Goal: Task Accomplishment & Management: Use online tool/utility

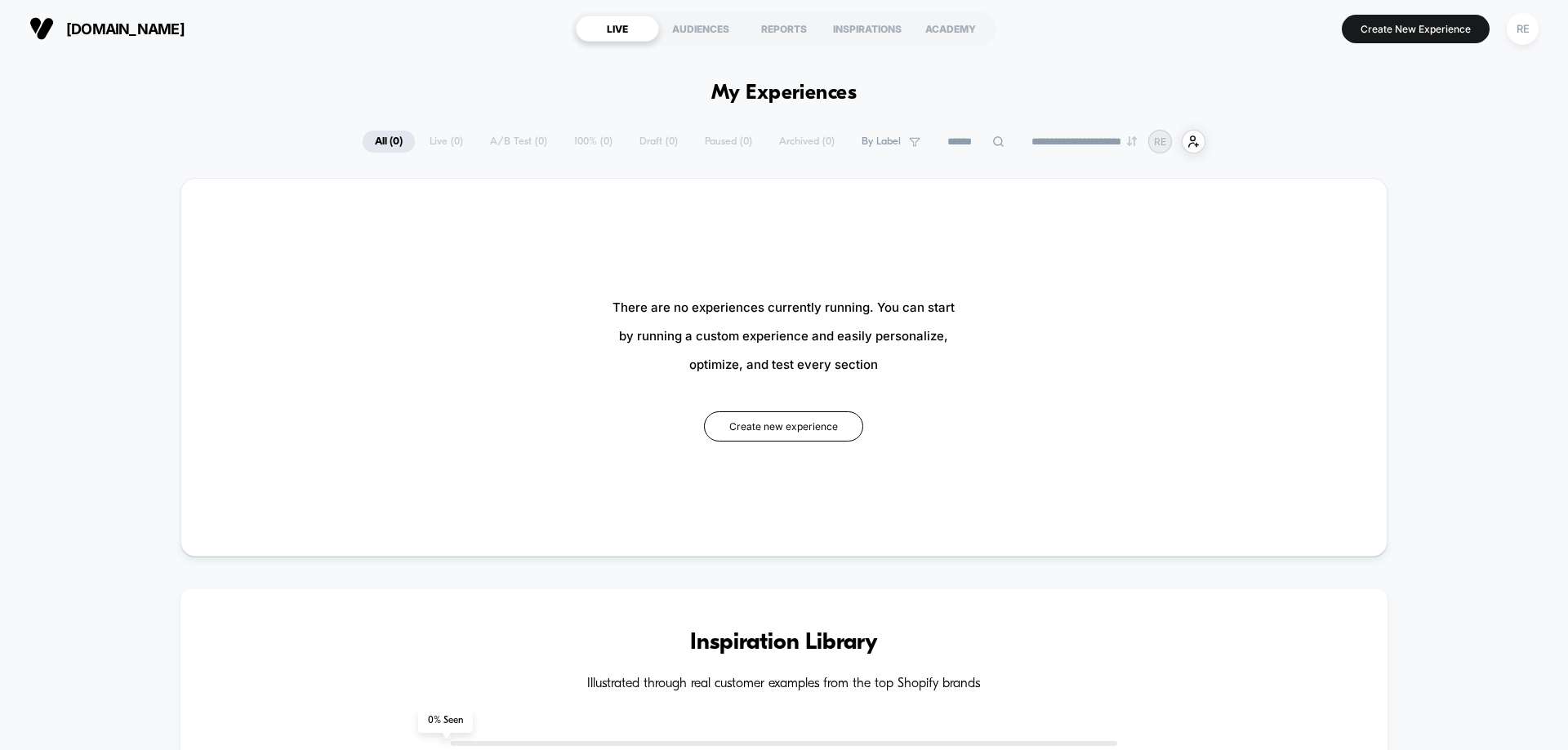
click at [90, 34] on span "[DOMAIN_NAME]" at bounding box center [125, 29] width 118 height 17
click at [1190, 383] on div "There are no experiences currently running. You can start by running a custom e…" at bounding box center [784, 366] width 1107 height 279
click at [1422, 21] on button "Create New Experience" at bounding box center [1415, 29] width 148 height 29
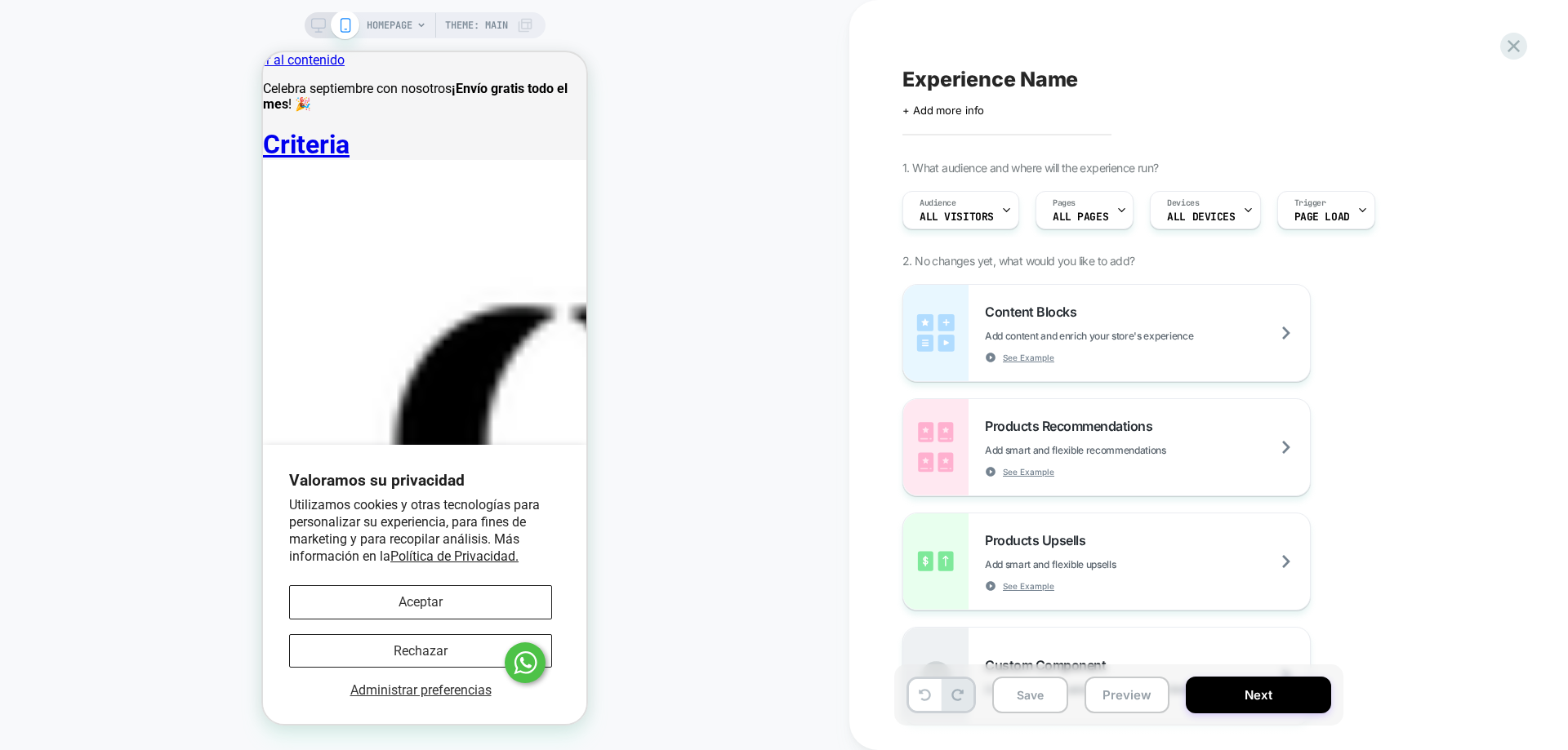
click at [417, 15] on div "HOMEPAGE Theme: MAIN" at bounding box center [450, 25] width 167 height 26
click at [293, 19] on div "HOMEPAGE Theme: MAIN" at bounding box center [424, 375] width 849 height 717
click at [304, 25] on div "HOMEPAGE Theme: MAIN" at bounding box center [424, 375] width 849 height 717
click at [313, 25] on icon at bounding box center [318, 25] width 14 height 14
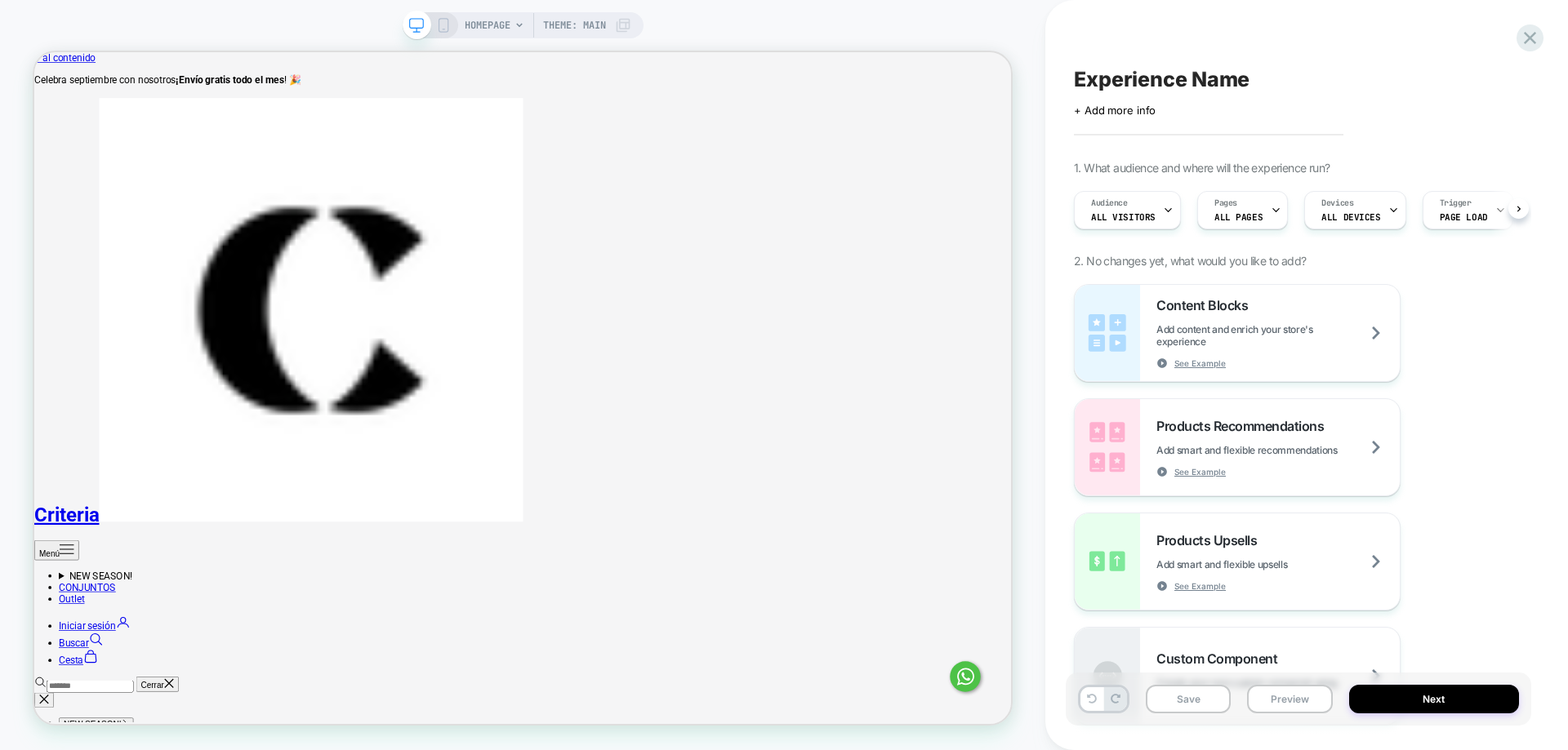
click at [497, 33] on span "HOMEPAGE" at bounding box center [487, 25] width 46 height 26
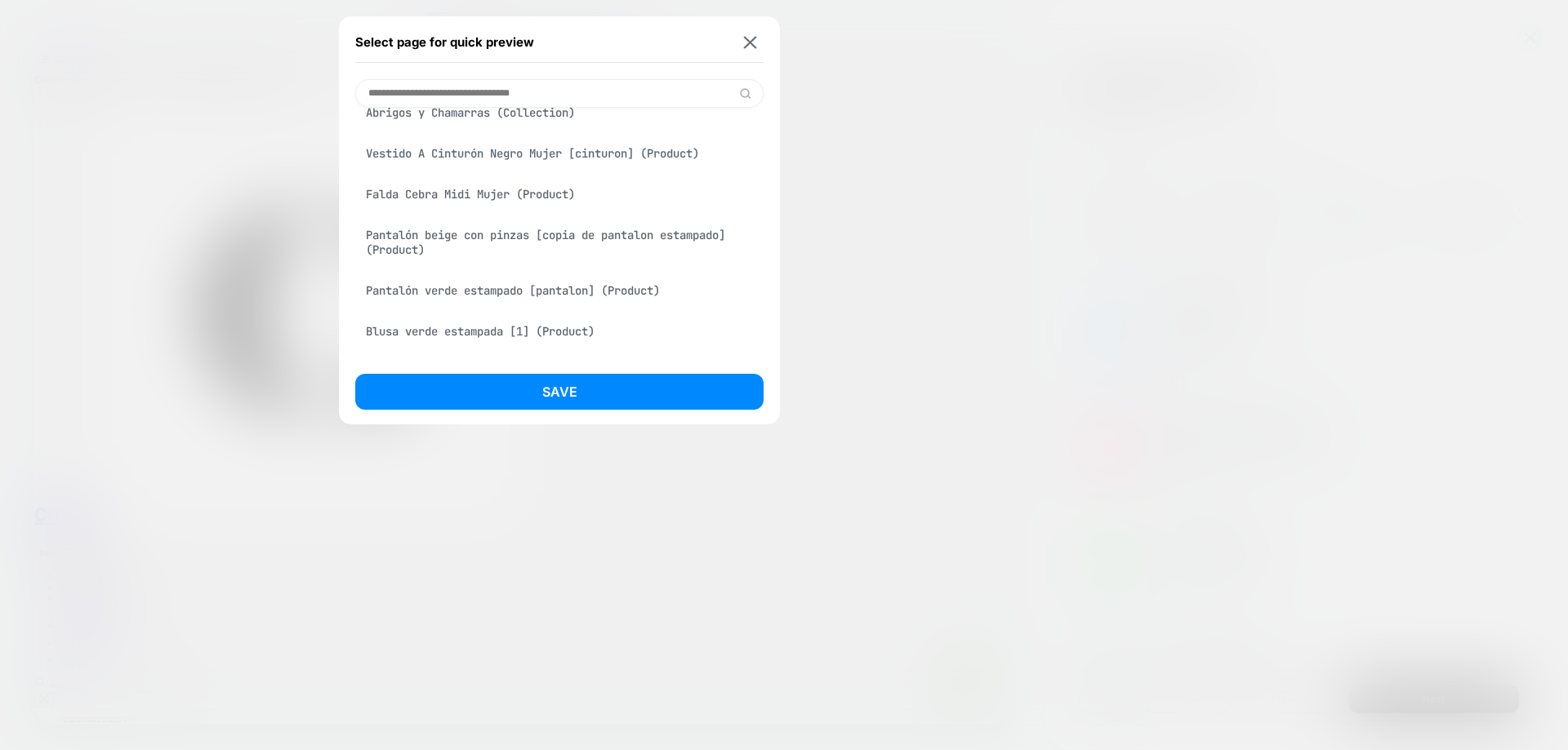
scroll to position [439, 0]
click at [748, 46] on img at bounding box center [750, 41] width 13 height 12
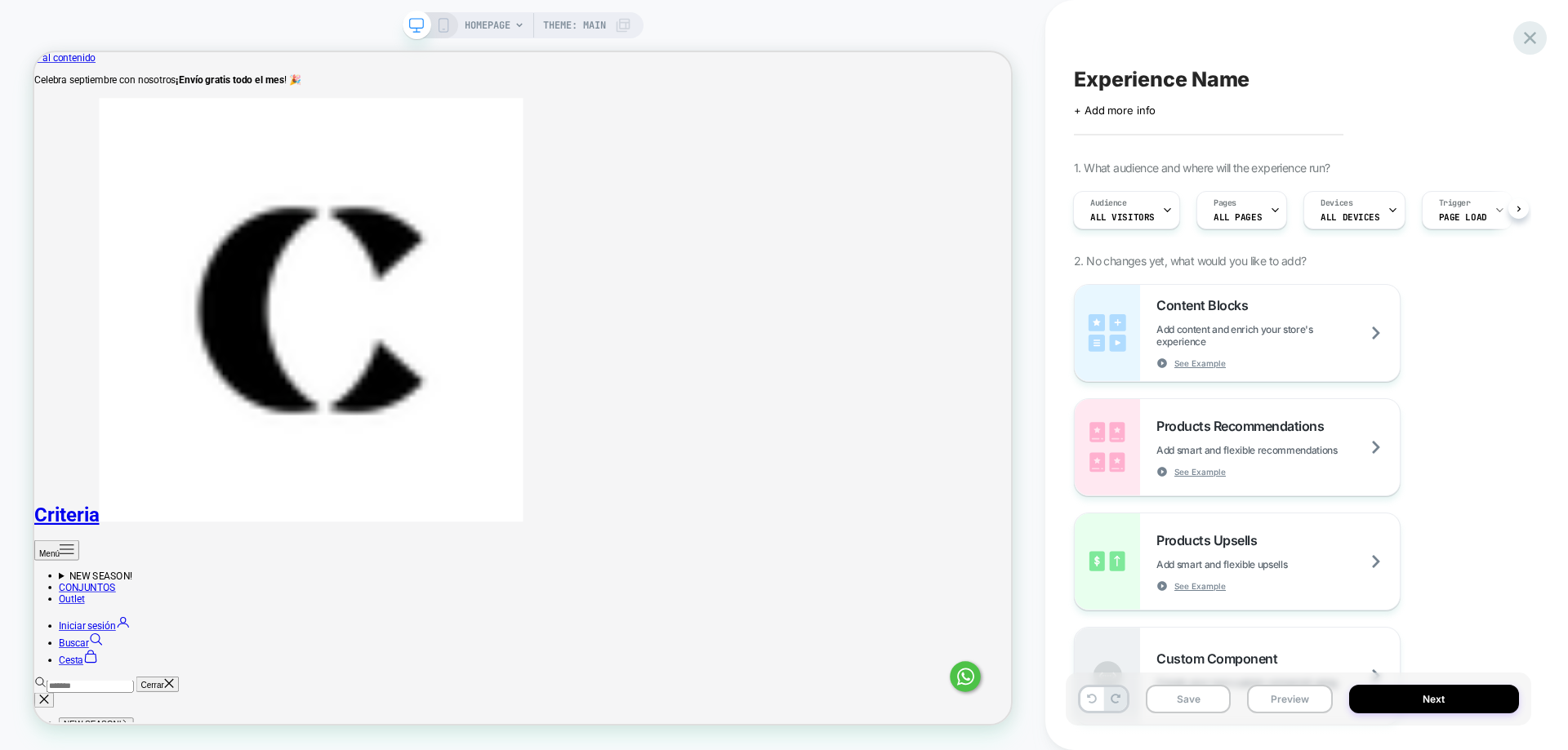
click at [1536, 36] on icon at bounding box center [1530, 37] width 22 height 22
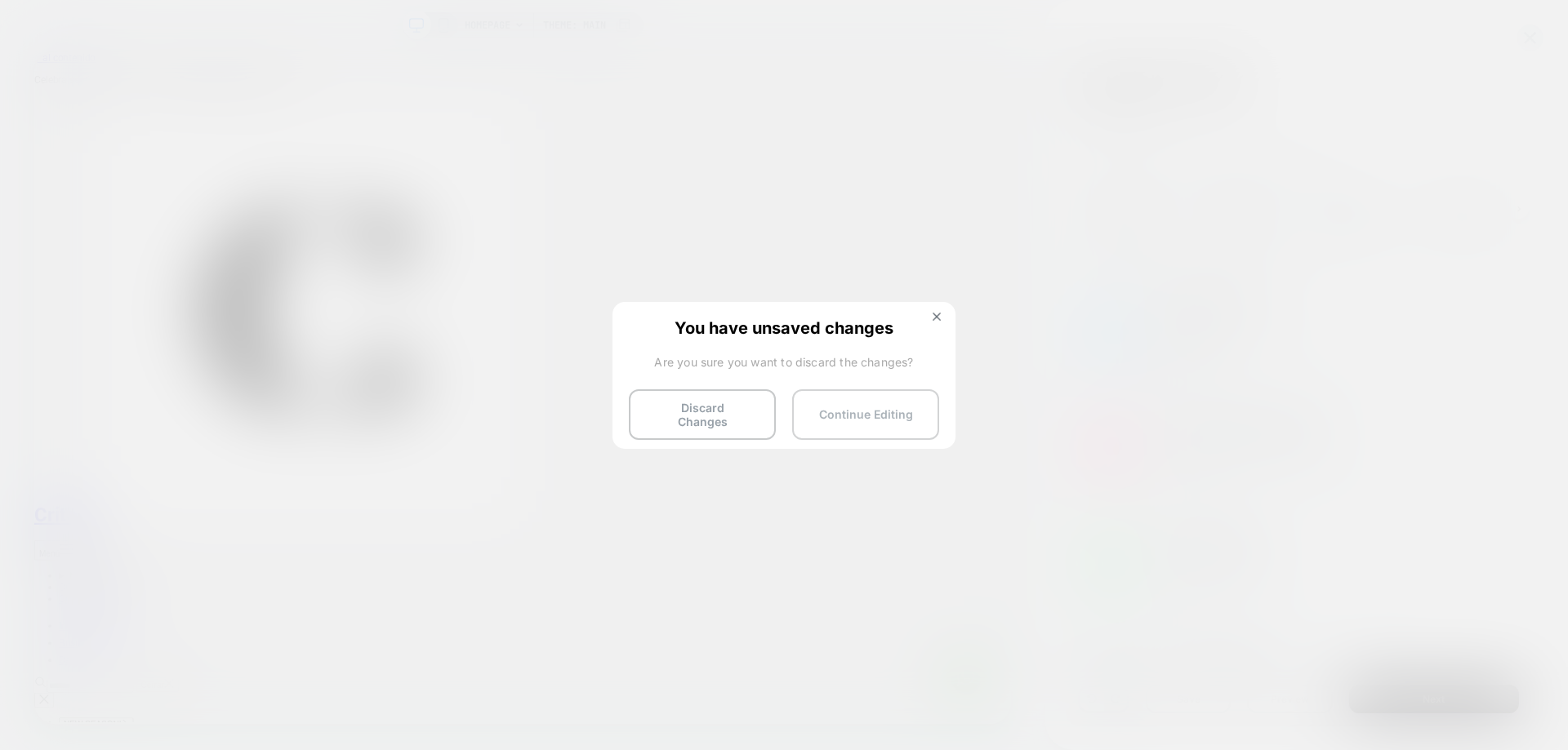
click at [849, 427] on button "Continue Editing" at bounding box center [865, 414] width 147 height 51
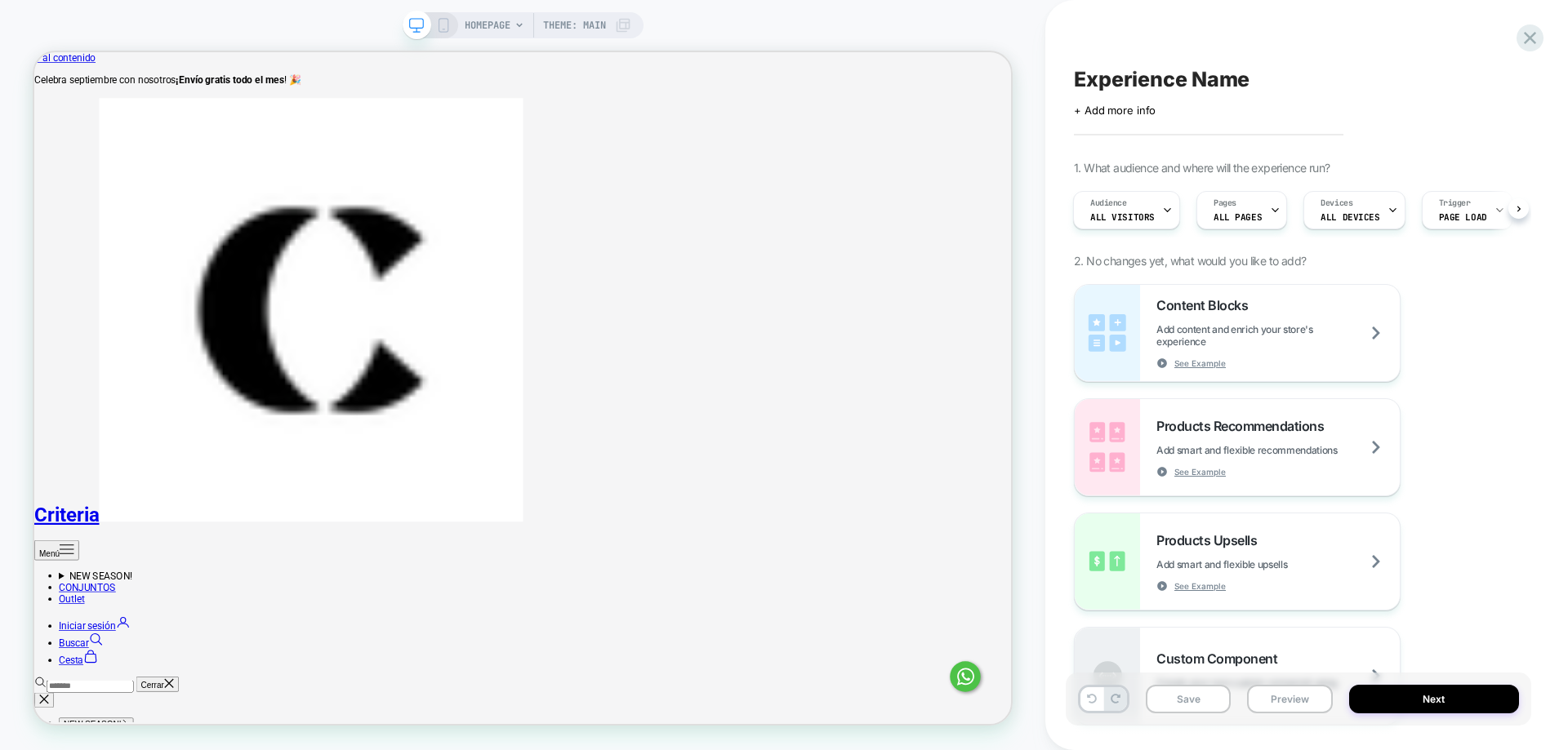
drag, startPoint x: 945, startPoint y: 18, endPoint x: 819, endPoint y: 43, distance: 128.5
click at [938, 18] on div "HOMEPAGE Theme: MAIN" at bounding box center [522, 375] width 1045 height 717
click at [507, 15] on span "HOMEPAGE" at bounding box center [487, 25] width 46 height 26
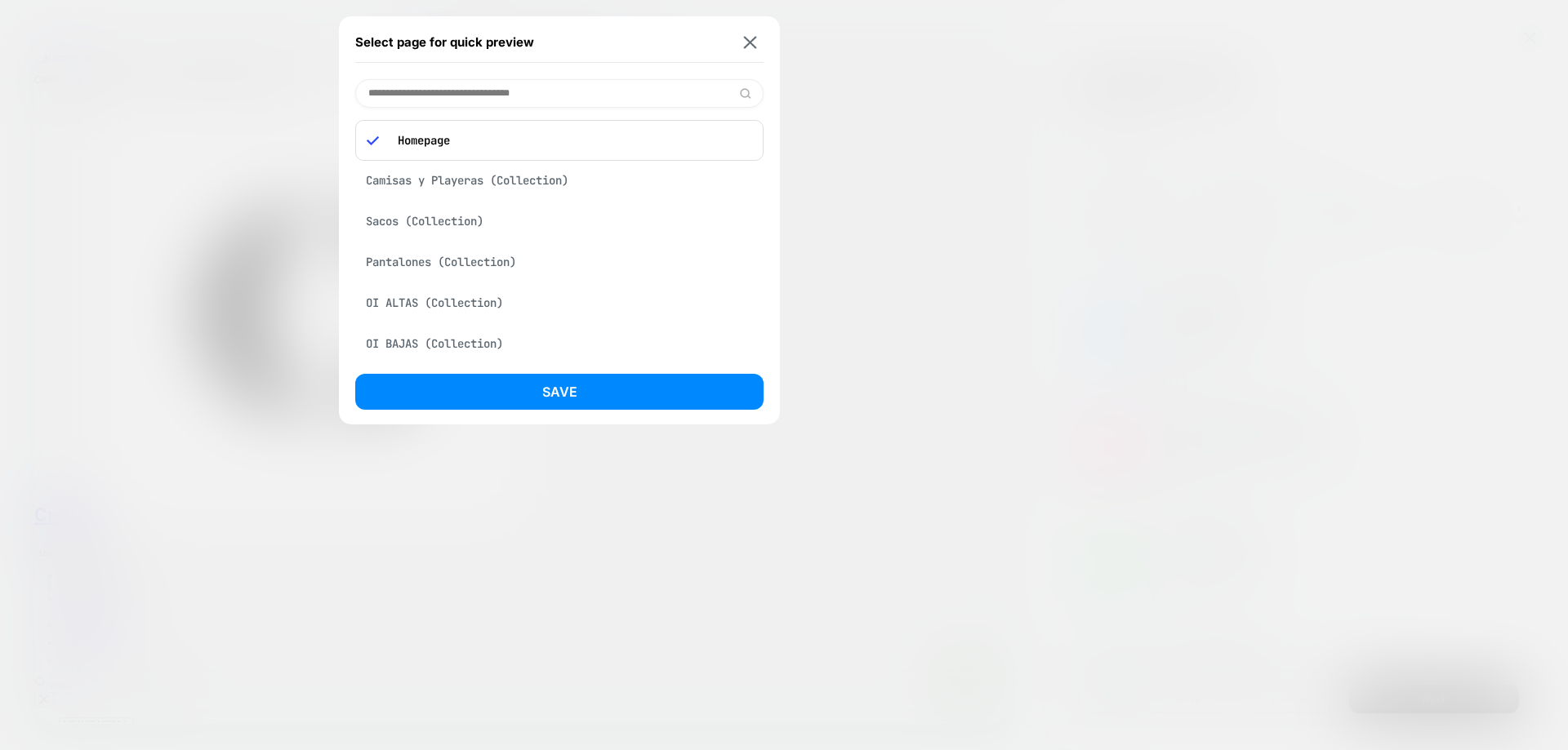
click at [606, 92] on input at bounding box center [558, 94] width 408 height 29
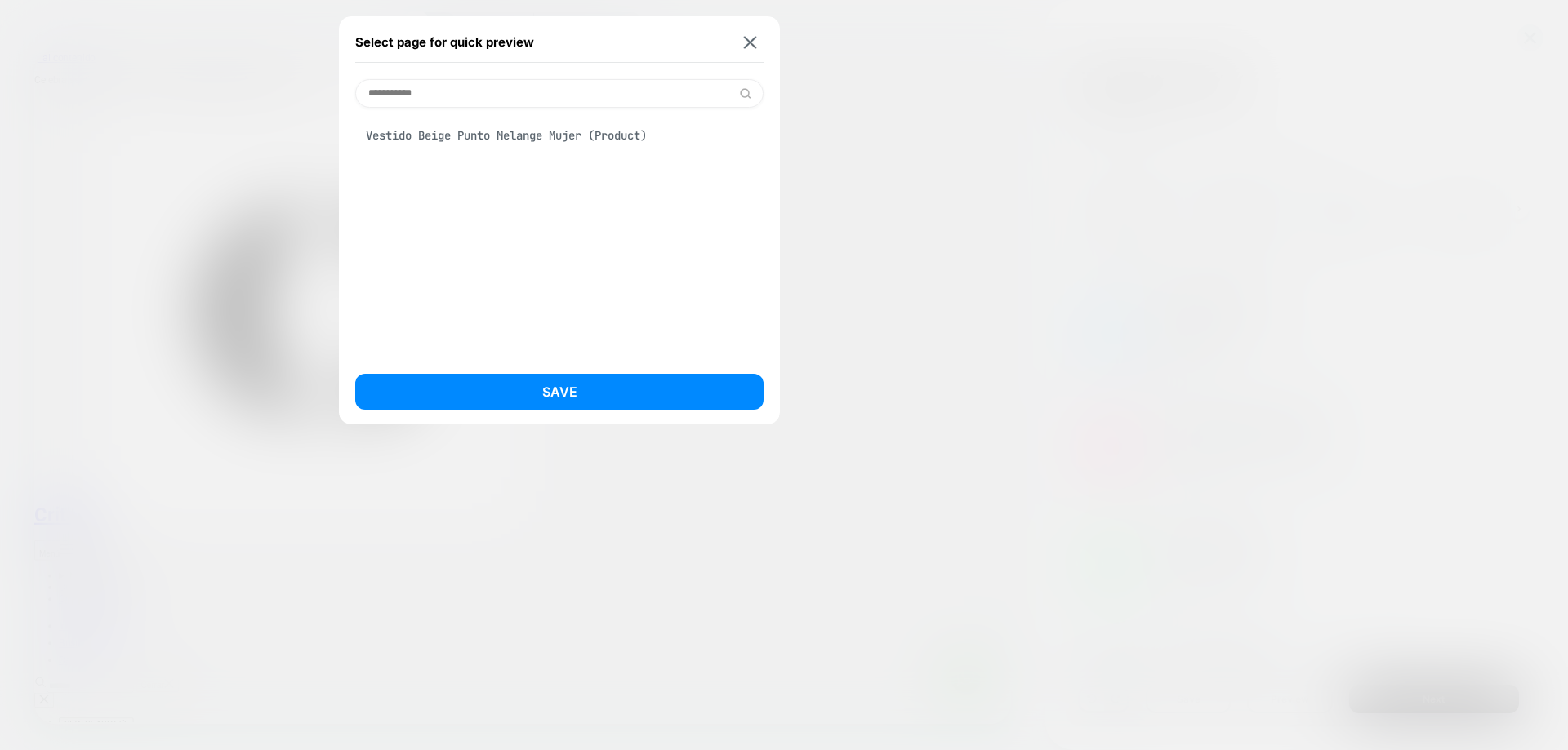
scroll to position [0, 0]
click at [588, 86] on input "**********" at bounding box center [558, 94] width 408 height 29
click at [587, 84] on input "**********" at bounding box center [558, 94] width 408 height 29
type input "**********"
click at [491, 95] on input "**********" at bounding box center [558, 94] width 408 height 29
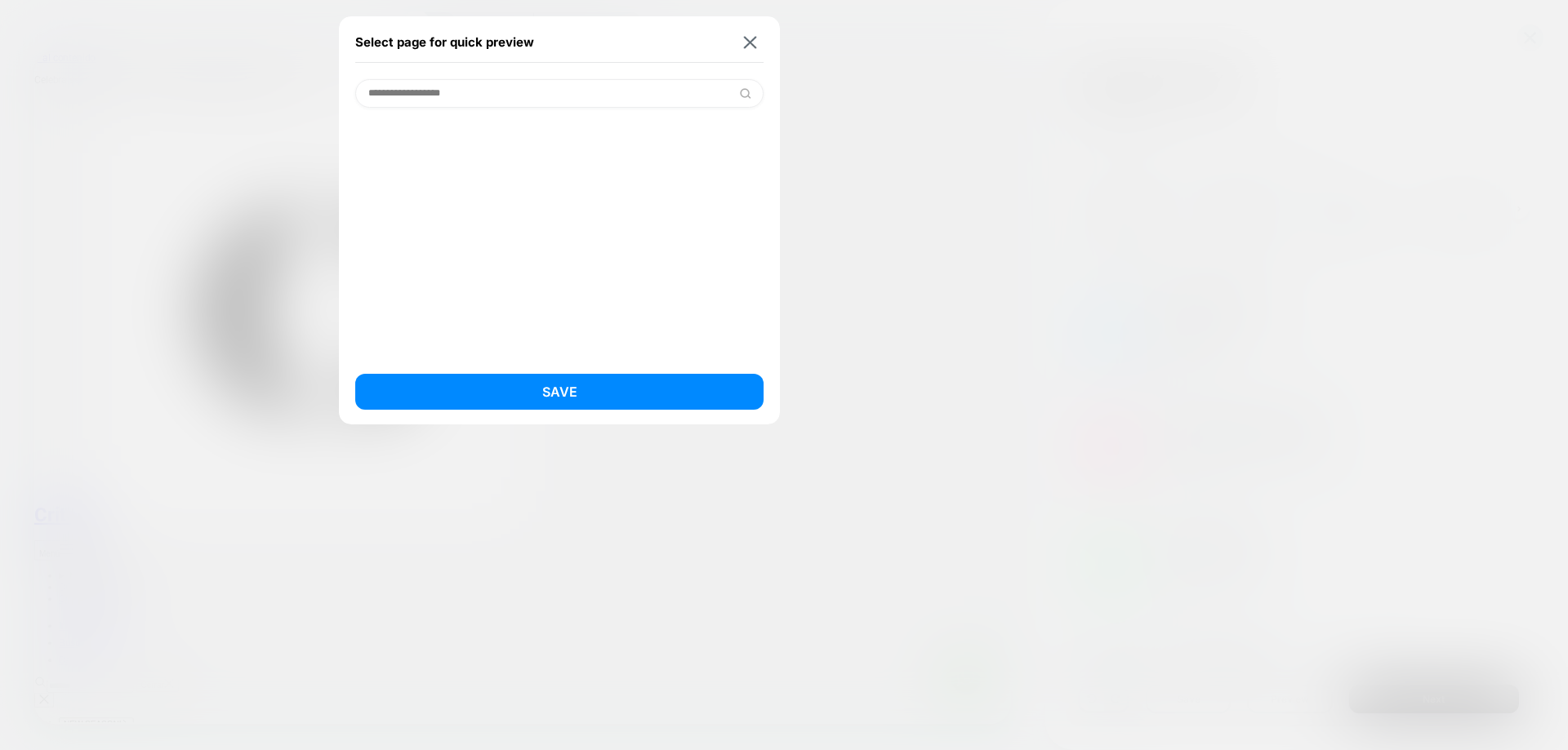
click at [491, 94] on input "**********" at bounding box center [558, 94] width 408 height 29
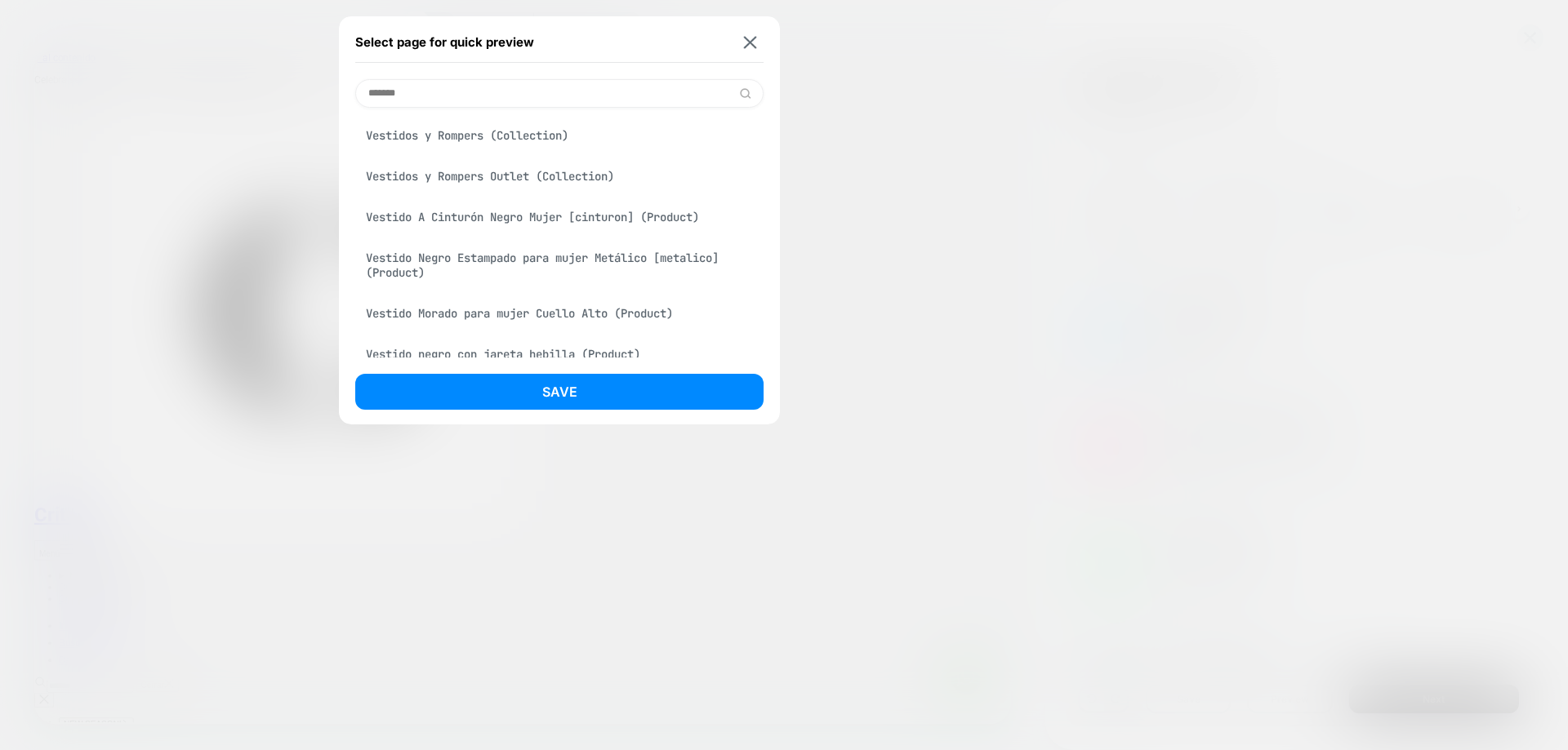
type input "*******"
click at [507, 91] on input "*******" at bounding box center [558, 94] width 408 height 29
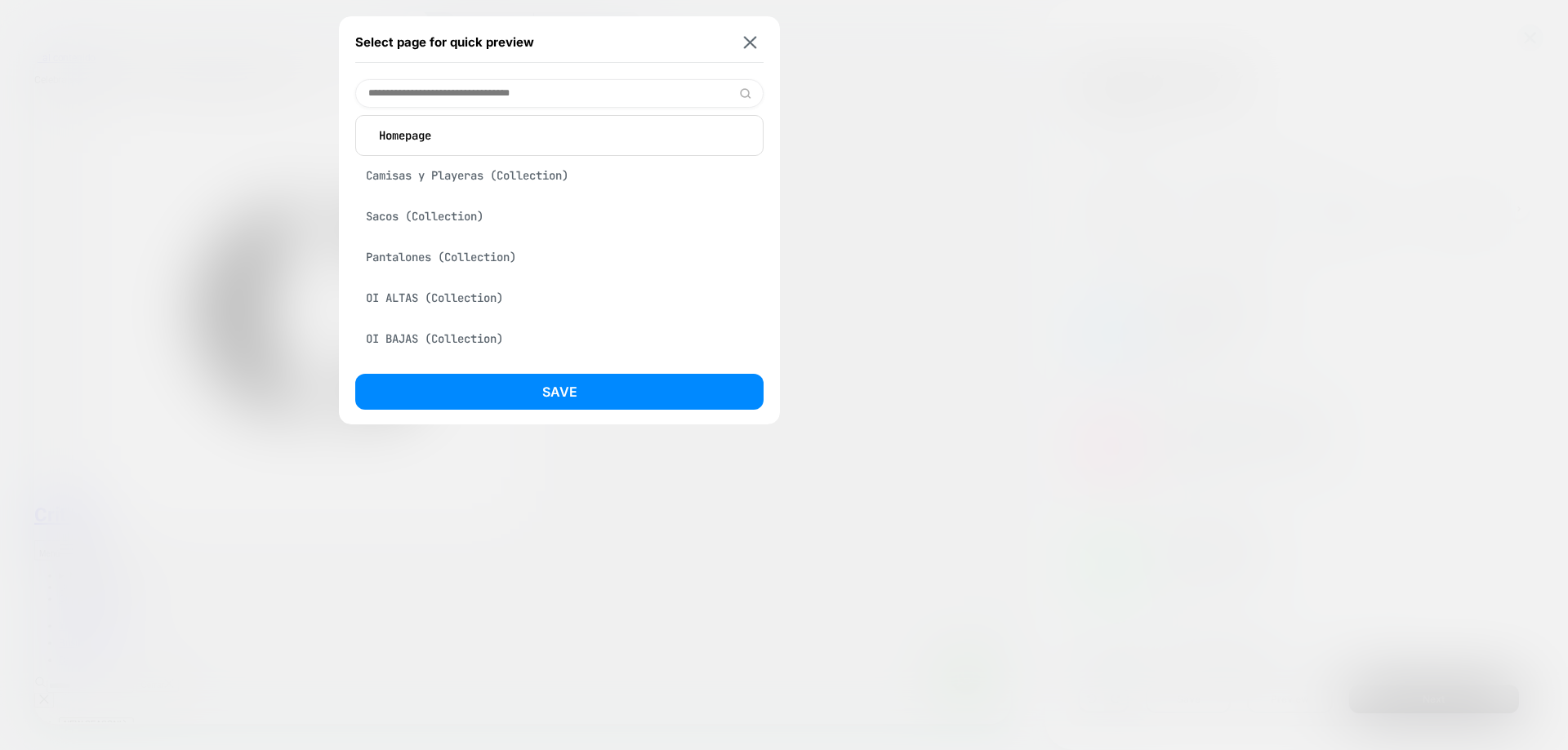
scroll to position [50, 0]
click at [517, 101] on input at bounding box center [558, 94] width 408 height 29
paste input "**********"
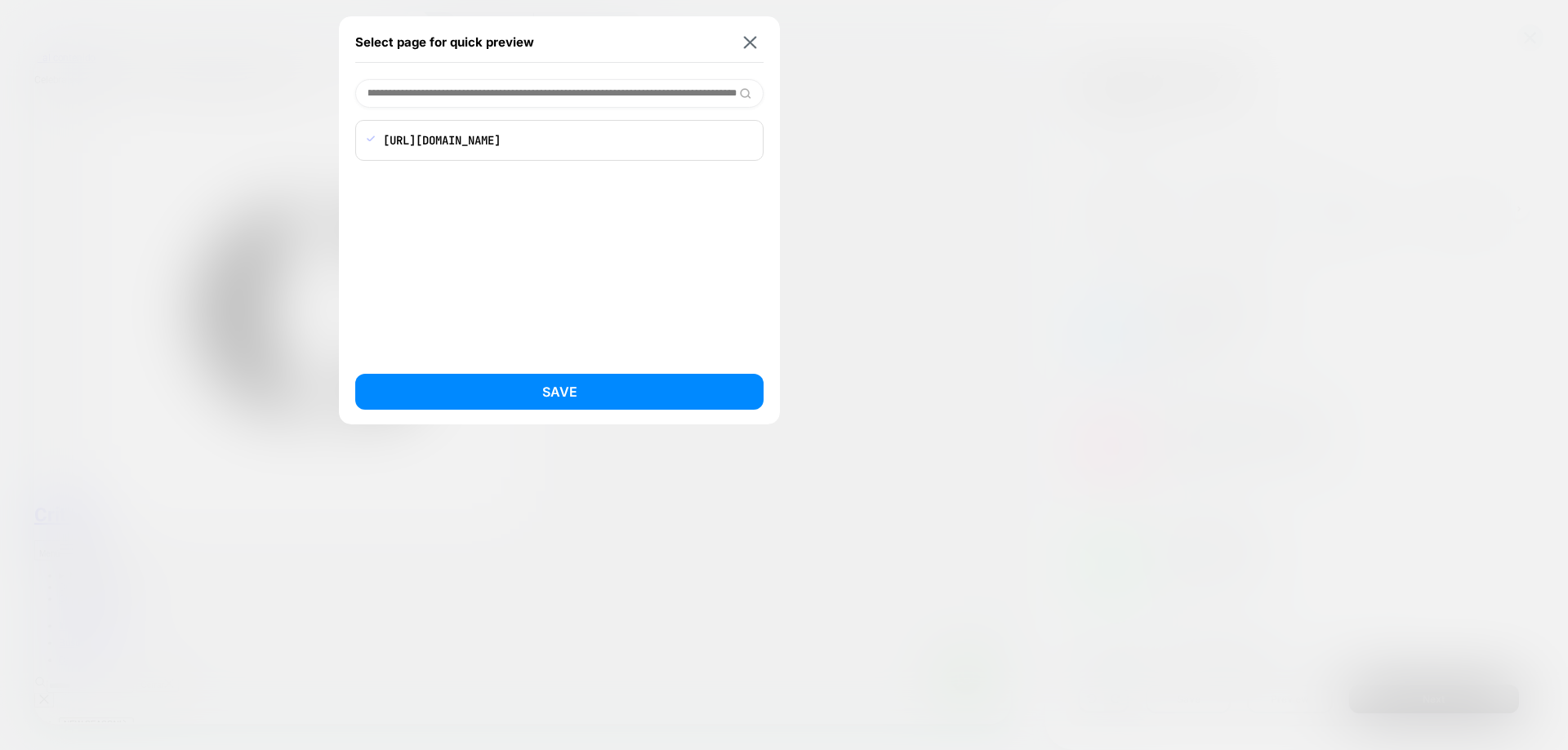
scroll to position [0, 0]
type input "**********"
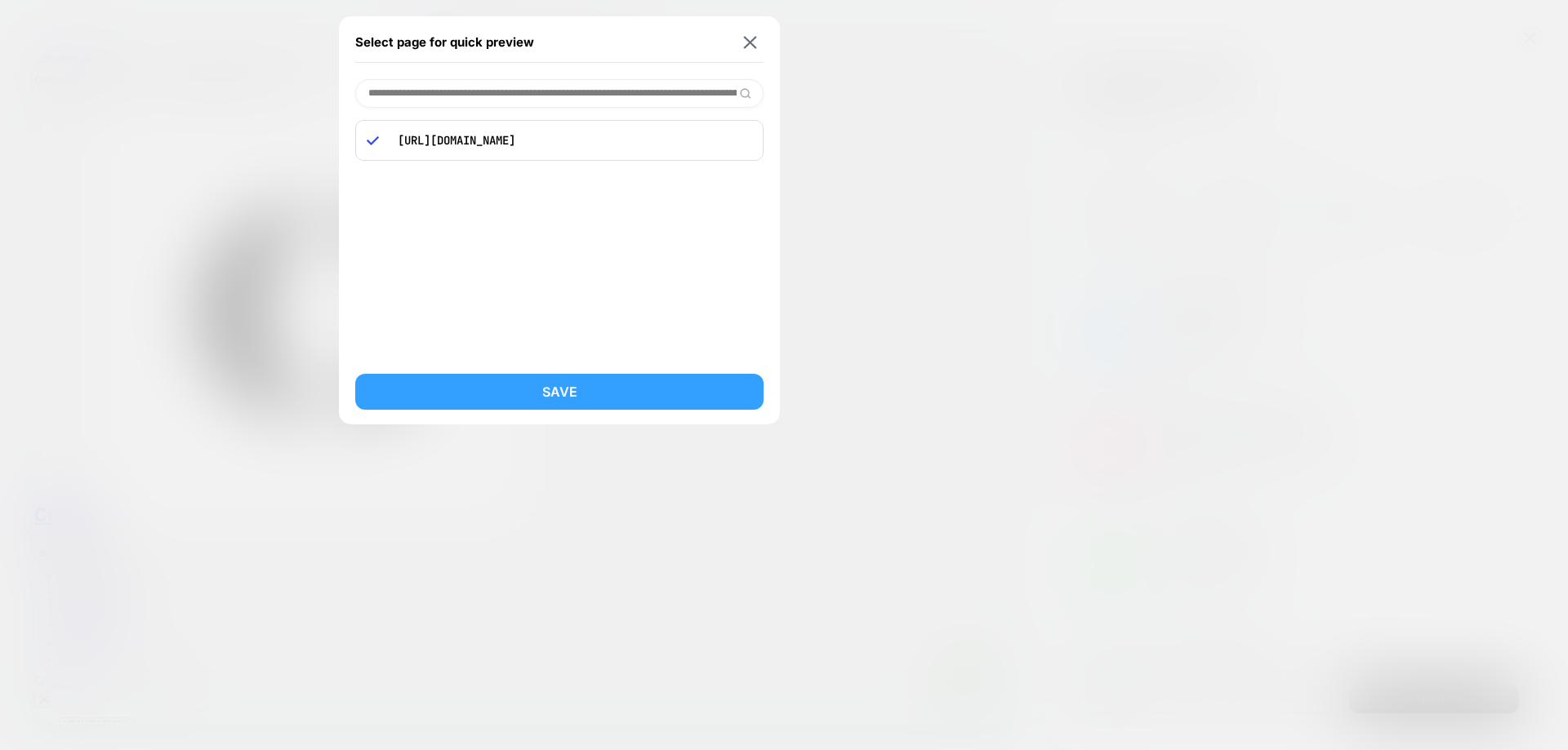
click at [559, 385] on button "Save" at bounding box center [558, 391] width 408 height 35
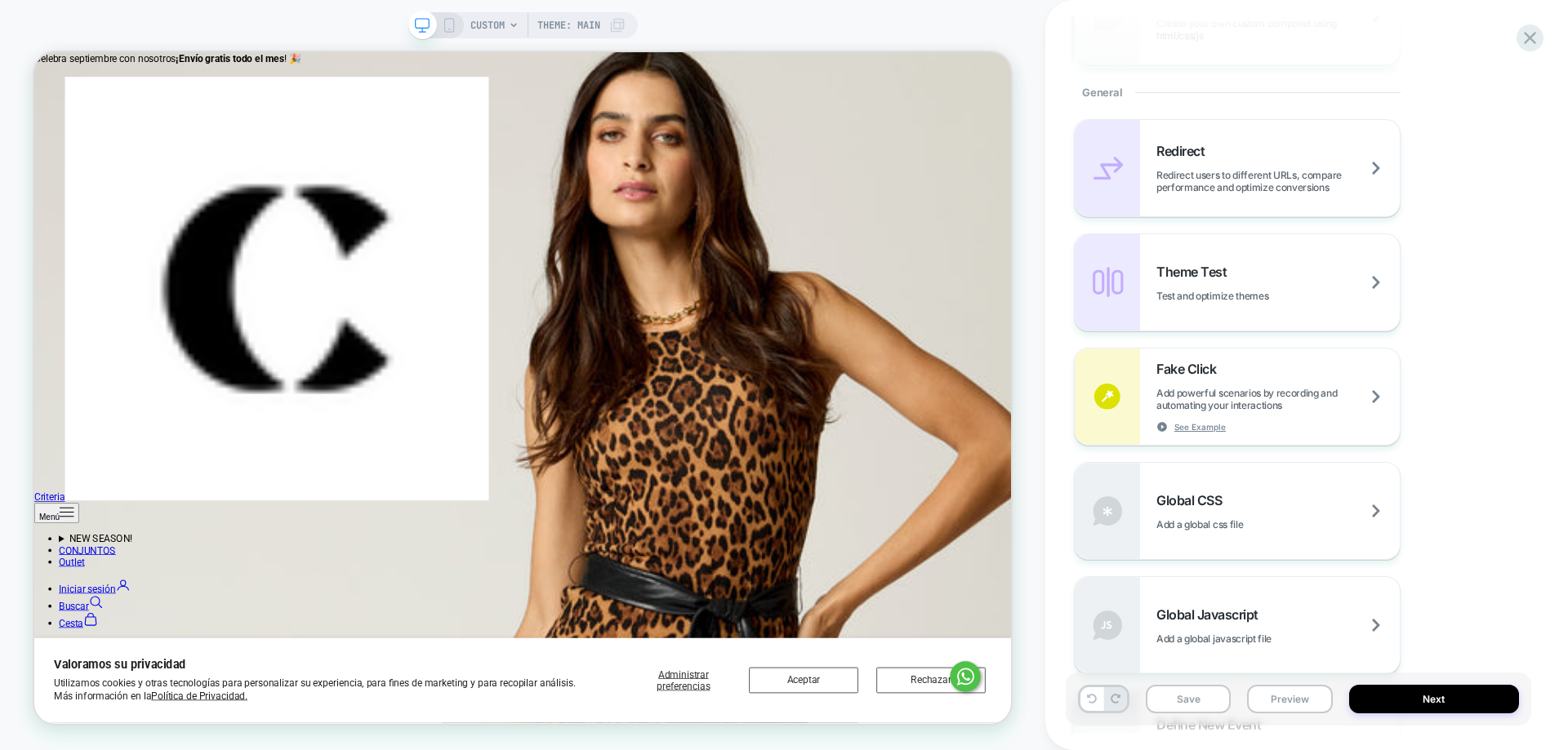
scroll to position [660, 0]
drag, startPoint x: 176, startPoint y: 9, endPoint x: 198, endPoint y: 18, distance: 23.8
click at [178, 9] on div "CUSTOM Theme: MAIN" at bounding box center [522, 375] width 1045 height 750
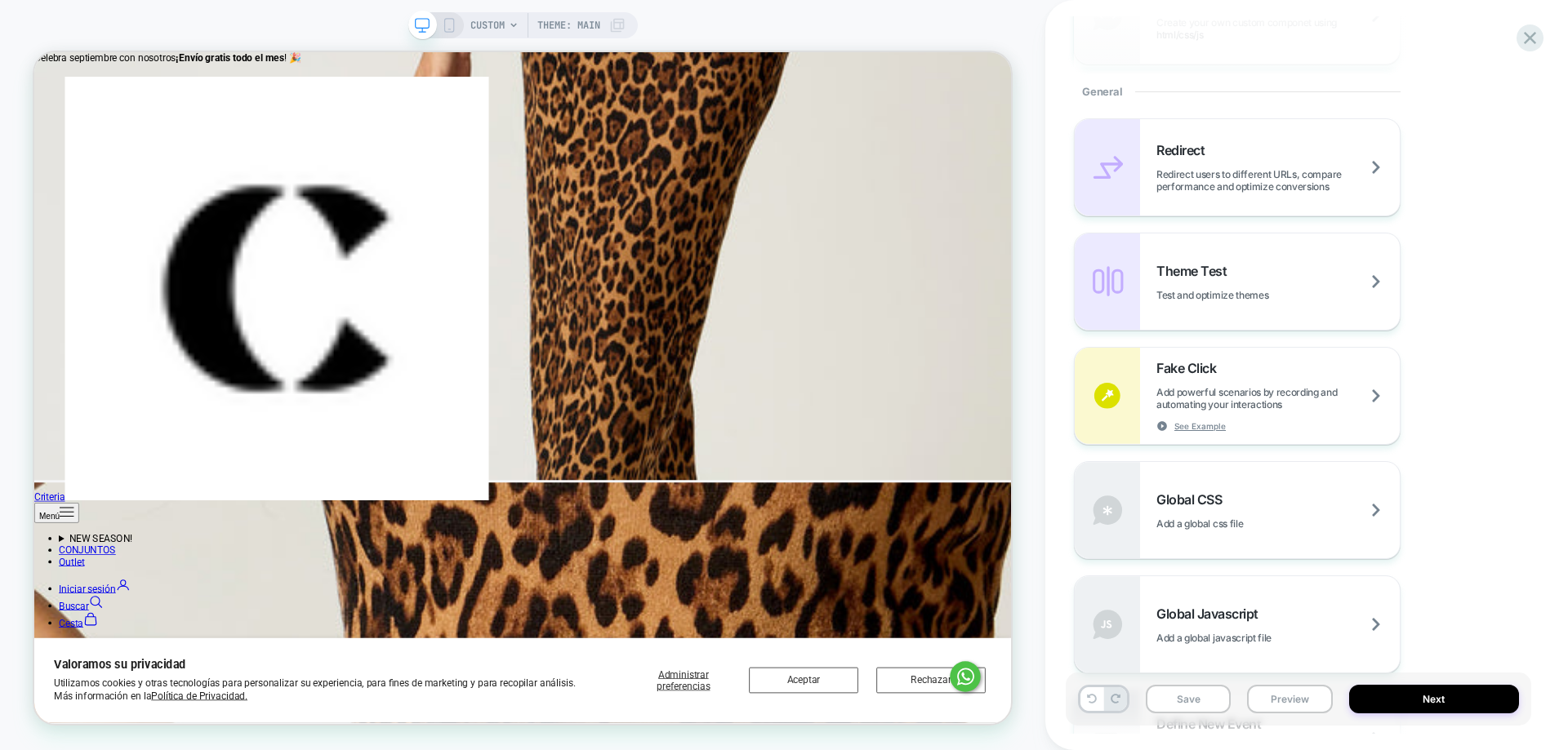
click at [1512, 454] on div "Redirect Redirect users to different URLs, compare performance and optimize con…" at bounding box center [1298, 509] width 449 height 784
drag, startPoint x: 1147, startPoint y: 43, endPoint x: 1167, endPoint y: 51, distance: 21.5
click at [1167, 51] on div "Custom Component Create your own custom componet using html/css/js" at bounding box center [1237, 14] width 325 height 96
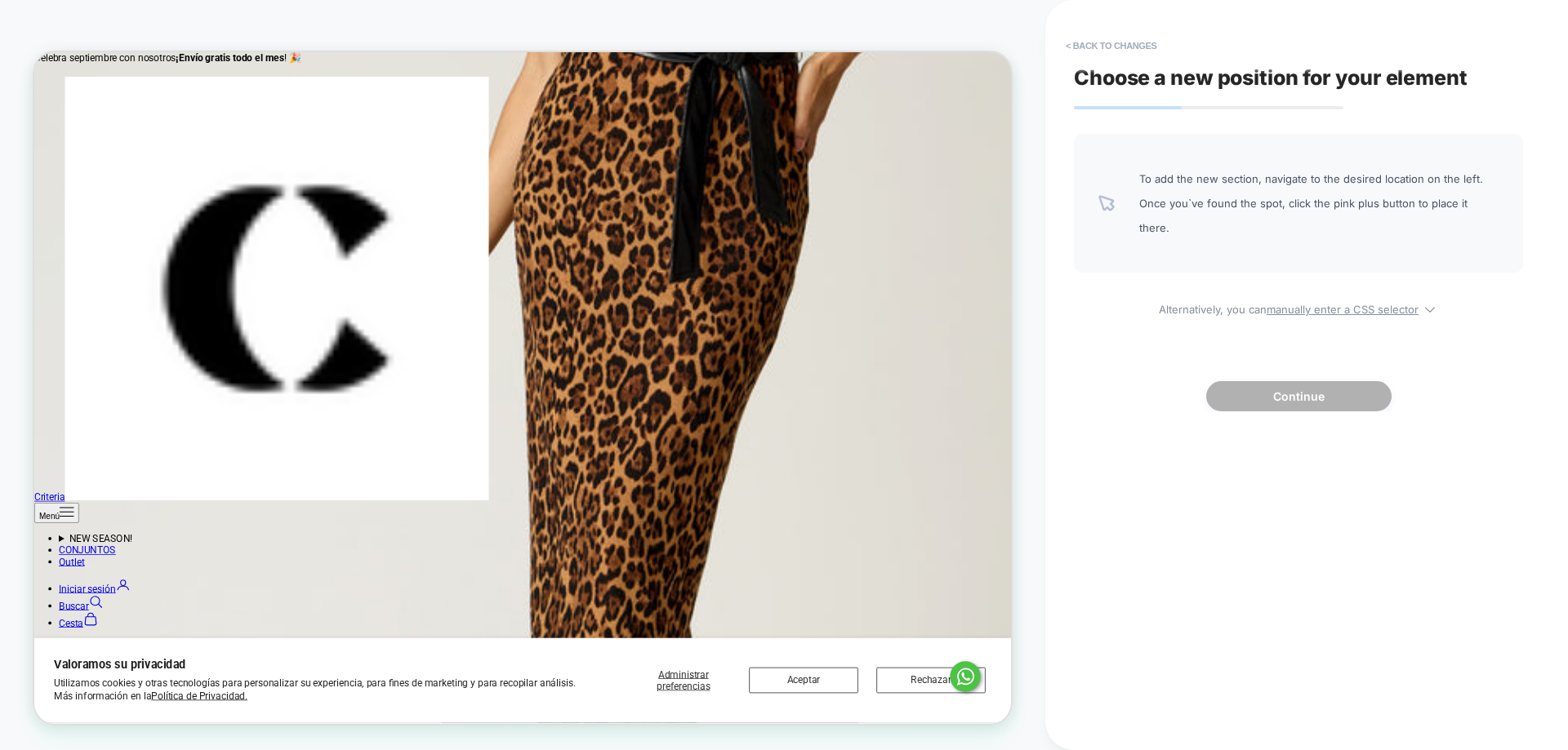
scroll to position [1837, 0]
click at [1104, 42] on button "< Back to changes" at bounding box center [1111, 45] width 107 height 26
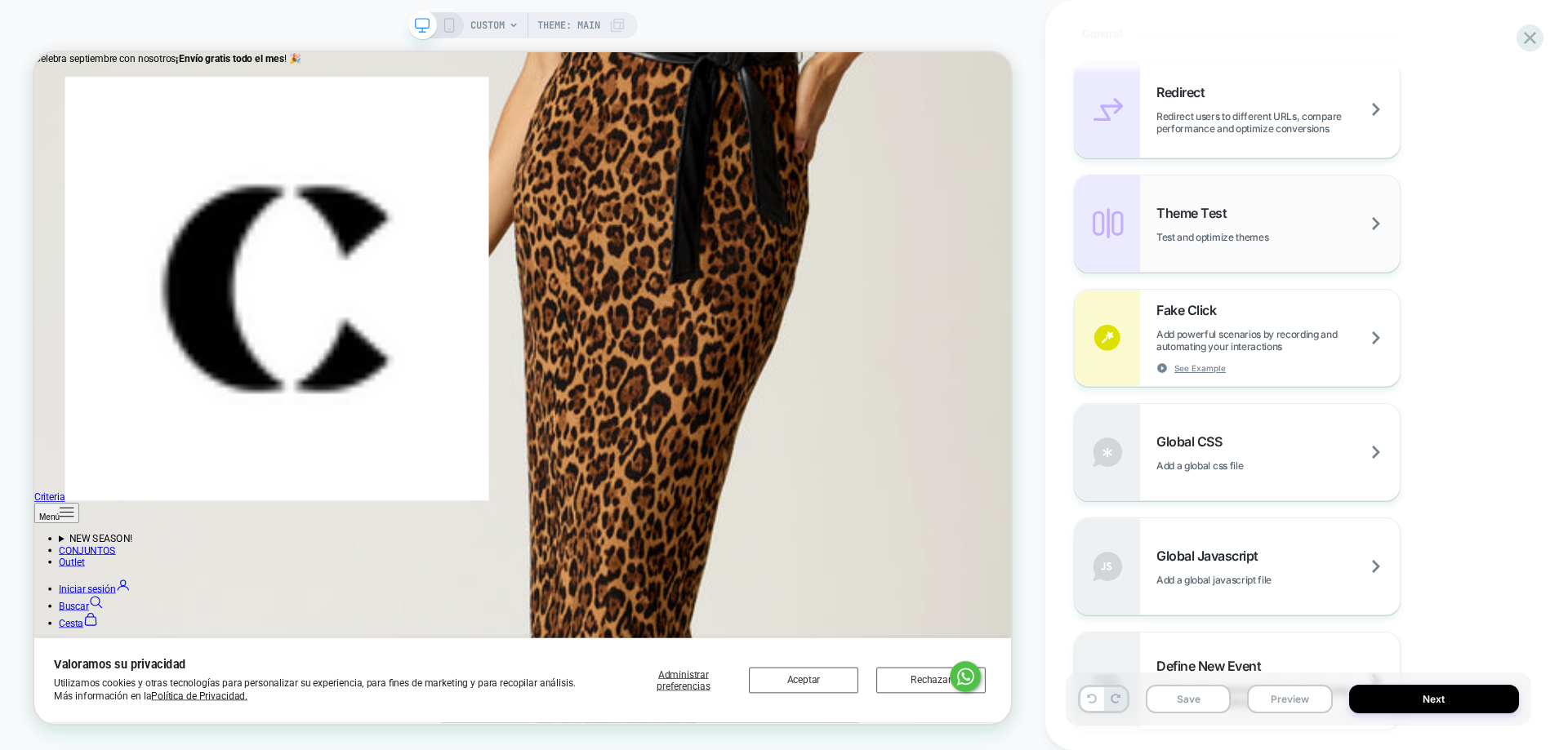
scroll to position [725, 0]
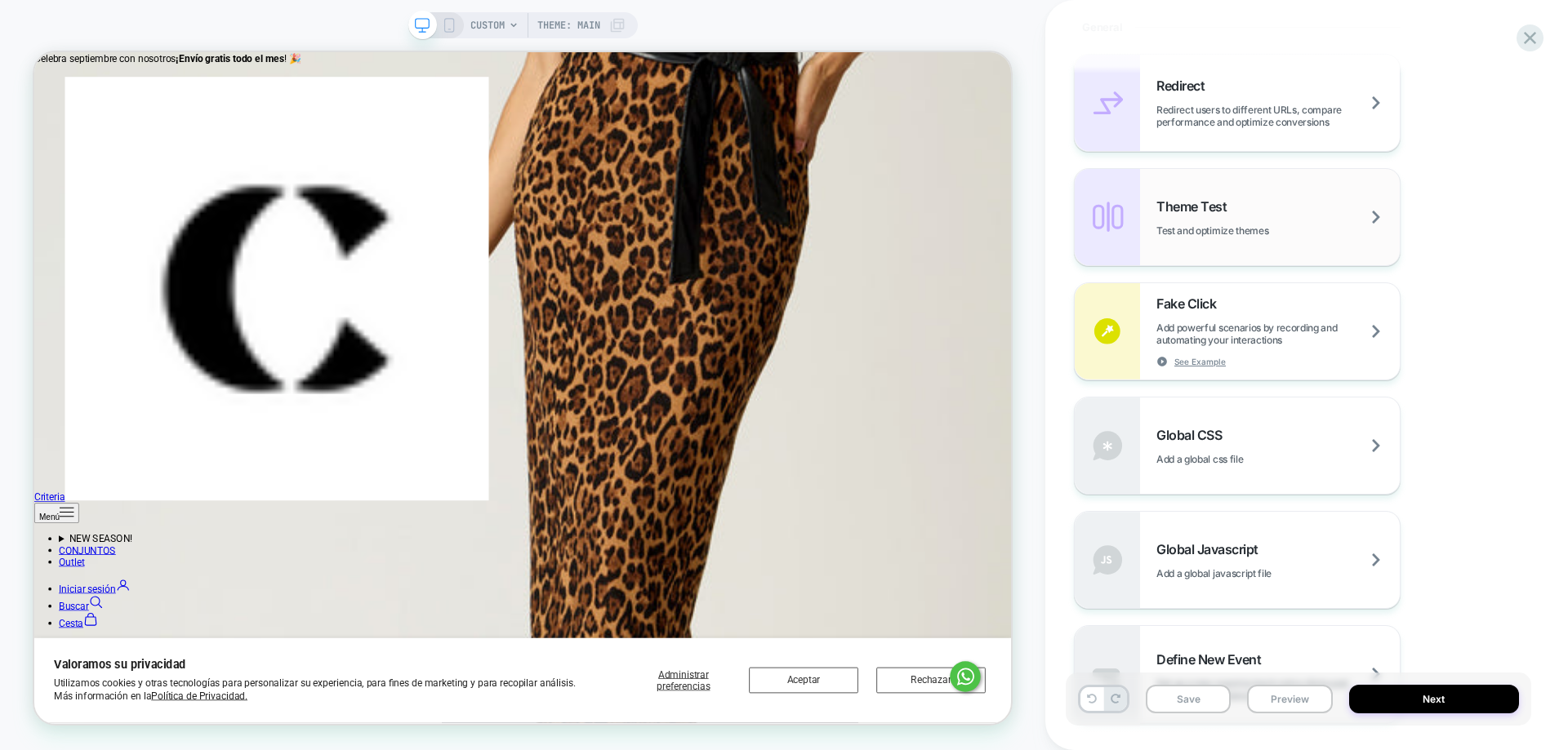
click at [1254, 199] on div "Theme Test Test and optimize themes" at bounding box center [1278, 218] width 244 height 38
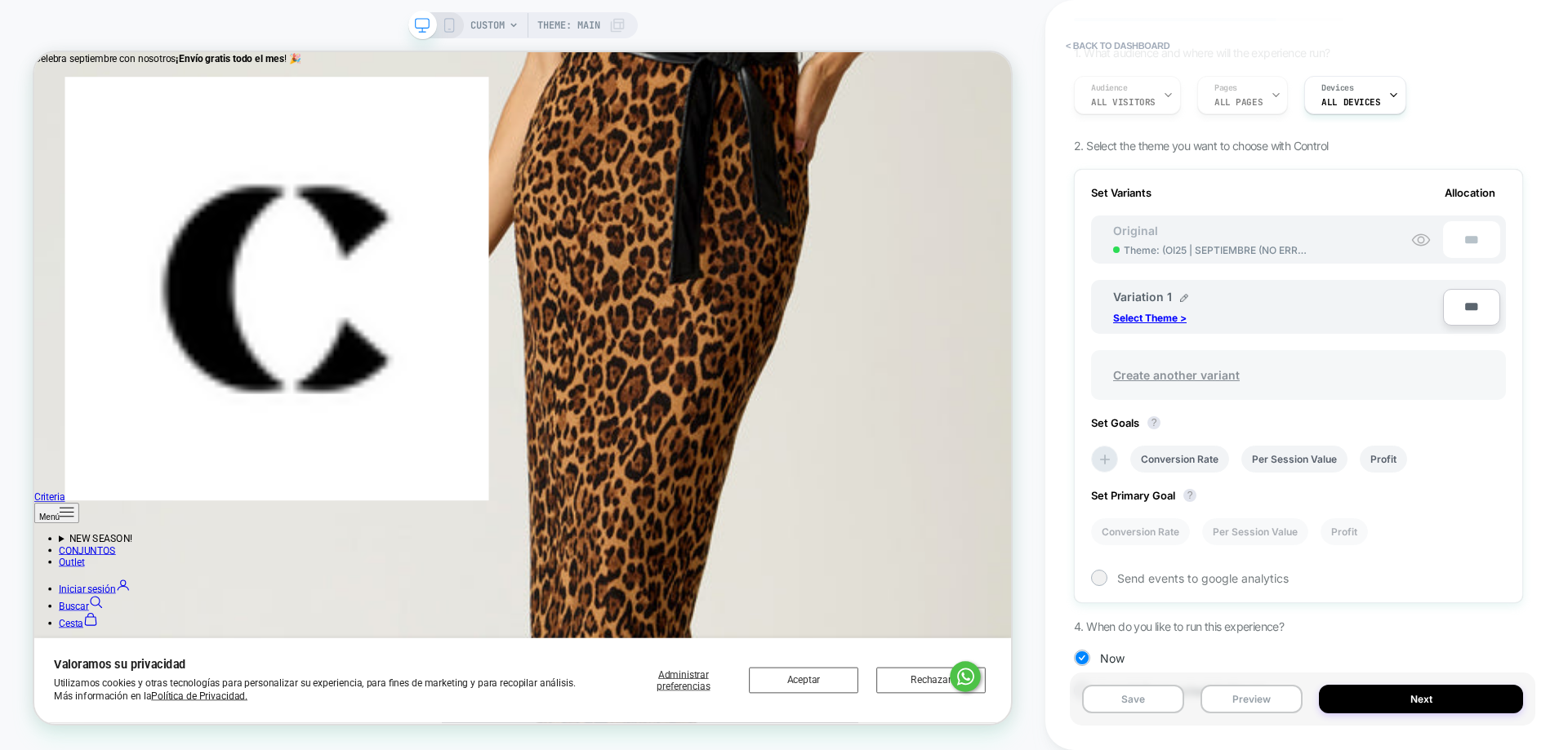
scroll to position [161, 0]
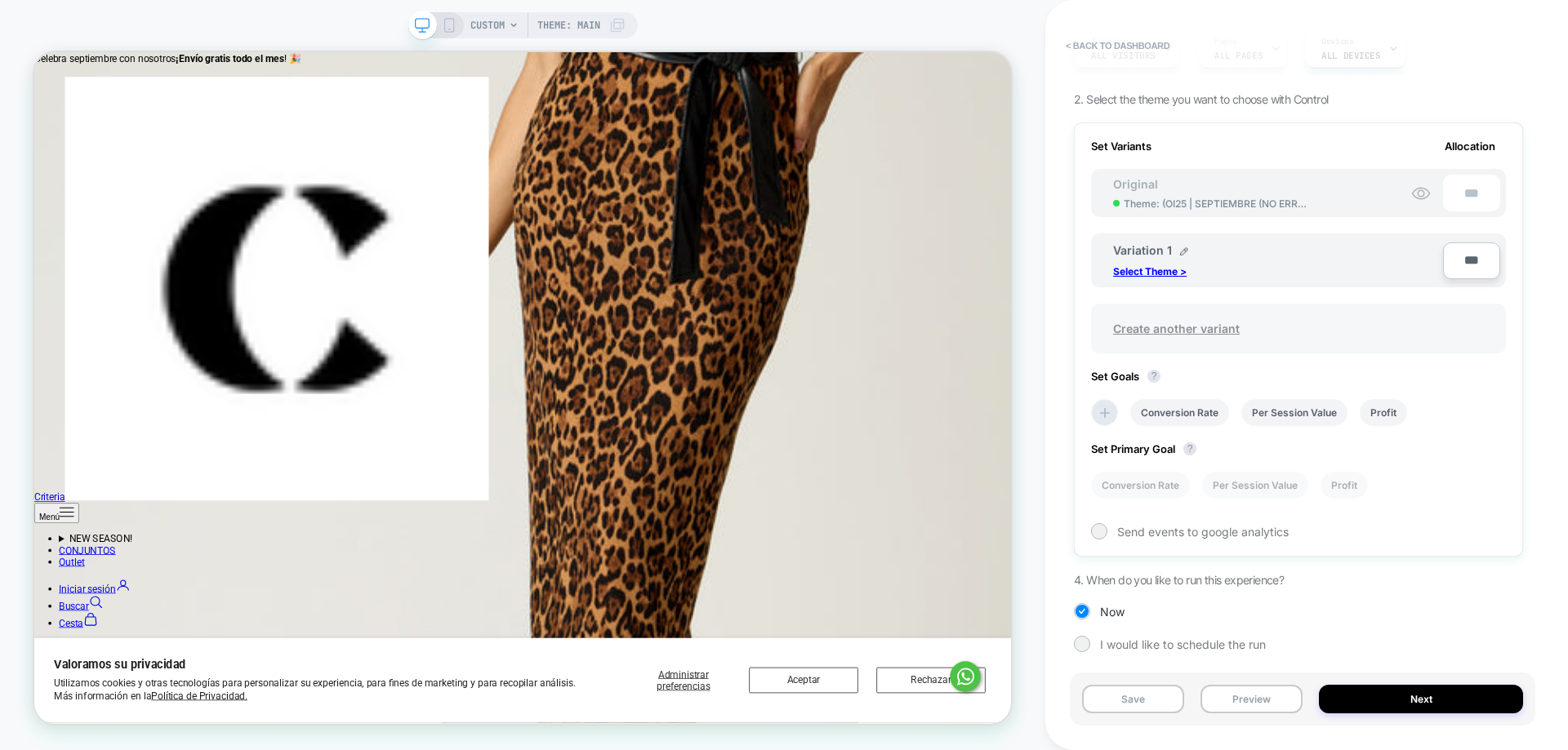
click at [1196, 322] on span "Create another variant" at bounding box center [1176, 328] width 159 height 38
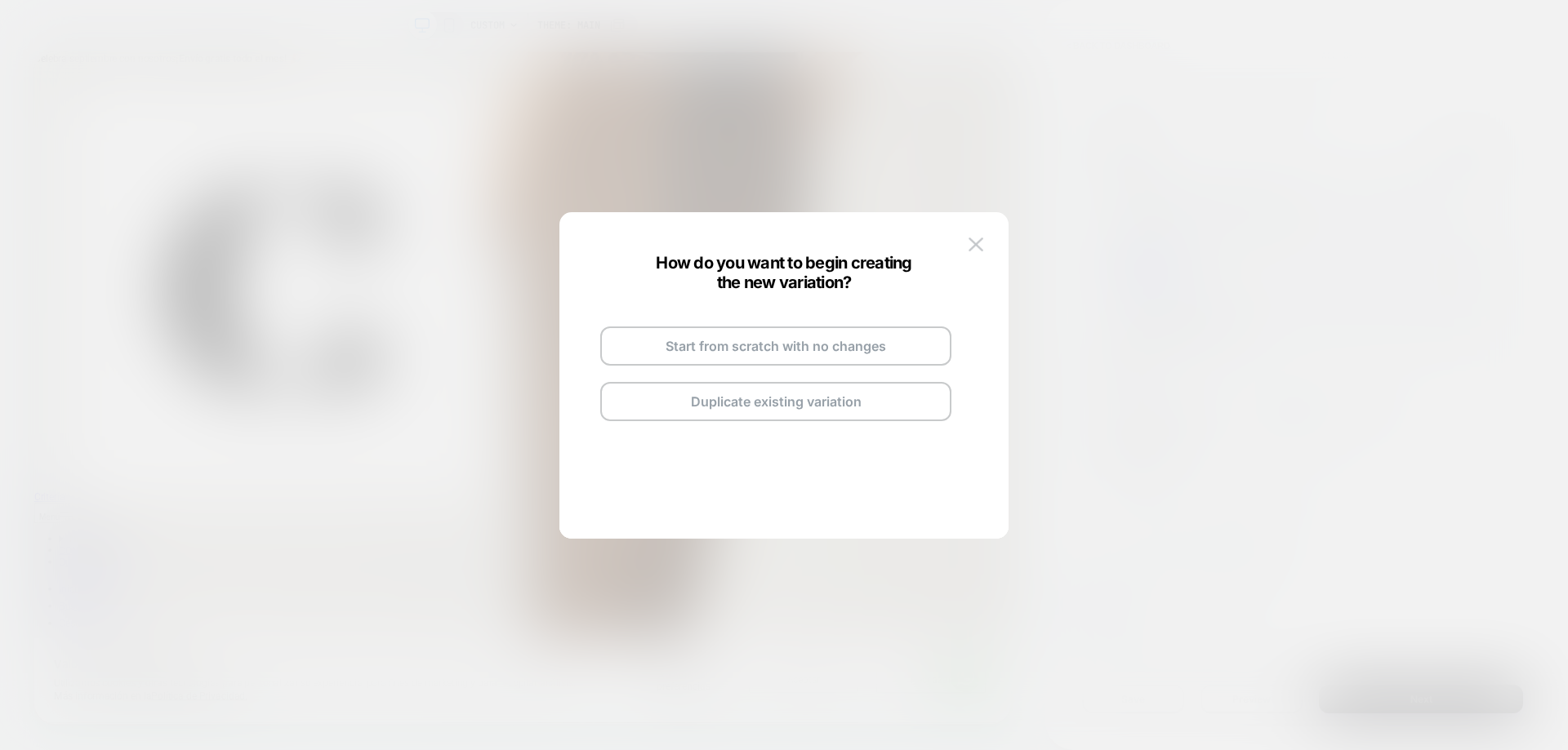
click at [829, 402] on button "Duplicate existing variation" at bounding box center [775, 401] width 351 height 39
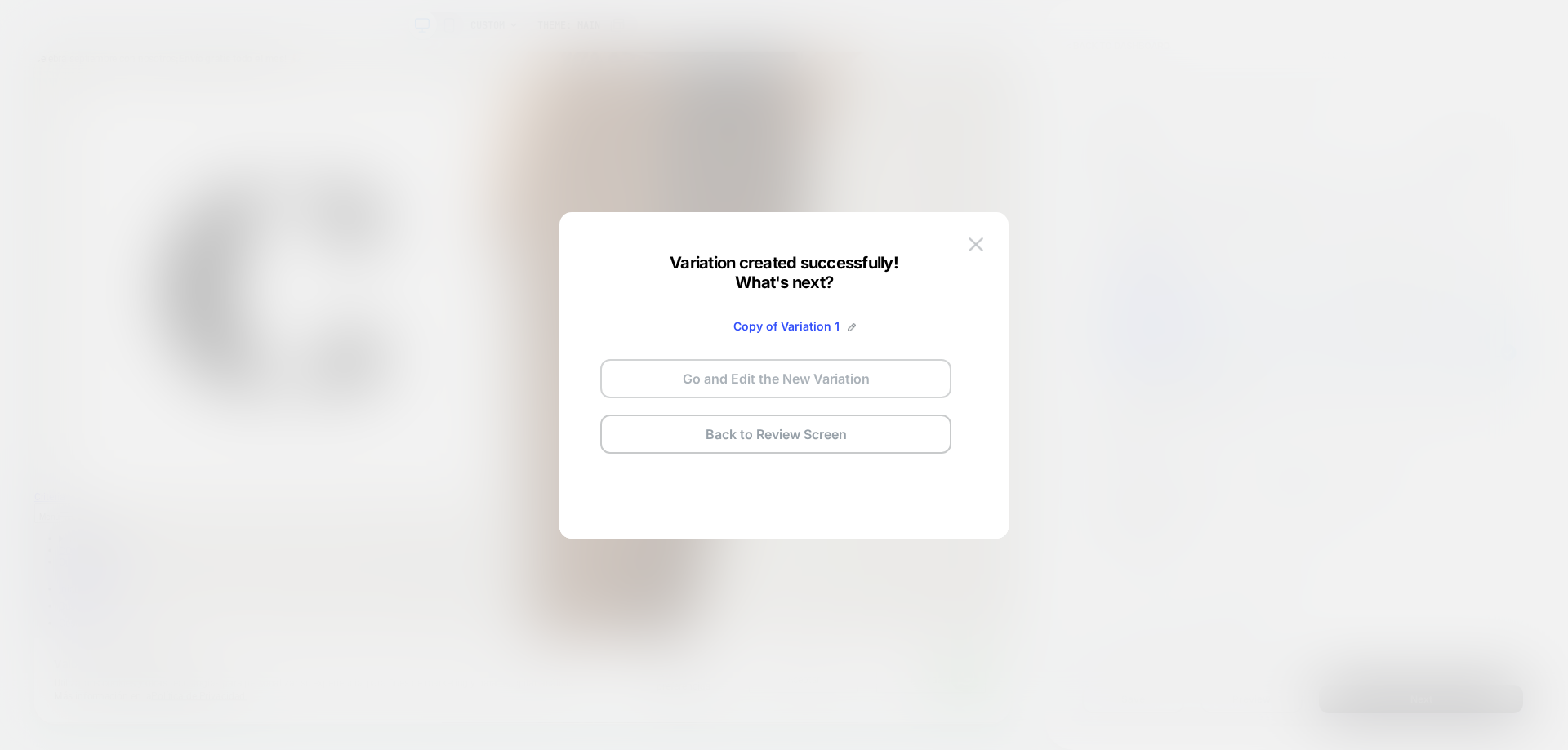
click at [841, 382] on button "Go and Edit the New Variation" at bounding box center [775, 378] width 351 height 39
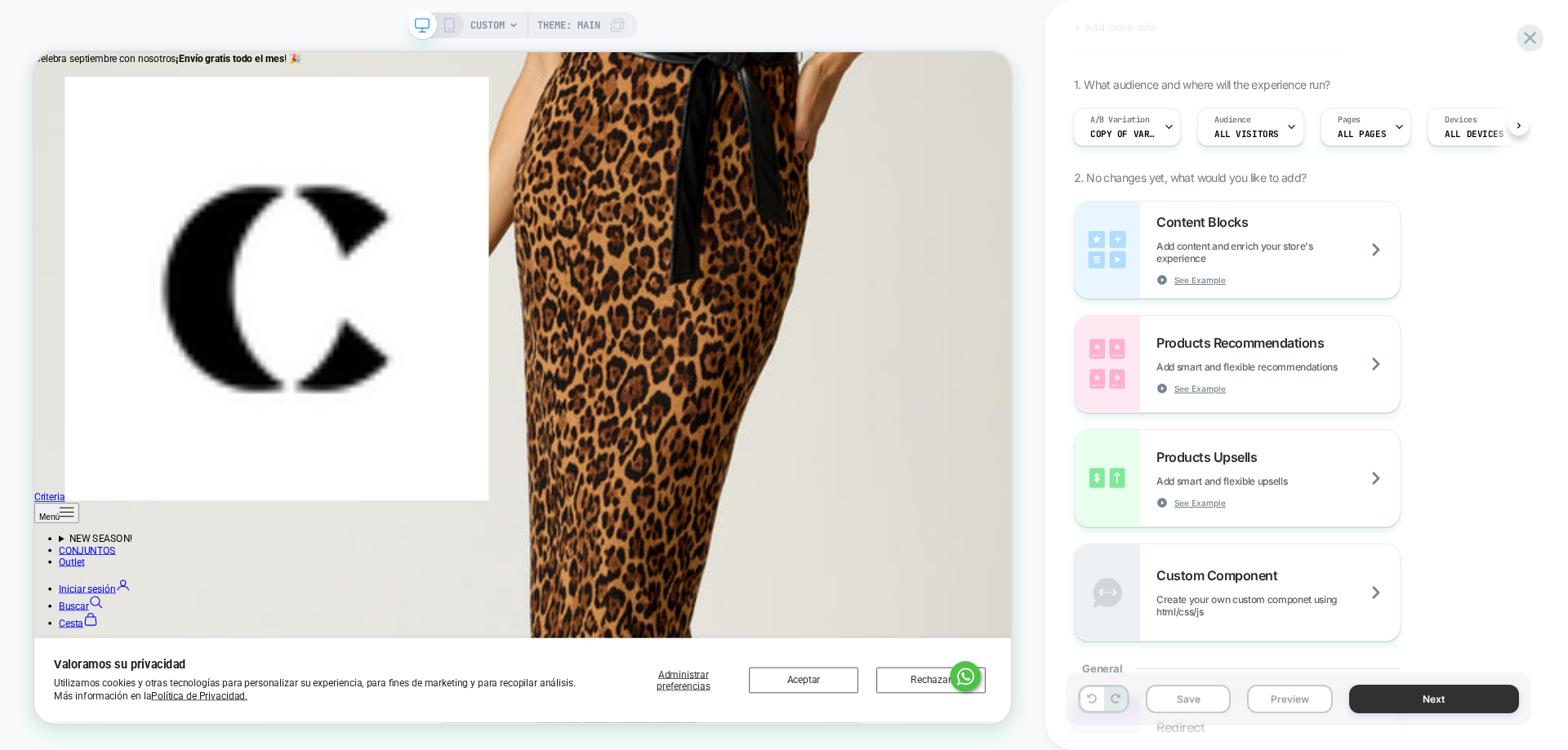
scroll to position [82, 0]
click at [1421, 702] on button "Next" at bounding box center [1435, 699] width 171 height 29
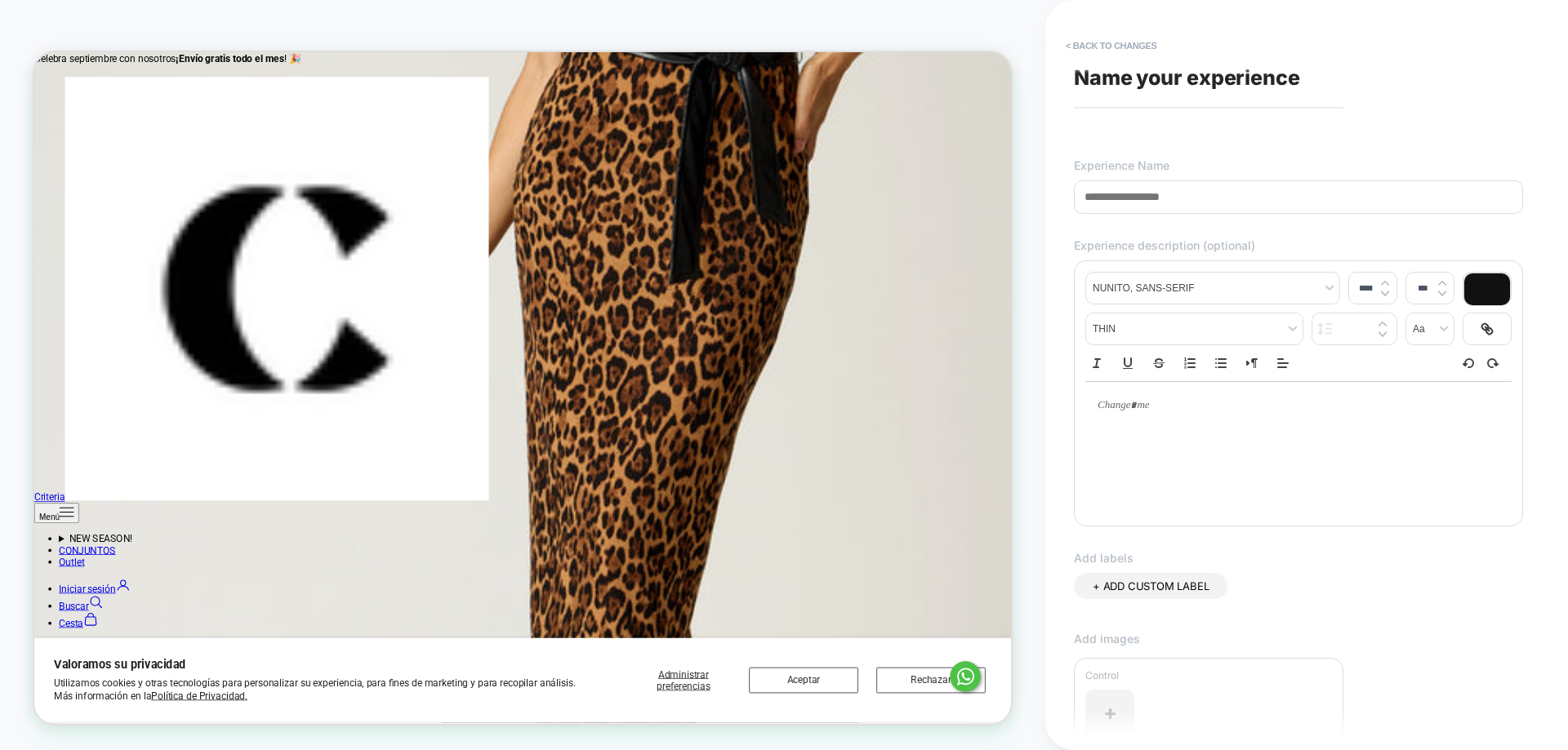
click at [1177, 193] on input at bounding box center [1298, 197] width 449 height 34
click at [1176, 191] on input at bounding box center [1298, 197] width 449 height 34
type input "**********"
click at [1407, 607] on div "+ ADD CUSTOM LABEL" at bounding box center [1298, 601] width 449 height 59
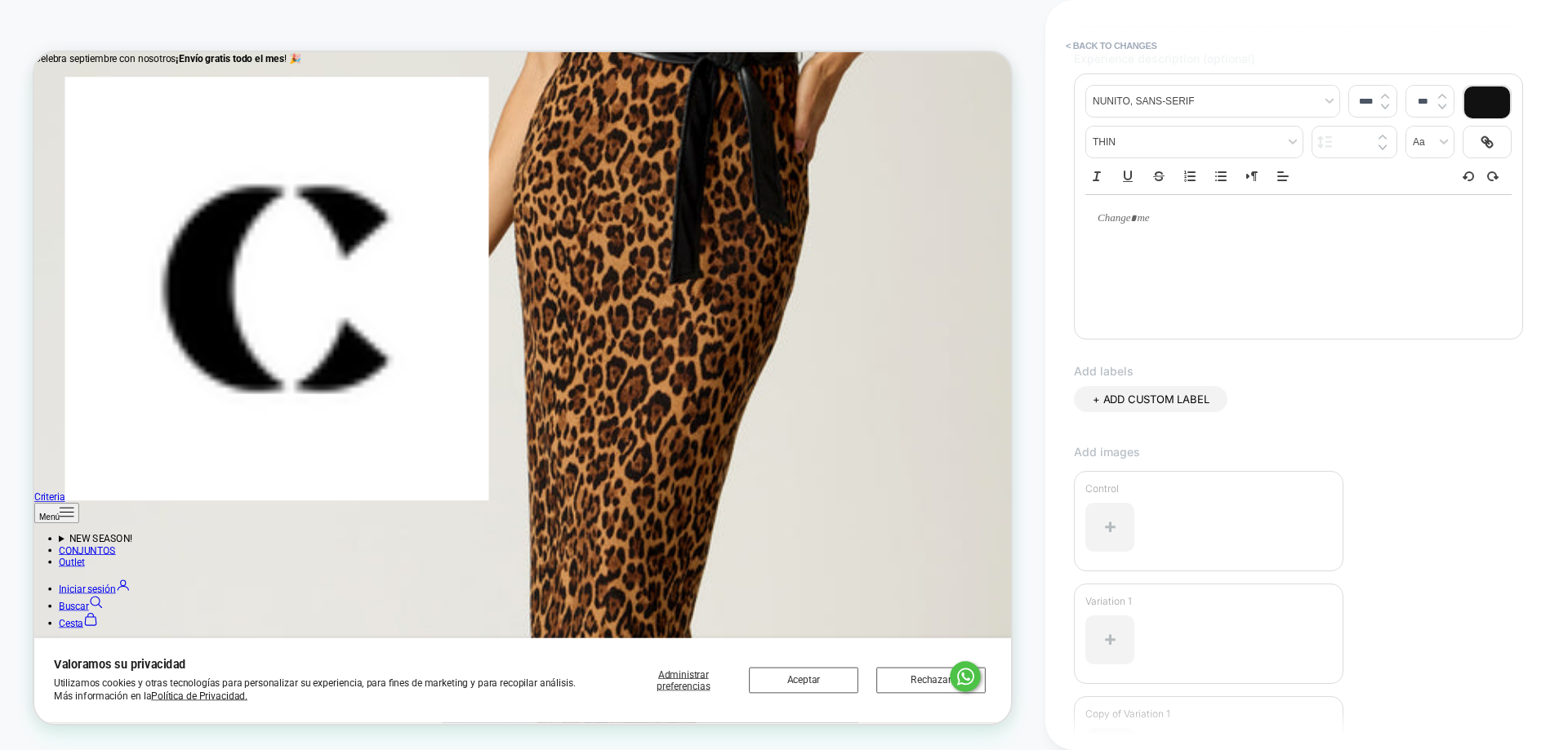
scroll to position [384, 0]
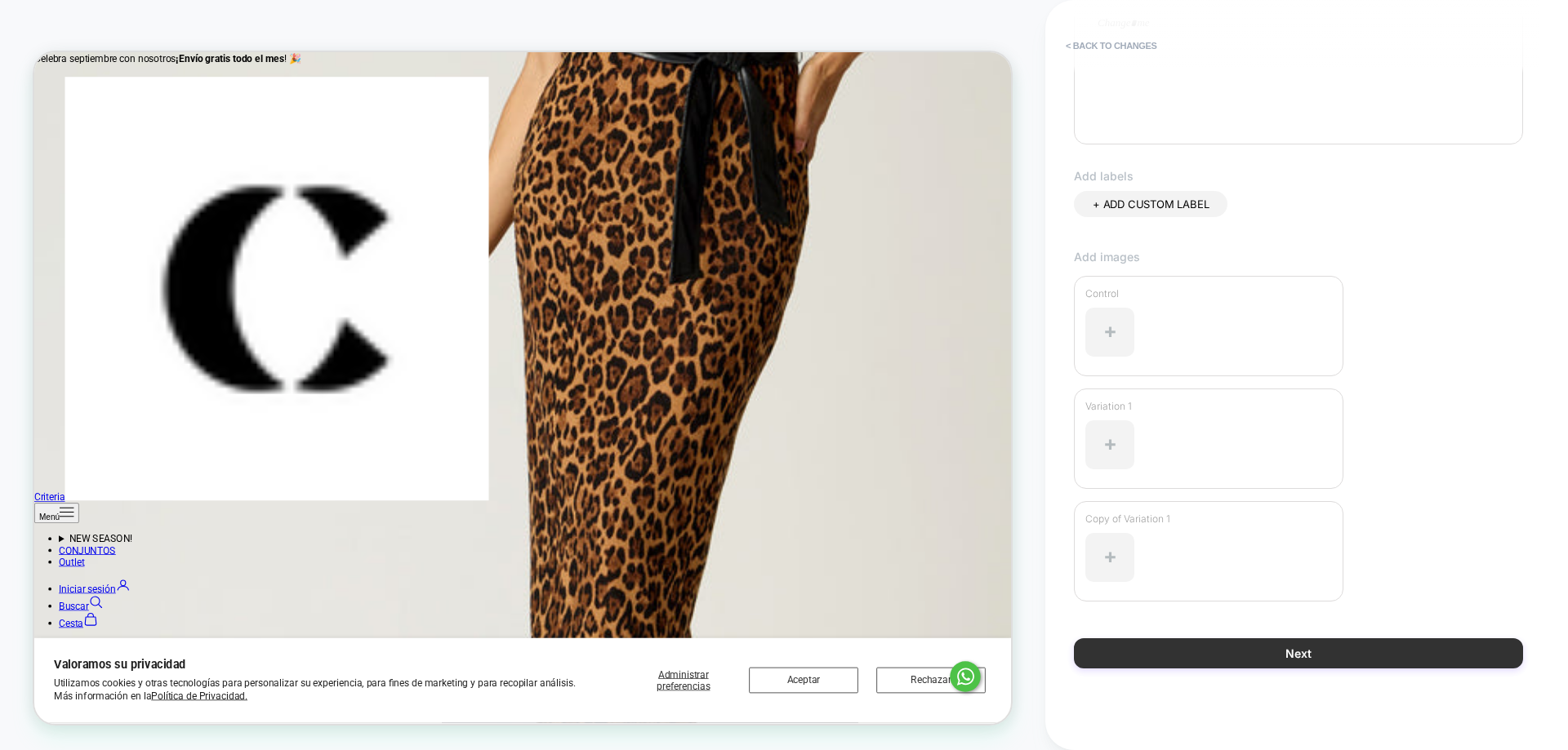
click at [1291, 647] on button "Next" at bounding box center [1298, 652] width 449 height 30
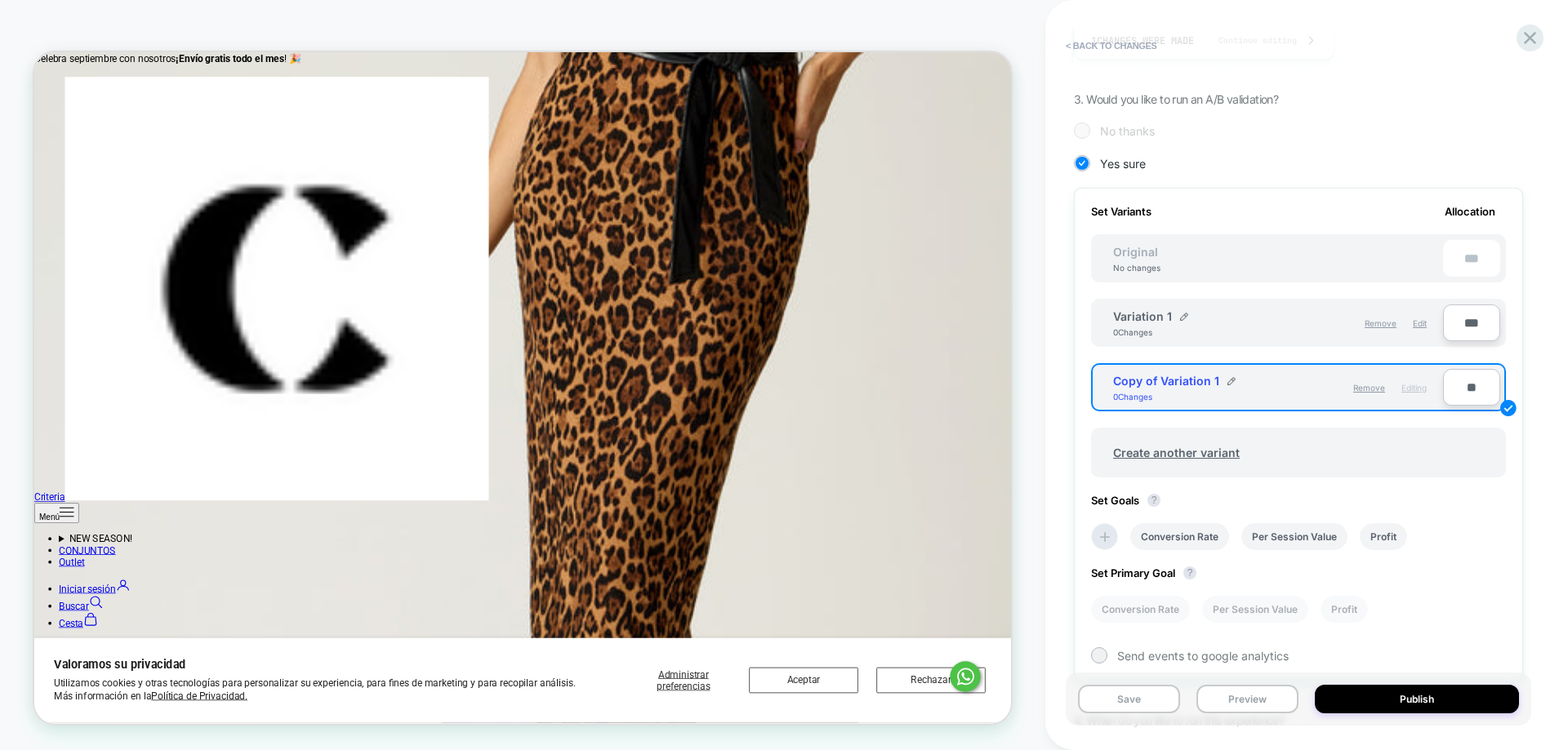
scroll to position [326, 0]
click at [1390, 327] on div "Remove" at bounding box center [1380, 322] width 32 height 28
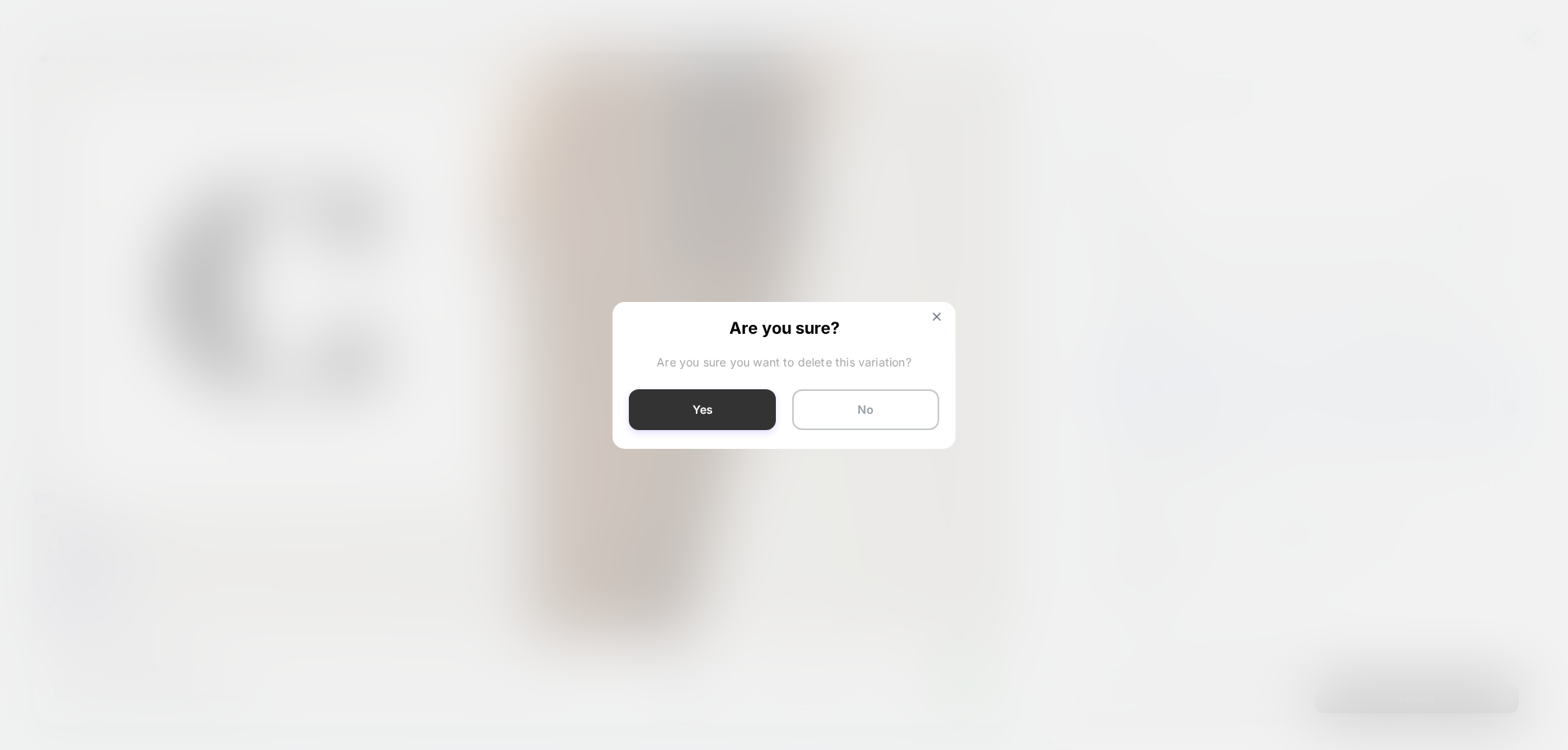
click at [728, 400] on button "Yes" at bounding box center [701, 410] width 147 height 41
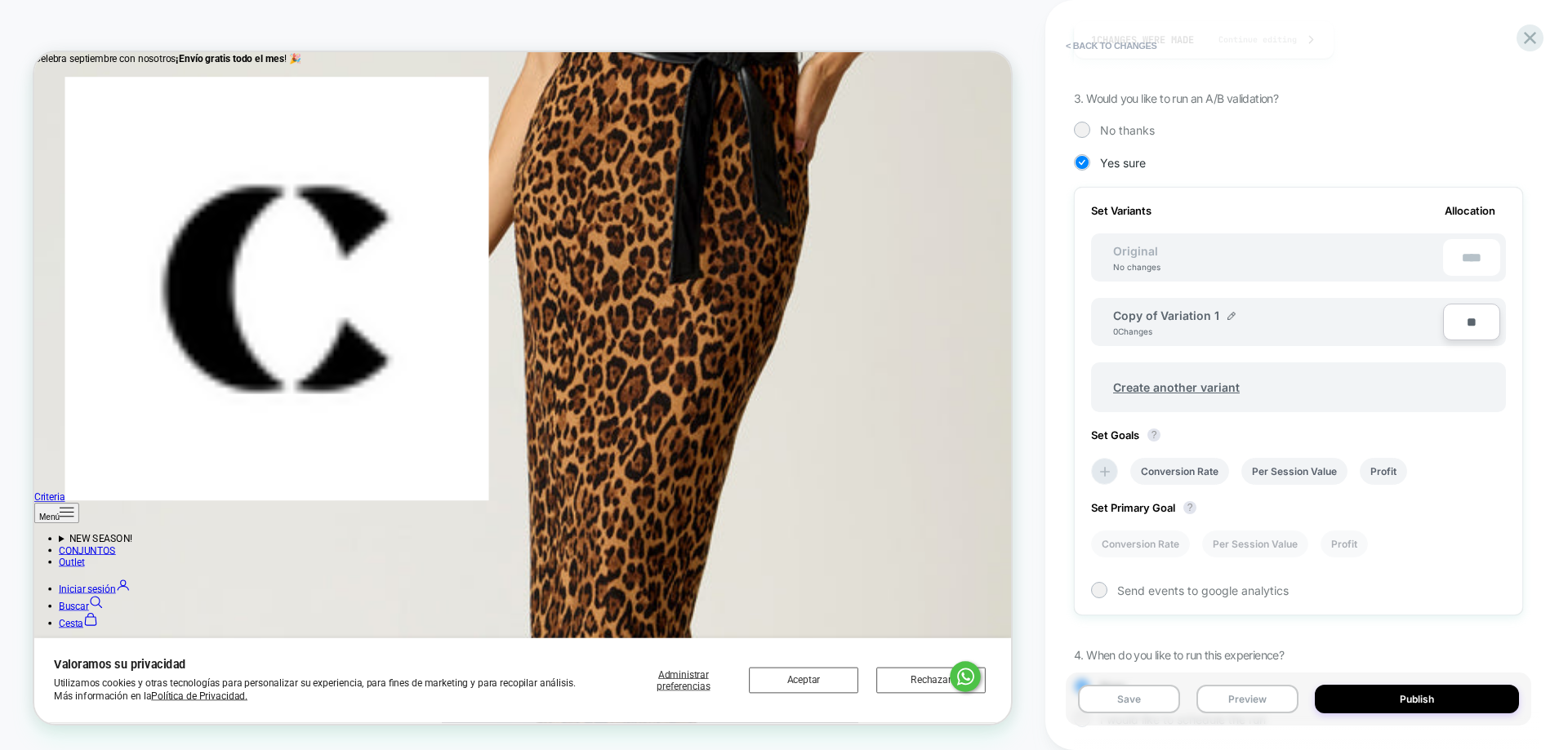
click at [1485, 315] on input "**" at bounding box center [1472, 322] width 58 height 36
type input "***"
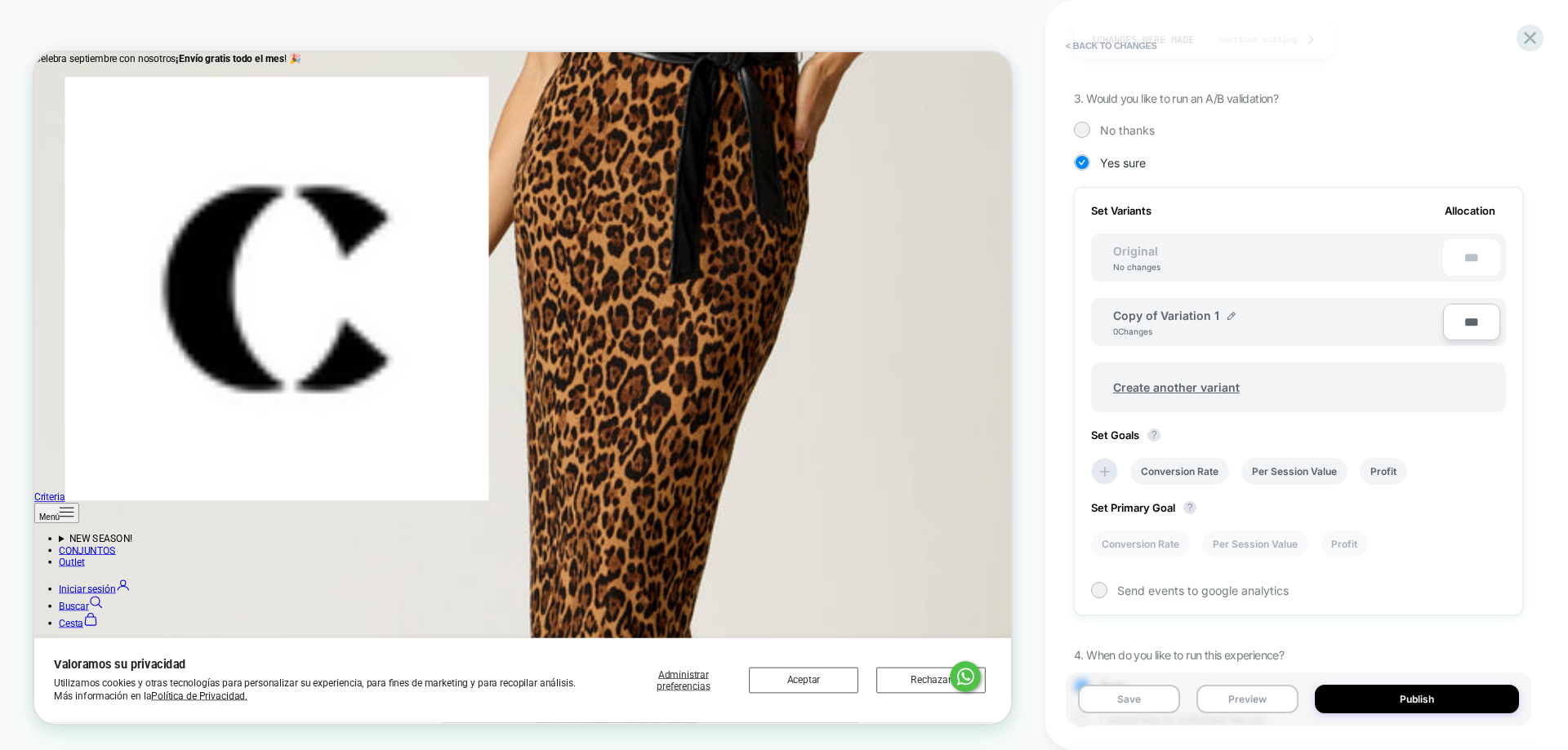
click at [1567, 494] on div "< Back to changes Review " vestido video " before publish Click to edit experie…" at bounding box center [1306, 375] width 523 height 750
click at [1498, 514] on div "Set Primary Goal ? Conversion Rate Per Session Value Profit" at bounding box center [1298, 521] width 415 height 73
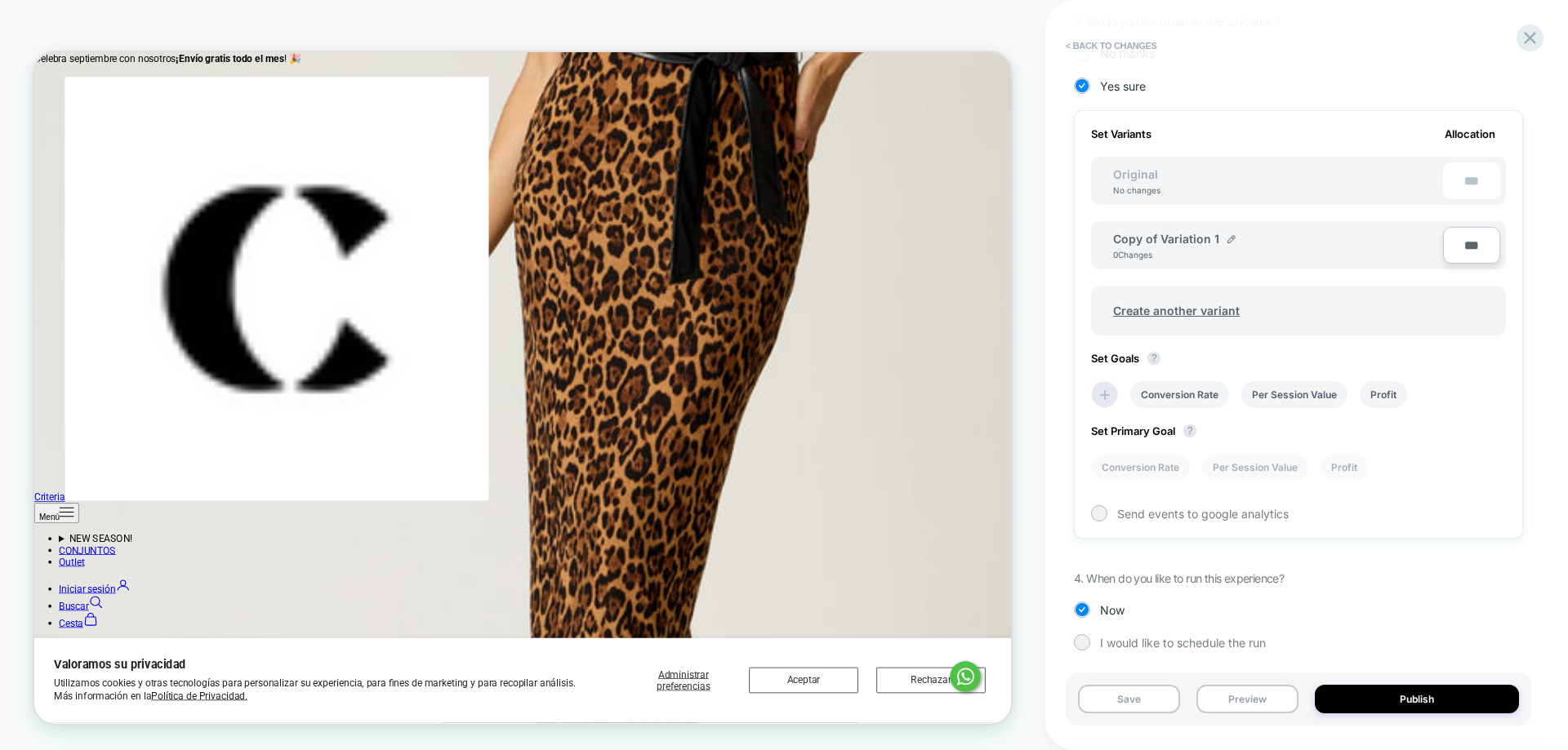
scroll to position [410, 0]
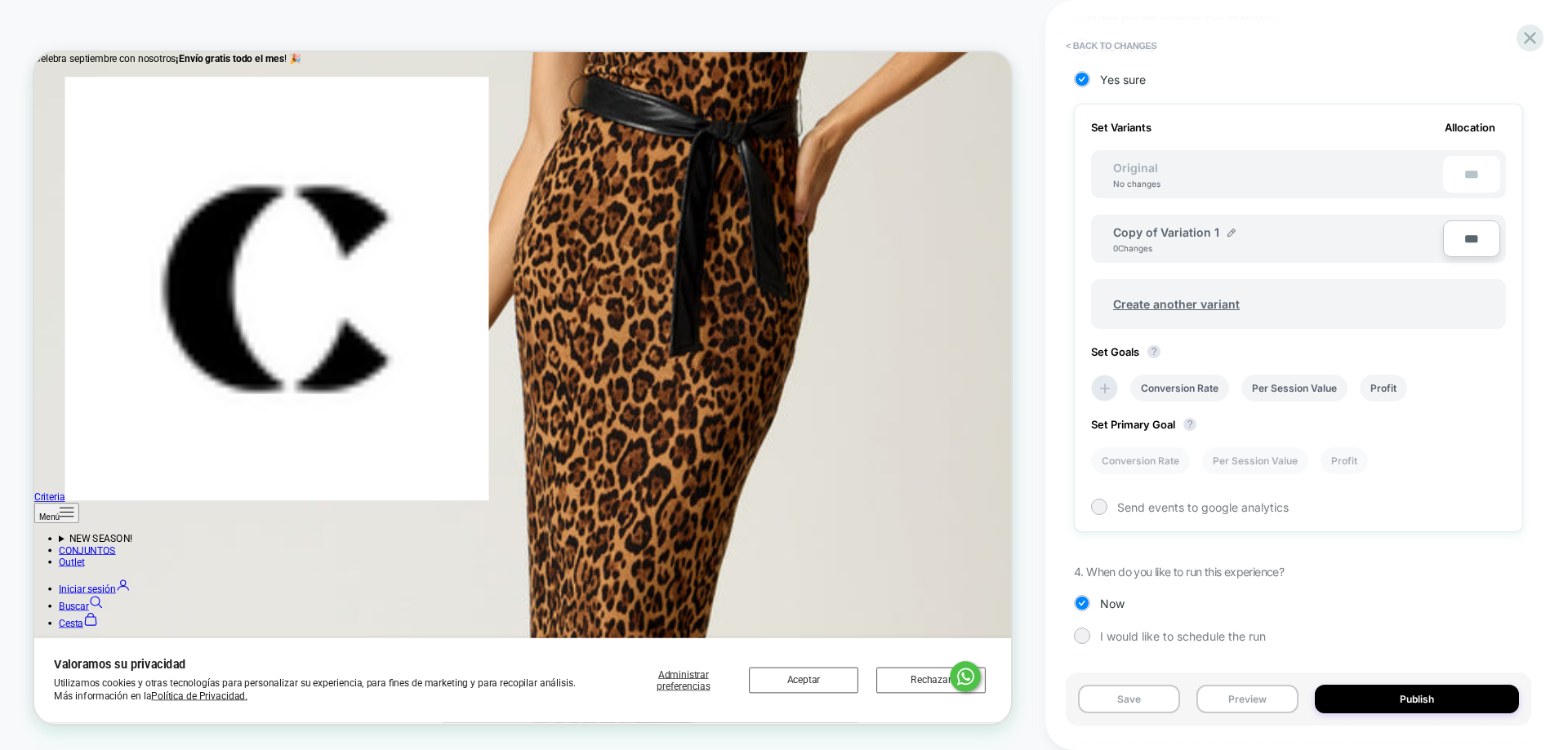
scroll to position [1738, 0]
drag, startPoint x: 622, startPoint y: 439, endPoint x: 662, endPoint y: 403, distance: 53.8
click at [1092, 48] on button "< Back to changes" at bounding box center [1111, 45] width 107 height 26
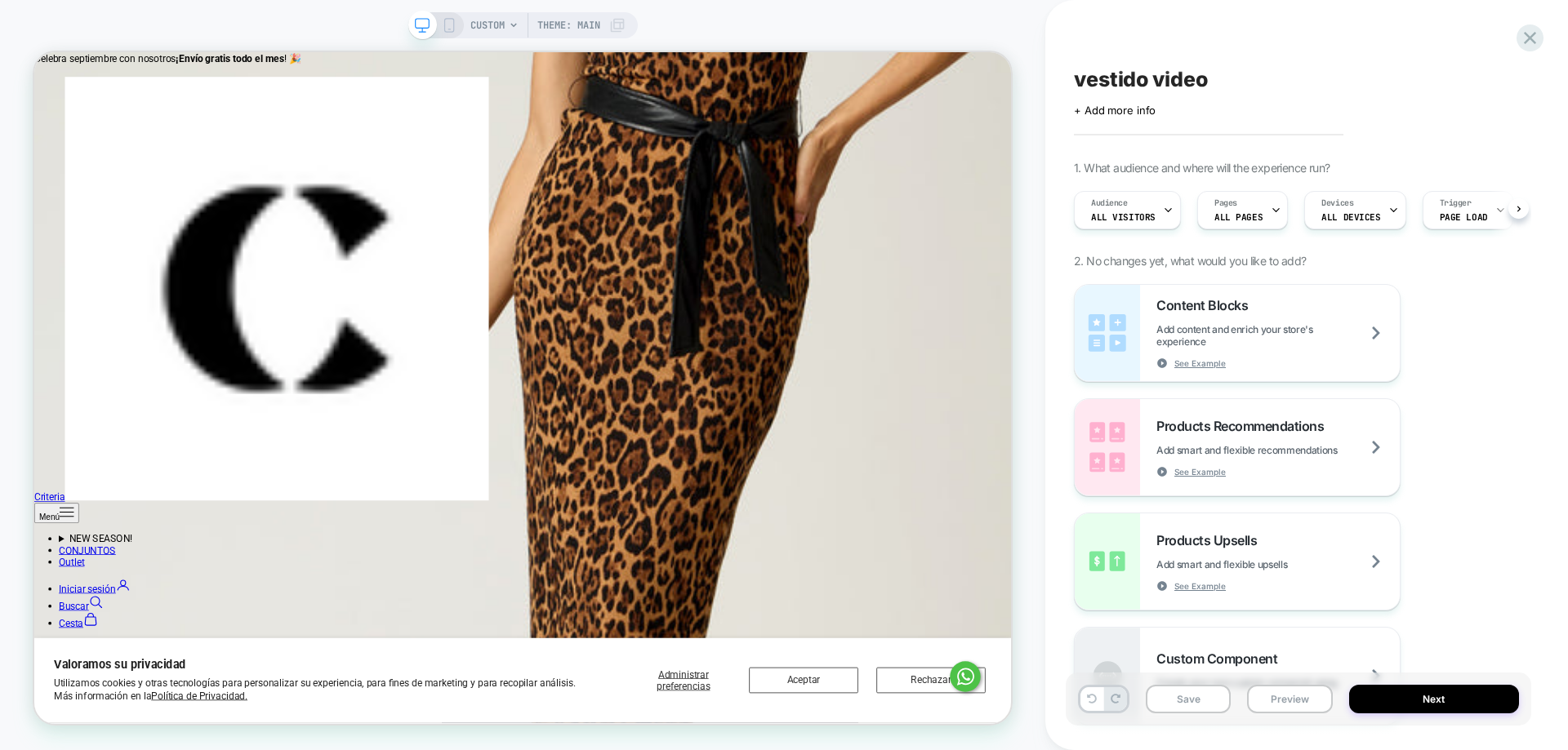
scroll to position [0, 1]
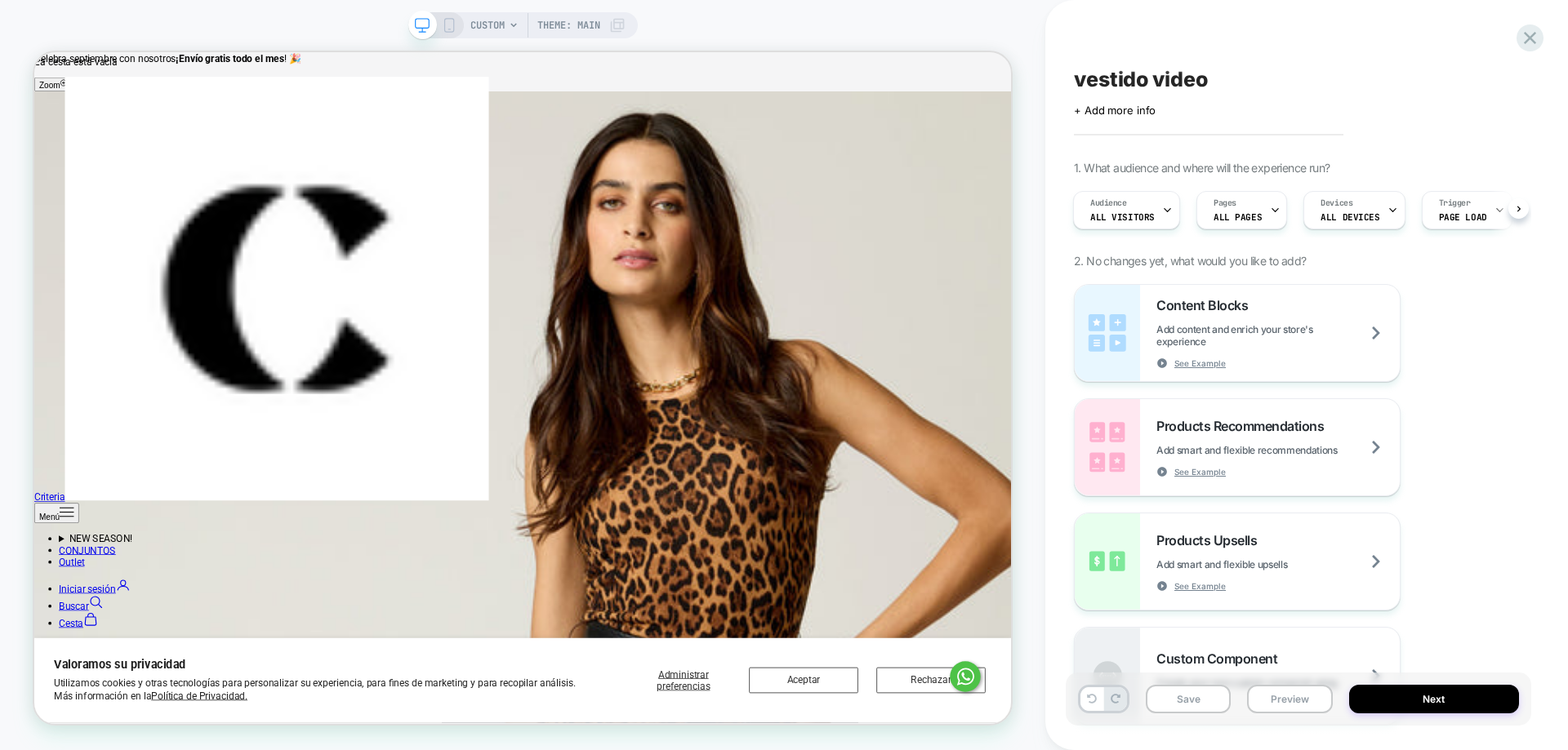
drag, startPoint x: 189, startPoint y: 647, endPoint x: 273, endPoint y: 631, distance: 85.5
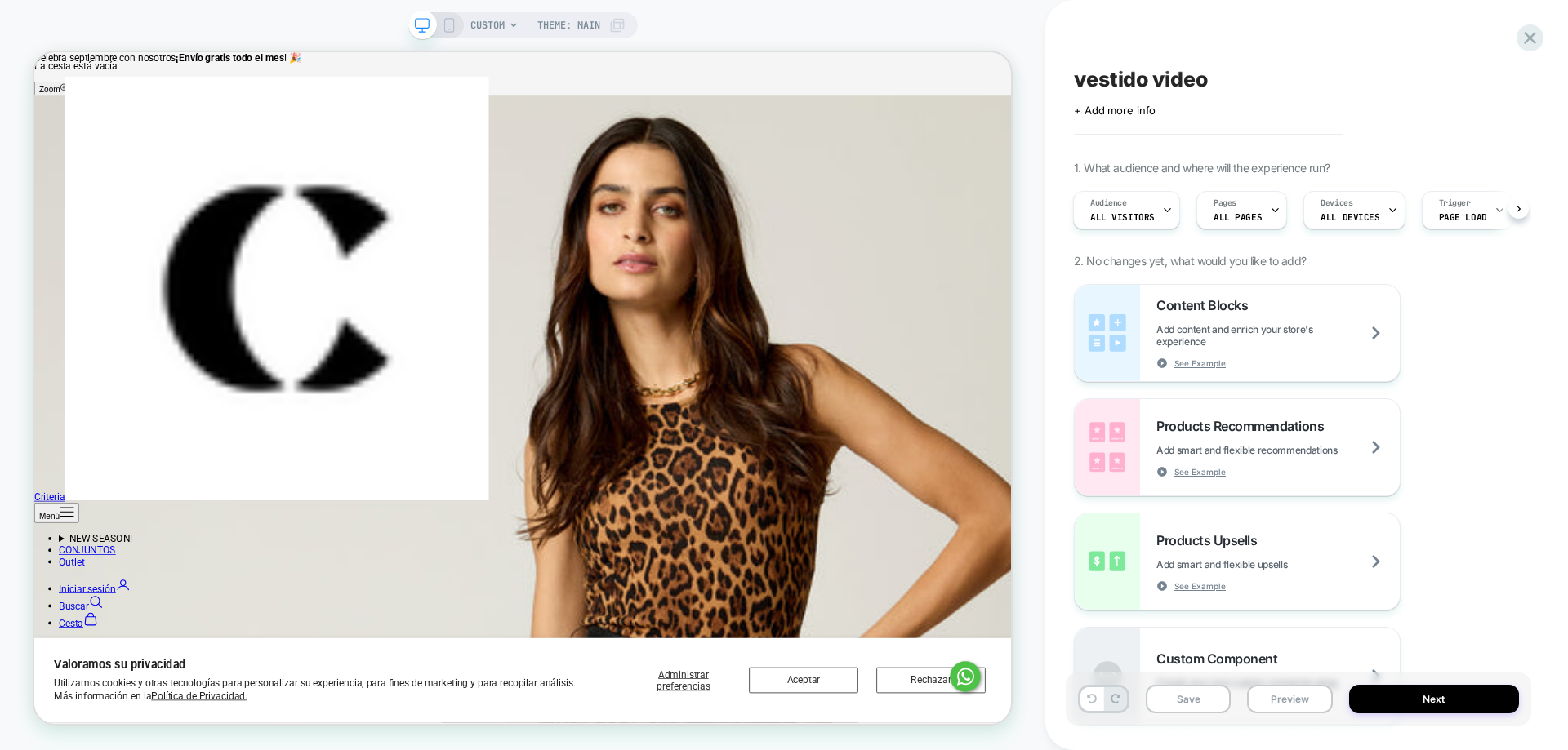
click at [1539, 34] on icon at bounding box center [1530, 37] width 22 height 22
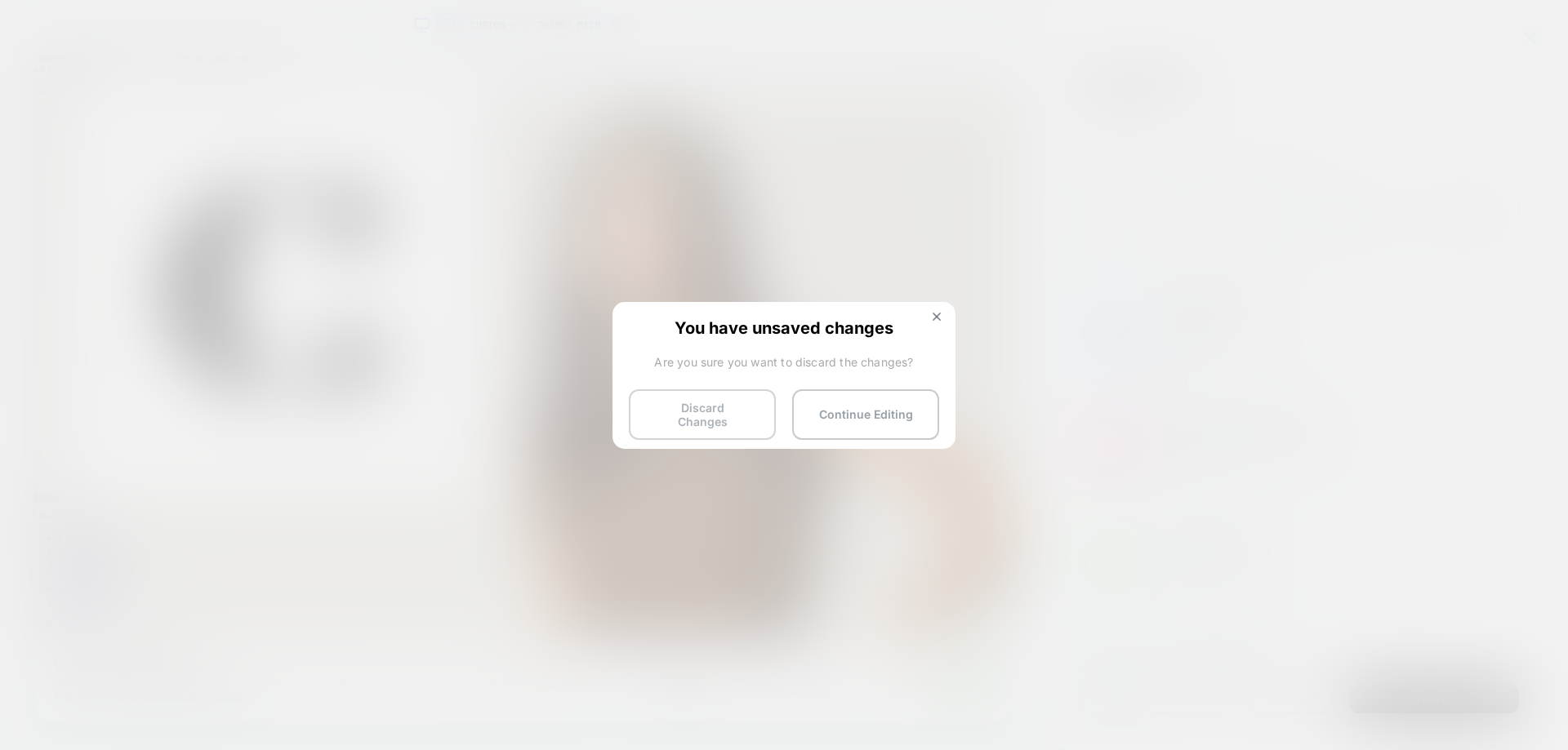
click at [742, 412] on button "Discard Changes" at bounding box center [701, 414] width 147 height 51
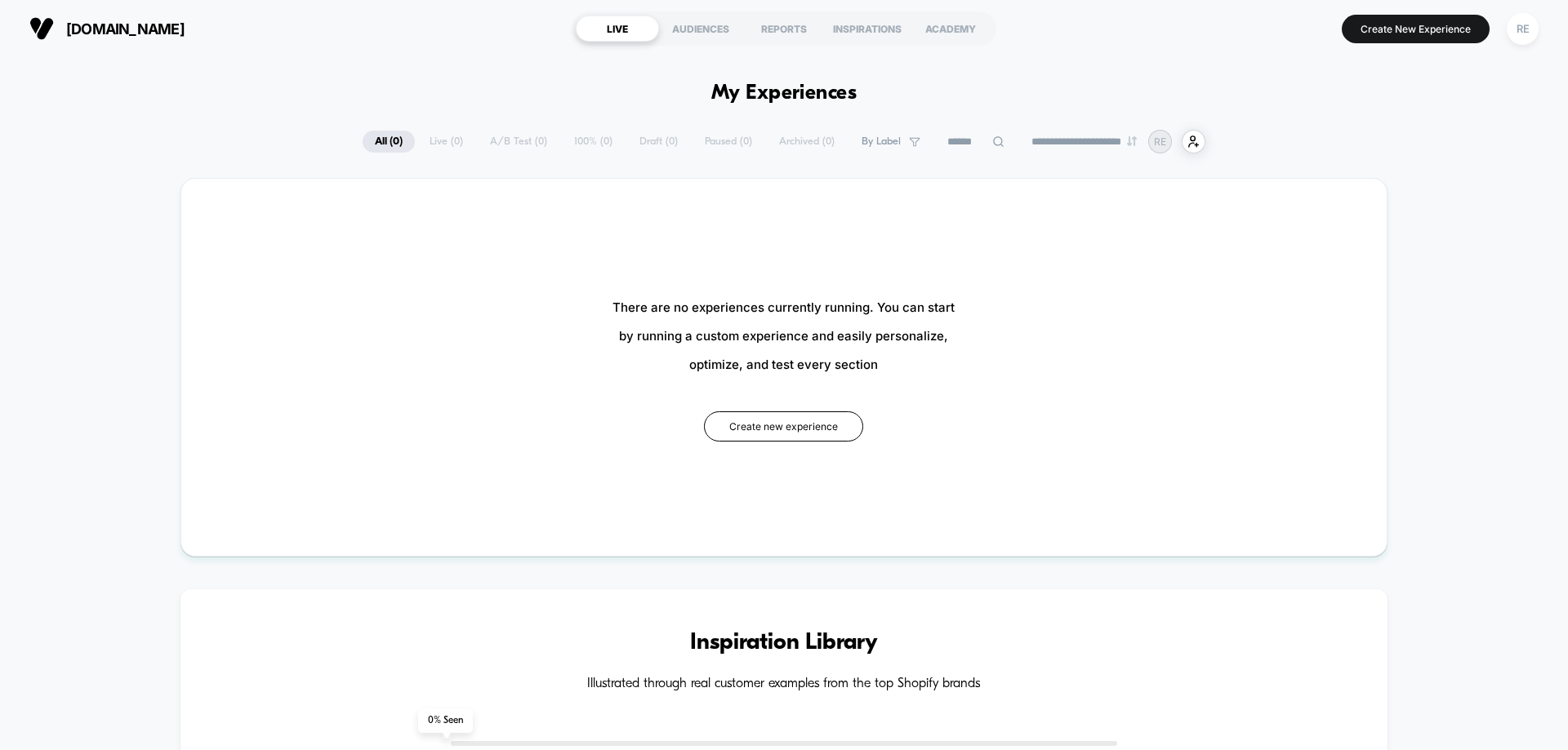
drag, startPoint x: 754, startPoint y: 430, endPoint x: 763, endPoint y: 425, distance: 10.3
click at [756, 430] on button "Create new experience" at bounding box center [783, 426] width 159 height 30
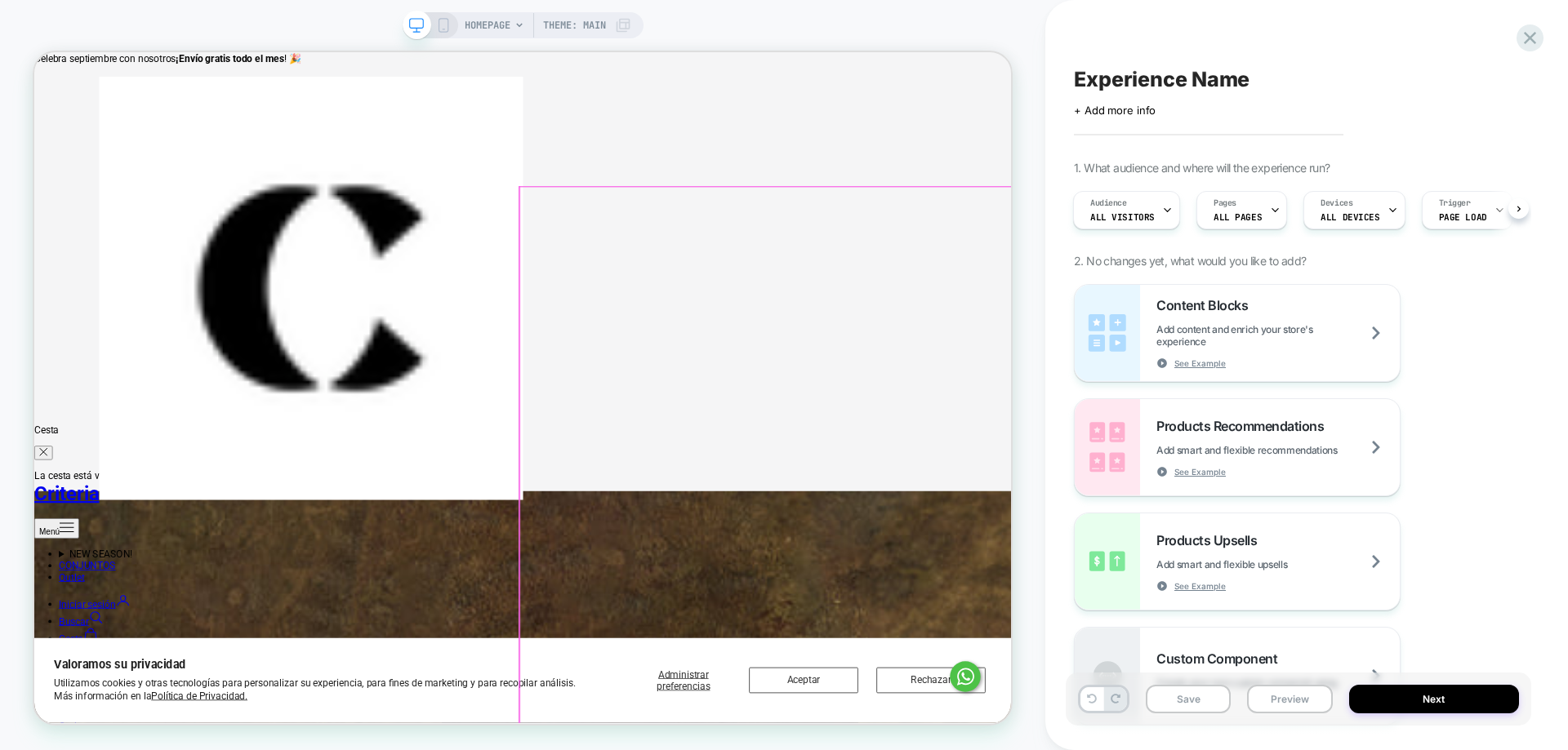
scroll to position [488, 0]
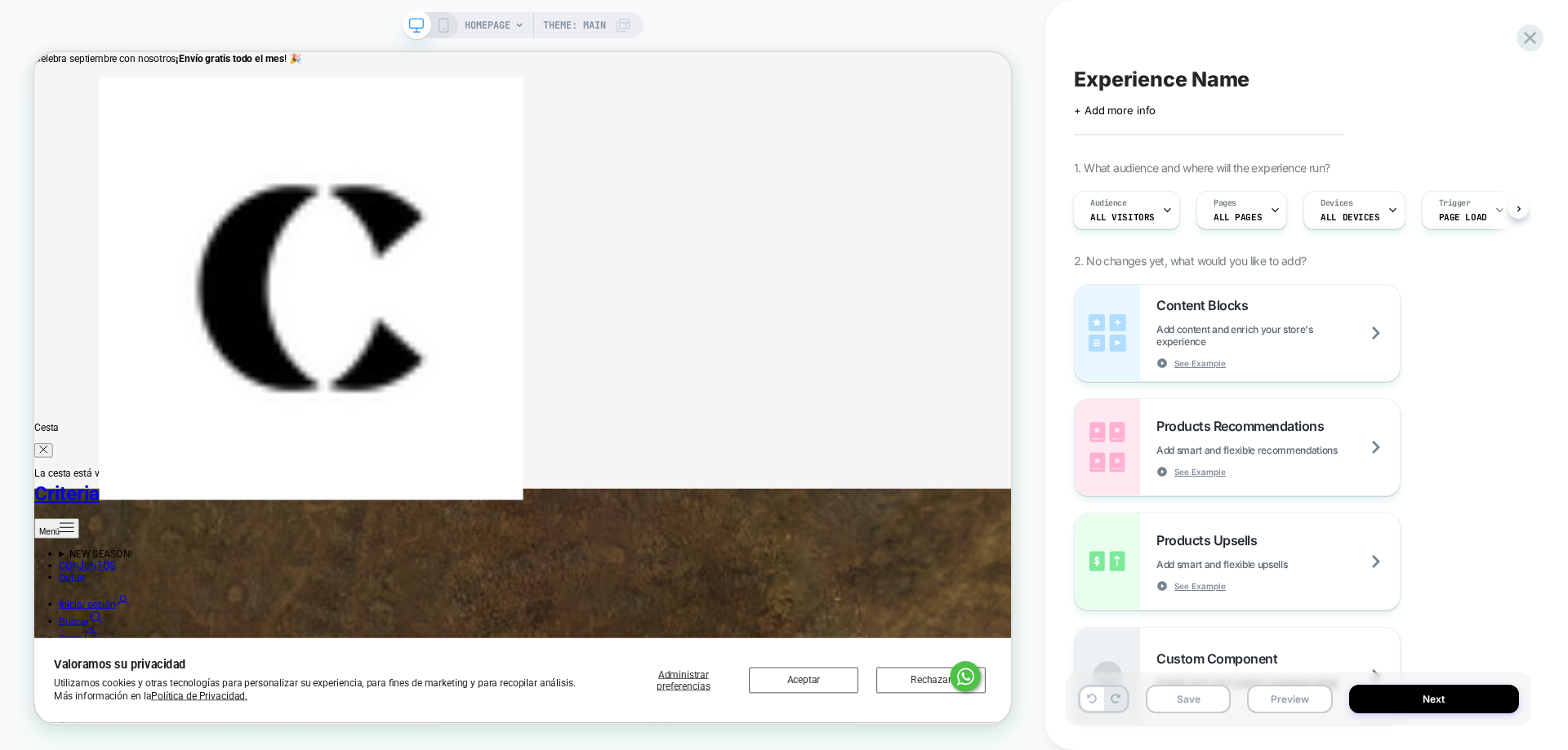
click at [495, 25] on span "HOMEPAGE" at bounding box center [487, 25] width 46 height 26
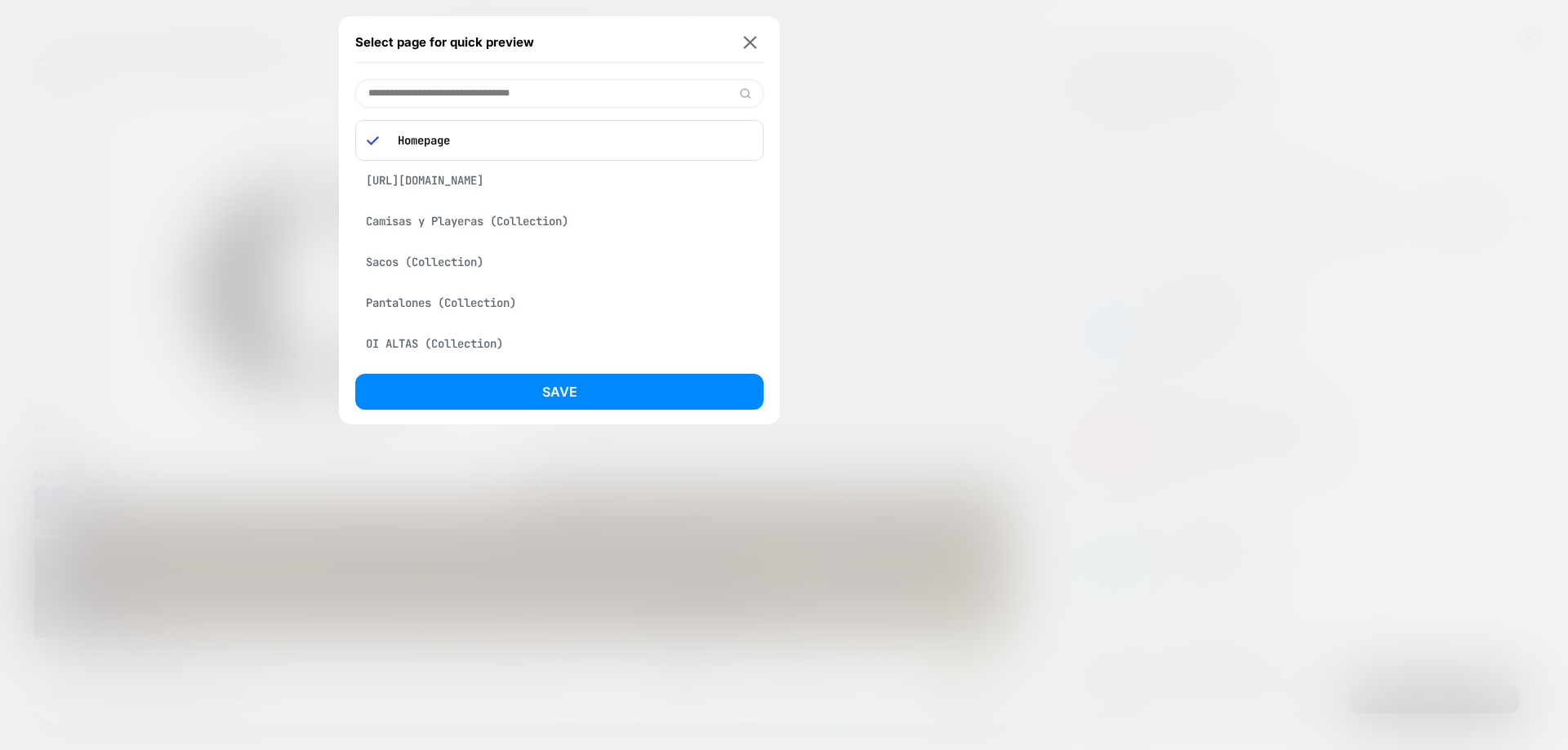
click at [546, 187] on div "https://shopcriteria.com/products/vestido-camel-animal-print-abertura?_pos=1&_p…" at bounding box center [558, 180] width 408 height 31
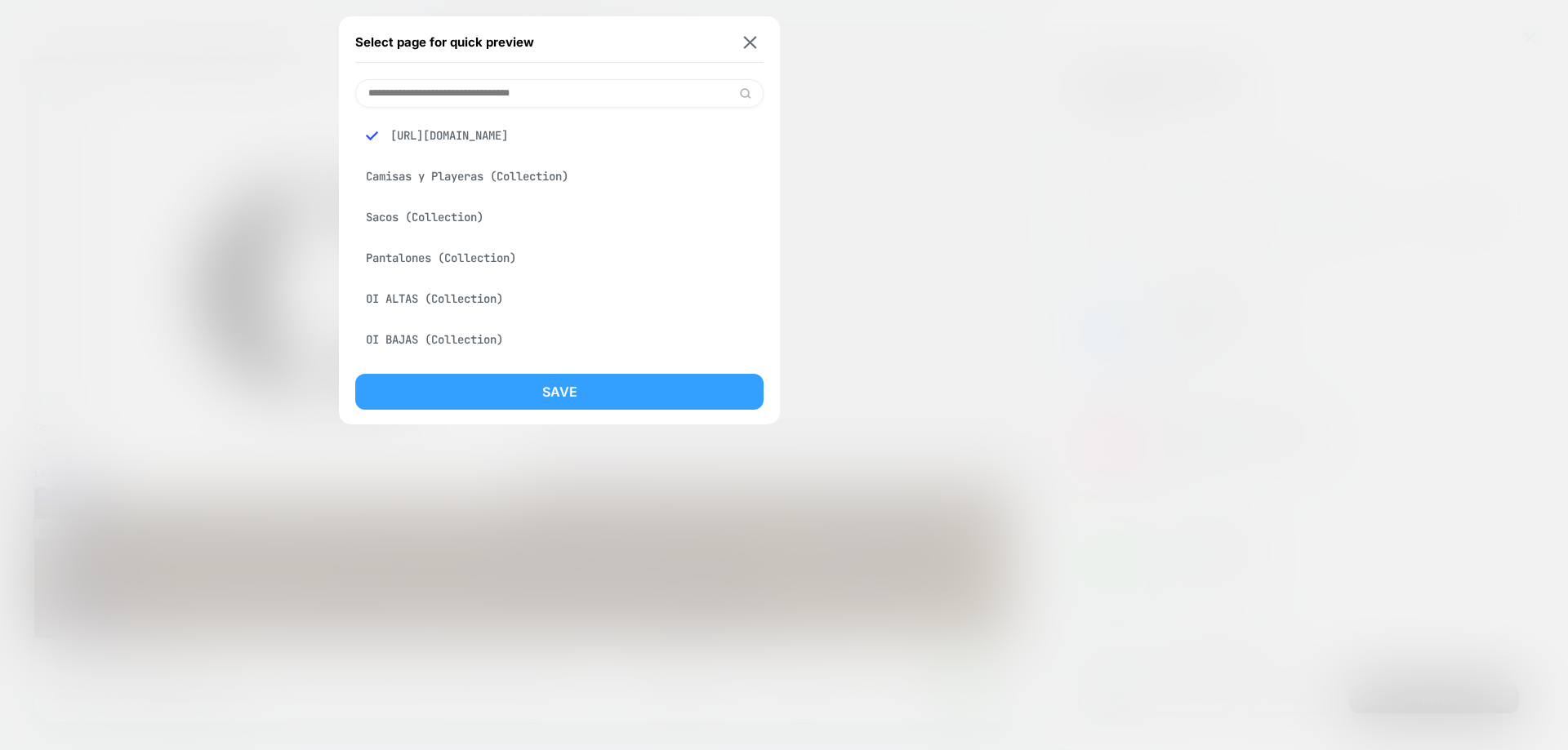
click at [578, 391] on button "Save" at bounding box center [558, 391] width 408 height 35
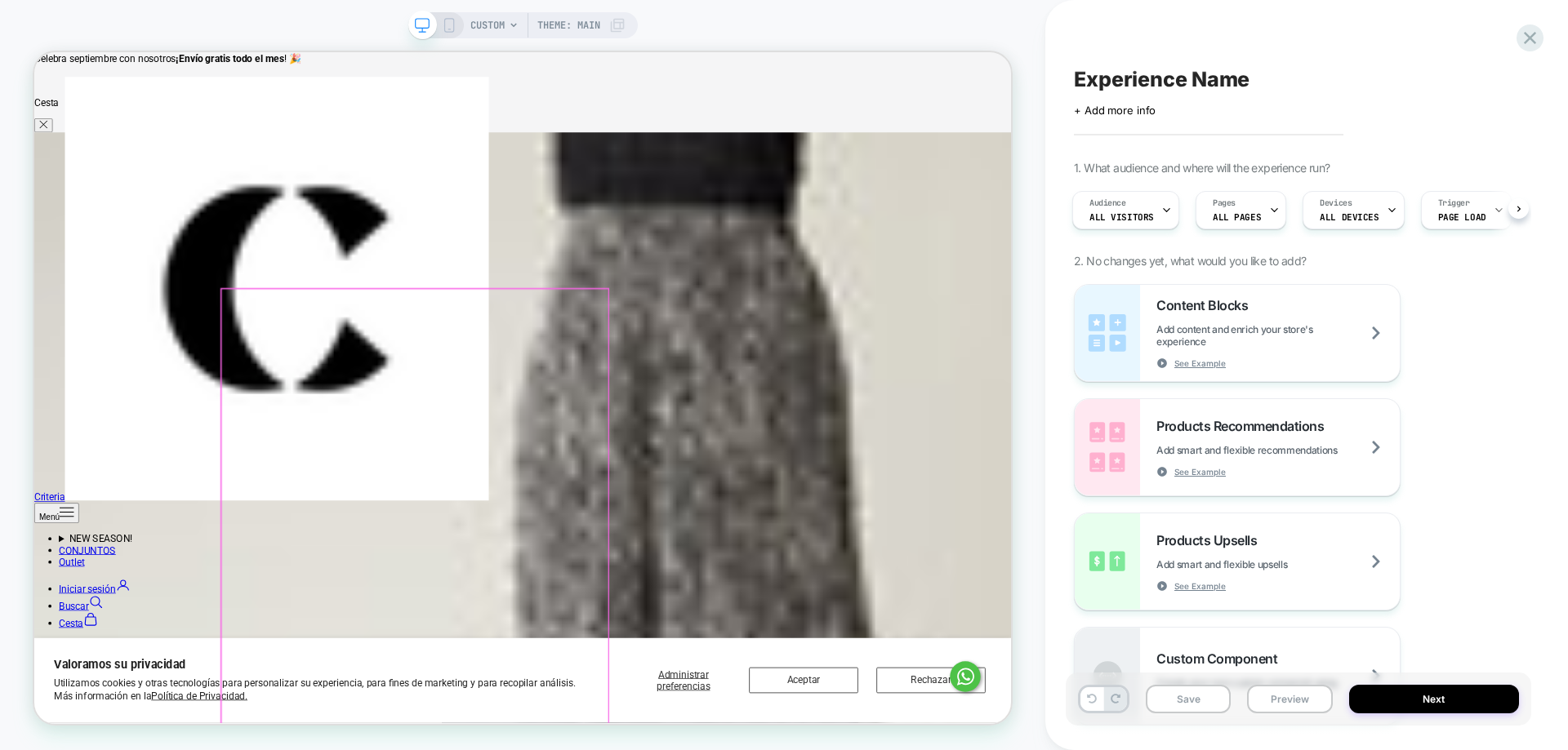
scroll to position [898, 0]
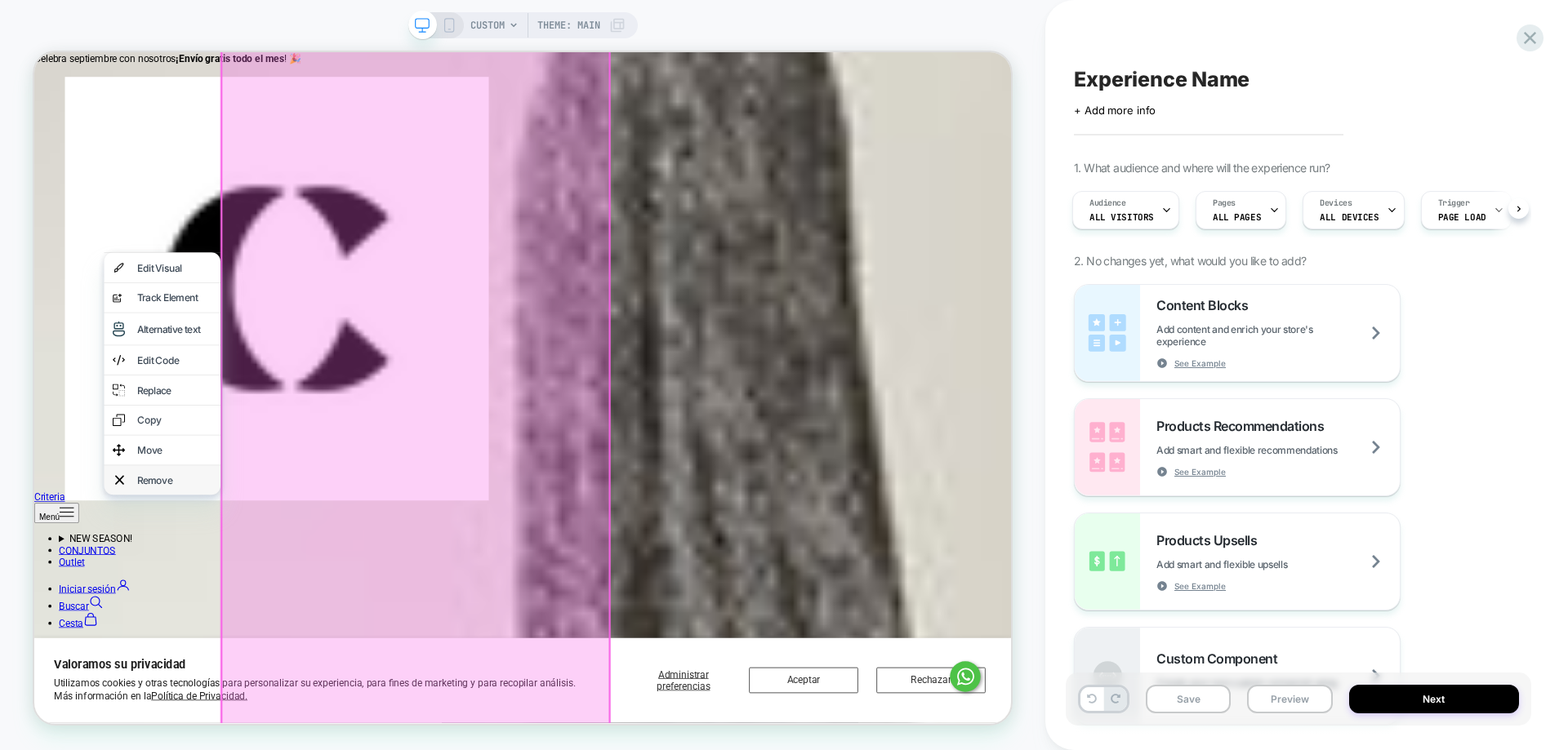
scroll to position [1224, 0]
click at [193, 630] on div "Remove" at bounding box center [222, 621] width 100 height 16
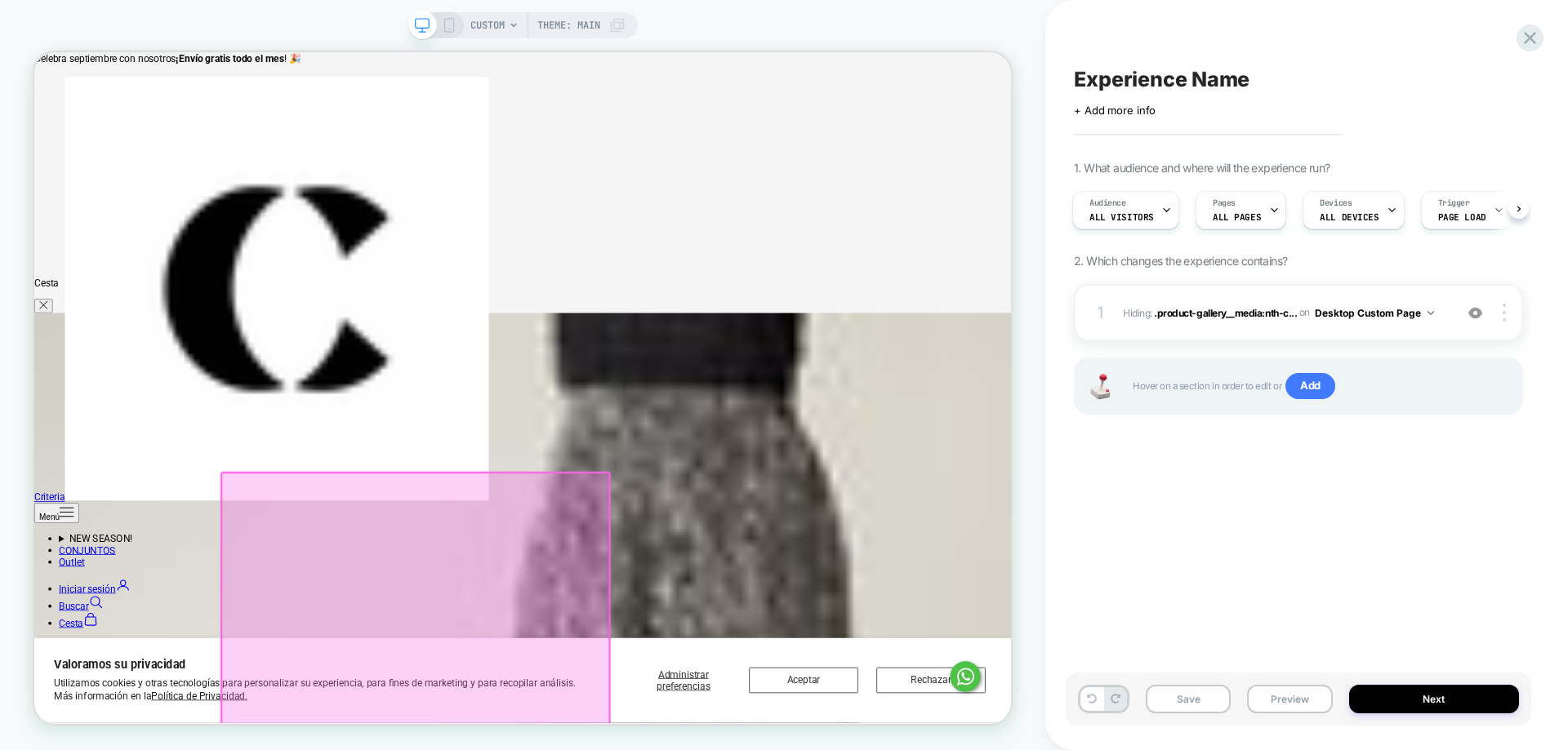
scroll to position [654, 0]
drag, startPoint x: 173, startPoint y: 337, endPoint x: 230, endPoint y: 369, distance: 65.4
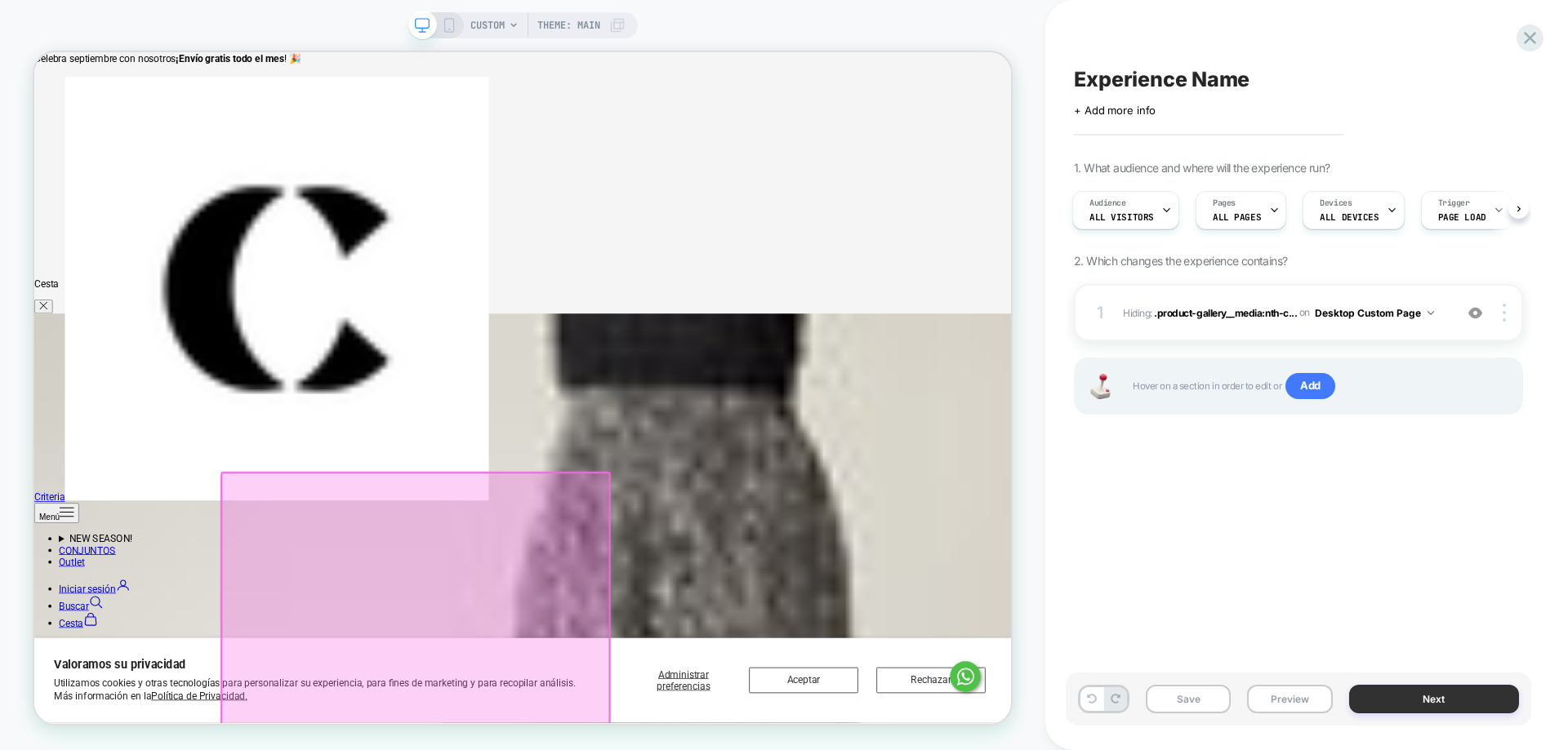
click at [1414, 704] on button "Next" at bounding box center [1435, 699] width 171 height 29
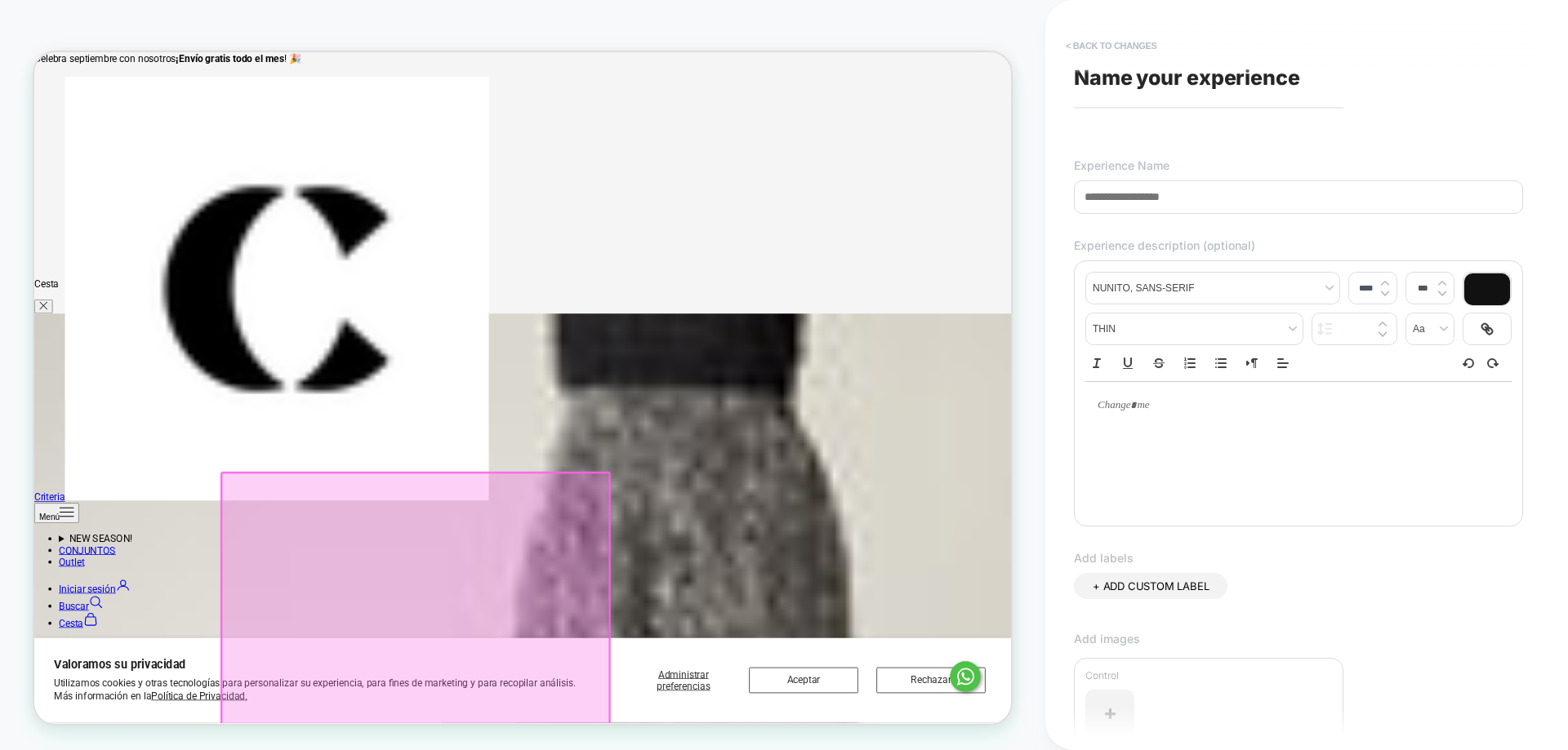
click at [1107, 43] on button "< Back to changes" at bounding box center [1111, 45] width 107 height 26
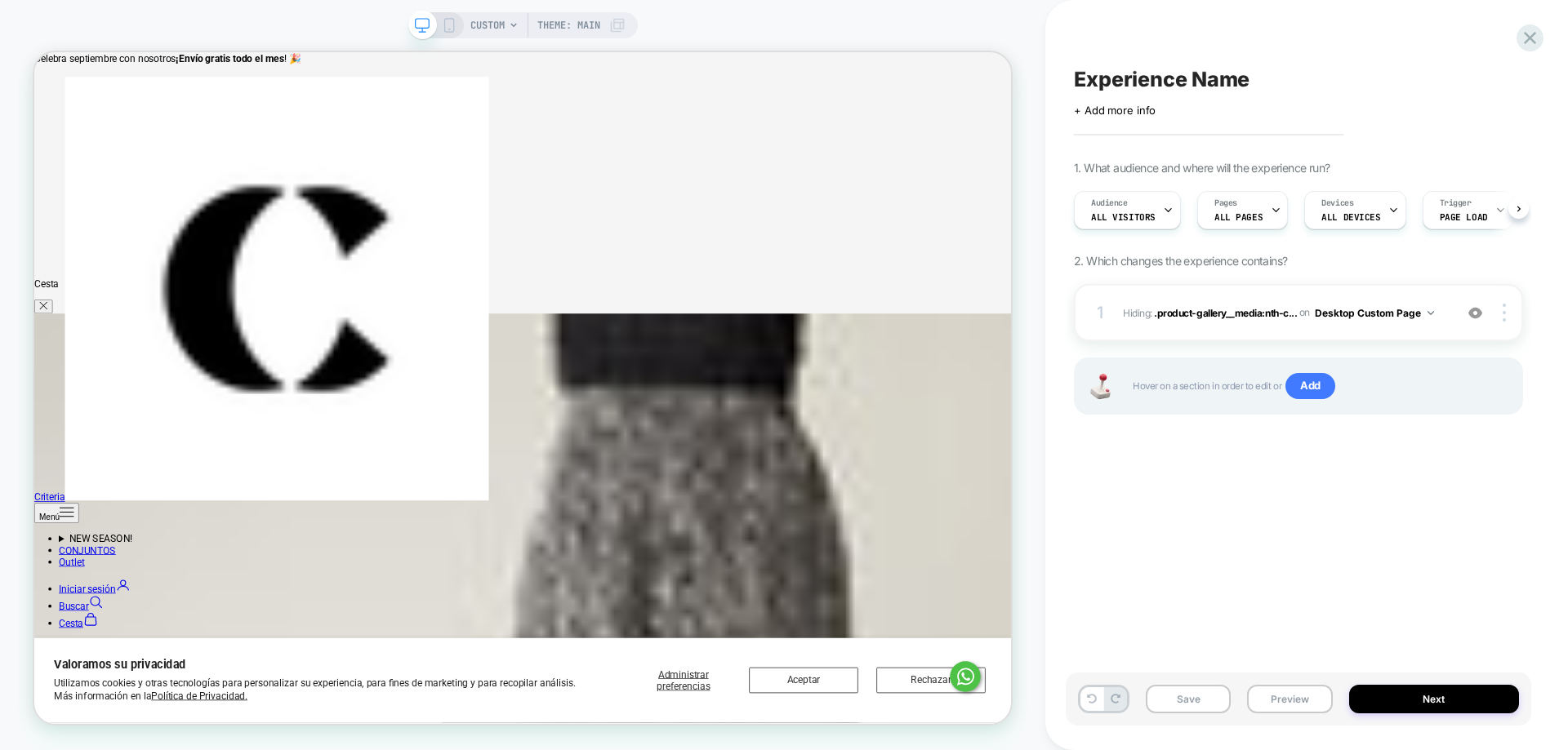
scroll to position [0, 1]
click at [204, 346] on div at bounding box center [196, 319] width 46 height 80
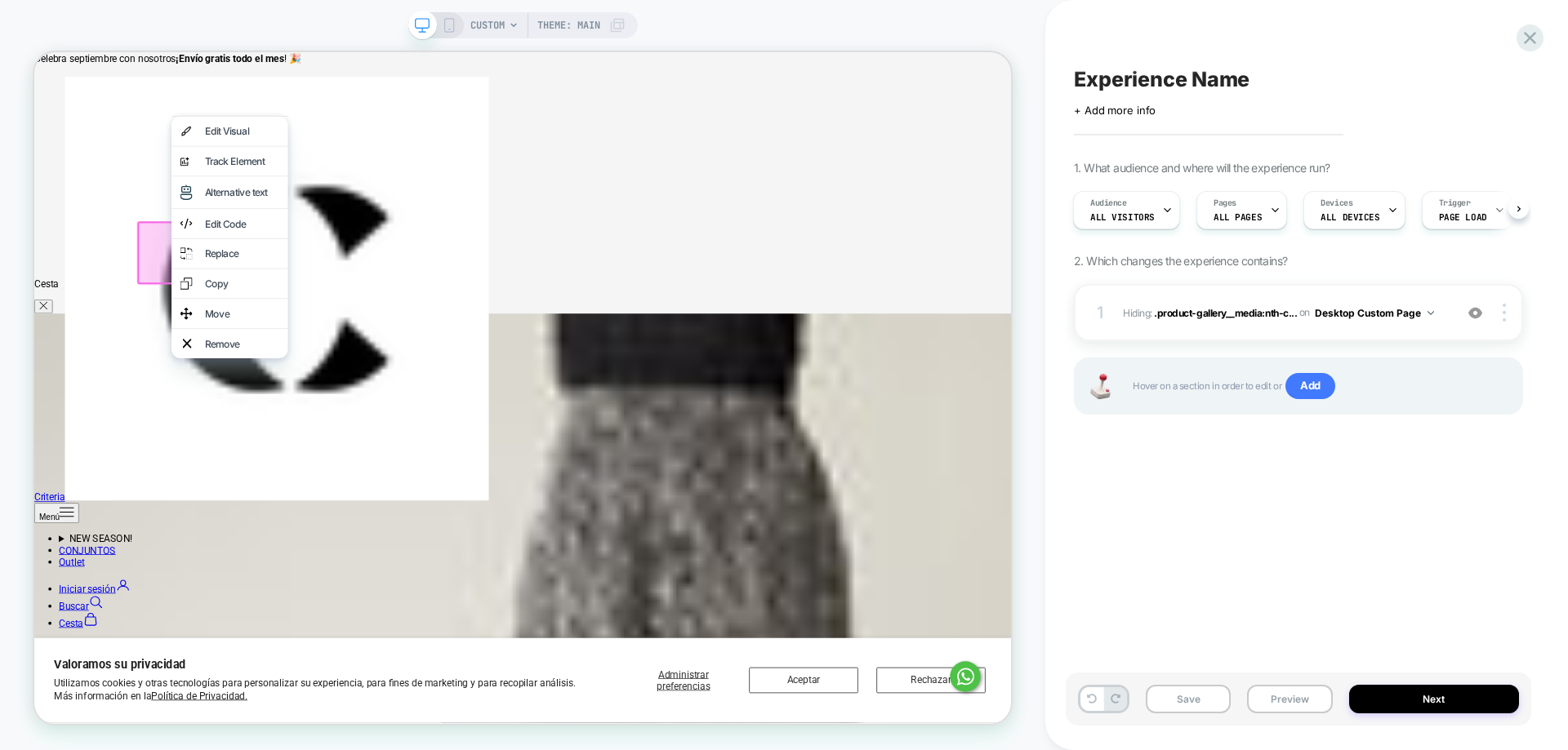
click at [290, 449] on div "Remove" at bounding box center [311, 440] width 100 height 16
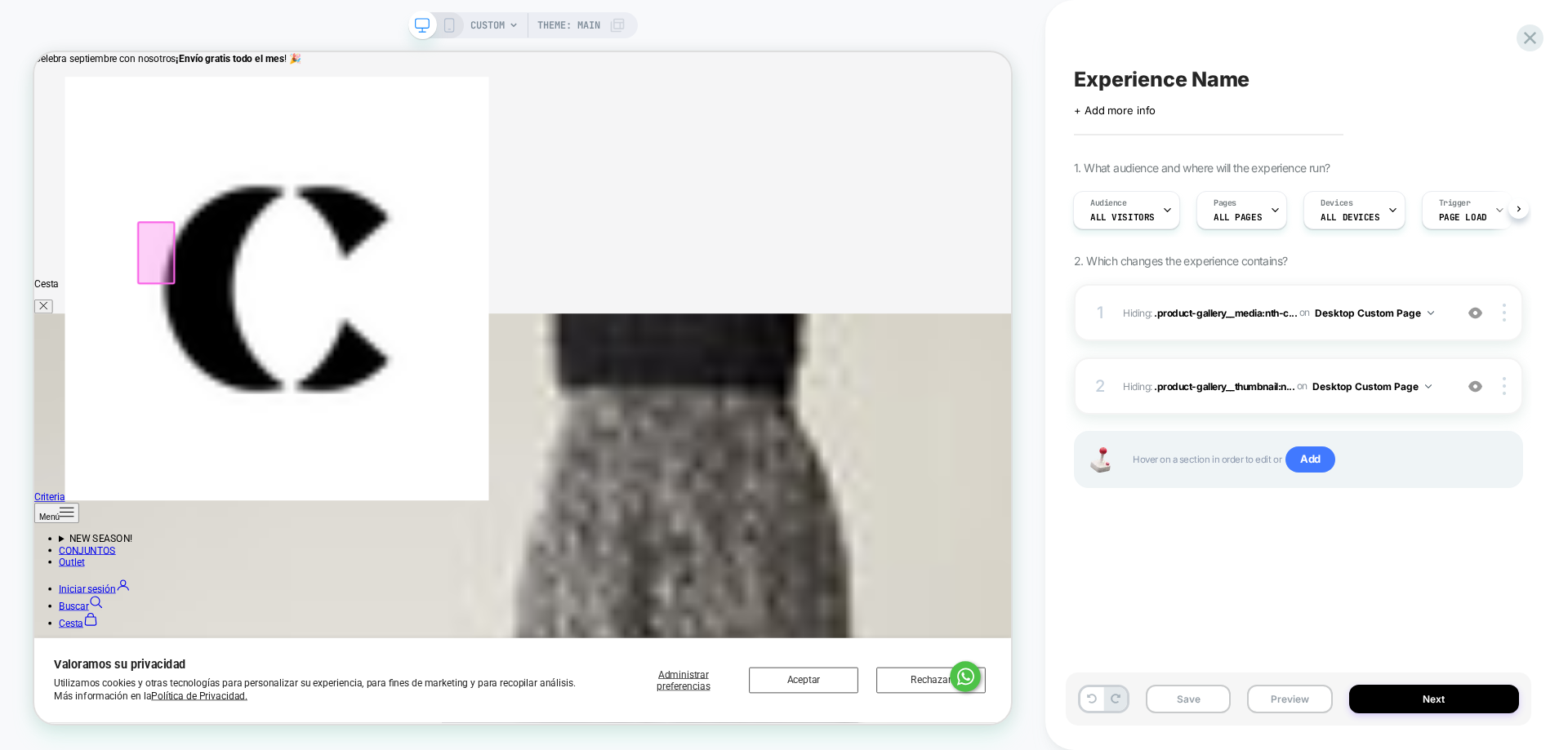
click at [1183, 592] on div "Experience Name Click to edit experience details + Add more info 1. What audien…" at bounding box center [1297, 375] width 465 height 717
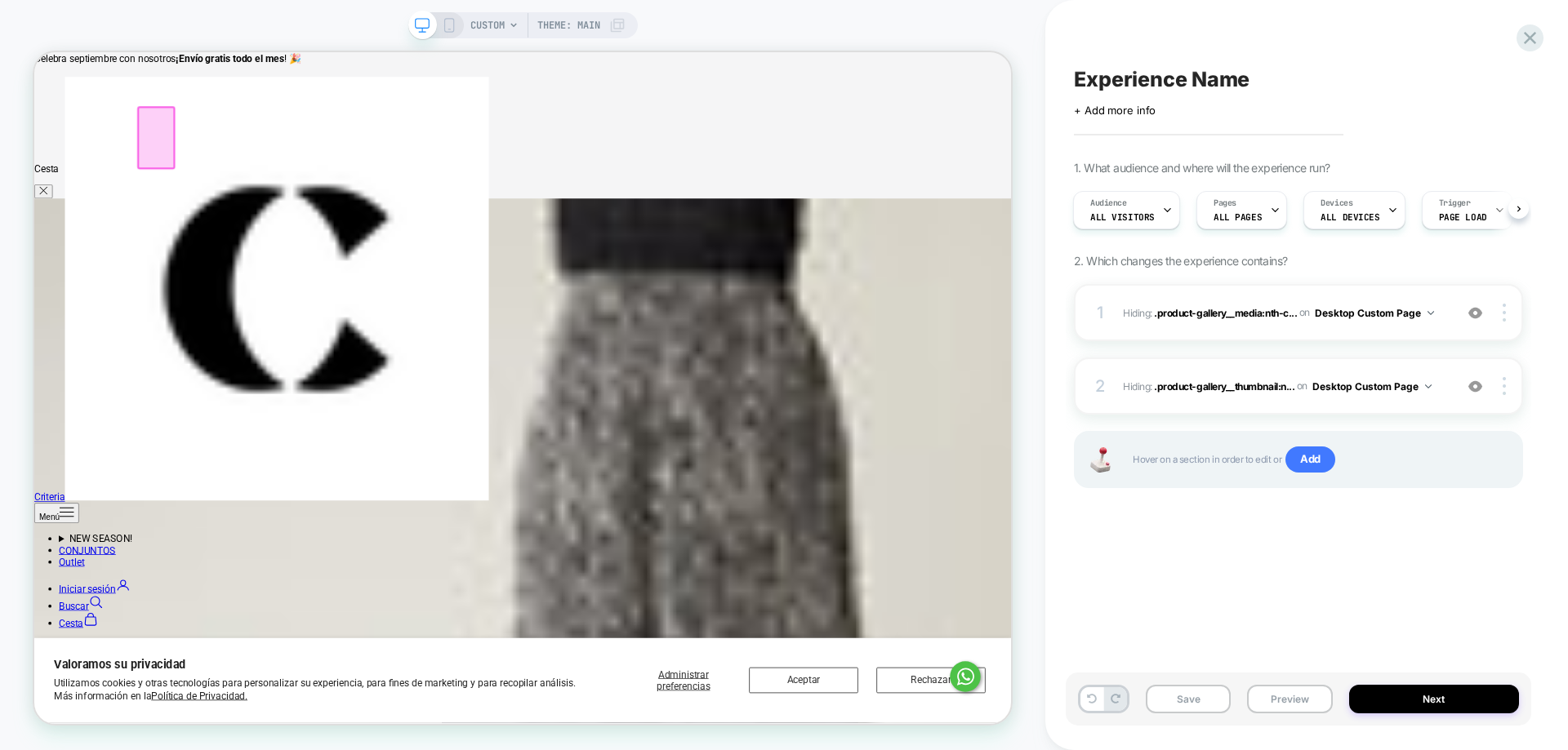
scroll to position [809, 0]
drag, startPoint x: 1251, startPoint y: 582, endPoint x: 1283, endPoint y: 593, distance: 33.8
click at [1251, 581] on div "Experience Name Click to edit experience details + Add more info 1. What audien…" at bounding box center [1297, 375] width 465 height 717
click at [1454, 691] on button "Next" at bounding box center [1435, 699] width 171 height 29
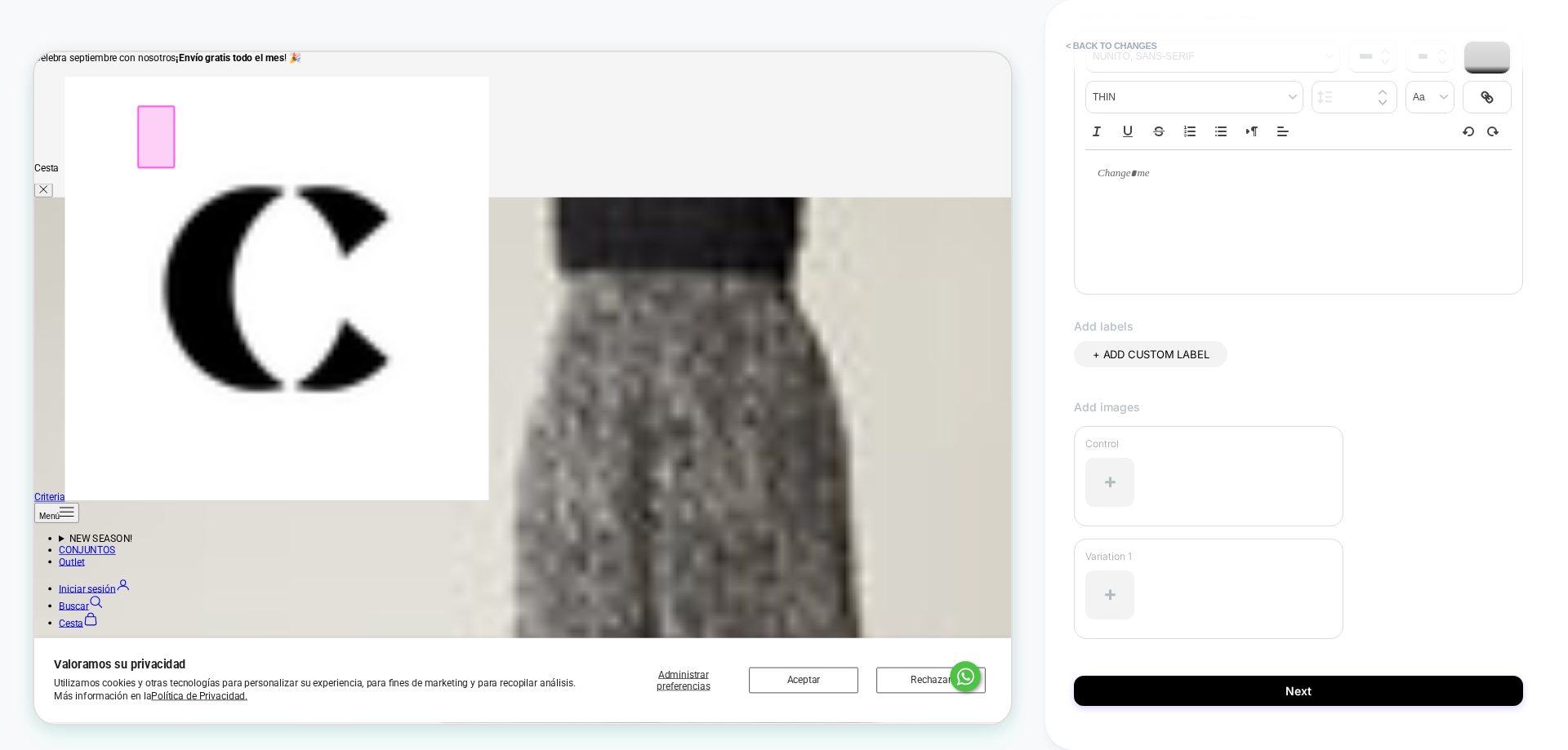
scroll to position [271, 0]
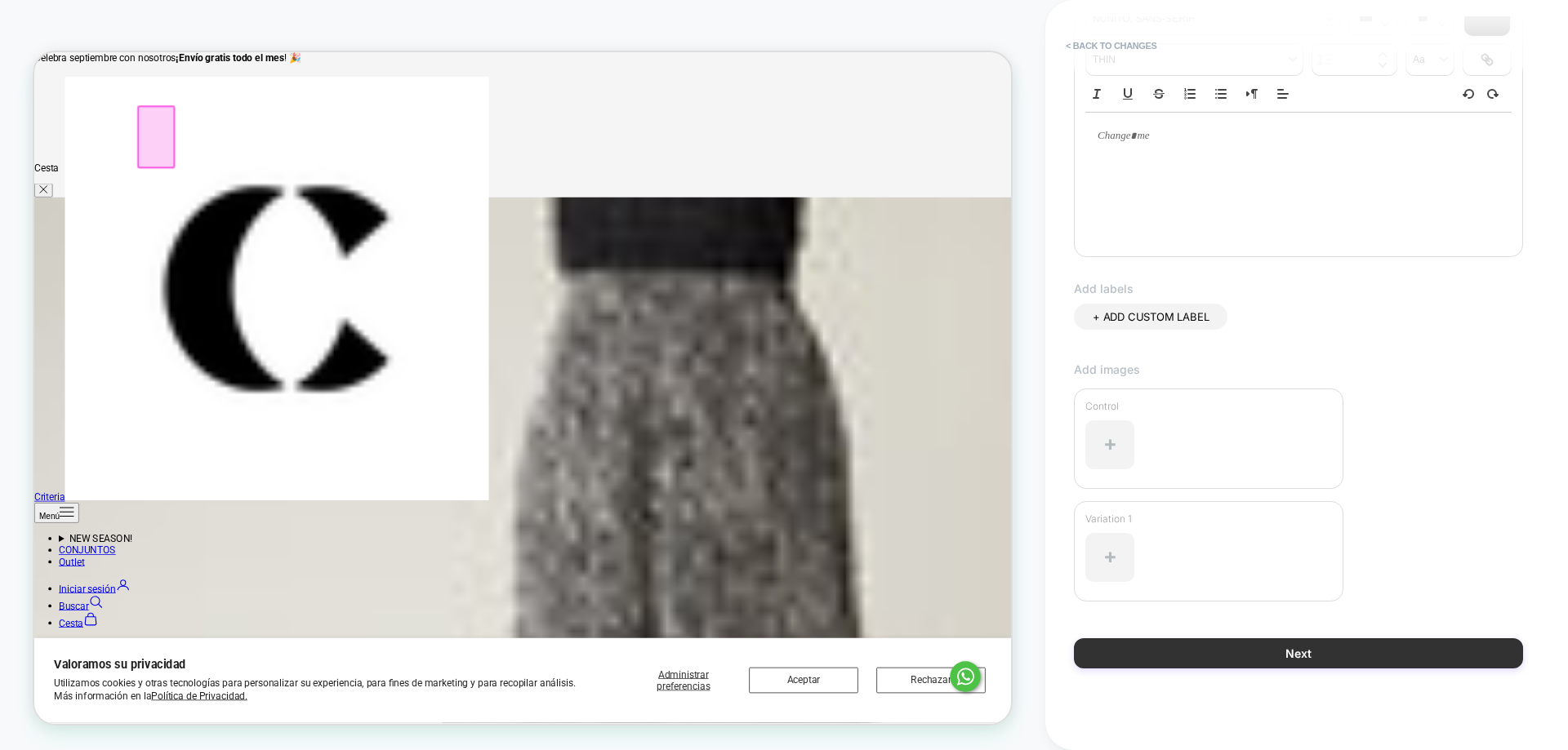
type input "*******"
click at [1411, 642] on button "Next" at bounding box center [1298, 652] width 449 height 30
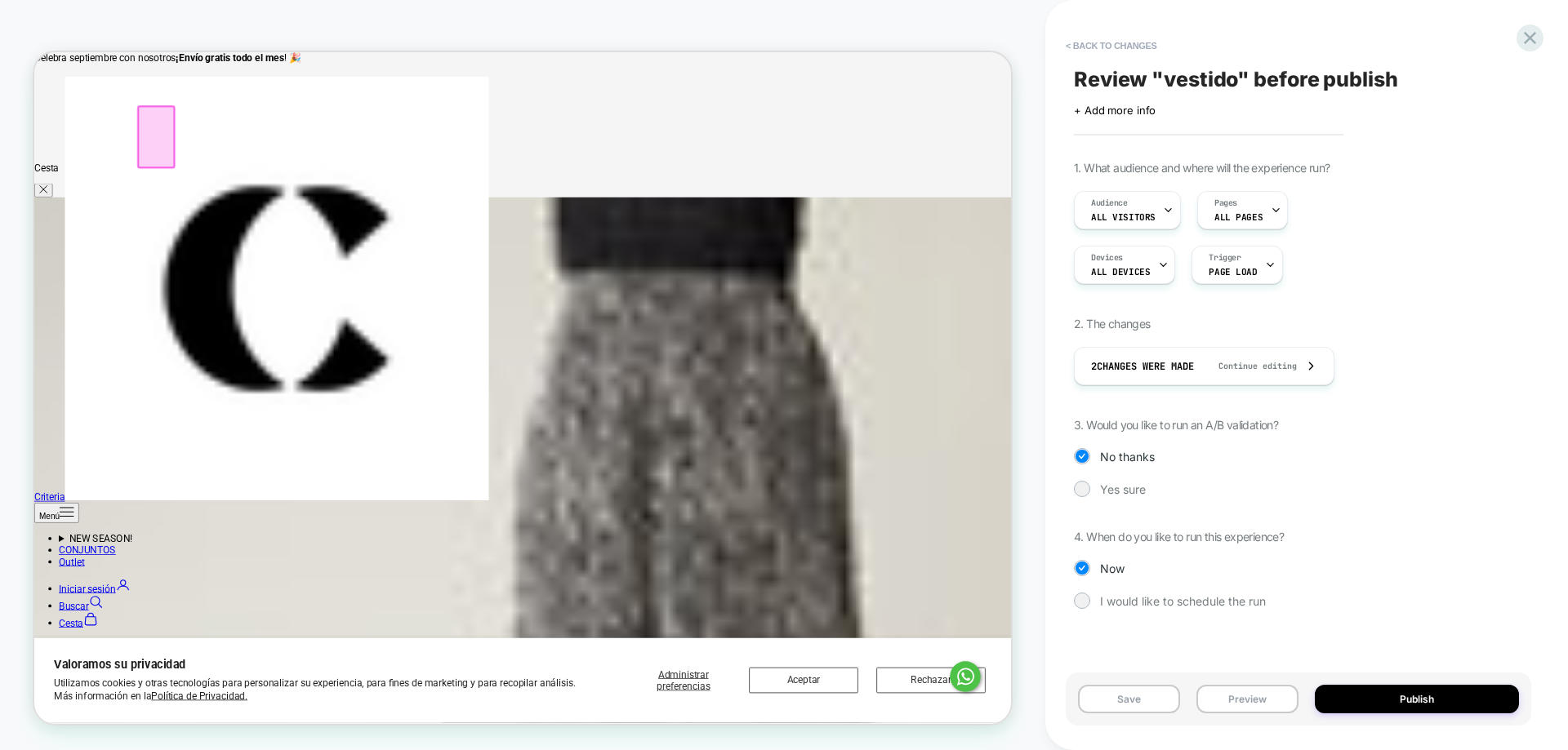
click at [1077, 30] on div "Review " vestido " before publish Click to edit experience details + Add more i…" at bounding box center [1297, 375] width 465 height 717
click at [1090, 44] on button "< Back to changes" at bounding box center [1111, 45] width 107 height 26
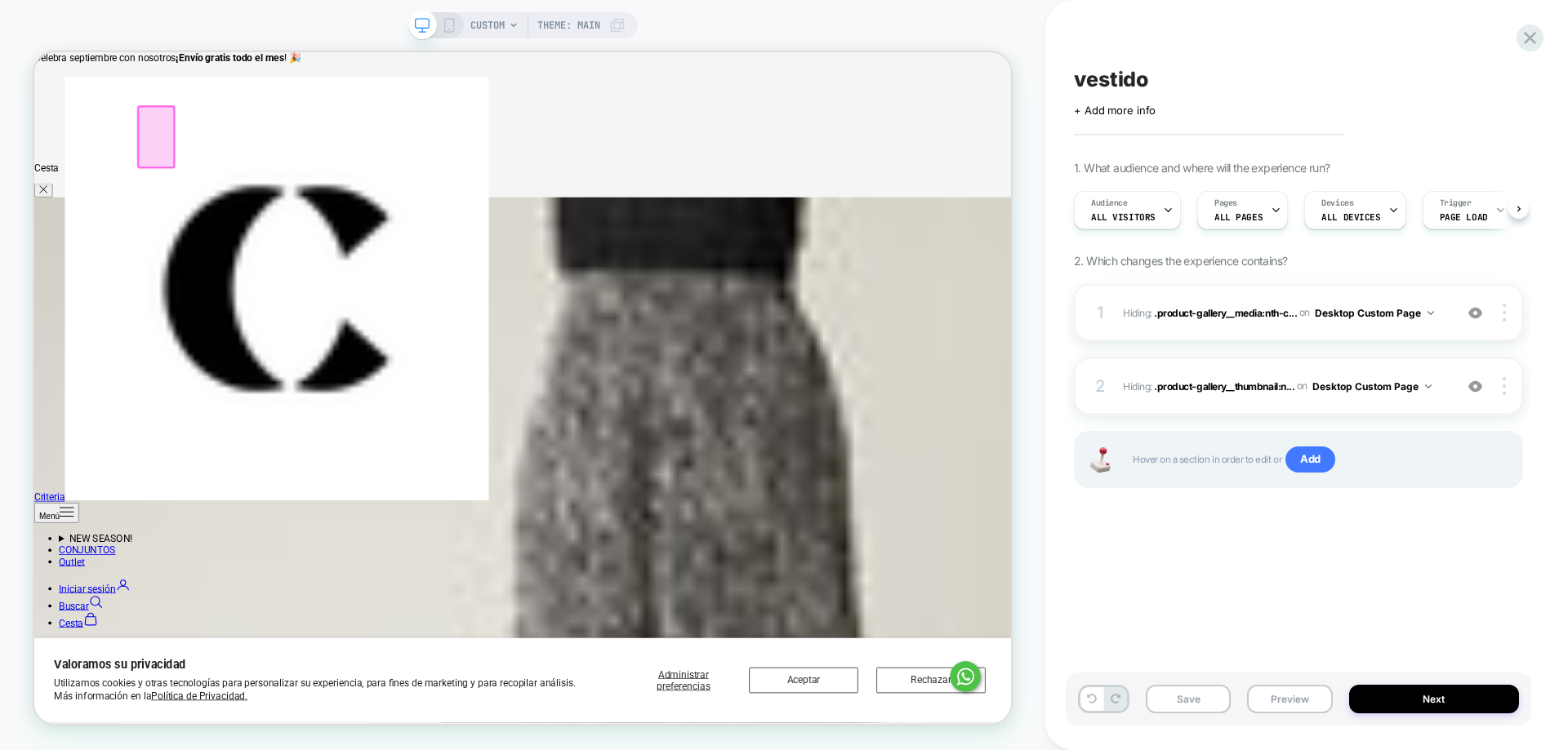
scroll to position [0, 1]
click at [1101, 62] on div "vestido Click to edit experience details + Add more info 1. What audience and w…" at bounding box center [1297, 375] width 465 height 717
drag, startPoint x: 1100, startPoint y: 80, endPoint x: 1448, endPoint y: 44, distance: 349.9
click at [1120, 80] on span "vestido" at bounding box center [1110, 80] width 74 height 25
click at [1527, 35] on icon at bounding box center [1530, 37] width 12 height 12
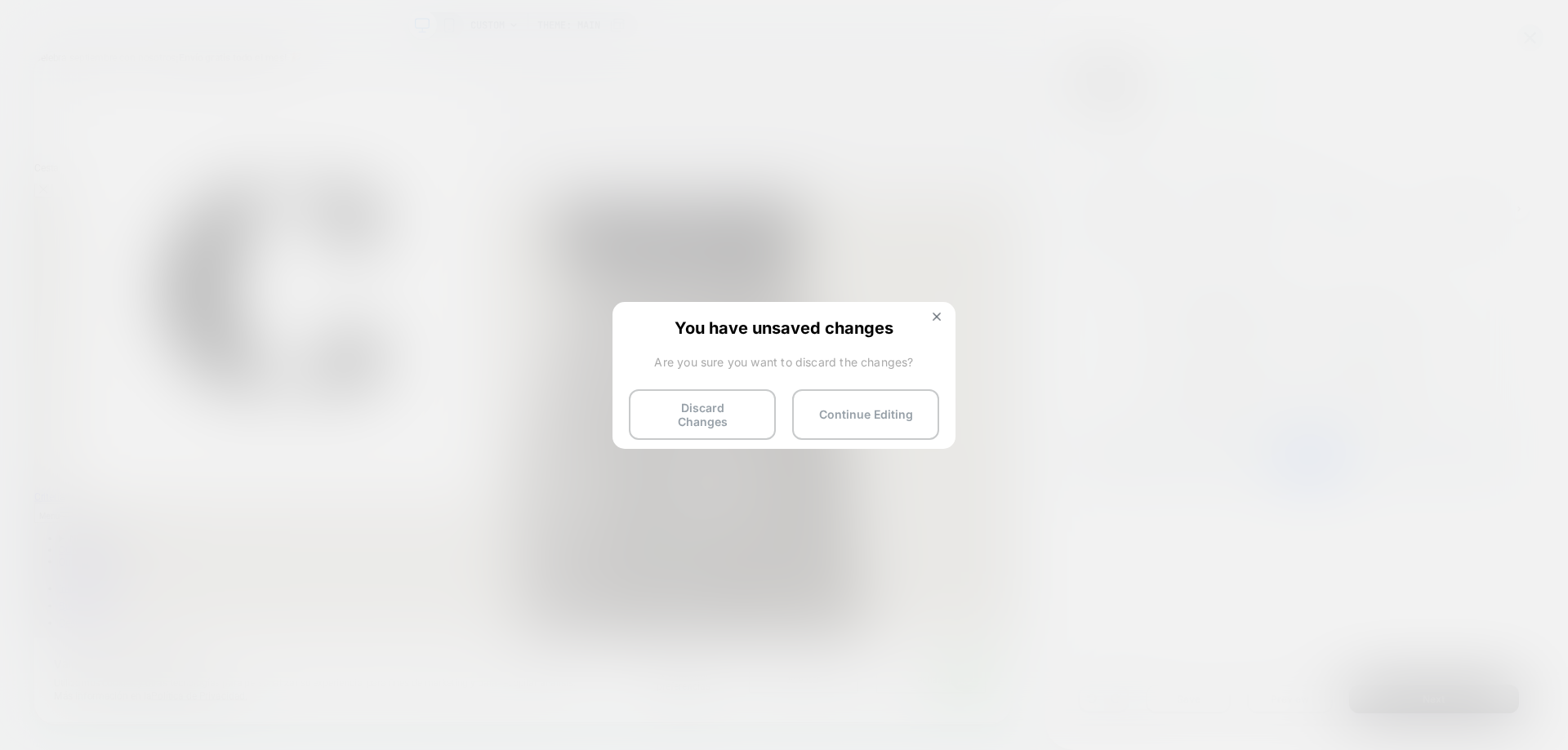
click at [731, 406] on button "Discard Changes" at bounding box center [701, 414] width 147 height 51
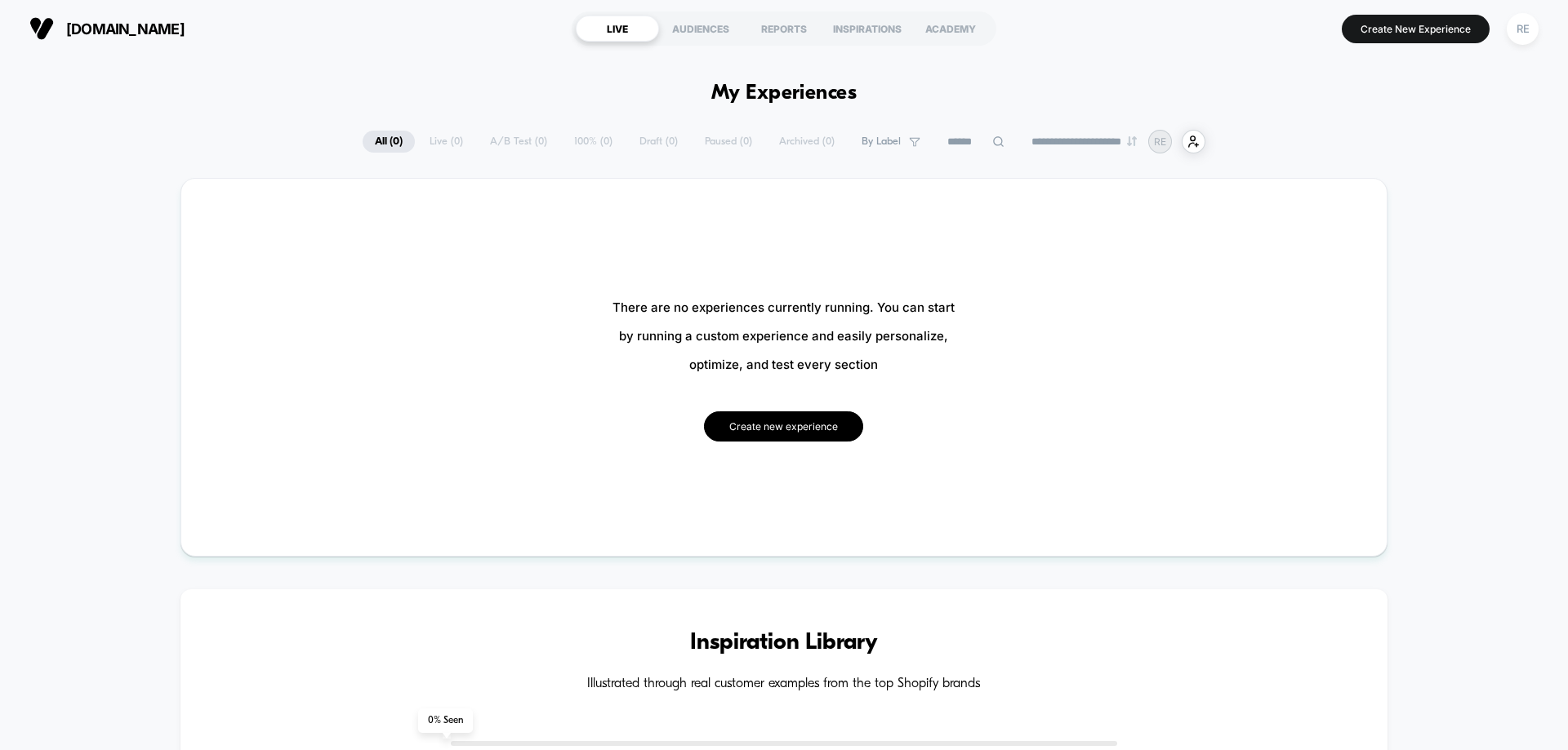
click at [814, 430] on button "Create new experience" at bounding box center [783, 426] width 159 height 30
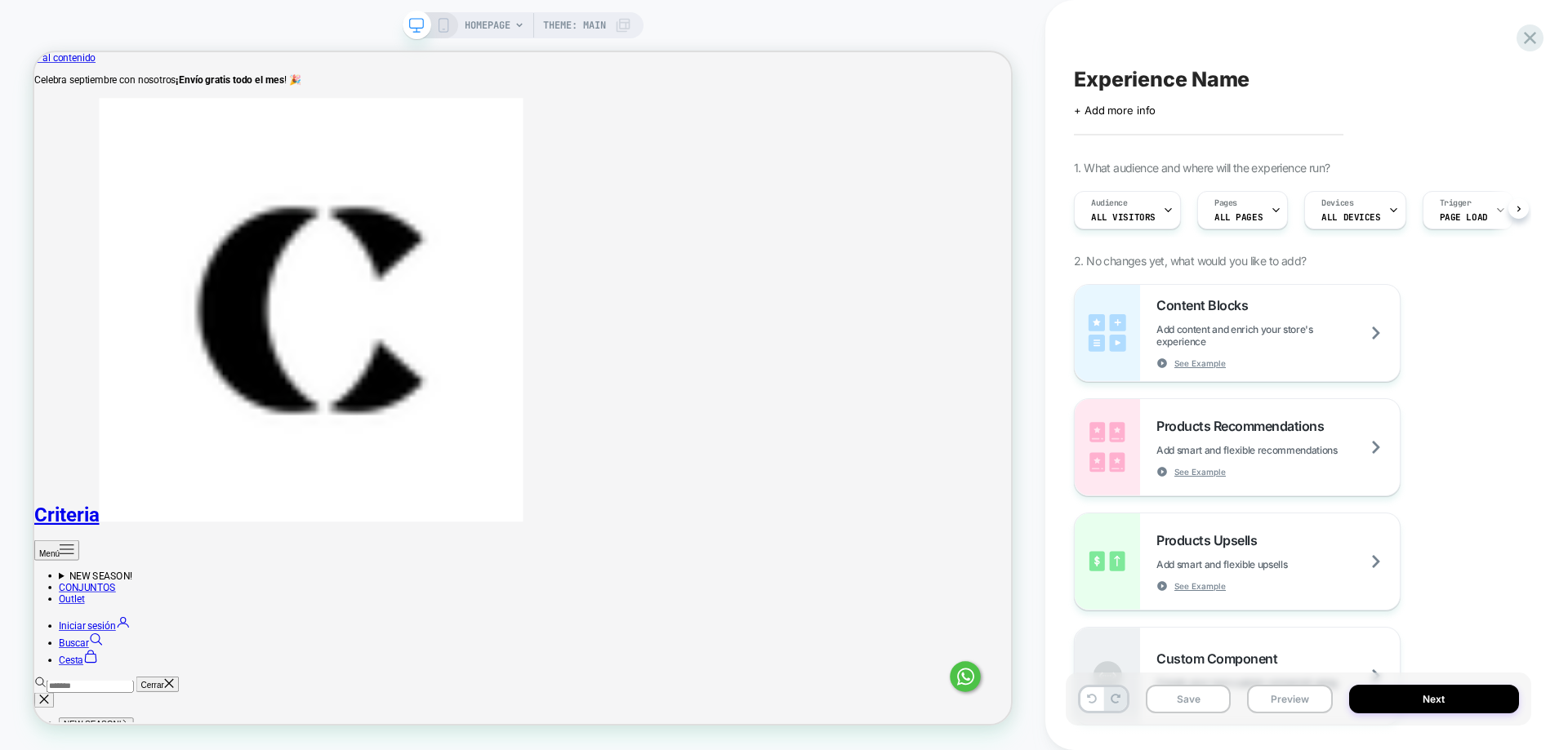
scroll to position [0, 1]
click at [0, 583] on div "HOMEPAGE Theme: MAIN" at bounding box center [522, 375] width 1045 height 717
click at [500, 25] on span "HOMEPAGE" at bounding box center [487, 25] width 46 height 26
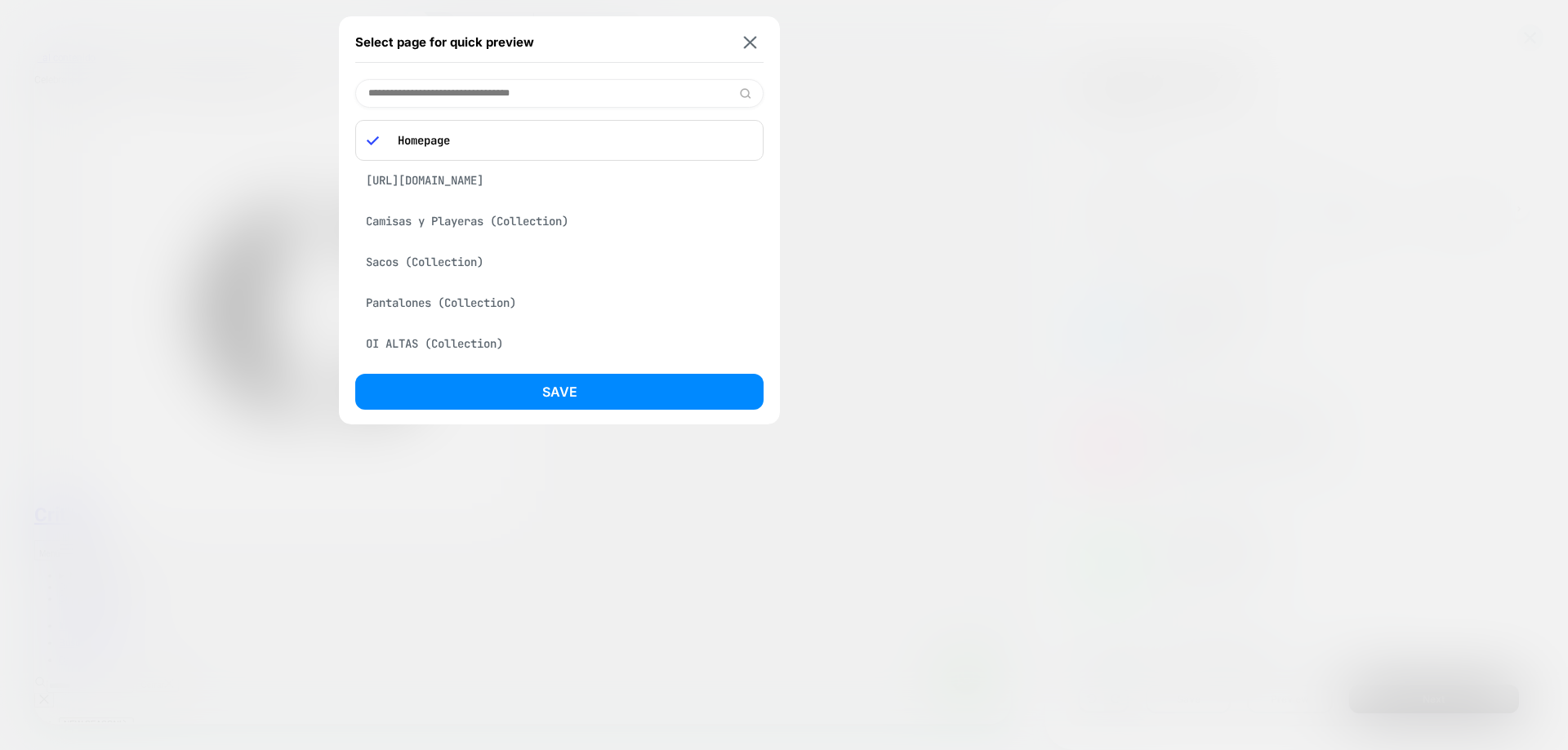
click at [596, 194] on div "https://shopcriteria.com/products/vestido-camel-animal-print-abertura?_pos=1&_p…" at bounding box center [558, 180] width 408 height 31
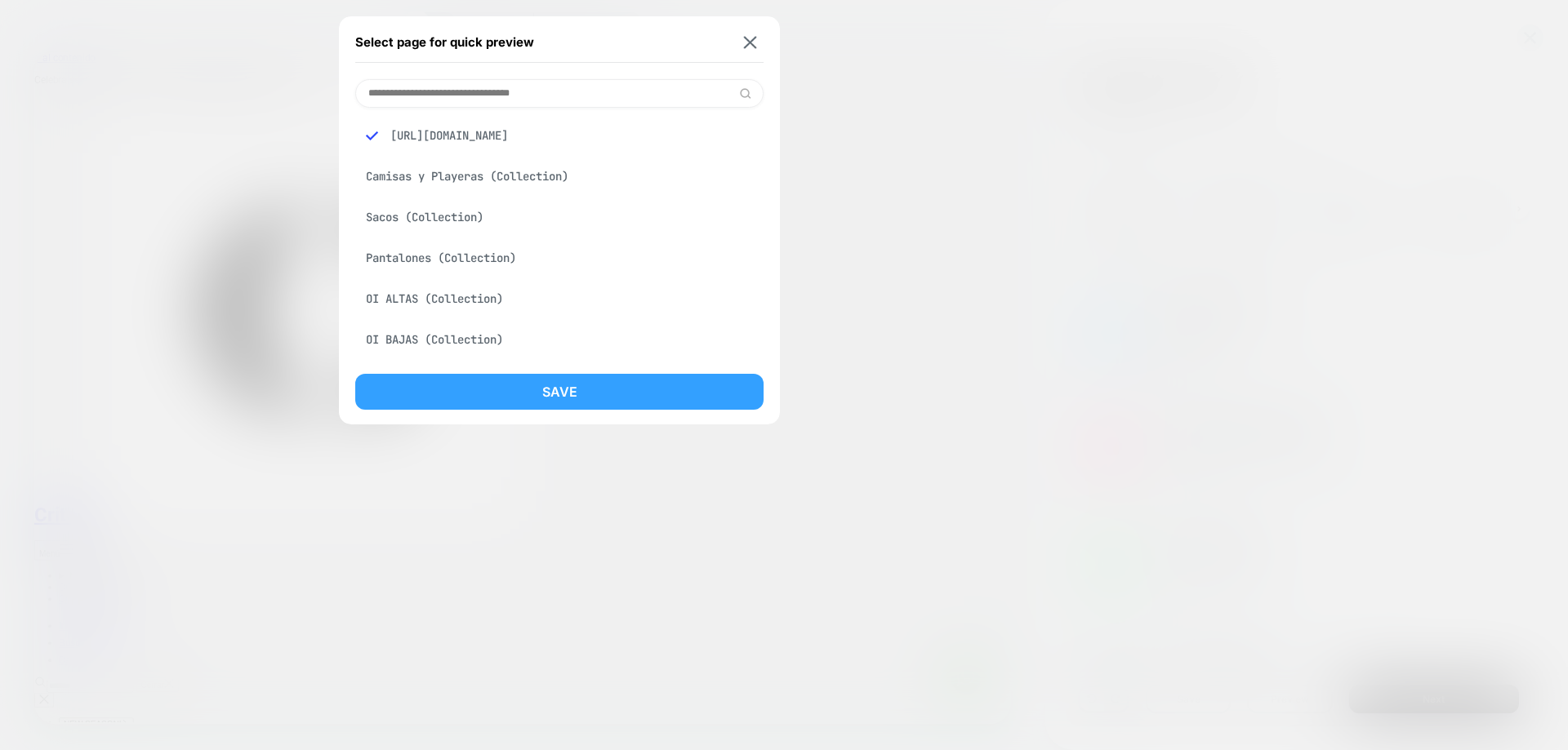
click at [641, 396] on button "Save" at bounding box center [558, 391] width 408 height 35
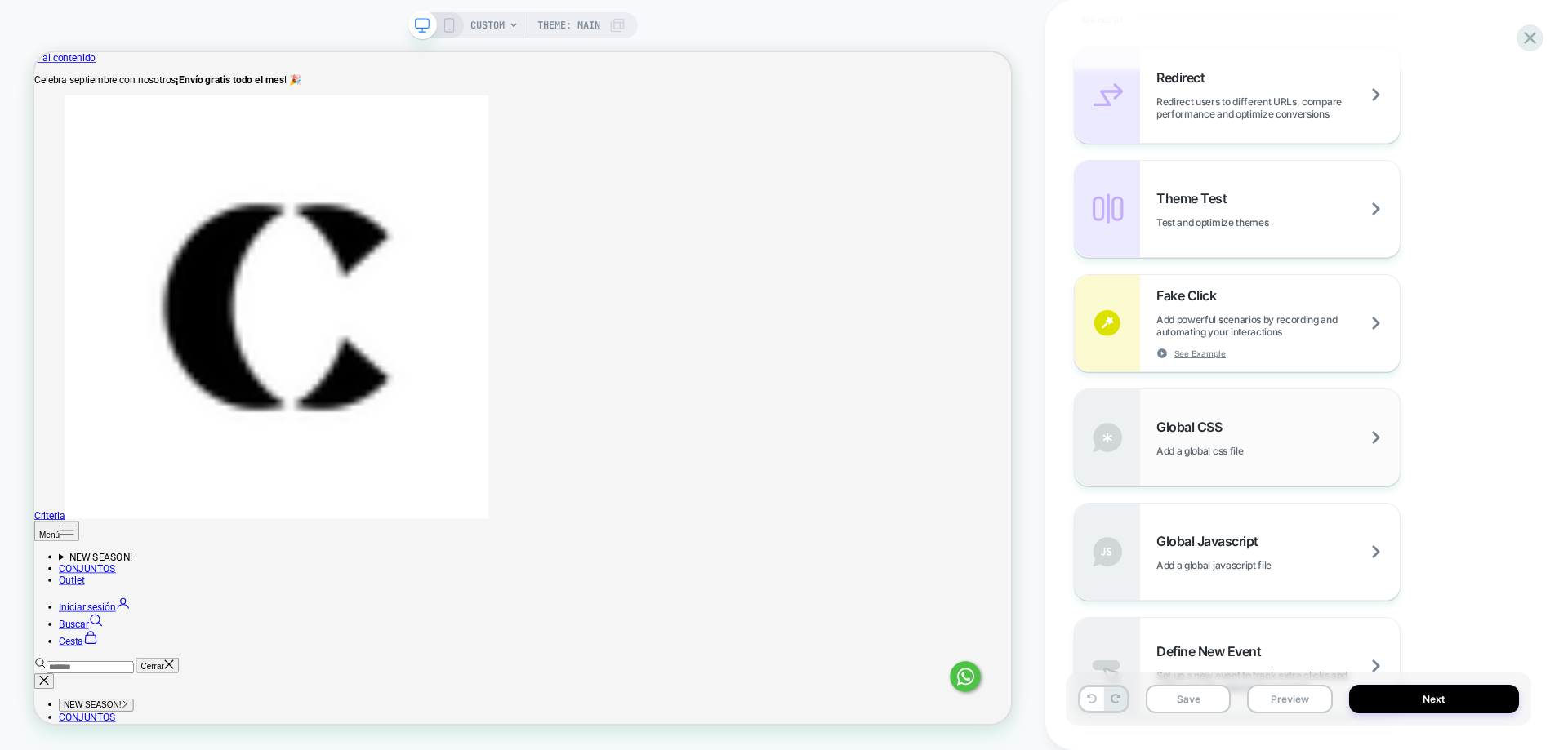
scroll to position [735, 0]
click at [1247, 210] on div "Theme Test Test and optimize themes" at bounding box center [1278, 208] width 244 height 38
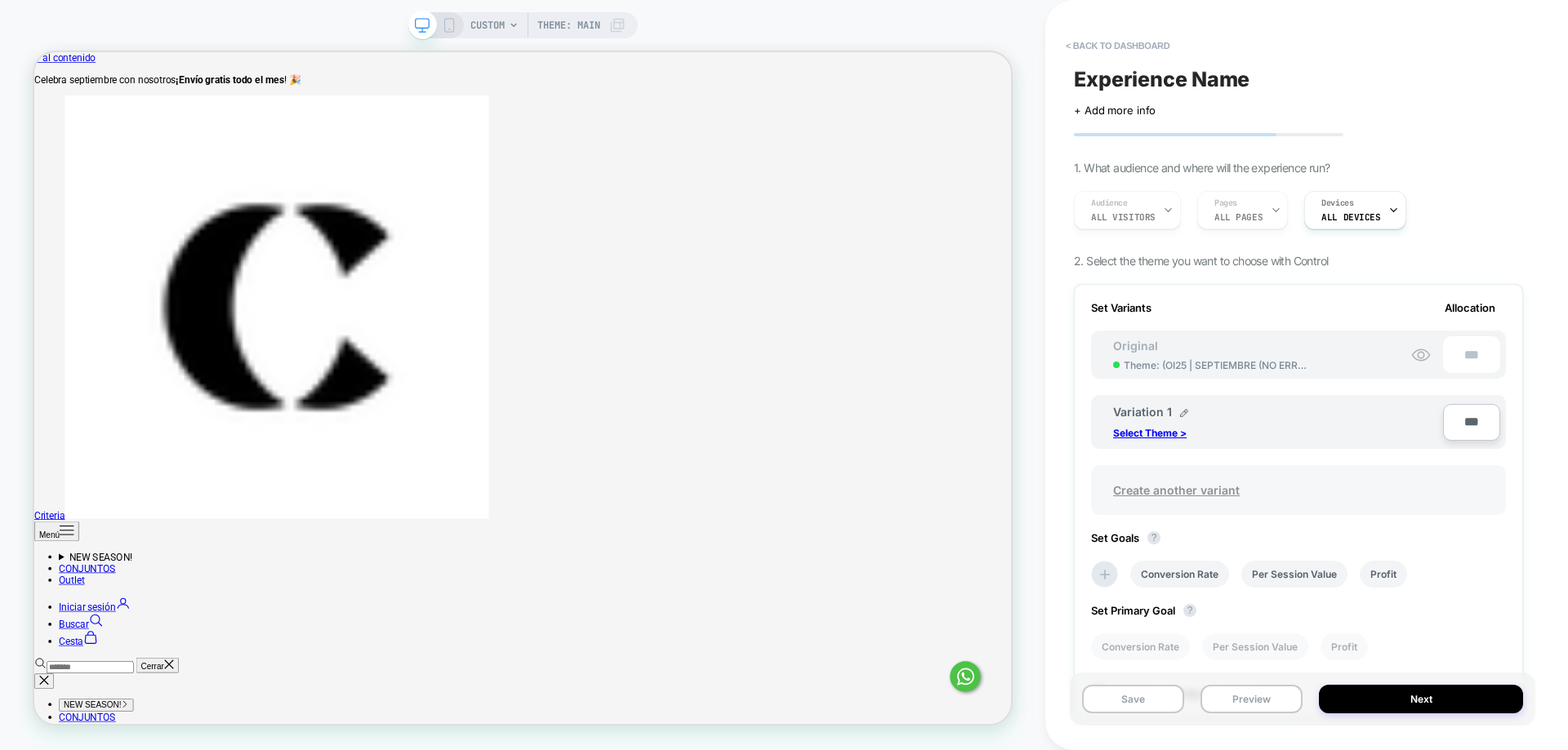
click at [1200, 496] on span "Create another variant" at bounding box center [1176, 490] width 159 height 38
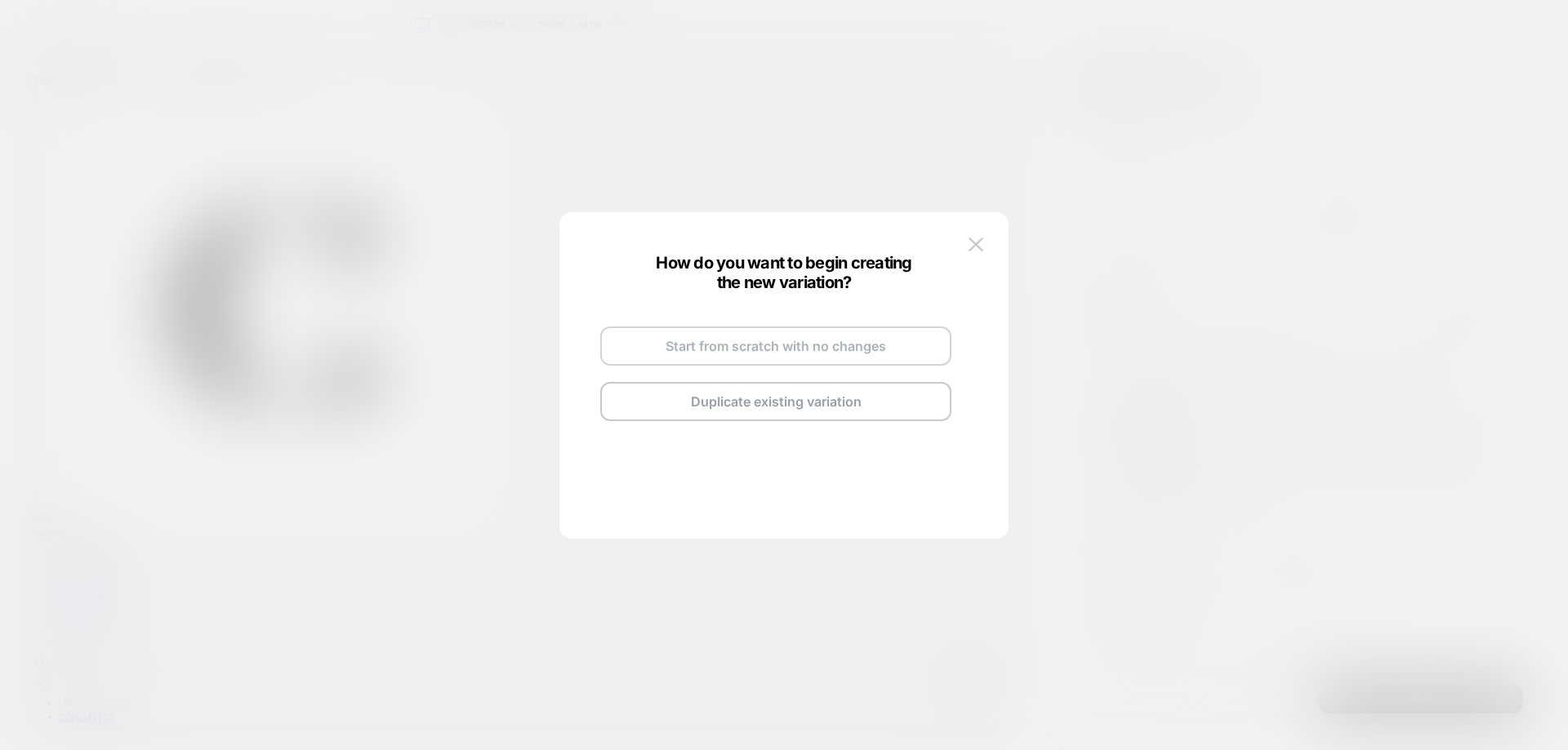
click at [749, 347] on button "Start from scratch with no changes" at bounding box center [775, 345] width 351 height 39
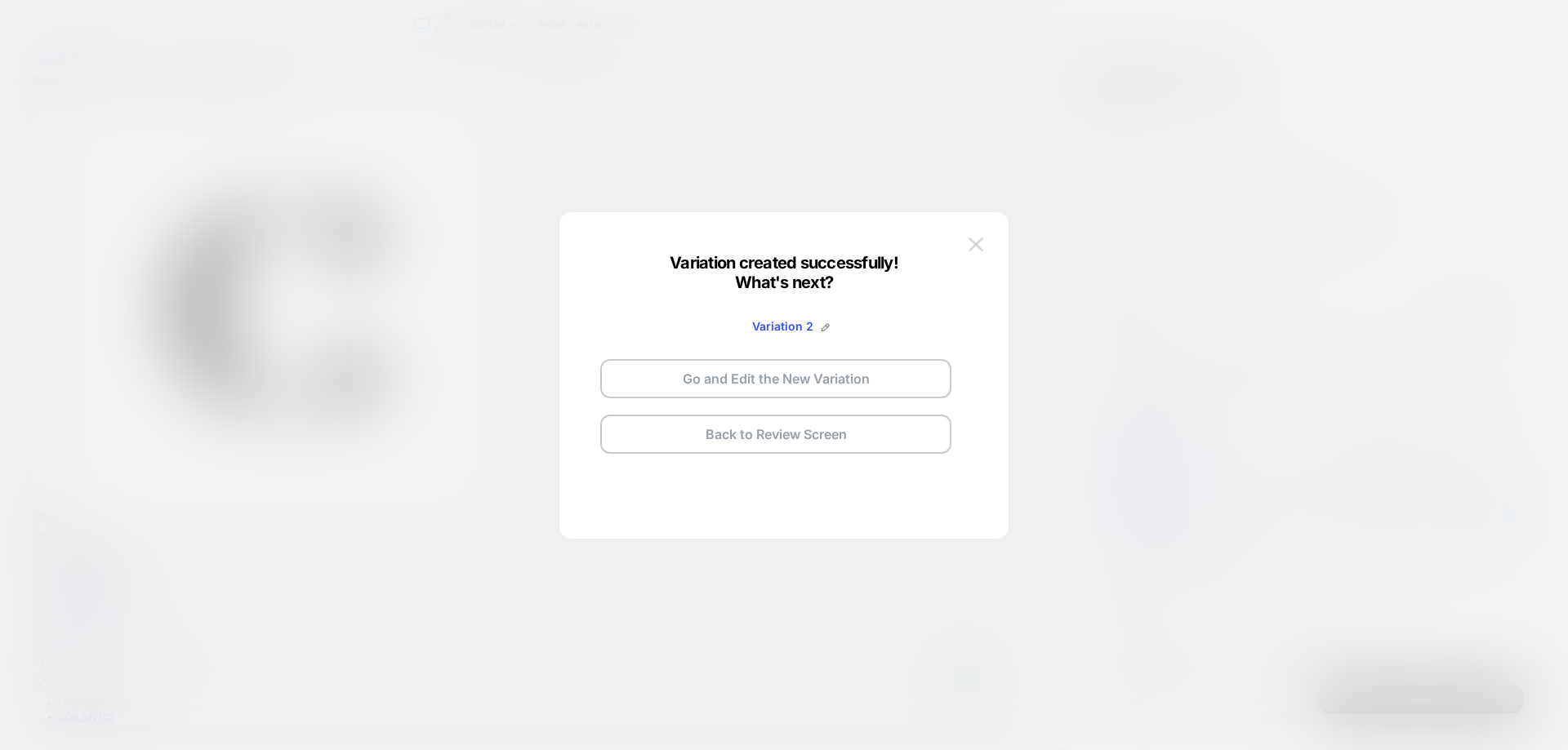
click at [974, 239] on img at bounding box center [975, 245] width 14 height 13
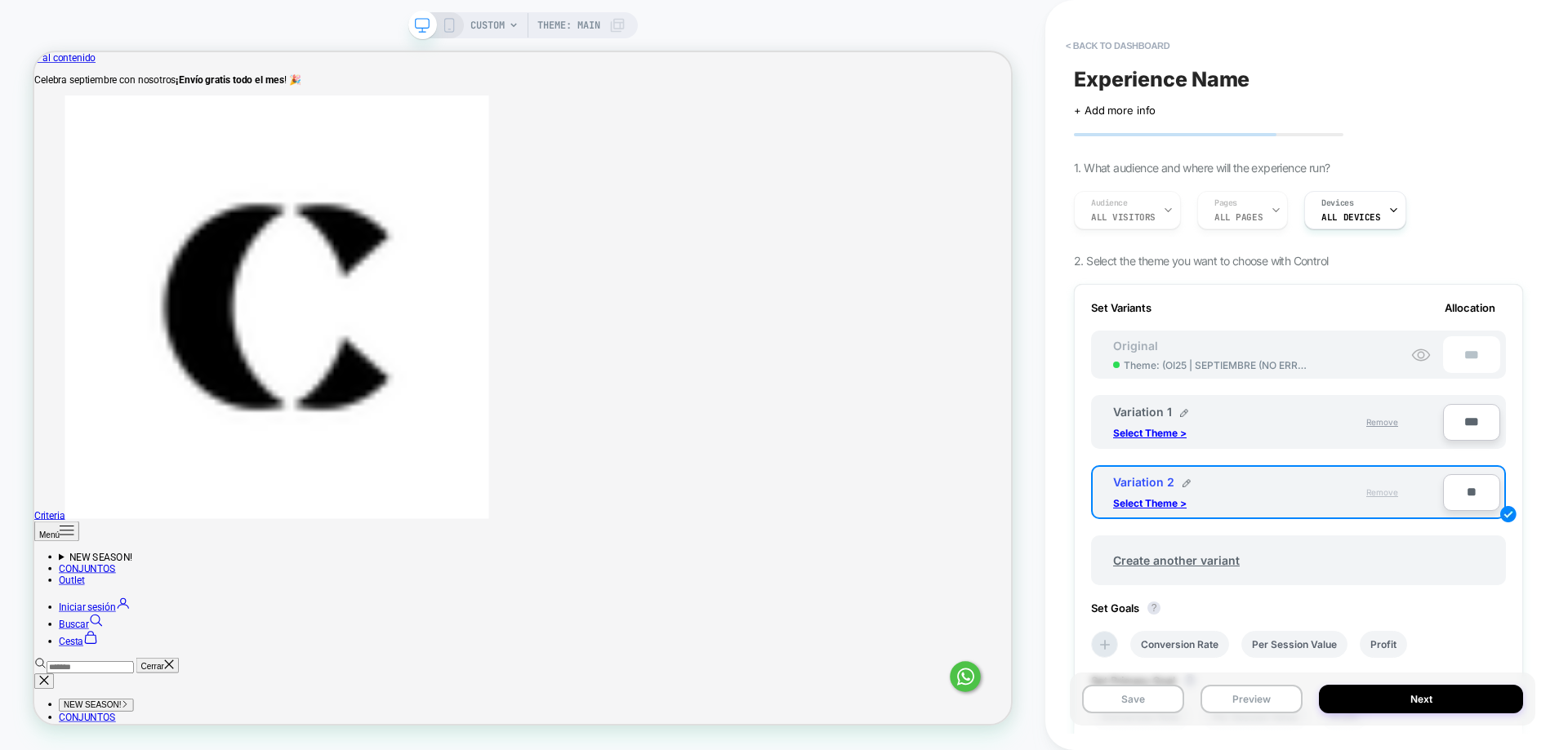
click at [1387, 487] on span "Remove" at bounding box center [1382, 492] width 32 height 10
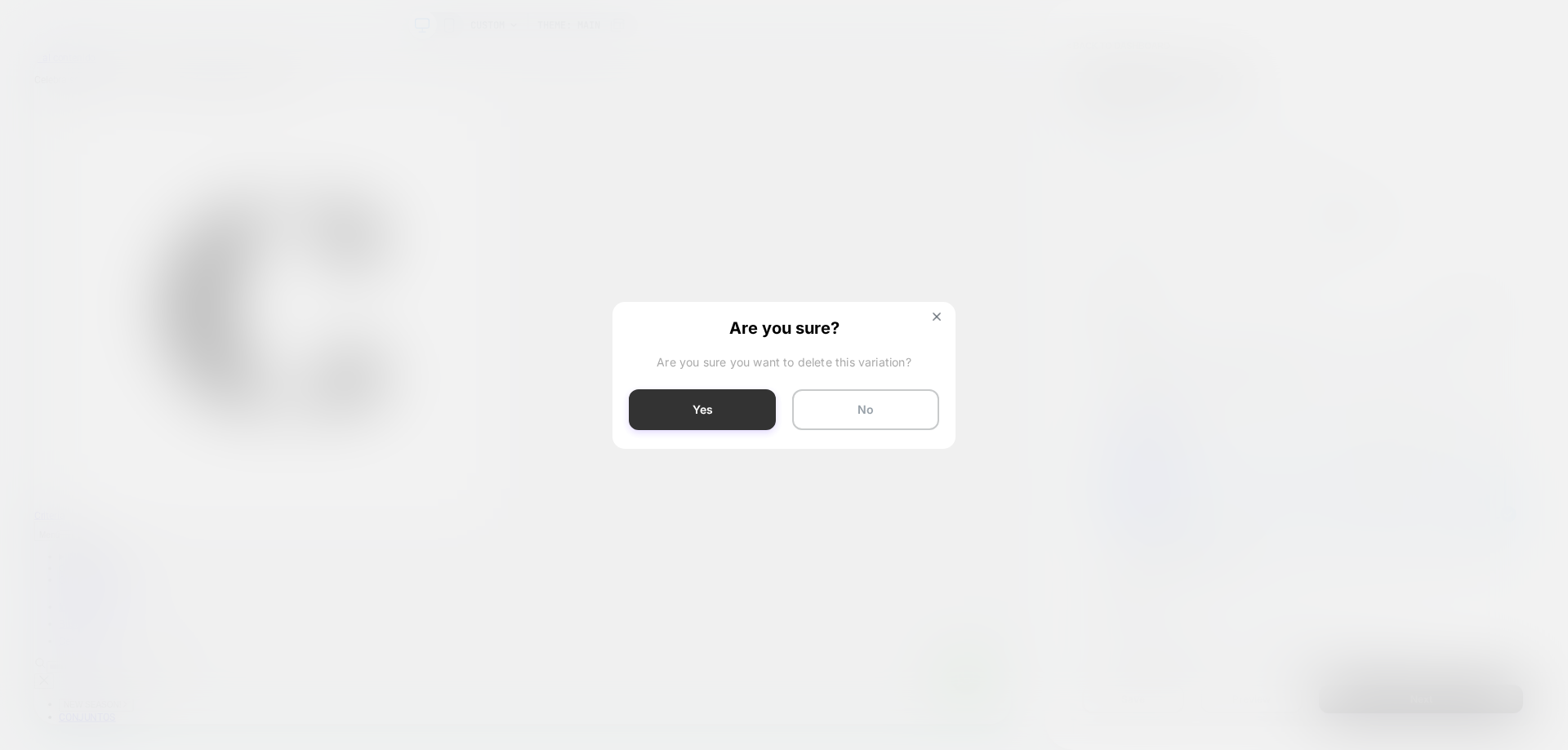
drag, startPoint x: 743, startPoint y: 406, endPoint x: 1275, endPoint y: 516, distance: 543.3
click at [743, 406] on button "Yes" at bounding box center [701, 410] width 147 height 41
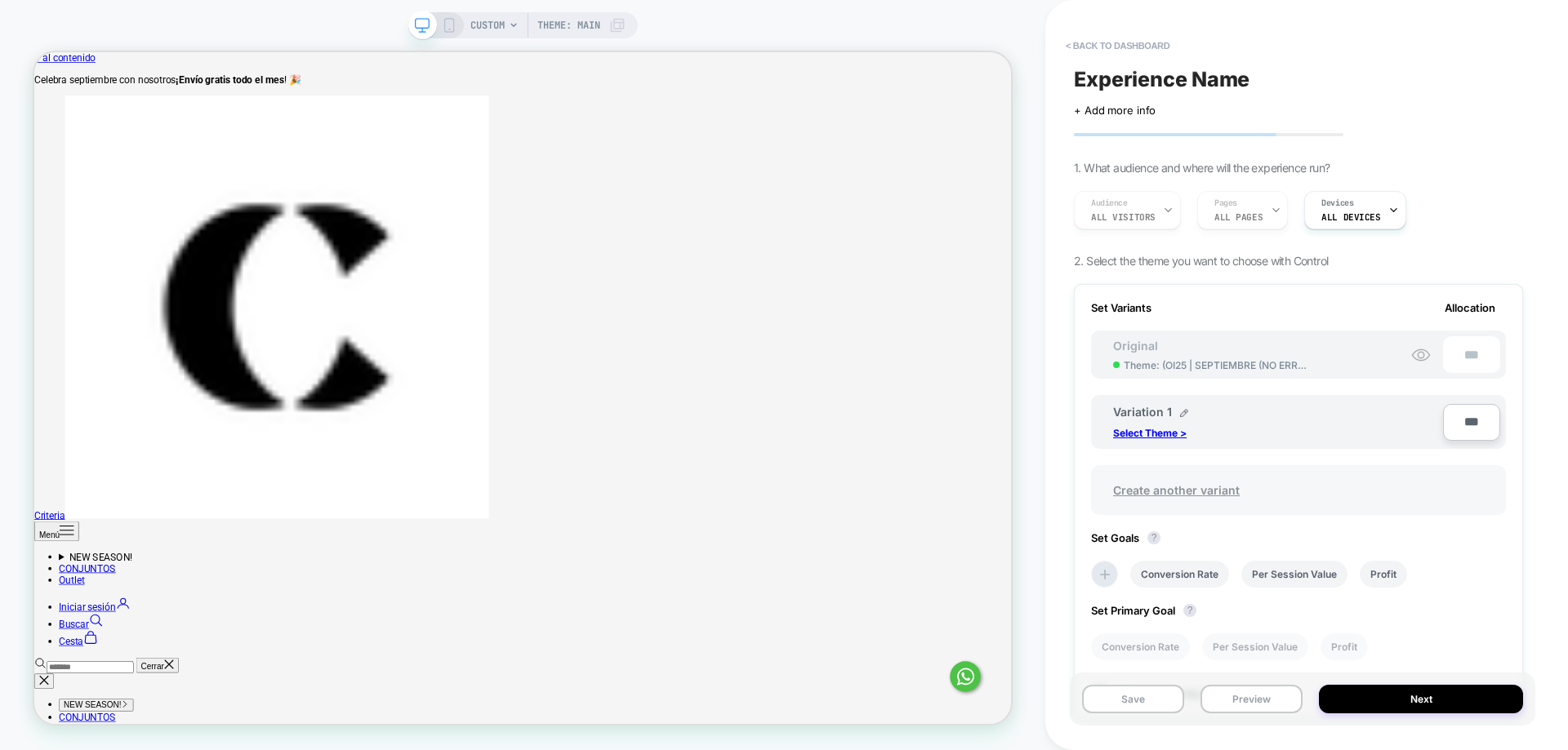
click at [1197, 490] on span "Create another variant" at bounding box center [1176, 490] width 159 height 38
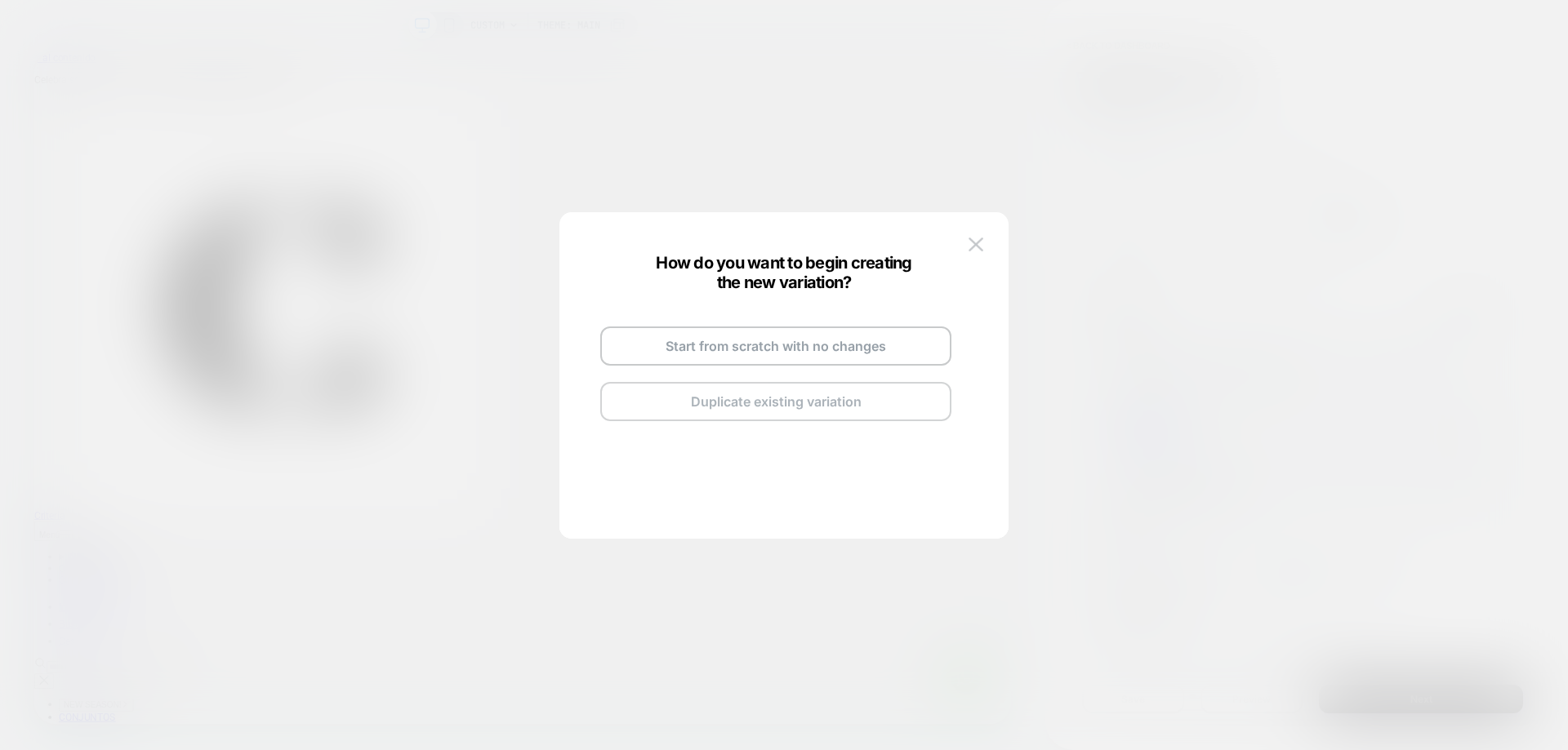
click at [884, 411] on button "Duplicate existing variation" at bounding box center [775, 401] width 351 height 39
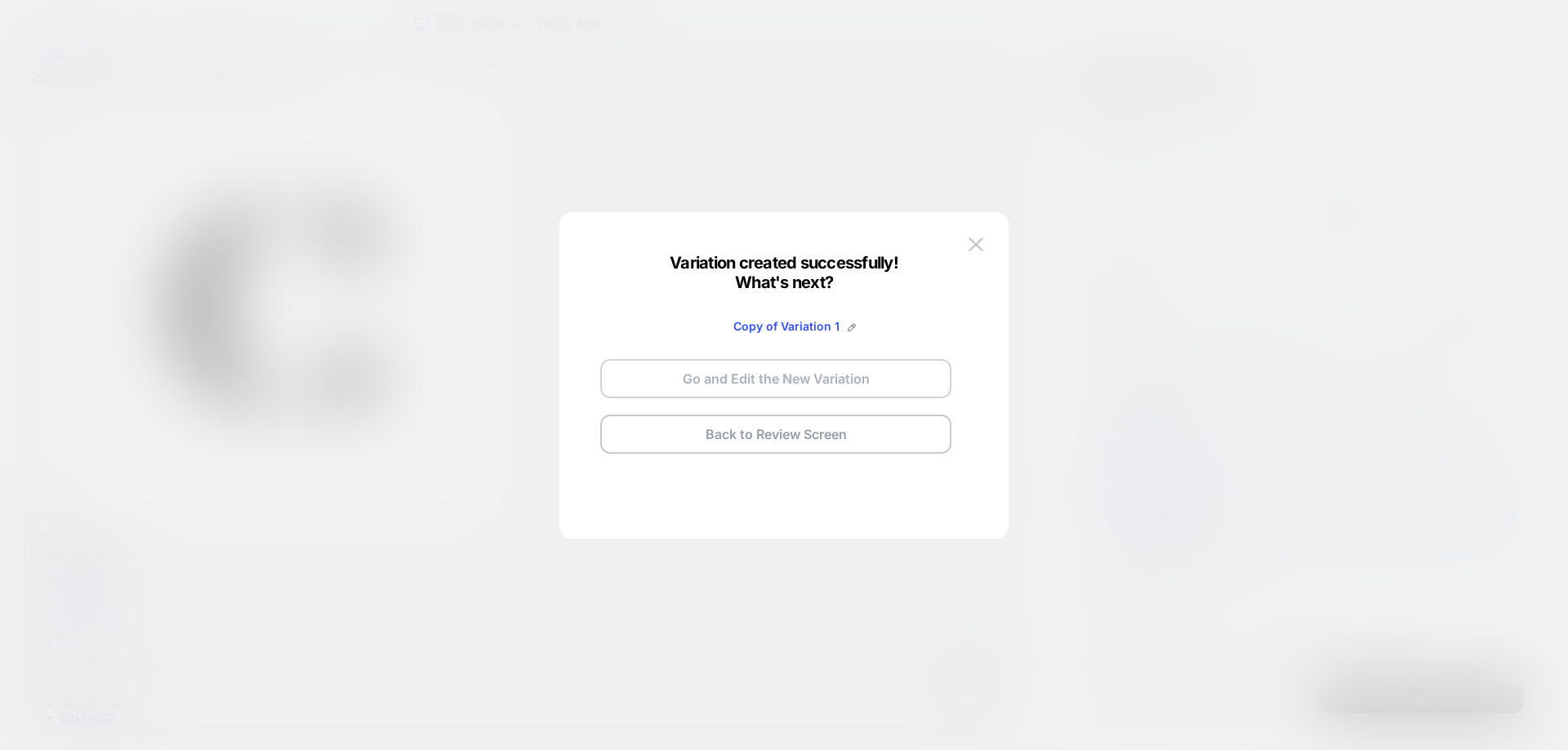
drag, startPoint x: 864, startPoint y: 379, endPoint x: 1164, endPoint y: 457, distance: 310.0
click at [864, 378] on button "Go and Edit the New Variation" at bounding box center [775, 378] width 351 height 39
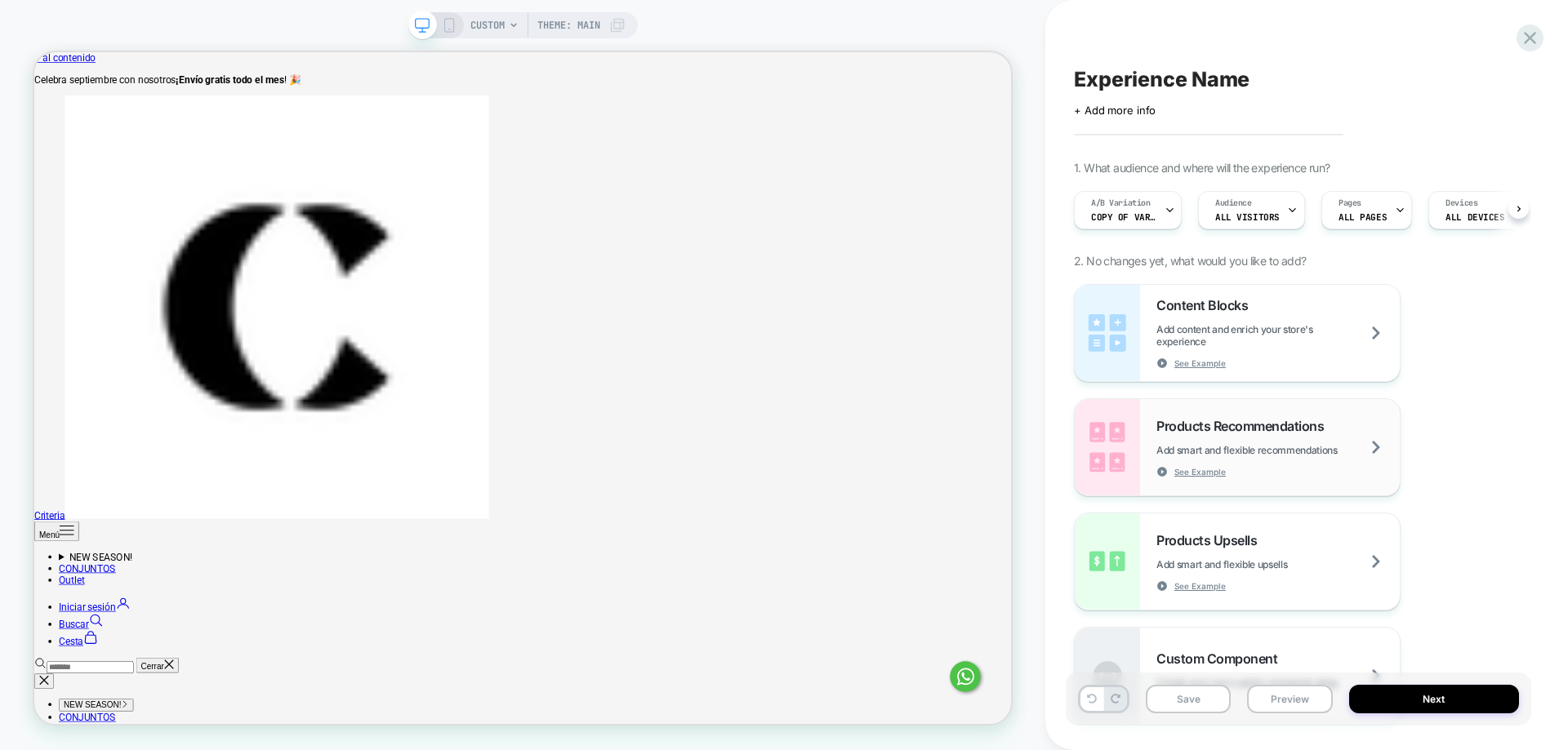
scroll to position [0, 1]
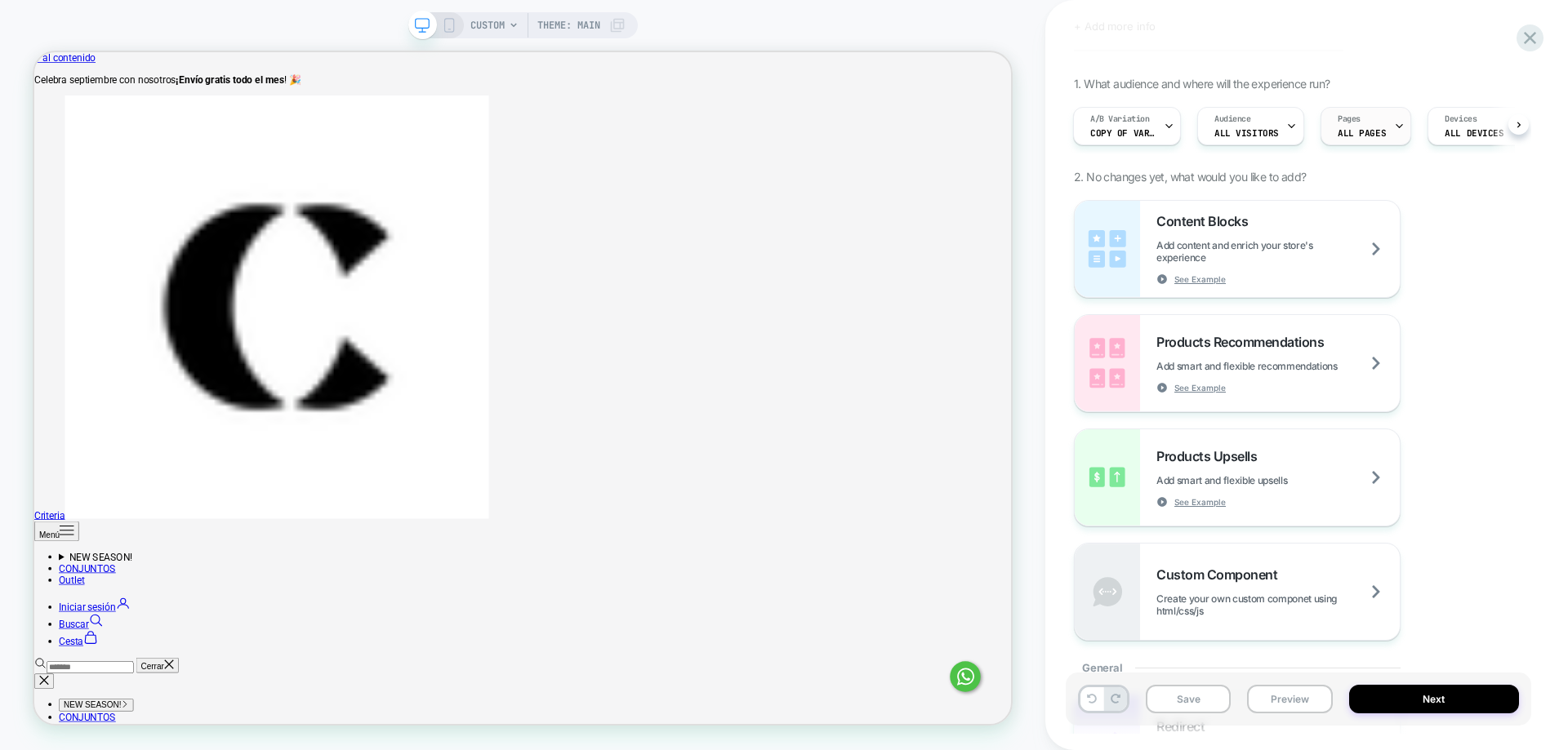
click at [1350, 132] on span "ALL PAGES" at bounding box center [1362, 133] width 48 height 12
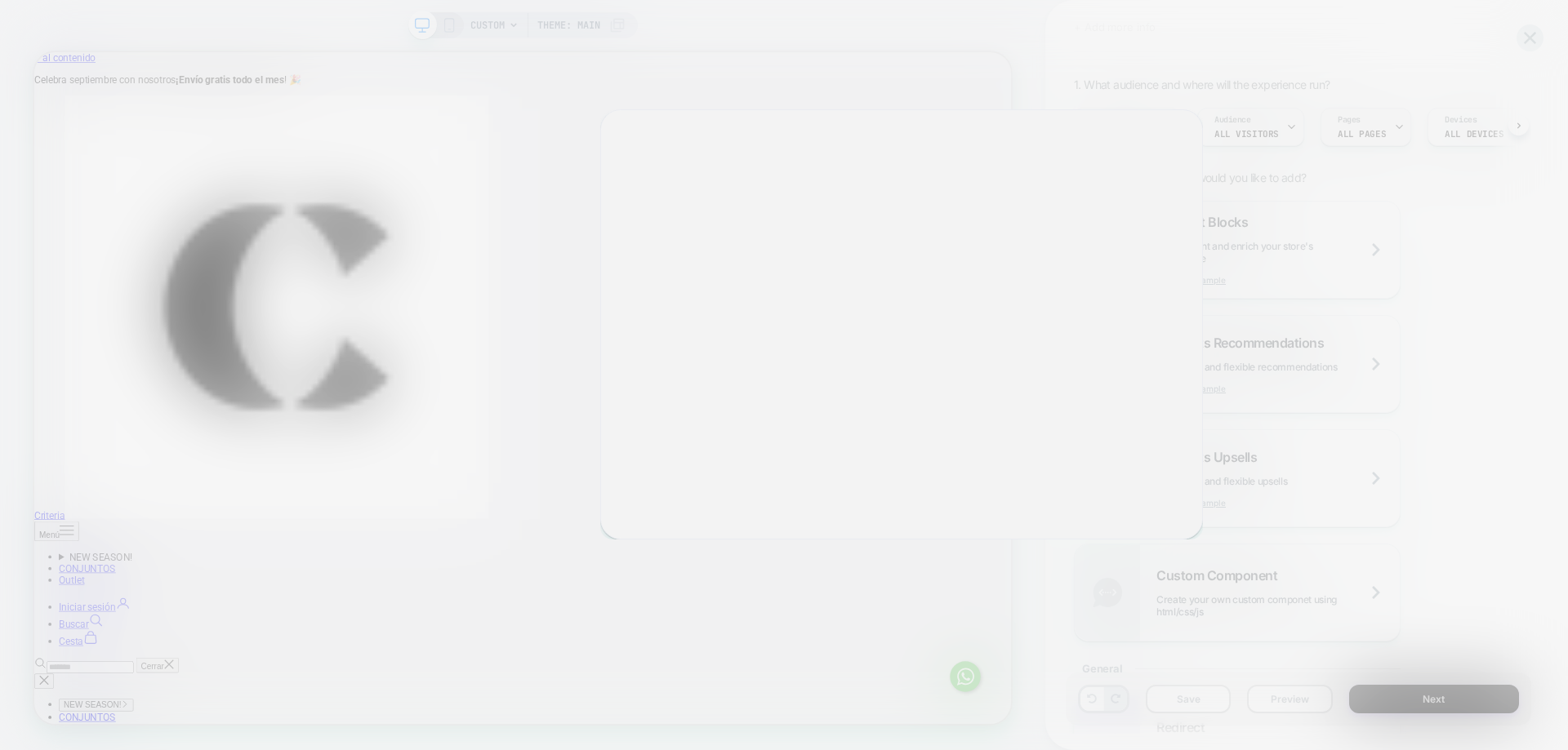
scroll to position [82, 0]
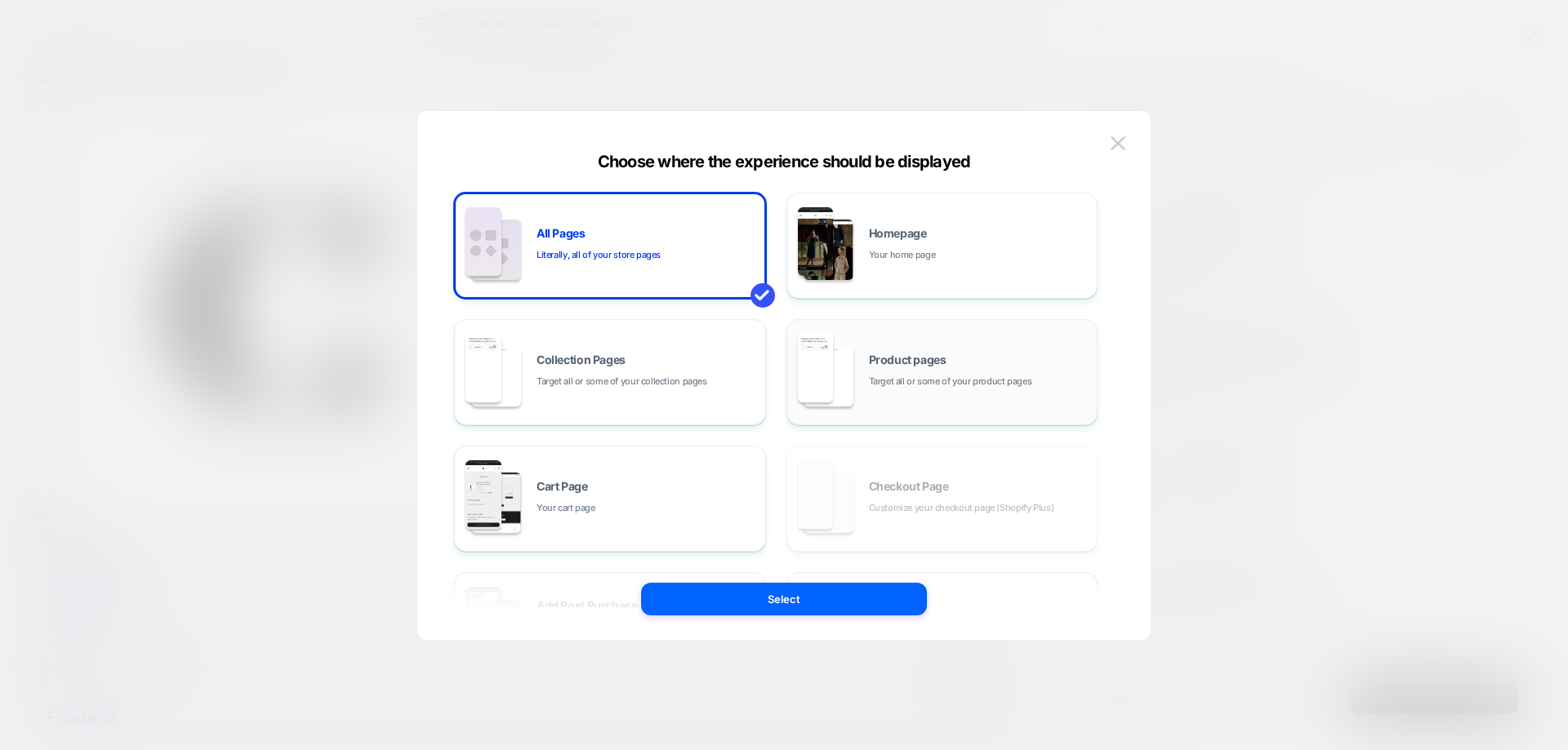
click at [949, 359] on div "Product pages Target all or some of your product pages" at bounding box center [979, 371] width 221 height 35
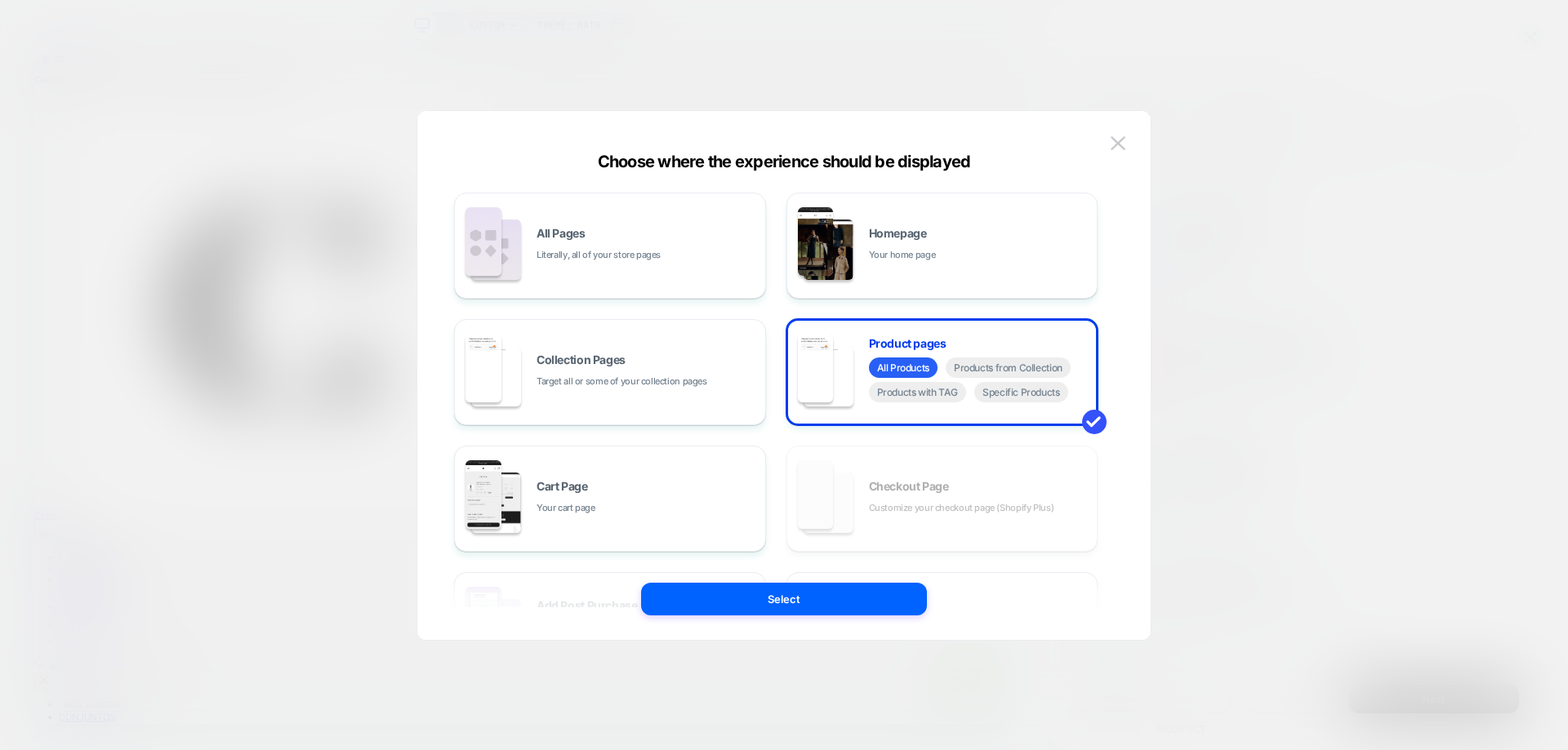
drag, startPoint x: 1027, startPoint y: 404, endPoint x: 1025, endPoint y: 442, distance: 38.1
click at [1027, 405] on div "All Products Products from Collection Products with TAG Specific Products" at bounding box center [979, 382] width 221 height 49
click at [1047, 395] on span "Specific Products" at bounding box center [1021, 391] width 94 height 20
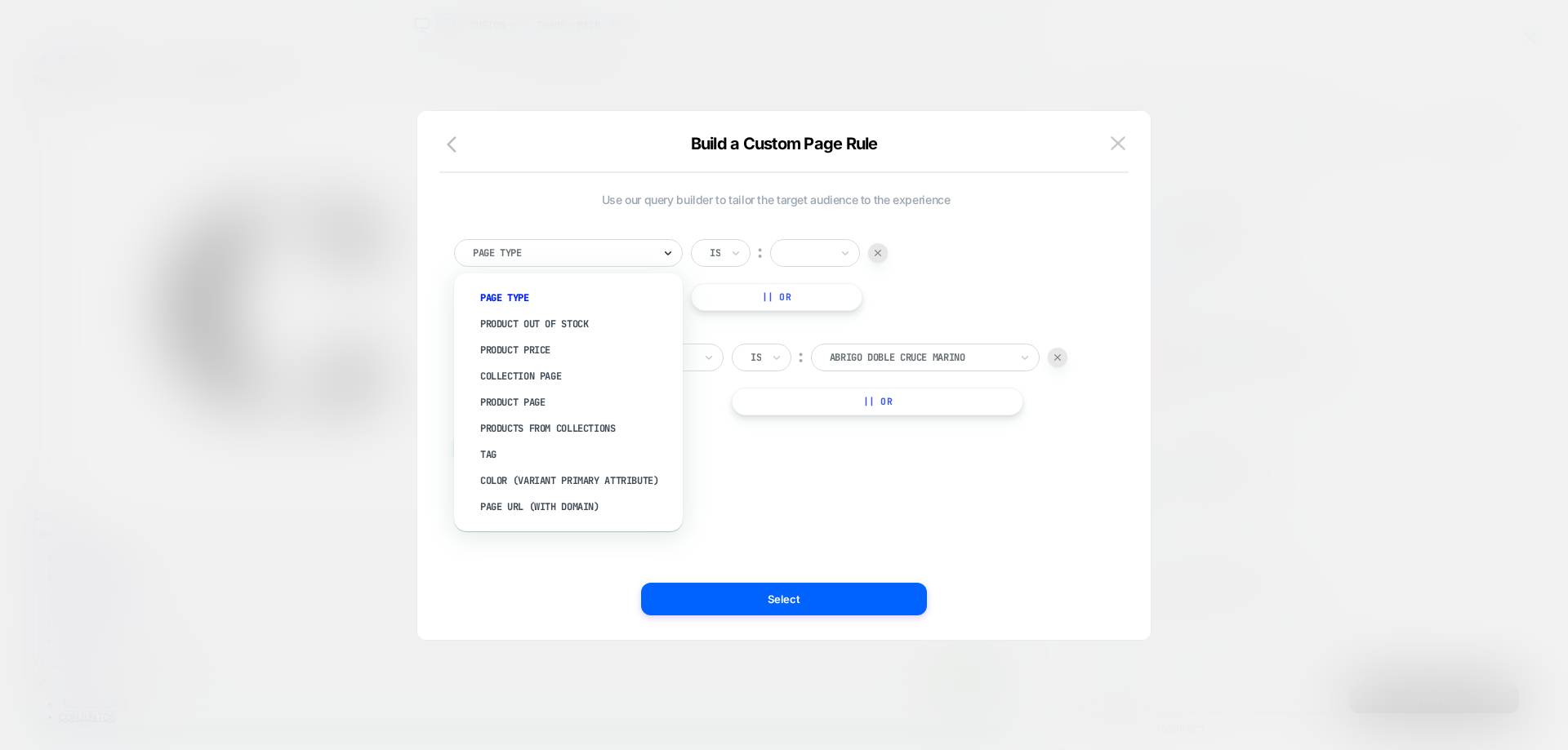
click at [669, 248] on icon at bounding box center [668, 252] width 12 height 16
drag, startPoint x: 571, startPoint y: 460, endPoint x: 583, endPoint y: 446, distance: 18.4
click at [573, 458] on div "Tag" at bounding box center [576, 454] width 212 height 26
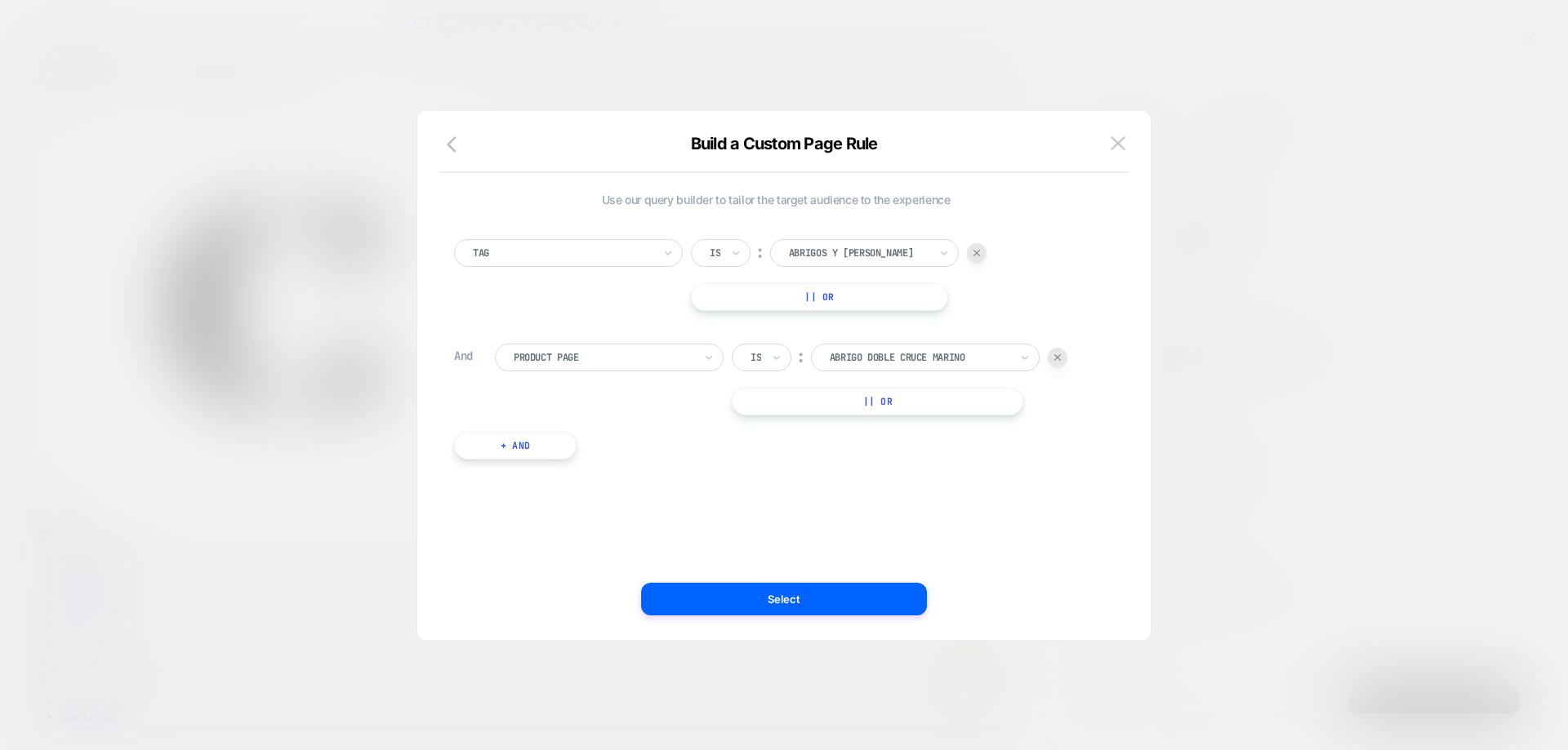
click at [892, 239] on div "Abrigos y Gabardinas" at bounding box center [864, 252] width 189 height 28
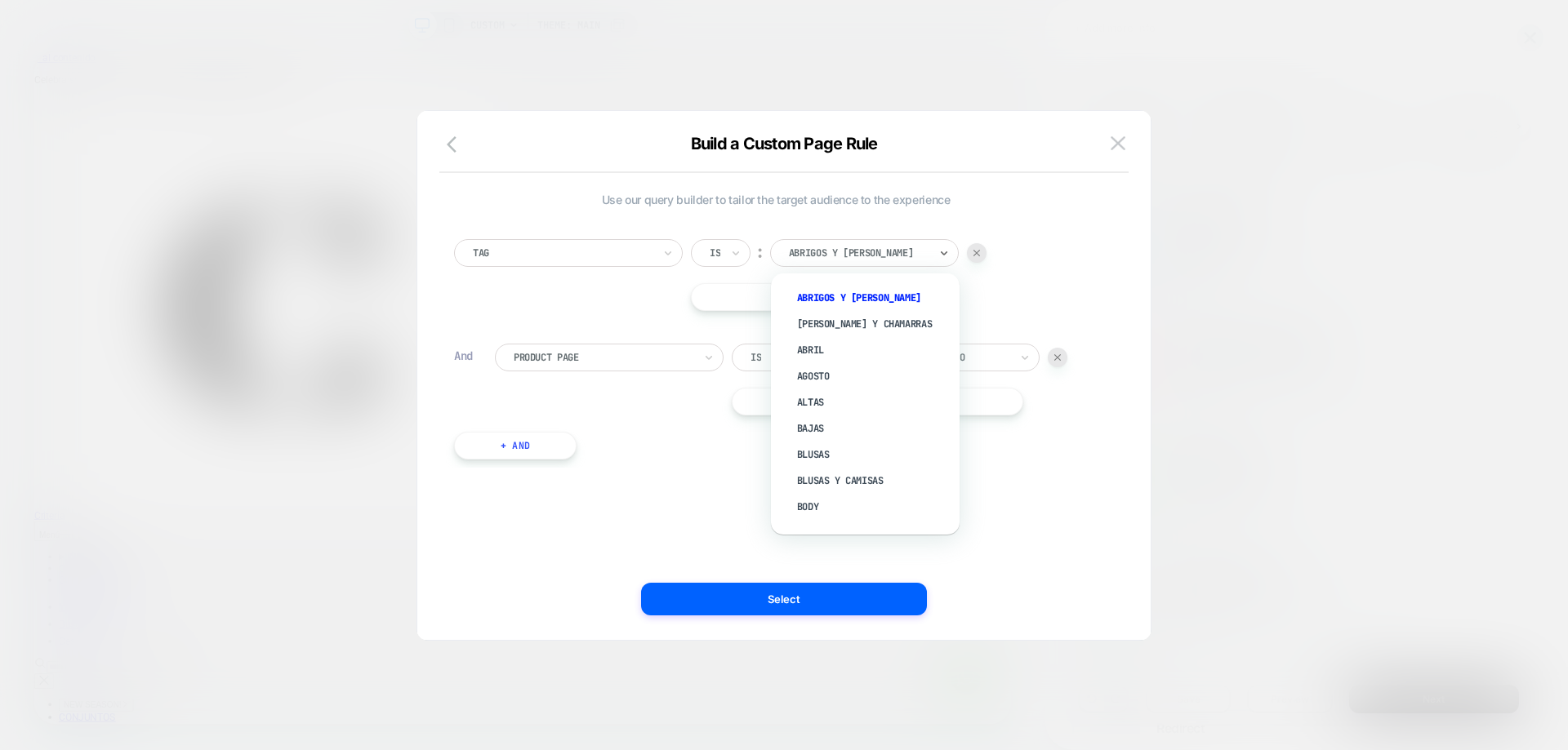
click at [581, 239] on div "Tag" at bounding box center [568, 252] width 228 height 28
click at [917, 244] on div "Abrigos y Gabardinas" at bounding box center [858, 252] width 143 height 18
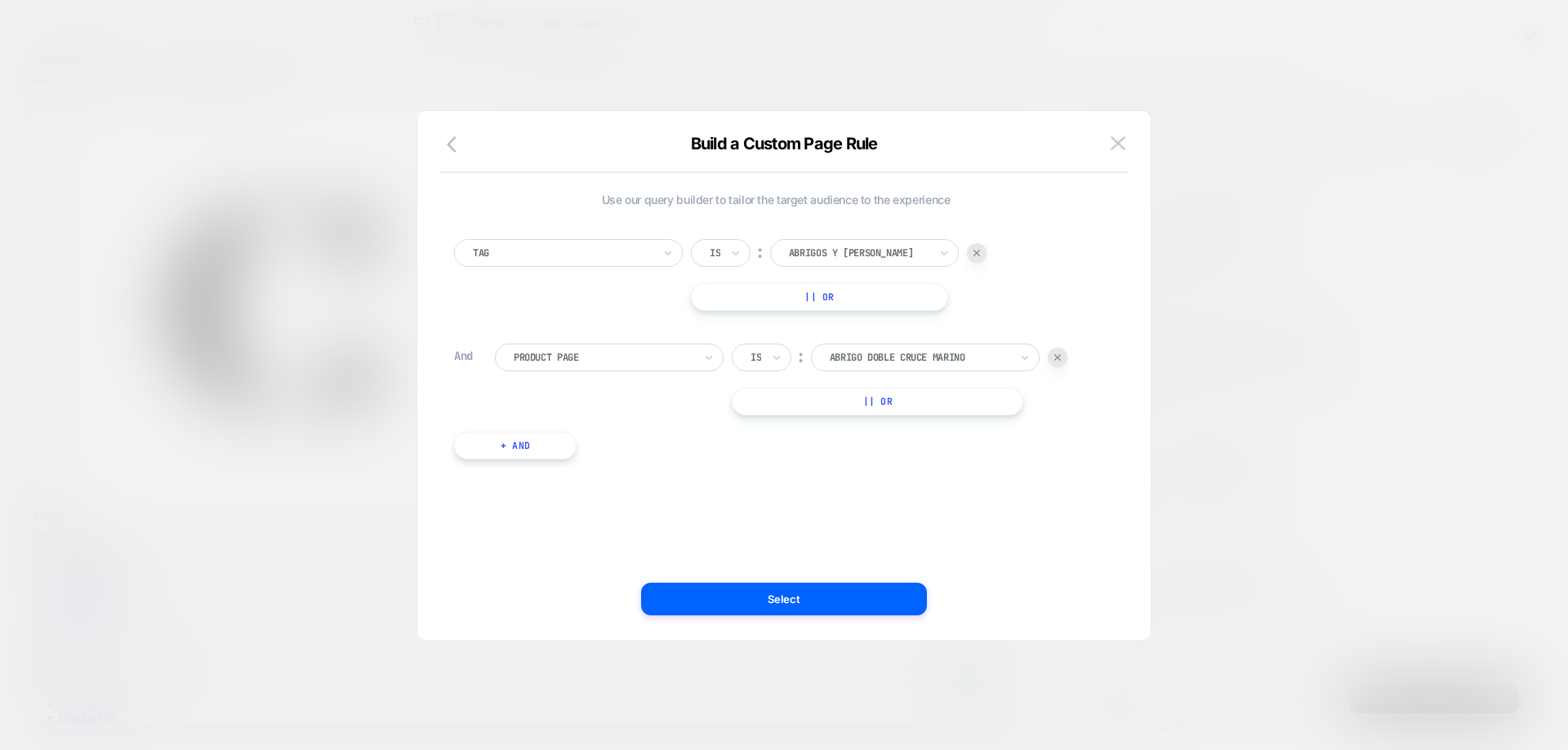
click at [600, 277] on div "Tag Is ︰ Abrigos y Gabardinas || Or" at bounding box center [775, 274] width 644 height 72
click at [1127, 140] on button at bounding box center [1118, 144] width 25 height 25
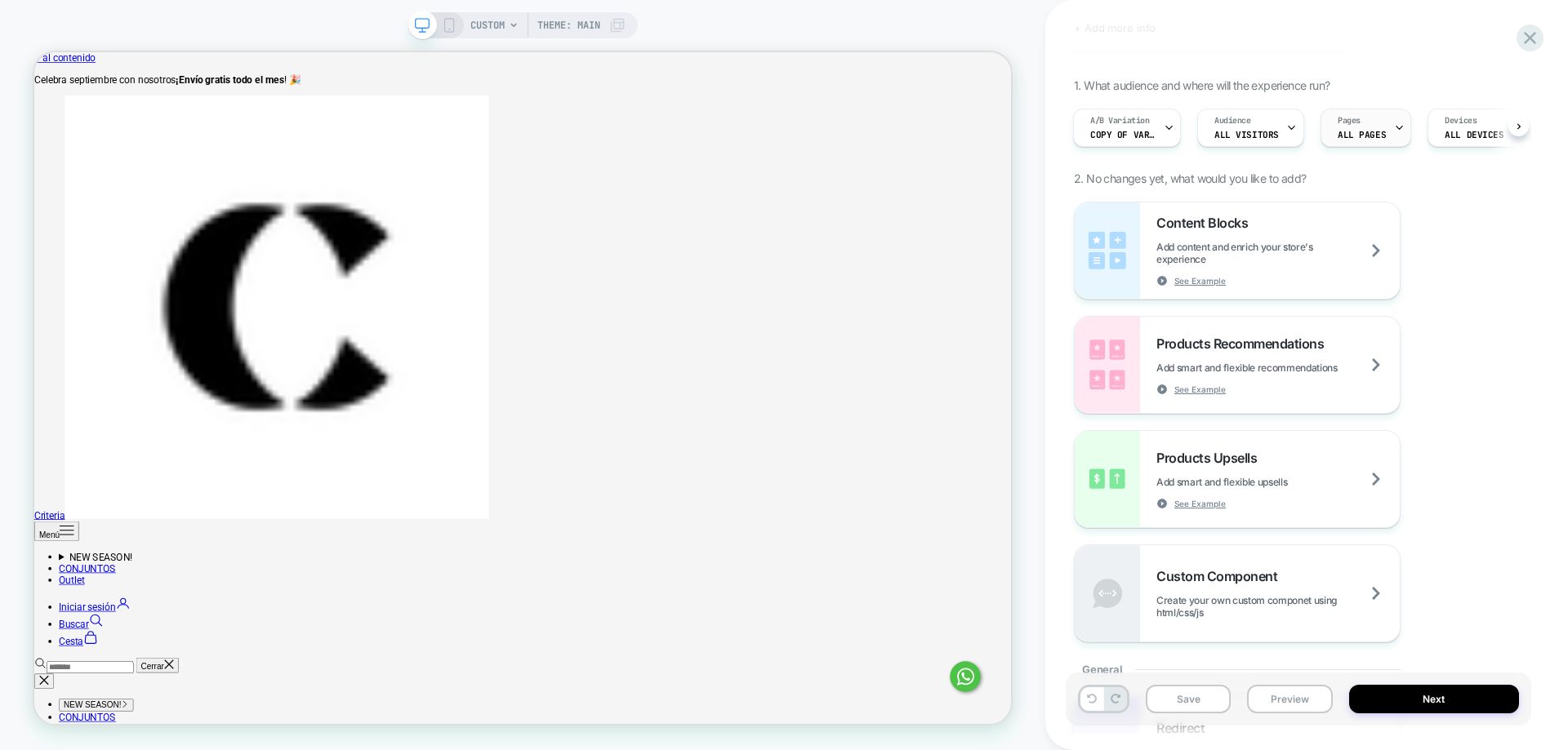
click at [1382, 129] on div "Pages ALL PAGES" at bounding box center [1362, 128] width 81 height 36
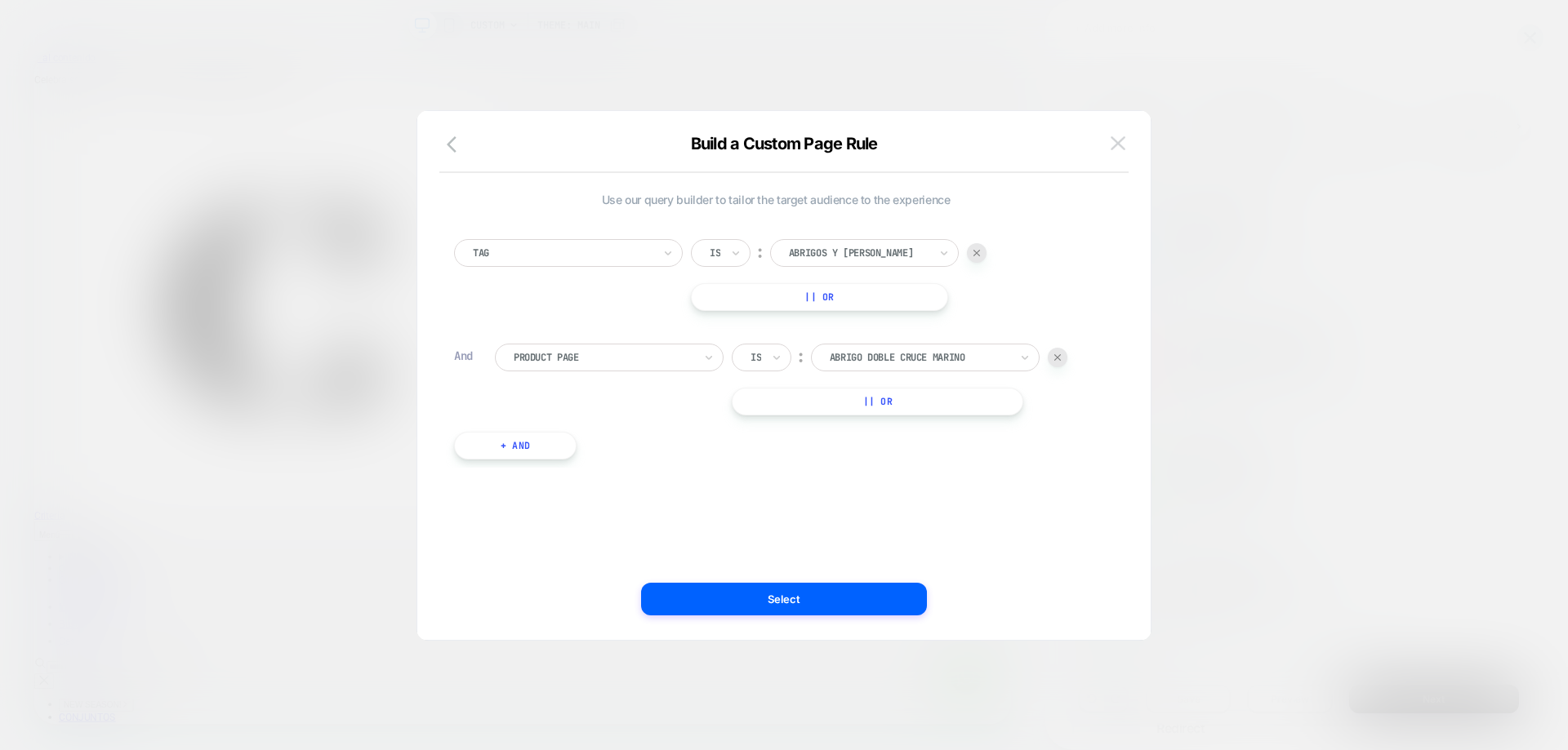
click at [1115, 150] on img at bounding box center [1117, 143] width 14 height 13
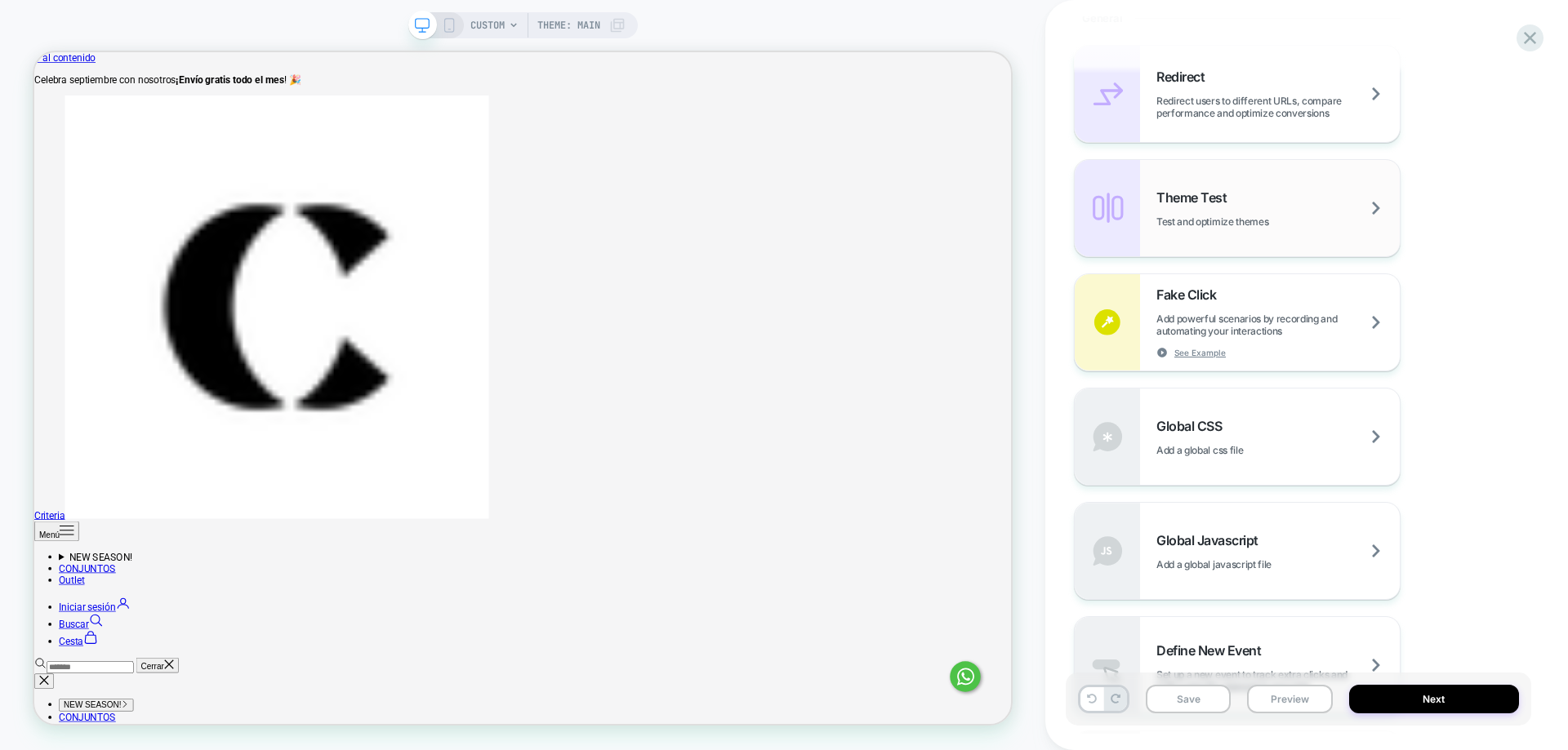
scroll to position [735, 0]
click at [1207, 177] on div "Theme Test Test and optimize themes" at bounding box center [1237, 207] width 325 height 96
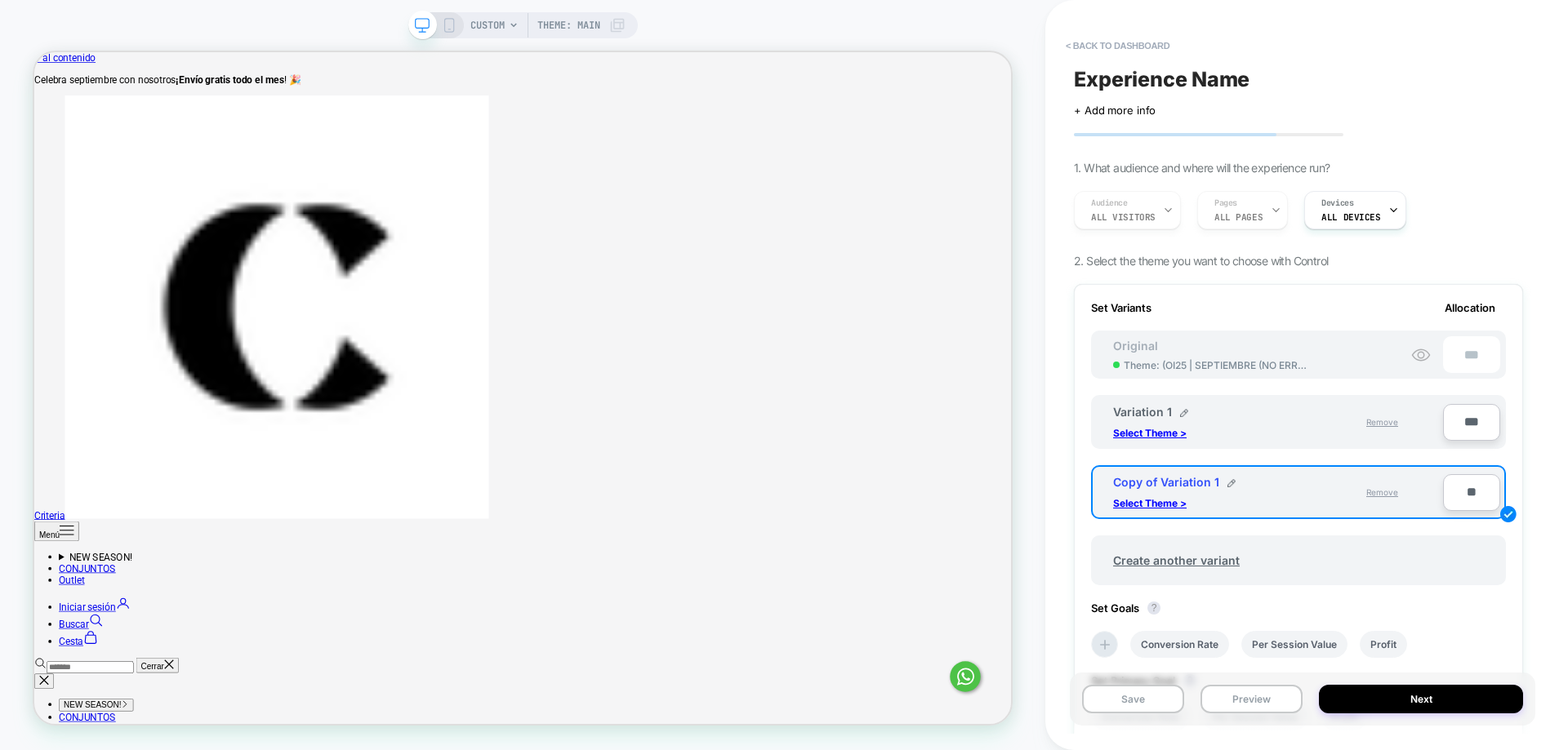
drag, startPoint x: 1475, startPoint y: 513, endPoint x: 1478, endPoint y: 501, distance: 12.4
click at [1476, 507] on div "Copy of Variation 1 Select Theme > Remove Editing **" at bounding box center [1298, 492] width 415 height 54
click at [1479, 496] on input "**" at bounding box center [1472, 492] width 58 height 36
type input "***"
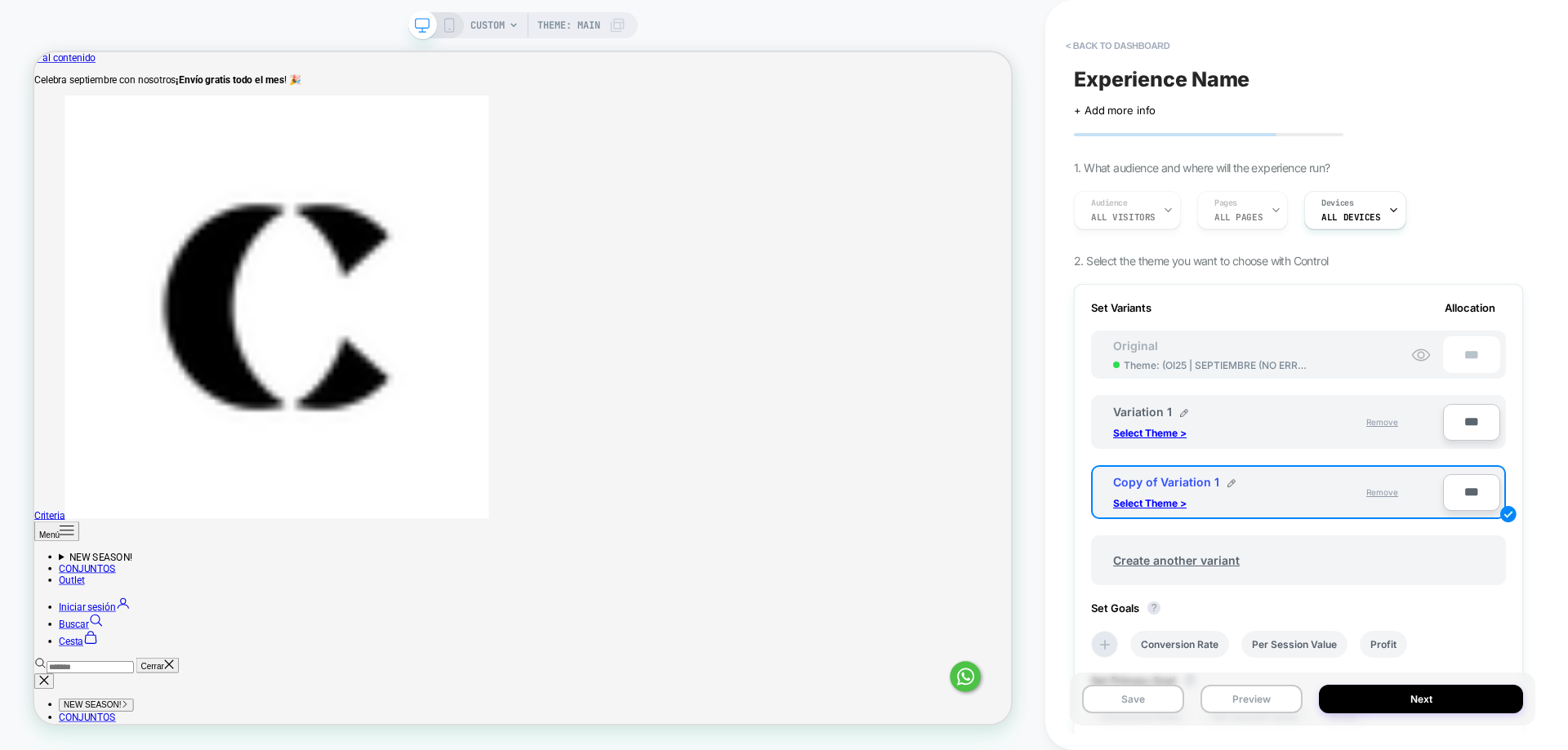
type input "**"
type input "***"
click at [1385, 425] on span "Remove" at bounding box center [1382, 422] width 32 height 10
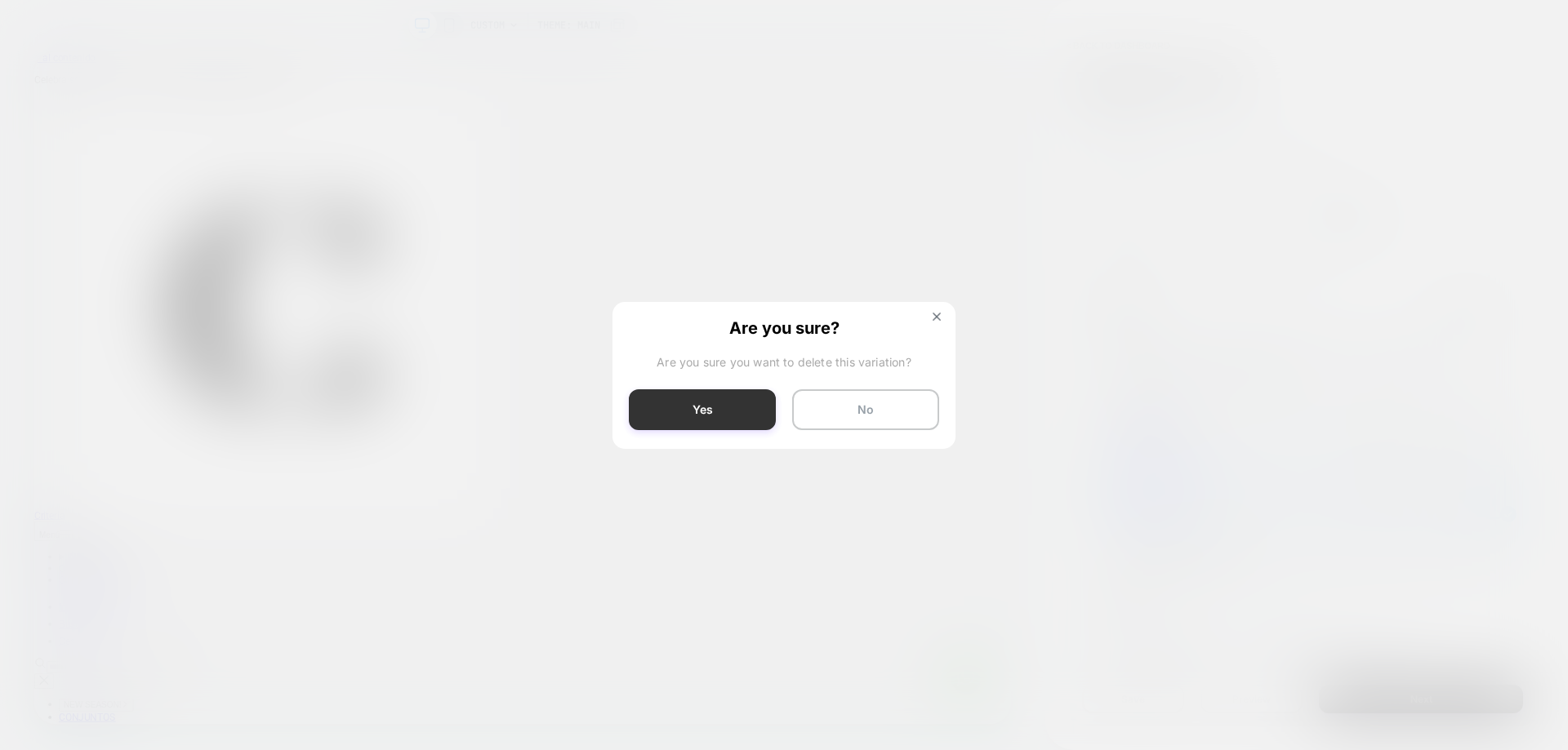
click at [735, 421] on button "Yes" at bounding box center [701, 410] width 147 height 41
type input "***"
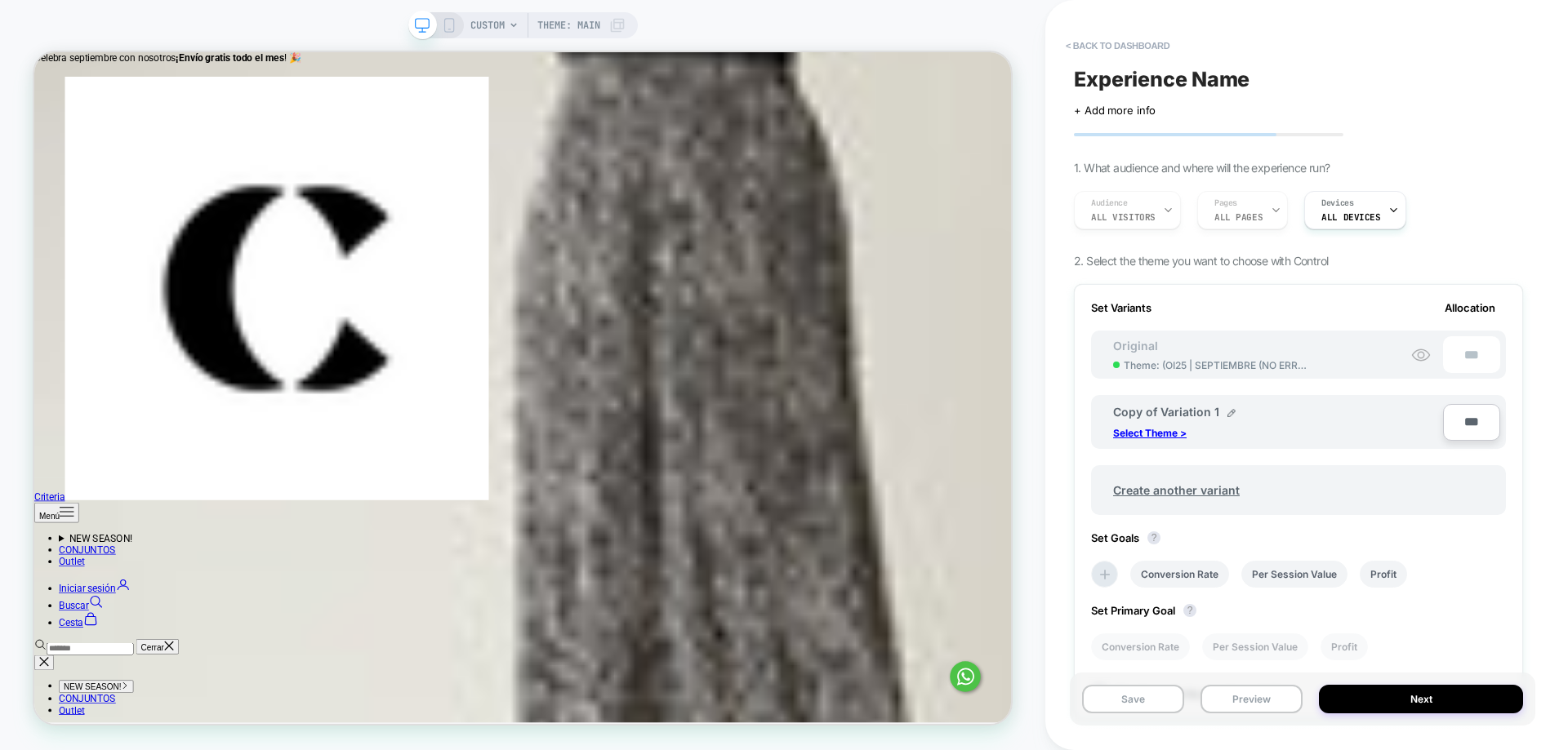
scroll to position [1102, 0]
click at [1102, 47] on button "< back to dashboard" at bounding box center [1117, 45] width 120 height 26
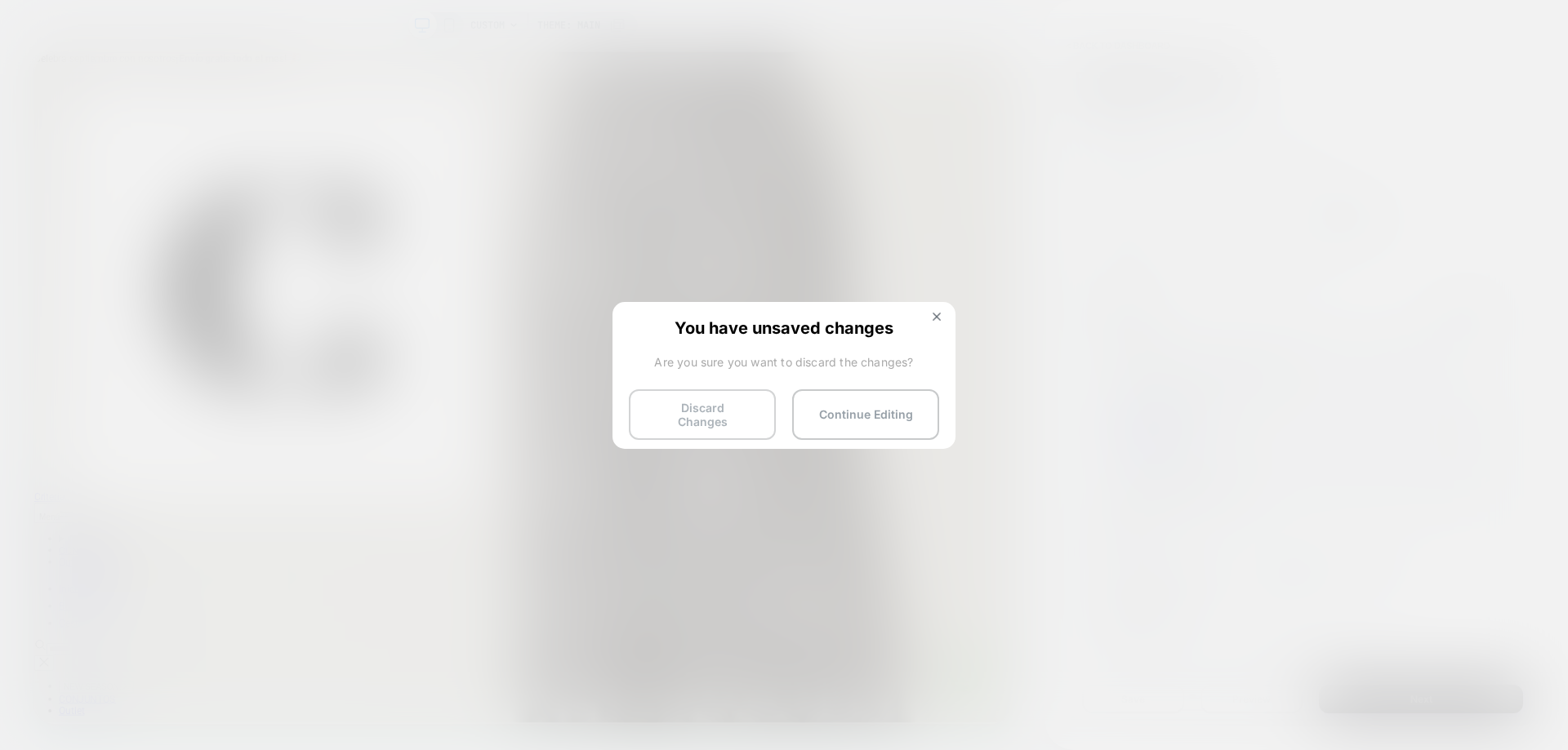
click at [725, 407] on button "Discard Changes" at bounding box center [701, 414] width 147 height 51
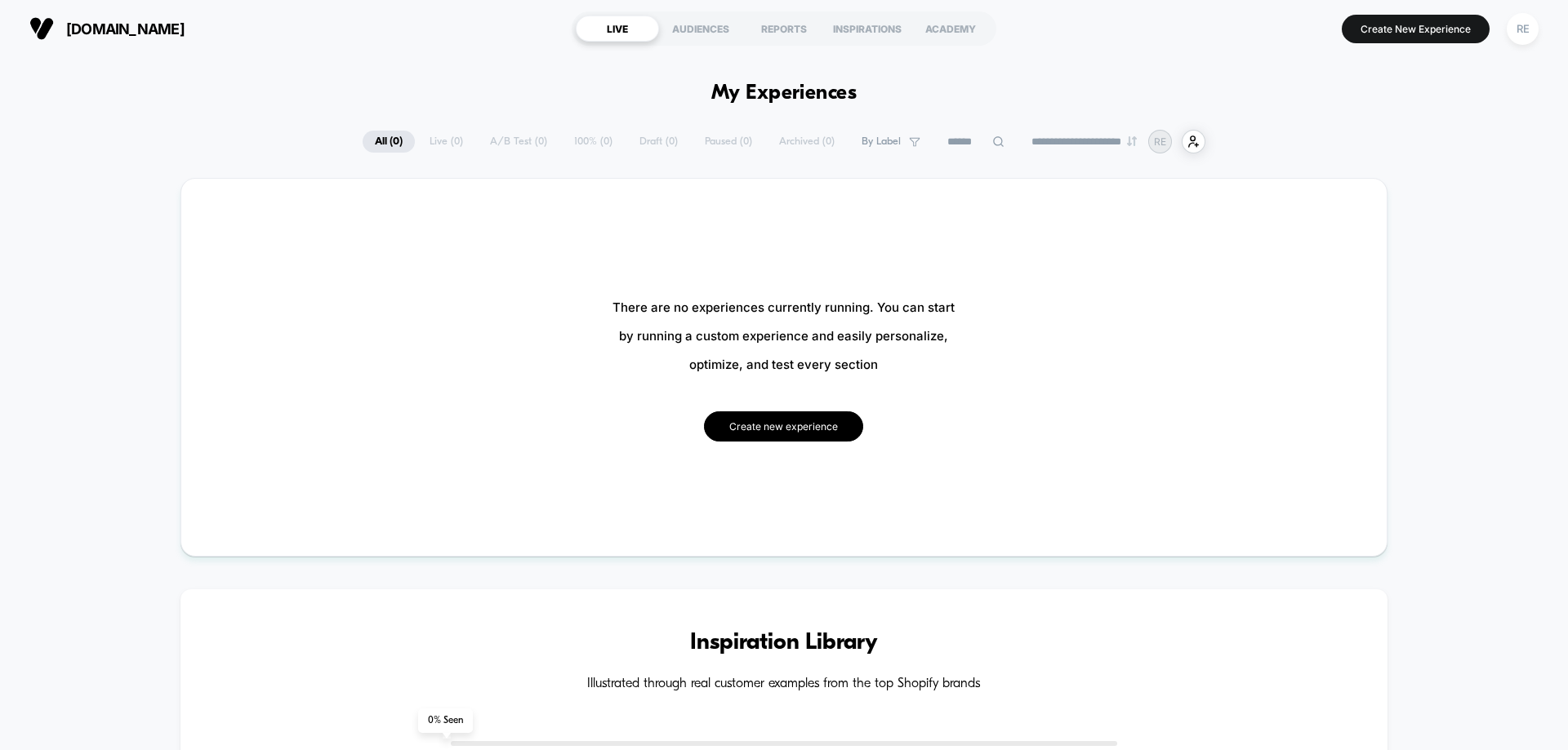
click at [810, 428] on button "Create new experience" at bounding box center [783, 426] width 159 height 30
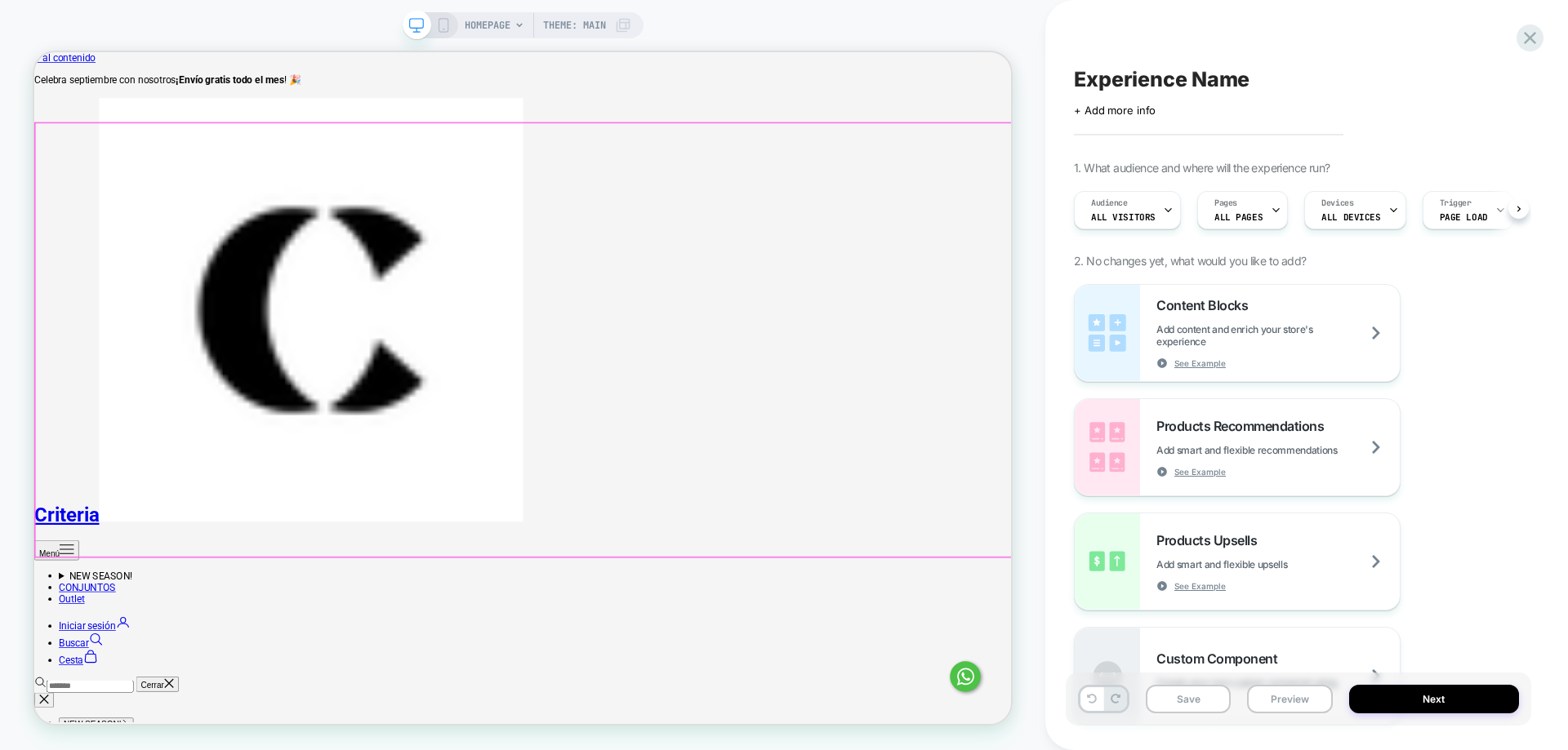
scroll to position [0, 1]
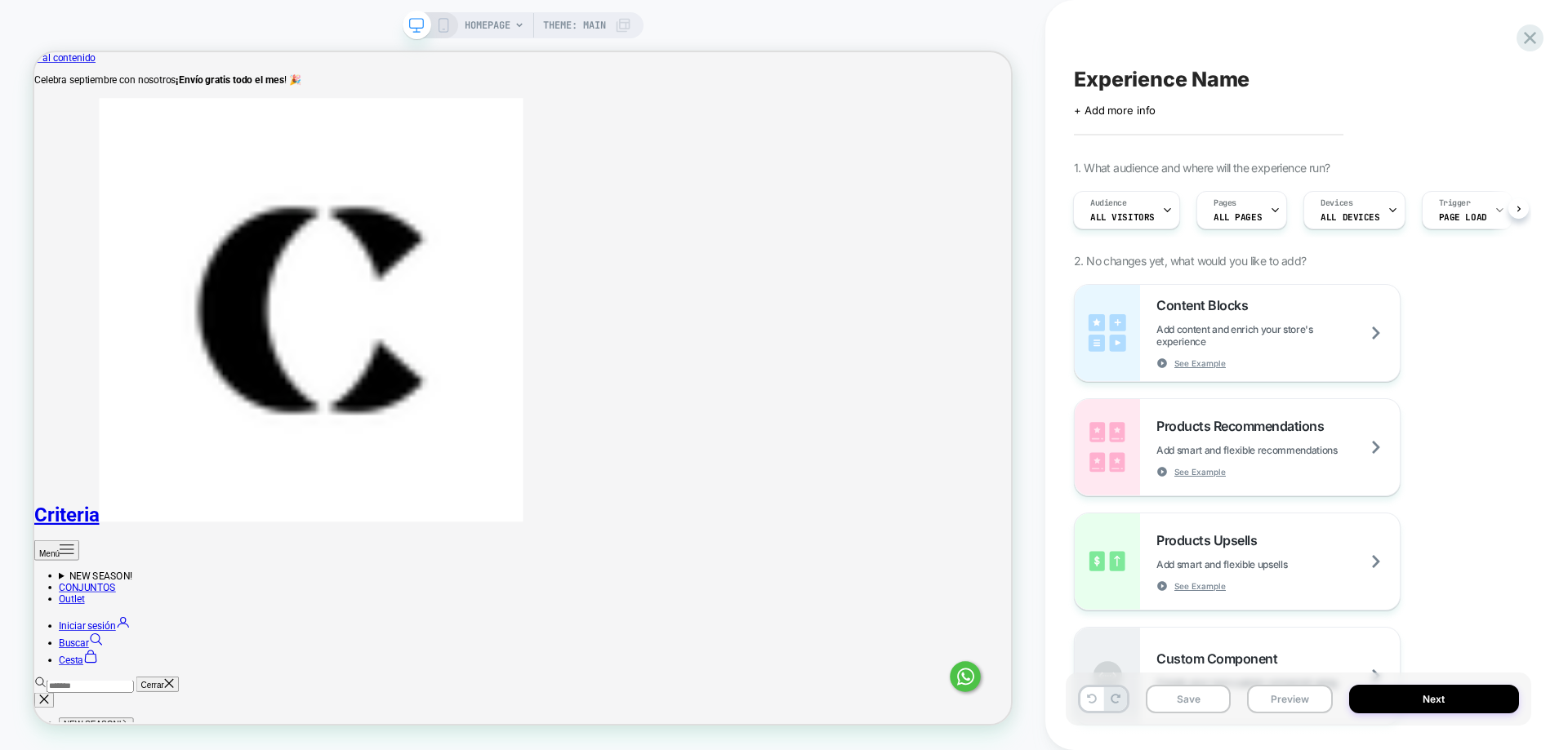
click at [502, 21] on span "HOMEPAGE" at bounding box center [487, 25] width 46 height 26
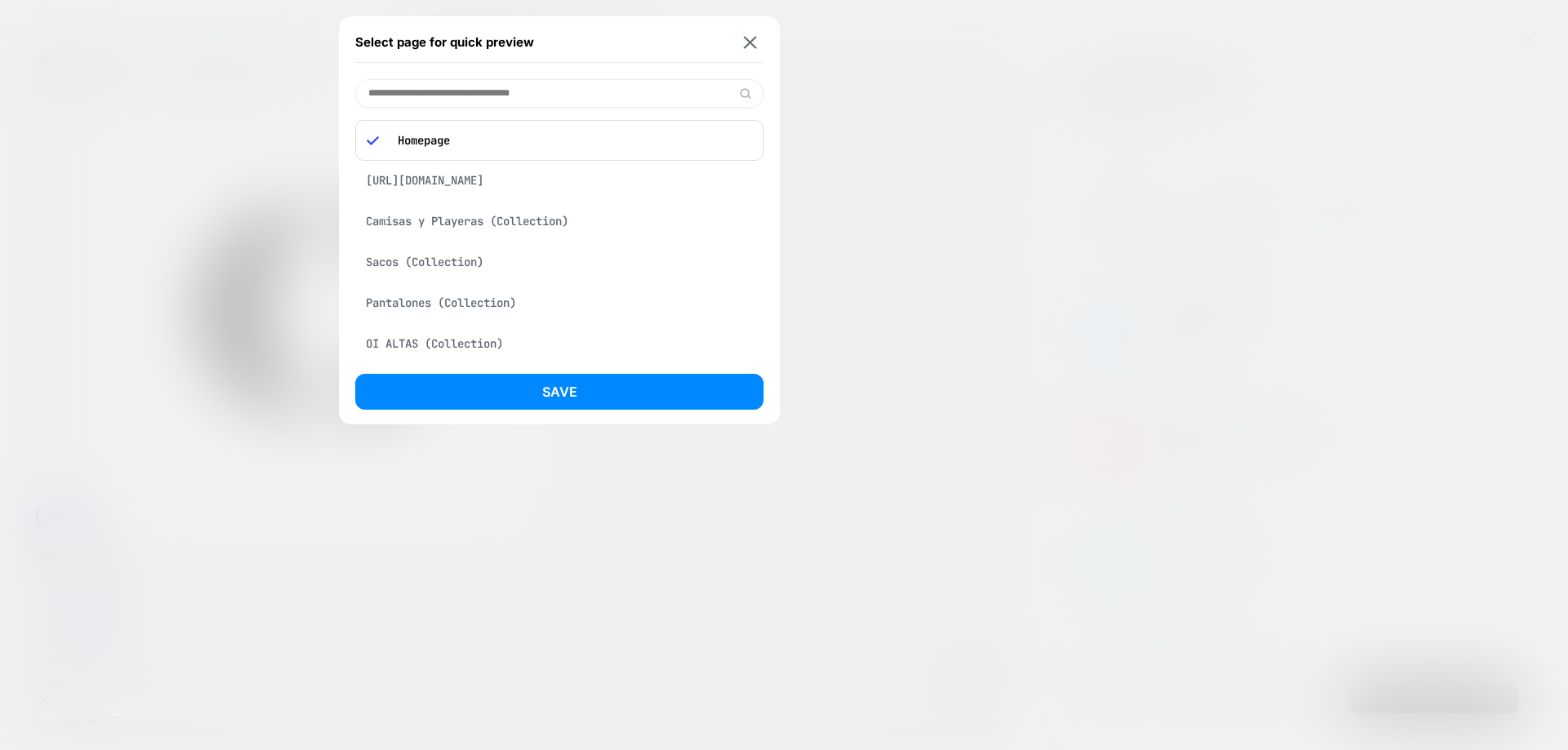
click at [570, 179] on div "https://shopcriteria.com/products/vestido-camel-animal-print-abertura?_pos=1&_p…" at bounding box center [558, 180] width 408 height 31
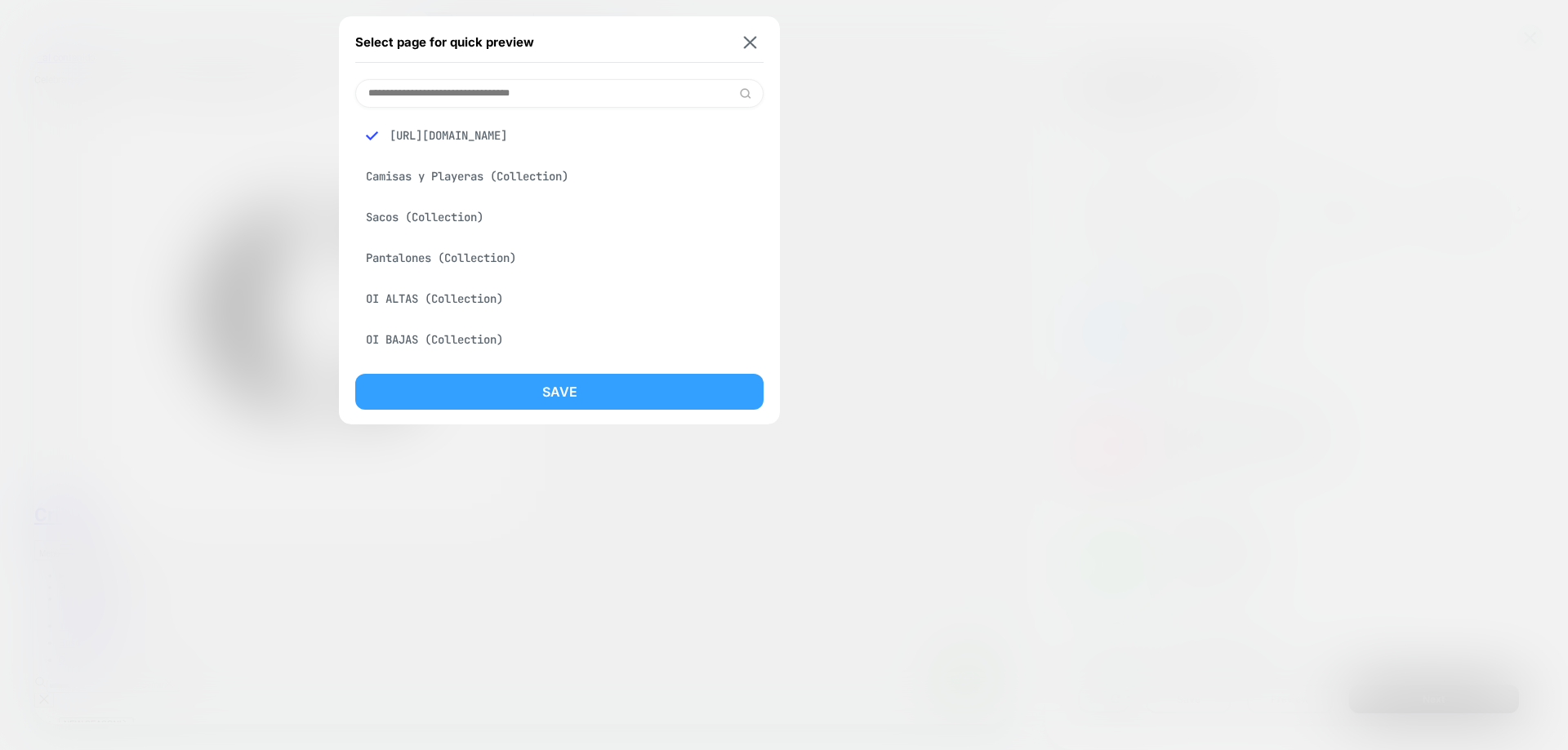
click at [666, 392] on button "Save" at bounding box center [558, 391] width 408 height 35
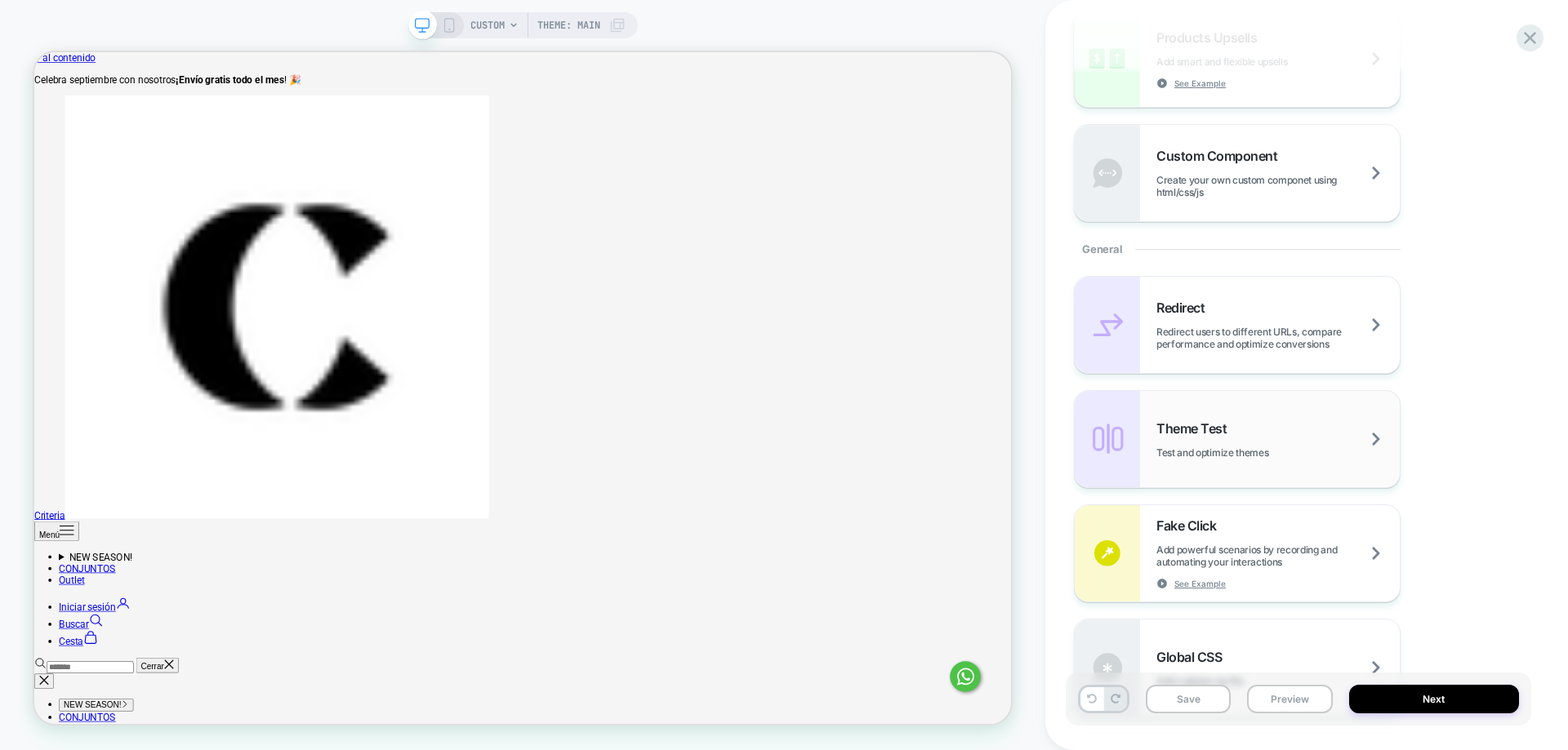
scroll to position [501, 0]
click at [1285, 444] on div "Theme Test Test and optimize themes" at bounding box center [1278, 442] width 244 height 38
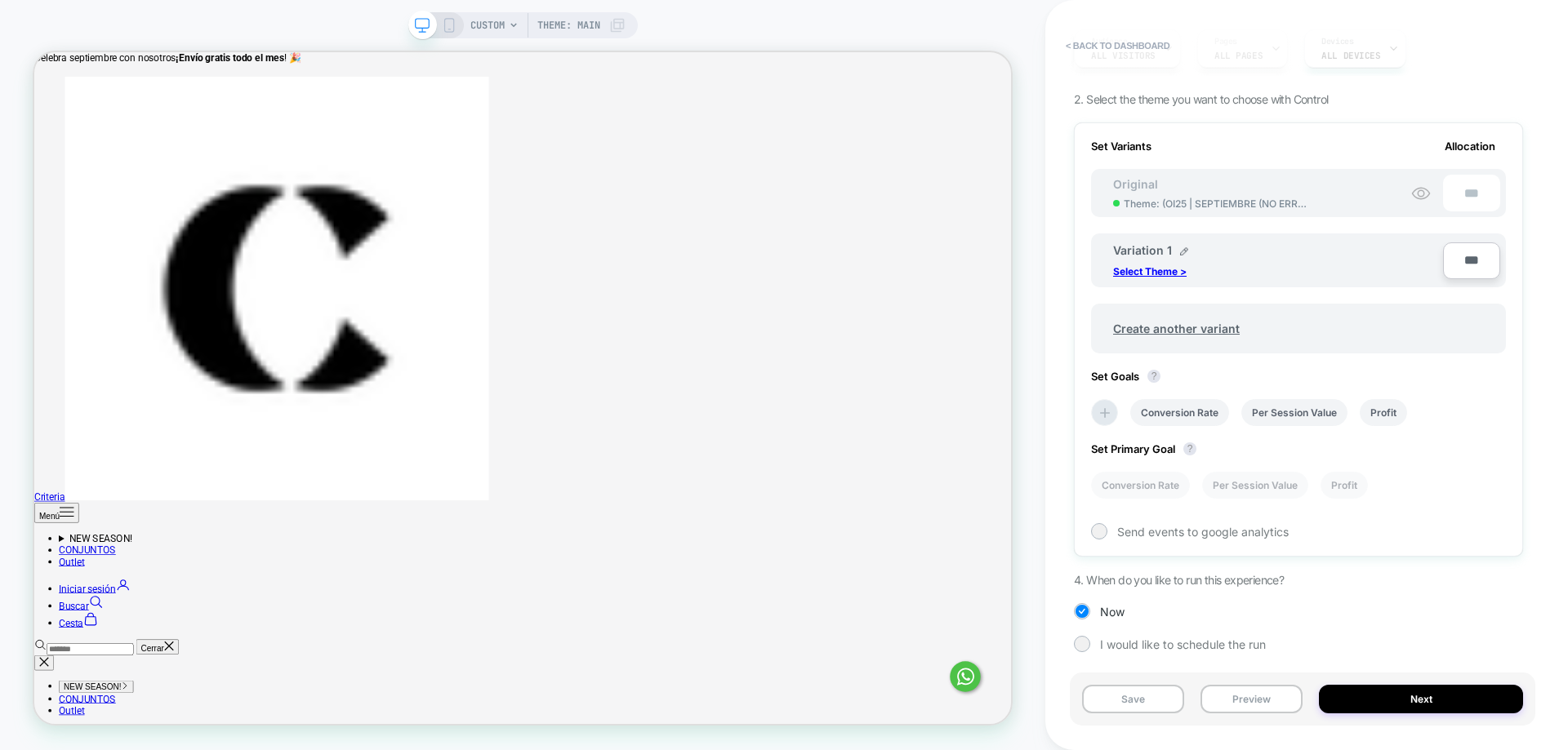
scroll to position [36, 0]
drag, startPoint x: 211, startPoint y: 642, endPoint x: 211, endPoint y: 402, distance: 240.0
click at [1081, 35] on button "< back to dashboard" at bounding box center [1117, 45] width 120 height 26
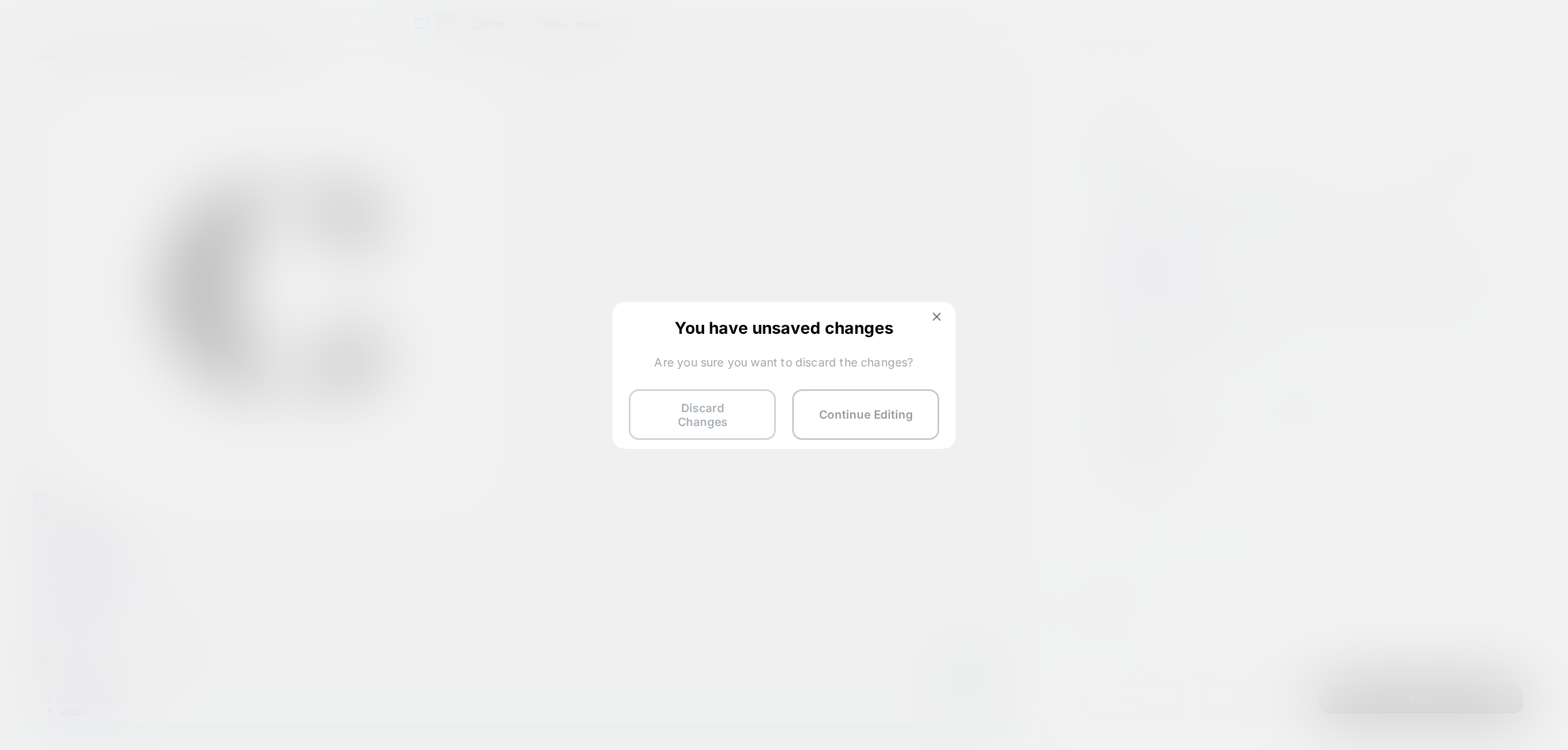
click at [657, 402] on button "Discard Changes" at bounding box center [701, 414] width 147 height 51
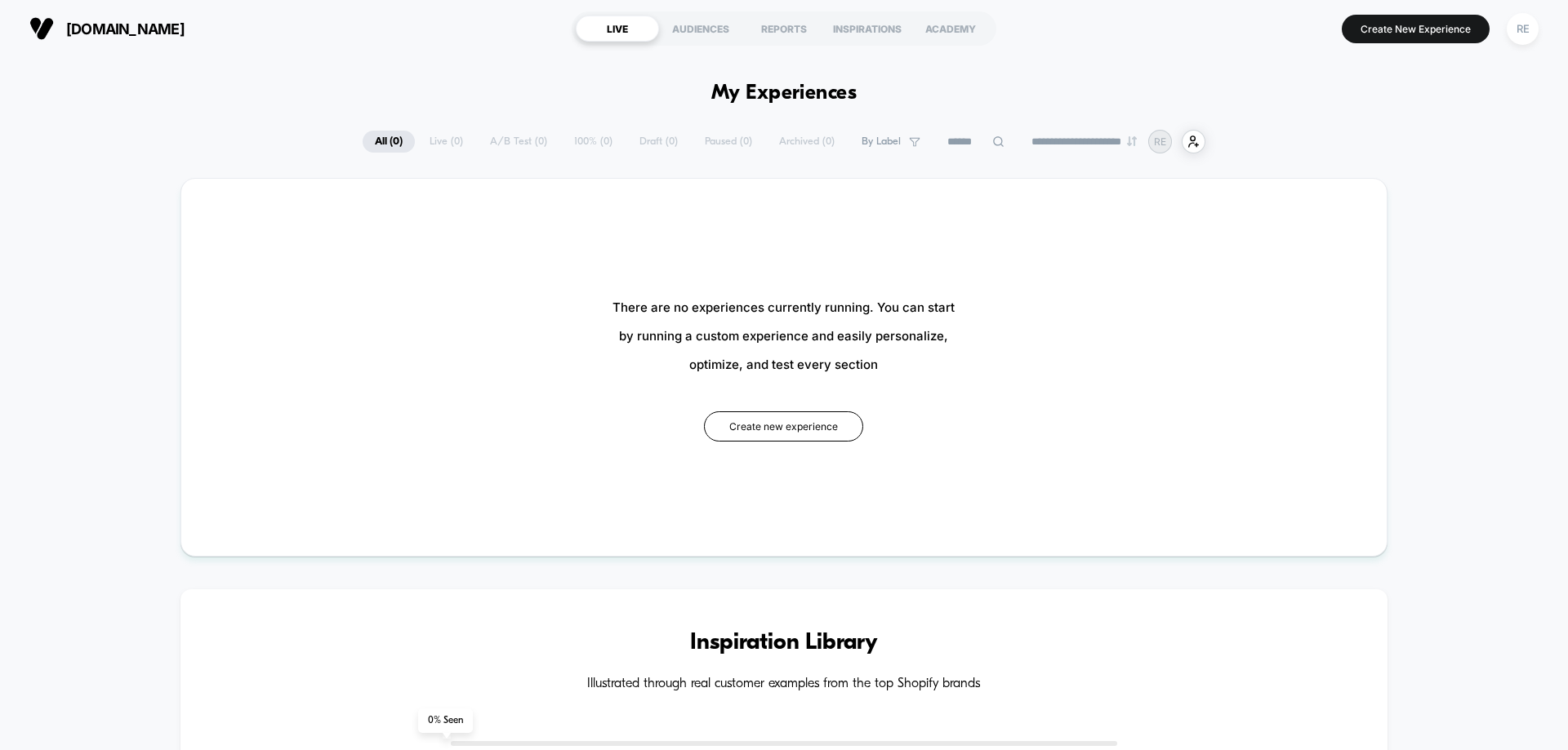
click at [841, 435] on button "Create new experience" at bounding box center [783, 426] width 159 height 30
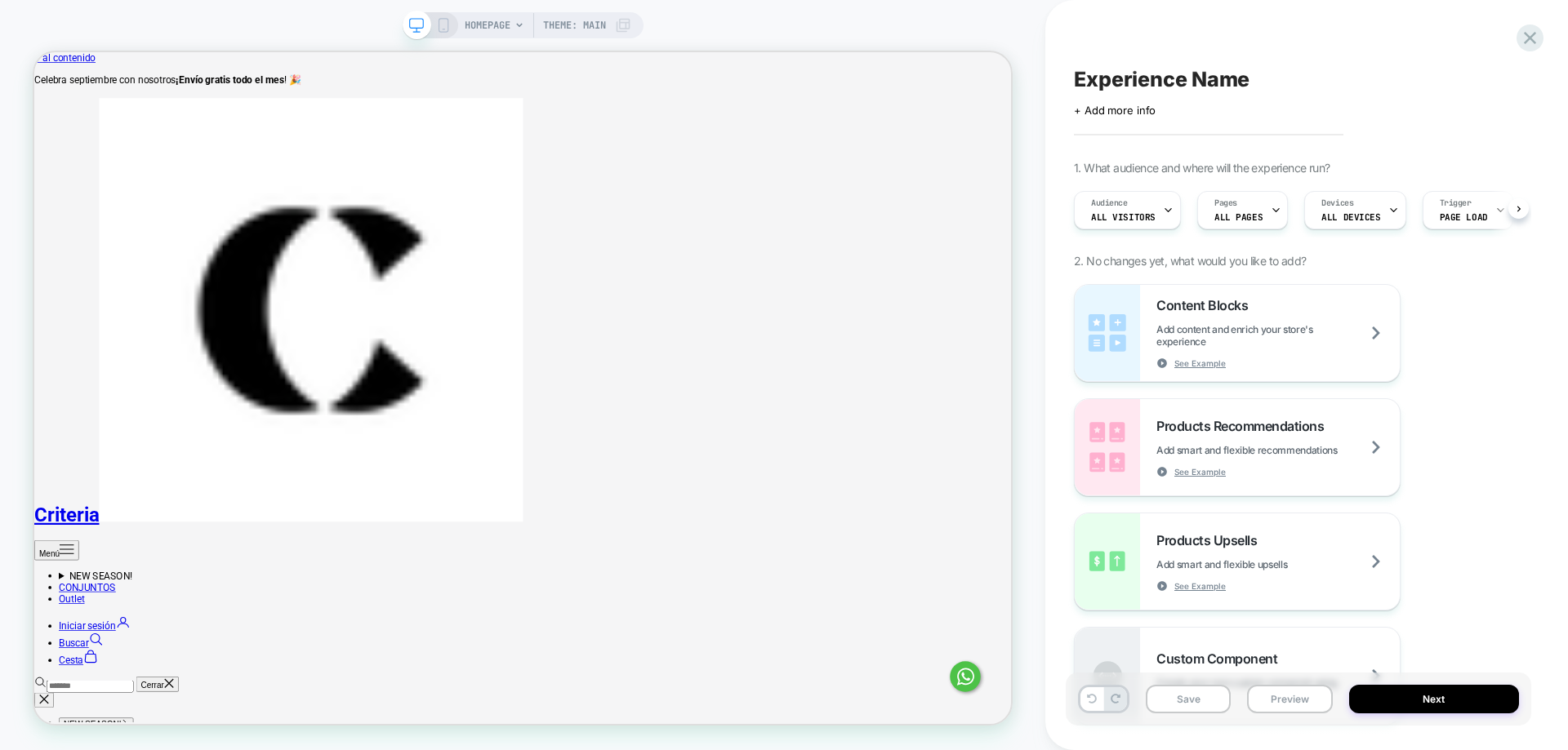
scroll to position [0, 1]
click at [509, 25] on span "HOMEPAGE" at bounding box center [487, 25] width 46 height 26
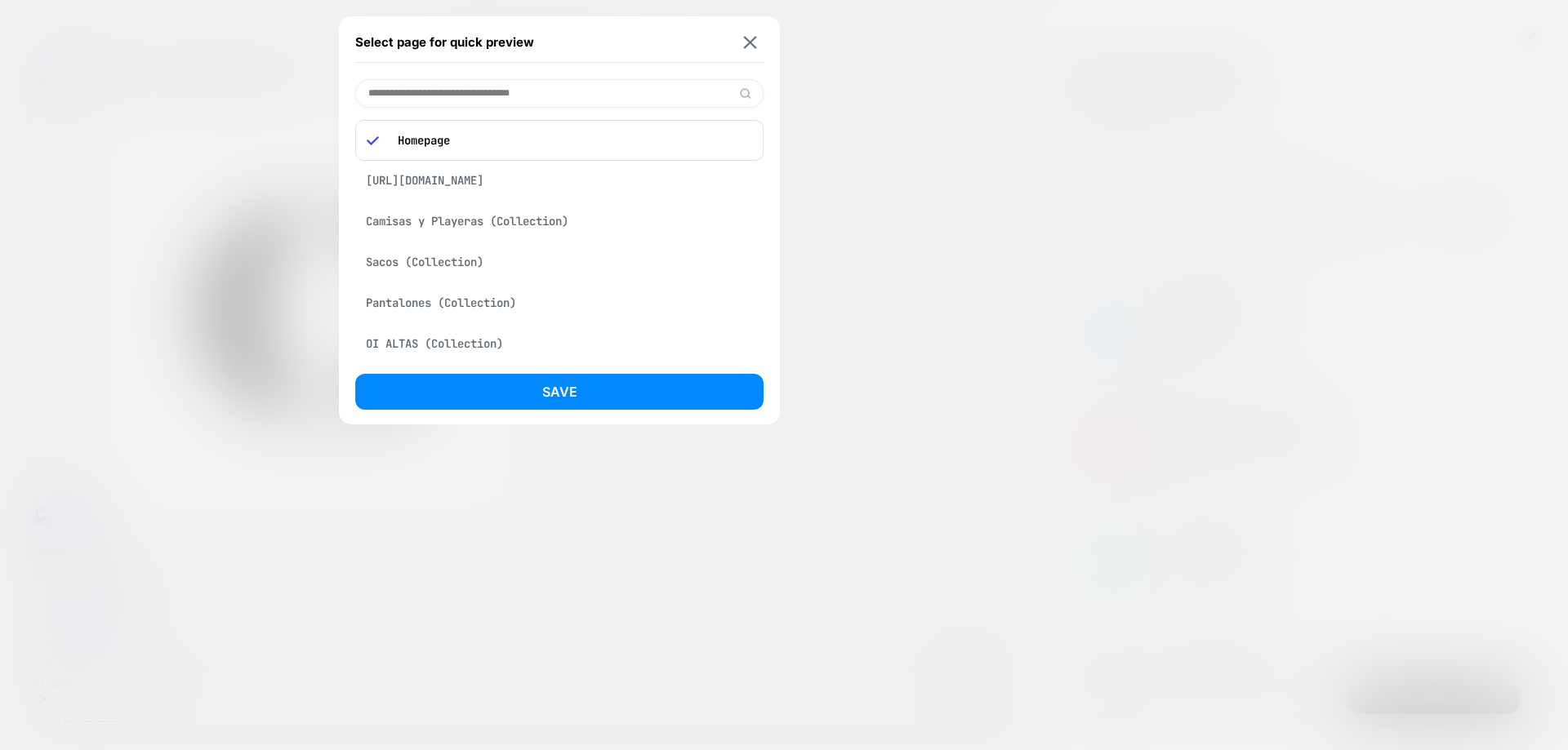
click at [571, 181] on div "https://shopcriteria.com/products/vestido-camel-animal-print-abertura?_pos=1&_p…" at bounding box center [558, 180] width 408 height 31
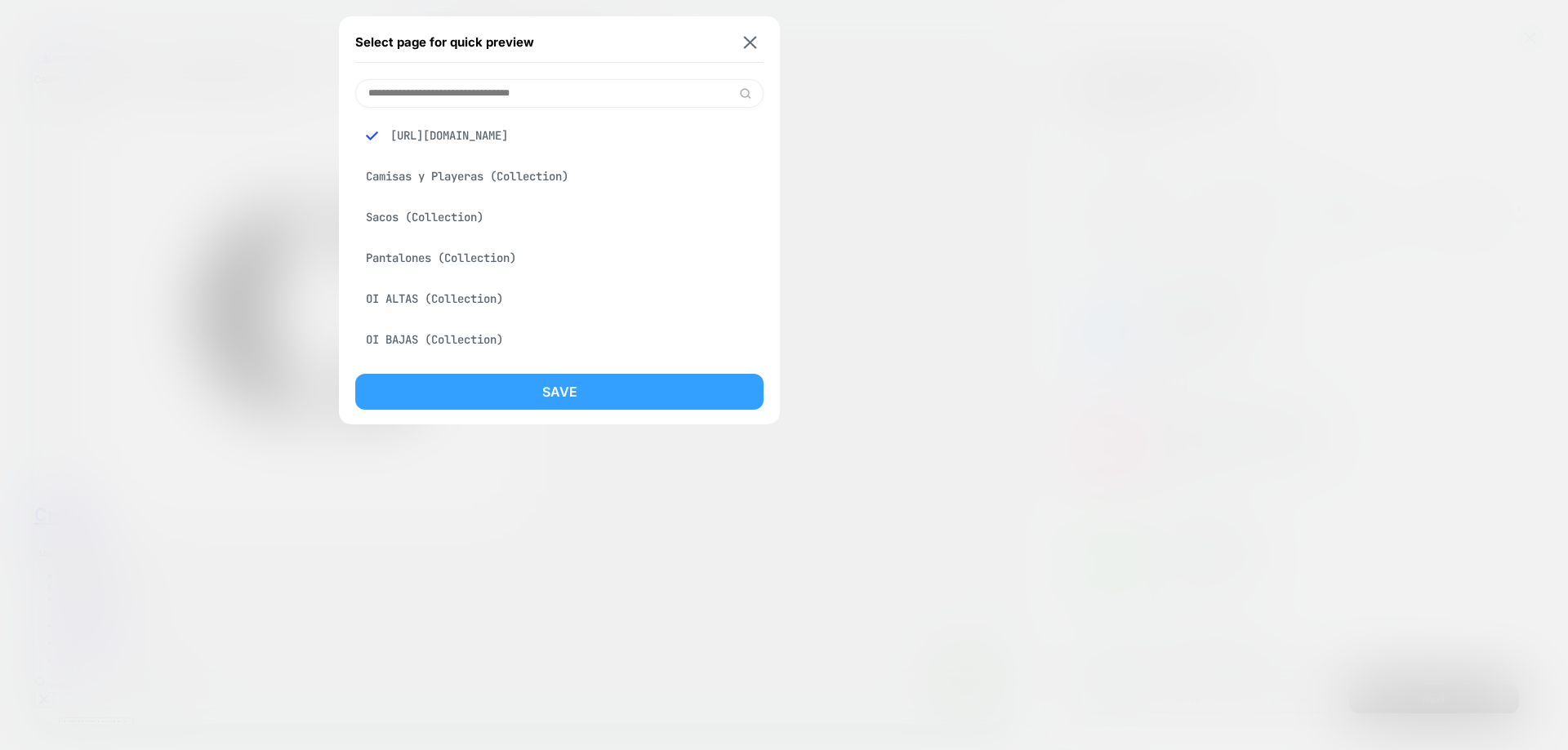
click at [597, 403] on button "Save" at bounding box center [558, 391] width 408 height 35
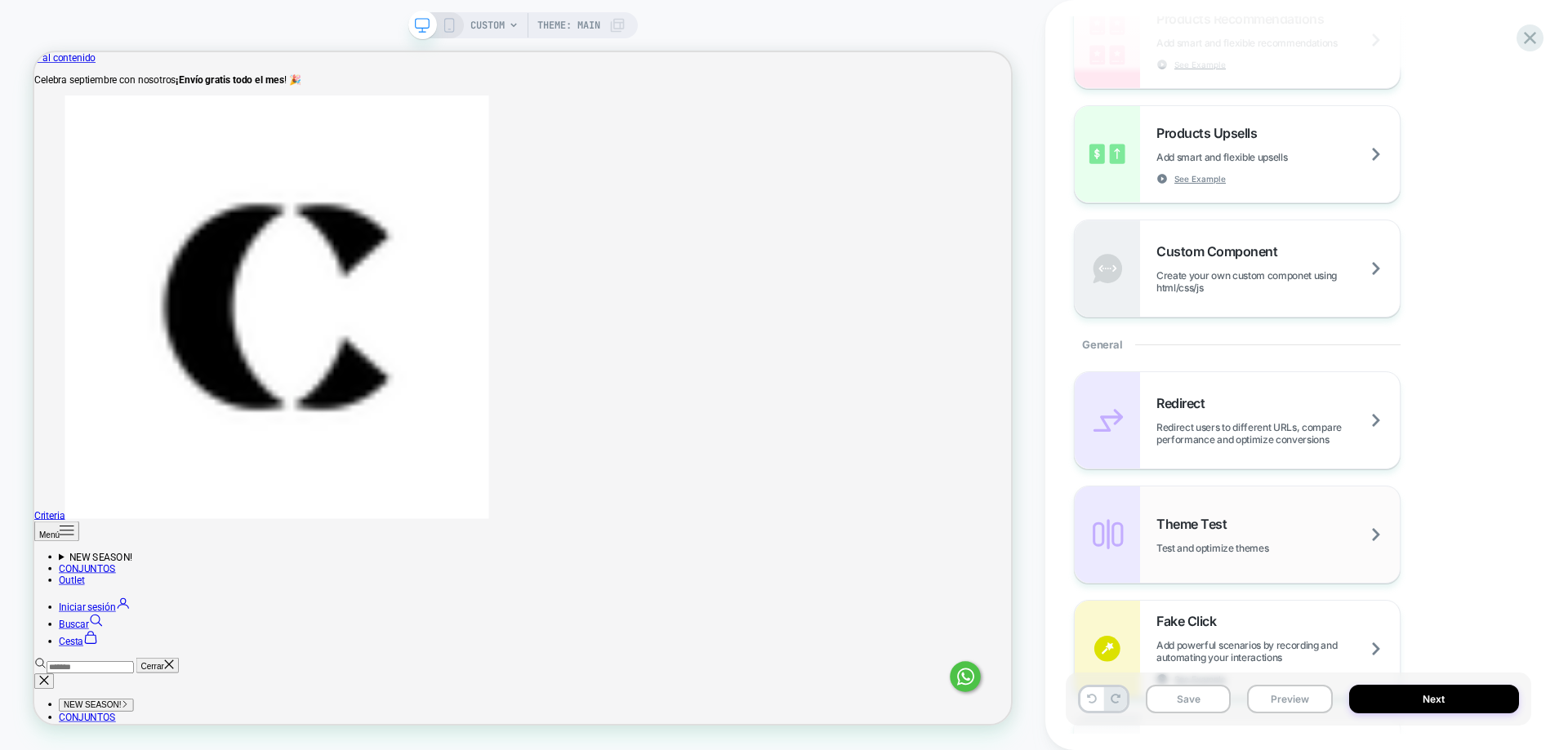
scroll to position [408, 0]
click at [1319, 541] on div "Theme Test Test and optimize themes" at bounding box center [1278, 534] width 244 height 38
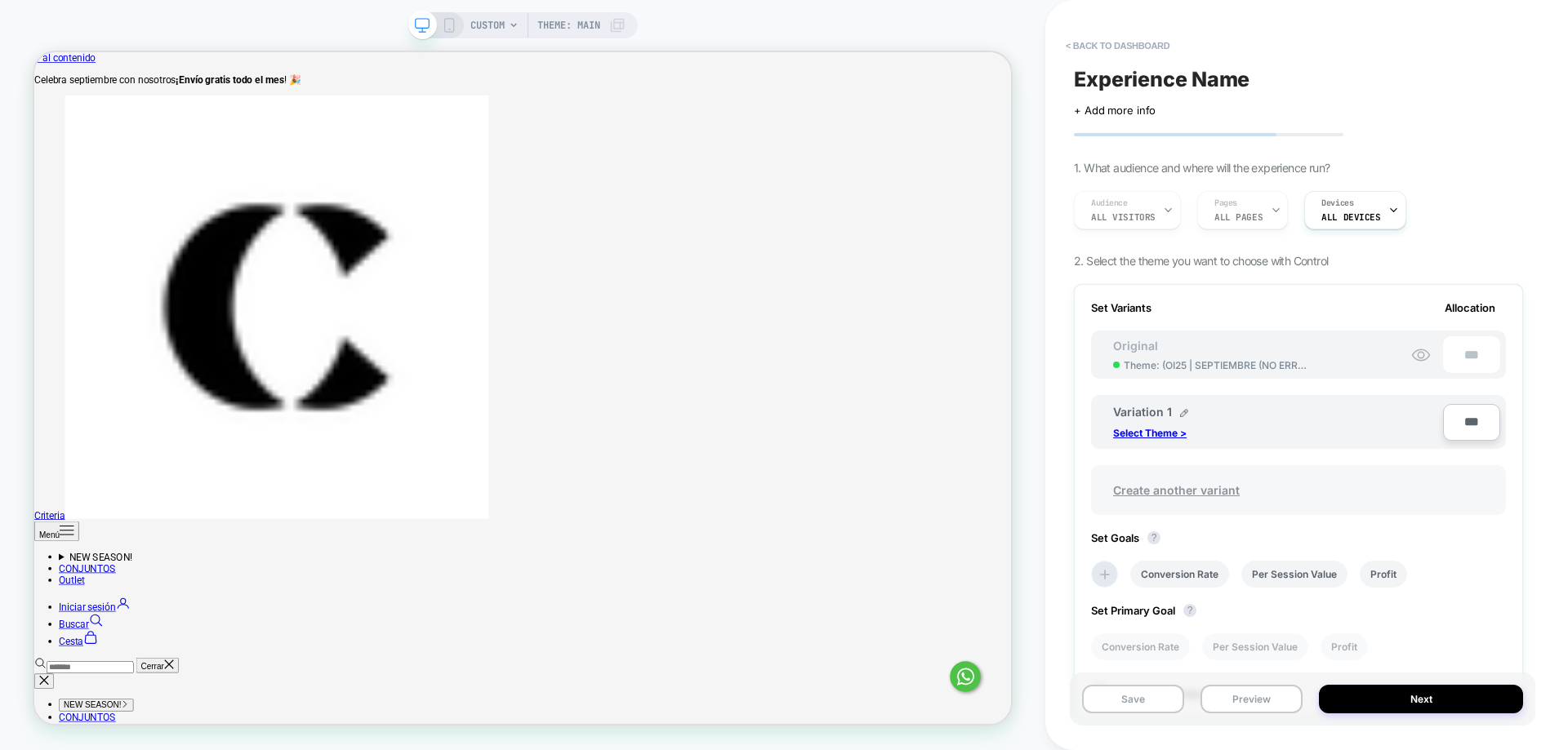
click at [1207, 491] on span "Create another variant" at bounding box center [1176, 490] width 159 height 38
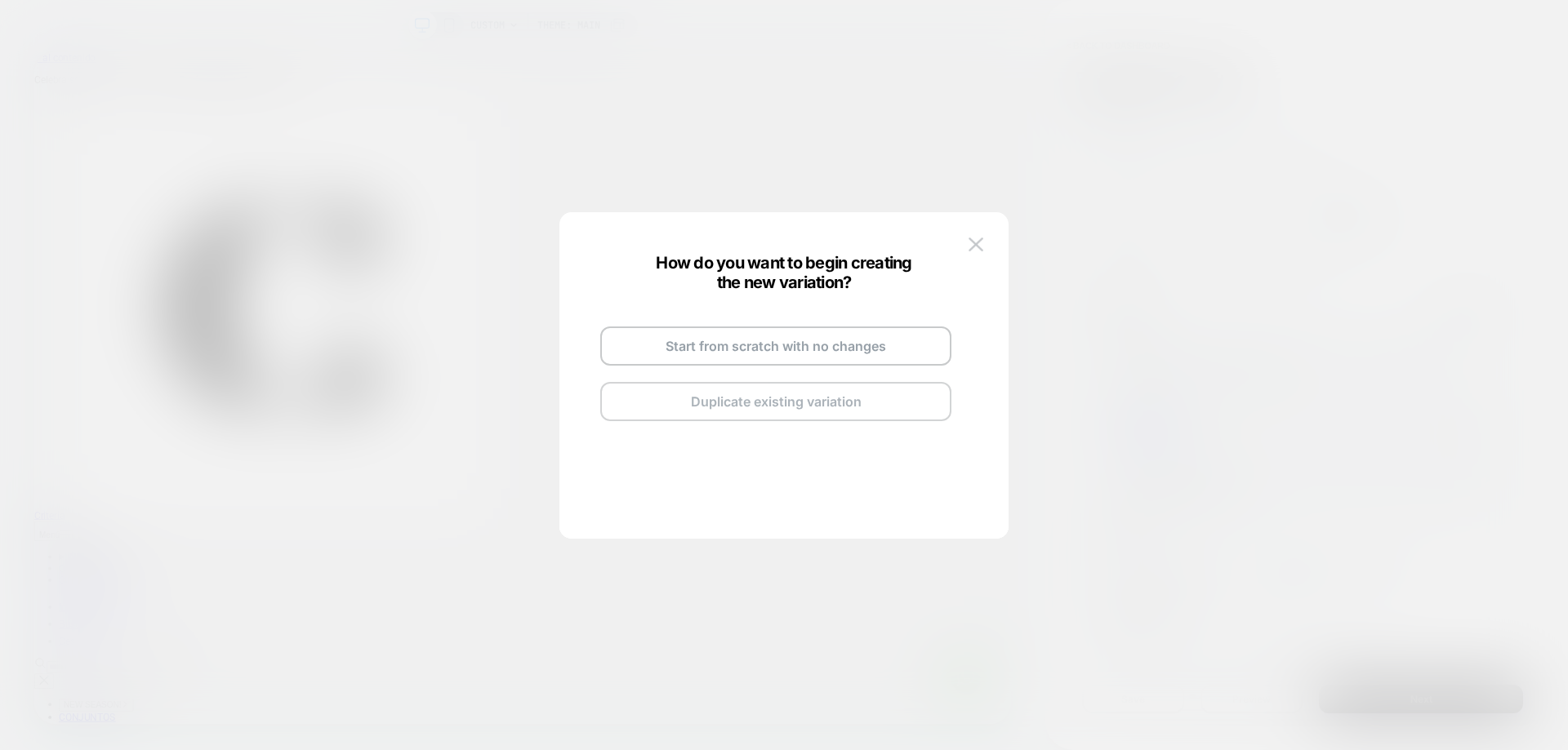
click at [815, 401] on button "Duplicate existing variation" at bounding box center [775, 401] width 351 height 39
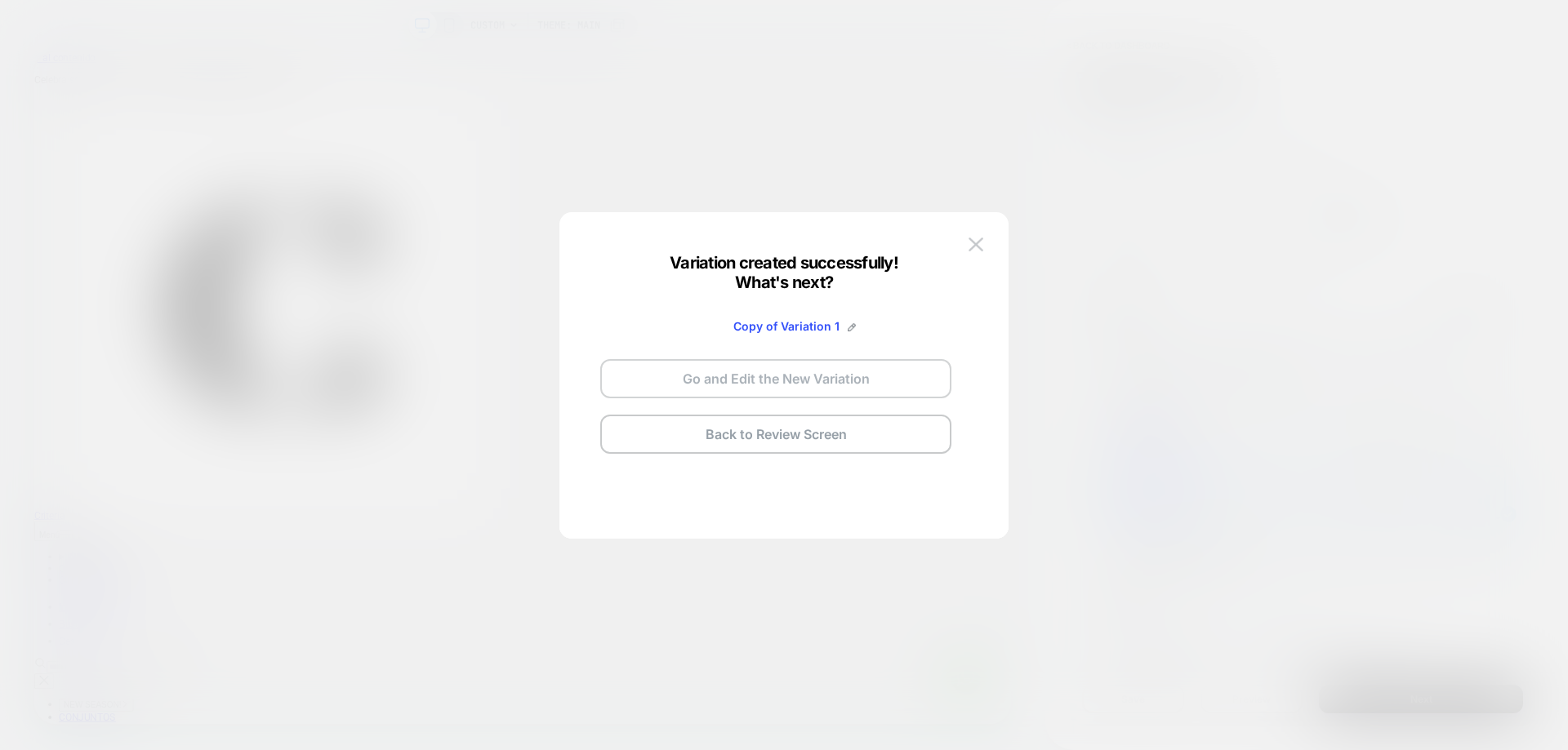
drag, startPoint x: 911, startPoint y: 373, endPoint x: 1167, endPoint y: 432, distance: 262.7
click at [911, 373] on button "Go and Edit the New Variation" at bounding box center [775, 378] width 351 height 39
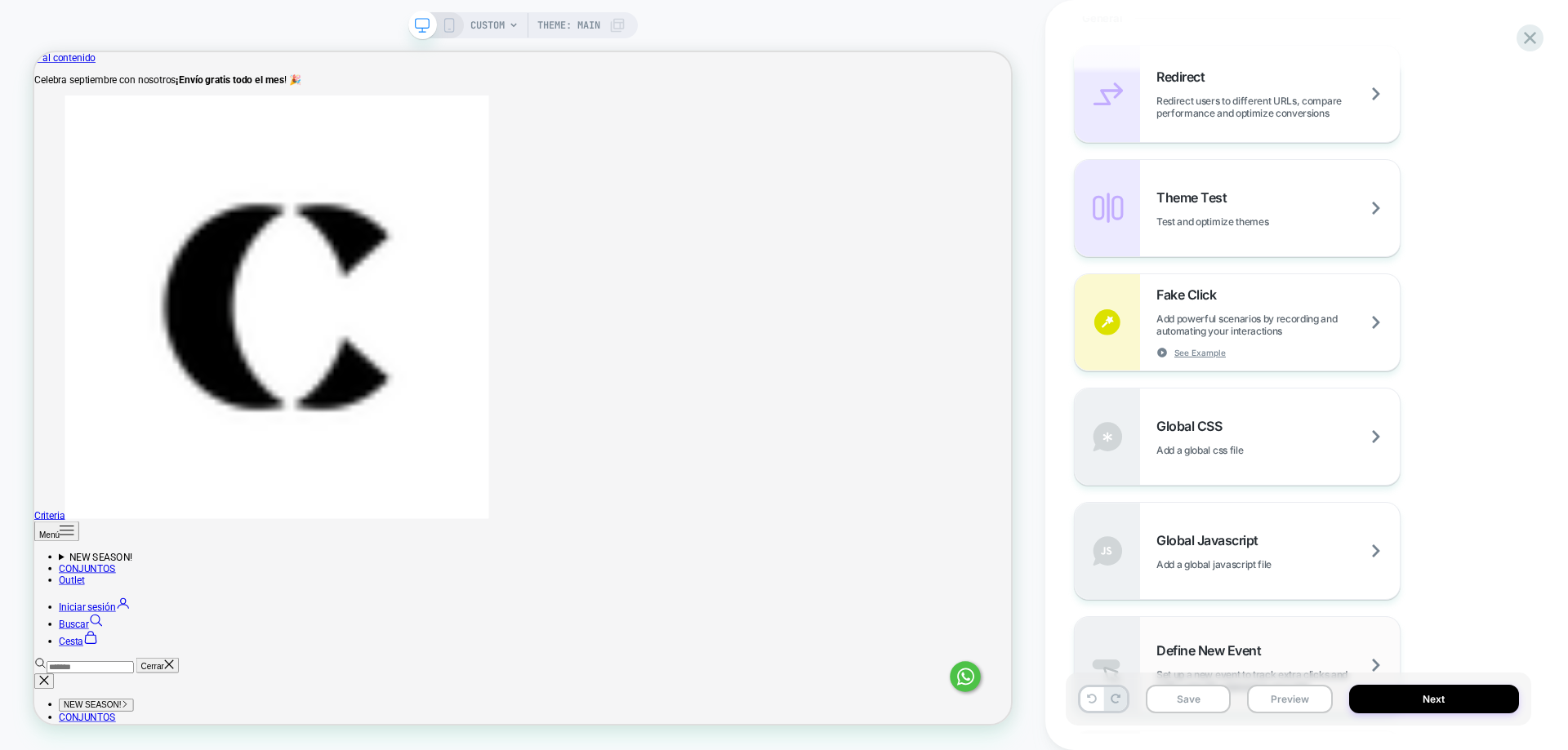
scroll to position [735, 0]
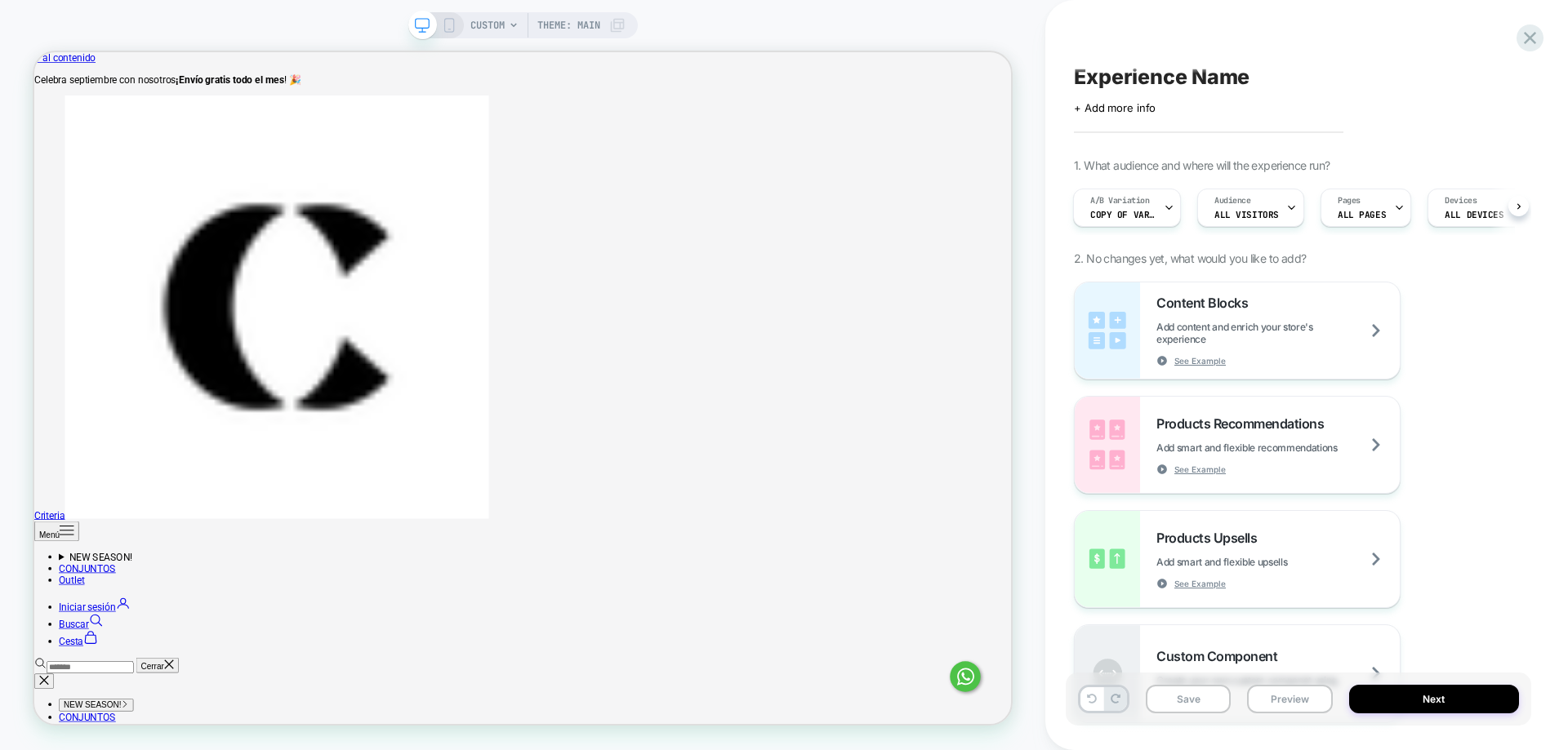
scroll to position [0, 0]
click at [1360, 208] on div "Pages ALL PAGES" at bounding box center [1362, 210] width 81 height 36
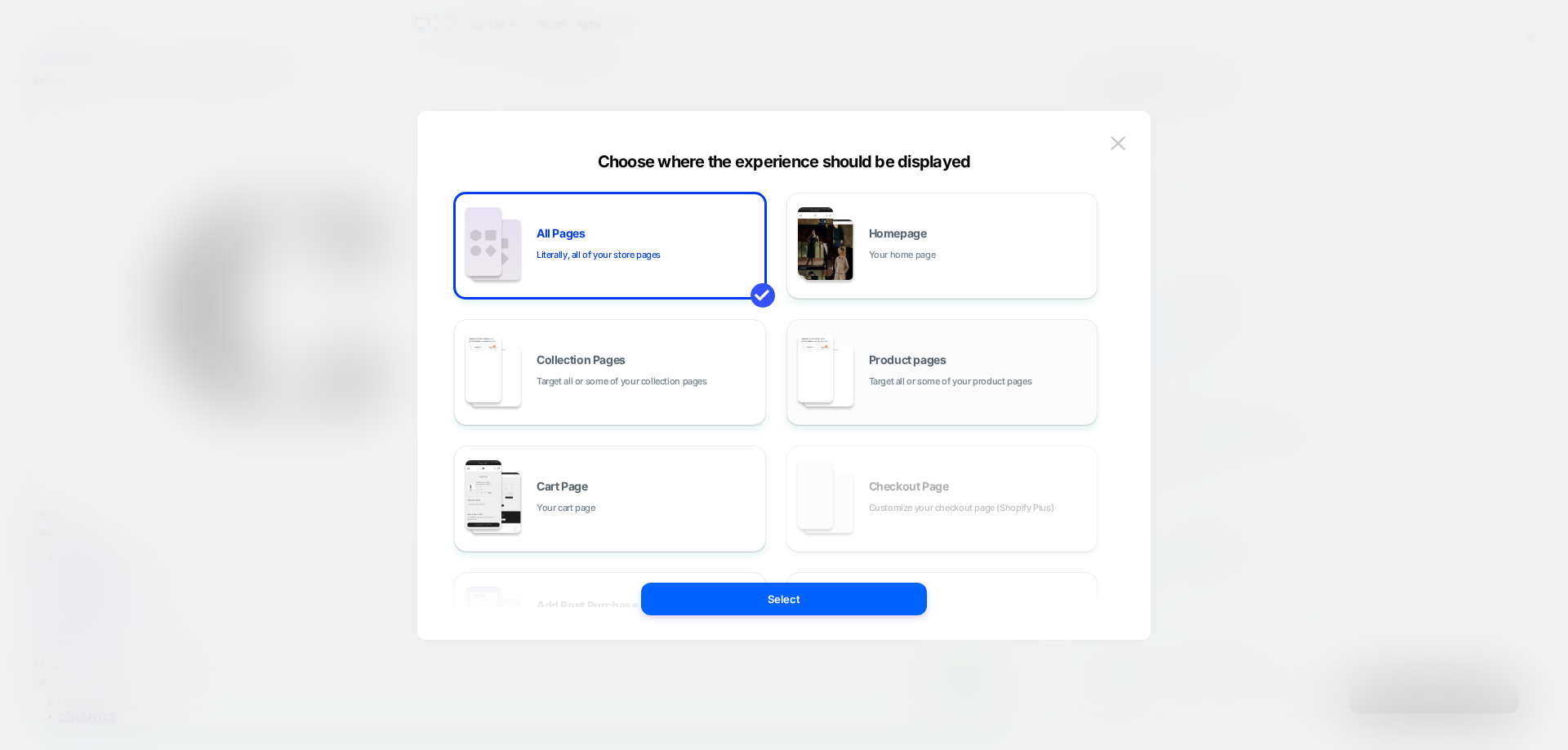
click at [935, 382] on span "Target all or some of your product pages" at bounding box center [950, 382] width 163 height 15
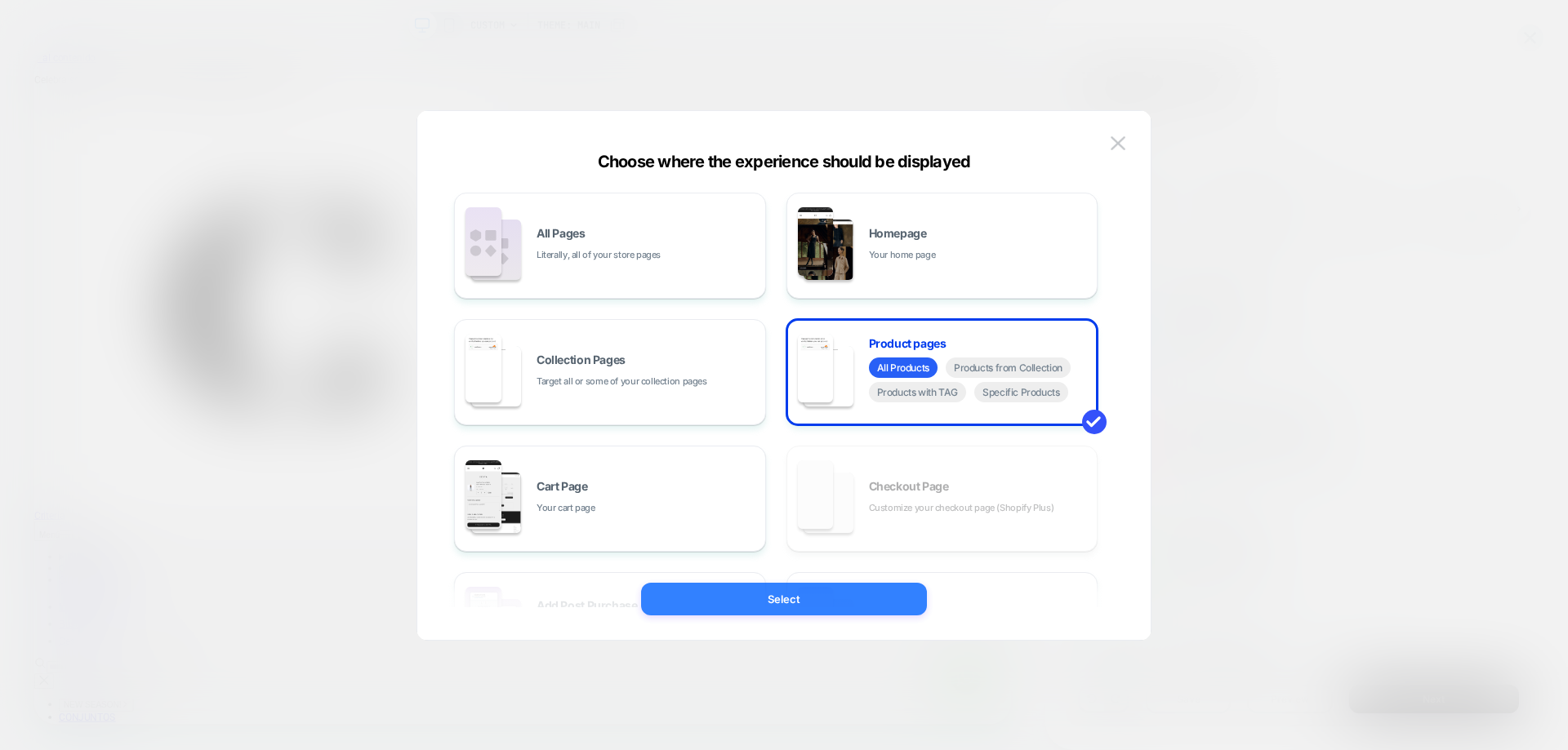
click at [898, 604] on button "Select" at bounding box center [784, 599] width 286 height 33
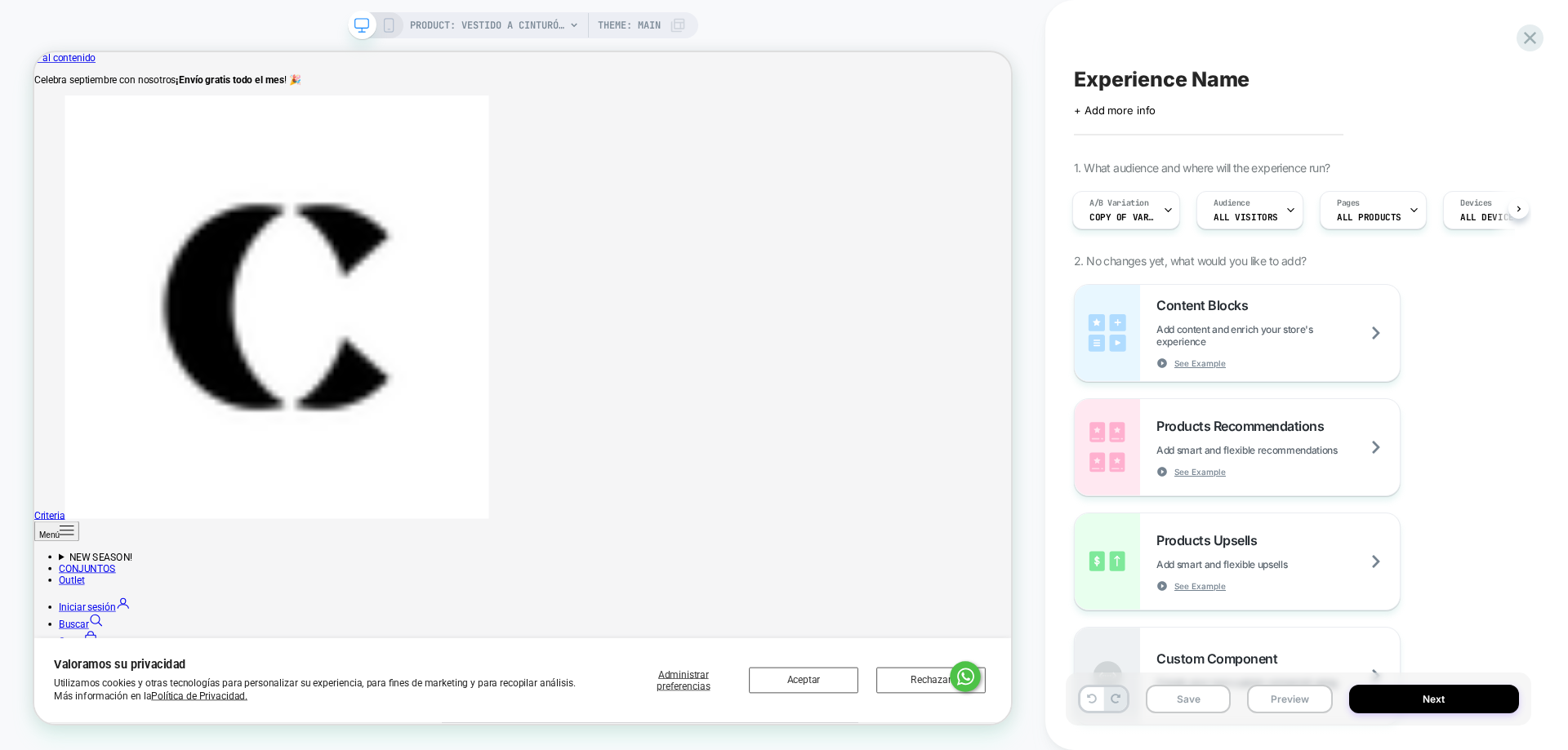
scroll to position [0, 3]
click at [0, 583] on div "PRODUCT: Vestido A Cinturón Negro Mujer [cinturon] PRODUCT: Vestido A Cinturón …" at bounding box center [522, 375] width 1045 height 717
click at [511, 25] on span "PRODUCT: Vestido A Cinturón Negro Mujer [cinturon]" at bounding box center [487, 25] width 155 height 26
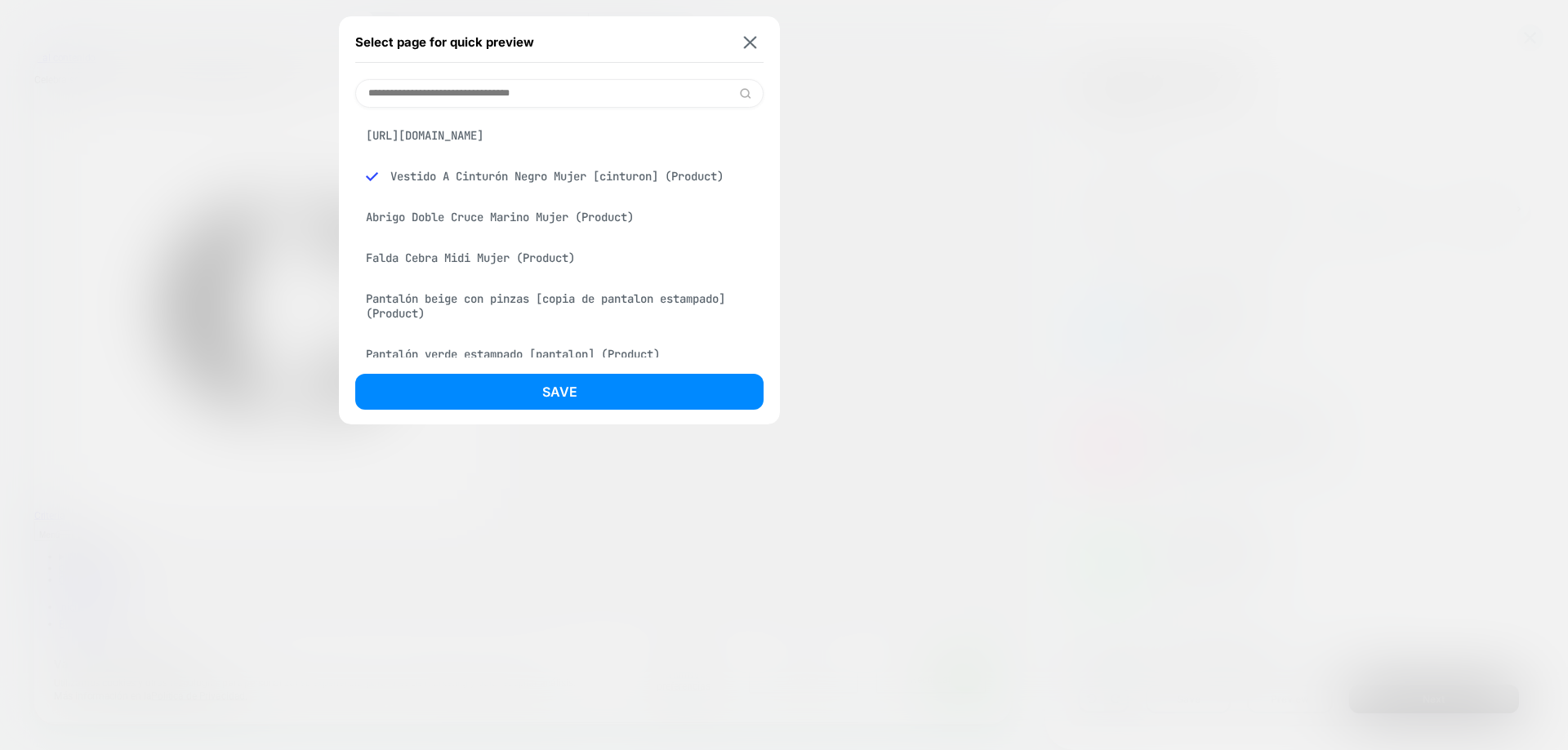
click at [546, 148] on div "https://shopcriteria.com/products/vestido-camel-animal-print-abertura?_pos=1&_p…" at bounding box center [558, 135] width 408 height 31
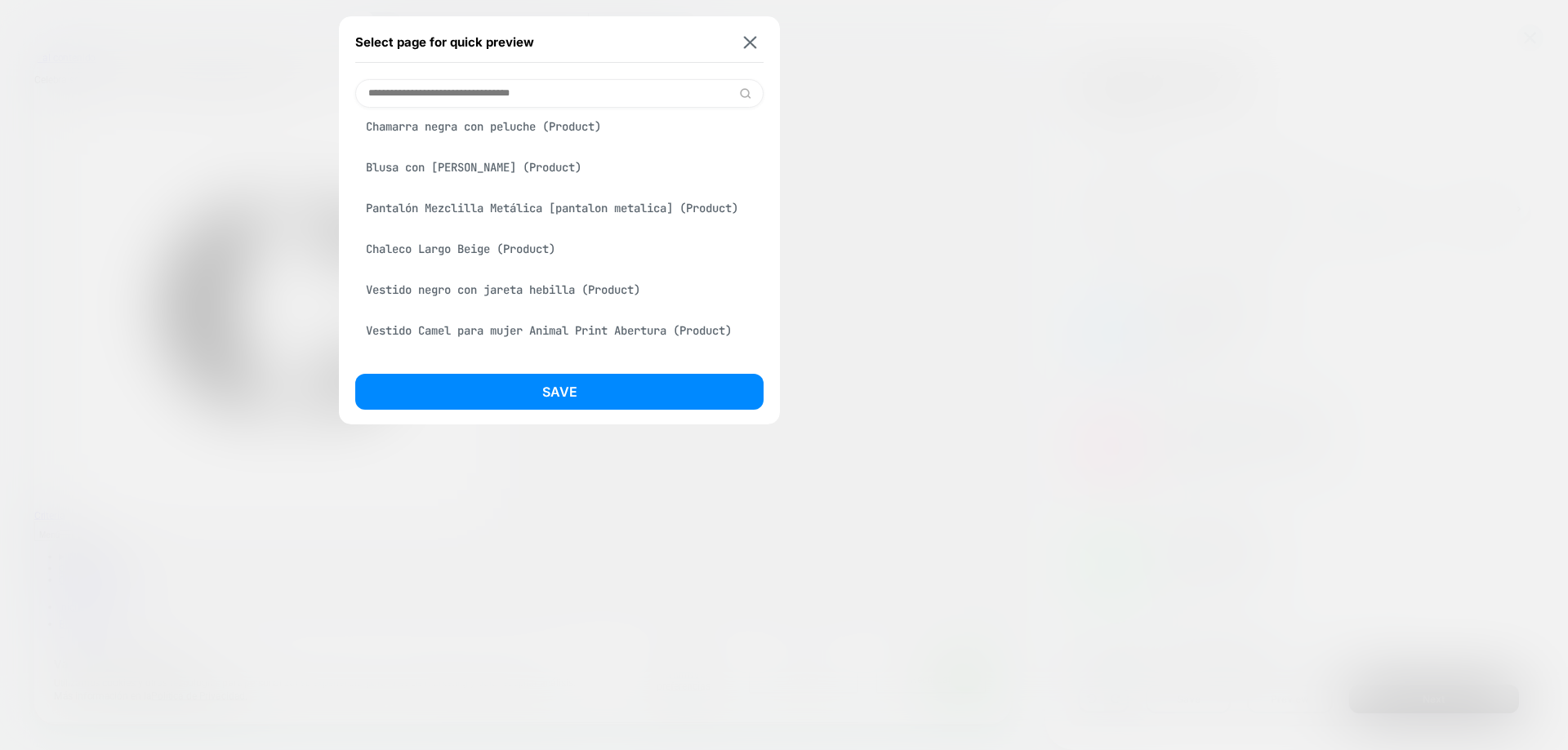
scroll to position [734, 0]
click at [596, 90] on div "Select page for quick preview https://shopcriteria.com/products/vestido-camel-a…" at bounding box center [558, 220] width 440 height 408
click at [596, 90] on input at bounding box center [558, 94] width 408 height 29
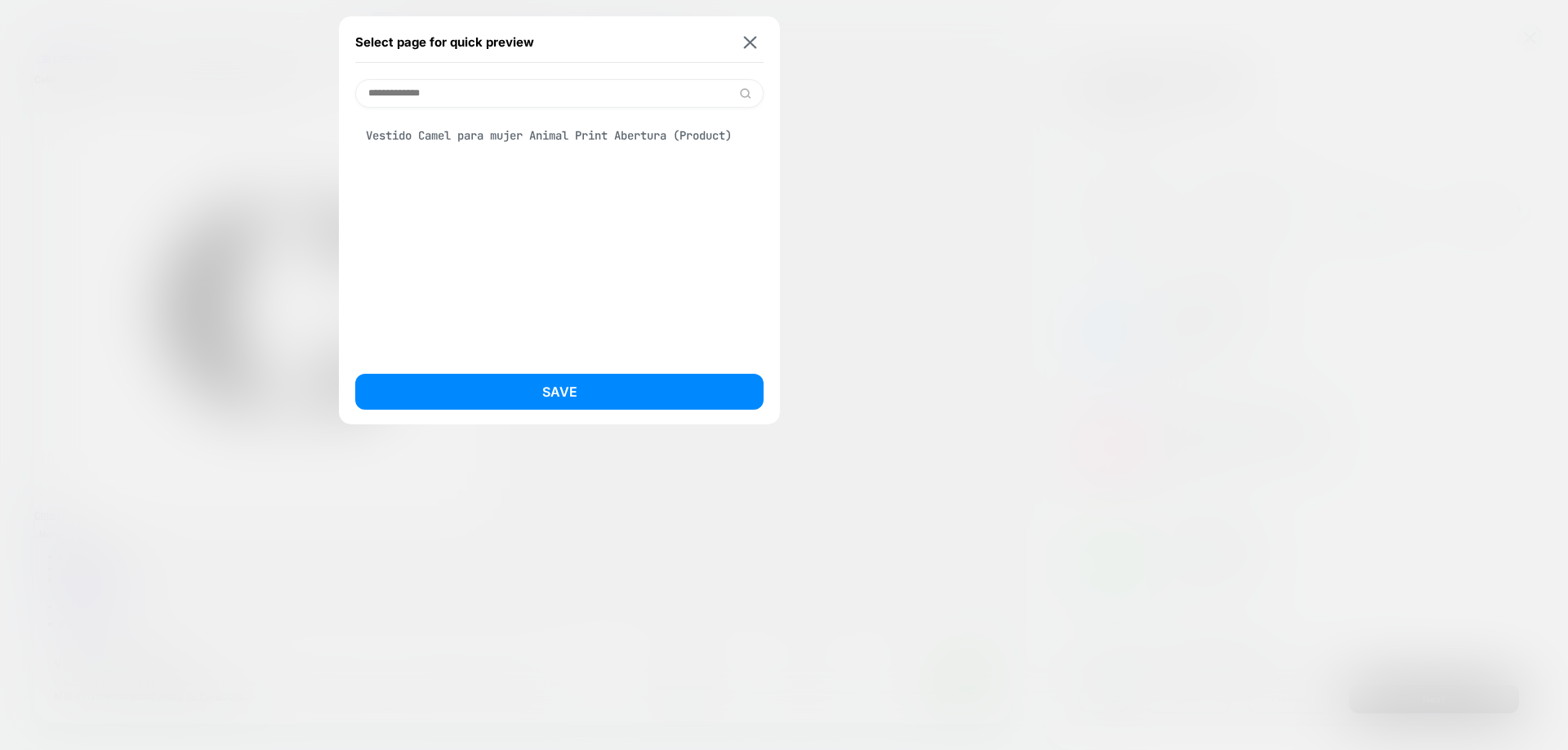
scroll to position [0, 0]
type input "**********"
click at [608, 141] on div "Vestido Camel para mujer Animal Print Abertura (Product)" at bounding box center [558, 135] width 408 height 31
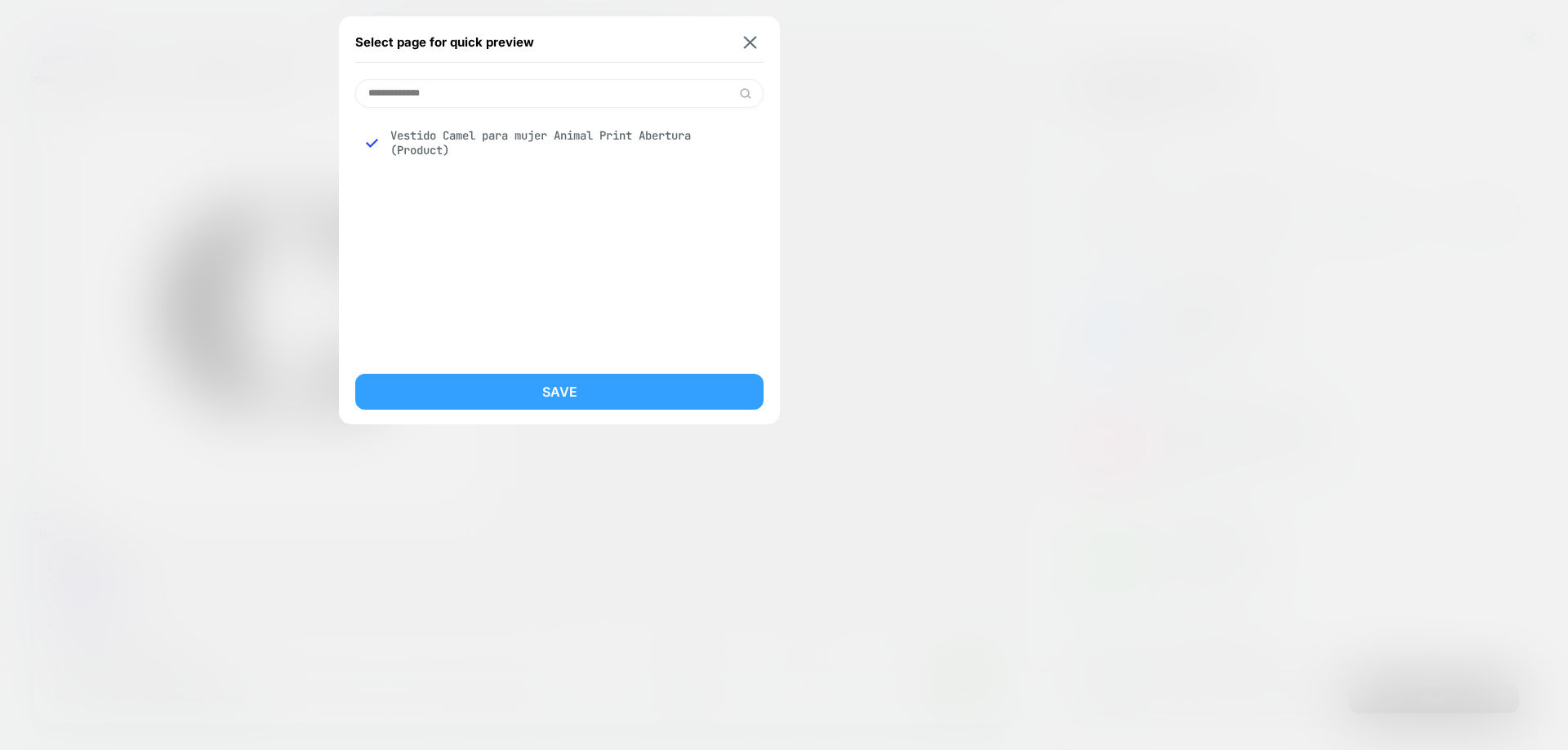
click at [682, 390] on button "Save" at bounding box center [558, 391] width 408 height 35
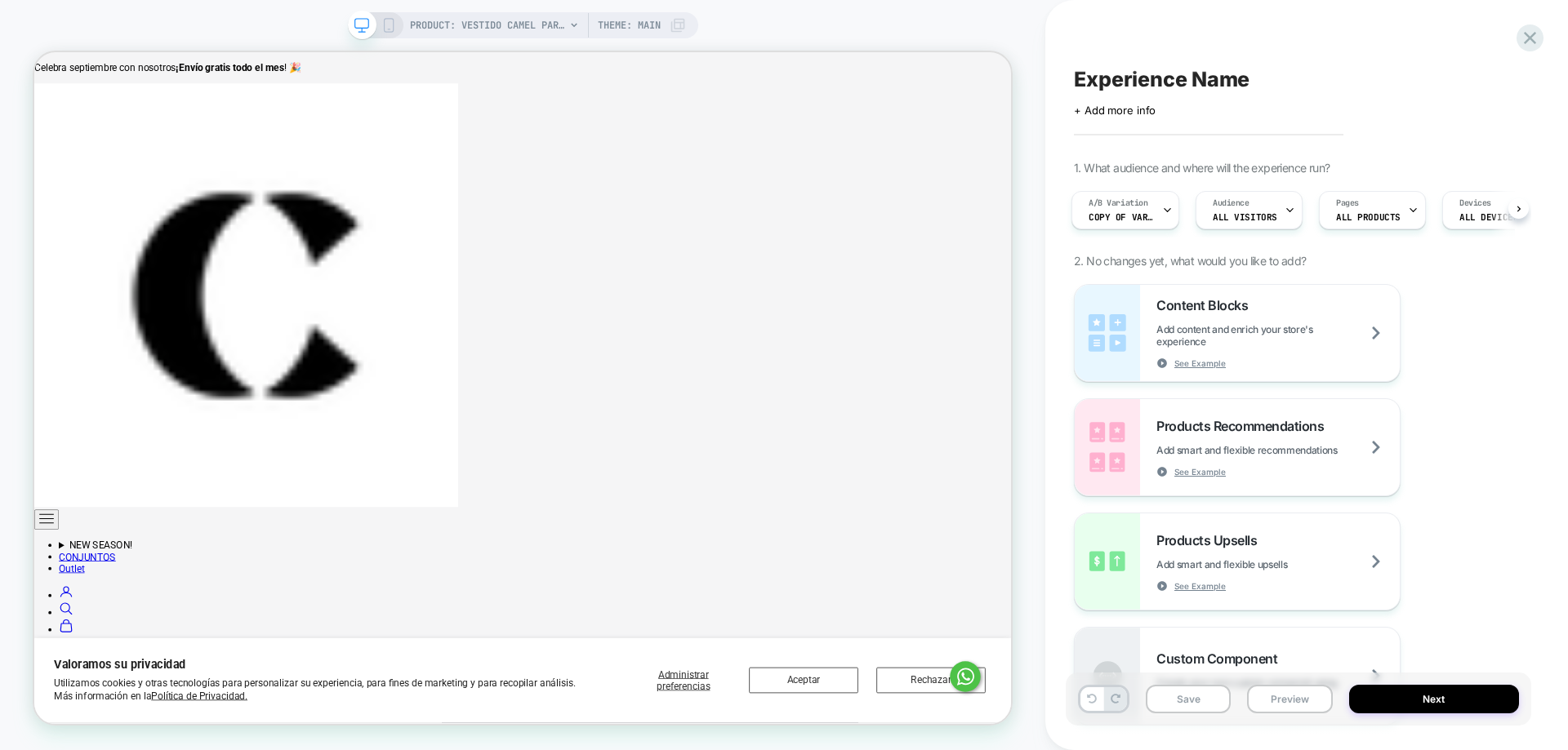
scroll to position [0, 3]
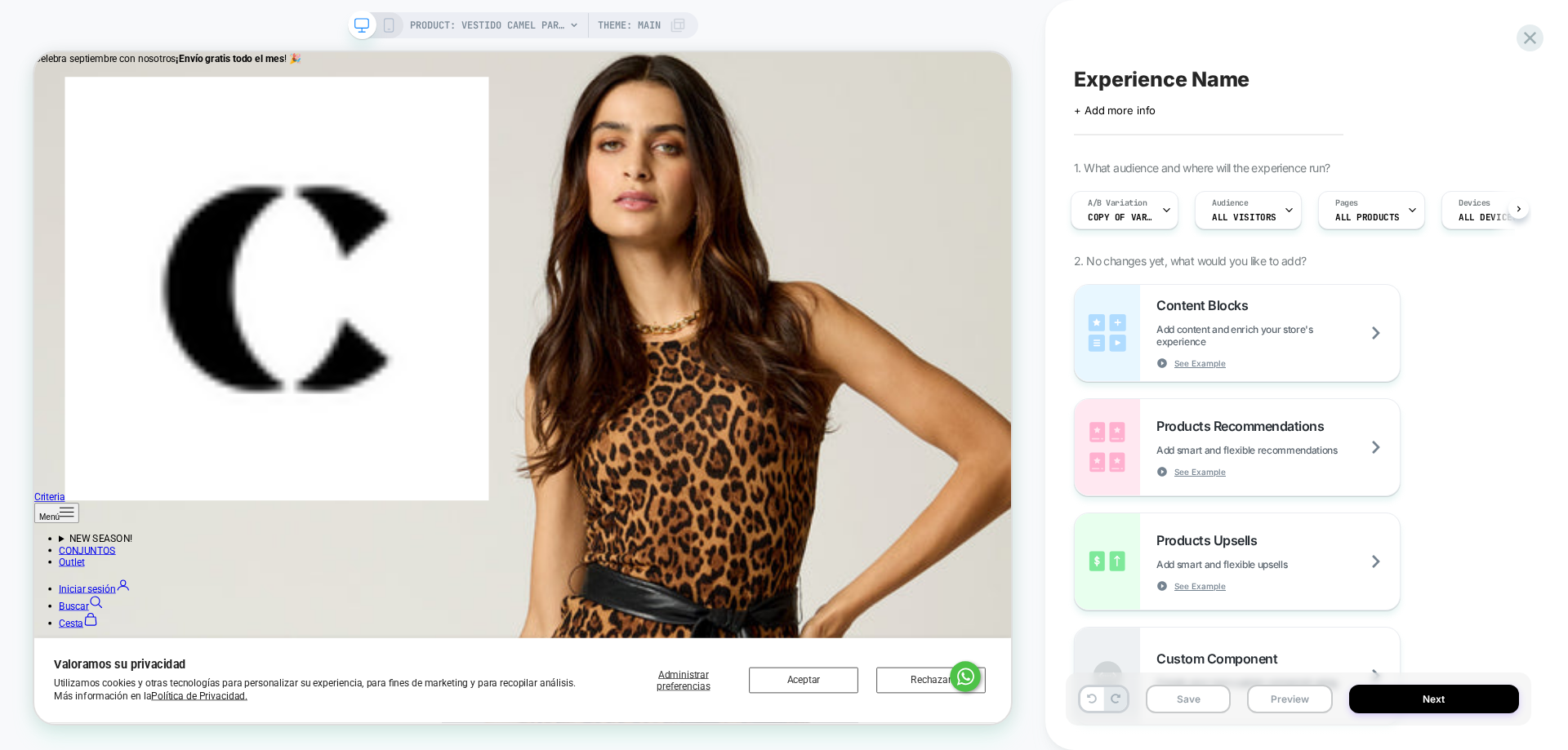
scroll to position [1102, 0]
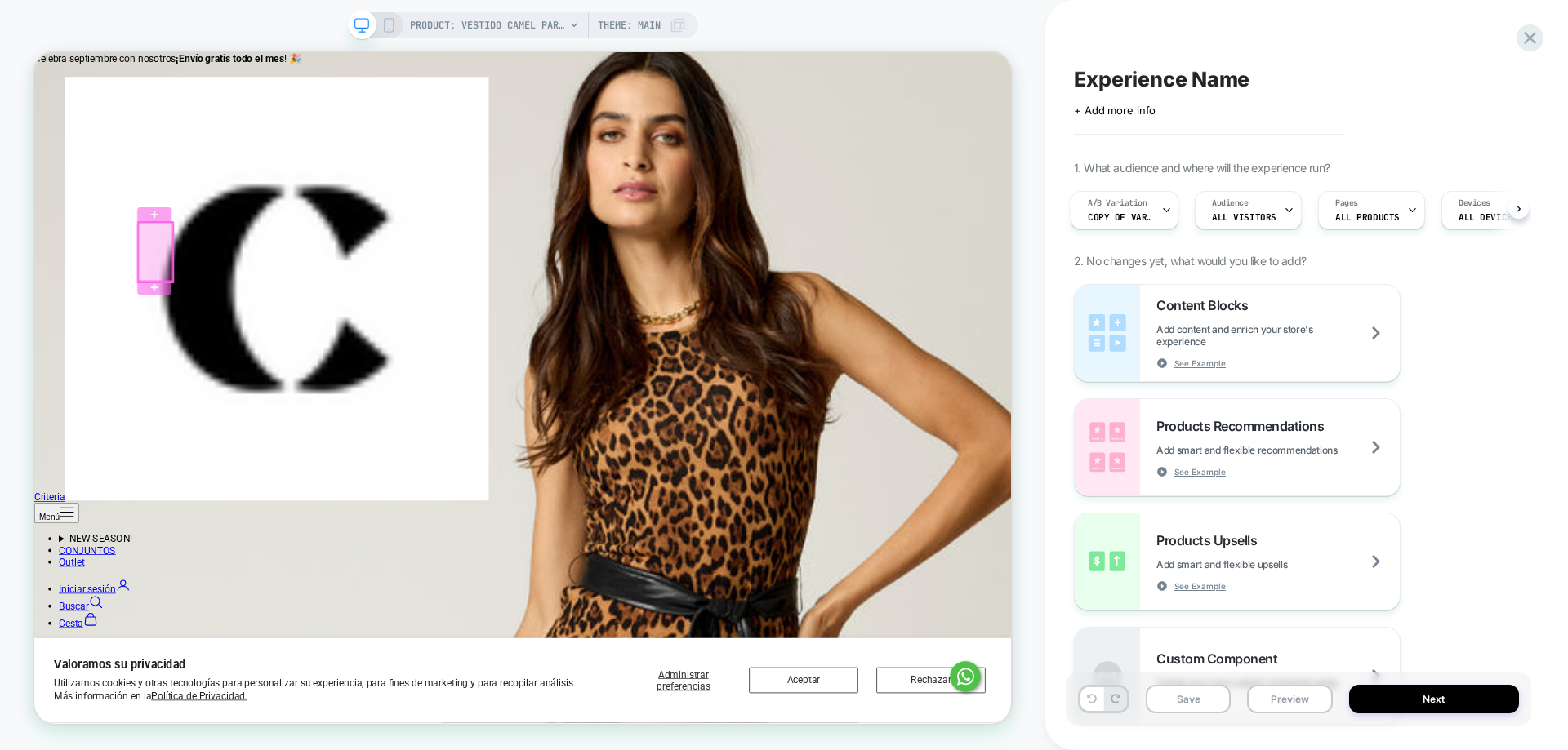
click at [176, 325] on div at bounding box center [196, 319] width 46 height 80
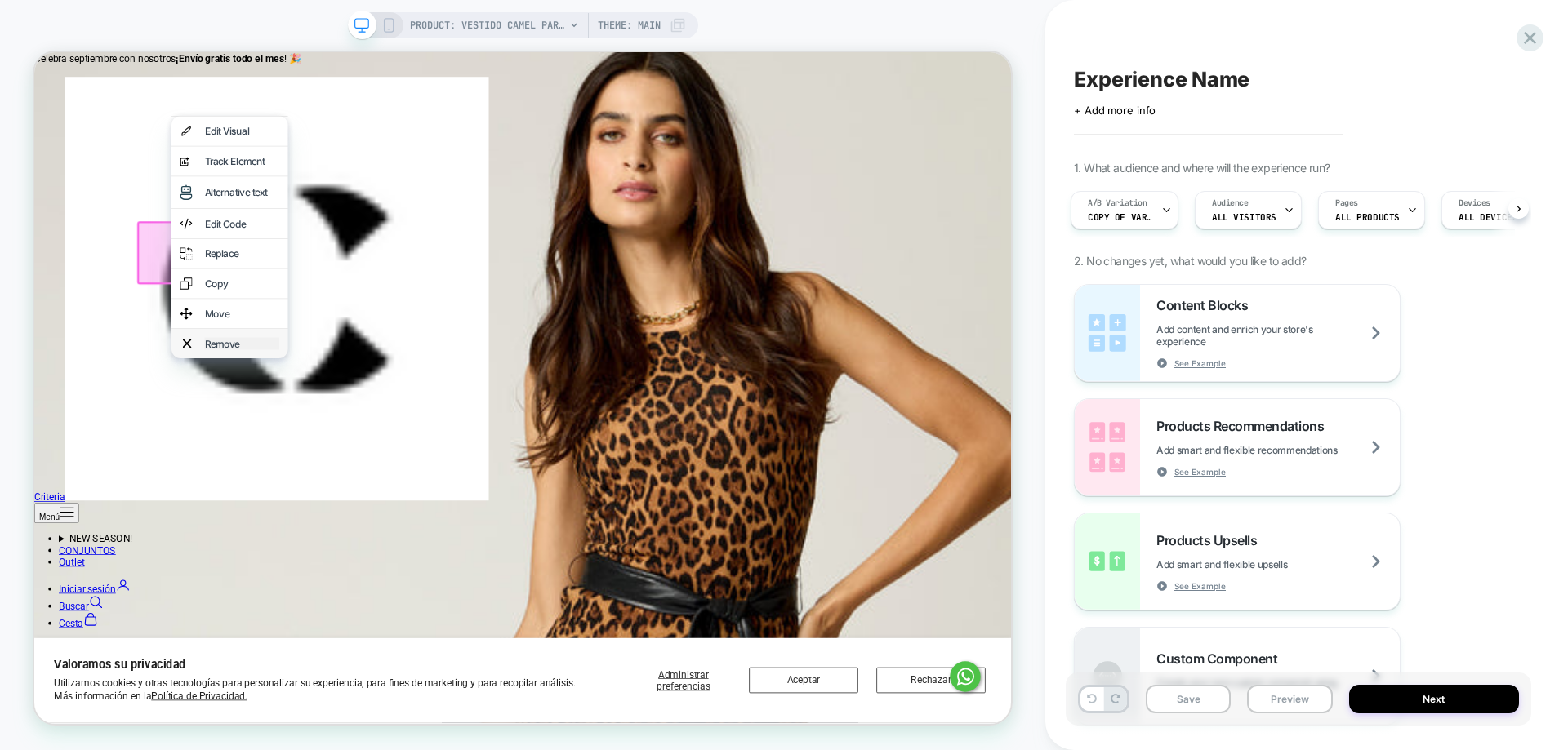
click at [335, 449] on div "Remove" at bounding box center [311, 440] width 100 height 16
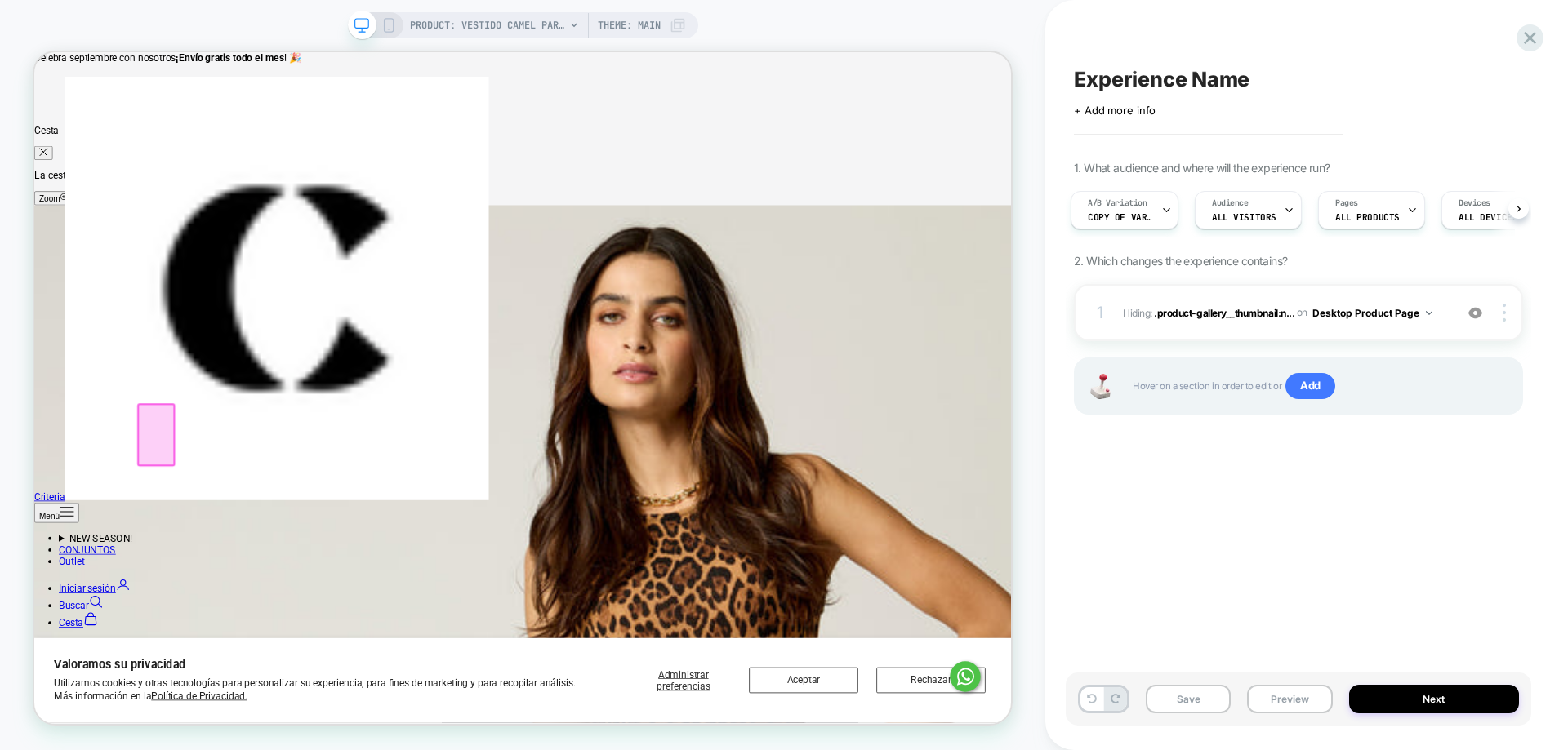
scroll to position [857, 0]
click at [1188, 706] on button "Save" at bounding box center [1188, 699] width 84 height 29
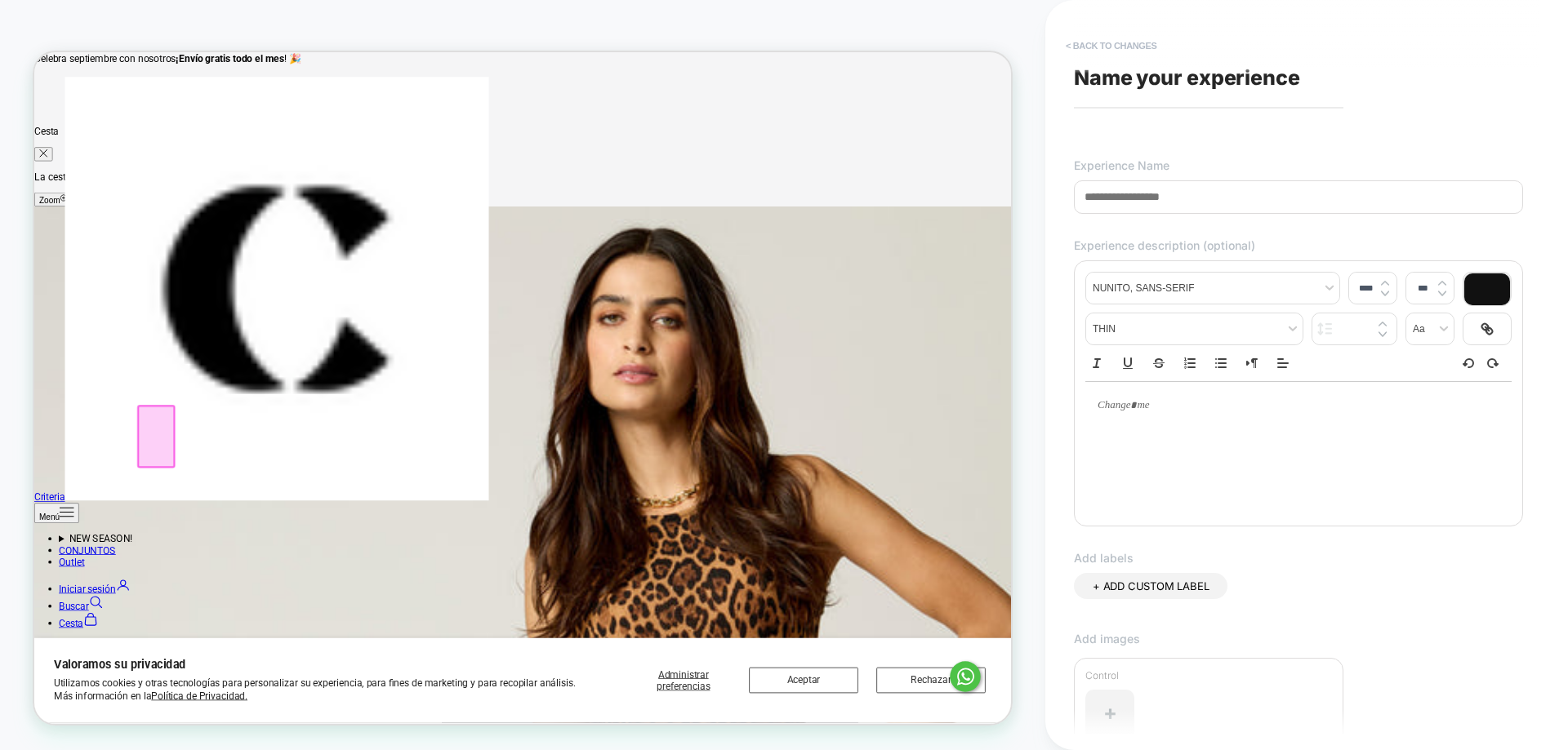
click at [1087, 40] on button "< Back to changes" at bounding box center [1111, 45] width 107 height 26
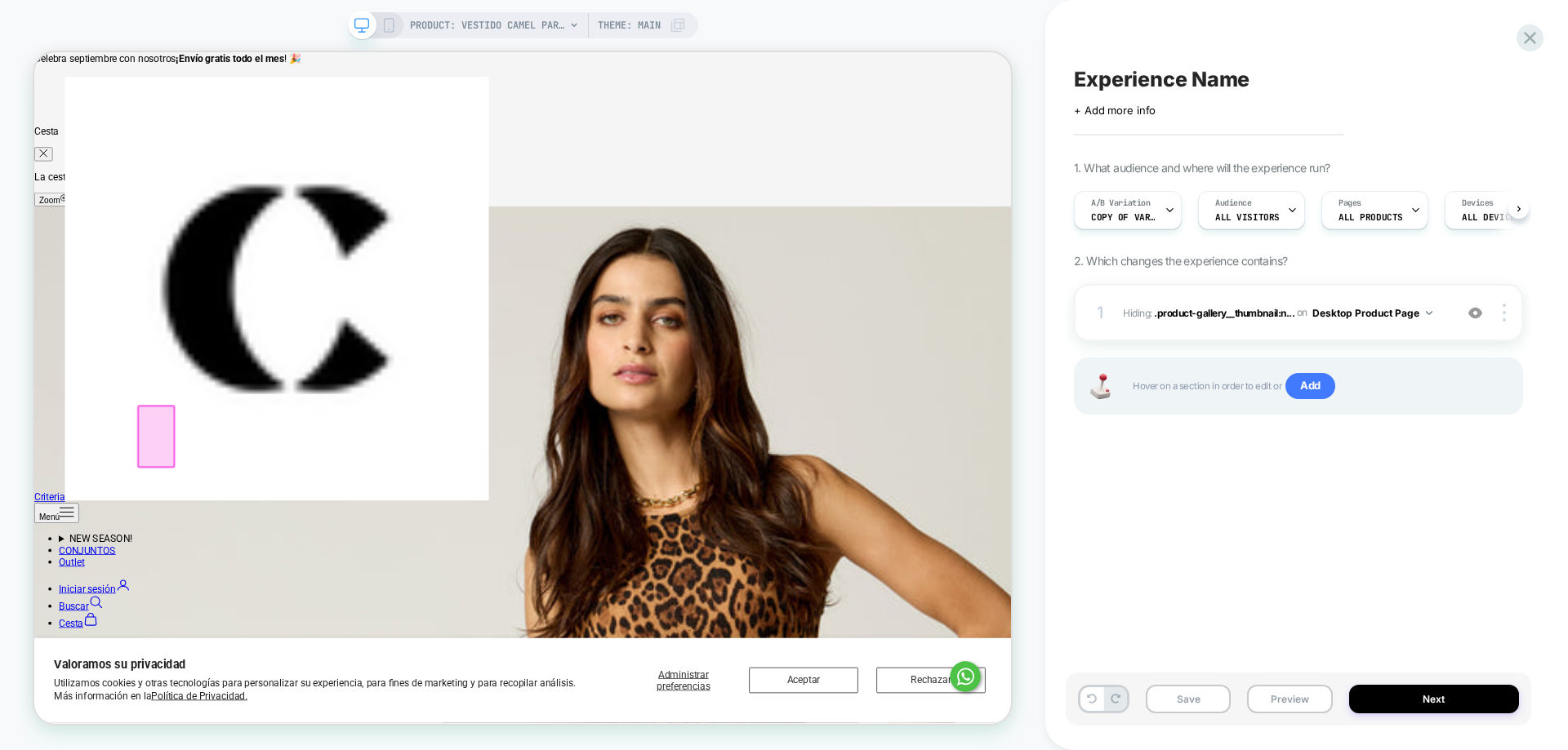
scroll to position [0, 1]
click at [1355, 219] on span "ALL PRODUCTS" at bounding box center [1369, 217] width 64 height 12
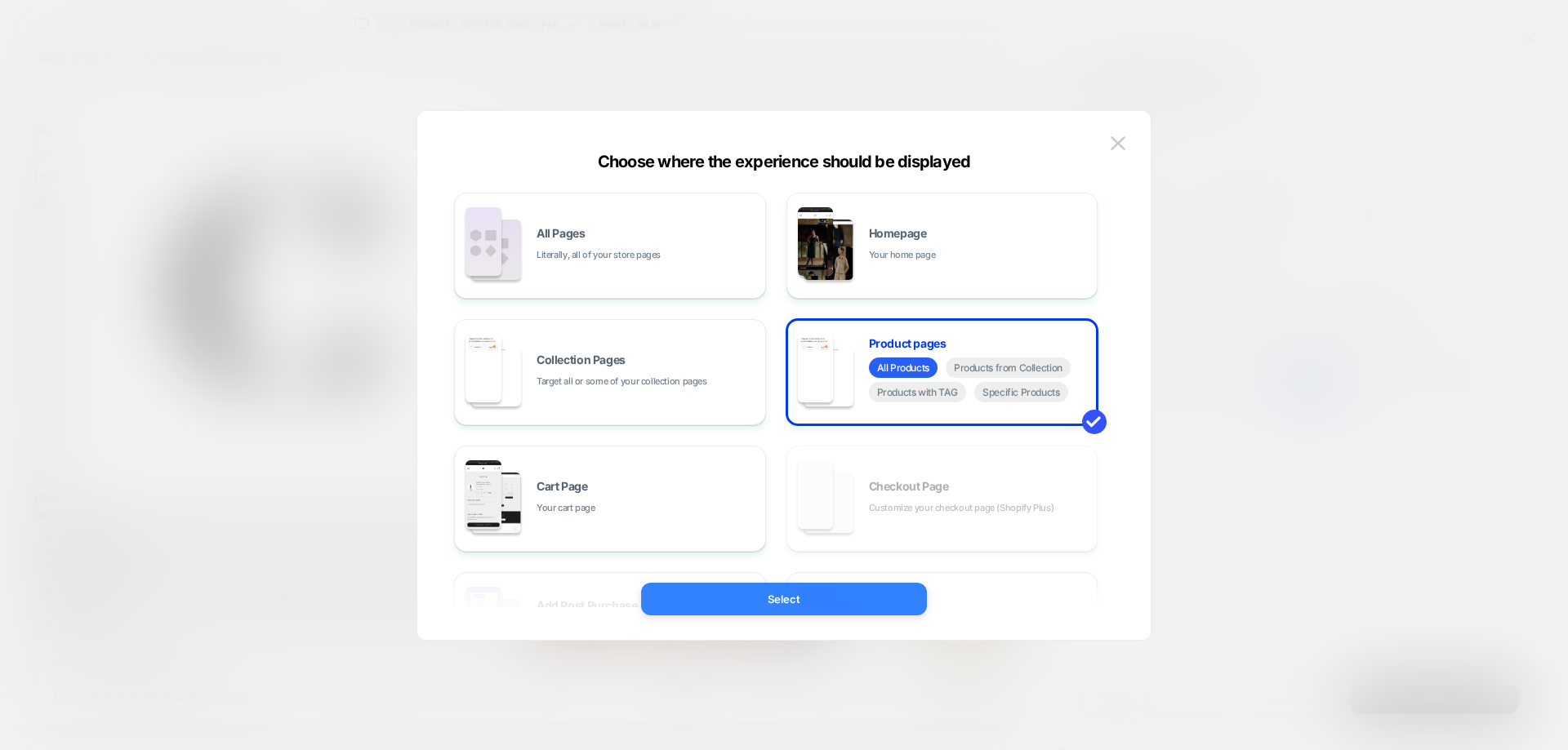
click at [872, 599] on button "Select" at bounding box center [784, 599] width 286 height 33
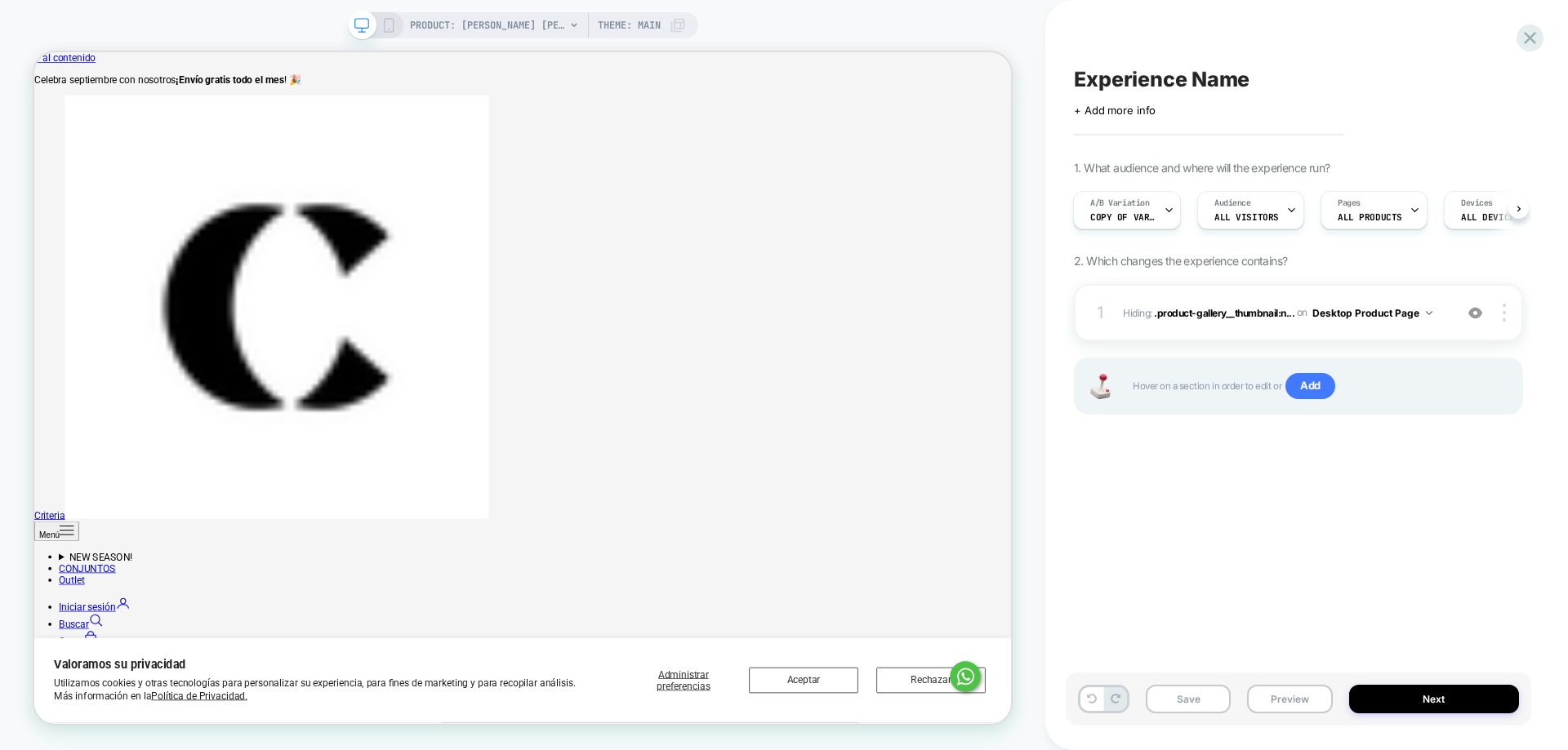
scroll to position [0, 2]
click at [520, 27] on span "PRODUCT: Abrigo Doble Cruce Marino Mujer" at bounding box center [487, 25] width 155 height 26
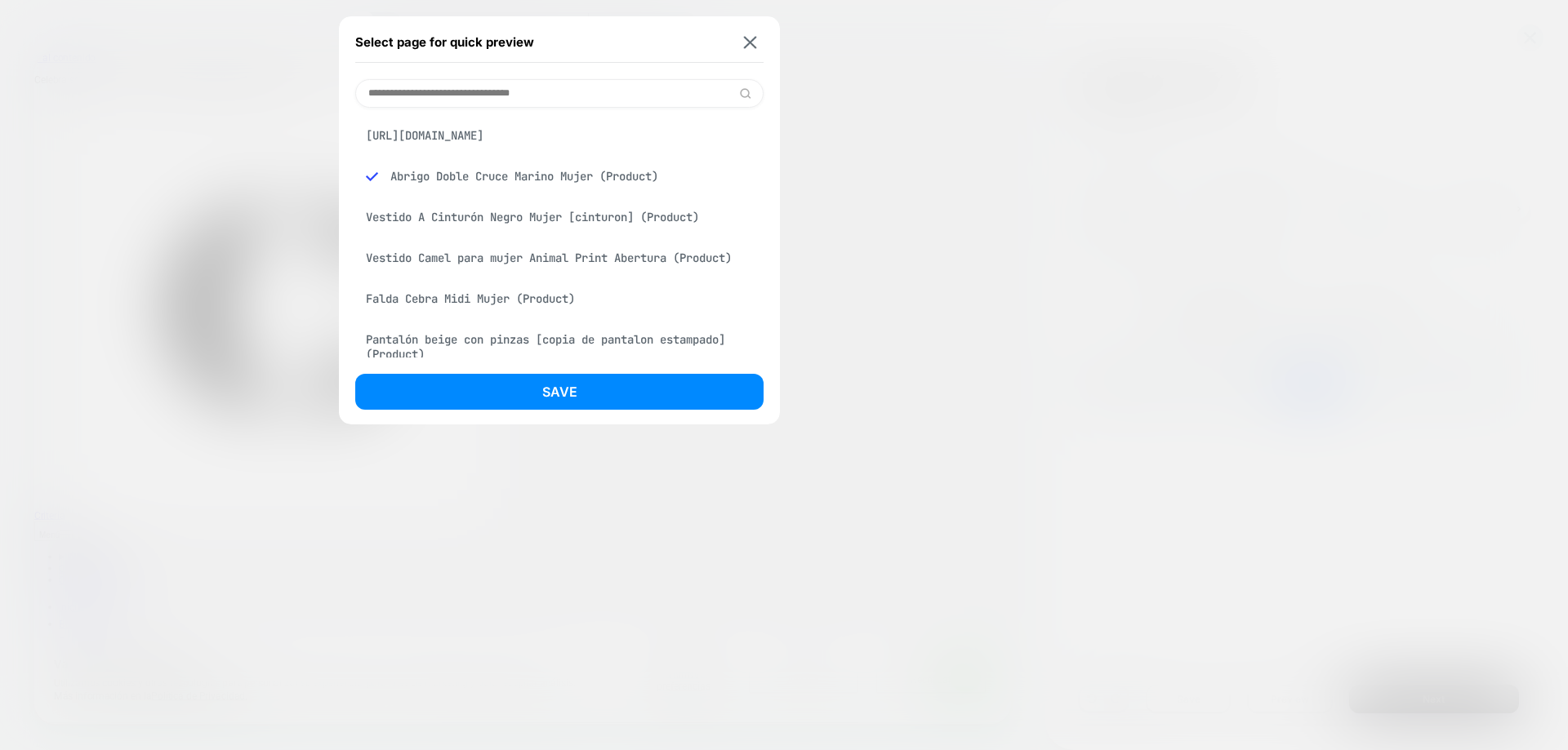
click at [558, 149] on div "https://shopcriteria.com/products/vestido-camel-animal-print-abertura?_pos=1&_p…" at bounding box center [558, 135] width 408 height 31
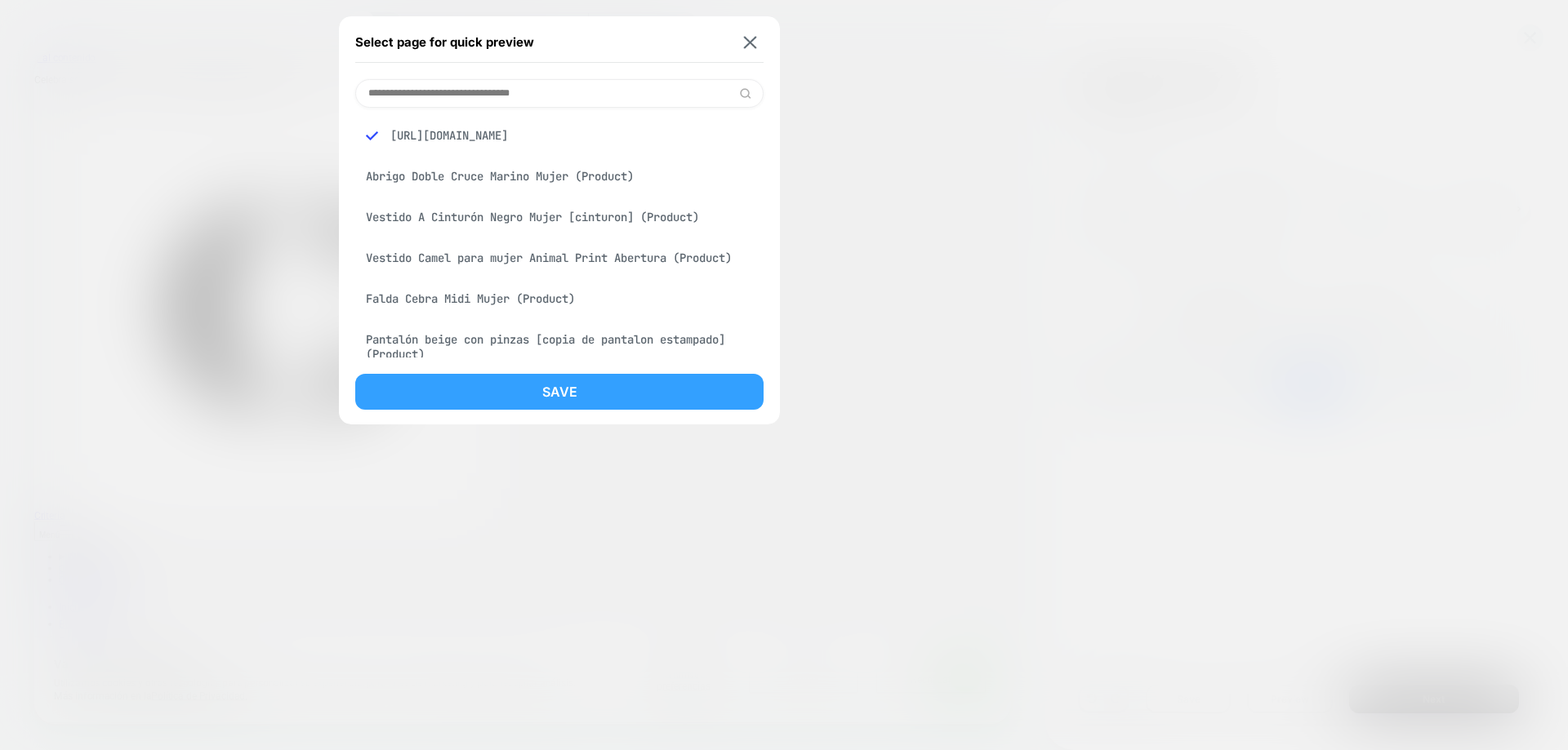
click at [637, 397] on button "Save" at bounding box center [558, 391] width 408 height 35
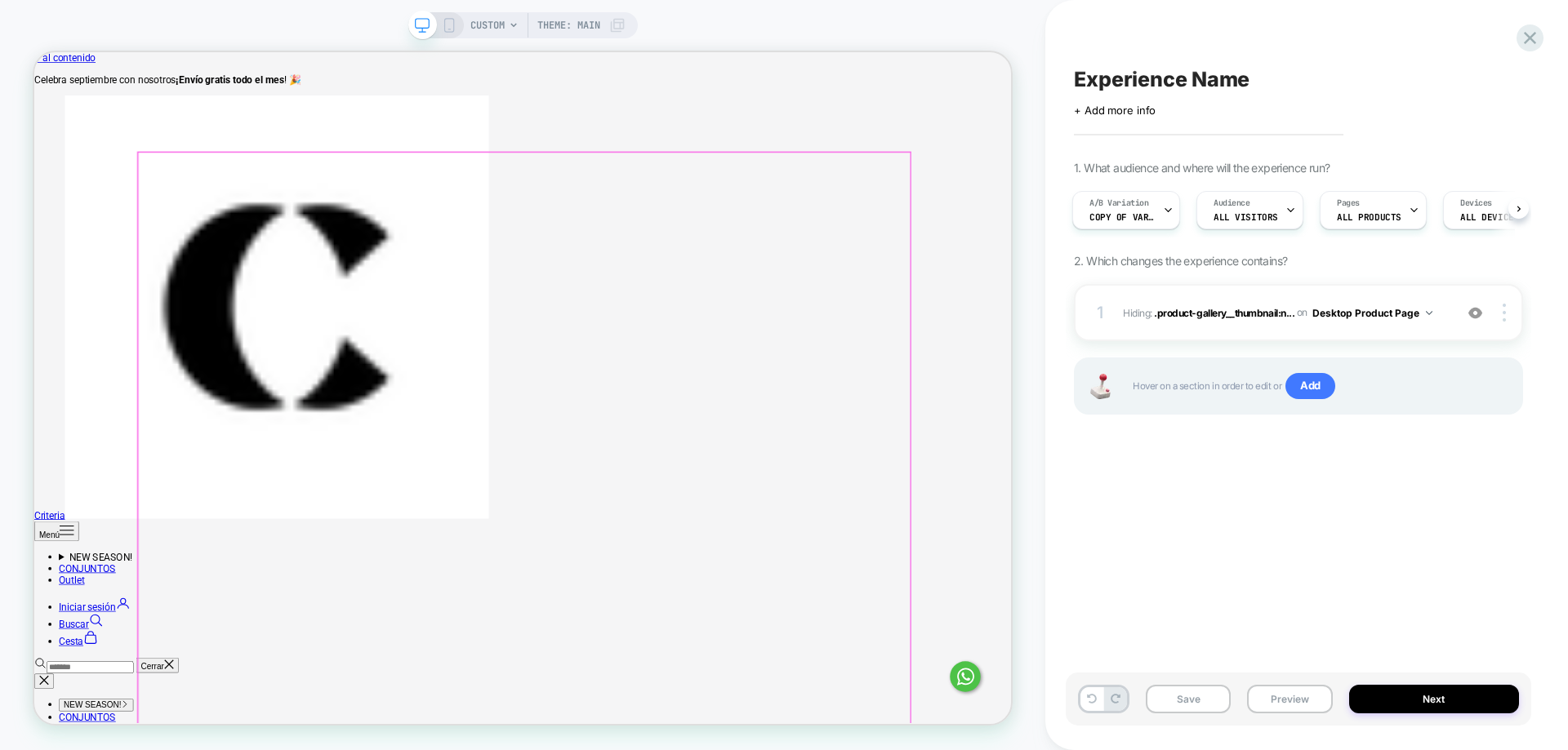
scroll to position [0, 3]
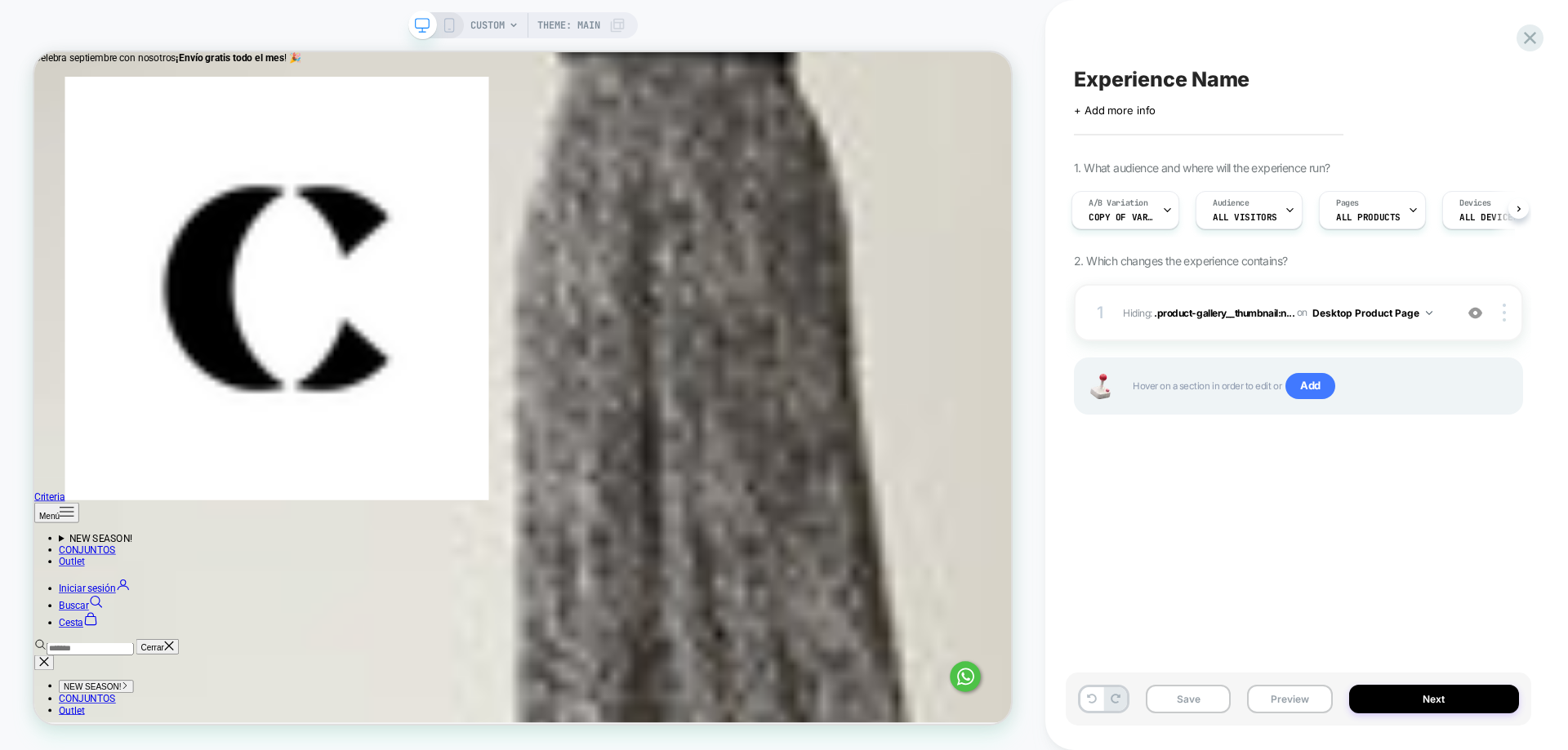
scroll to position [1102, 0]
click at [207, 344] on div at bounding box center [196, 343] width 46 height 80
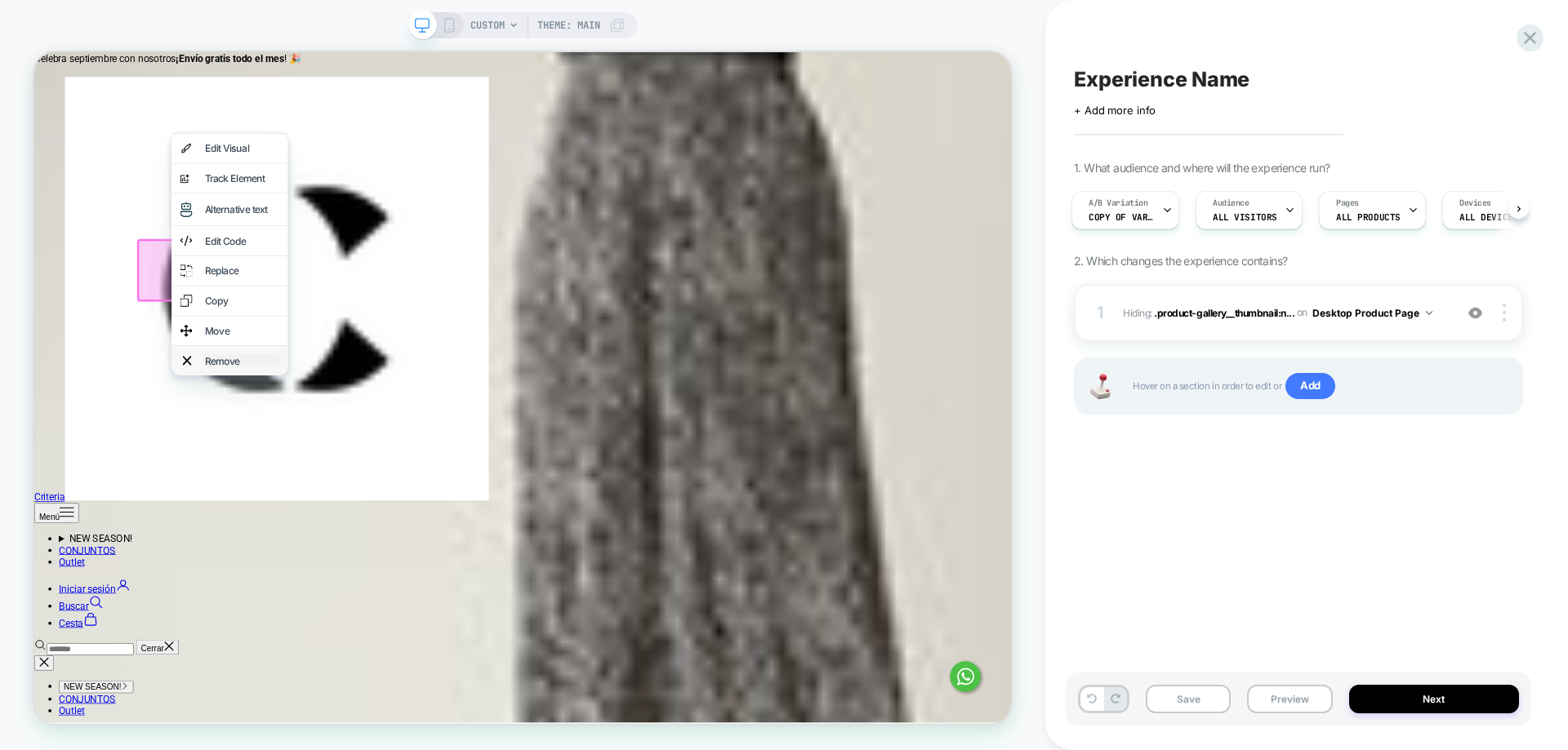
click at [287, 472] on div "Remove" at bounding box center [311, 463] width 100 height 16
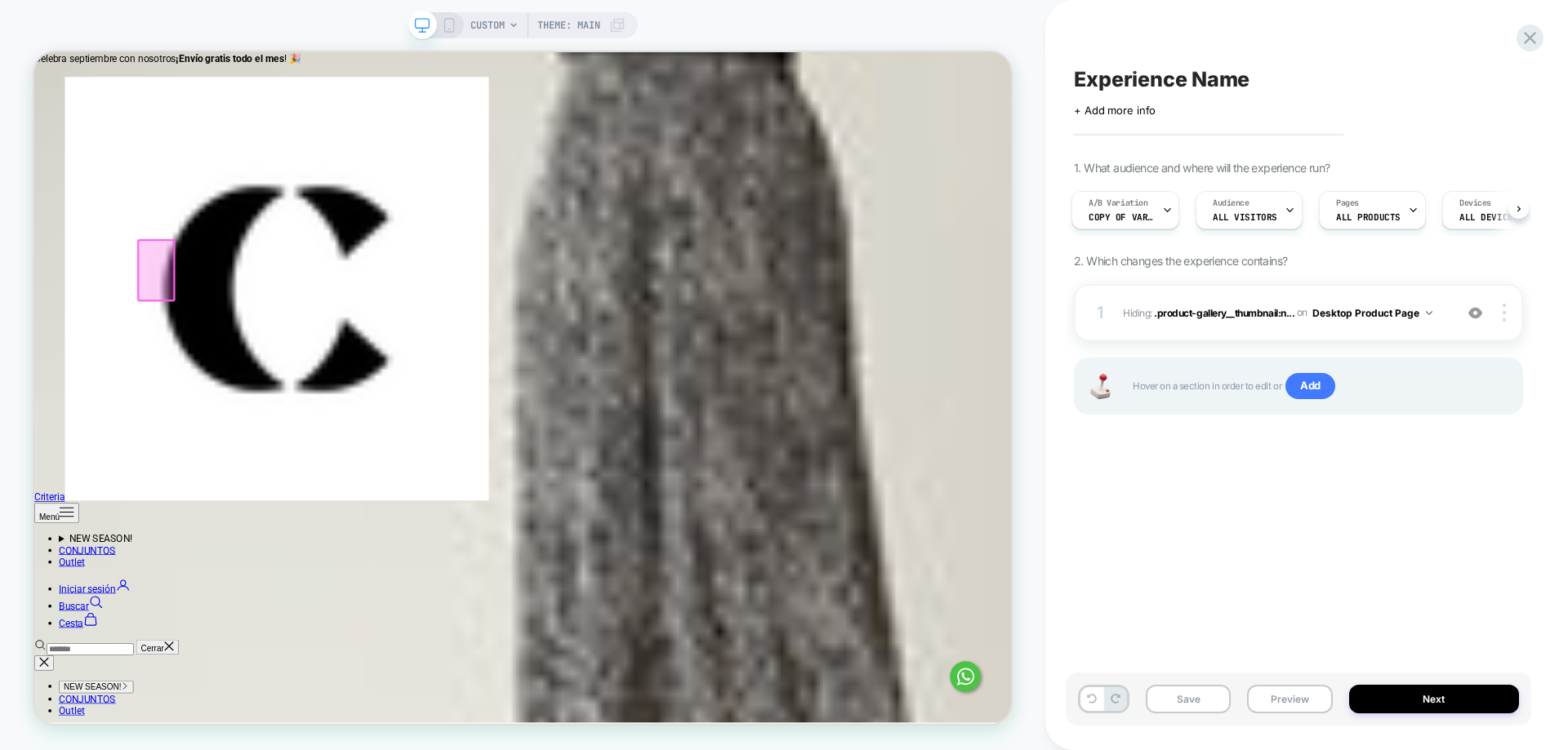
click at [1111, 551] on div "Experience Name Click to edit experience details + Add more info 1. What audien…" at bounding box center [1297, 375] width 465 height 717
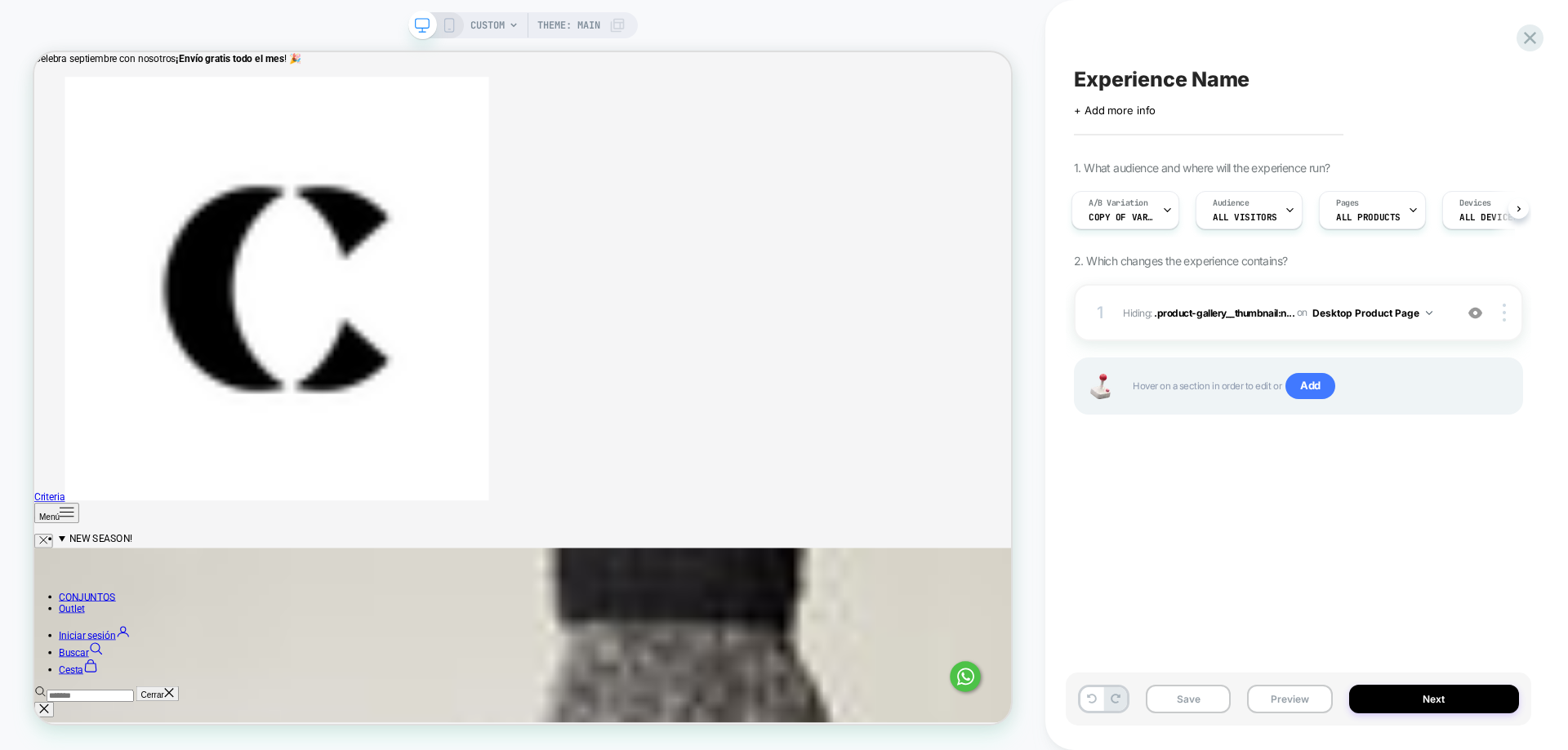
scroll to position [391, 0]
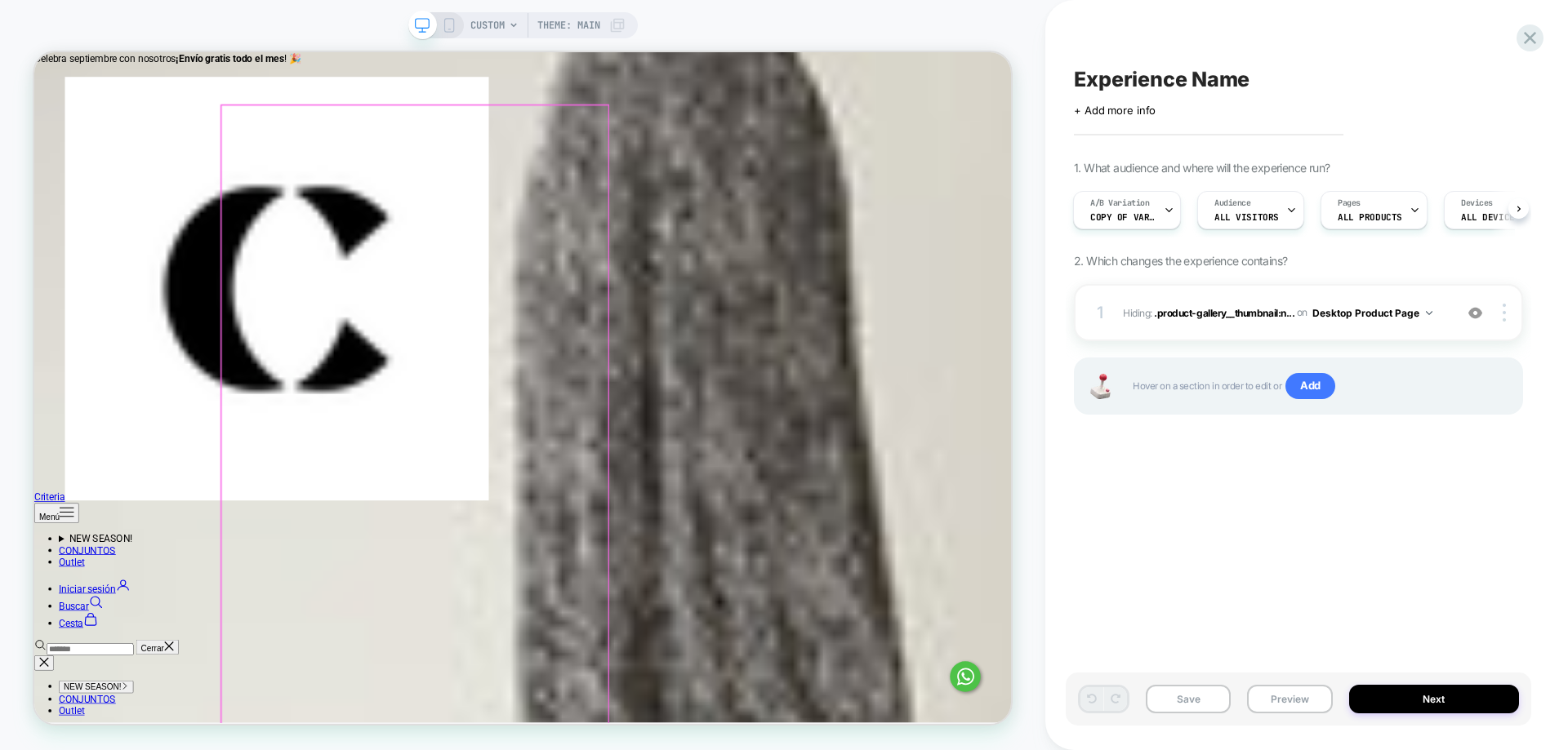
scroll to position [1141, 0]
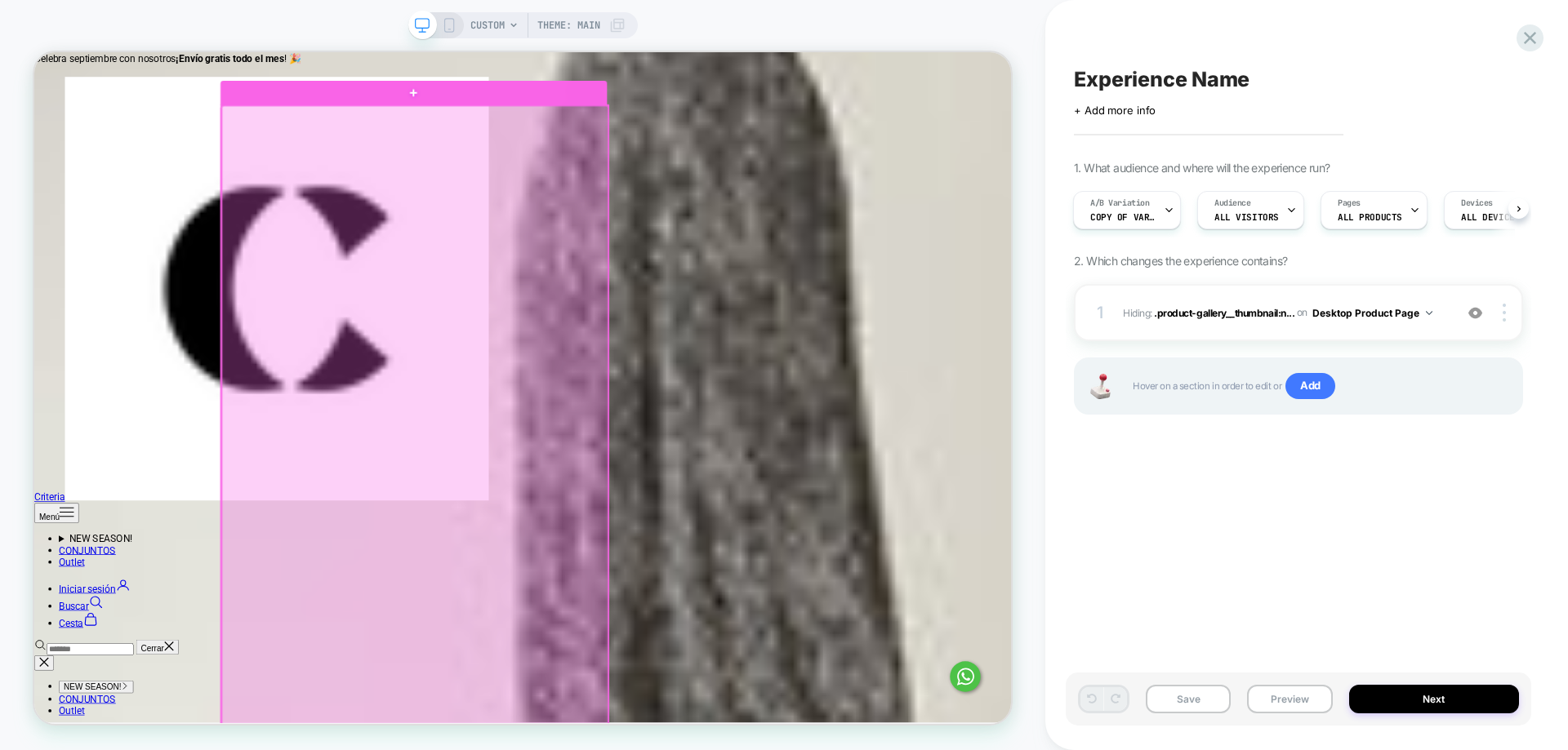
click at [610, 460] on div at bounding box center [541, 580] width 515 height 915
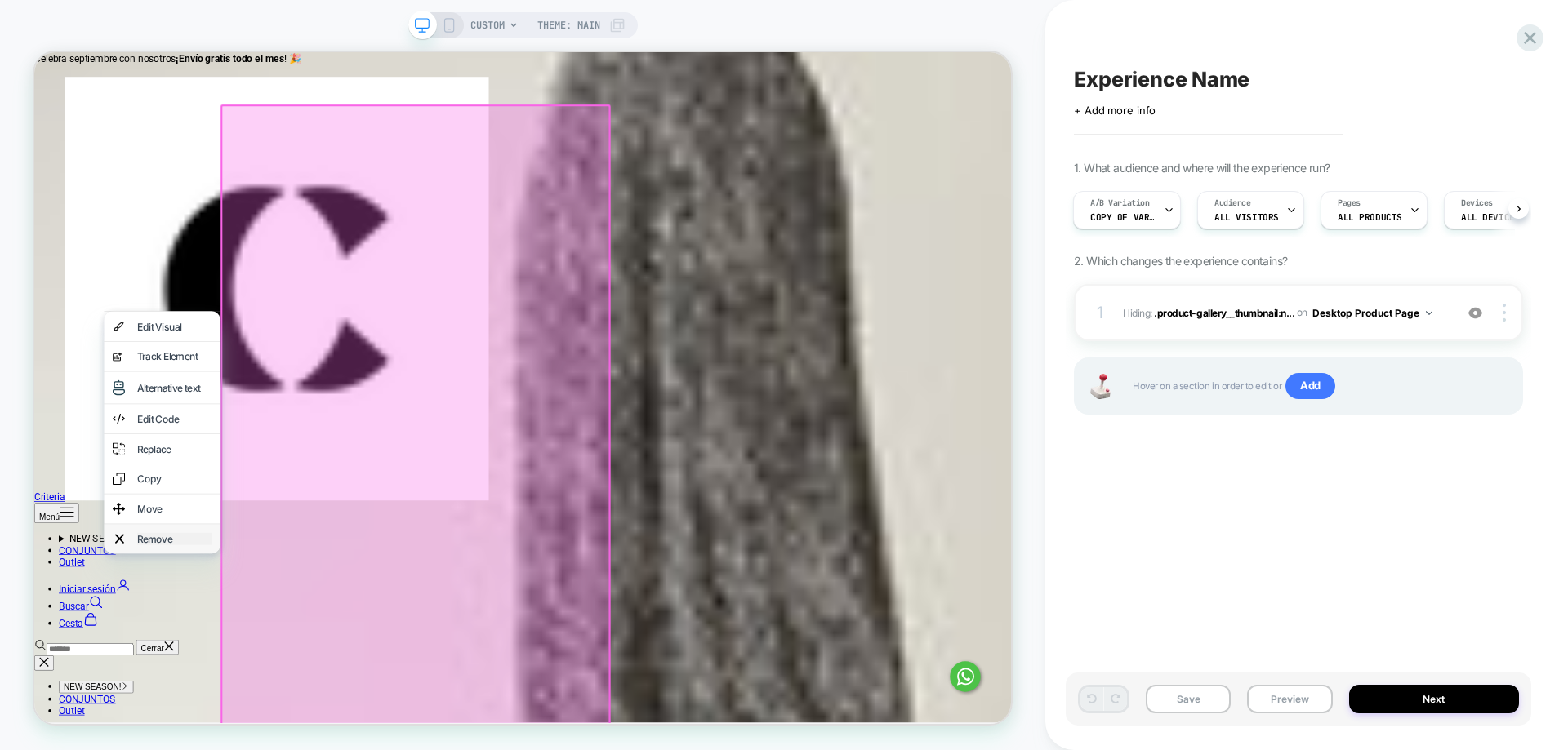
click at [208, 709] on div "Remove" at bounding box center [222, 700] width 100 height 16
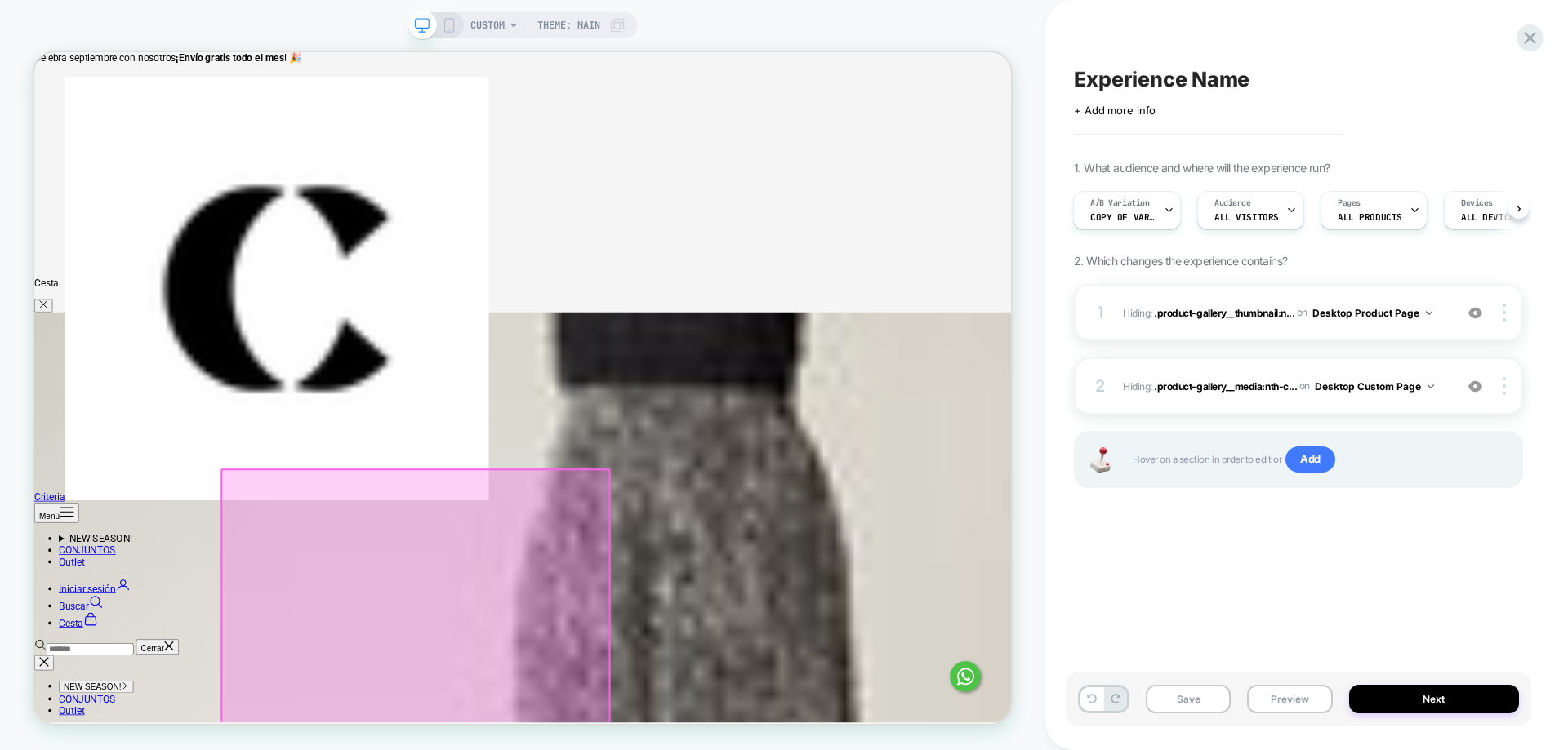
scroll to position [654, 0]
click at [1471, 698] on button "Next" at bounding box center [1435, 699] width 171 height 29
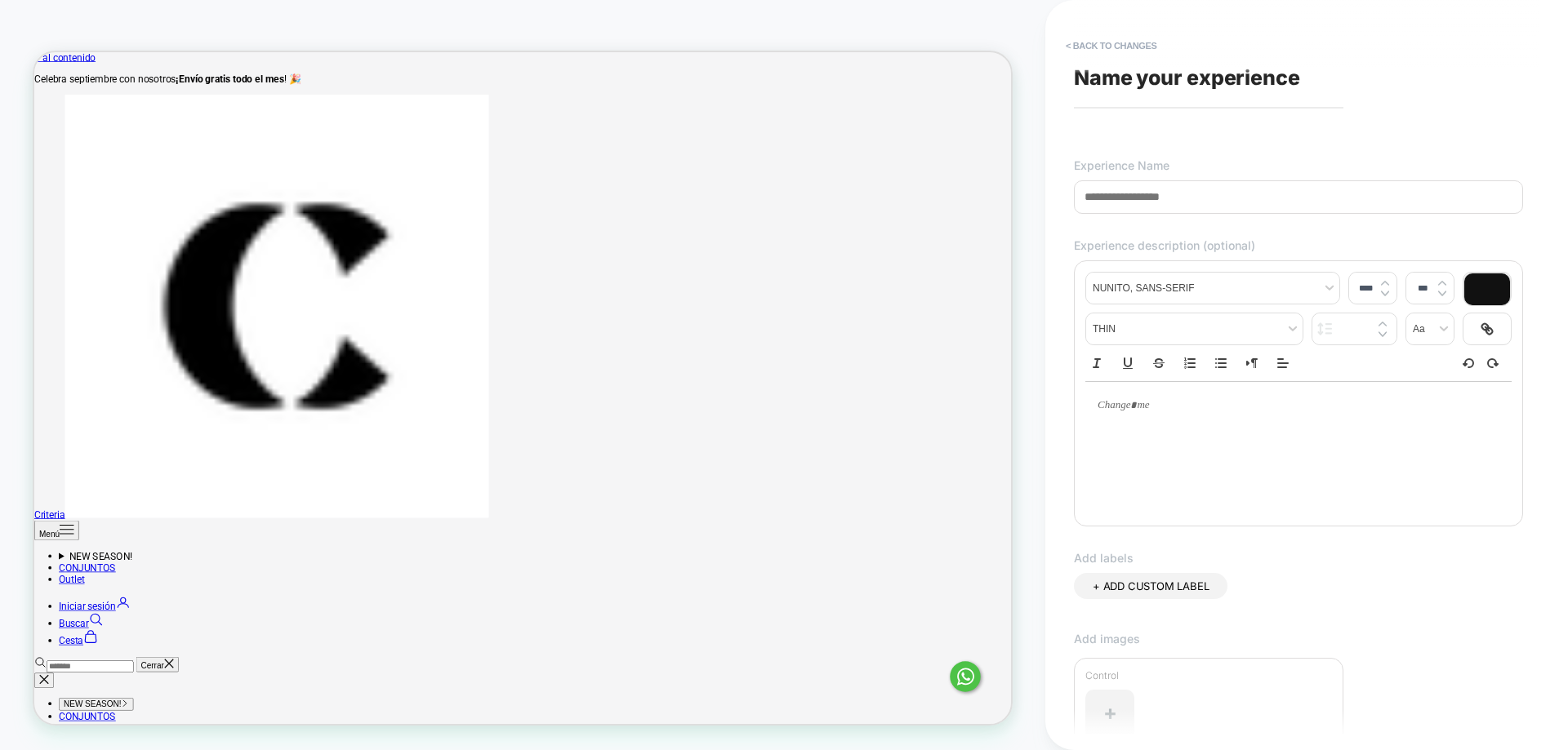
scroll to position [0, 0]
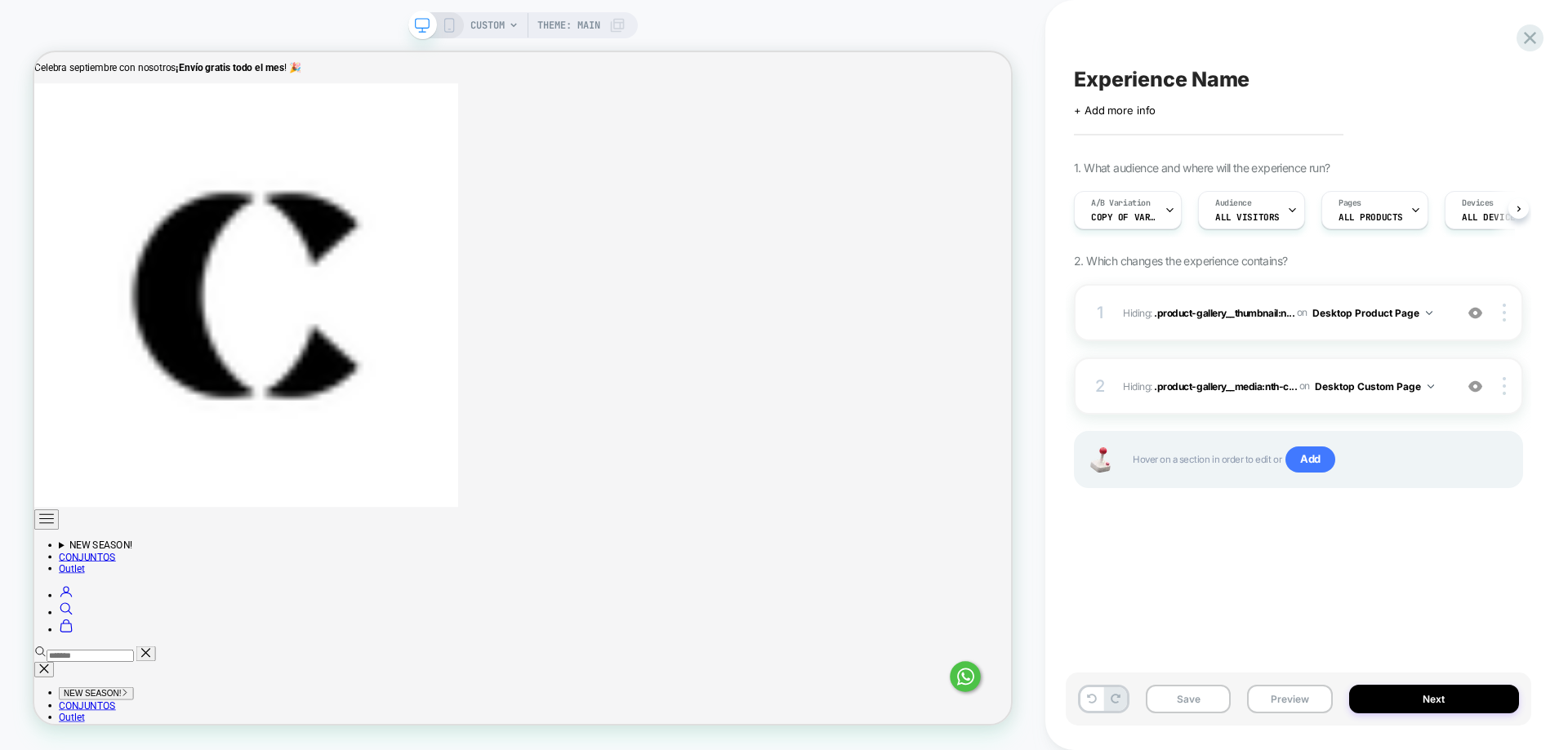
scroll to position [0, 1]
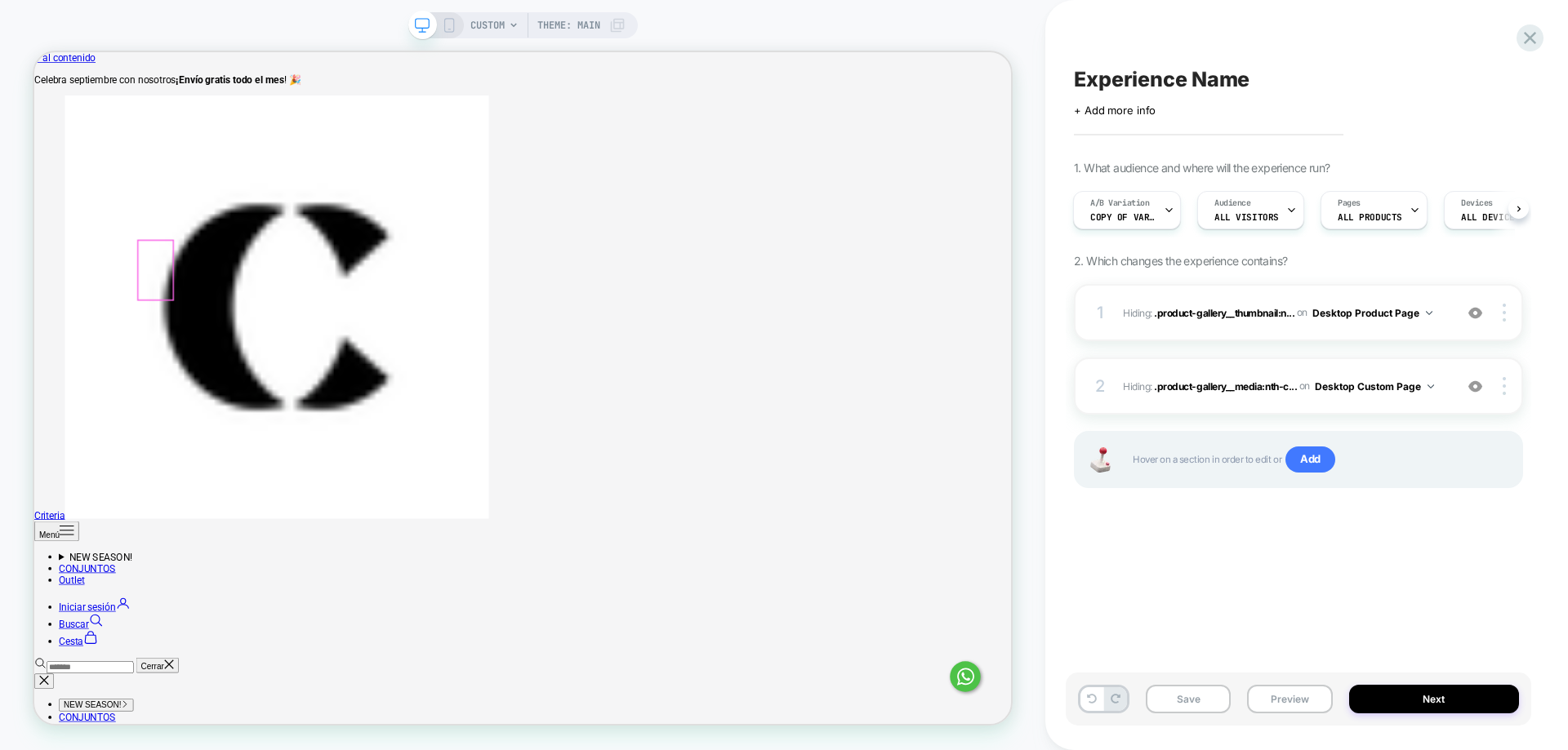
click at [202, 354] on div at bounding box center [196, 343] width 46 height 80
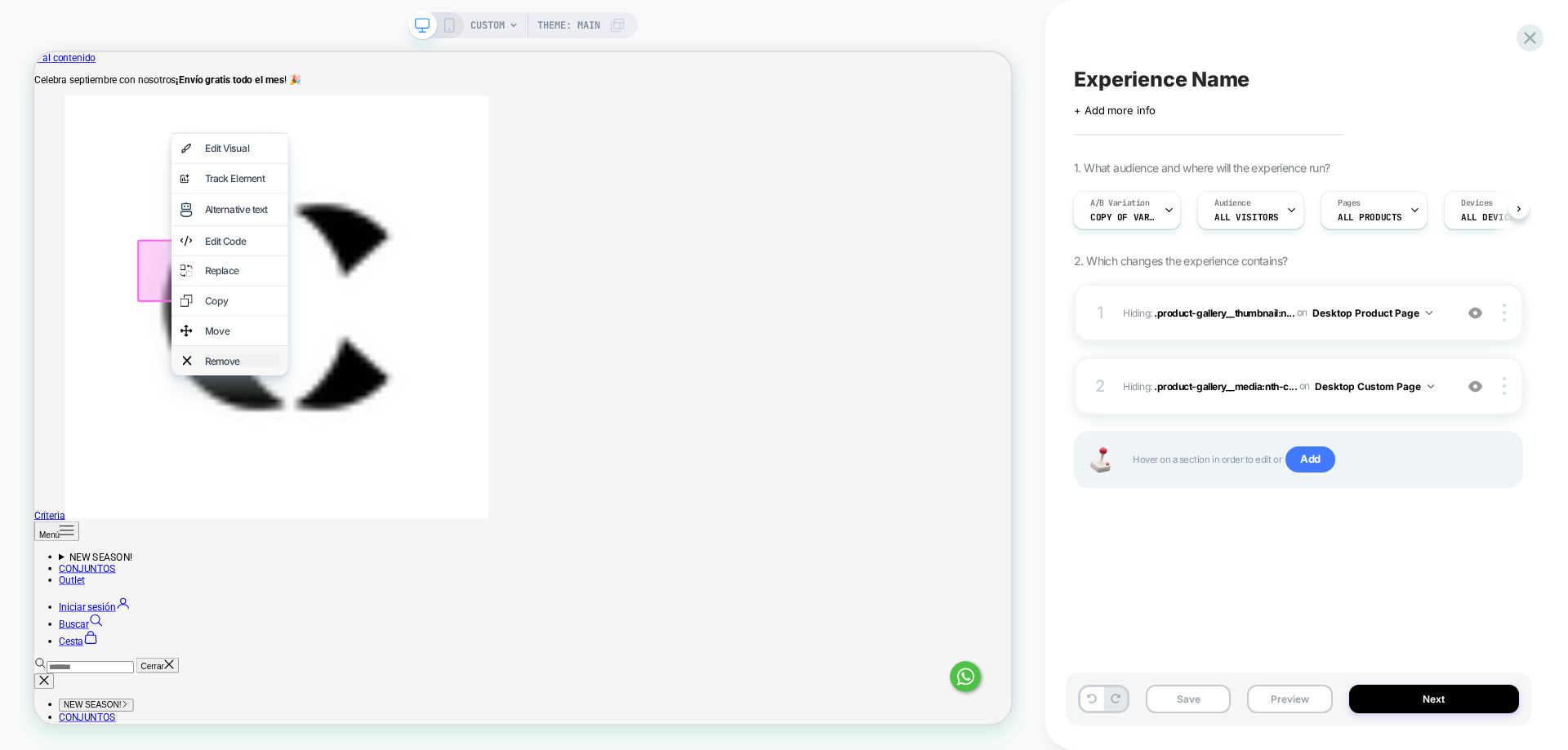
click at [316, 472] on div "Remove" at bounding box center [311, 463] width 100 height 16
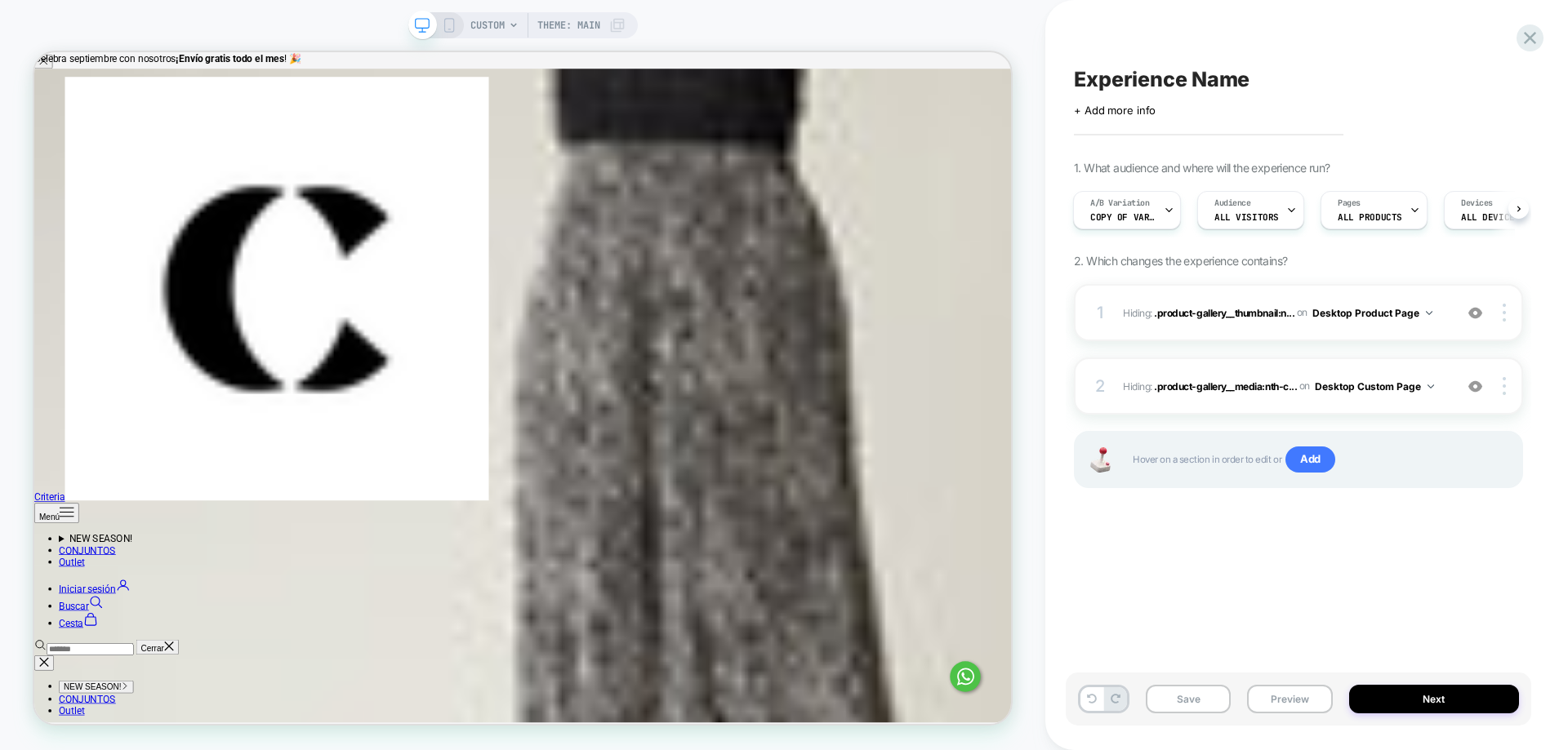
scroll to position [979, 0]
drag, startPoint x: 1429, startPoint y: 715, endPoint x: 1444, endPoint y: 696, distance: 24.2
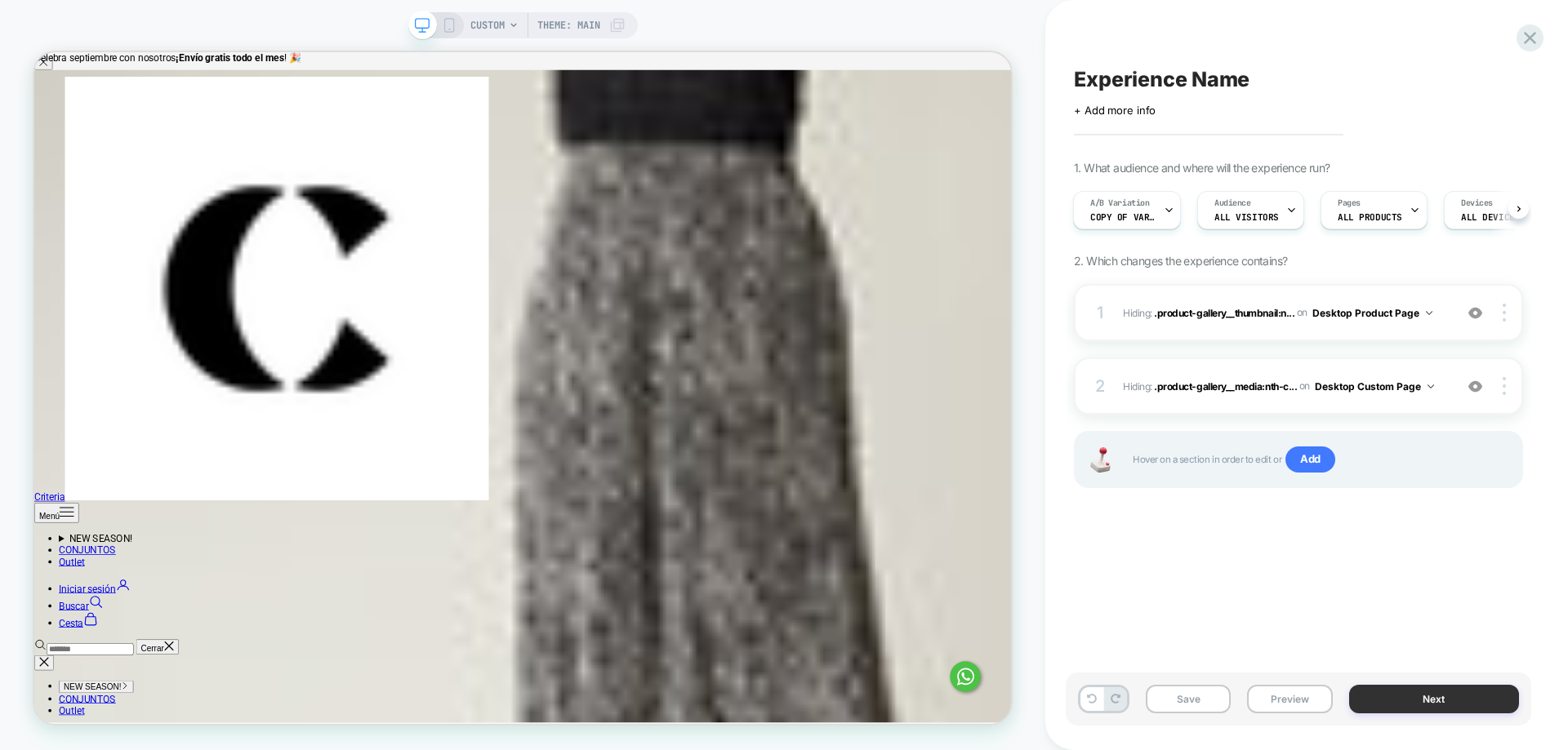
click at [1432, 712] on div "Save Preview Next" at bounding box center [1297, 698] width 465 height 53
click at [1444, 696] on button "Next" at bounding box center [1435, 699] width 171 height 29
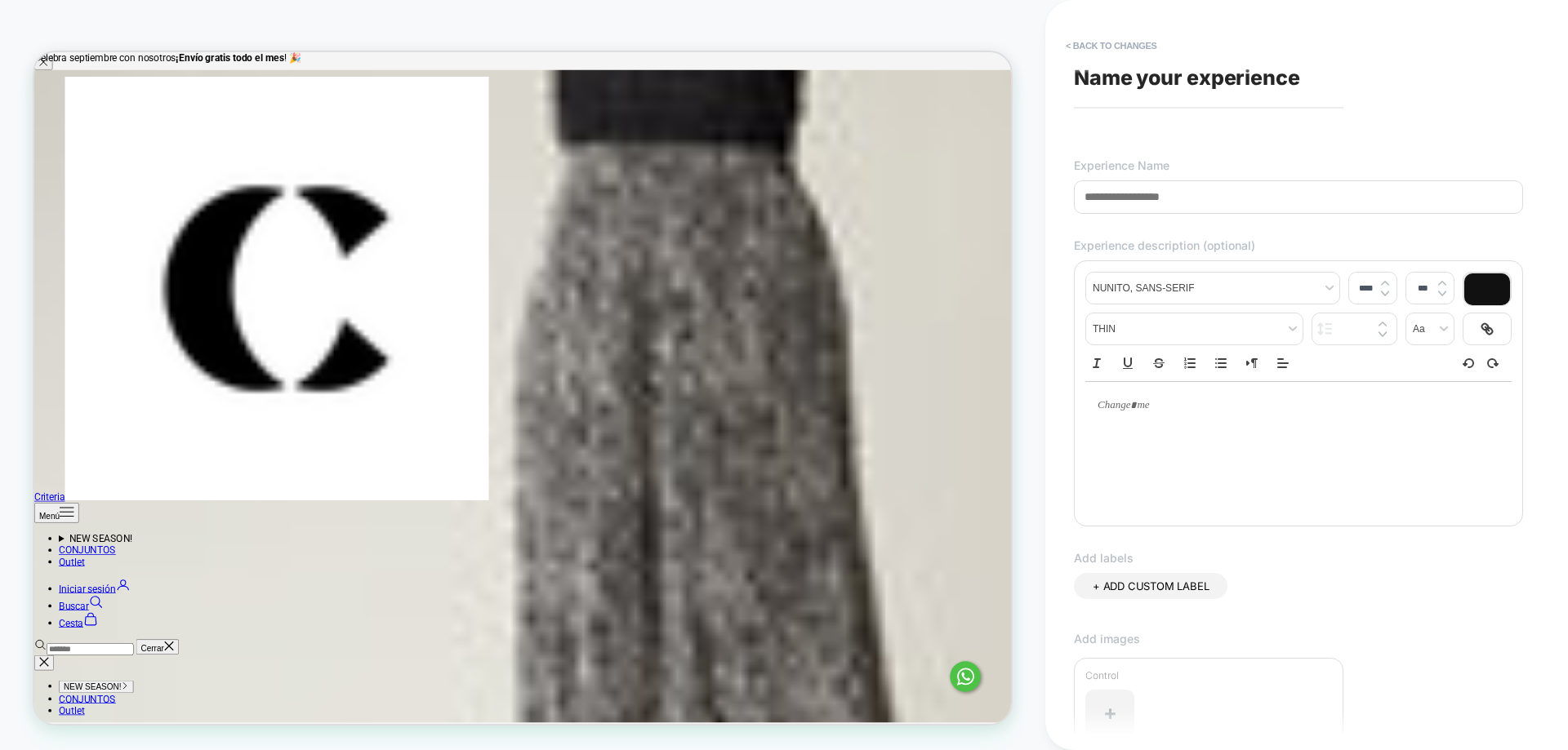
click at [1043, 479] on div "CUSTOM Theme: MAIN" at bounding box center [522, 375] width 1045 height 717
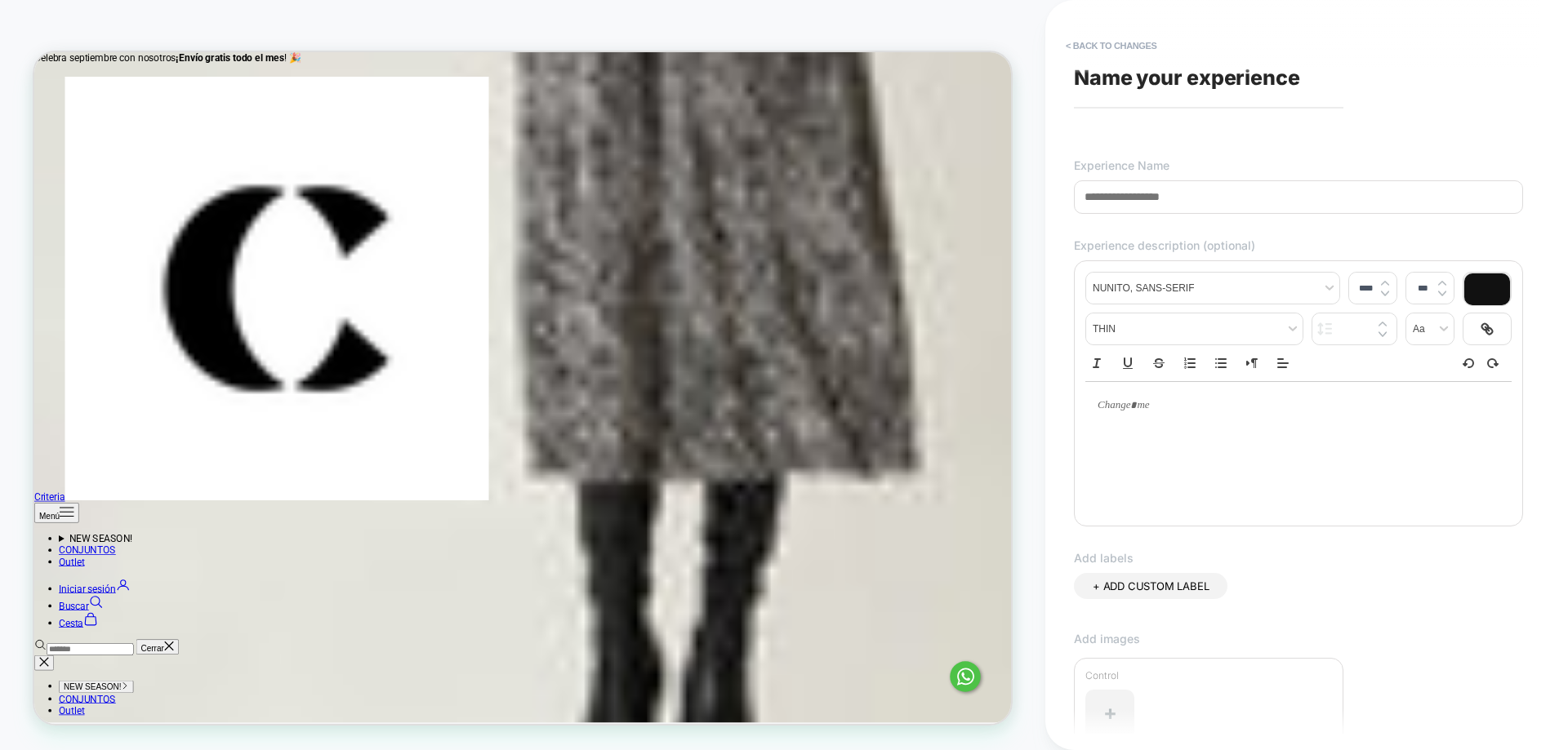
scroll to position [1630, 0]
click at [1099, 35] on button "< Back to changes" at bounding box center [1111, 45] width 107 height 26
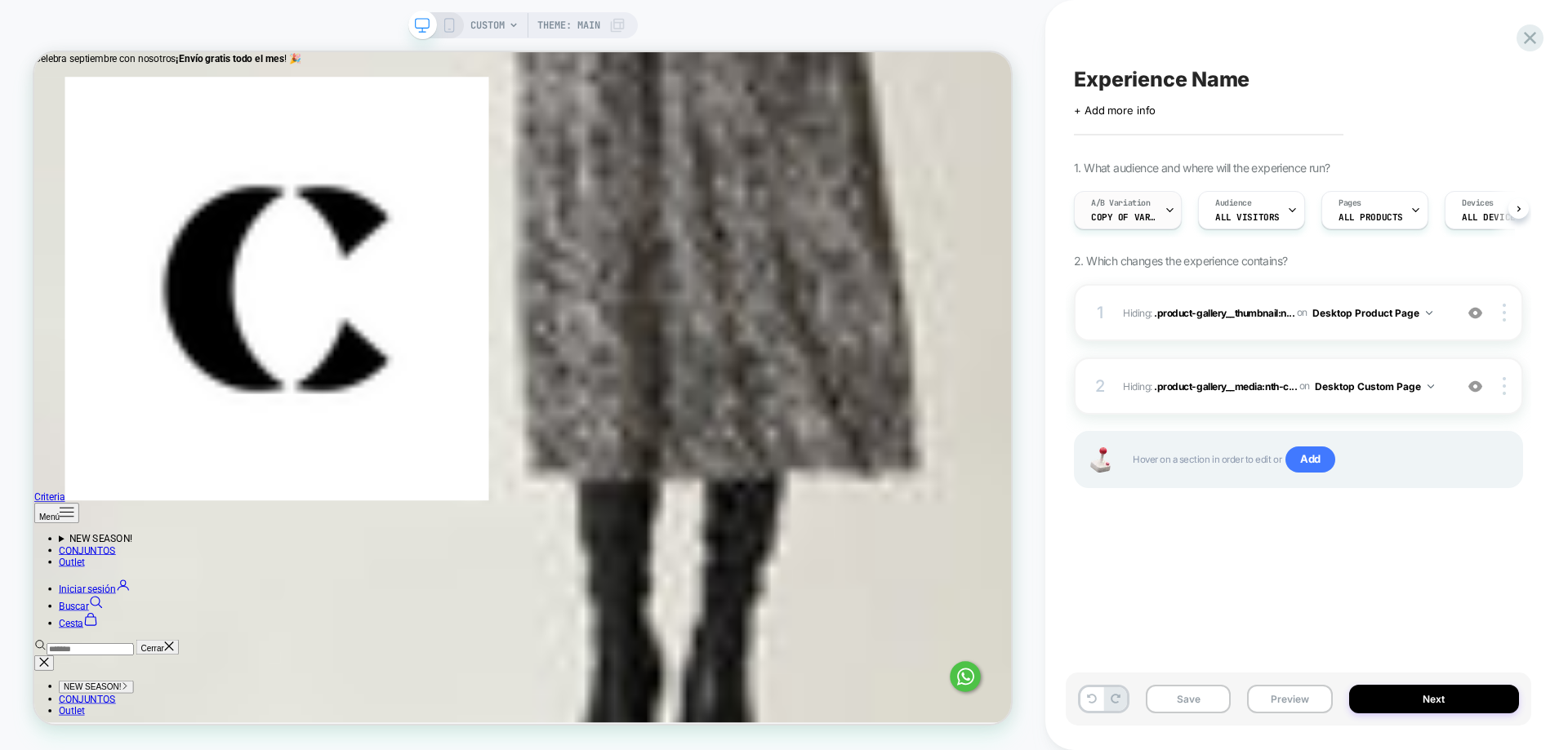
scroll to position [0, 1]
drag, startPoint x: 1546, startPoint y: 26, endPoint x: 1527, endPoint y: 42, distance: 24.8
click at [1538, 32] on div "Experience Name Click to edit experience details + Add more info 1. What audien…" at bounding box center [1306, 375] width 523 height 750
click at [1527, 42] on icon at bounding box center [1530, 37] width 22 height 22
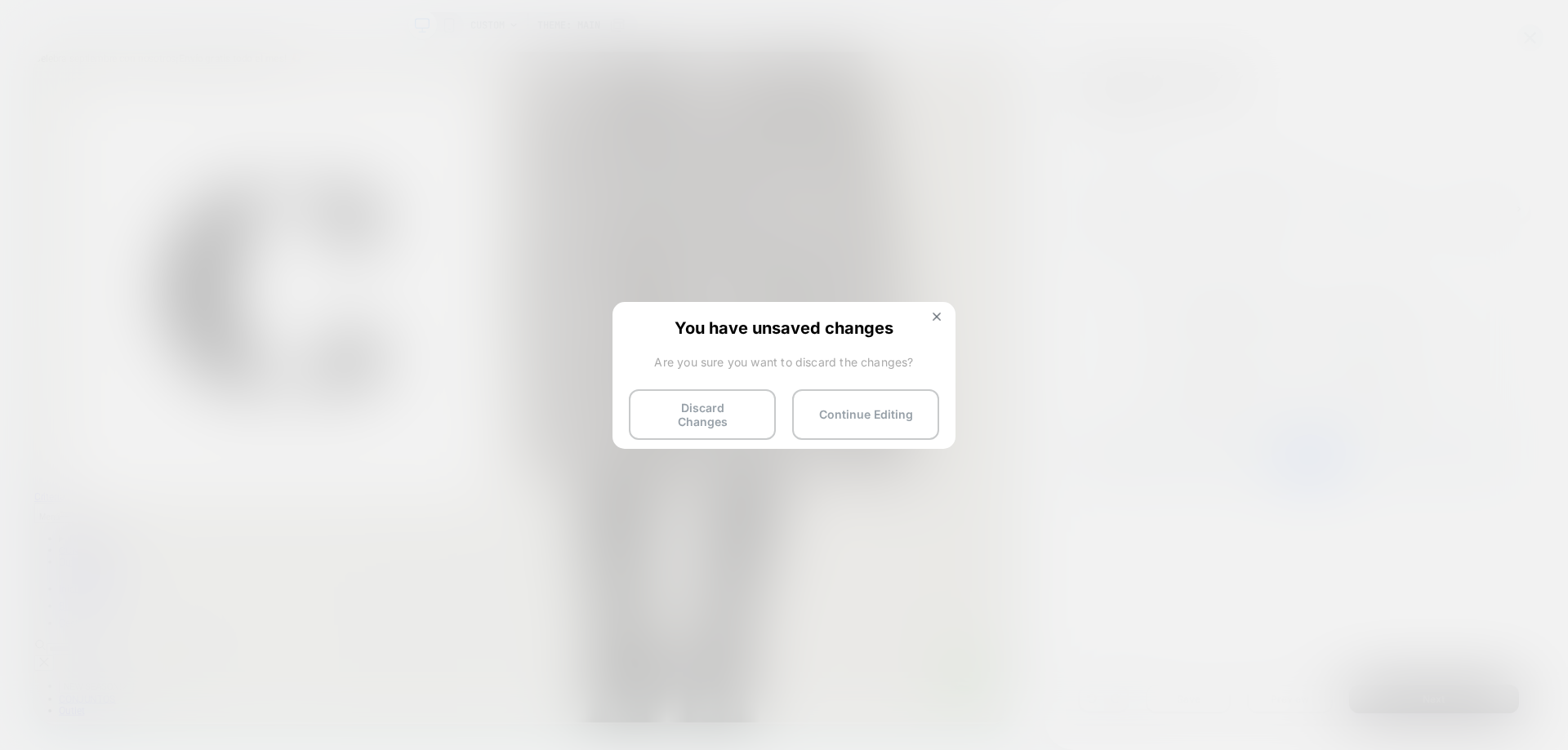
drag, startPoint x: 718, startPoint y: 421, endPoint x: 737, endPoint y: 441, distance: 27.6
click at [719, 419] on button "Discard Changes" at bounding box center [701, 414] width 147 height 51
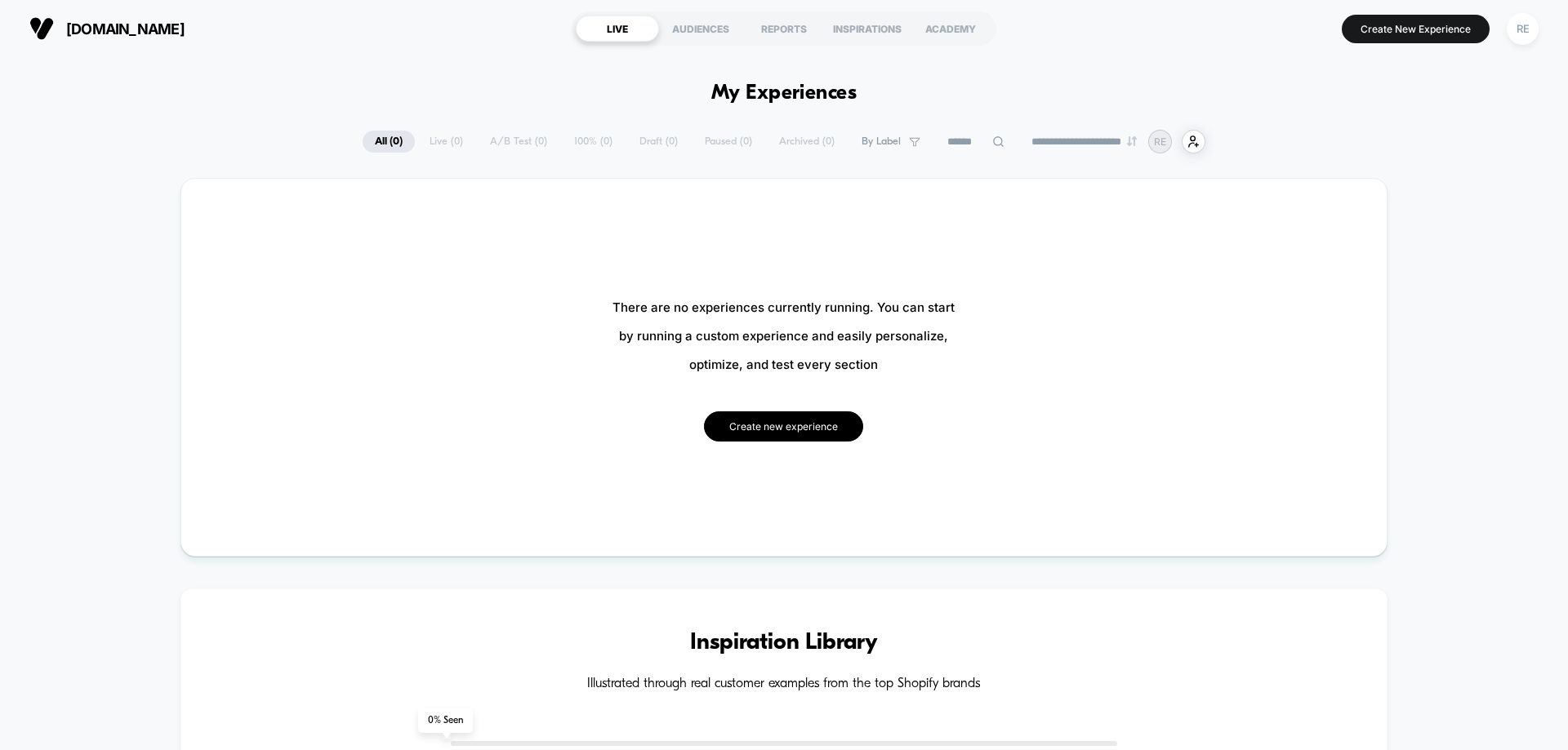
click at [834, 430] on button "Create new experience" at bounding box center [783, 426] width 159 height 30
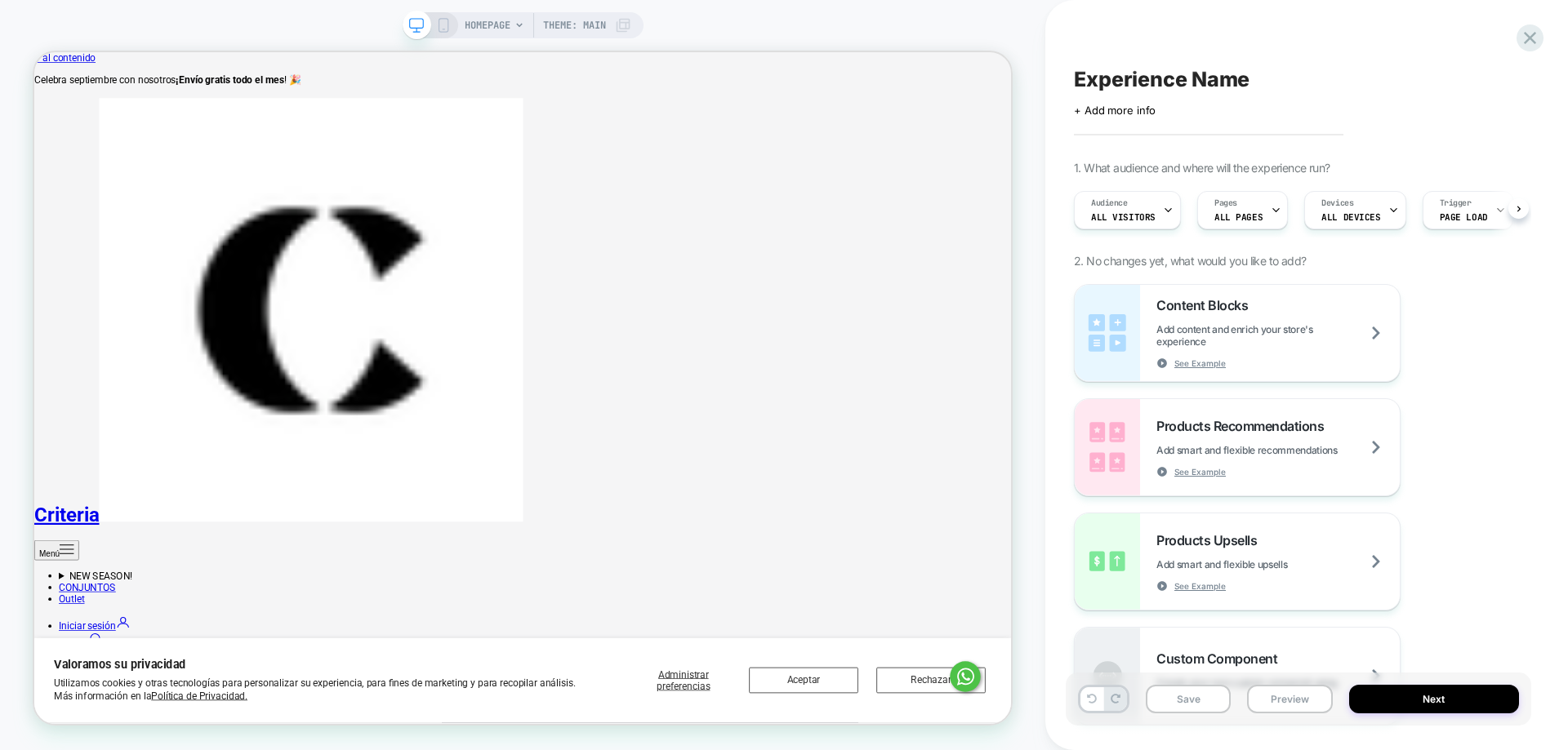
drag, startPoint x: 515, startPoint y: 28, endPoint x: 512, endPoint y: 4, distance: 24.2
click at [512, 4] on div "HOMEPAGE Theme: MAIN" at bounding box center [522, 375] width 1045 height 750
click at [511, 33] on div "HOMEPAGE Theme: MAIN" at bounding box center [548, 25] width 167 height 26
click at [514, 33] on div "HOMEPAGE Theme: MAIN" at bounding box center [548, 25] width 167 height 26
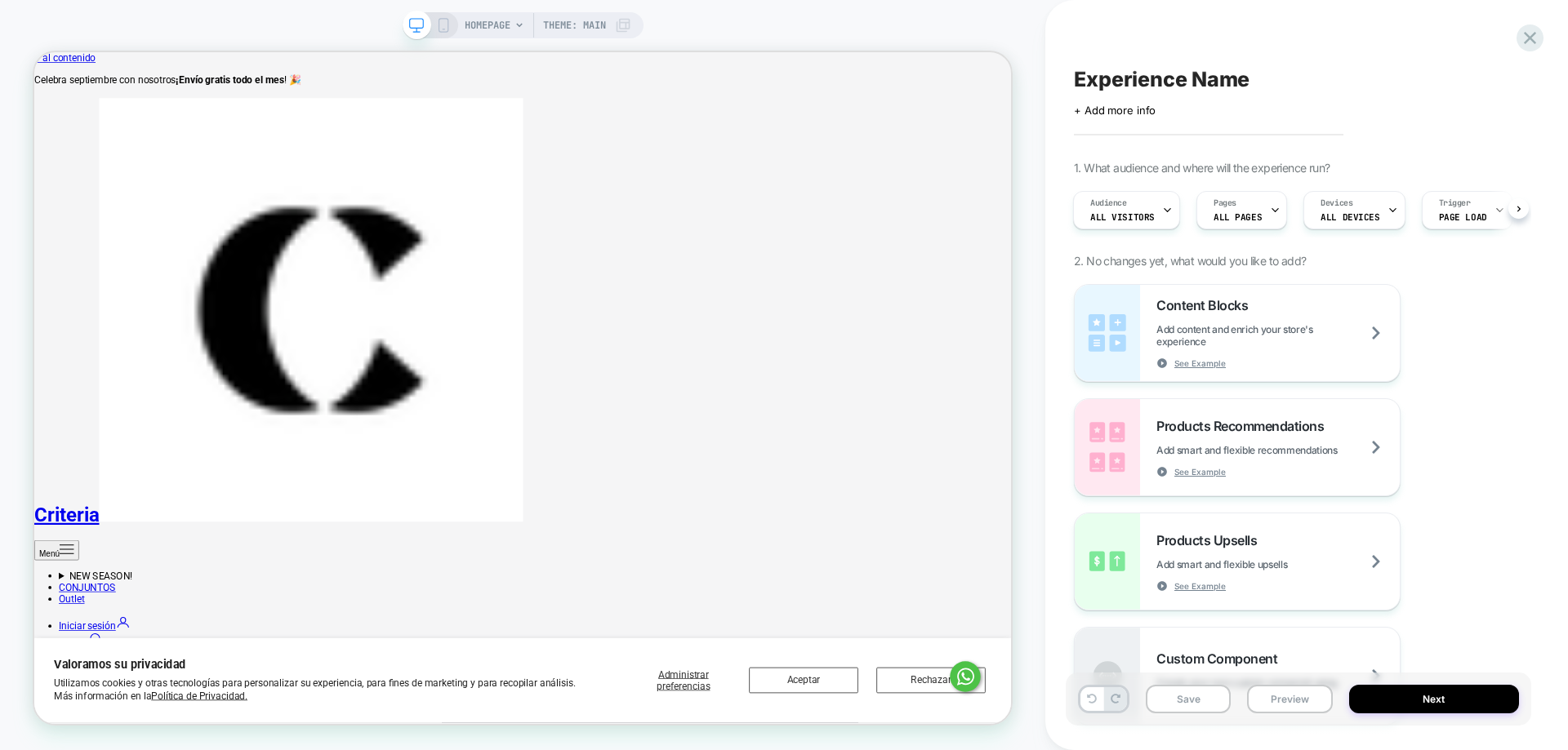
click at [528, 22] on div "HOMEPAGE Theme: MAIN" at bounding box center [548, 25] width 167 height 26
click at [533, 34] on div "HOMEPAGE Theme: MAIN" at bounding box center [548, 25] width 167 height 26
click at [571, 31] on span "Theme: MAIN" at bounding box center [575, 25] width 63 height 26
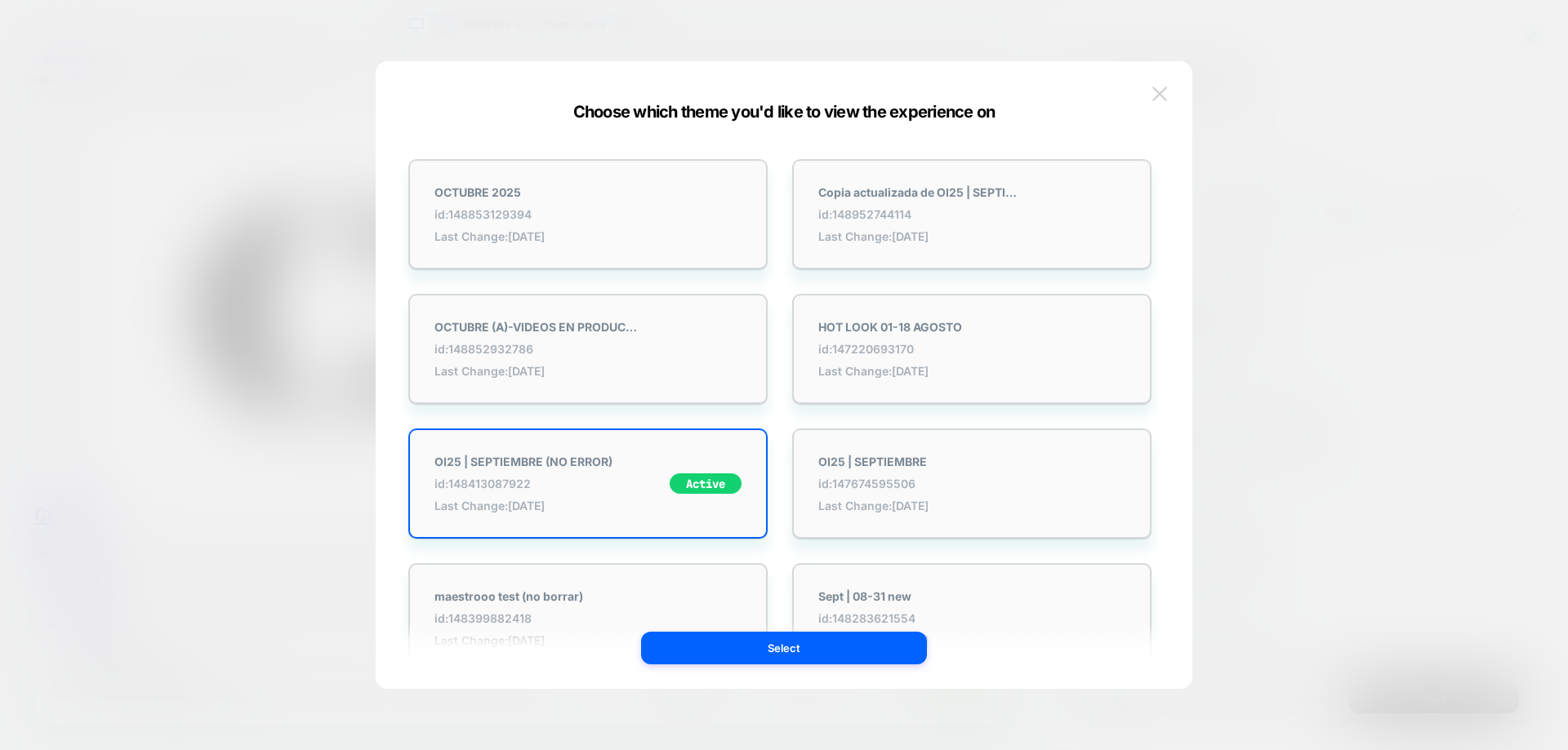
click at [1170, 96] on button at bounding box center [1160, 94] width 25 height 25
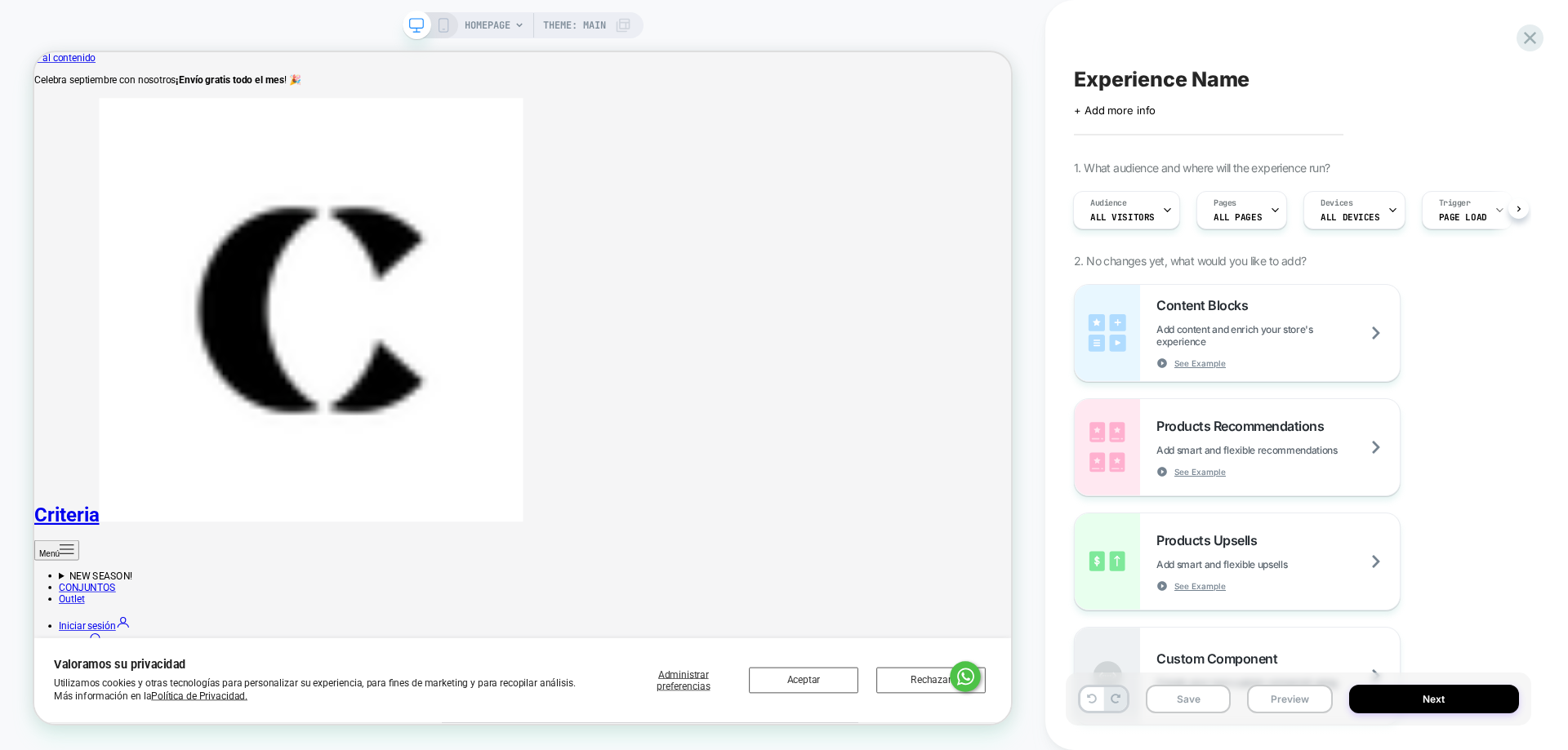
click at [488, 32] on span "HOMEPAGE" at bounding box center [487, 25] width 46 height 26
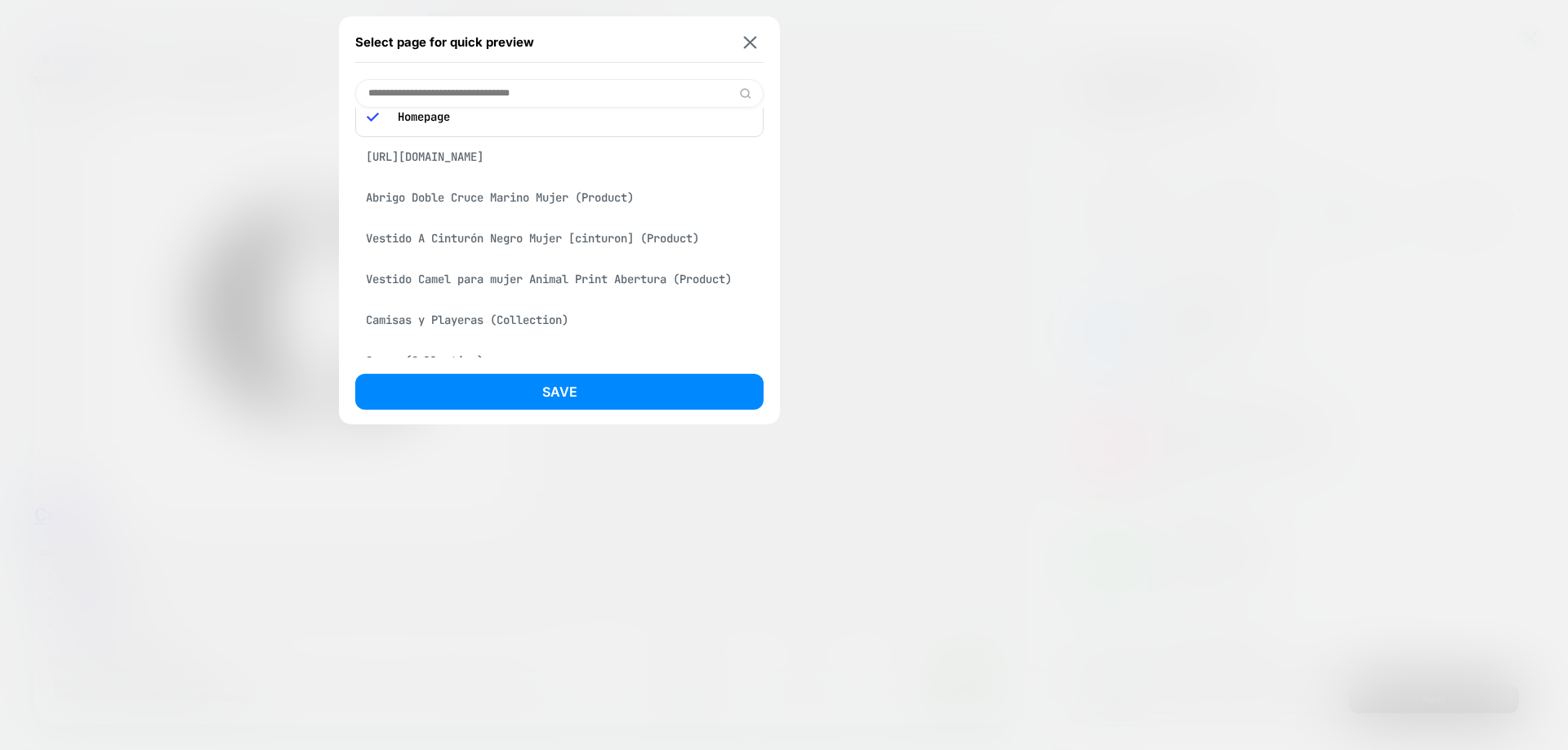
scroll to position [0, 0]
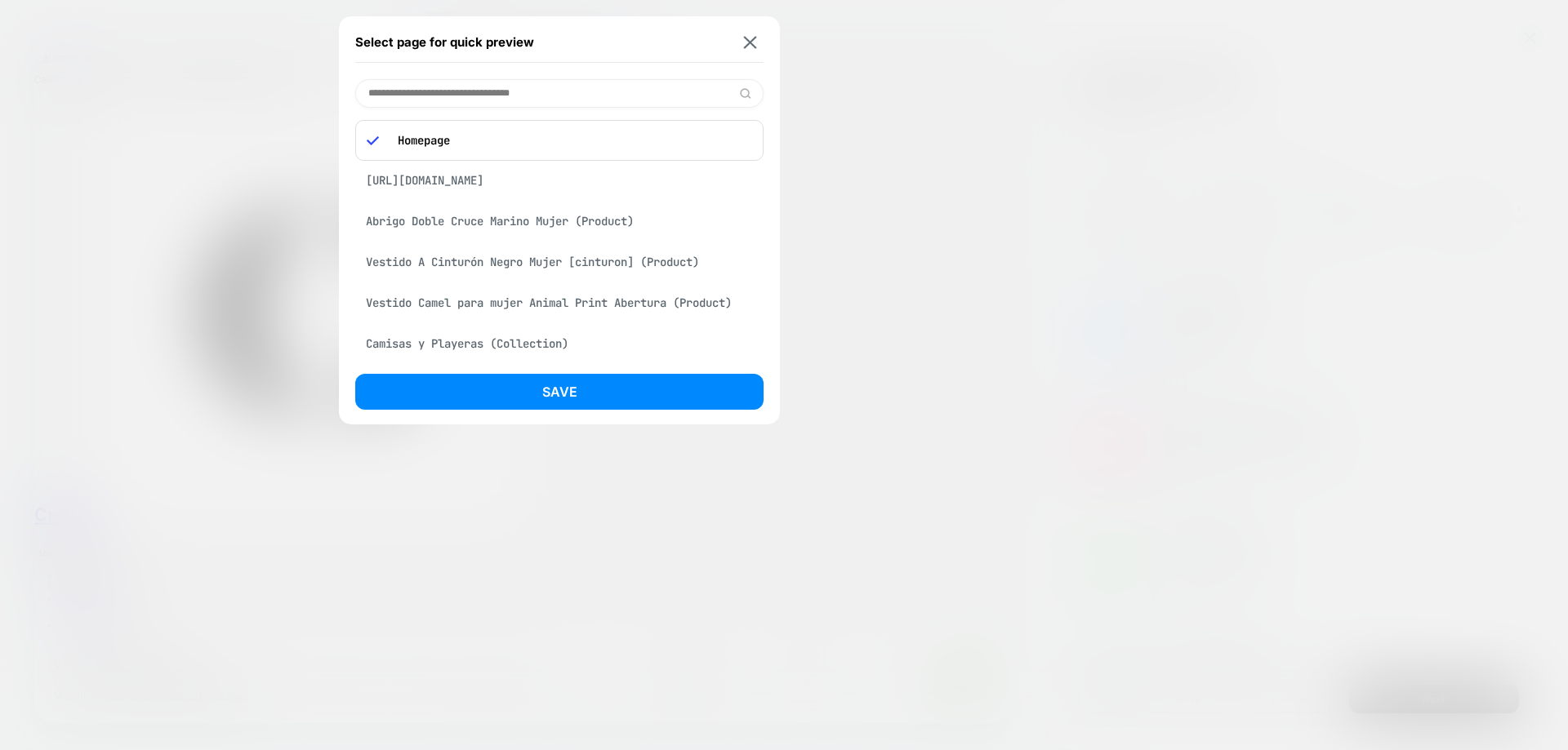
click at [505, 180] on div "[URL][DOMAIN_NAME]" at bounding box center [558, 180] width 408 height 31
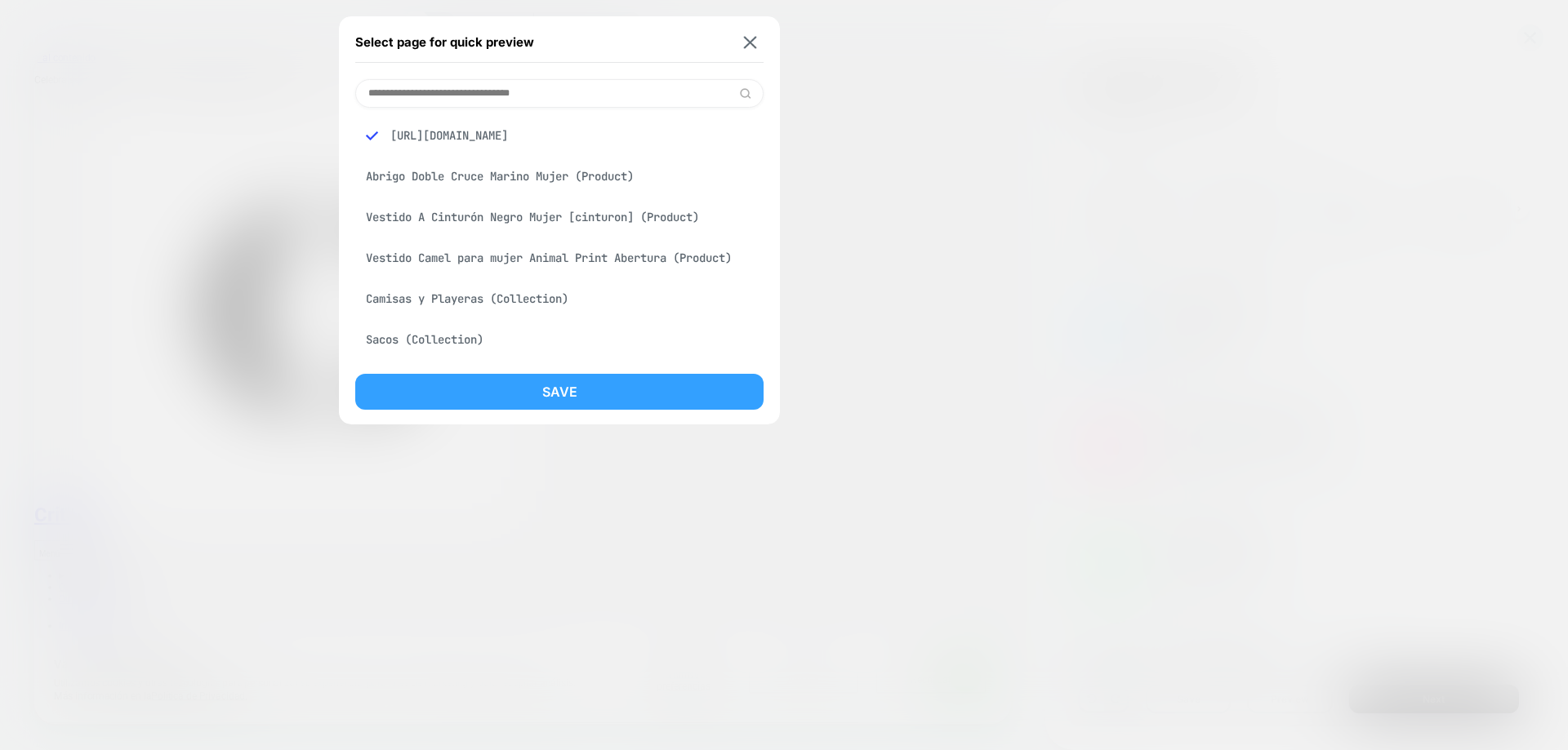
click at [688, 384] on button "Save" at bounding box center [558, 391] width 408 height 35
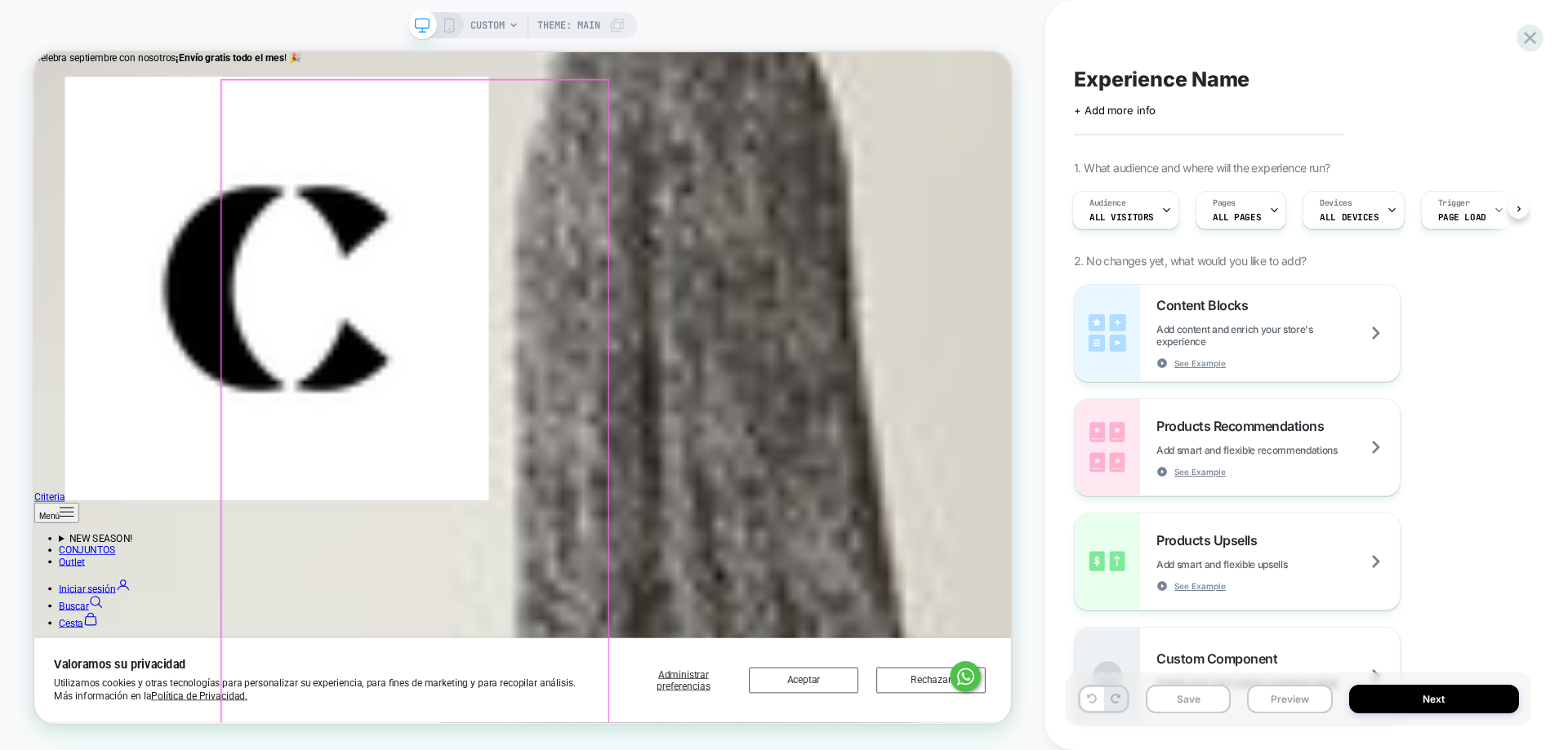
scroll to position [1224, 0]
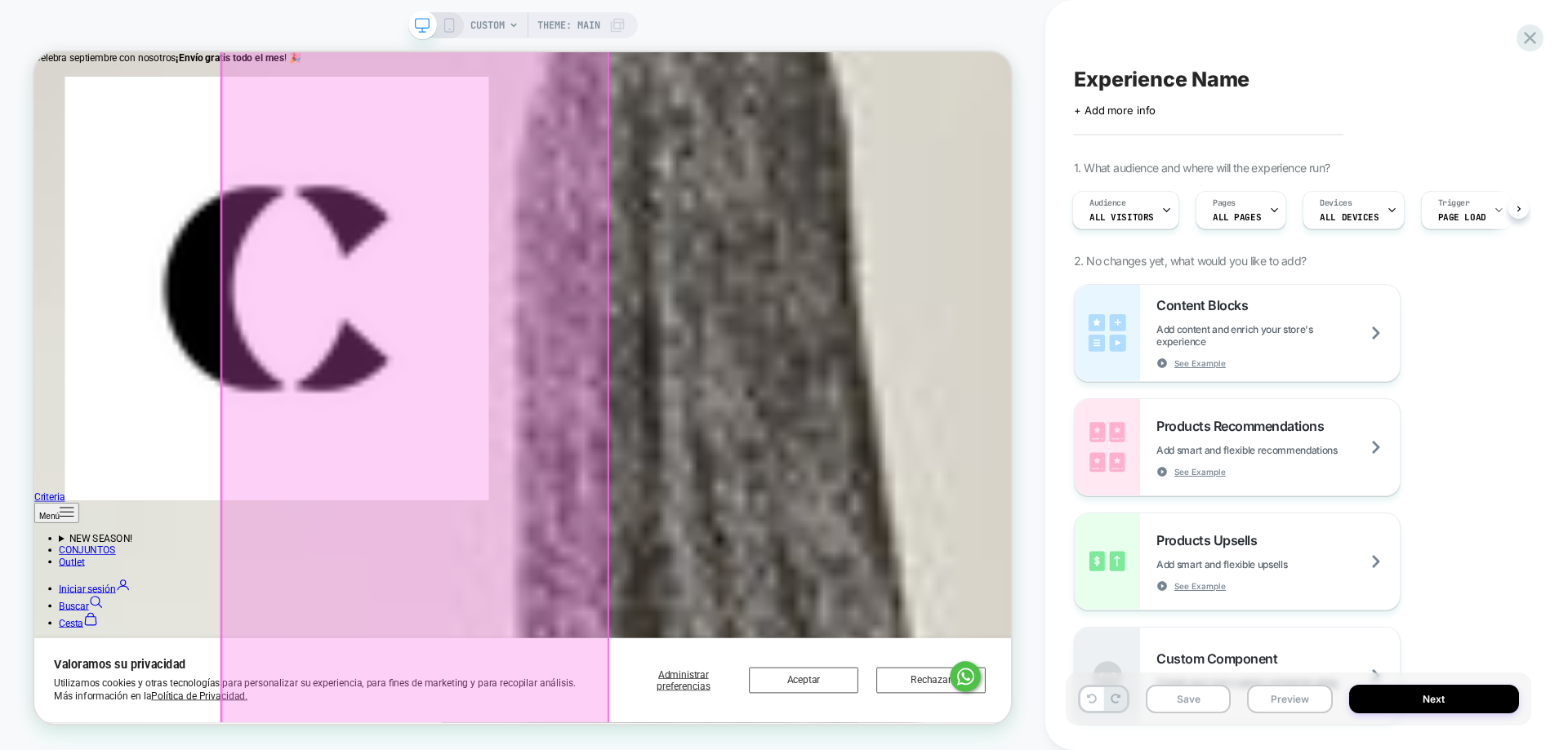
click at [610, 447] on div at bounding box center [541, 499] width 515 height 915
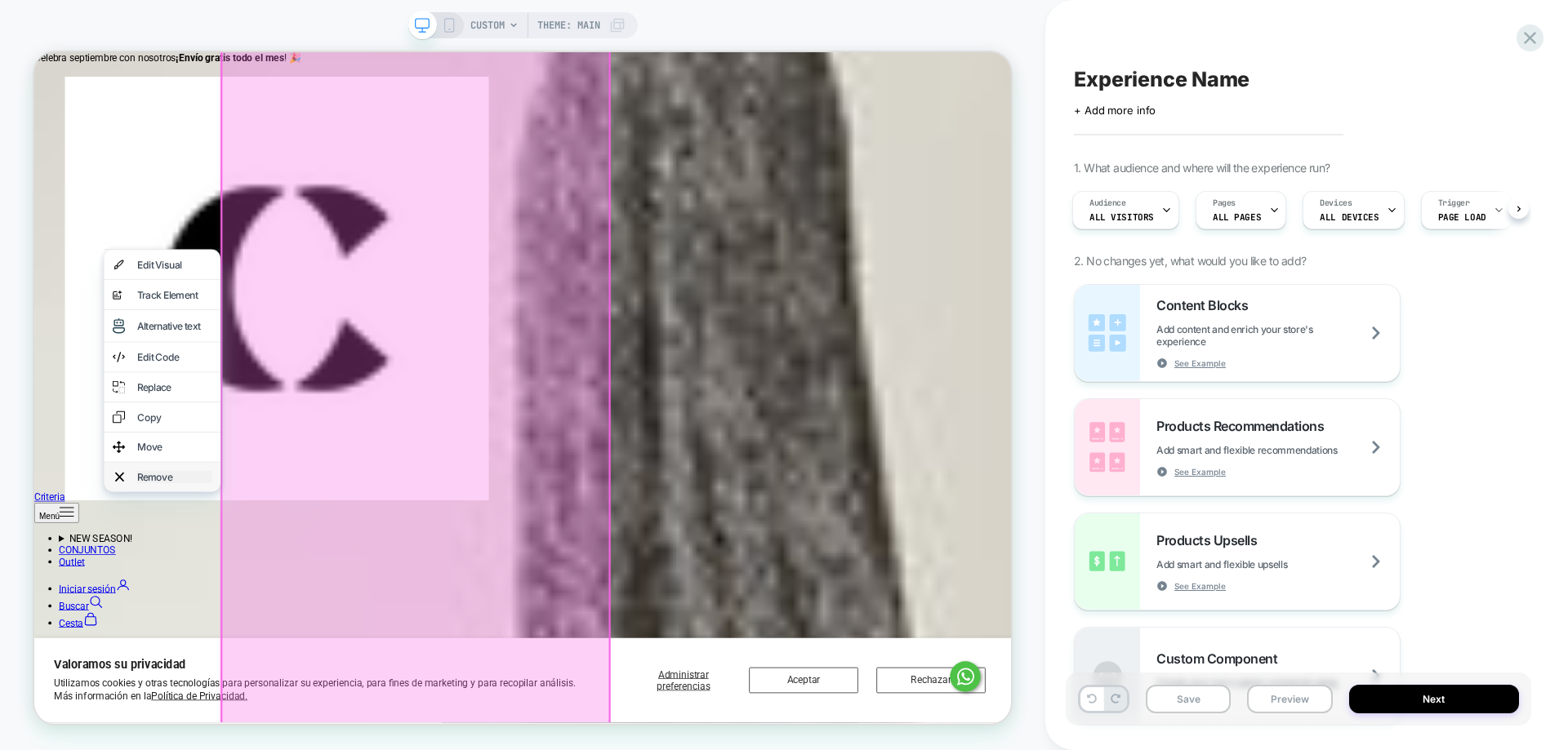
click at [232, 627] on div "Remove" at bounding box center [222, 618] width 100 height 16
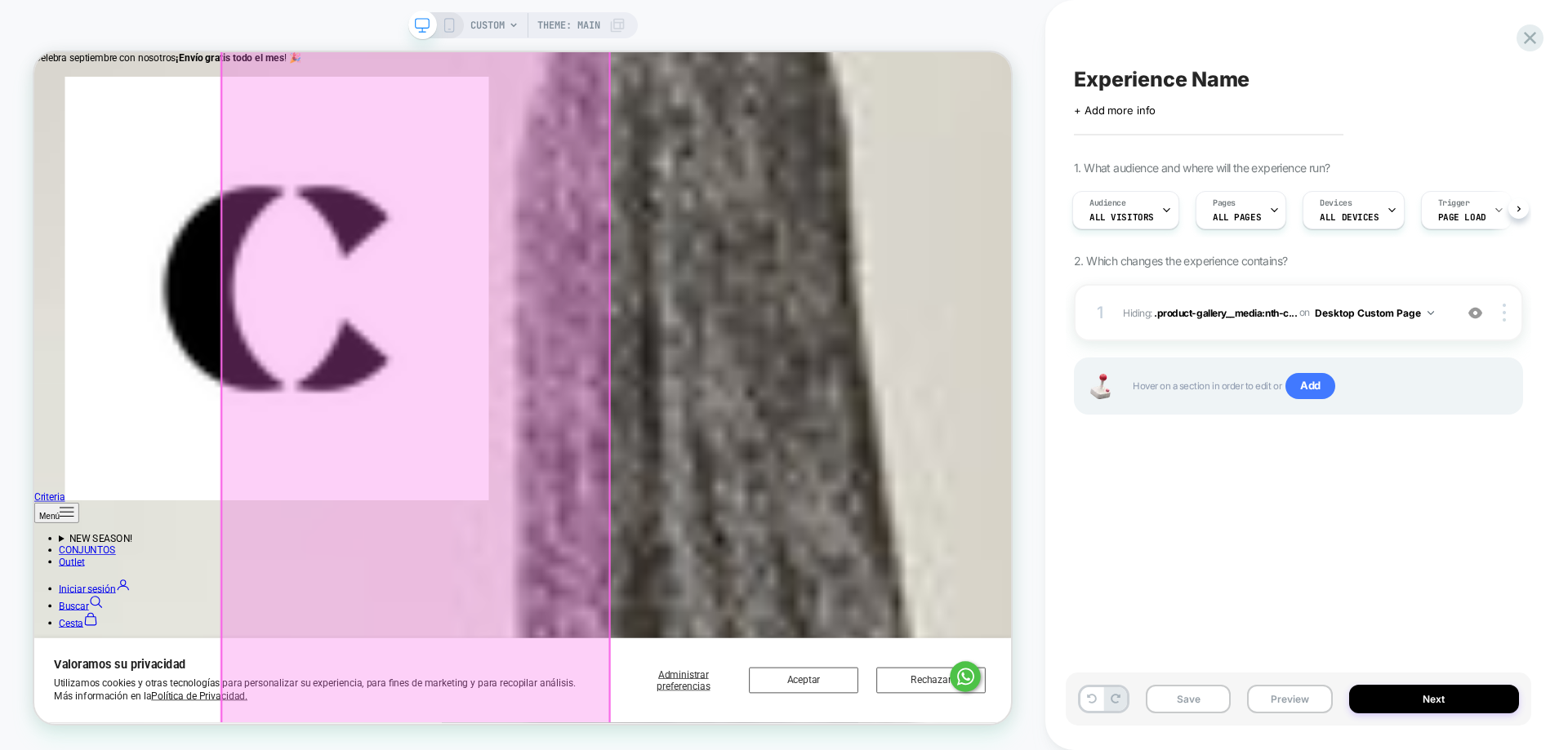
drag, startPoint x: 196, startPoint y: 330, endPoint x: 191, endPoint y: 347, distance: 17.7
drag, startPoint x: 173, startPoint y: 481, endPoint x: 179, endPoint y: 500, distance: 19.9
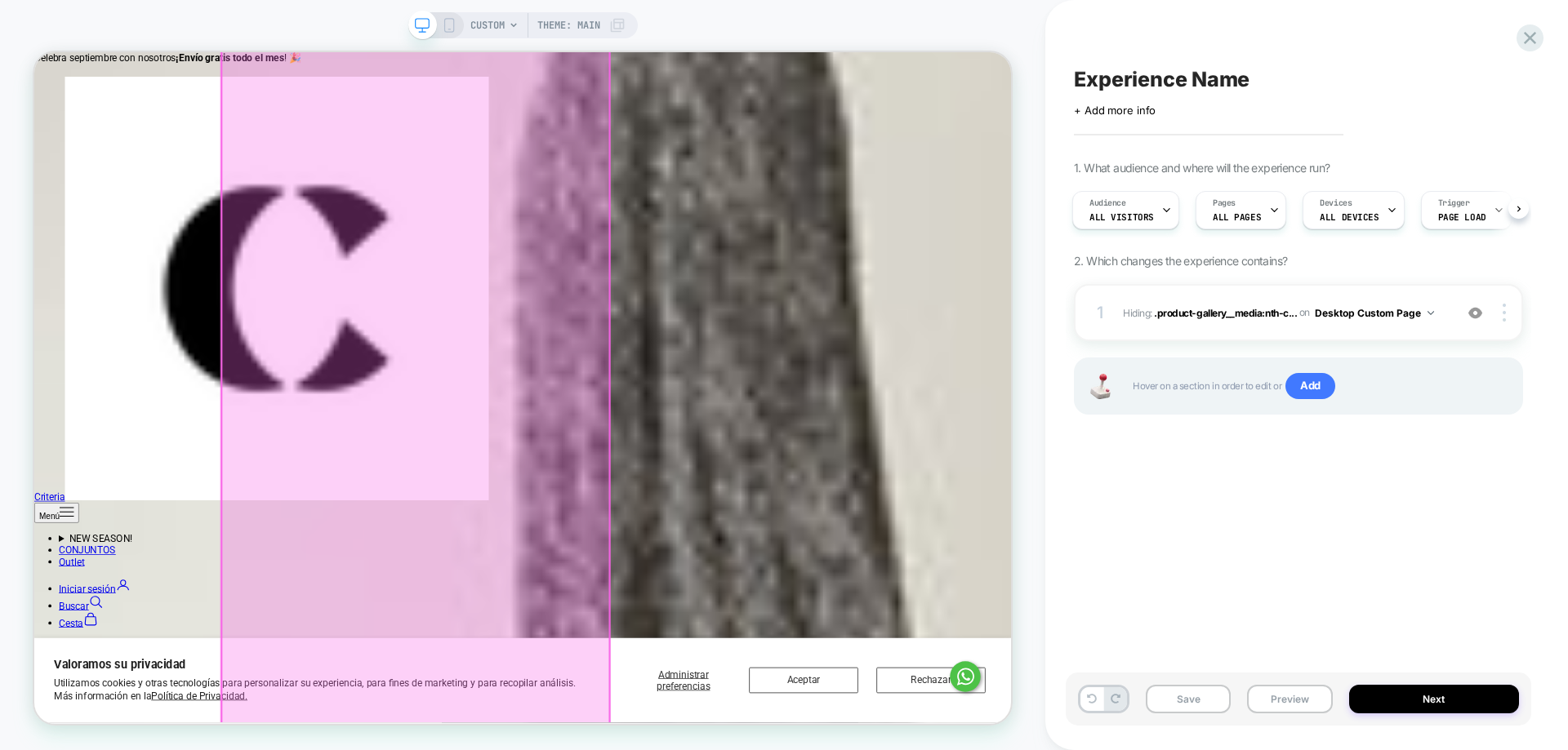
drag, startPoint x: 204, startPoint y: 698, endPoint x: 789, endPoint y: 607, distance: 592.0
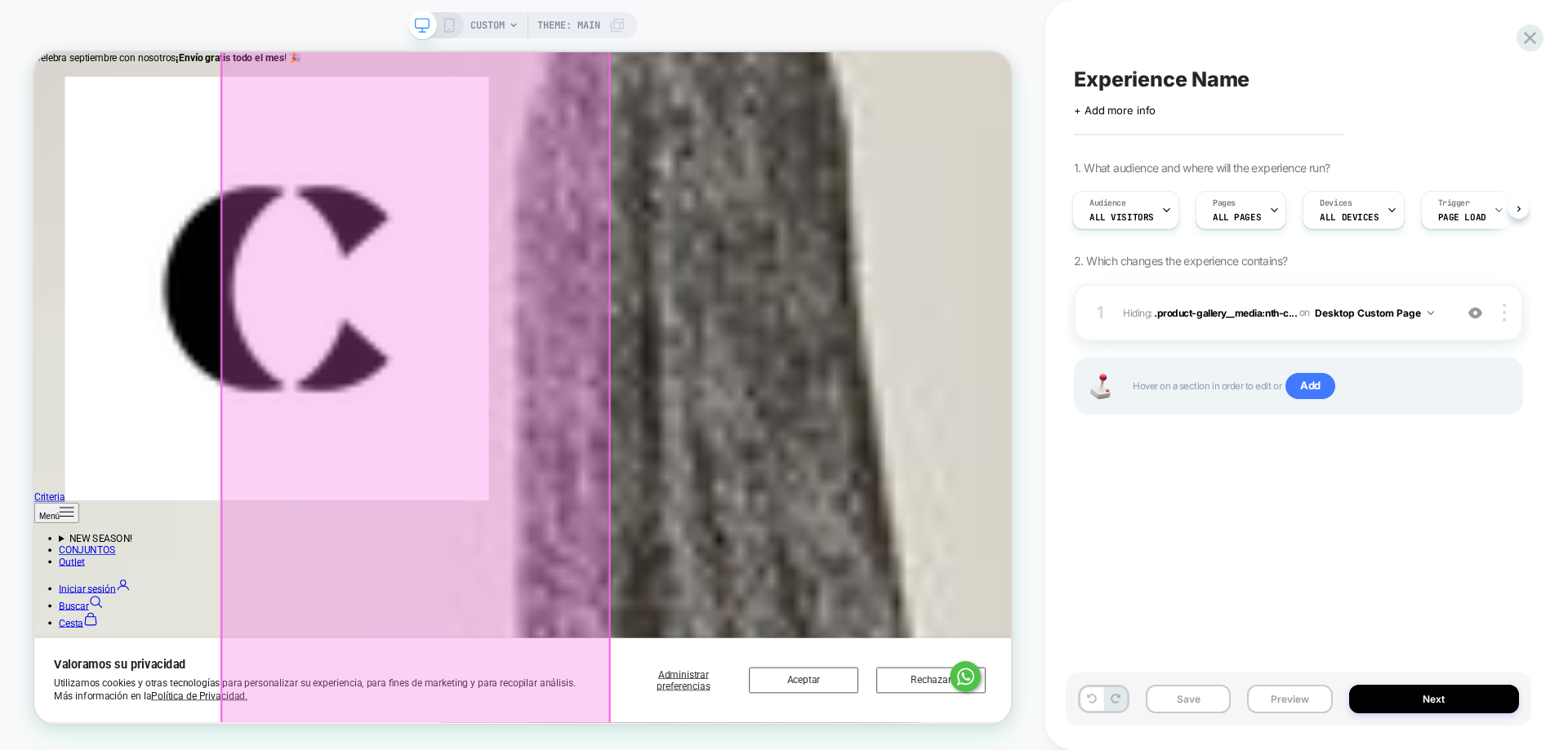
drag, startPoint x: 178, startPoint y: 310, endPoint x: 189, endPoint y: 312, distance: 11.2
drag, startPoint x: 192, startPoint y: 317, endPoint x: 173, endPoint y: 316, distance: 19.0
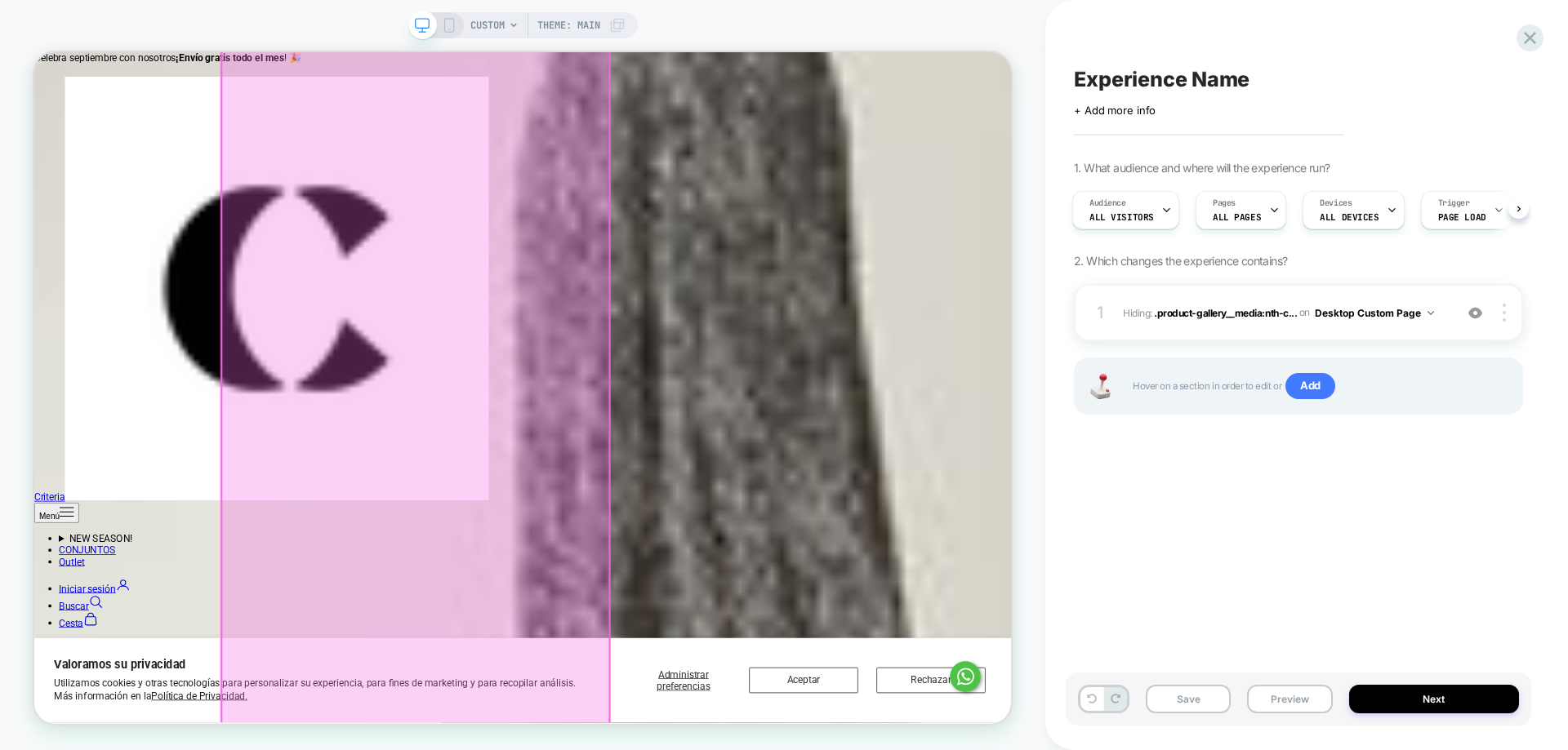
click at [0, 523] on div "CUSTOM Theme: MAIN" at bounding box center [522, 375] width 1045 height 717
drag, startPoint x: 1201, startPoint y: 134, endPoint x: 1149, endPoint y: 183, distance: 71.4
click at [1524, 30] on icon at bounding box center [1530, 37] width 22 height 22
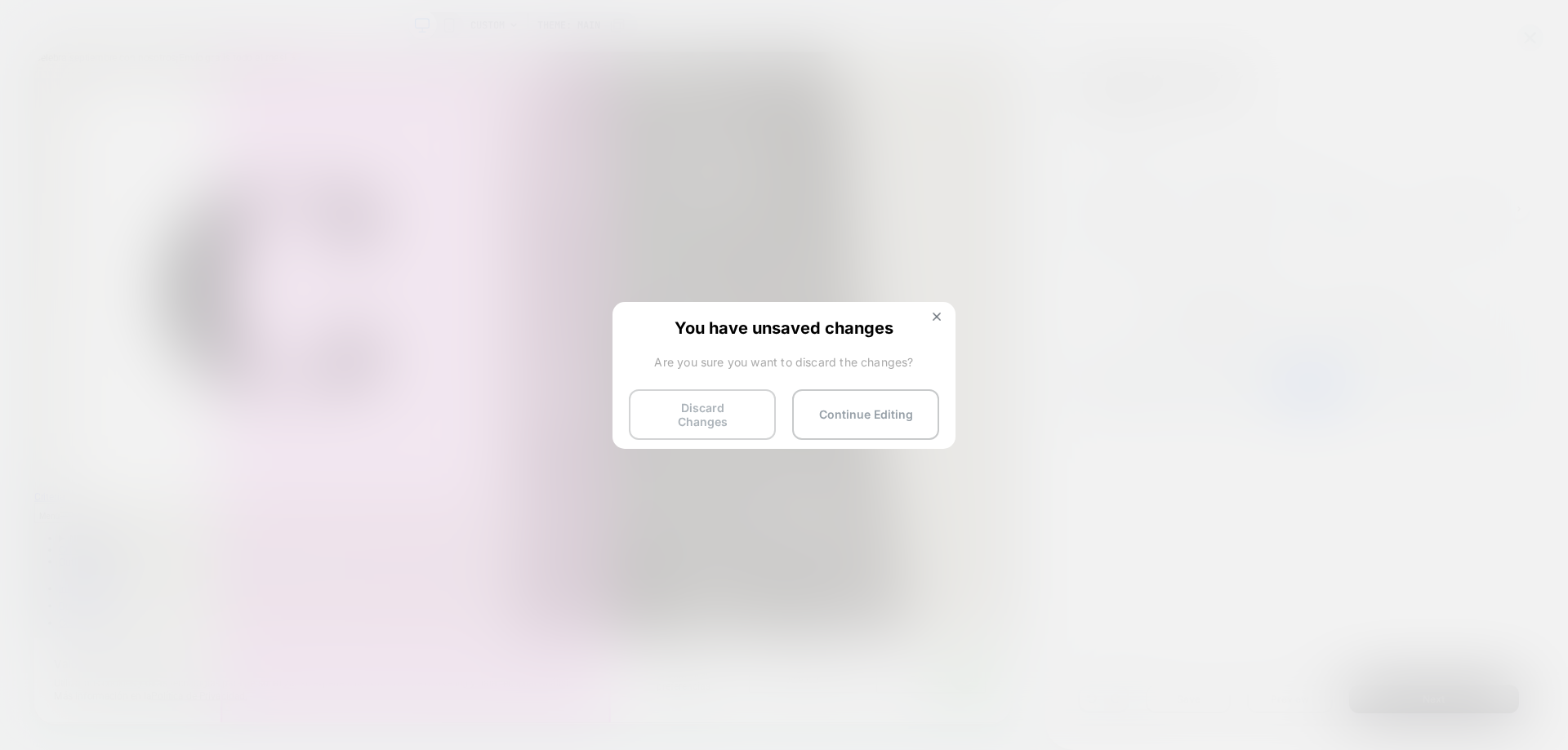
click at [715, 415] on button "Discard Changes" at bounding box center [701, 414] width 147 height 51
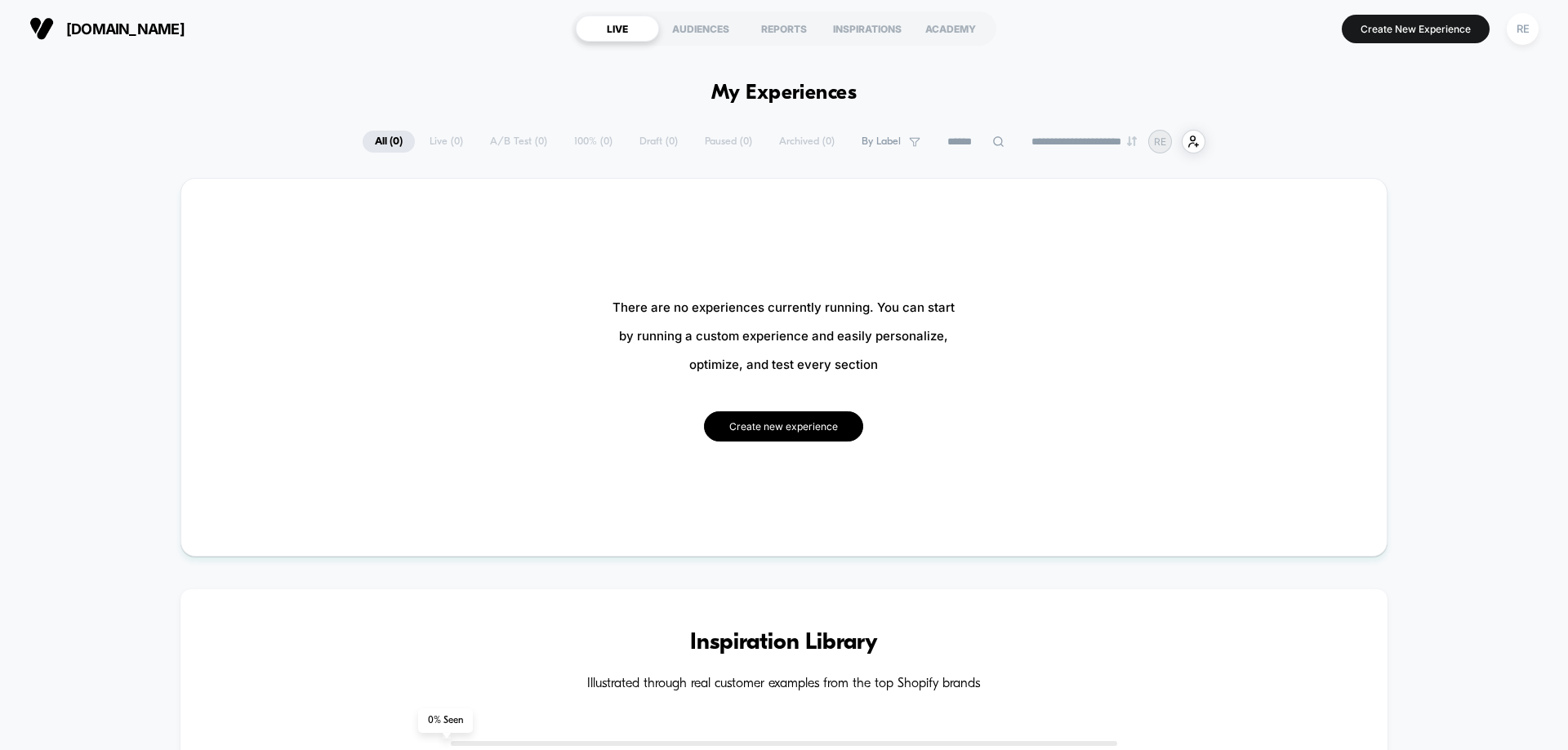
click at [789, 439] on button "Create new experience" at bounding box center [783, 426] width 159 height 30
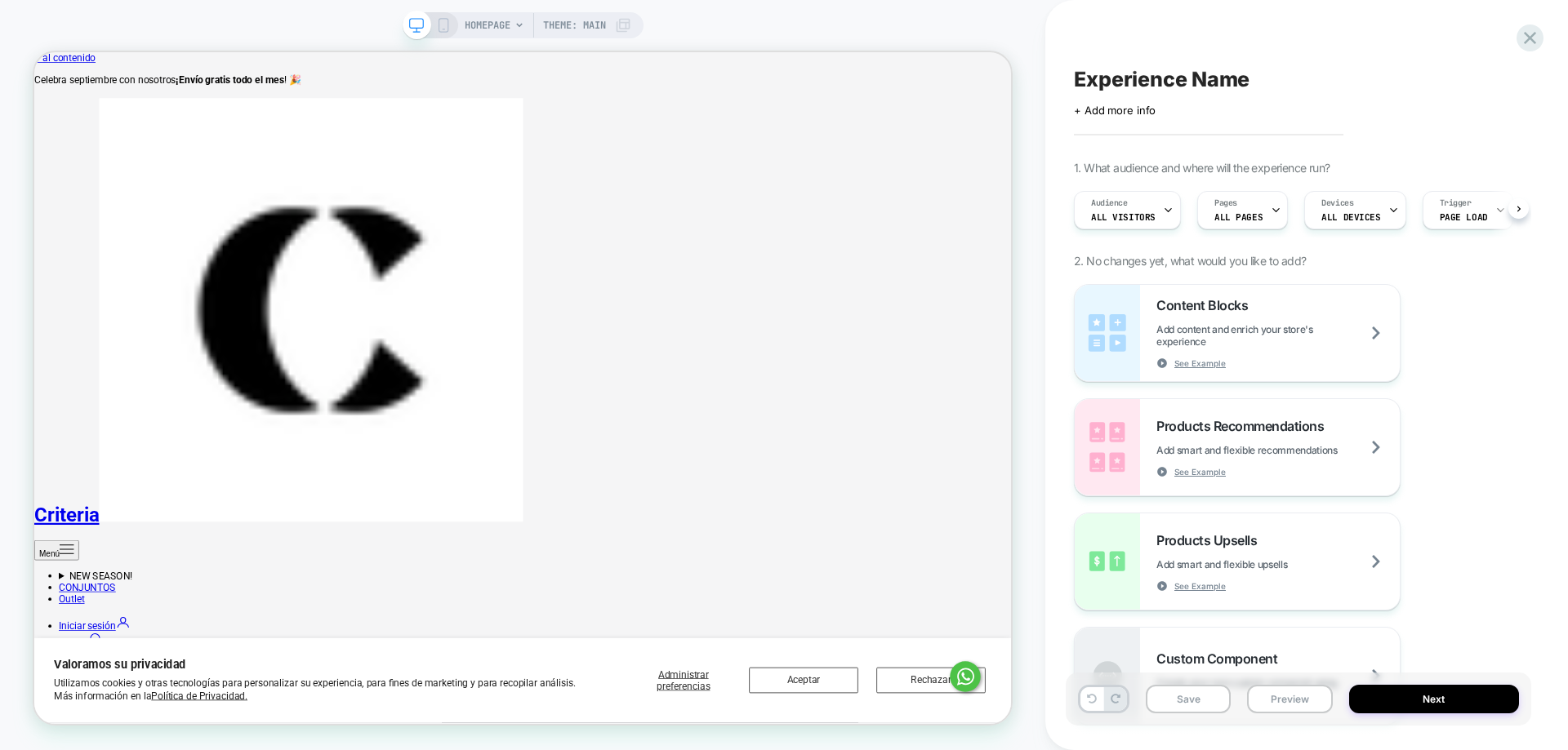
scroll to position [0, 1]
click at [469, 29] on span "HOMEPAGE" at bounding box center [487, 25] width 46 height 26
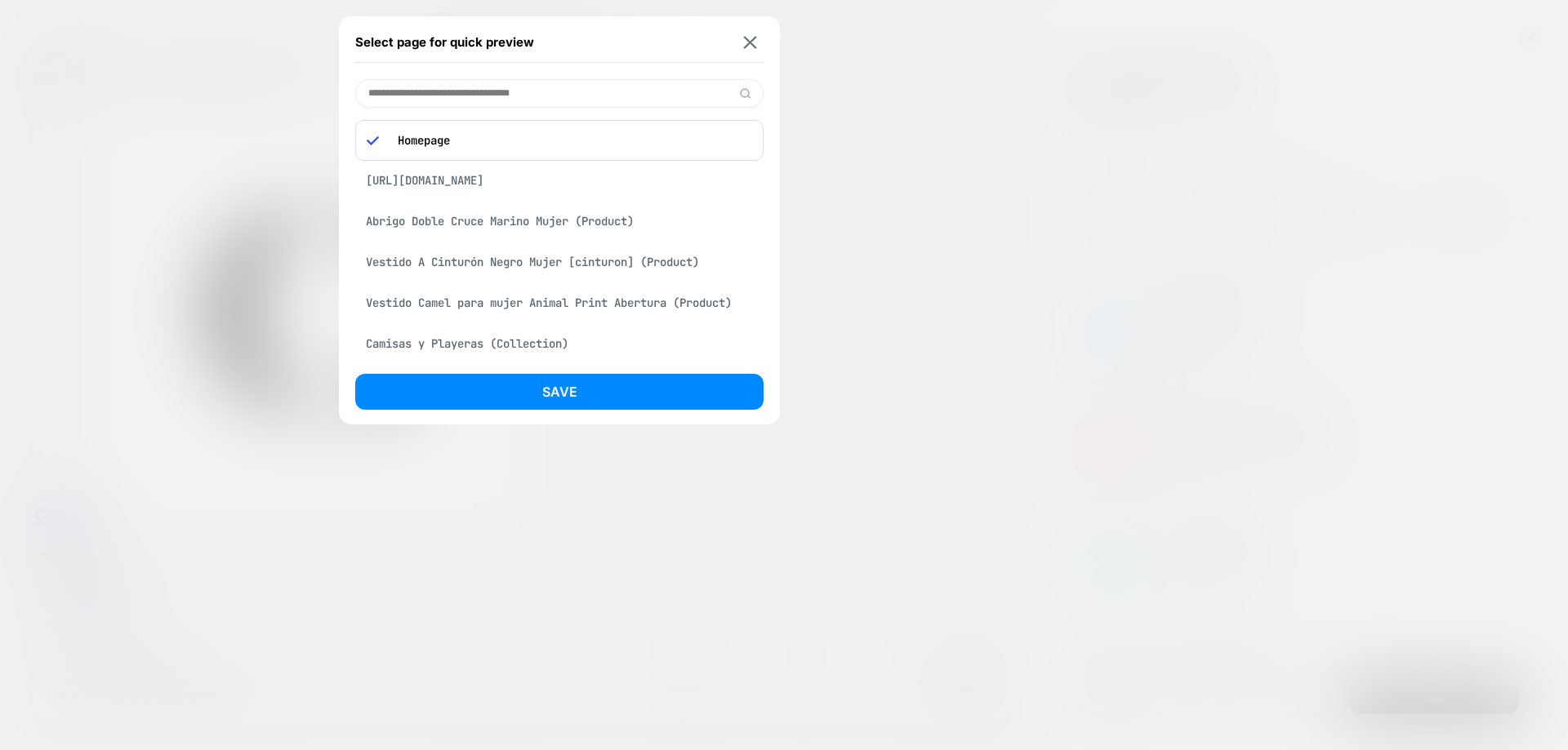
click at [481, 196] on div "[URL][DOMAIN_NAME]" at bounding box center [558, 180] width 408 height 31
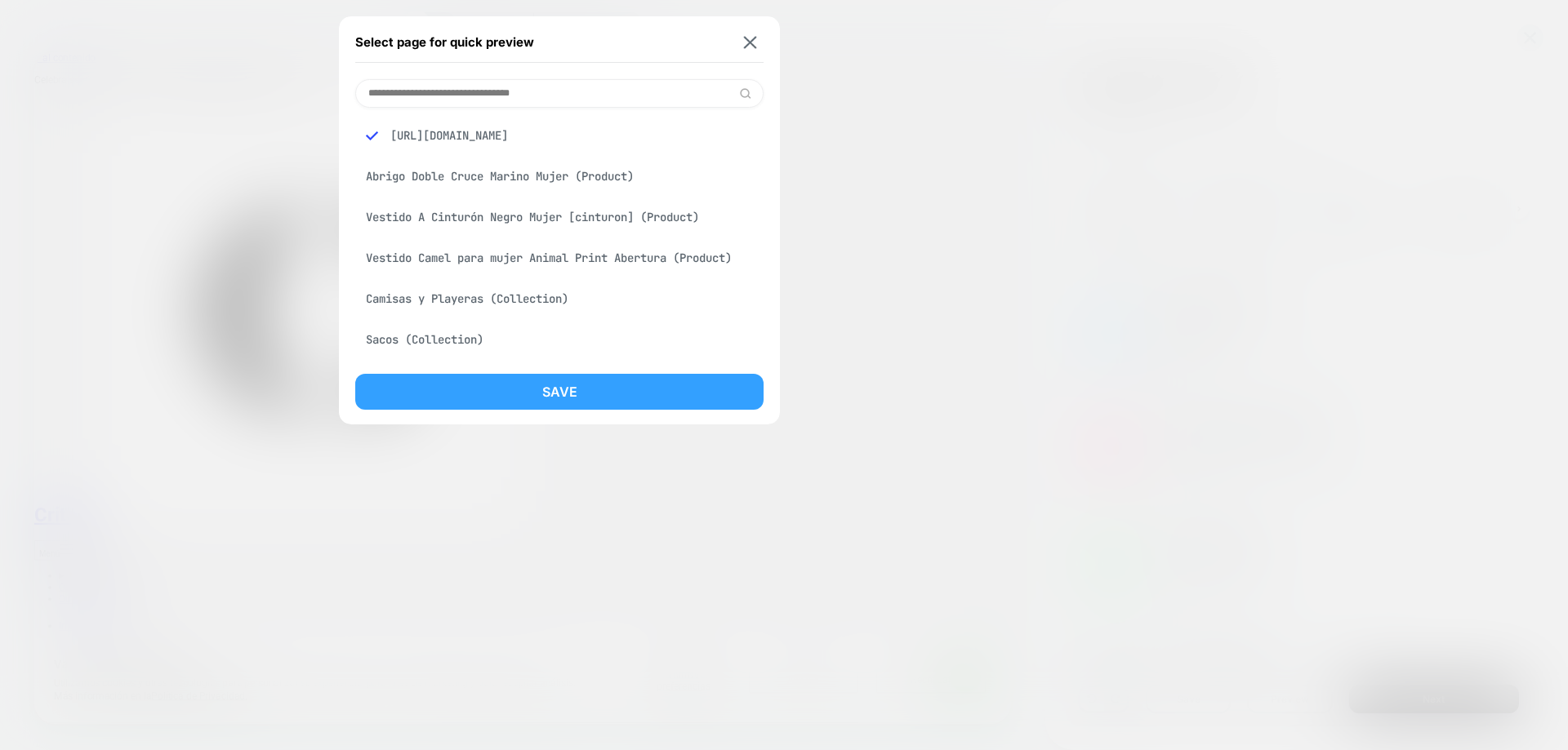
click at [575, 384] on button "Save" at bounding box center [558, 391] width 408 height 35
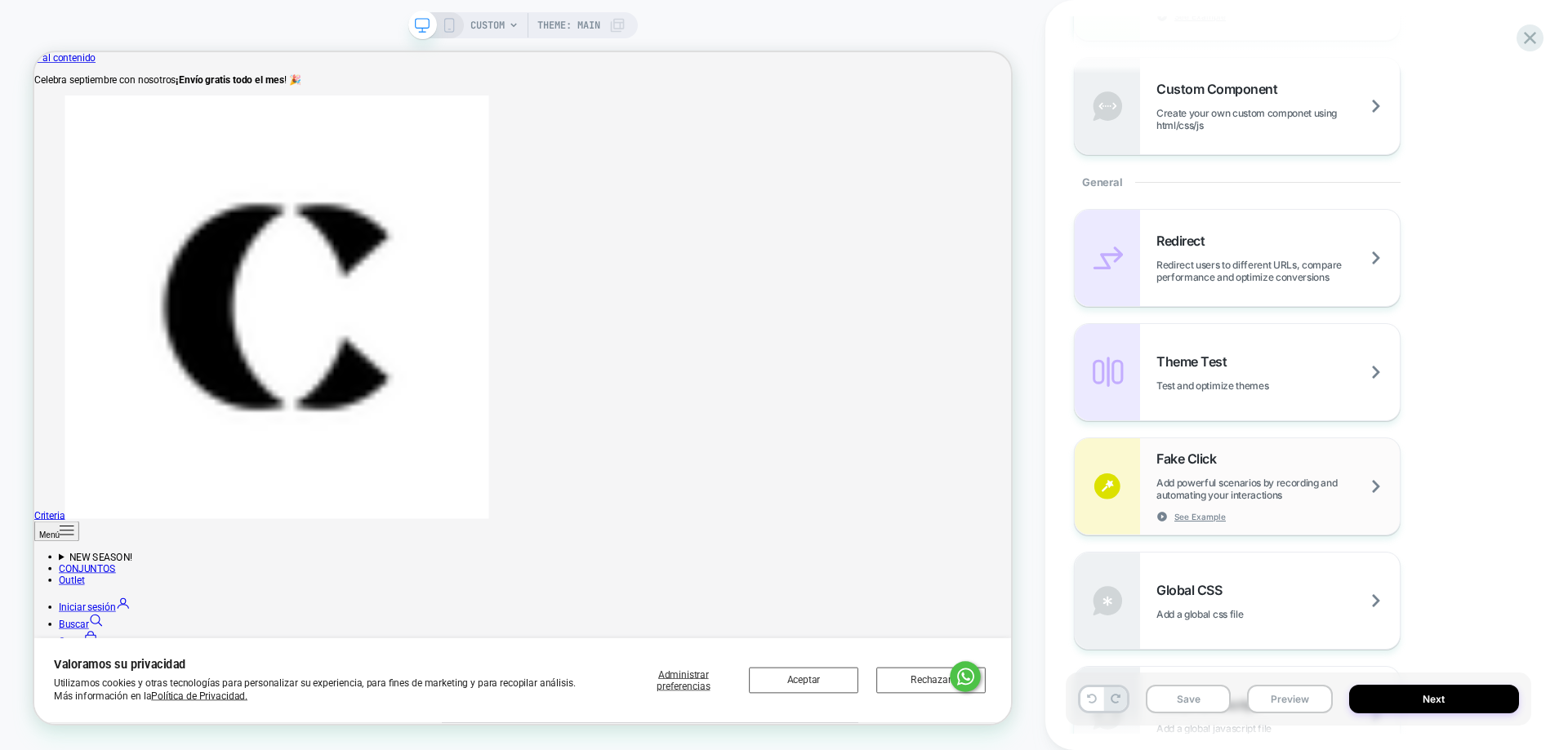
scroll to position [571, 0]
click at [1244, 413] on div "Theme Test Test and optimize themes" at bounding box center [1237, 371] width 325 height 96
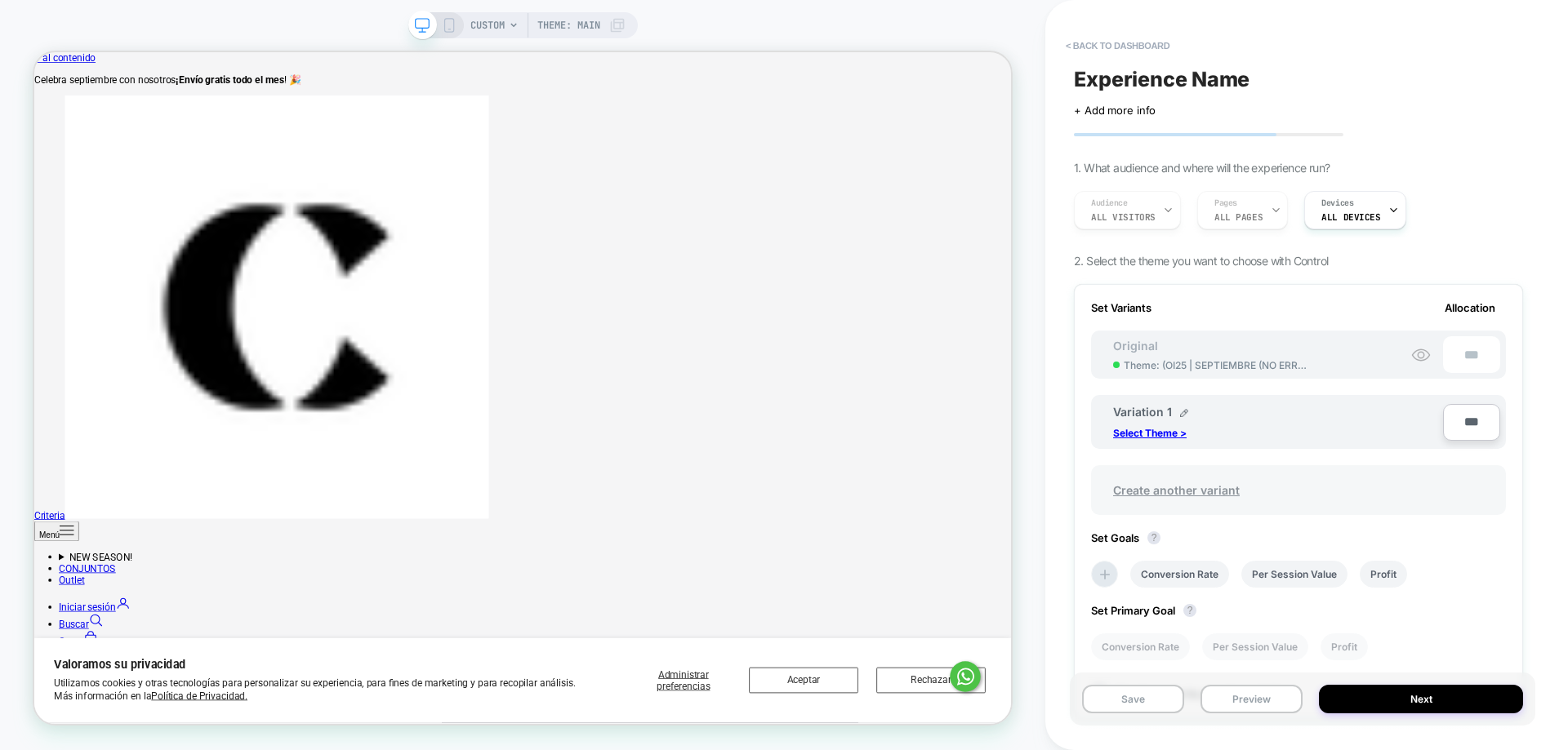
click at [1196, 490] on span "Create another variant" at bounding box center [1176, 490] width 159 height 38
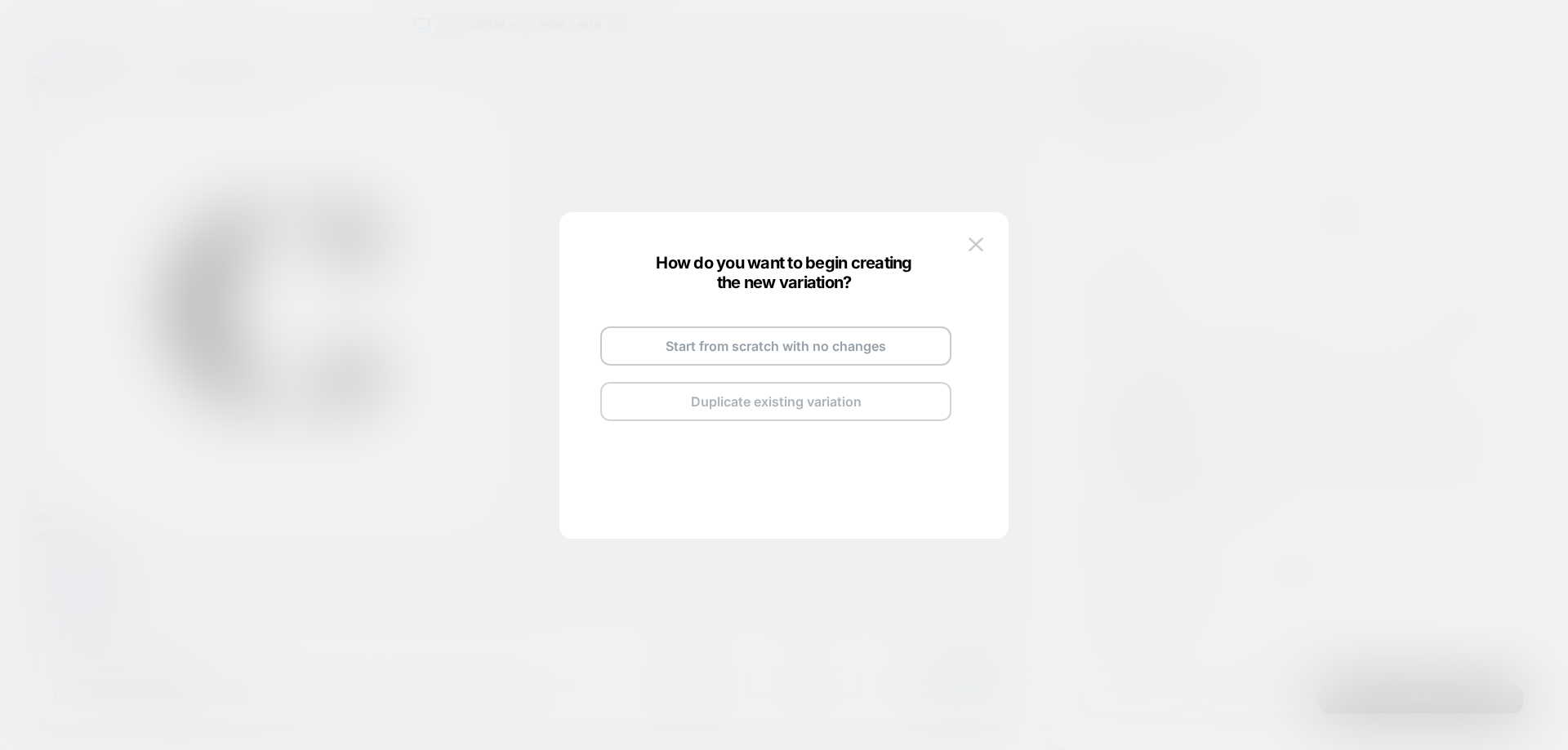
click at [817, 408] on button "Duplicate existing variation" at bounding box center [775, 401] width 351 height 39
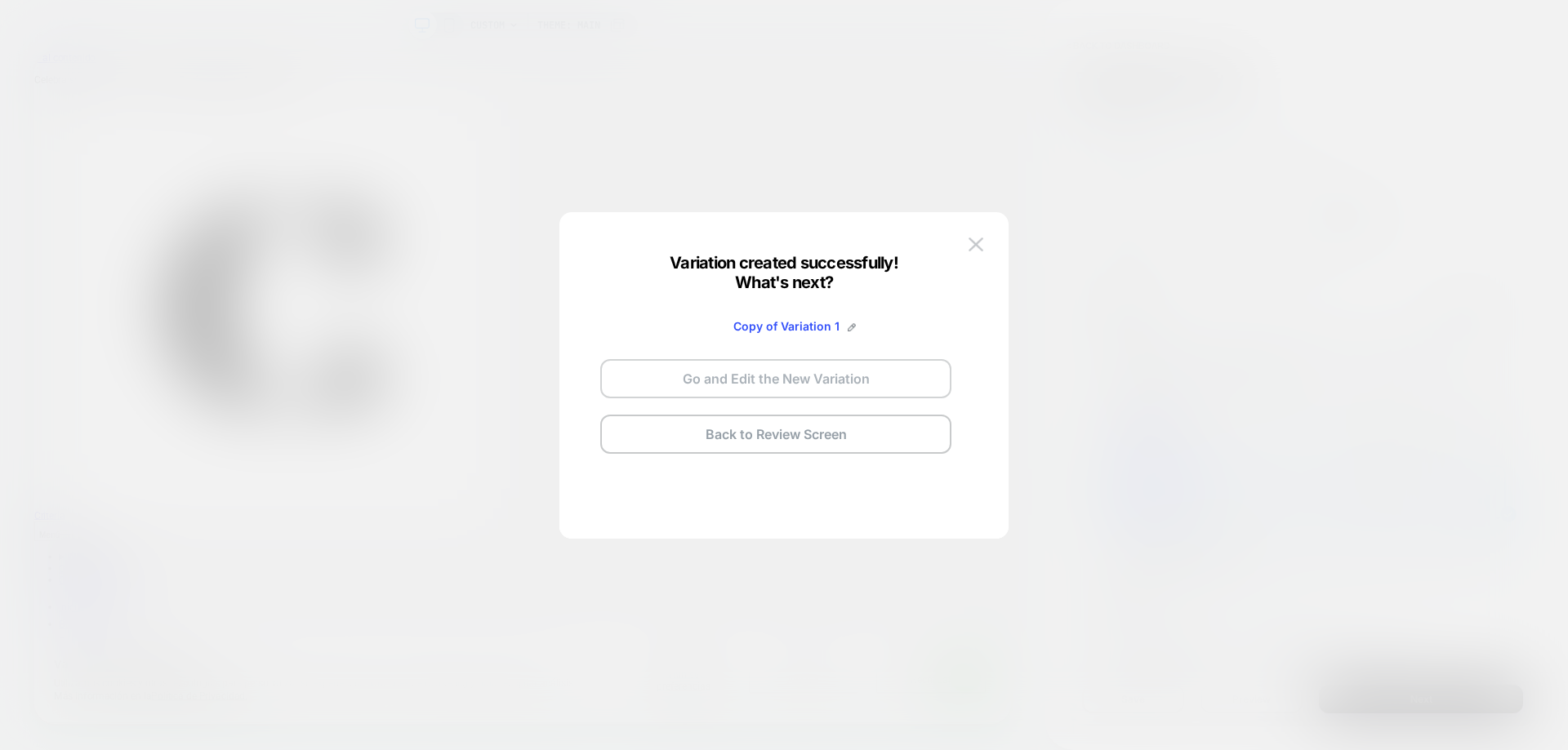
click at [835, 372] on button "Go and Edit the New Variation" at bounding box center [775, 378] width 351 height 39
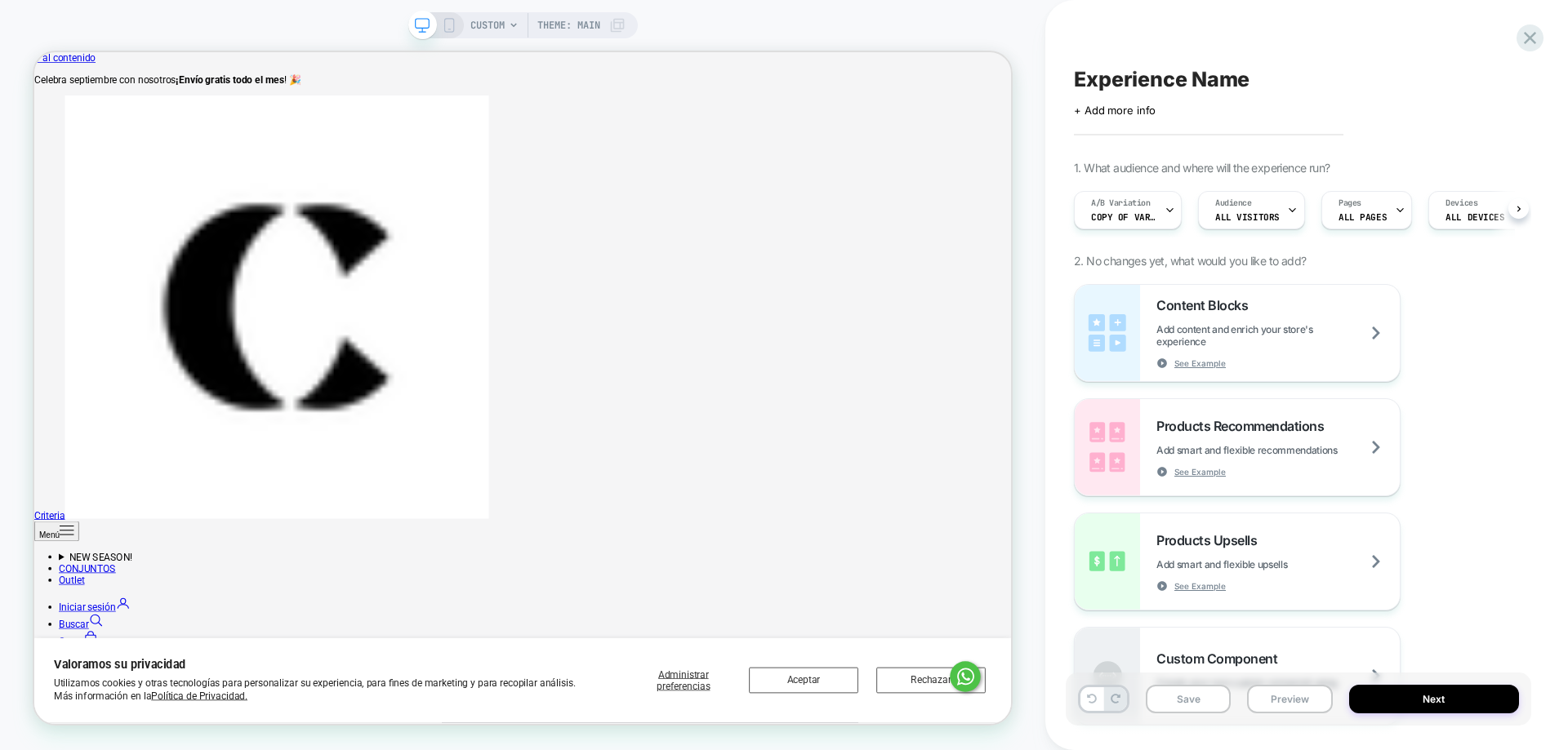
scroll to position [0, 1]
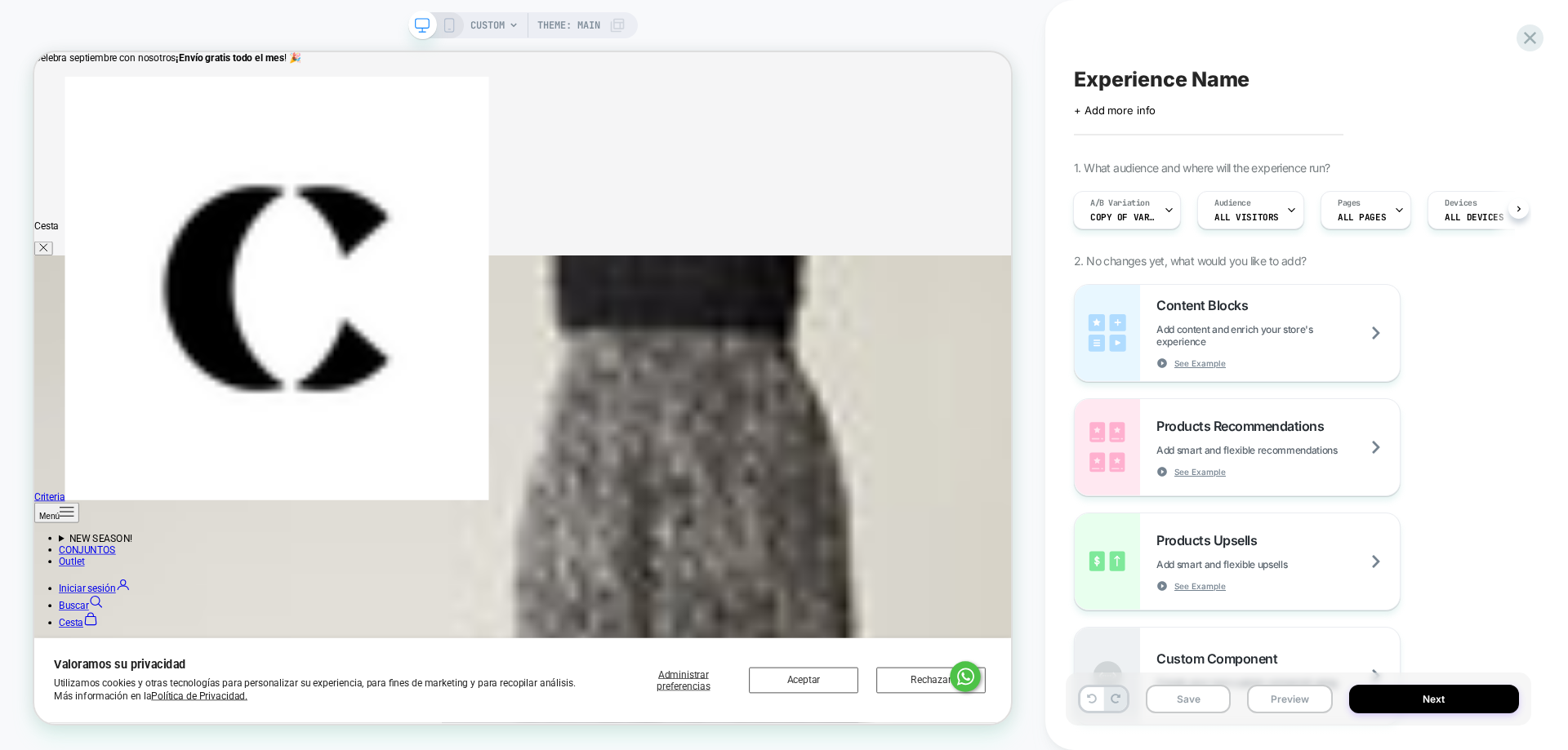
click at [1017, 388] on div "CUSTOM Theme: MAIN" at bounding box center [522, 375] width 1045 height 717
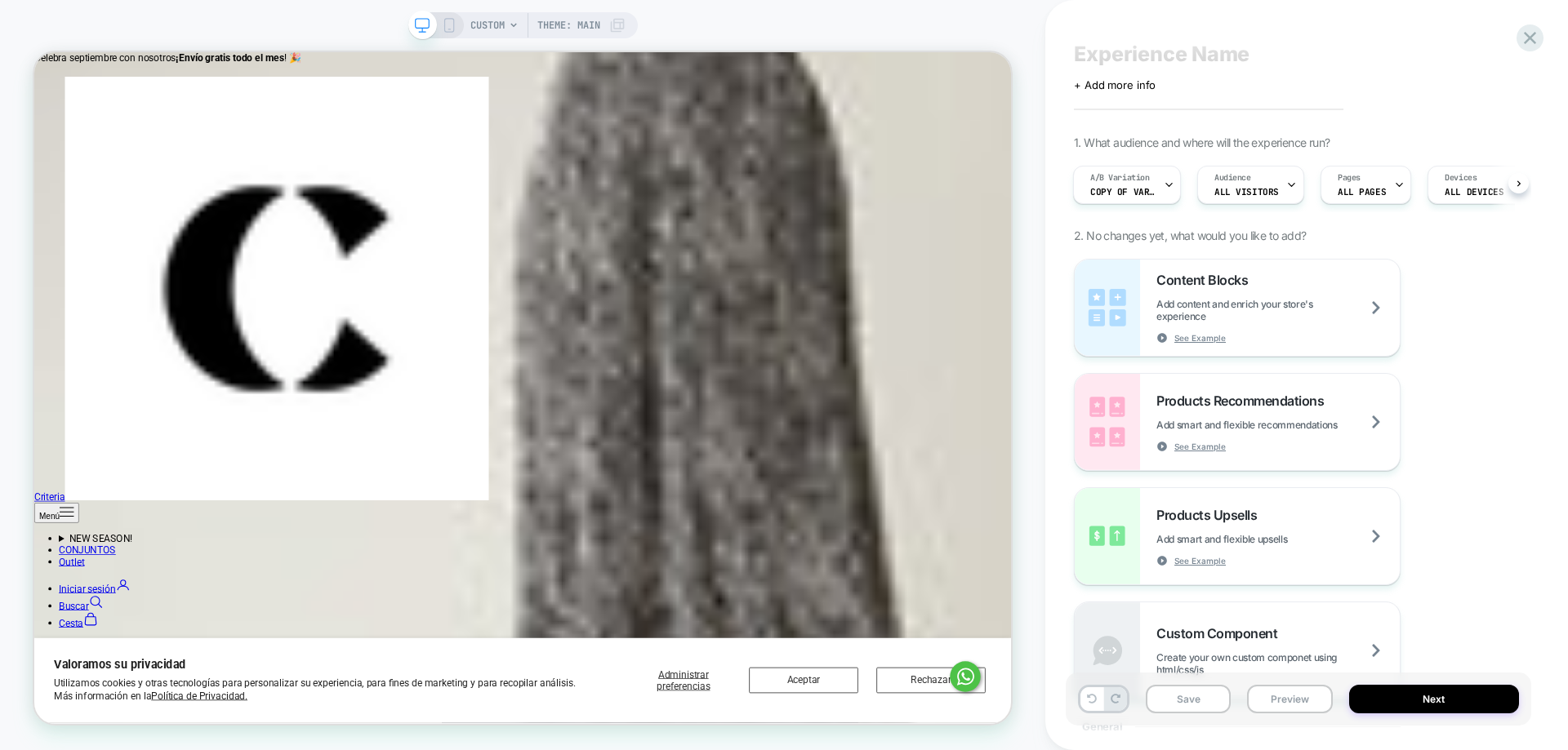
scroll to position [0, 0]
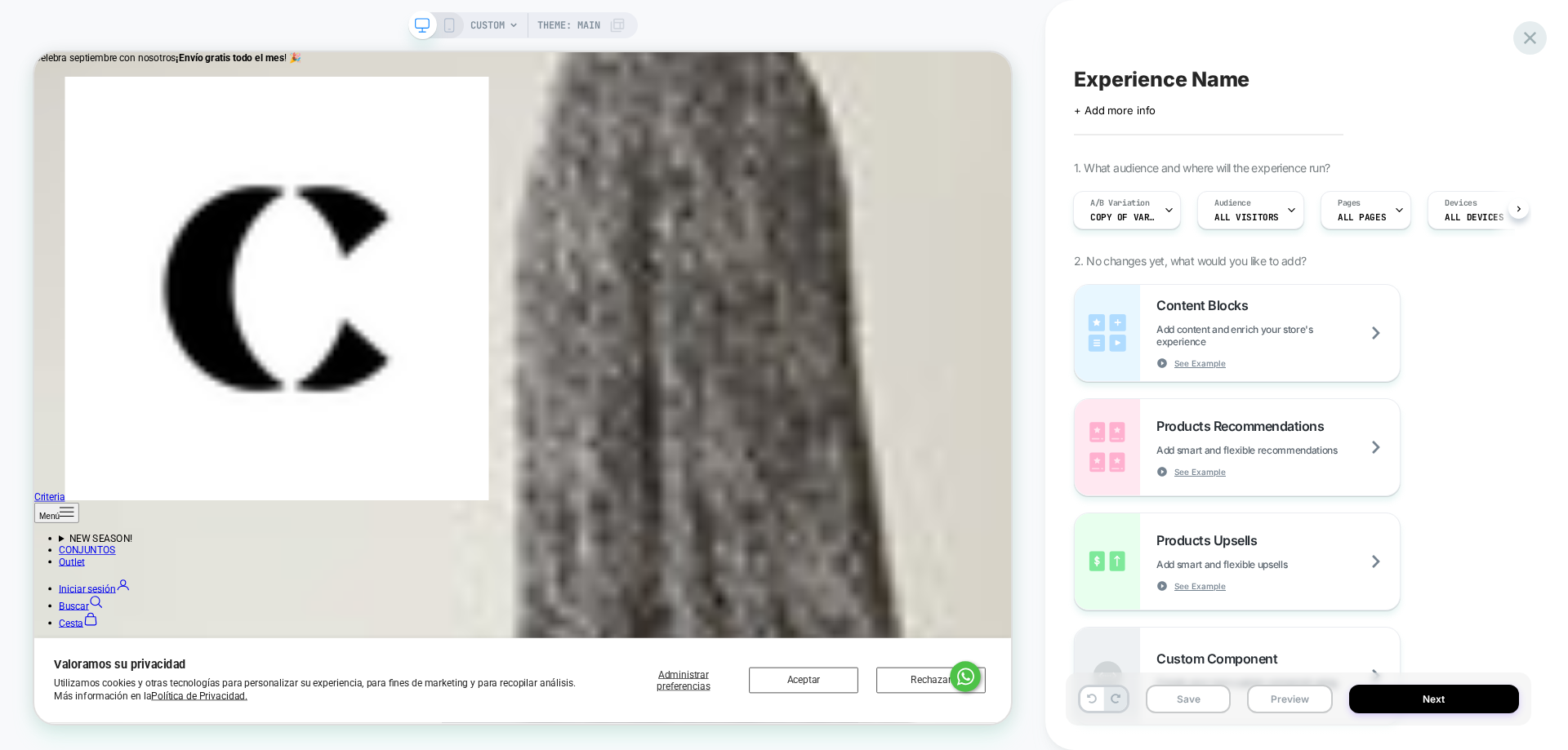
click at [1526, 52] on div at bounding box center [1530, 37] width 34 height 34
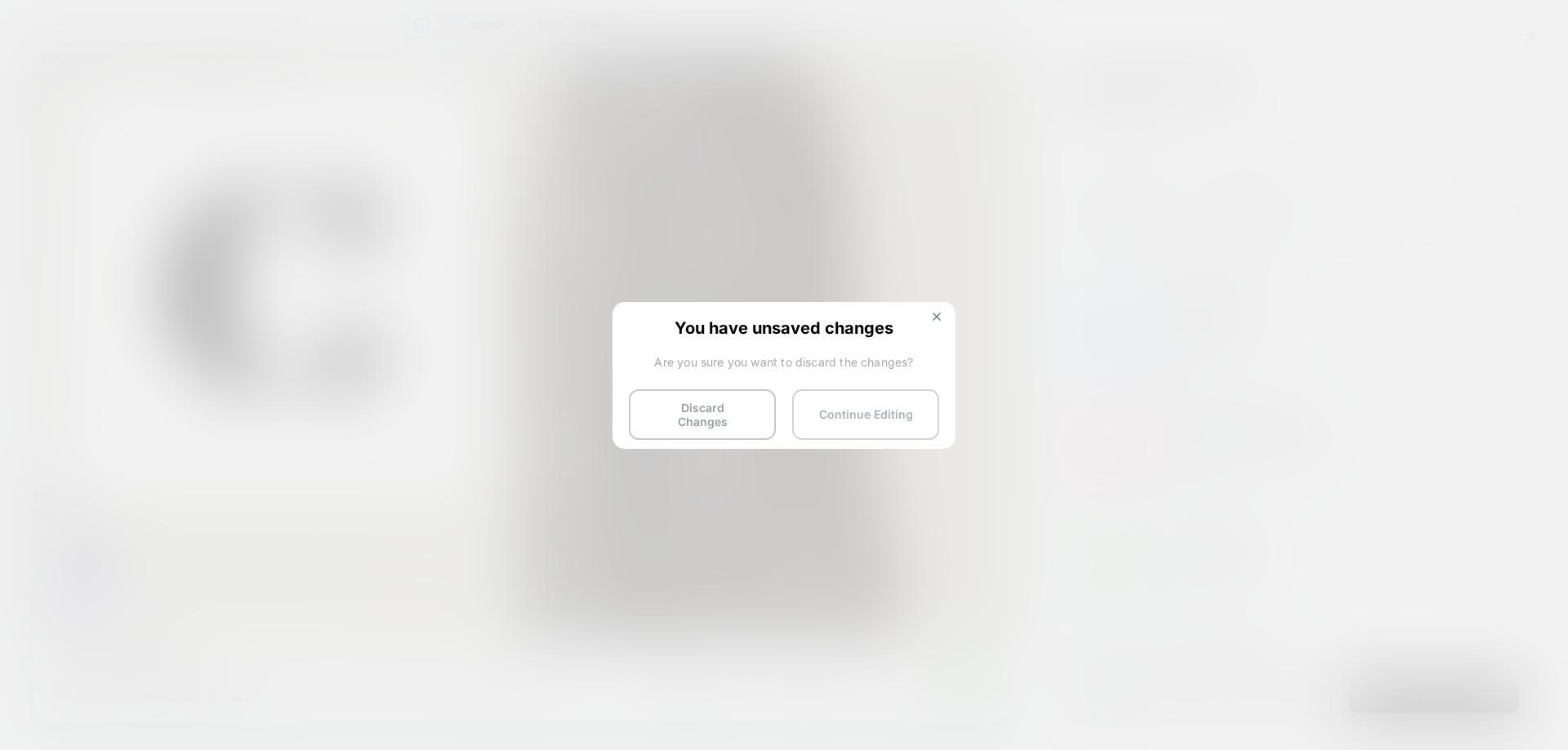
click at [891, 429] on button "Continue Editing" at bounding box center [865, 414] width 147 height 51
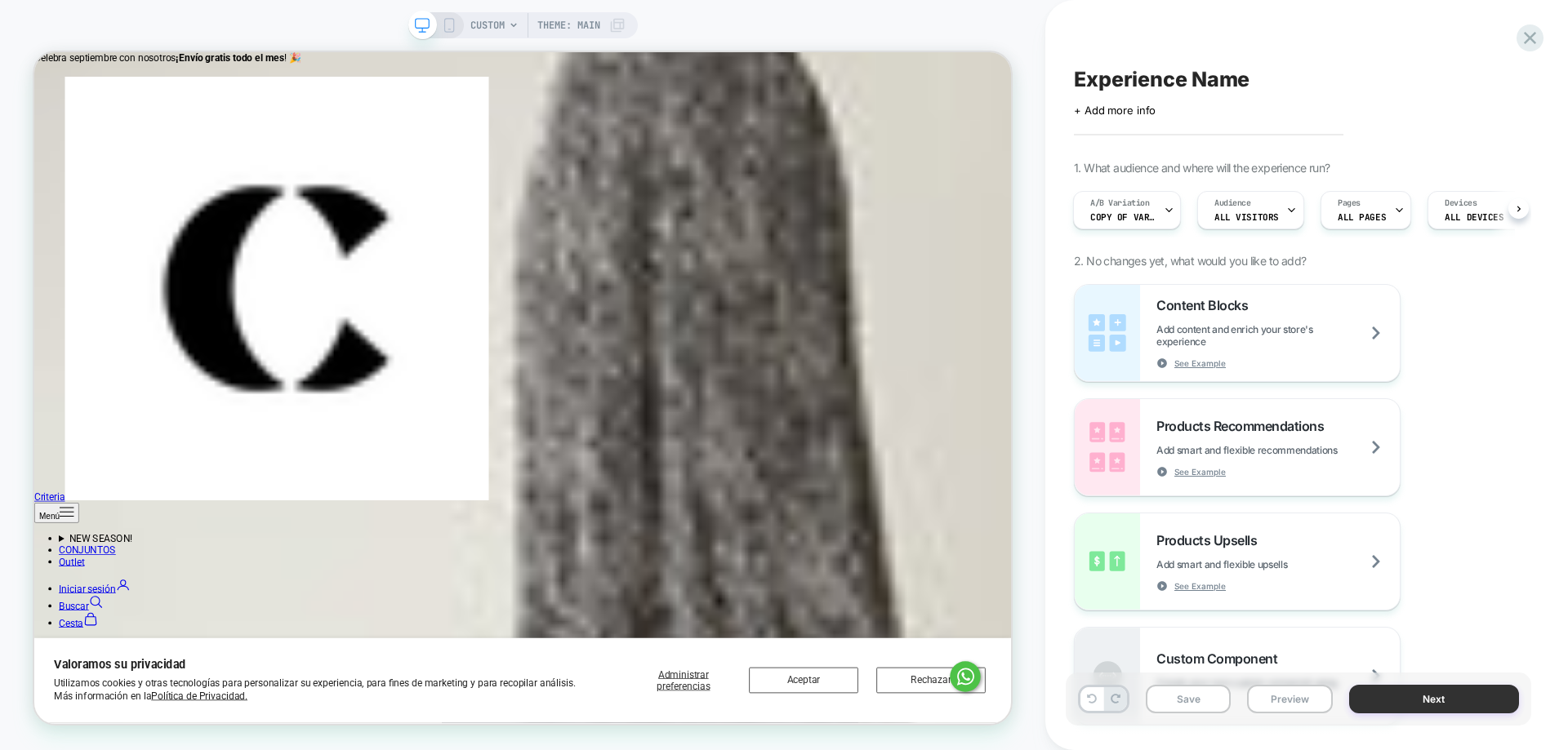
click at [1454, 693] on button "Next" at bounding box center [1435, 699] width 171 height 29
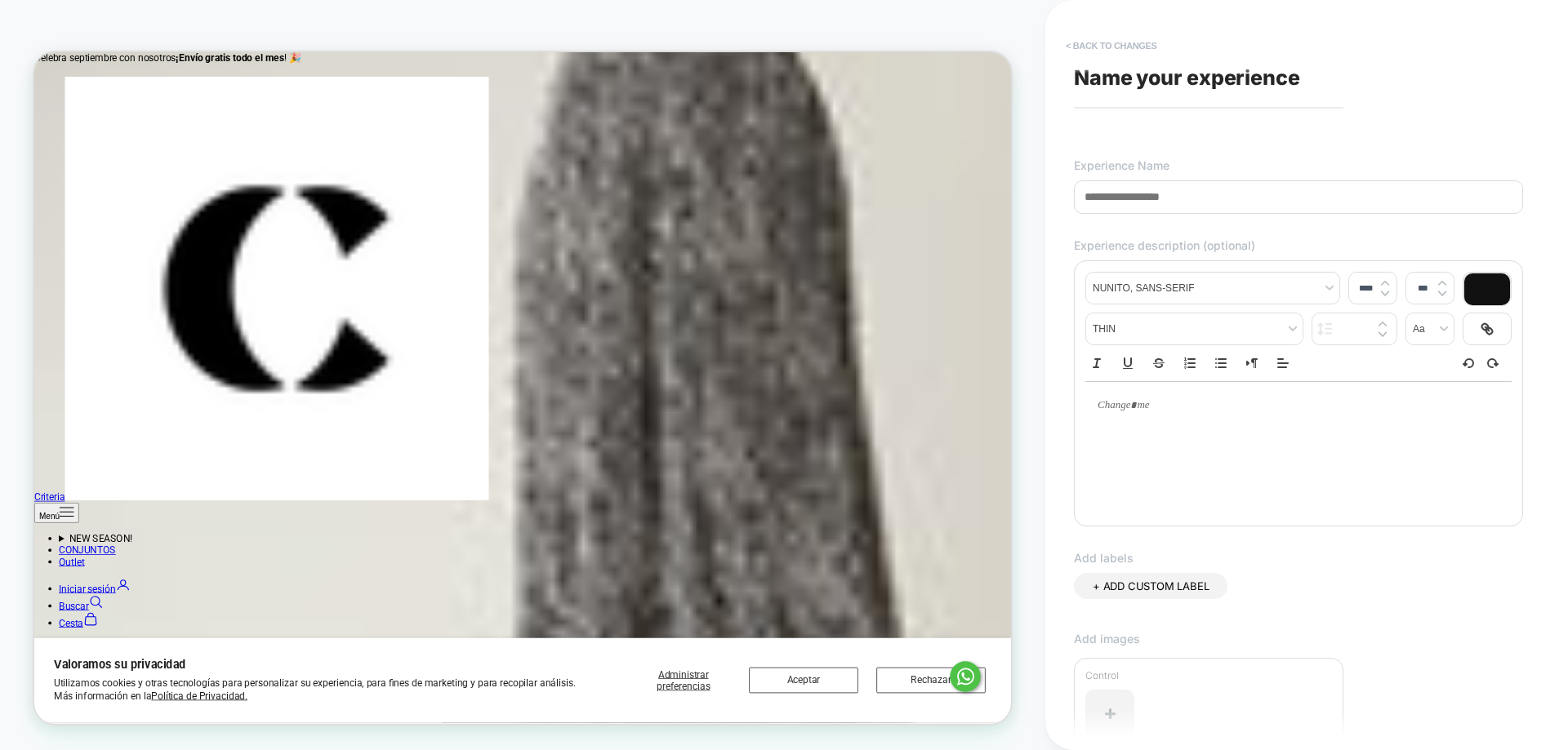
click at [1084, 41] on button "< Back to changes" at bounding box center [1111, 45] width 107 height 26
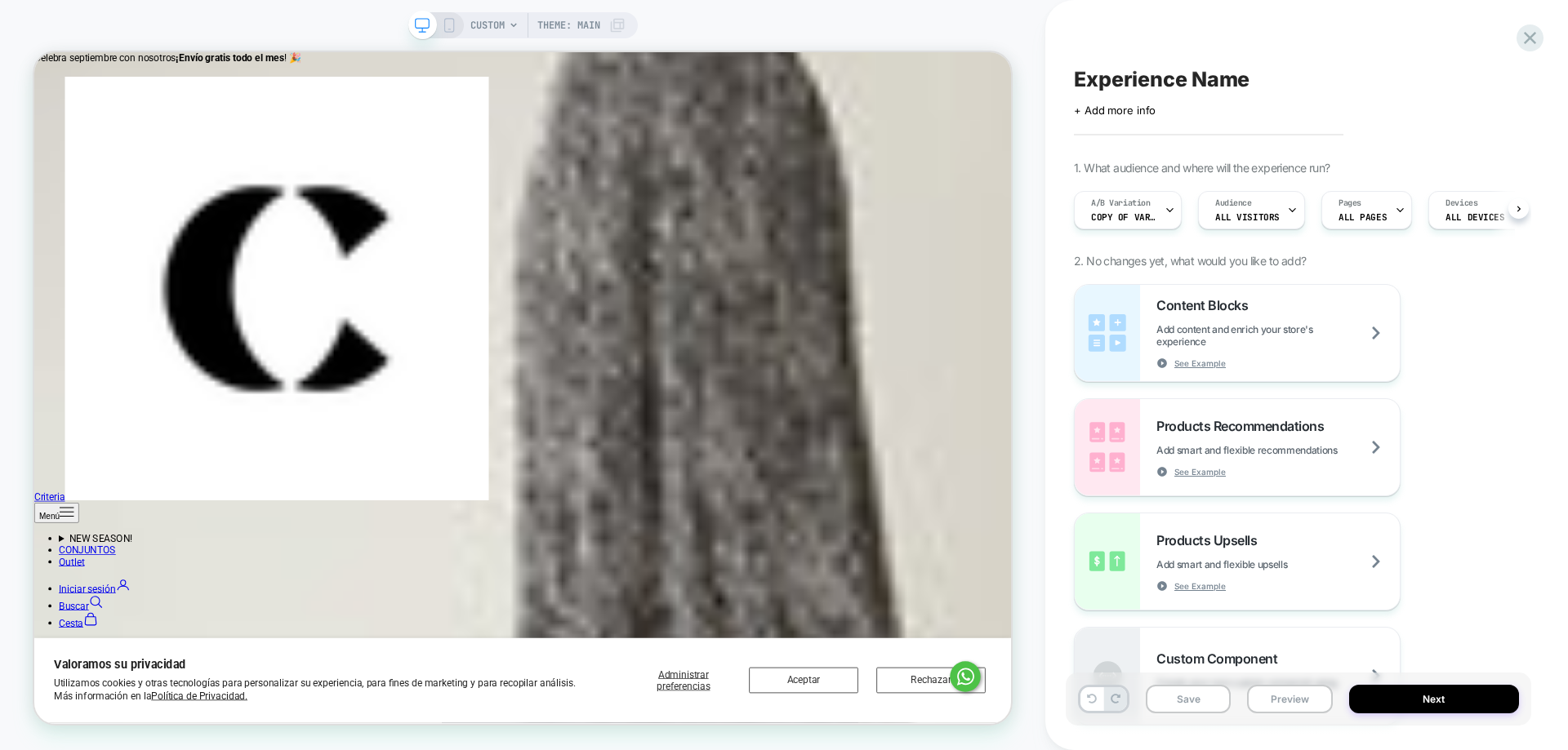
scroll to position [0, 1]
drag, startPoint x: 144, startPoint y: 589, endPoint x: 219, endPoint y: 684, distance: 121.0
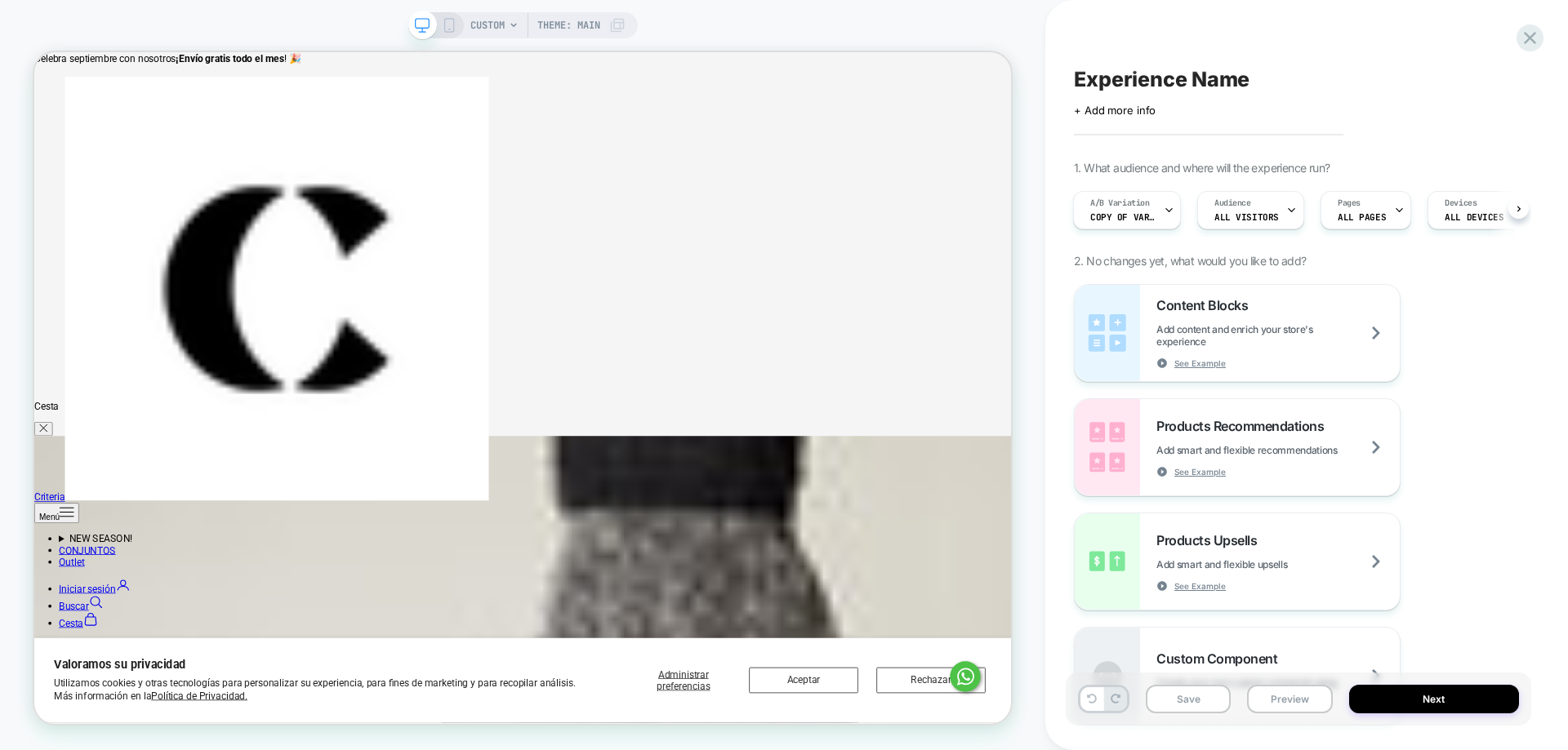
scroll to position [490, 0]
click at [1528, 204] on div "Experience Name Click to edit experience details + Add more info 1. What audien…" at bounding box center [1297, 375] width 465 height 717
click at [1355, 218] on div "Pages ALL PAGES" at bounding box center [1321, 210] width 90 height 38
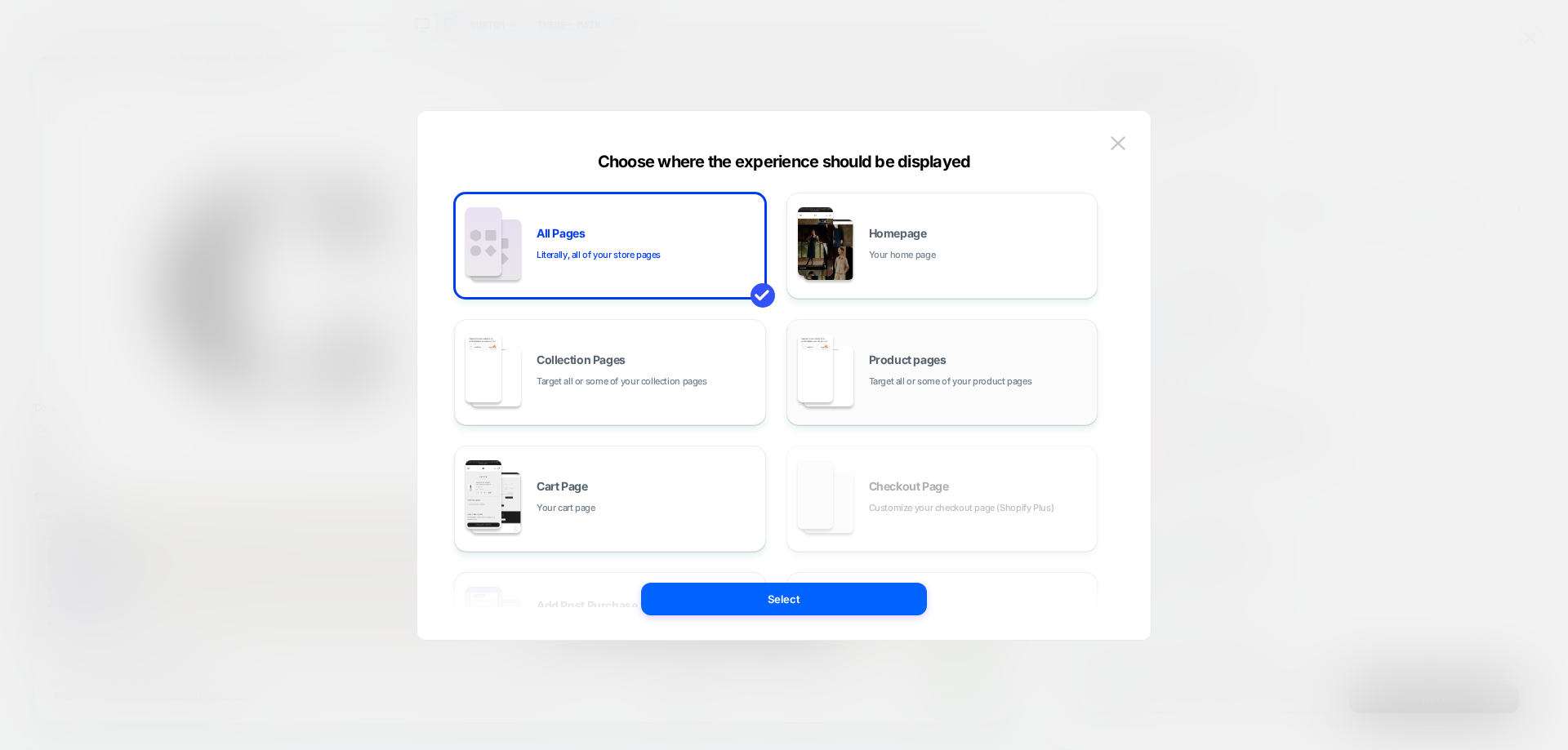
click at [928, 385] on span "Target all or some of your product pages" at bounding box center [950, 382] width 163 height 15
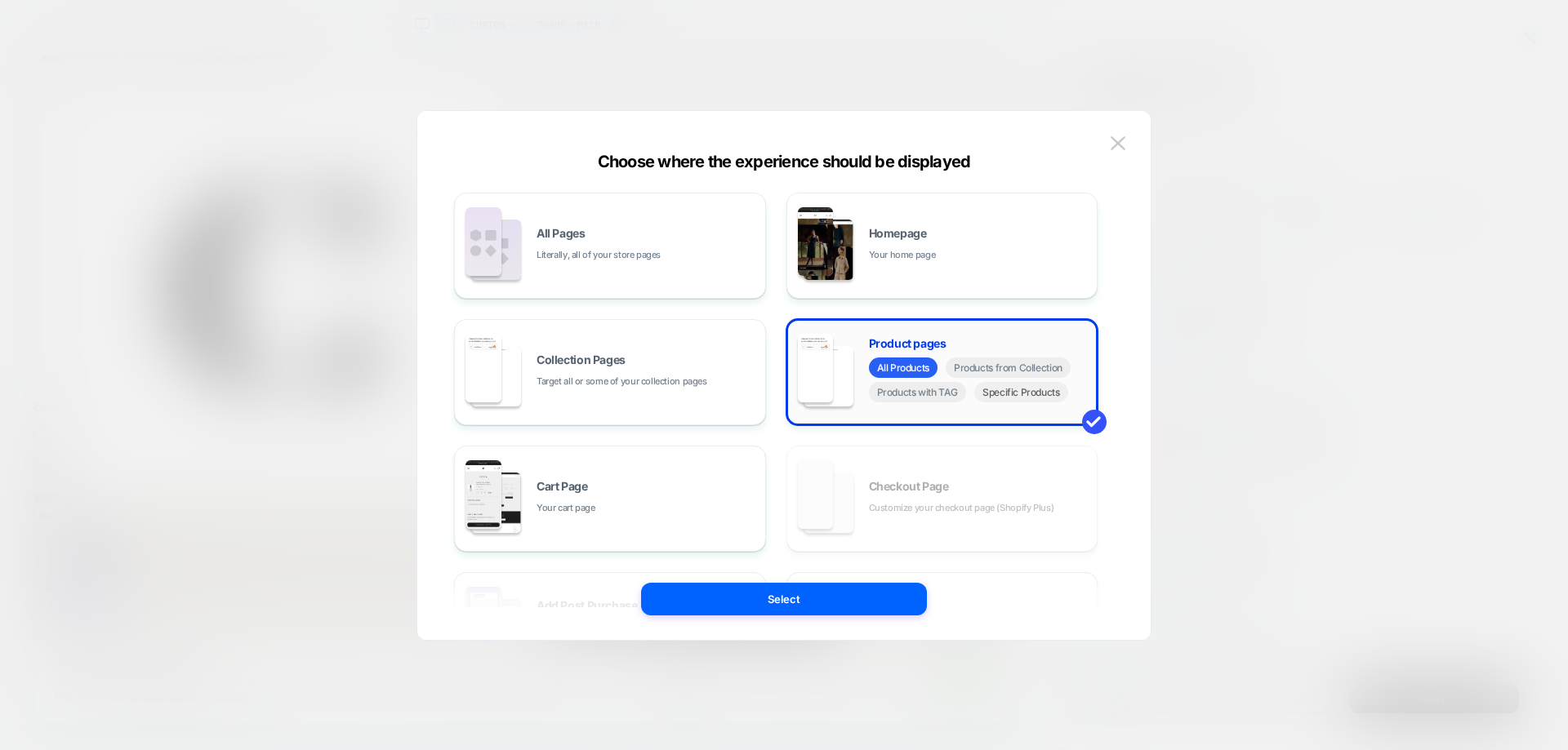
click at [1028, 397] on span "Specific Products" at bounding box center [1021, 391] width 94 height 20
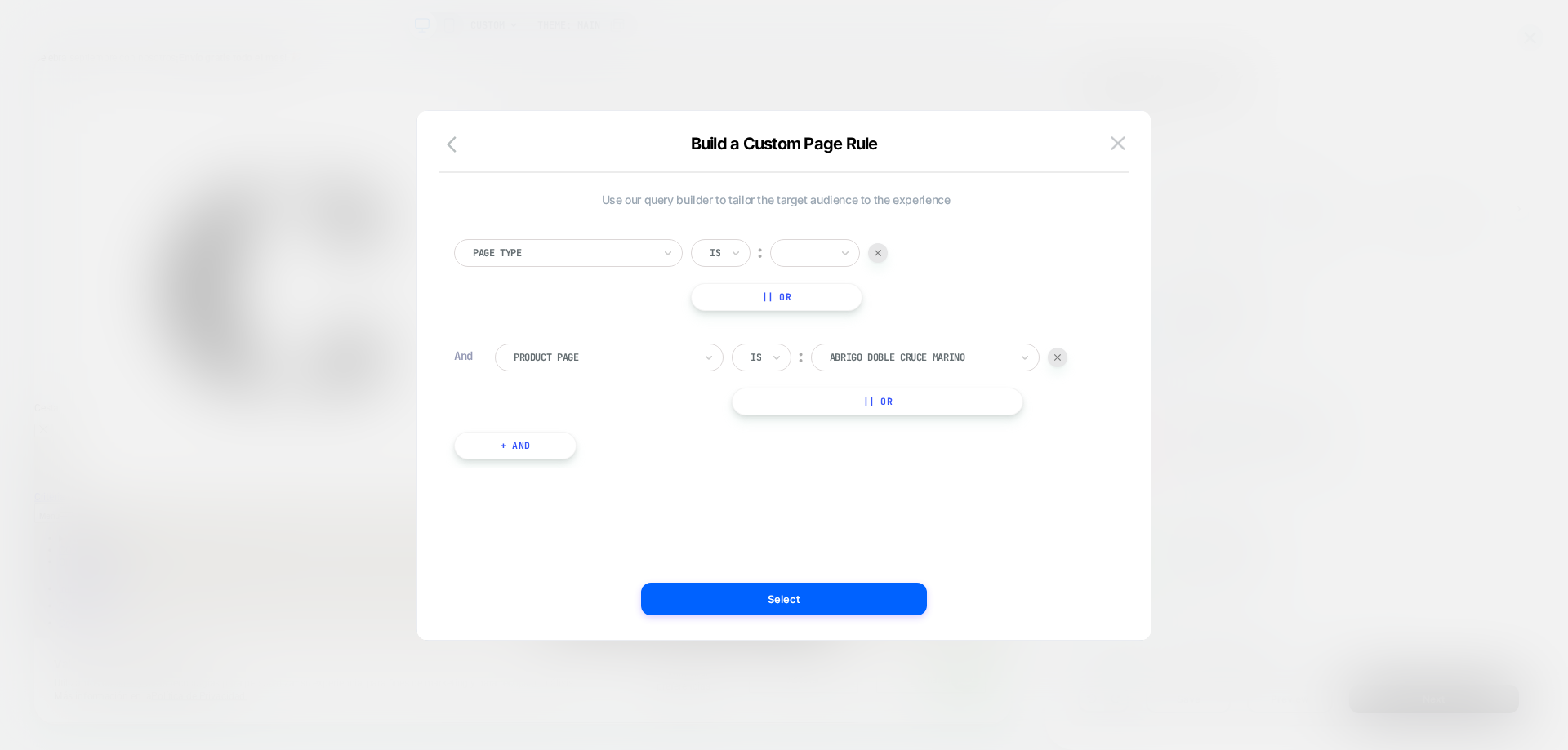
click at [443, 130] on div "Use our query builder to tailor the target audience to the experience Page Type…" at bounding box center [783, 384] width 684 height 512
click at [647, 260] on div "Page Type" at bounding box center [562, 252] width 183 height 18
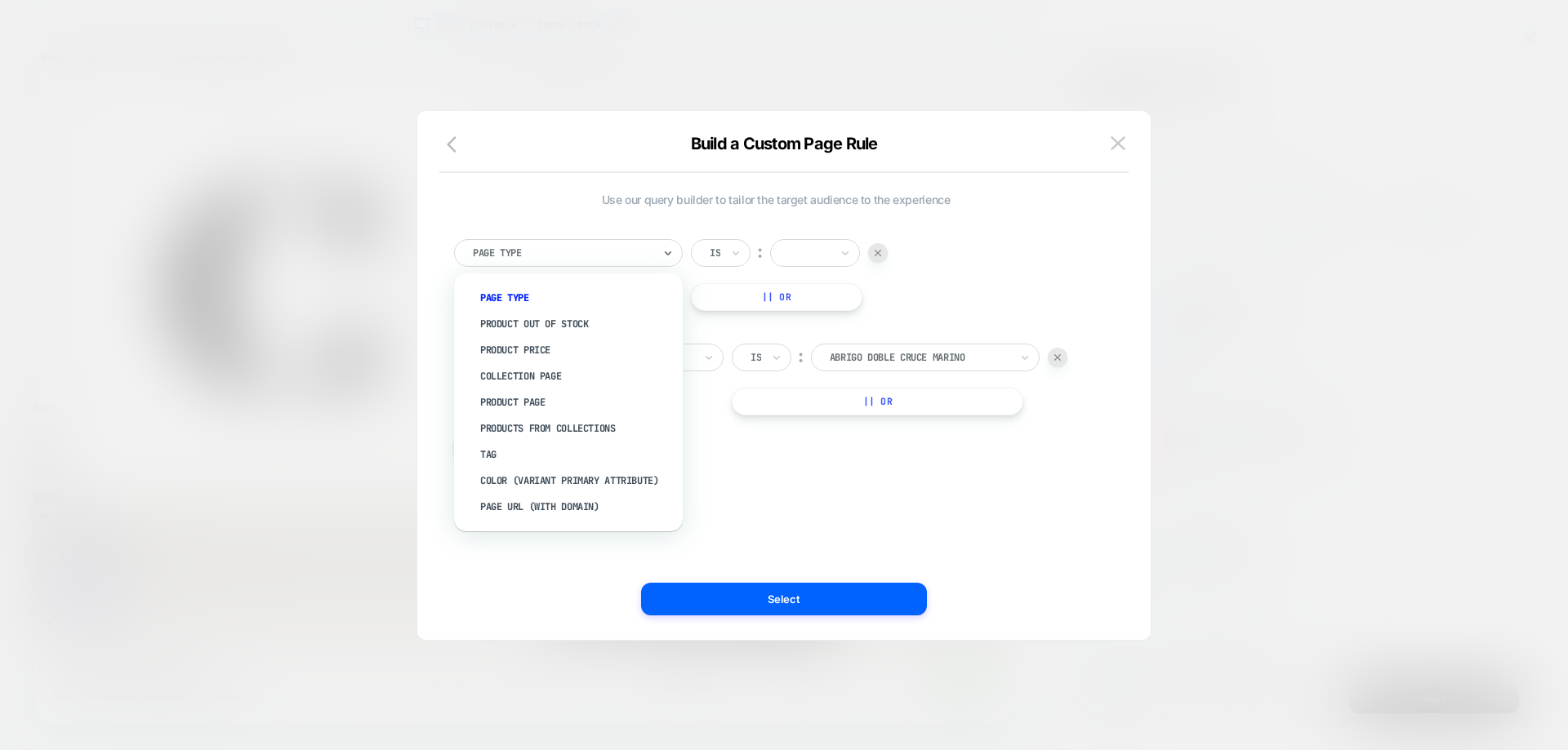
drag, startPoint x: 548, startPoint y: 464, endPoint x: 686, endPoint y: 376, distance: 163.7
click at [547, 465] on div "Tag" at bounding box center [576, 454] width 212 height 26
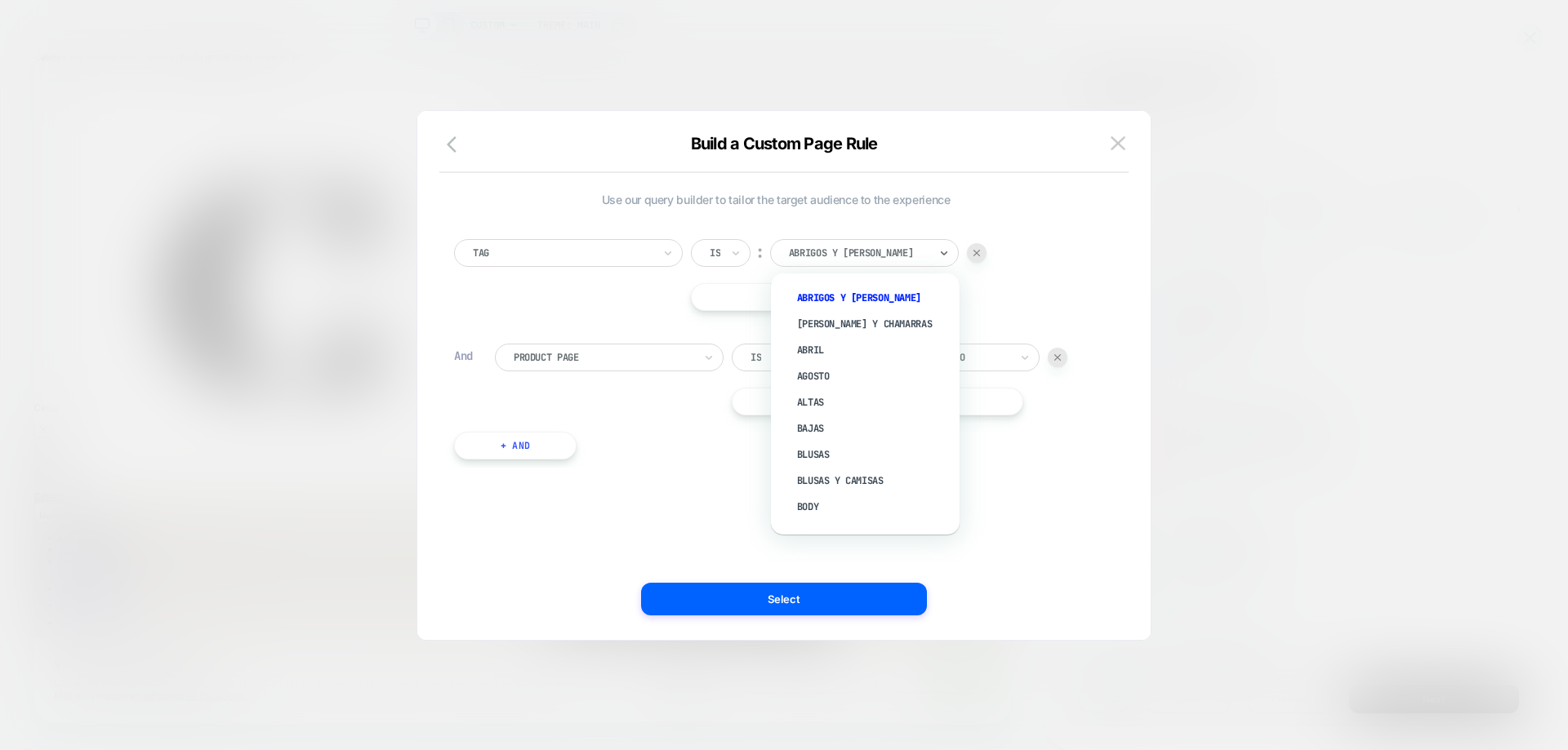
click at [895, 246] on div at bounding box center [859, 252] width 140 height 14
click at [855, 511] on div "testAB" at bounding box center [873, 509] width 173 height 26
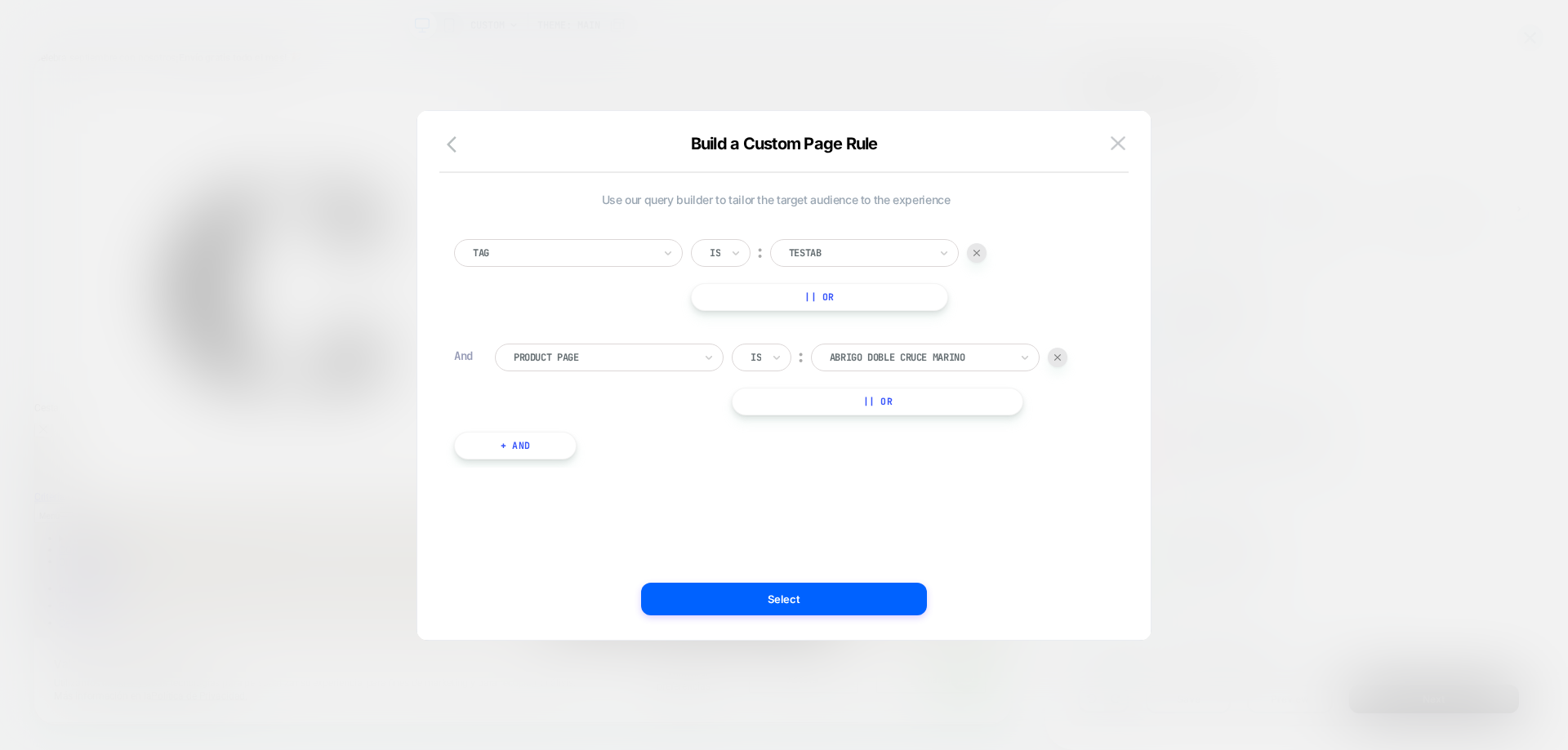
click at [1063, 359] on div at bounding box center [1057, 357] width 19 height 19
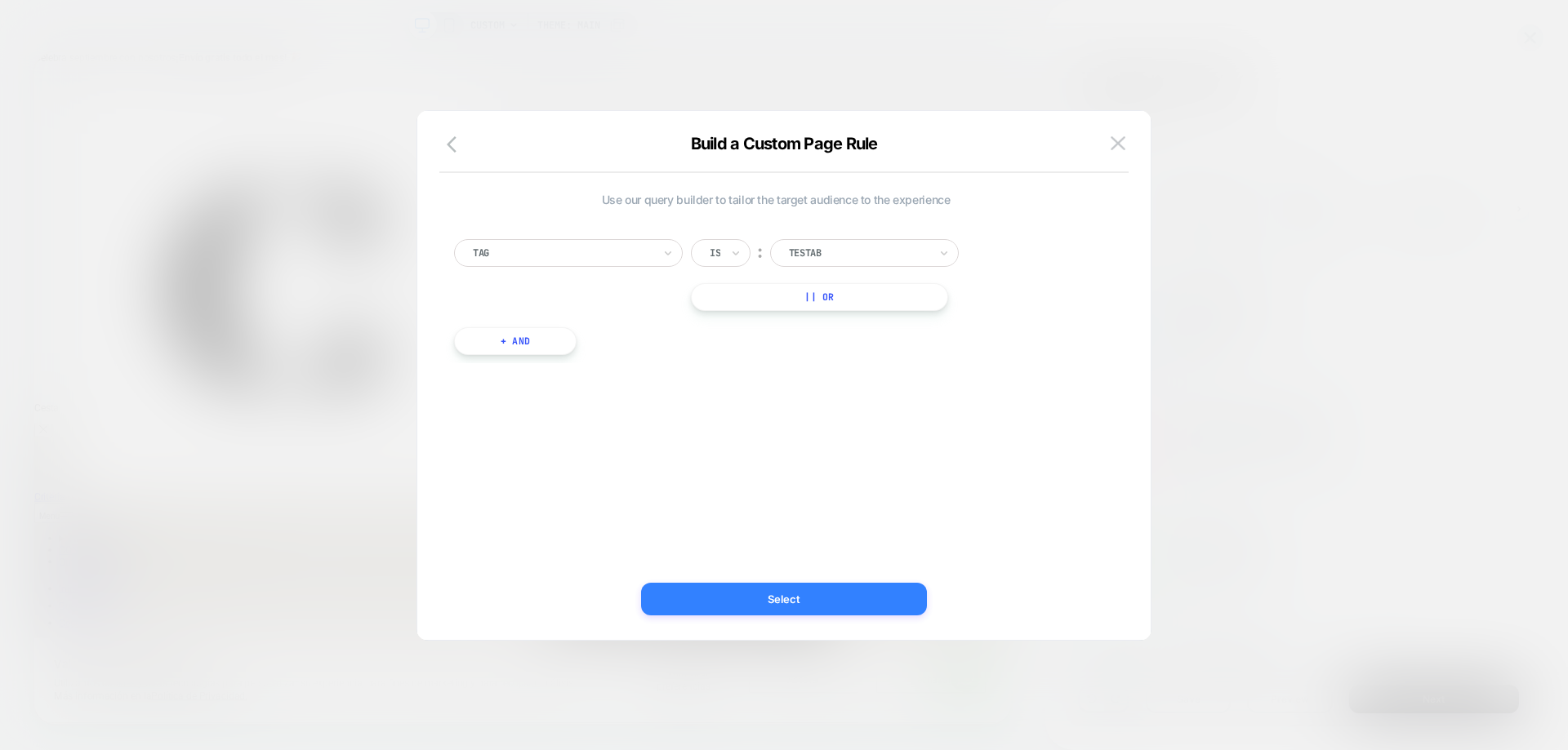
click at [892, 605] on button "Select" at bounding box center [784, 599] width 286 height 33
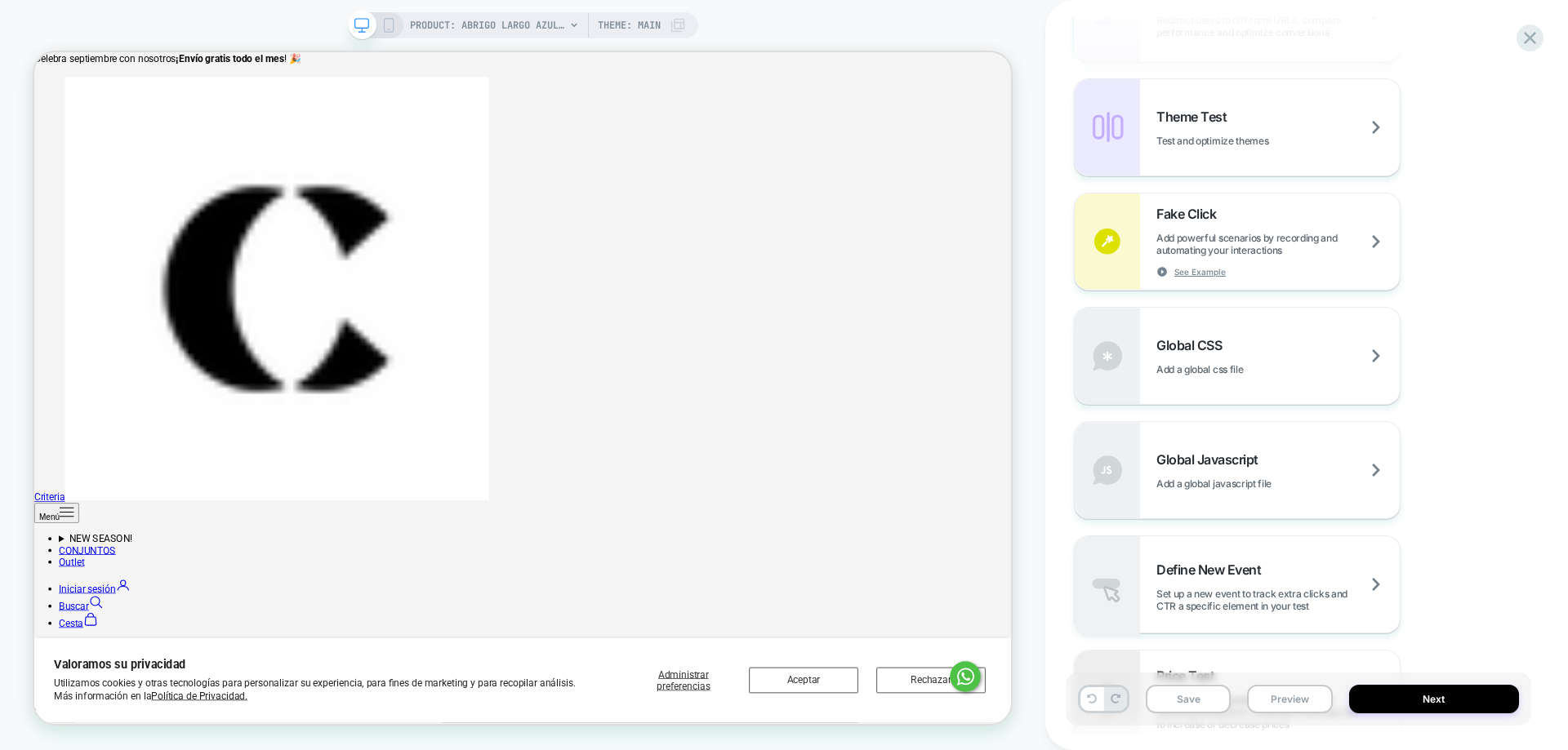
scroll to position [816, 0]
click at [1433, 695] on button "Next" at bounding box center [1435, 699] width 171 height 29
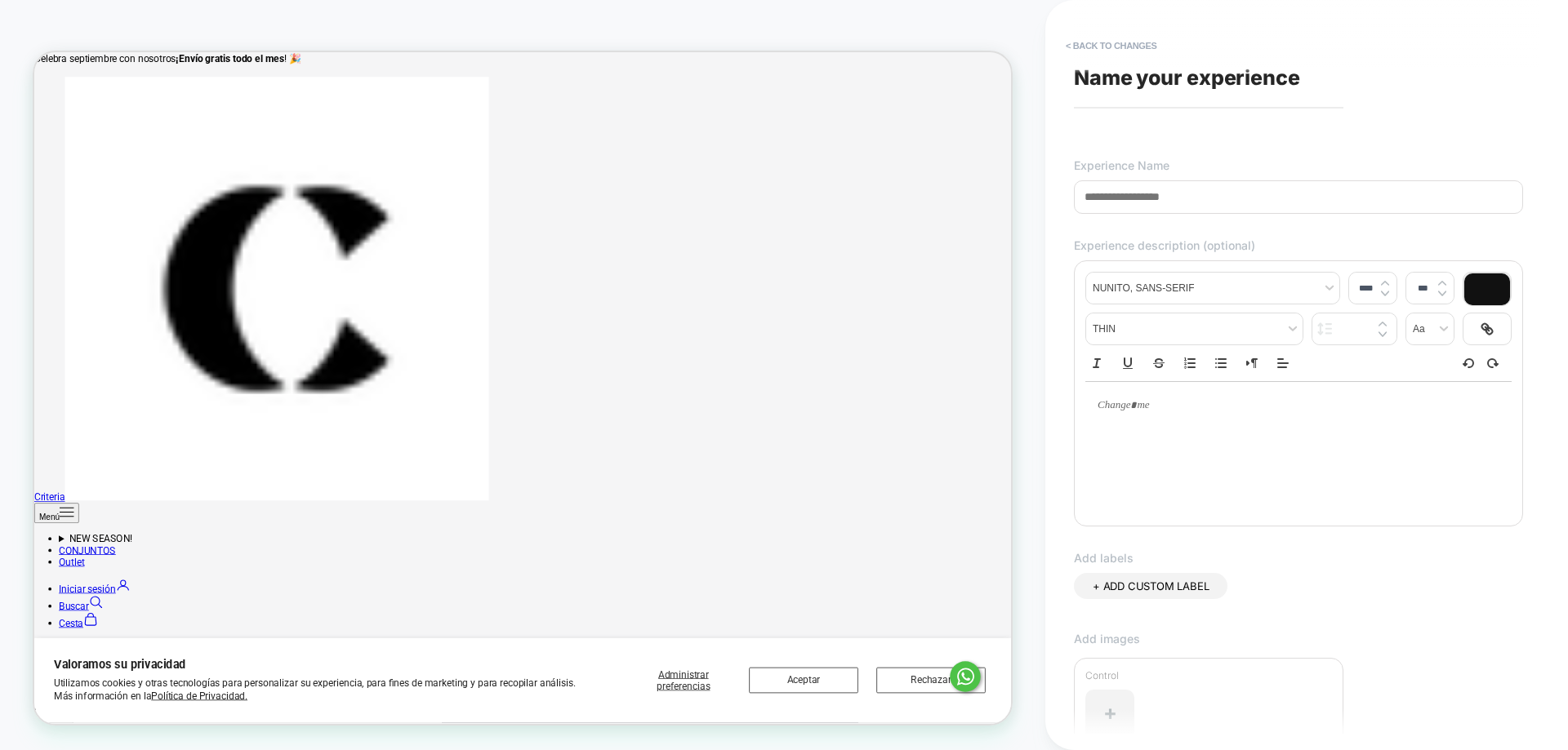
click at [1153, 198] on input at bounding box center [1298, 197] width 449 height 34
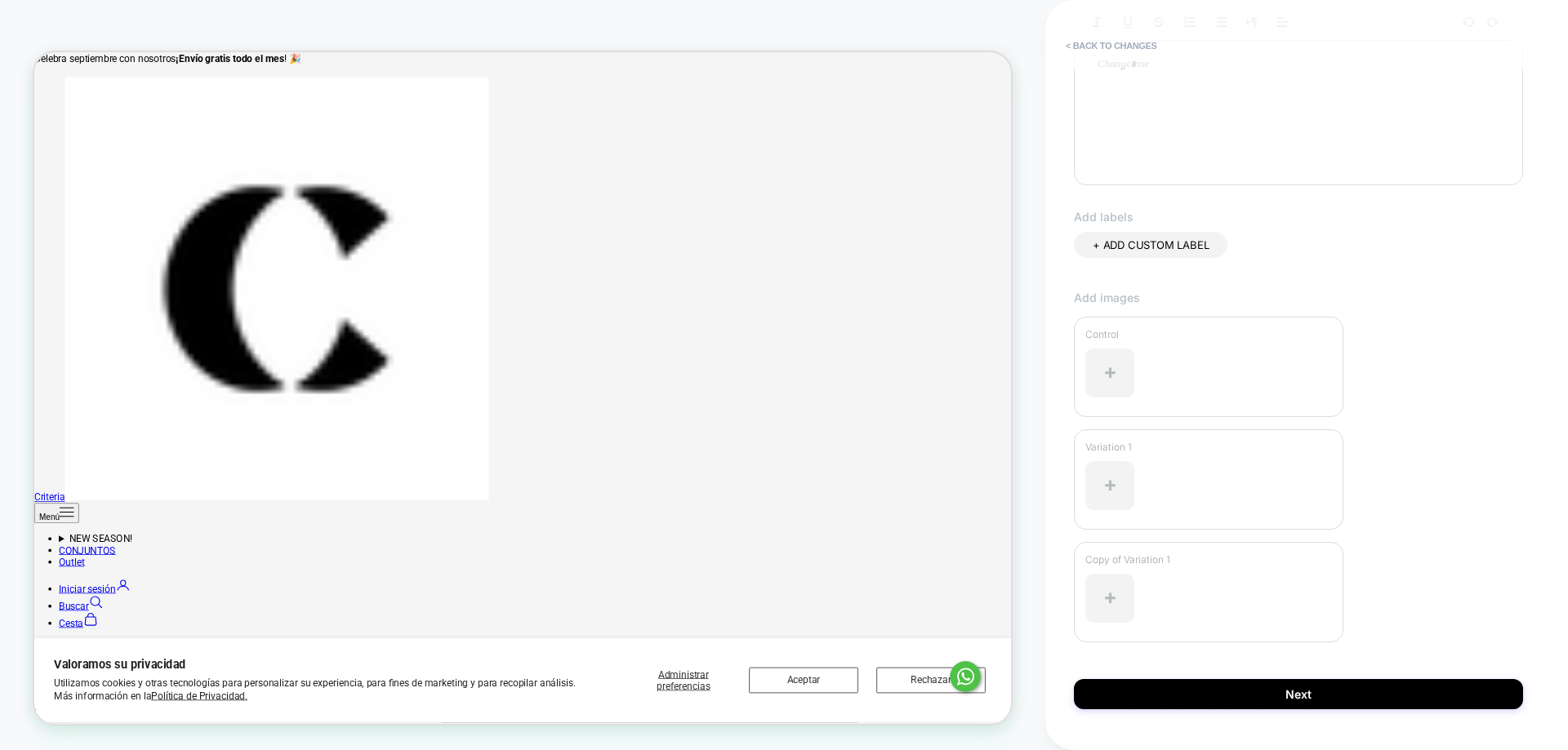
scroll to position [384, 0]
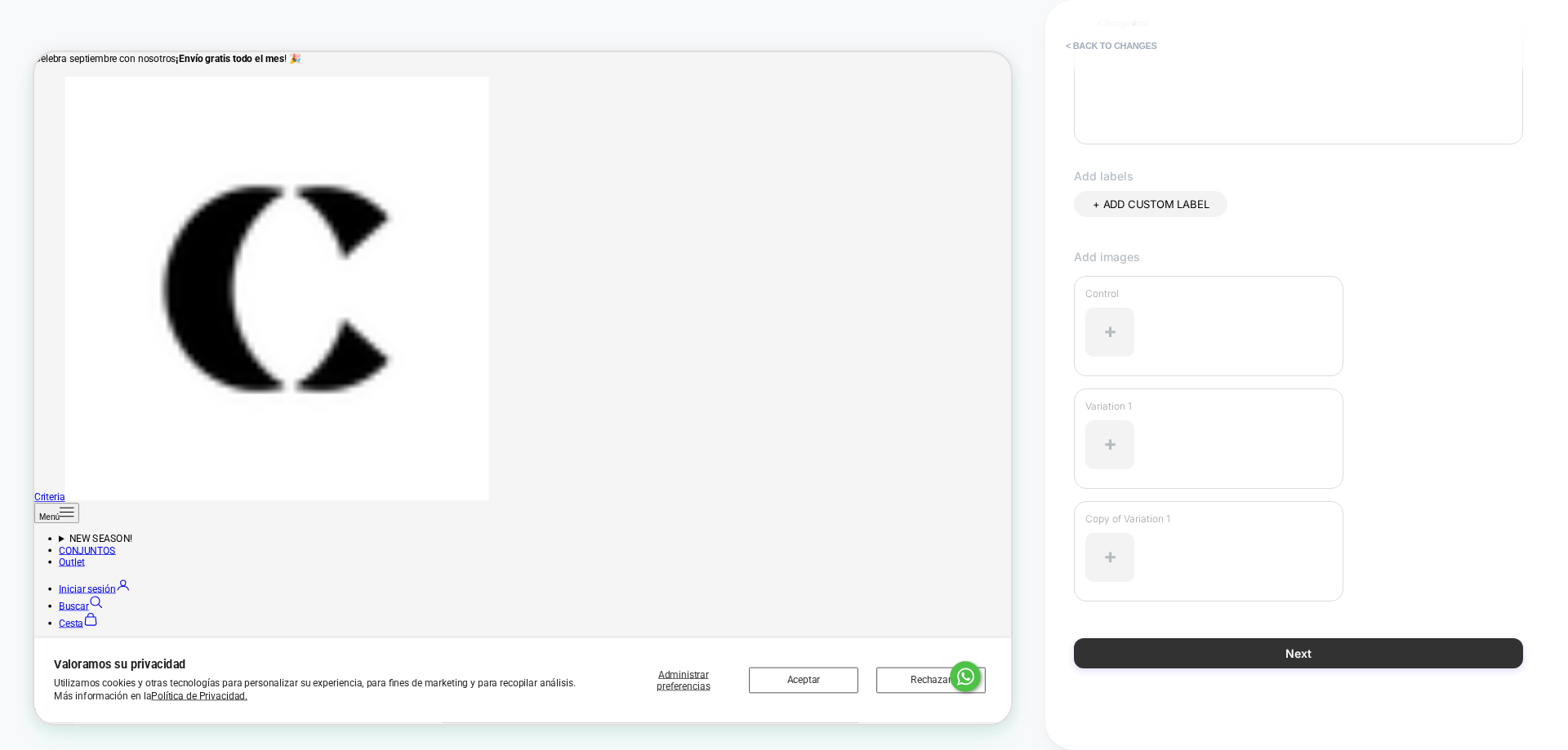
type input "****"
click at [1388, 660] on button "Next" at bounding box center [1298, 652] width 449 height 30
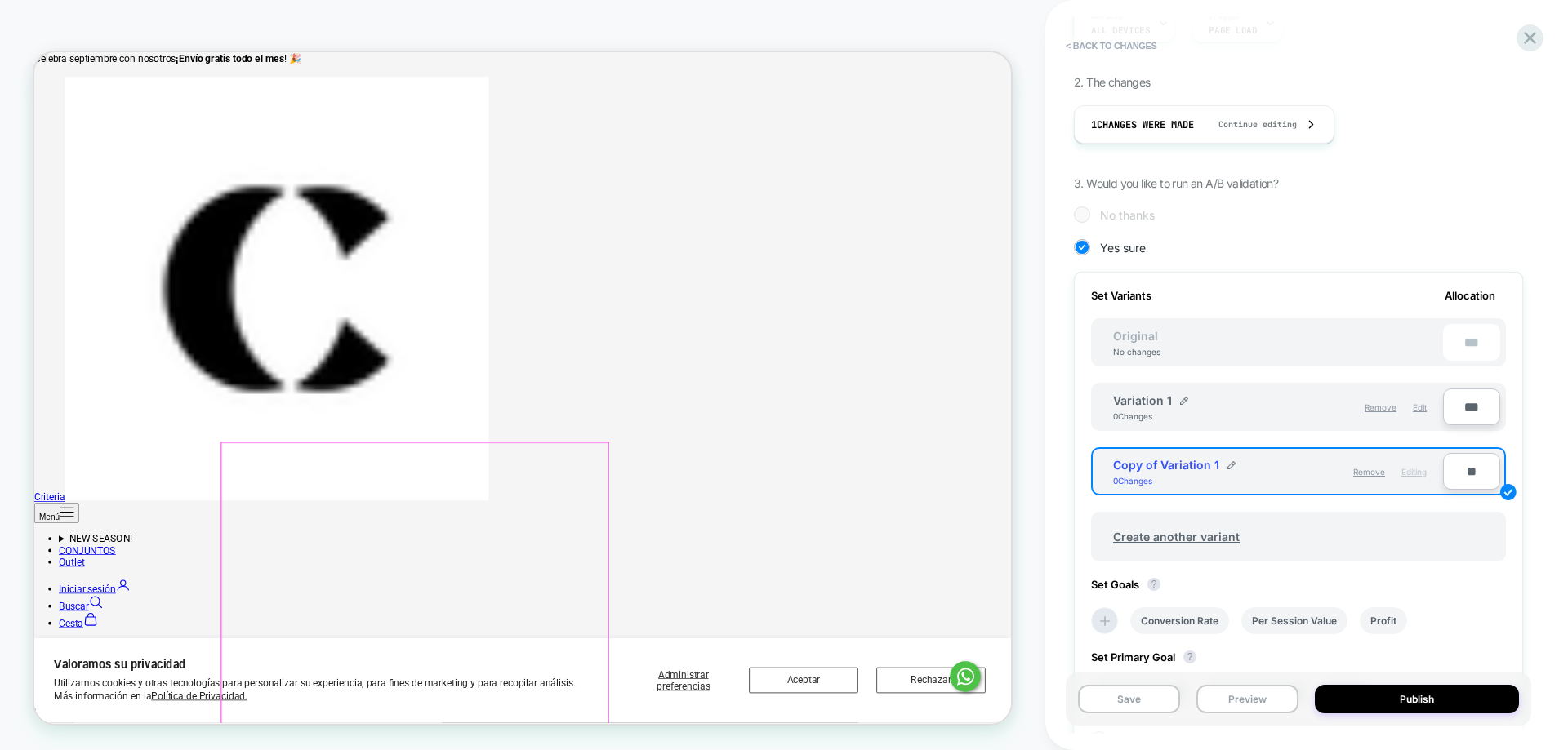
scroll to position [244, 0]
click at [1415, 410] on div "Edit" at bounding box center [1419, 405] width 13 height 28
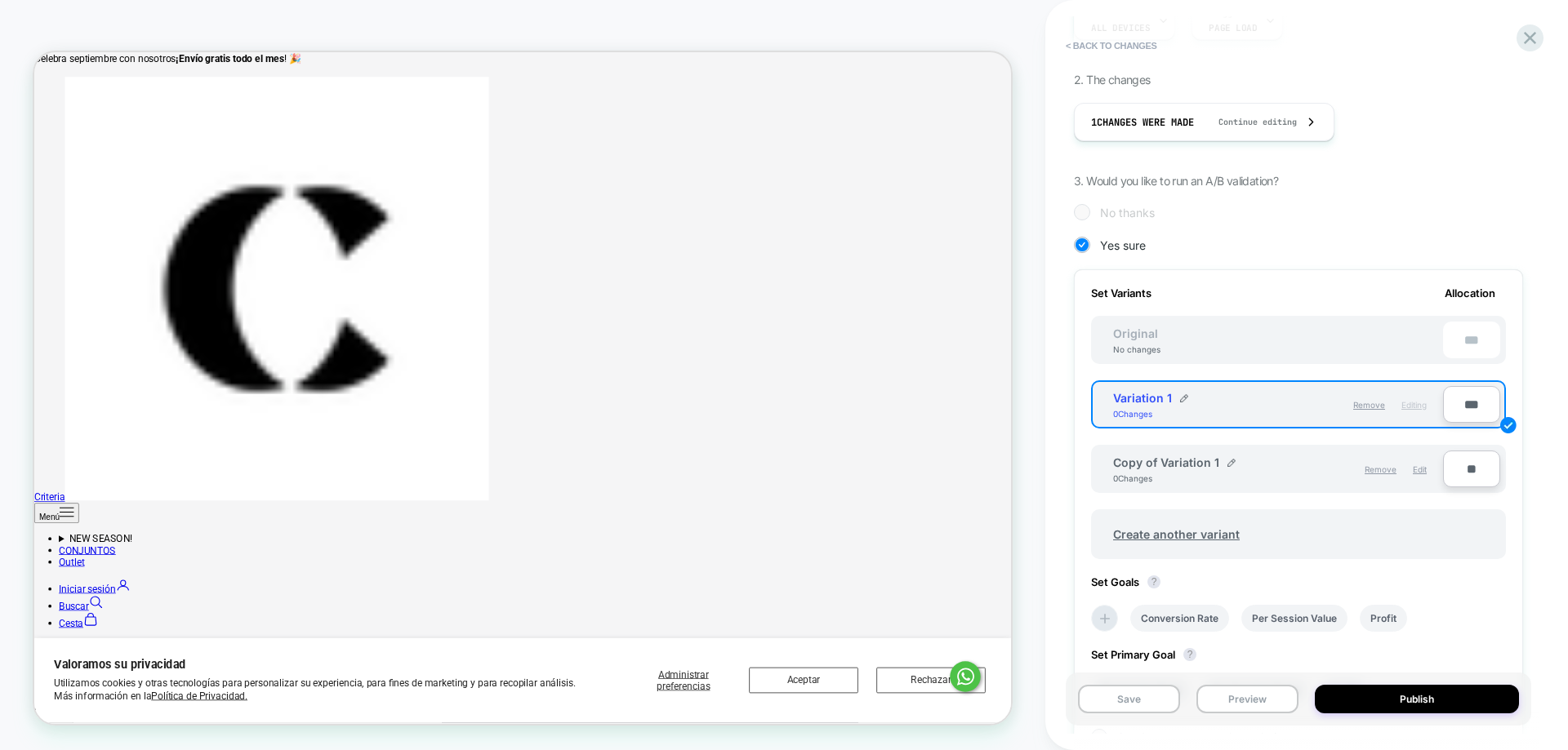
drag, startPoint x: 1415, startPoint y: 401, endPoint x: 1404, endPoint y: 450, distance: 50.2
click at [1407, 466] on div "Set Variants Allocation Original No changes *** Variation 1 0 Changes Remove Ed…" at bounding box center [1298, 516] width 449 height 493
click at [1363, 401] on span "Remove" at bounding box center [1368, 405] width 32 height 10
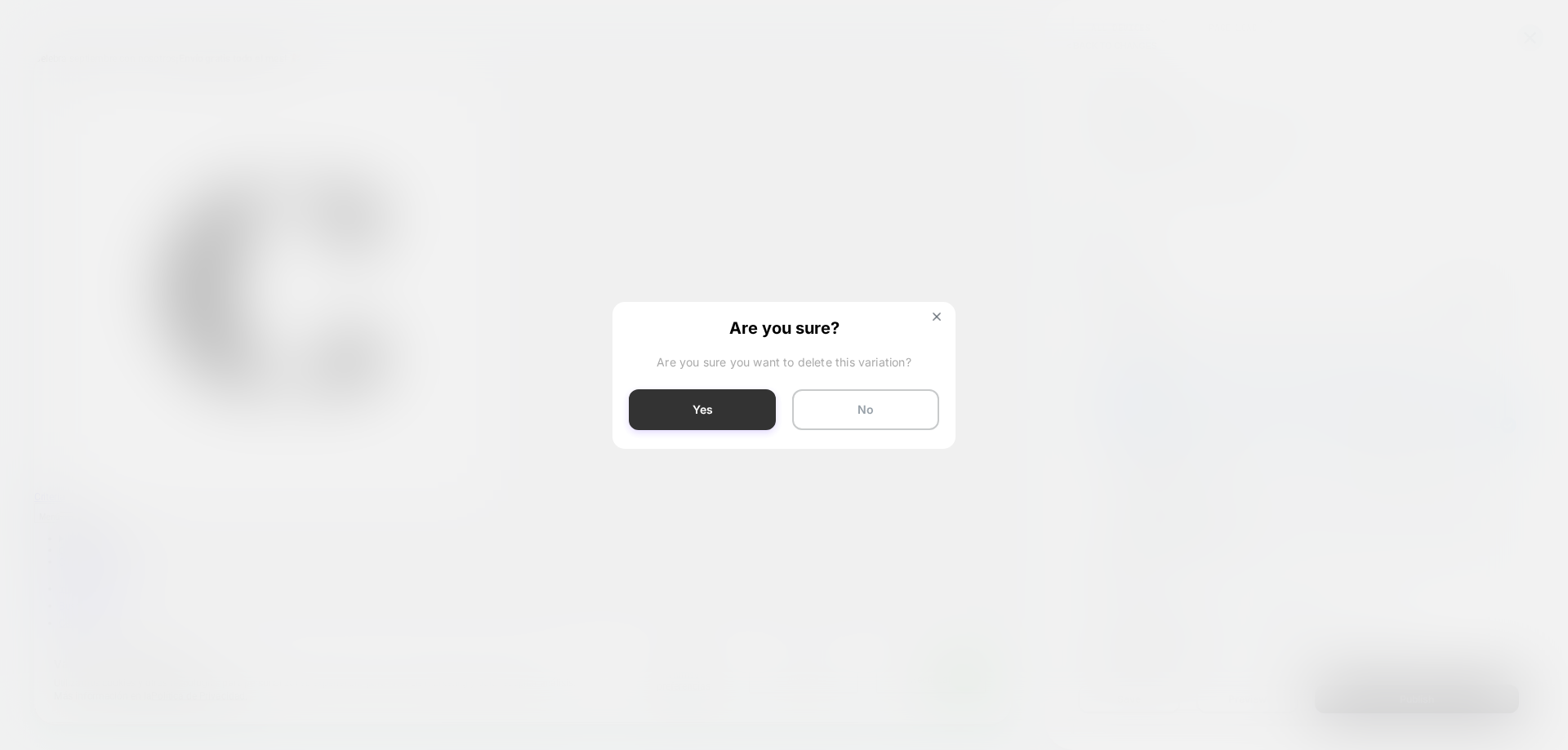
click at [757, 422] on button "Yes" at bounding box center [701, 410] width 147 height 41
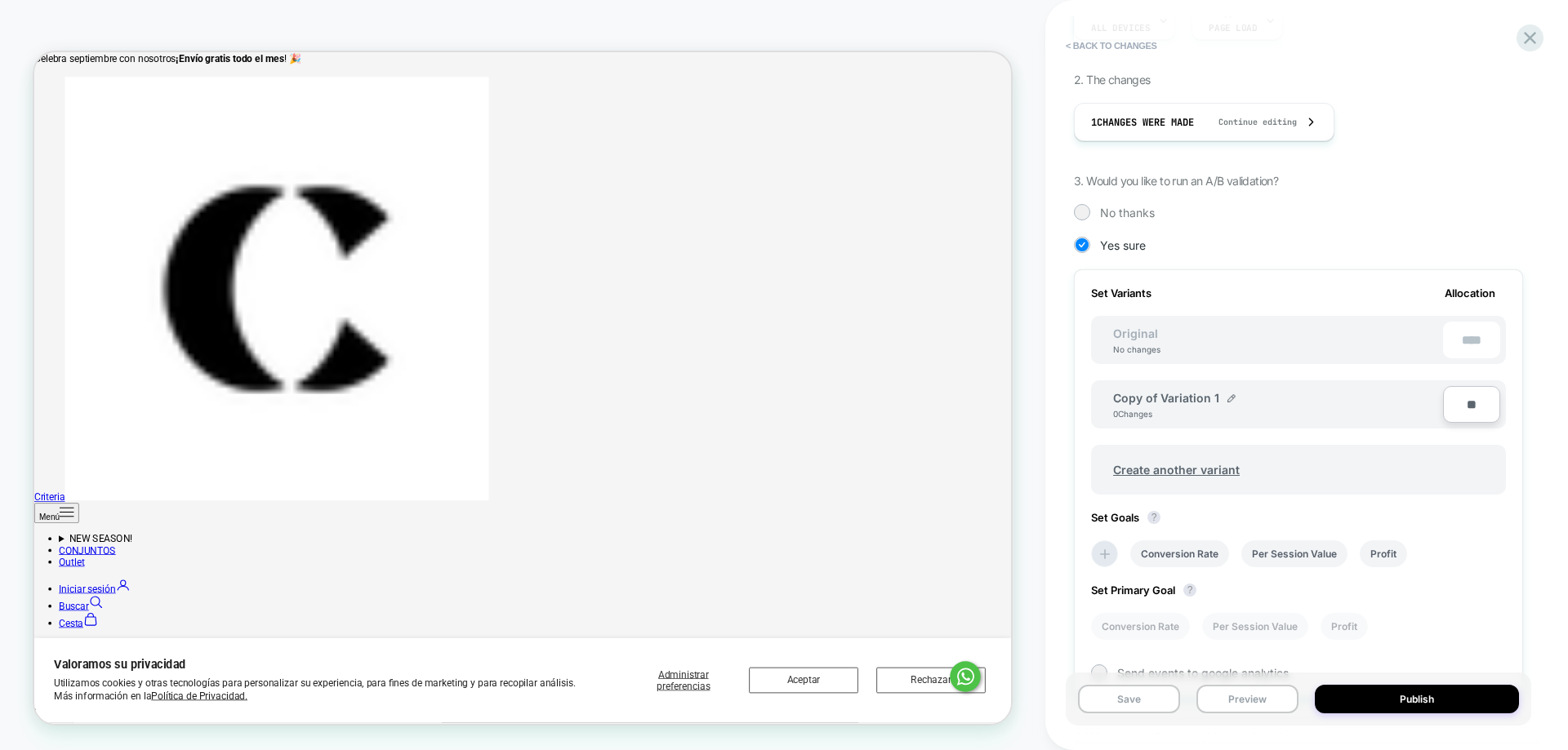
click at [1468, 406] on input "**" at bounding box center [1472, 404] width 58 height 36
type input "***"
type input "**"
type input "***"
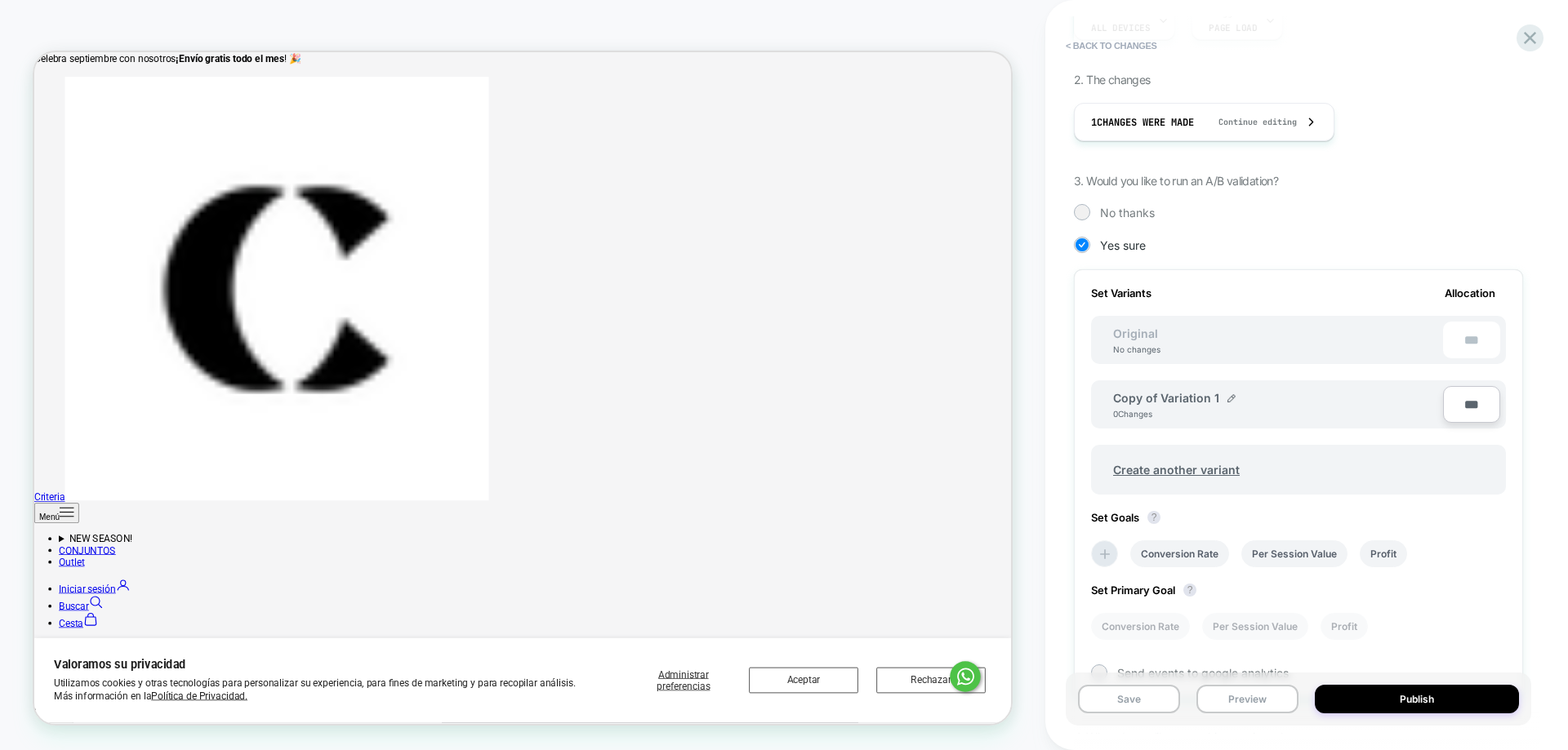
click at [1547, 565] on div "< Back to changes Review " test " before publish Click to edit experience detai…" at bounding box center [1306, 375] width 523 height 750
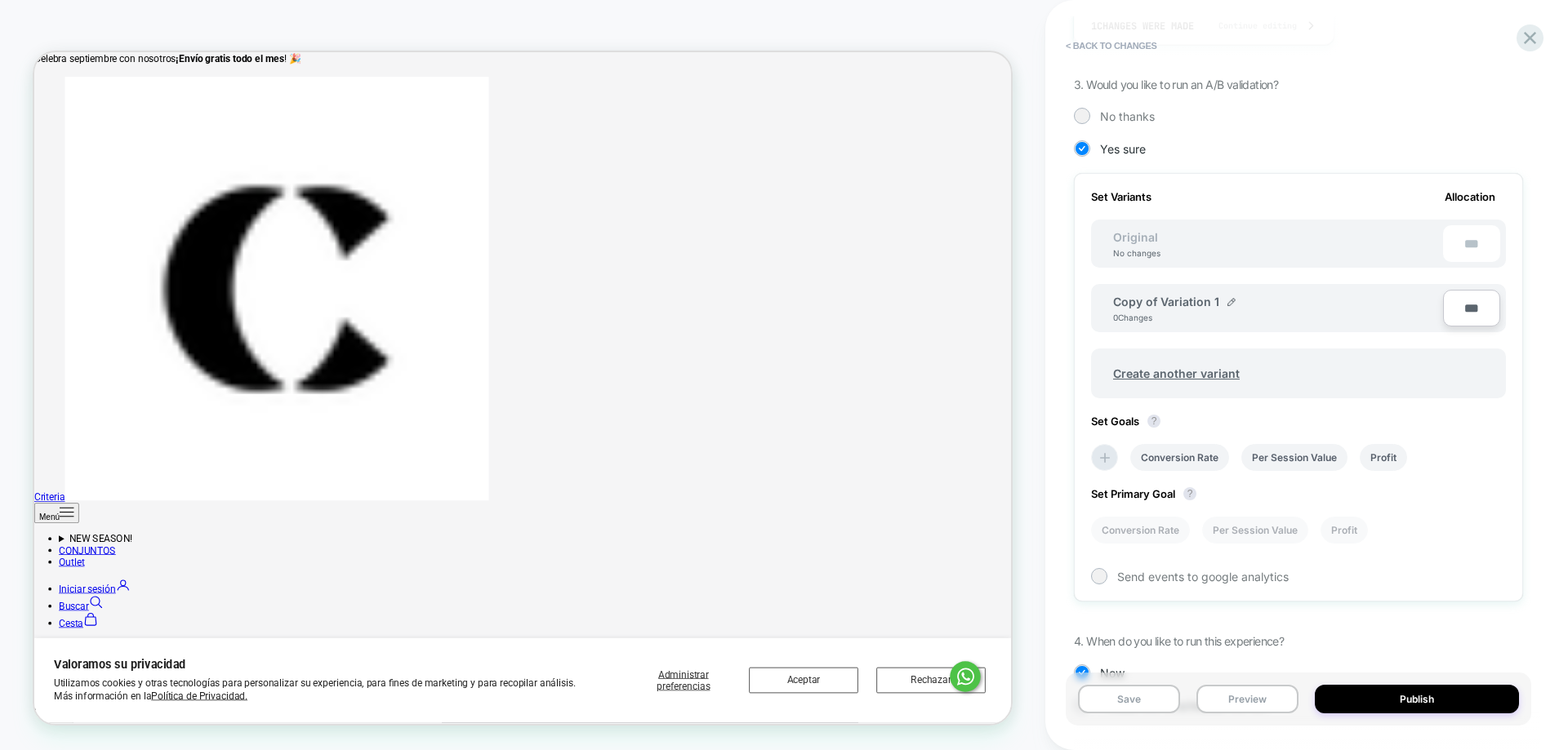
scroll to position [410, 0]
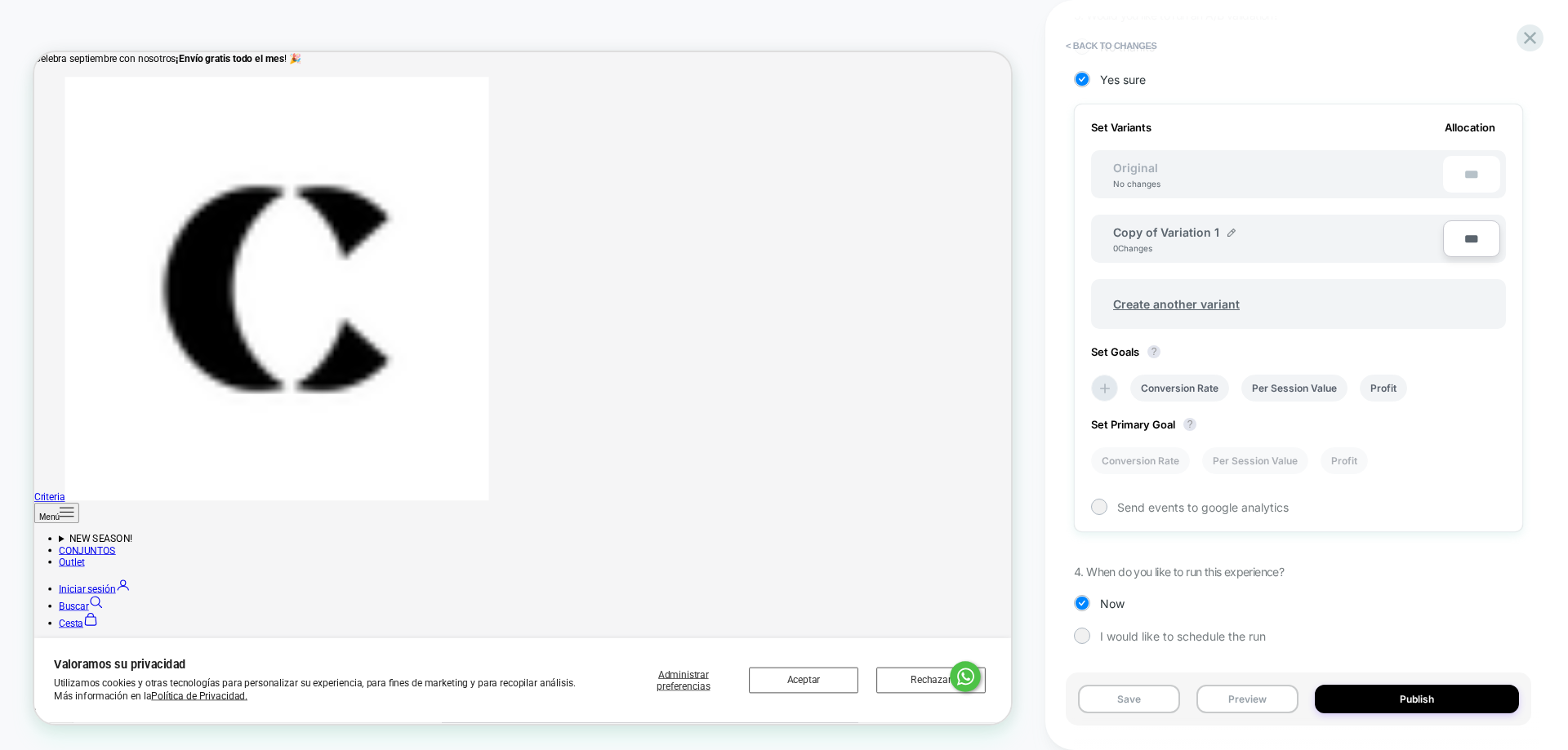
click at [1544, 501] on div "< Back to changes Review " test " before publish Click to edit experience detai…" at bounding box center [1306, 375] width 523 height 750
click at [1532, 499] on div "Review " test " before publish Click to edit experience details + Add more info…" at bounding box center [1306, 375] width 465 height 750
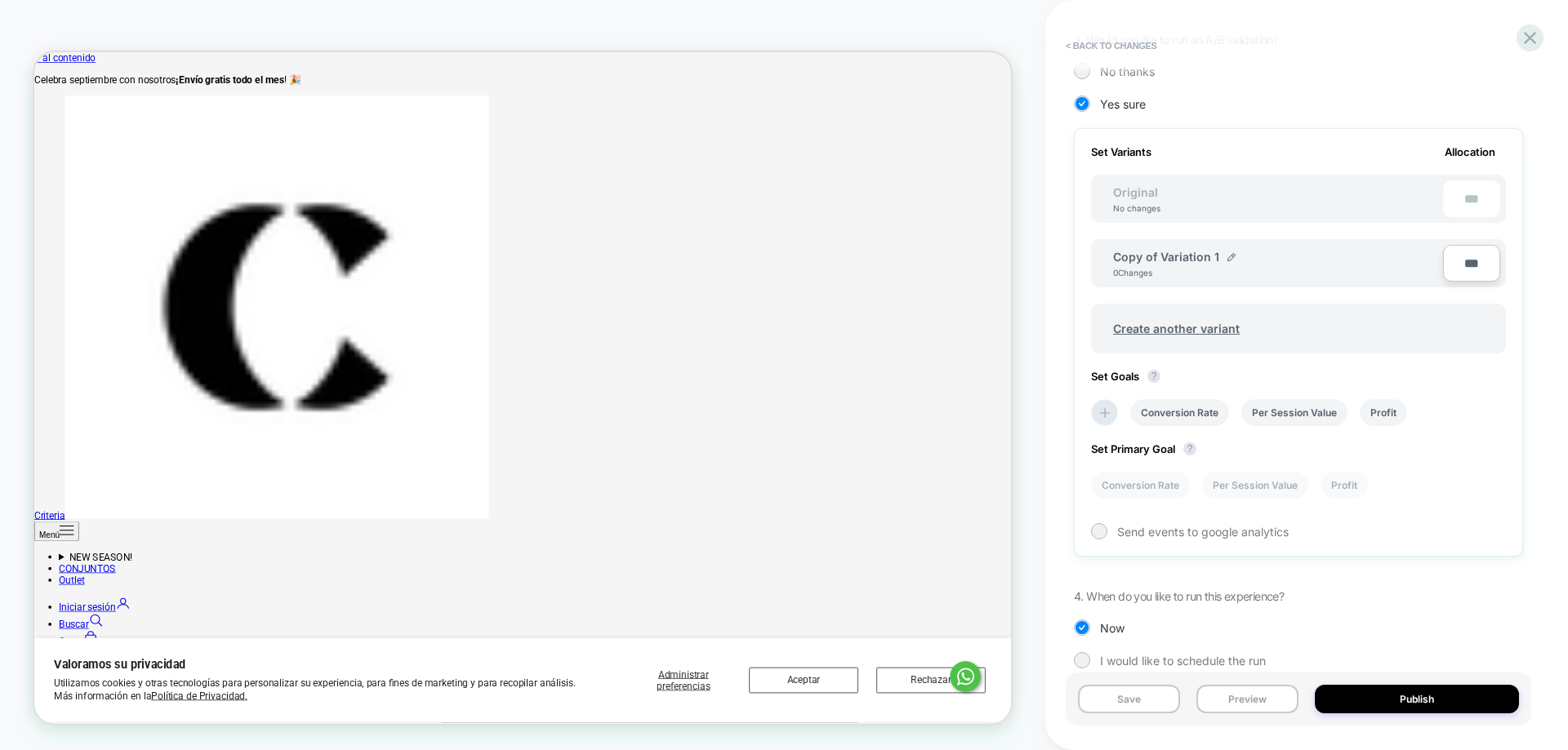
scroll to position [384, 0]
click at [1029, 229] on div "PRODUCT: Abrigo Largo Azul para Mujer PRODUCT: Abrigo Largo Azul para Mujer The…" at bounding box center [522, 375] width 1045 height 717
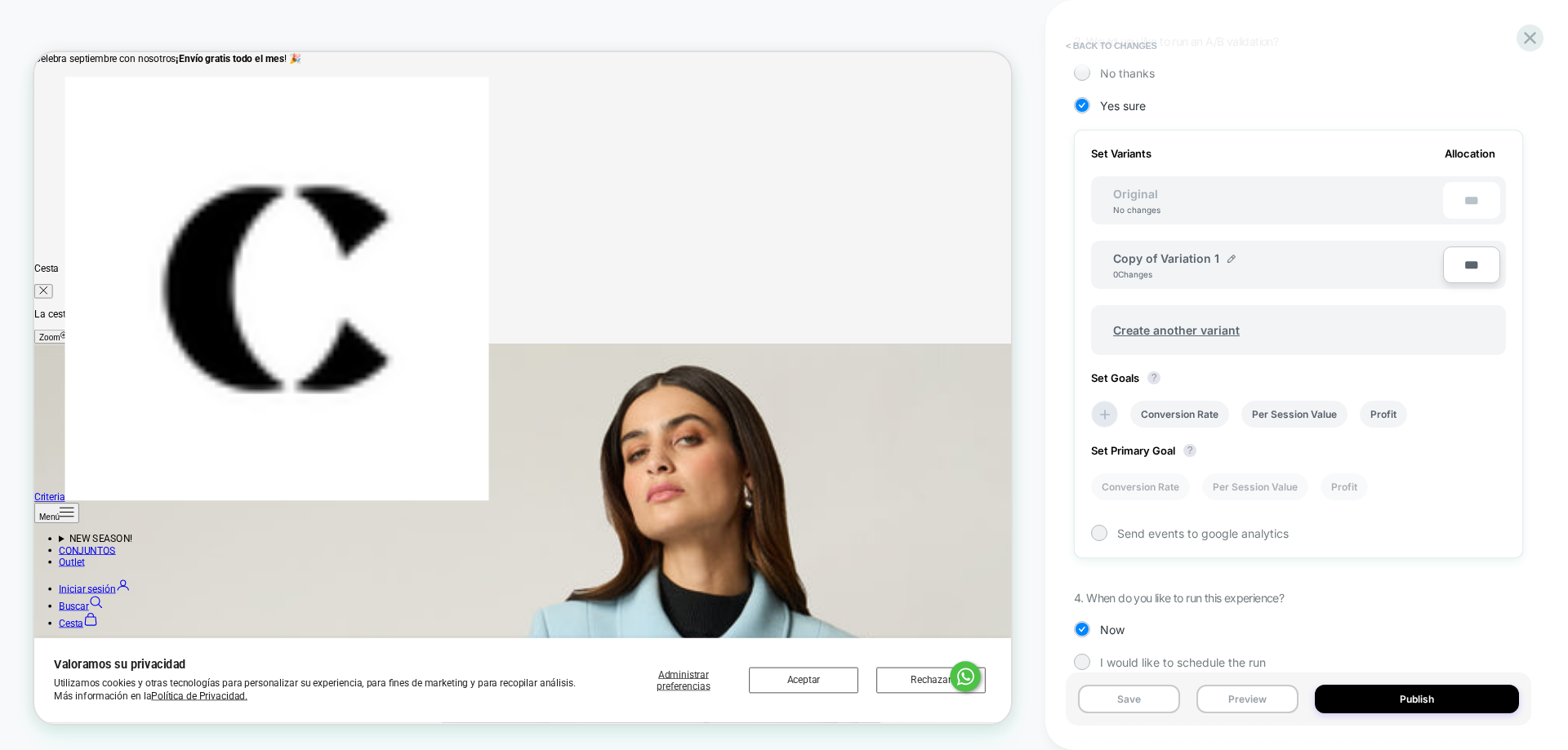
click at [1122, 48] on button "< Back to changes" at bounding box center [1111, 45] width 107 height 26
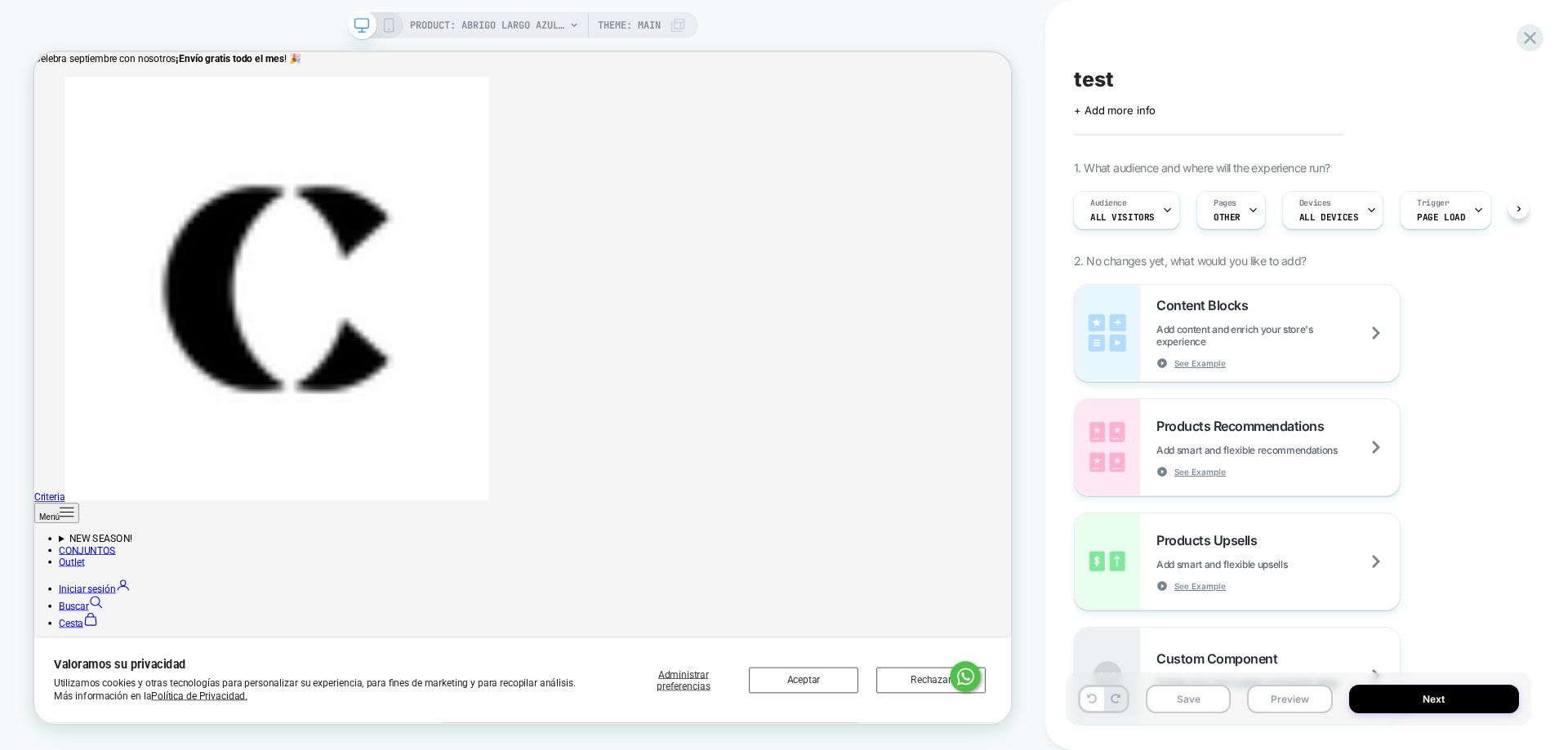
scroll to position [108, 0]
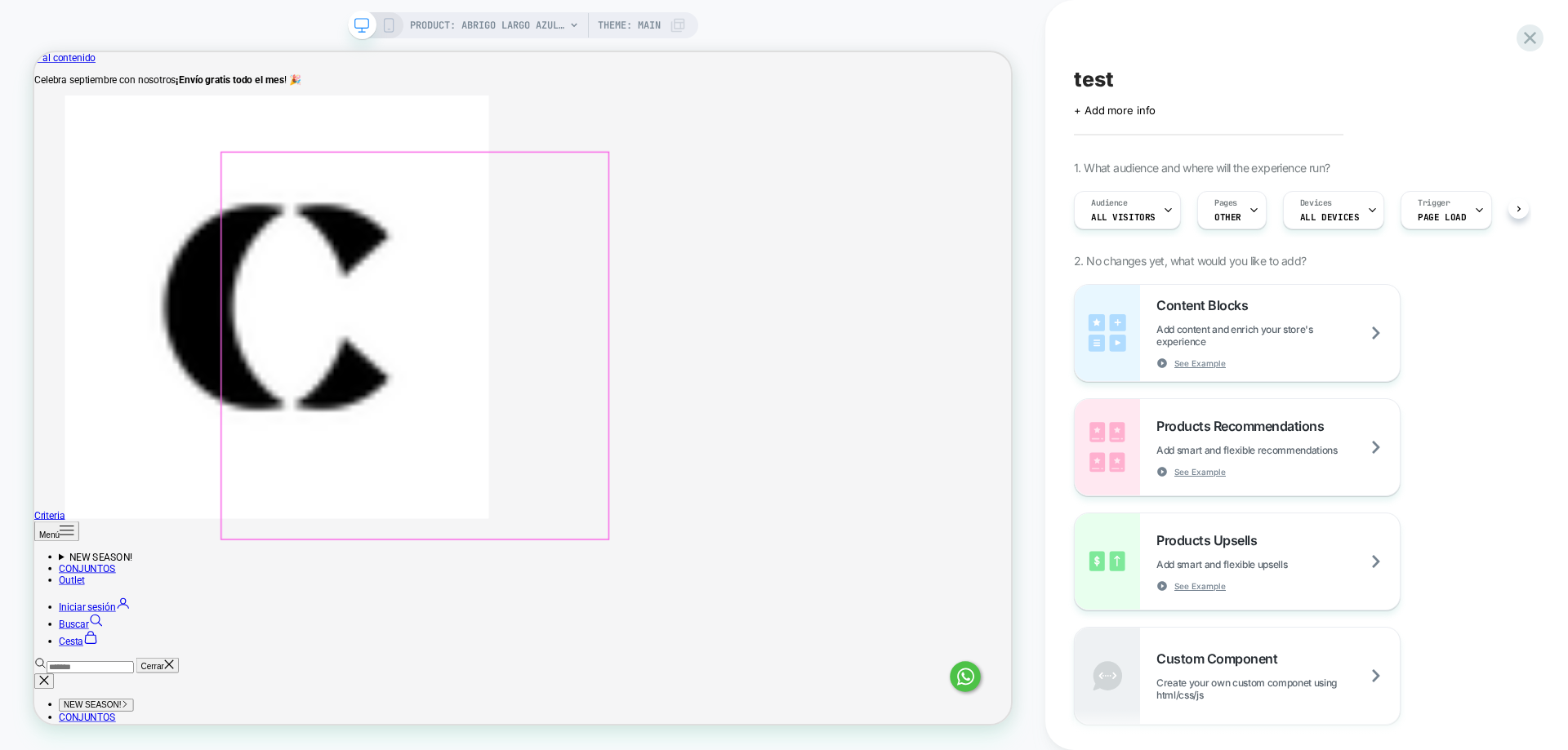
scroll to position [0, 1]
drag, startPoint x: 1517, startPoint y: 27, endPoint x: 1531, endPoint y: 29, distance: 14.1
click at [1525, 27] on div "test Click to edit experience details + Add more info 1. What audience and wher…" at bounding box center [1306, 375] width 465 height 750
click at [1531, 30] on icon at bounding box center [1530, 37] width 22 height 22
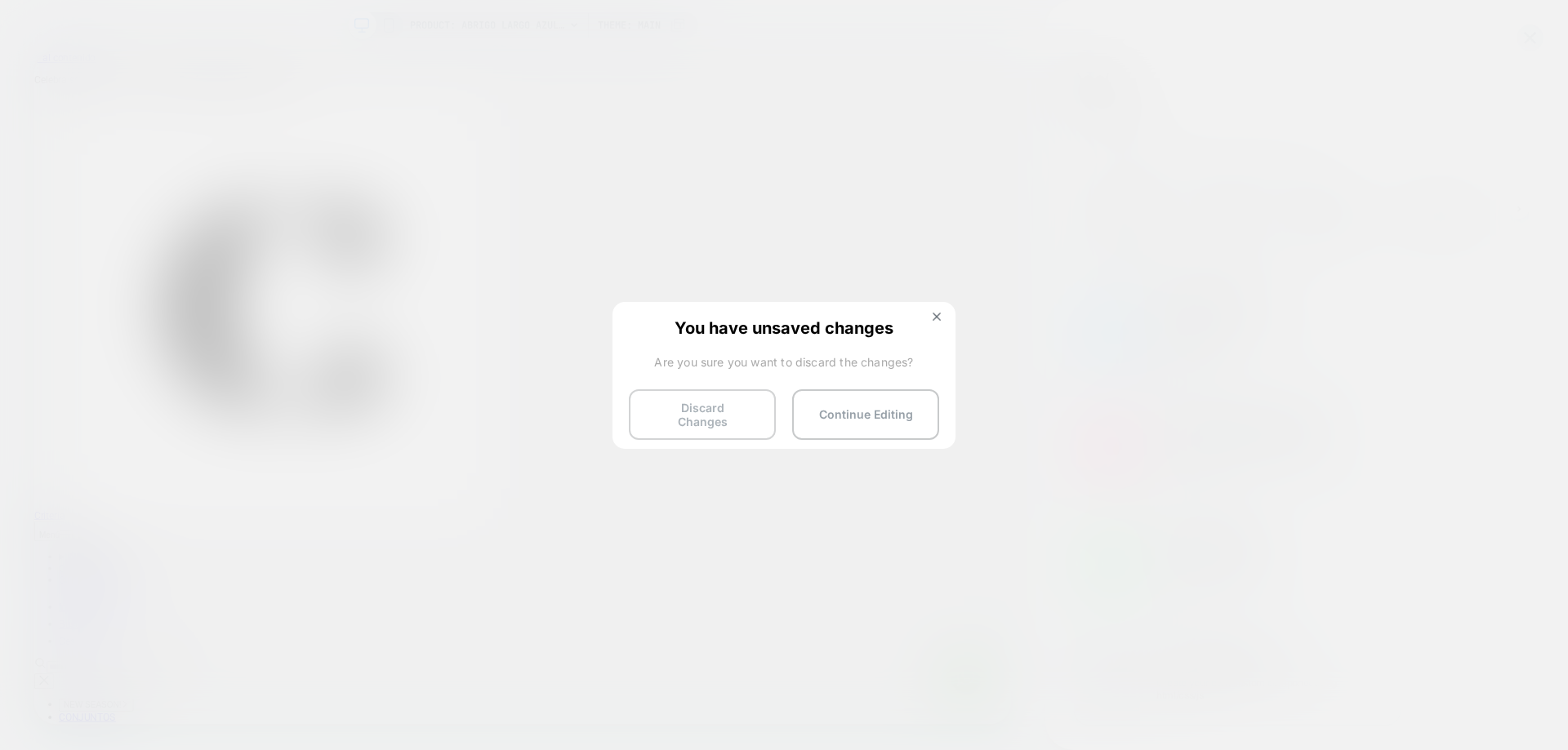
click at [713, 418] on button "Discard Changes" at bounding box center [701, 414] width 147 height 51
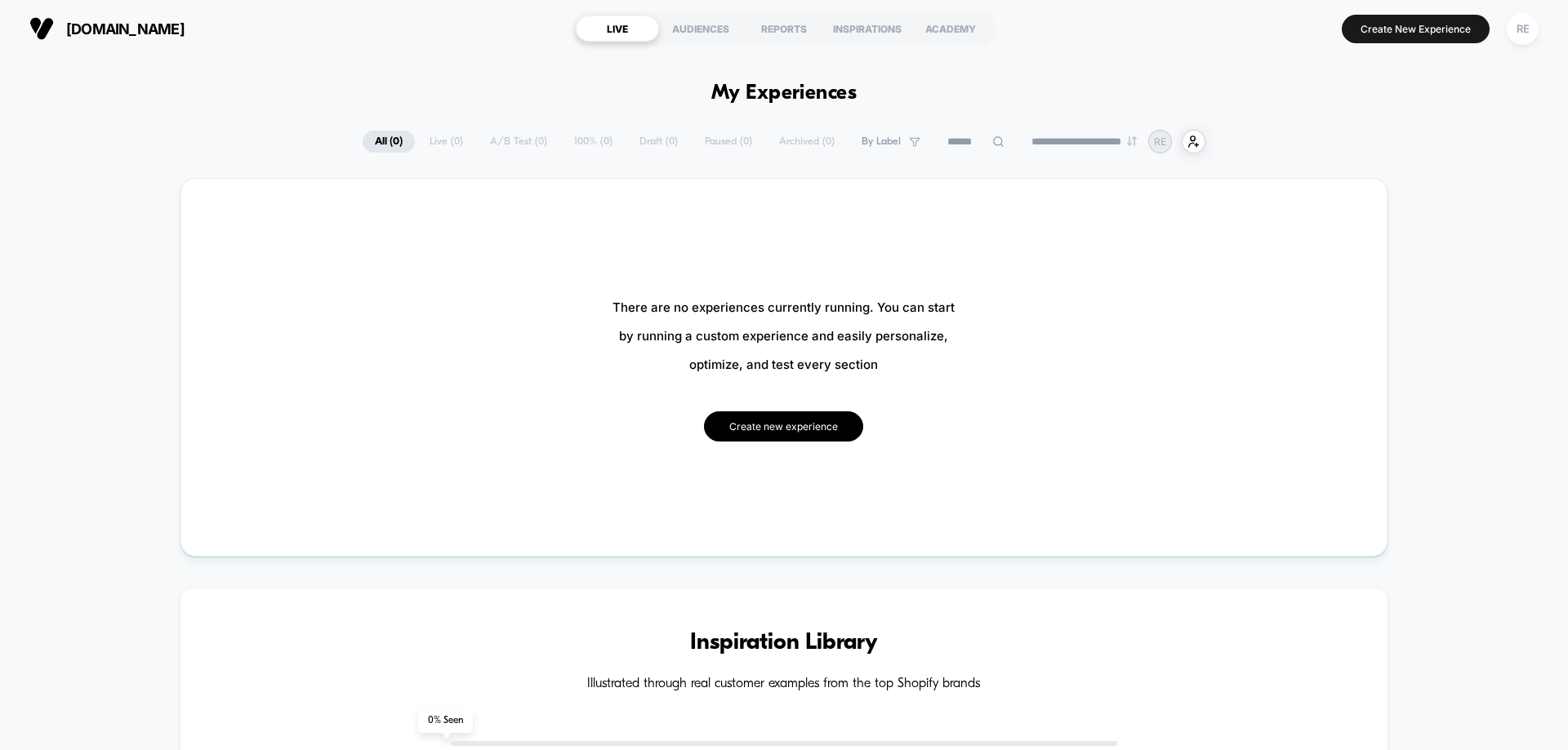
click at [782, 436] on button "Create new experience" at bounding box center [783, 426] width 159 height 30
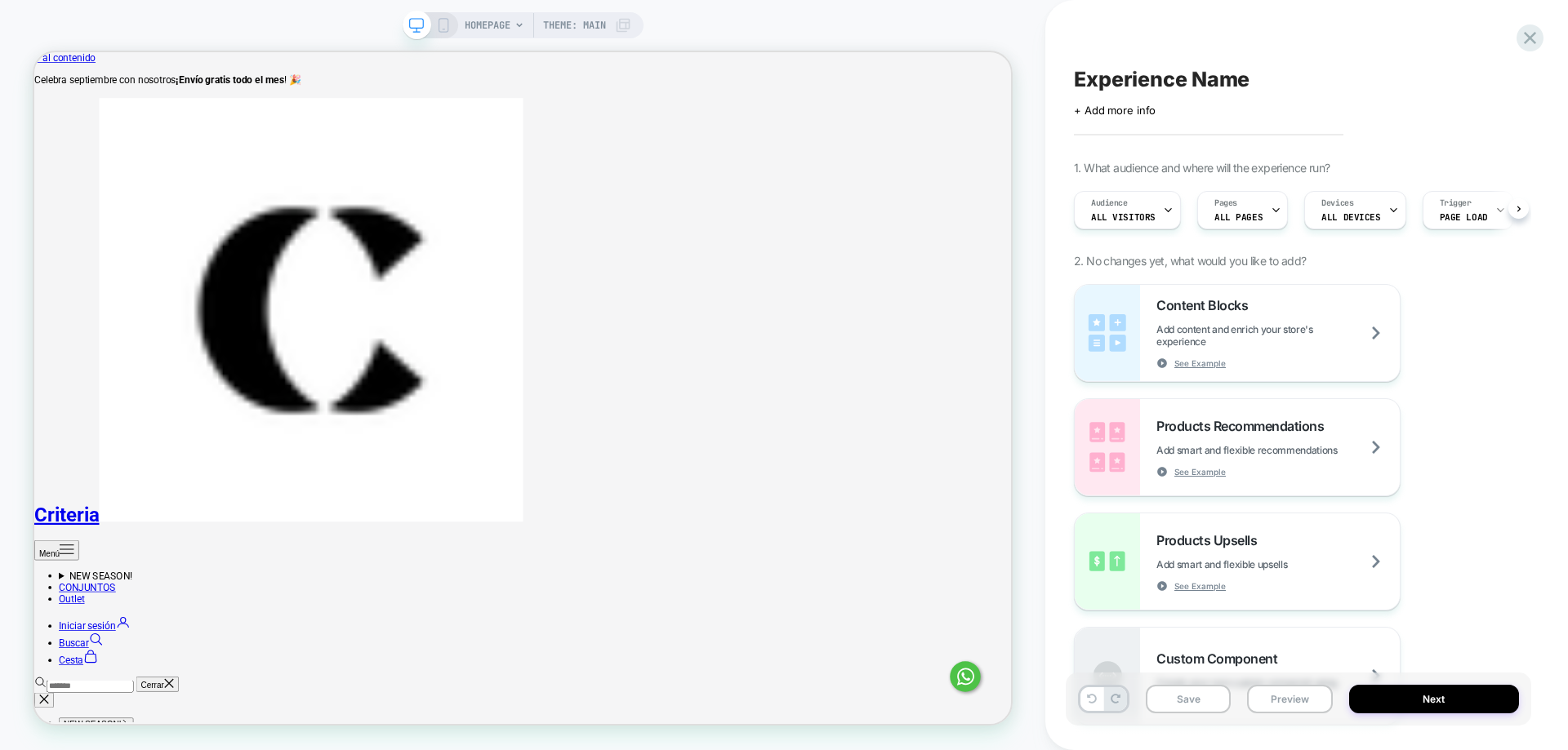
scroll to position [0, 1]
click at [1453, 205] on span "Trigger" at bounding box center [1454, 203] width 32 height 12
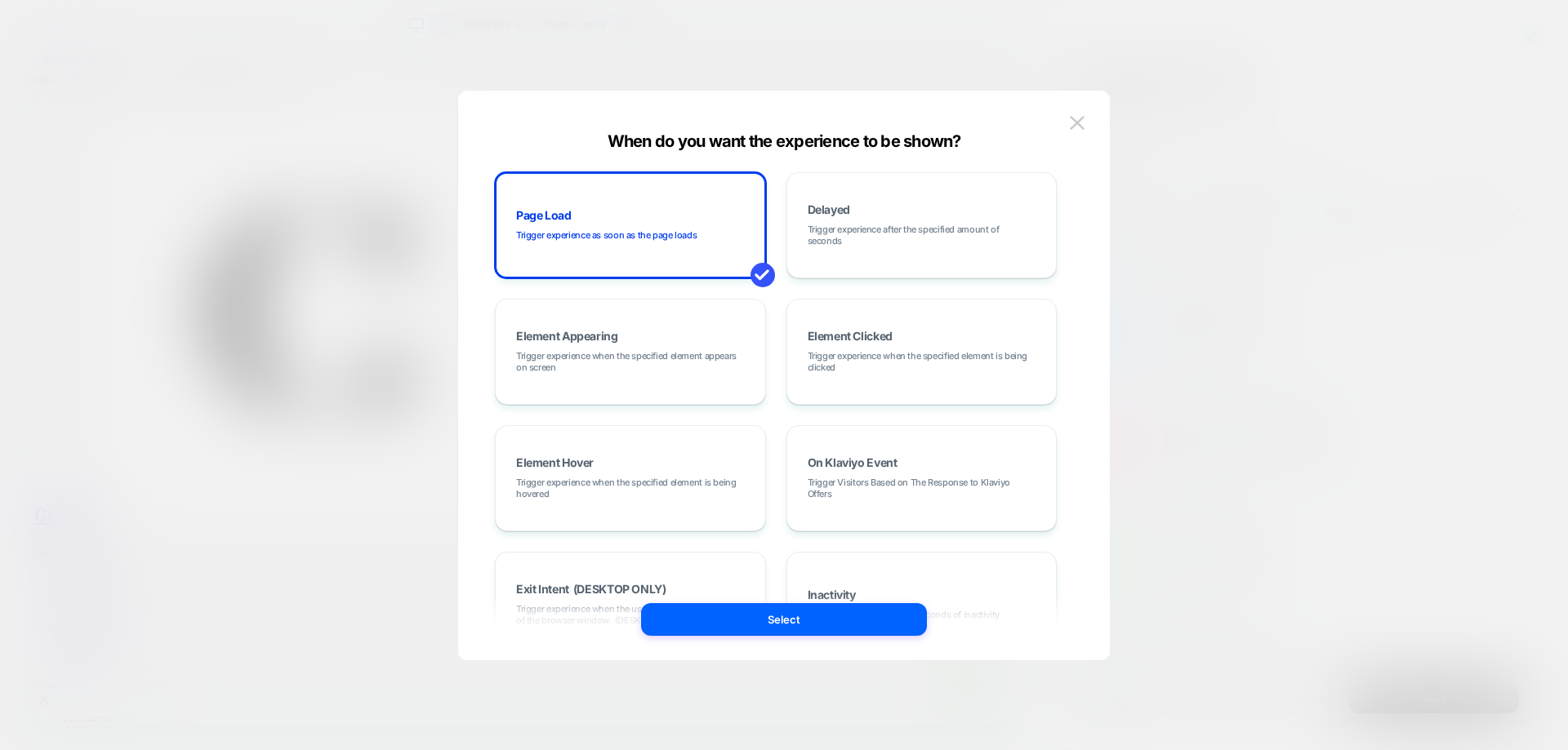
click at [1089, 128] on div "When do you want the experience to be shown? Page Load Trigger experience as so…" at bounding box center [783, 383] width 652 height 553
click at [1075, 127] on img at bounding box center [1077, 123] width 14 height 13
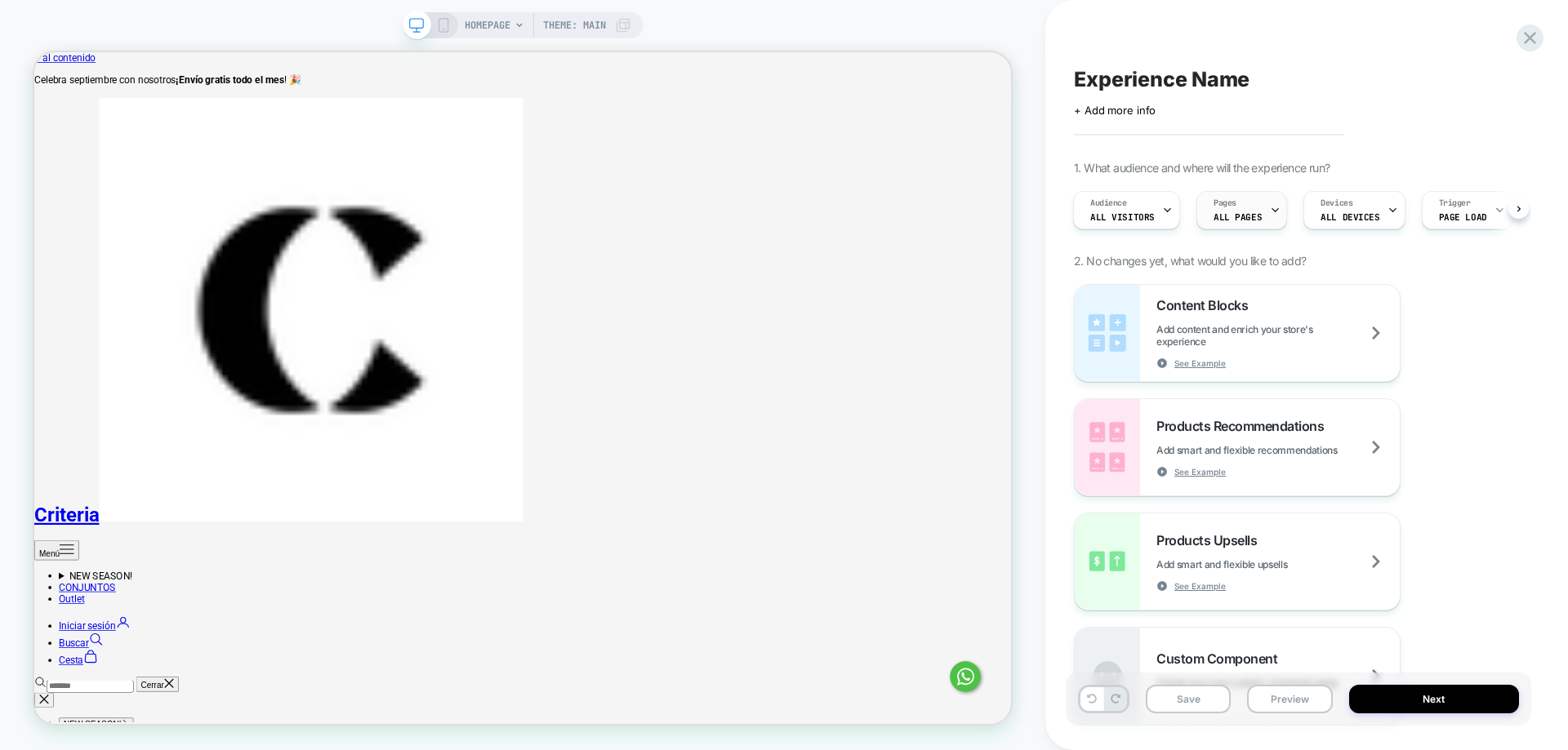
click at [1235, 216] on span "ALL PAGES" at bounding box center [1237, 217] width 48 height 12
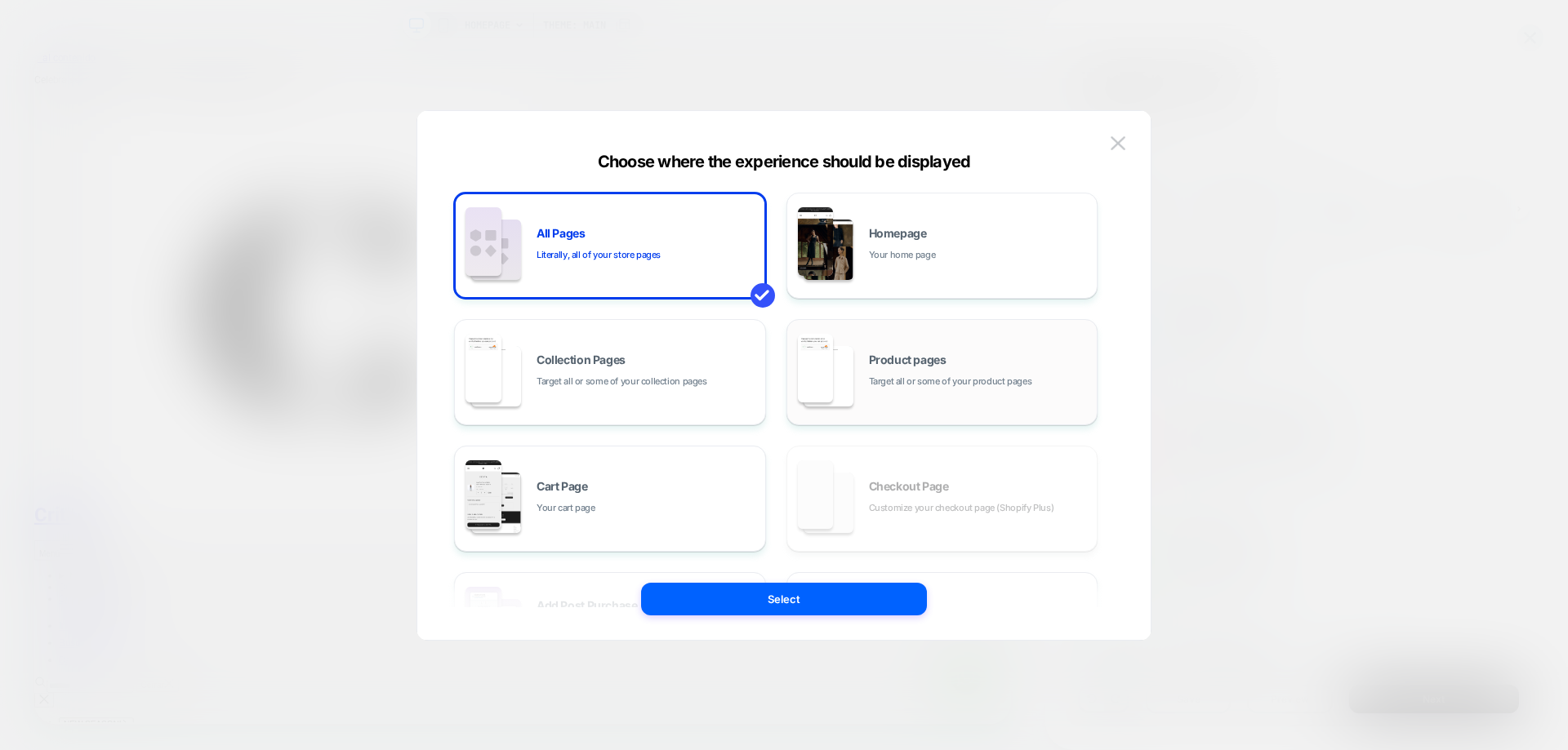
click at [937, 380] on span "Target all or some of your product pages" at bounding box center [950, 382] width 163 height 15
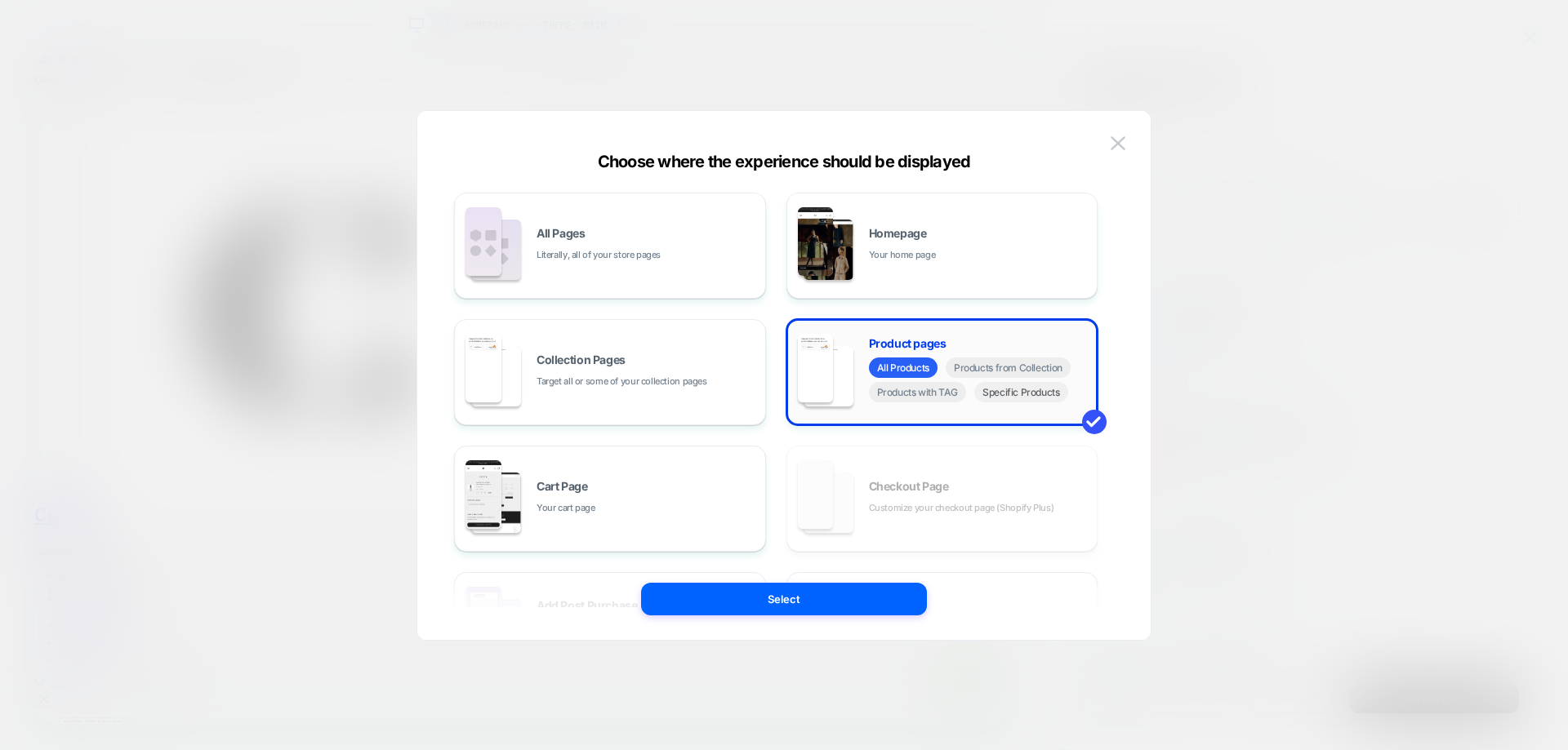
click at [1007, 394] on span "Specific Products" at bounding box center [1021, 391] width 94 height 20
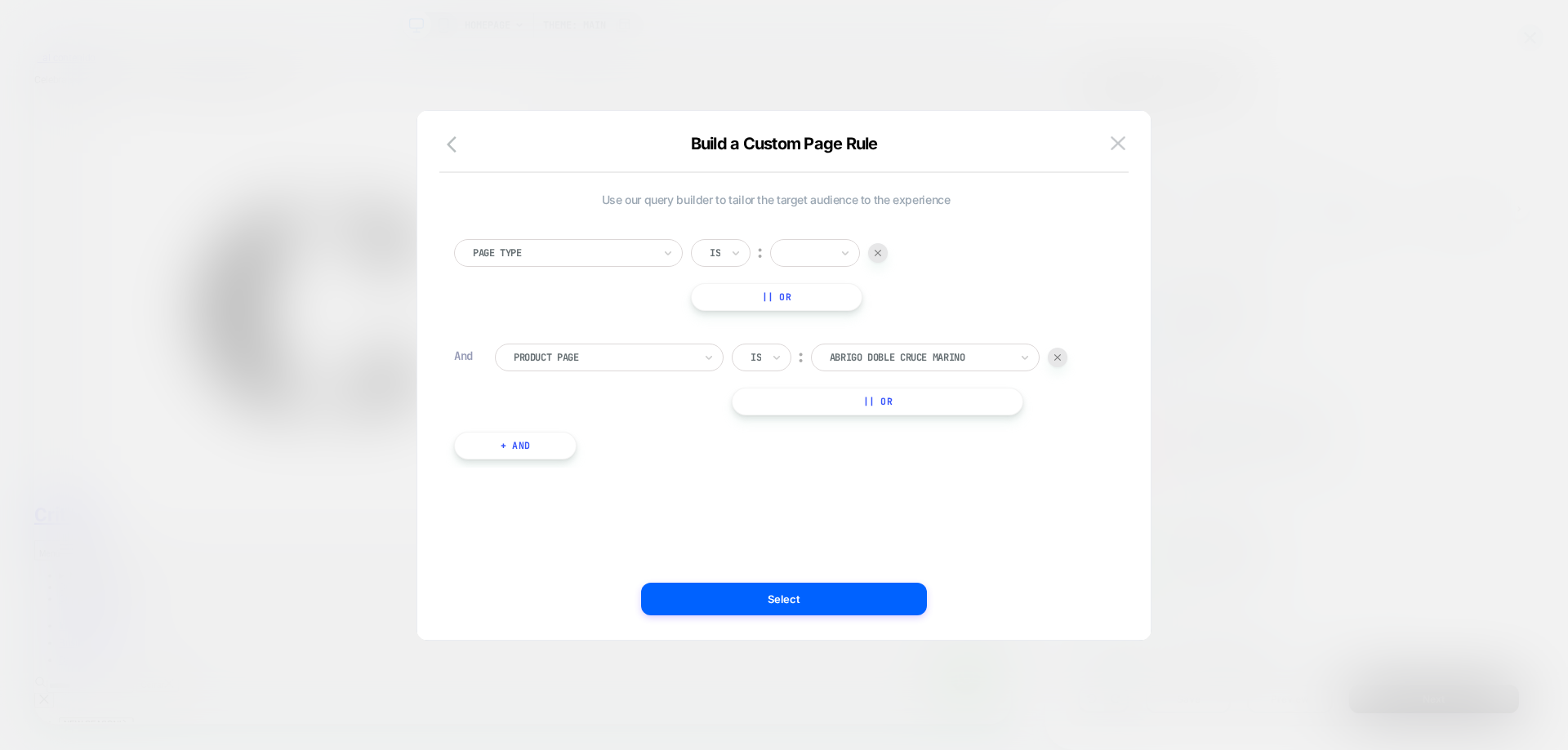
click at [1055, 364] on div at bounding box center [1057, 357] width 19 height 19
click at [583, 234] on div "Page Type Is ︰ || Or + And" at bounding box center [776, 289] width 660 height 149
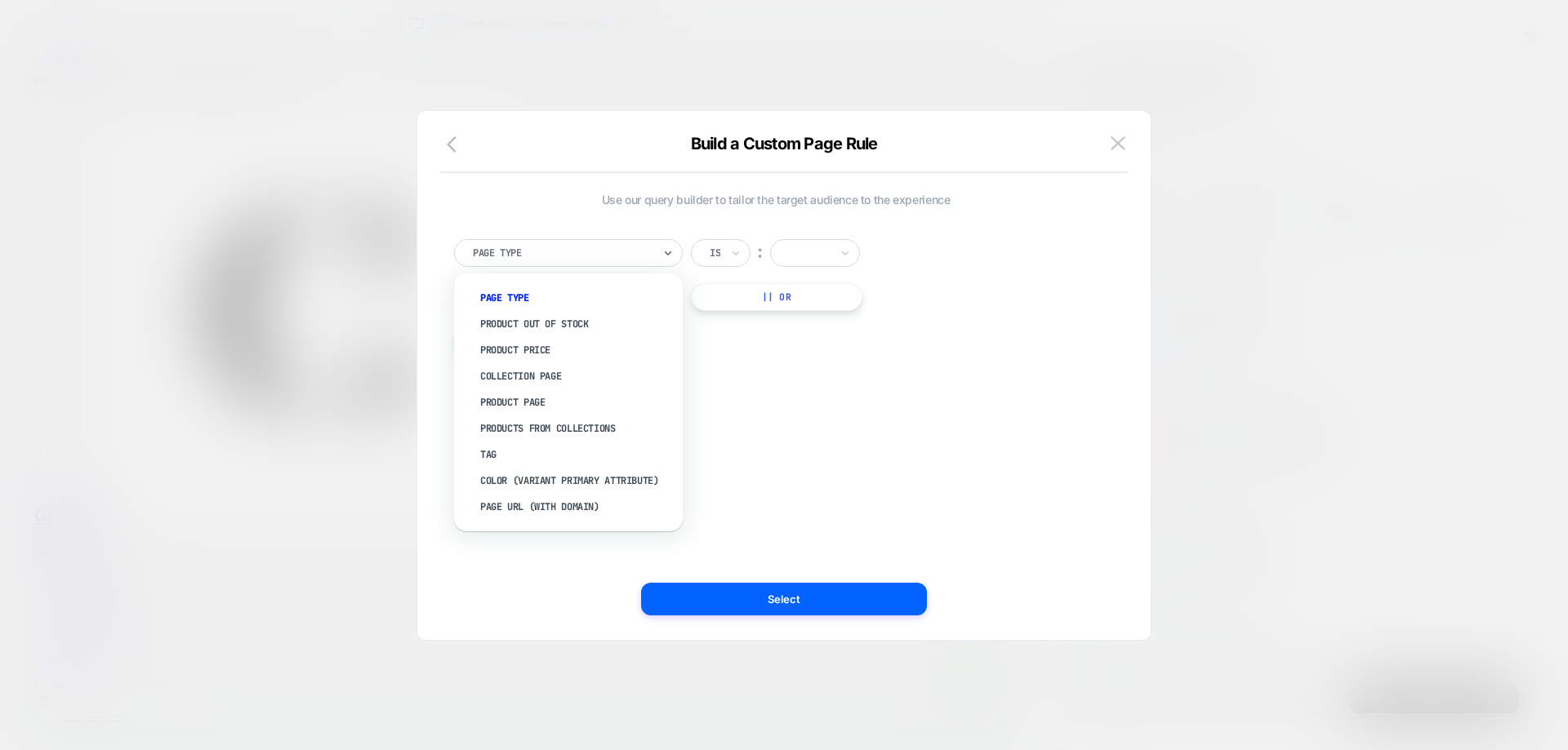
click at [588, 248] on div at bounding box center [562, 252] width 179 height 14
click at [558, 463] on div "Tag" at bounding box center [576, 454] width 212 height 26
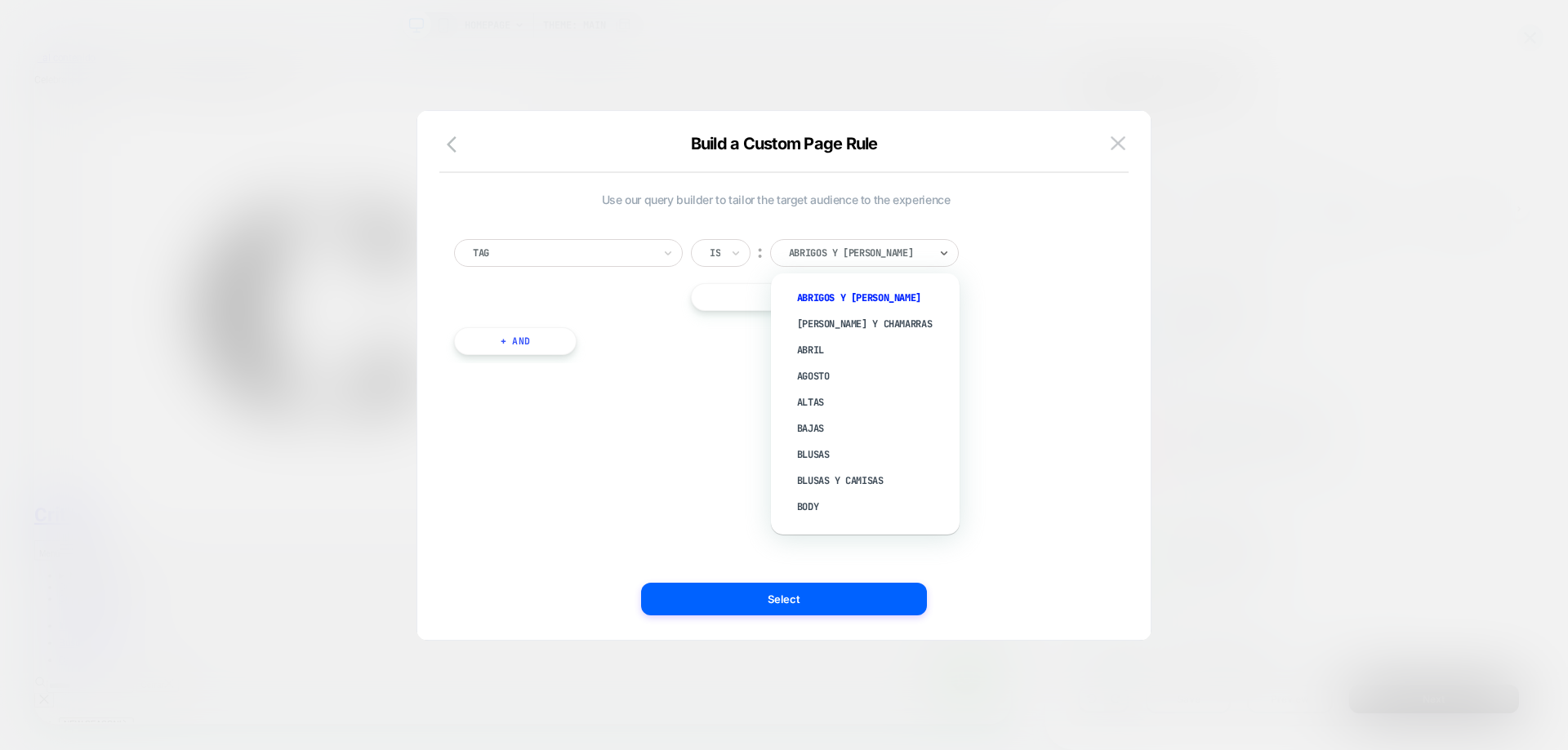
drag, startPoint x: 895, startPoint y: 254, endPoint x: 941, endPoint y: 255, distance: 46.0
click at [897, 255] on div at bounding box center [859, 252] width 140 height 14
click at [835, 519] on div "testAB" at bounding box center [873, 509] width 173 height 26
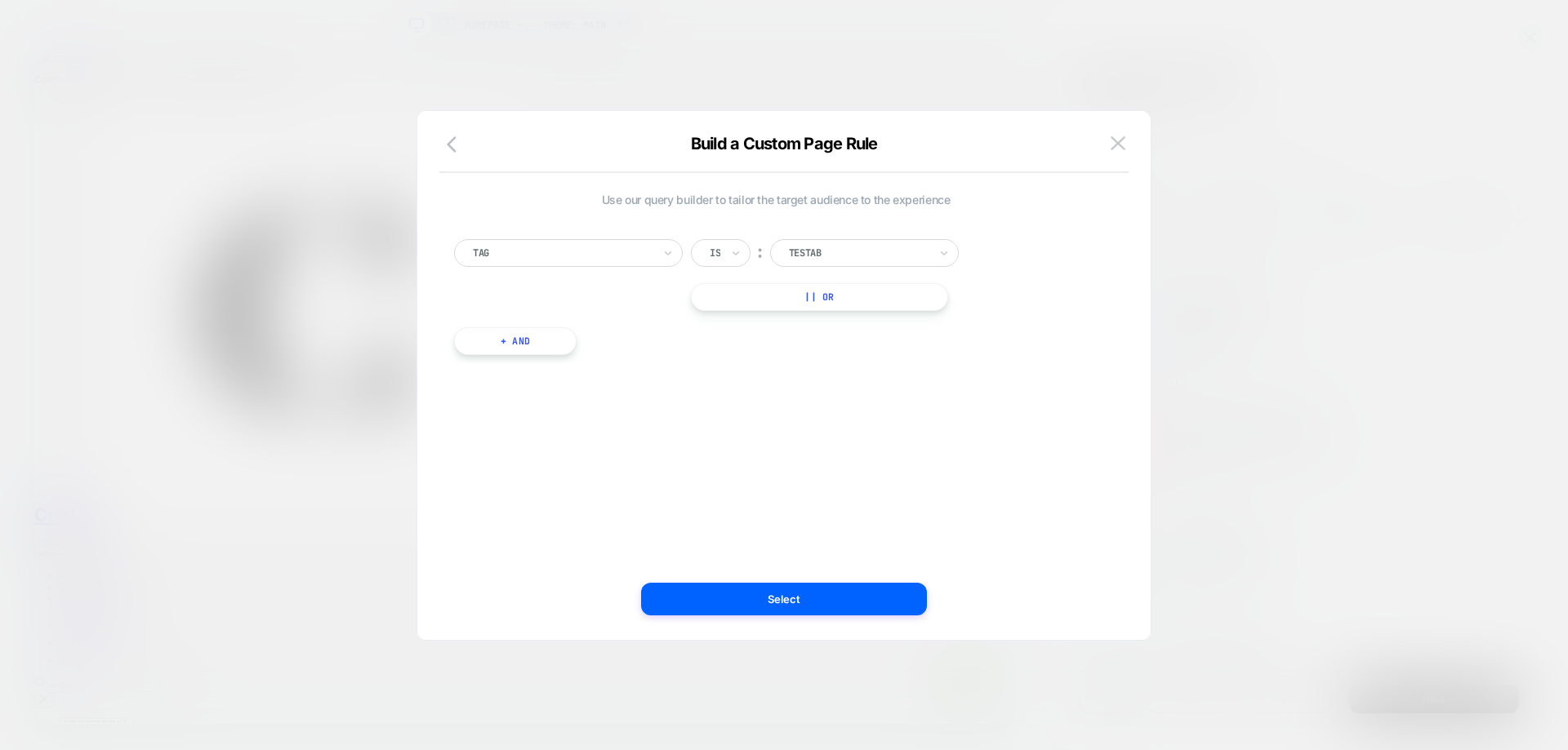
click at [867, 624] on div "Use our query builder to tailor the target audience to the experience Tag Is ︰ …" at bounding box center [783, 384] width 684 height 512
click at [881, 609] on button "Select" at bounding box center [784, 599] width 286 height 33
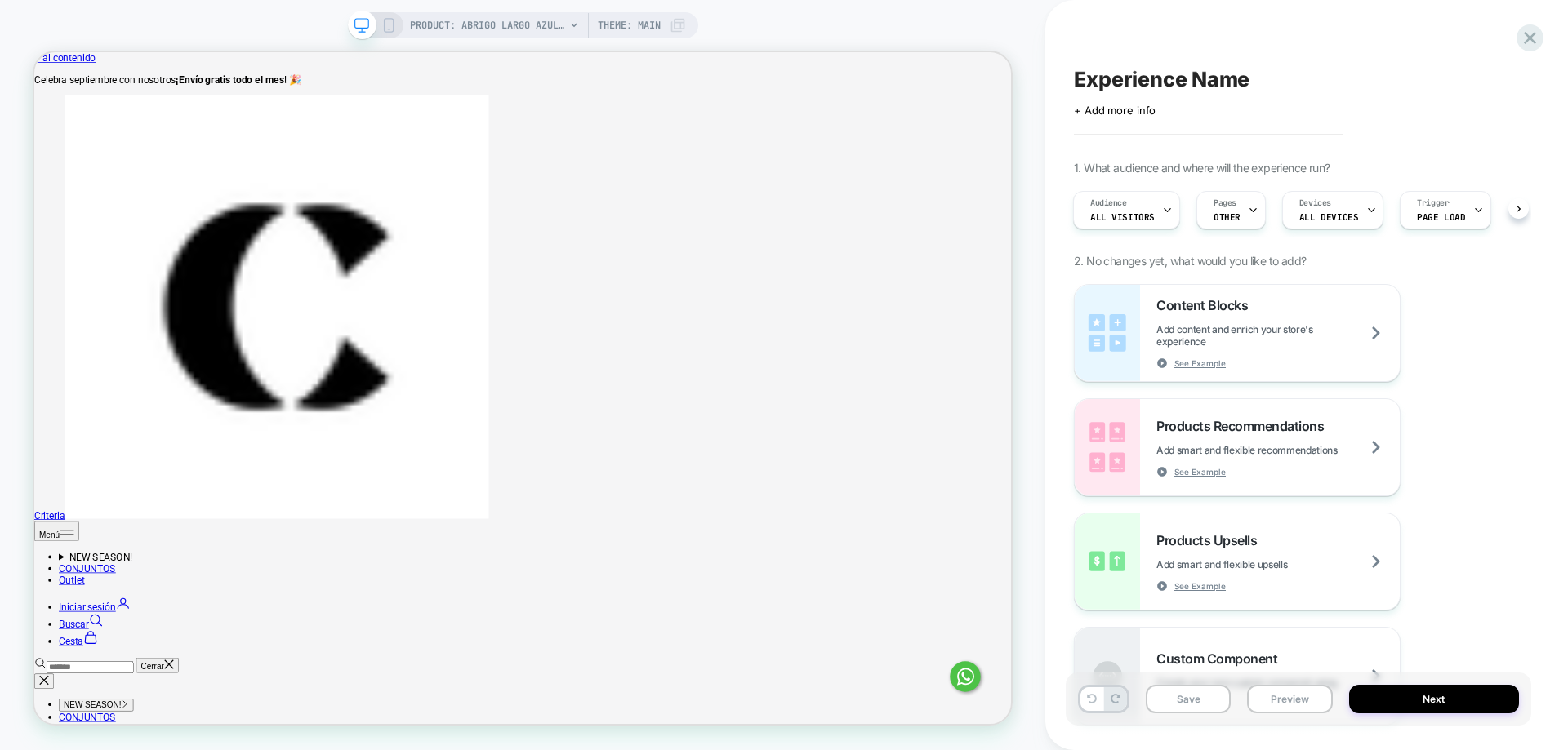
scroll to position [0, 2]
click at [480, 21] on span "PRODUCT: Abrigo Largo Azul para Mujer" at bounding box center [487, 25] width 155 height 26
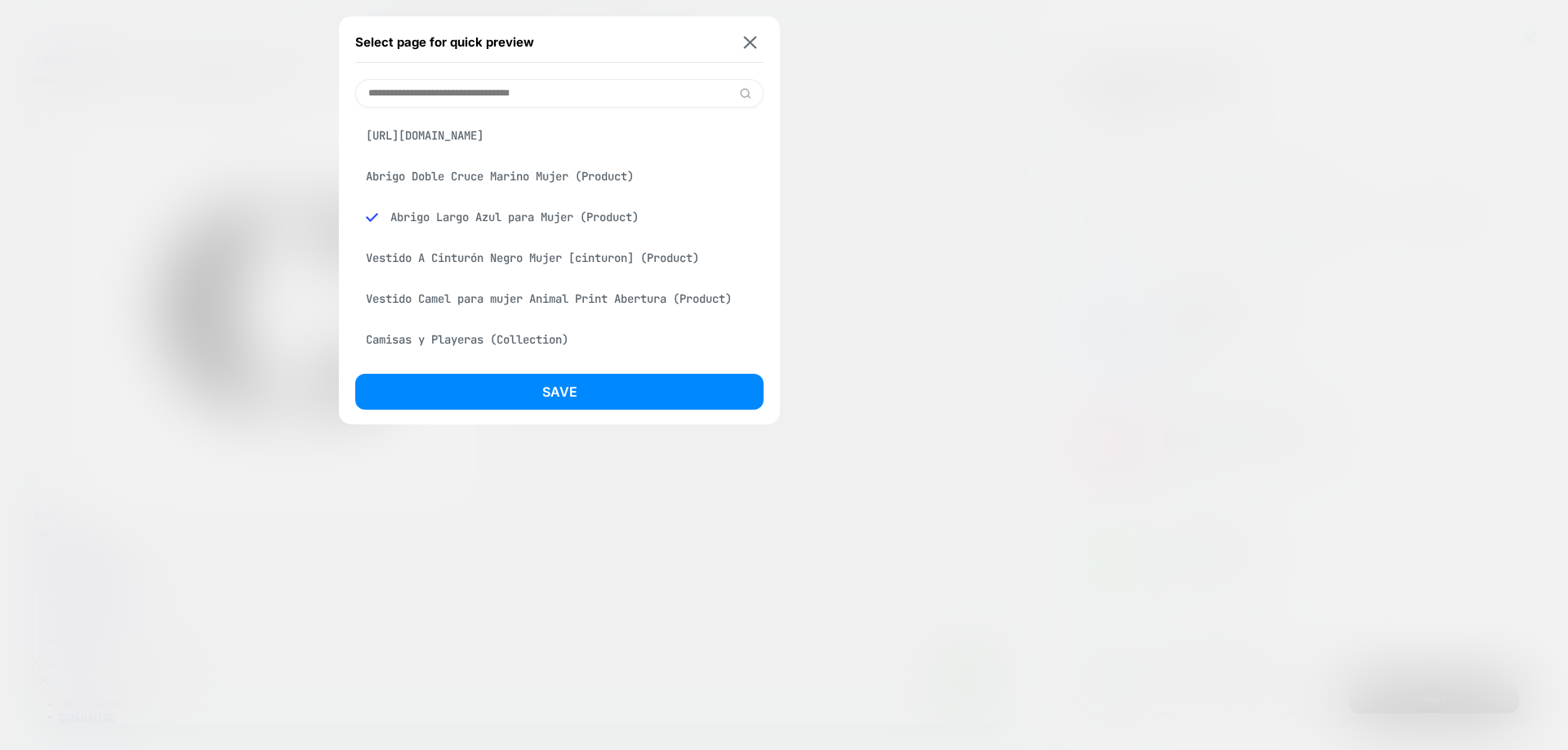
click at [572, 151] on div "[URL][DOMAIN_NAME]" at bounding box center [558, 135] width 408 height 31
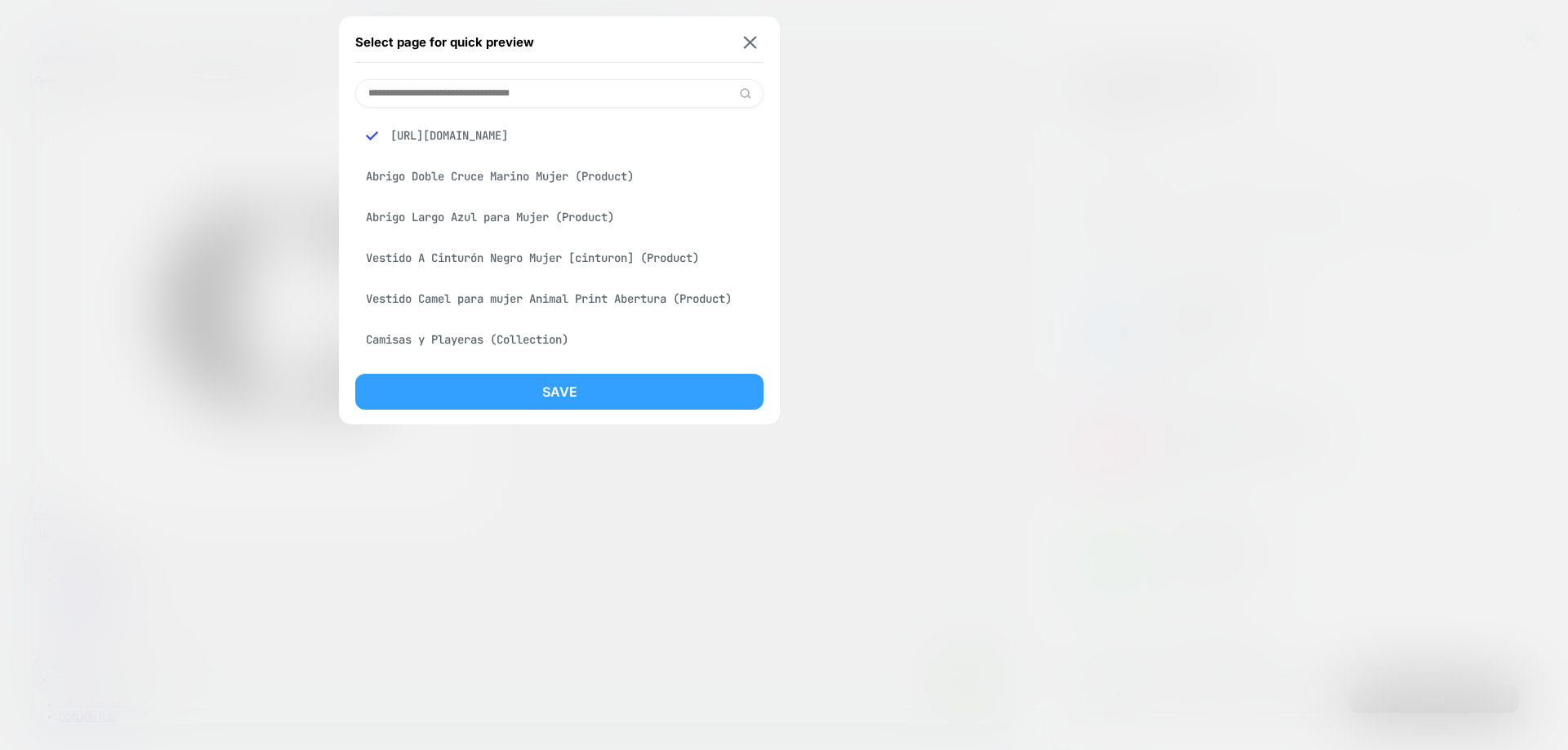
click at [606, 397] on button "Save" at bounding box center [558, 391] width 408 height 35
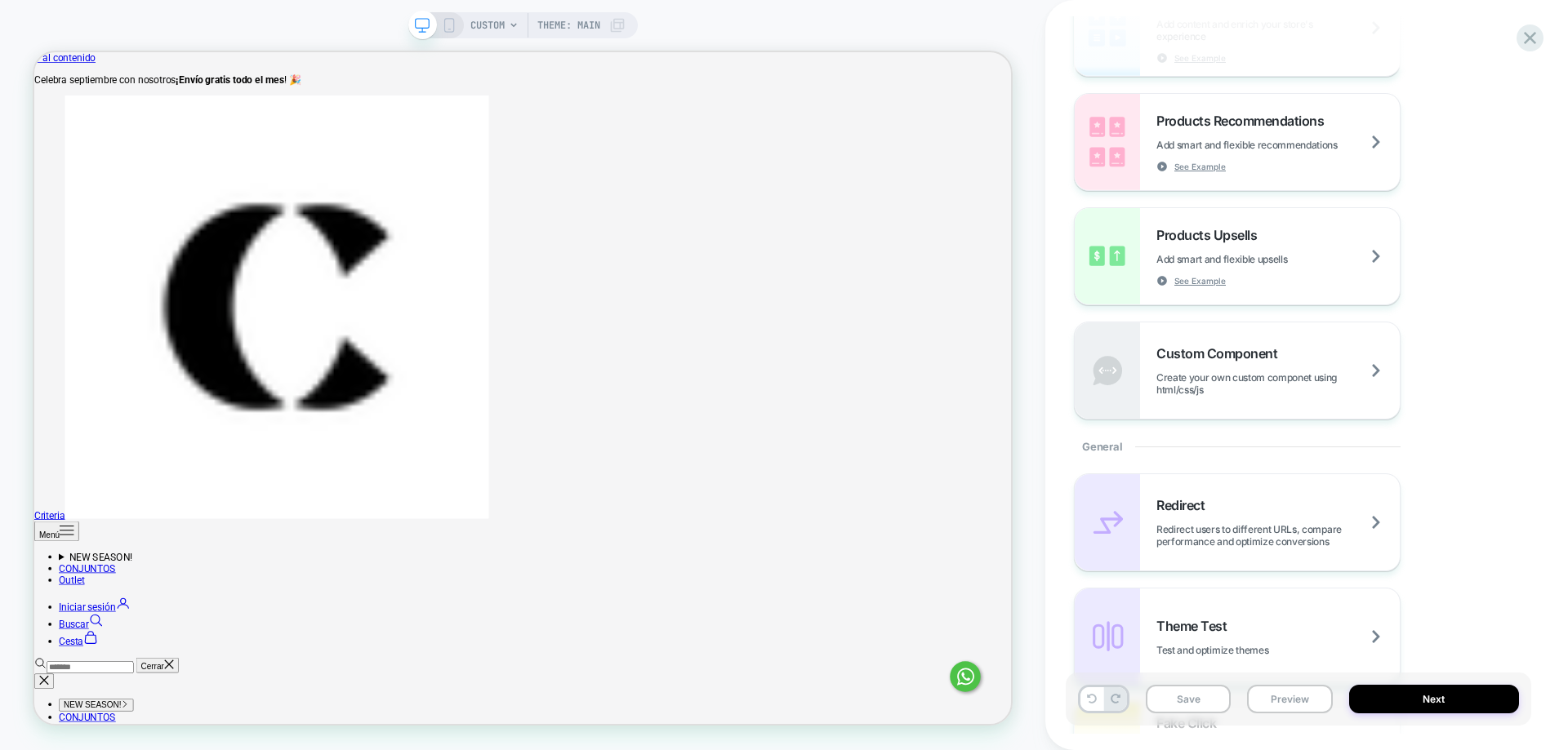
scroll to position [326, 0]
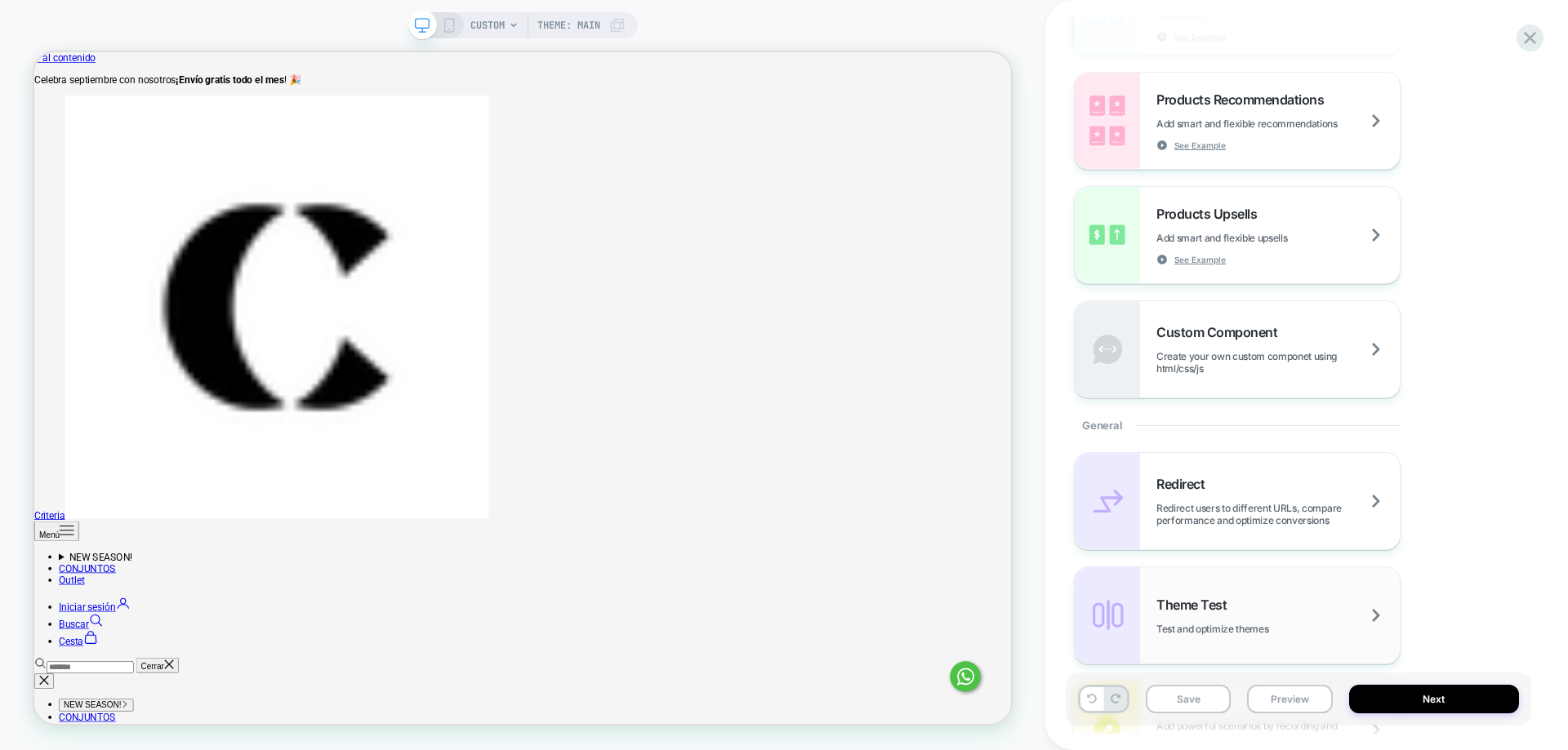
click at [1312, 627] on div "Theme Test Test and optimize themes" at bounding box center [1278, 616] width 244 height 38
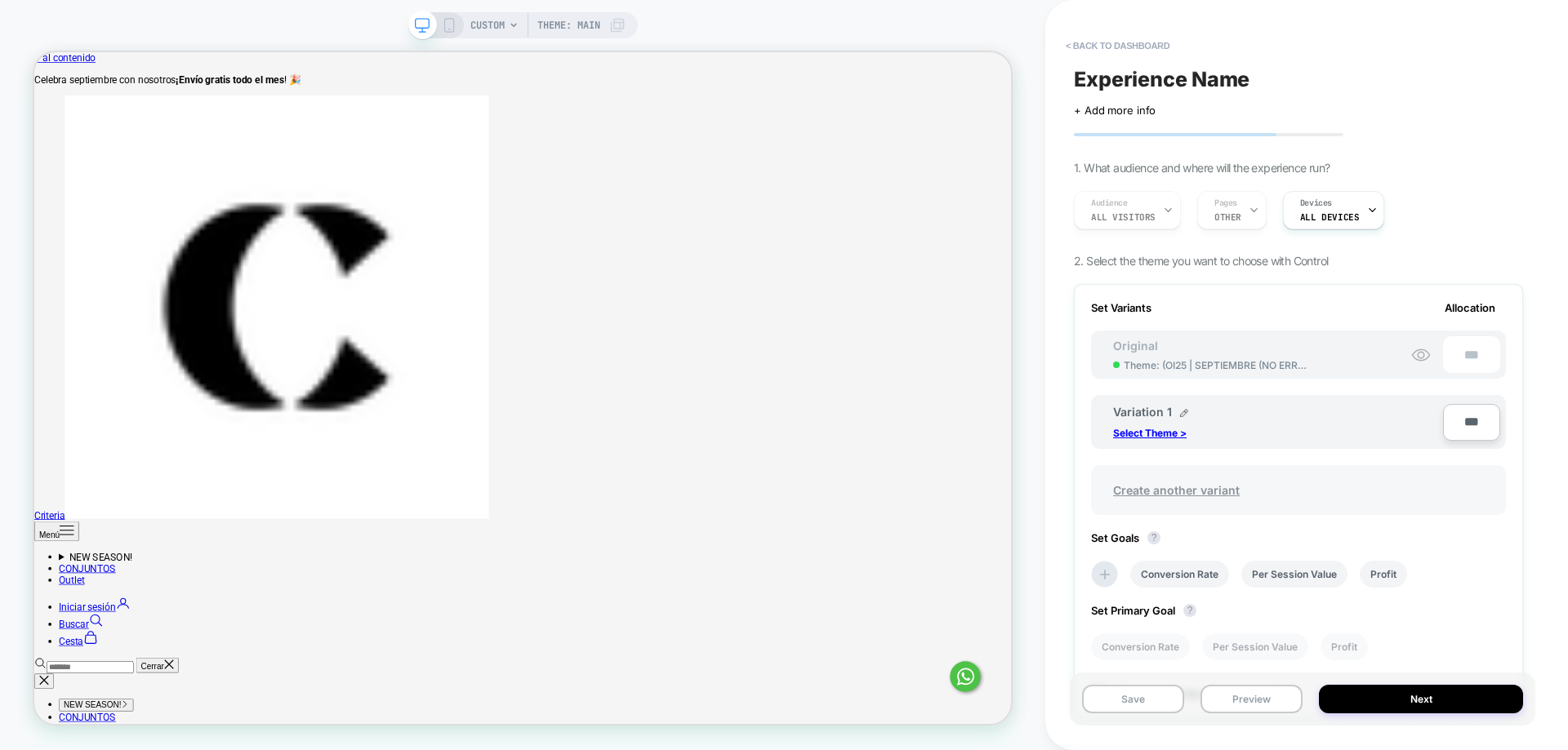
click at [1229, 485] on span "Create another variant" at bounding box center [1176, 490] width 159 height 38
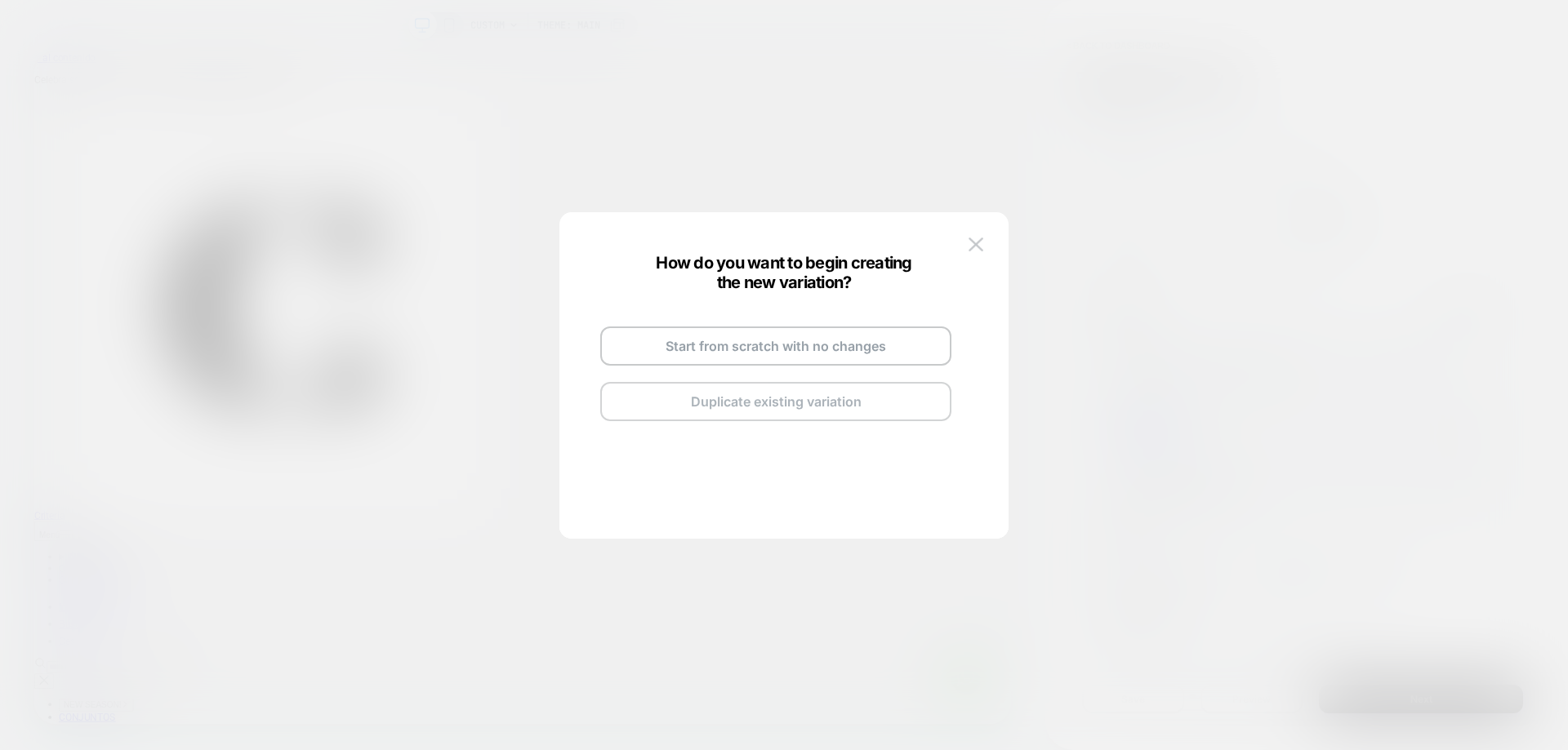
click at [766, 409] on button "Duplicate existing variation" at bounding box center [775, 401] width 351 height 39
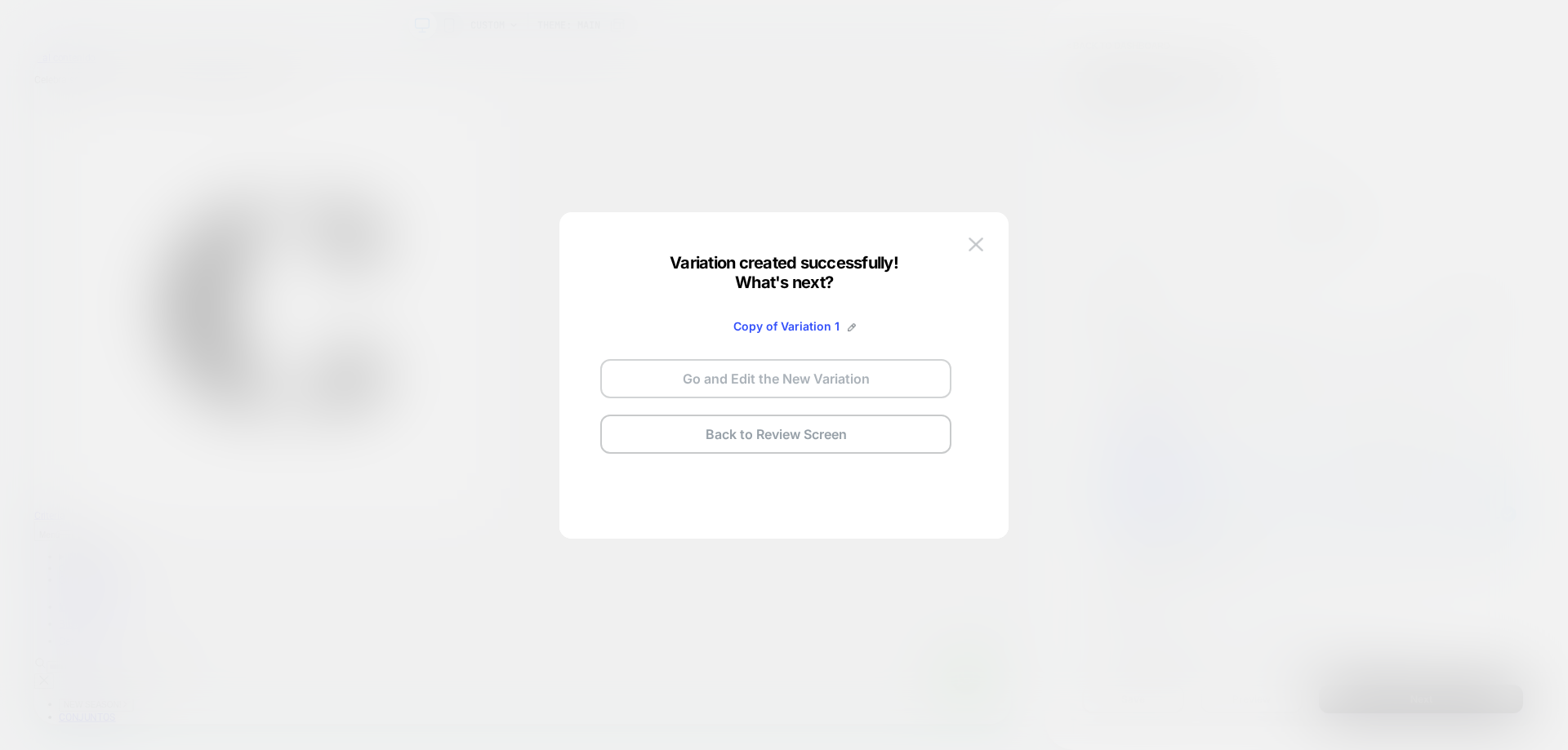
click at [865, 393] on button "Go and Edit the New Variation" at bounding box center [775, 378] width 351 height 39
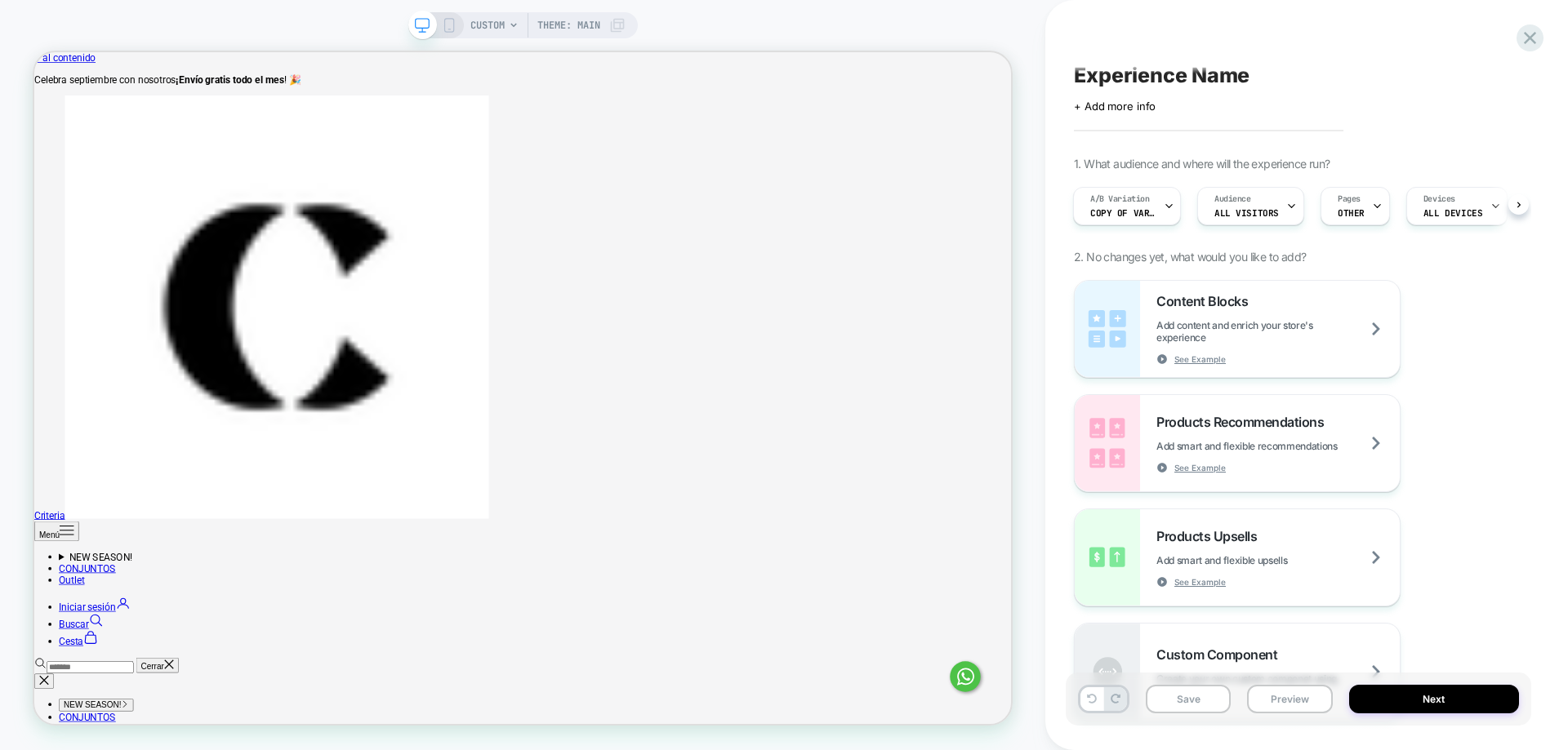
scroll to position [0, 0]
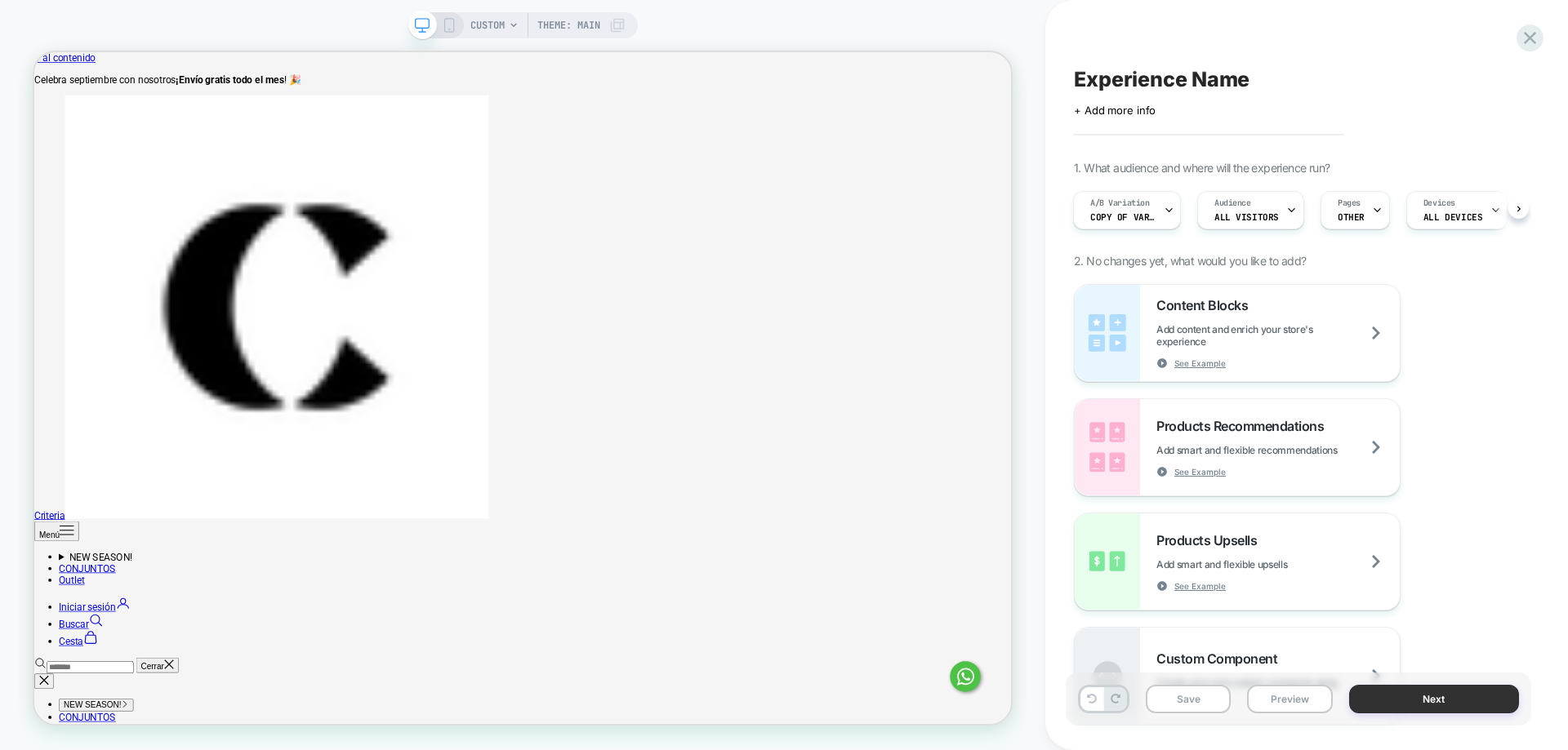
click at [1452, 685] on button "Next" at bounding box center [1435, 699] width 171 height 29
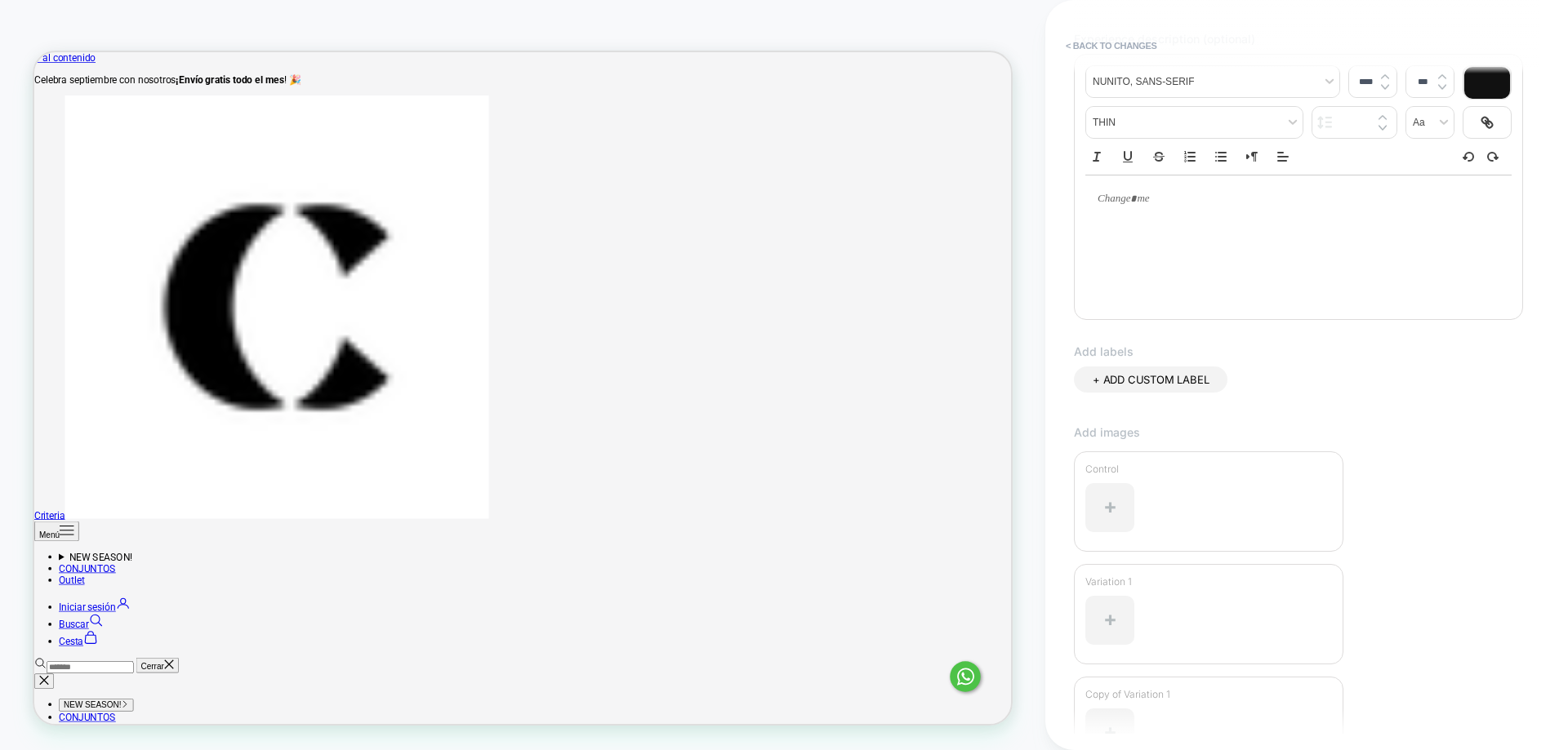
scroll to position [384, 0]
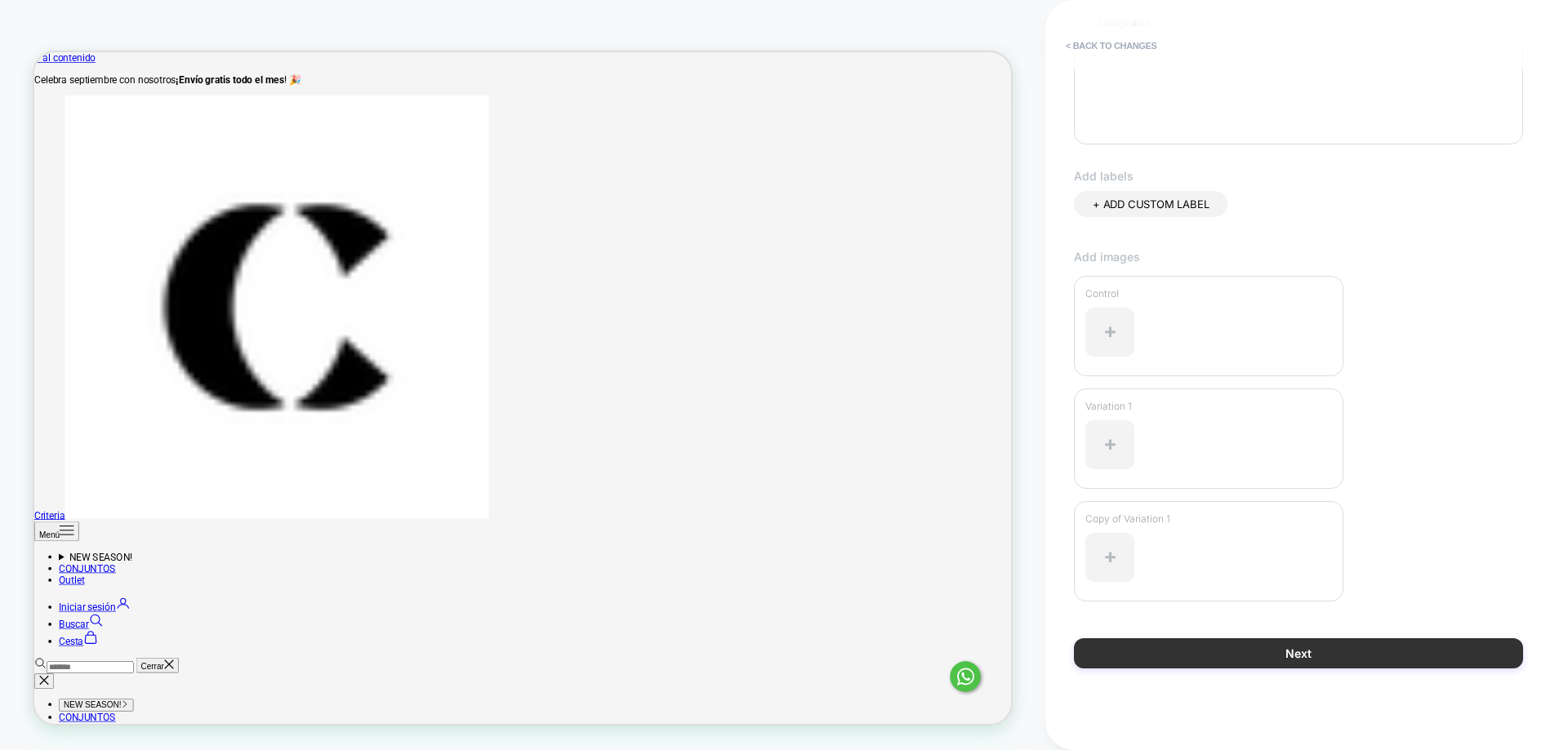
type input "****"
click at [1437, 654] on button "Next" at bounding box center [1298, 652] width 449 height 30
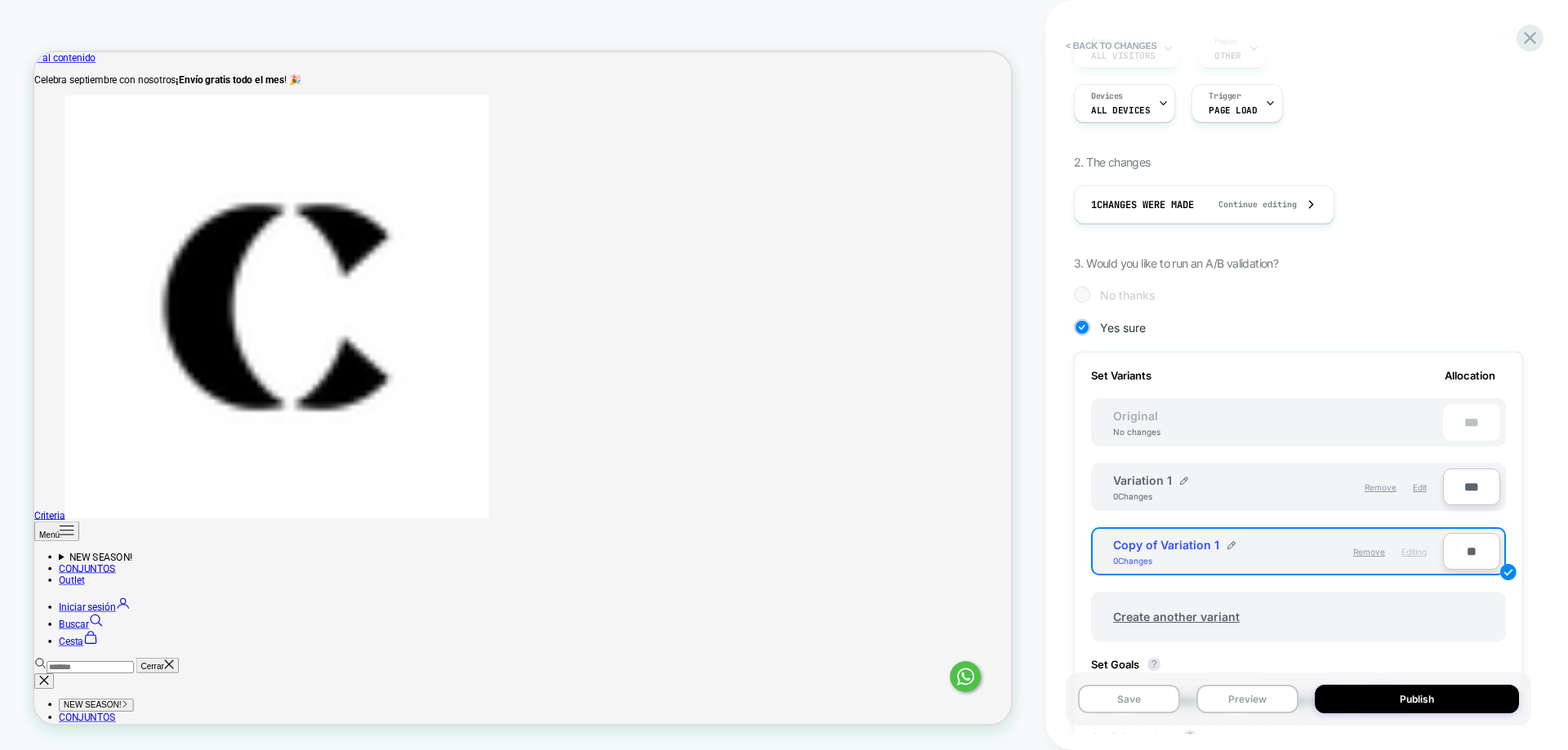
scroll to position [162, 0]
click at [1461, 551] on input "**" at bounding box center [1472, 551] width 58 height 36
type input "***"
type input "**"
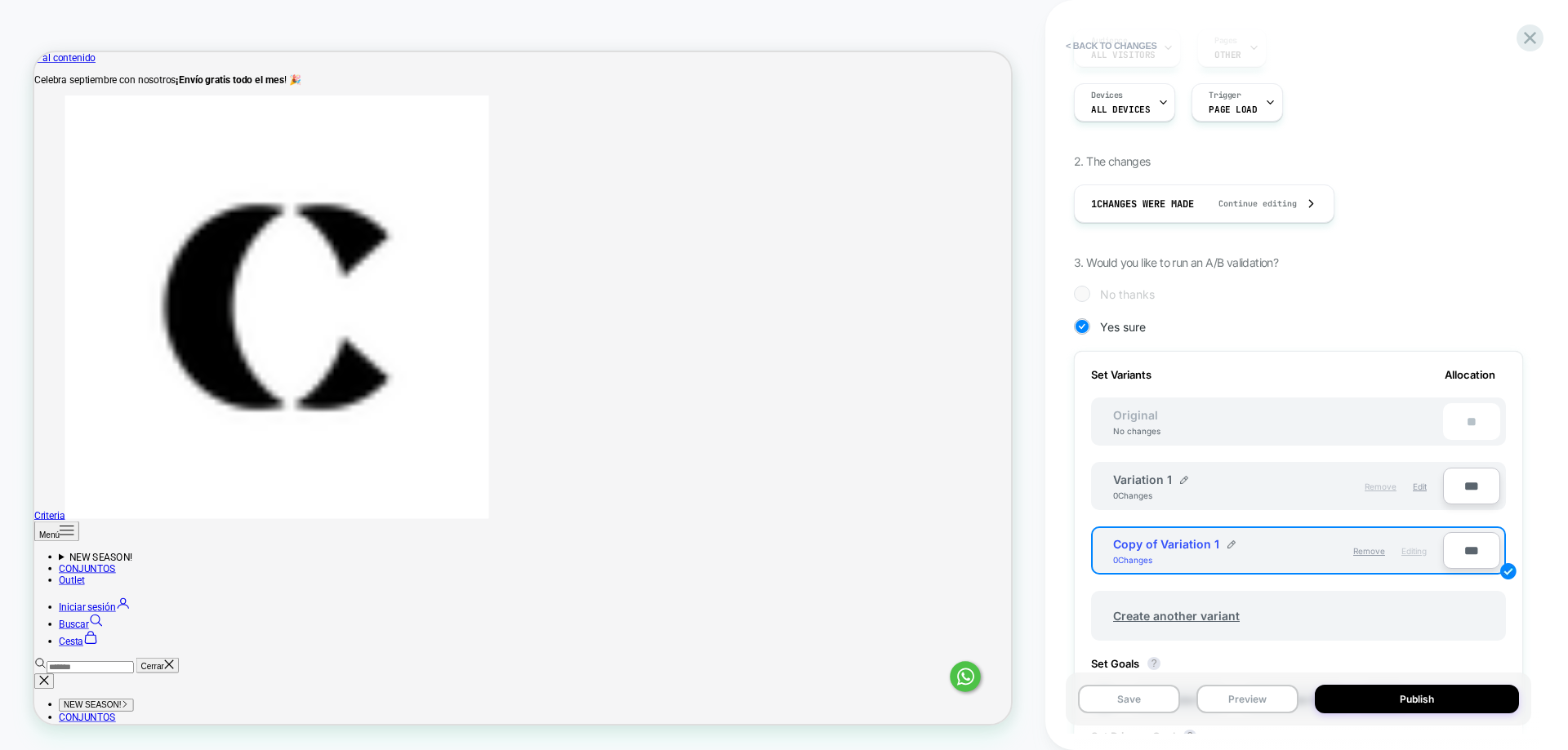
type input "***"
click at [1380, 482] on span "Remove" at bounding box center [1380, 486] width 32 height 10
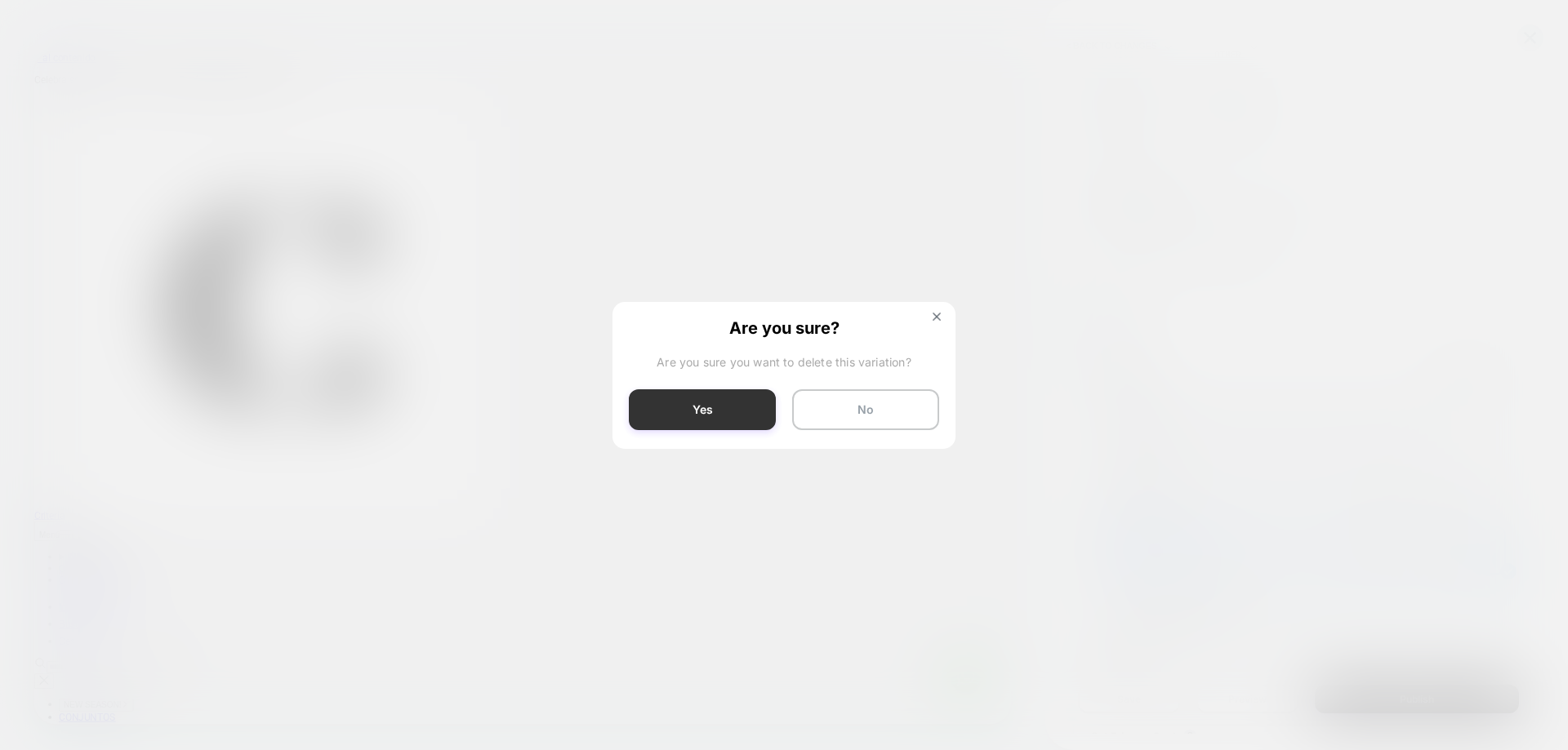
click at [707, 420] on button "Yes" at bounding box center [701, 410] width 147 height 41
type input "***"
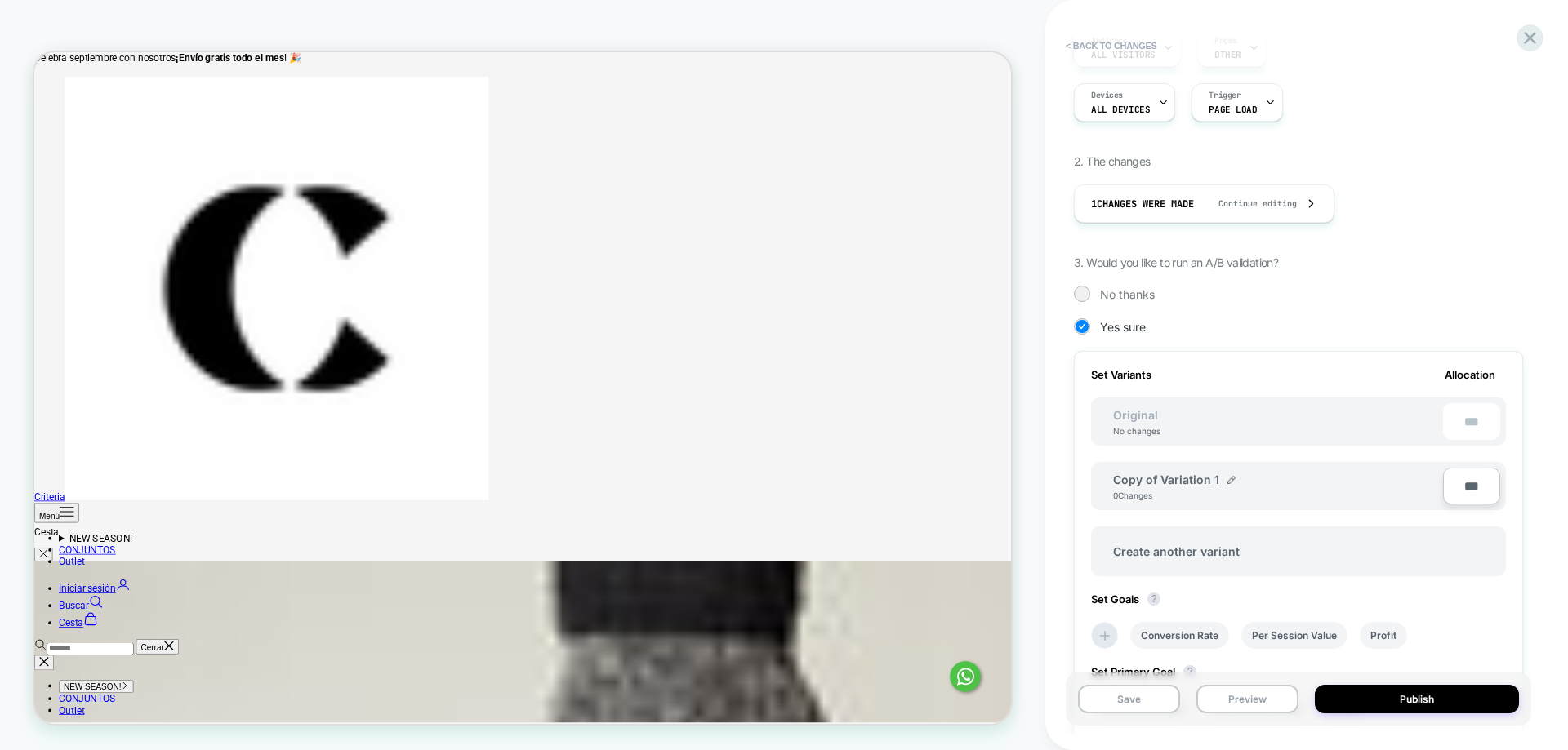
scroll to position [326, 0]
drag, startPoint x: 134, startPoint y: 641, endPoint x: 176, endPoint y: 650, distance: 43.0
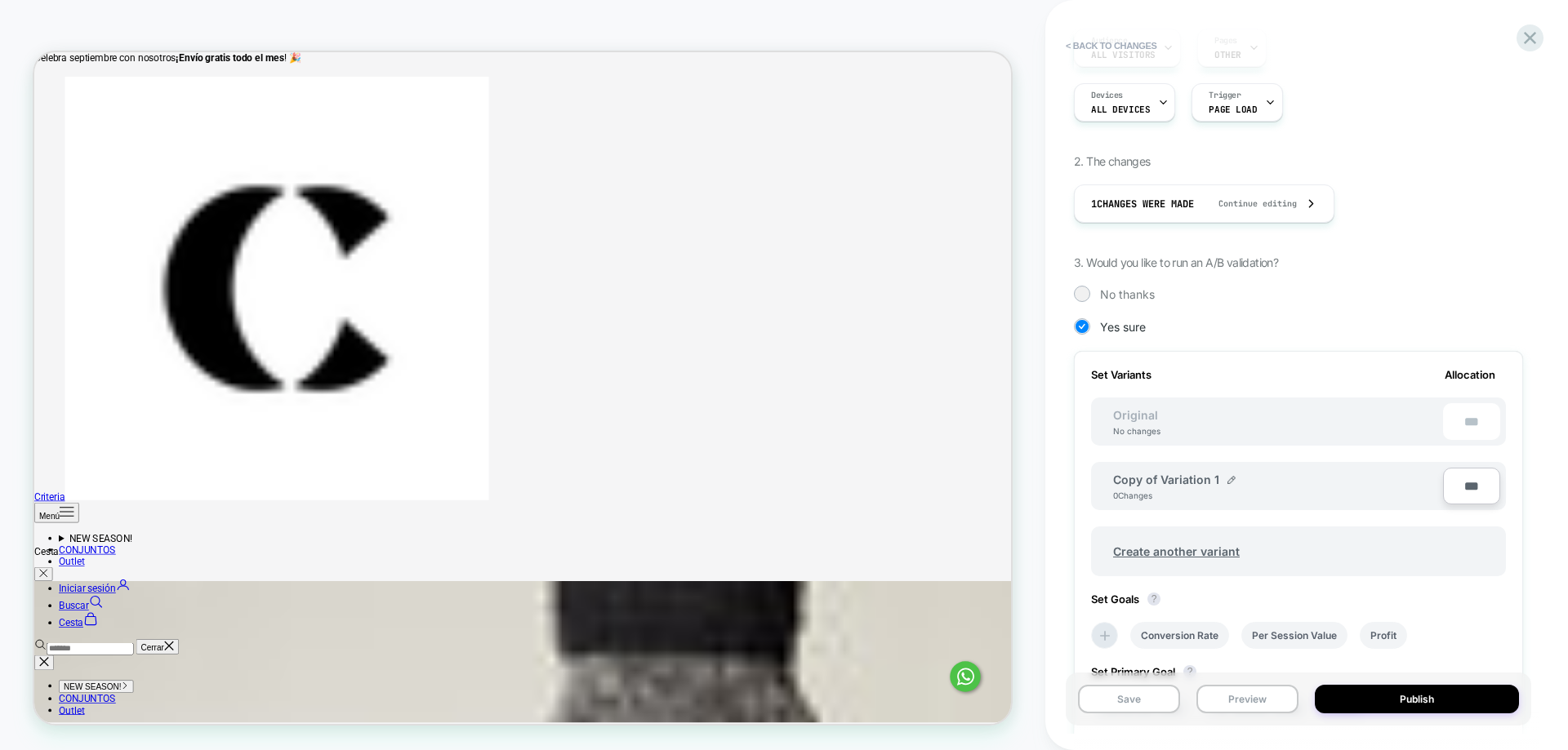
scroll to position [292, 0]
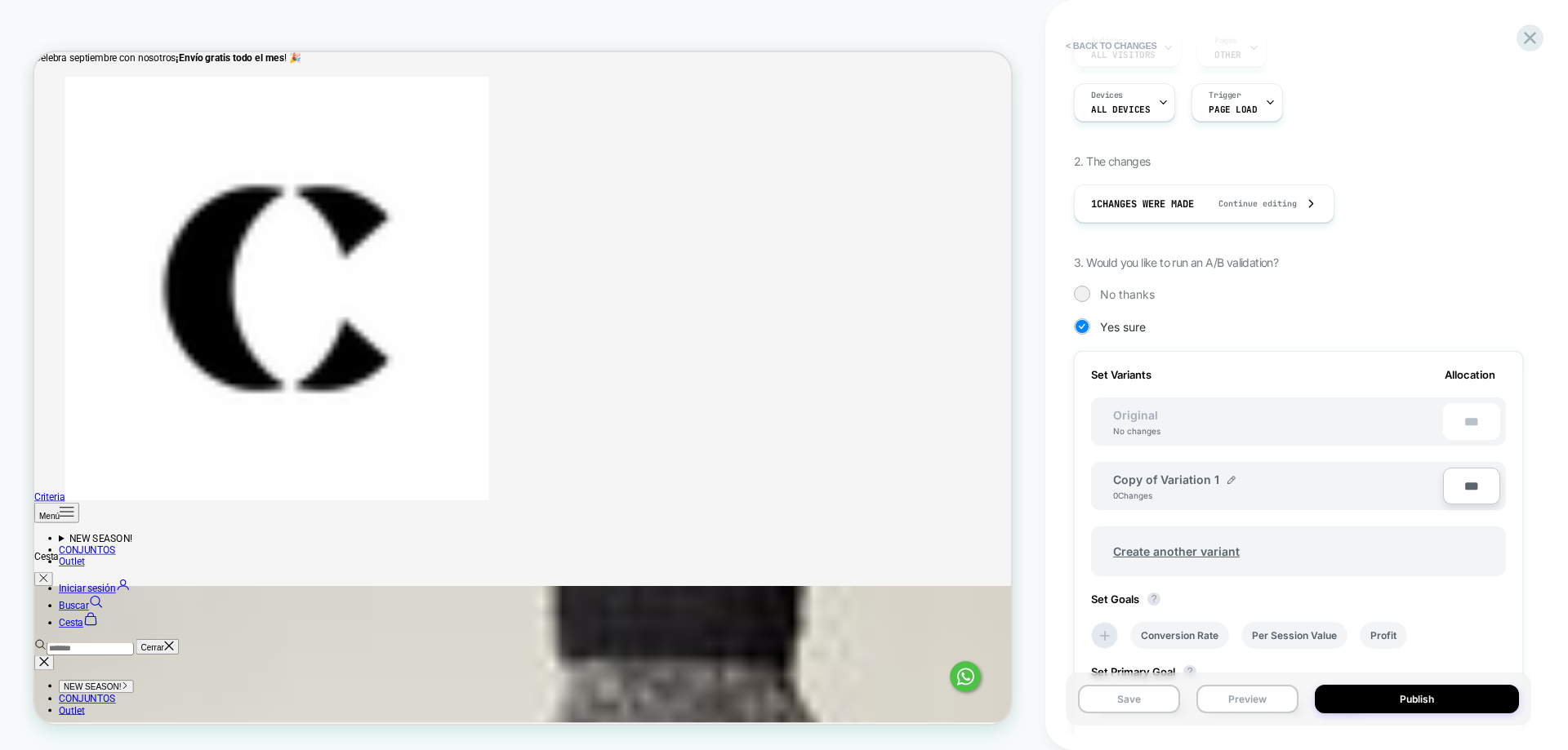
drag, startPoint x: 1461, startPoint y: 149, endPoint x: 1513, endPoint y: 76, distance: 89.6
click at [1471, 136] on div "1. What audience and where will the experience run? Audience All Visitors Pages…" at bounding box center [1298, 457] width 449 height 917
click at [1538, 29] on icon at bounding box center [1530, 37] width 22 height 22
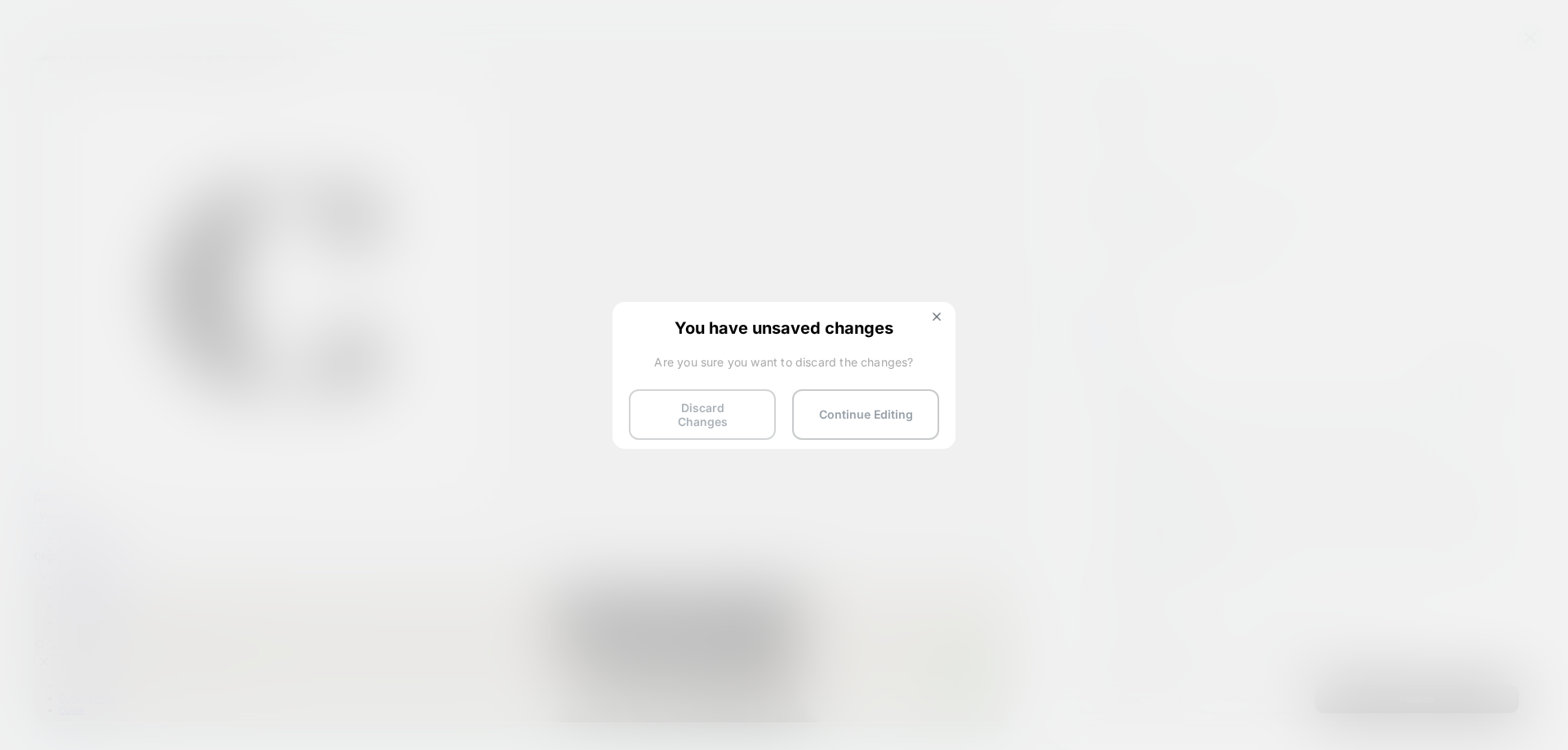
click at [721, 420] on button "Discard Changes" at bounding box center [701, 414] width 147 height 51
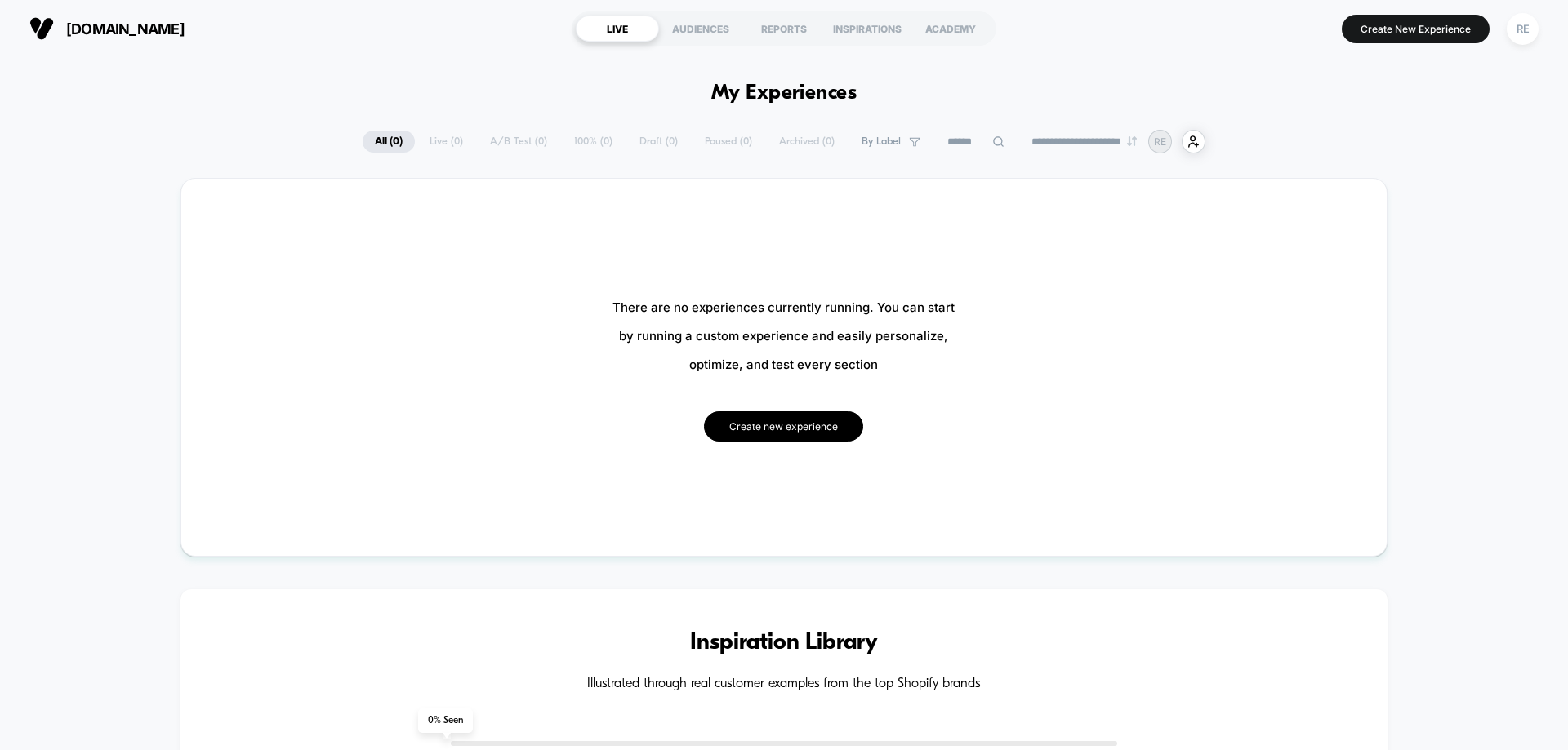
click at [783, 418] on button "Create new experience" at bounding box center [783, 426] width 159 height 30
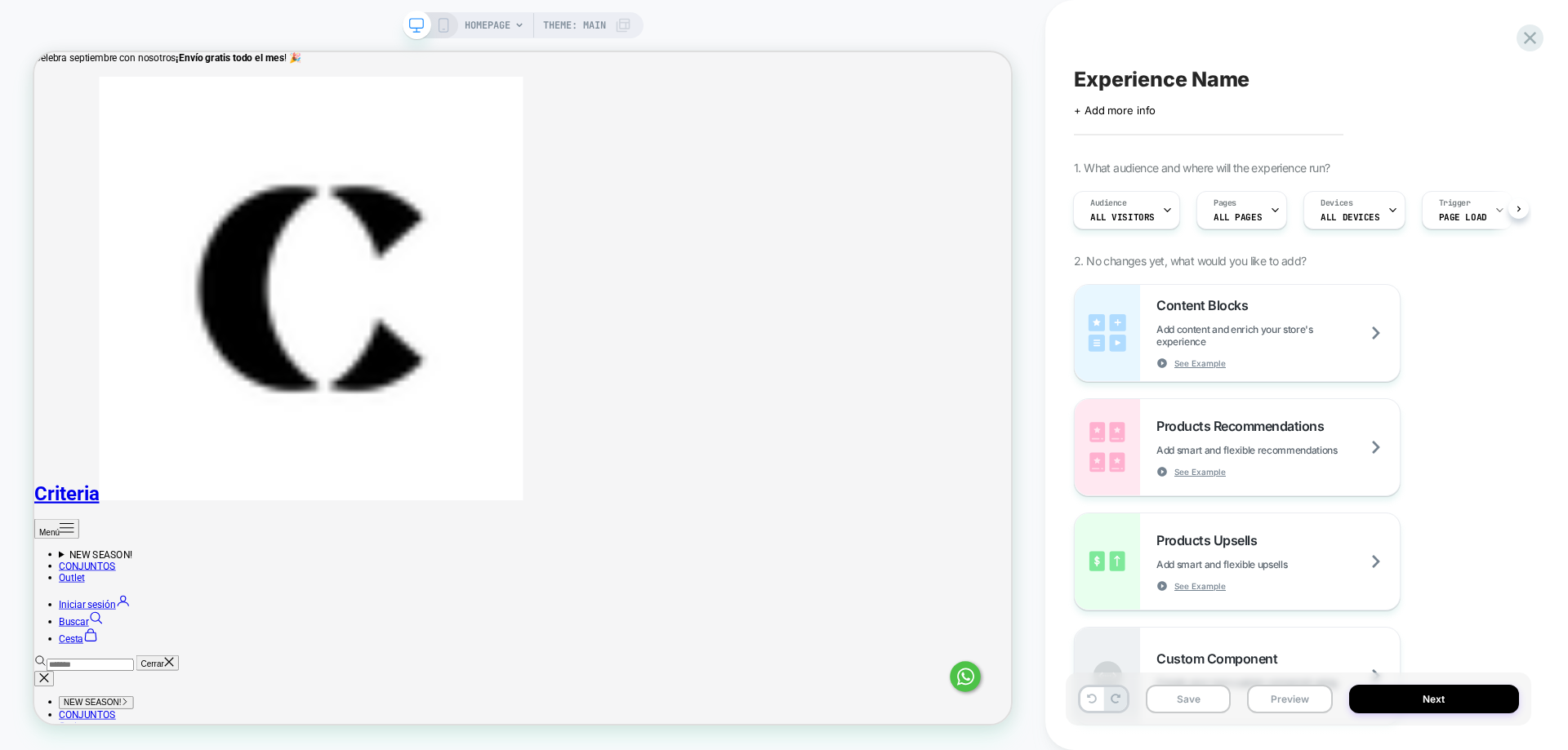
scroll to position [36, 0]
click at [501, 31] on span "HOMEPAGE" at bounding box center [487, 25] width 46 height 26
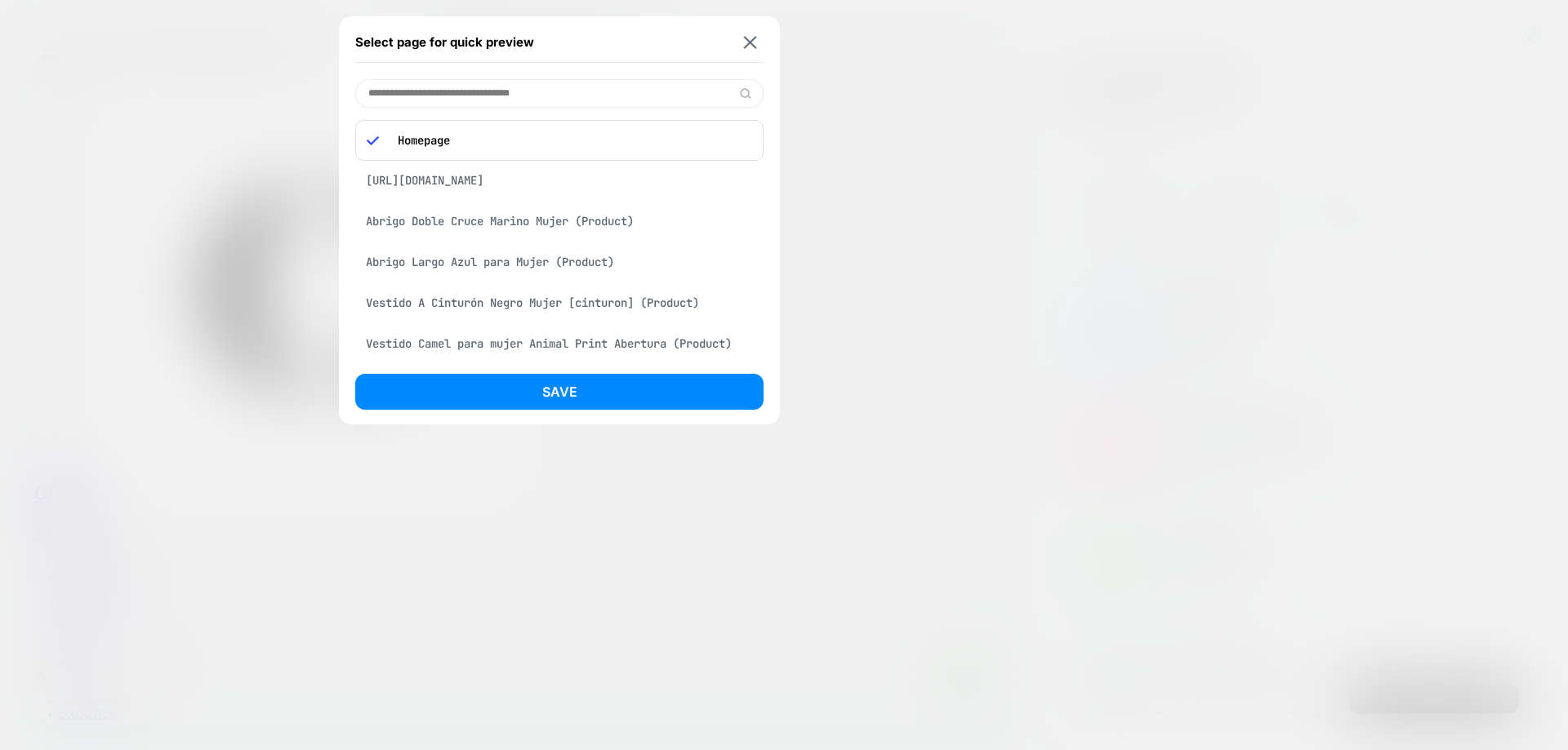
click at [555, 190] on div "https://shopcriteria.com/products/vestido-camel-animal-print-abertura?_pos=1&_p…" at bounding box center [558, 180] width 408 height 31
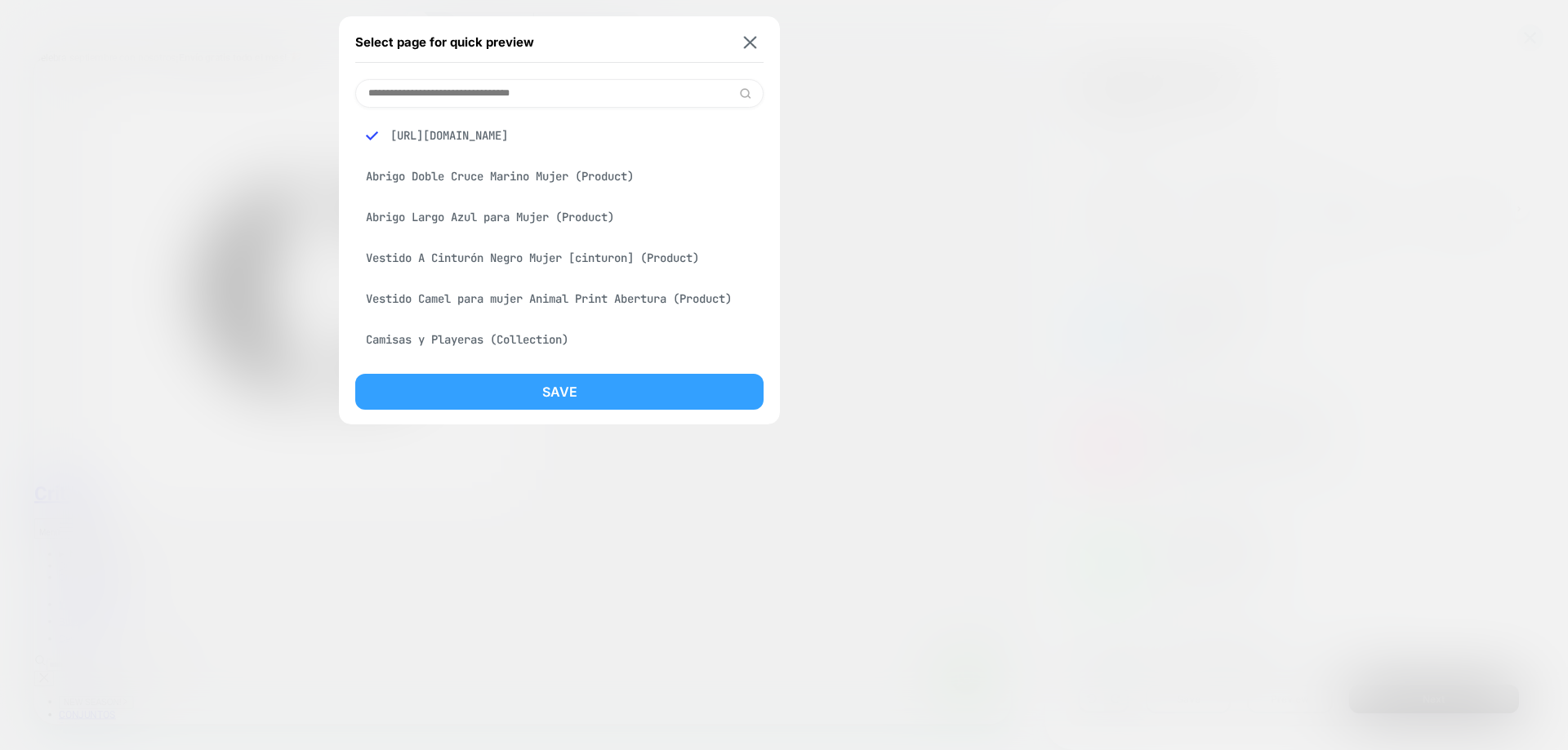
click at [569, 397] on button "Save" at bounding box center [558, 391] width 408 height 35
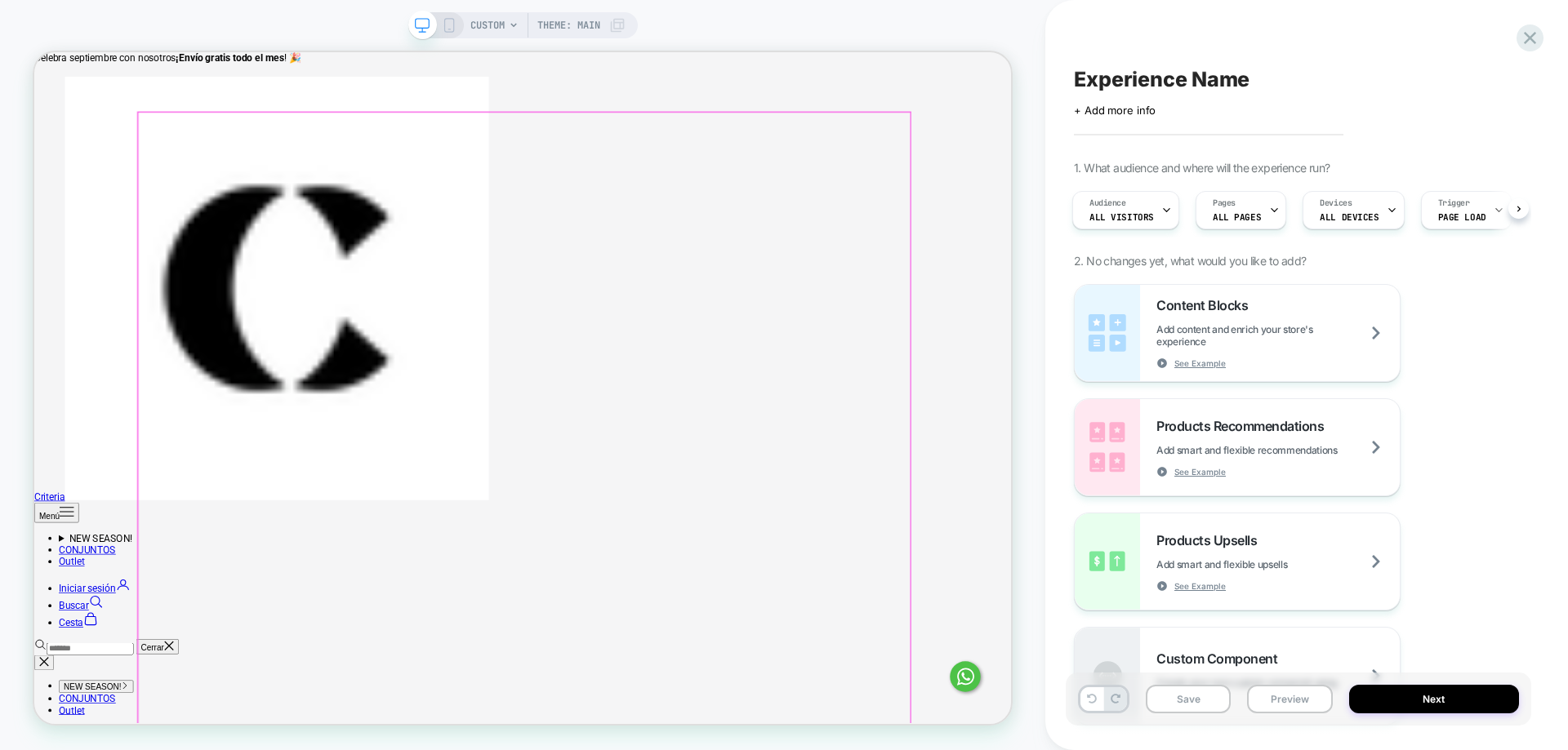
scroll to position [82, 0]
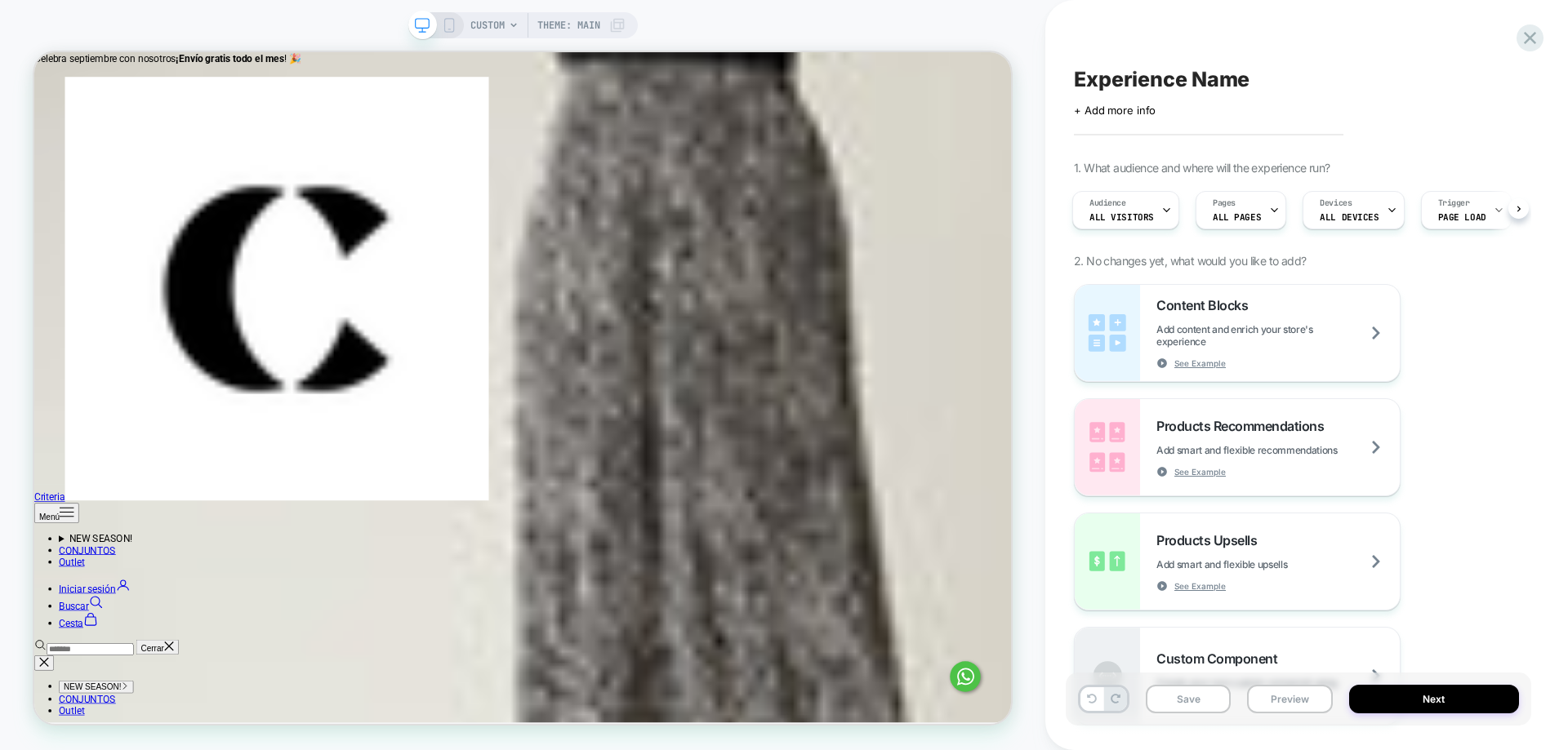
scroll to position [1102, 0]
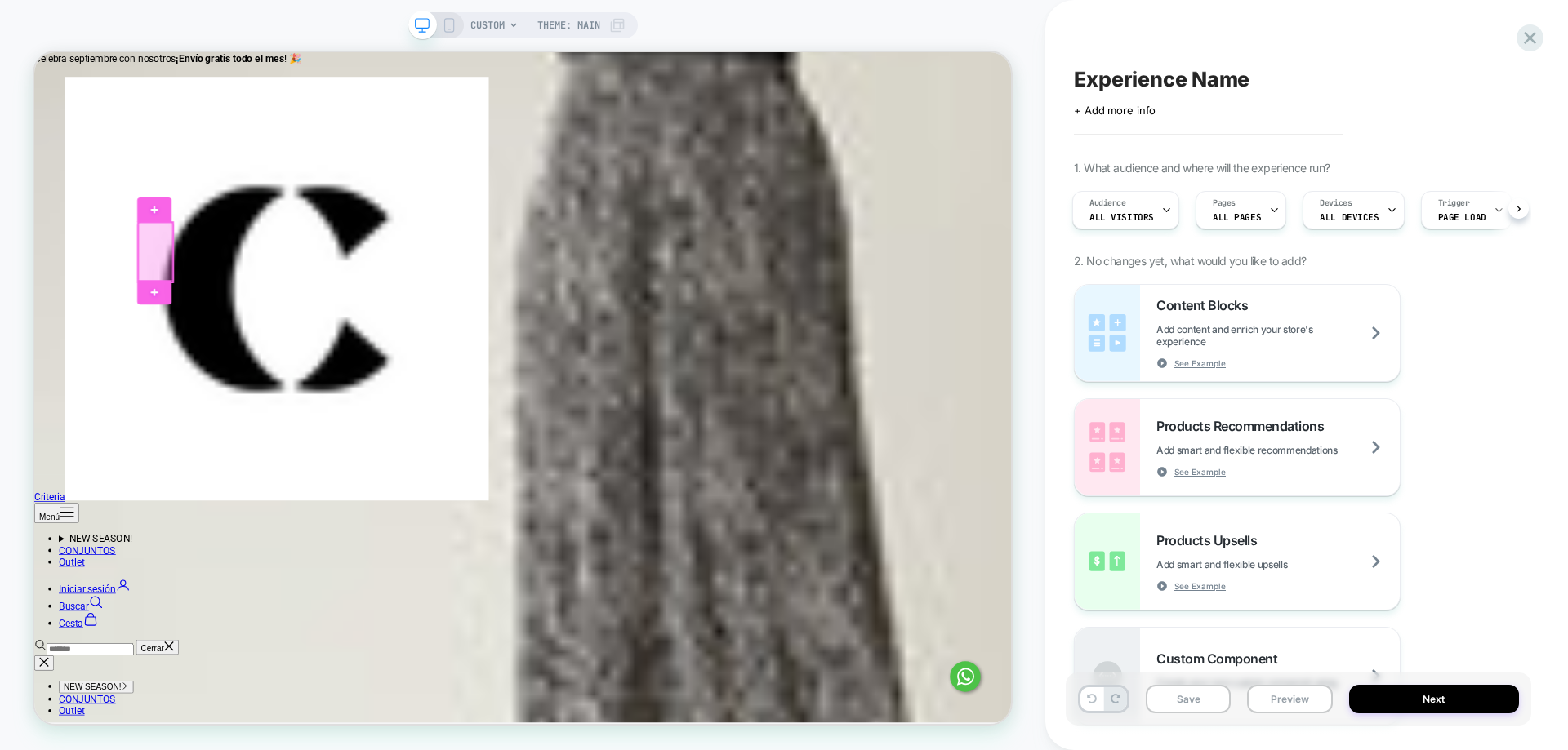
click at [185, 327] on div at bounding box center [196, 319] width 46 height 80
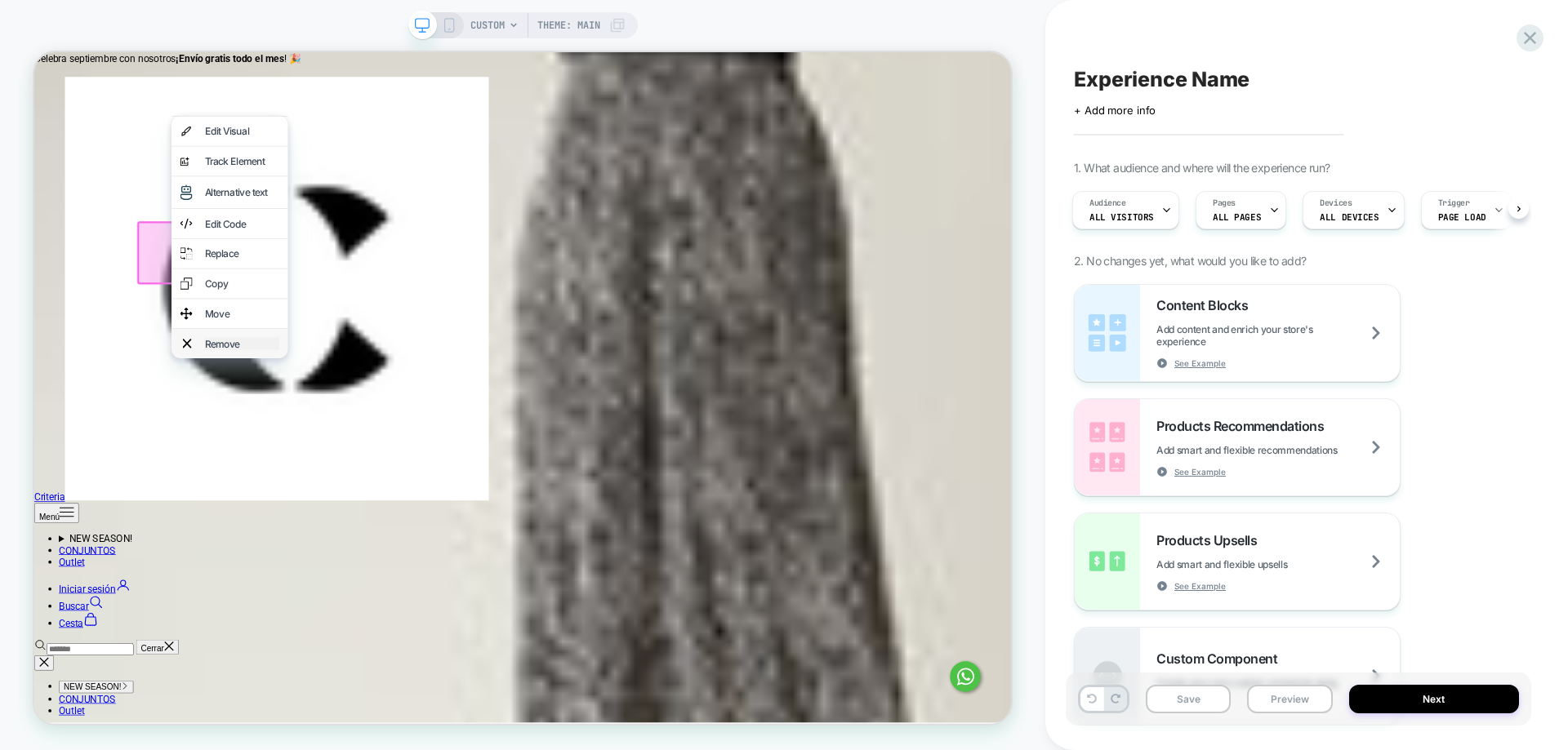
click at [271, 449] on div "Remove" at bounding box center [311, 440] width 100 height 16
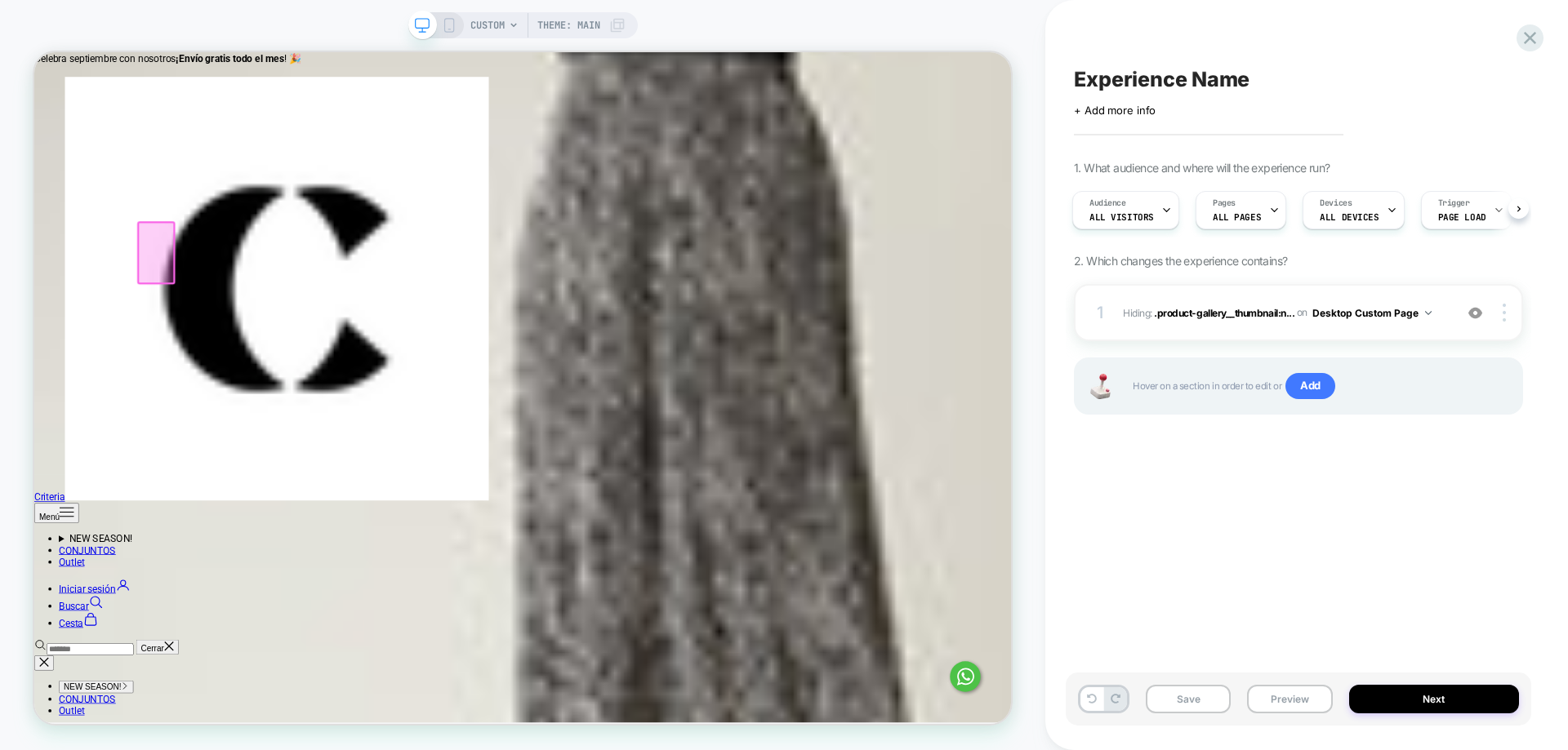
drag, startPoint x: 1041, startPoint y: 862, endPoint x: 940, endPoint y: 855, distance: 101.2
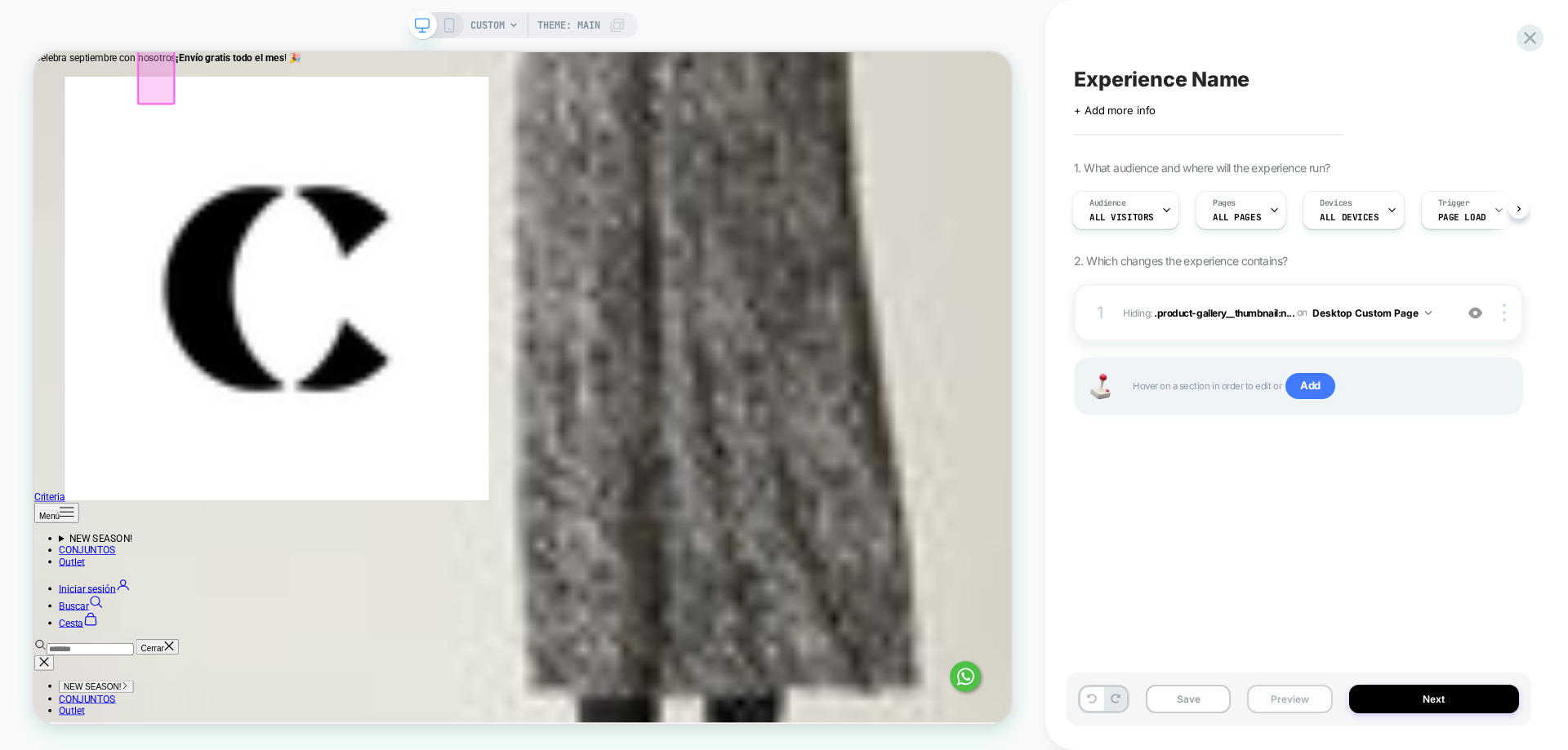
scroll to position [1344, 0]
drag, startPoint x: 1191, startPoint y: 105, endPoint x: 1159, endPoint y: 107, distance: 32.1
click at [1159, 107] on div "+ Add more info" at bounding box center [1237, 110] width 326 height 13
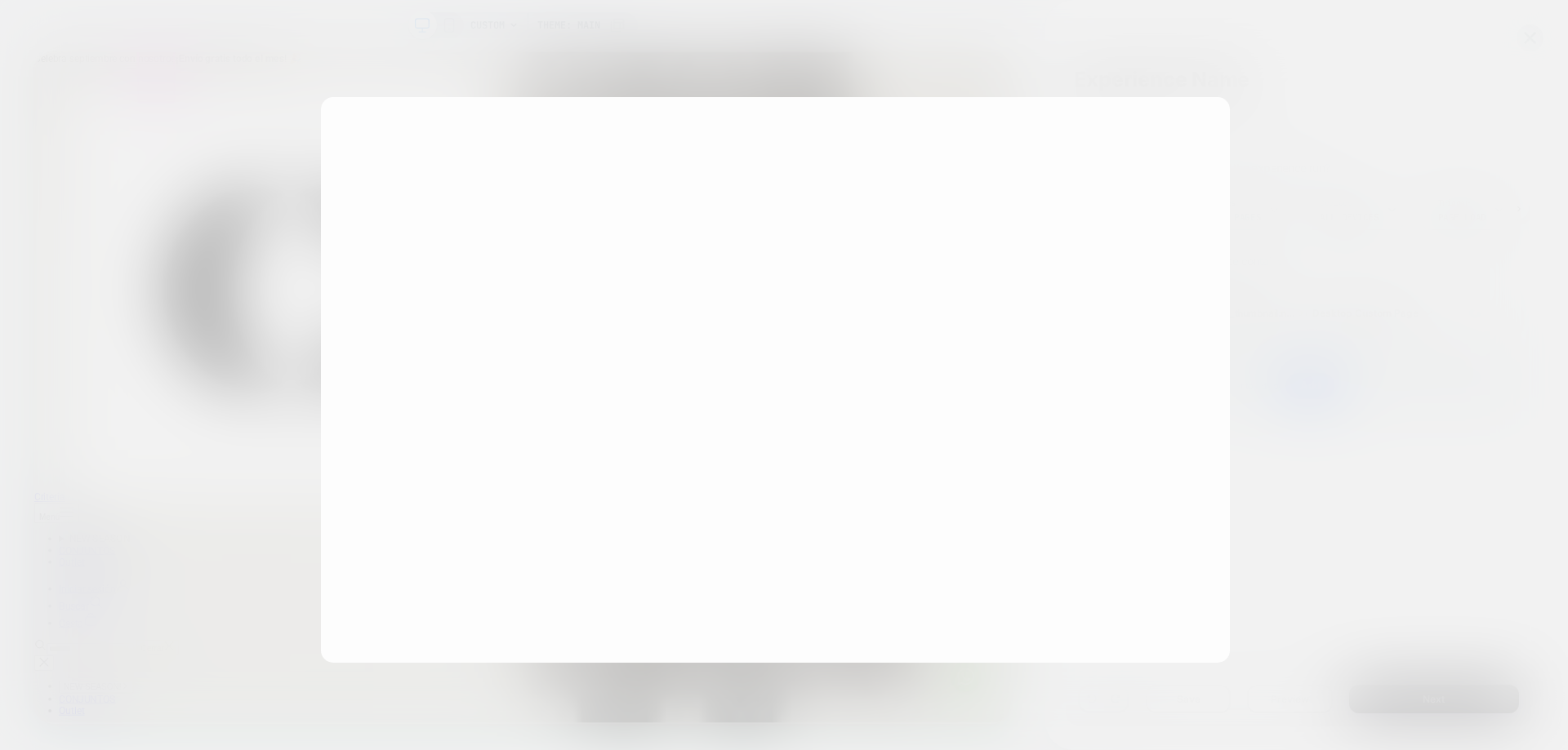
click at [1106, 112] on div "**********" at bounding box center [774, 379] width 909 height 565
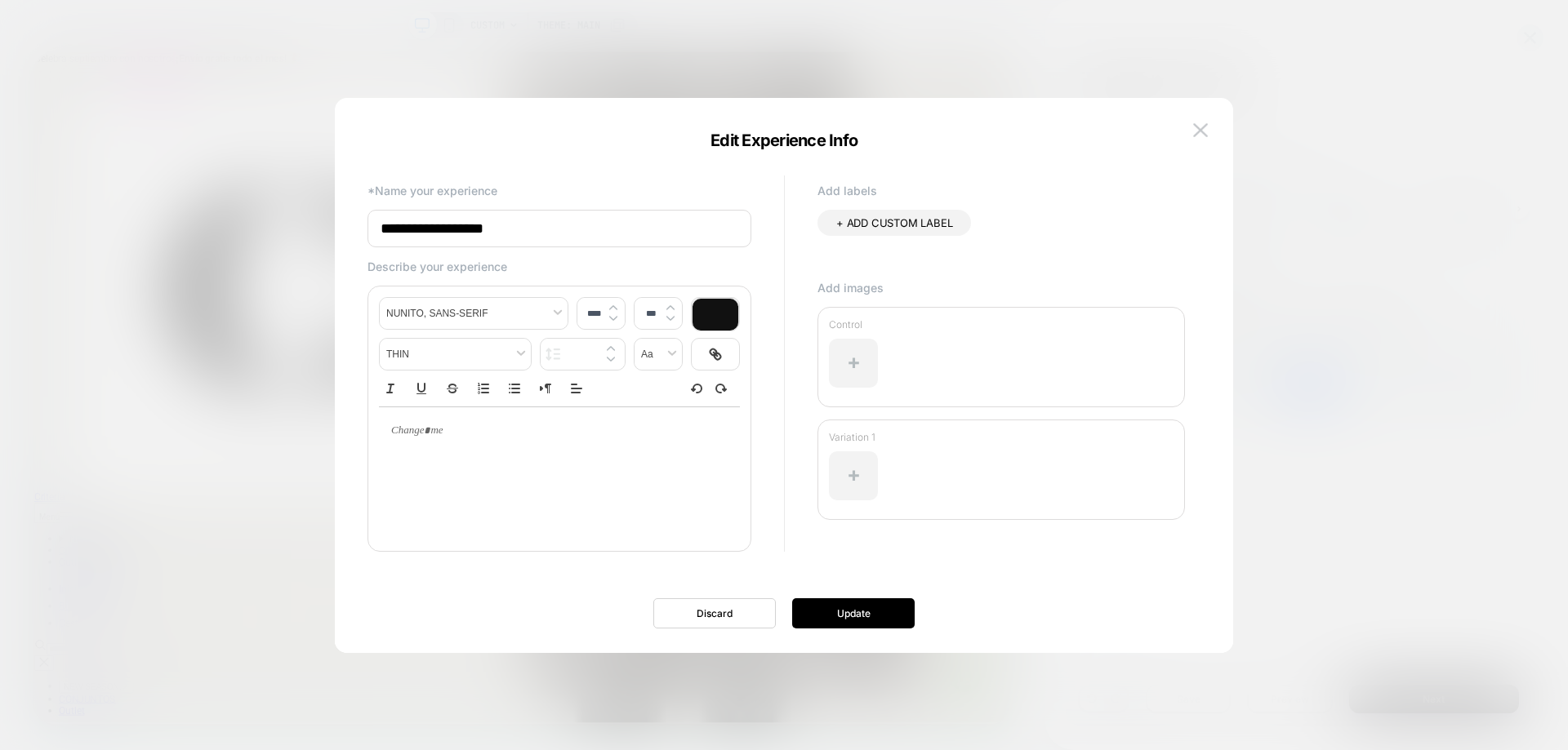
click at [1199, 129] on img at bounding box center [1200, 129] width 14 height 13
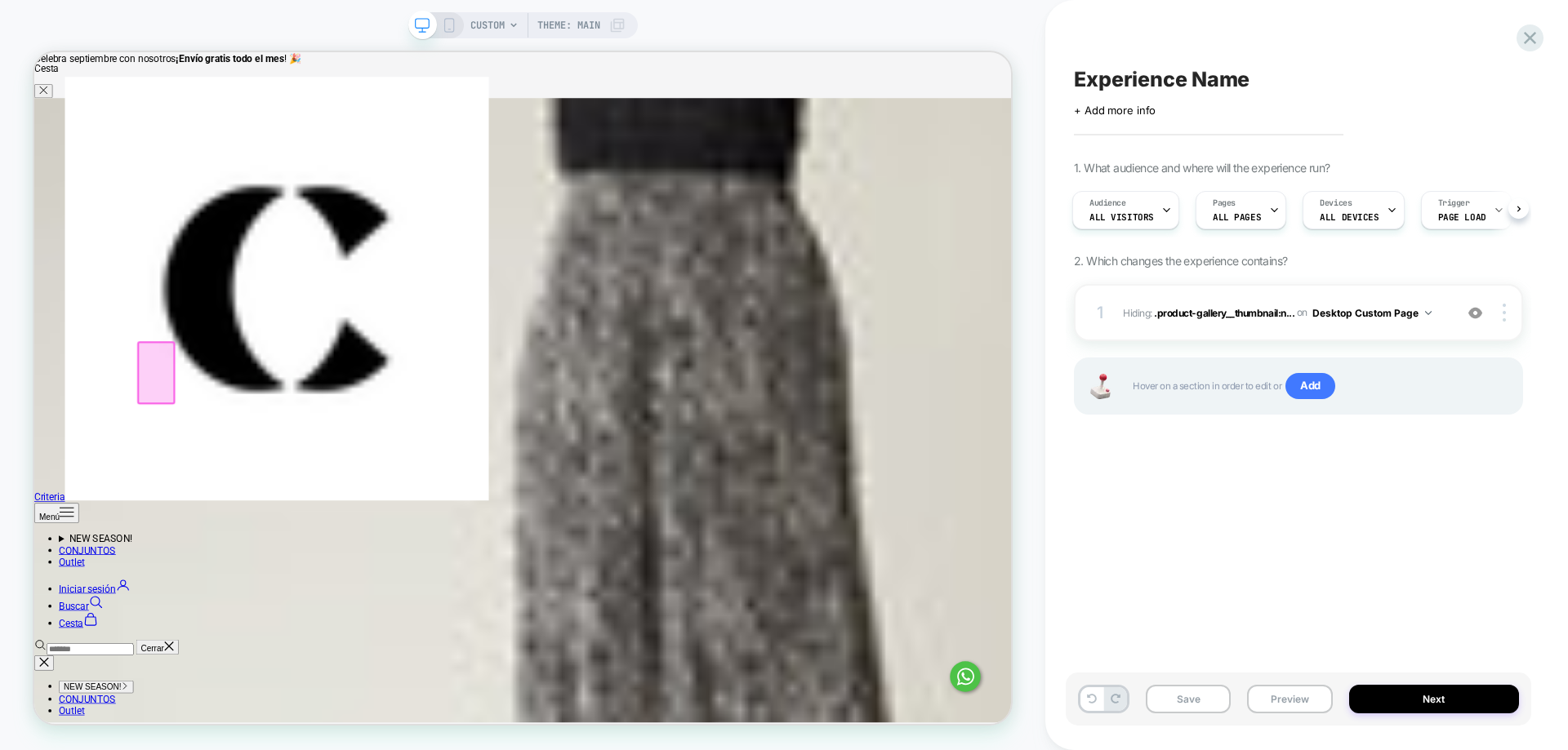
click at [495, 35] on span "CUSTOM" at bounding box center [487, 25] width 35 height 26
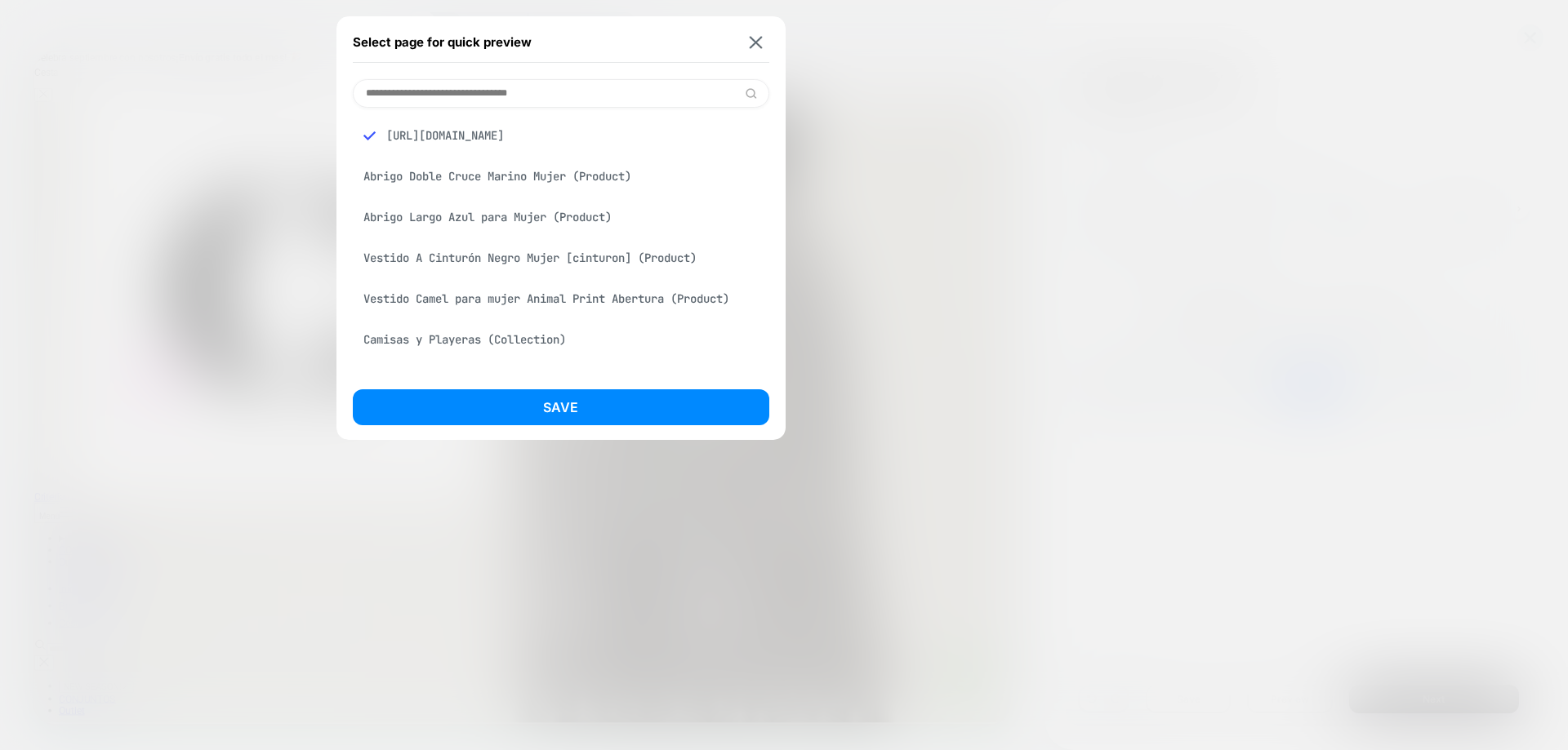
scroll to position [936, 0]
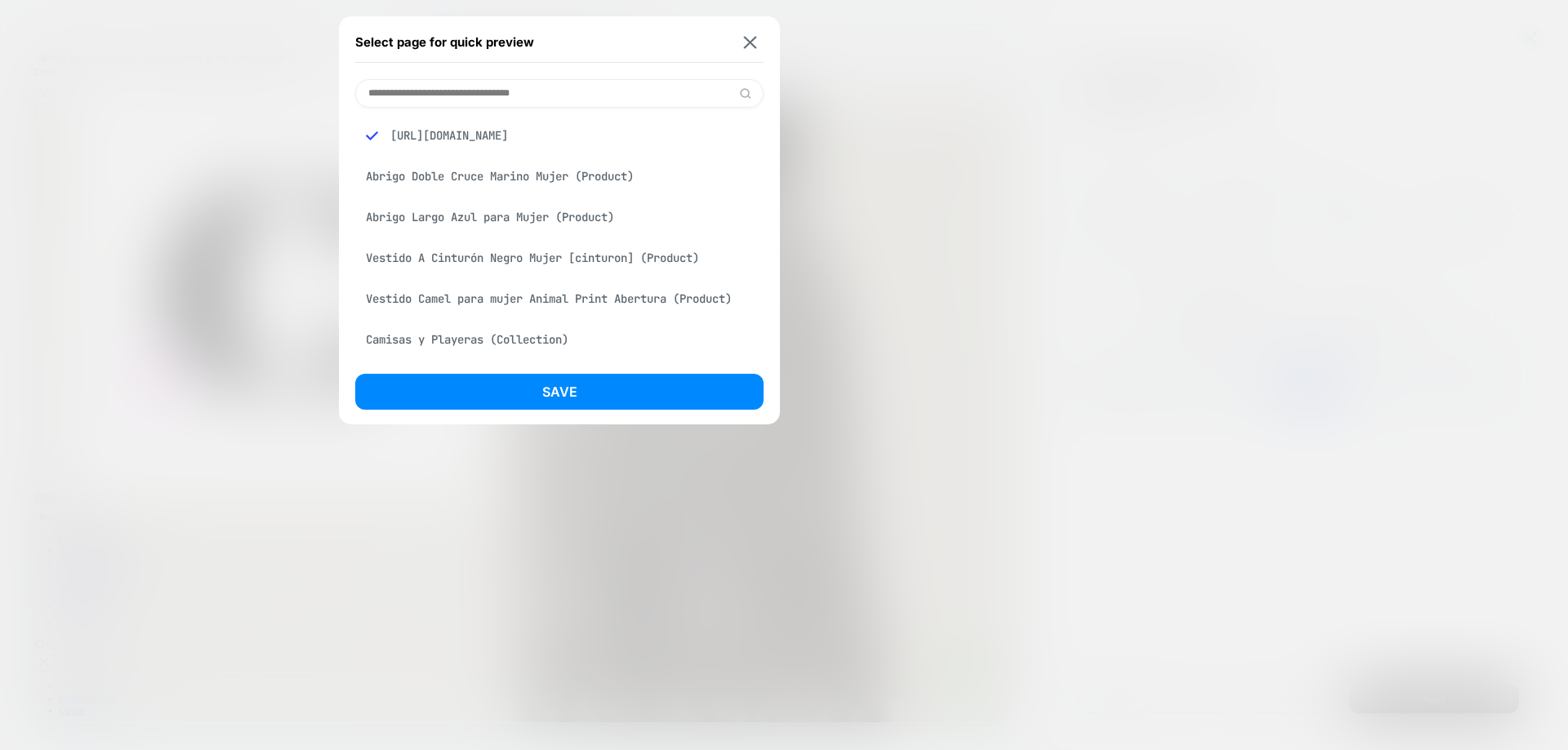
click at [468, 137] on div "[URL][DOMAIN_NAME]" at bounding box center [558, 135] width 408 height 31
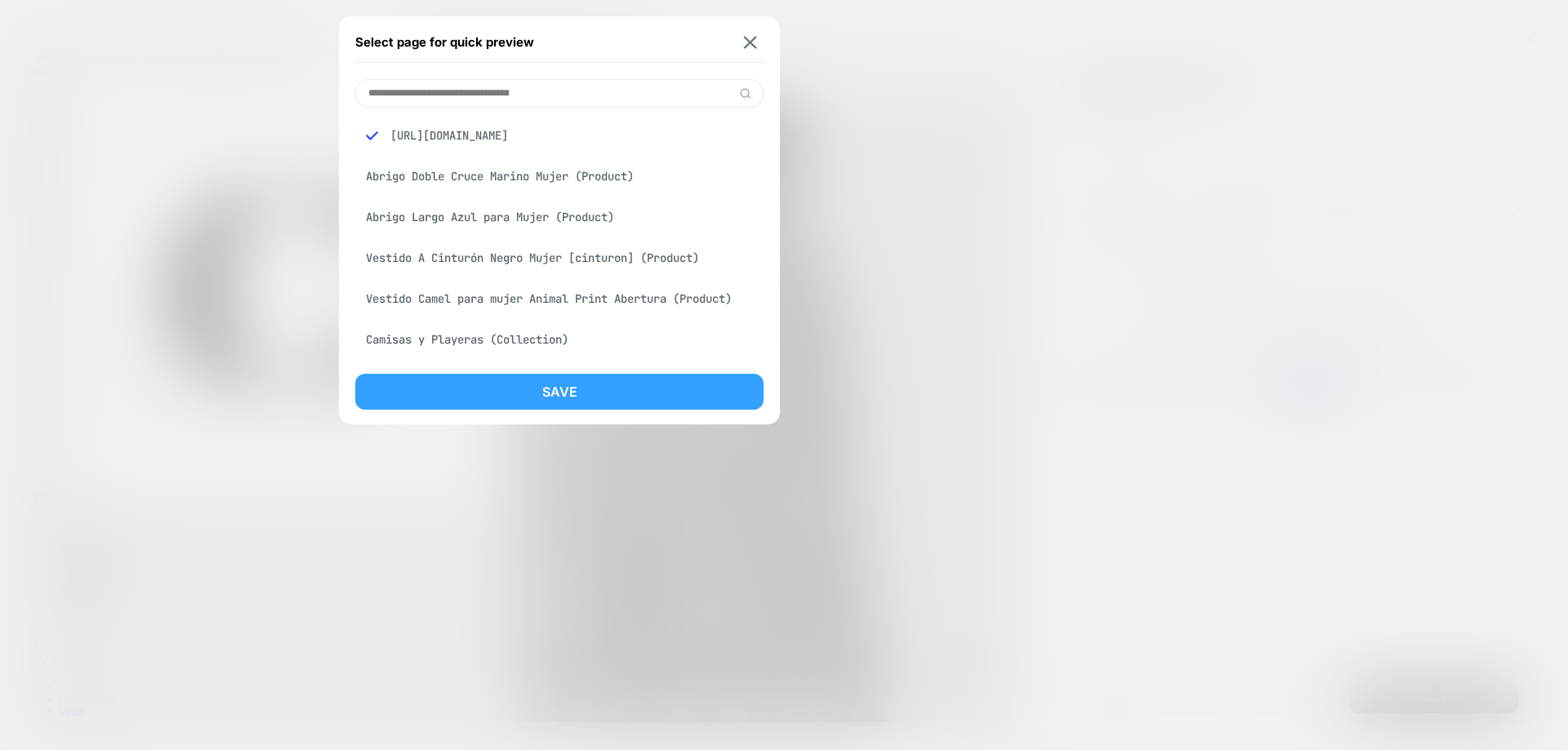
click at [589, 395] on button "Save" at bounding box center [558, 391] width 408 height 35
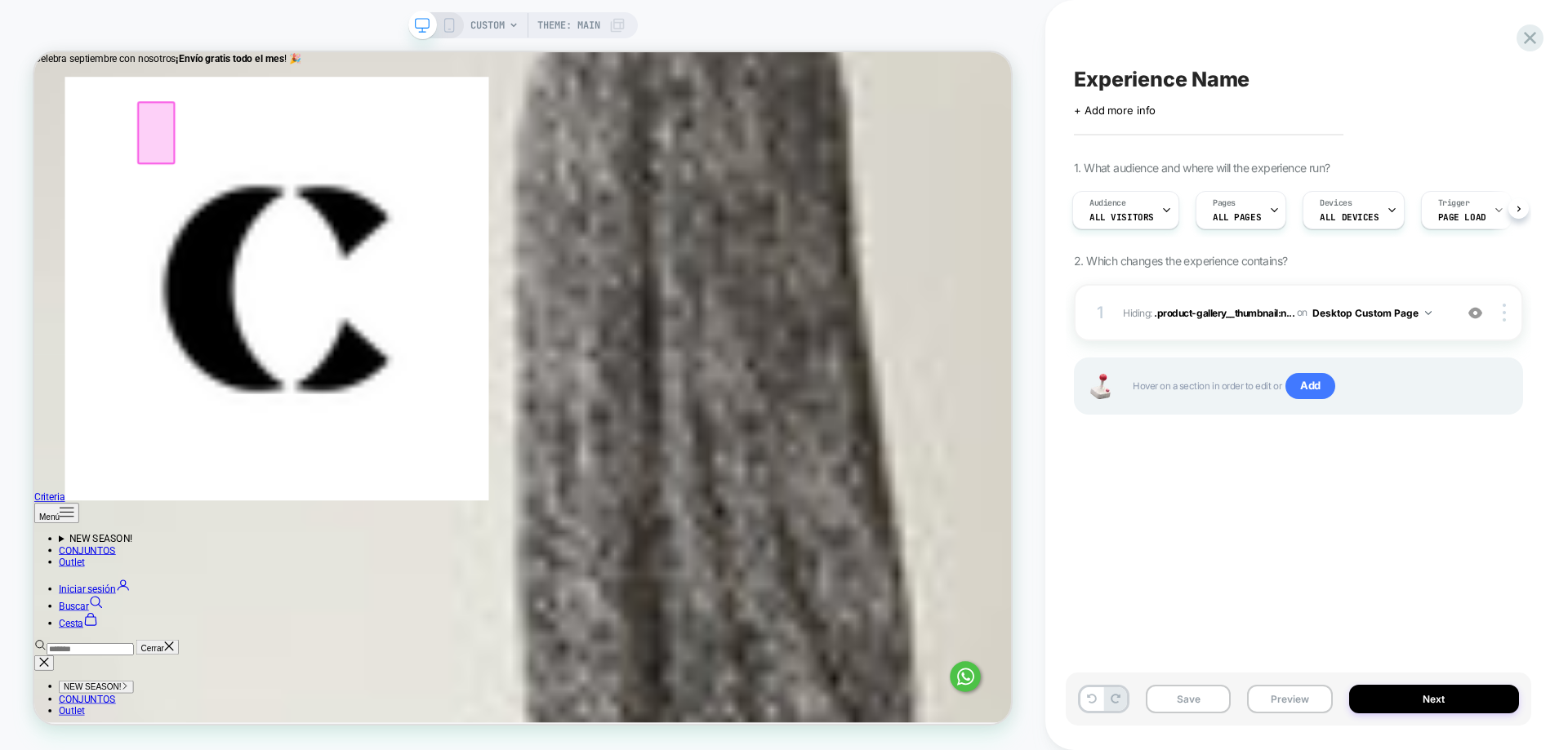
scroll to position [1262, 0]
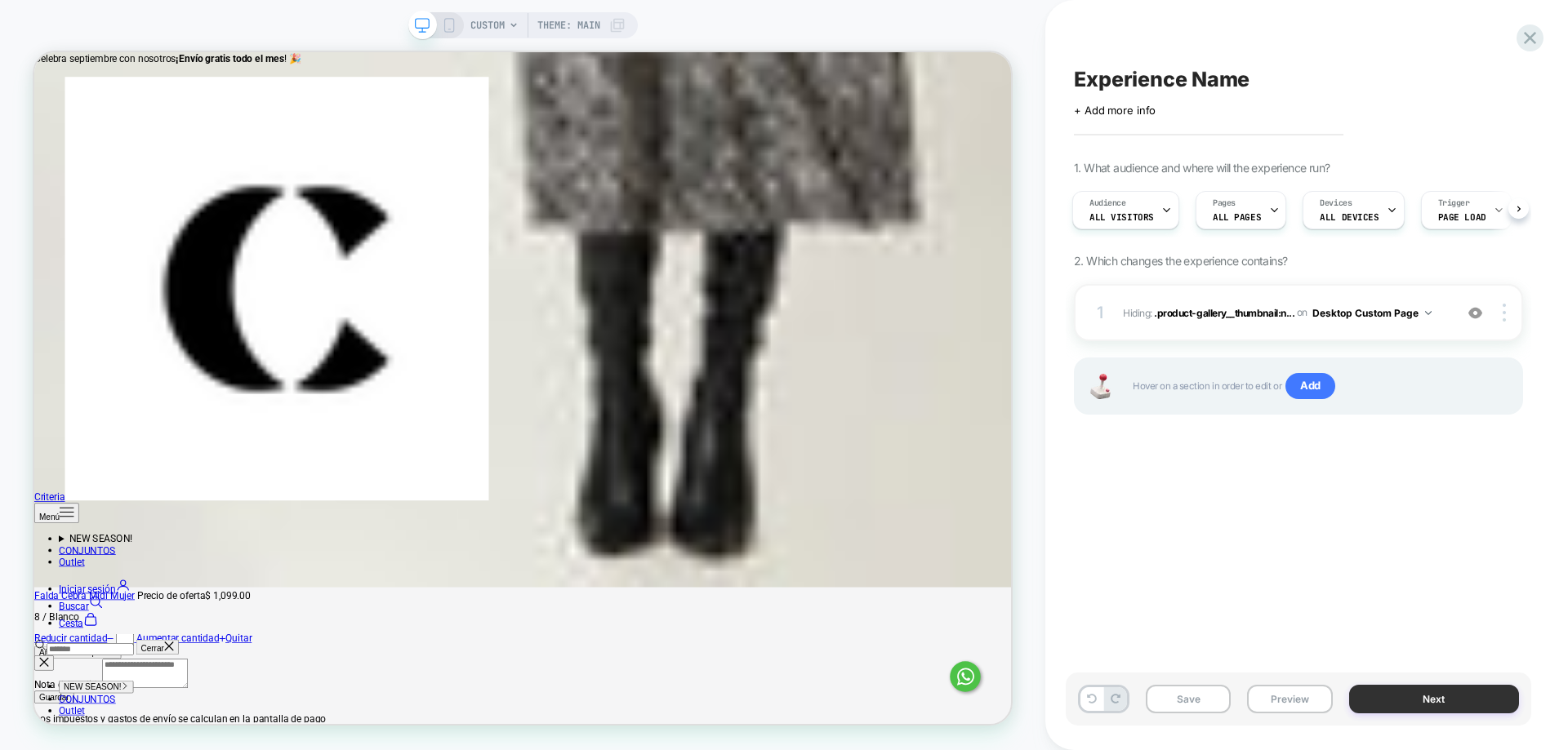
click at [1461, 698] on button "Next" at bounding box center [1435, 699] width 171 height 29
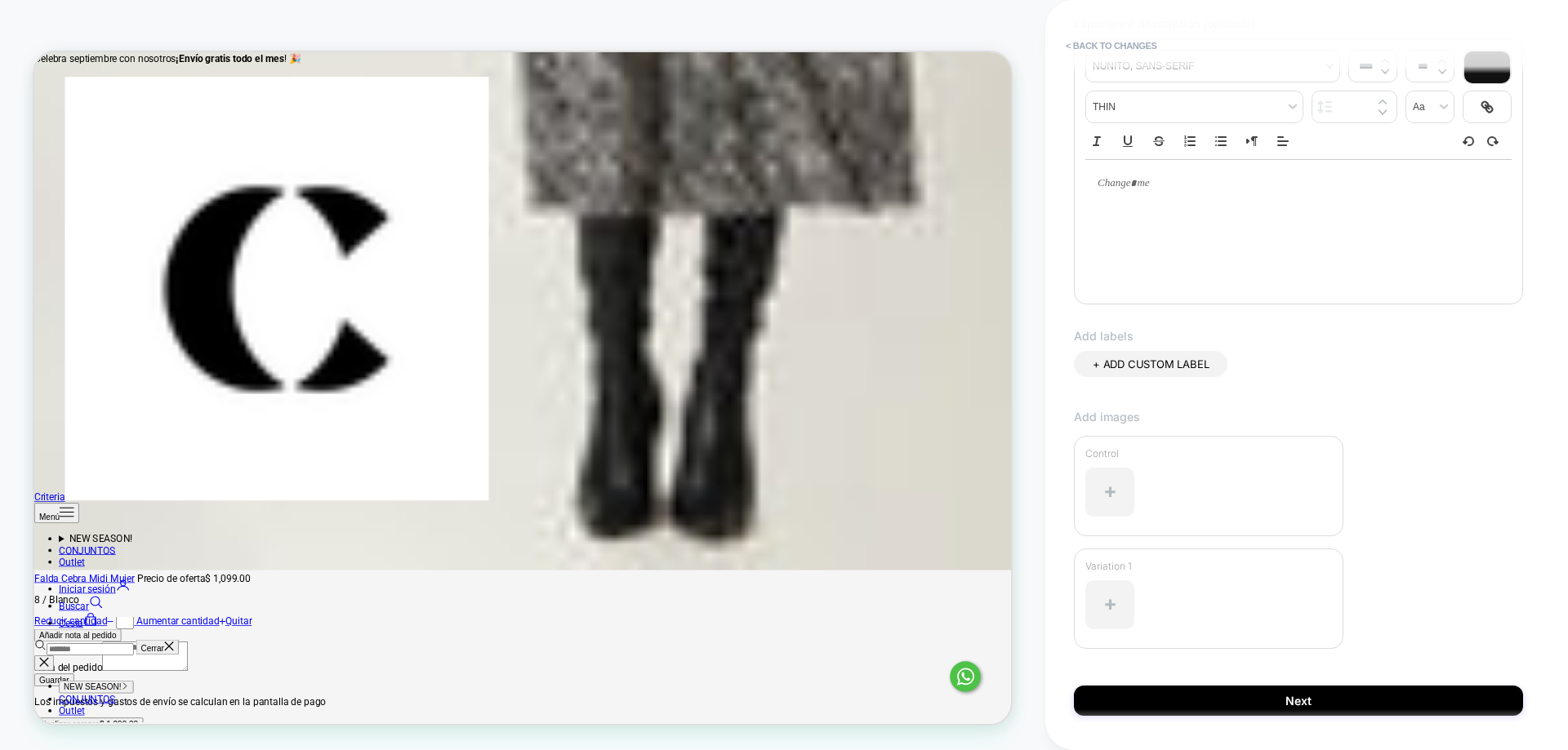
scroll to position [271, 0]
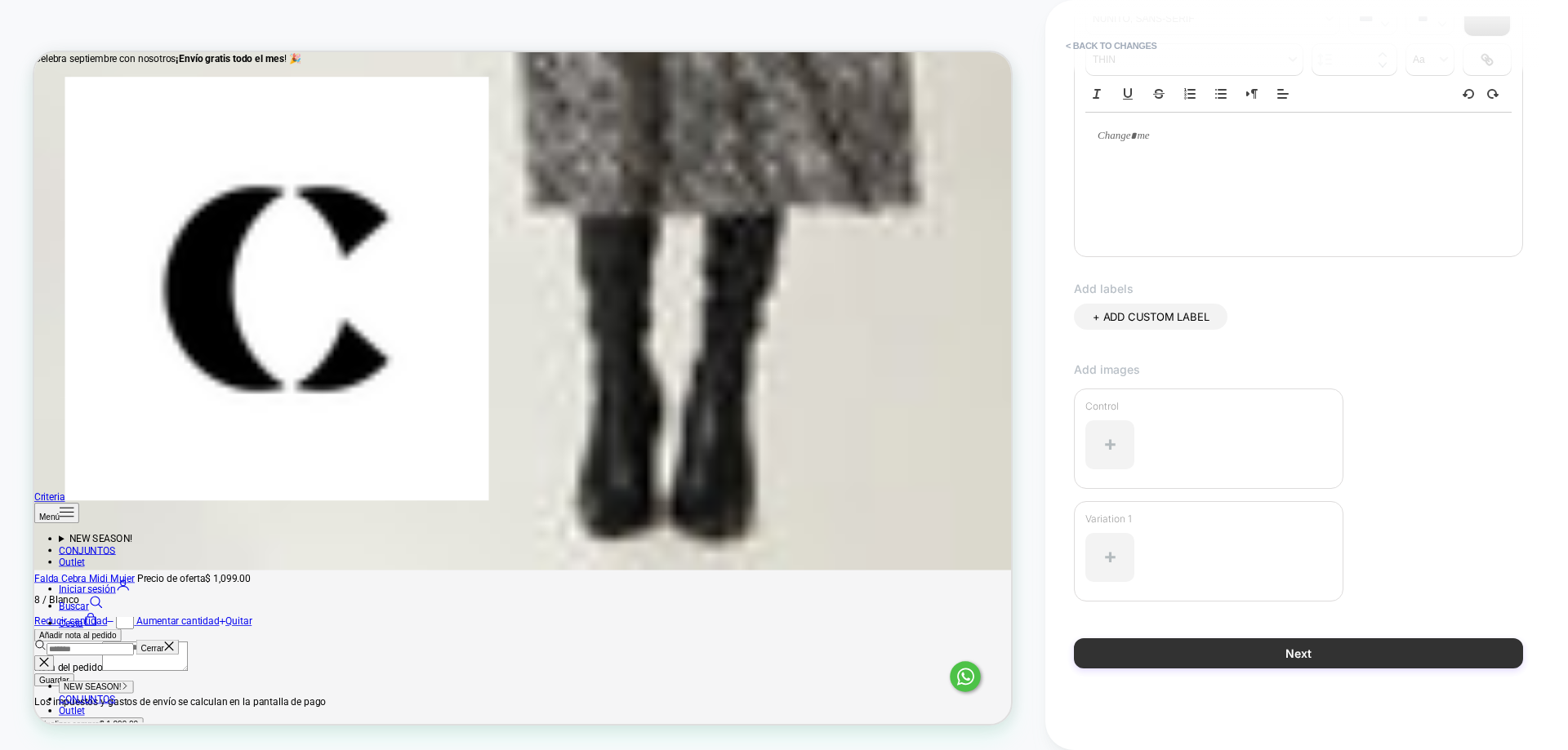
type input "****"
click at [1424, 658] on button "Next" at bounding box center [1298, 652] width 449 height 30
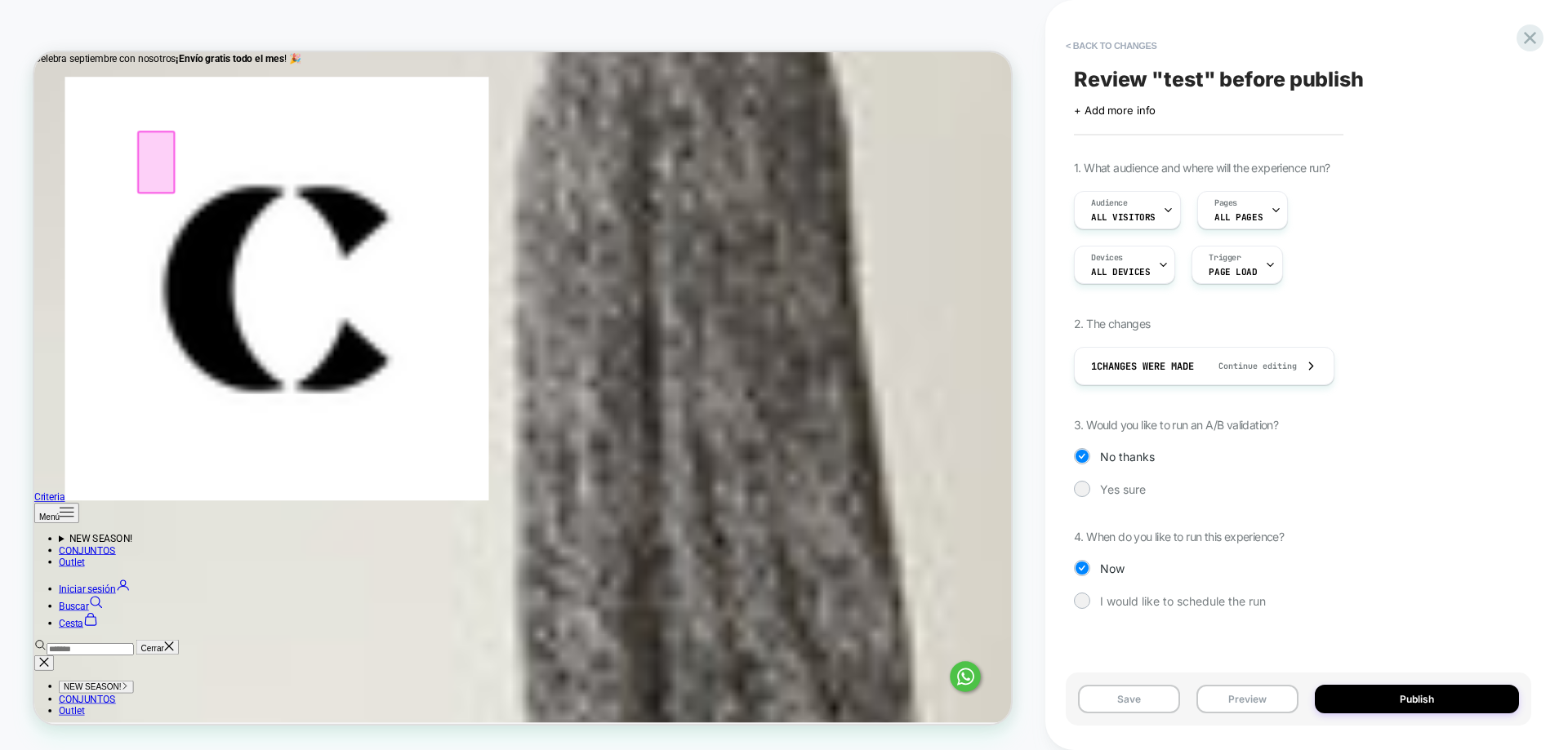
scroll to position [1222, 0]
click at [1131, 50] on button "< Back to changes" at bounding box center [1111, 45] width 107 height 26
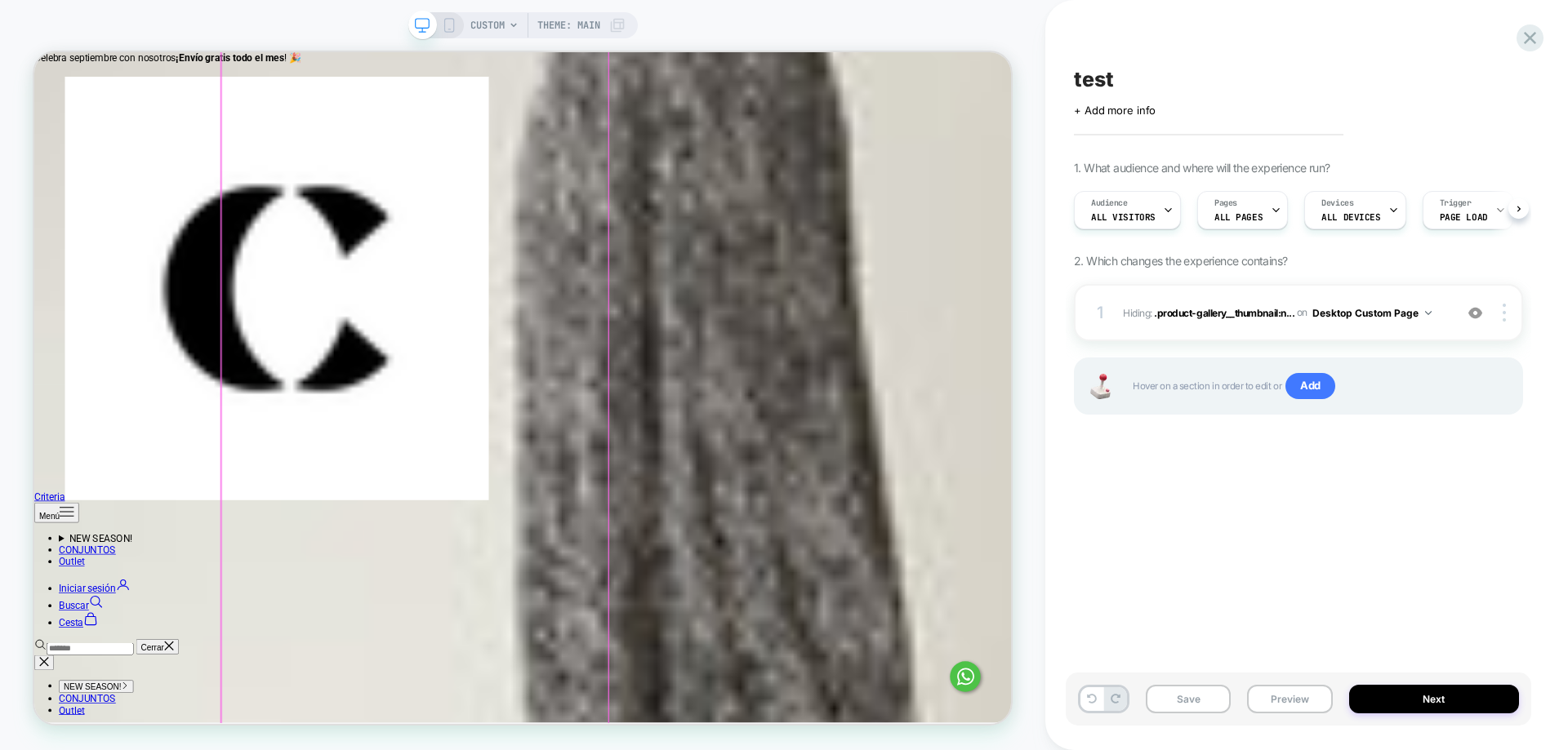
scroll to position [0, 1]
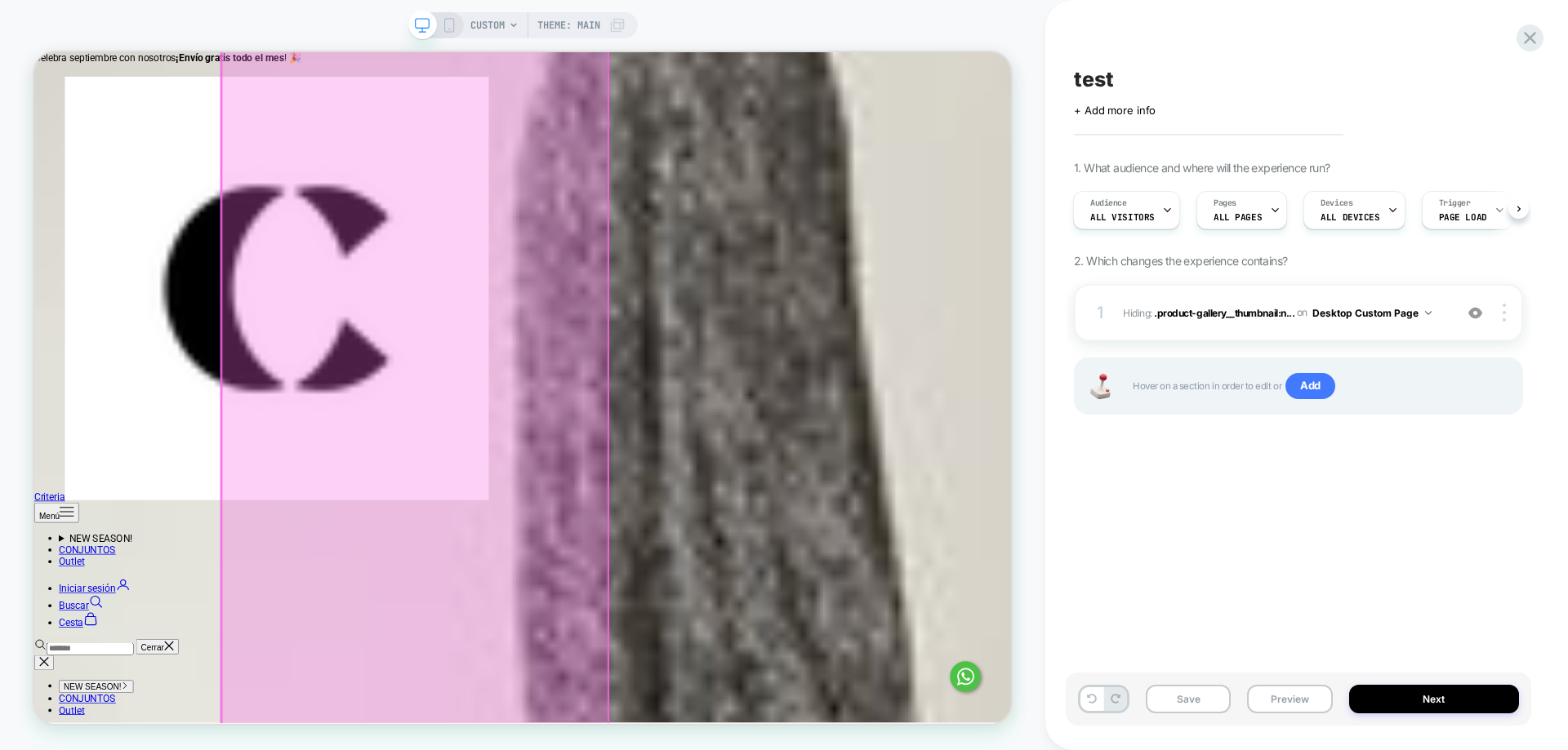
click at [665, 649] on div at bounding box center [541, 501] width 515 height 915
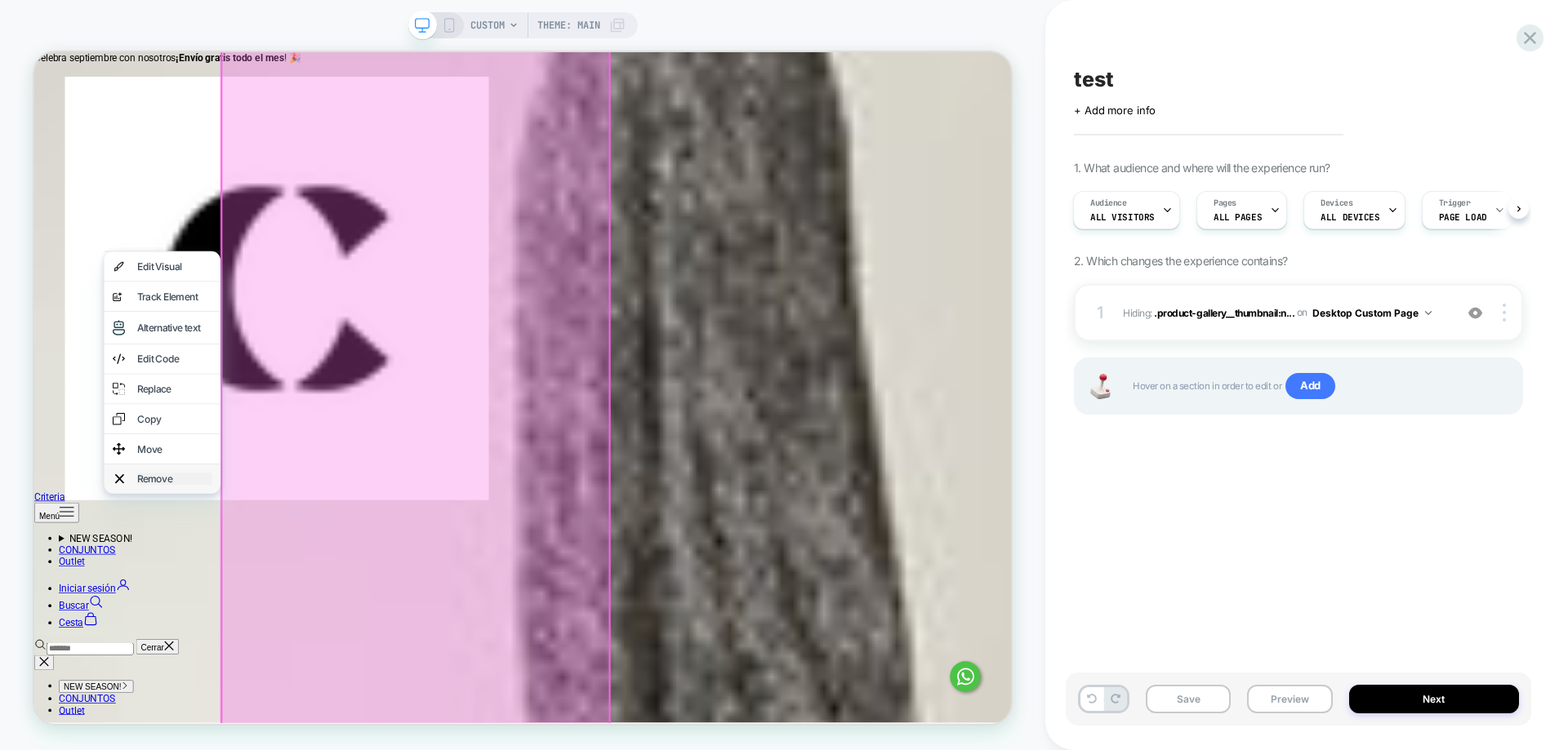
click at [257, 629] on div "Remove" at bounding box center [222, 621] width 100 height 16
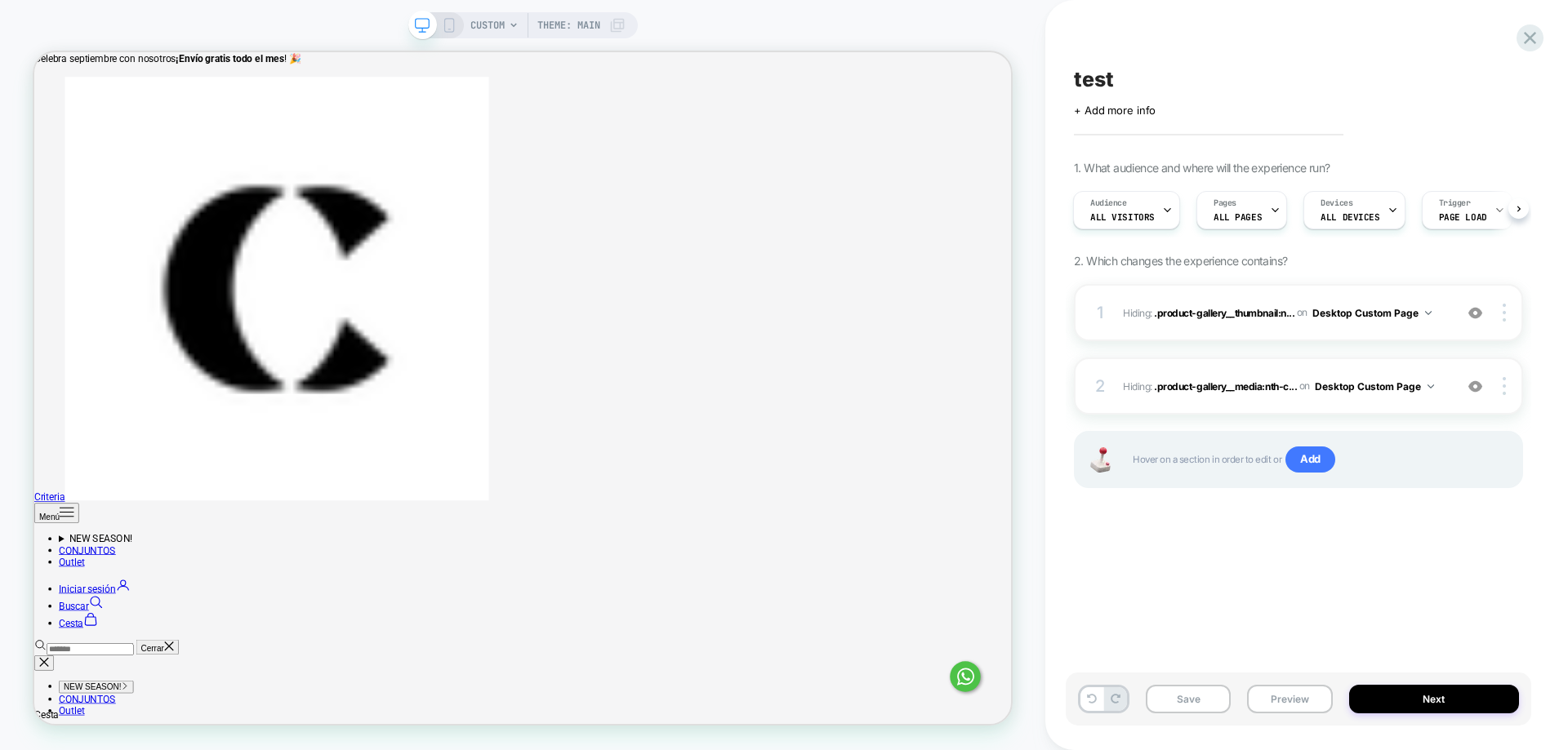
scroll to position [0, 0]
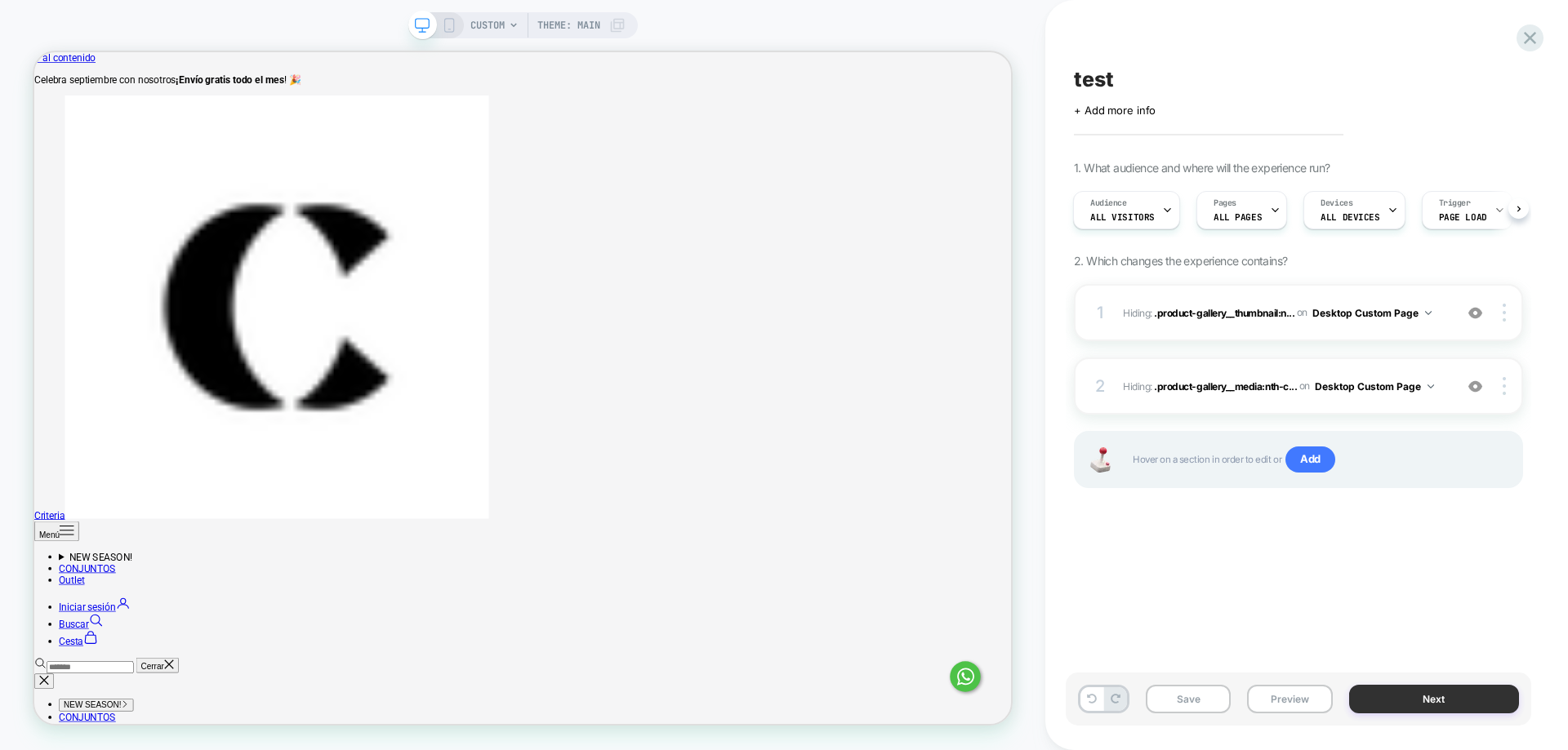
drag, startPoint x: 1482, startPoint y: 699, endPoint x: 1472, endPoint y: 692, distance: 12.2
click at [1472, 692] on button "Next" at bounding box center [1435, 699] width 171 height 29
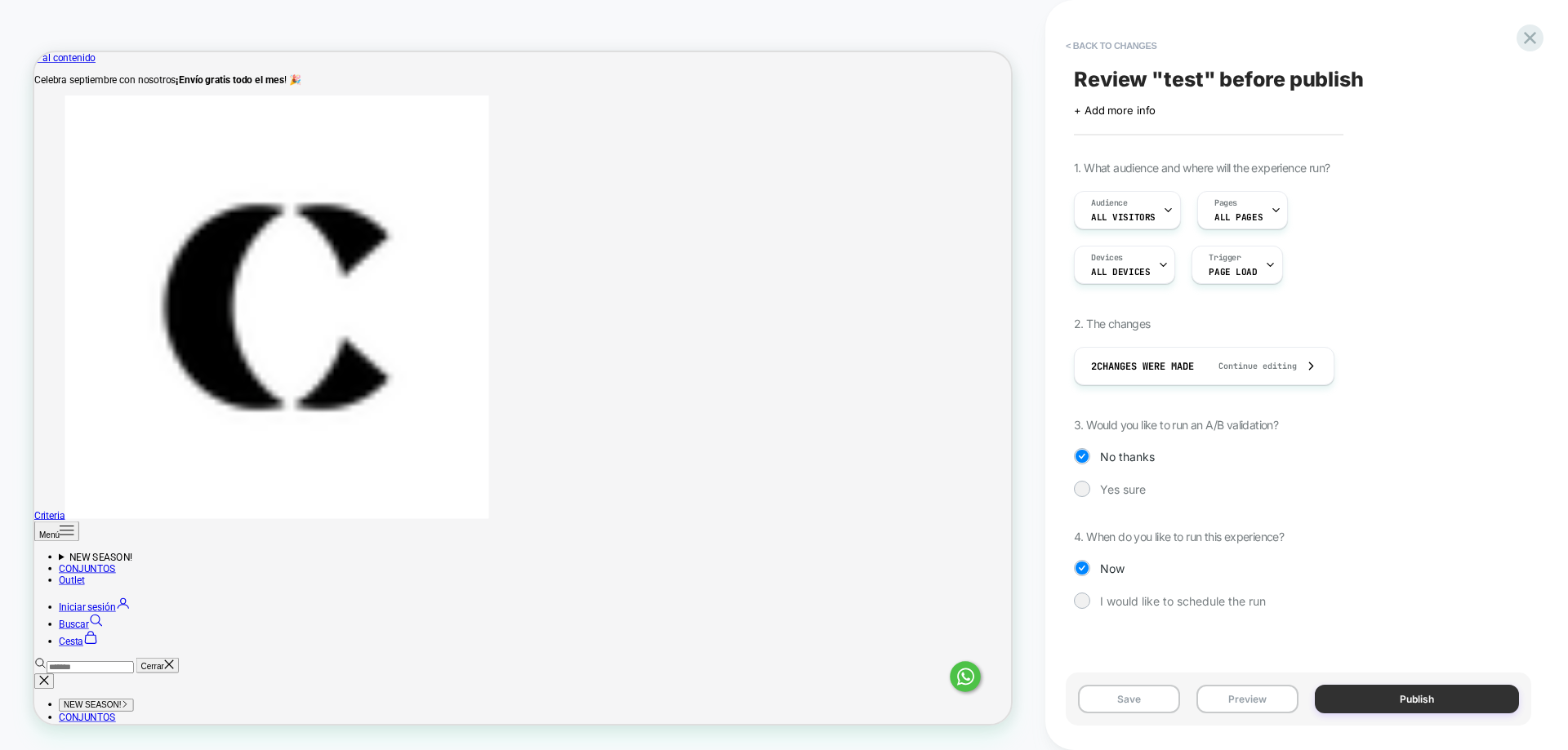
click at [1434, 700] on button "Publish" at bounding box center [1416, 699] width 204 height 29
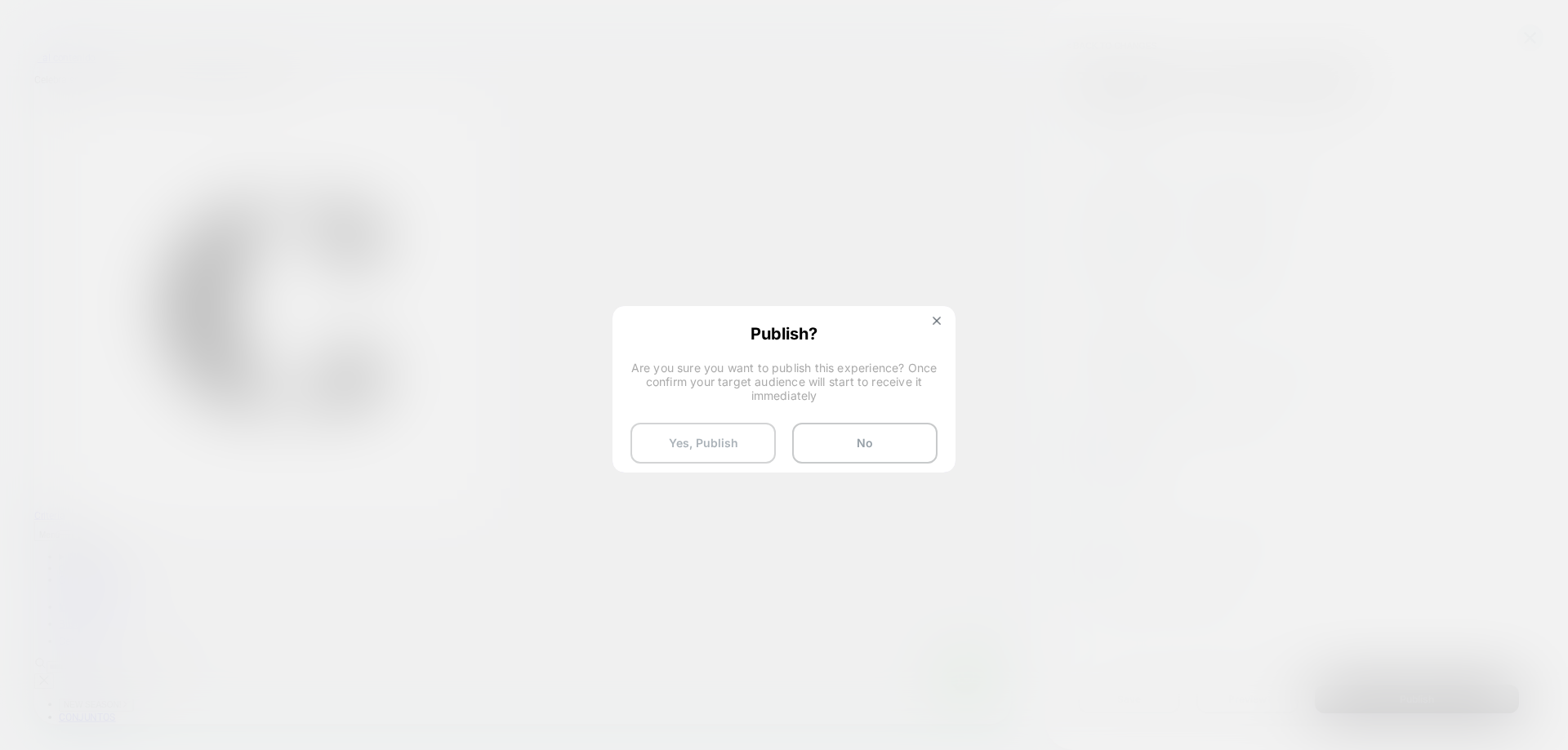
click at [726, 440] on button "Yes, Publish" at bounding box center [702, 443] width 145 height 41
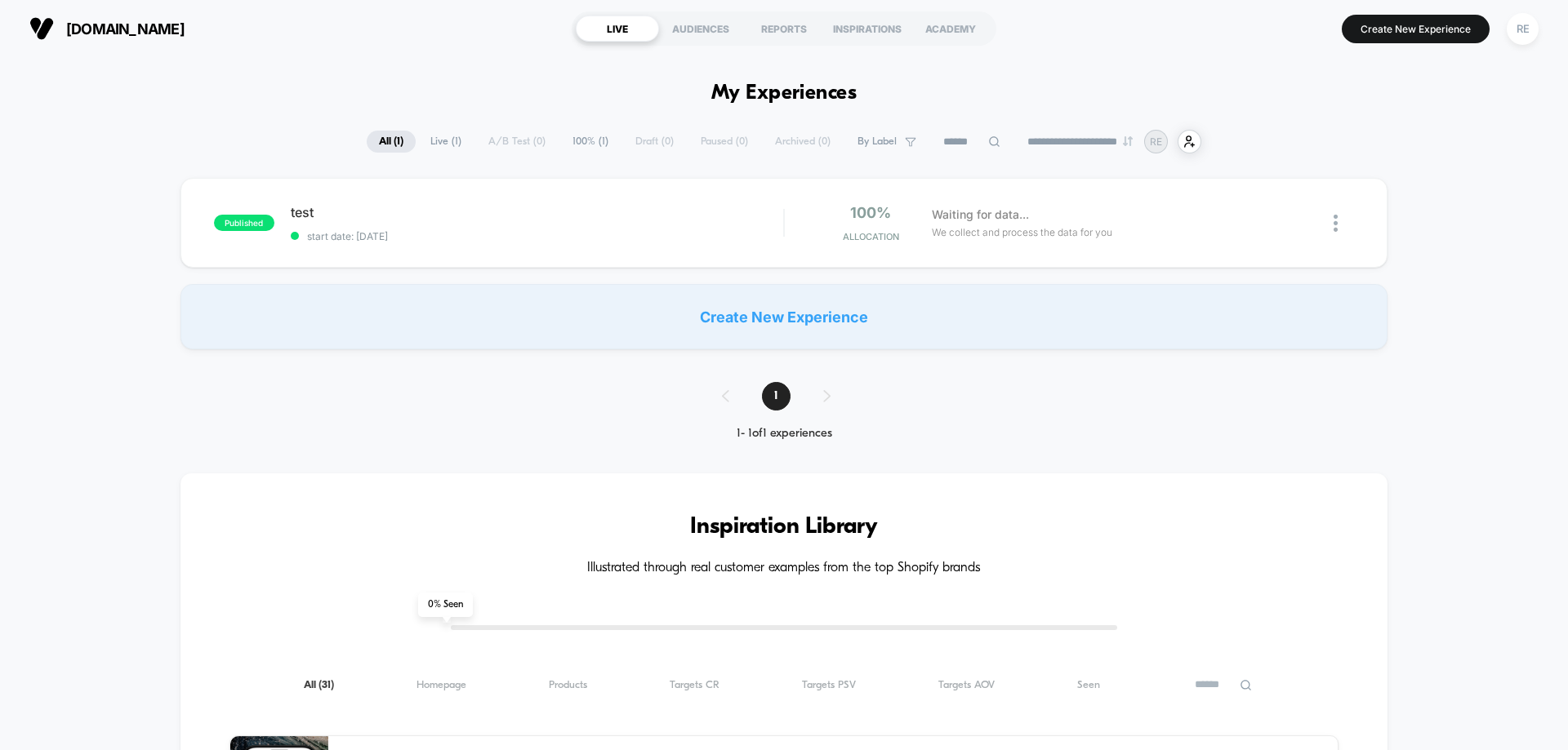
drag, startPoint x: 362, startPoint y: 586, endPoint x: 1076, endPoint y: 389, distance: 740.7
drag, startPoint x: 571, startPoint y: 445, endPoint x: 525, endPoint y: 413, distance: 56.0
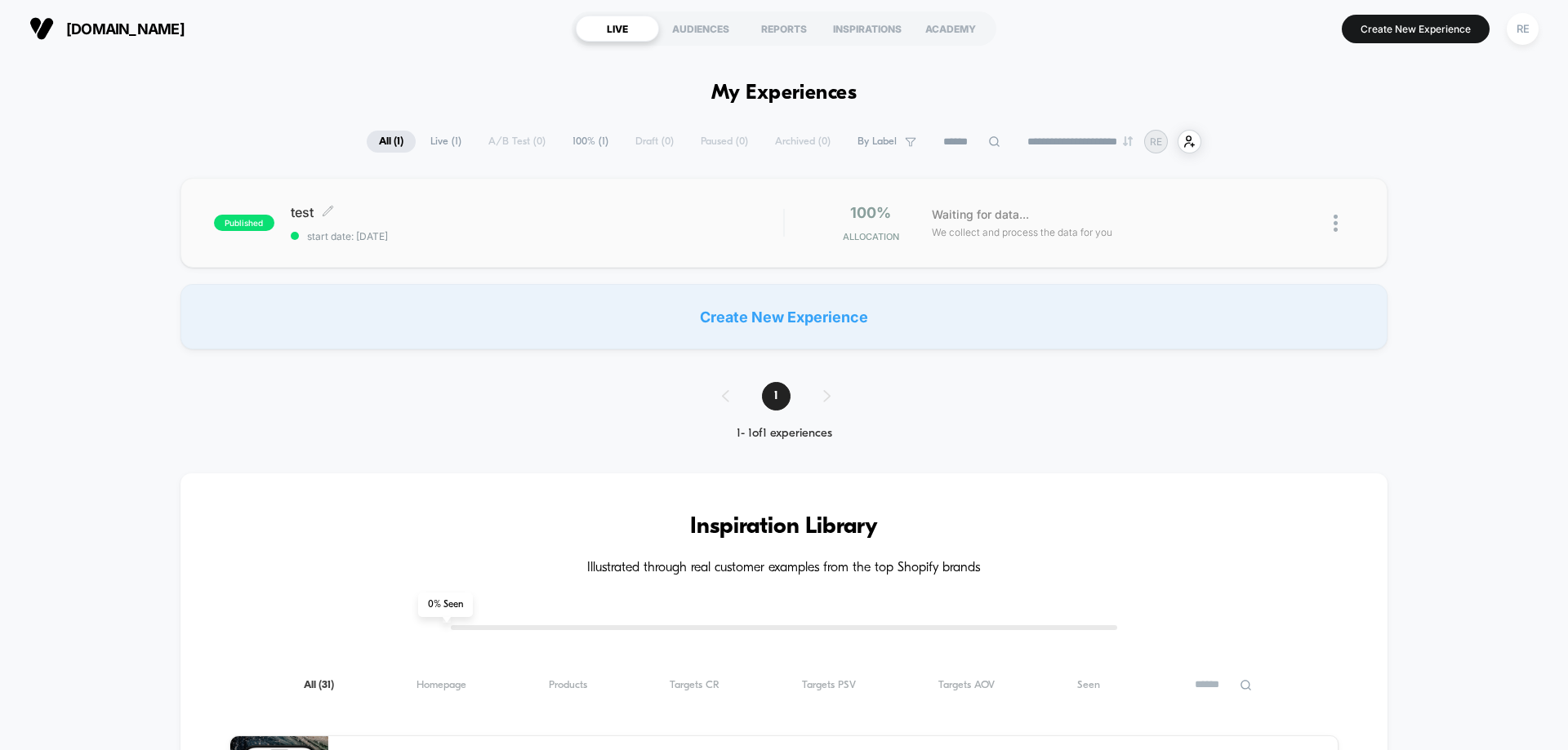
click at [298, 206] on span "test Click to edit experience details" at bounding box center [536, 212] width 492 height 16
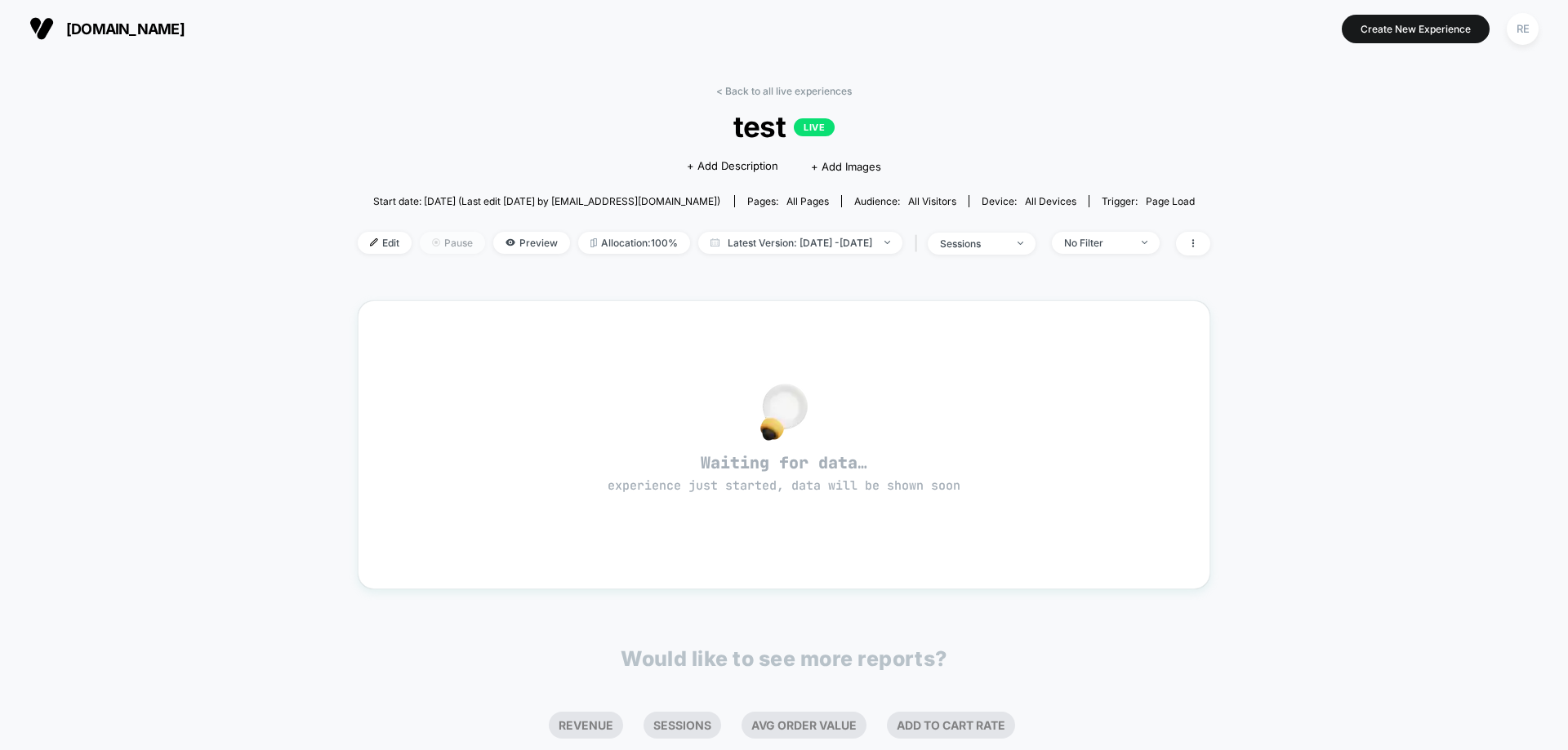
click at [419, 244] on span "Pause" at bounding box center [452, 243] width 65 height 22
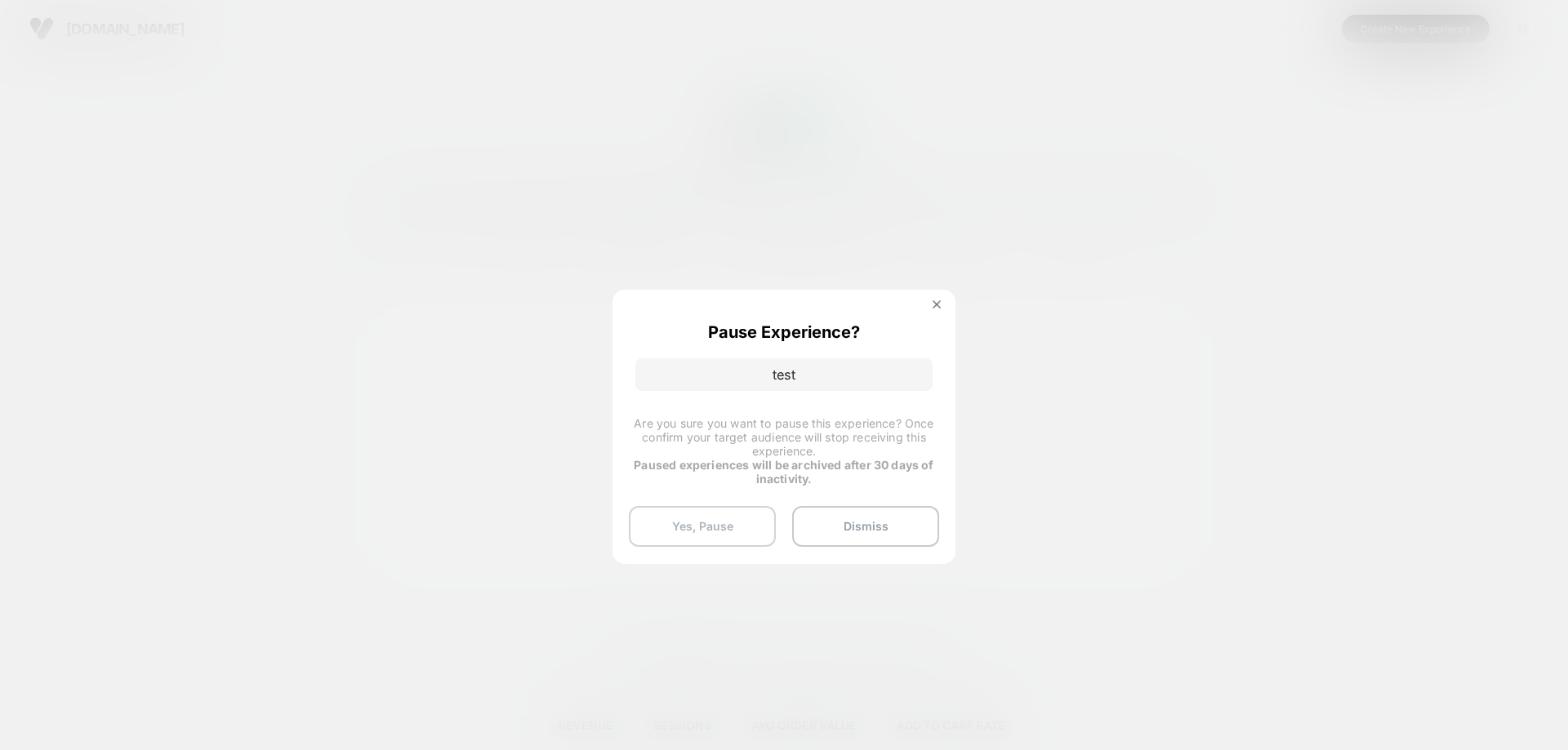
click at [725, 521] on button "Yes, Pause" at bounding box center [701, 527] width 147 height 41
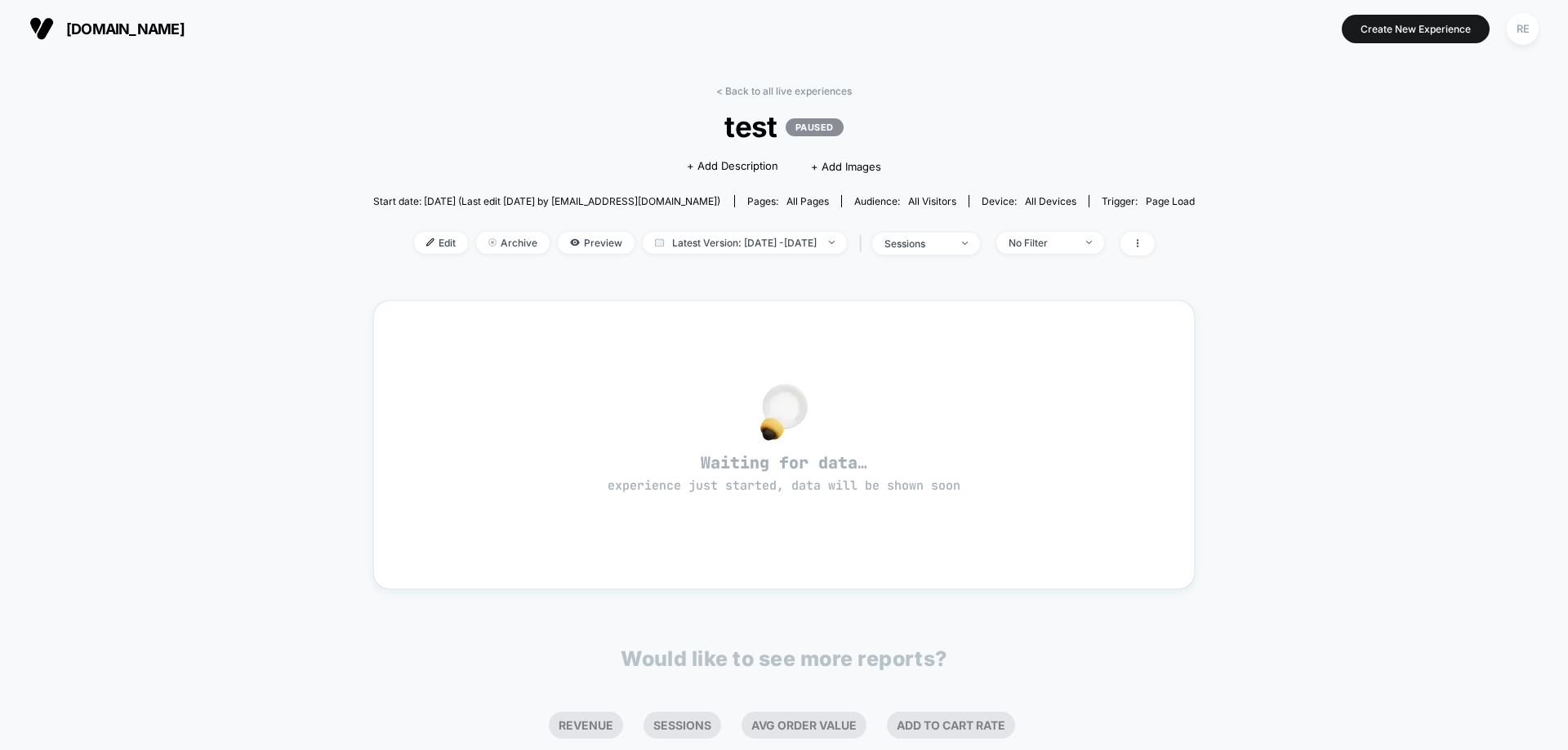
click at [1185, 100] on div "< Back to all live experiences test PAUSED Click to edit experience details + A…" at bounding box center [784, 179] width 822 height 191
drag, startPoint x: 468, startPoint y: 55, endPoint x: 511, endPoint y: 86, distance: 53.0
click at [479, 54] on div "shopcriteria.com Create New Experience RE" at bounding box center [784, 29] width 1568 height 58
click at [1445, 35] on button "Create New Experience" at bounding box center [1415, 29] width 148 height 29
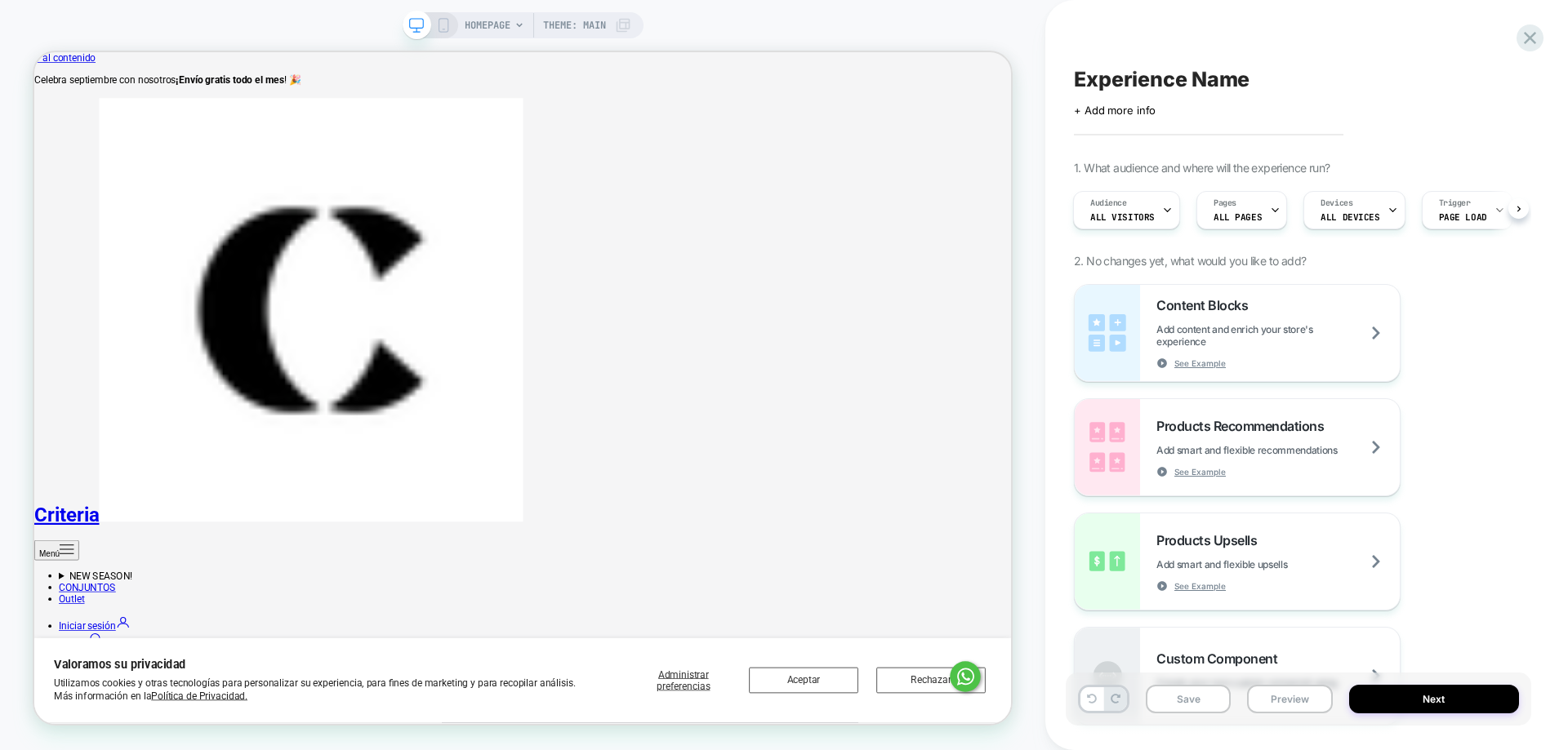
click at [493, 35] on span "HOMEPAGE" at bounding box center [487, 25] width 46 height 26
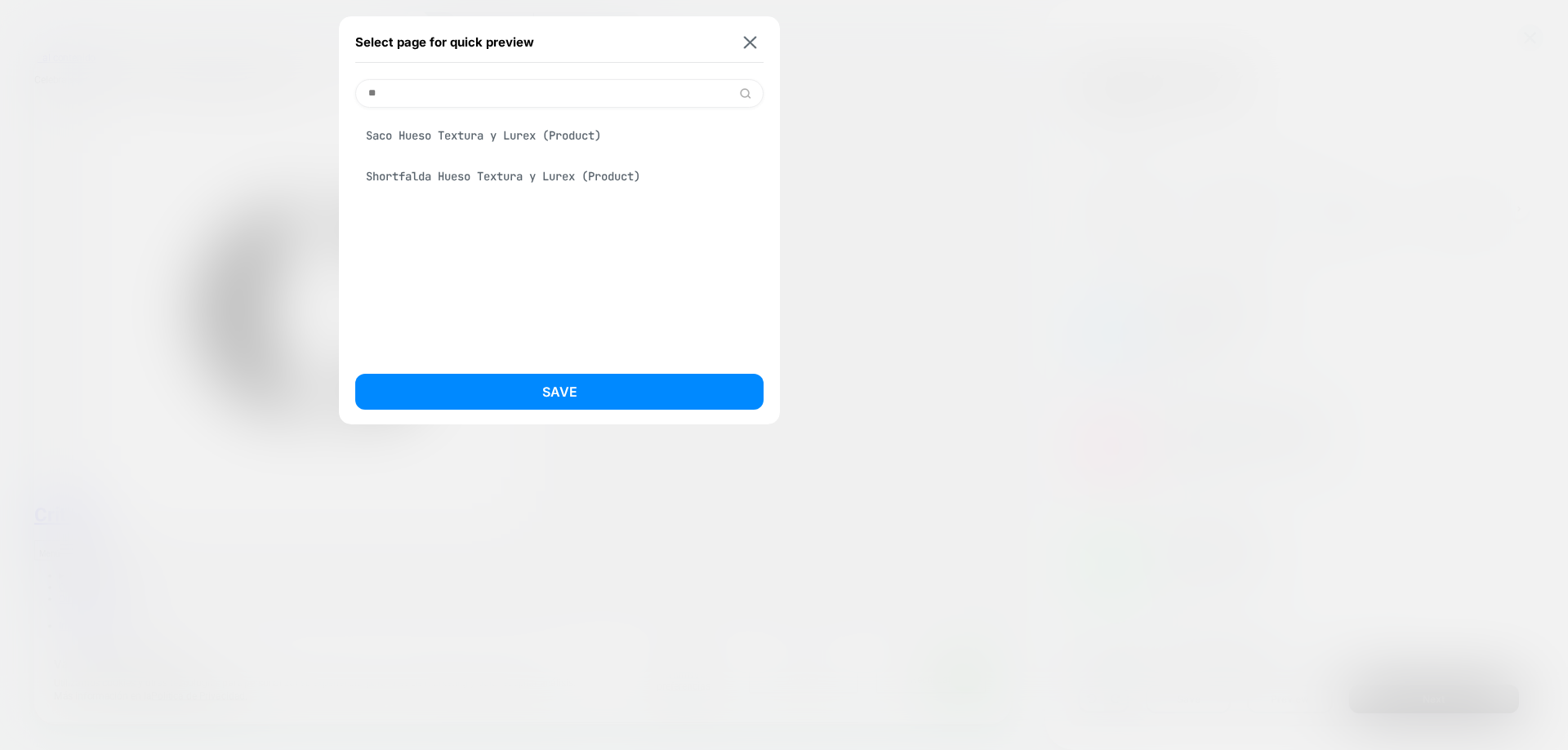
type input "*"
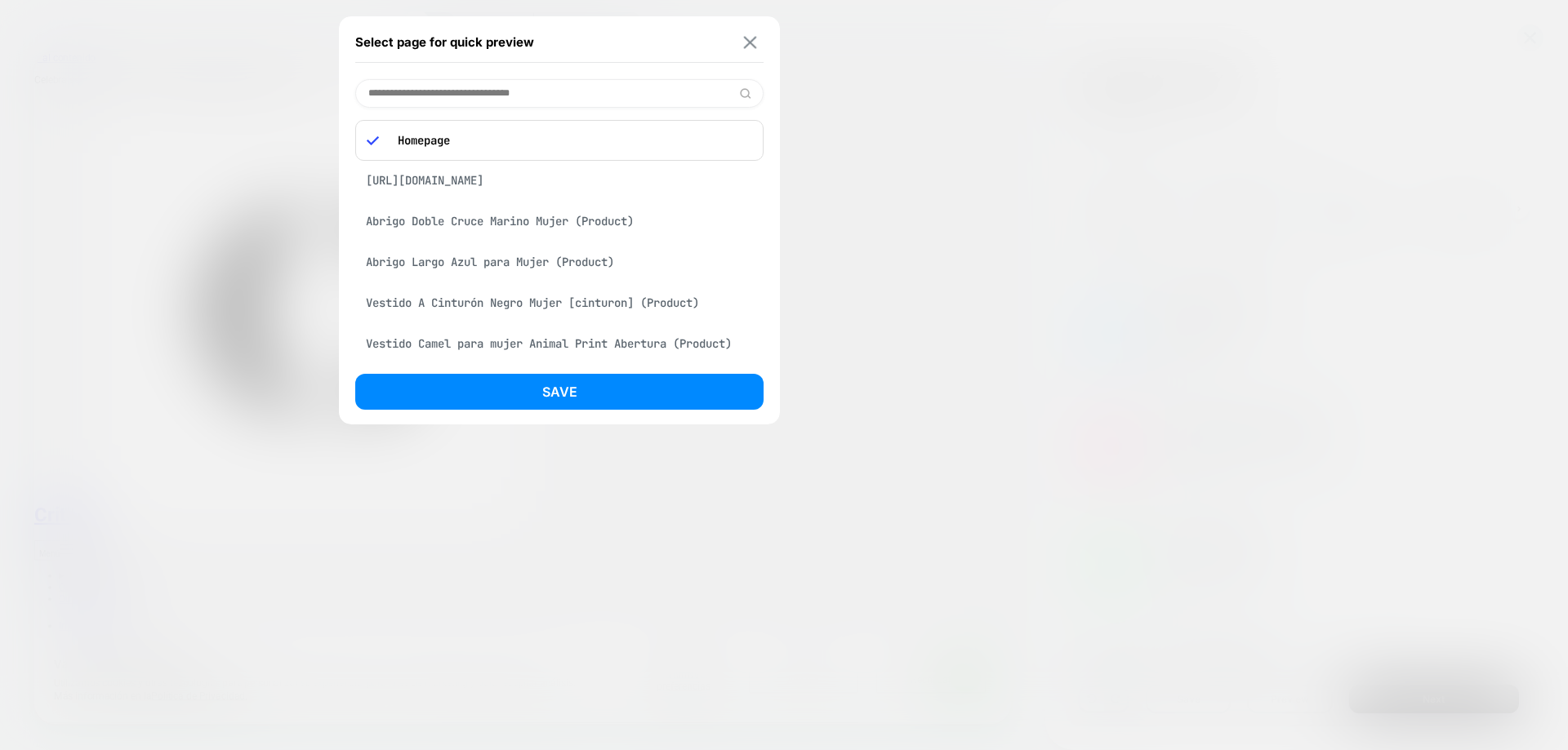
click at [754, 47] on img at bounding box center [750, 41] width 13 height 12
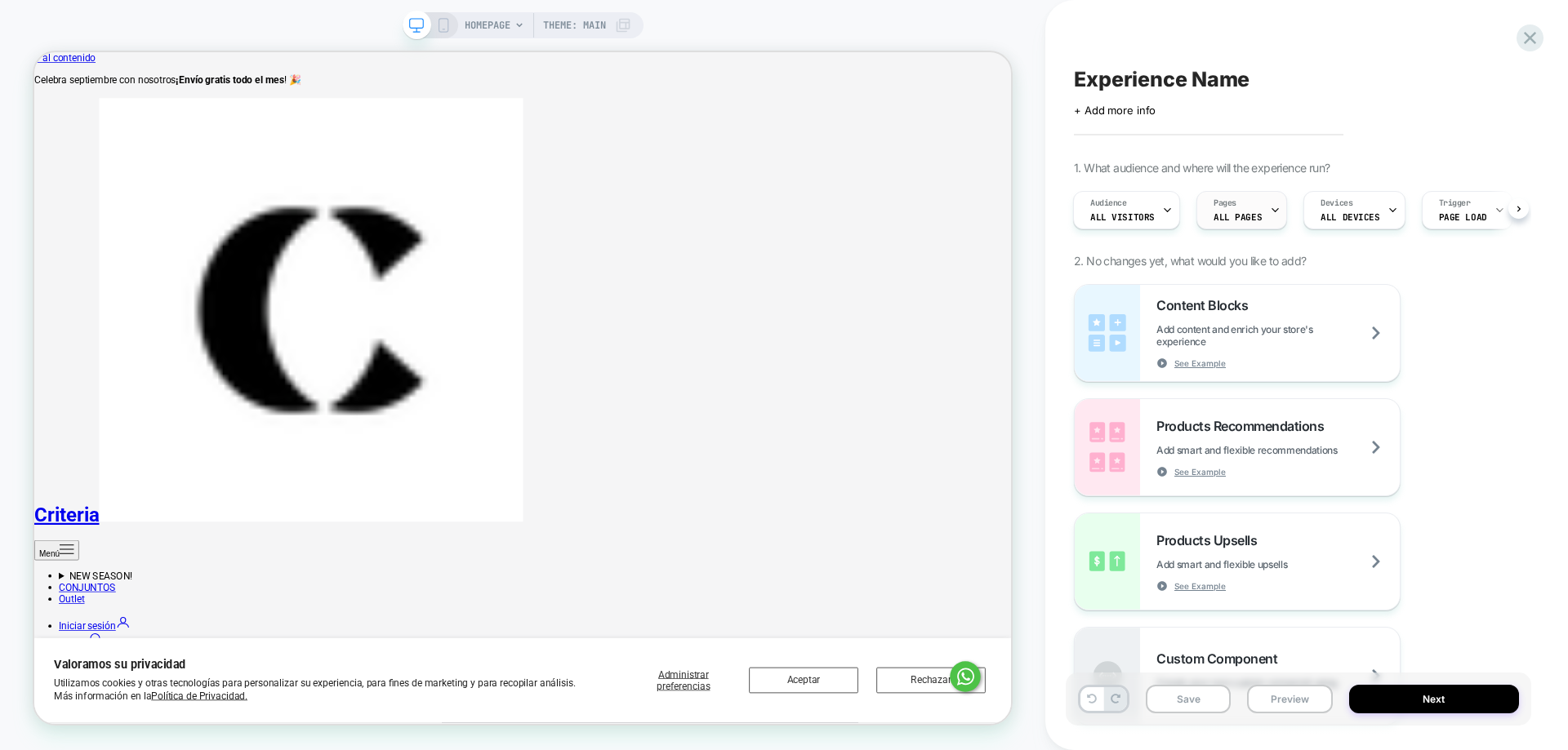
click at [1208, 208] on div "Pages ALL PAGES" at bounding box center [1237, 210] width 81 height 36
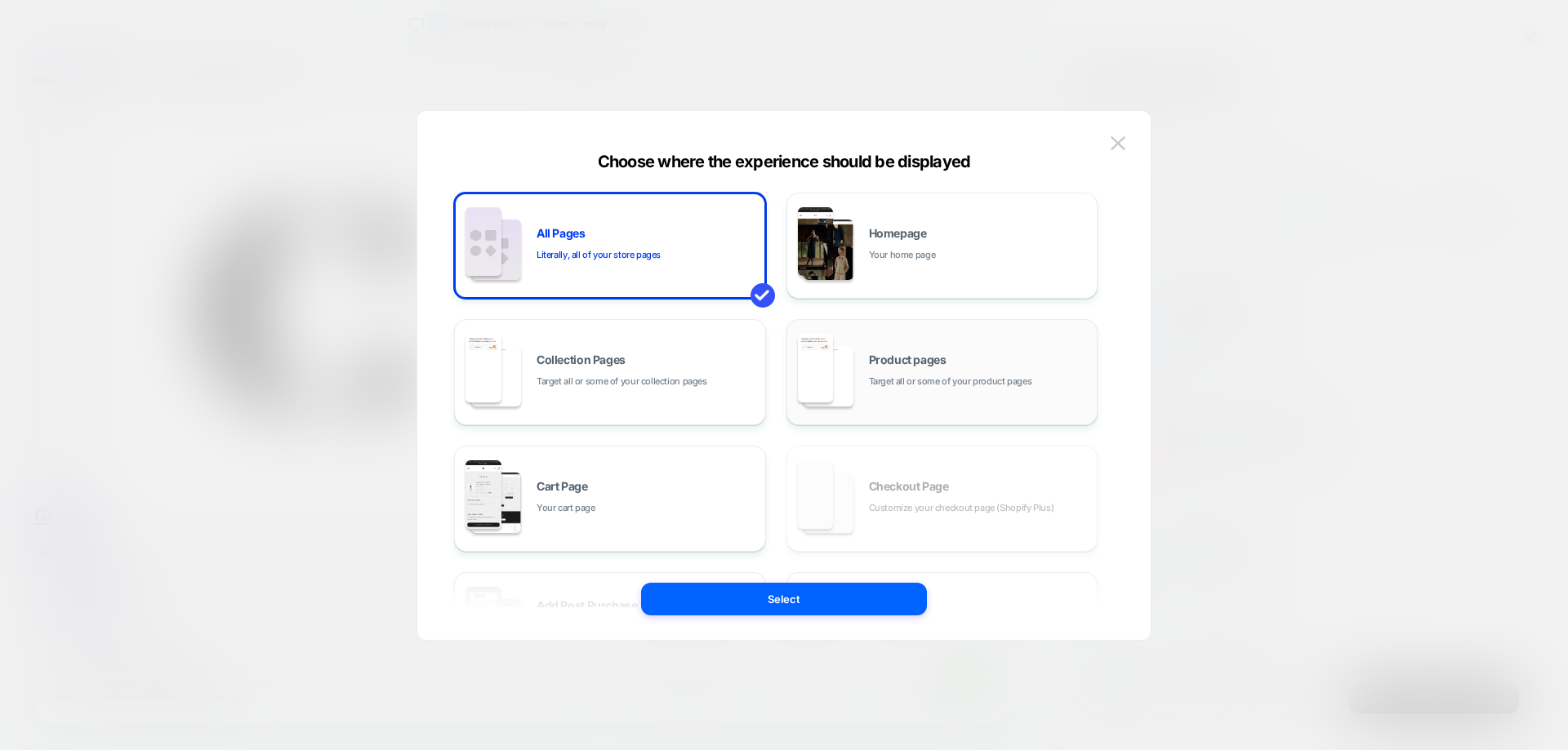
click at [1010, 402] on div "Product pages Target all or some of your product pages" at bounding box center [942, 372] width 294 height 90
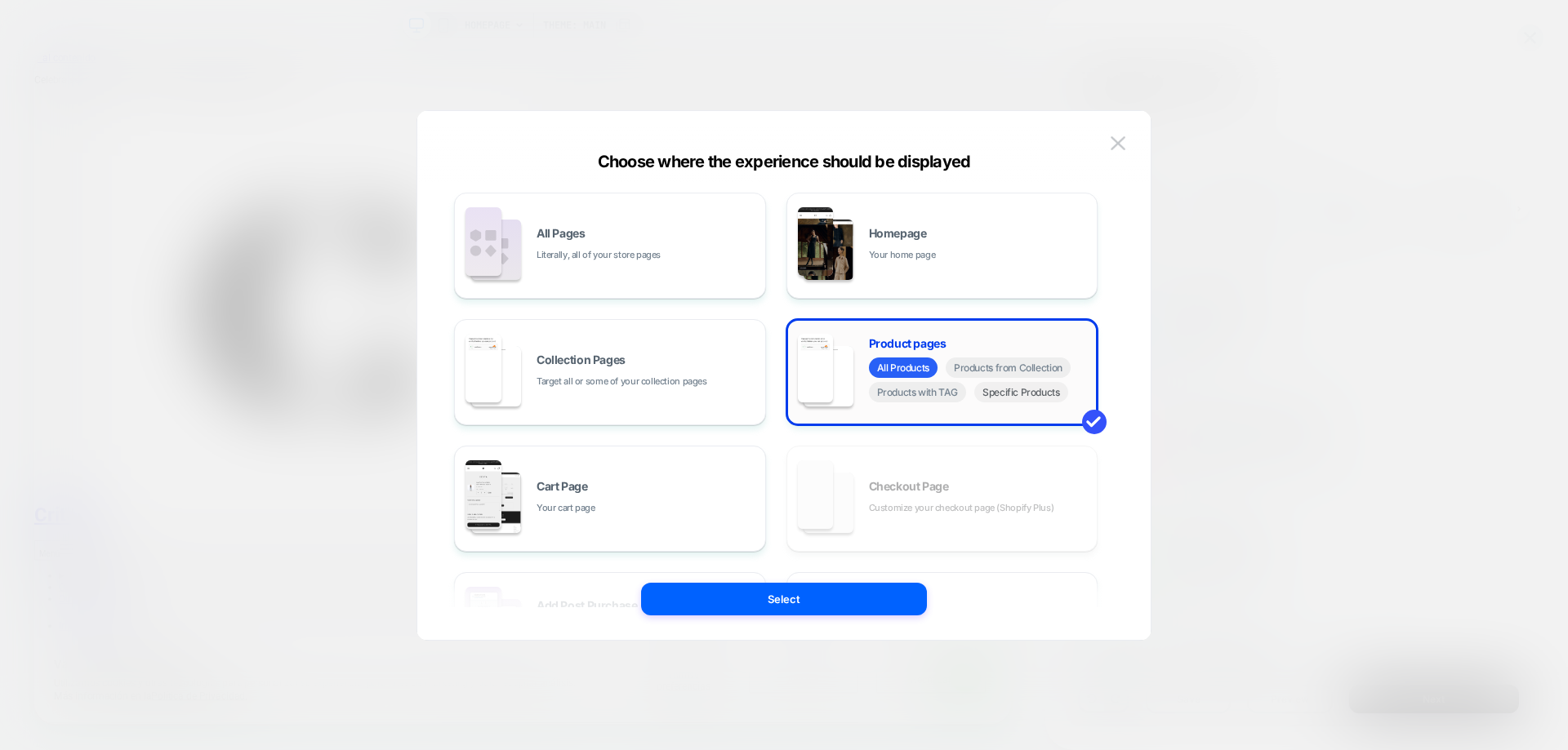
click at [1023, 393] on span "Specific Products" at bounding box center [1021, 391] width 94 height 20
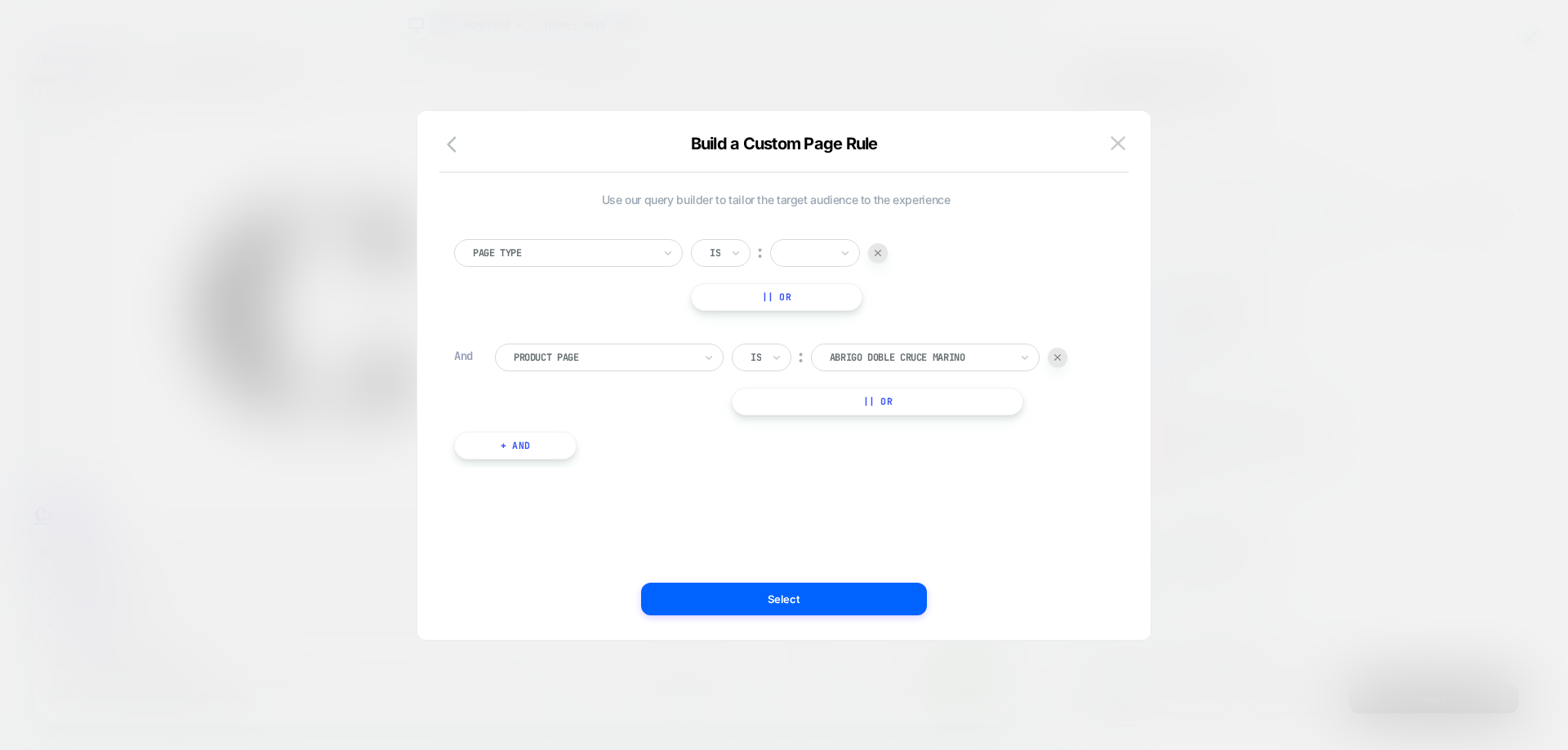
click at [1070, 356] on div "Product Page Is ︰ abrigo doble cruce marino ABRIGO DOBLE CRUCE MARINO || Or" at bounding box center [796, 379] width 603 height 72
click at [1053, 362] on div at bounding box center [1057, 357] width 19 height 19
drag, startPoint x: 864, startPoint y: 254, endPoint x: 850, endPoint y: 253, distance: 14.0
click at [864, 253] on div "Is ︰" at bounding box center [789, 252] width 197 height 28
click at [850, 253] on icon at bounding box center [845, 252] width 12 height 16
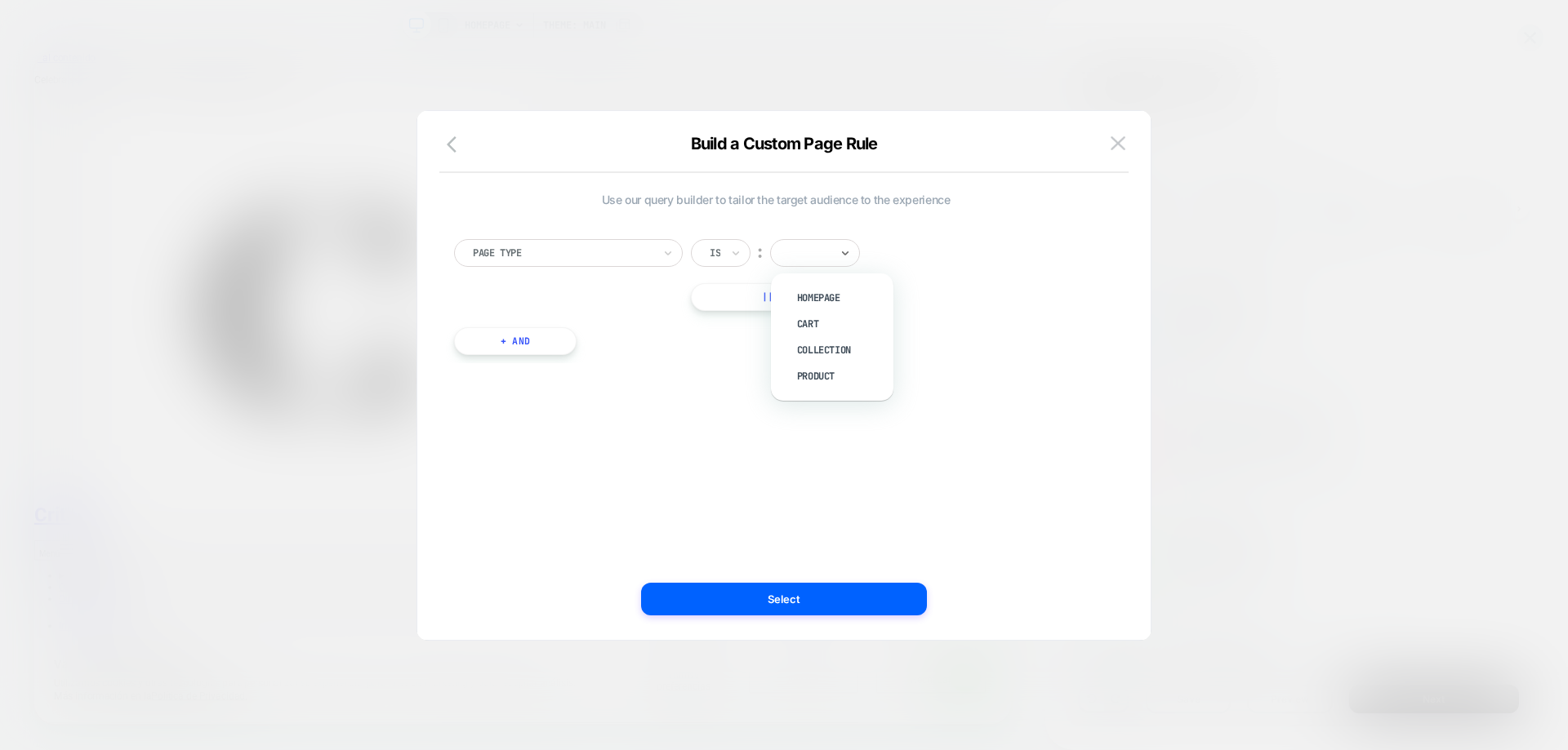
click at [588, 246] on div at bounding box center [562, 252] width 179 height 14
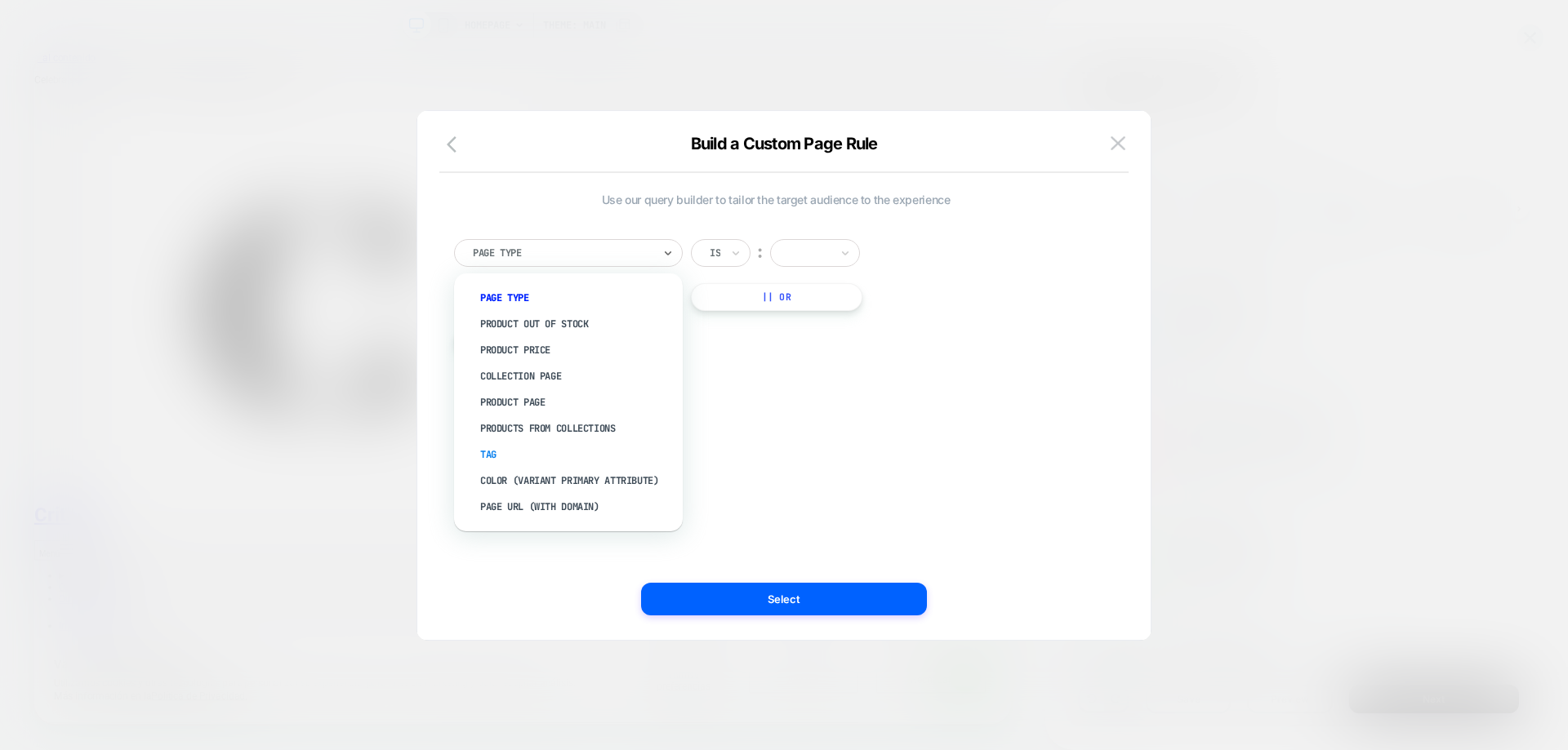
click at [540, 448] on div "Tag" at bounding box center [576, 454] width 212 height 26
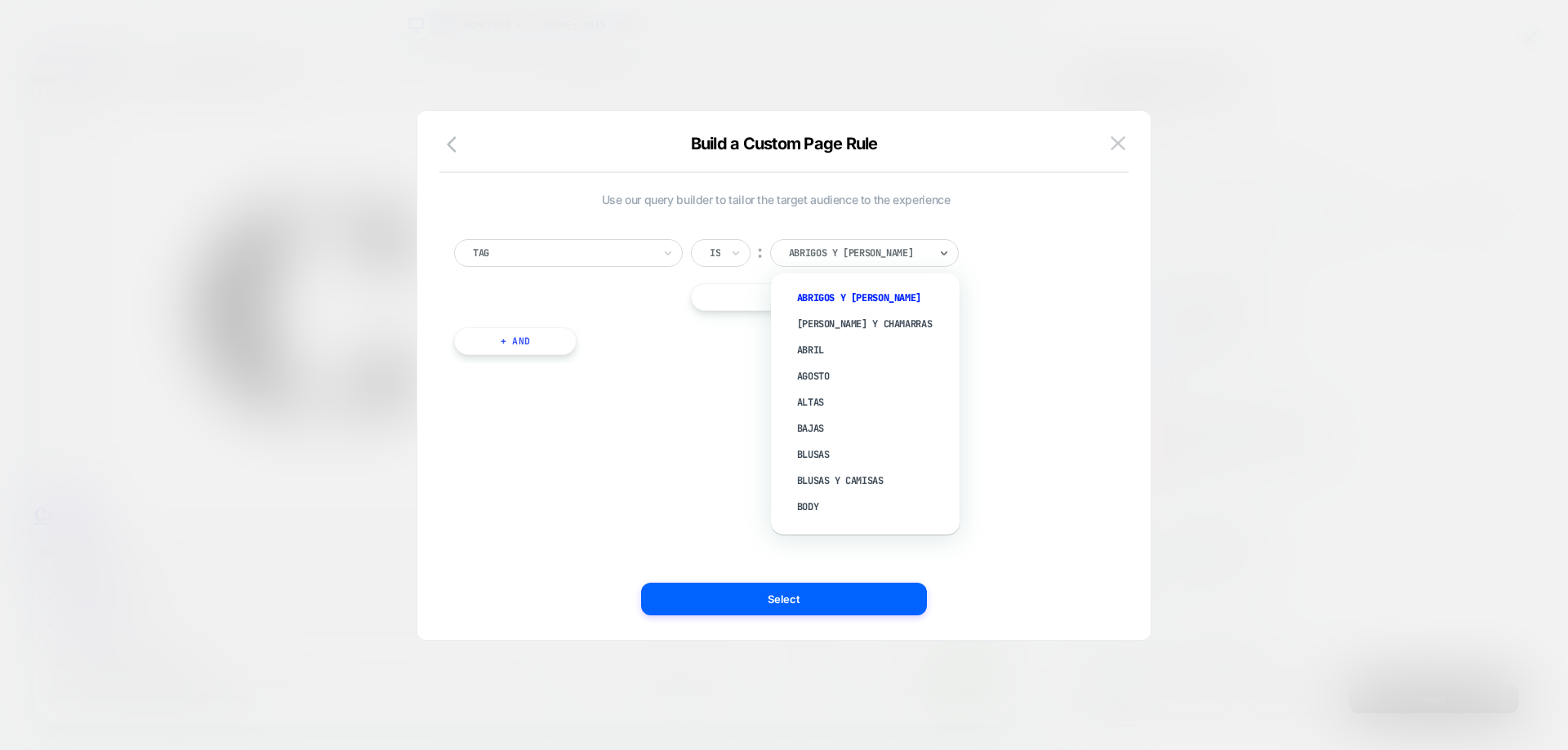
drag, startPoint x: 887, startPoint y: 265, endPoint x: 902, endPoint y: 285, distance: 25.0
click at [889, 265] on div "Abrigos y [PERSON_NAME]" at bounding box center [864, 252] width 189 height 28
click at [826, 504] on div "testAB" at bounding box center [873, 509] width 173 height 26
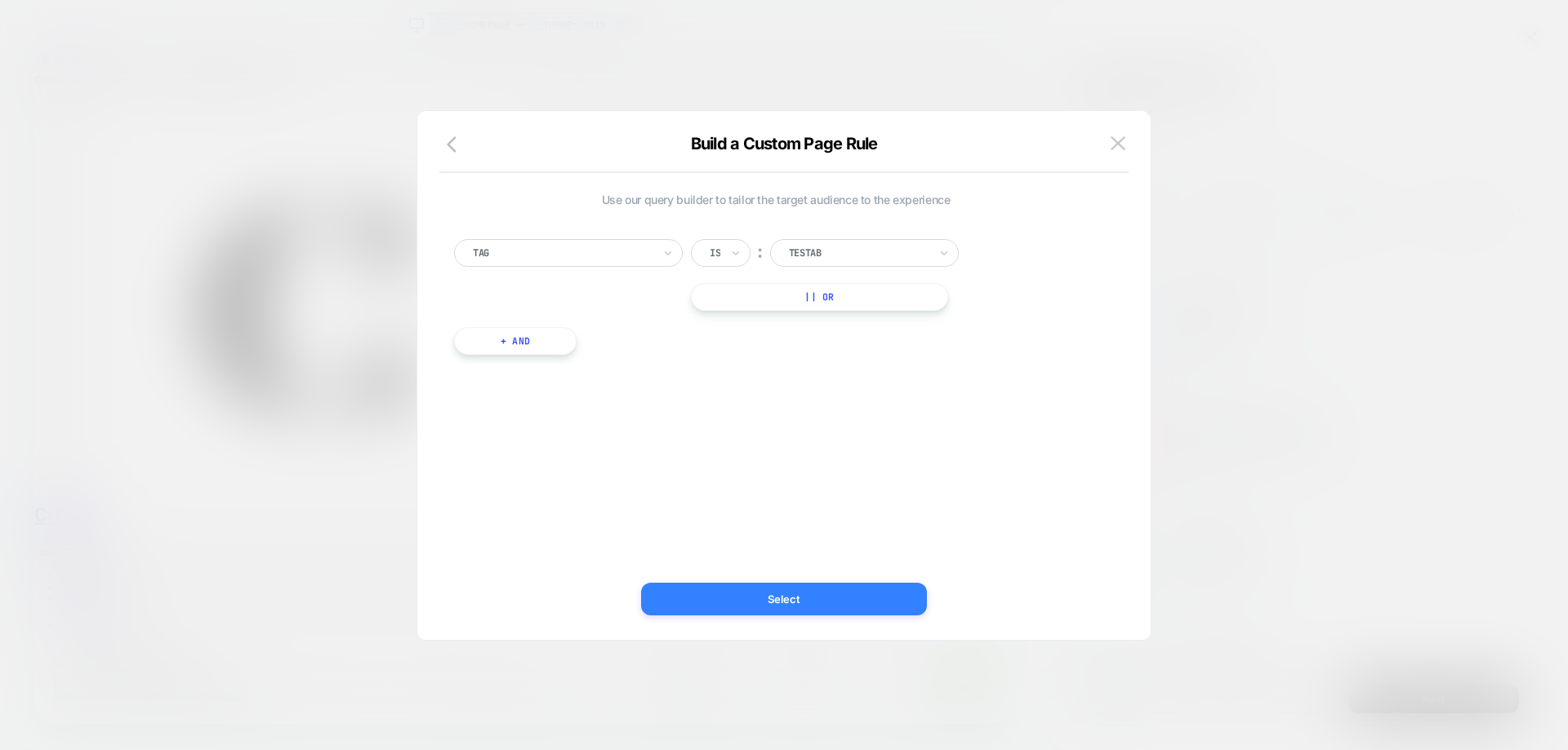
drag, startPoint x: 867, startPoint y: 598, endPoint x: 879, endPoint y: 592, distance: 13.4
click at [868, 597] on button "Select" at bounding box center [784, 599] width 286 height 33
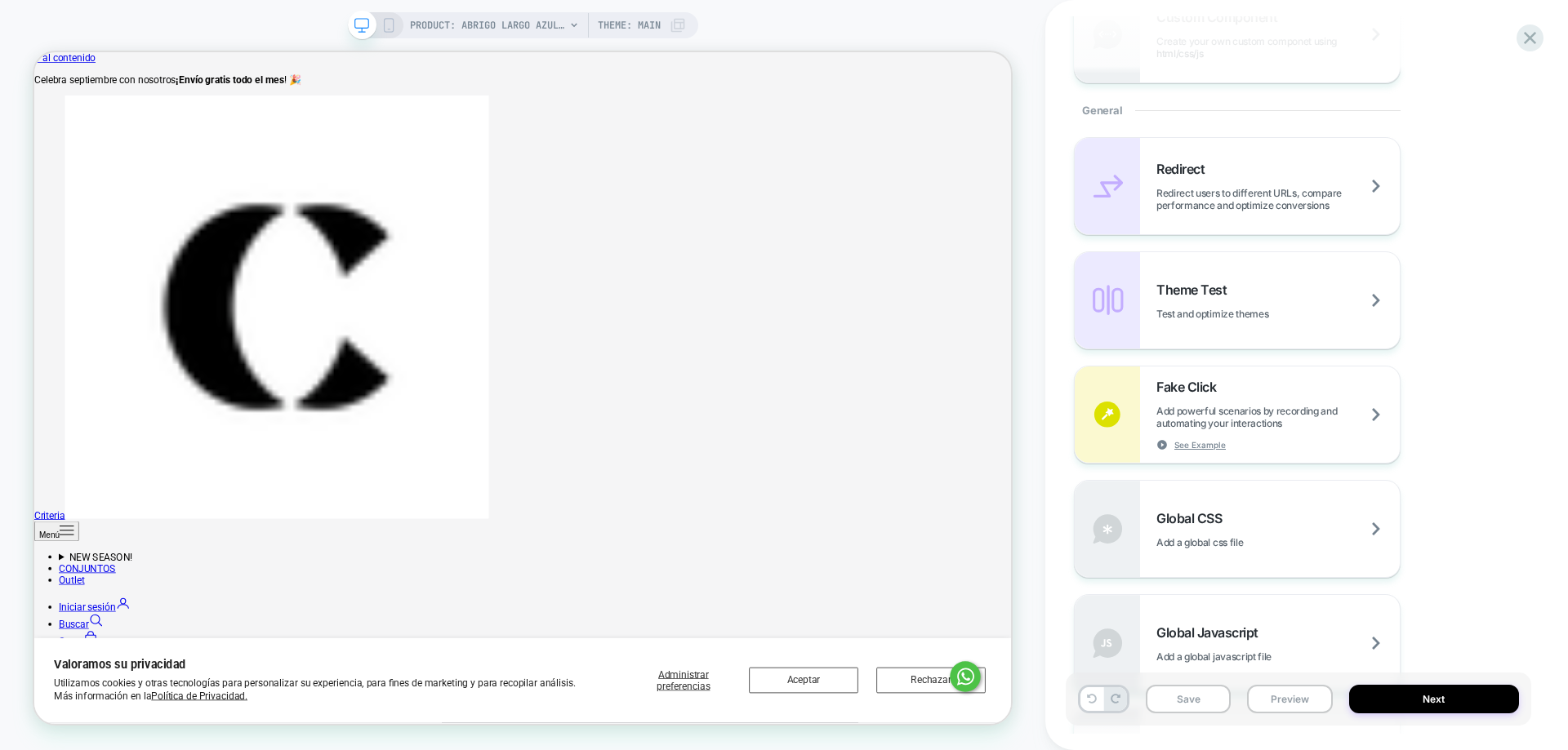
scroll to position [591, 0]
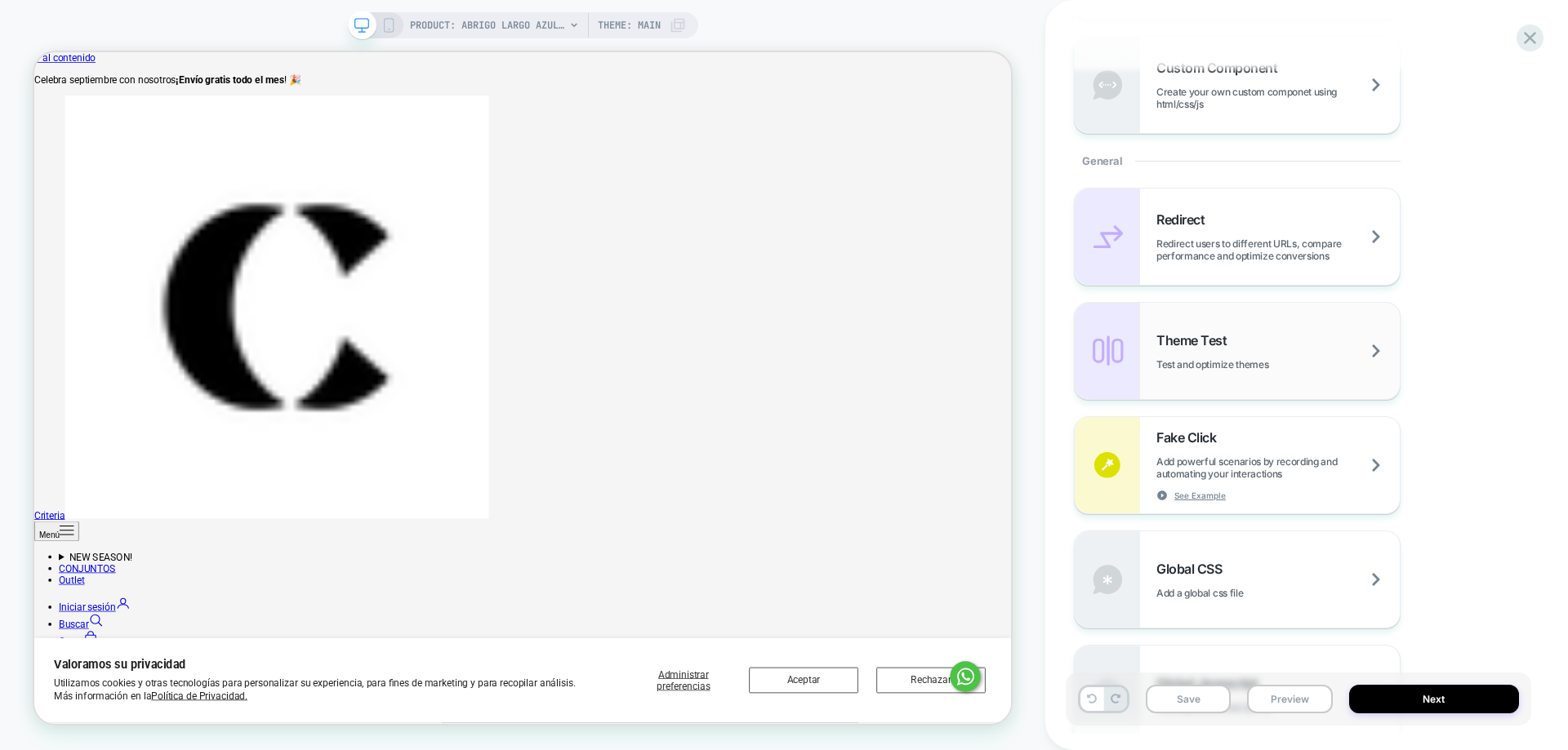
click at [1223, 337] on span "Theme Test" at bounding box center [1196, 340] width 79 height 16
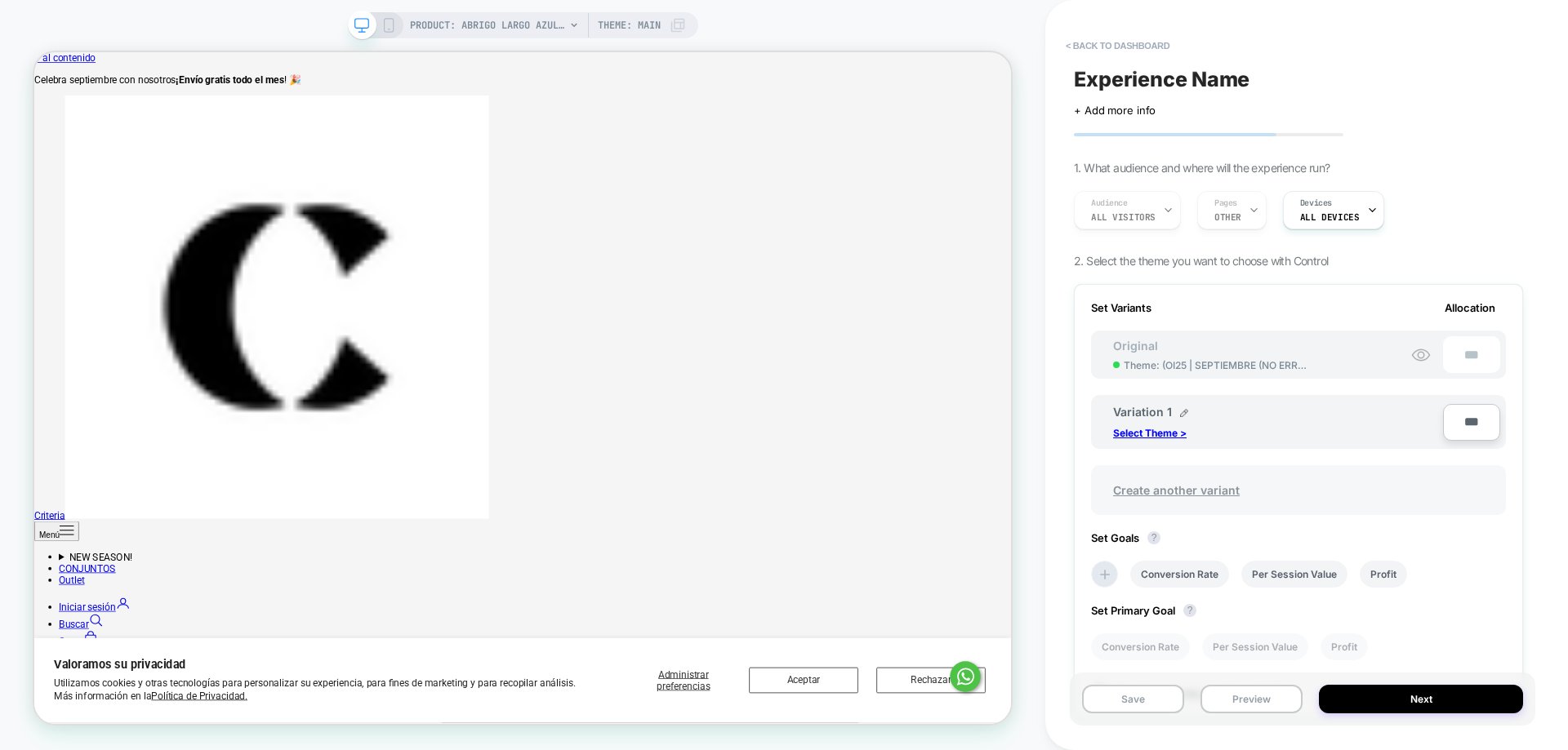
click at [1207, 490] on span "Create another variant" at bounding box center [1176, 490] width 159 height 38
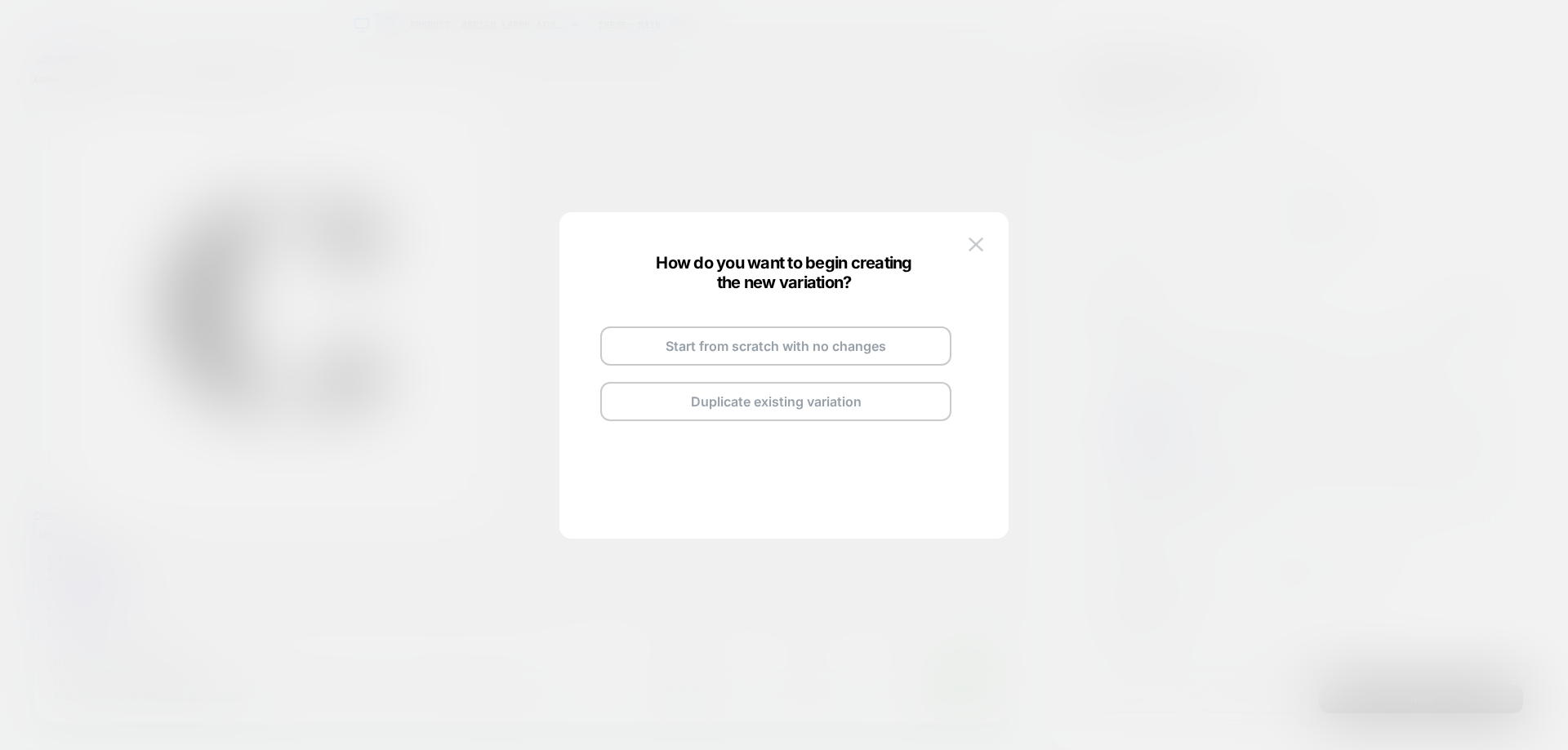
click at [761, 415] on button "Duplicate existing variation" at bounding box center [775, 401] width 351 height 39
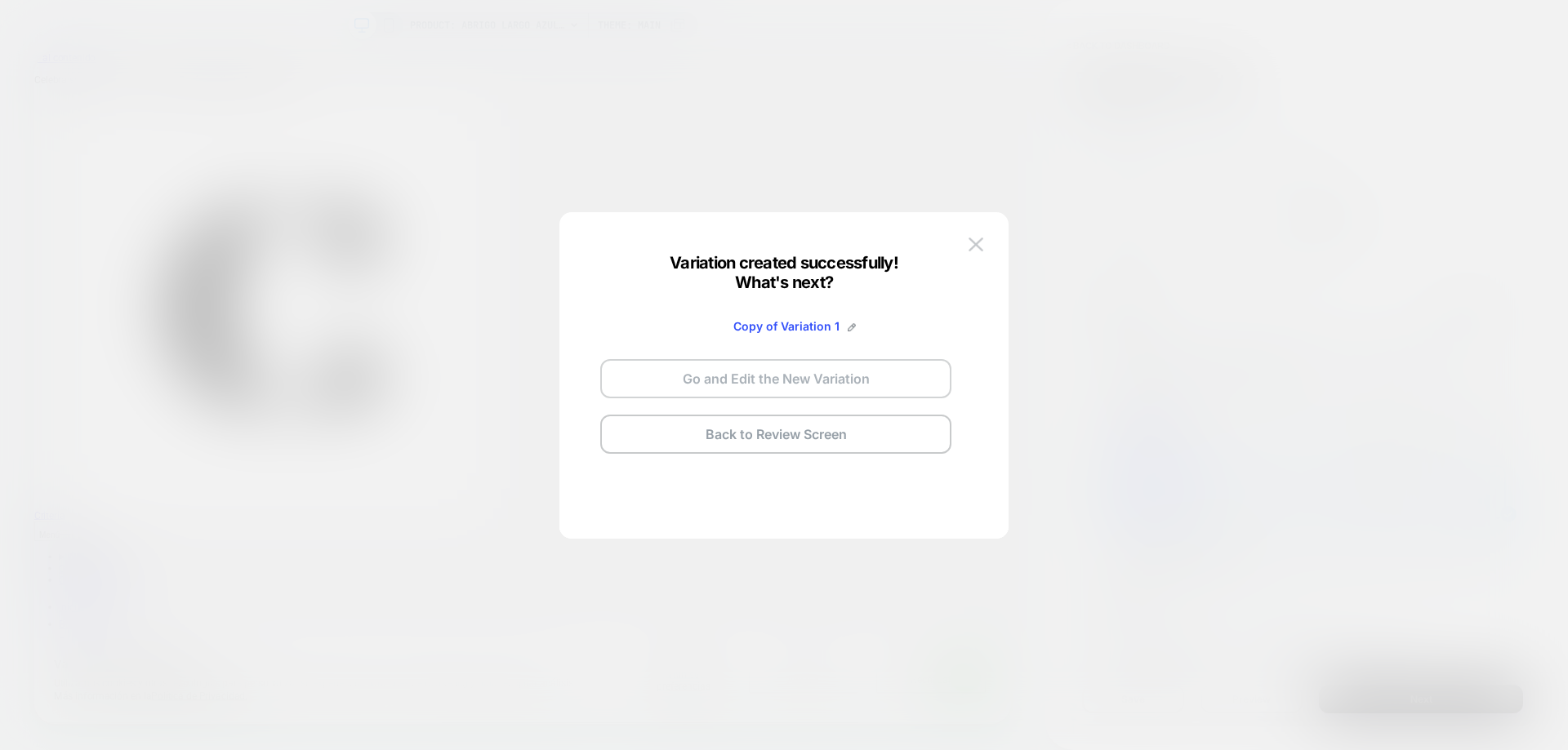
click at [801, 386] on button "Go and Edit the New Variation" at bounding box center [775, 378] width 351 height 39
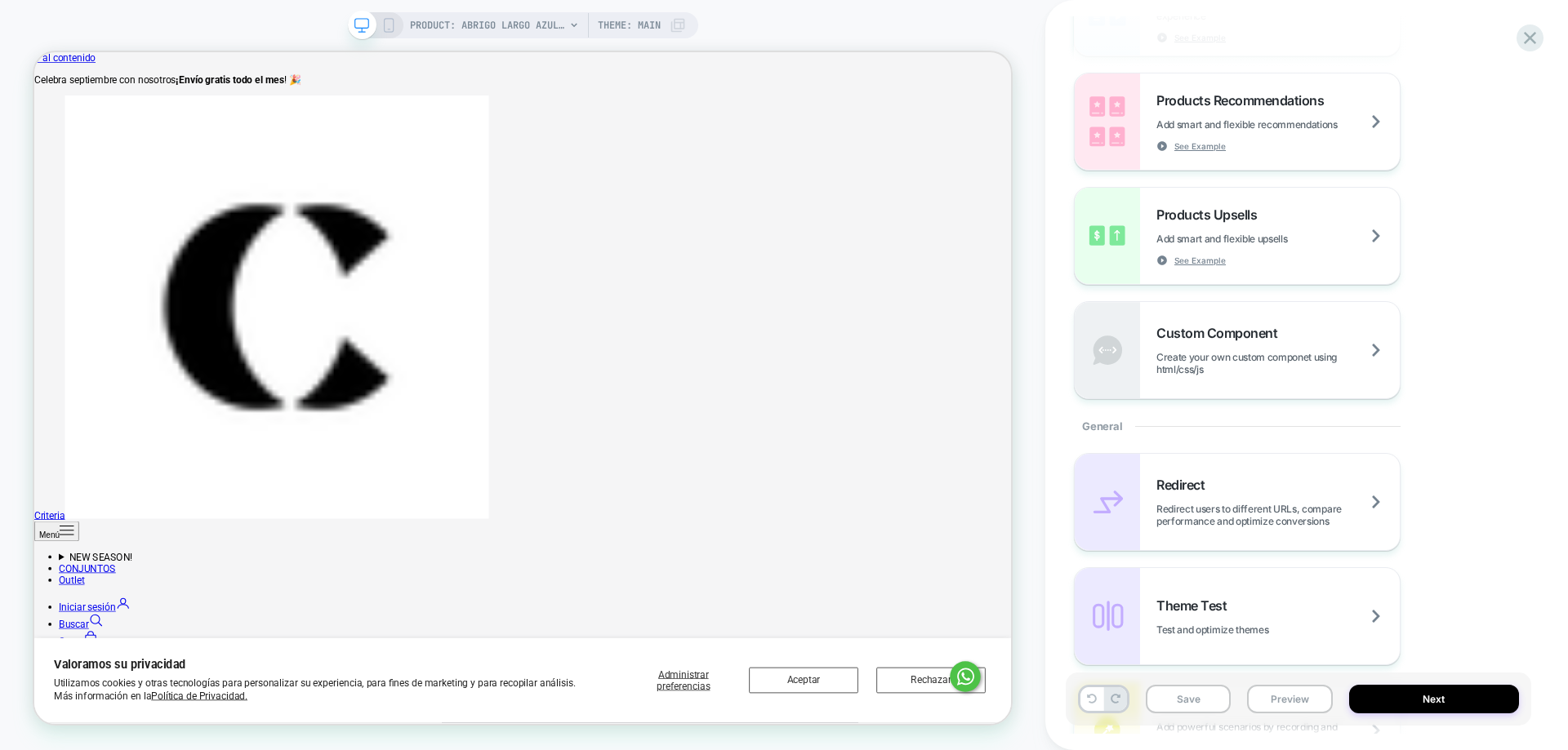
scroll to position [326, 0]
click at [1499, 701] on button "Next" at bounding box center [1435, 699] width 171 height 29
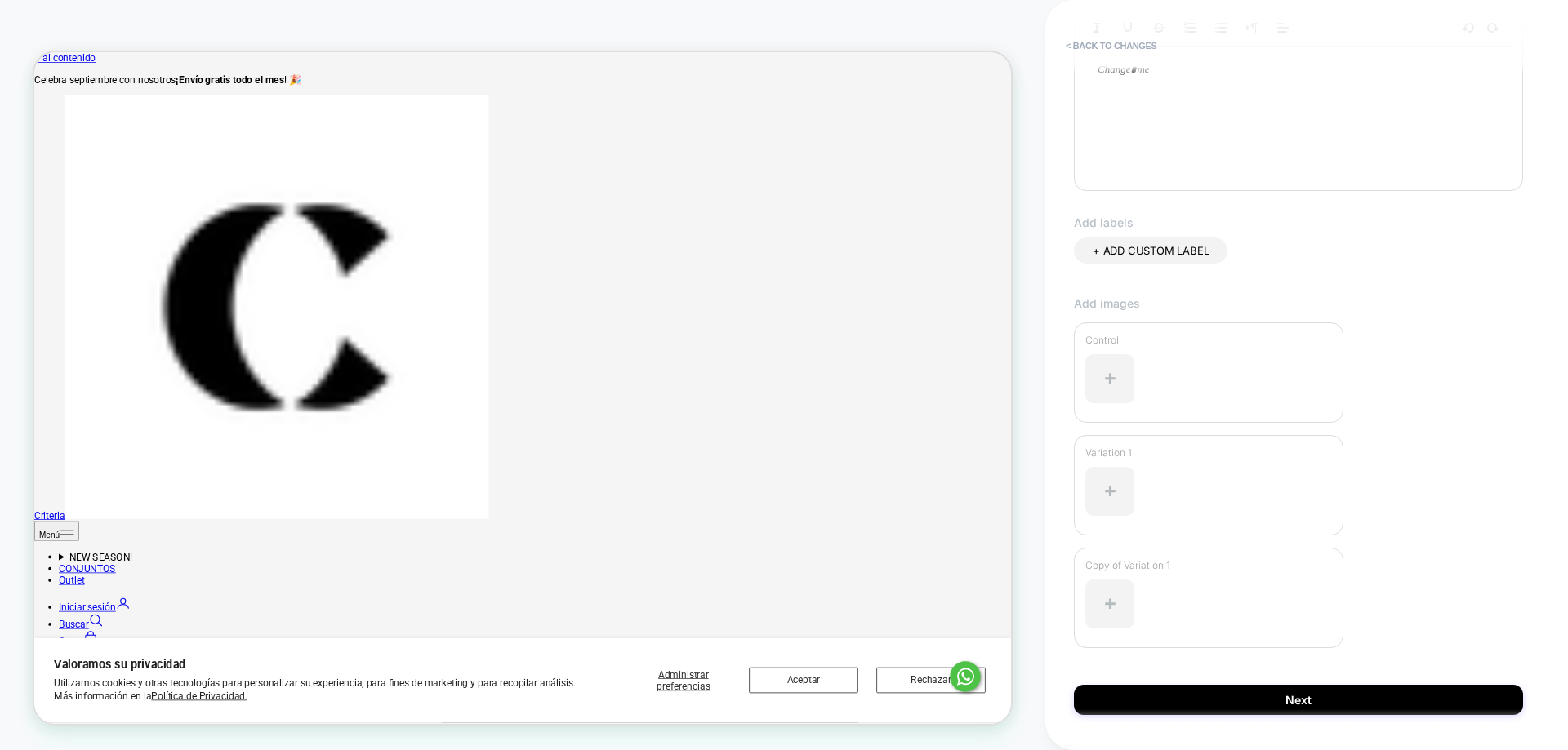
scroll to position [384, 0]
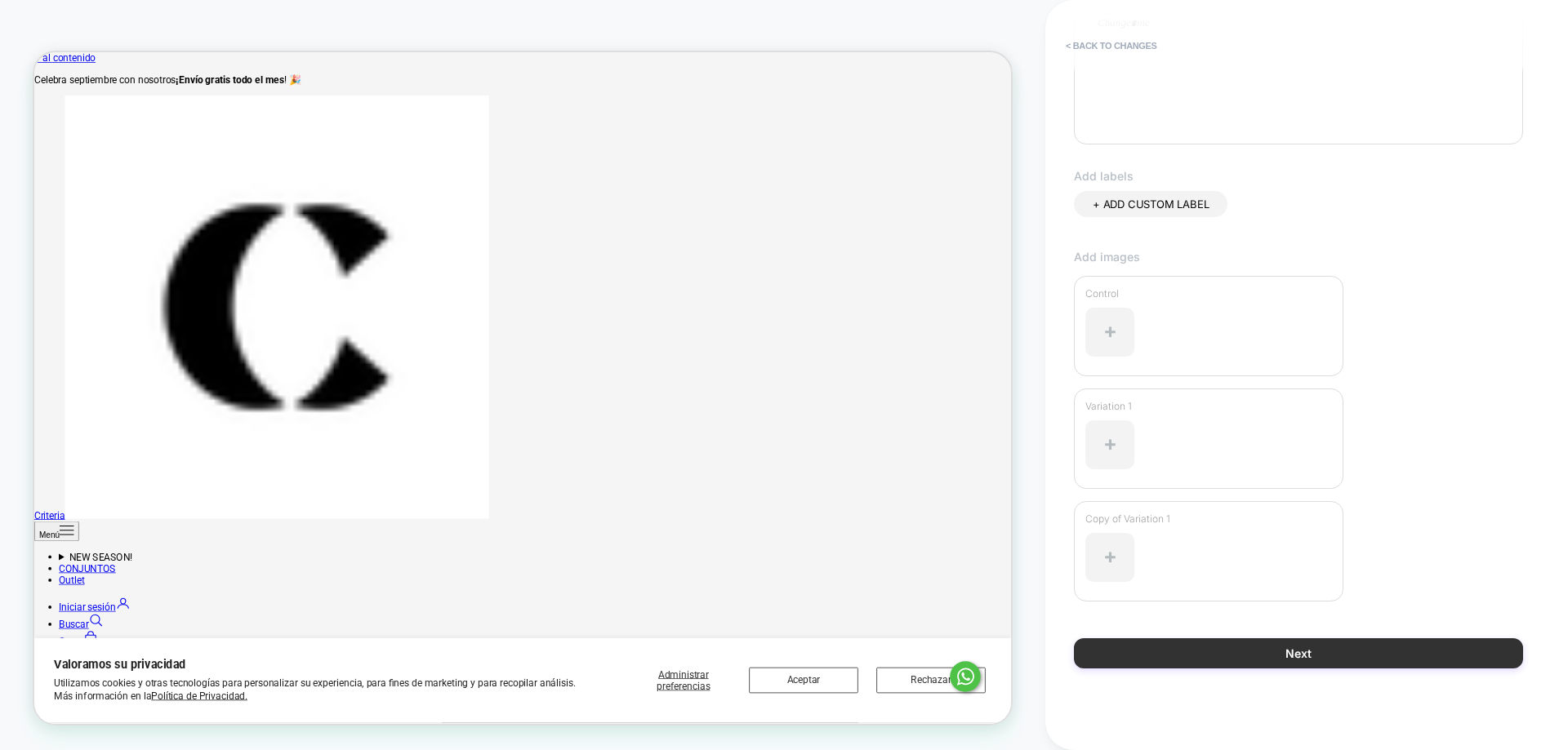
type input "**********"
click at [1382, 642] on button "Next" at bounding box center [1298, 652] width 449 height 30
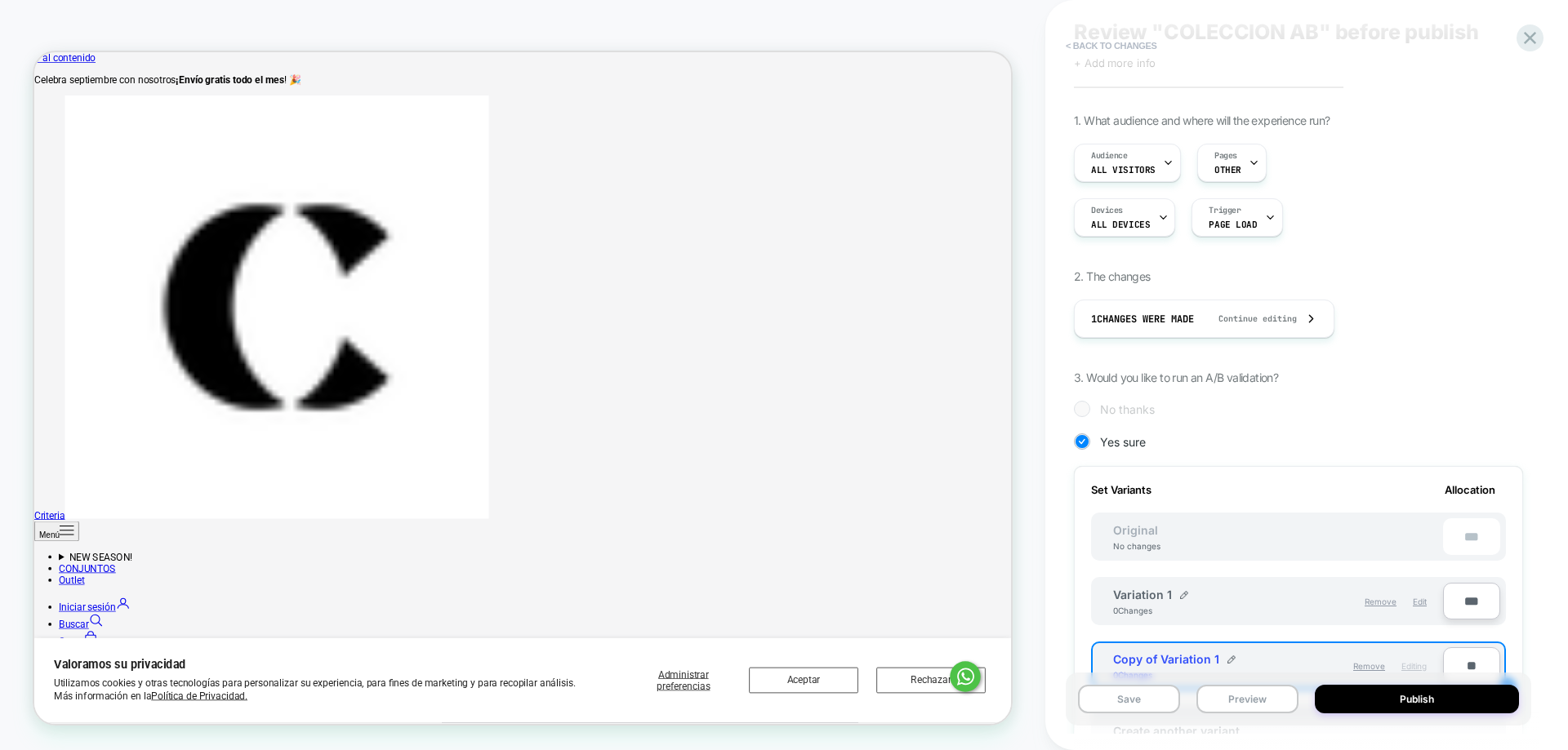
scroll to position [56, 0]
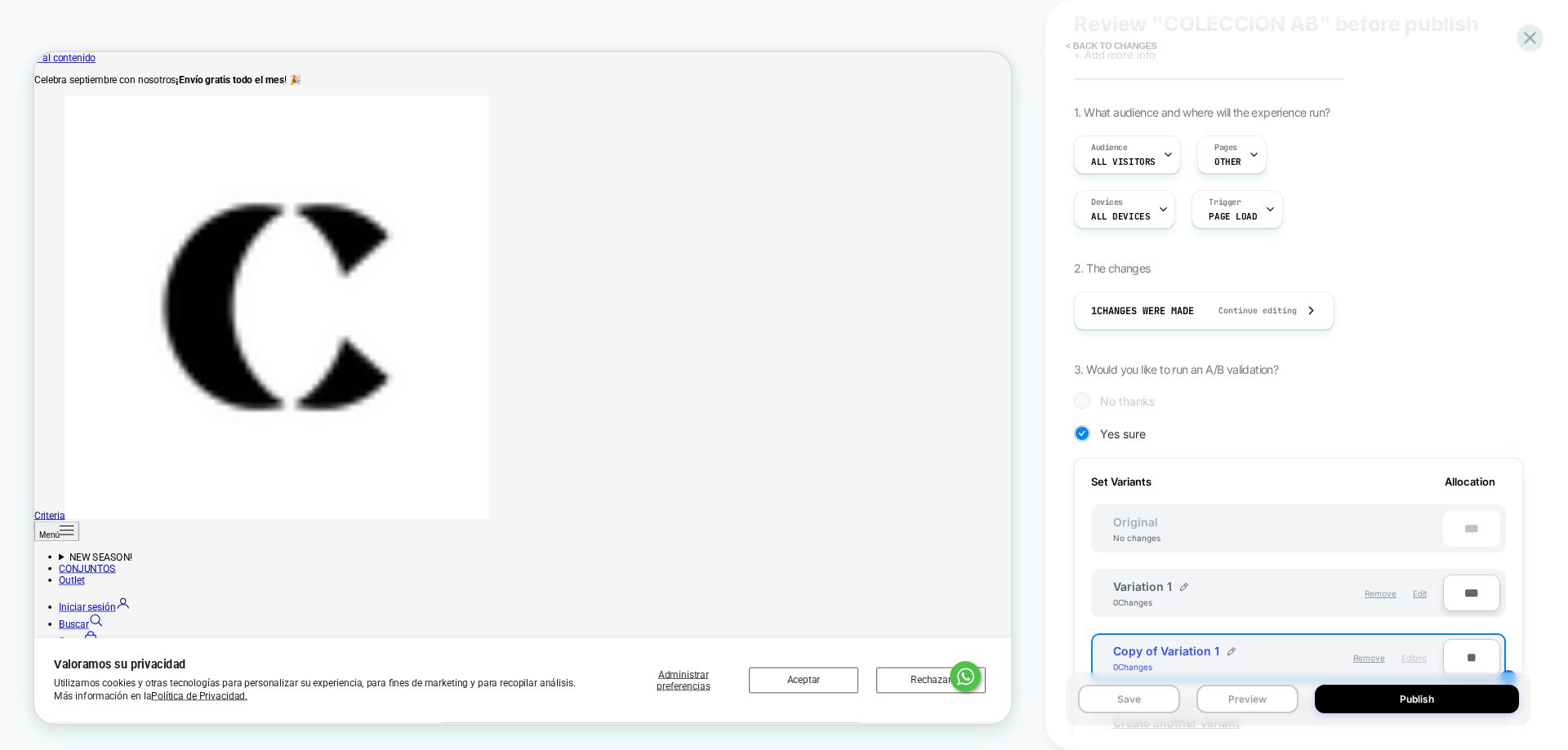
click at [1143, 35] on button "< Back to changes" at bounding box center [1111, 45] width 107 height 26
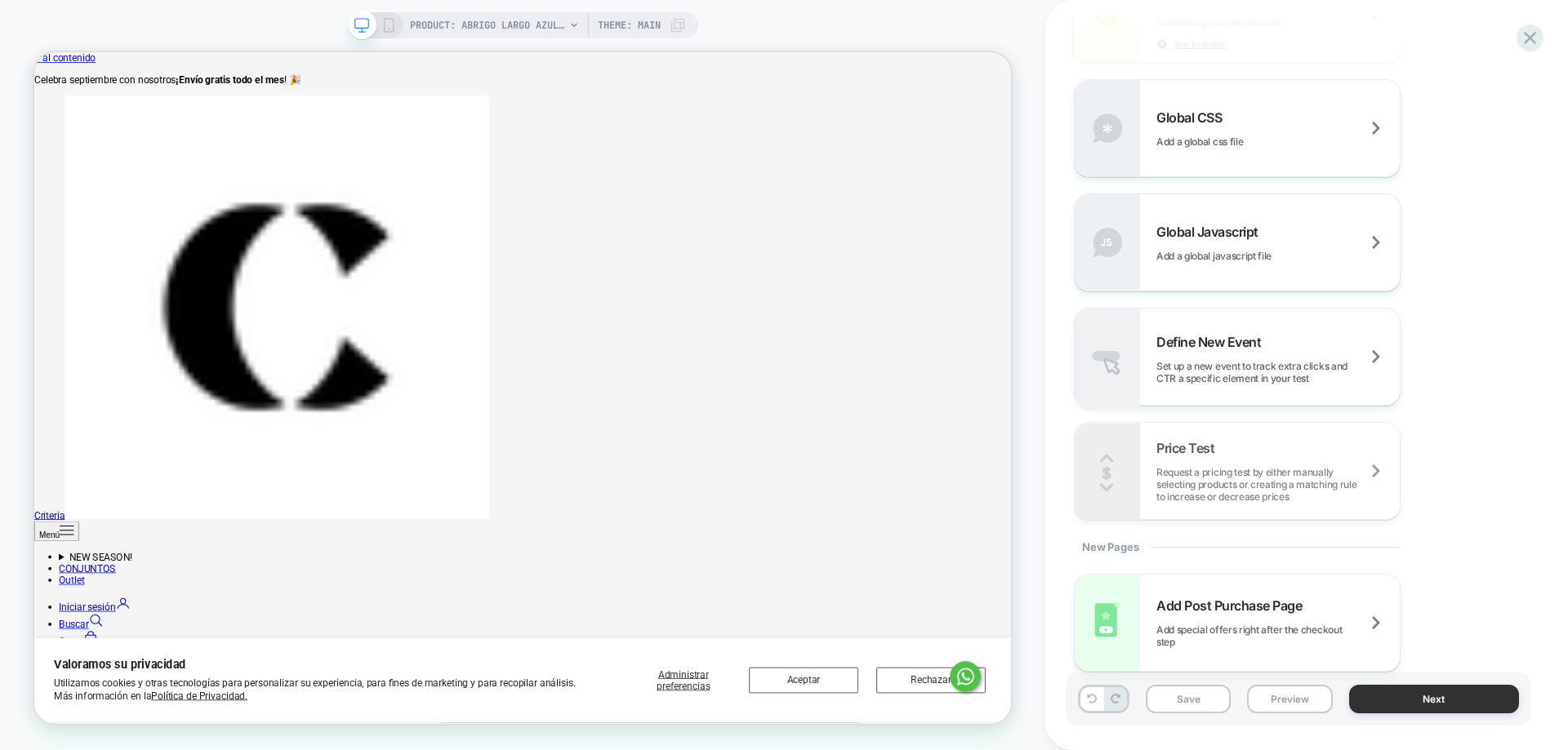
scroll to position [0, 0]
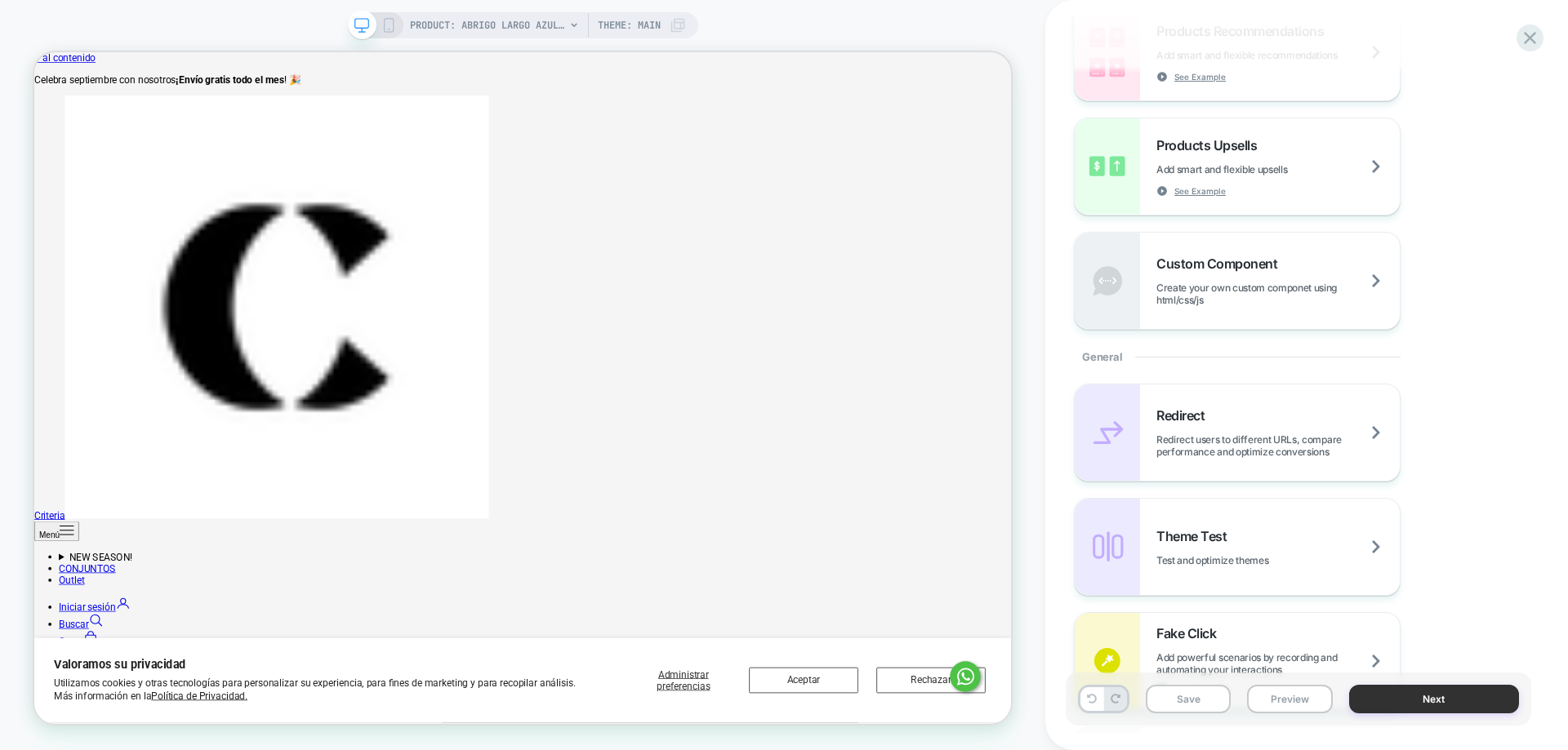
click at [1404, 701] on button "Next" at bounding box center [1435, 699] width 171 height 29
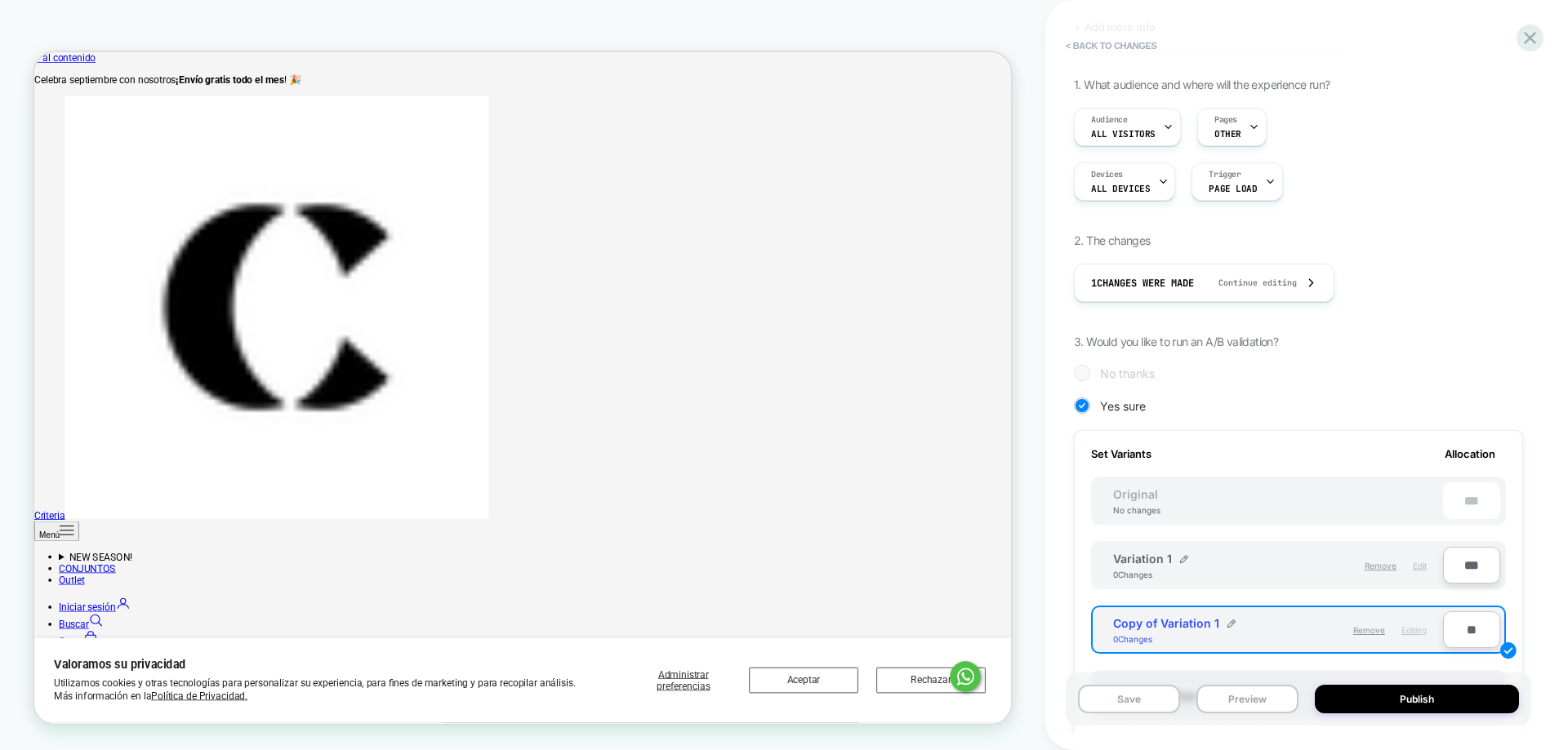
scroll to position [82, 0]
click at [1378, 562] on span "Remove" at bounding box center [1380, 567] width 32 height 10
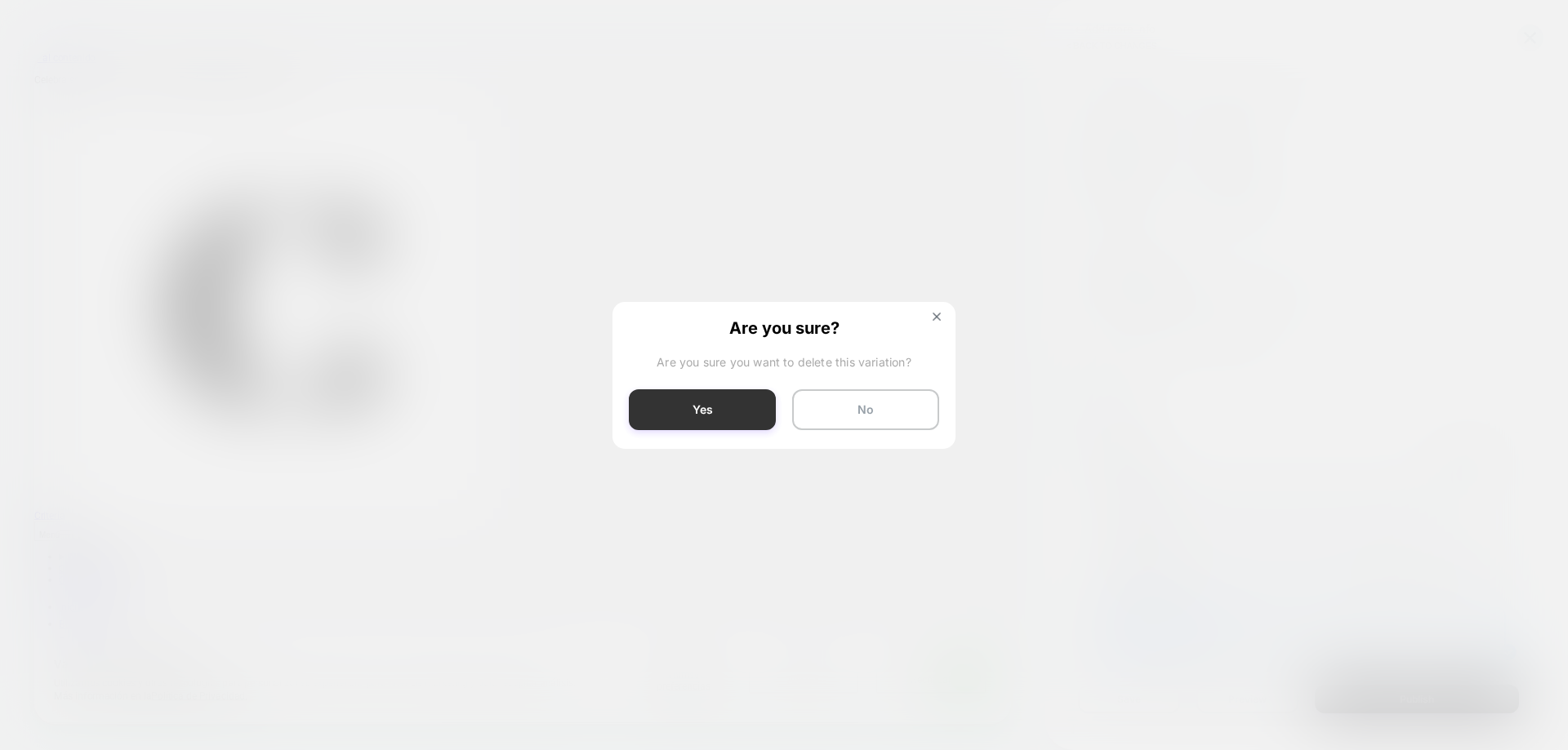
click at [726, 419] on button "Yes" at bounding box center [701, 410] width 147 height 41
type input "****"
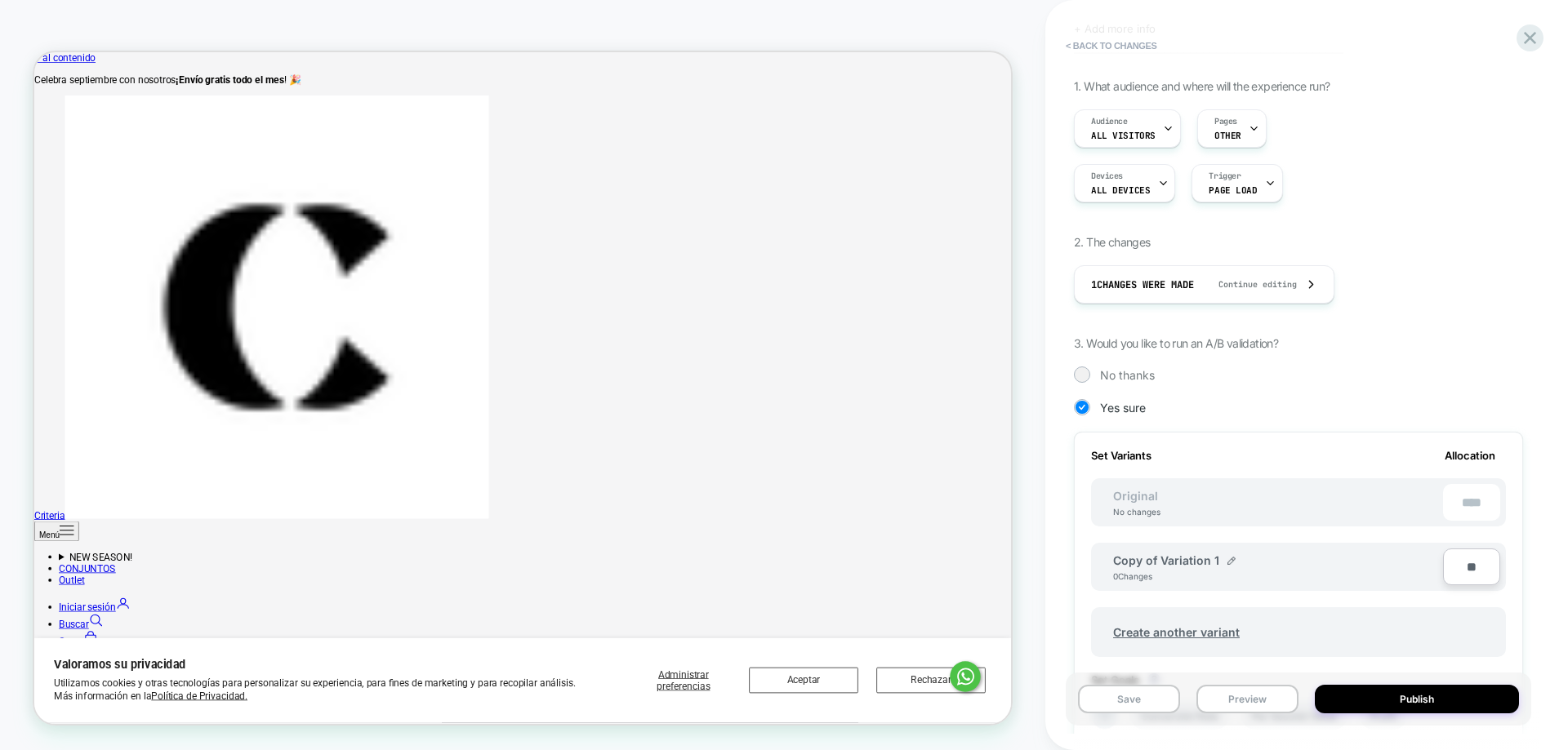
click at [1463, 568] on input "**" at bounding box center [1472, 567] width 58 height 36
type input "**"
click at [1463, 568] on input "**" at bounding box center [1472, 567] width 58 height 36
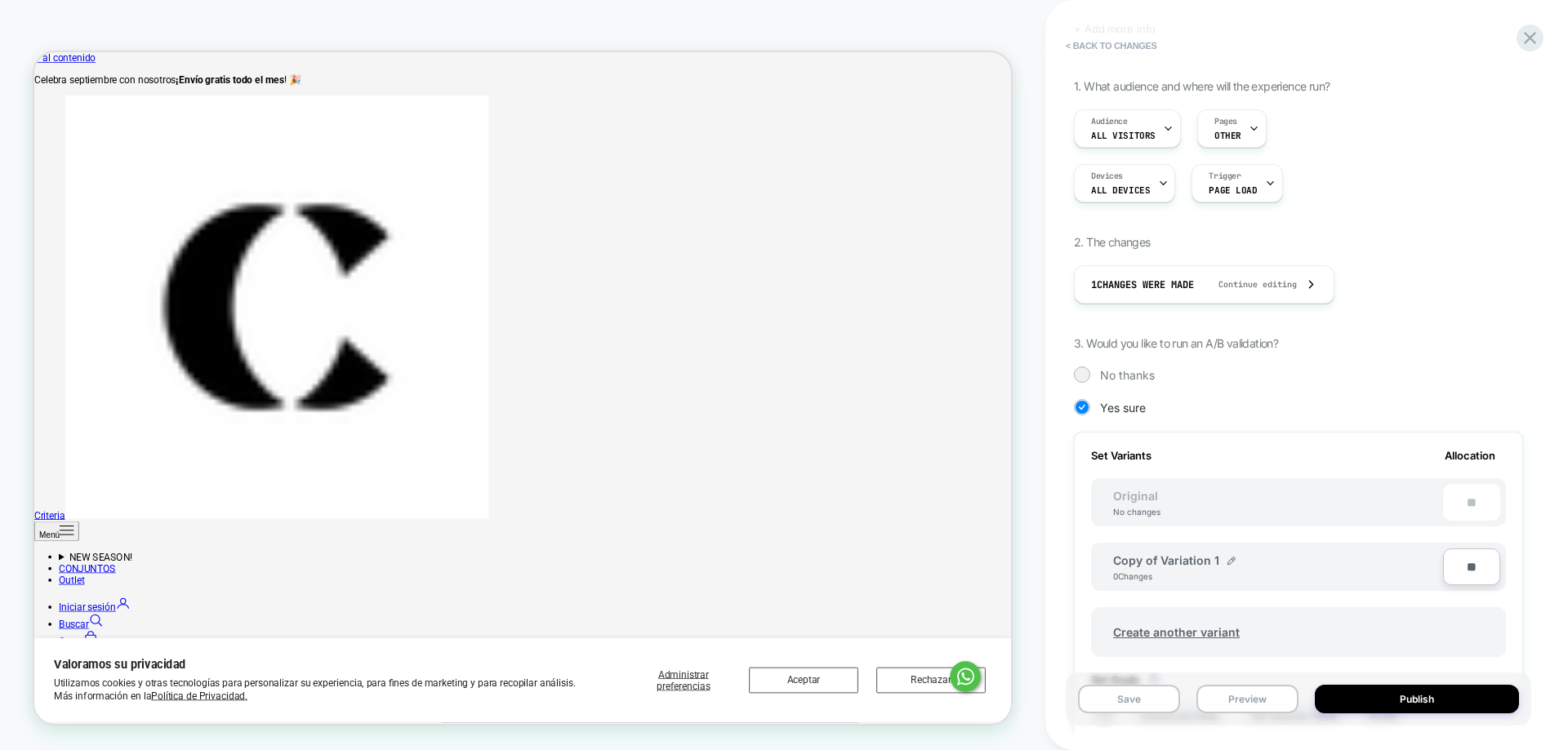
type input "***"
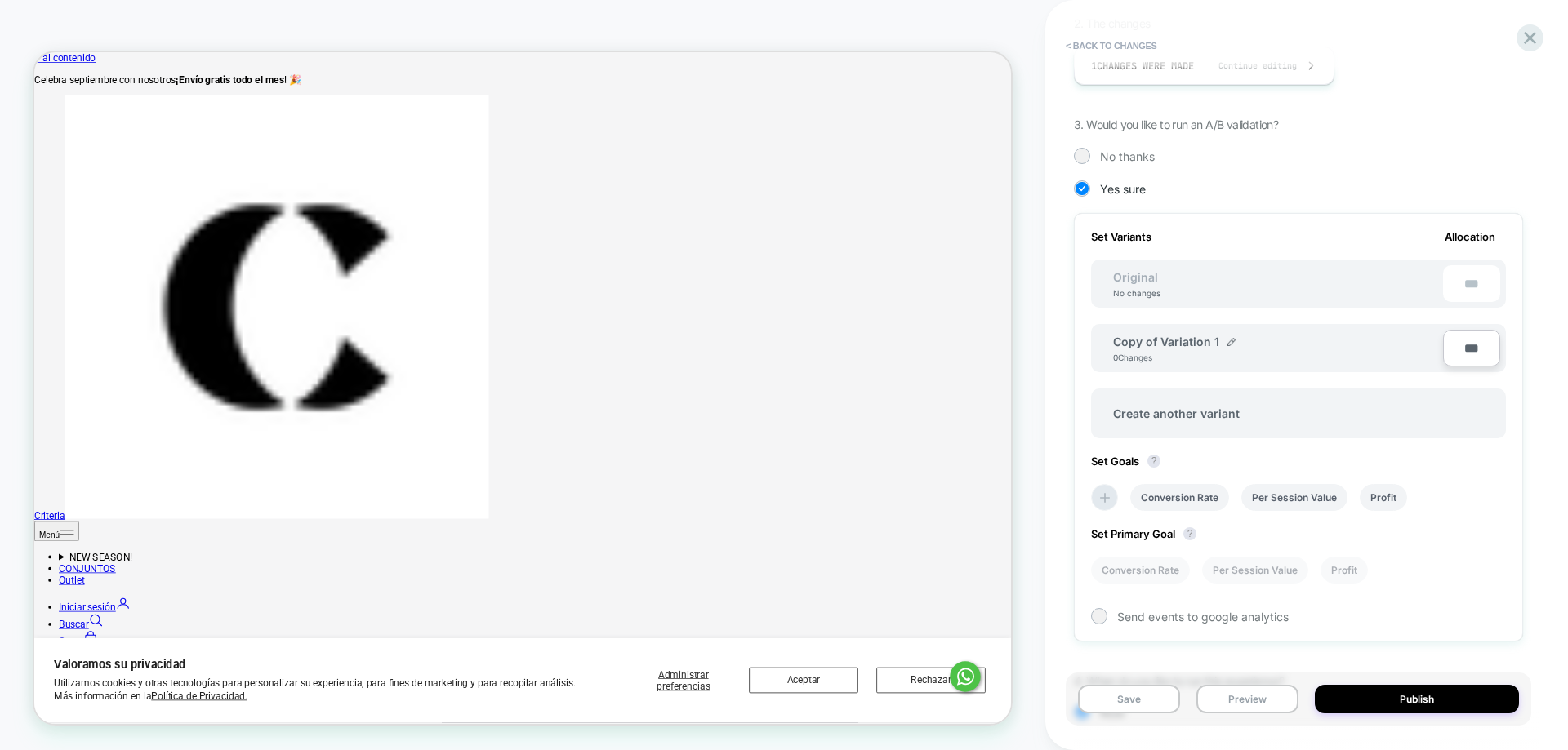
scroll to position [410, 0]
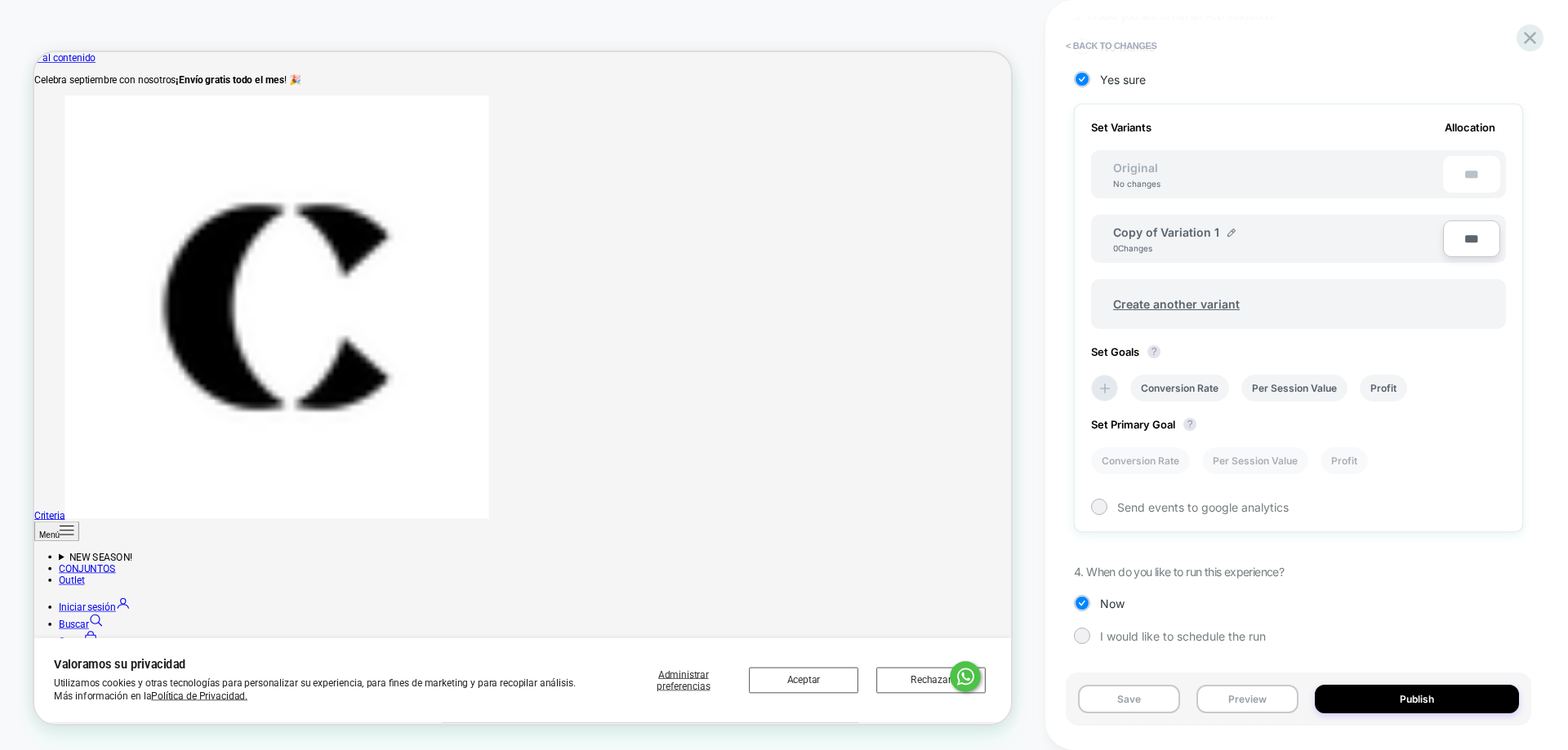
type input "***"
click at [1552, 468] on div "< Back to changes Review " COLECCION AB " before publish Click to edit experien…" at bounding box center [1306, 375] width 523 height 750
drag, startPoint x: 105, startPoint y: 676, endPoint x: 392, endPoint y: 621, distance: 292.2
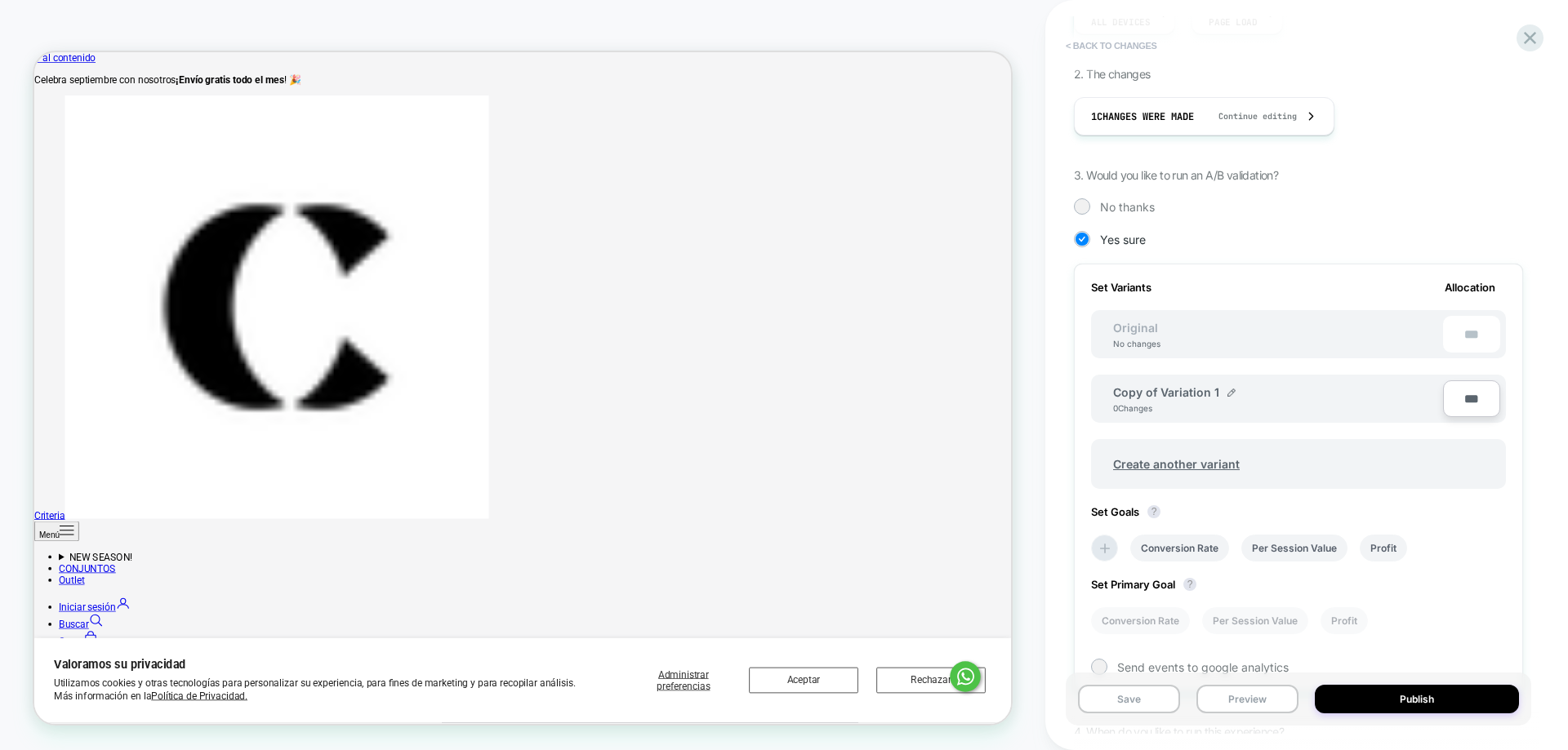
scroll to position [0, 0]
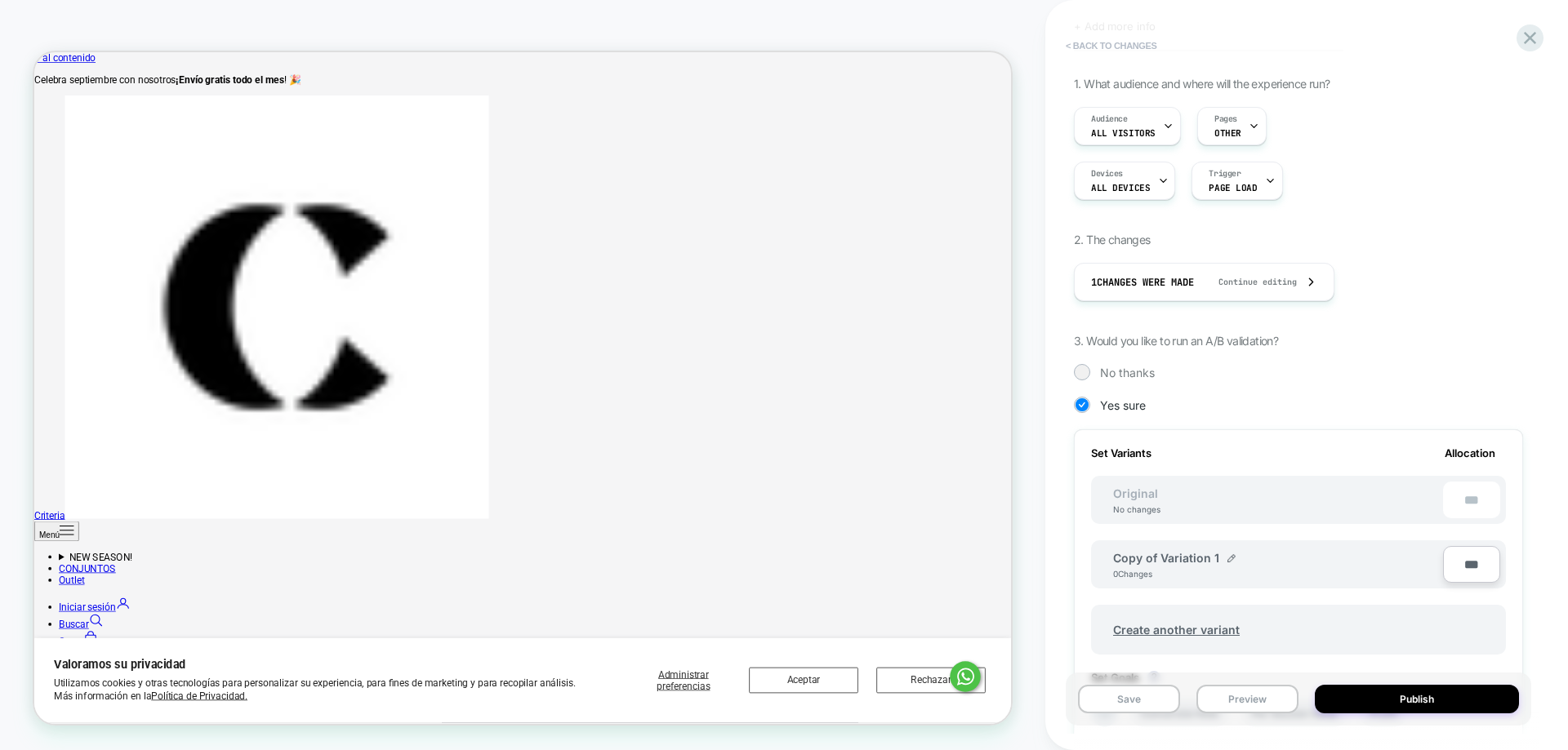
click at [1094, 45] on button "< Back to changes" at bounding box center [1111, 45] width 107 height 26
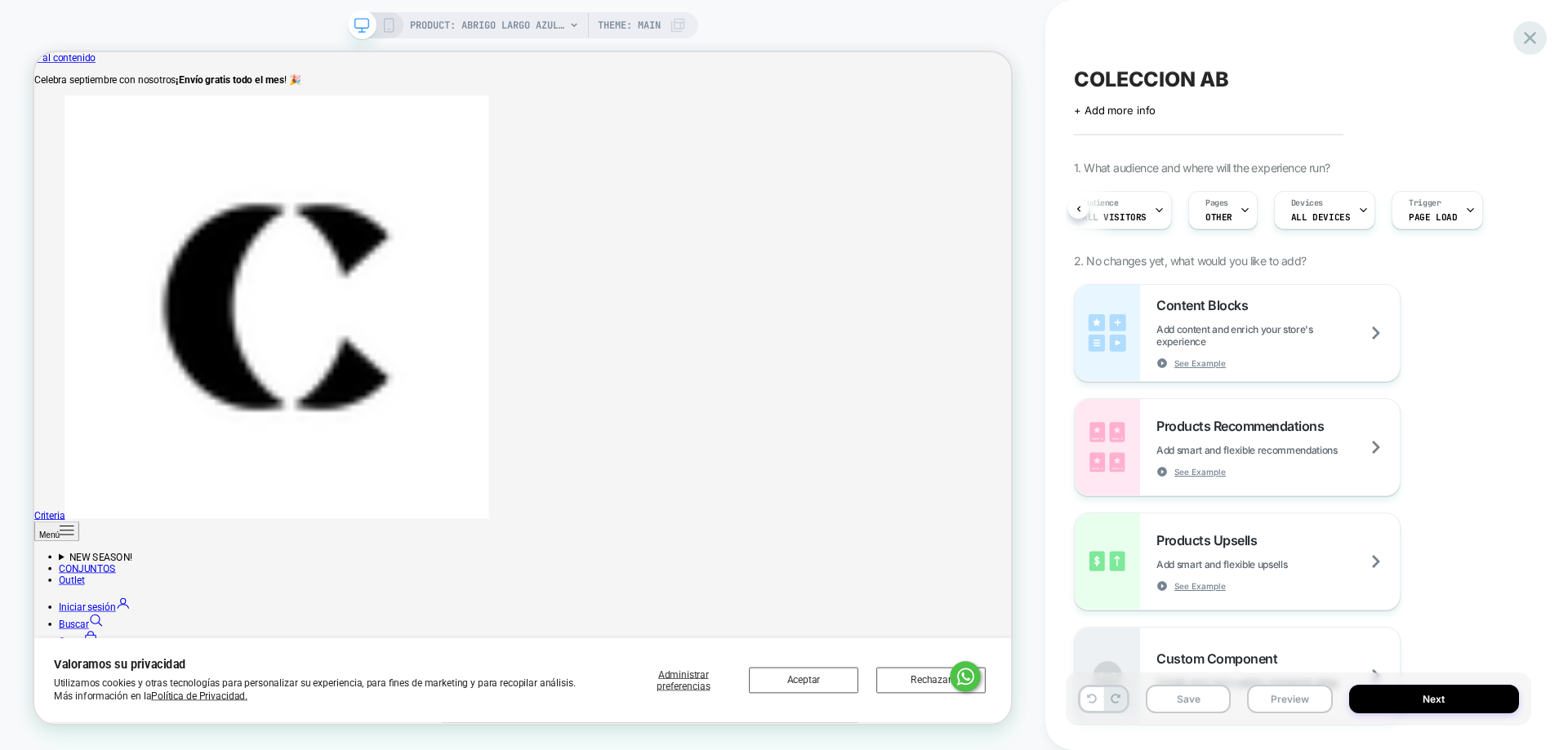
click at [1525, 39] on icon at bounding box center [1530, 37] width 22 height 22
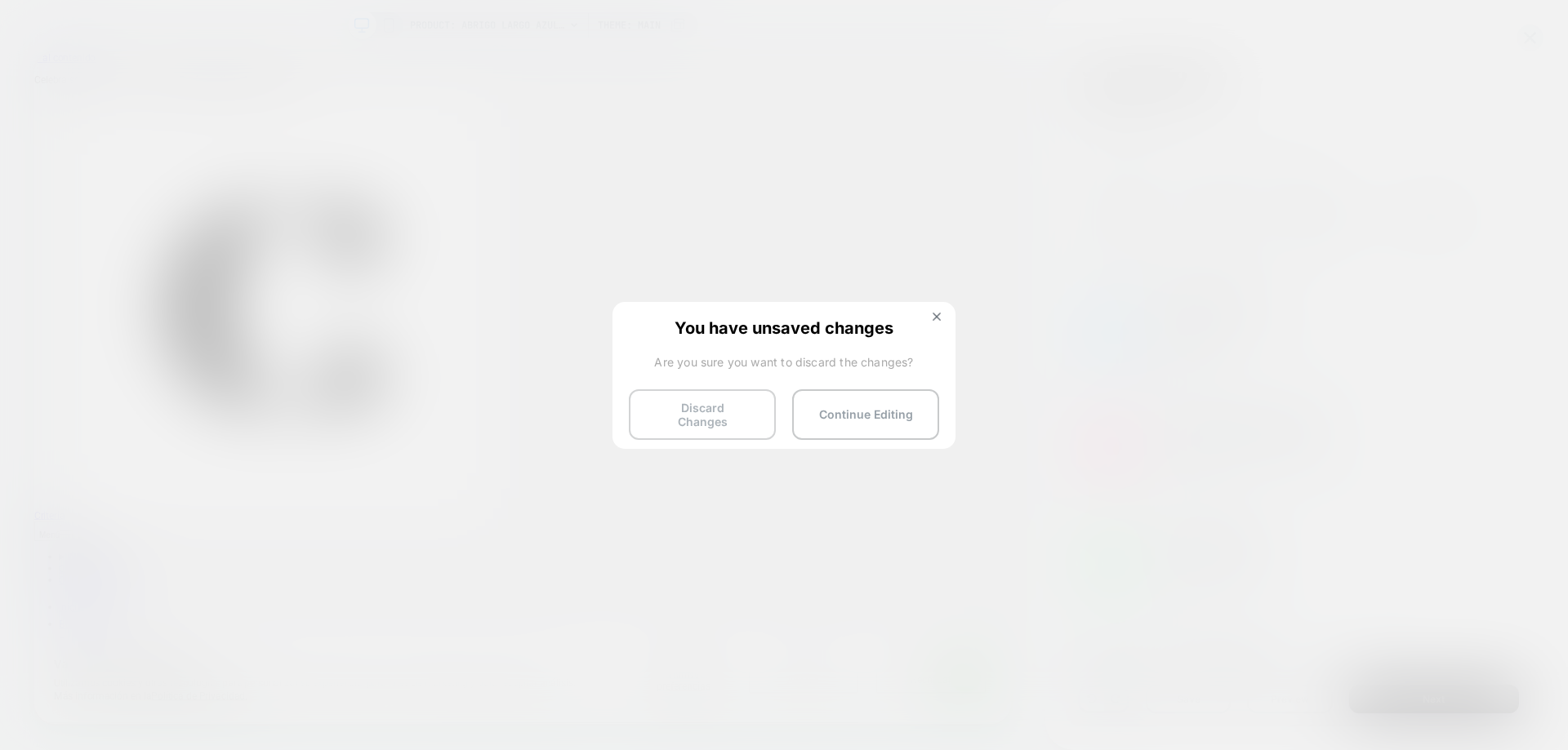
click at [712, 408] on button "Discard Changes" at bounding box center [701, 414] width 147 height 51
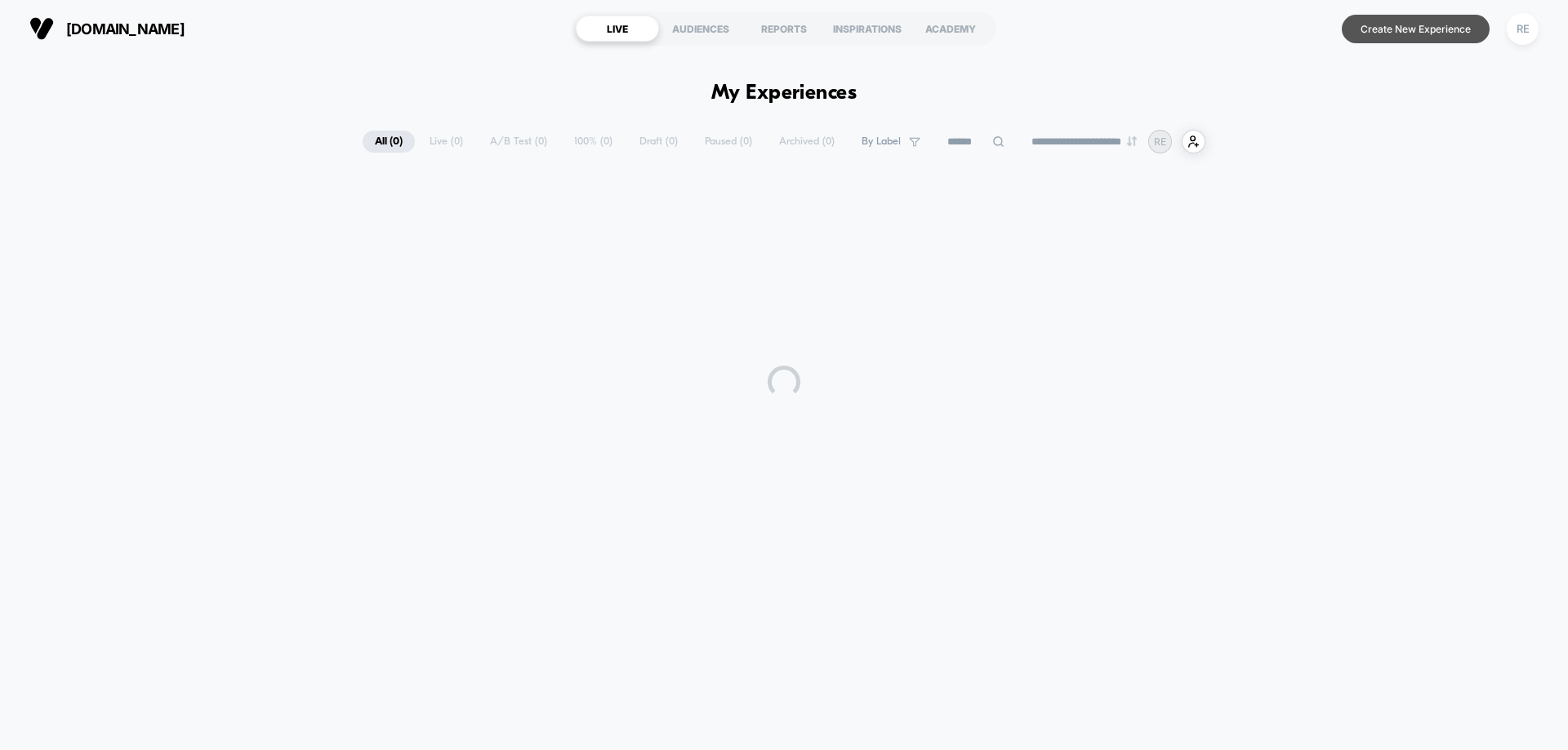
click at [1379, 26] on button "Create New Experience" at bounding box center [1415, 29] width 148 height 29
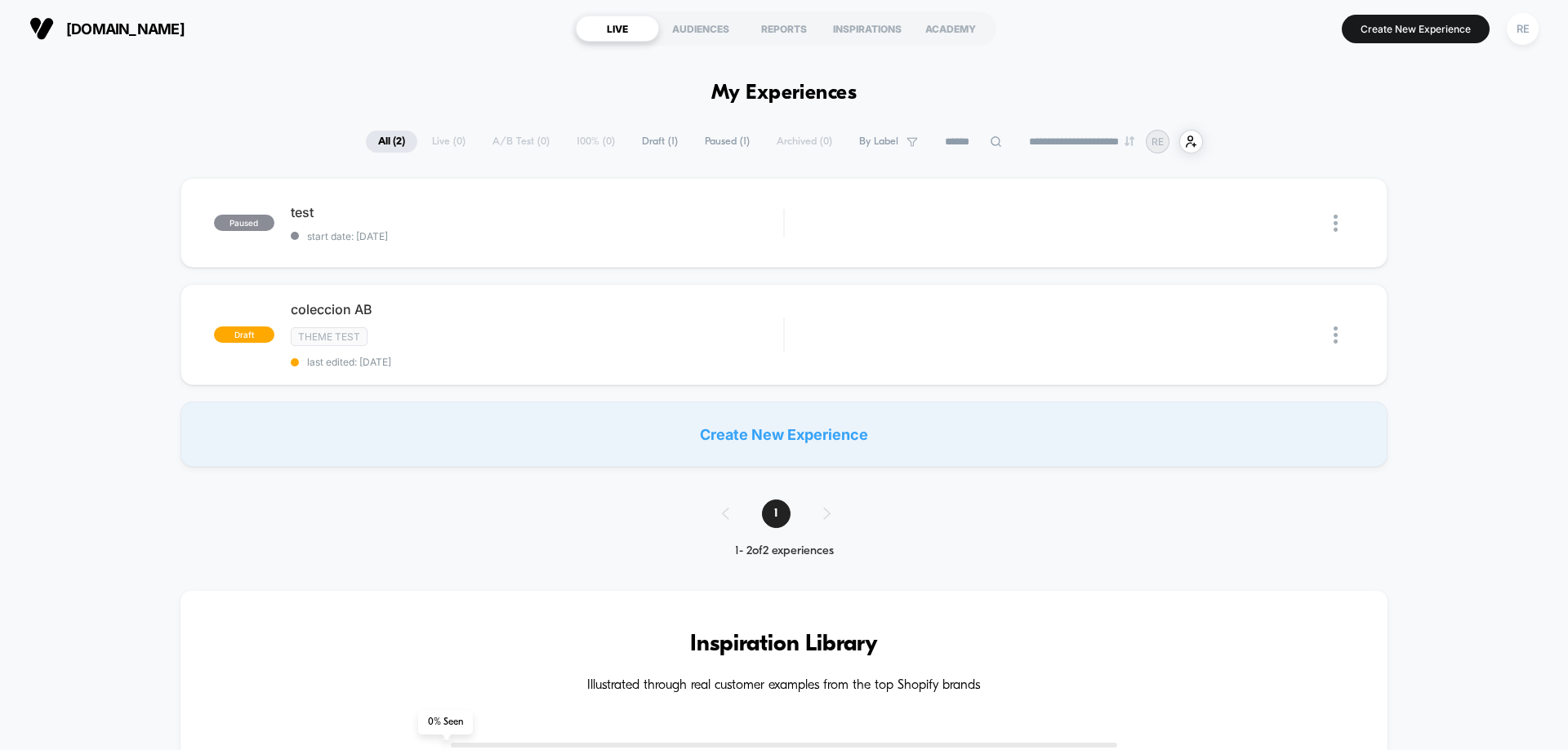
click at [652, 142] on span "Draft ( 1 )" at bounding box center [659, 141] width 60 height 22
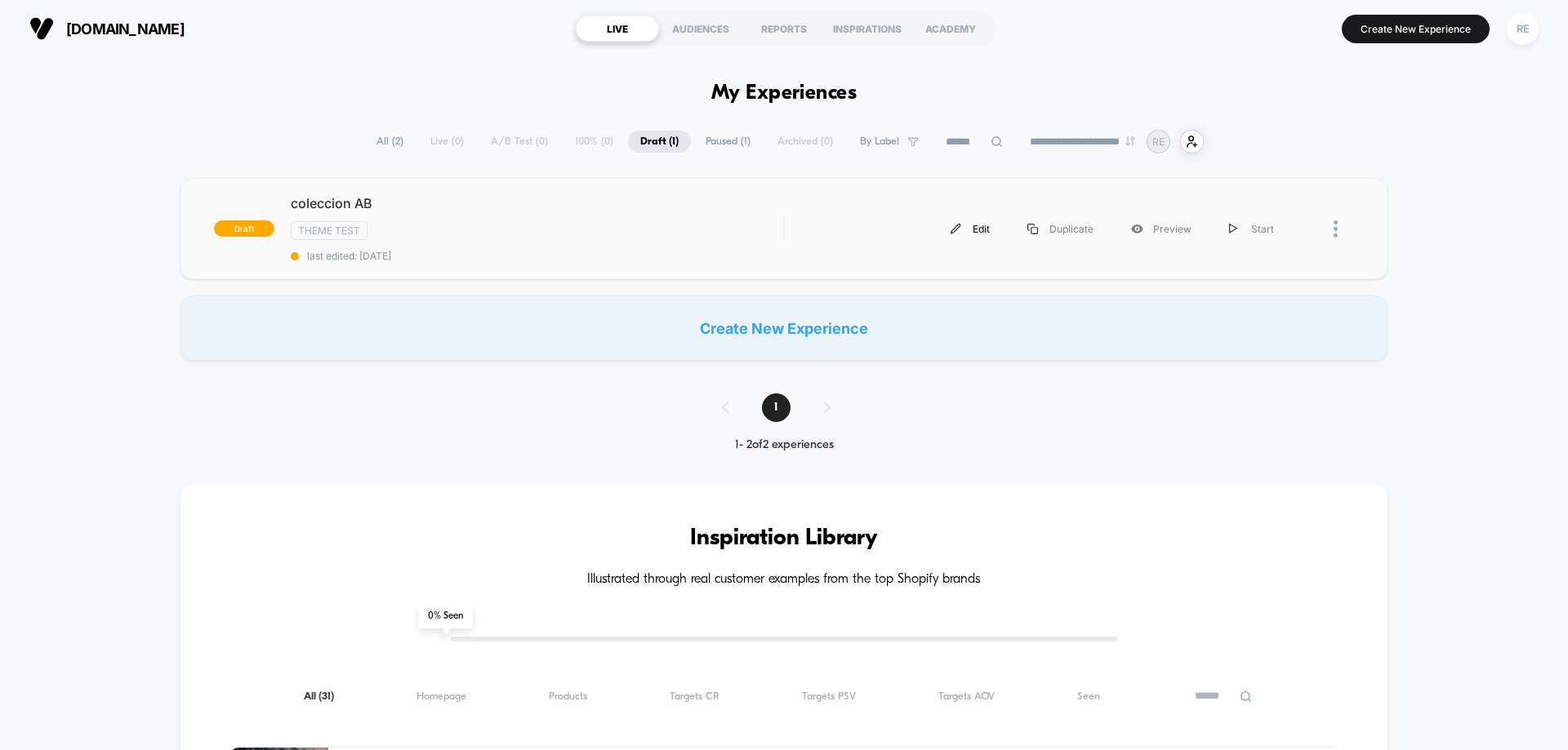
click at [978, 231] on div "Edit" at bounding box center [970, 229] width 77 height 36
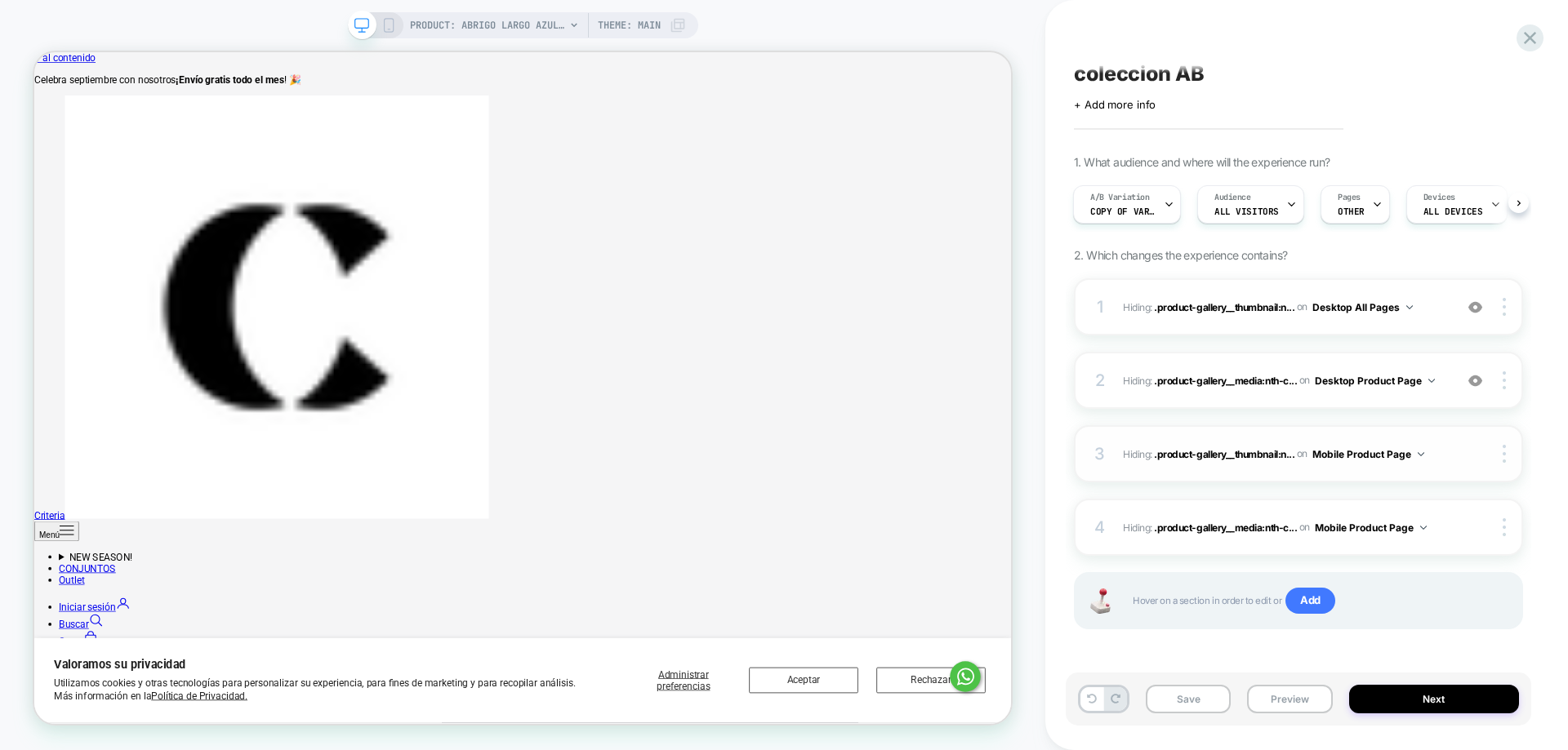
scroll to position [8, 0]
click at [557, 19] on span "PRODUCT: Abrigo Largo Azul para Mujer" at bounding box center [487, 25] width 155 height 26
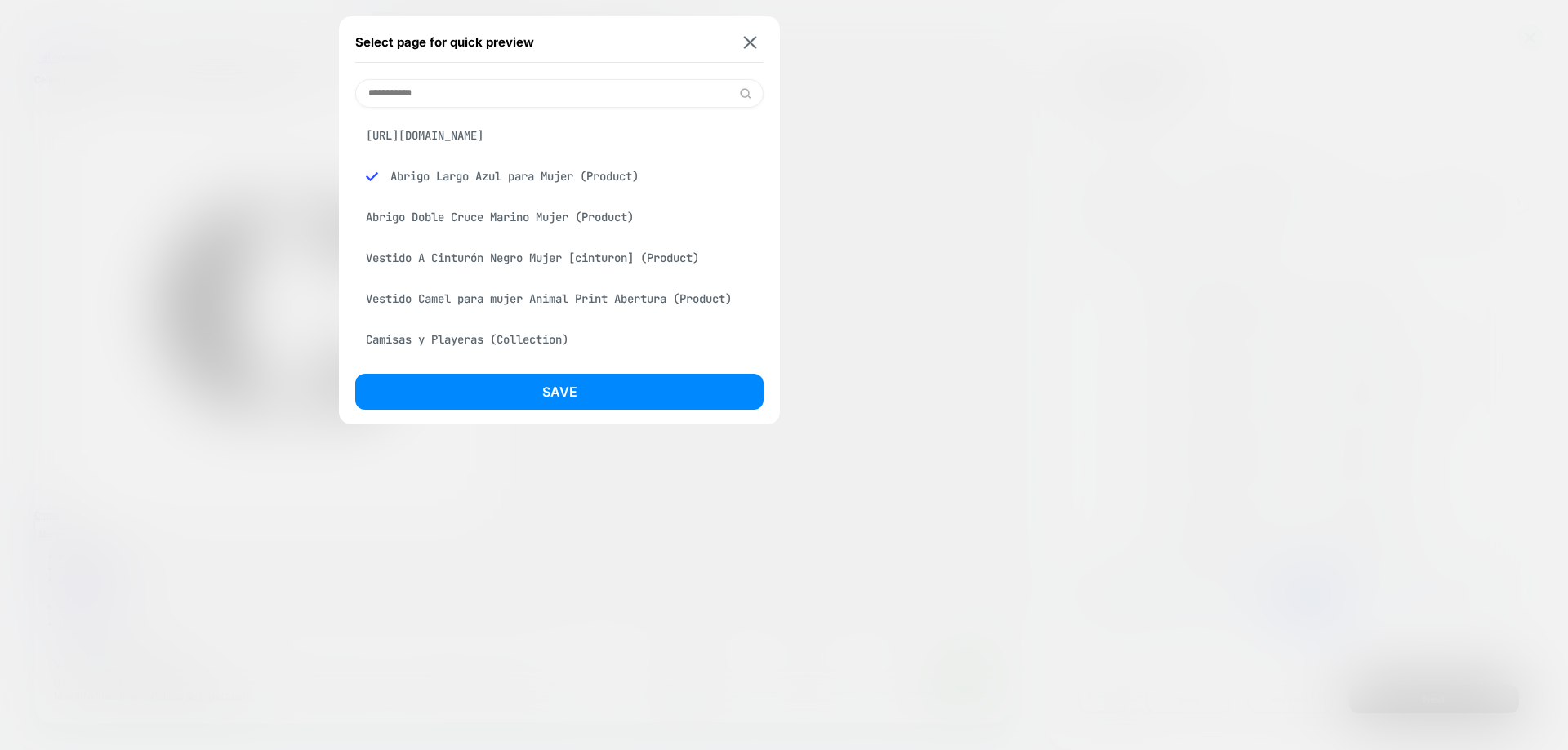
type input "**********"
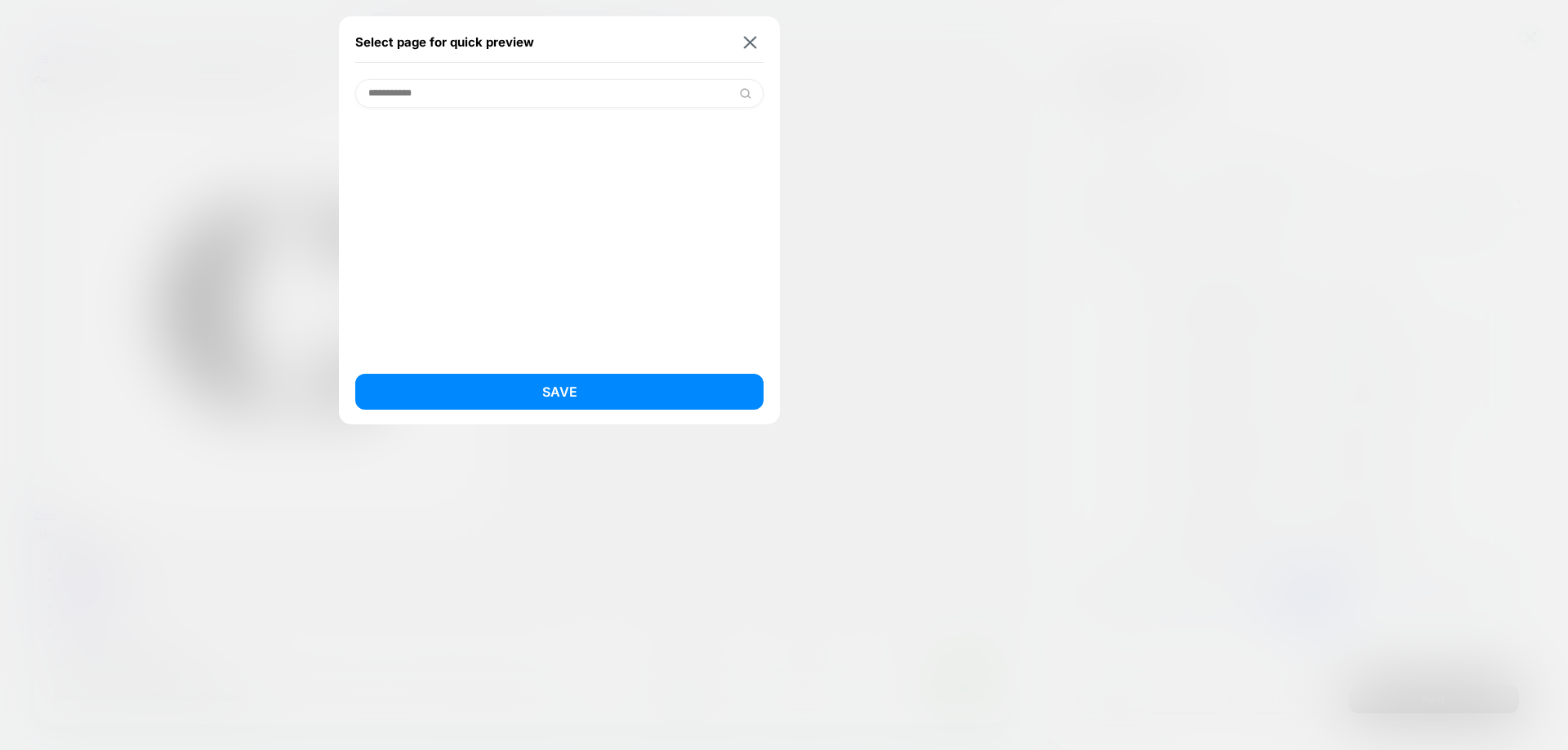
click at [748, 35] on div "Select page for quick preview" at bounding box center [558, 42] width 408 height 41
click at [747, 47] on img at bounding box center [750, 41] width 13 height 12
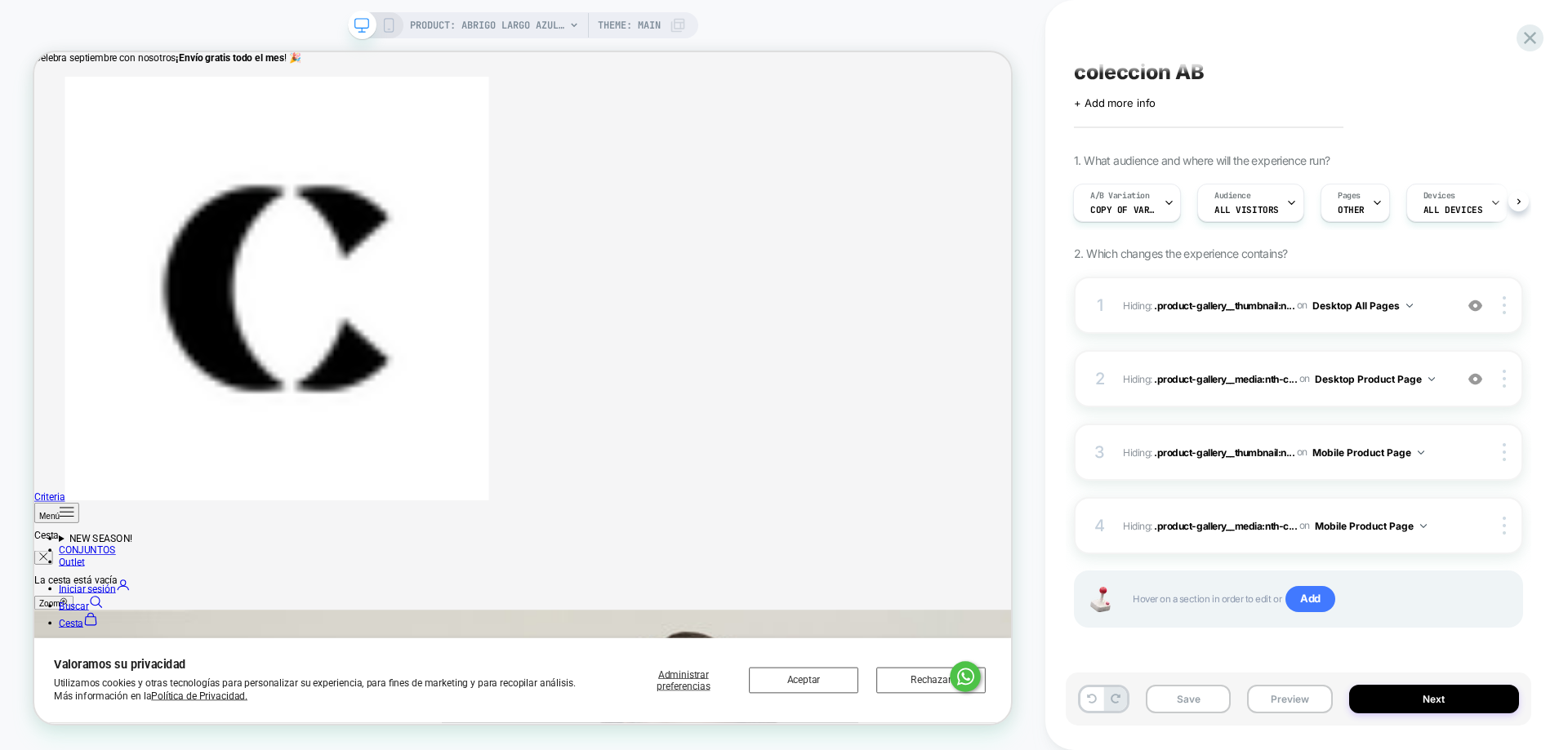
scroll to position [320, 0]
click at [1413, 689] on button "Next" at bounding box center [1435, 699] width 171 height 29
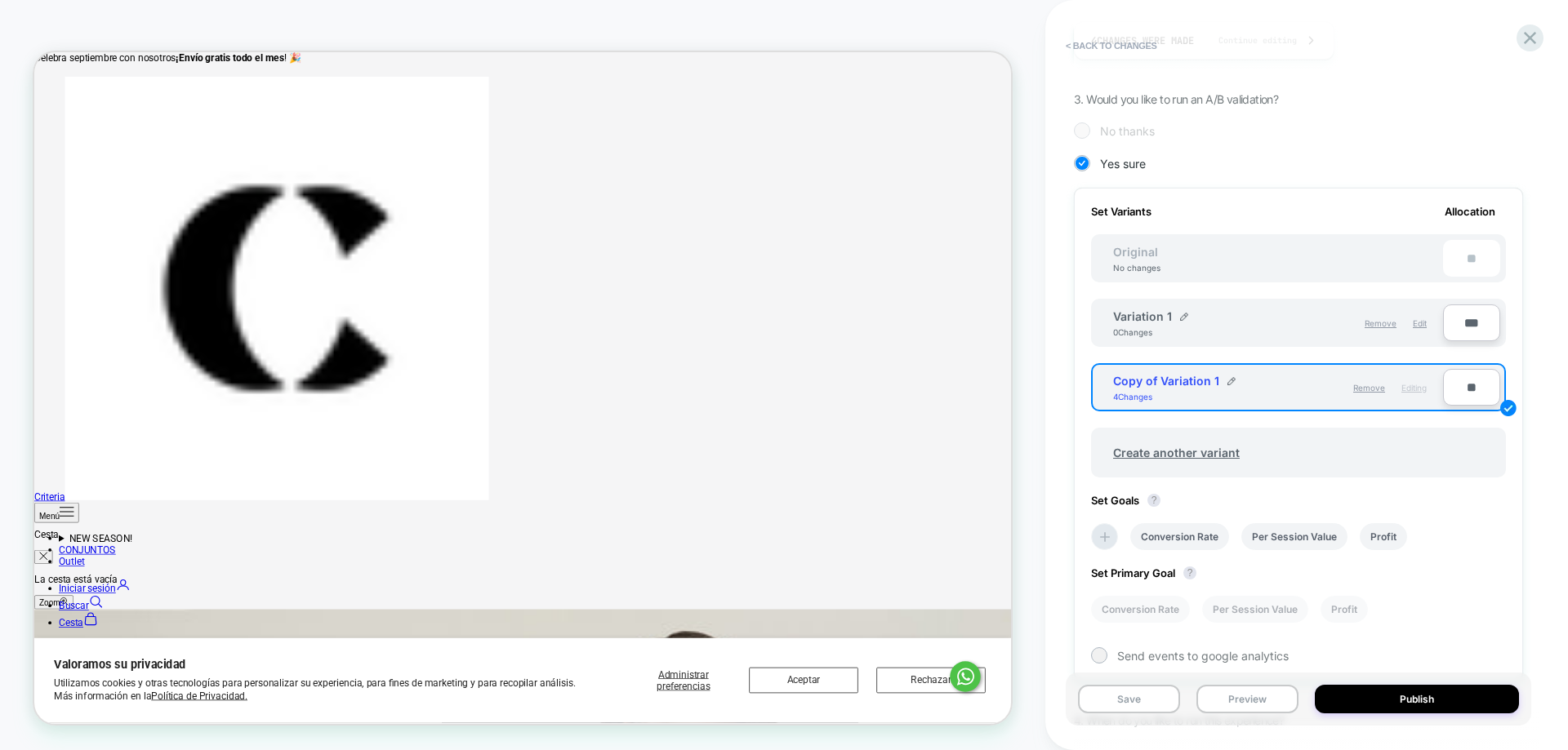
scroll to position [326, 0]
click at [1383, 322] on span "Remove" at bounding box center [1380, 322] width 32 height 10
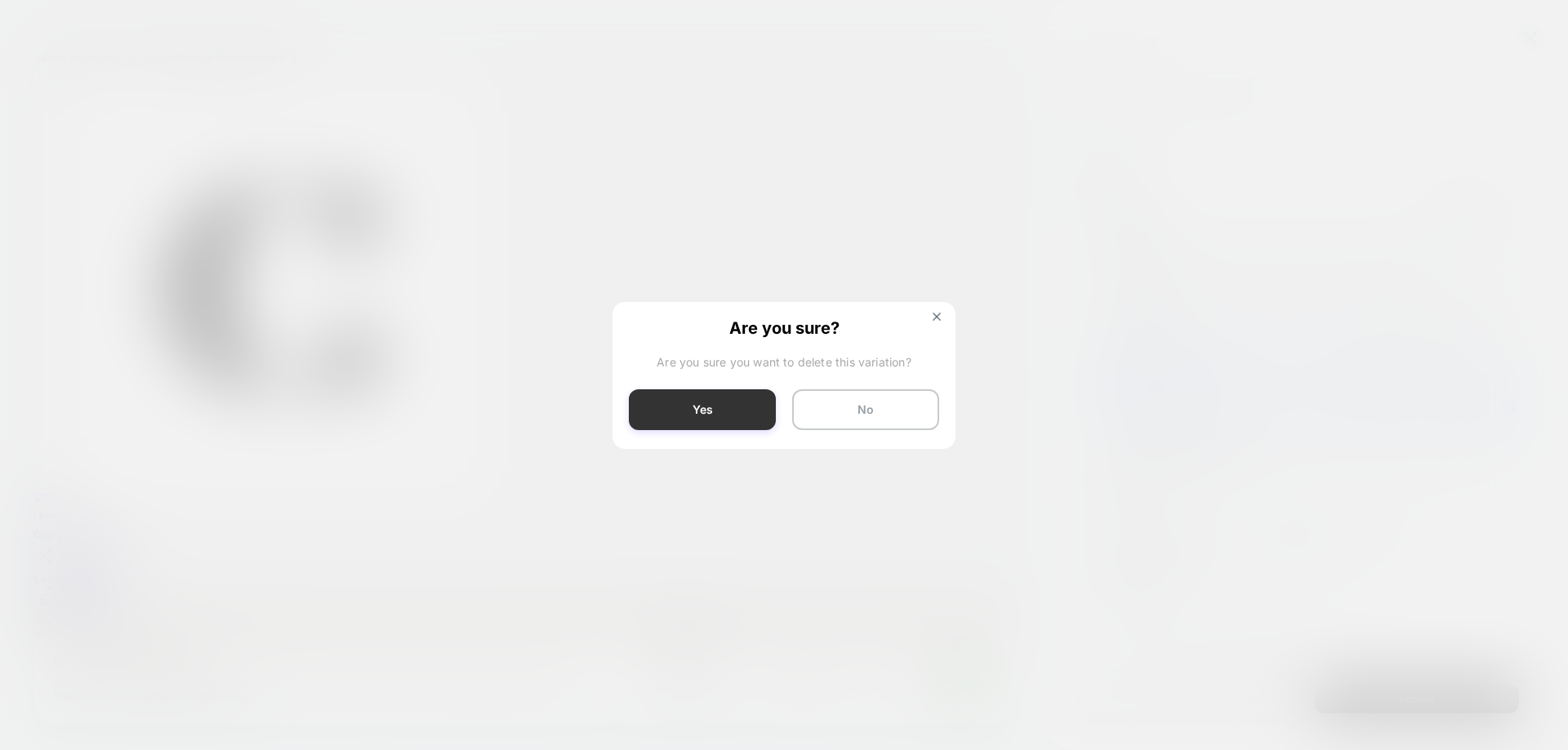
drag, startPoint x: 728, startPoint y: 413, endPoint x: 1226, endPoint y: 506, distance: 506.6
click at [728, 413] on button "Yes" at bounding box center [701, 410] width 147 height 41
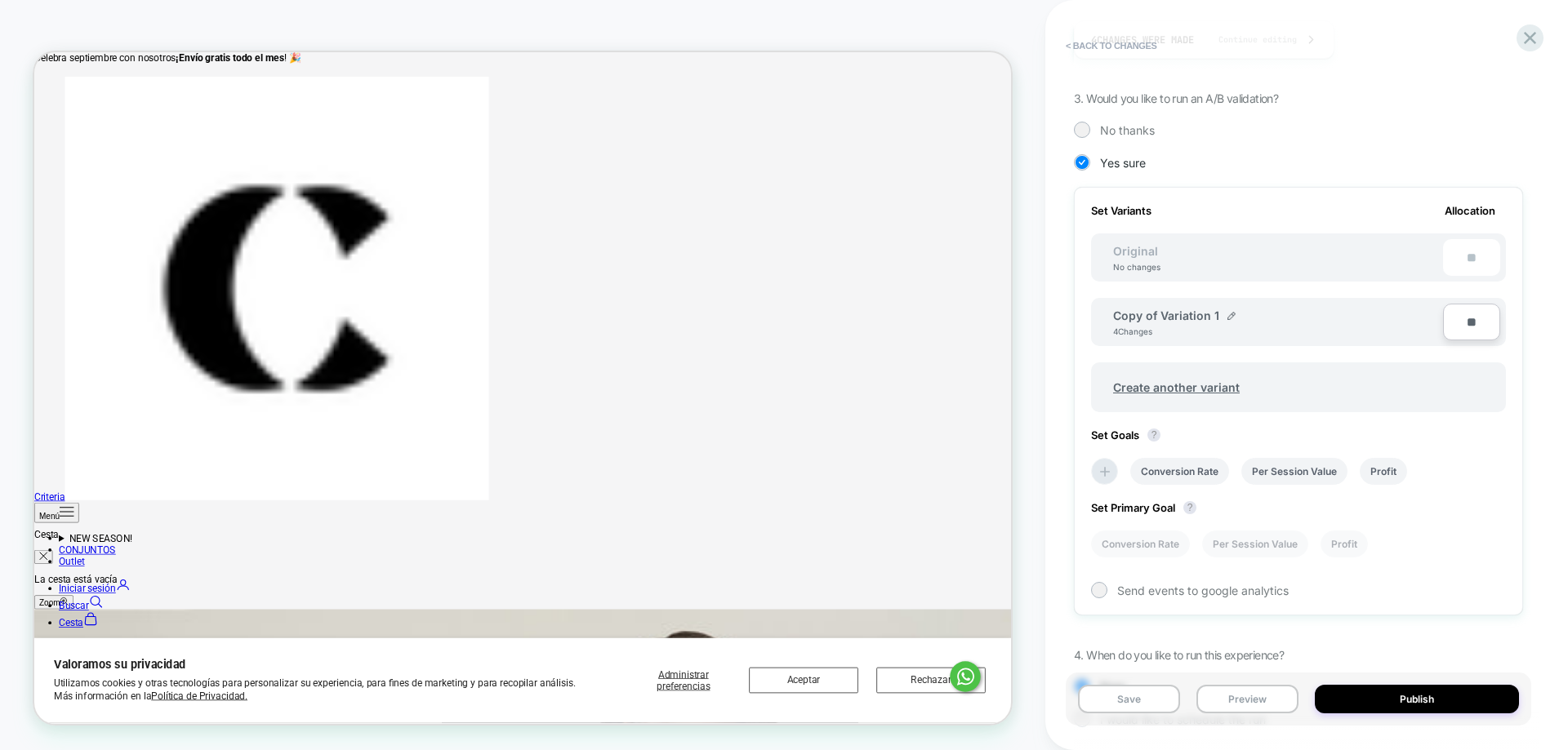
click at [1474, 331] on input "**" at bounding box center [1472, 322] width 58 height 36
type input "***"
type input "**"
type input "***"
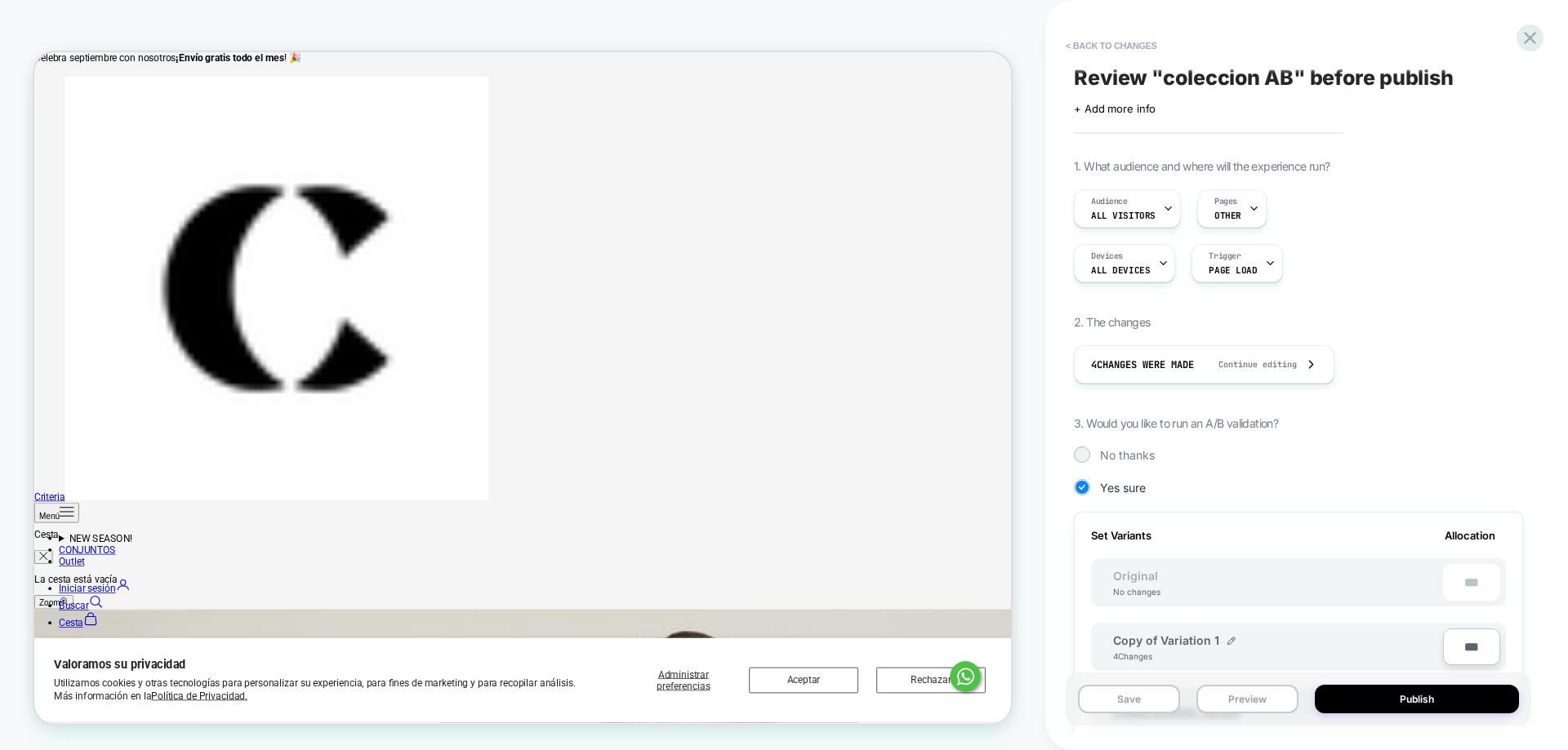
scroll to position [0, 0]
type input "***"
click at [1275, 480] on div "1. What audience and where will the experience run? Audience All Visitors Pages…" at bounding box center [1298, 620] width 449 height 917
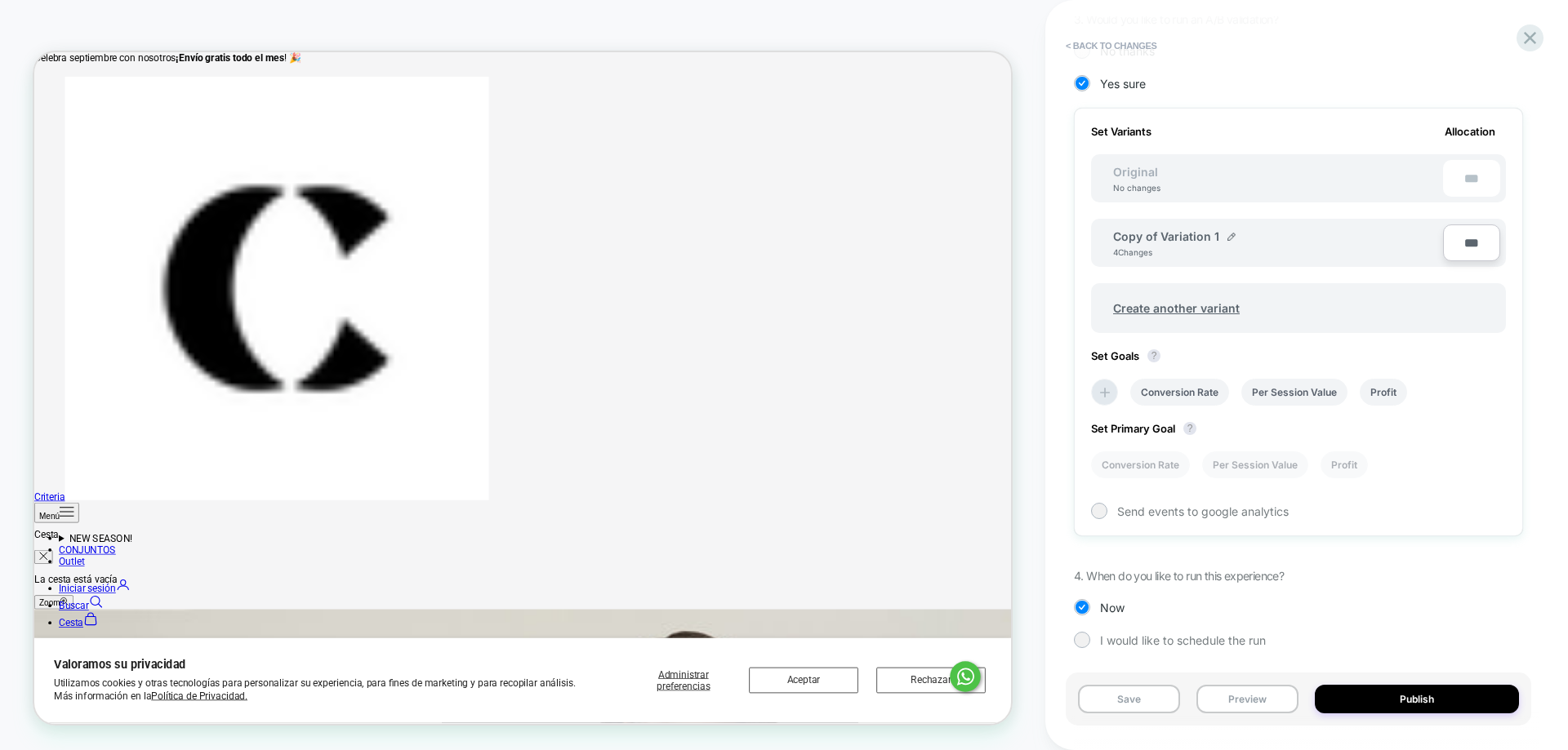
scroll to position [408, 0]
click at [1101, 41] on button "< Back to changes" at bounding box center [1111, 45] width 107 height 26
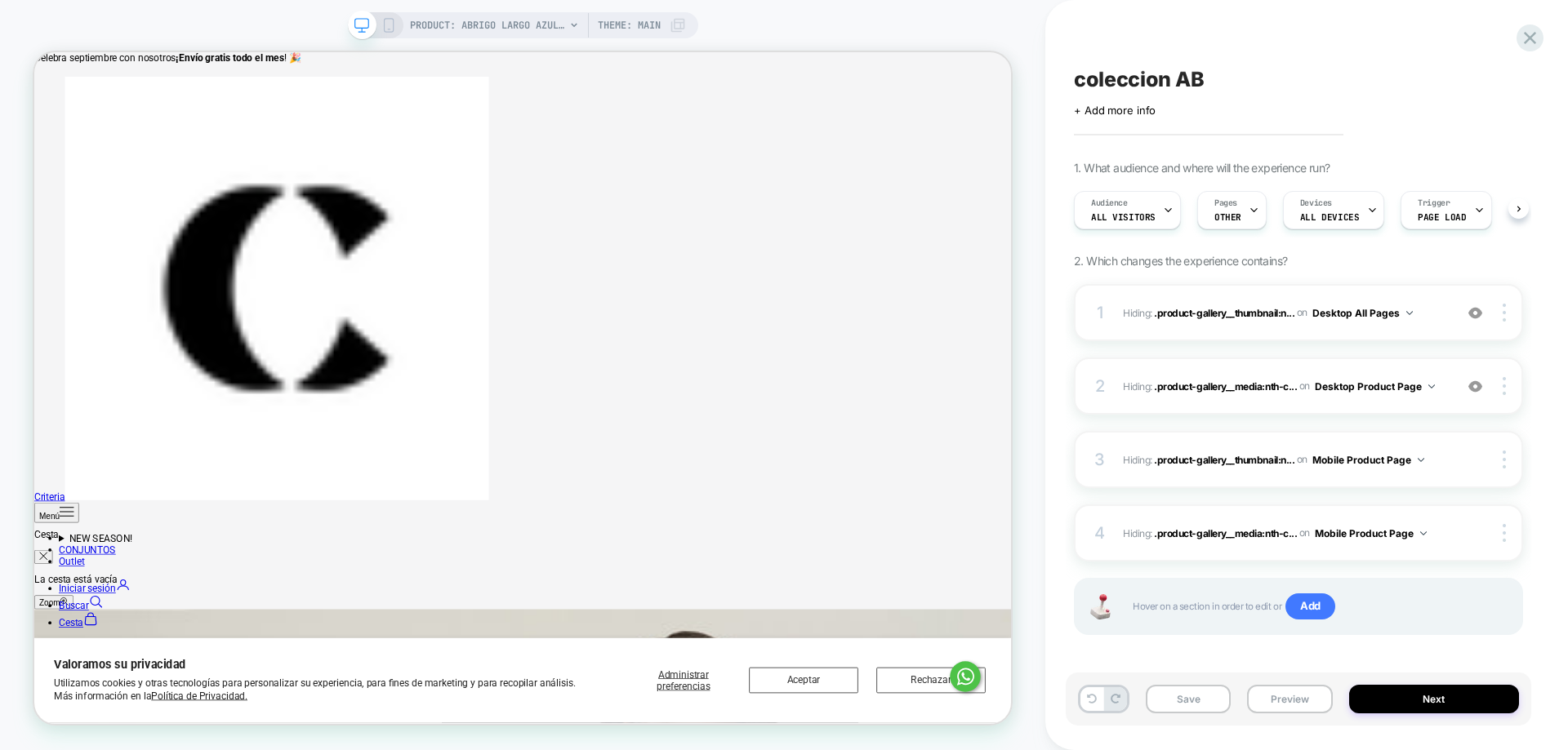
scroll to position [0, 1]
click at [1415, 701] on button "Next" at bounding box center [1435, 699] width 171 height 29
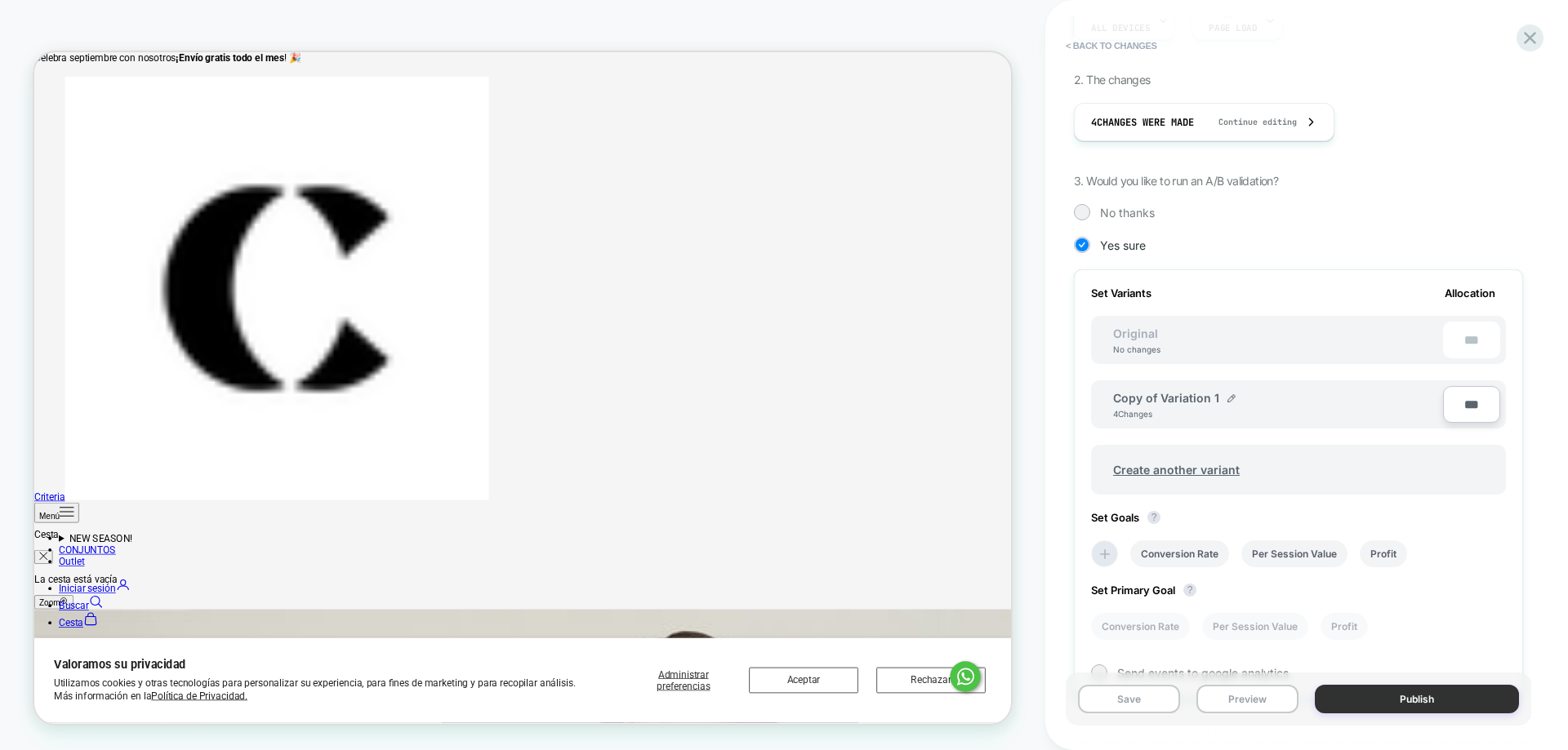
scroll to position [245, 0]
click at [1369, 702] on button "Publish" at bounding box center [1416, 699] width 204 height 29
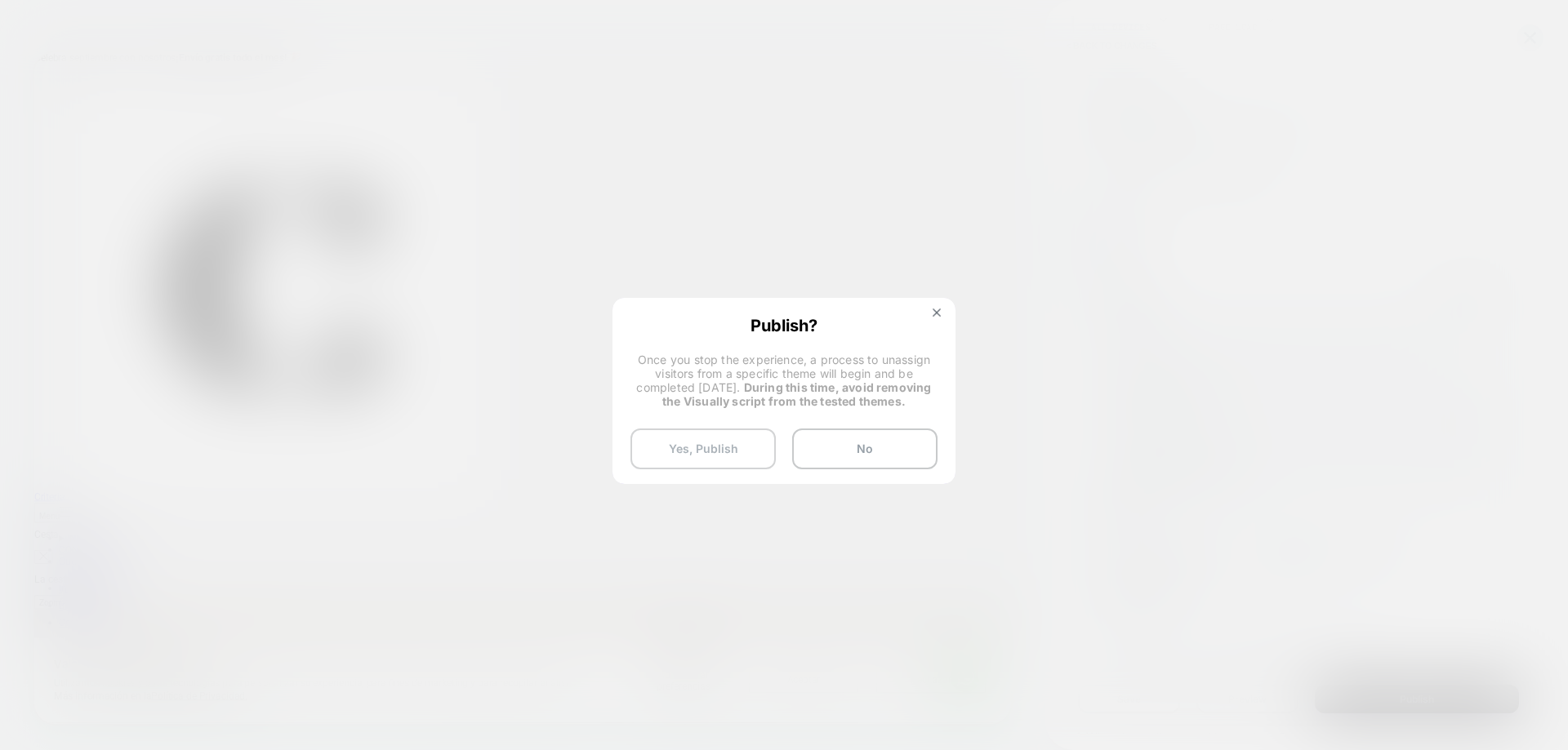
click at [751, 450] on button "Yes, Publish" at bounding box center [702, 449] width 145 height 41
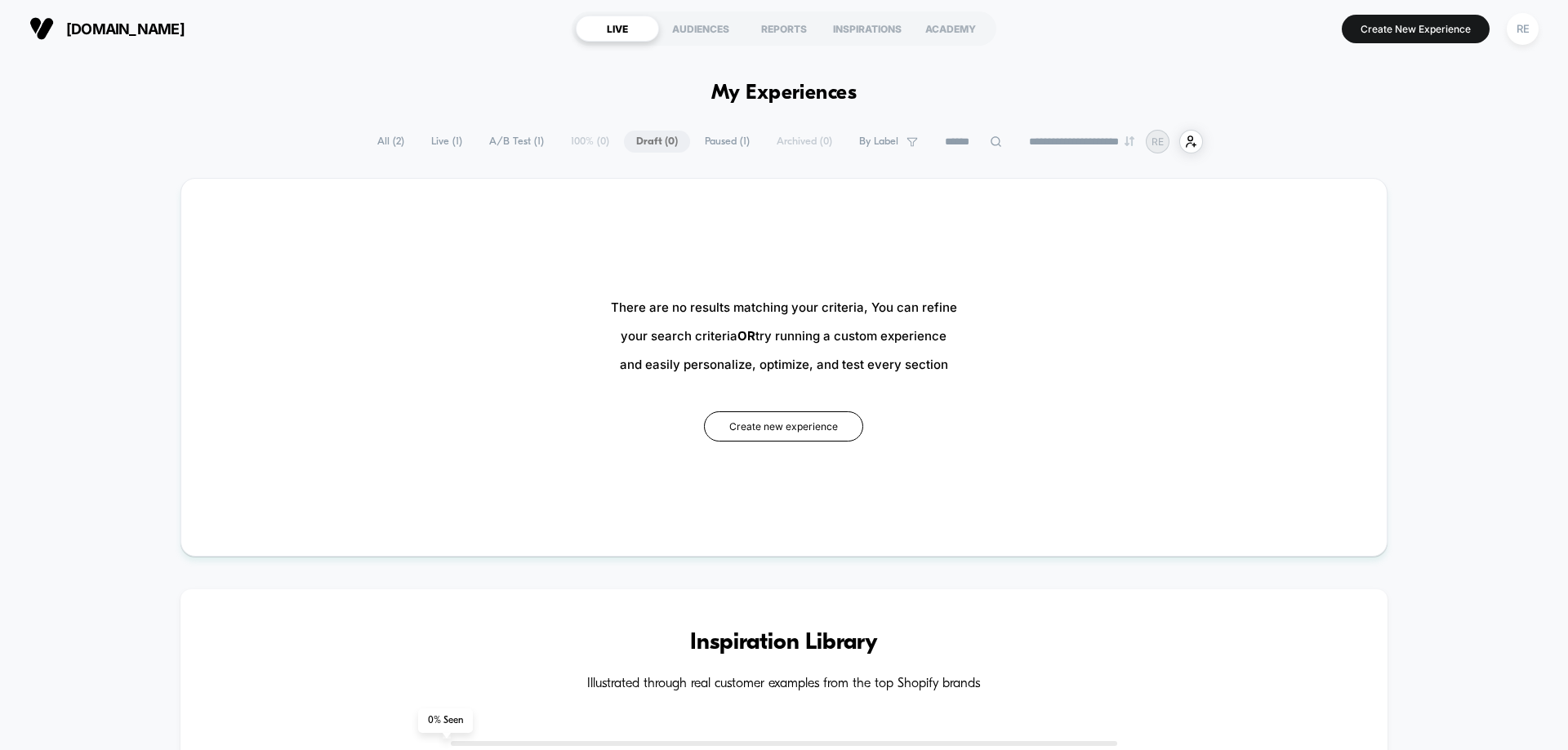
drag, startPoint x: 1567, startPoint y: 473, endPoint x: 1553, endPoint y: 475, distance: 14.1
click at [424, 148] on span "Live ( 1 )" at bounding box center [447, 141] width 56 height 22
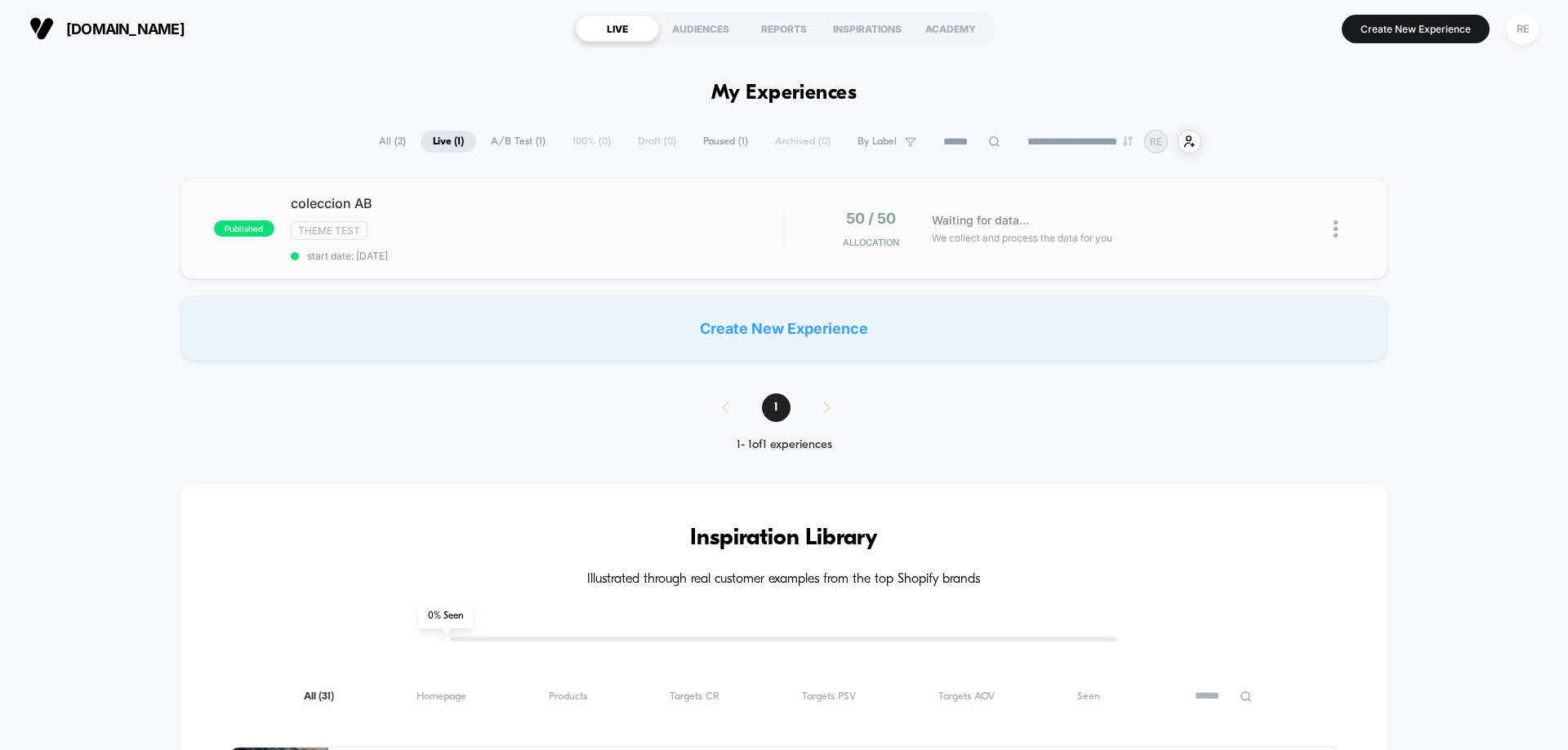
click at [1338, 225] on img at bounding box center [1336, 229] width 4 height 17
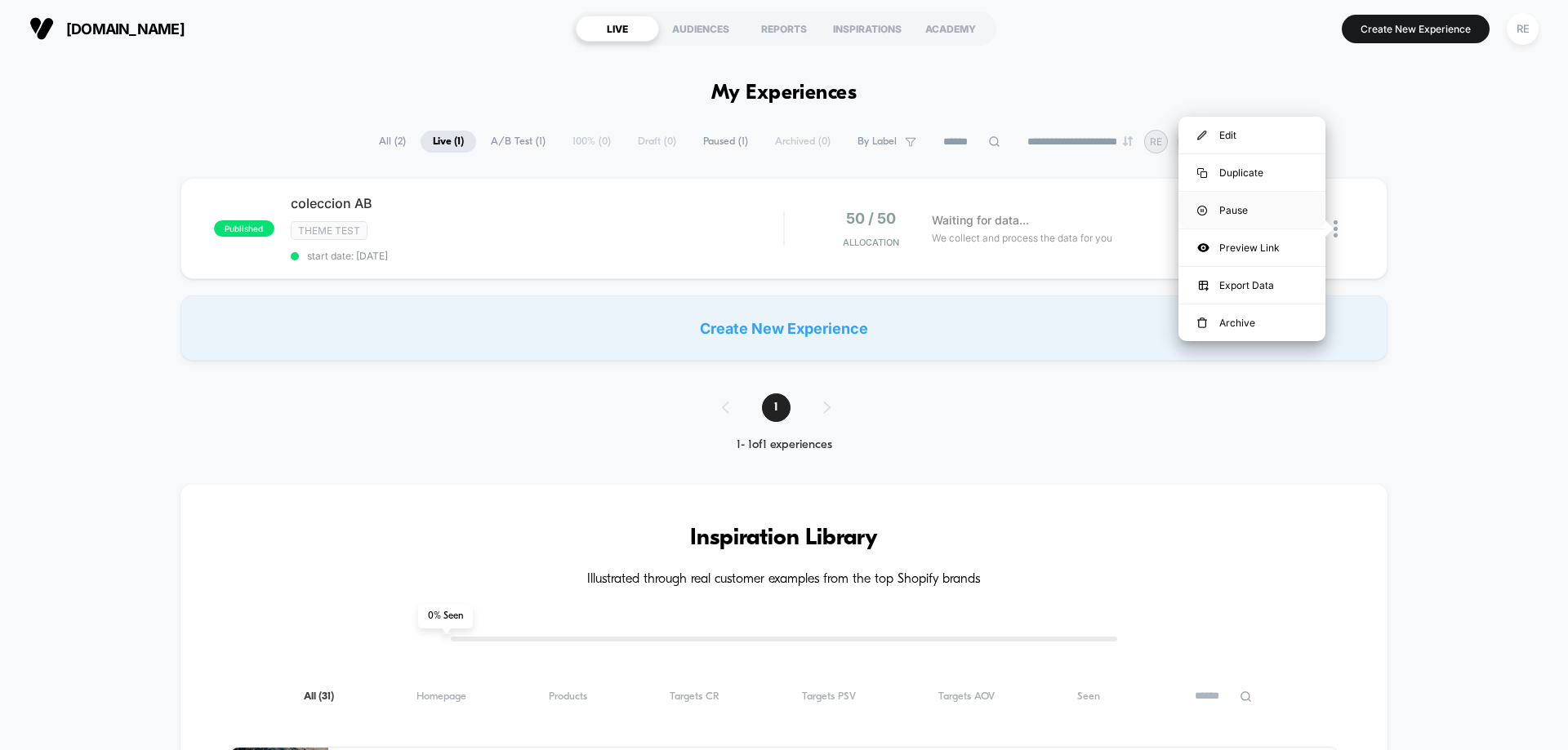
click at [1251, 211] on div "Pause" at bounding box center [1251, 210] width 147 height 36
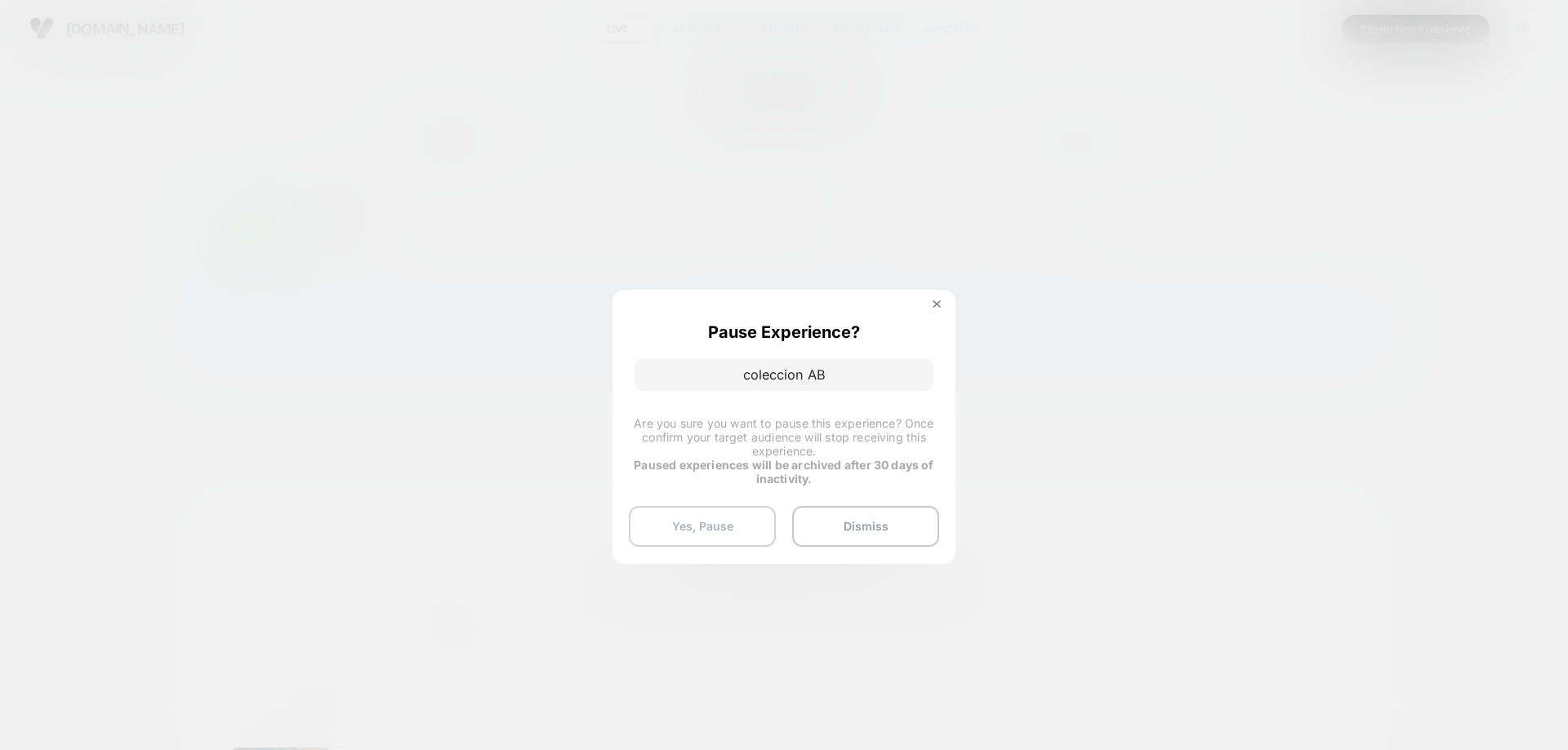
click at [719, 519] on button "Yes, Pause" at bounding box center [701, 527] width 147 height 41
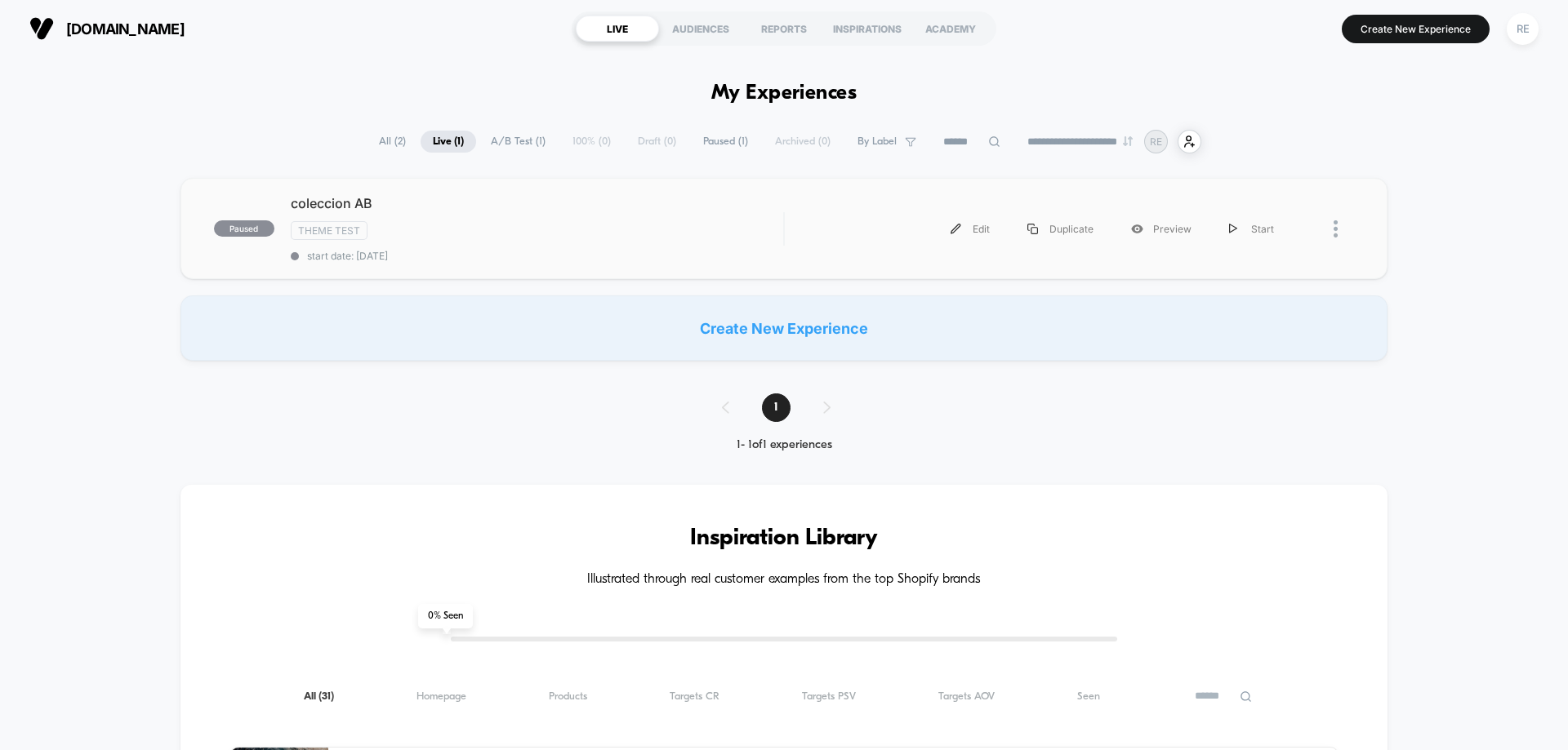
click at [1330, 225] on div at bounding box center [1323, 229] width 61 height 36
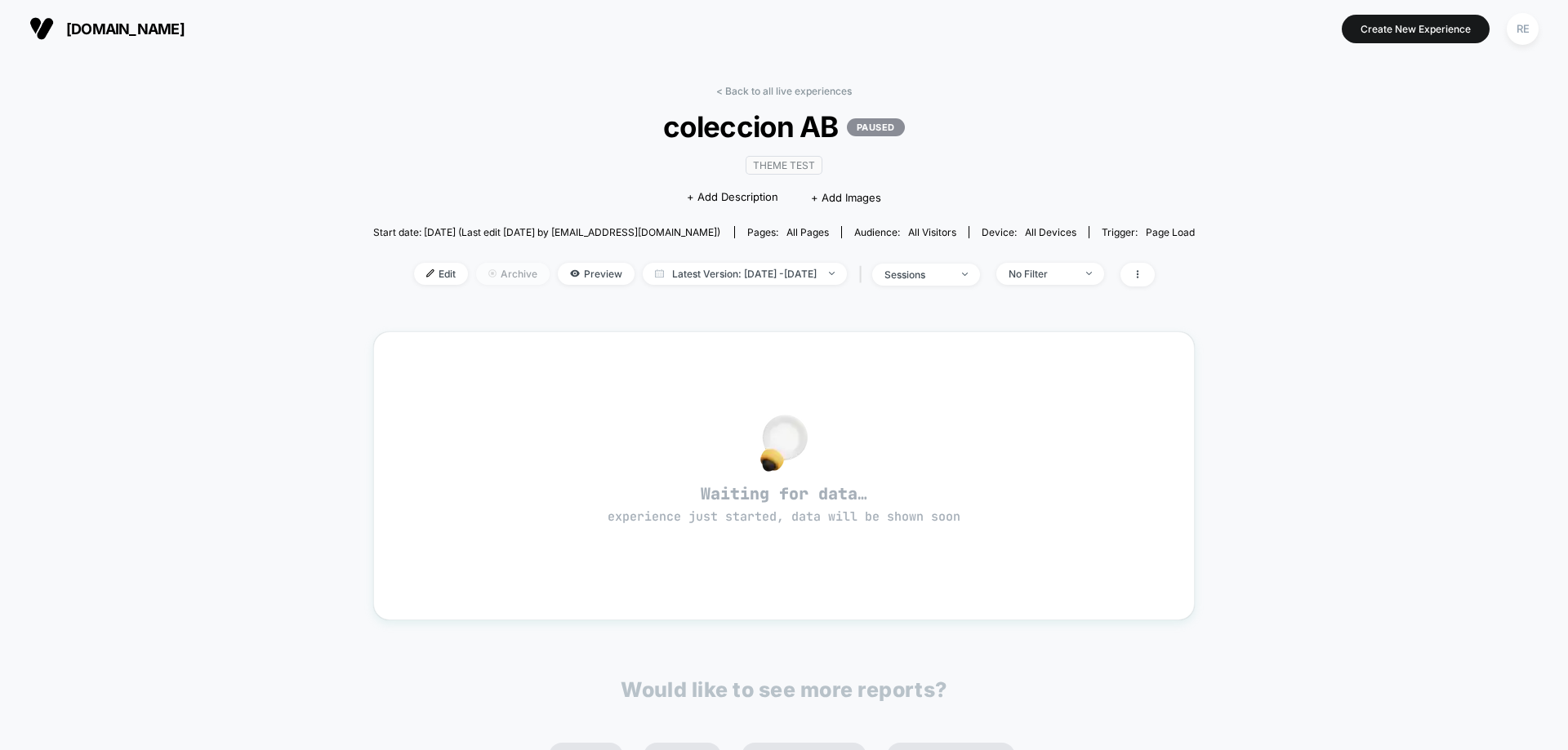
click at [494, 276] on span "Archive" at bounding box center [512, 273] width 74 height 22
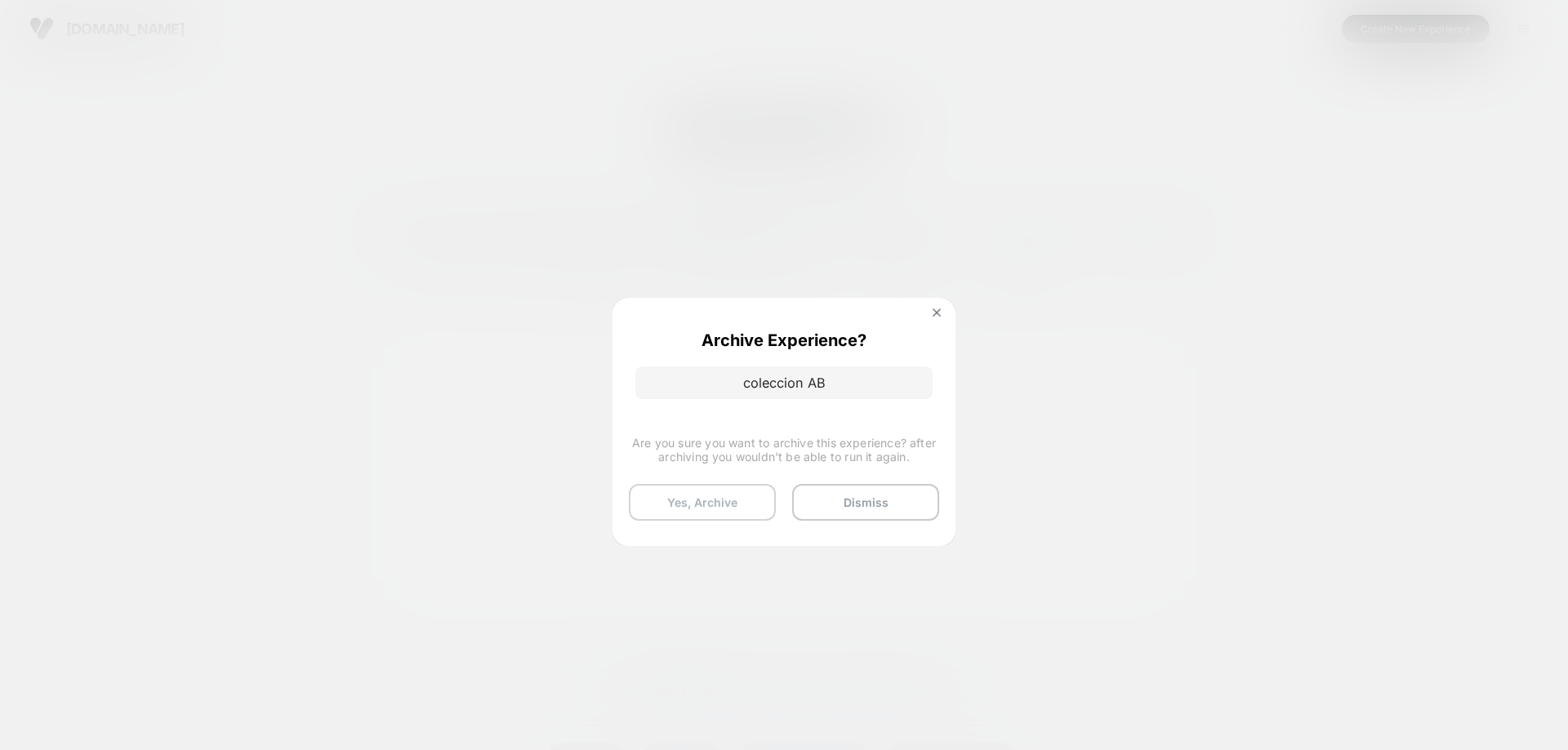
click at [727, 501] on button "Yes, Archive" at bounding box center [701, 503] width 147 height 36
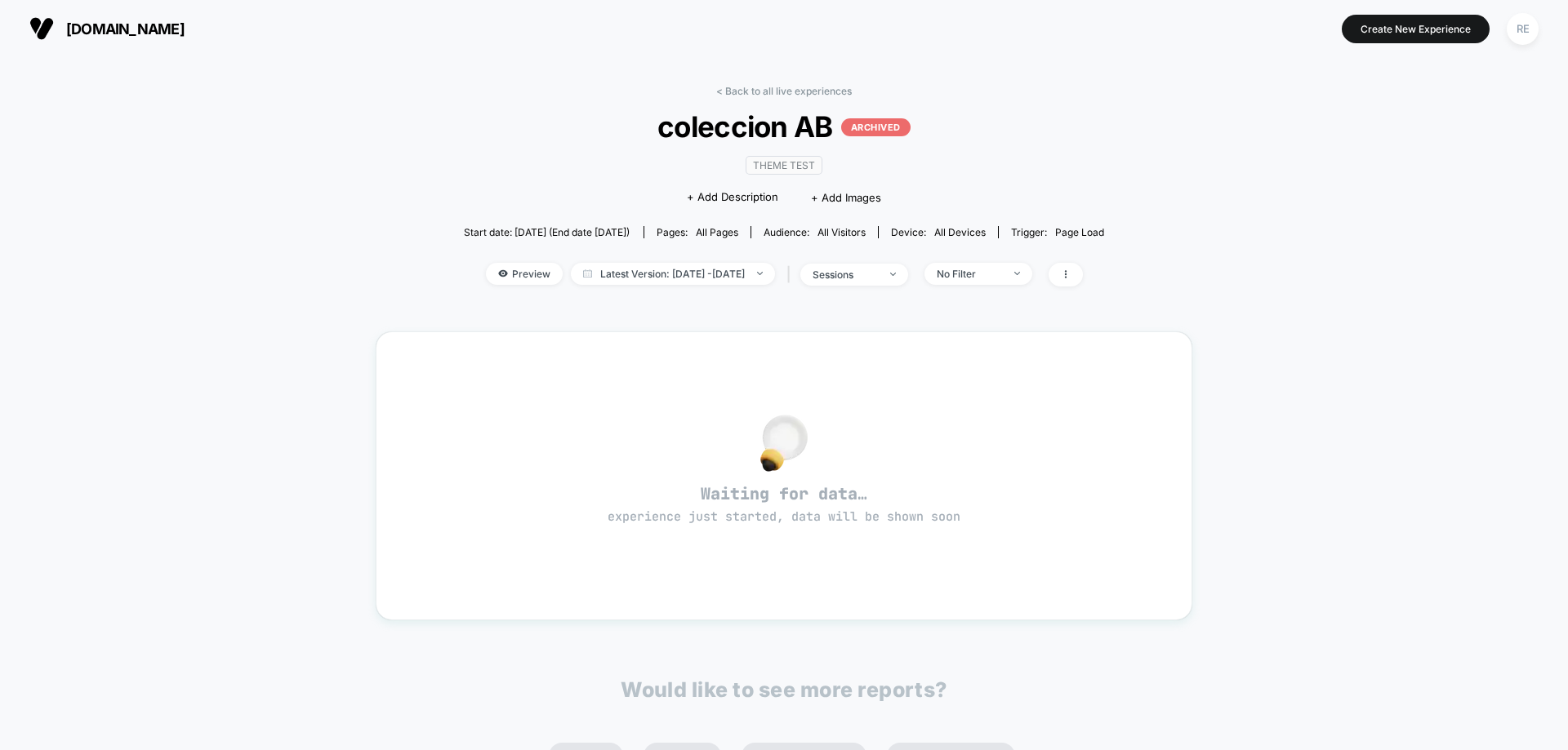
click at [760, 101] on div "< Back to all live experiences coleccion AB ARCHIVED Theme Test Click to edit e…" at bounding box center [784, 195] width 641 height 222
click at [759, 96] on link "< Back to all live experiences" at bounding box center [783, 90] width 135 height 12
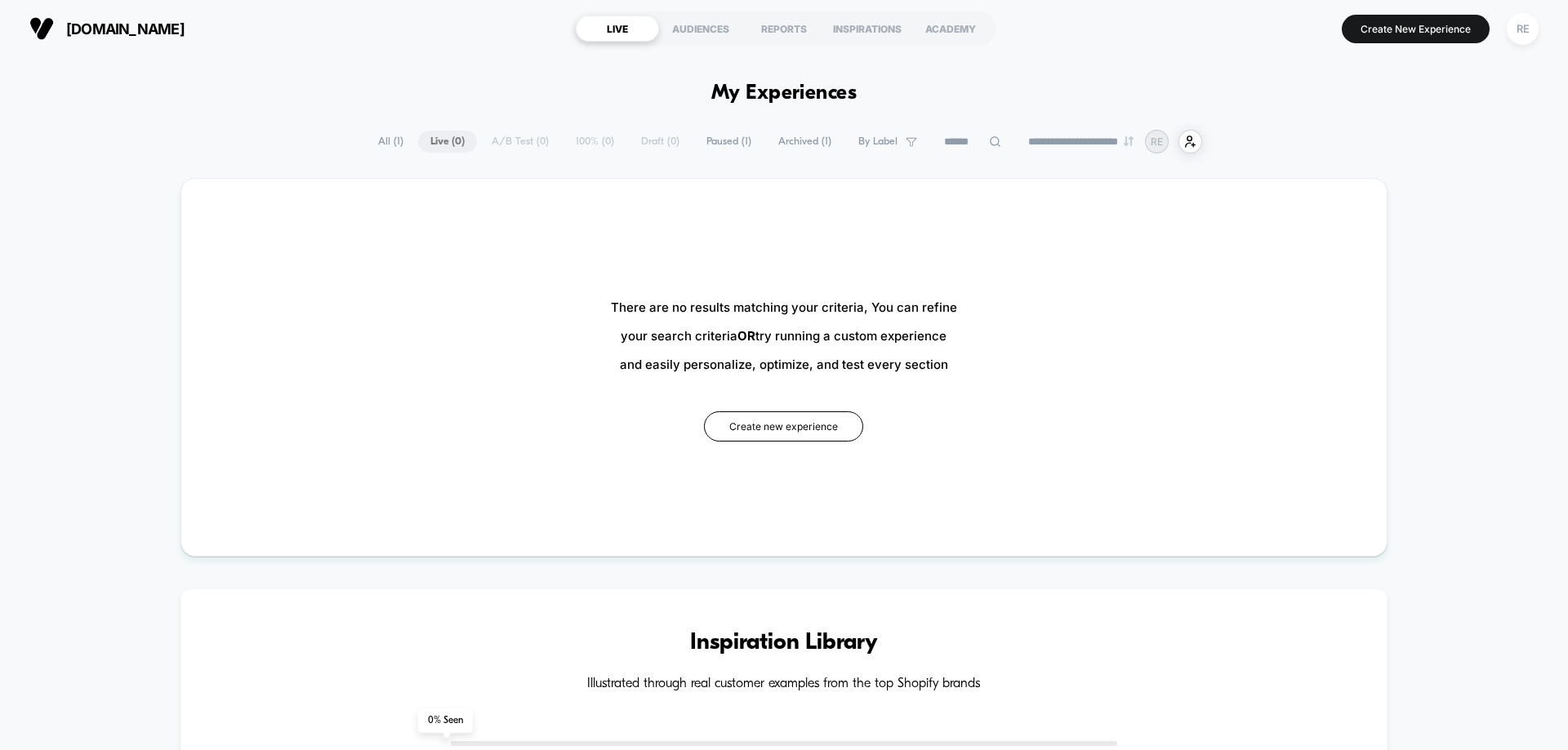
click at [710, 144] on span "Paused ( 1 )" at bounding box center [728, 141] width 69 height 22
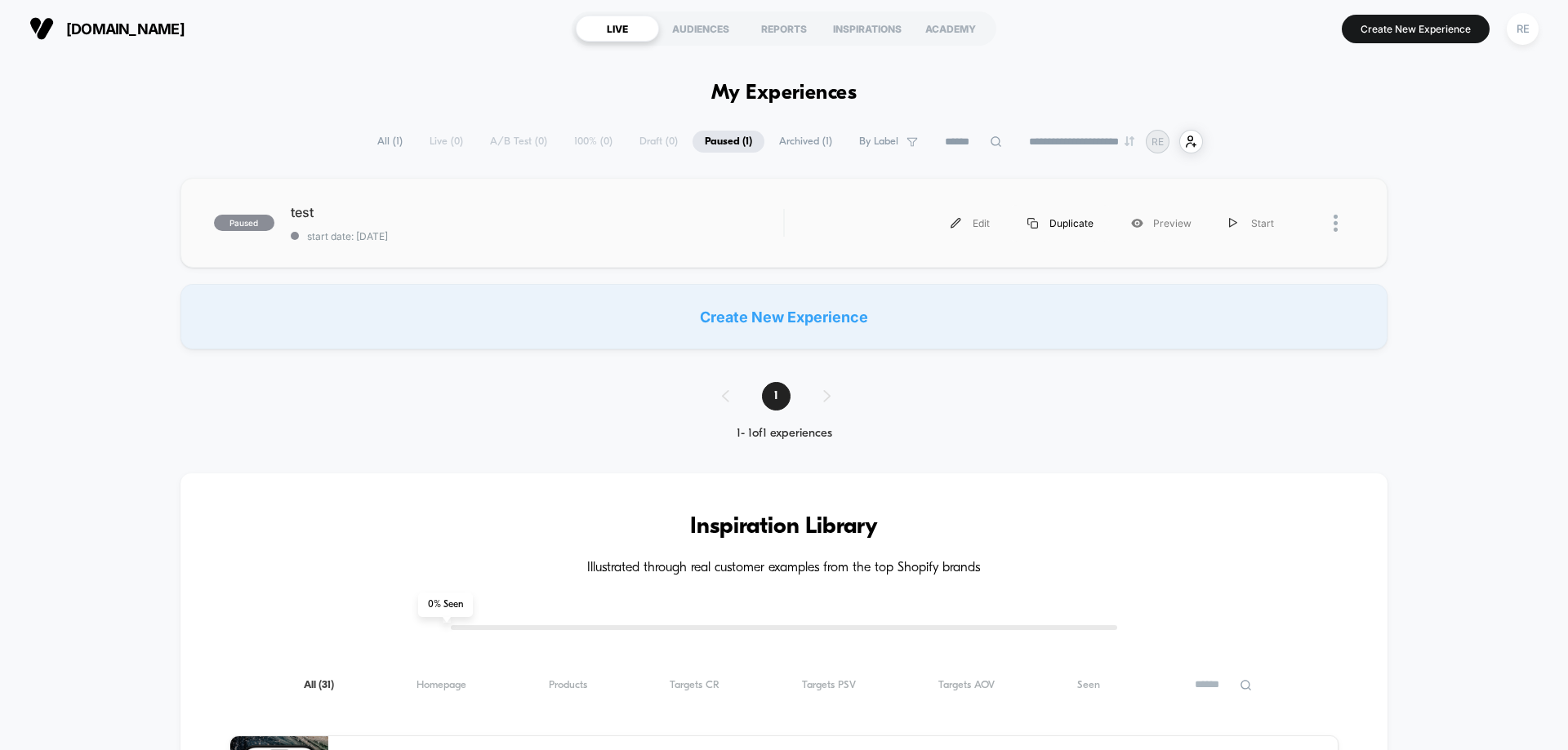
click at [1056, 228] on div "Duplicate" at bounding box center [1060, 223] width 104 height 36
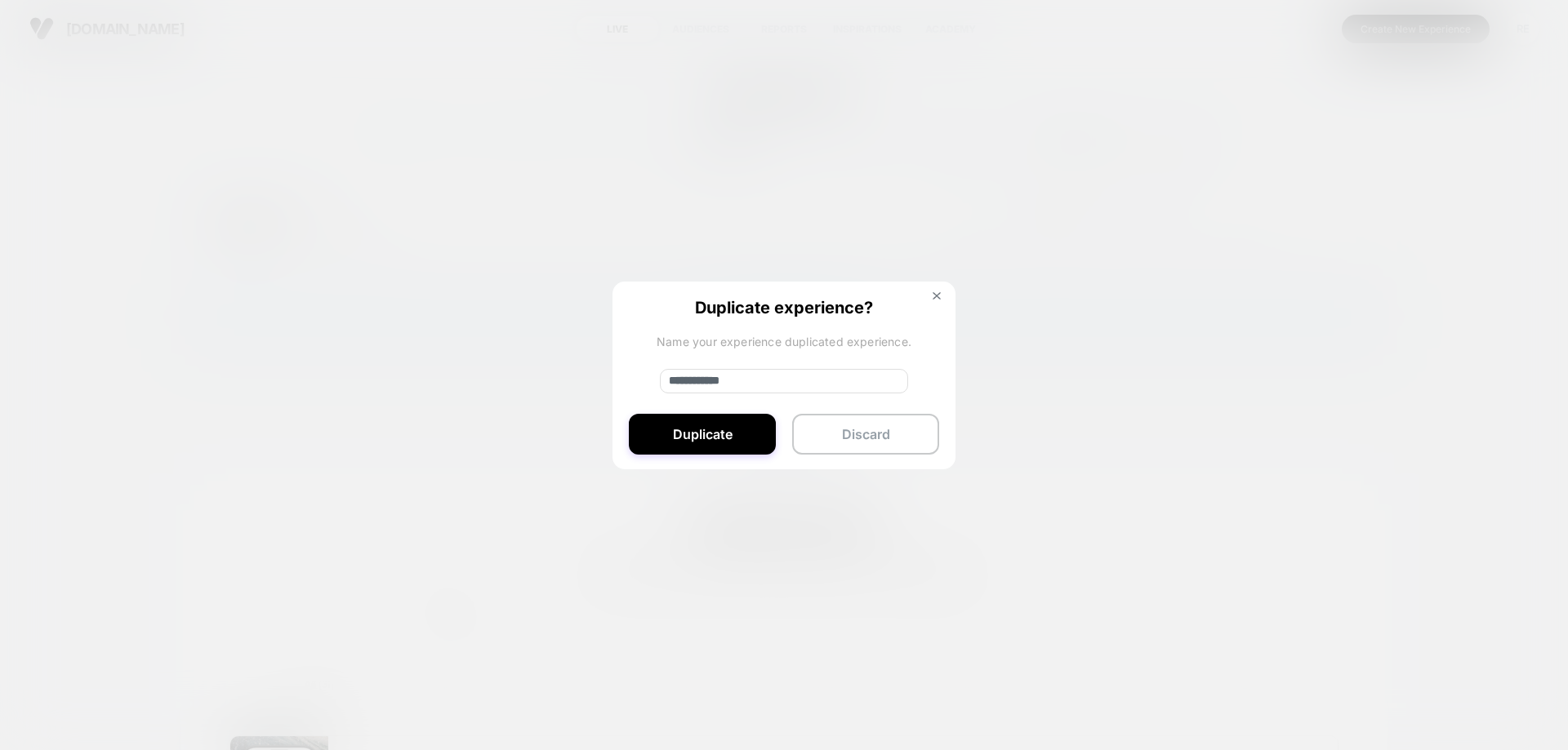
click at [793, 385] on input "**********" at bounding box center [784, 382] width 249 height 25
type input "**********"
click at [704, 441] on button "Duplicate" at bounding box center [701, 434] width 147 height 41
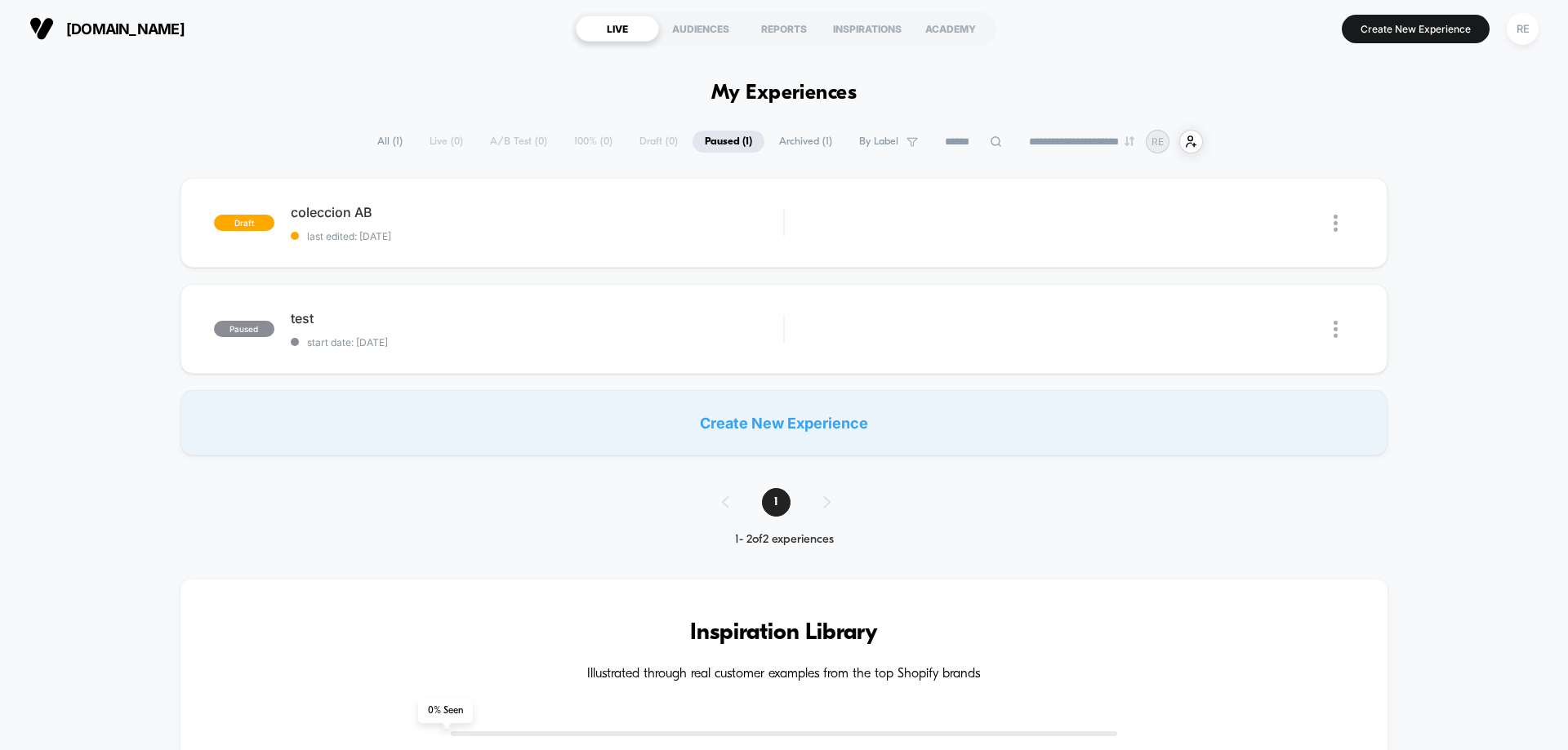
click at [965, 221] on div "Edit" at bounding box center [970, 223] width 77 height 36
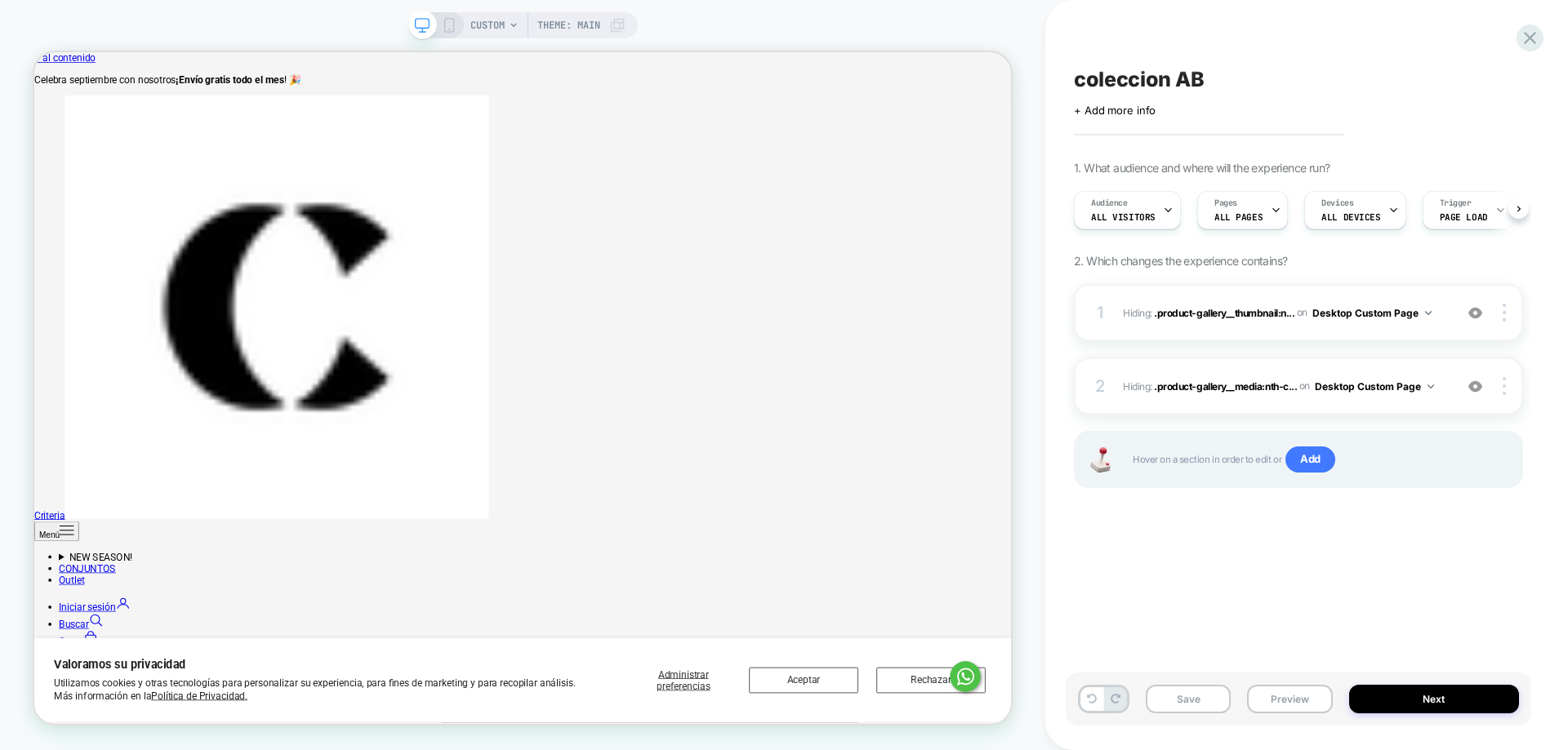
scroll to position [0, 1]
click at [1509, 319] on div at bounding box center [1507, 313] width 31 height 18
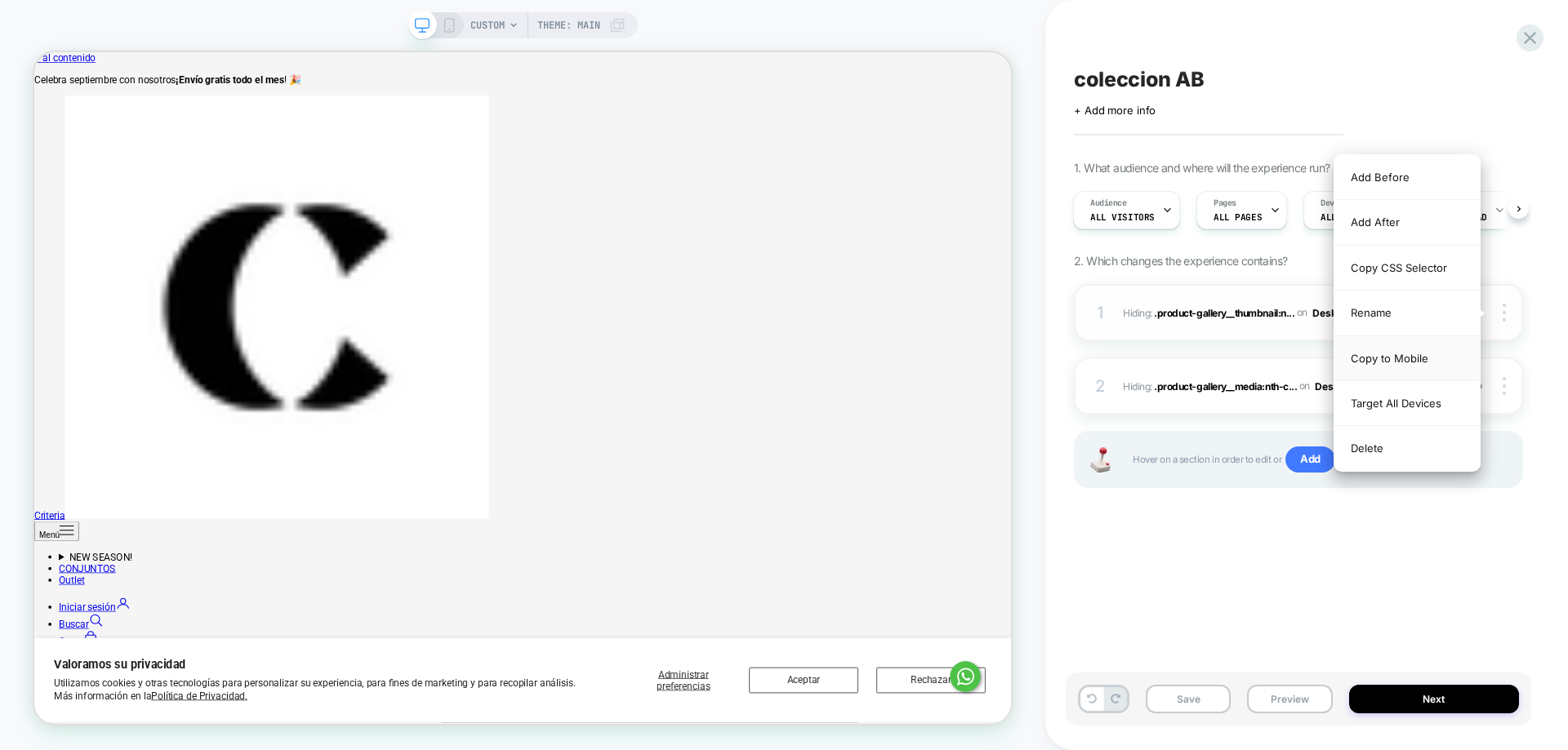
click at [1412, 360] on div "Copy to Mobile" at bounding box center [1406, 359] width 145 height 45
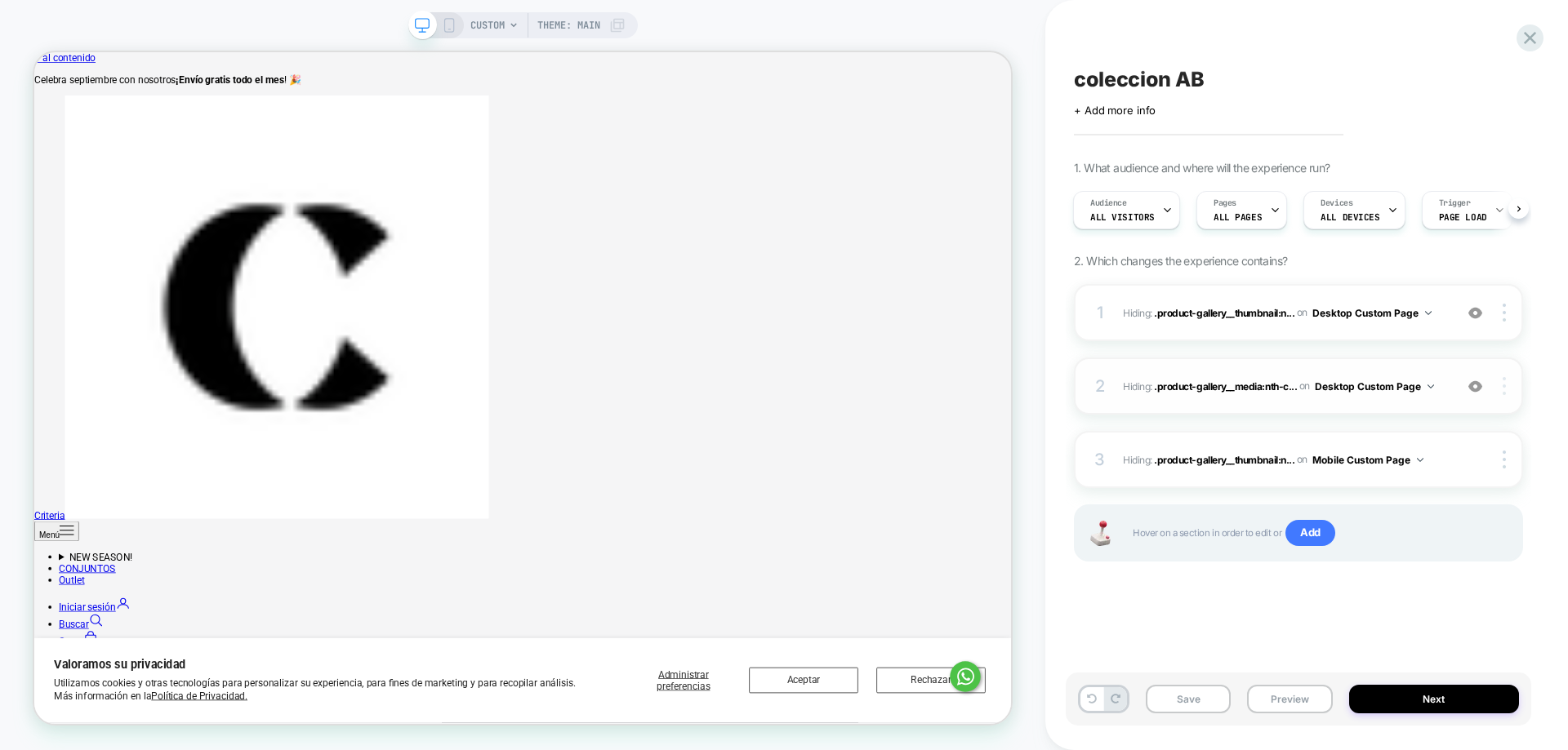
click at [1509, 388] on div at bounding box center [1507, 386] width 31 height 18
click at [1505, 381] on img at bounding box center [1504, 386] width 3 height 18
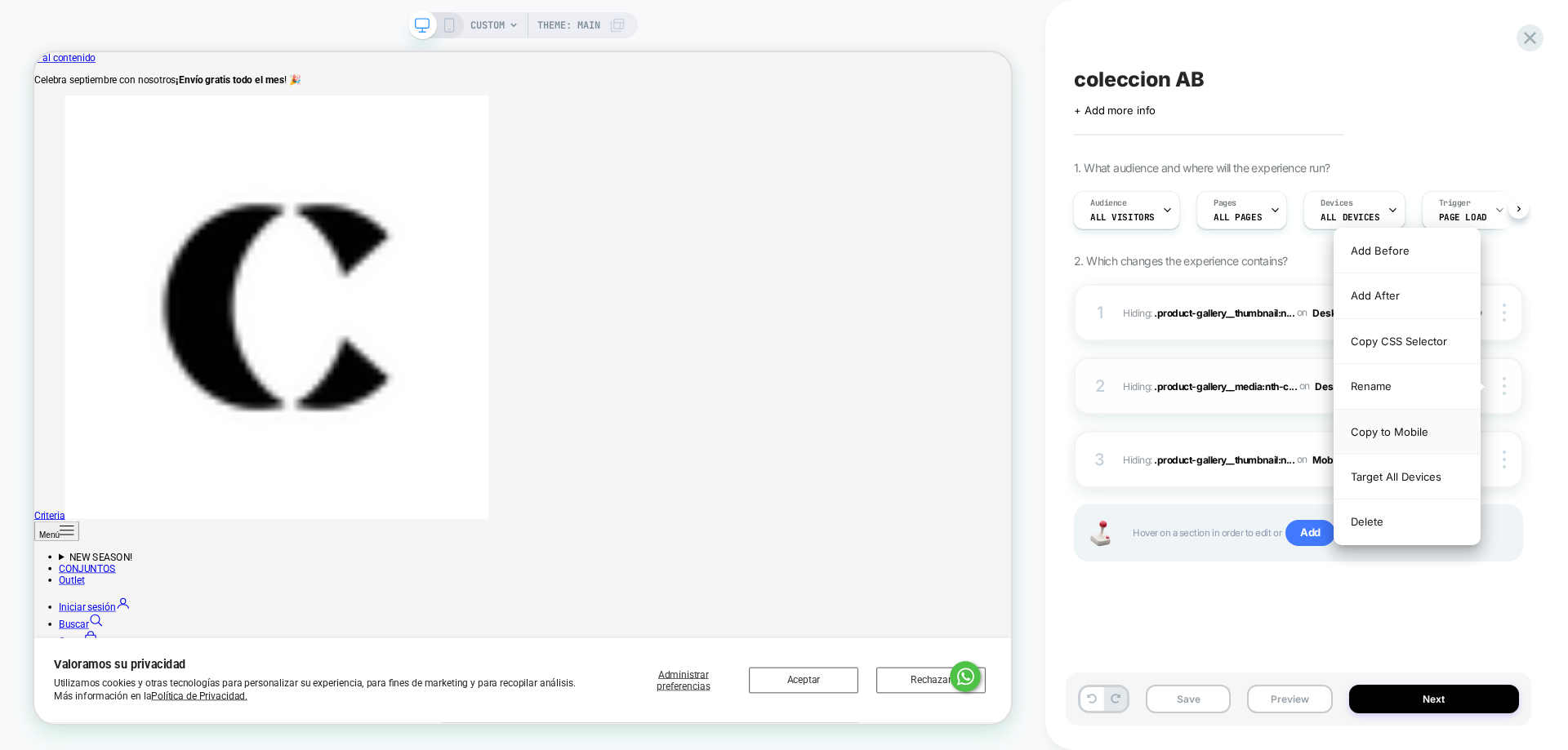
click at [1395, 429] on div "Copy to Mobile" at bounding box center [1406, 432] width 145 height 45
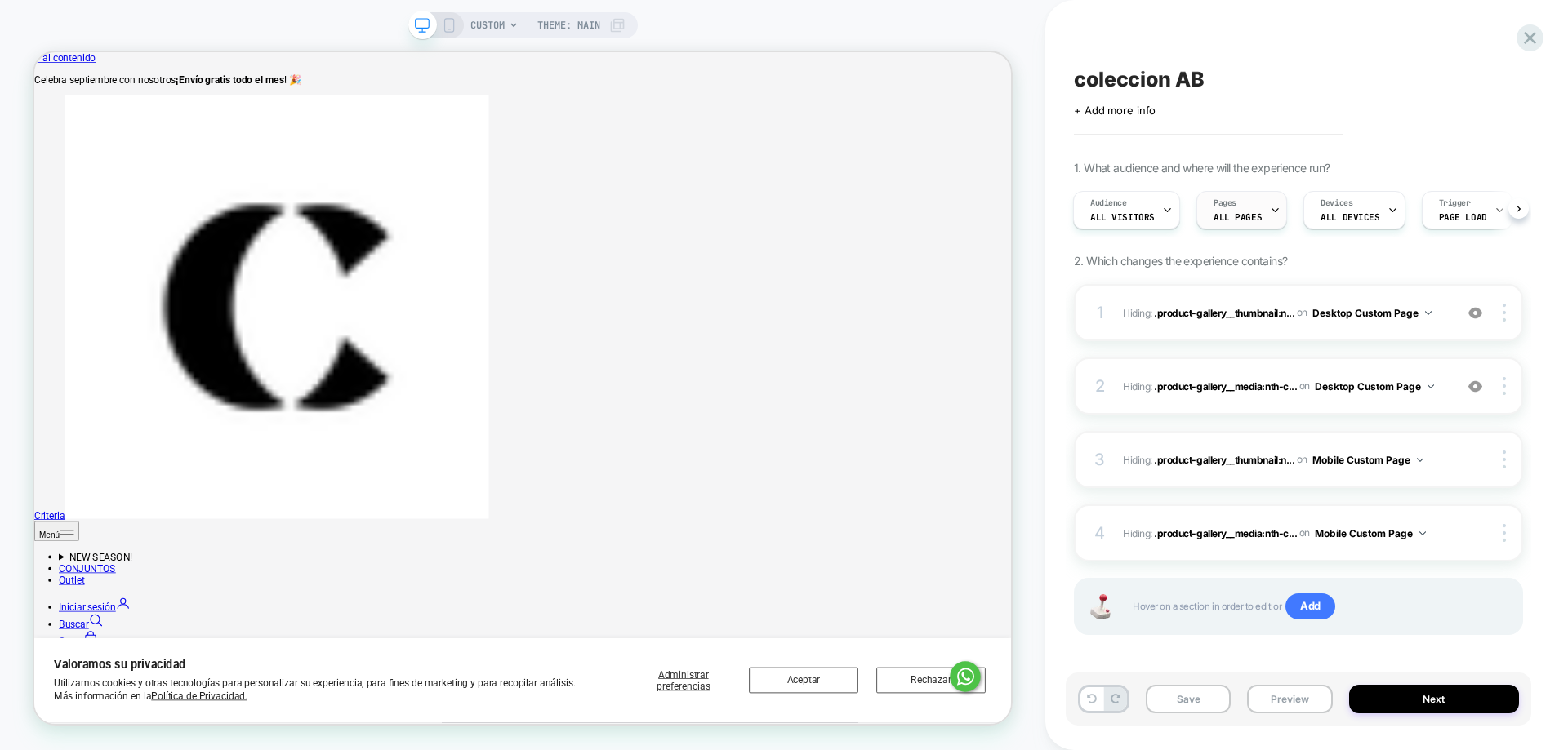
click at [1228, 217] on span "ALL PAGES" at bounding box center [1237, 217] width 48 height 12
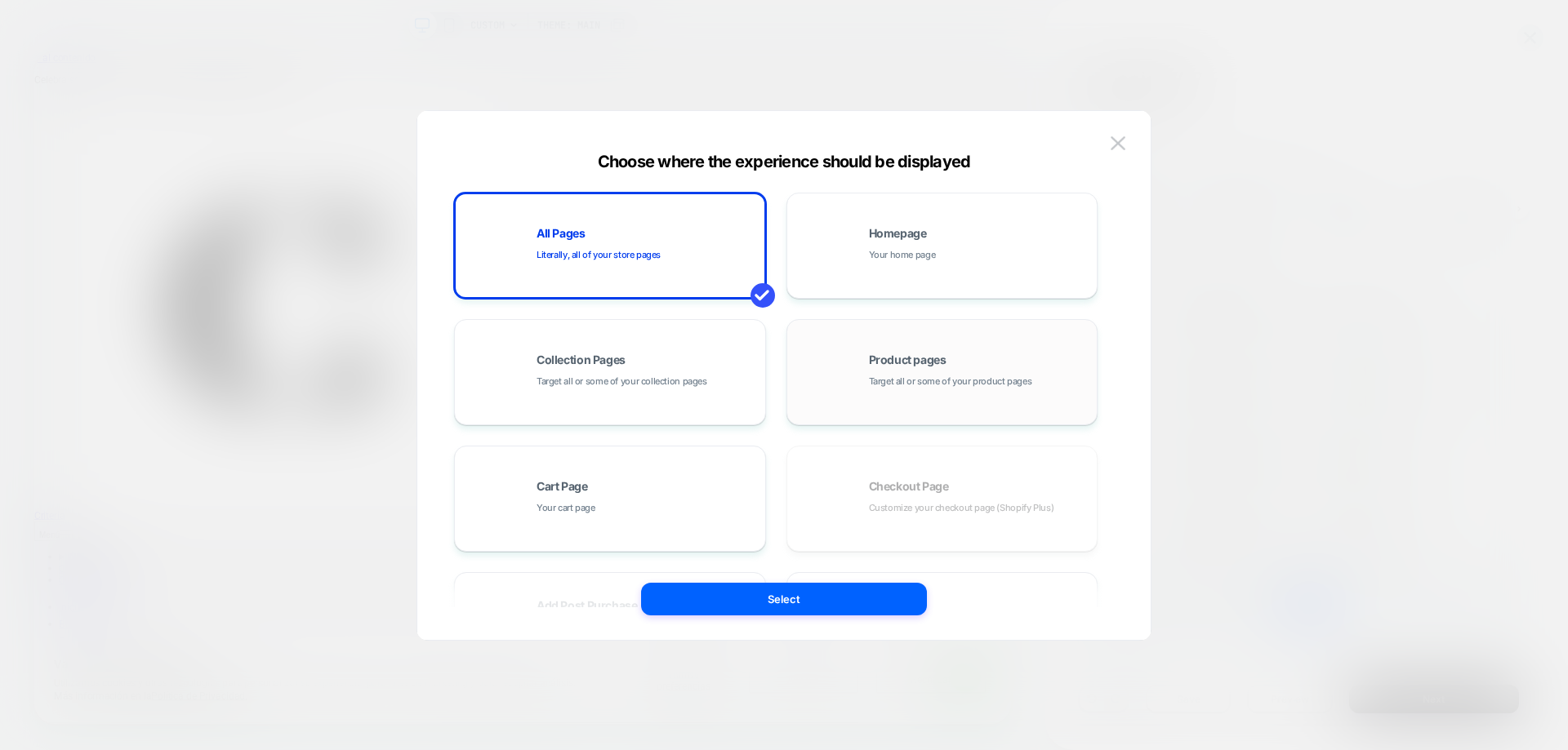
click at [928, 368] on div "Product pages Target all or some of your product pages" at bounding box center [979, 371] width 221 height 35
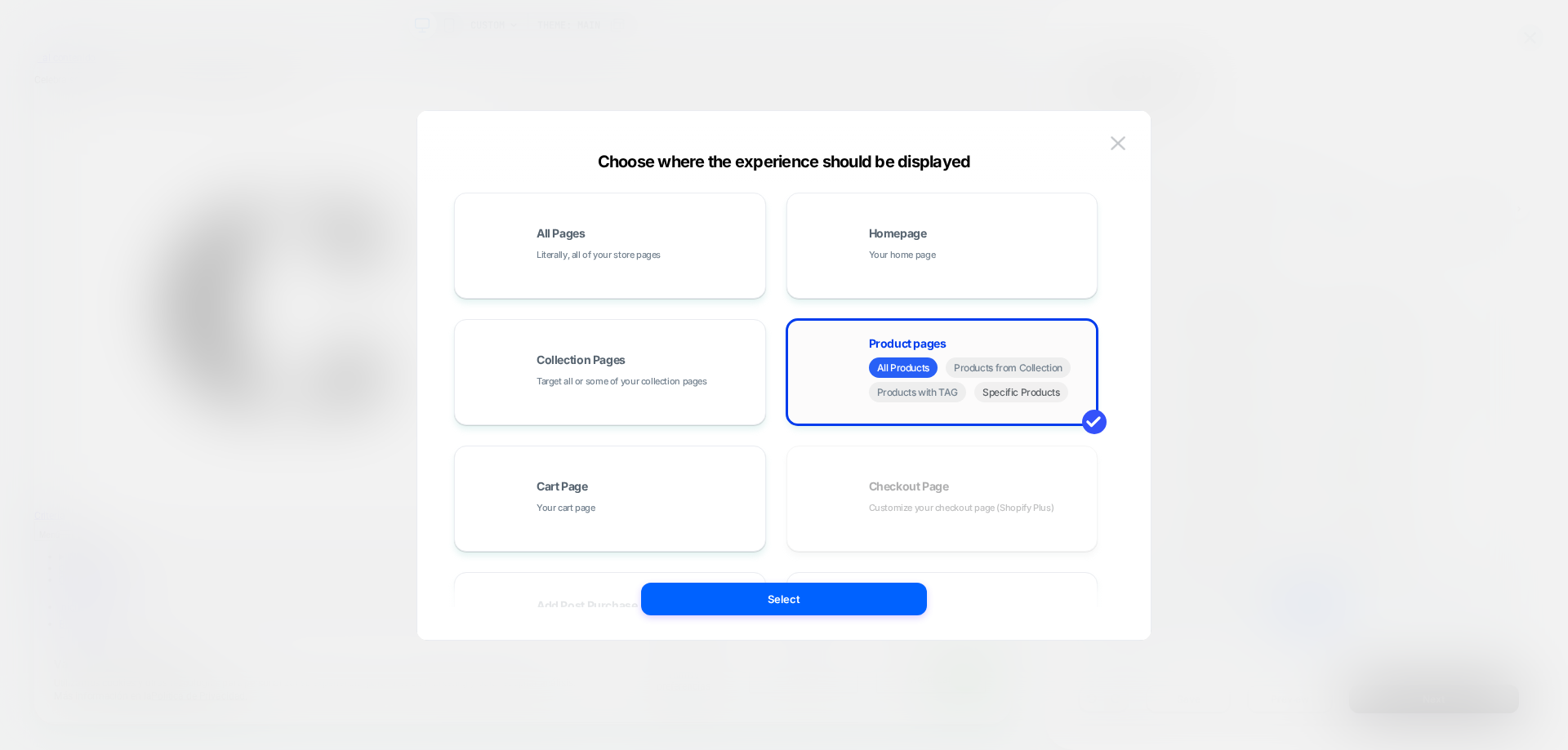
click at [1046, 397] on span "Specific Products" at bounding box center [1021, 391] width 94 height 20
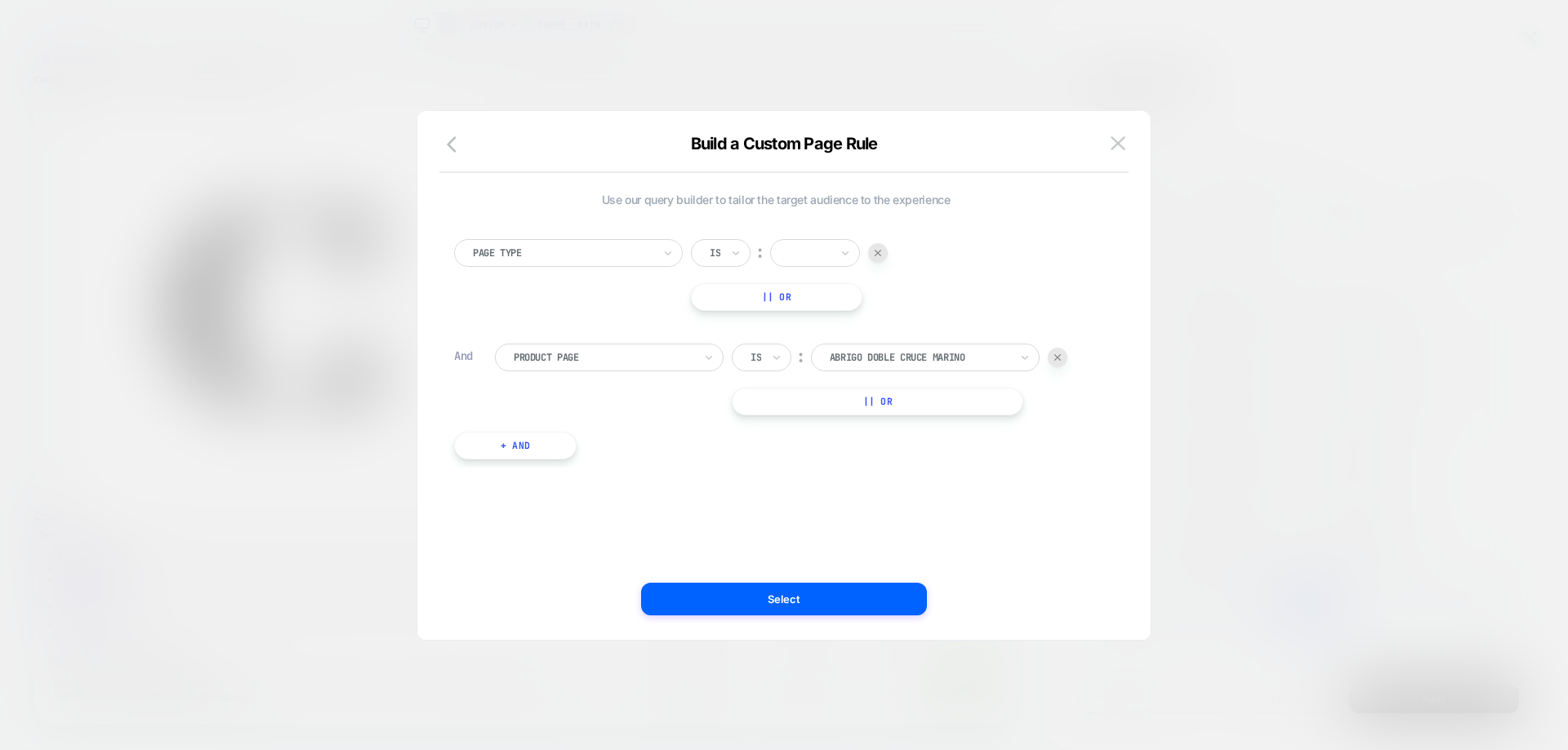
click at [1058, 363] on div at bounding box center [1057, 357] width 19 height 19
drag, startPoint x: 539, startPoint y: 235, endPoint x: 539, endPoint y: 270, distance: 35.0
click at [539, 236] on div "Page Type Is ︰ || Or + And" at bounding box center [776, 289] width 660 height 149
click at [551, 255] on div at bounding box center [562, 252] width 179 height 14
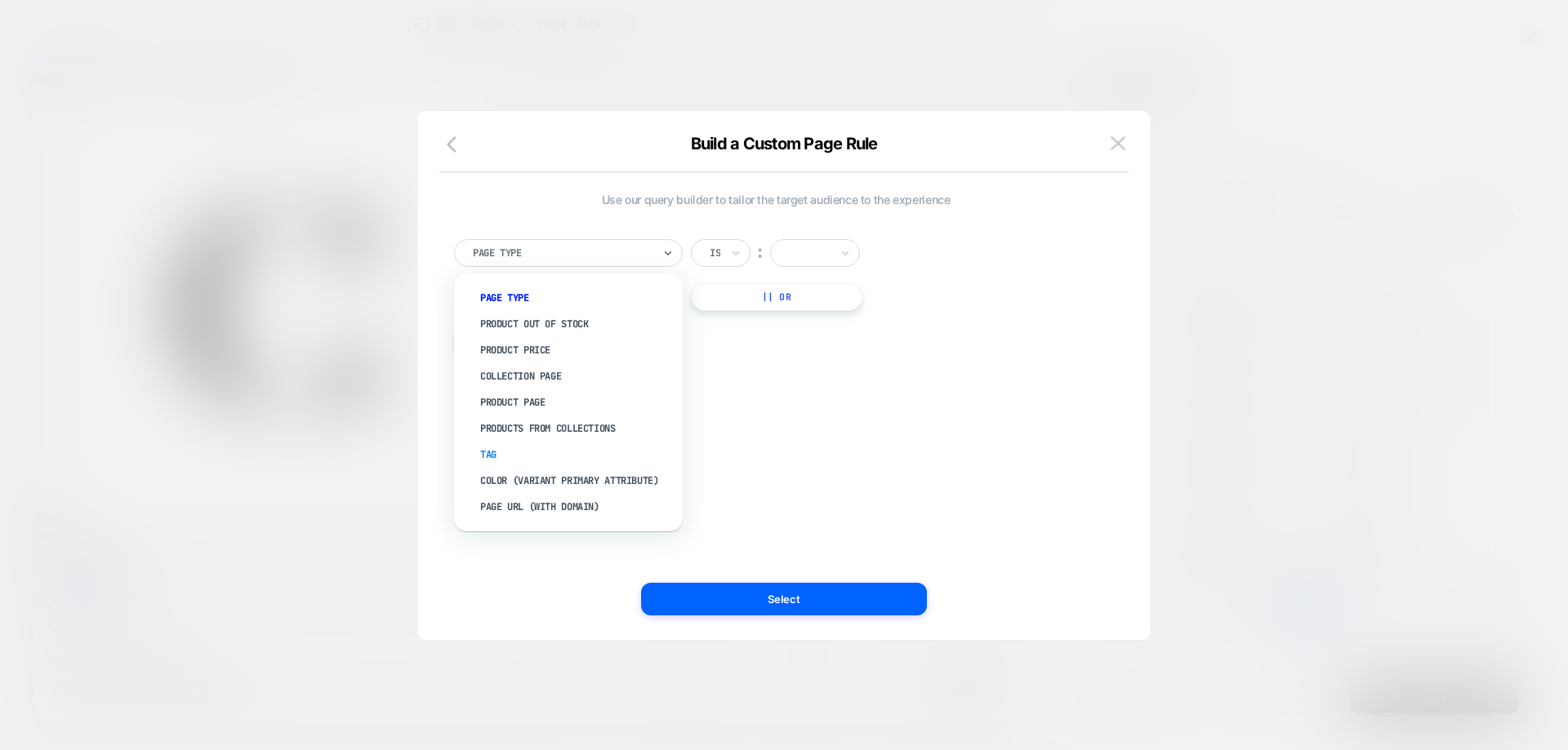
click at [567, 457] on div "Tag" at bounding box center [576, 454] width 212 height 26
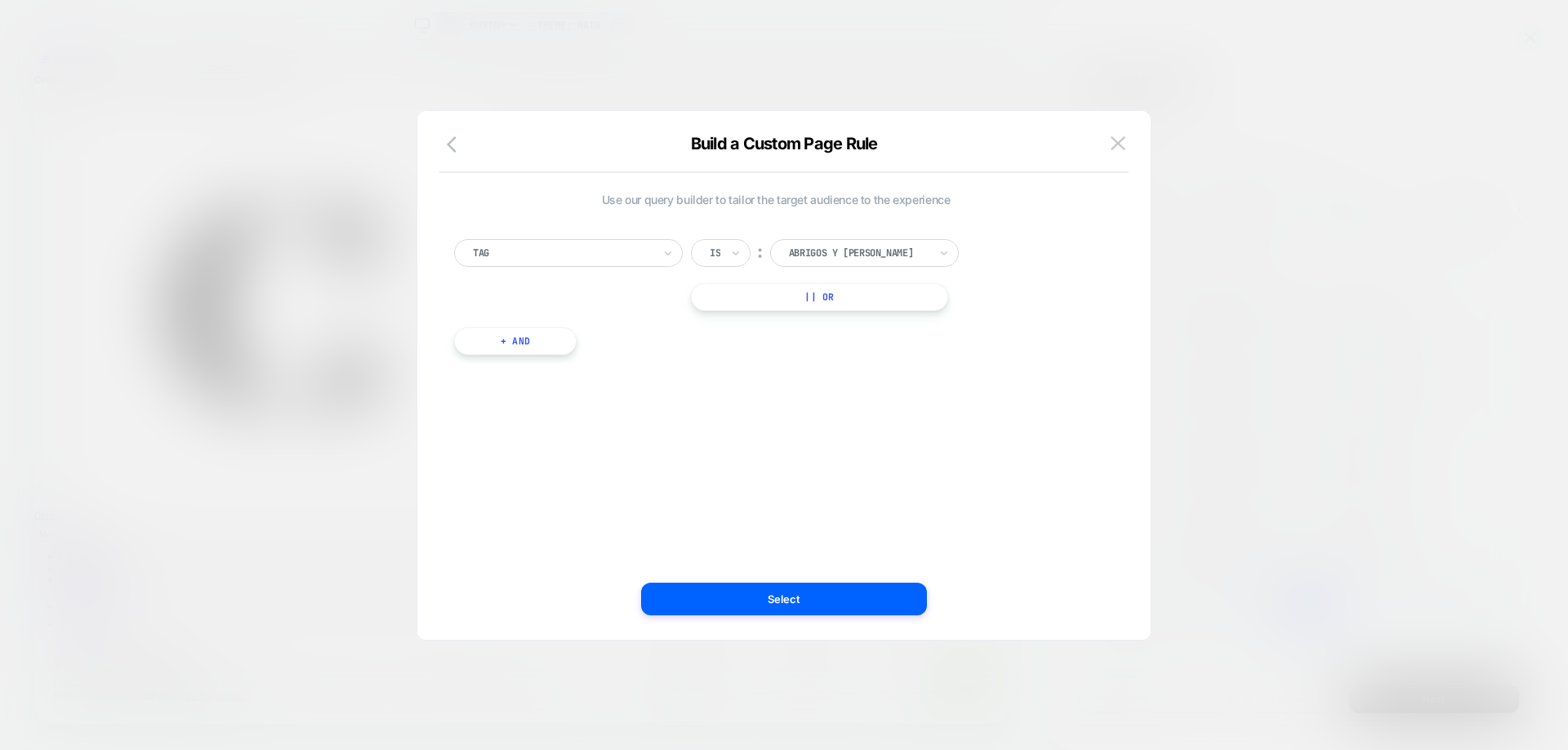
click at [873, 249] on div at bounding box center [859, 252] width 140 height 14
click at [841, 518] on div "testAB" at bounding box center [873, 509] width 173 height 26
click at [912, 598] on button "Select" at bounding box center [784, 599] width 286 height 33
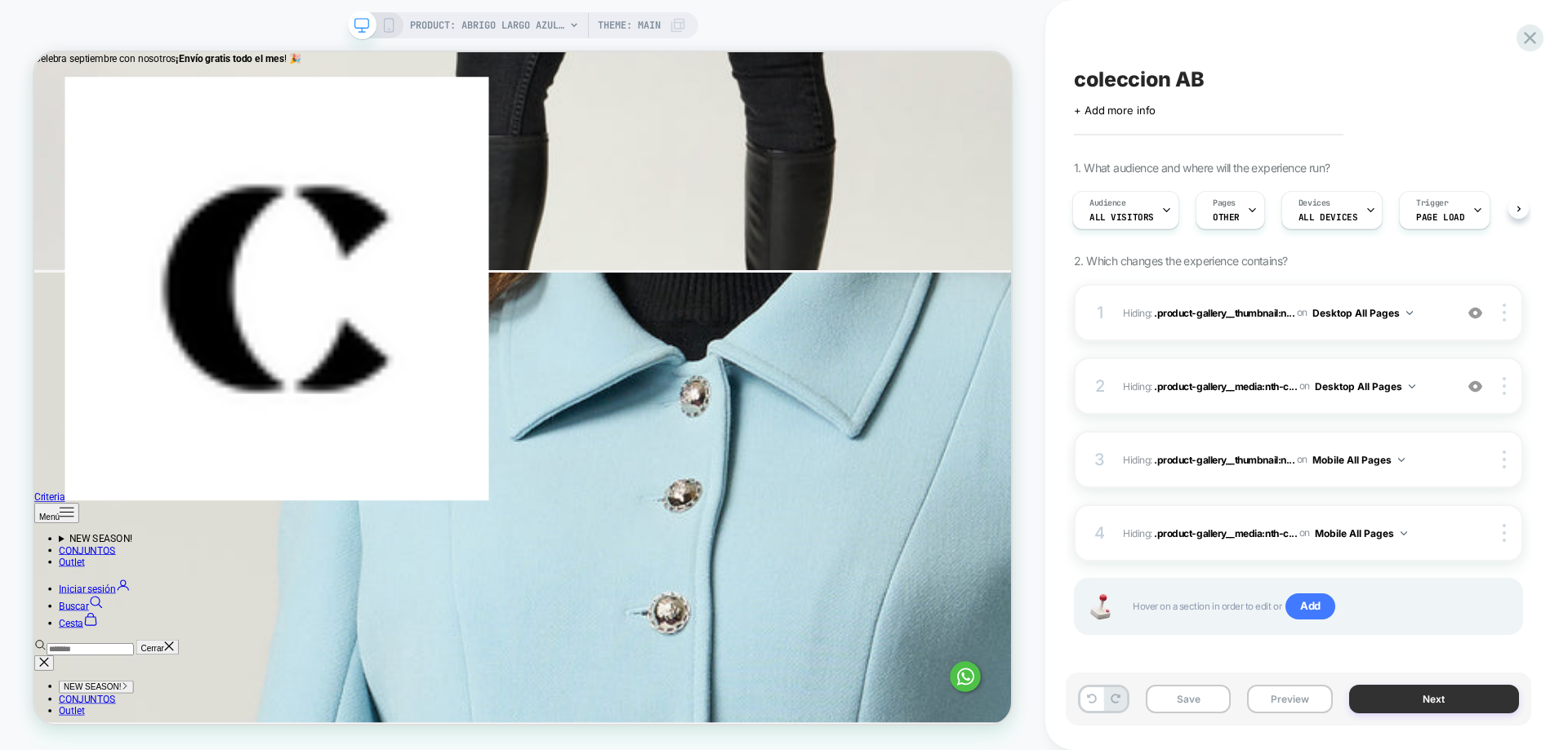
scroll to position [2448, 0]
click at [1469, 691] on button "Next" at bounding box center [1435, 699] width 171 height 29
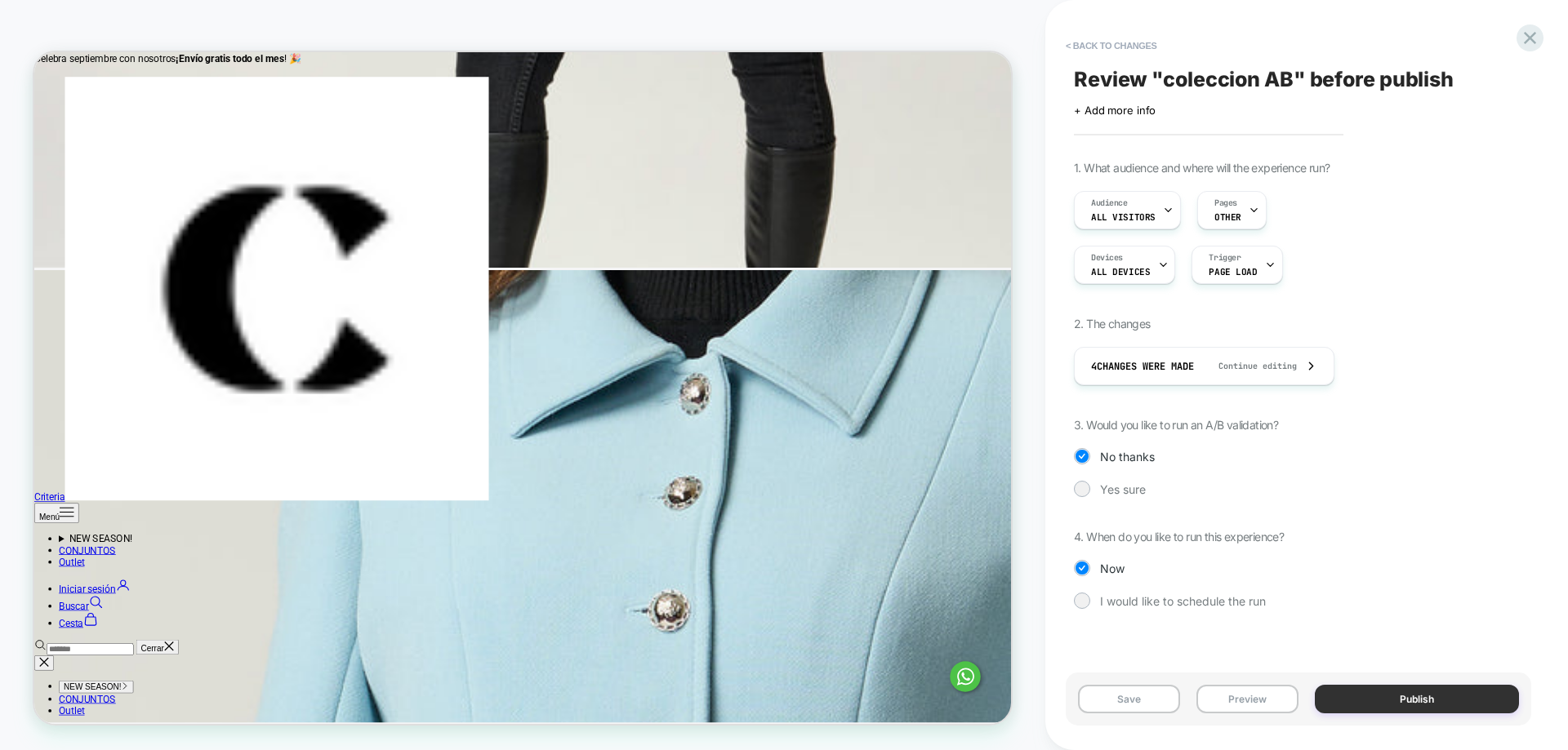
click at [1451, 697] on button "Publish" at bounding box center [1416, 699] width 204 height 29
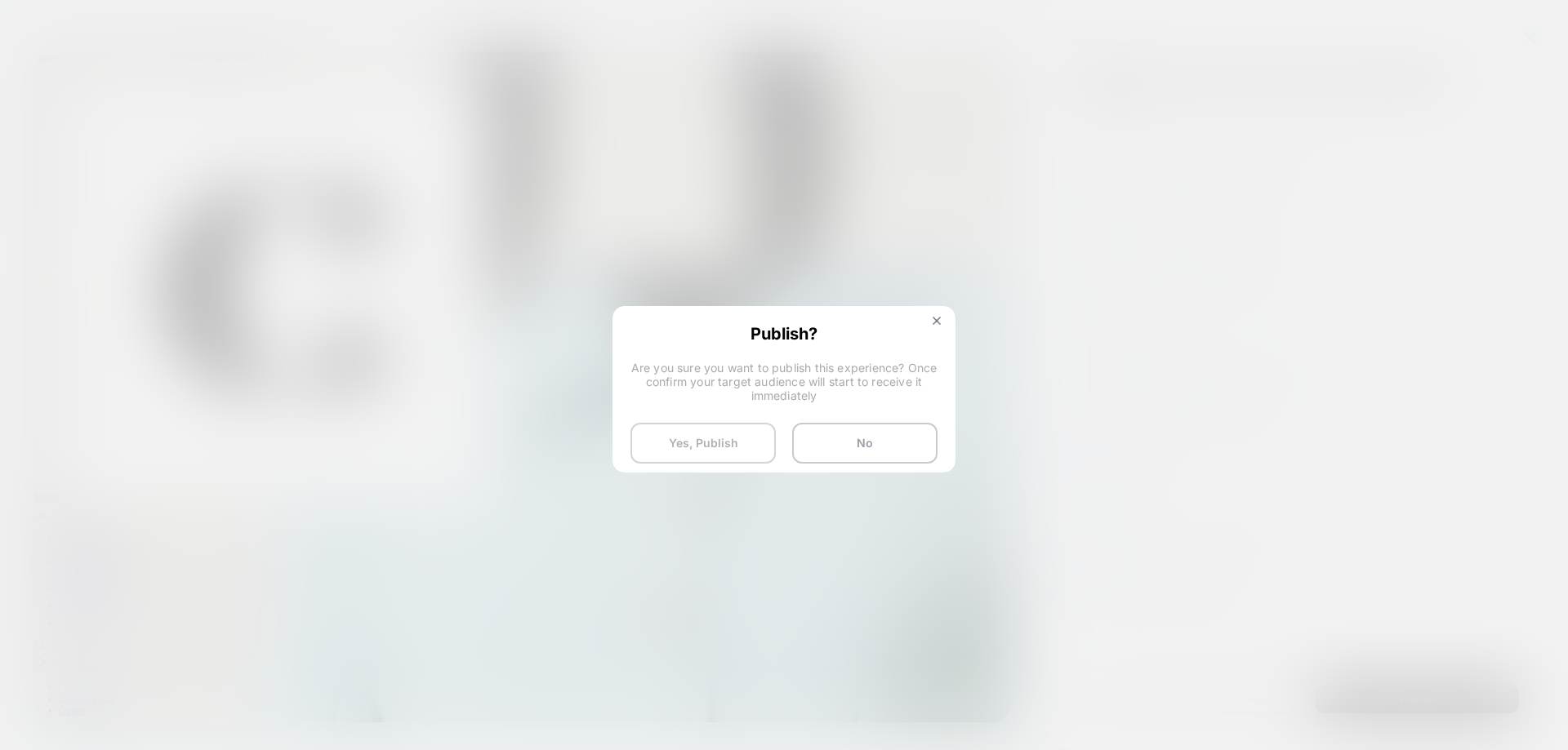
click at [725, 452] on button "Yes, Publish" at bounding box center [702, 443] width 145 height 41
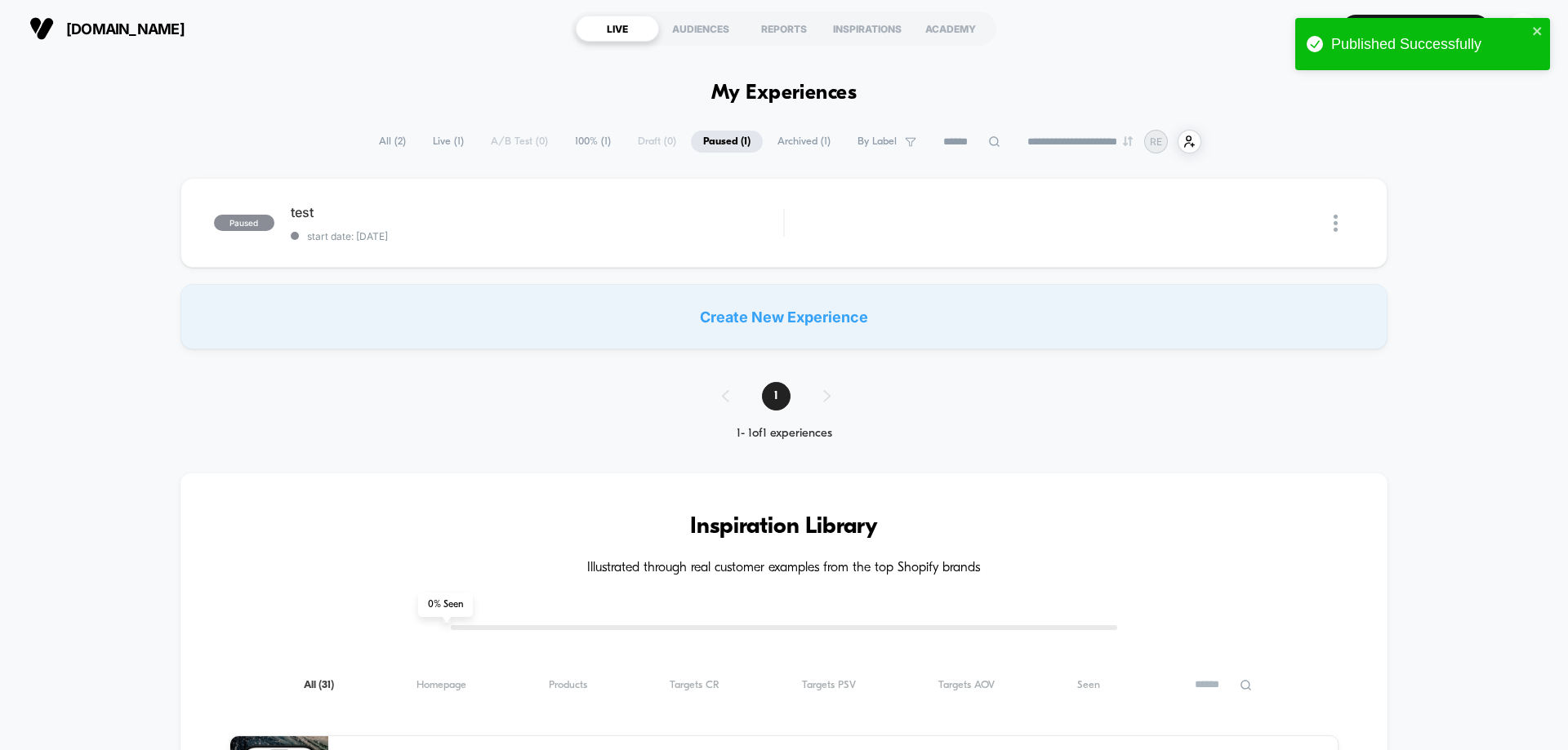
click at [440, 145] on span "Live ( 1 )" at bounding box center [448, 141] width 56 height 22
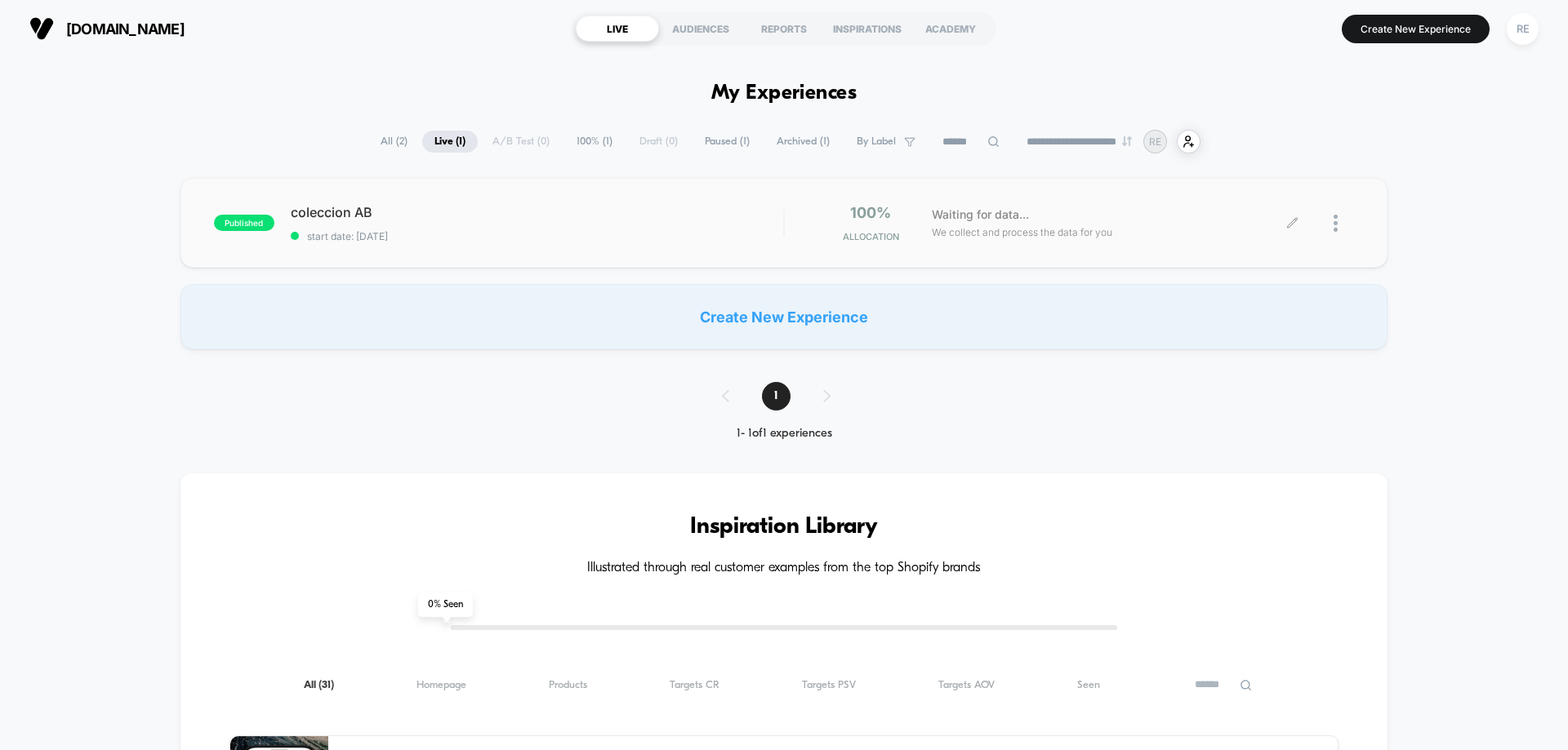
click at [1344, 227] on div at bounding box center [1343, 223] width 20 height 38
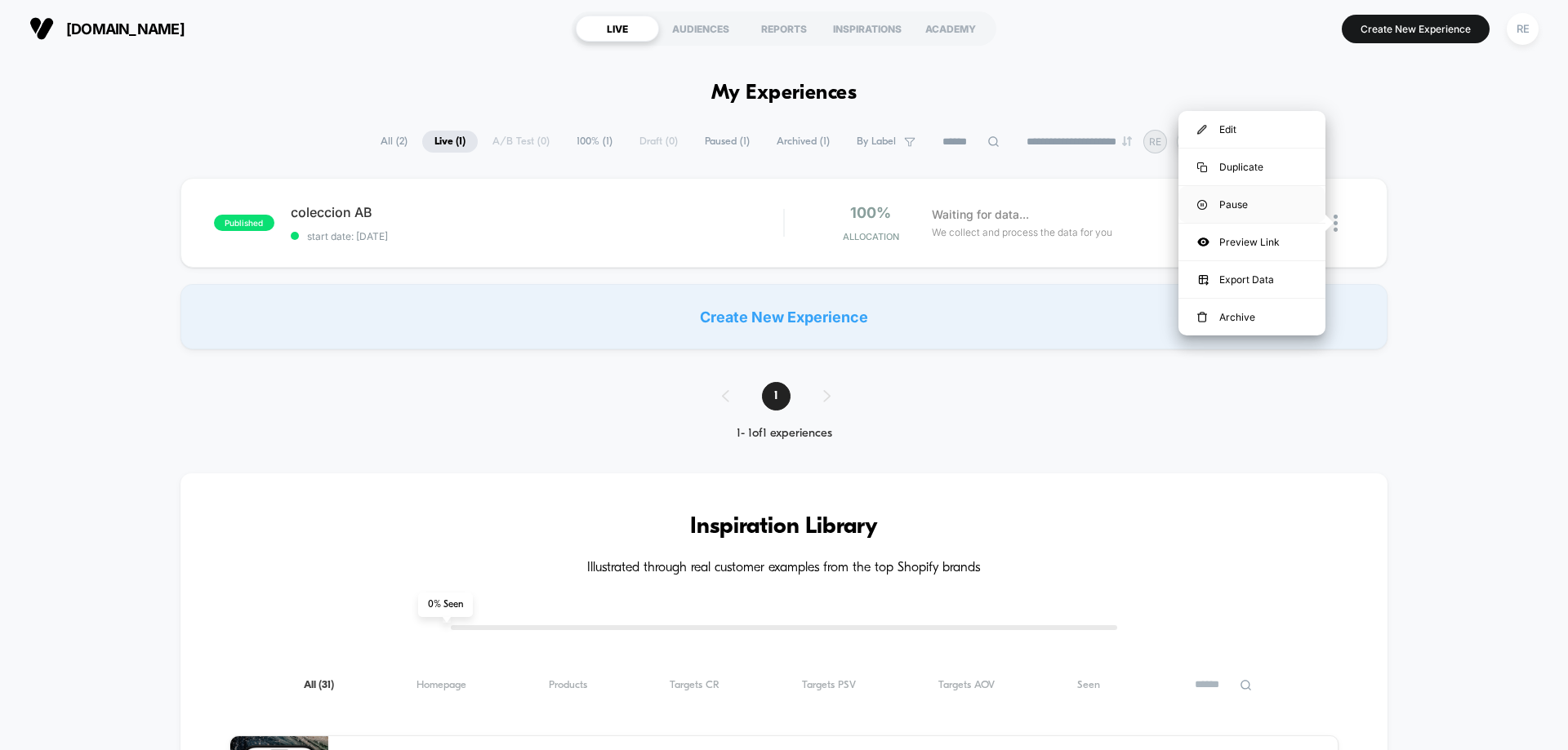
click at [1240, 217] on div "Pause" at bounding box center [1251, 204] width 147 height 36
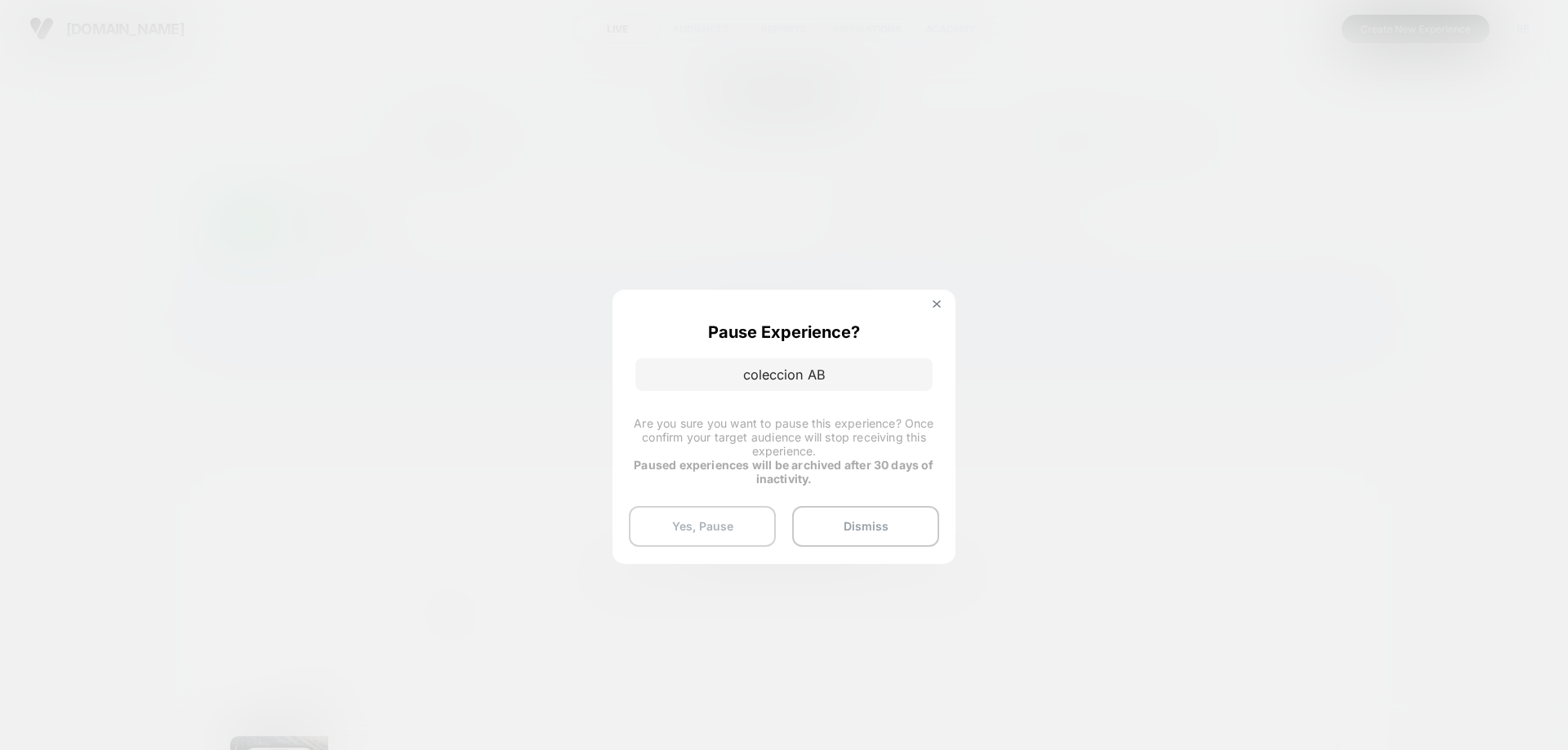
click at [742, 531] on button "Yes, Pause" at bounding box center [701, 527] width 147 height 41
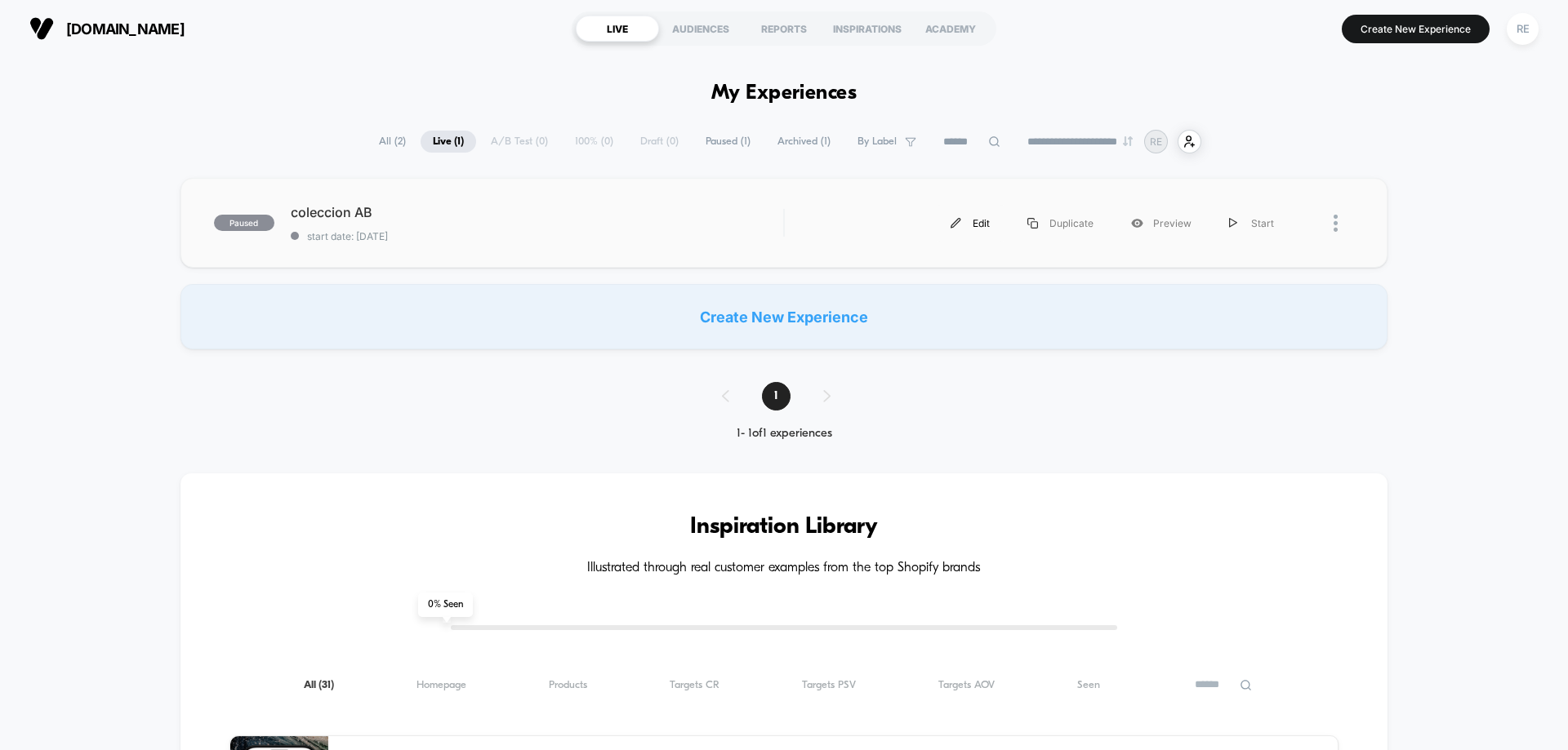
click at [968, 216] on div "Edit" at bounding box center [970, 223] width 77 height 36
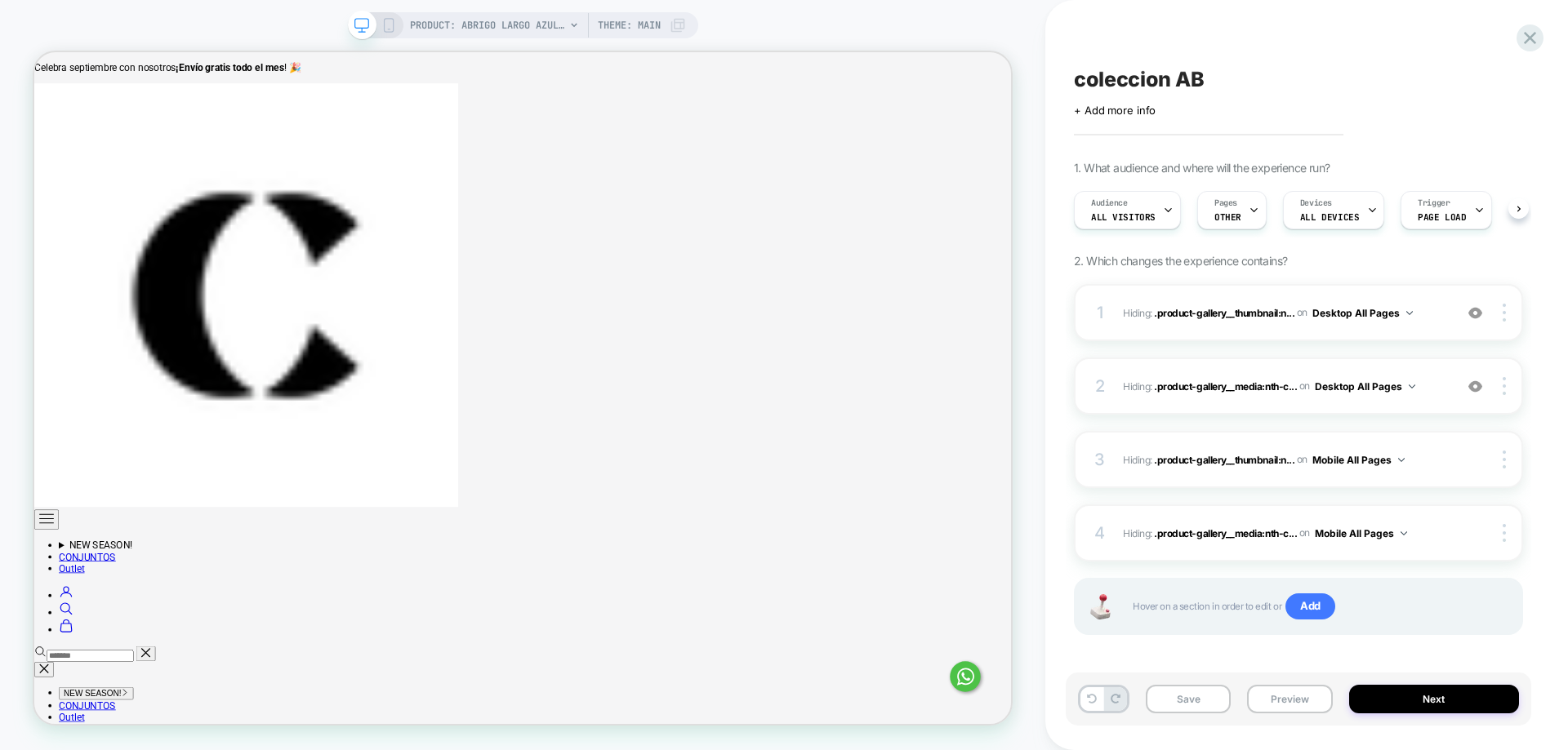
scroll to position [0, 1]
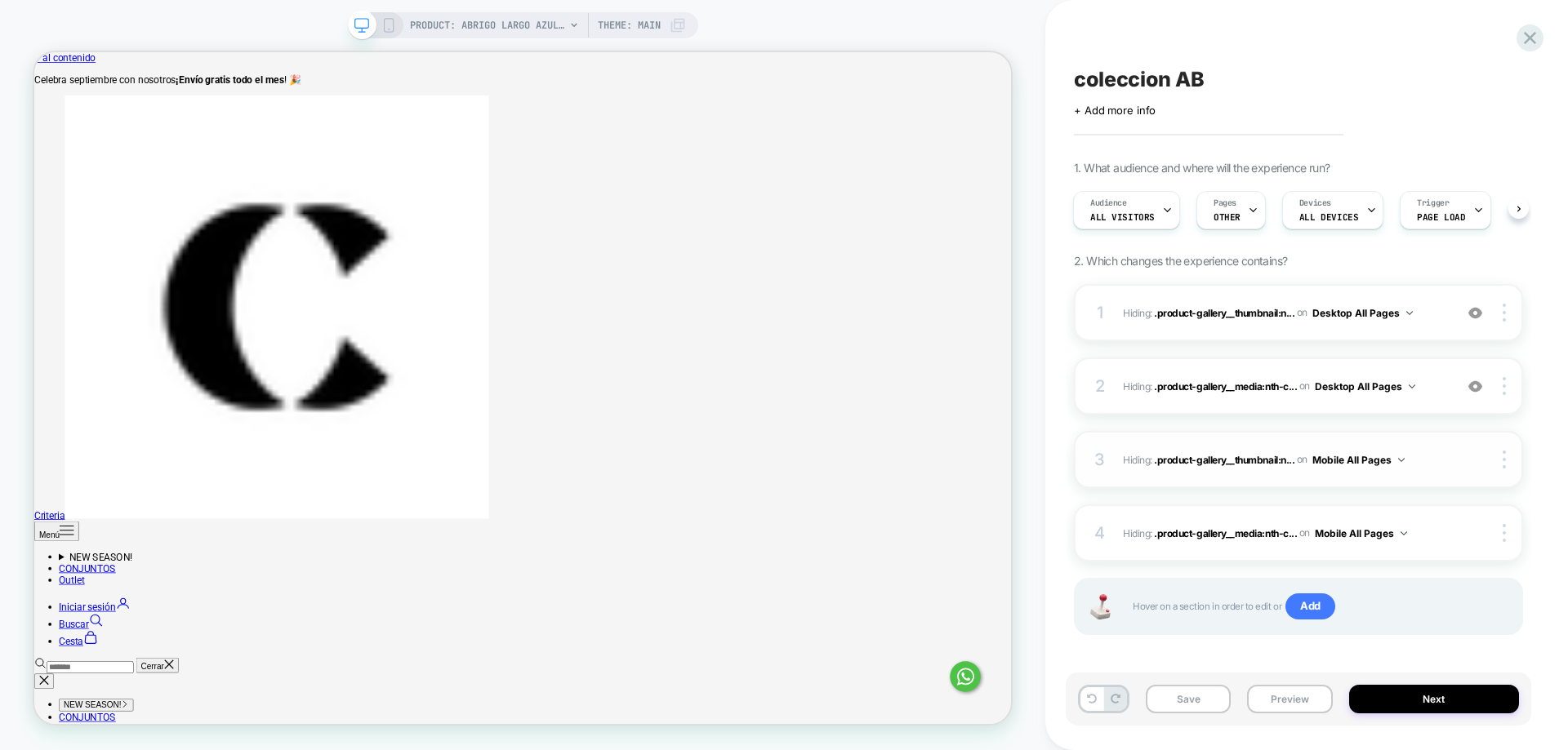
click at [1399, 460] on button "Mobile All Pages" at bounding box center [1358, 459] width 92 height 20
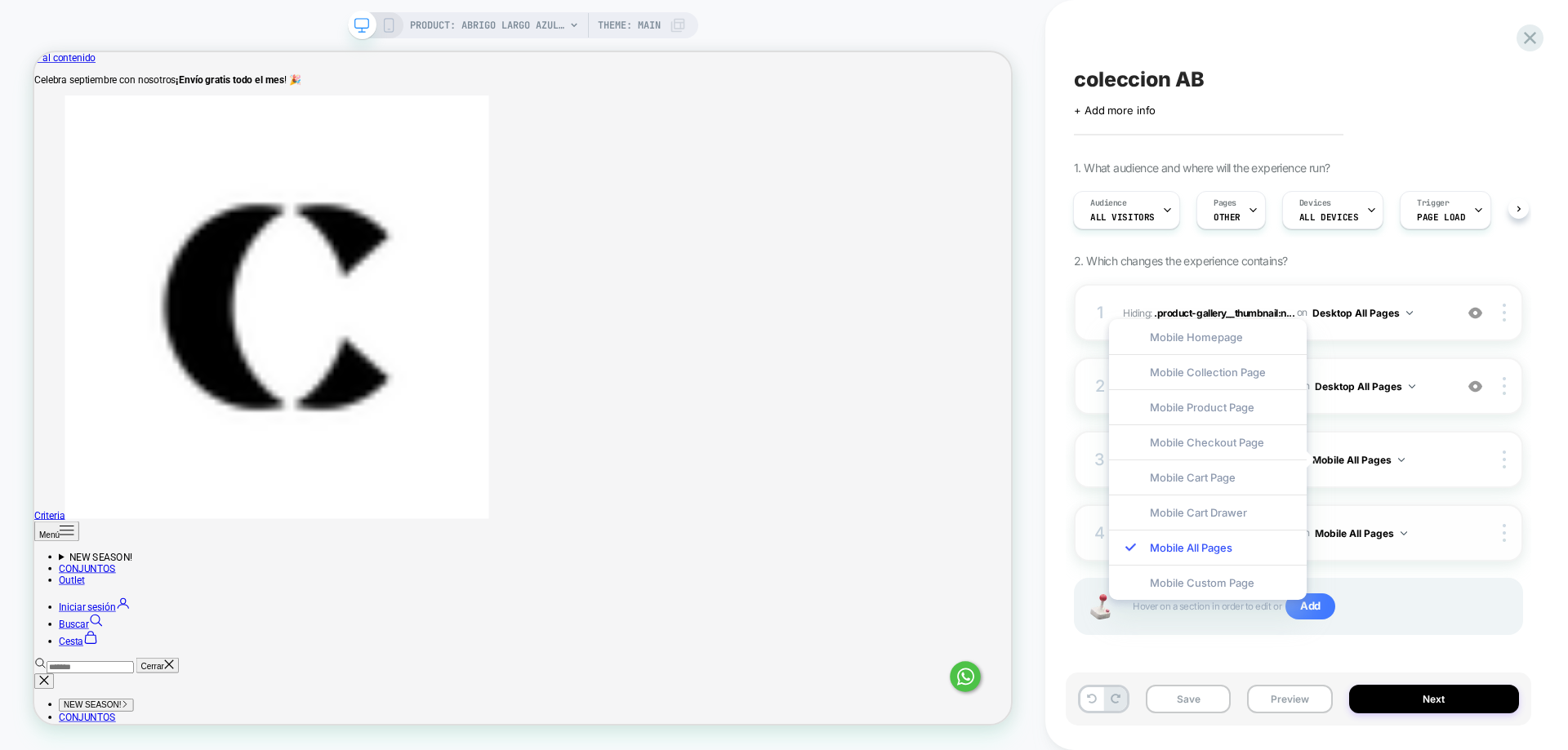
click at [1513, 520] on div "4 Hiding : .product-gallery__media:nth-c... .product-gallery__media:nth-child(3…" at bounding box center [1298, 533] width 449 height 58
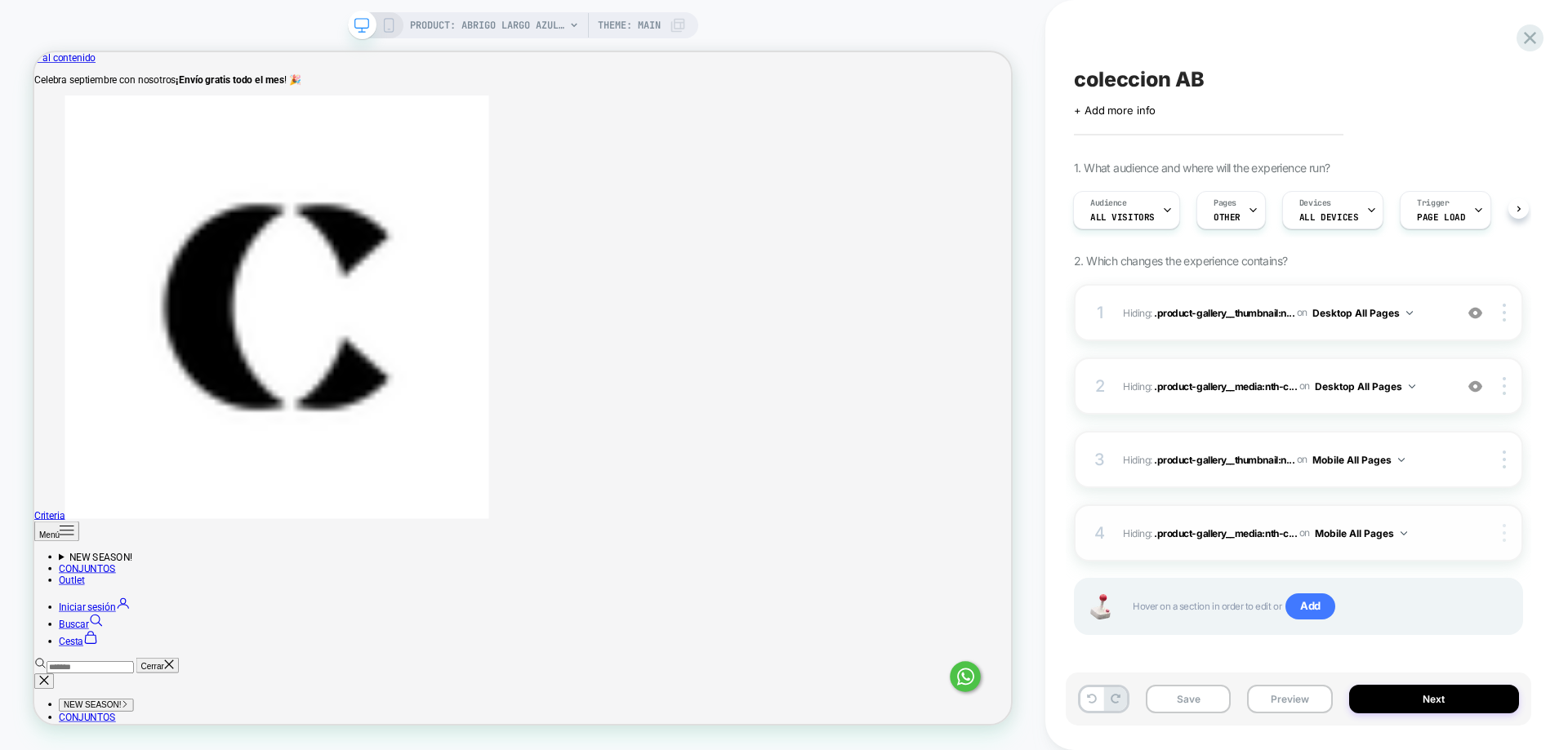
click at [1505, 532] on img at bounding box center [1504, 532] width 3 height 18
click at [1188, 703] on button "Save" at bounding box center [1188, 699] width 84 height 29
click at [1388, 697] on button "Next" at bounding box center [1435, 699] width 171 height 29
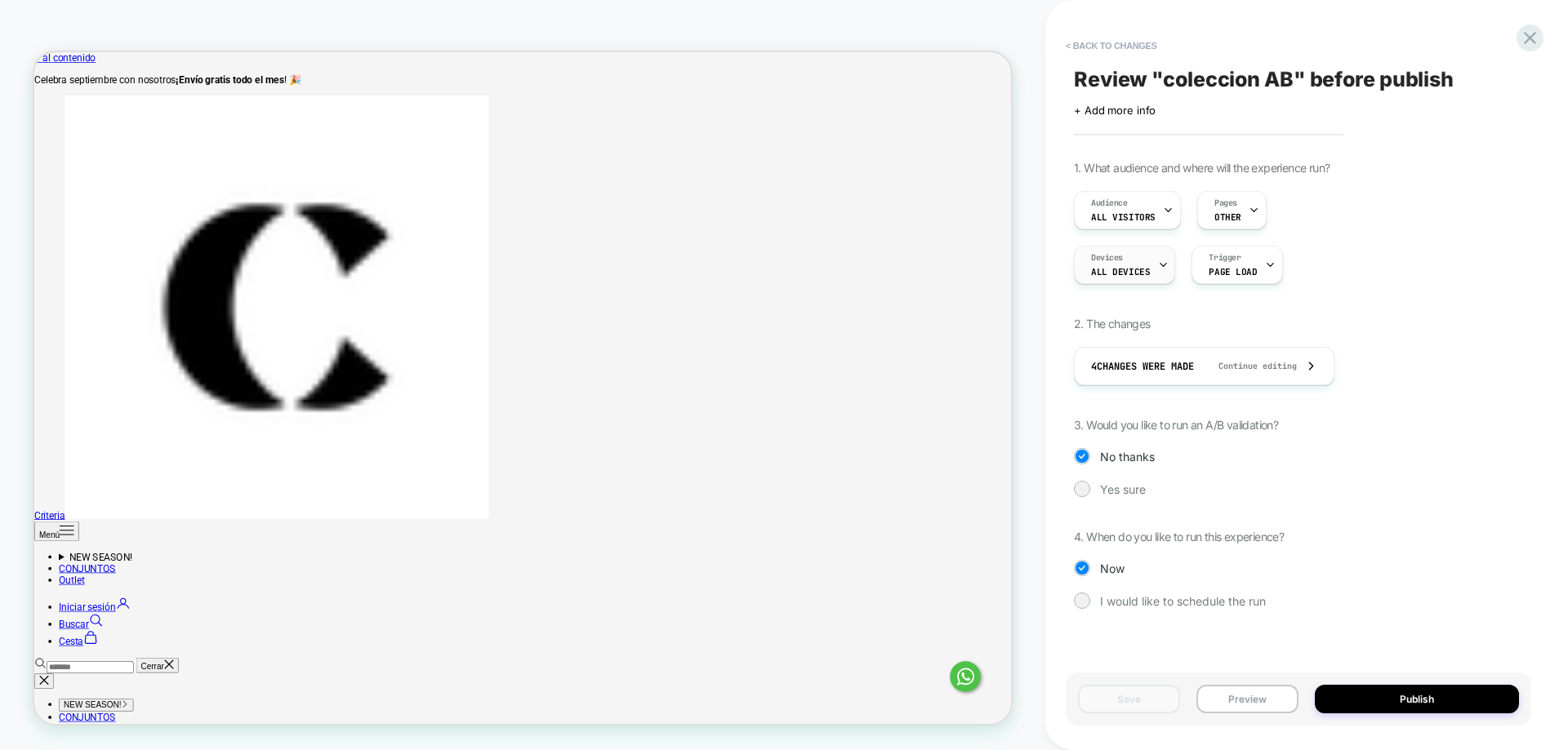
click at [1143, 279] on div "Devices ALL DEVICES" at bounding box center [1120, 265] width 91 height 36
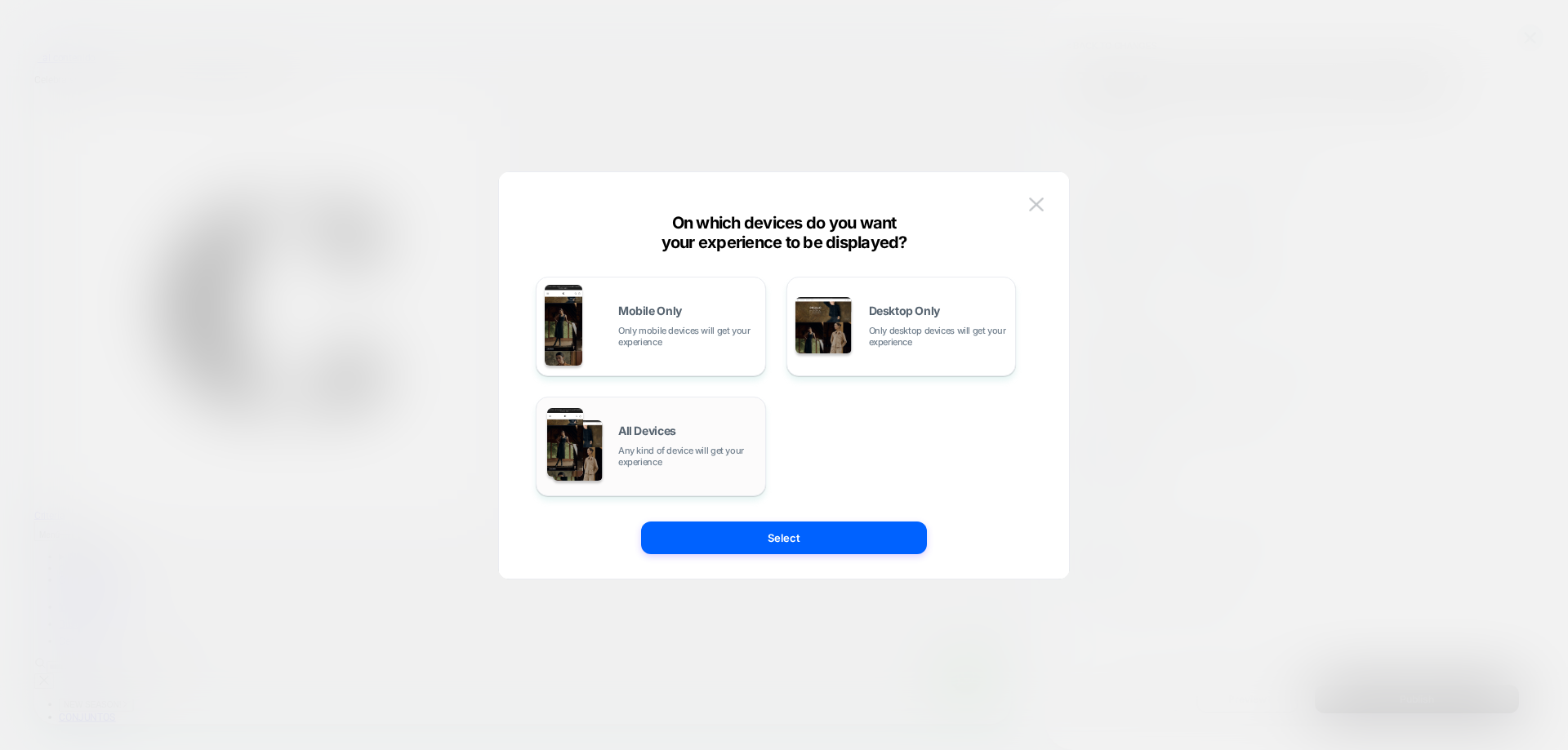
click at [596, 468] on img at bounding box center [578, 451] width 50 height 61
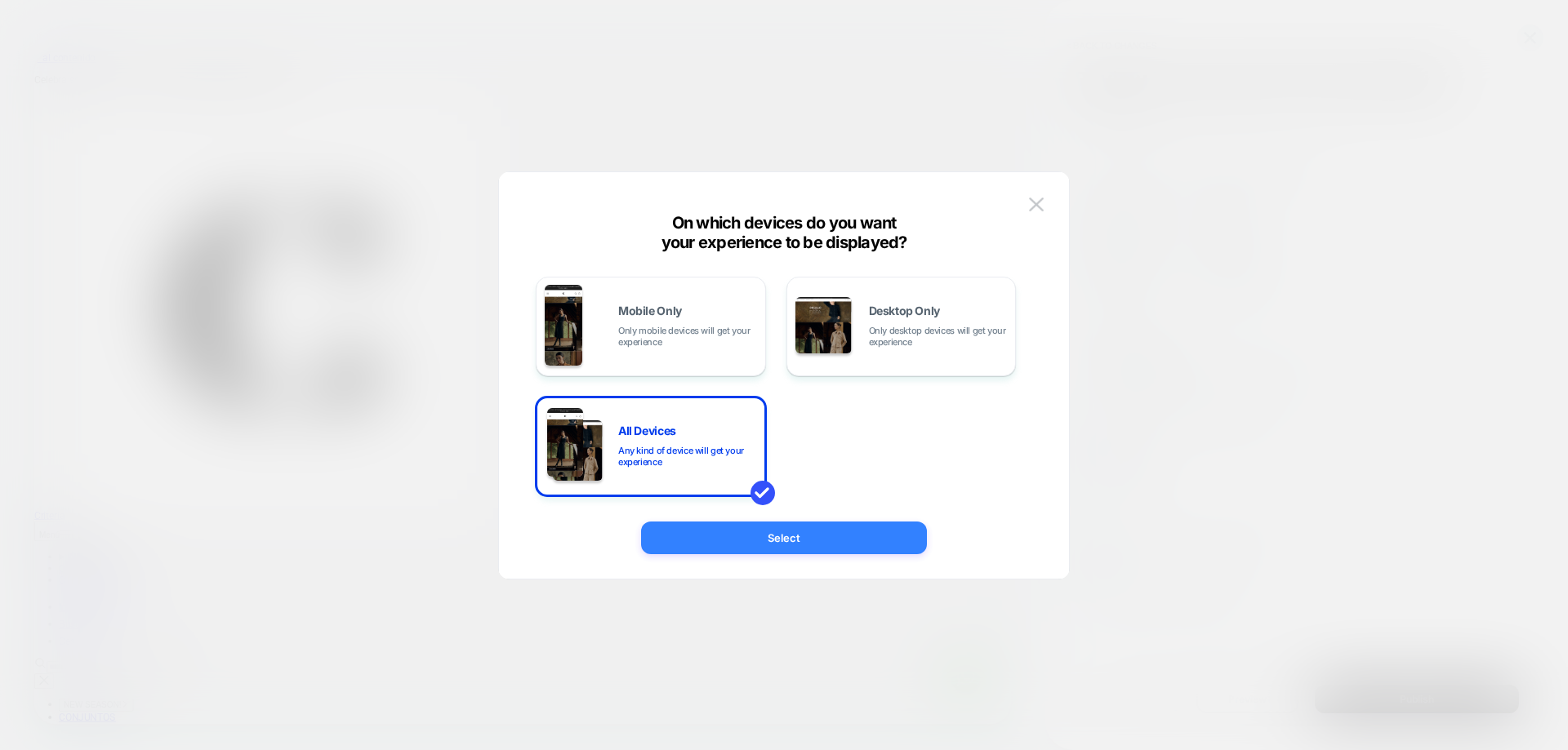
click at [912, 532] on button "Select" at bounding box center [784, 538] width 286 height 33
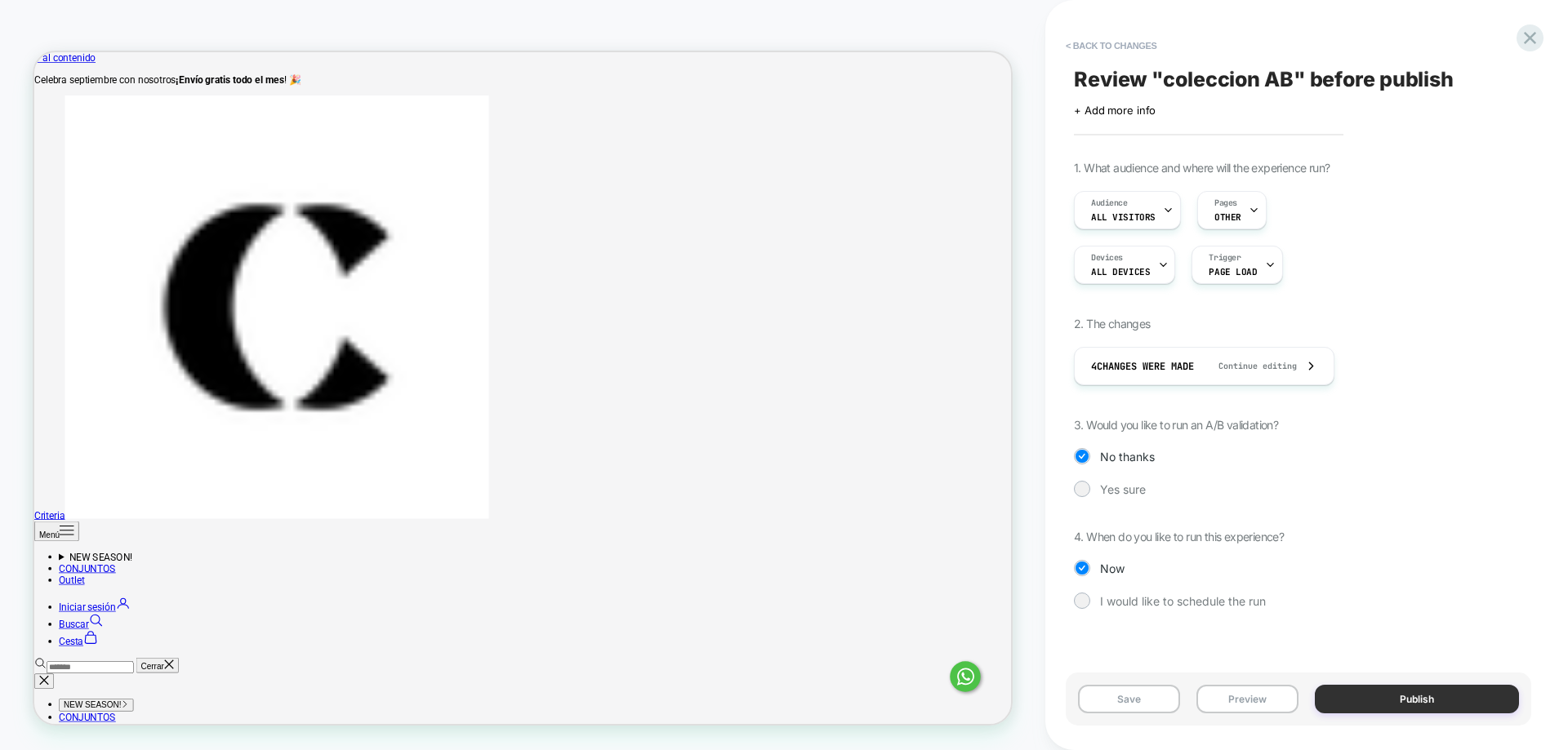
click at [1445, 696] on button "Publish" at bounding box center [1416, 699] width 204 height 29
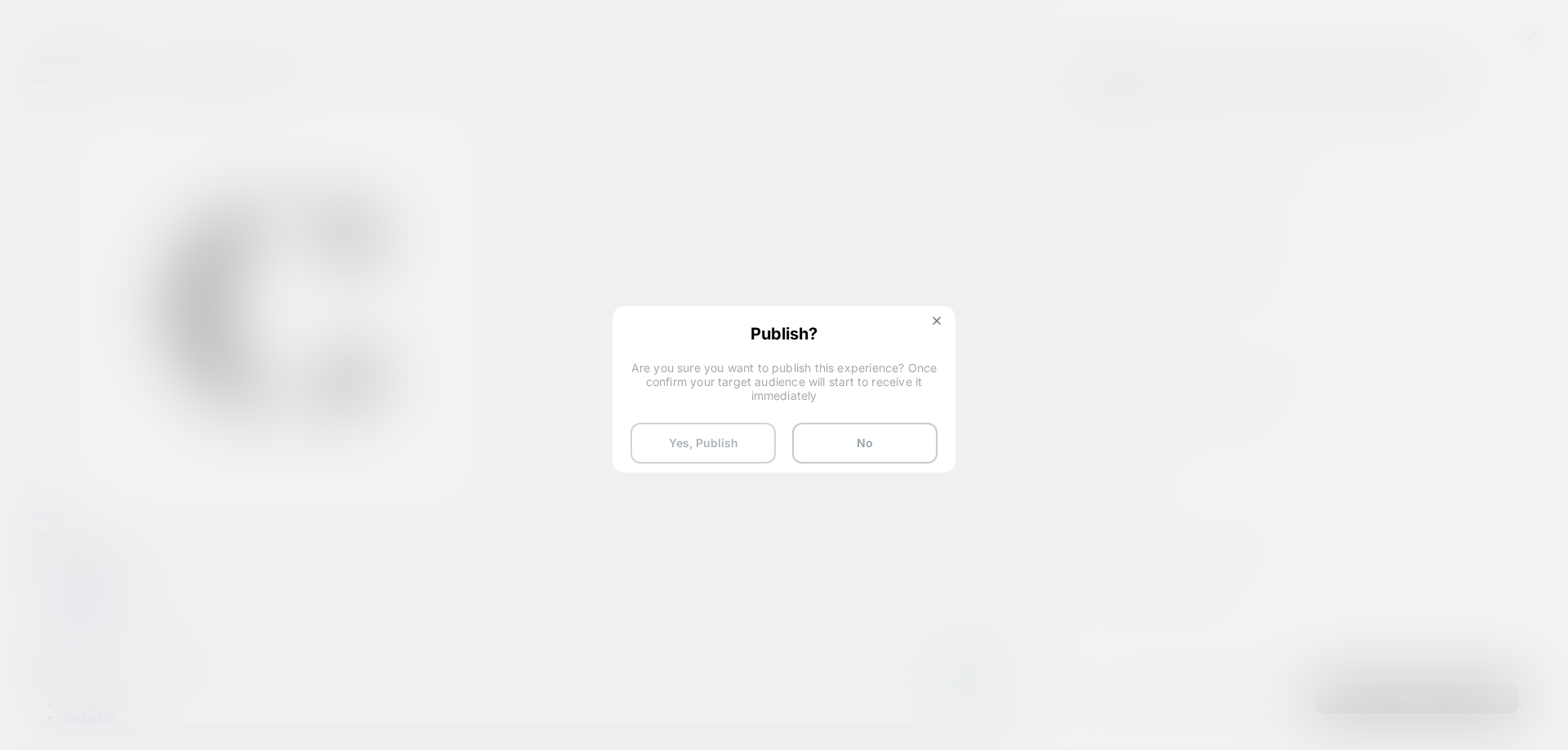
click at [709, 440] on button "Yes, Publish" at bounding box center [702, 443] width 145 height 41
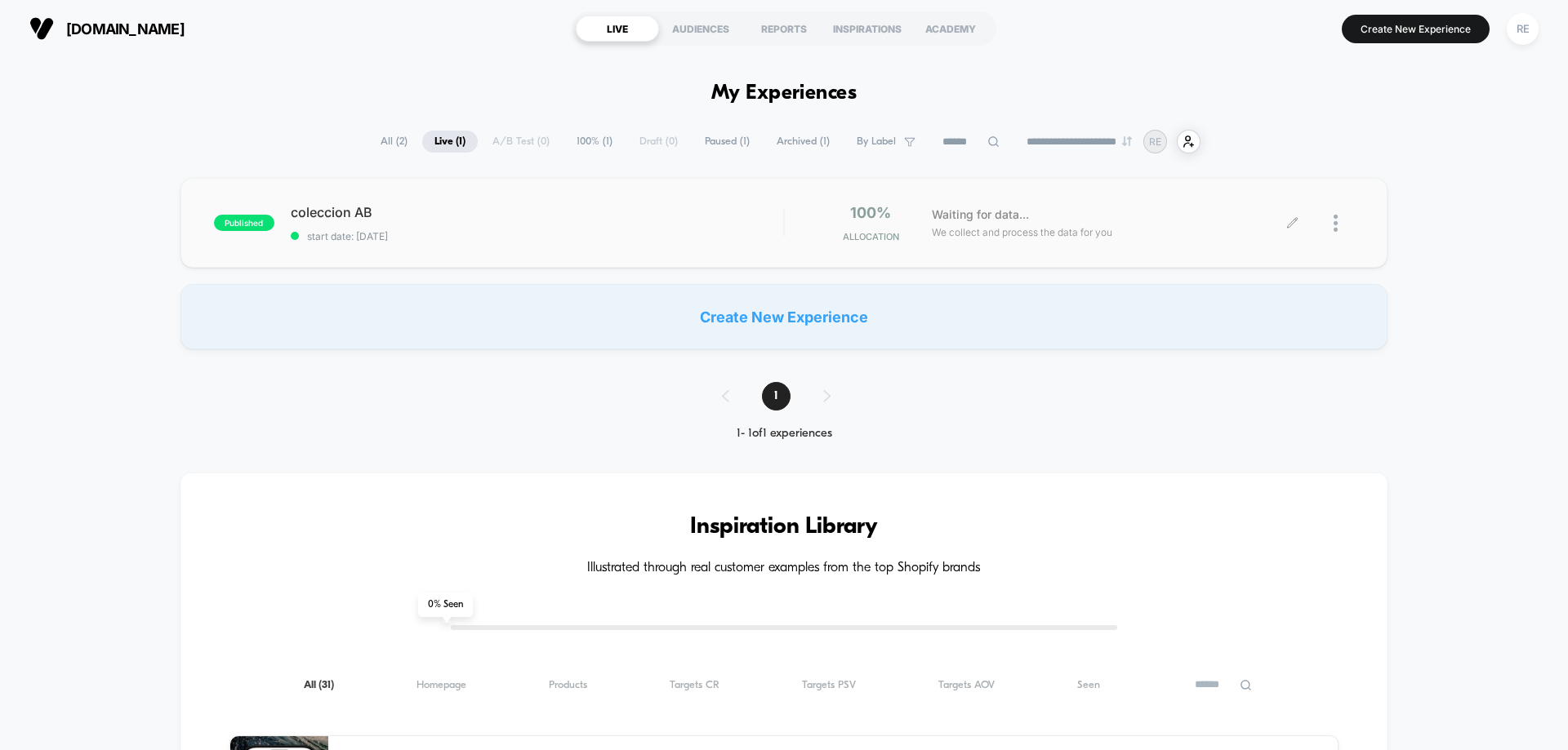
click at [1335, 225] on img at bounding box center [1336, 223] width 4 height 17
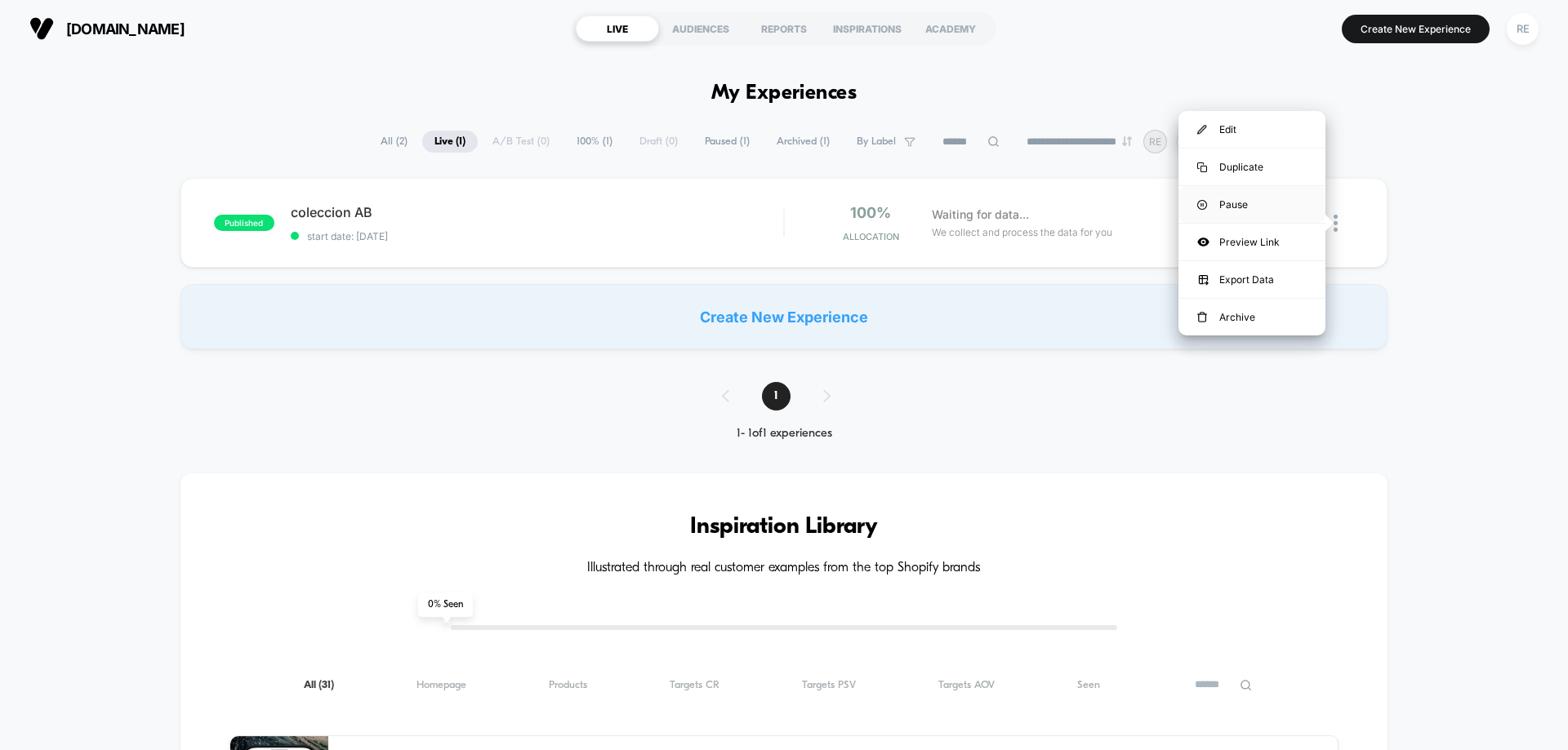
click at [1229, 210] on div "Pause" at bounding box center [1251, 204] width 147 height 36
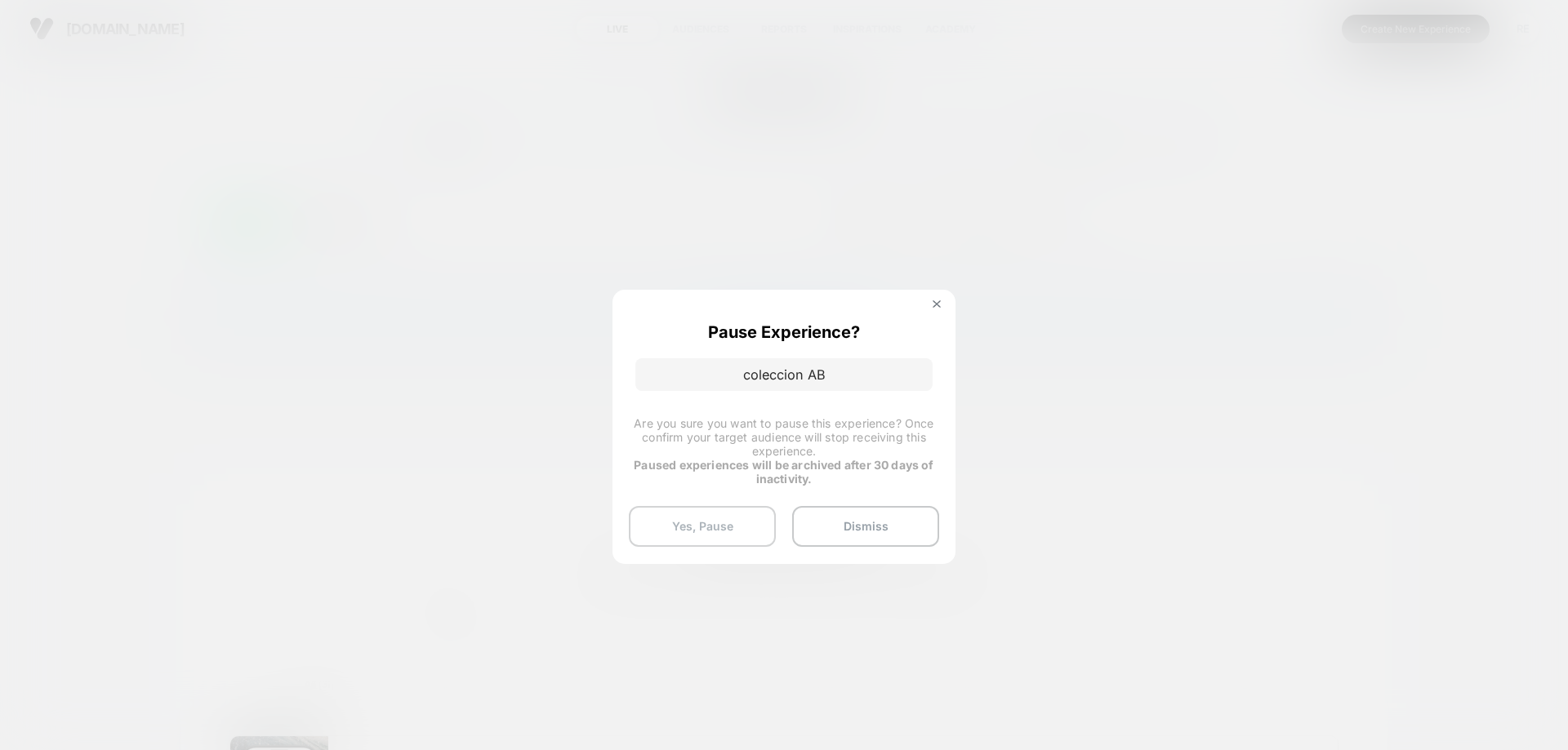
click at [710, 528] on button "Yes, Pause" at bounding box center [701, 527] width 147 height 41
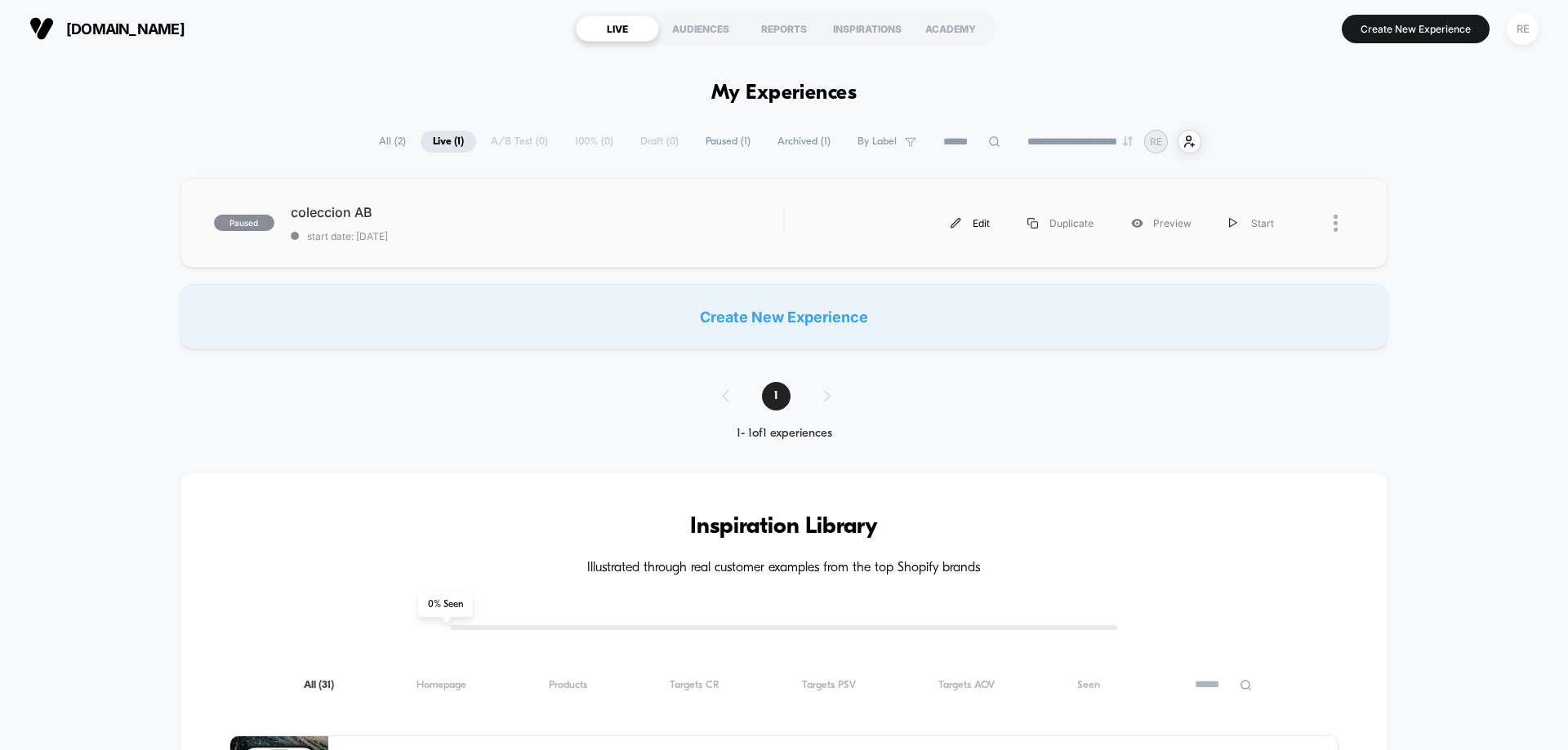
click at [969, 217] on div "Edit" at bounding box center [970, 223] width 77 height 36
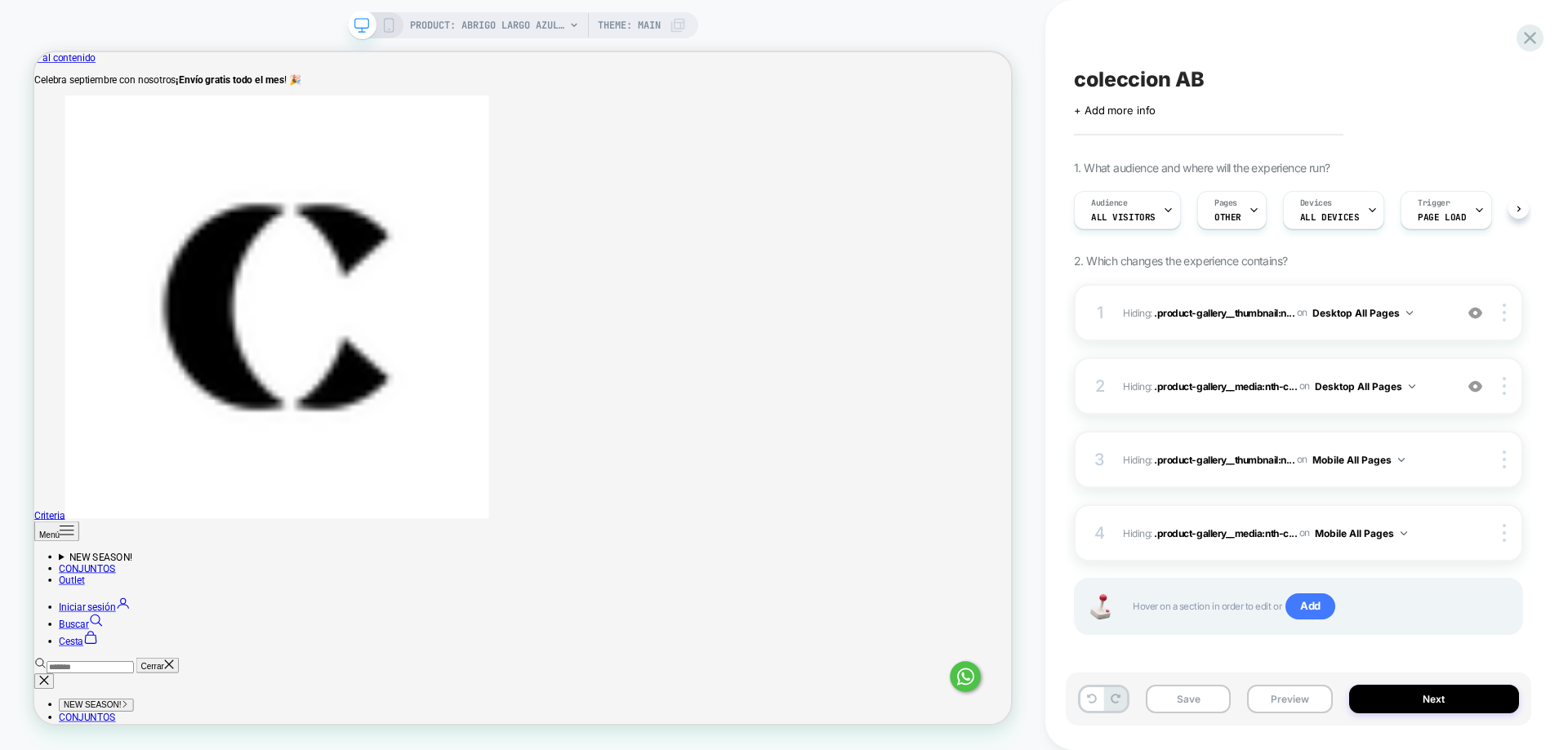
scroll to position [0, 1]
click at [1509, 464] on div at bounding box center [1507, 459] width 31 height 18
click at [1397, 546] on div "Delete" at bounding box center [1406, 551] width 145 height 44
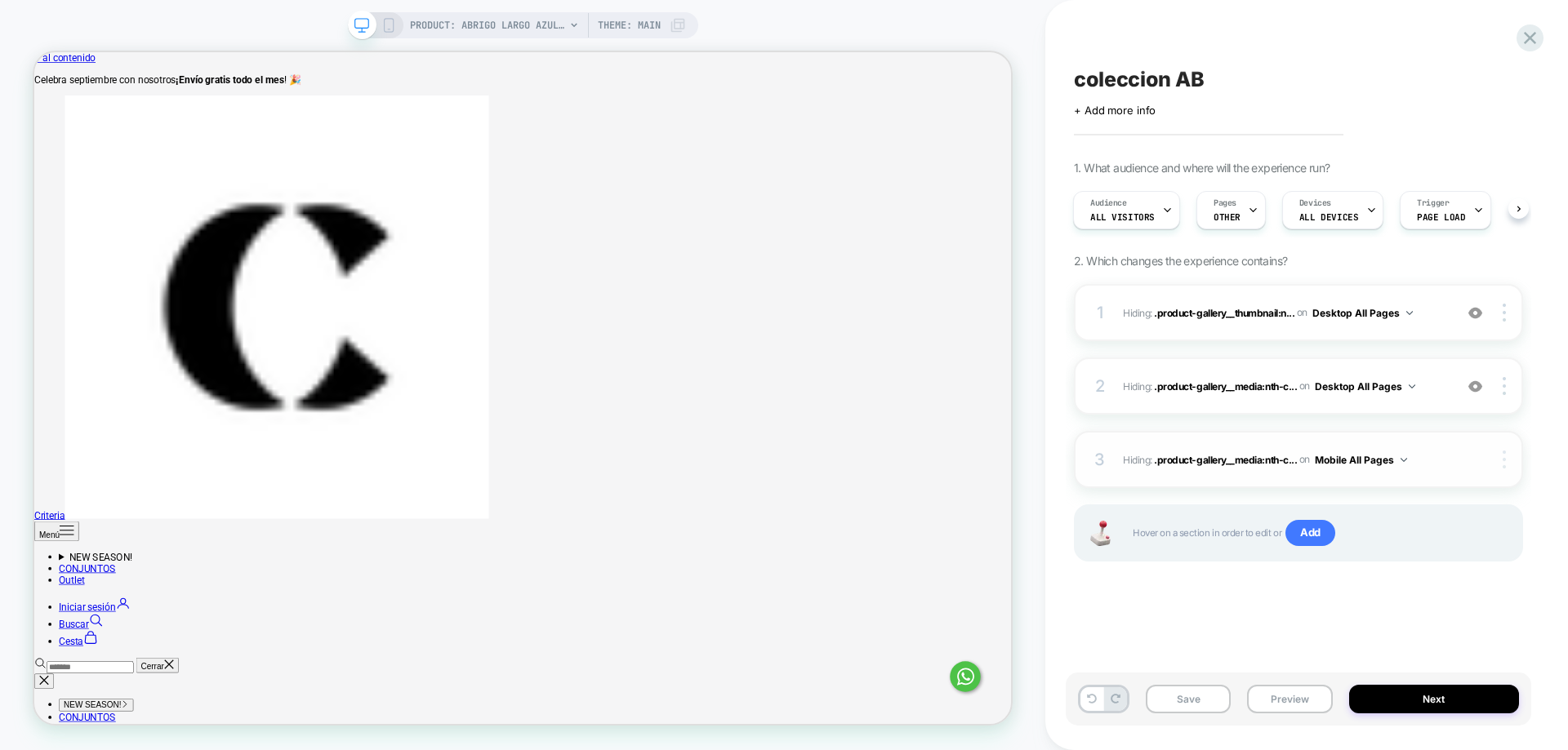
click at [1505, 463] on img at bounding box center [1504, 459] width 3 height 18
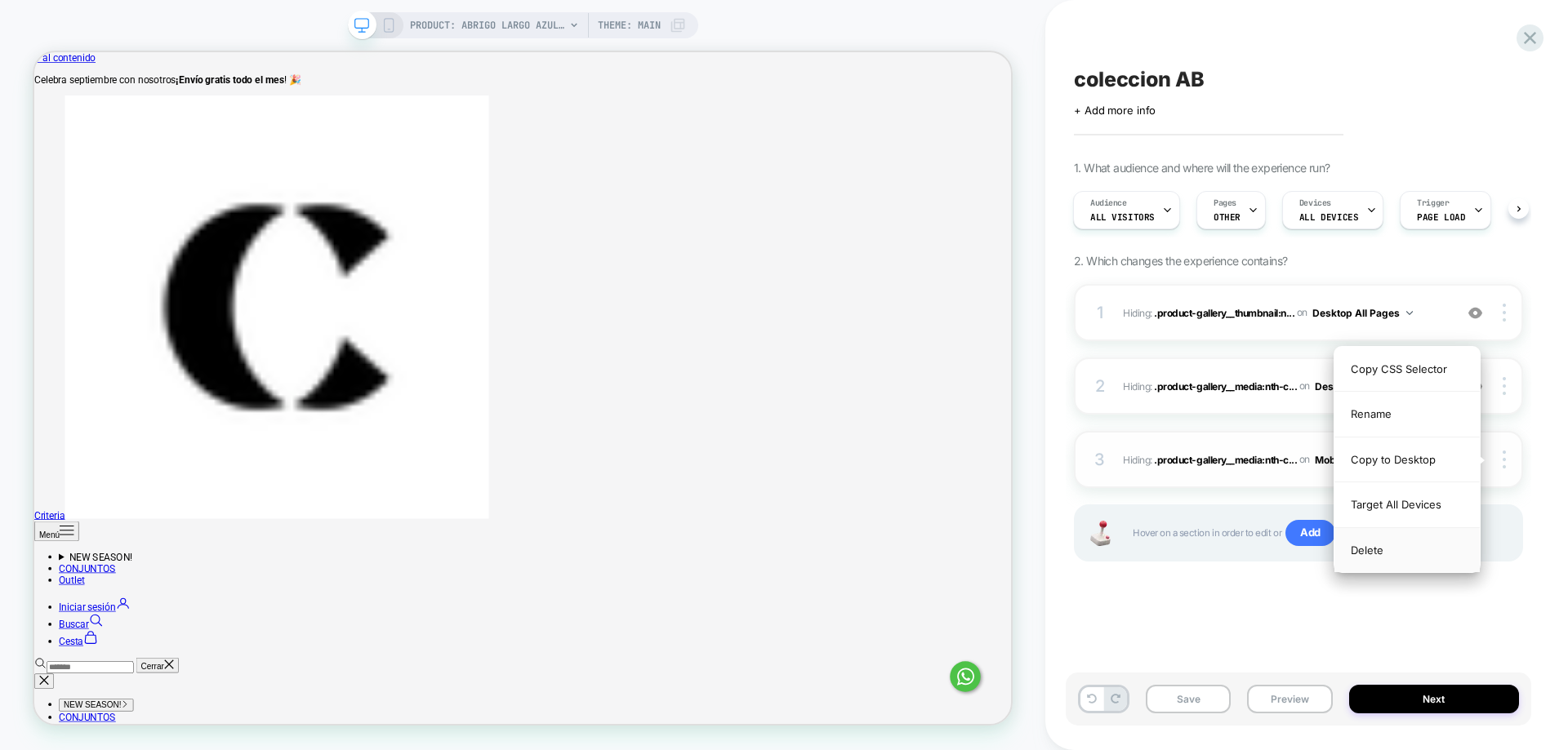
click at [1422, 562] on div "Delete" at bounding box center [1406, 551] width 145 height 44
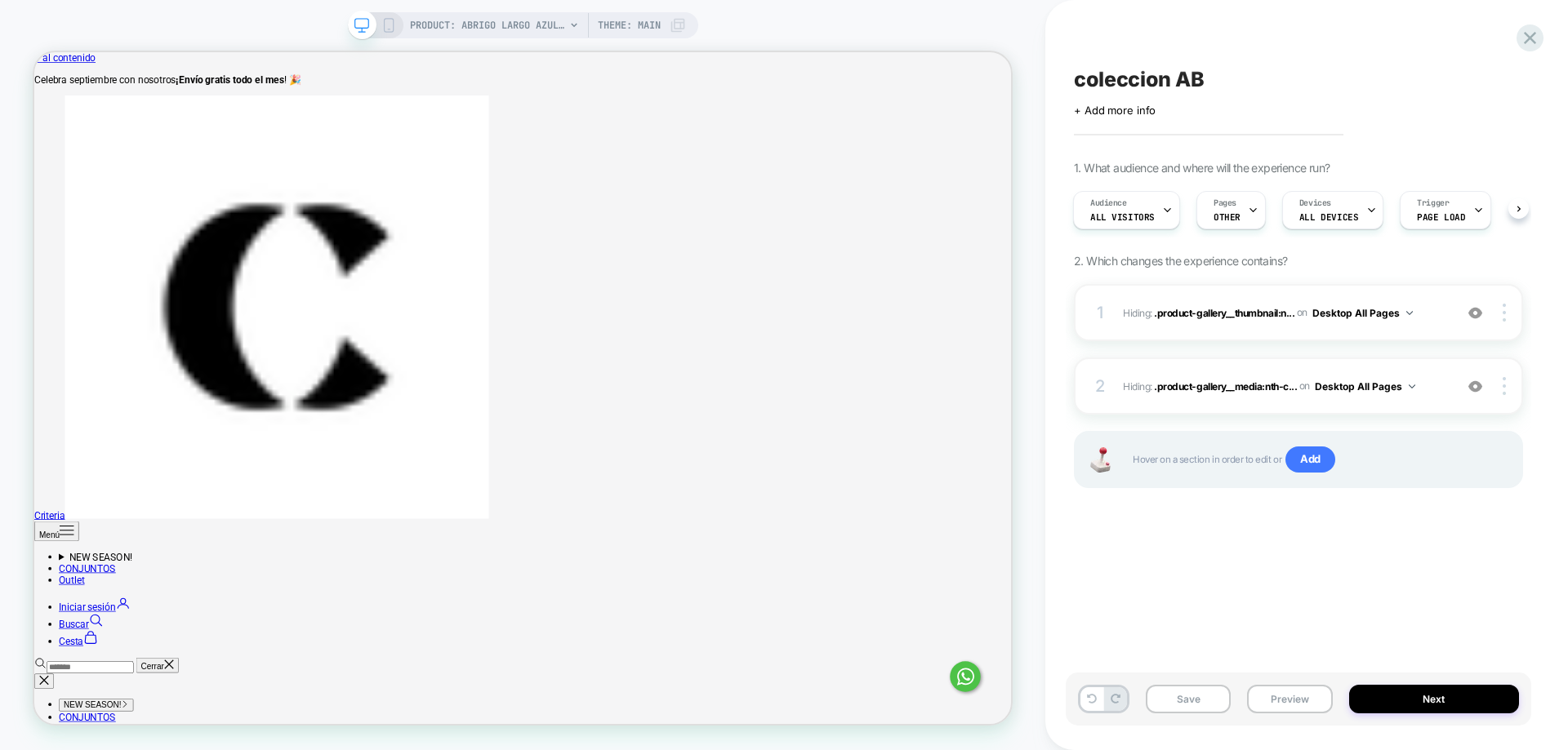
click at [1400, 576] on div "coleccion AB Click to edit experience details + Add more info 1. What audience …" at bounding box center [1297, 375] width 465 height 717
click at [1312, 211] on div "Devices ALL DEVICES" at bounding box center [1328, 210] width 91 height 36
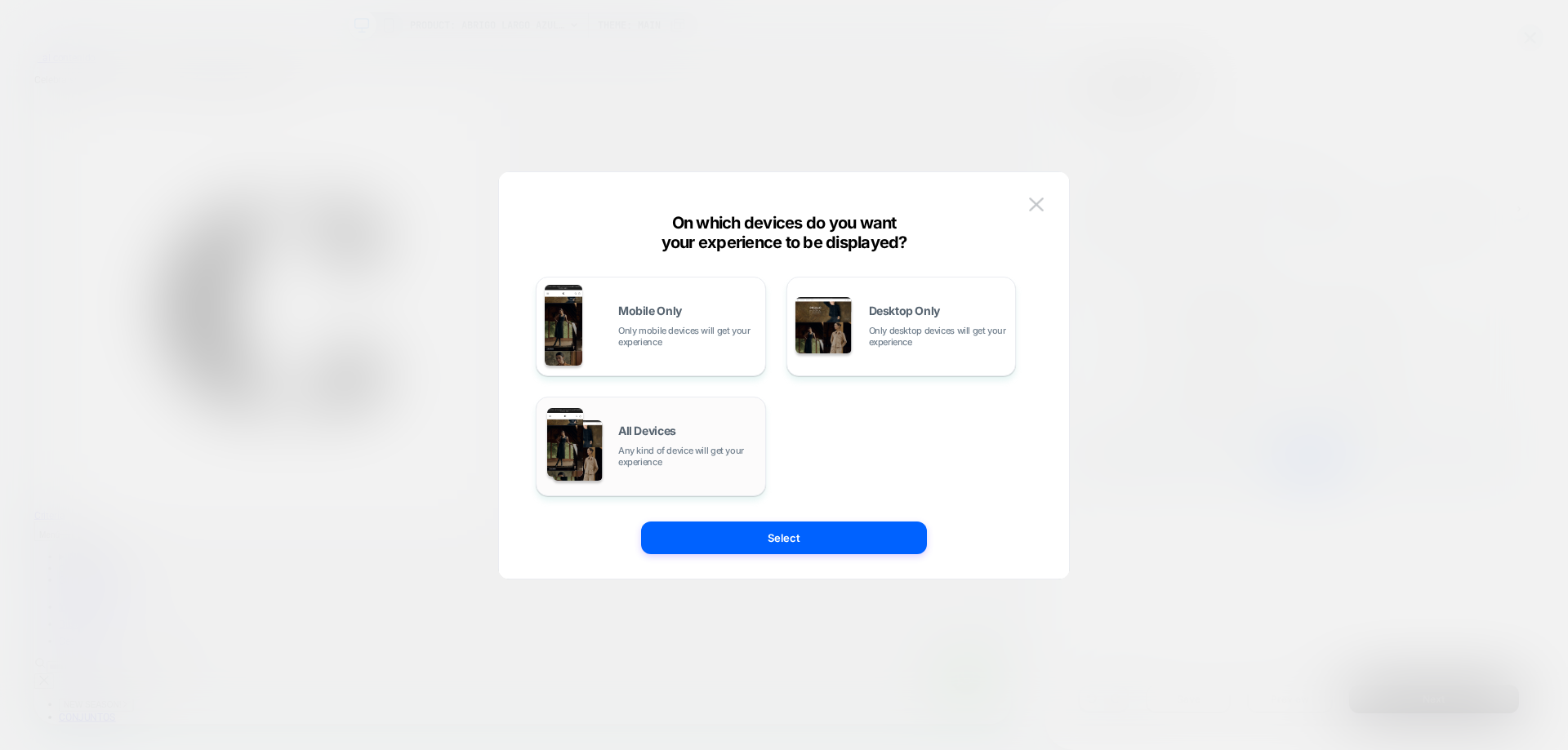
click at [630, 446] on span "Any kind of device will get your experience" at bounding box center [687, 457] width 139 height 23
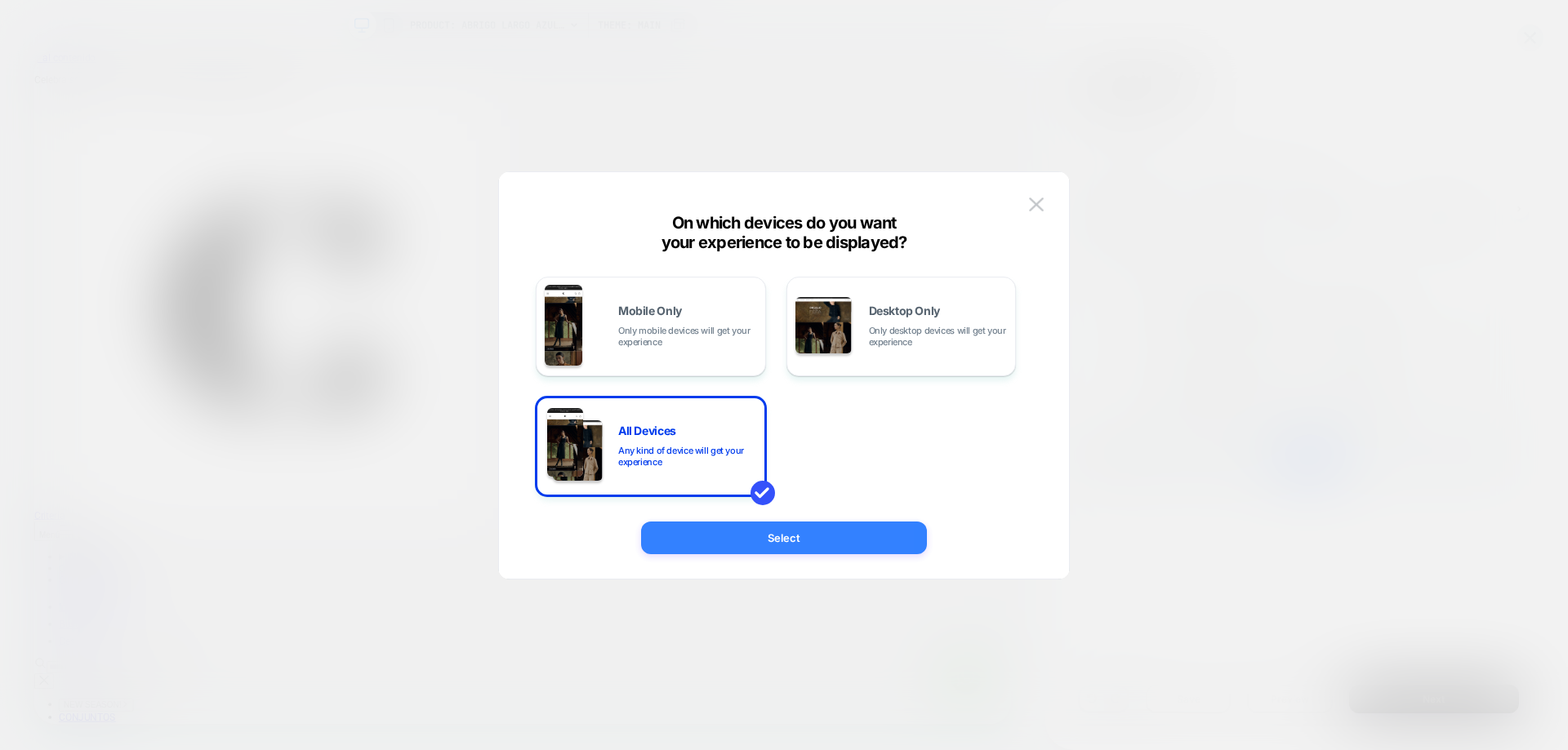
click at [776, 524] on button "Select" at bounding box center [784, 538] width 286 height 33
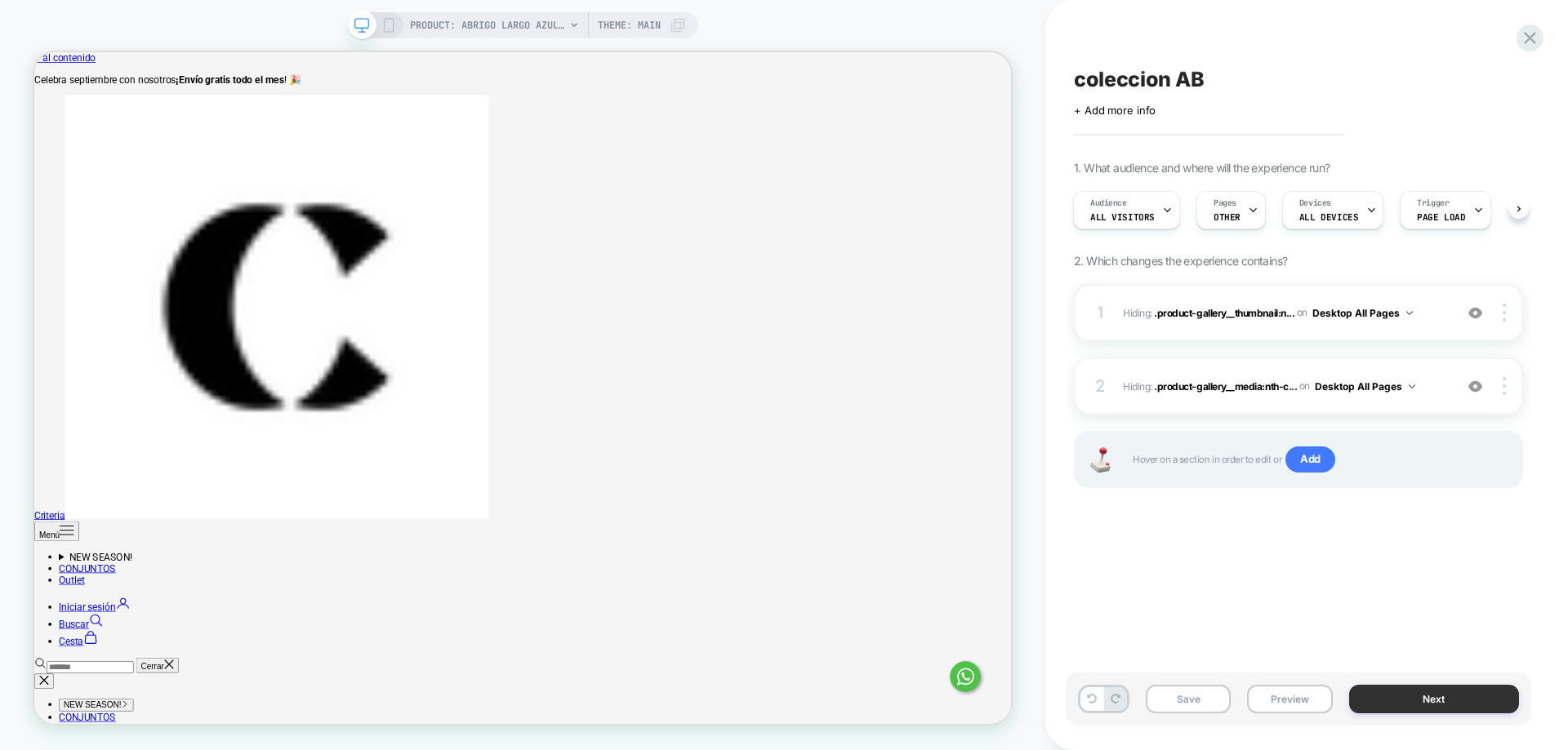
click at [1382, 693] on button "Next" at bounding box center [1435, 699] width 171 height 29
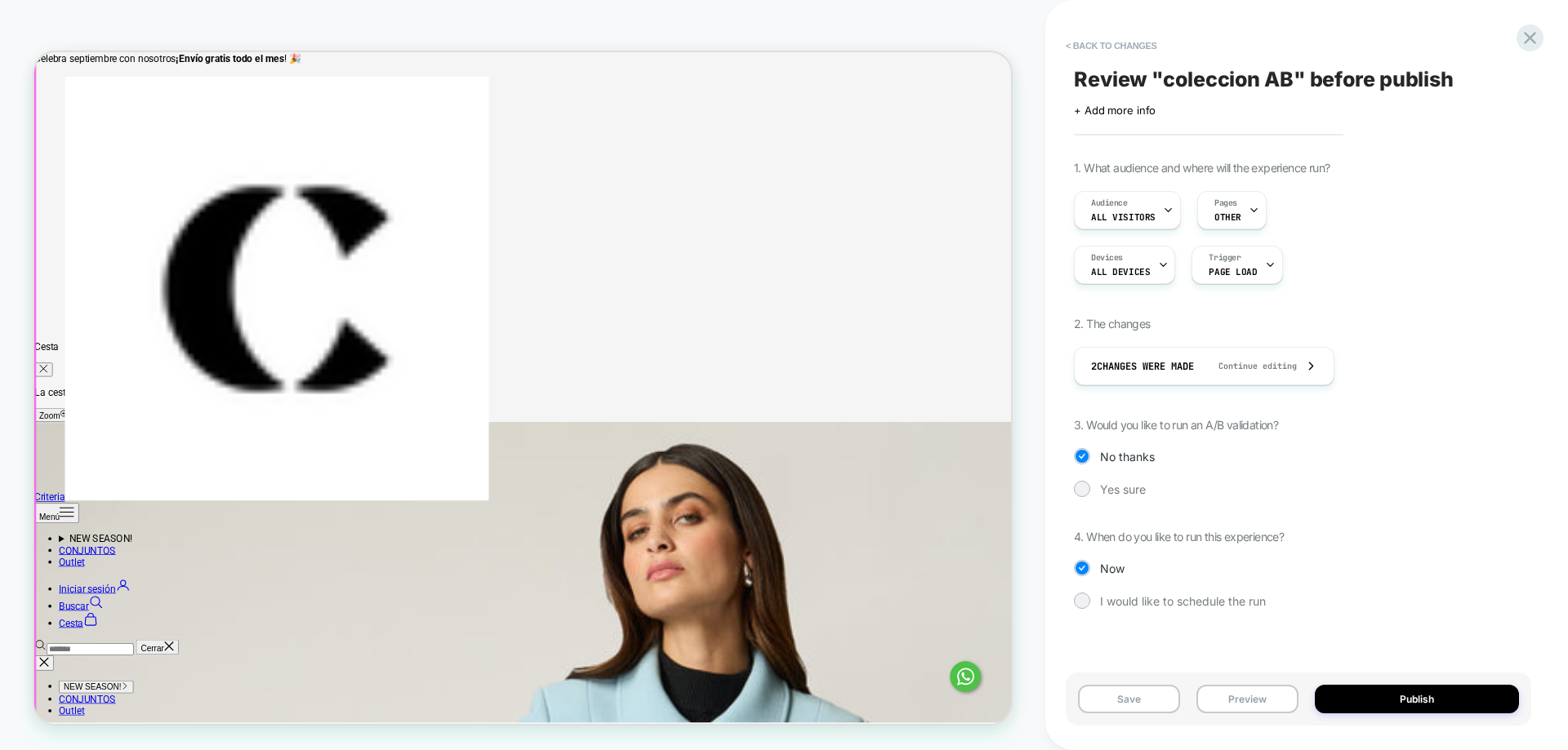
scroll to position [572, 0]
click at [1150, 703] on button "Save" at bounding box center [1128, 699] width 102 height 29
click at [1380, 703] on button "Publish" at bounding box center [1416, 699] width 204 height 29
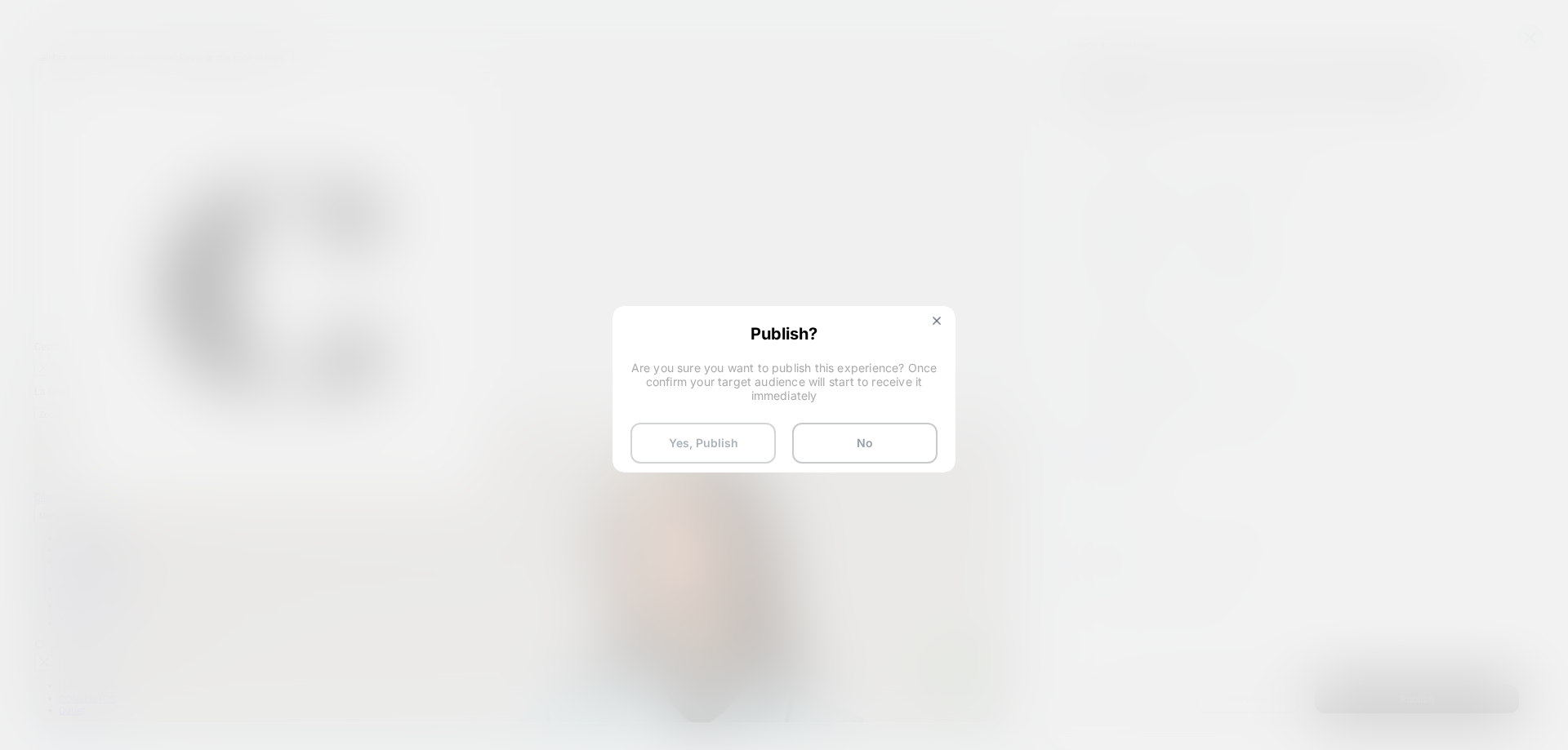
click at [710, 448] on button "Yes, Publish" at bounding box center [702, 443] width 145 height 41
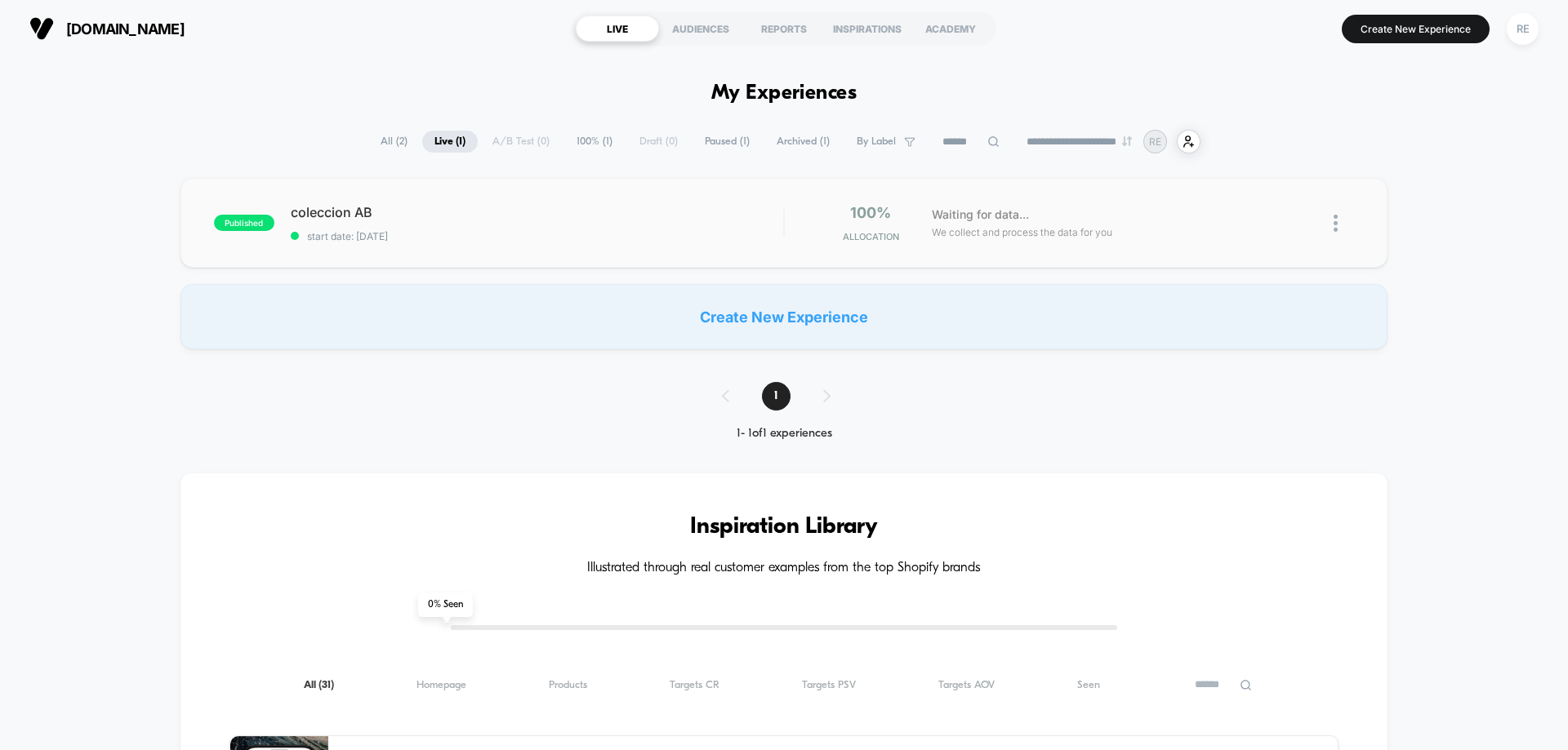
click at [1338, 225] on img at bounding box center [1336, 223] width 4 height 17
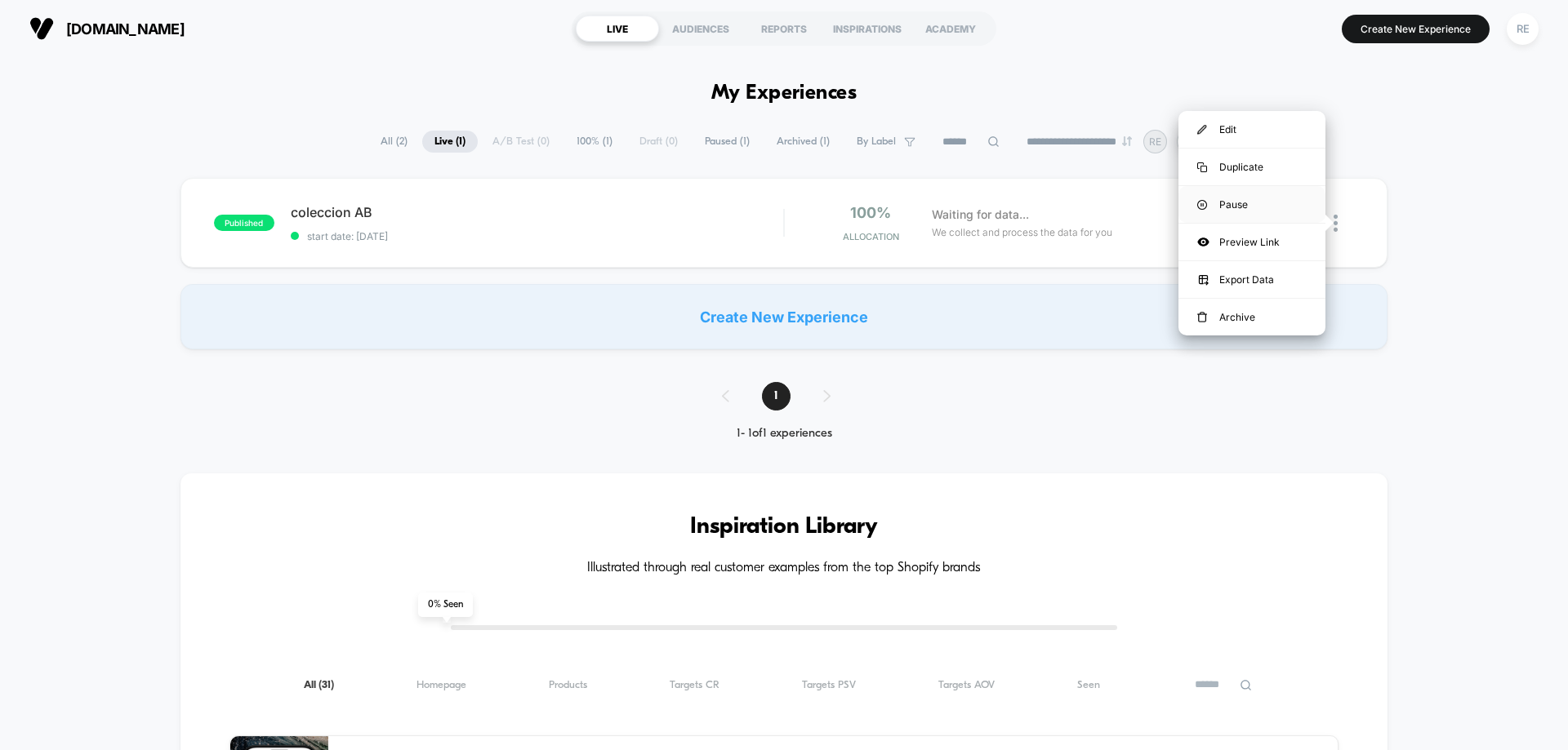
click at [1241, 205] on div "Pause" at bounding box center [1251, 204] width 147 height 36
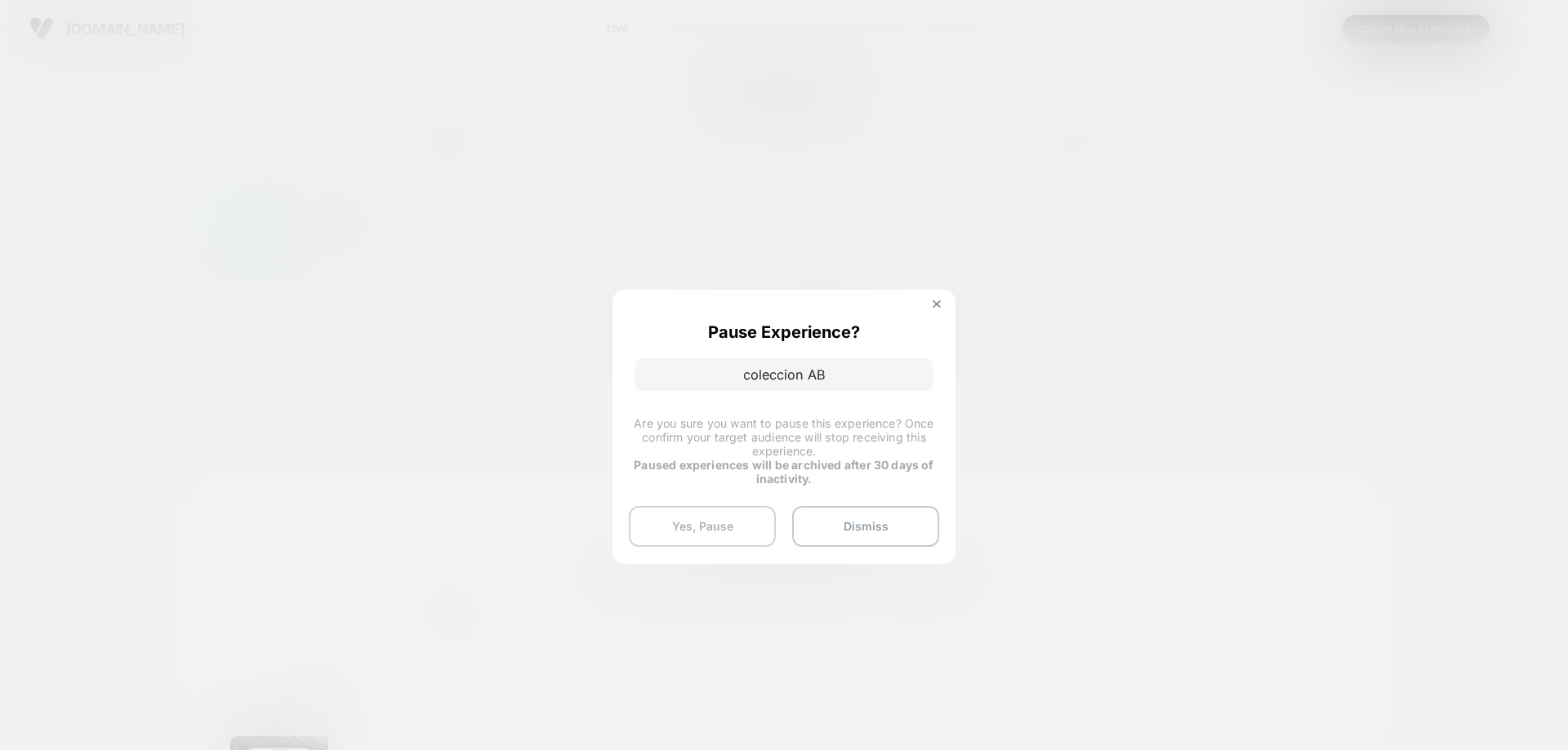
click at [731, 511] on button "Yes, Pause" at bounding box center [701, 527] width 147 height 41
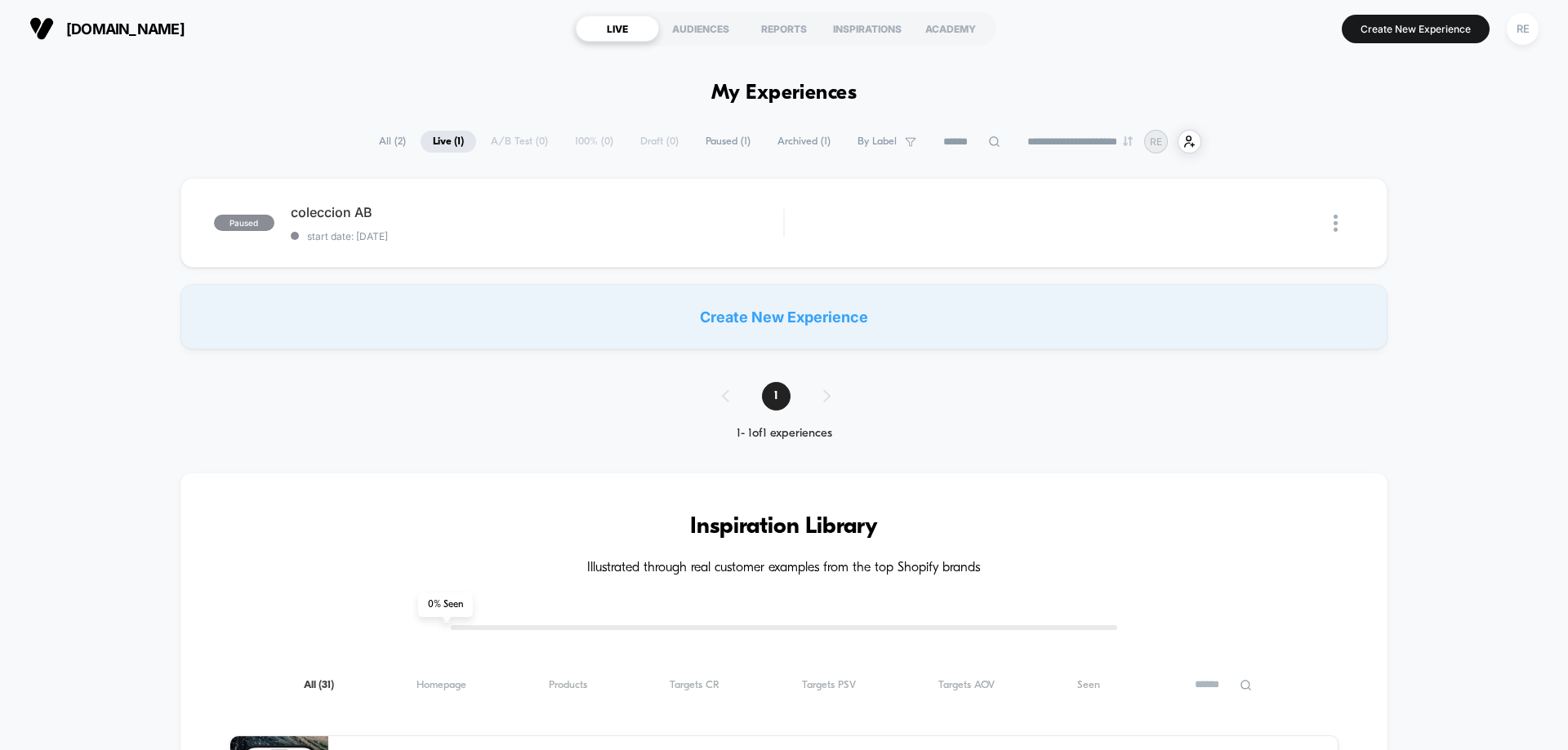
click at [1422, 48] on section "Create New Experience RE" at bounding box center [1294, 29] width 498 height 41
click at [1431, 31] on button "Create New Experience" at bounding box center [1415, 29] width 148 height 29
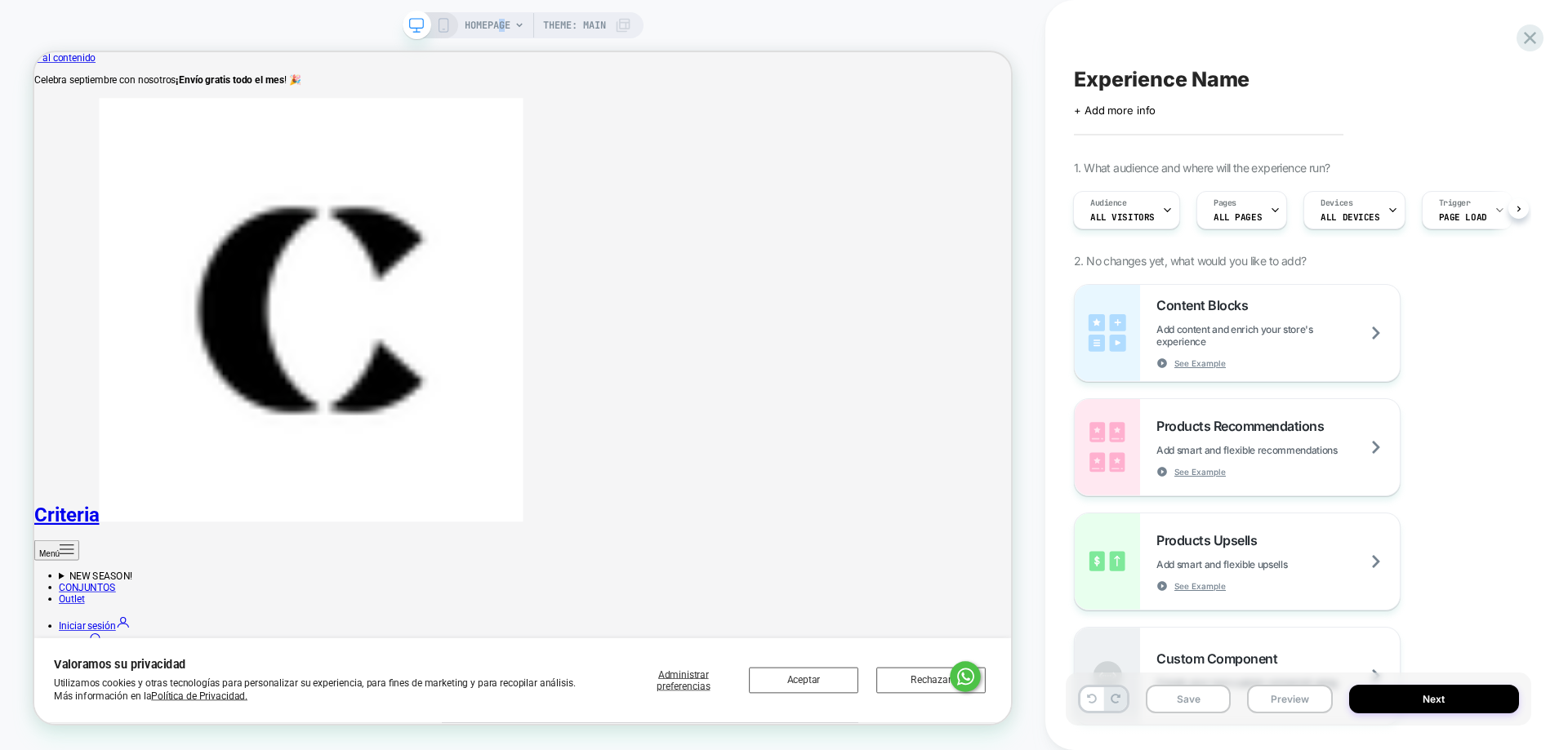
click at [501, 30] on span "HOMEPAGE" at bounding box center [487, 25] width 46 height 26
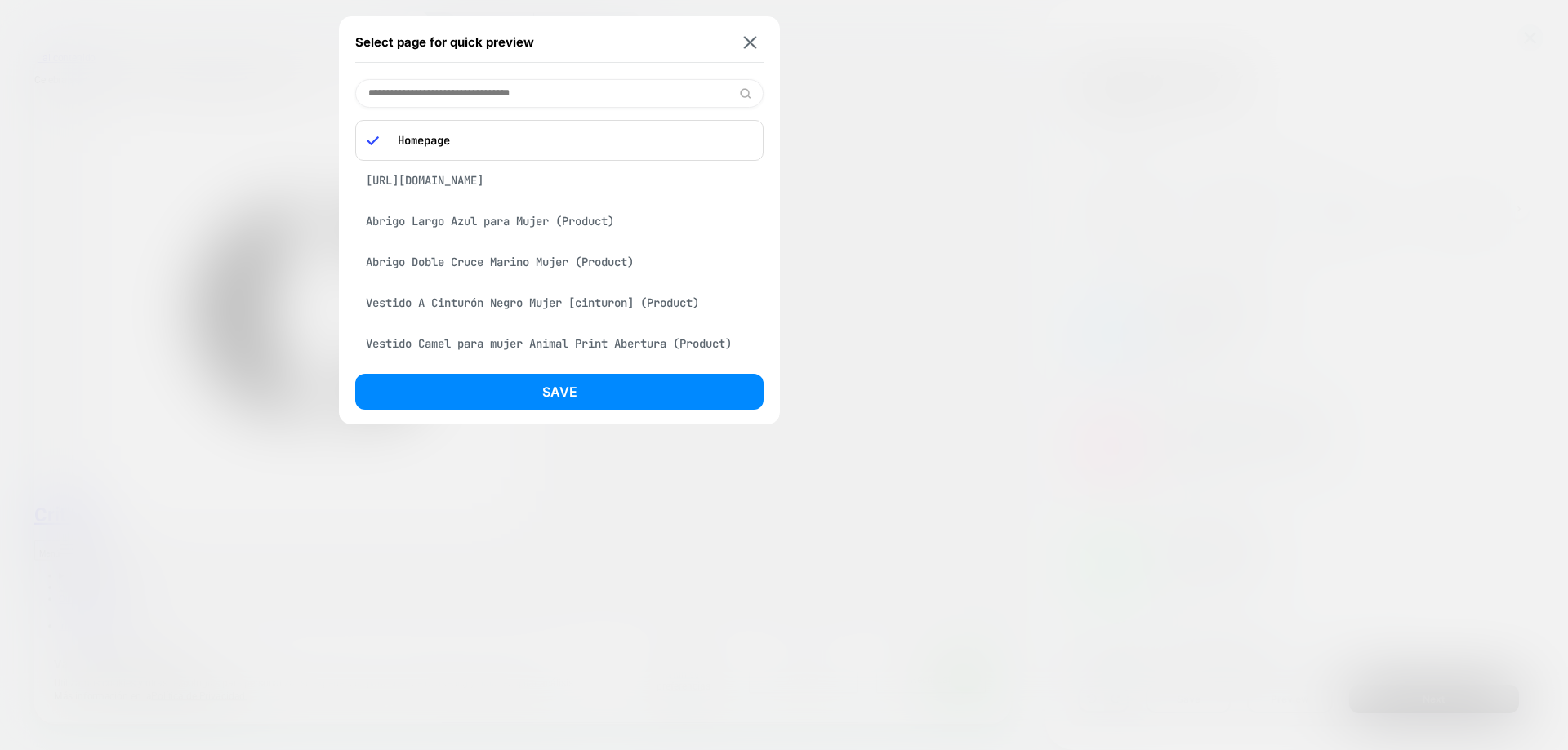
click at [536, 196] on div "[URL][DOMAIN_NAME]" at bounding box center [558, 180] width 408 height 31
click at [566, 192] on div "Abrigo Largo Azul para Mujer (Product)" at bounding box center [558, 176] width 408 height 31
click at [649, 91] on input at bounding box center [558, 94] width 408 height 29
click at [594, 105] on input at bounding box center [558, 94] width 408 height 29
click at [608, 88] on input at bounding box center [558, 94] width 408 height 29
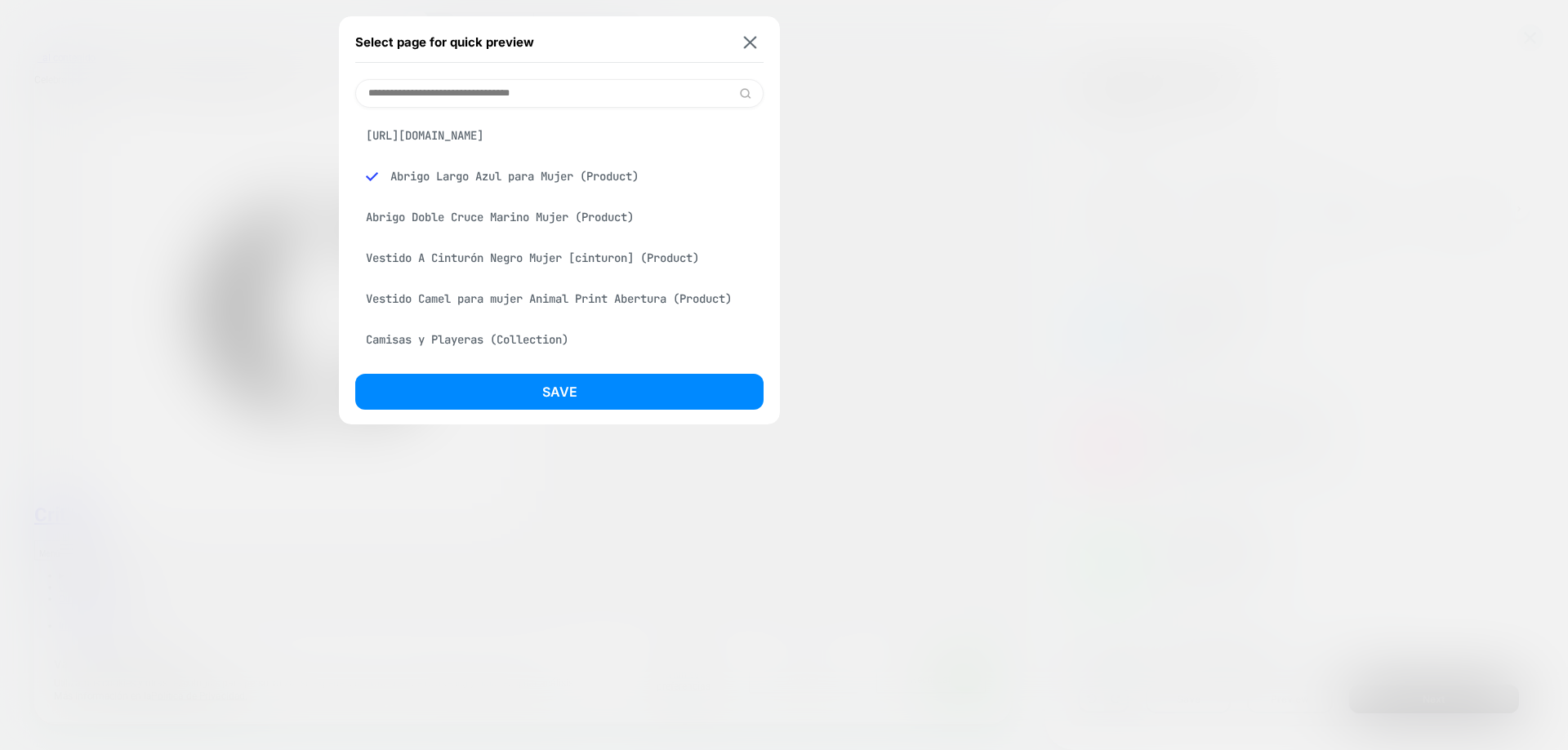
paste input "**********"
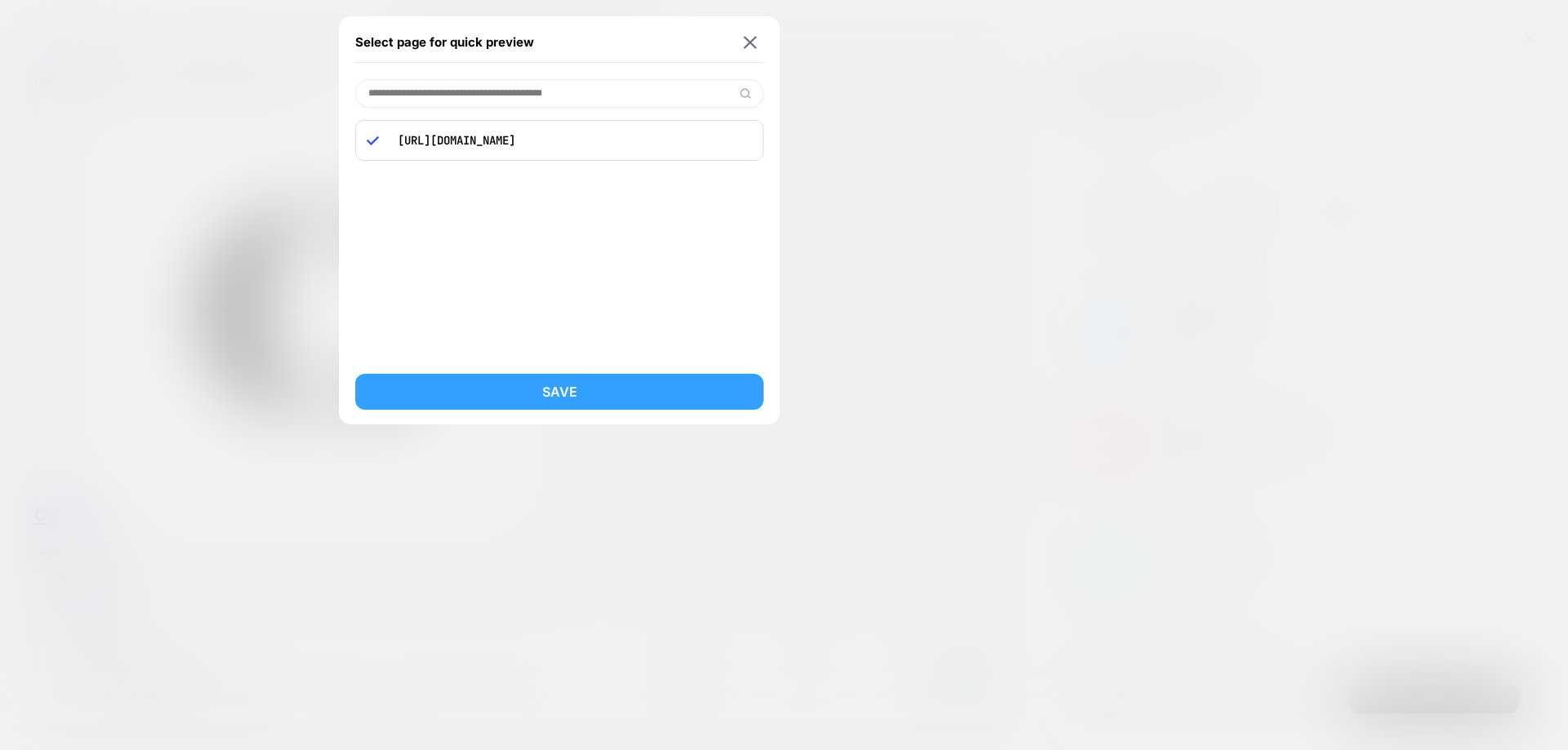
type input "**********"
drag, startPoint x: 644, startPoint y: 399, endPoint x: 656, endPoint y: 402, distance: 12.4
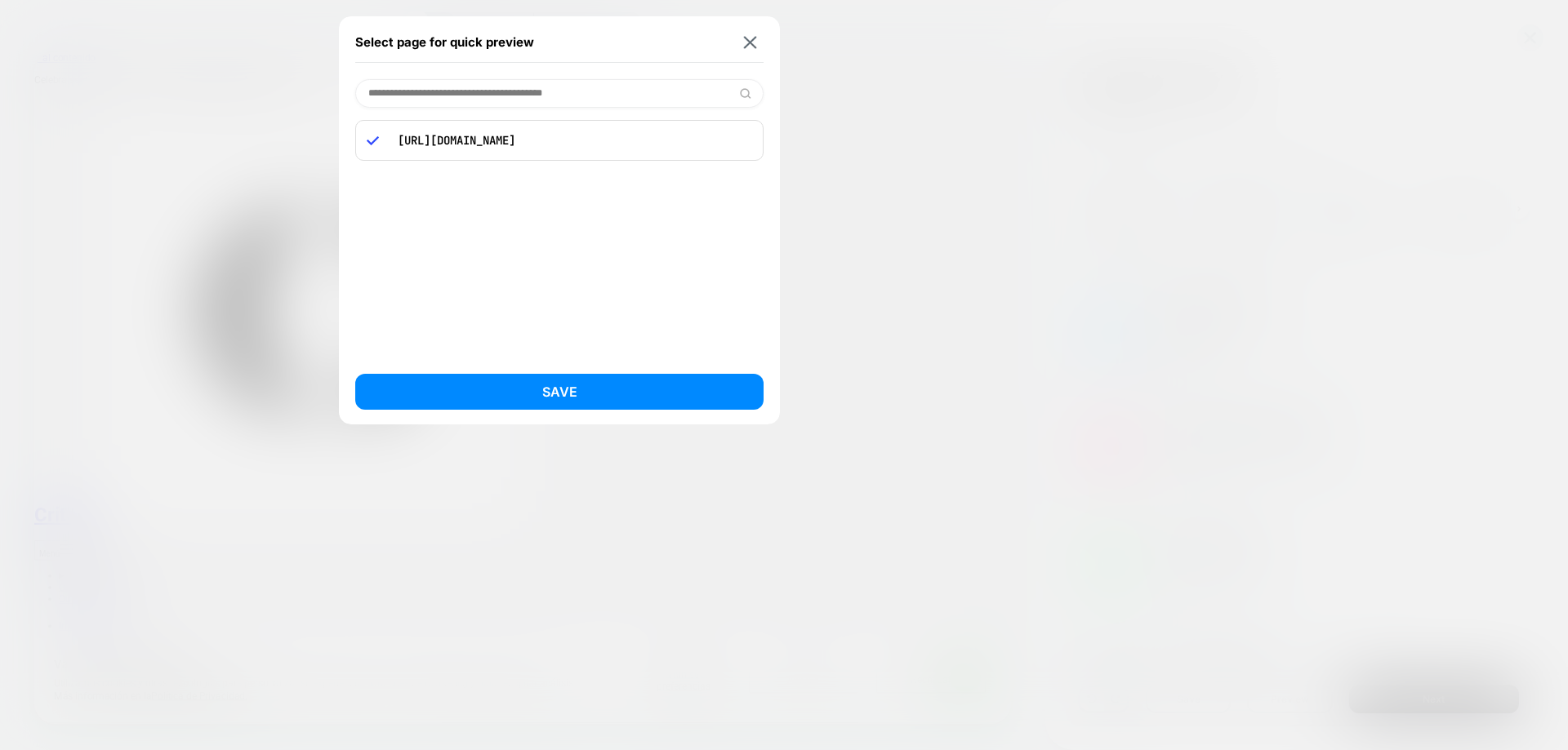
click at [645, 398] on button "Save" at bounding box center [558, 391] width 408 height 35
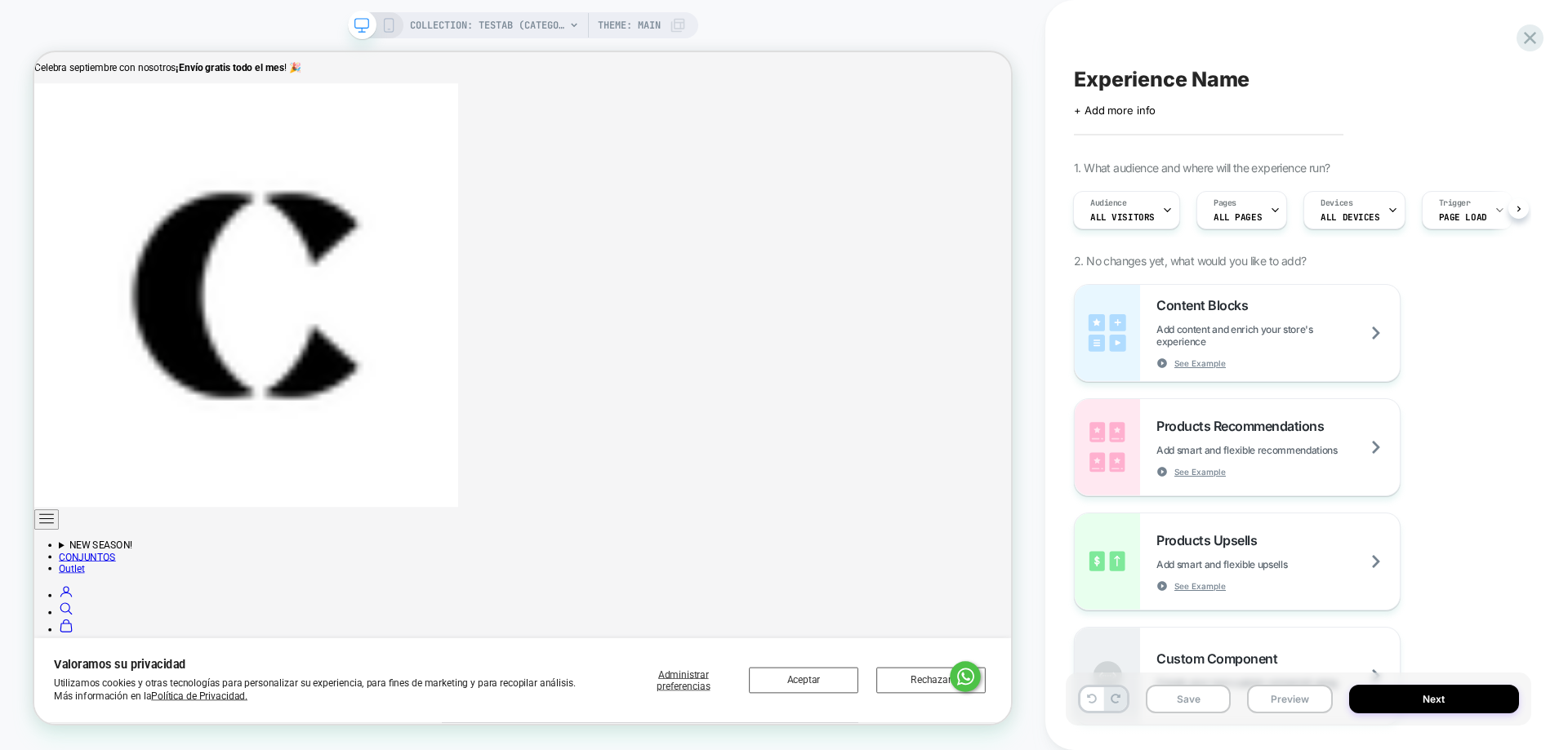
scroll to position [0, 2]
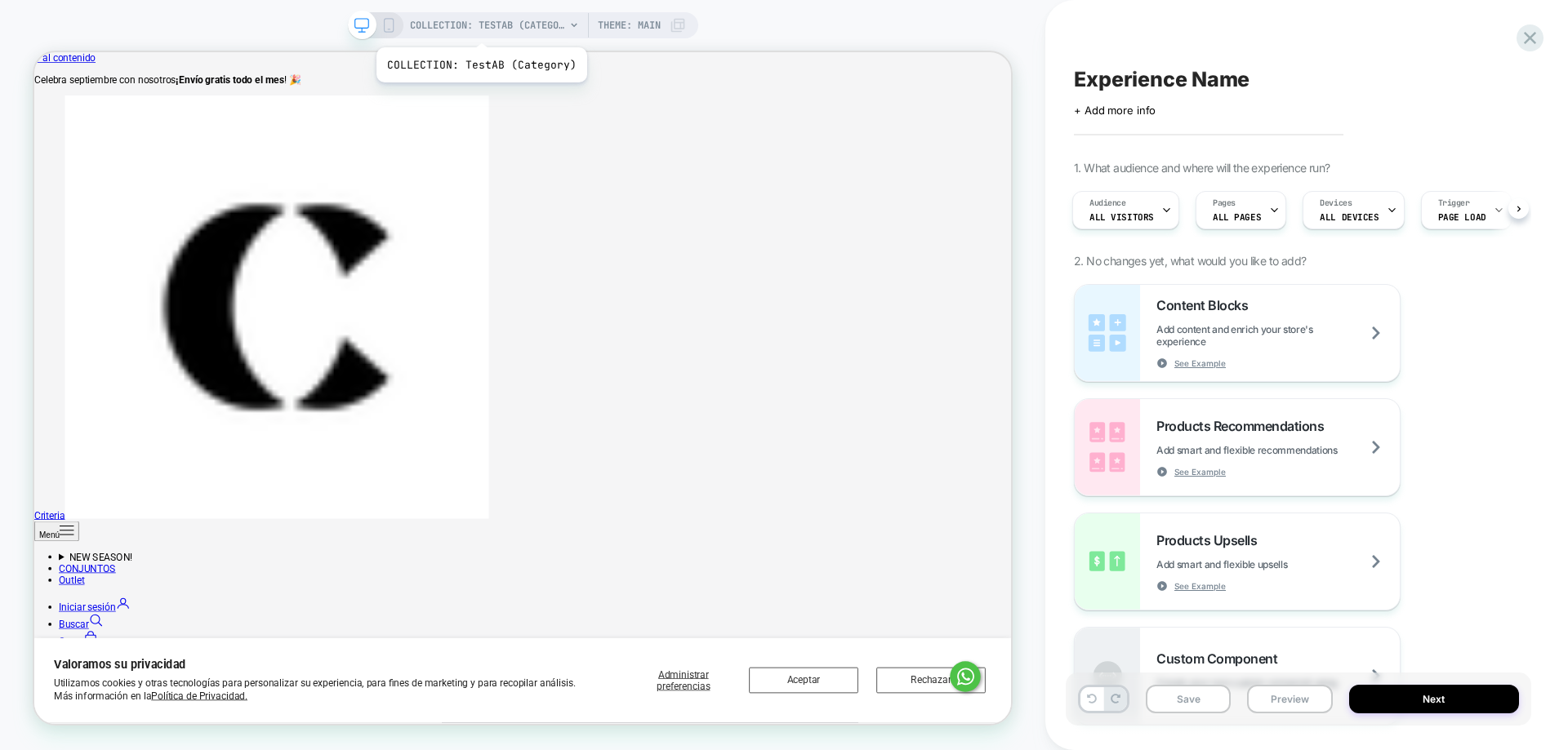
click at [480, 27] on span "COLLECTION: TestAB (Category)" at bounding box center [487, 25] width 155 height 26
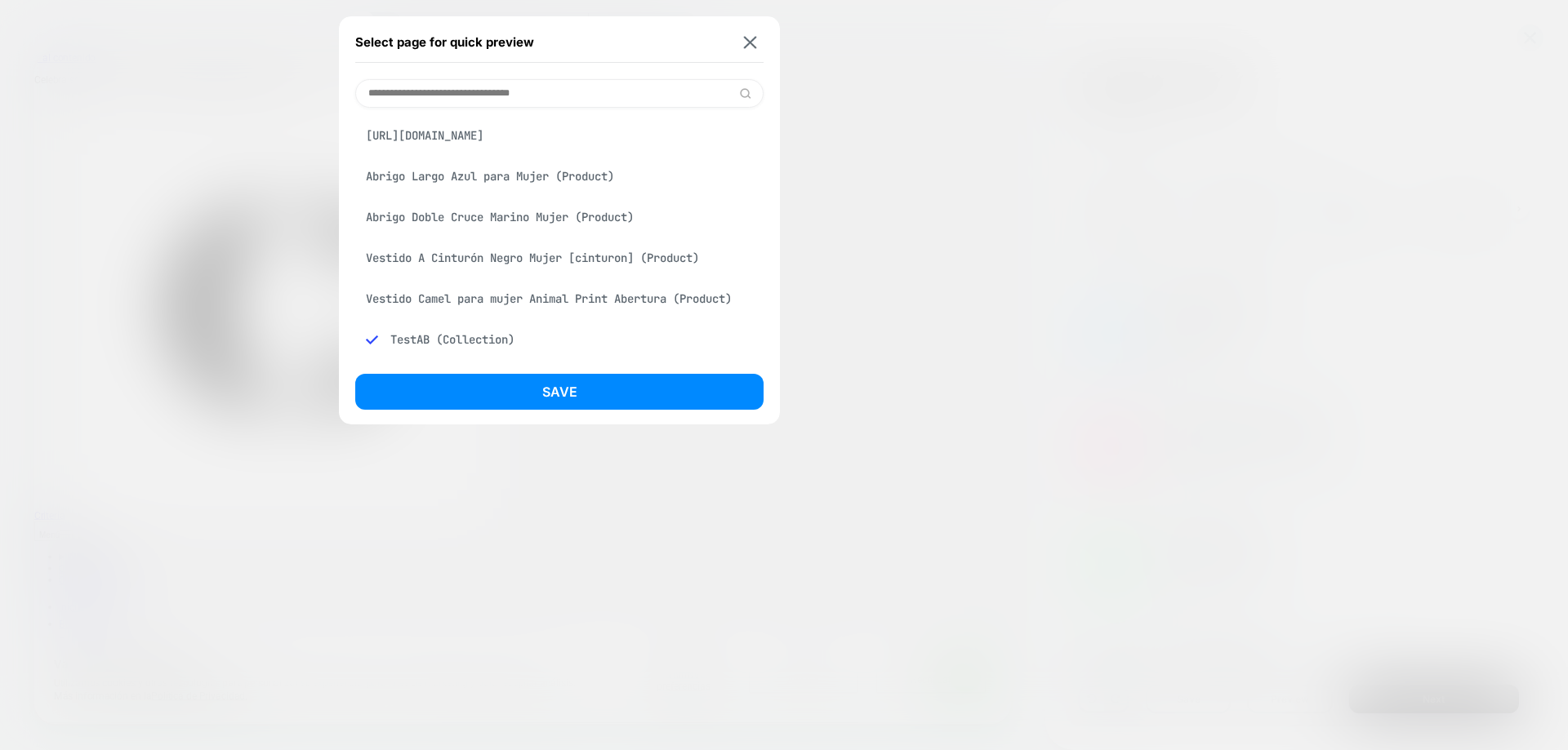
drag, startPoint x: 517, startPoint y: 181, endPoint x: 516, endPoint y: 189, distance: 8.1
click at [517, 183] on div "Abrigo Largo Azul para Mujer (Product)" at bounding box center [558, 176] width 408 height 31
click at [630, 386] on button "Save" at bounding box center [558, 391] width 408 height 35
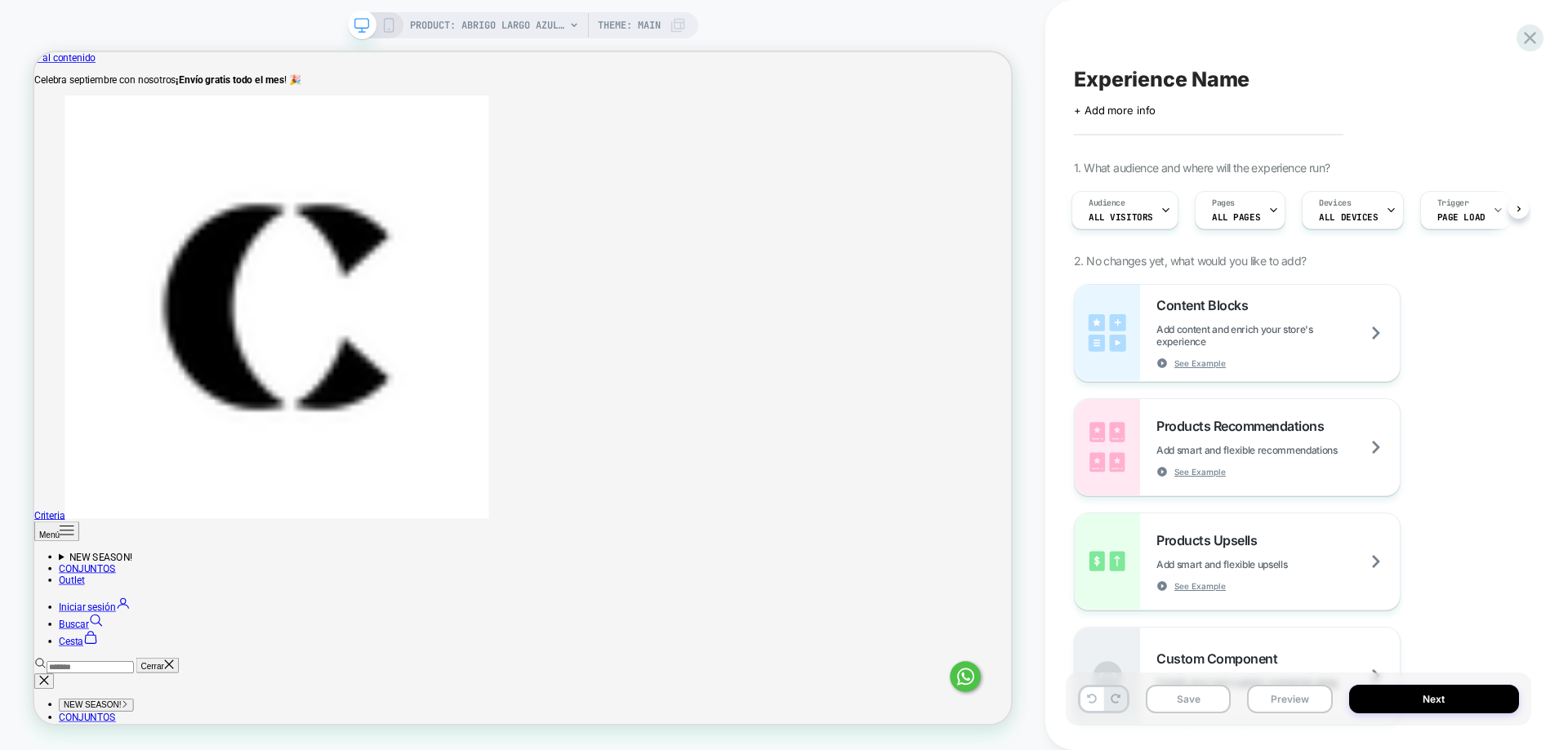
scroll to position [0, 0]
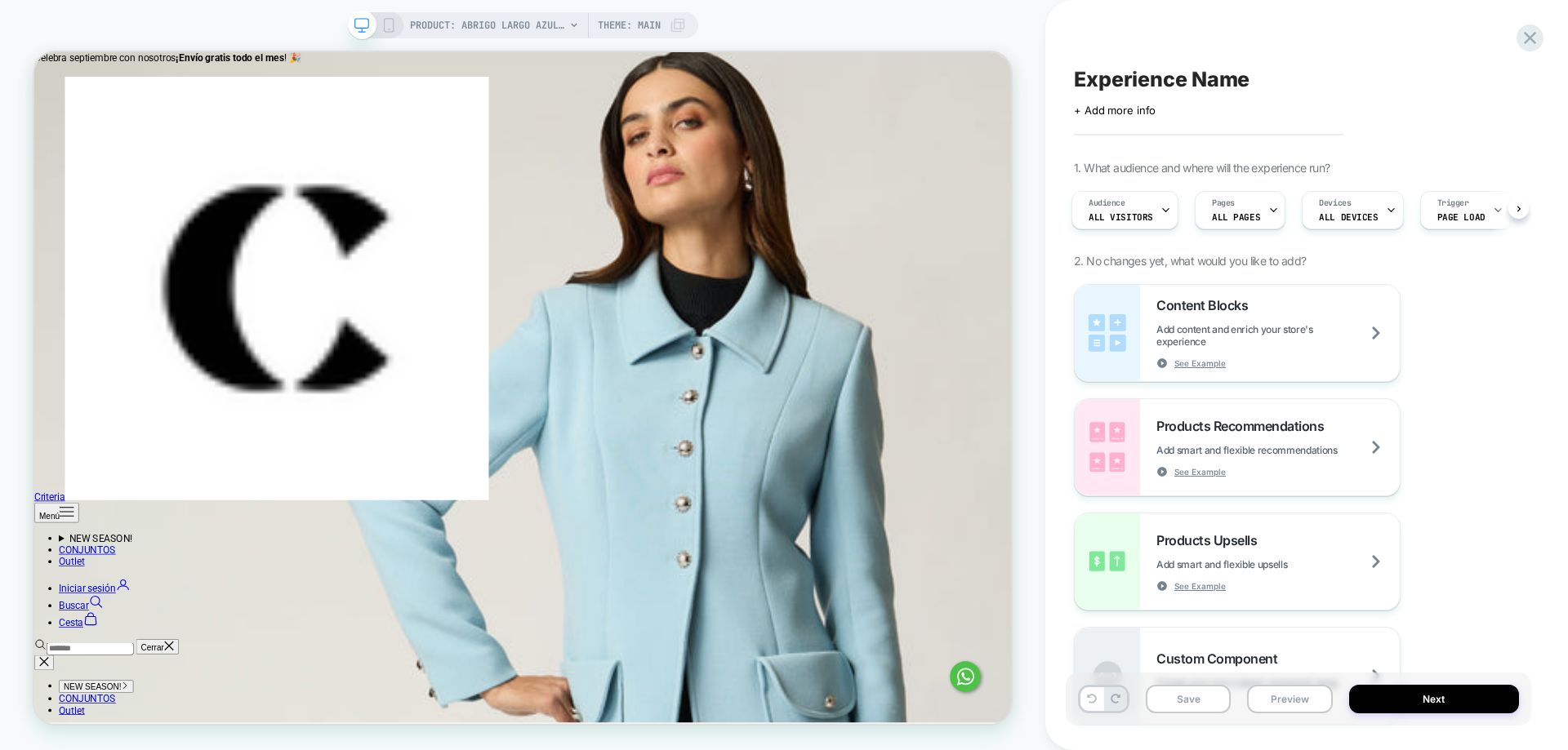
scroll to position [1102, 0]
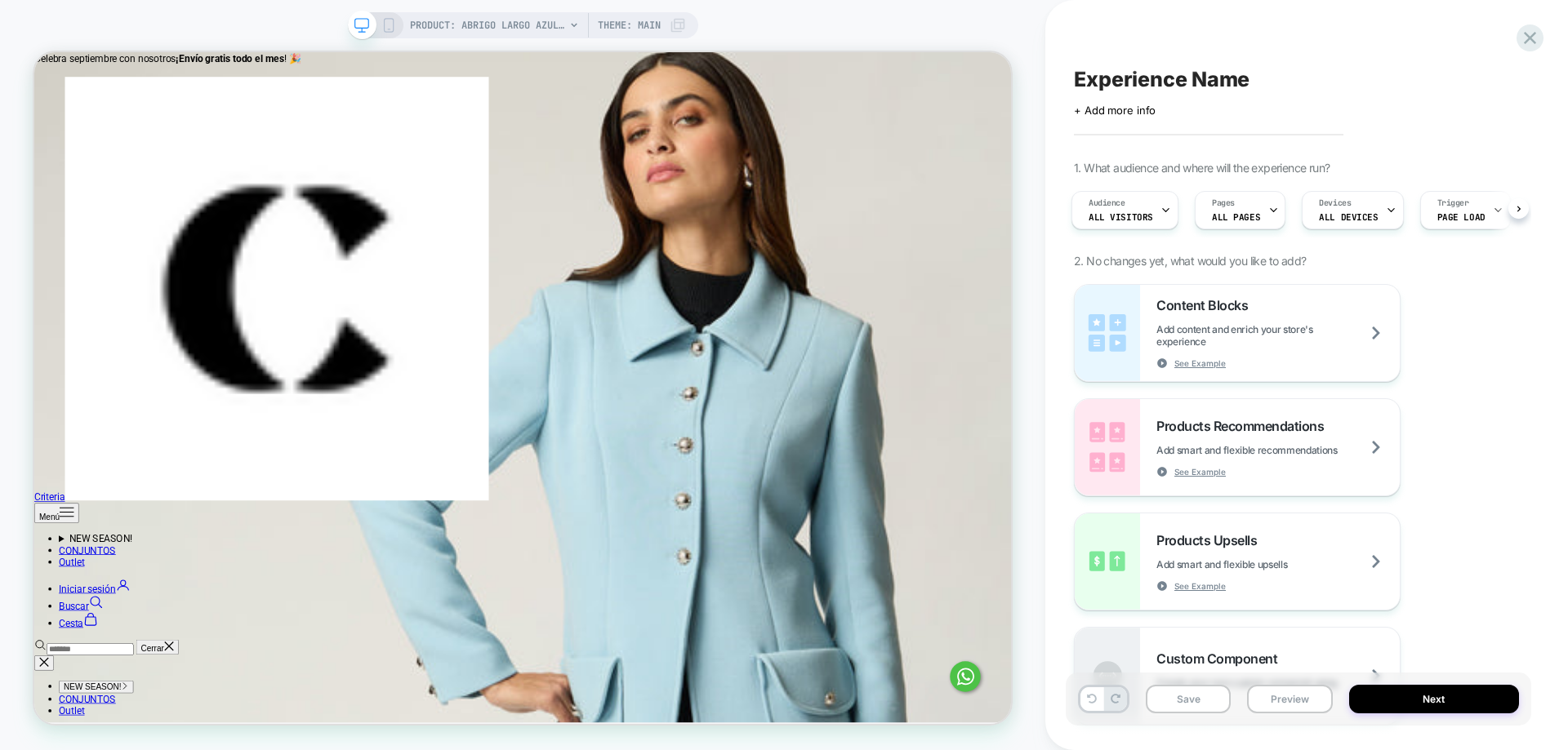
click at [192, 323] on div at bounding box center [196, 343] width 46 height 80
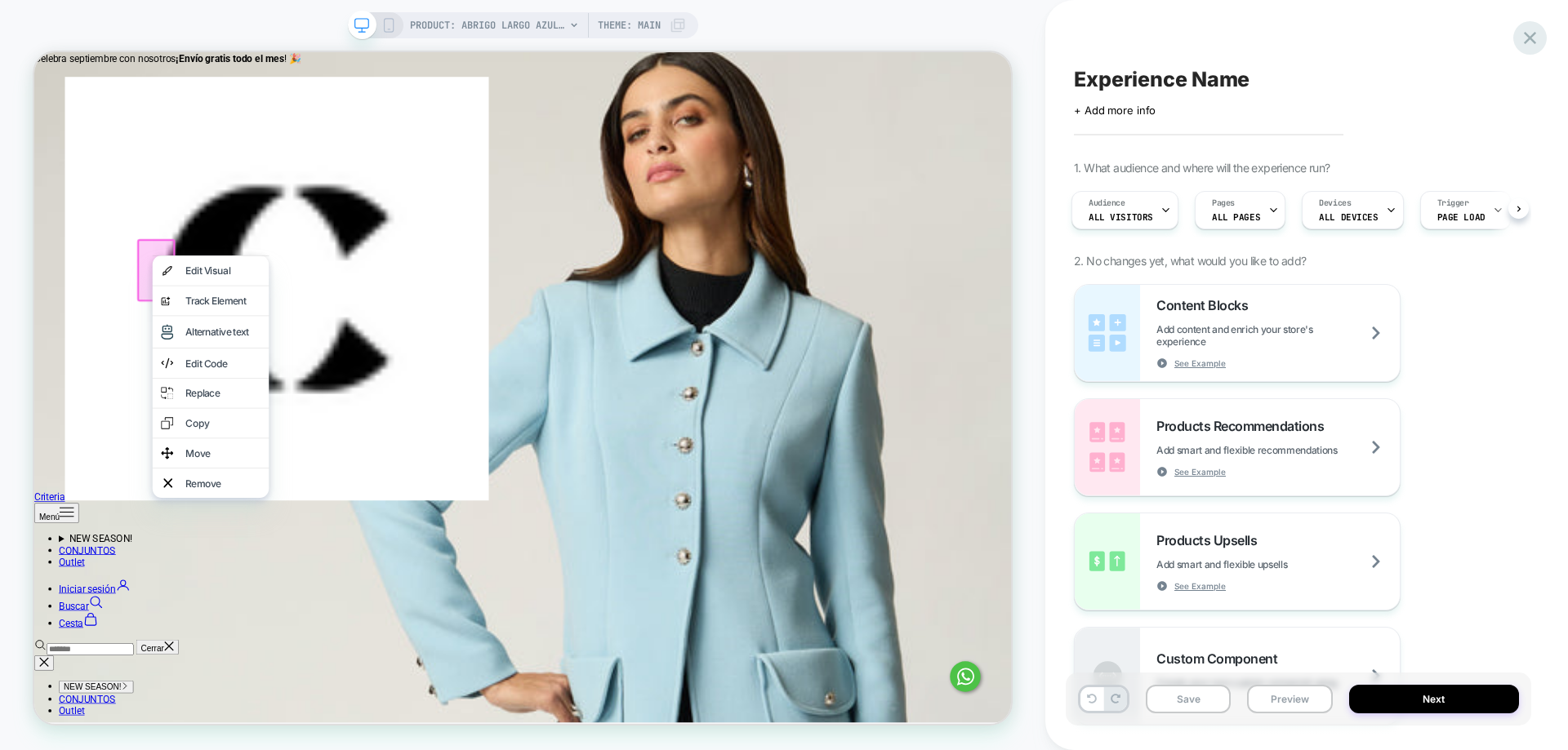
click at [1532, 34] on icon at bounding box center [1530, 37] width 22 height 22
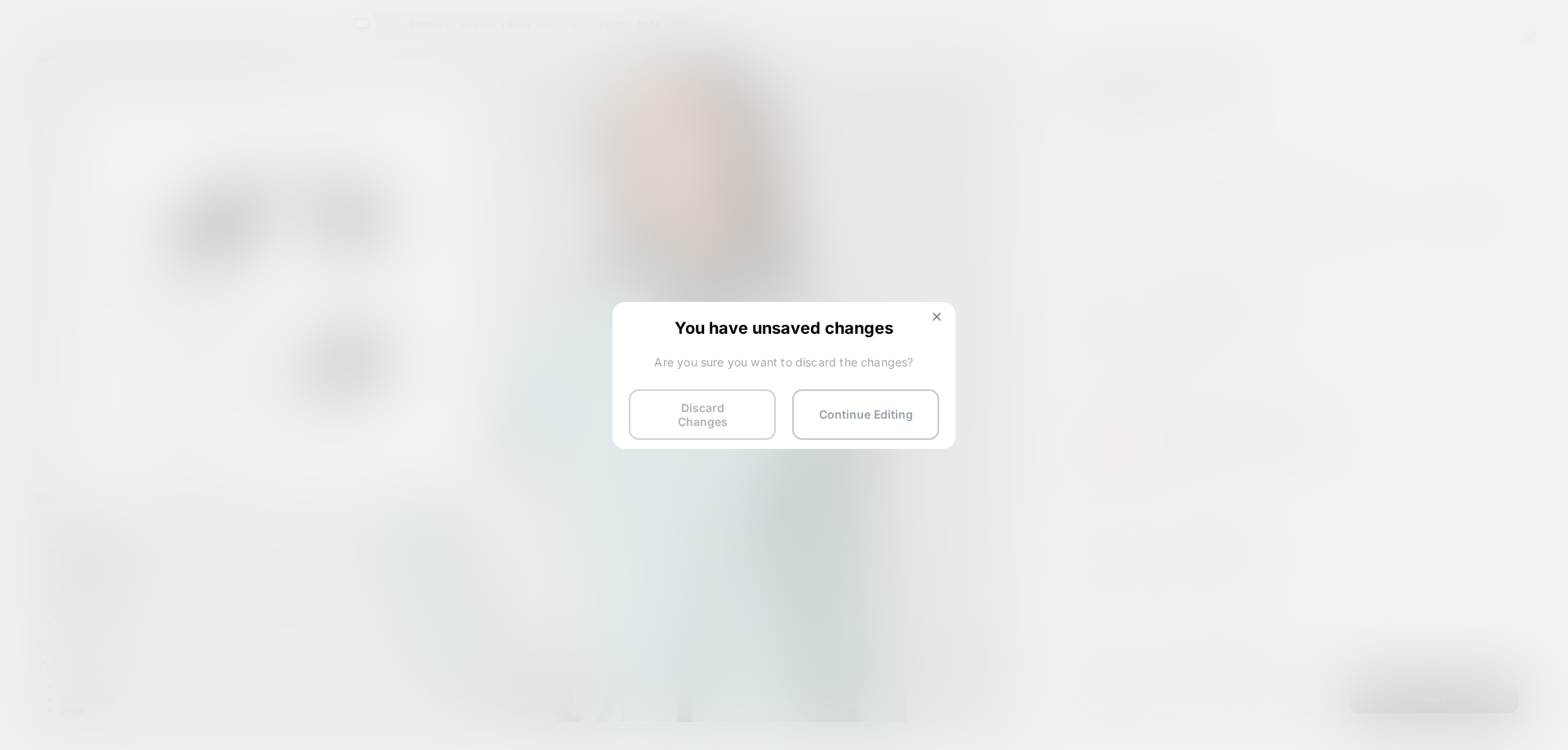
drag, startPoint x: 705, startPoint y: 398, endPoint x: 708, endPoint y: 413, distance: 15.3
click at [708, 413] on button "Discard Changes" at bounding box center [701, 414] width 147 height 51
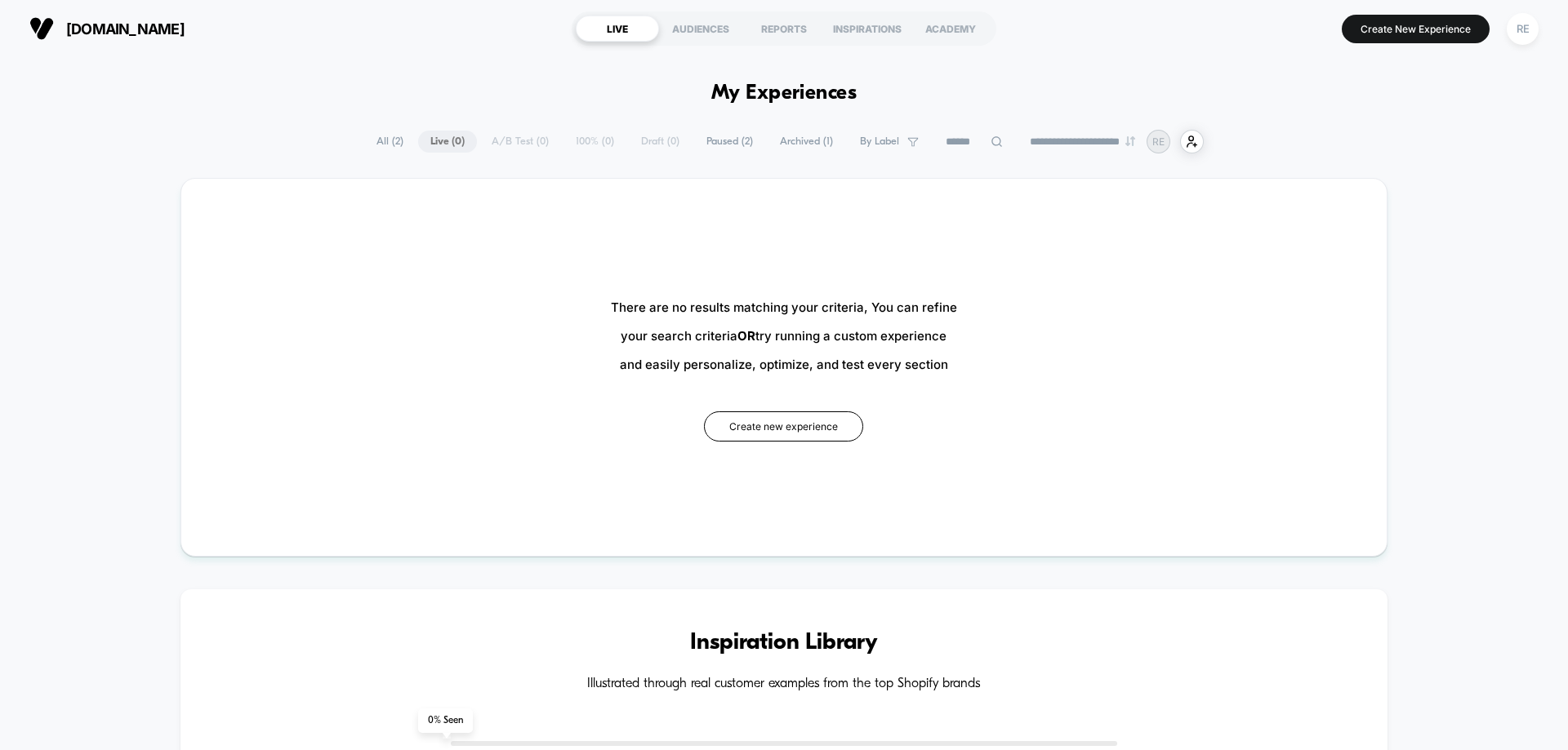
click at [1397, 35] on button "Create New Experience" at bounding box center [1415, 29] width 148 height 29
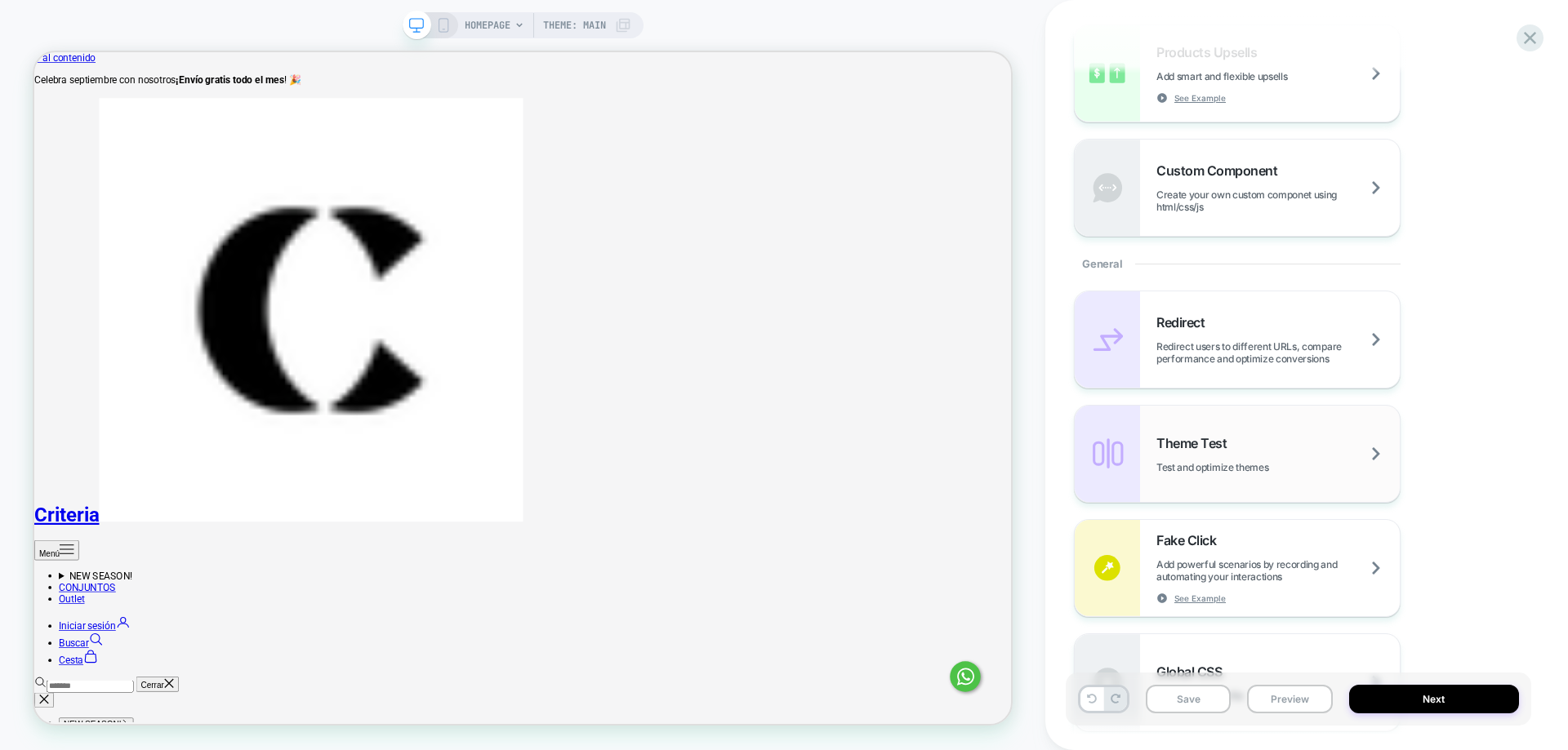
scroll to position [489, 0]
click at [1295, 480] on div "Theme Test Test and optimize themes" at bounding box center [1237, 453] width 325 height 96
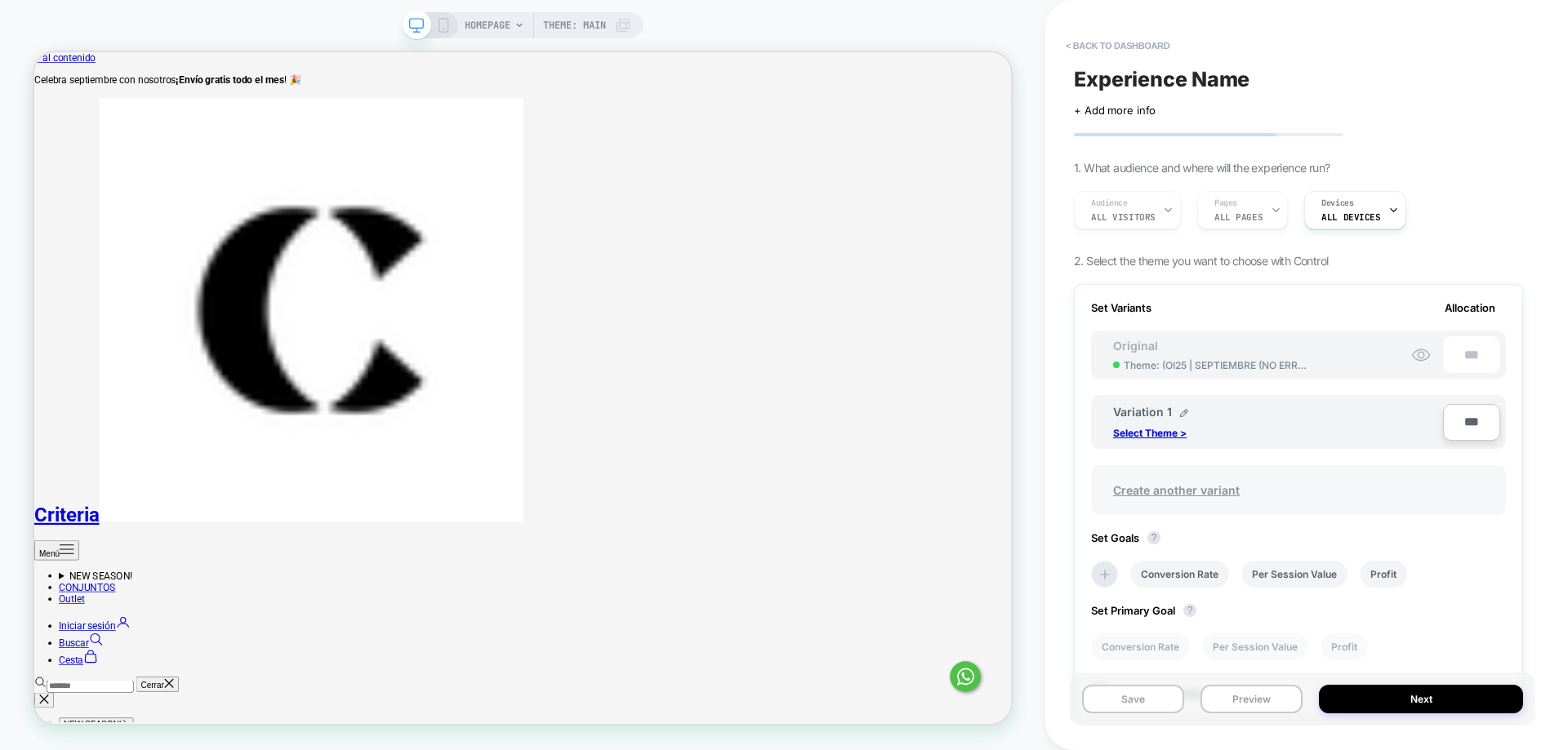
click at [1145, 491] on span "Create another variant" at bounding box center [1176, 490] width 159 height 38
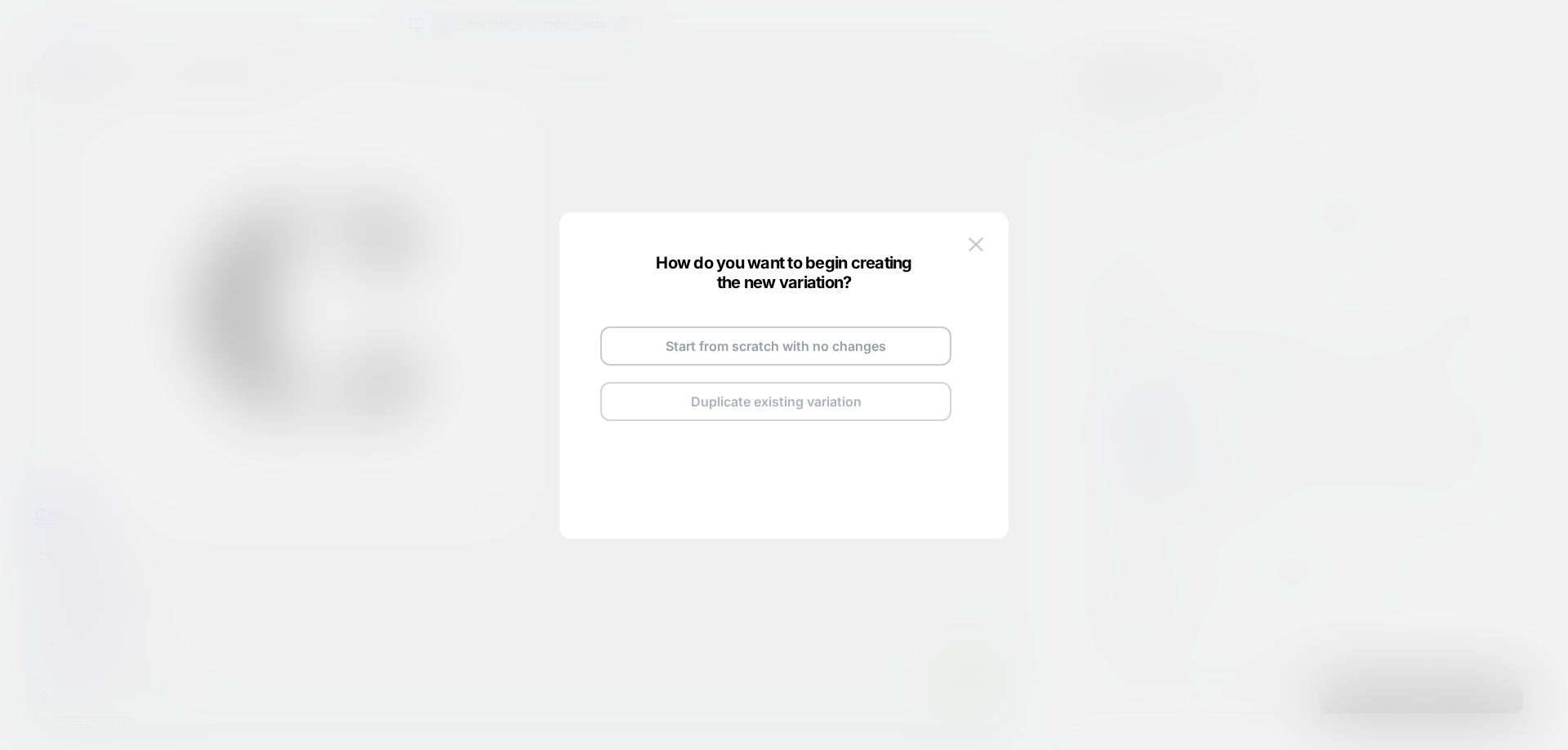
click at [843, 419] on button "Duplicate existing variation" at bounding box center [775, 401] width 351 height 39
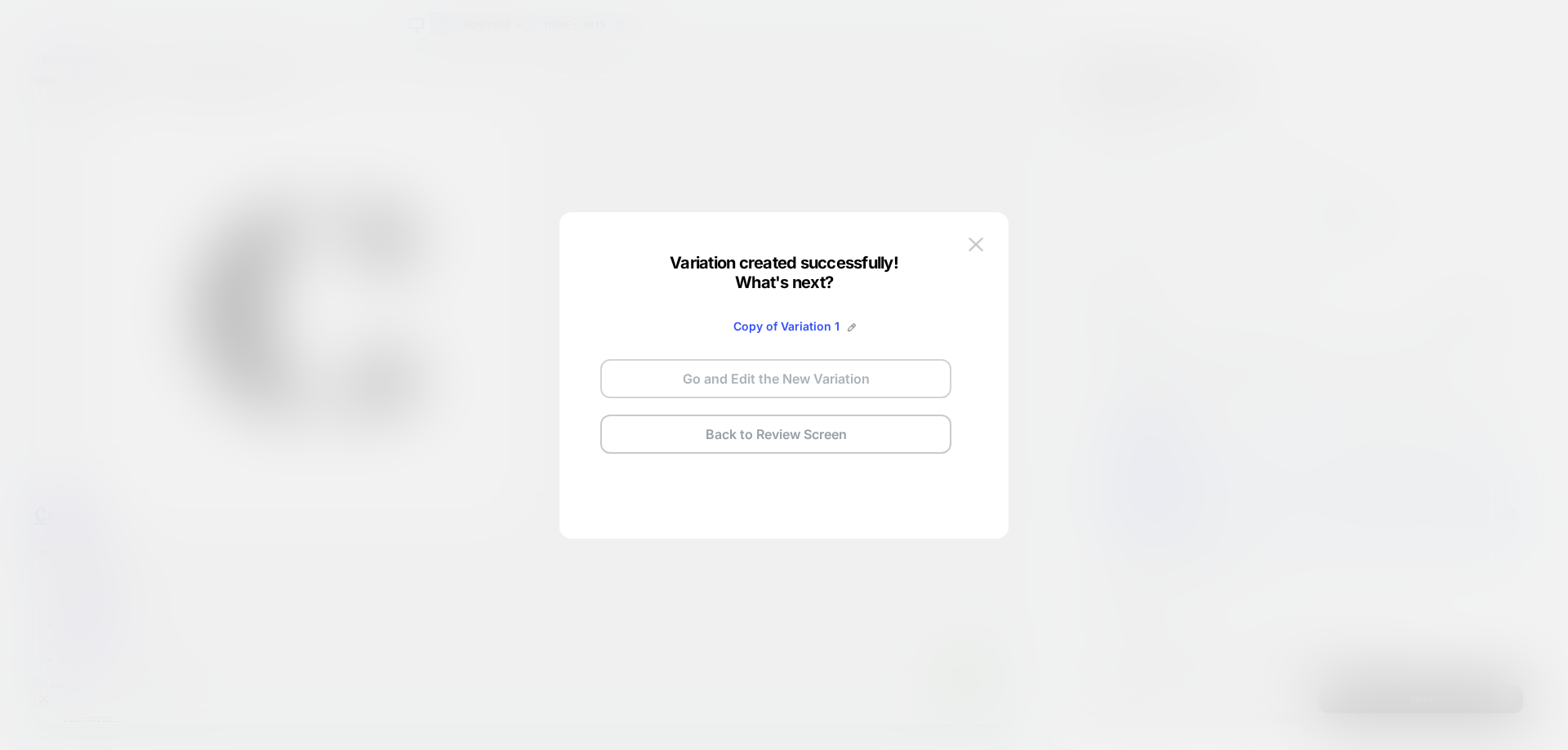
click at [854, 394] on button "Go and Edit the New Variation" at bounding box center [775, 378] width 351 height 39
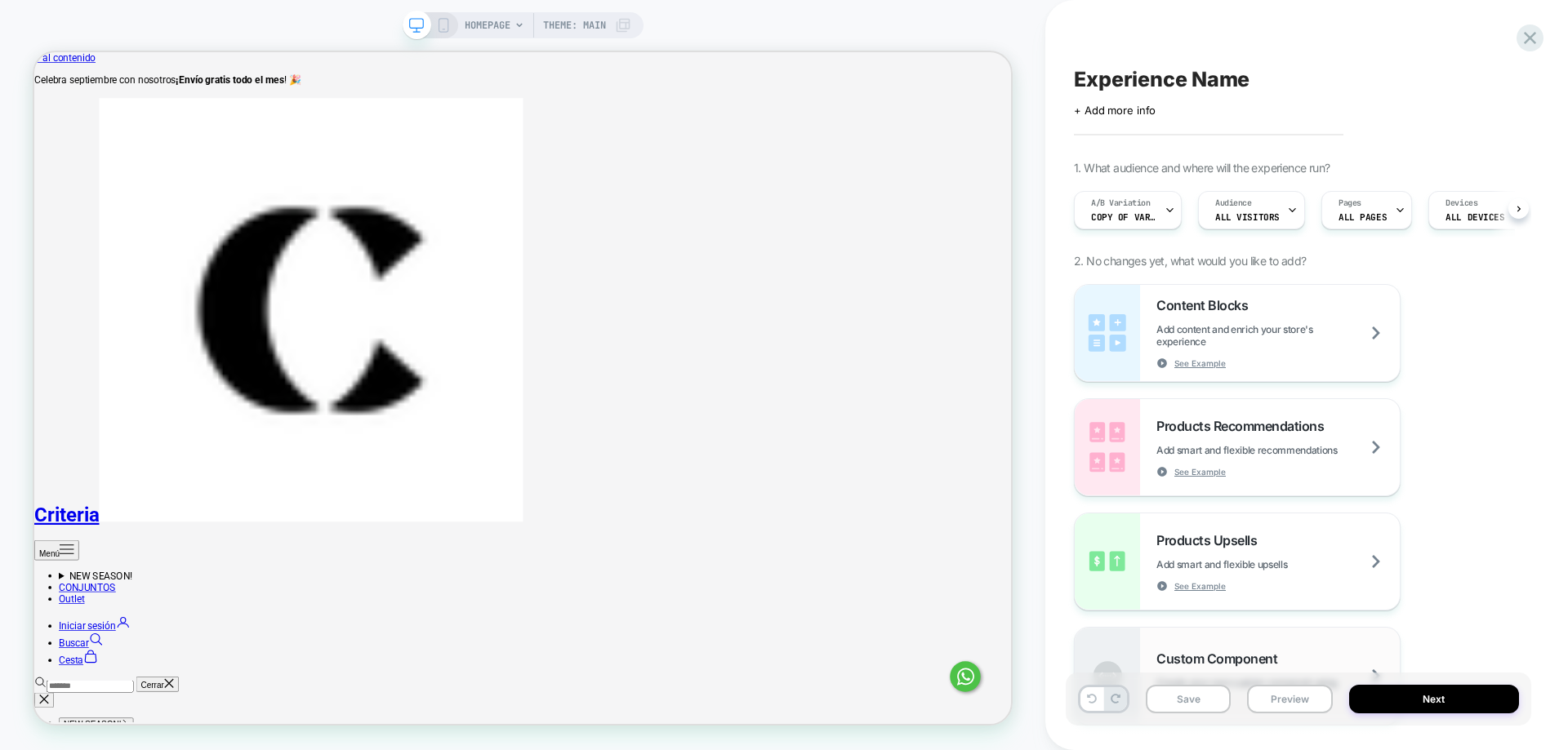
scroll to position [0, 1]
click at [1449, 698] on button "Next" at bounding box center [1435, 699] width 171 height 29
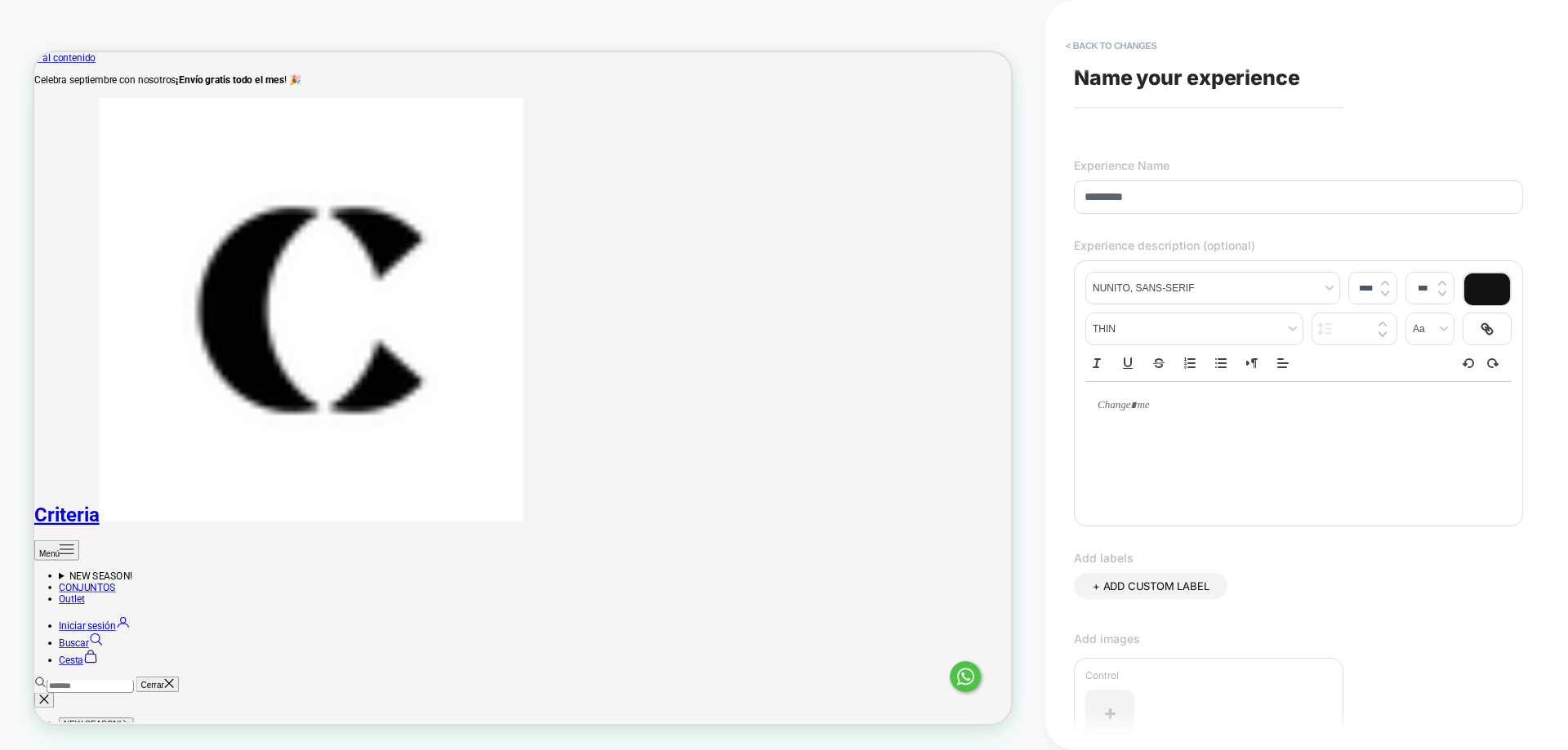
type input "*********"
click at [16, 357] on div "HOMEPAGE Theme: MAIN" at bounding box center [522, 375] width 1045 height 717
click at [1125, 45] on button "< Back to changes" at bounding box center [1111, 45] width 107 height 26
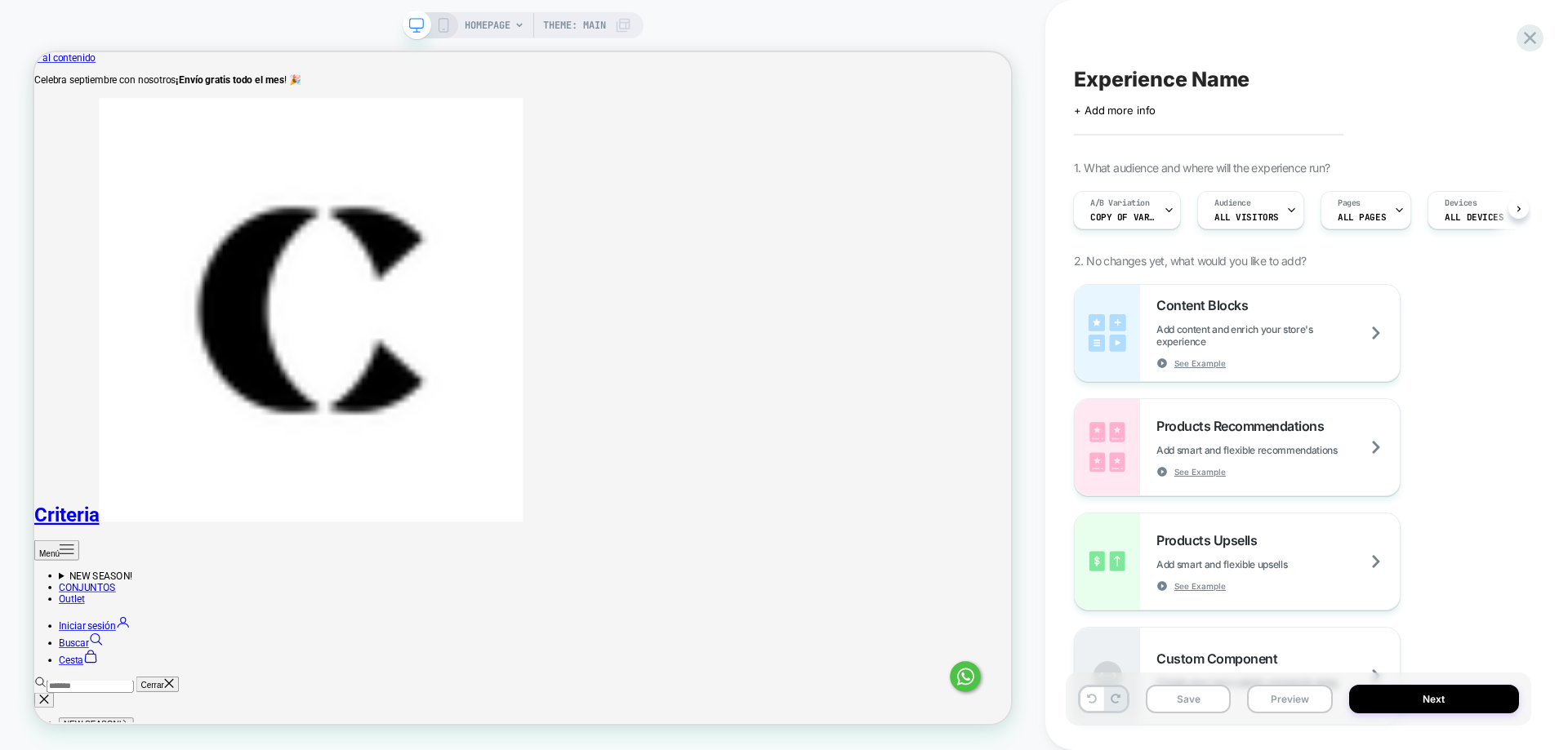
click at [499, 19] on span "HOMEPAGE" at bounding box center [487, 25] width 46 height 26
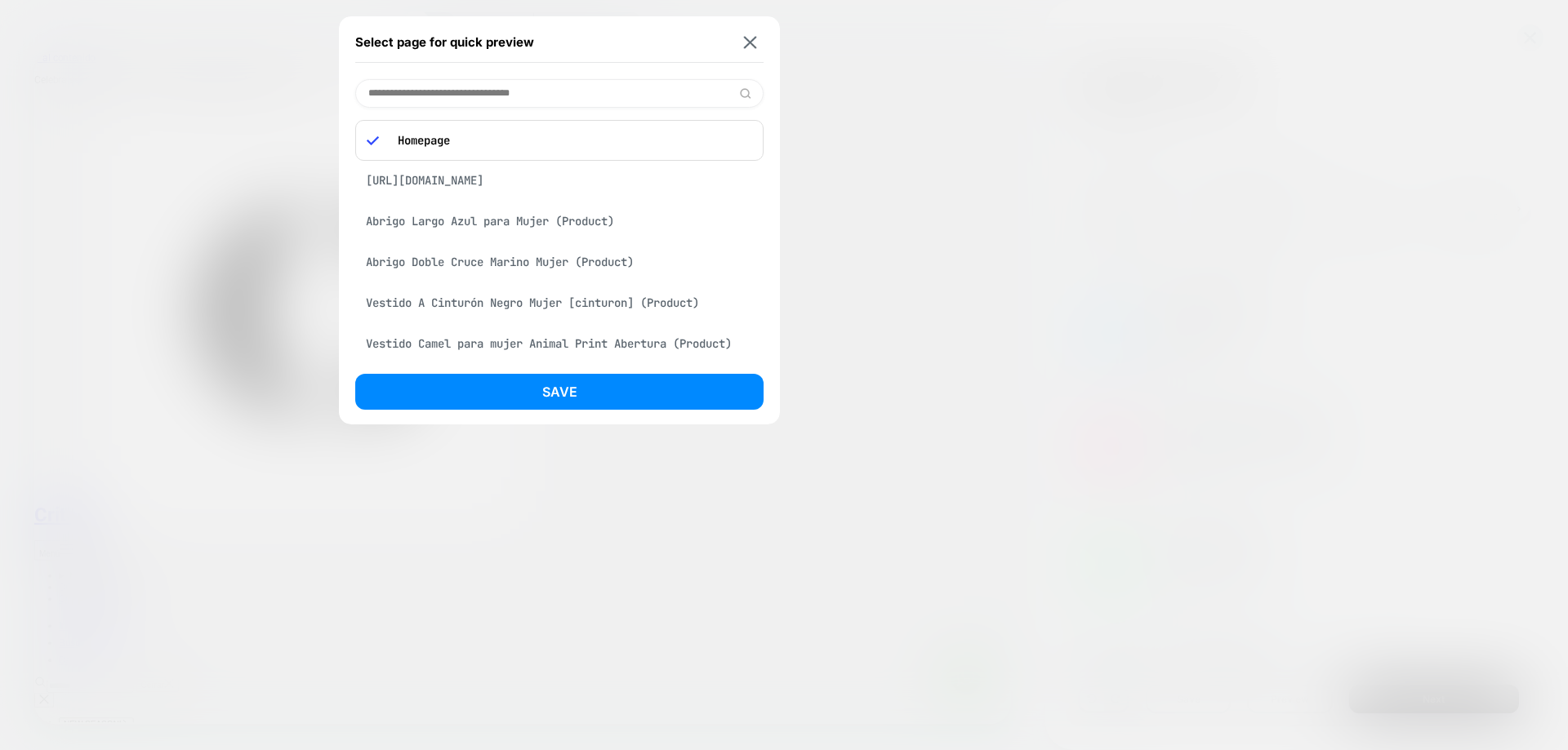
click at [578, 237] on div "Abrigo Largo Azul para Mujer (Product)" at bounding box center [558, 221] width 408 height 31
click at [654, 413] on div "Save" at bounding box center [558, 396] width 408 height 45
click at [654, 400] on button "Save" at bounding box center [558, 391] width 408 height 35
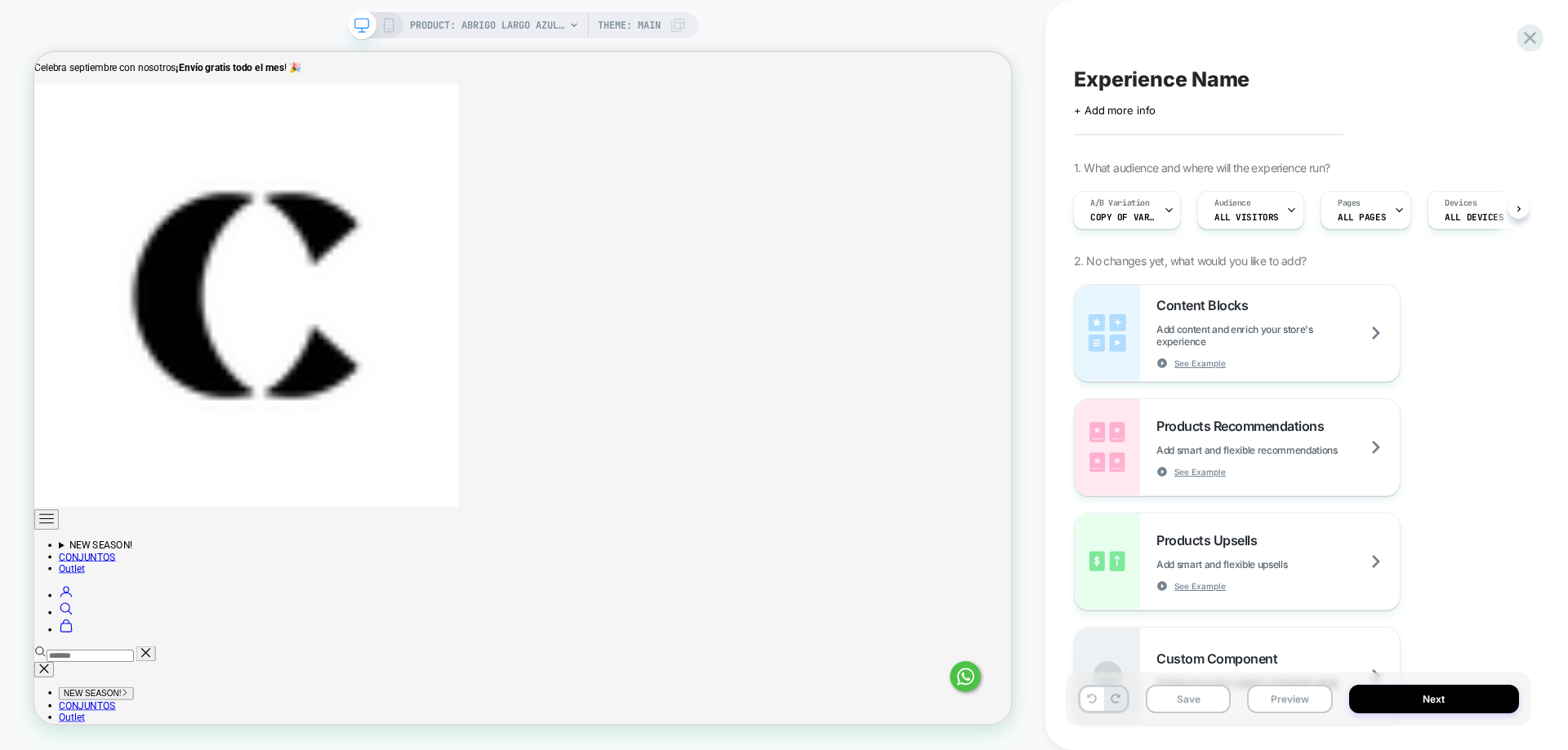
scroll to position [0, 2]
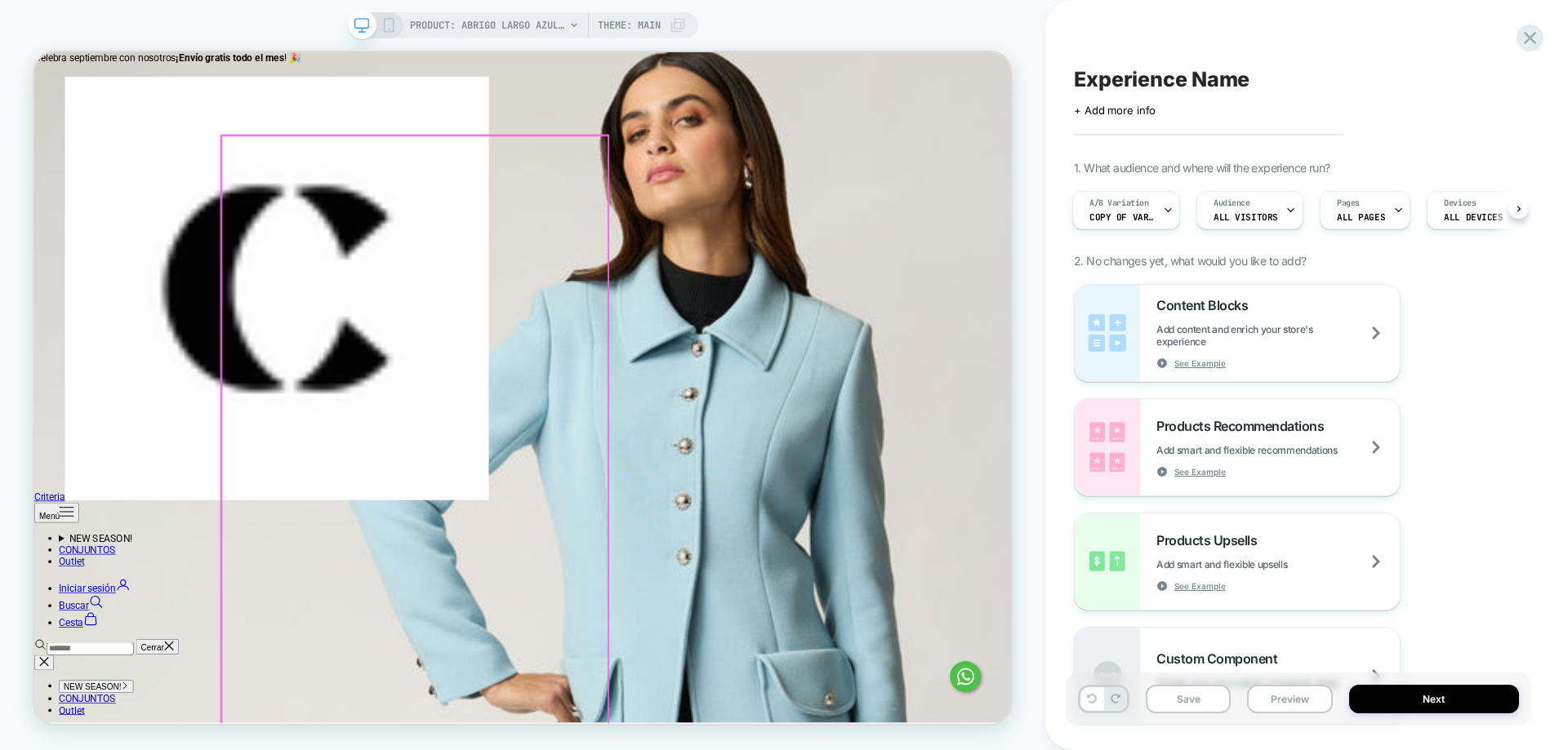
scroll to position [1102, 0]
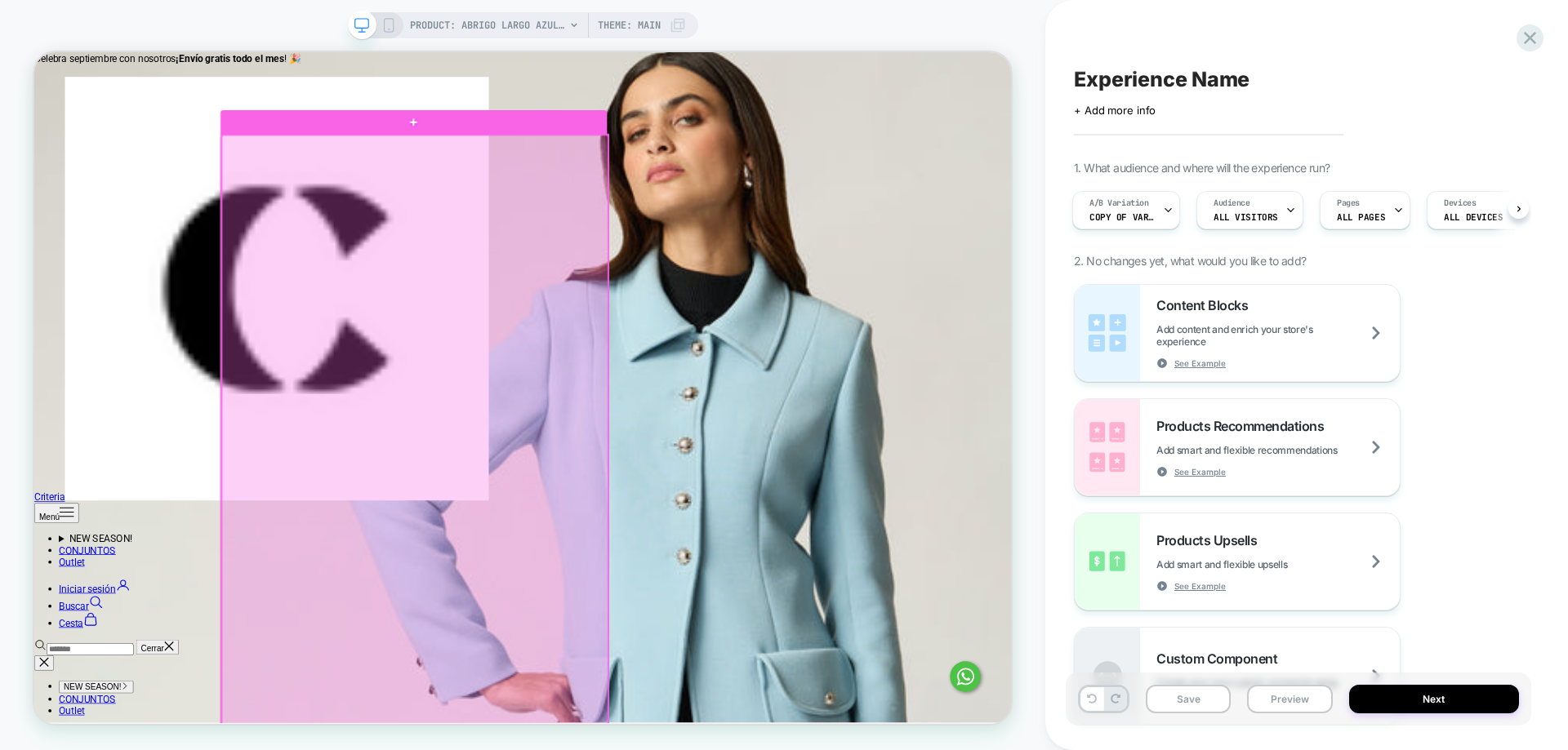
click at [386, 353] on div at bounding box center [541, 621] width 515 height 915
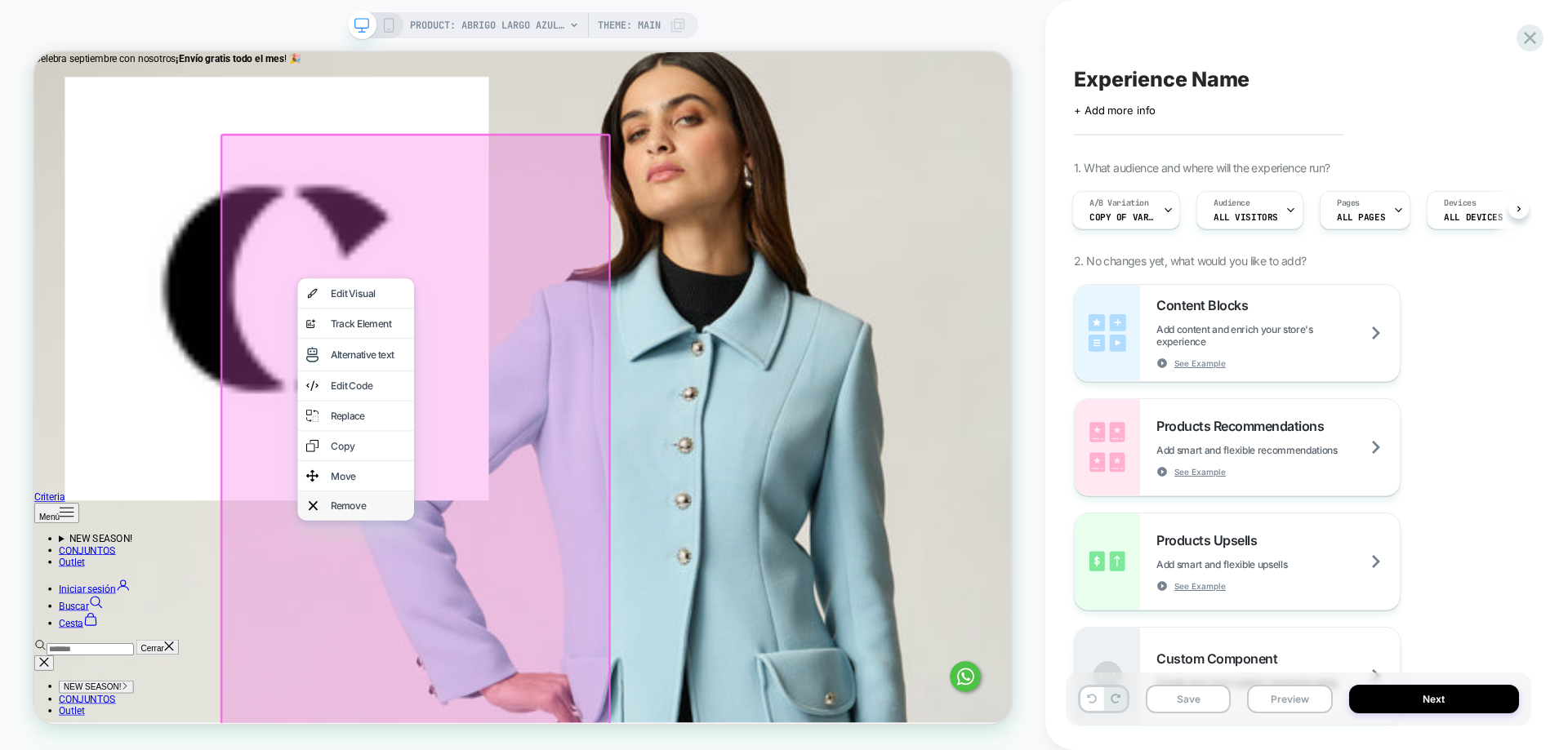
click at [486, 666] on div "Remove" at bounding box center [480, 656] width 100 height 16
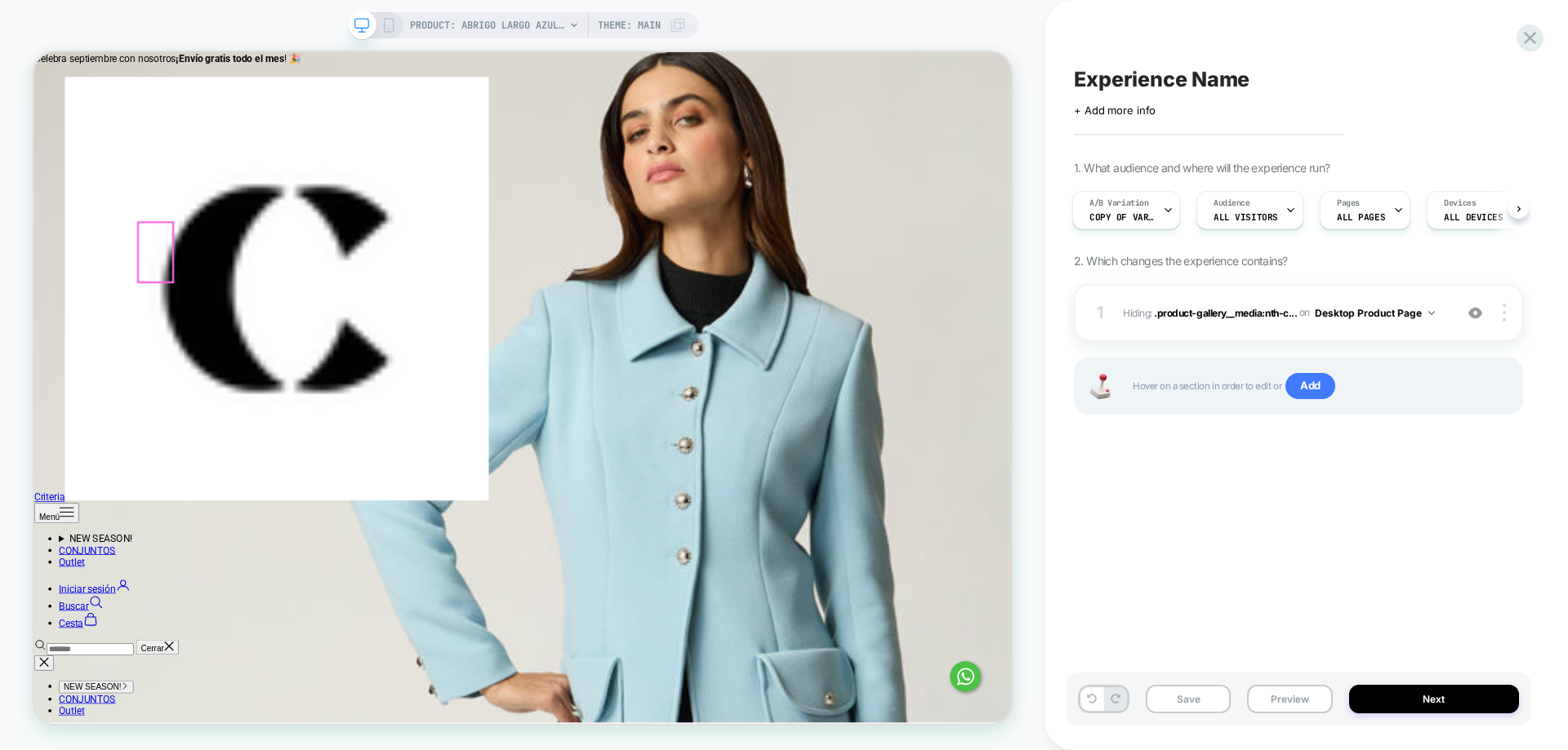
drag, startPoint x: 189, startPoint y: 311, endPoint x: 173, endPoint y: 301, distance: 18.9
click at [173, 301] on div at bounding box center [196, 319] width 46 height 80
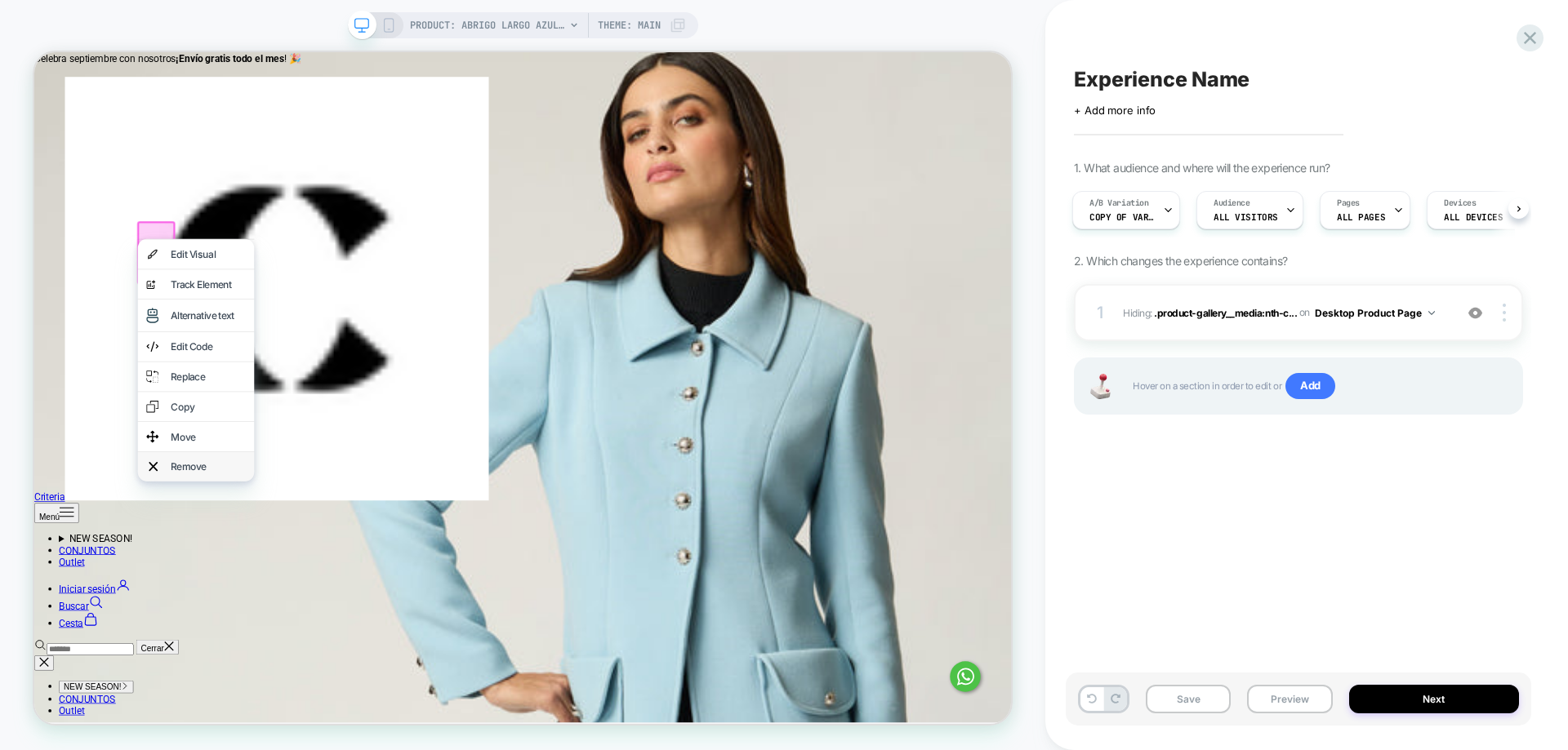
click at [251, 613] on div "Remove" at bounding box center [266, 604] width 100 height 16
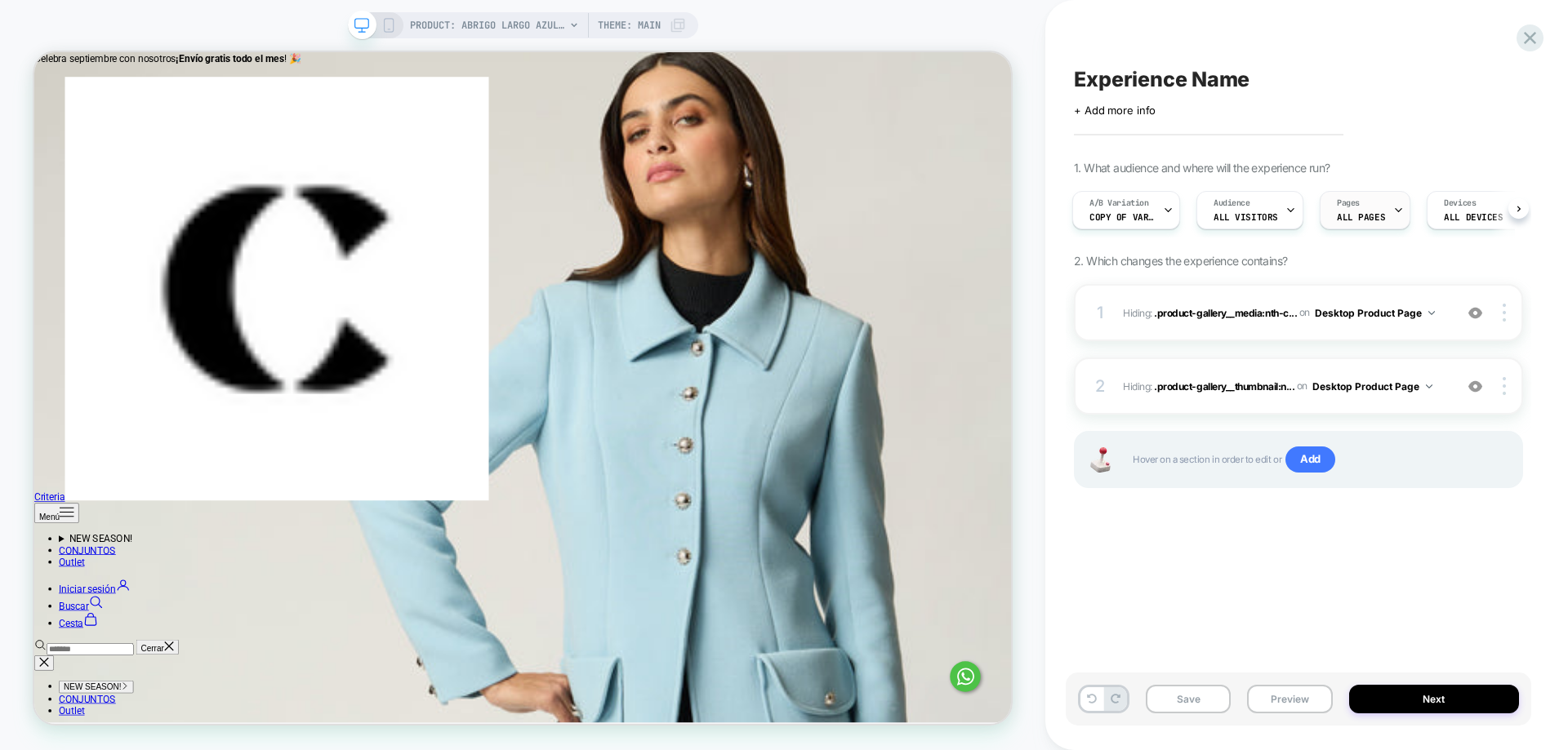
click at [1337, 204] on span "Pages" at bounding box center [1348, 203] width 23 height 12
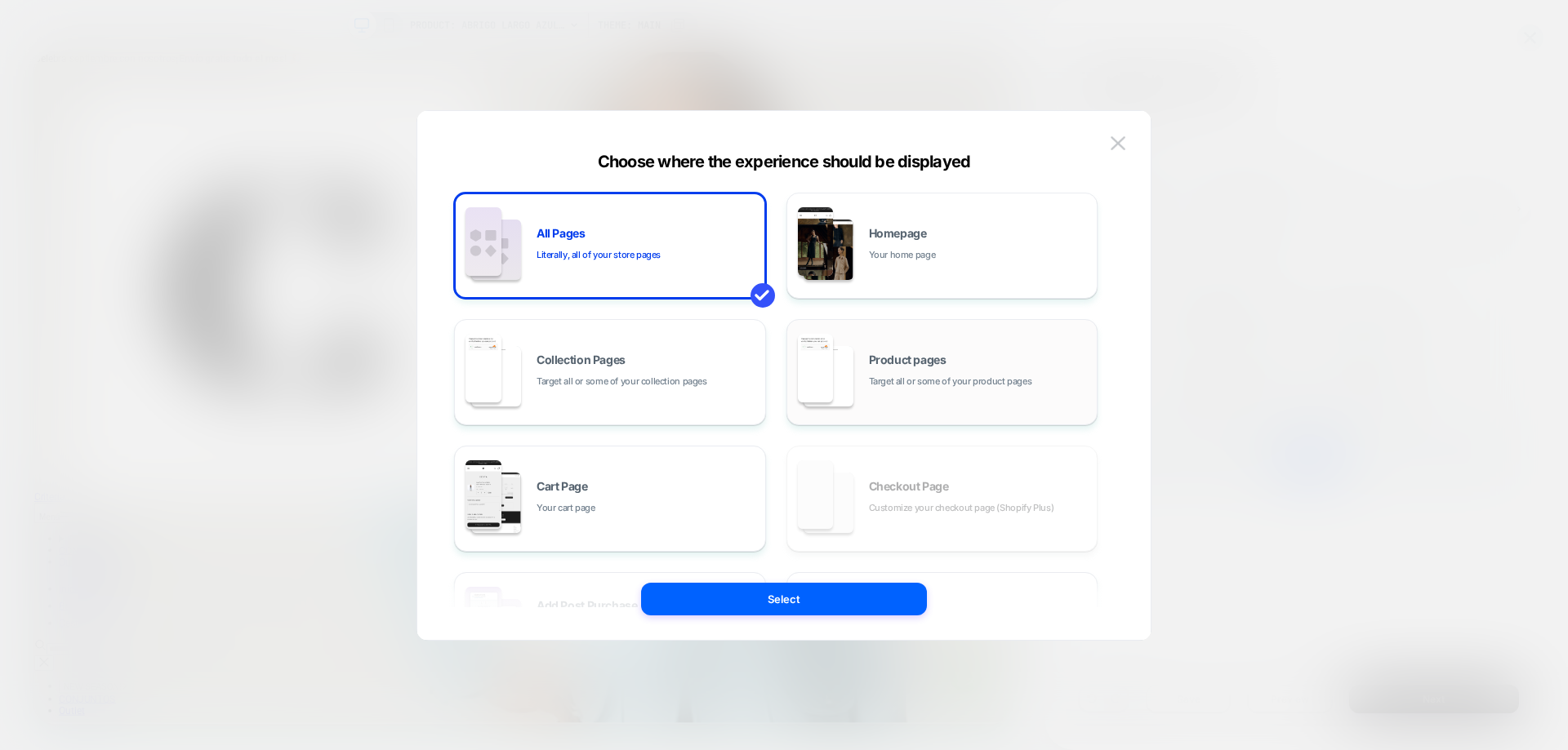
click at [935, 349] on div "Product pages Target all or some of your product pages" at bounding box center [942, 372] width 294 height 90
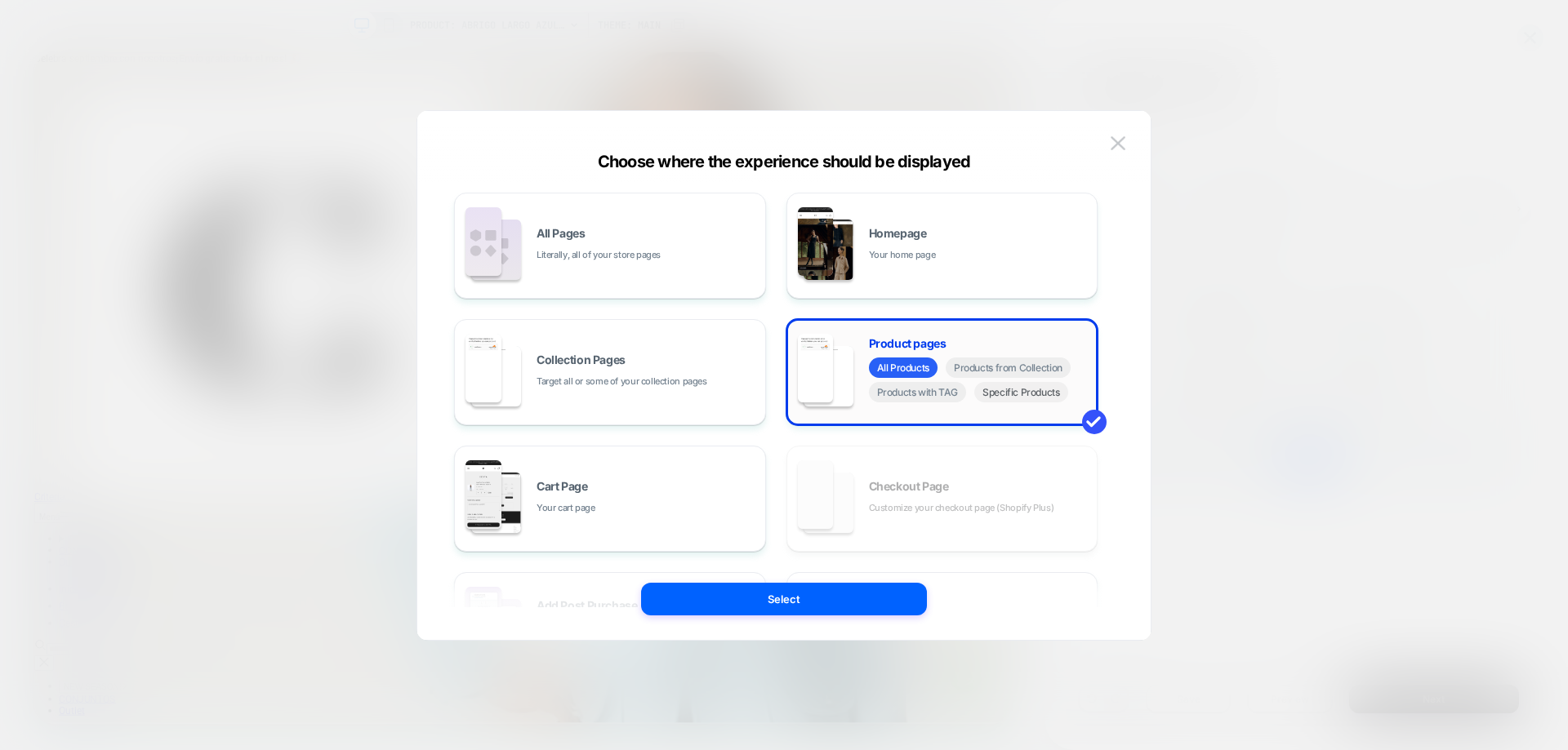
click at [1033, 398] on span "Specific Products" at bounding box center [1021, 391] width 94 height 20
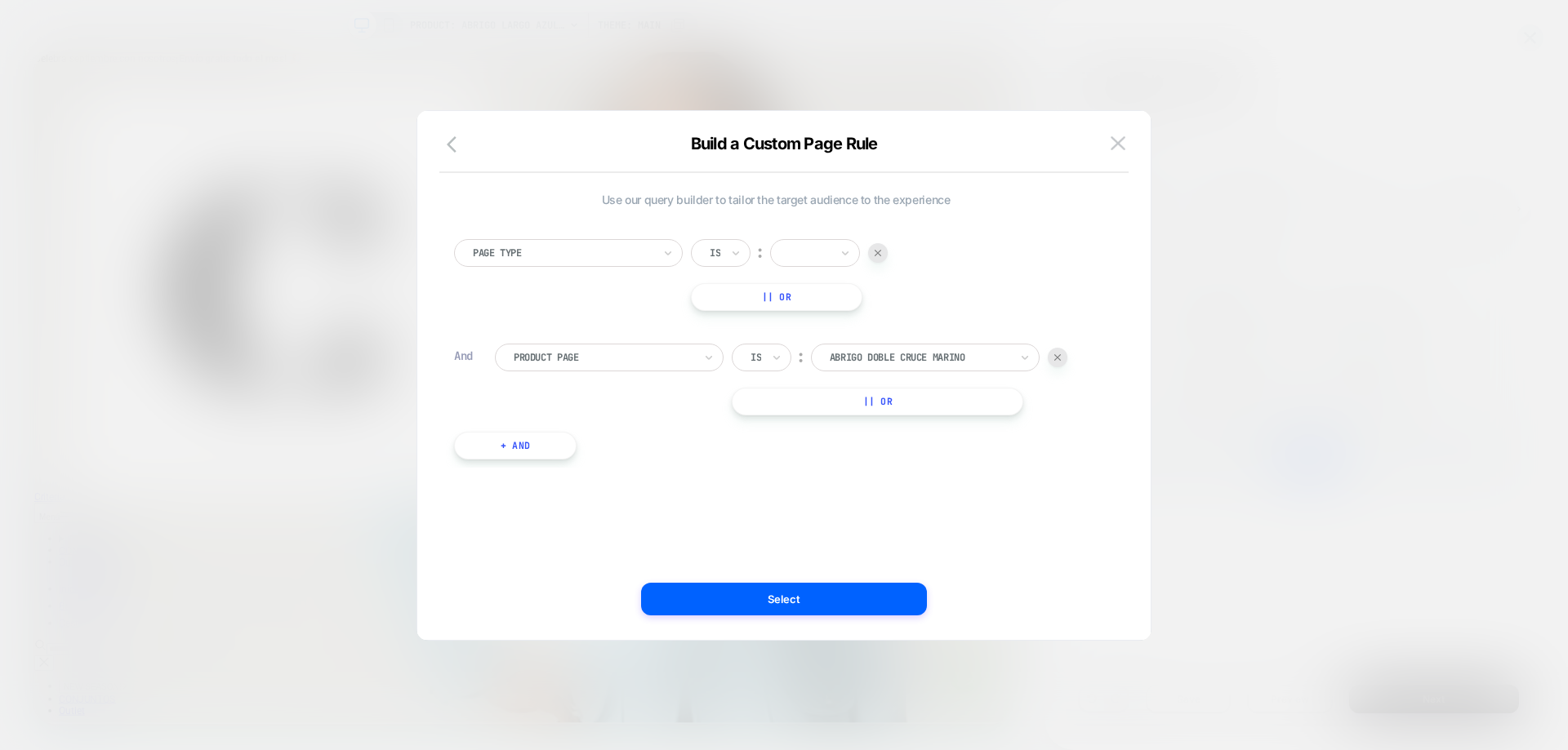
click at [611, 257] on div at bounding box center [562, 252] width 179 height 14
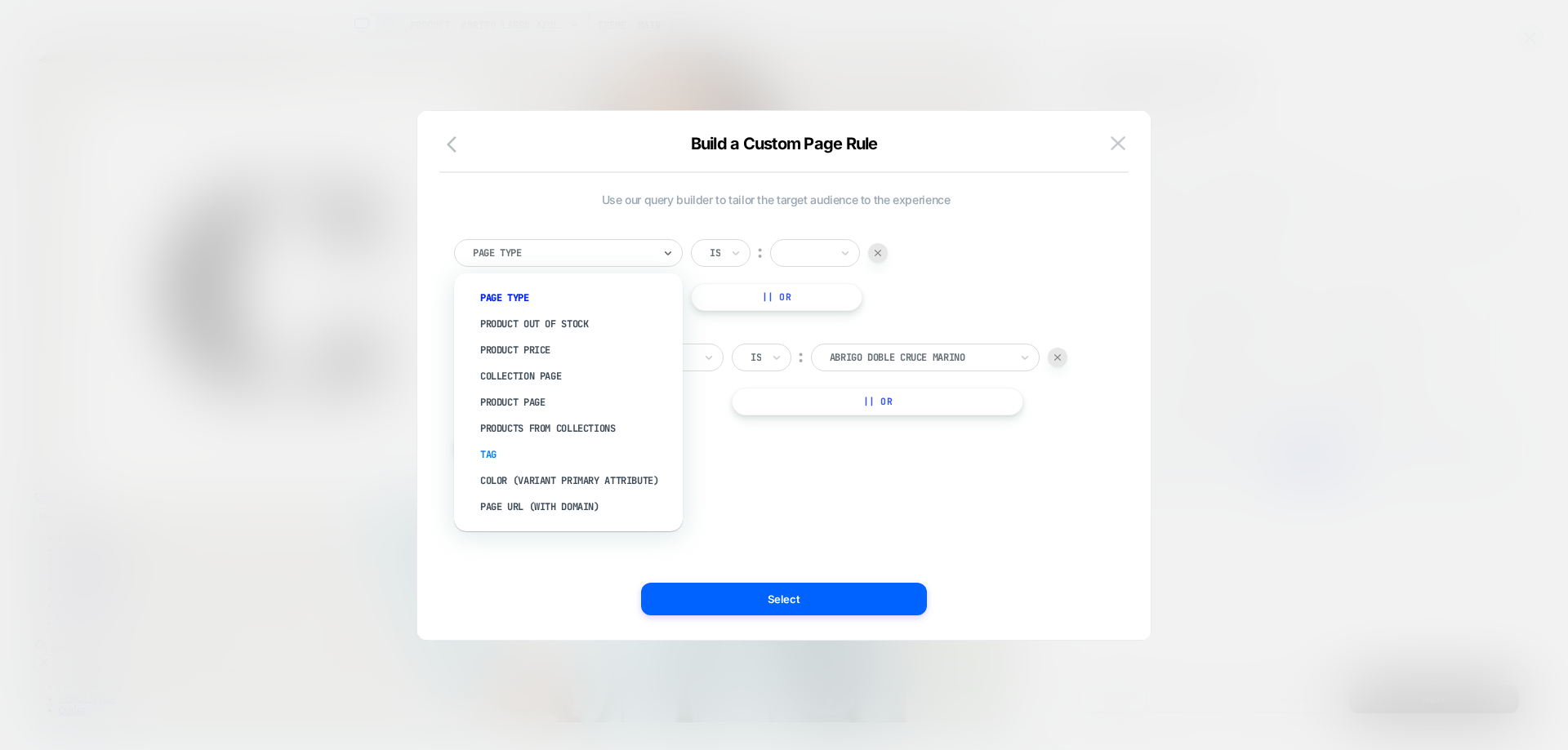
click at [494, 455] on div "Tag" at bounding box center [576, 454] width 212 height 26
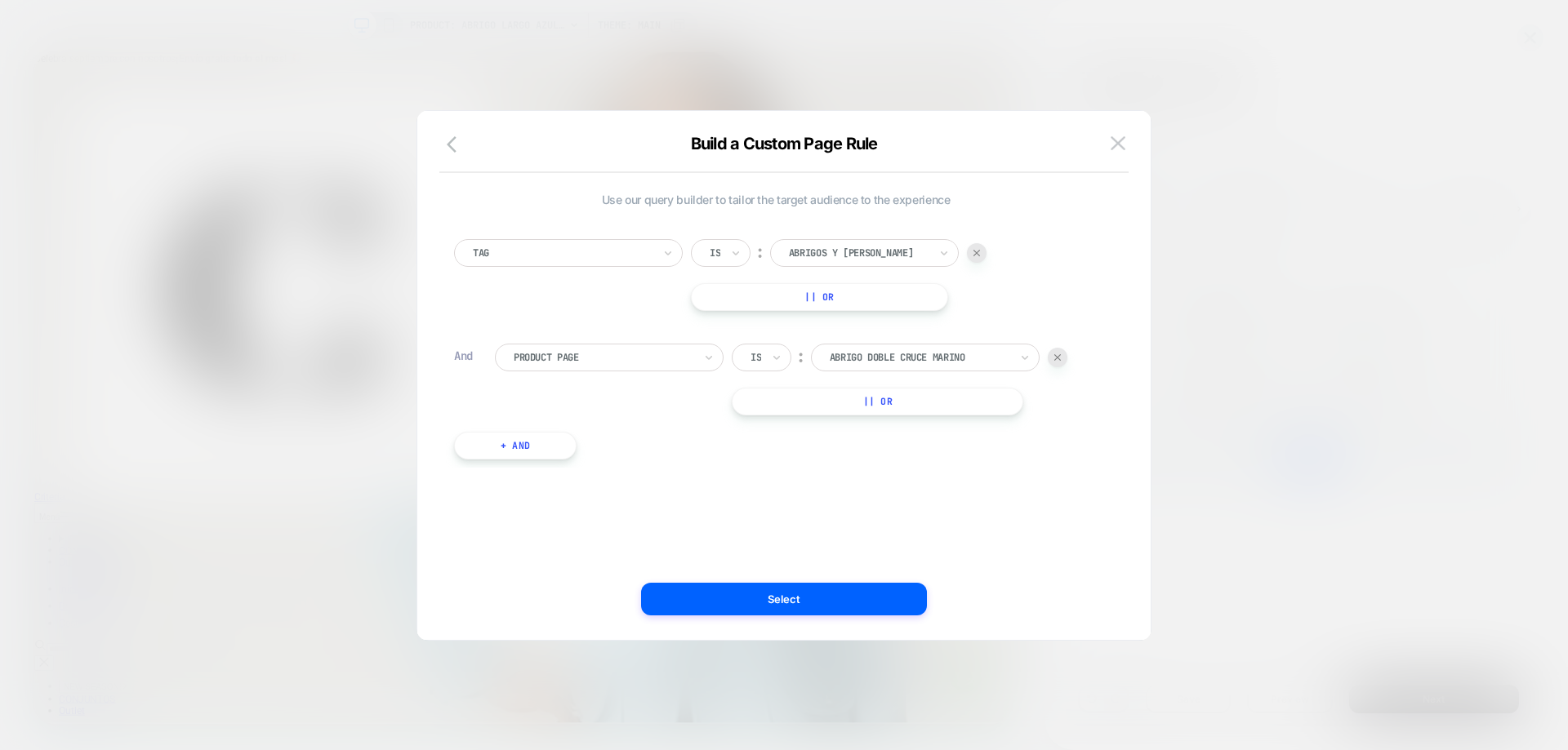
click at [845, 249] on div at bounding box center [859, 252] width 140 height 14
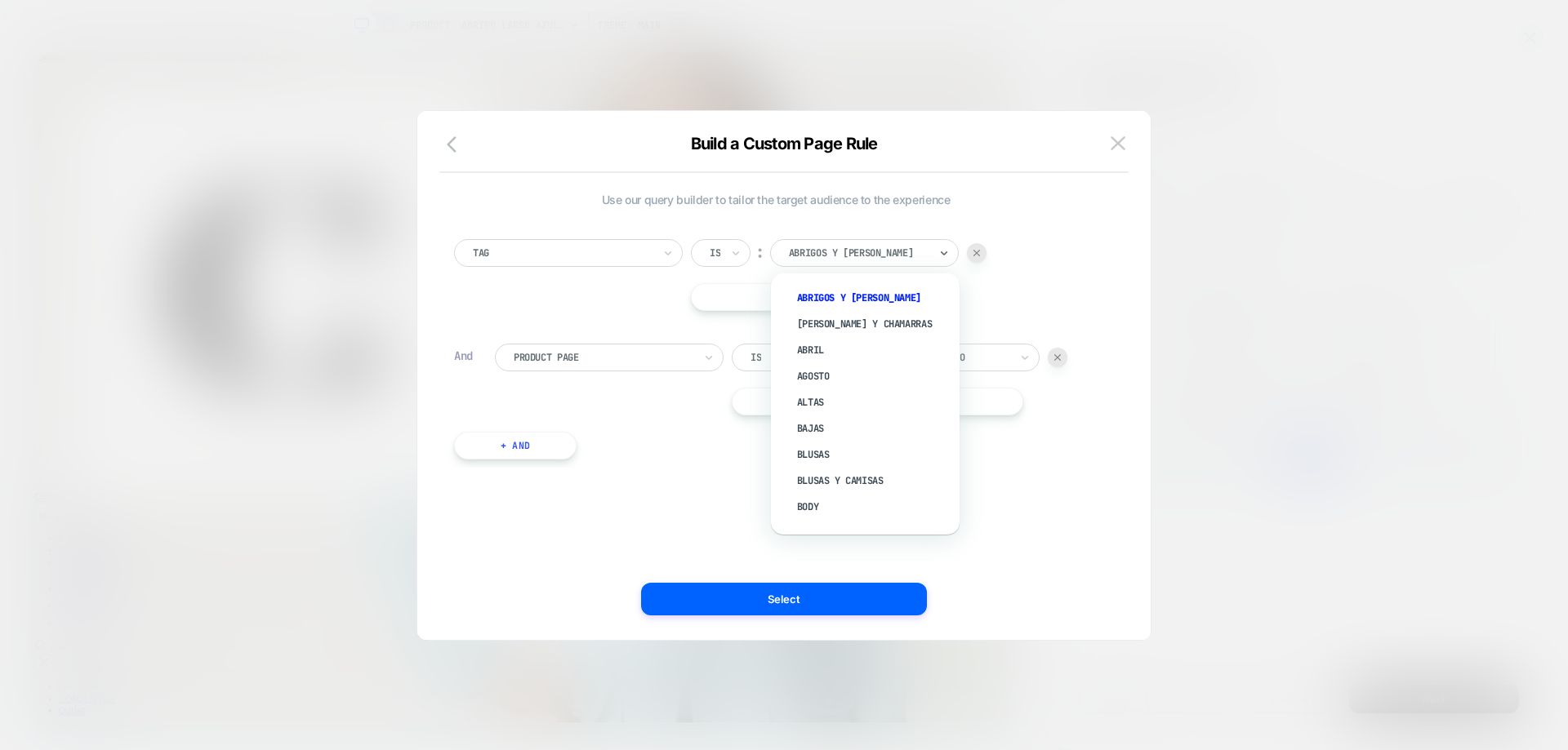
click at [688, 502] on div "Use our query builder to tailor the target audience to the experience Tag Is ︰ …" at bounding box center [775, 375] width 684 height 463
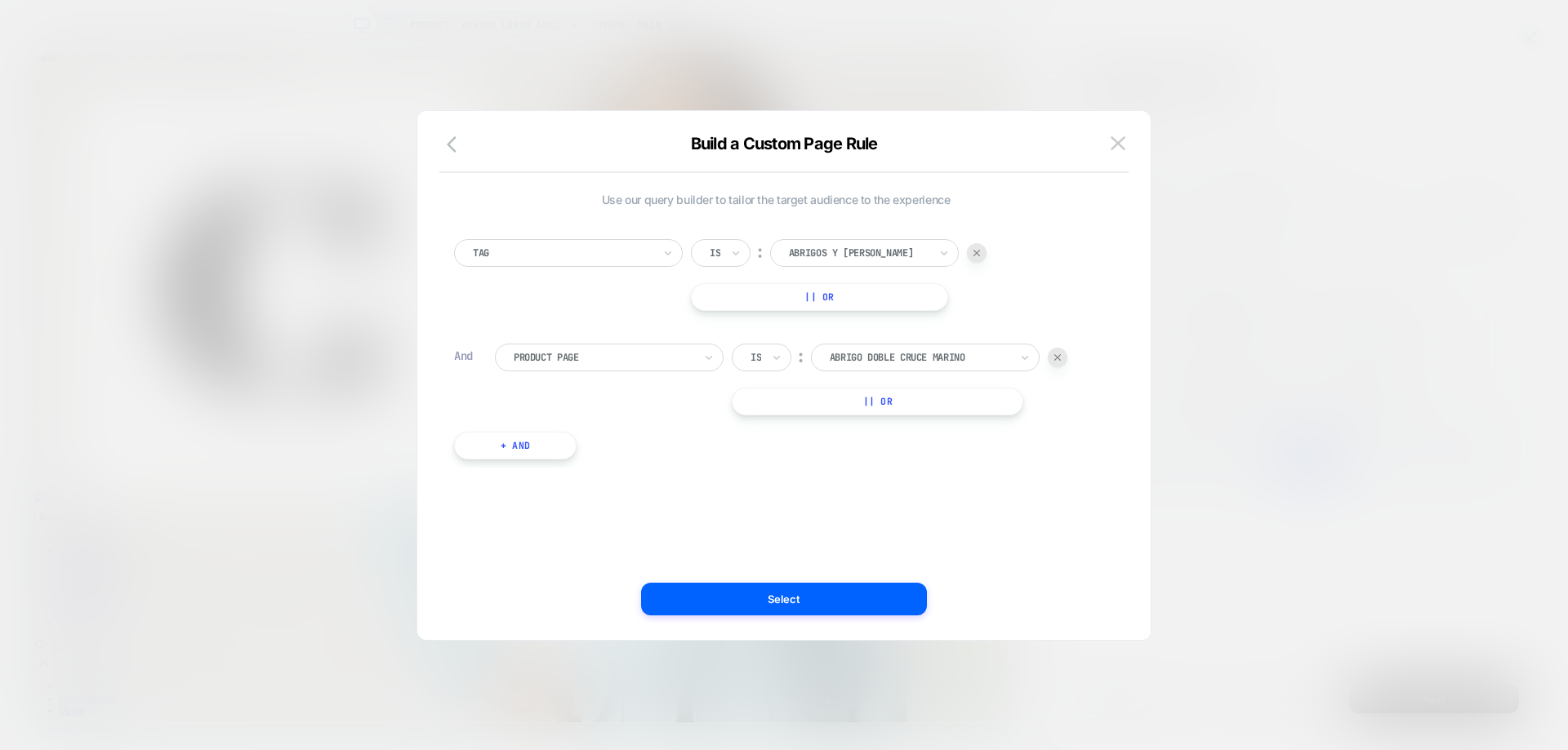
click at [1065, 354] on div at bounding box center [1057, 357] width 19 height 19
click at [1119, 136] on img at bounding box center [1117, 143] width 14 height 13
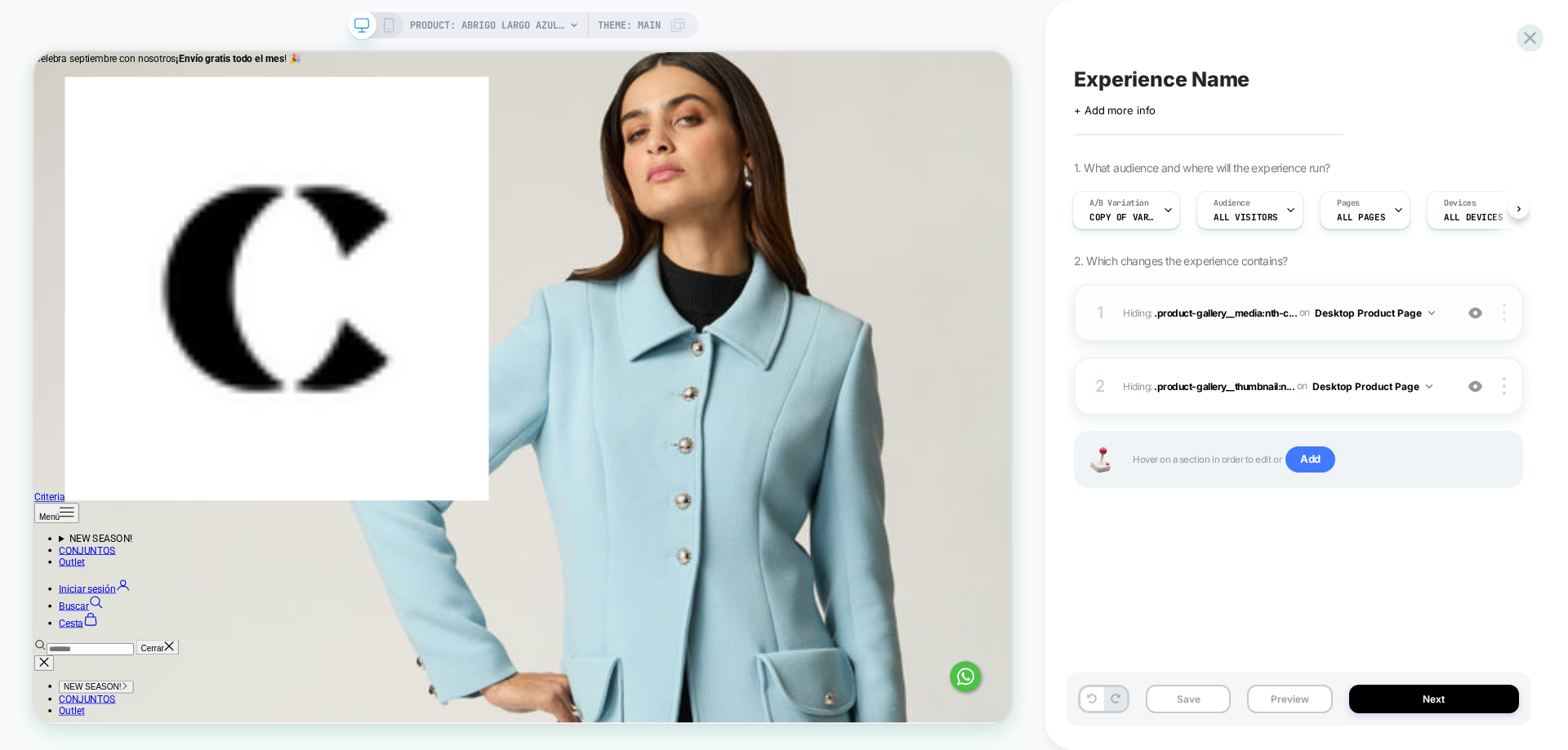
click at [1505, 307] on img at bounding box center [1504, 313] width 3 height 18
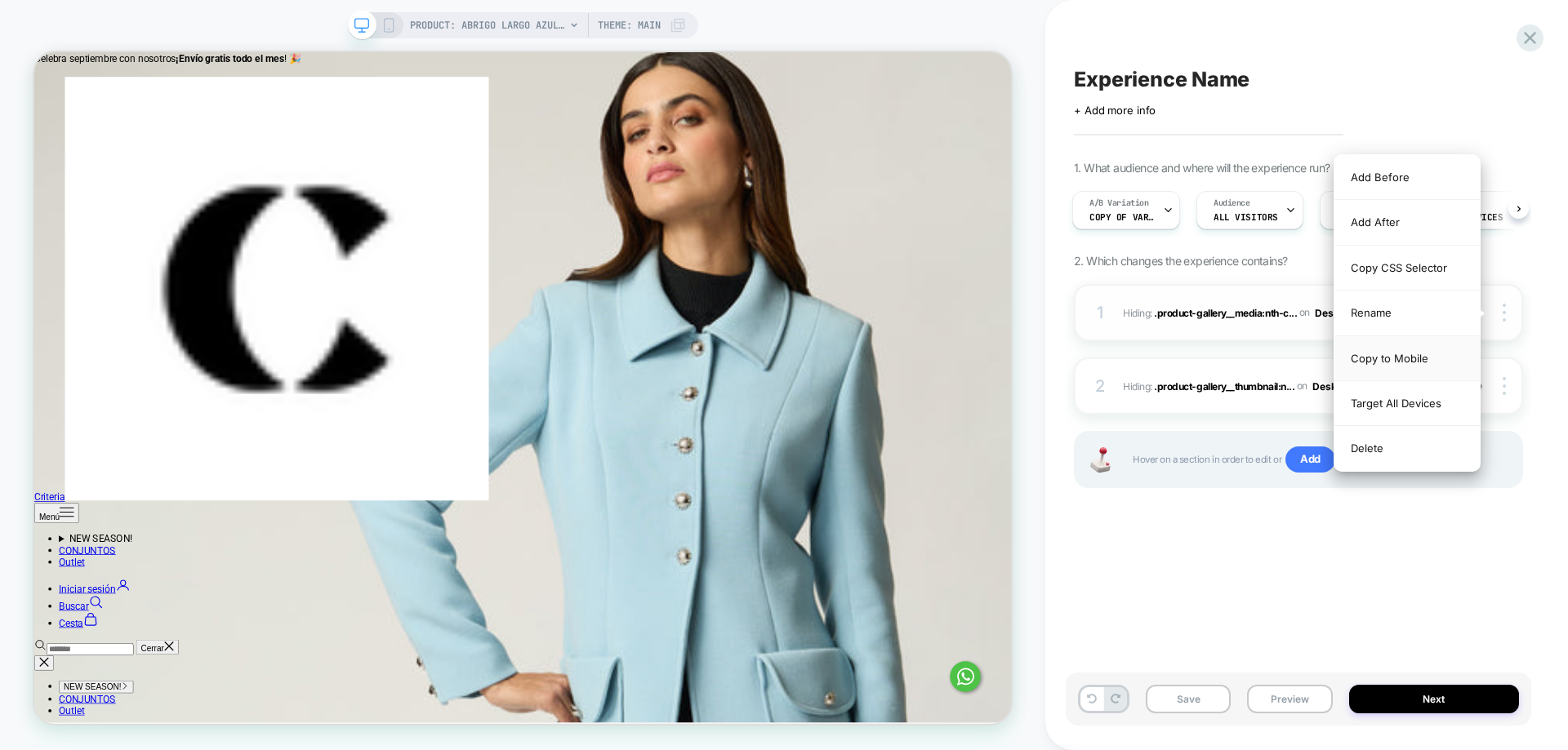
click at [1459, 355] on div "Copy to Mobile" at bounding box center [1406, 359] width 145 height 45
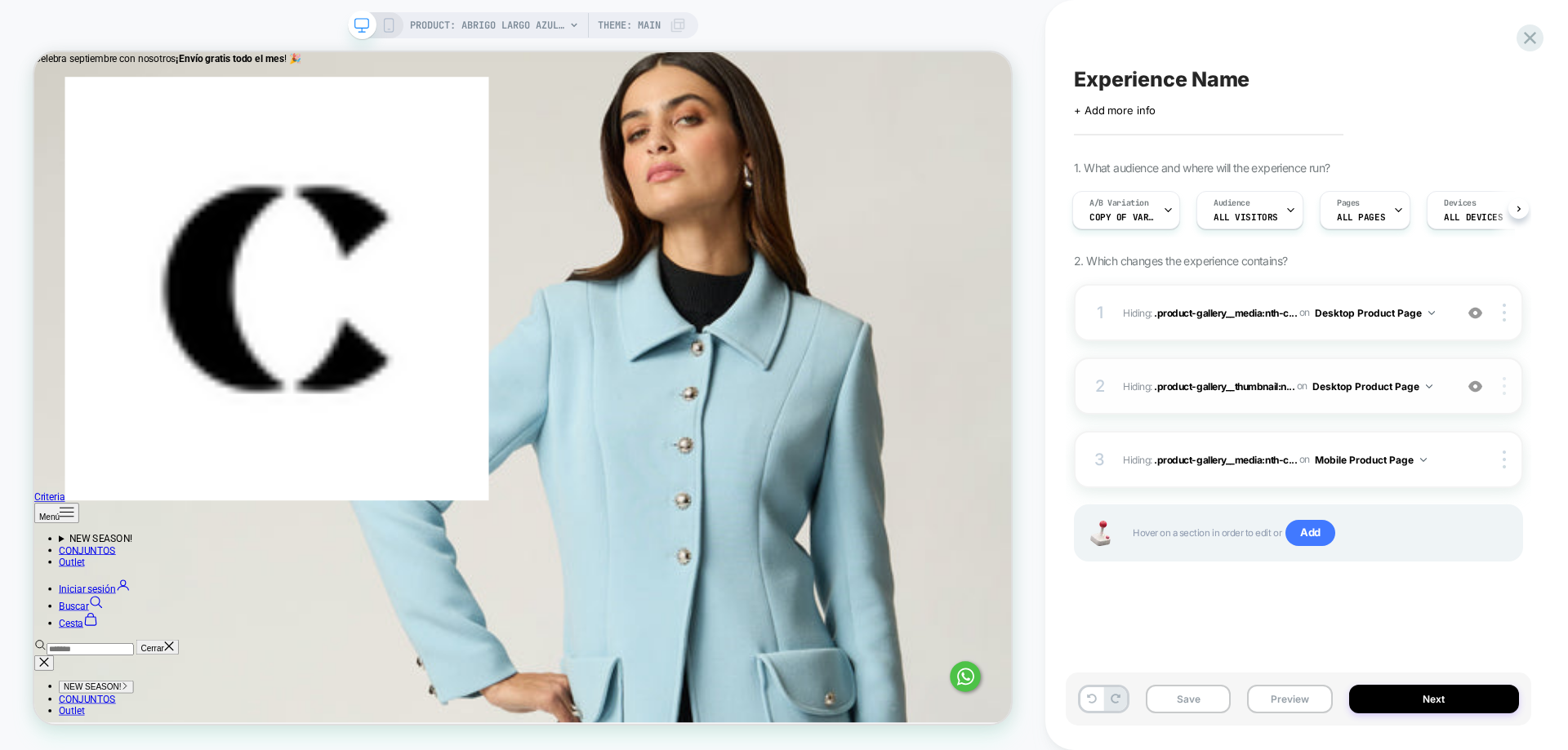
click at [1509, 390] on div at bounding box center [1507, 386] width 31 height 18
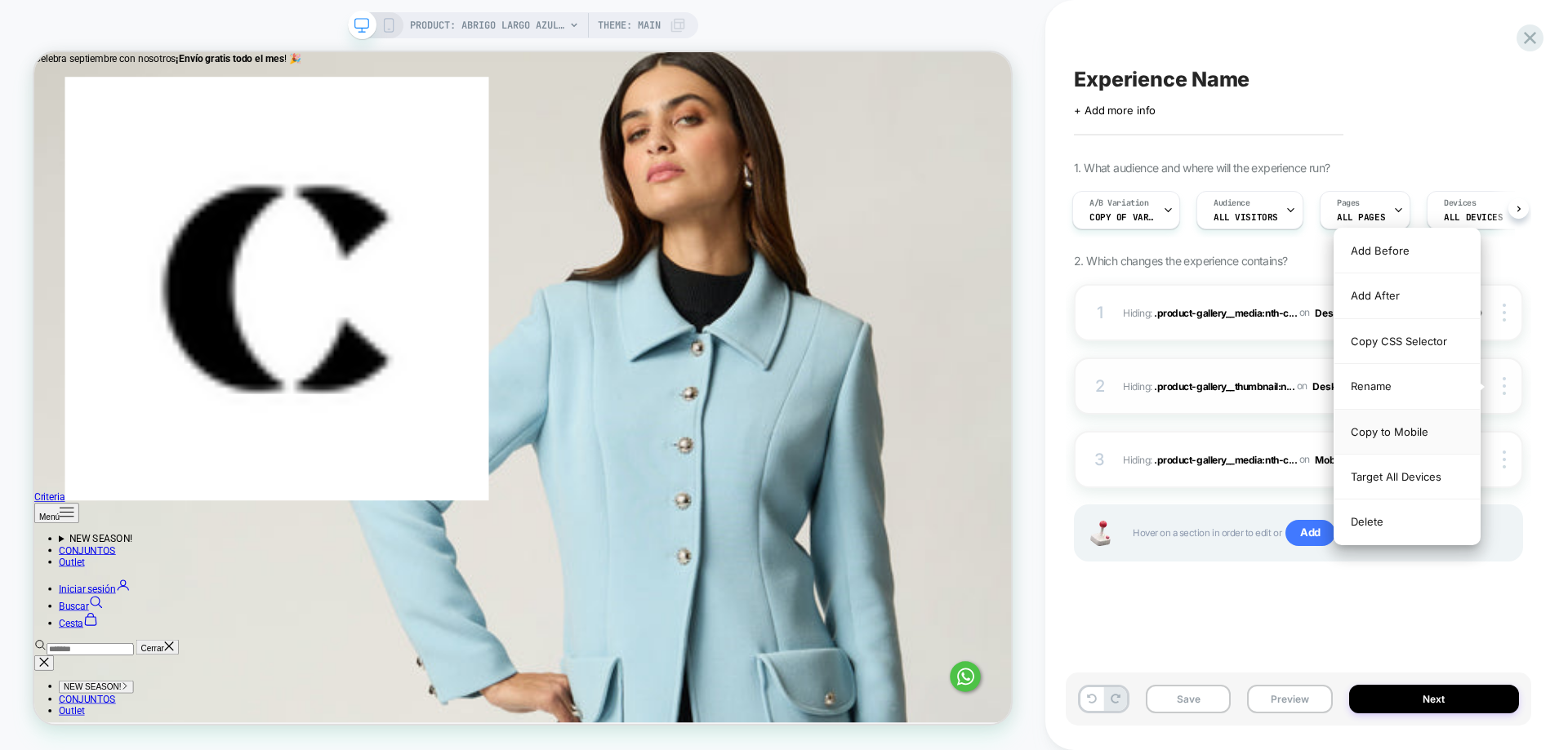
click at [1432, 435] on div "Copy to Mobile" at bounding box center [1406, 432] width 145 height 45
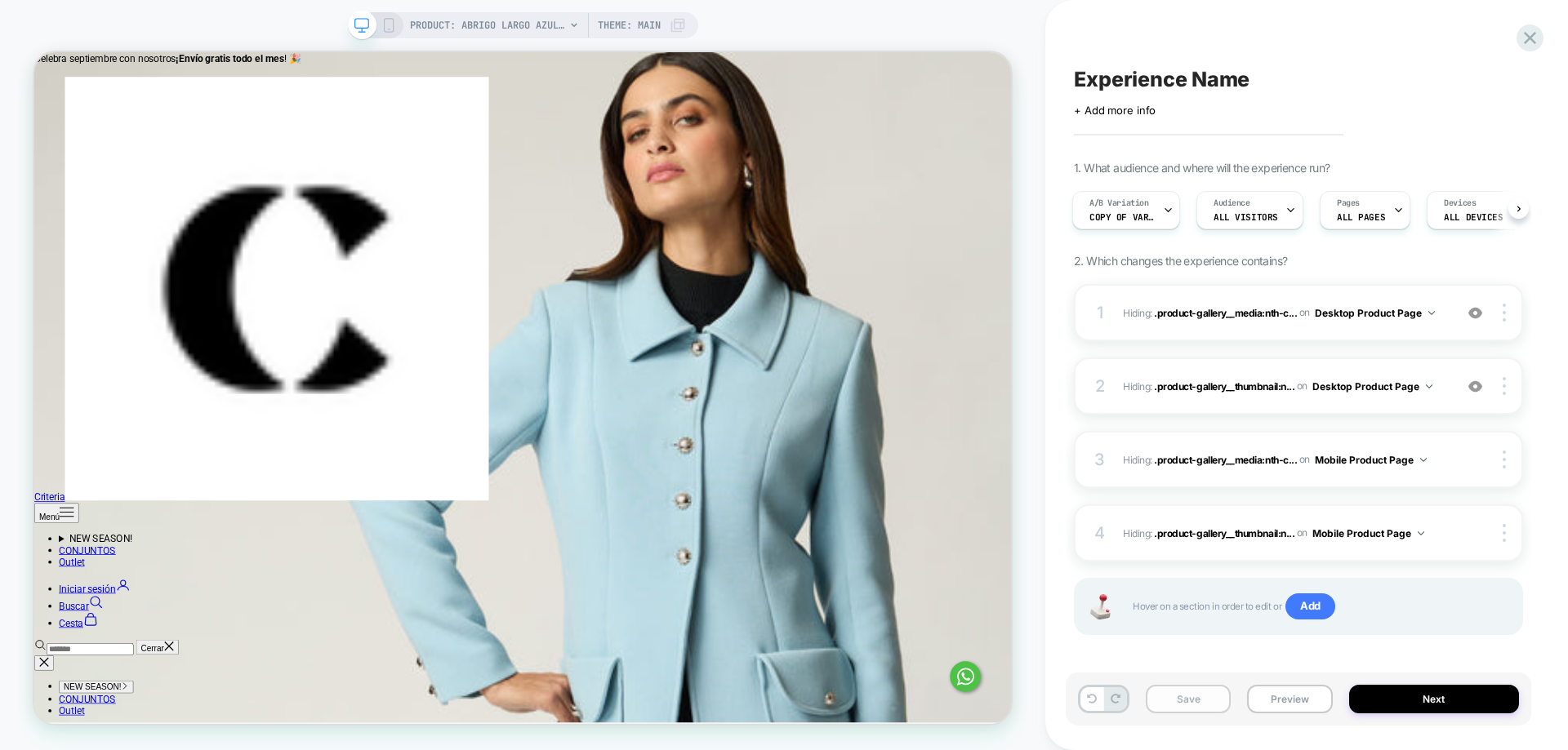
click at [1189, 702] on button "Save" at bounding box center [1188, 699] width 84 height 29
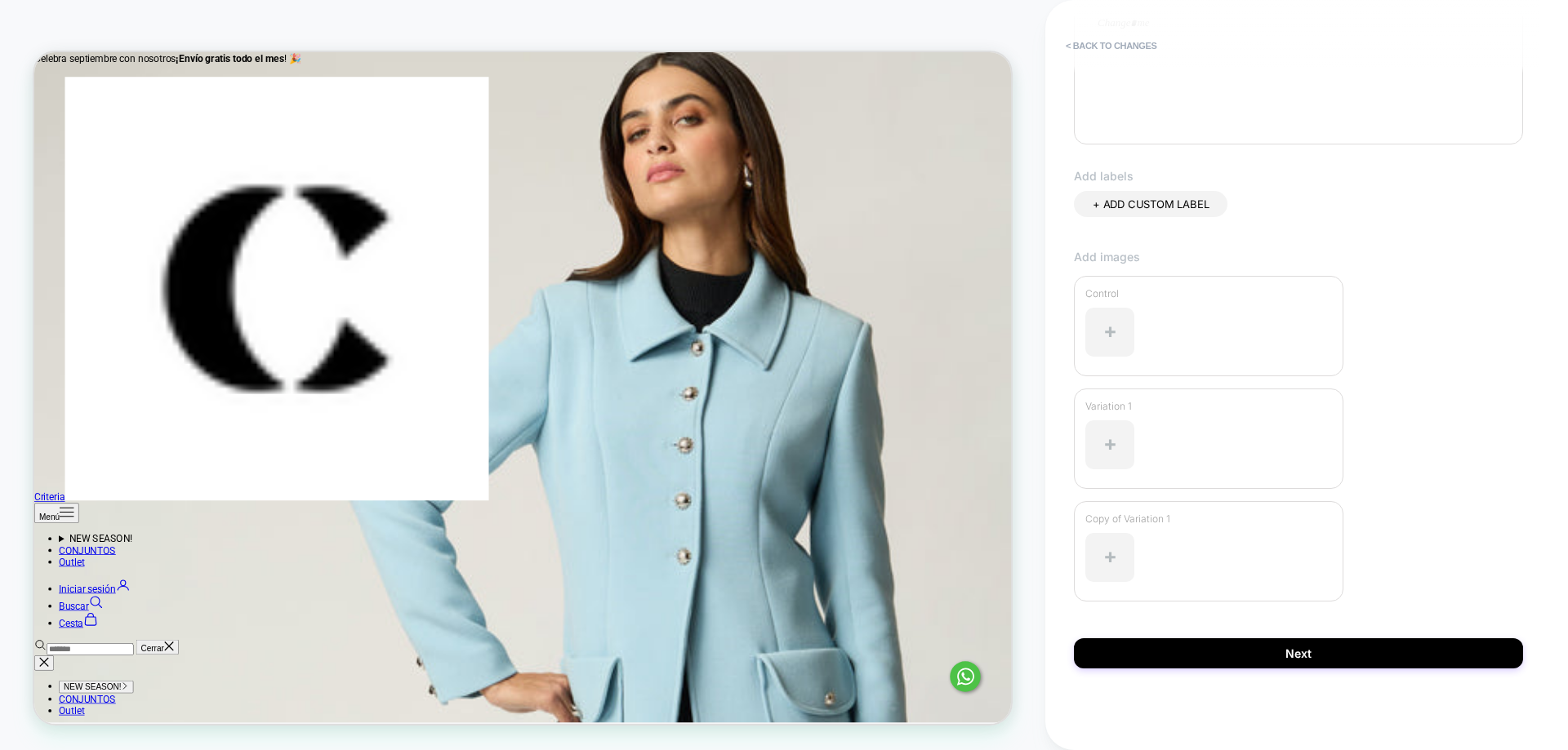
scroll to position [384, 0]
type input "*********"
click at [1230, 669] on div "**********" at bounding box center [1297, 375] width 465 height 717
click at [1234, 662] on button "Next" at bounding box center [1298, 652] width 449 height 30
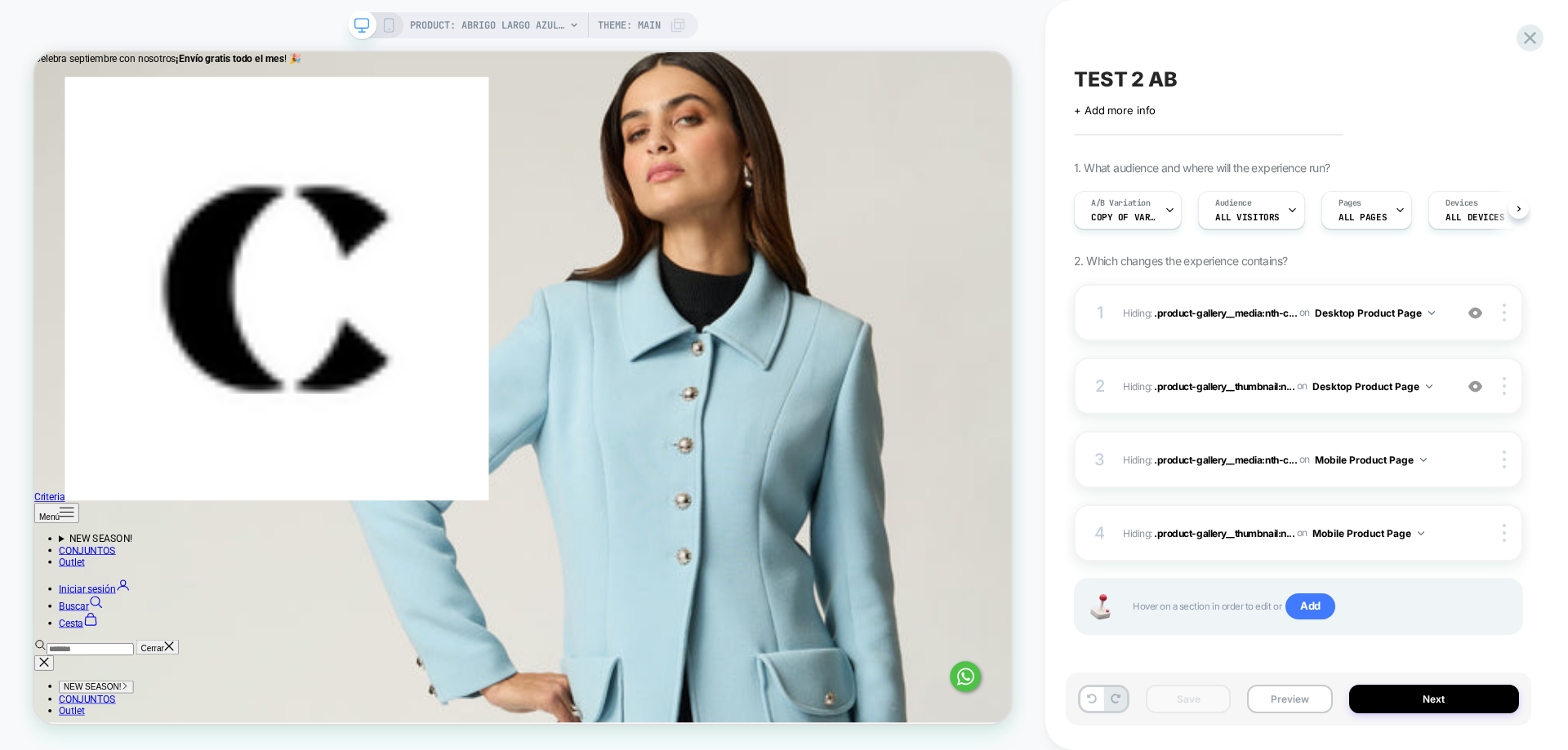
scroll to position [0, 1]
click at [1494, 214] on div "Devices ALL DEVICES" at bounding box center [1473, 210] width 91 height 36
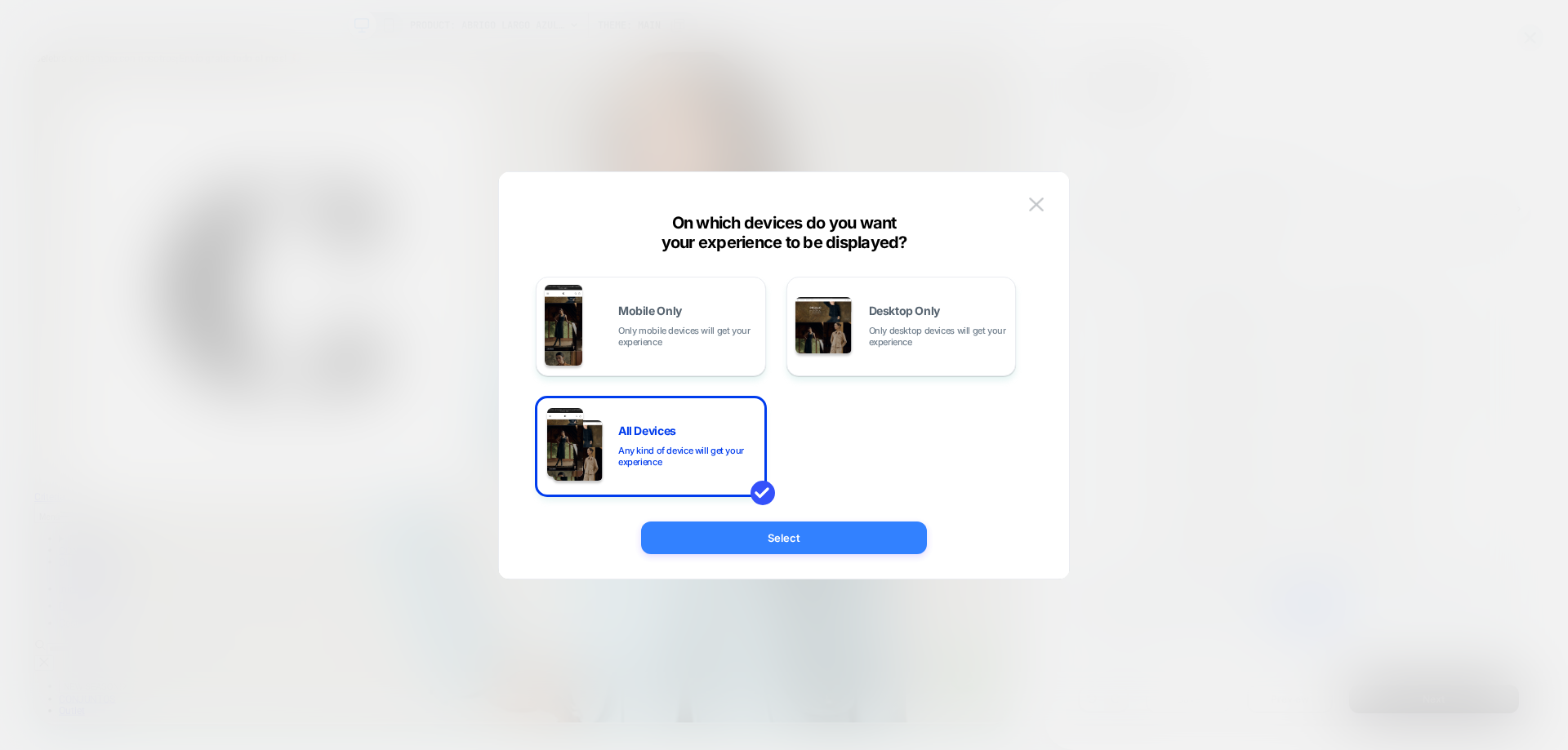
drag, startPoint x: 891, startPoint y: 545, endPoint x: 1094, endPoint y: 715, distance: 264.8
click at [891, 545] on button "Select" at bounding box center [784, 538] width 286 height 33
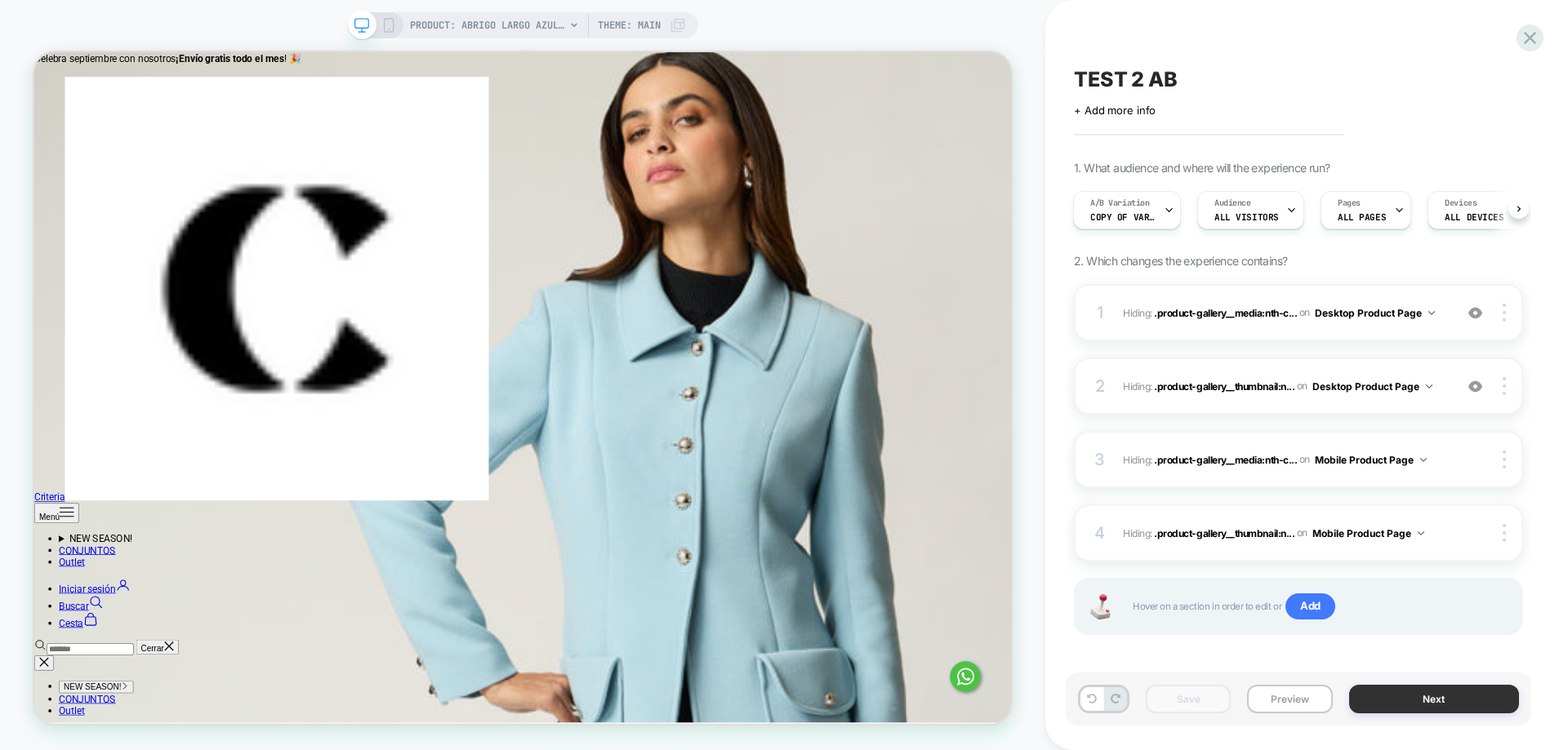
click at [1481, 694] on button "Next" at bounding box center [1435, 699] width 171 height 29
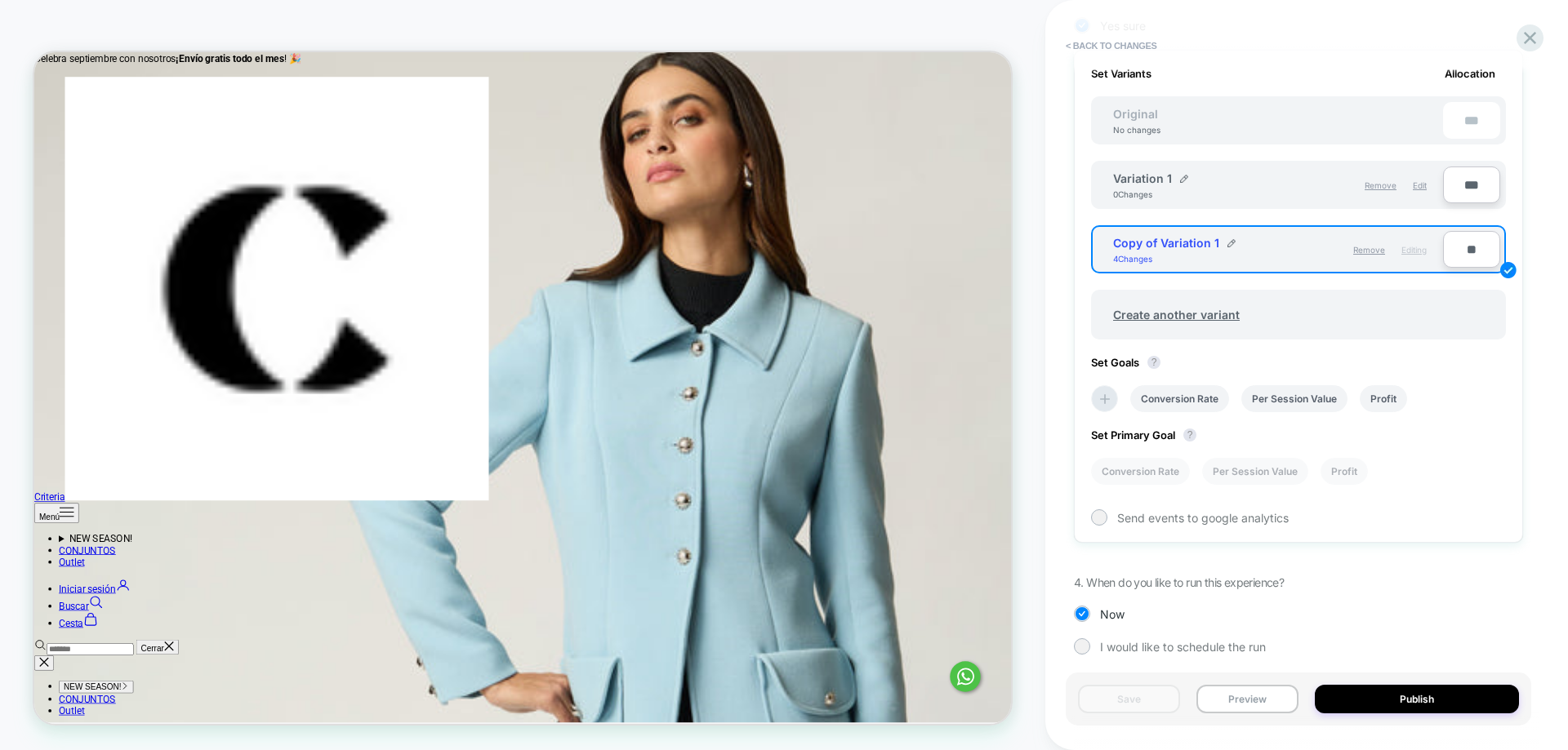
scroll to position [474, 0]
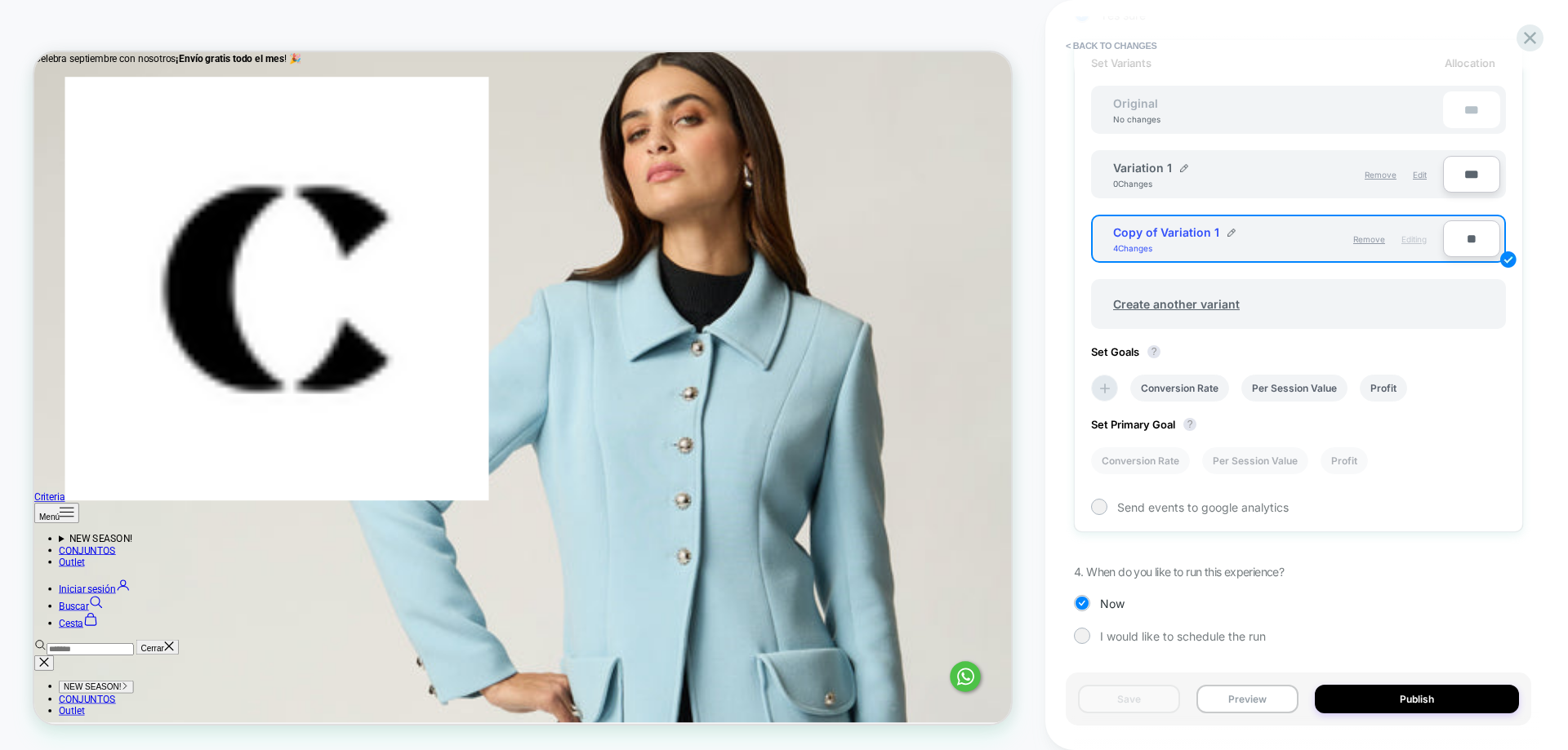
click at [1460, 239] on input "**" at bounding box center [1472, 239] width 58 height 36
type input "***"
type input "**"
type input "***"
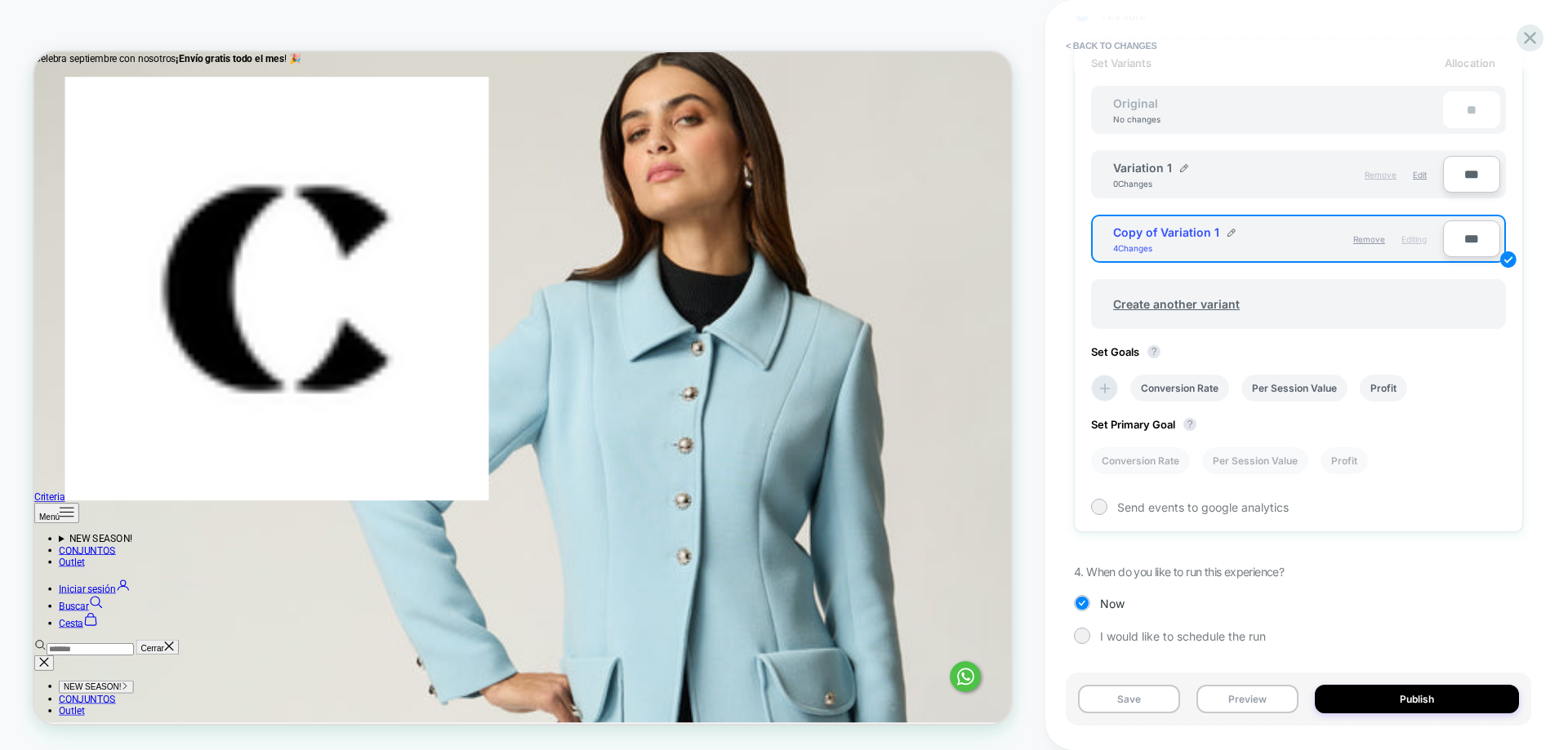
click at [1378, 174] on span "Remove" at bounding box center [1380, 175] width 32 height 10
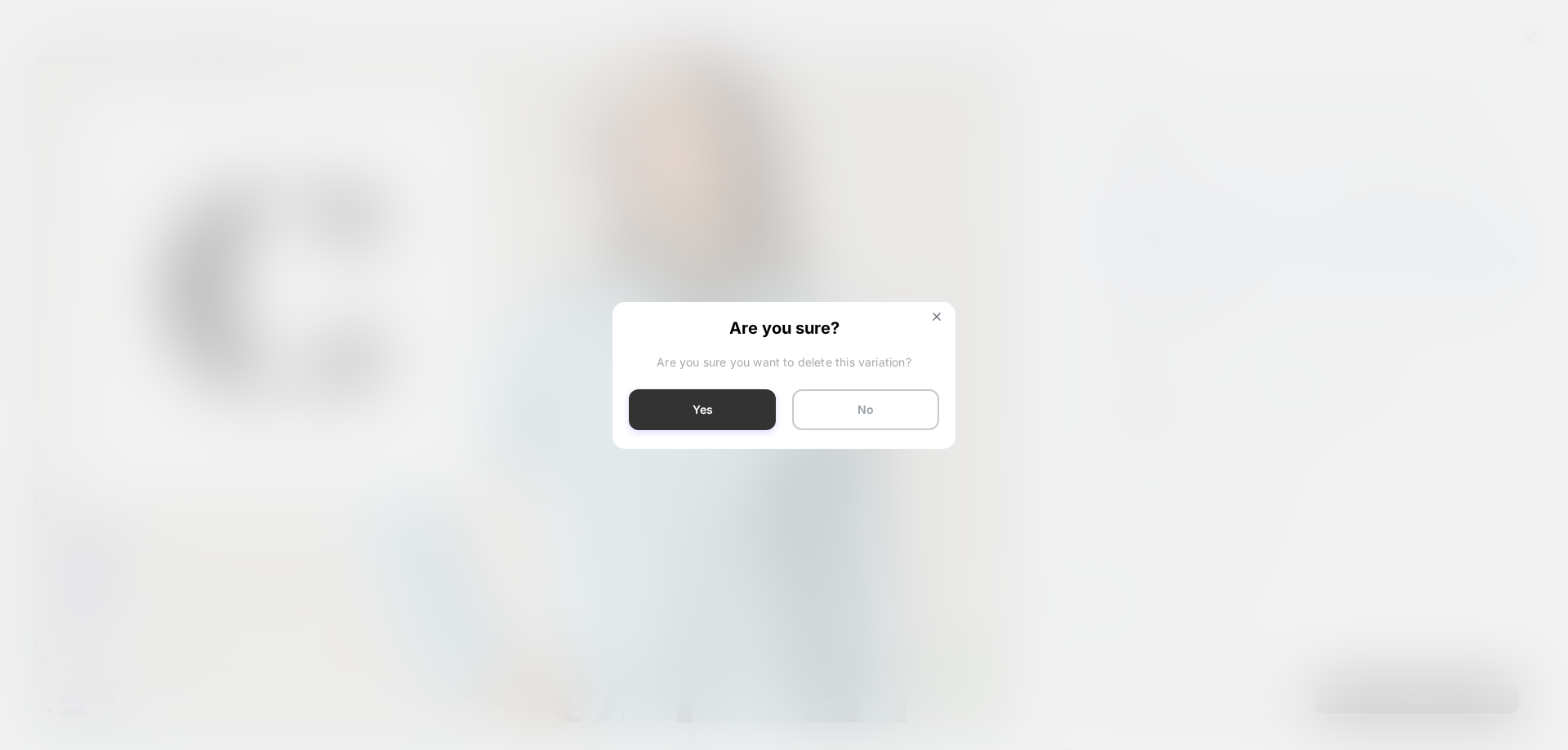
drag, startPoint x: 725, startPoint y: 417, endPoint x: 1000, endPoint y: 509, distance: 290.0
click at [725, 417] on button "Yes" at bounding box center [701, 410] width 147 height 41
type input "***"
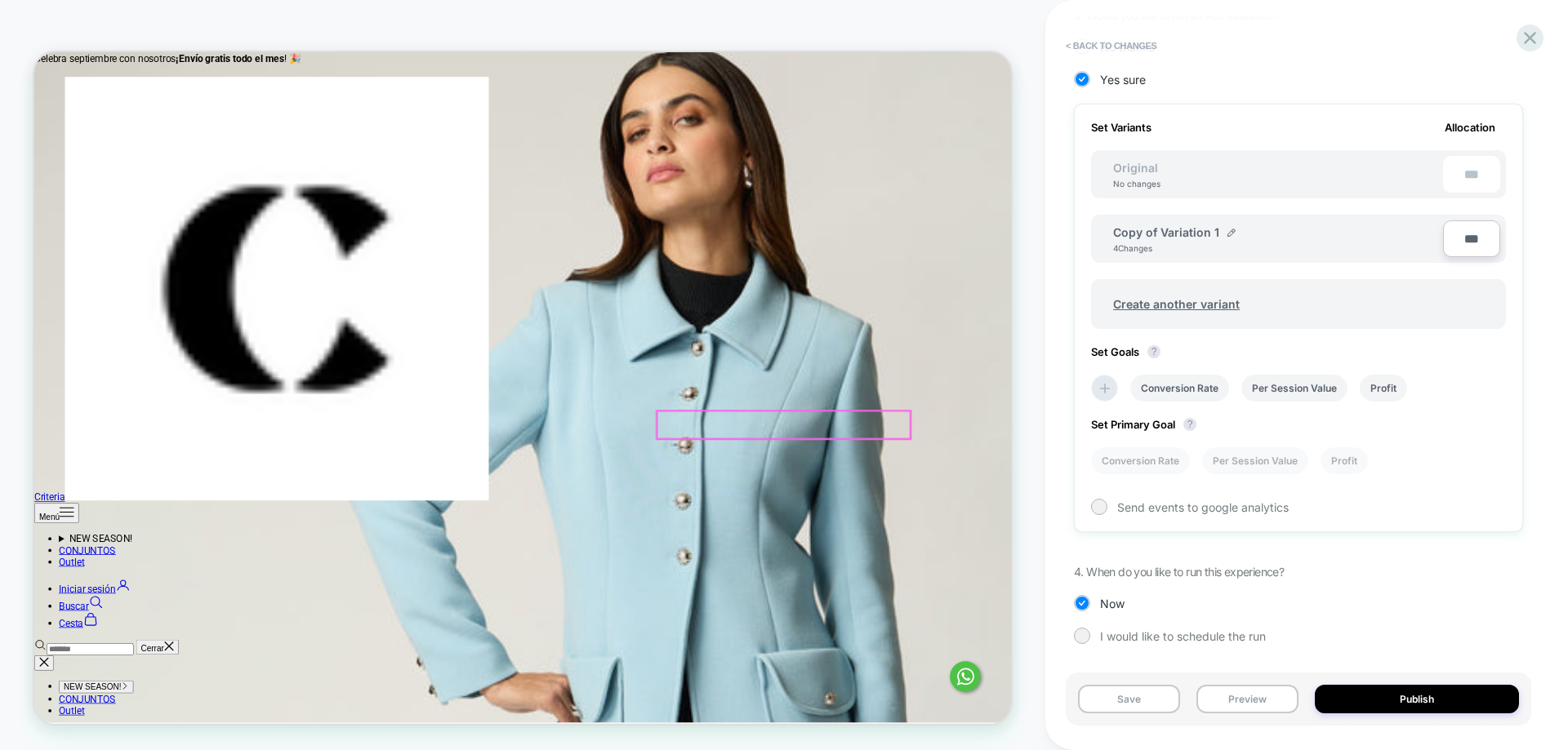
scroll to position [410, 0]
click at [1490, 632] on div "I would like to schedule the run" at bounding box center [1298, 635] width 449 height 16
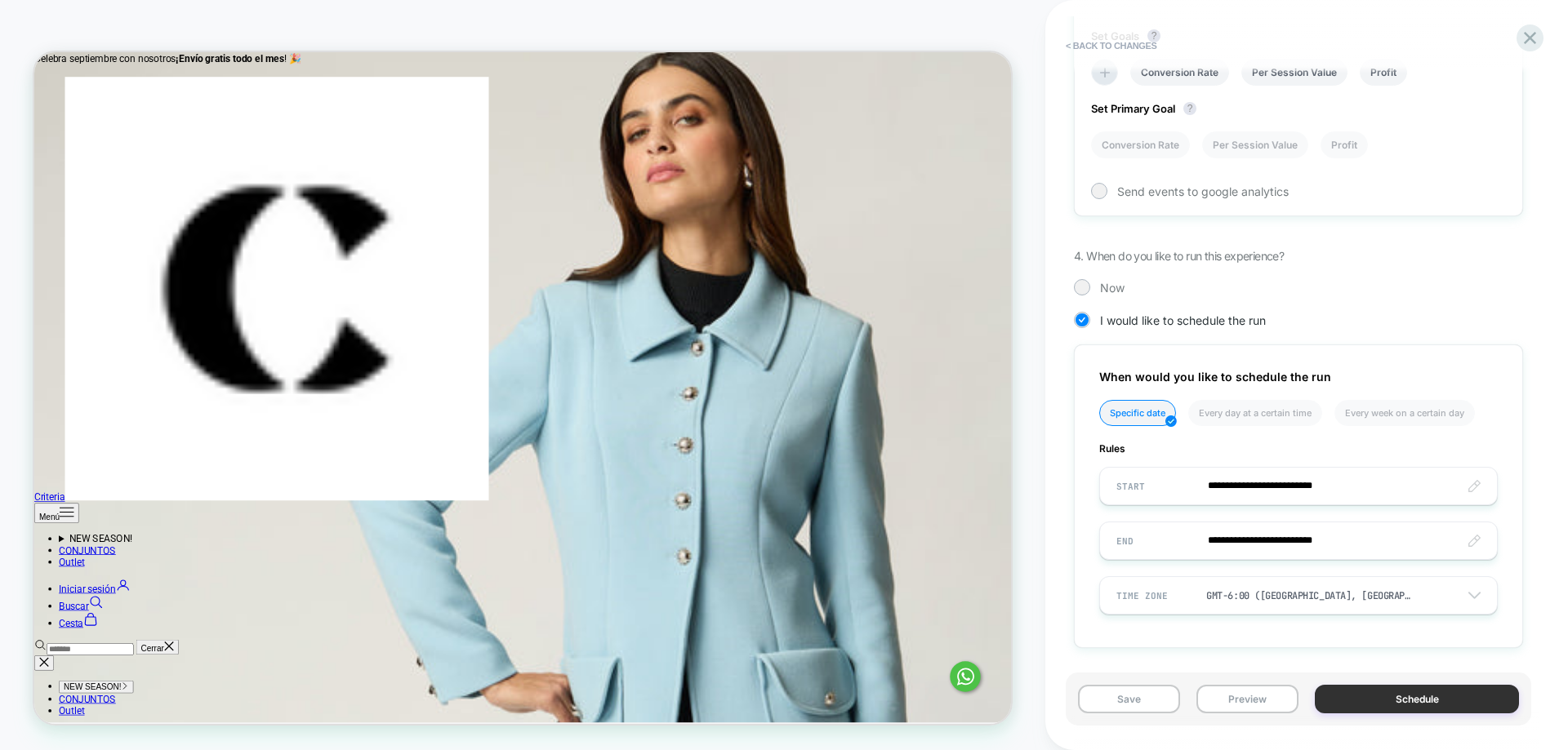
scroll to position [730, 0]
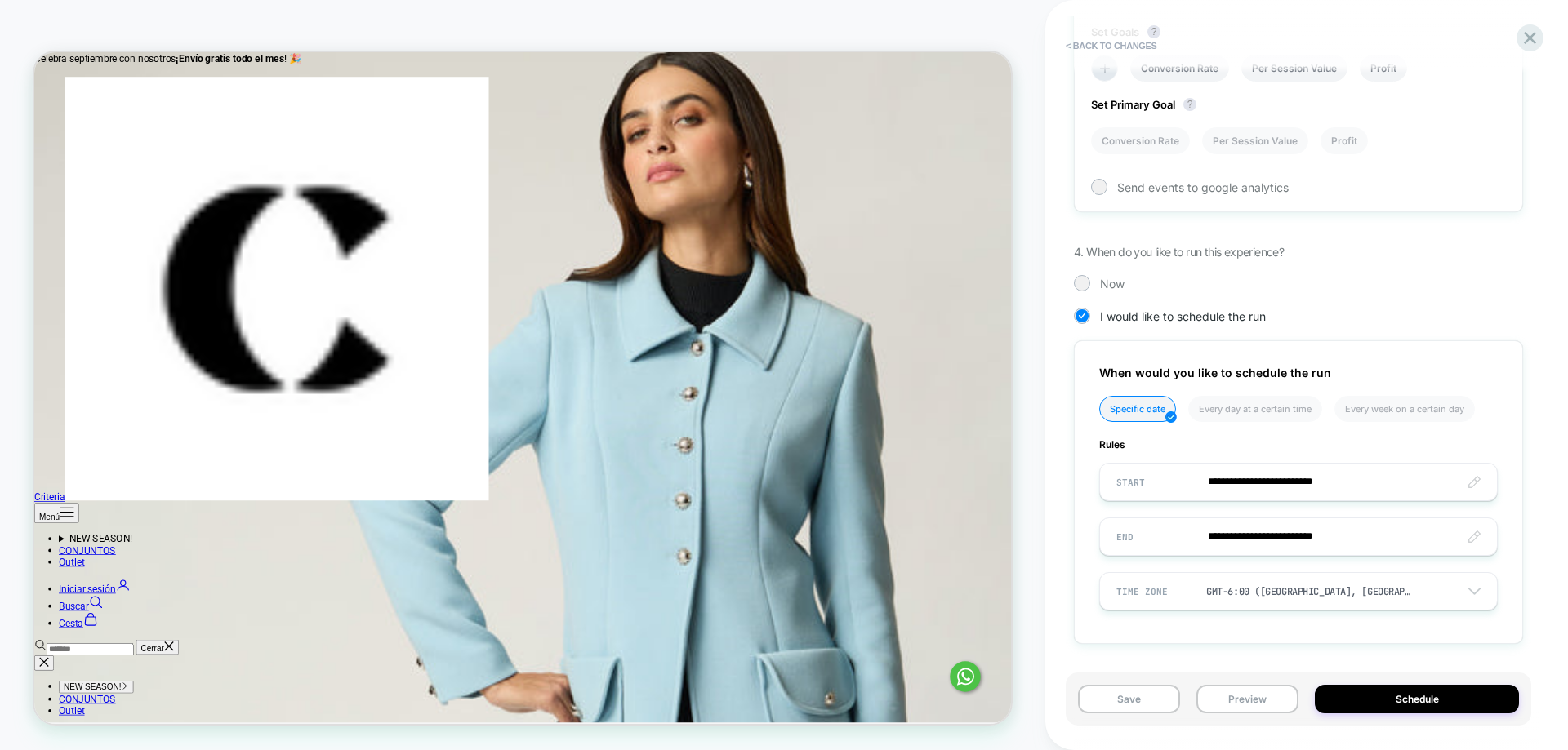
drag, startPoint x: 1455, startPoint y: 694, endPoint x: 1547, endPoint y: 554, distance: 167.5
click at [1547, 554] on div "**********" at bounding box center [1306, 375] width 523 height 750
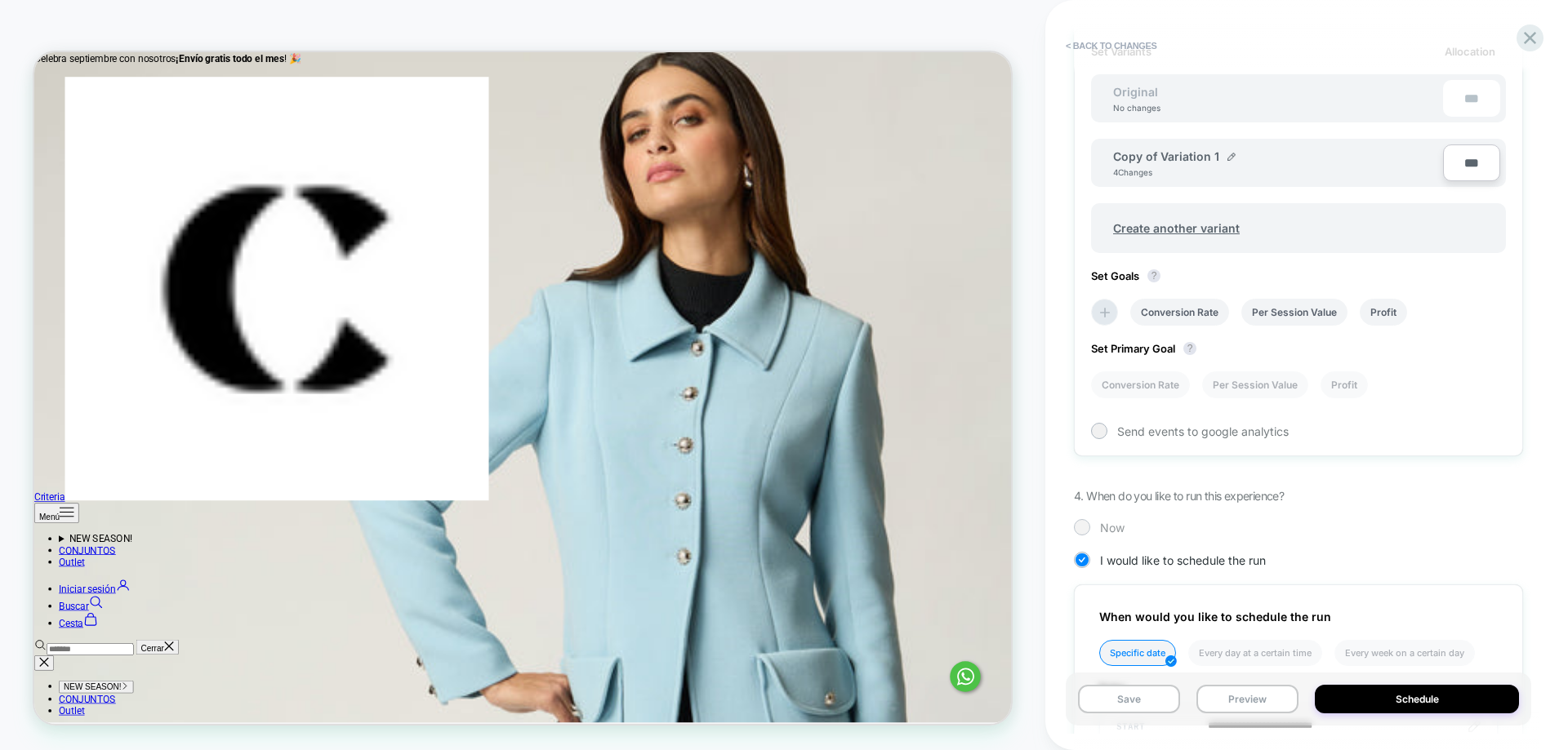
click at [1106, 523] on span "Now" at bounding box center [1112, 527] width 25 height 13
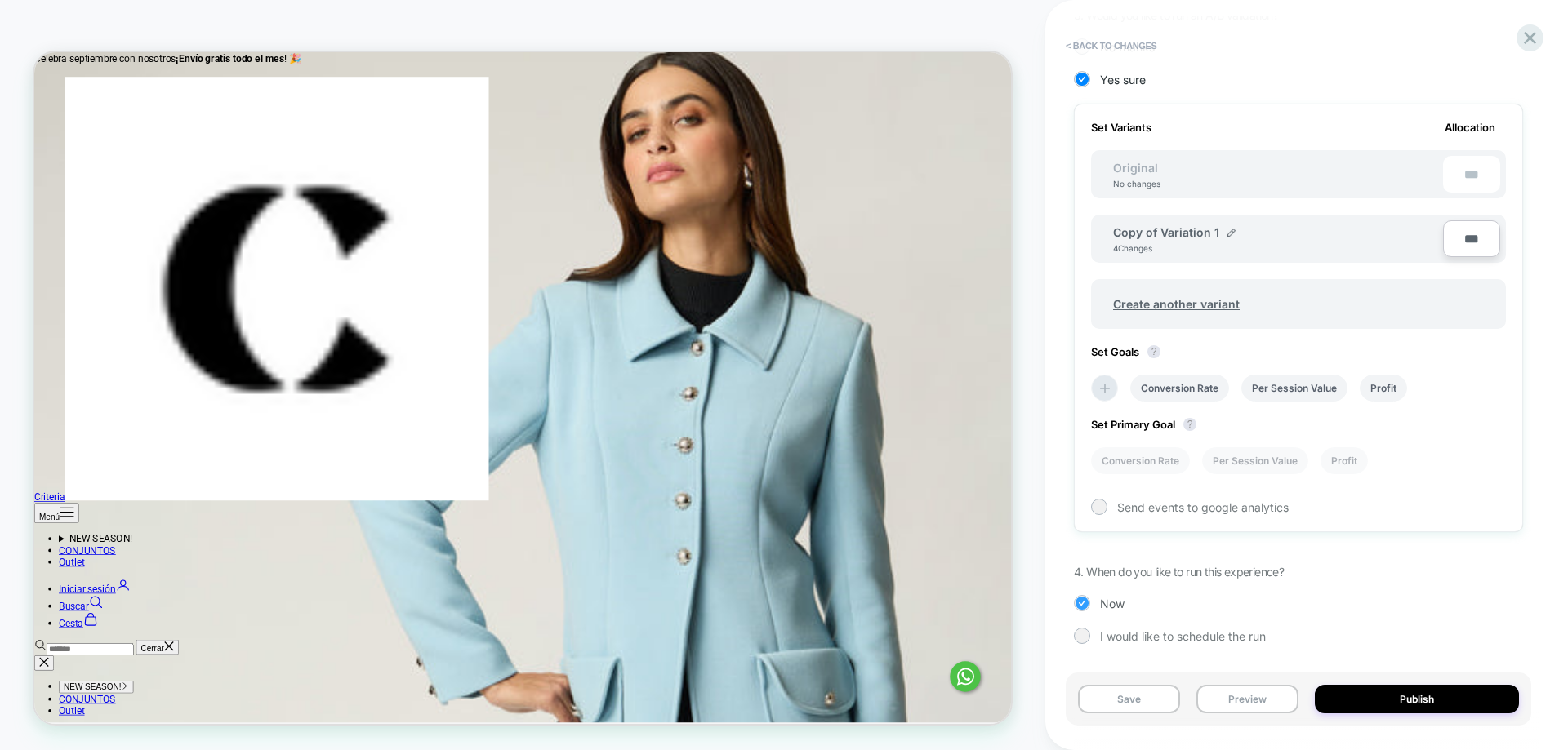
scroll to position [410, 0]
click at [1358, 699] on button "Publish" at bounding box center [1416, 699] width 204 height 29
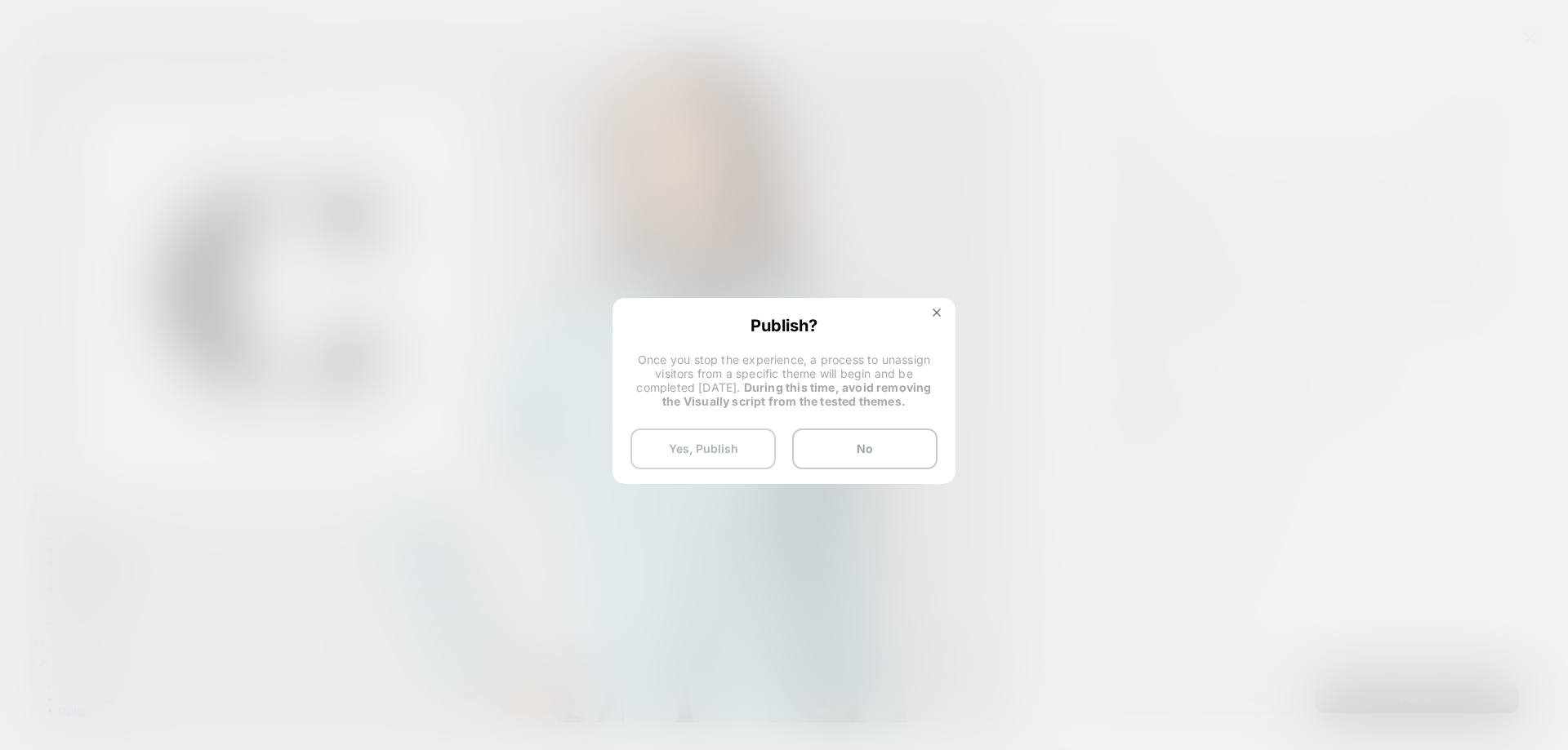
click at [727, 451] on button "Yes, Publish" at bounding box center [702, 449] width 145 height 41
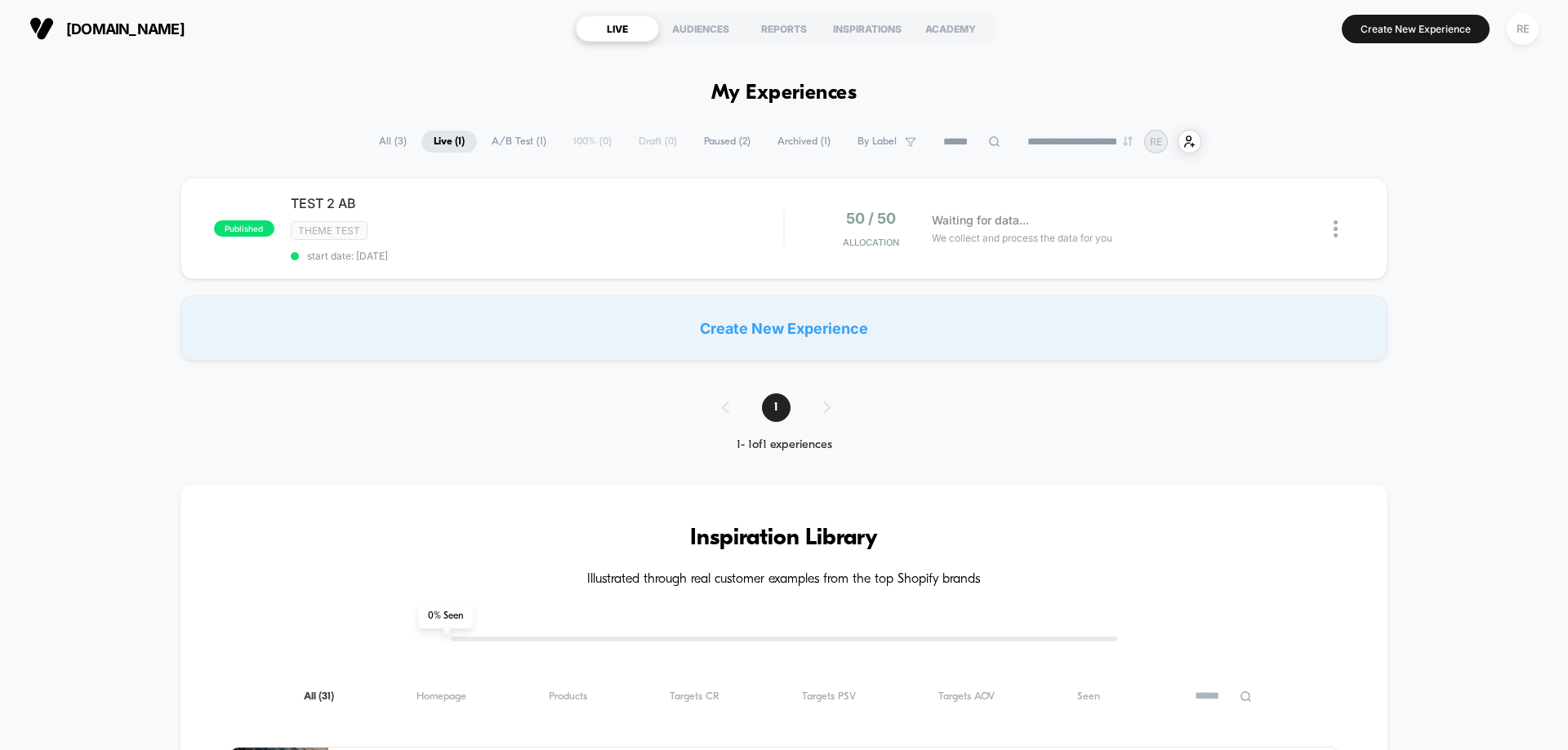
drag, startPoint x: 91, startPoint y: 407, endPoint x: 104, endPoint y: 401, distance: 14.3
click at [1334, 223] on img at bounding box center [1336, 229] width 4 height 17
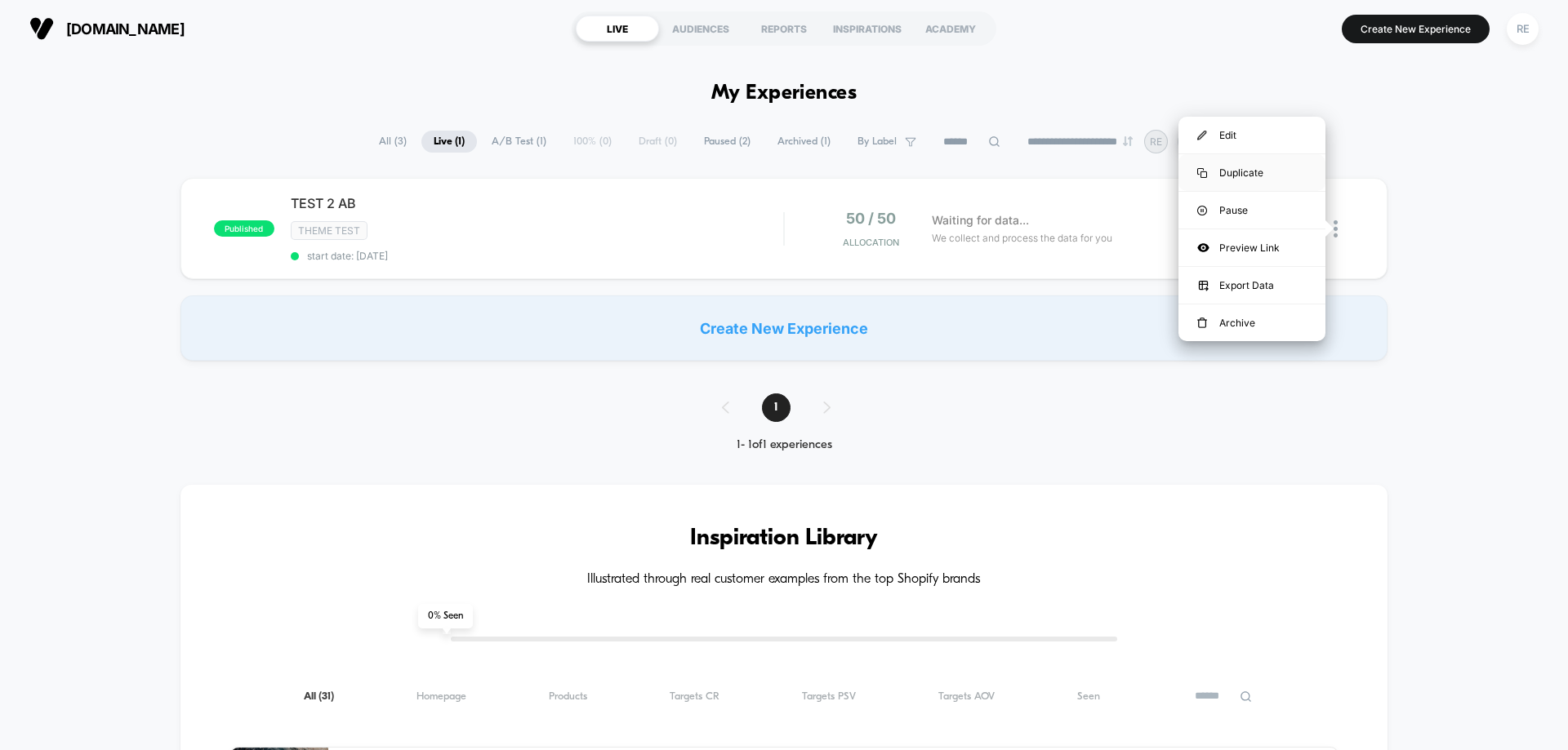
click at [1255, 189] on div "Duplicate" at bounding box center [1251, 173] width 147 height 36
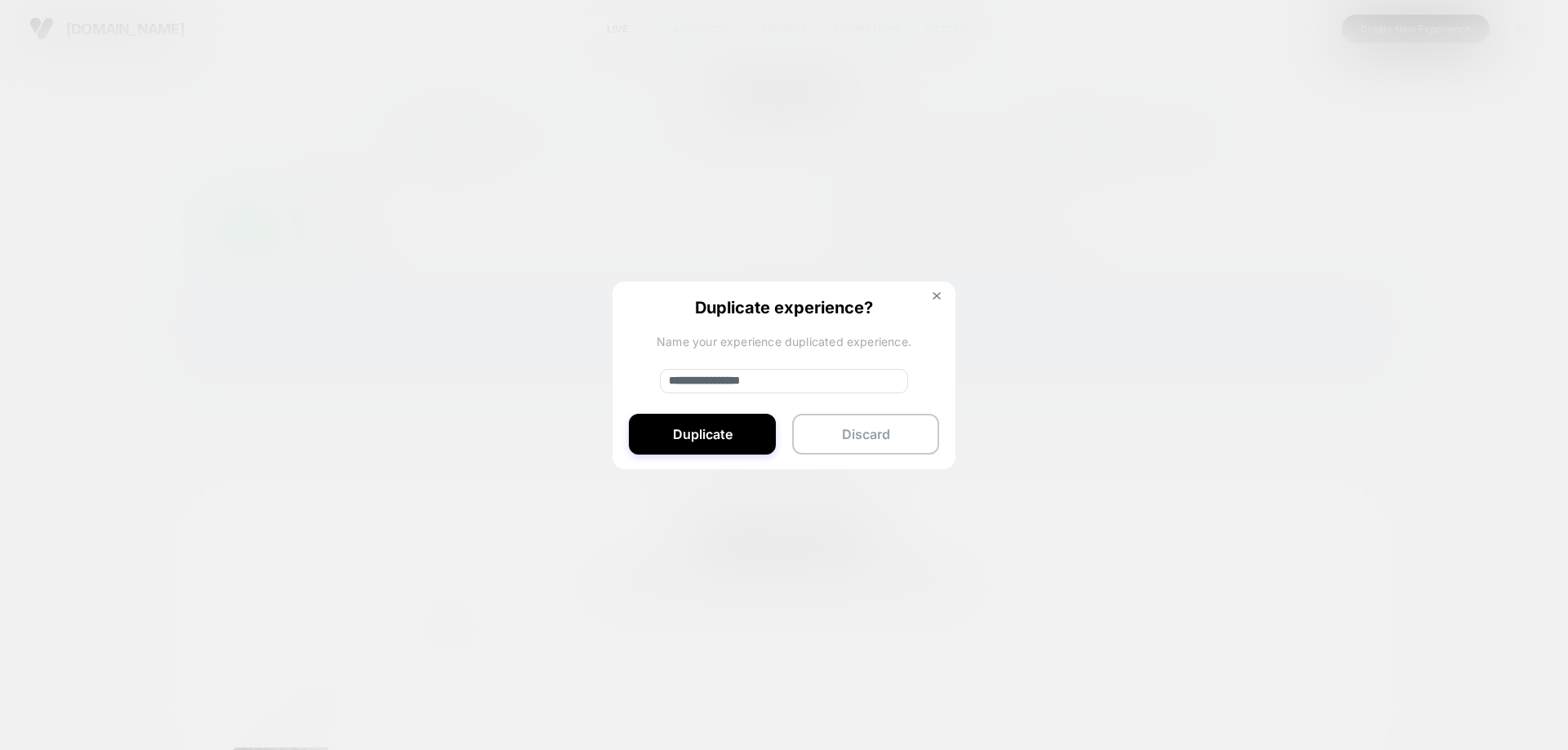
click at [945, 308] on div "**********" at bounding box center [783, 376] width 343 height 189
click at [935, 294] on img at bounding box center [937, 296] width 9 height 9
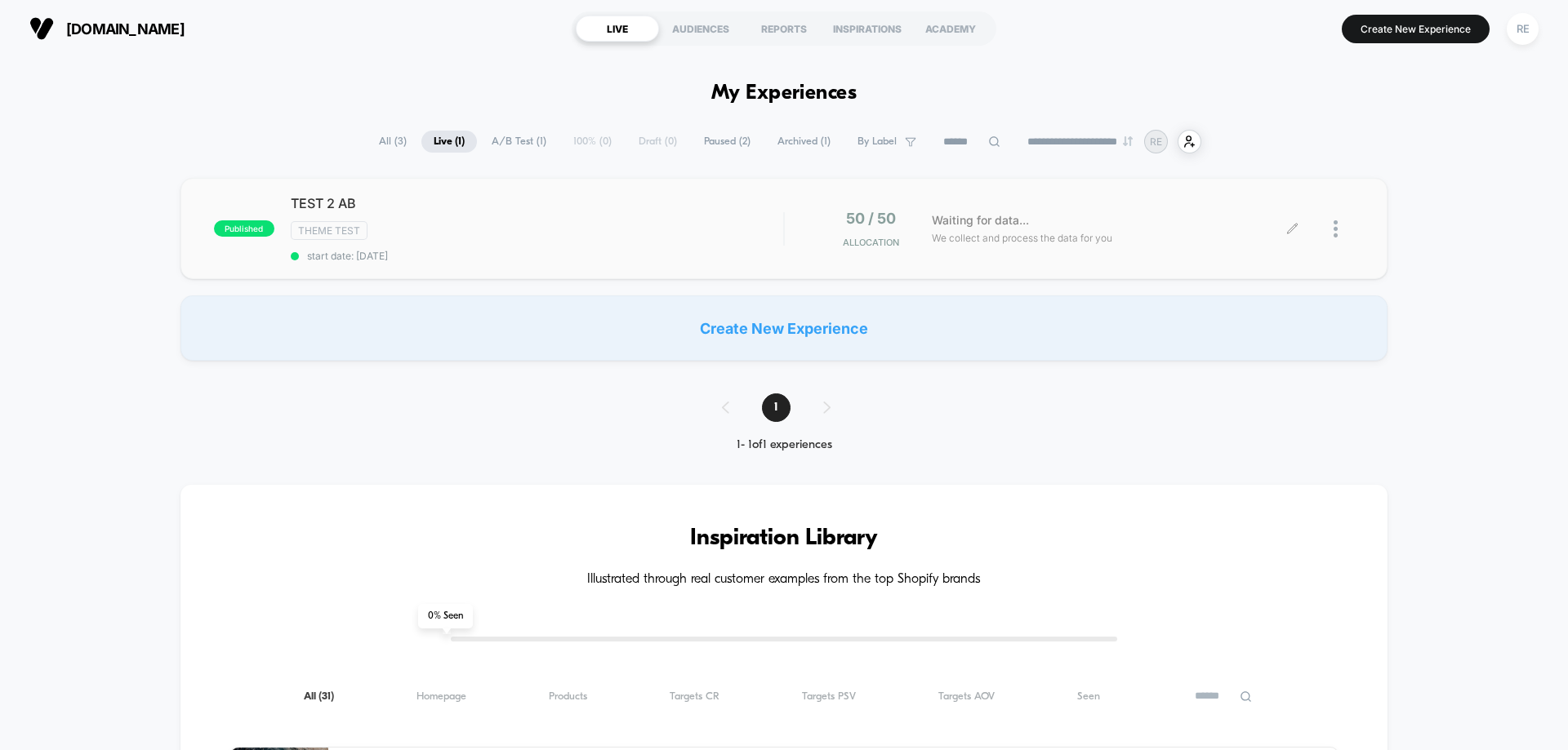
click at [1338, 235] on img at bounding box center [1336, 229] width 4 height 17
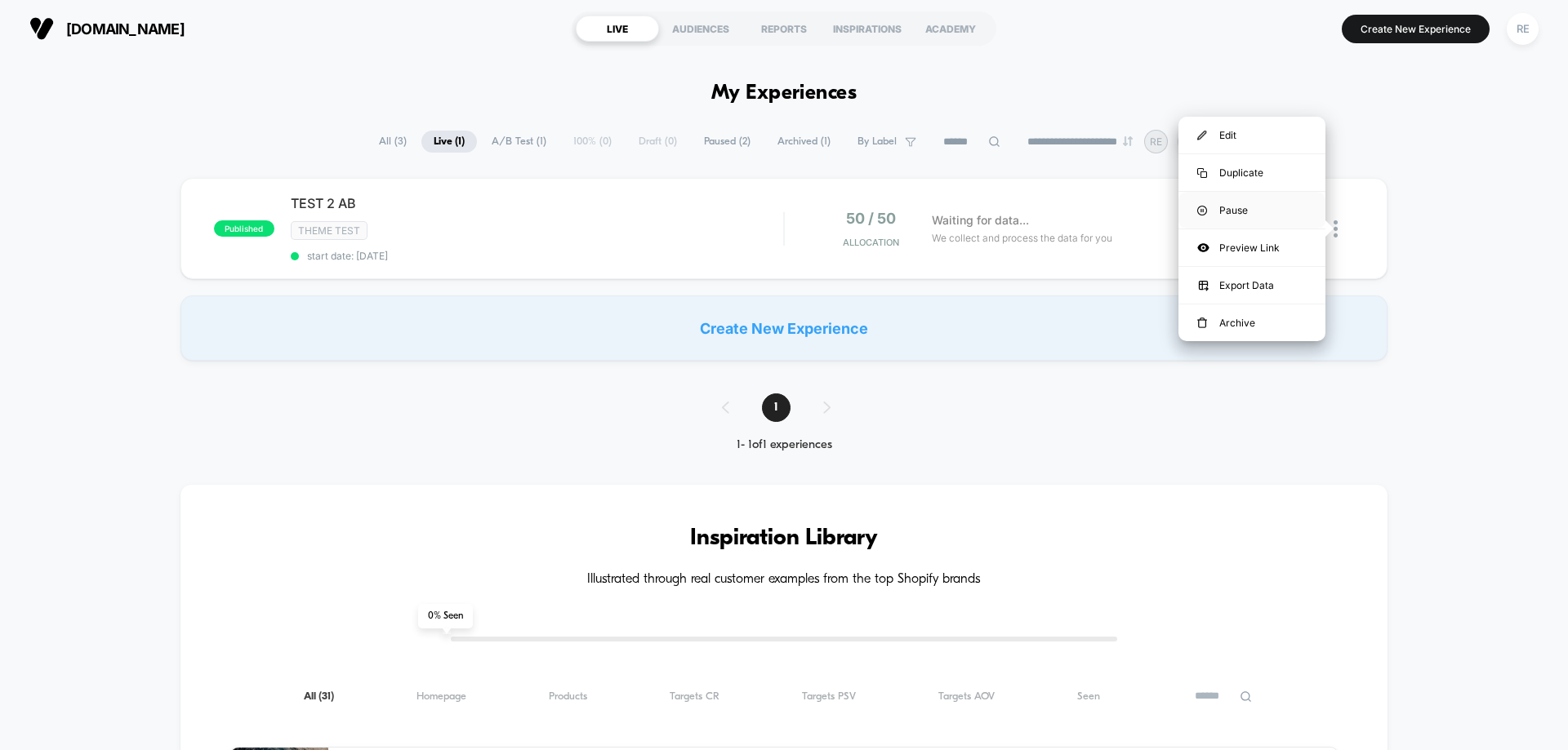
click at [1241, 209] on div "Pause" at bounding box center [1251, 210] width 147 height 36
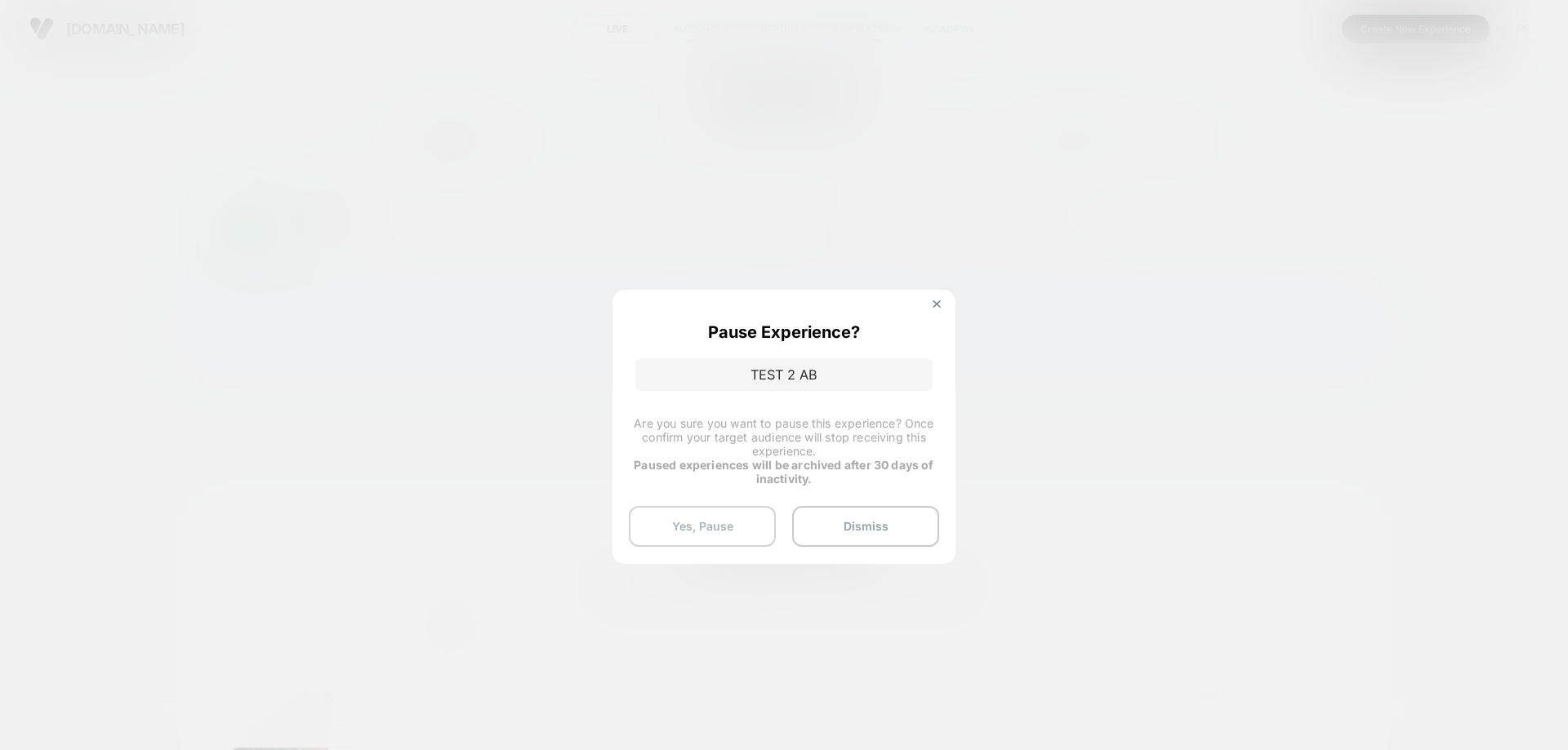
click at [688, 533] on button "Yes, Pause" at bounding box center [701, 527] width 147 height 41
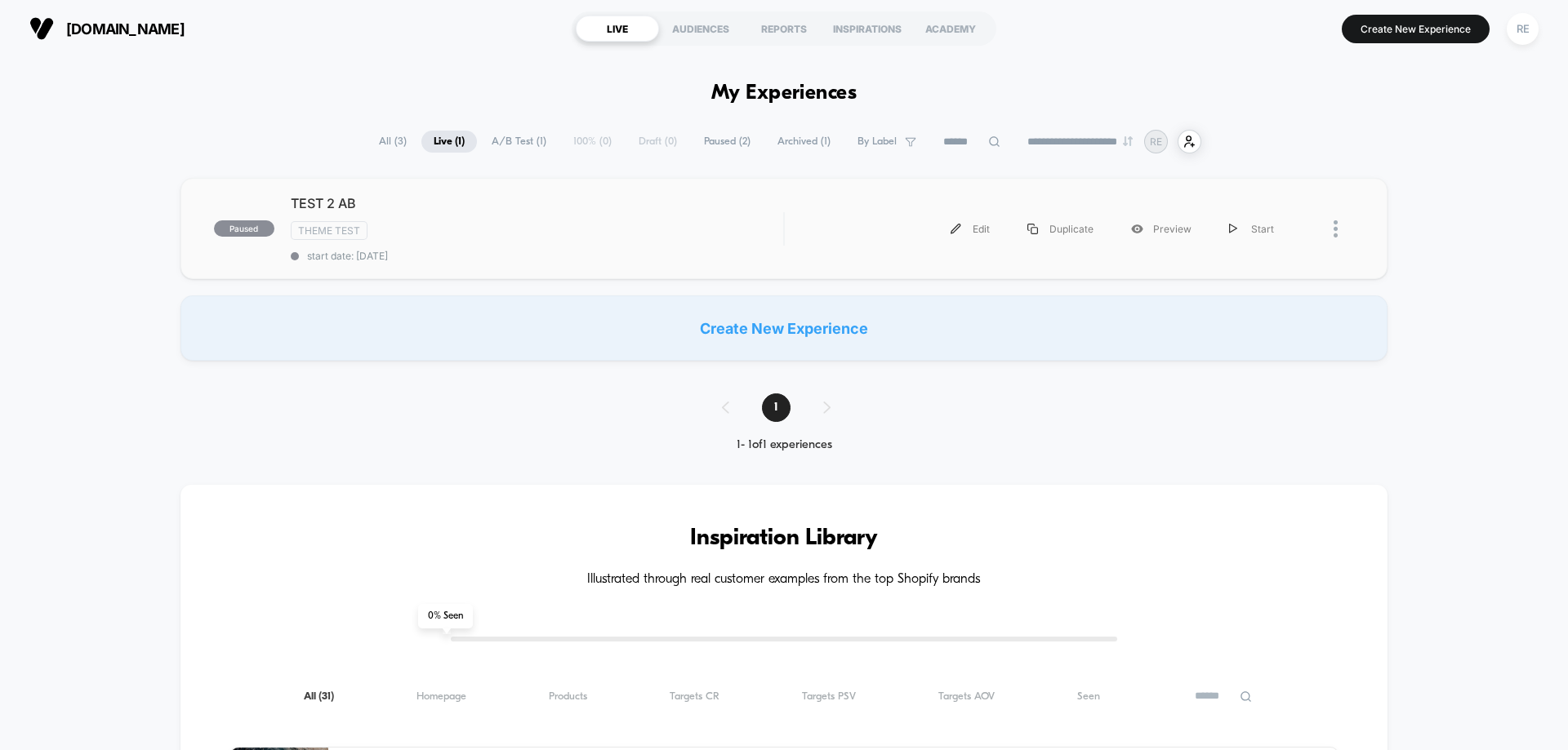
click at [1342, 243] on div at bounding box center [1343, 229] width 20 height 36
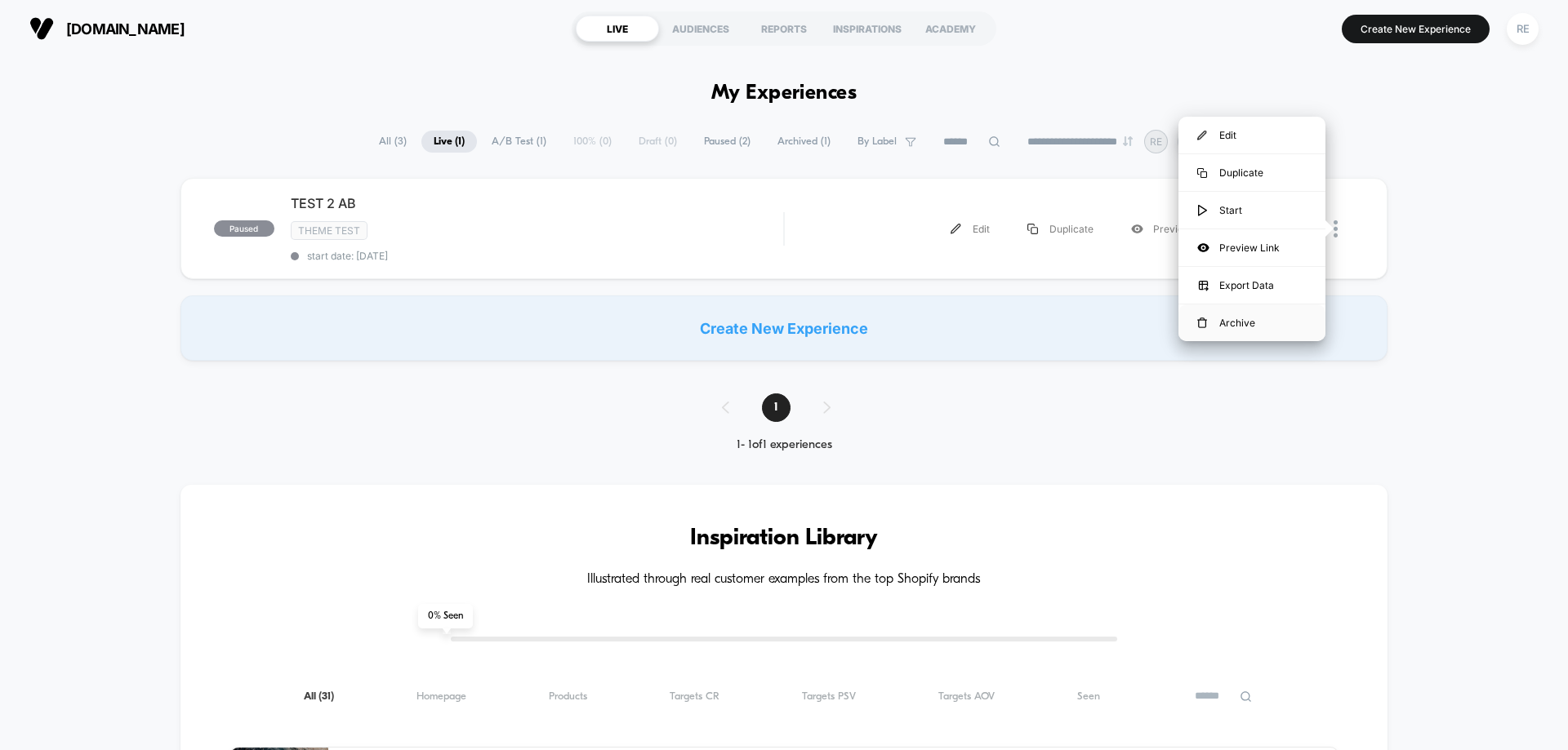
click at [1224, 330] on div "Archive" at bounding box center [1251, 322] width 147 height 36
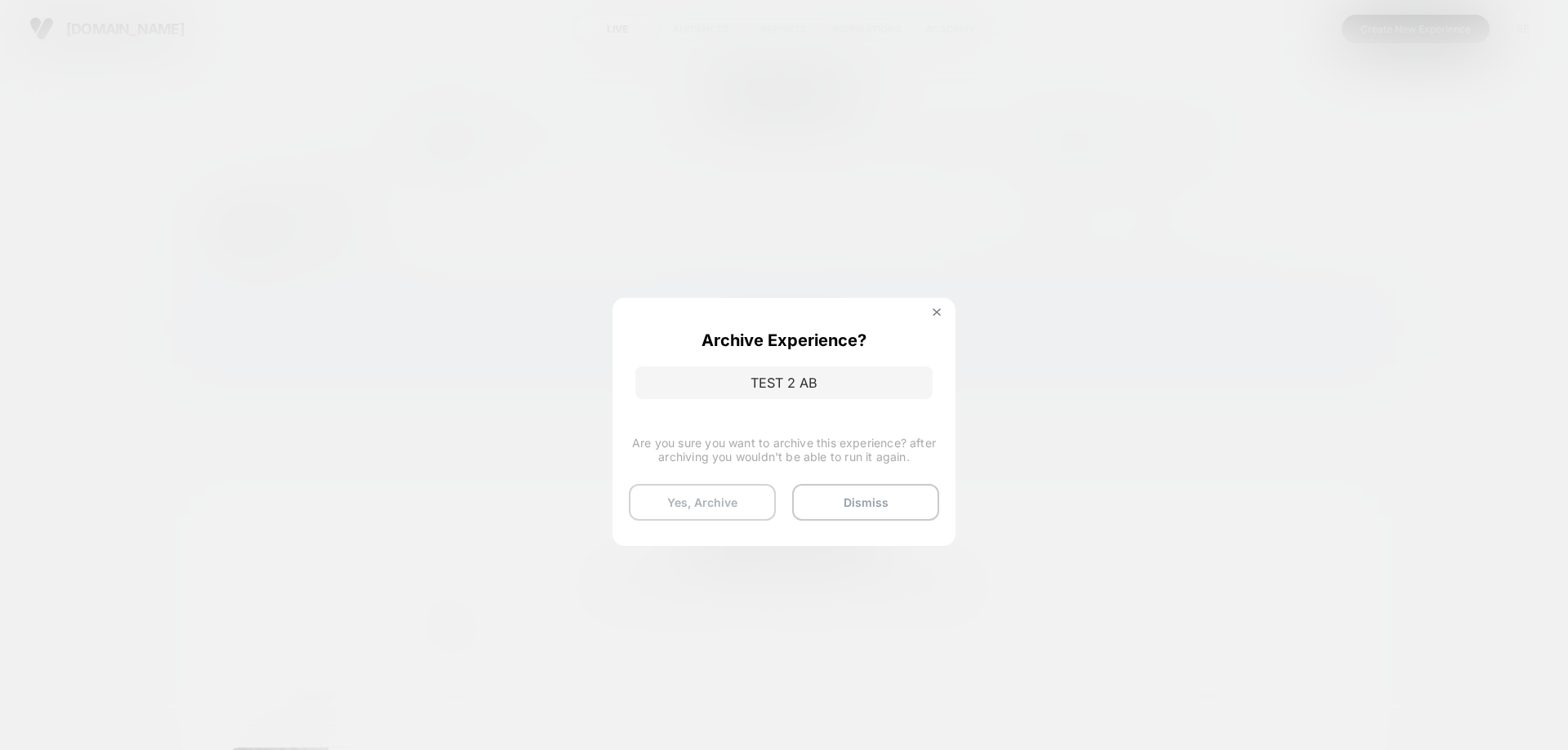
click at [713, 504] on button "Yes, Archive" at bounding box center [701, 503] width 147 height 36
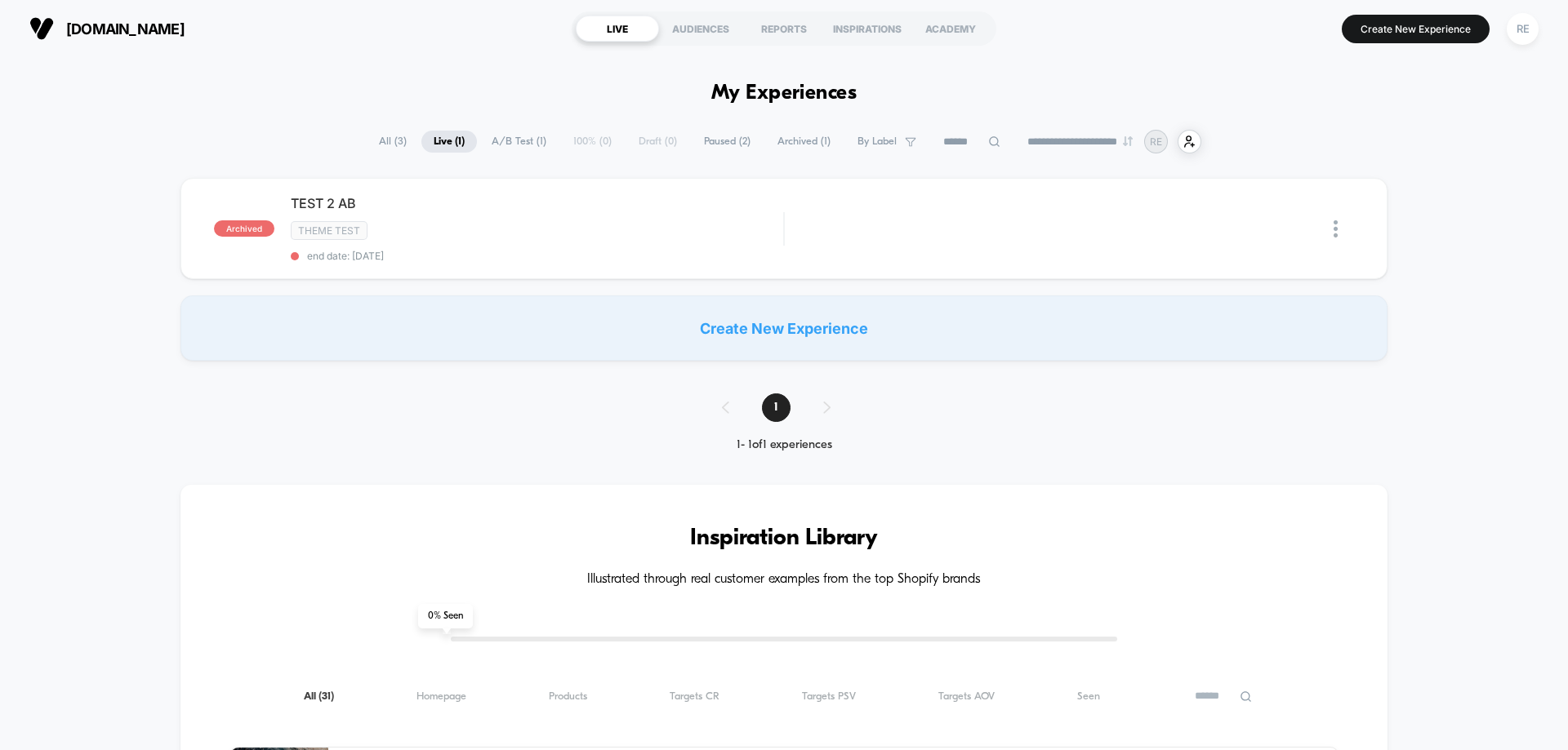
click at [811, 136] on span "Archived ( 1 )" at bounding box center [803, 141] width 78 height 22
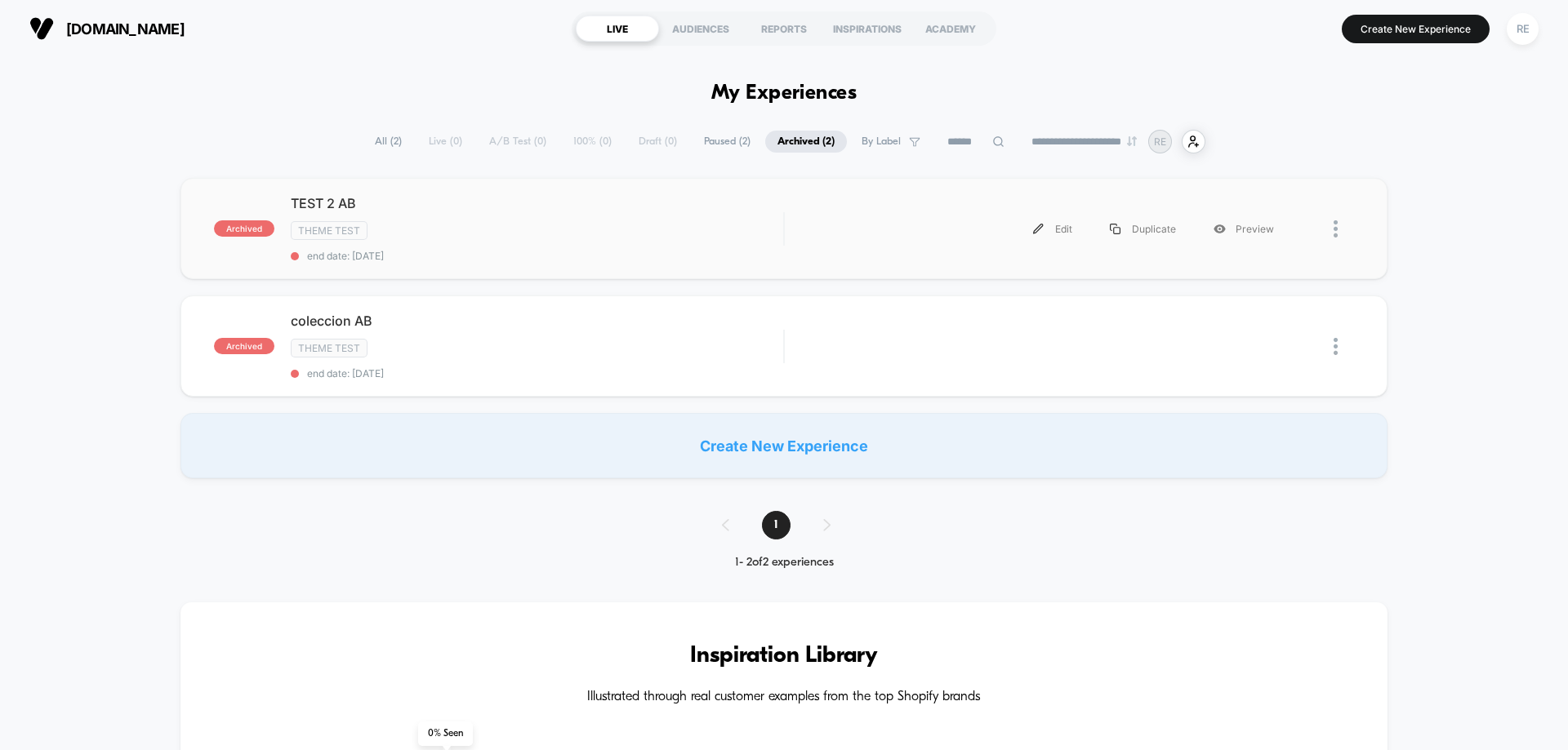
click at [1341, 233] on div at bounding box center [1343, 229] width 20 height 36
click at [1277, 279] on div "Delete" at bounding box center [1251, 285] width 147 height 36
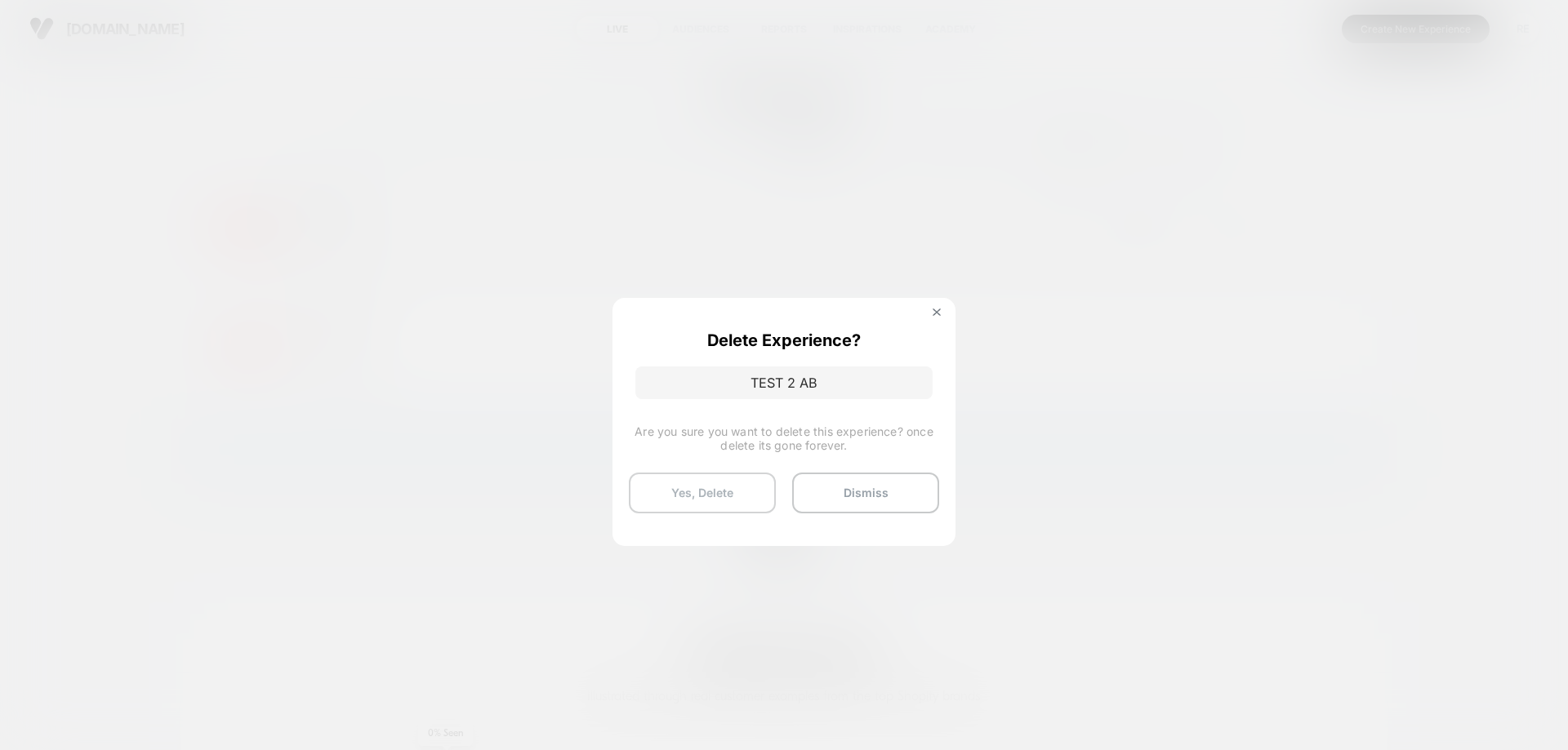
click at [699, 504] on button "Yes, Delete" at bounding box center [701, 493] width 147 height 41
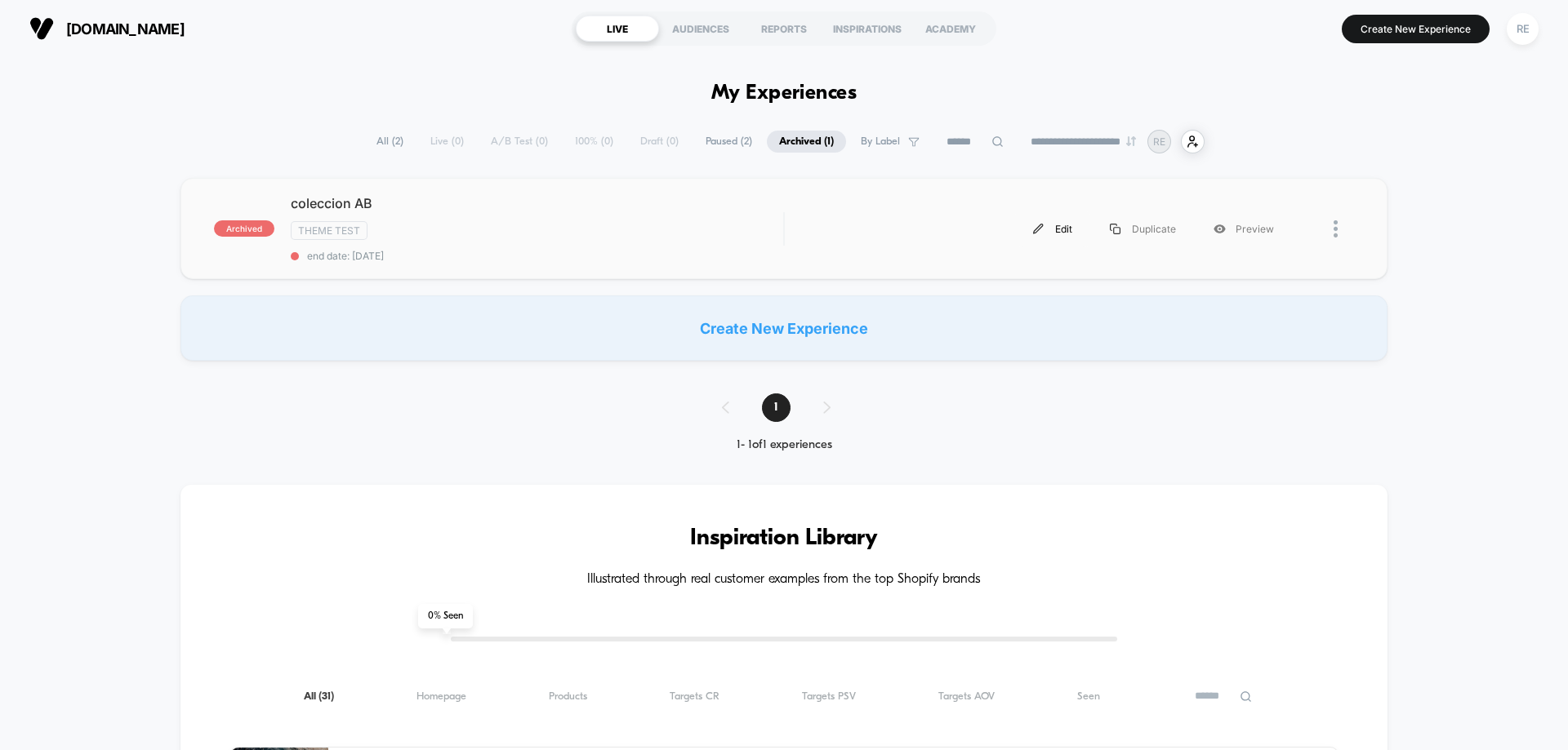
click at [1043, 228] on img at bounding box center [1037, 228] width 11 height 11
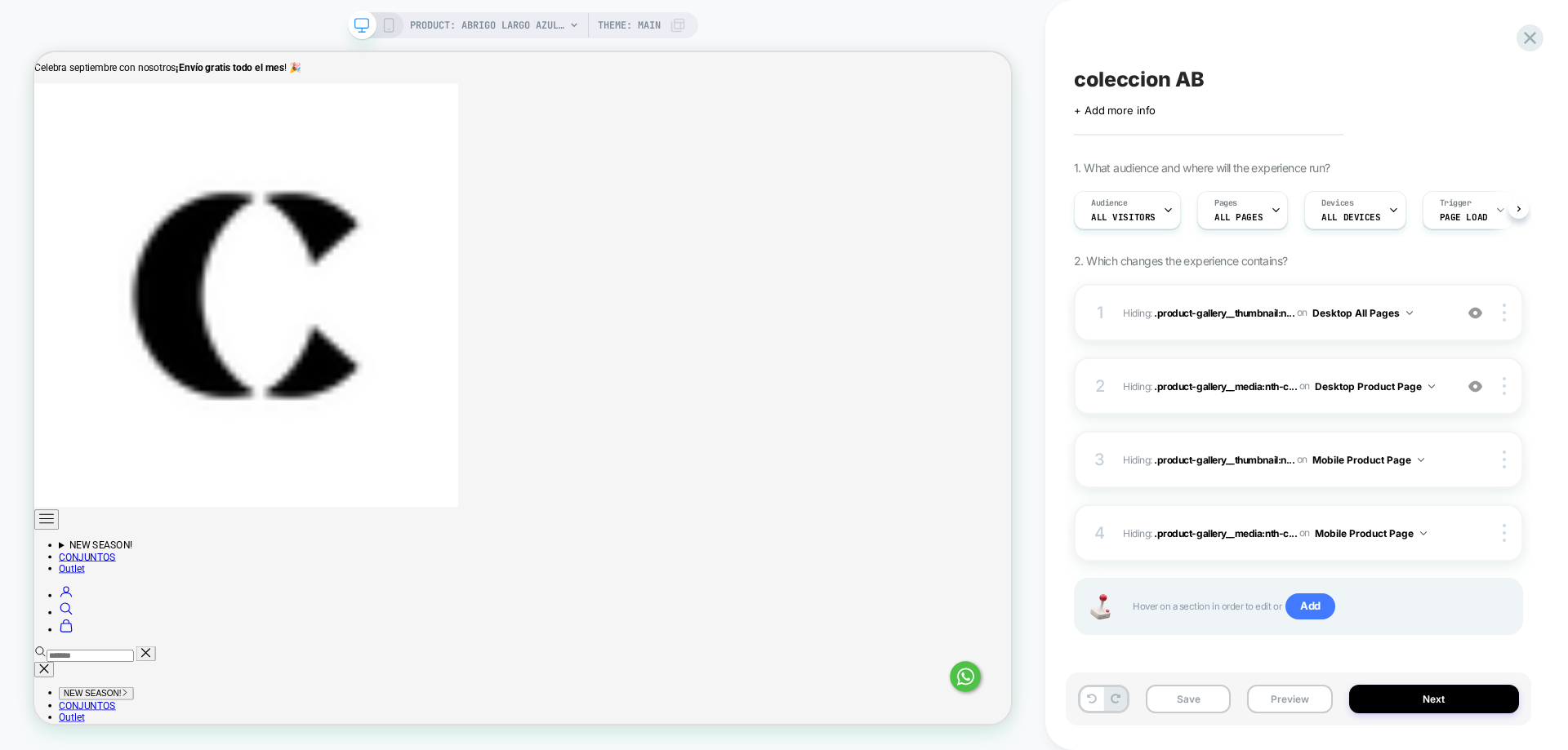
scroll to position [0, 1]
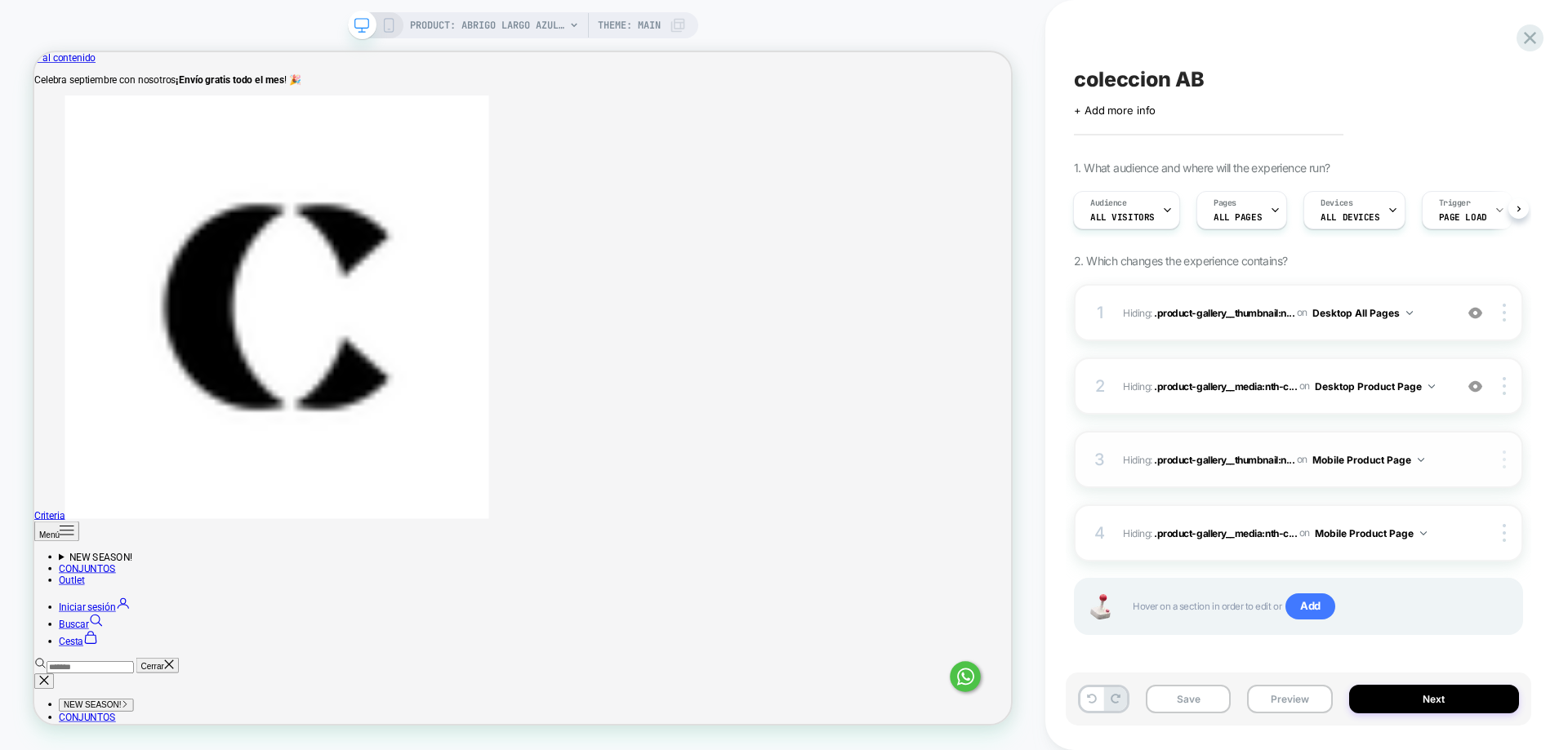
click at [1509, 459] on div at bounding box center [1507, 459] width 31 height 18
click at [1425, 548] on div "Delete" at bounding box center [1406, 551] width 145 height 44
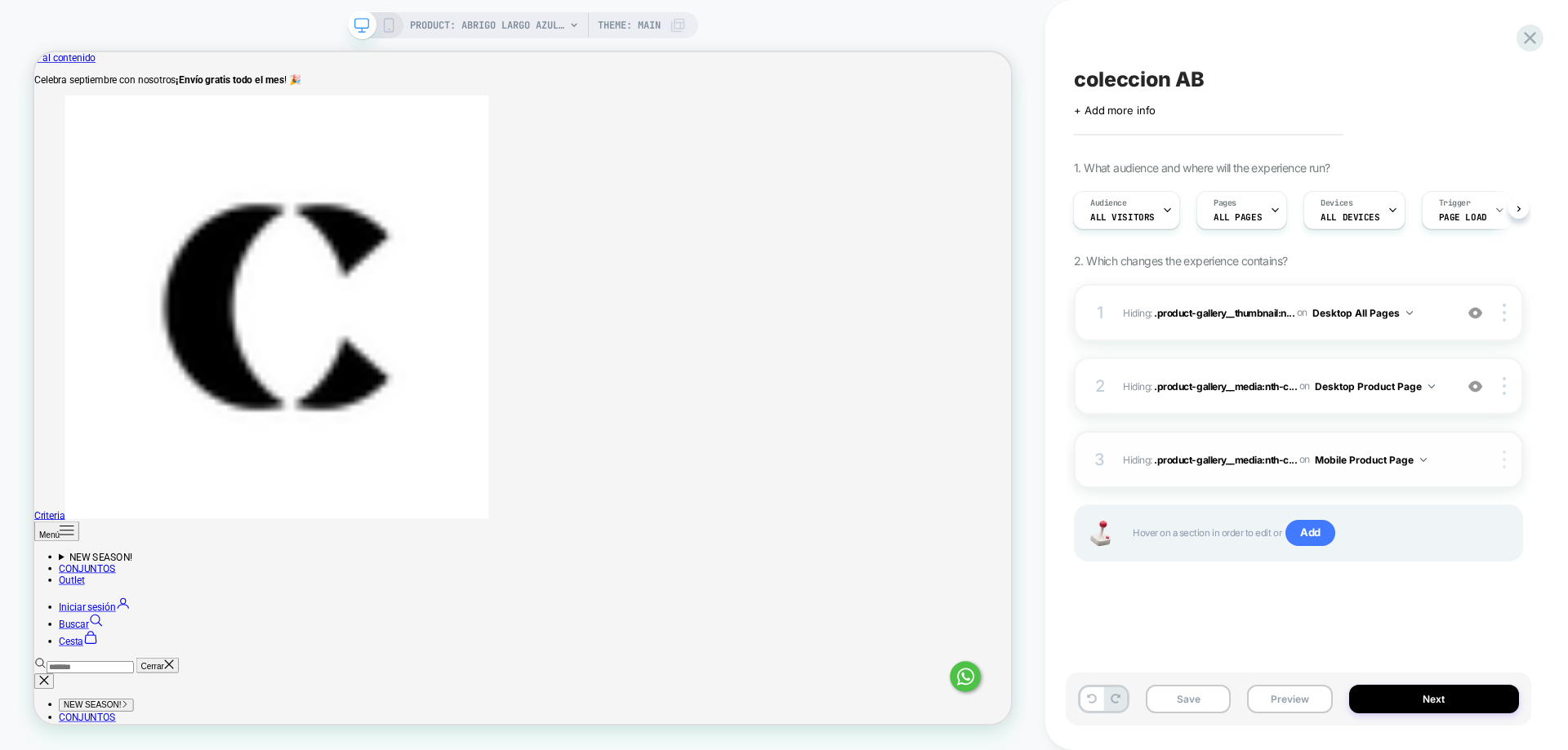
click at [1504, 457] on img at bounding box center [1504, 459] width 3 height 18
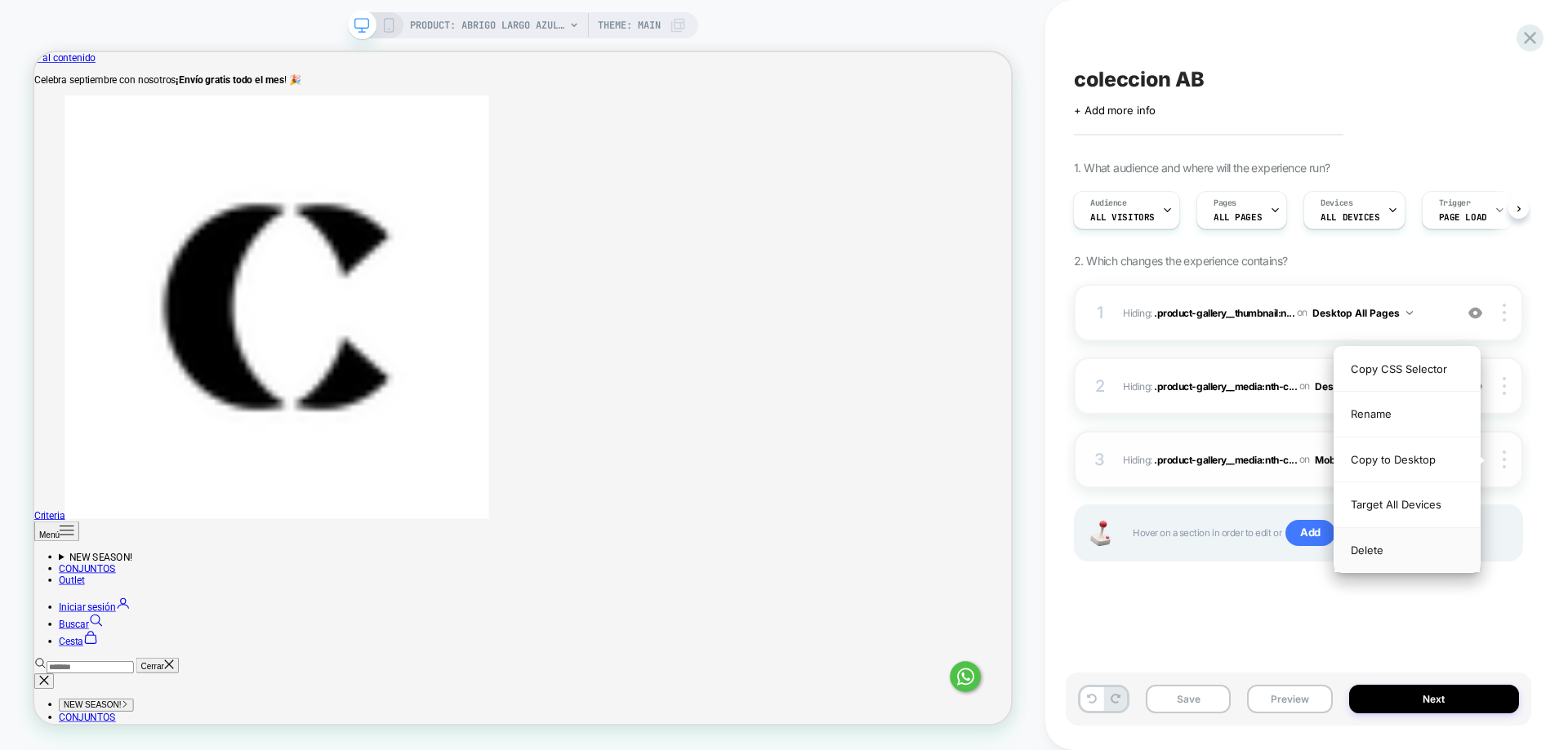
click at [1414, 554] on div "Delete" at bounding box center [1406, 551] width 145 height 44
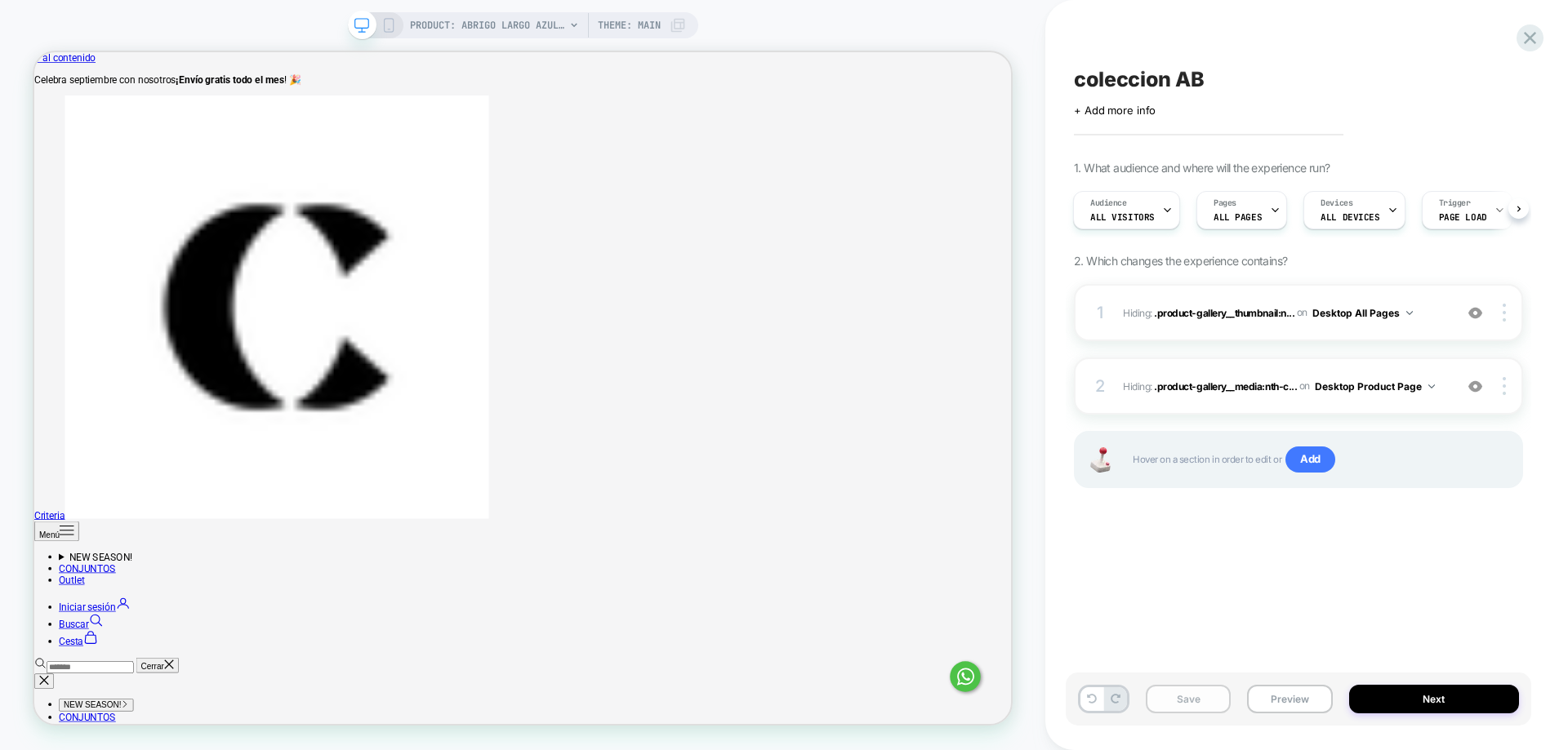
click at [1202, 685] on button "Save" at bounding box center [1188, 699] width 84 height 29
click at [1515, 210] on div "Audience All Visitors Pages ALL PAGES Devices ALL DEVICES Trigger Page Load" at bounding box center [1298, 210] width 449 height 55
click at [1326, 216] on span "ALL DEVICES" at bounding box center [1321, 217] width 59 height 12
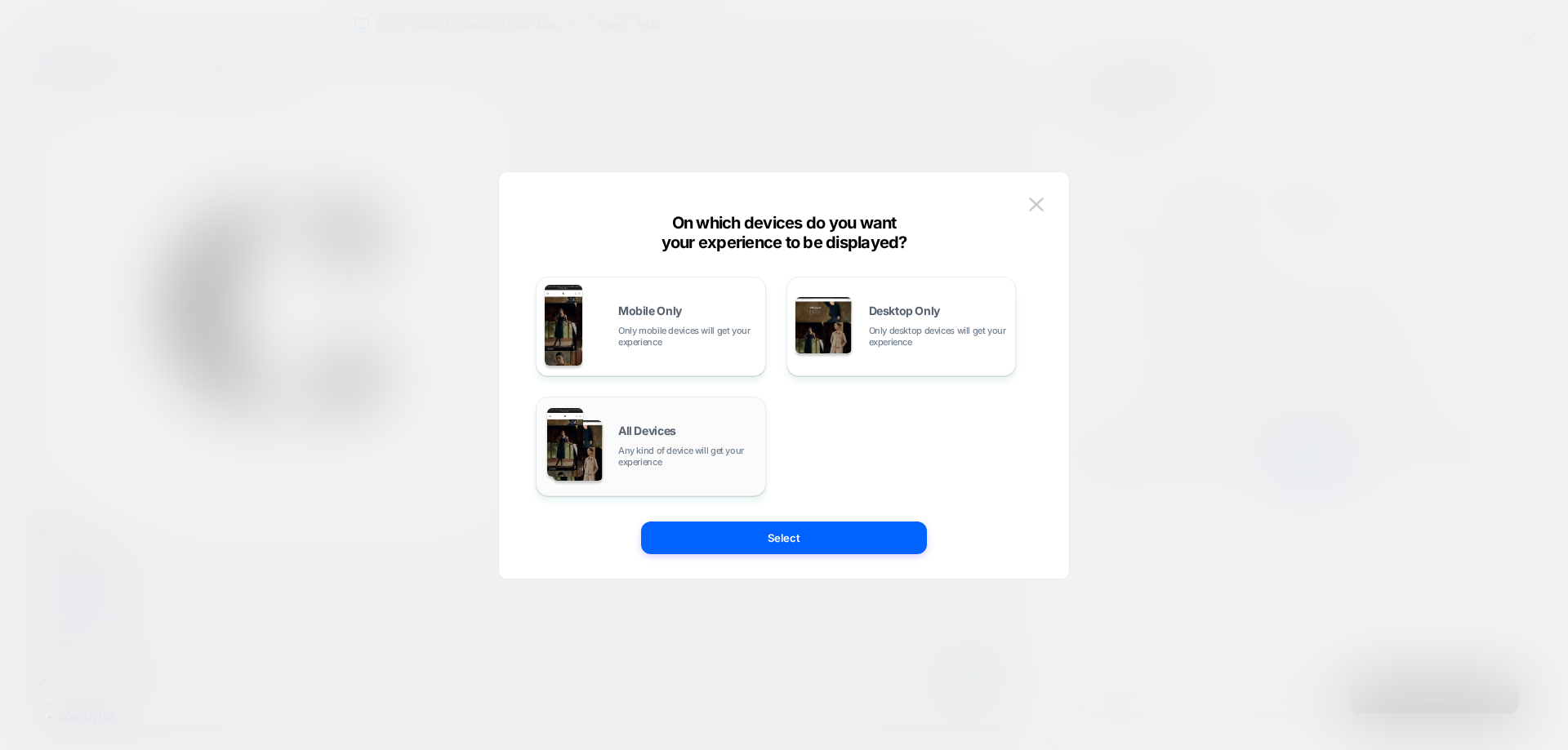
drag, startPoint x: 638, startPoint y: 480, endPoint x: 656, endPoint y: 488, distance: 19.7
click at [639, 480] on div "All Devices Any kind of device will get your experience" at bounding box center [651, 446] width 212 height 83
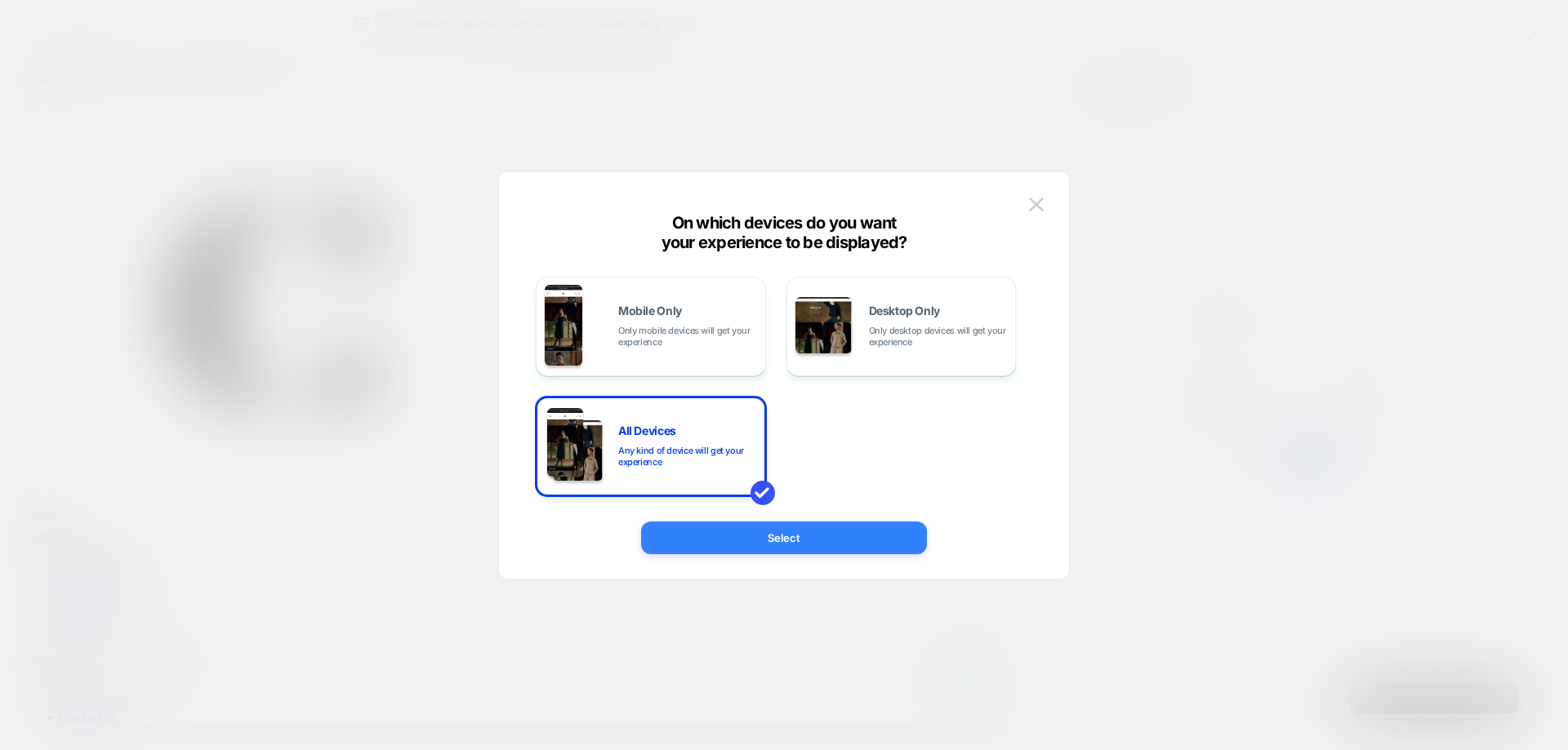
click at [847, 528] on button "Select" at bounding box center [784, 538] width 286 height 33
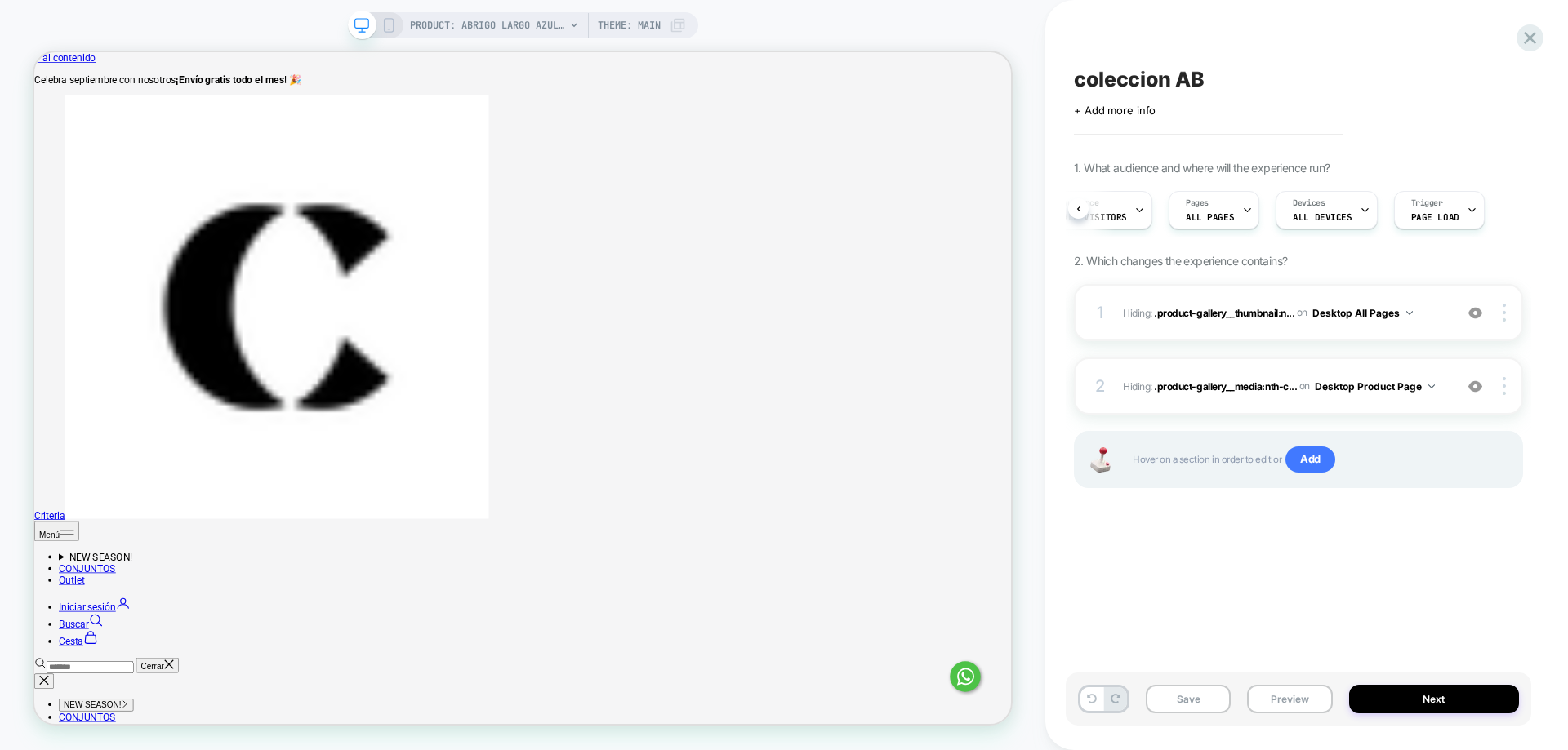
click at [389, 21] on icon at bounding box center [388, 25] width 14 height 14
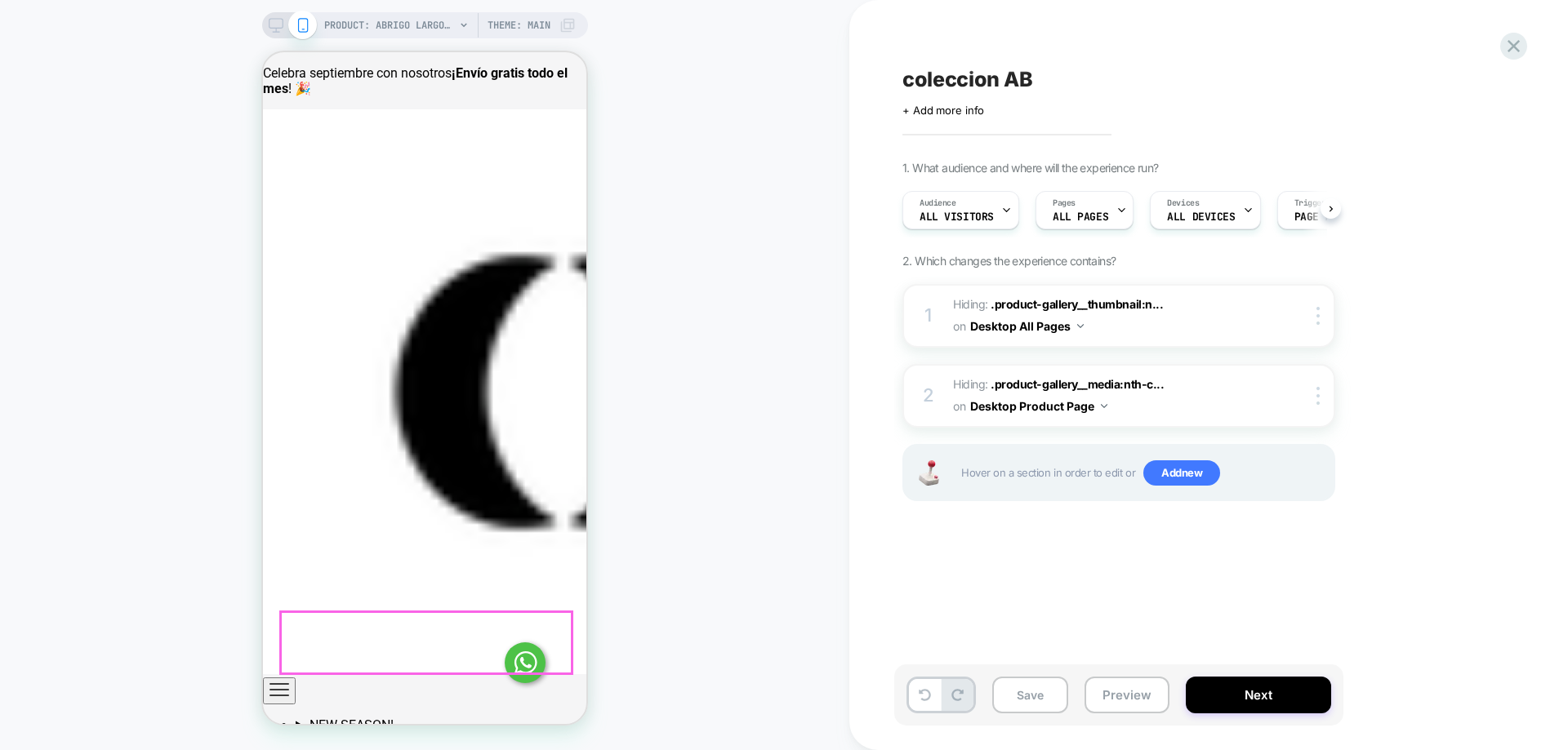
scroll to position [0, 1]
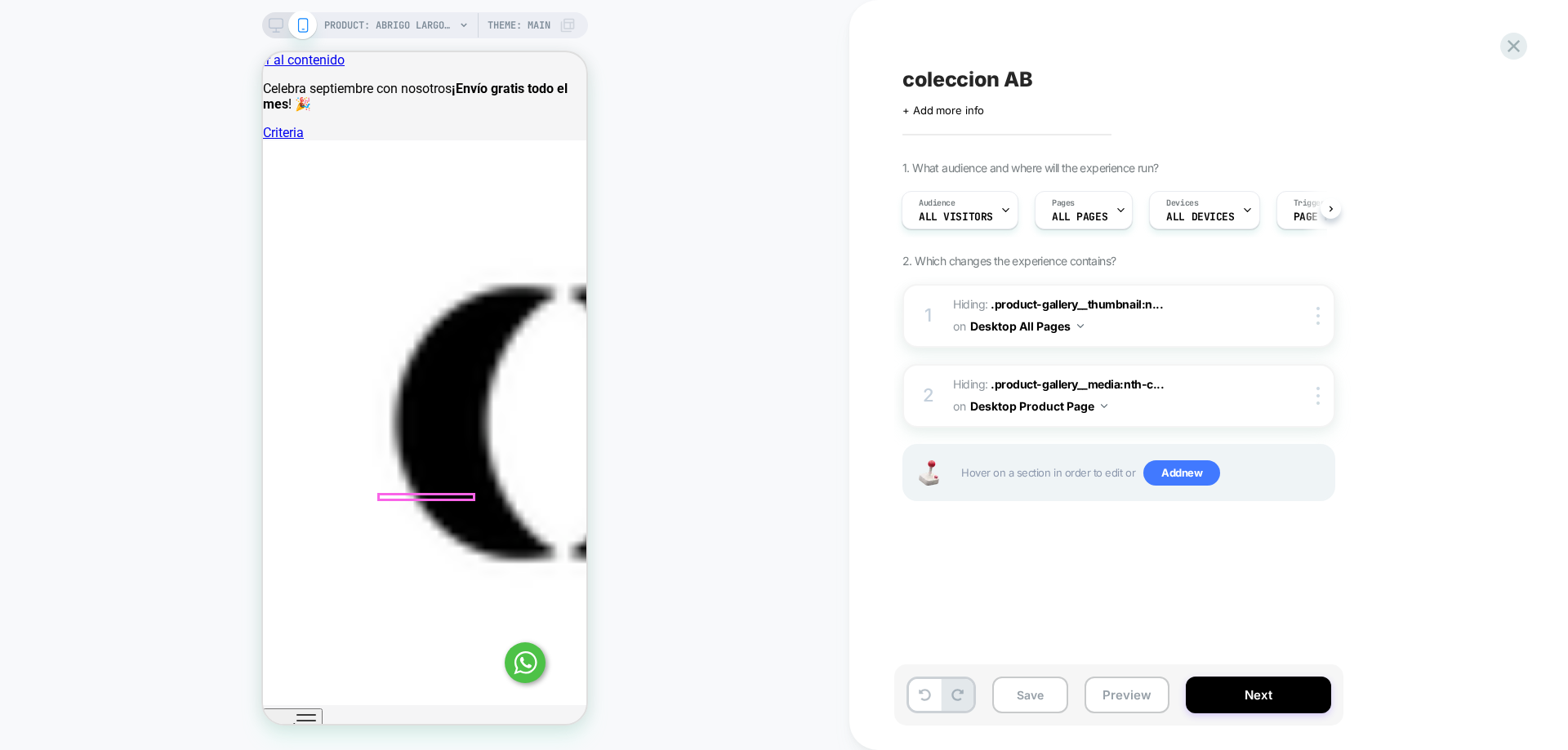
click at [415, 498] on div at bounding box center [424, 522] width 95 height 49
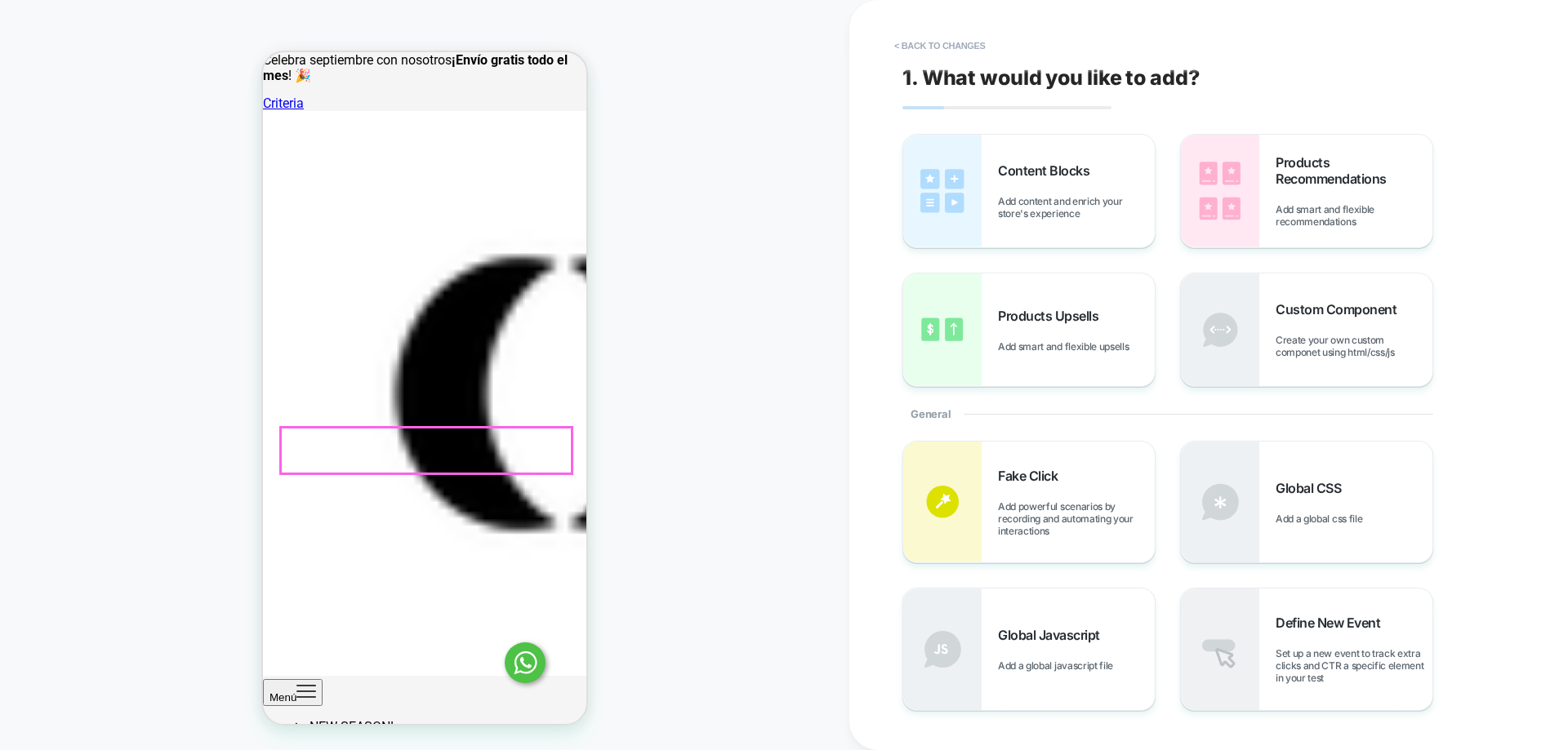
scroll to position [113, 0]
click at [971, 42] on button "< Back to changes" at bounding box center [939, 45] width 107 height 26
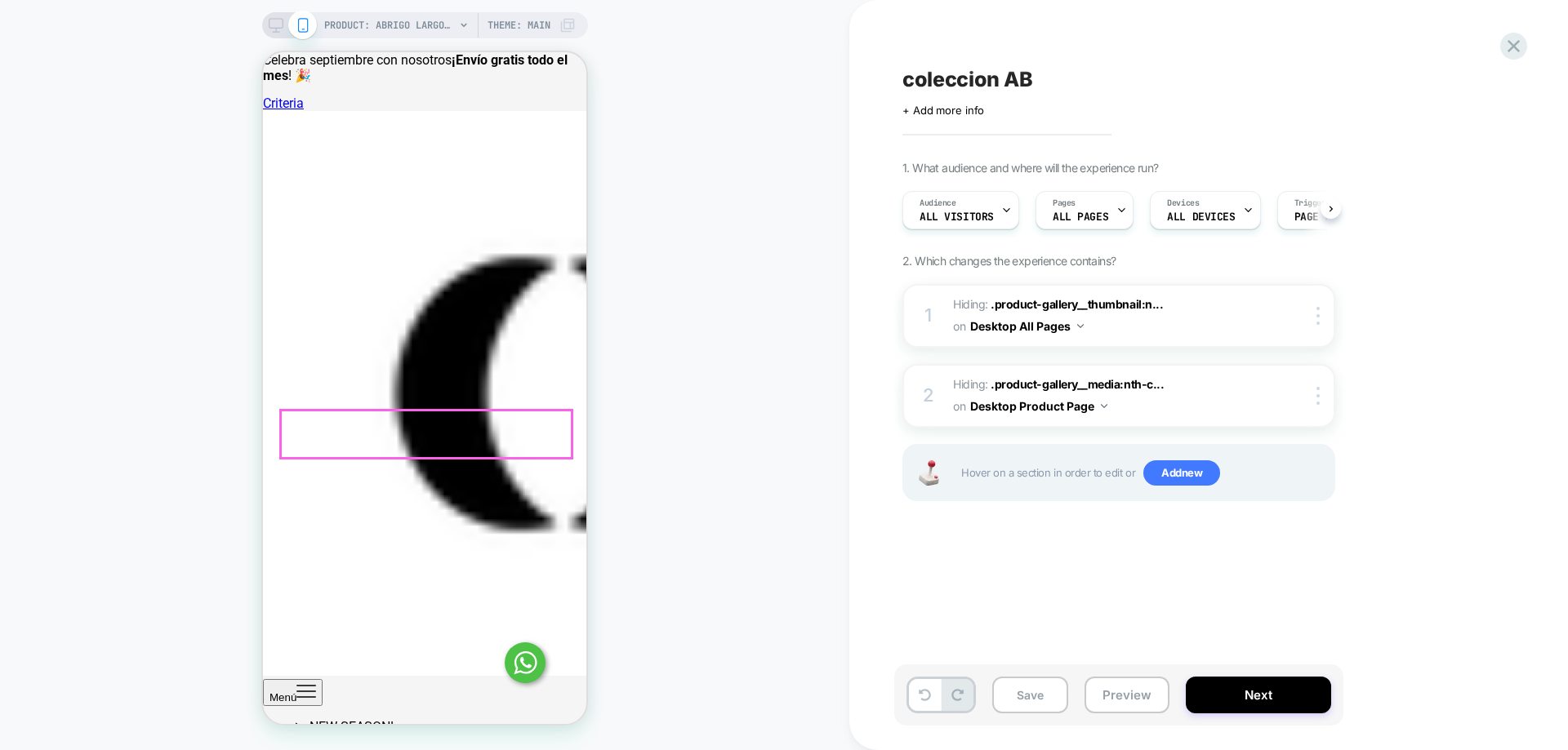
scroll to position [0, 1]
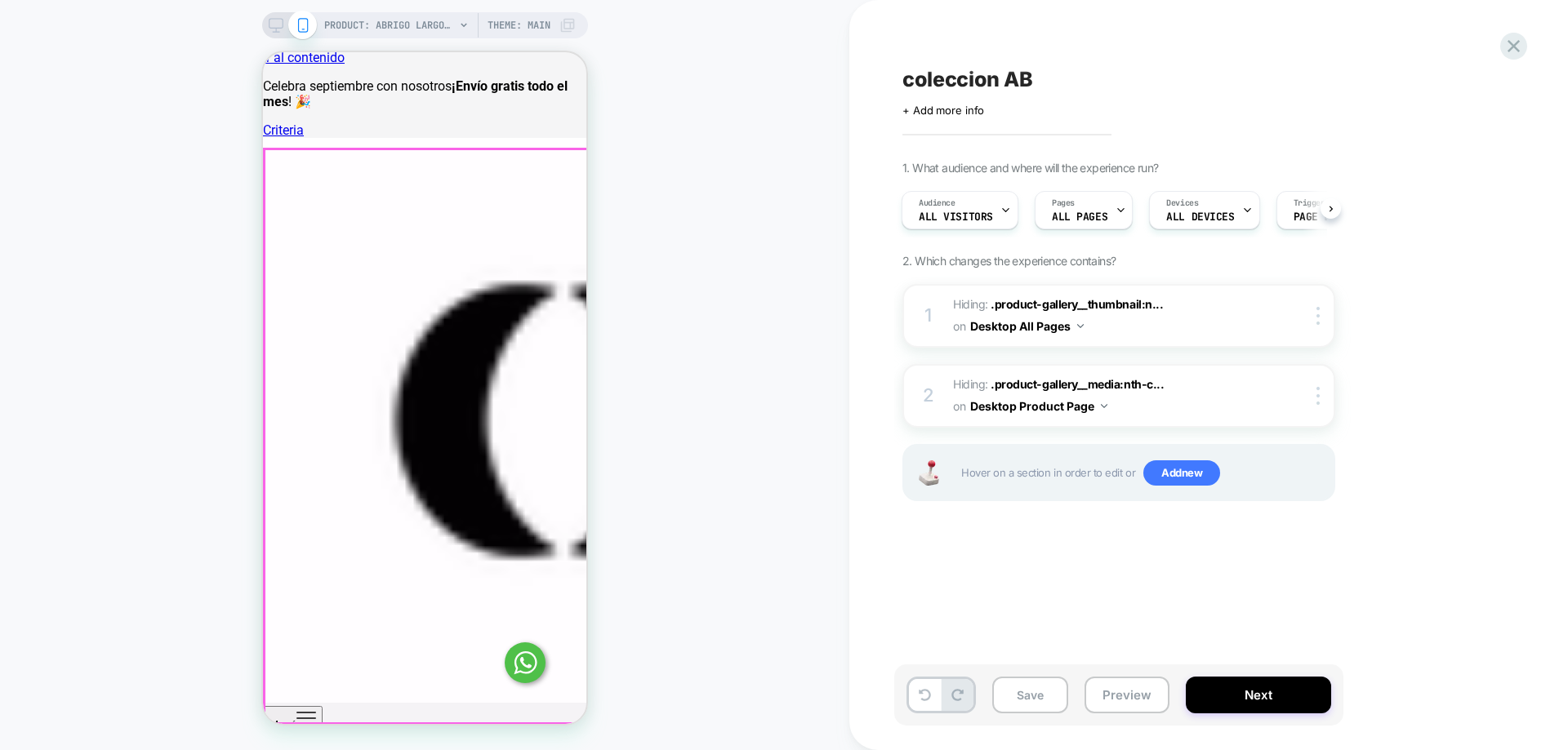
scroll to position [0, 0]
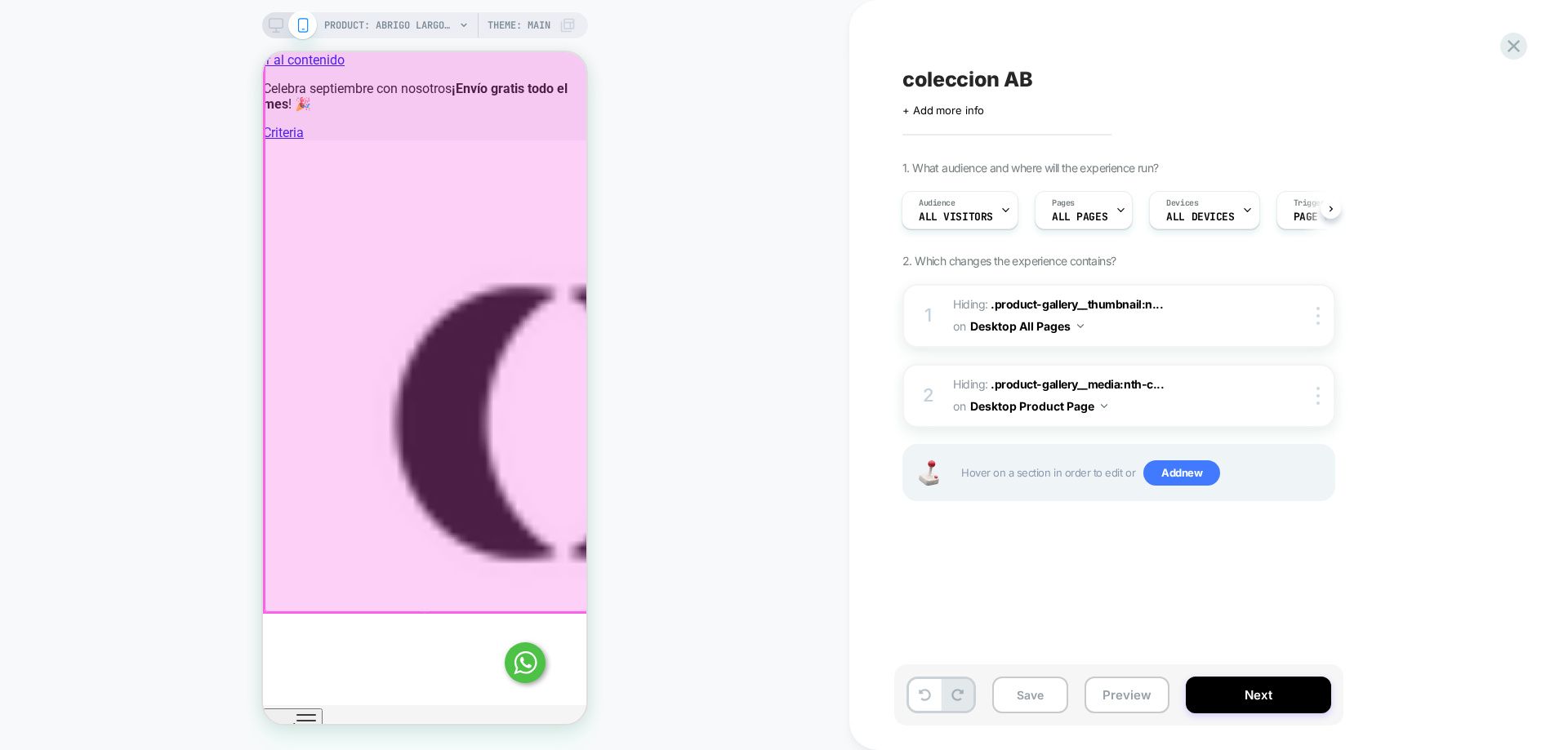
click at [521, 406] on div at bounding box center [426, 325] width 323 height 574
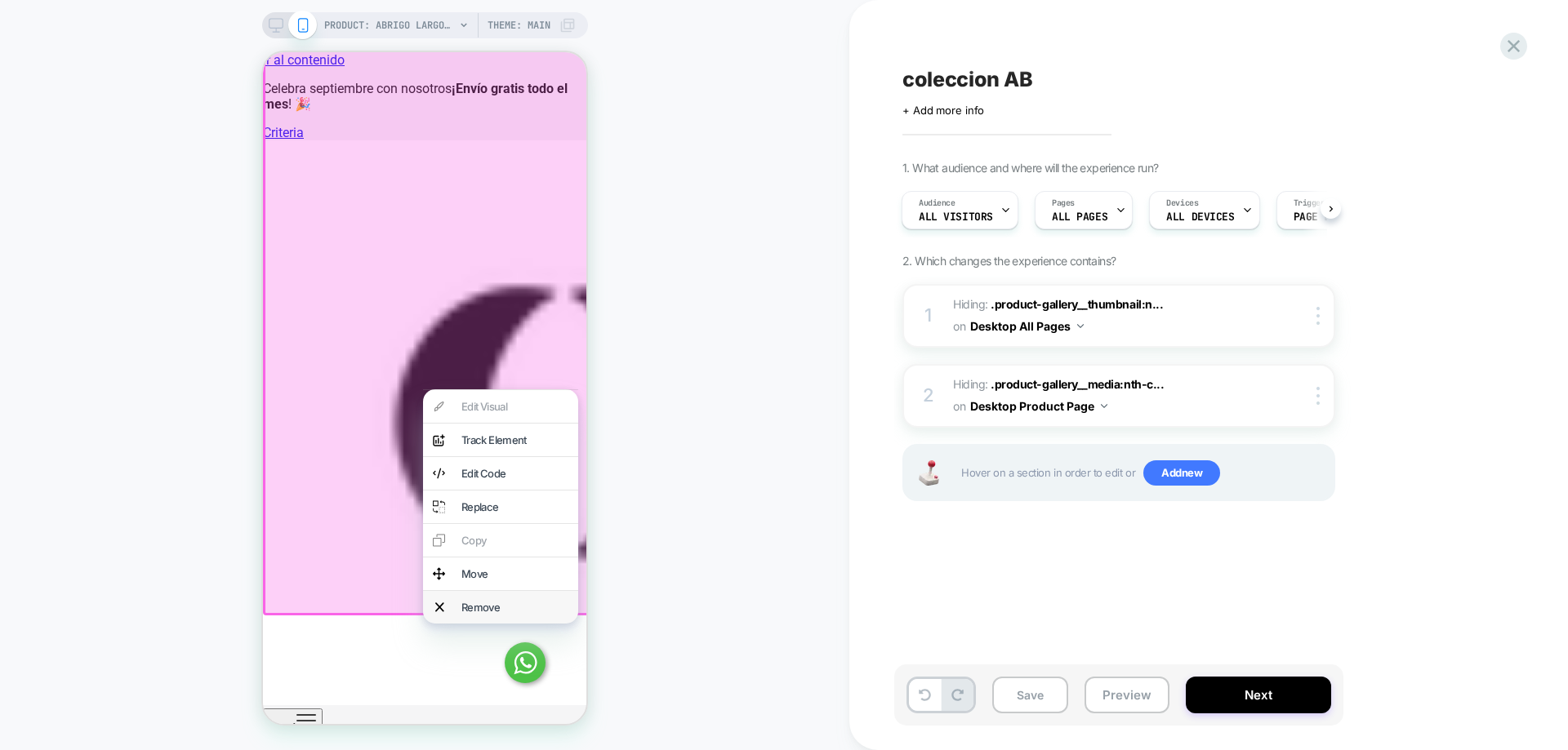
click at [520, 614] on div "Remove" at bounding box center [514, 607] width 107 height 13
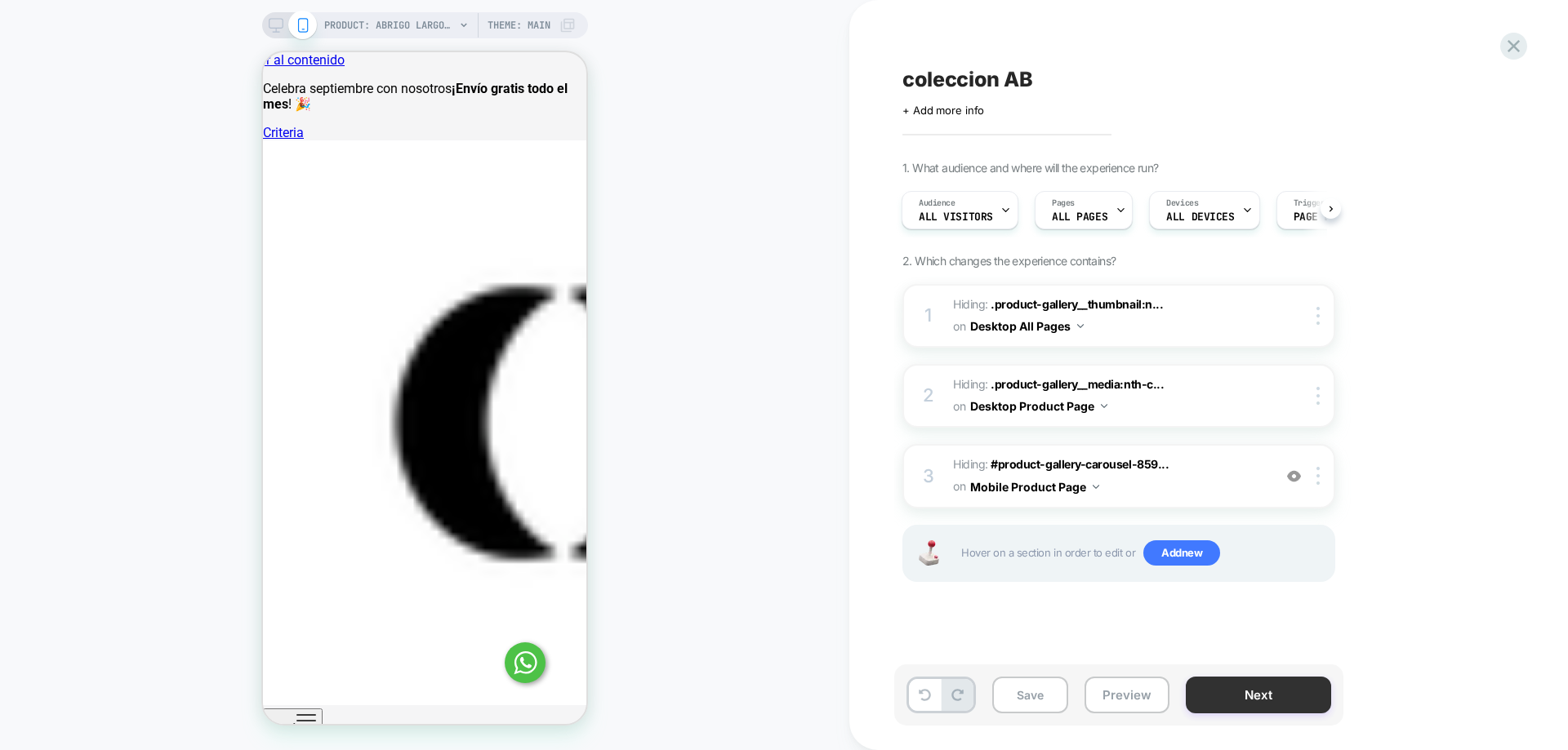
click at [1233, 689] on button "Next" at bounding box center [1258, 694] width 145 height 36
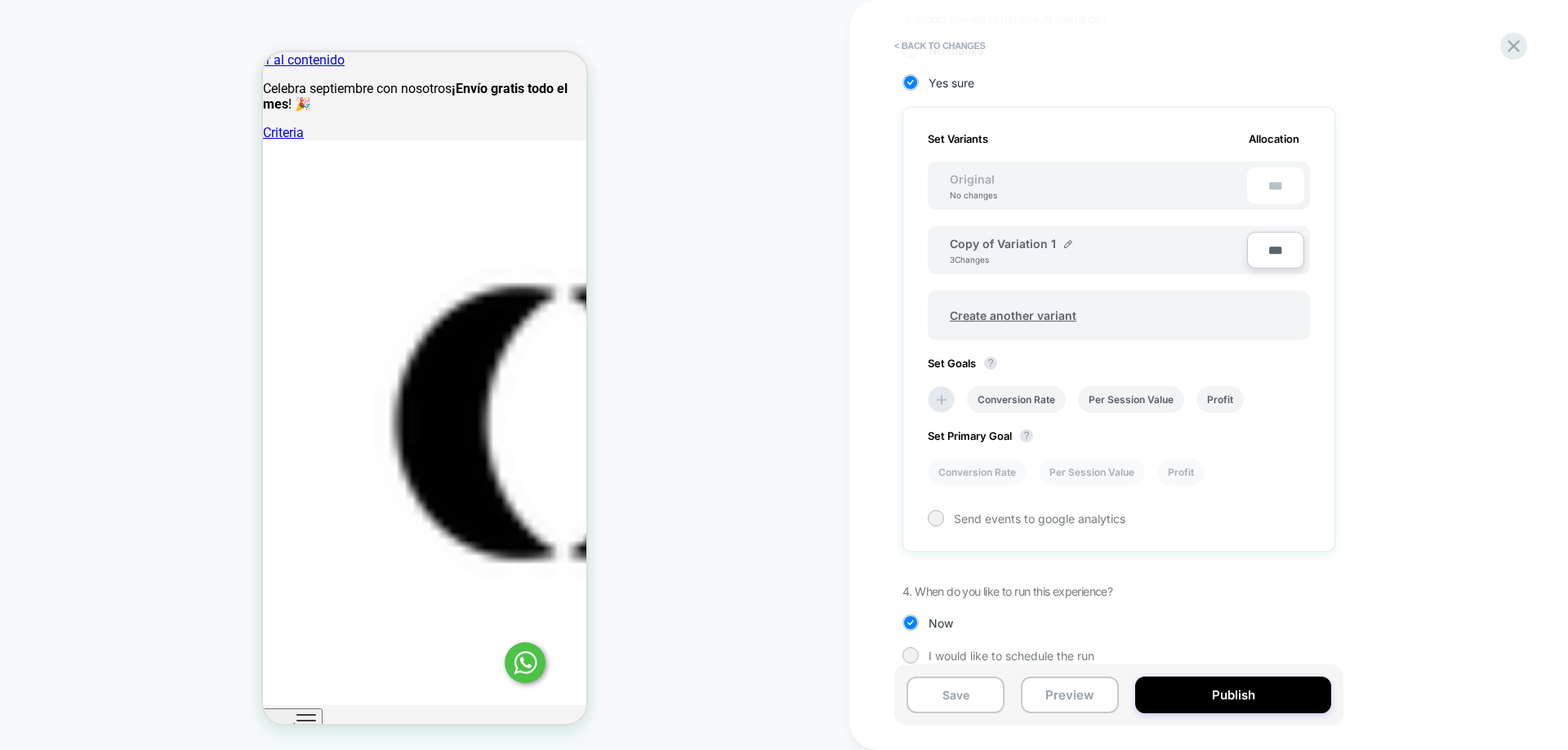
scroll to position [408, 0]
click at [1261, 696] on button "Publish" at bounding box center [1233, 694] width 196 height 36
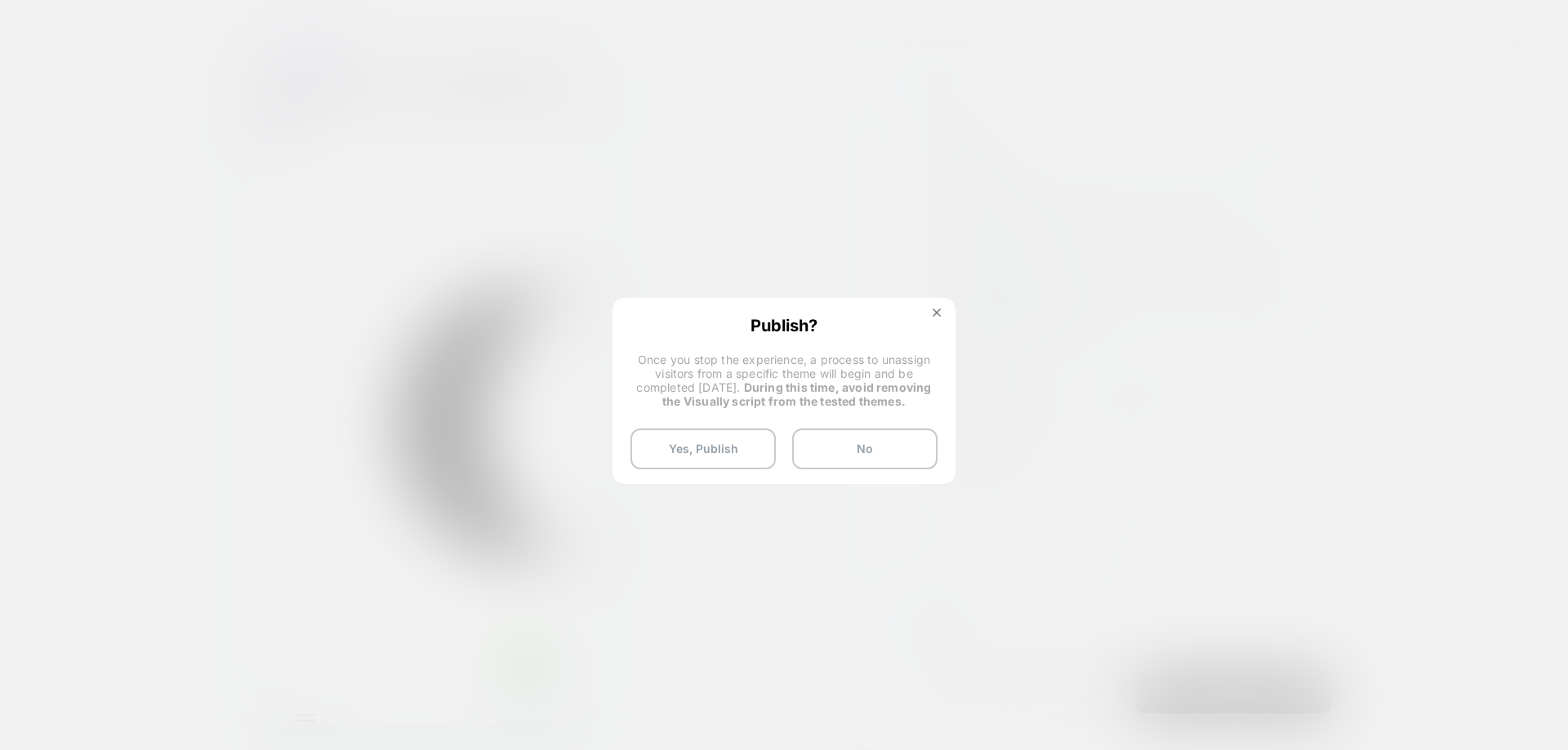
click at [735, 427] on div "Publish? Once you stop the experience, a process to unassign visitors from a sp…" at bounding box center [784, 392] width 340 height 186
click at [719, 446] on button "Yes, Publish" at bounding box center [702, 449] width 145 height 41
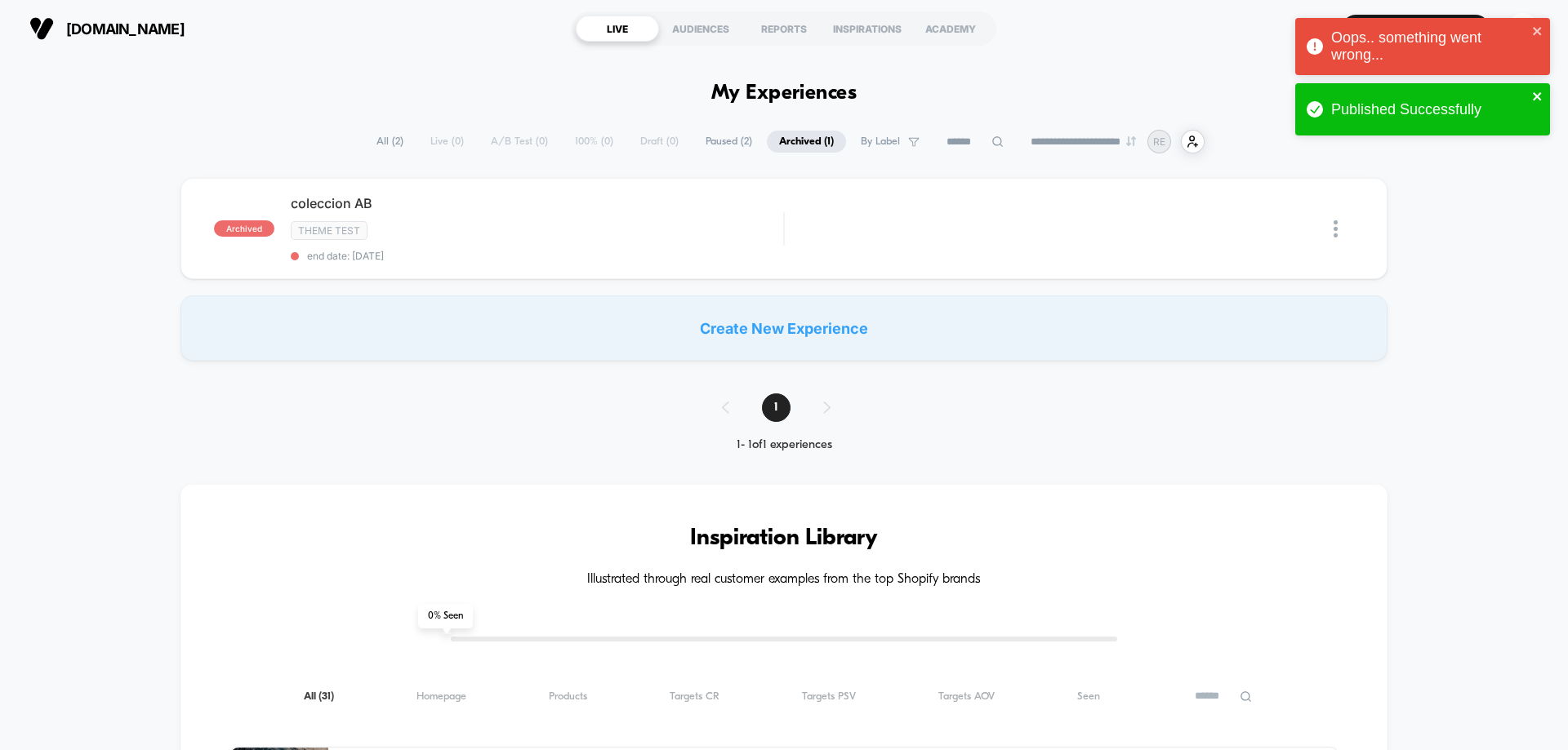
click at [1542, 98] on icon "close" at bounding box center [1537, 97] width 12 height 13
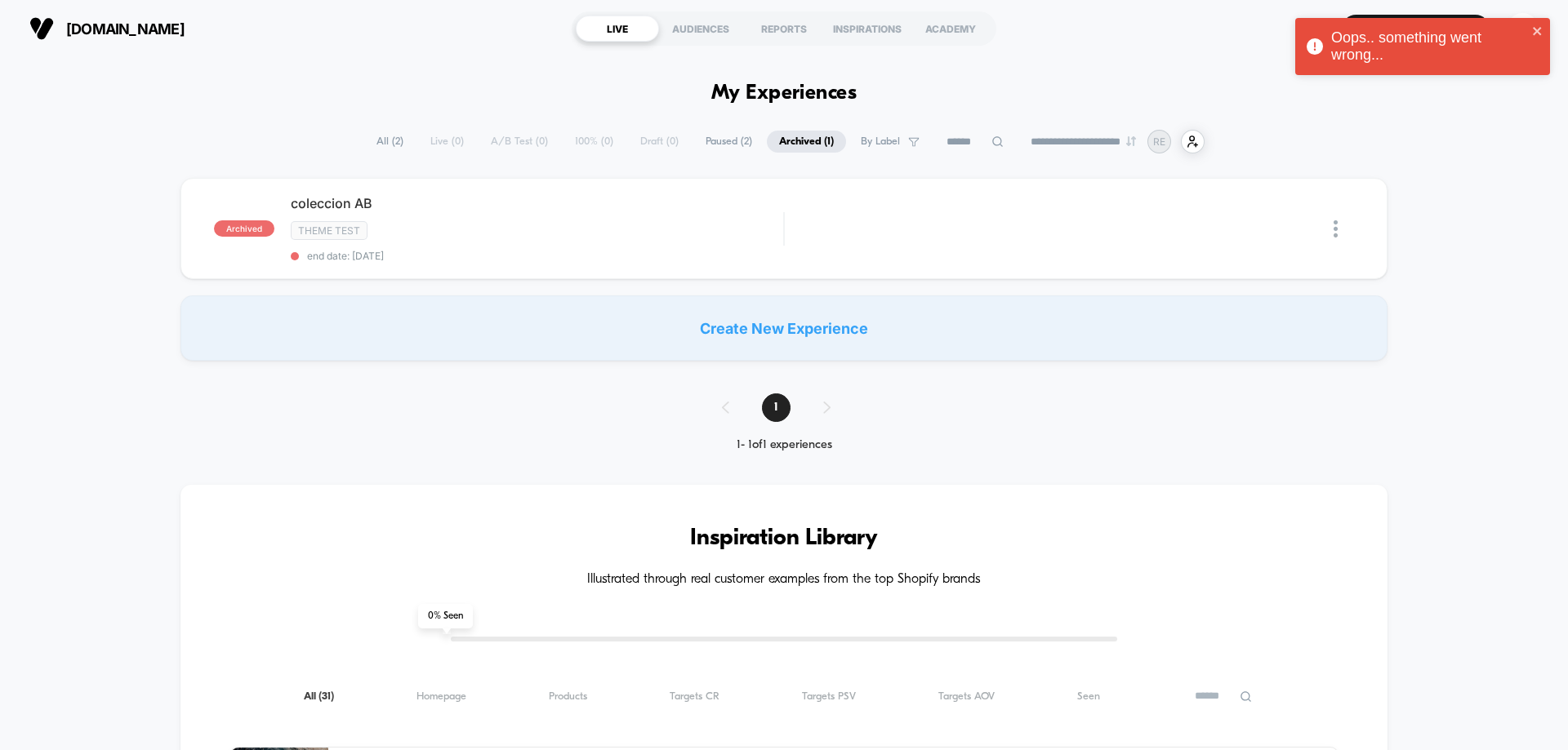
click at [1531, 30] on div "Oops.. something went wrong..." at bounding box center [1416, 47] width 230 height 44
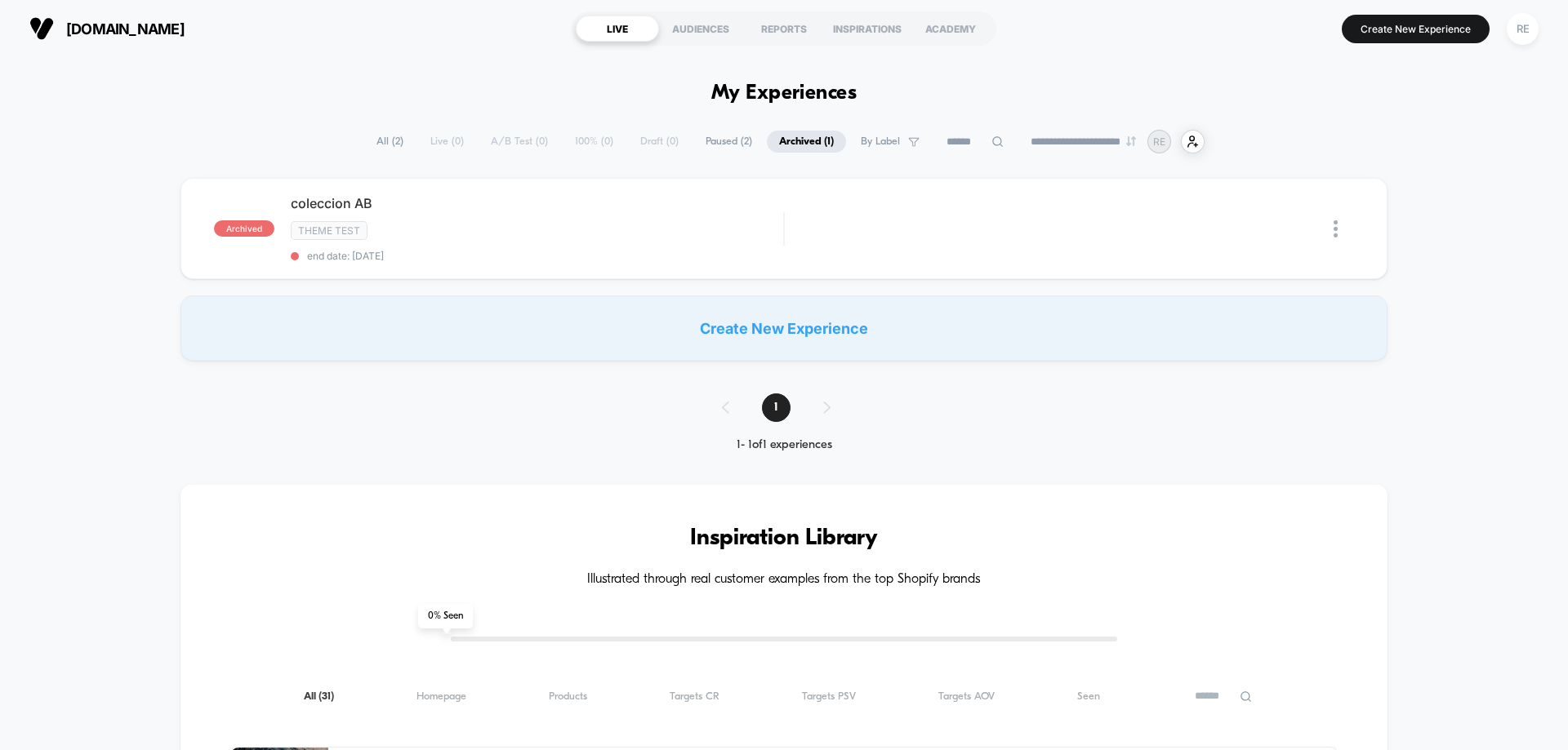
click at [379, 139] on span "All ( 2 )" at bounding box center [391, 141] width 52 height 22
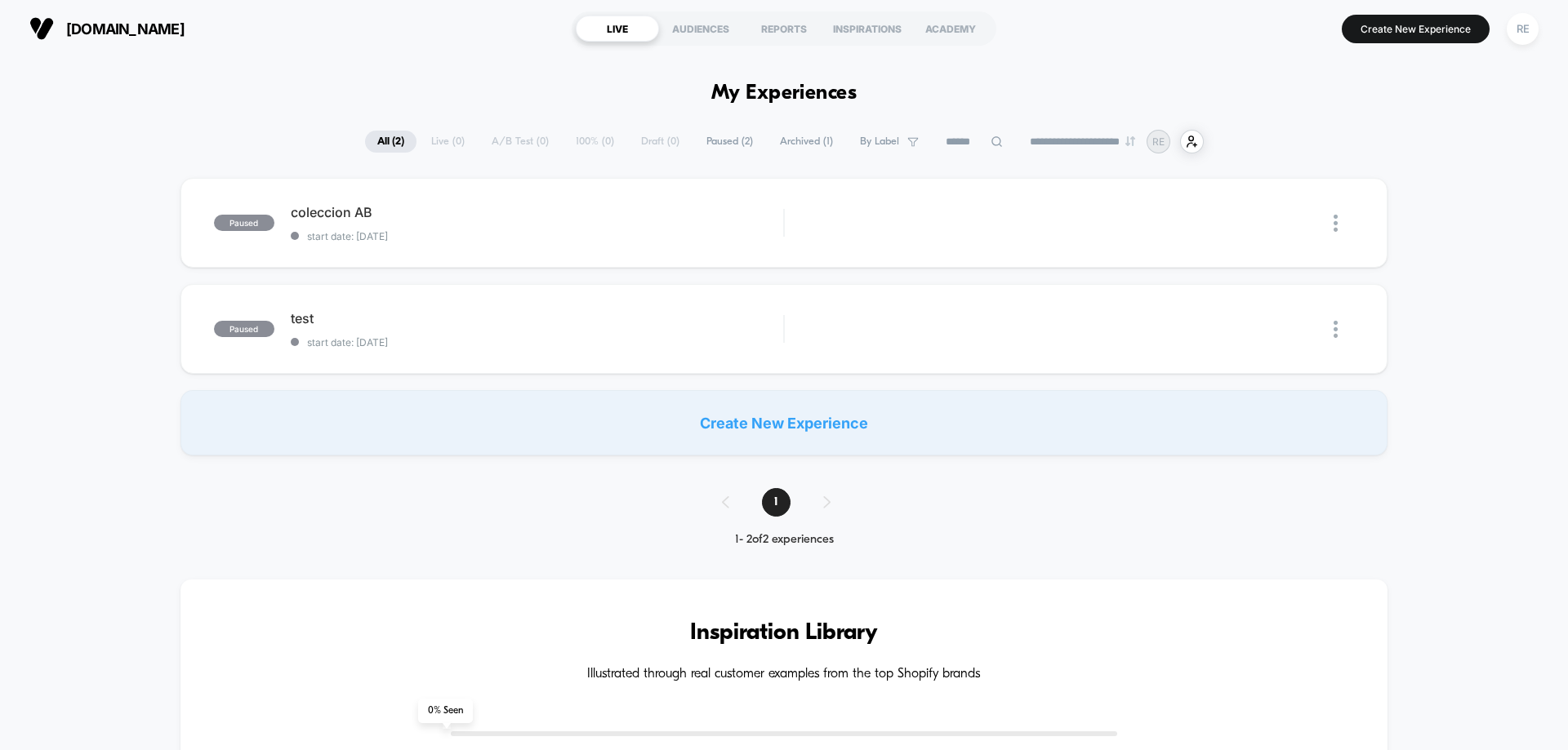
click at [737, 145] on span "Paused ( 2 )" at bounding box center [729, 141] width 71 height 22
click at [397, 152] on span "All ( 2 )" at bounding box center [390, 141] width 52 height 22
drag, startPoint x: 984, startPoint y: 225, endPoint x: 1219, endPoint y: 266, distance: 238.5
click at [1216, 271] on div "paused coleccion AB start date: [DATE] Edit Duplicate Preview Start paused test…" at bounding box center [784, 316] width 1568 height 277
click at [1259, 222] on div "Start" at bounding box center [1251, 223] width 83 height 36
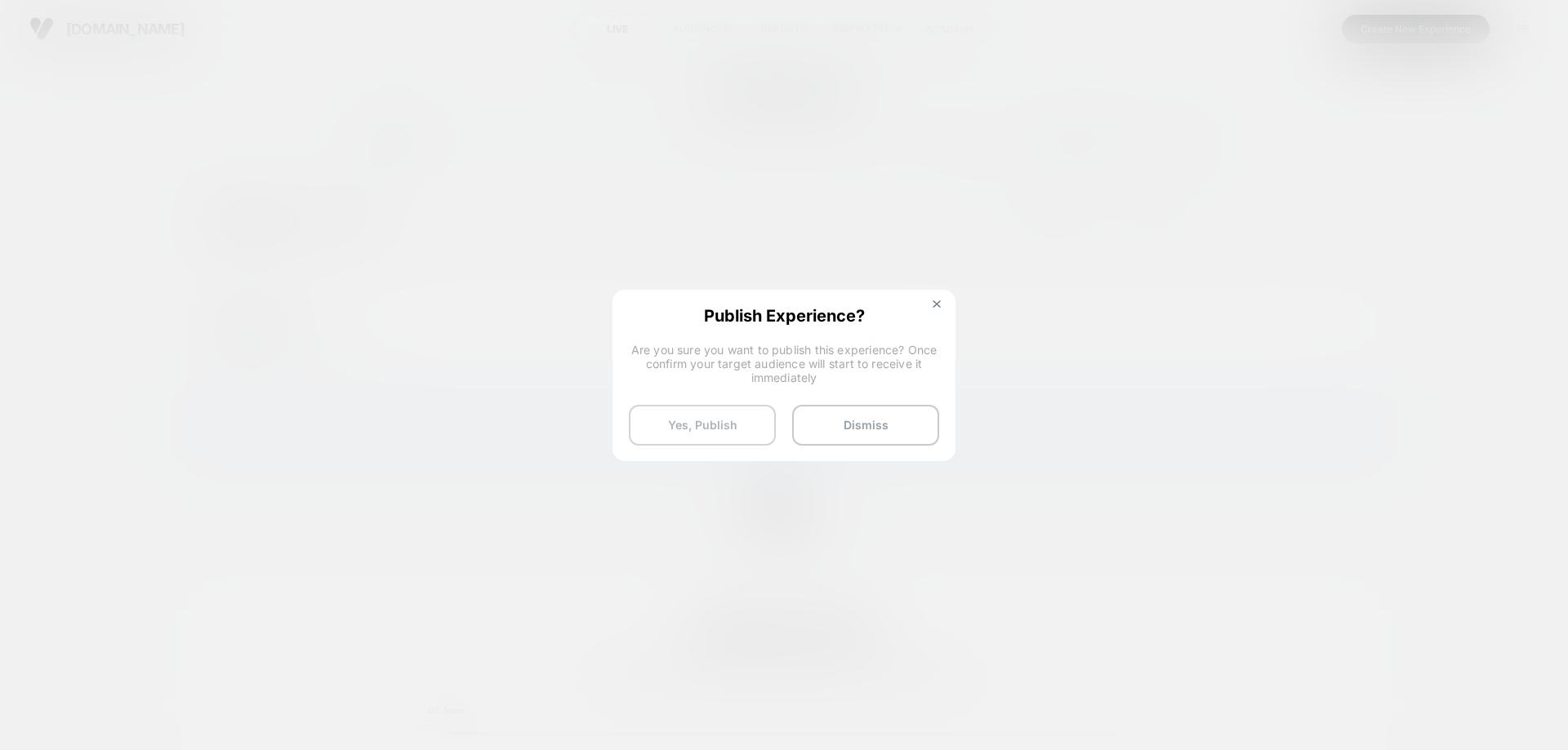
click at [690, 428] on button "Yes, Publish" at bounding box center [701, 425] width 147 height 41
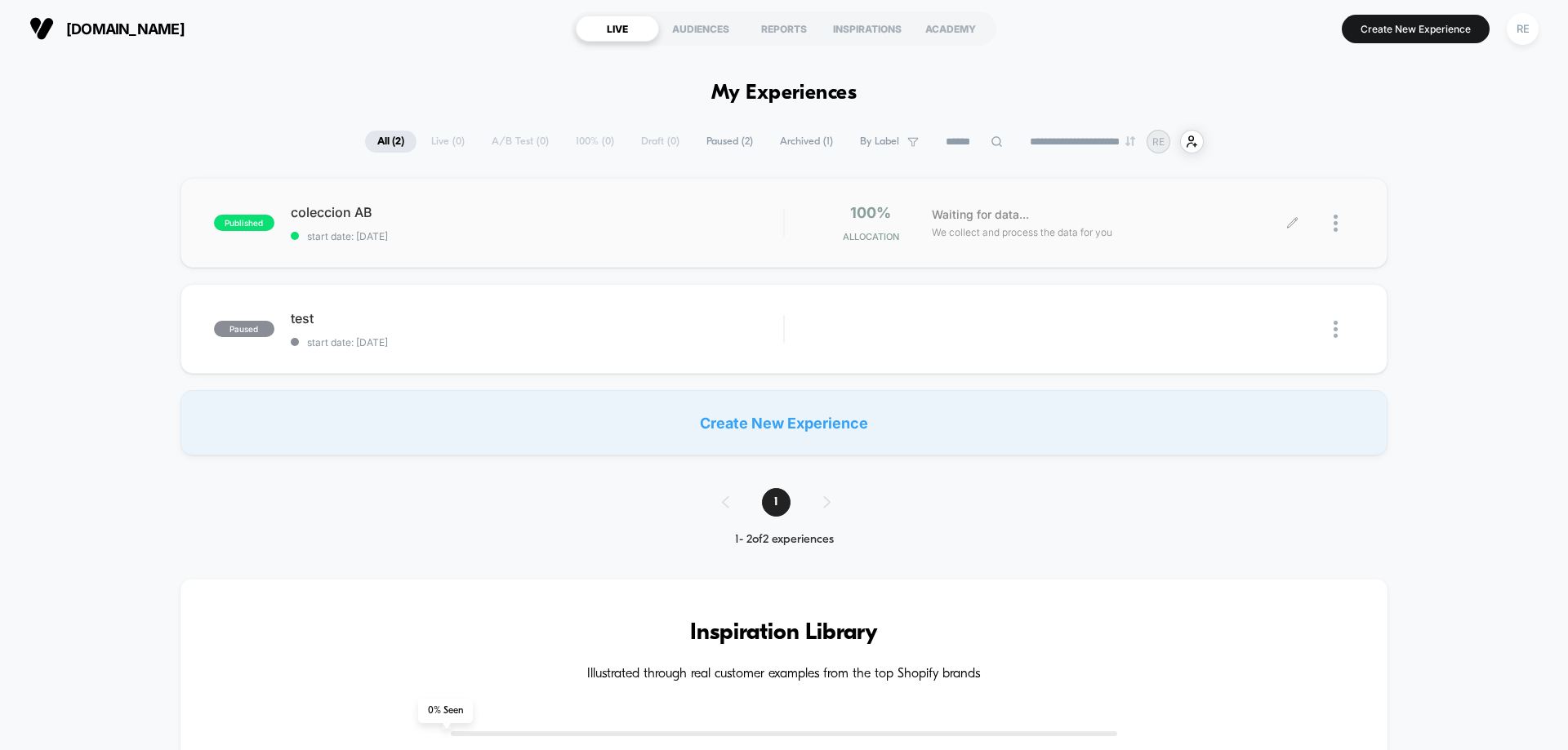
click at [1330, 223] on div at bounding box center [1323, 223] width 61 height 38
click at [1329, 227] on div at bounding box center [1323, 223] width 61 height 38
click at [1334, 225] on img at bounding box center [1336, 223] width 4 height 17
click at [1263, 205] on div "Pause" at bounding box center [1251, 204] width 147 height 36
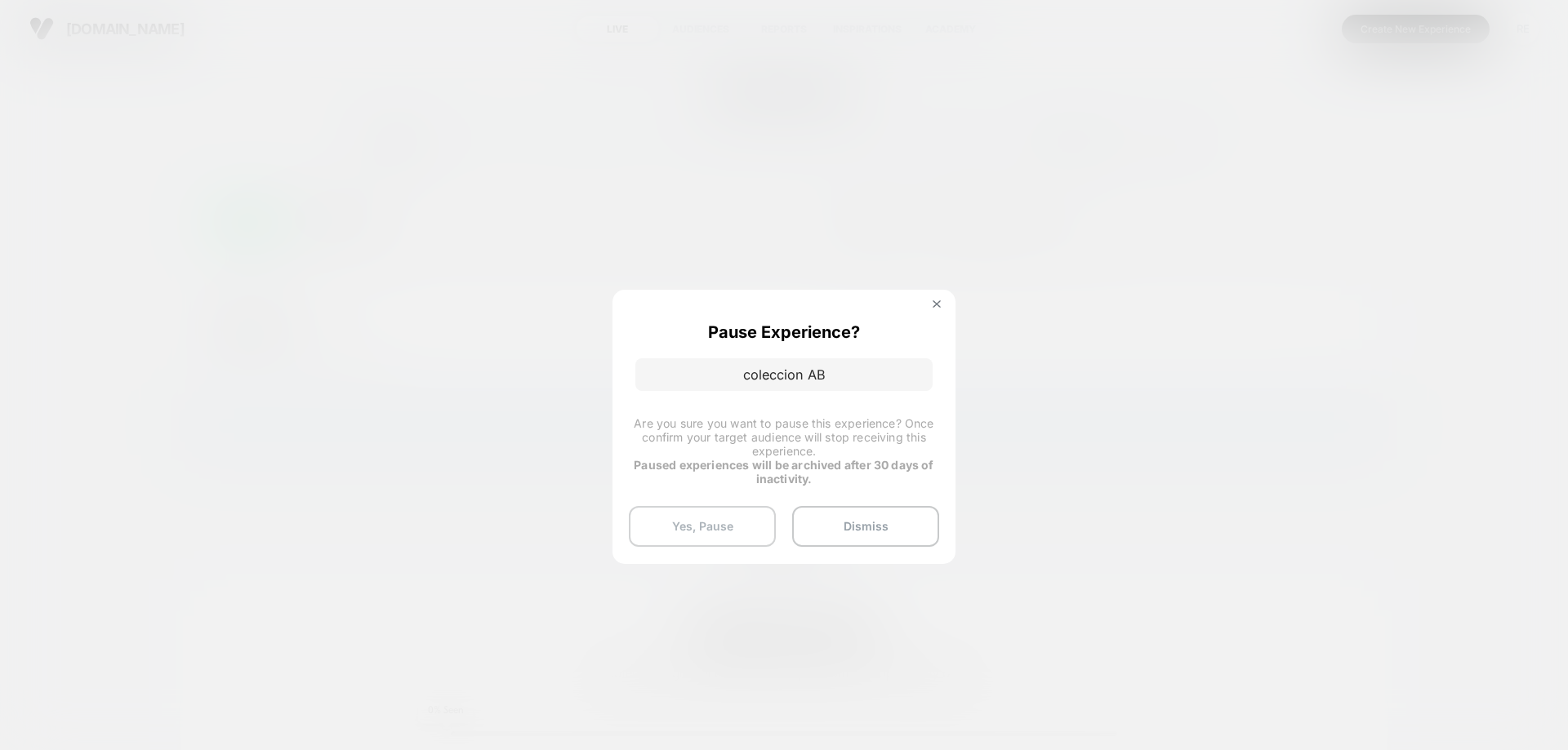
click at [744, 521] on button "Yes, Pause" at bounding box center [701, 527] width 147 height 41
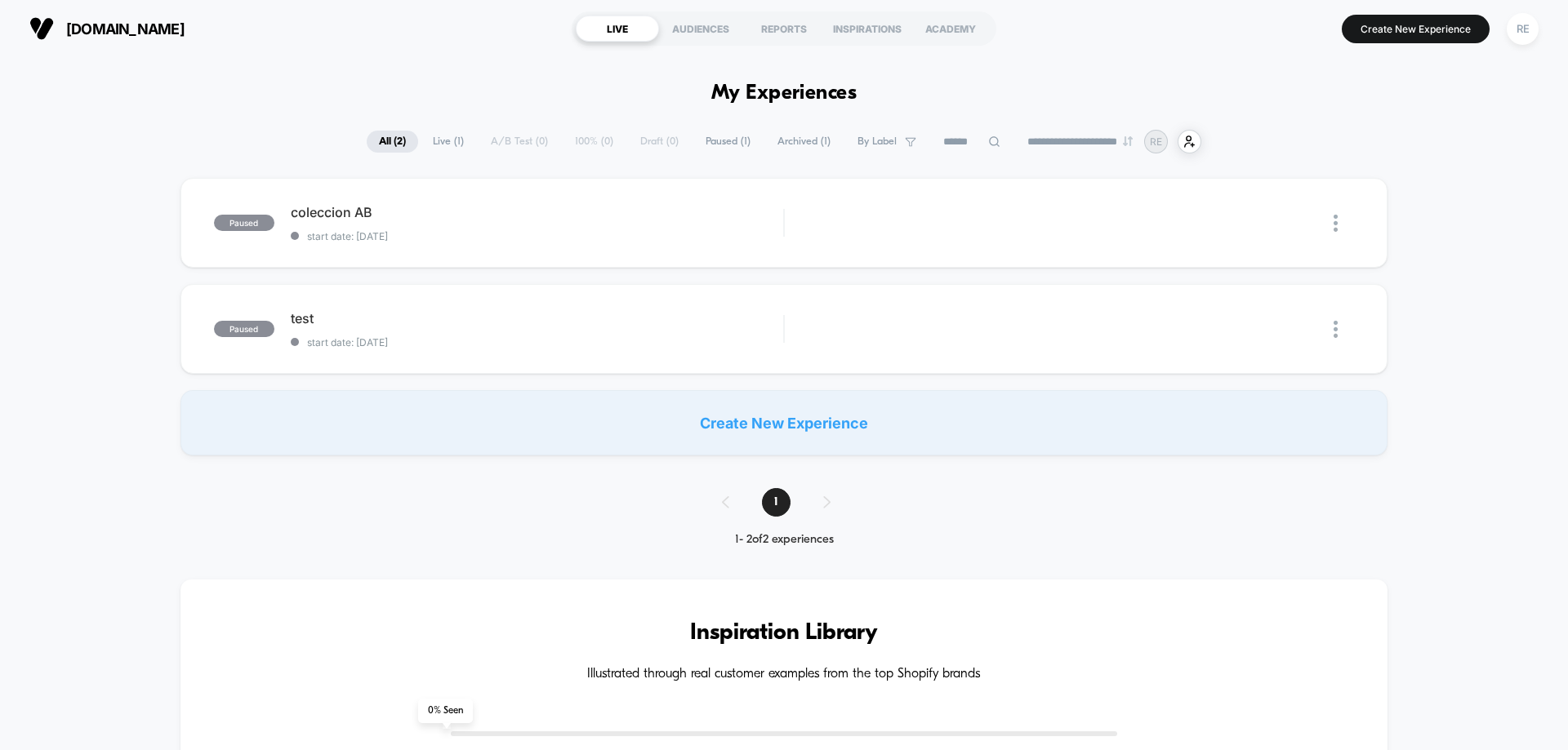
click at [792, 139] on span "Archived ( 1 )" at bounding box center [803, 141] width 78 height 22
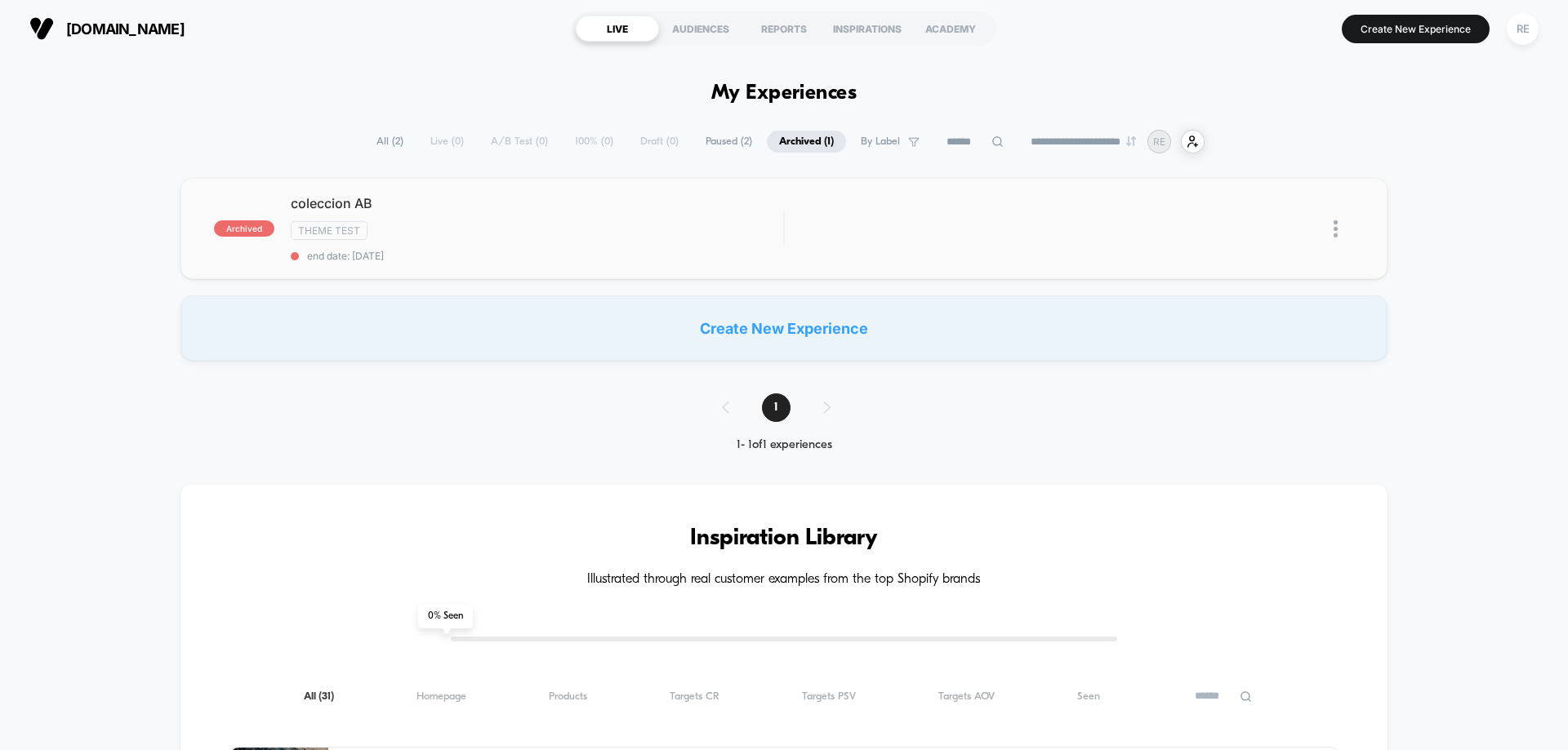
click at [1338, 231] on img at bounding box center [1336, 229] width 4 height 17
click at [1287, 286] on div "Delete" at bounding box center [1251, 285] width 147 height 36
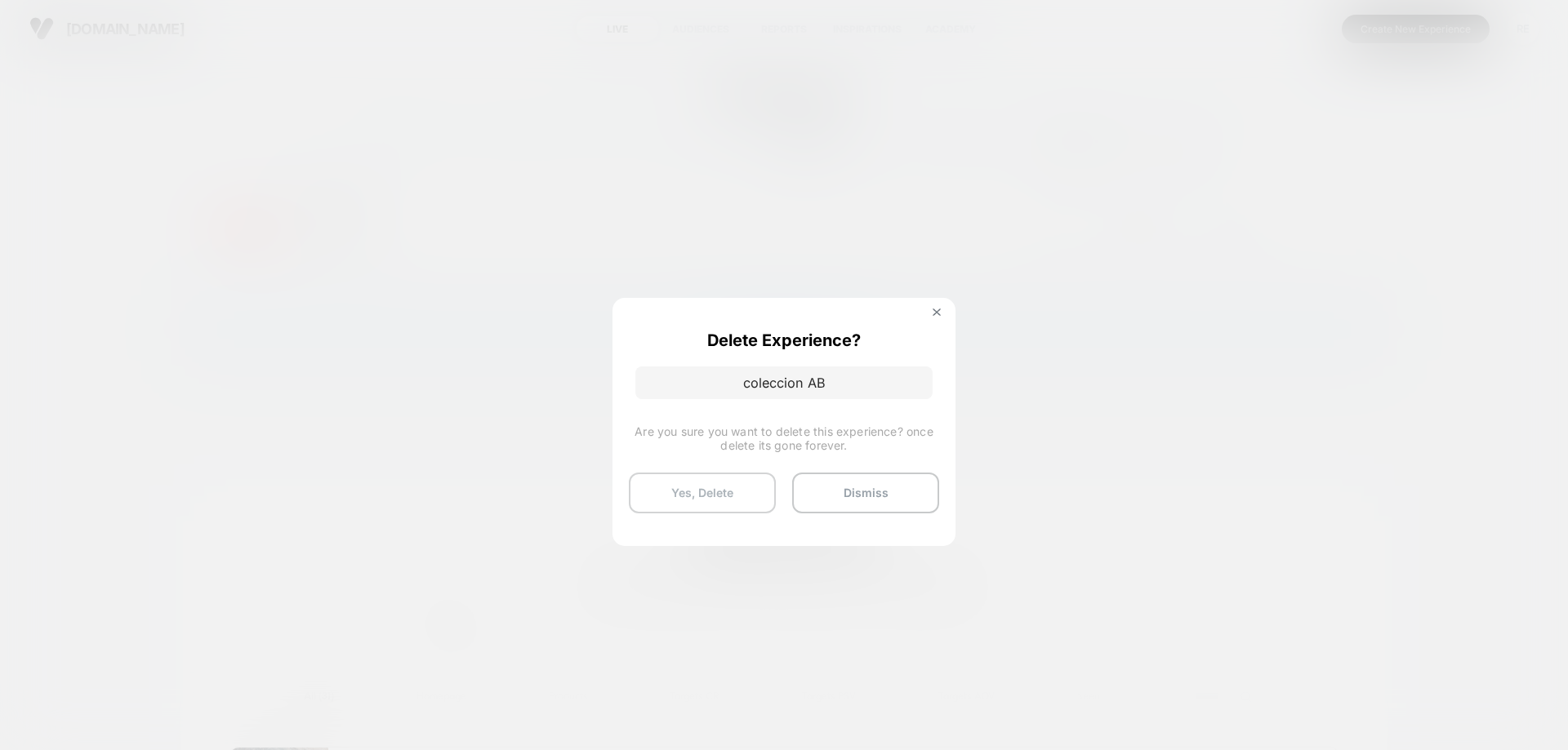
click at [701, 483] on button "Yes, Delete" at bounding box center [701, 493] width 147 height 41
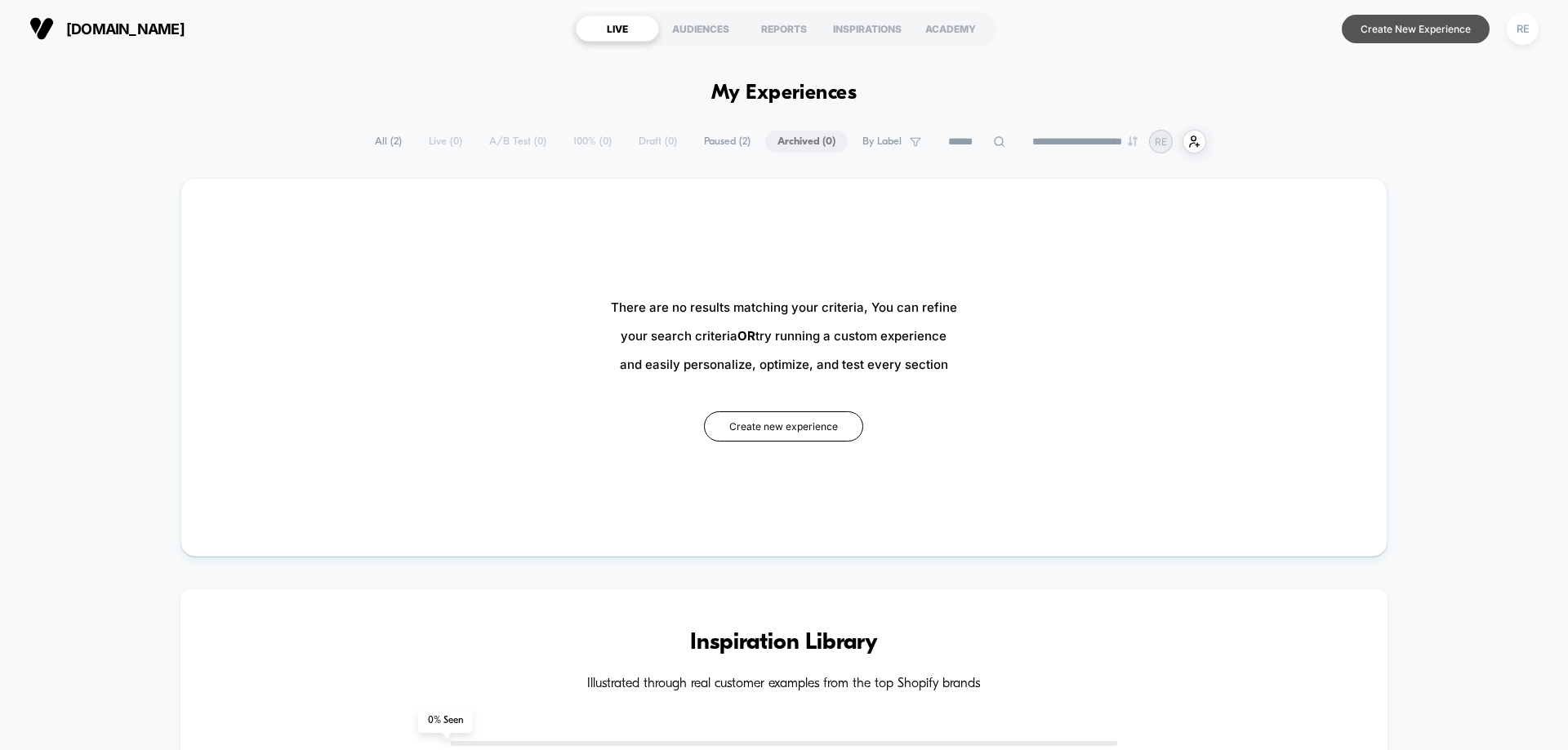
click at [1432, 41] on button "Create New Experience" at bounding box center [1415, 29] width 148 height 29
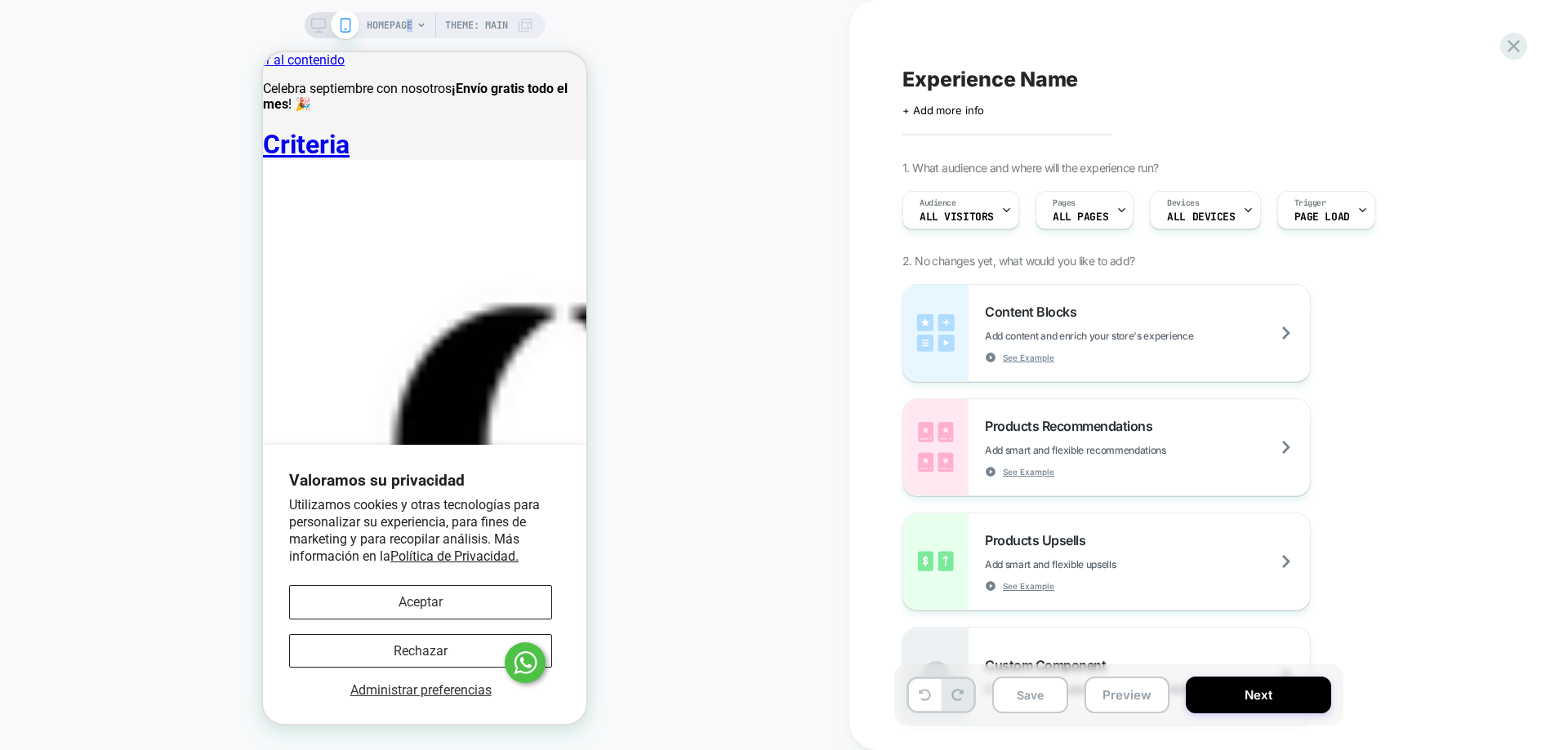
click at [408, 25] on span "HOMEPAGE" at bounding box center [390, 25] width 46 height 26
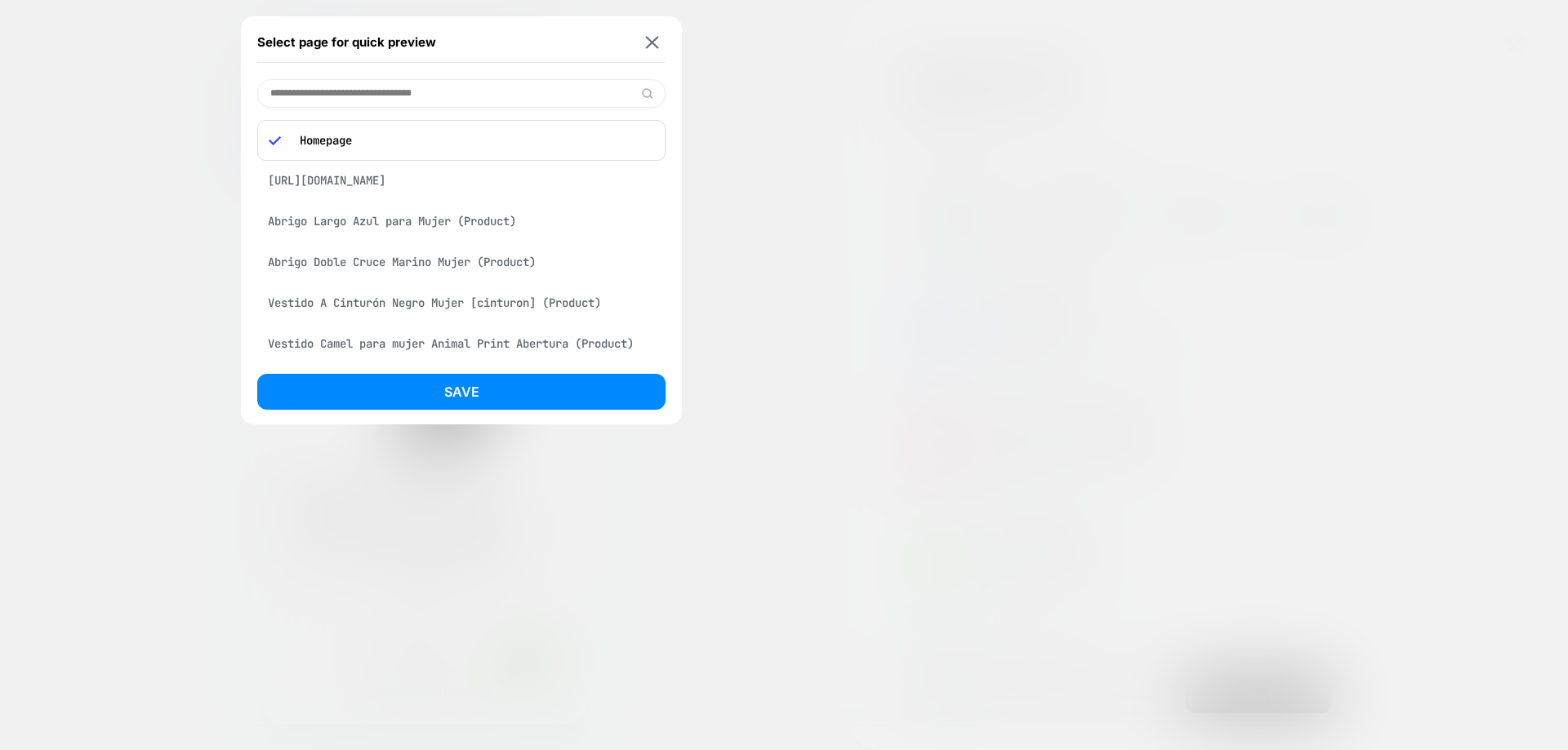
click at [476, 227] on div "Abrigo Largo Azul para Mujer (Product)" at bounding box center [461, 221] width 408 height 31
click at [487, 389] on button "Save" at bounding box center [461, 391] width 408 height 35
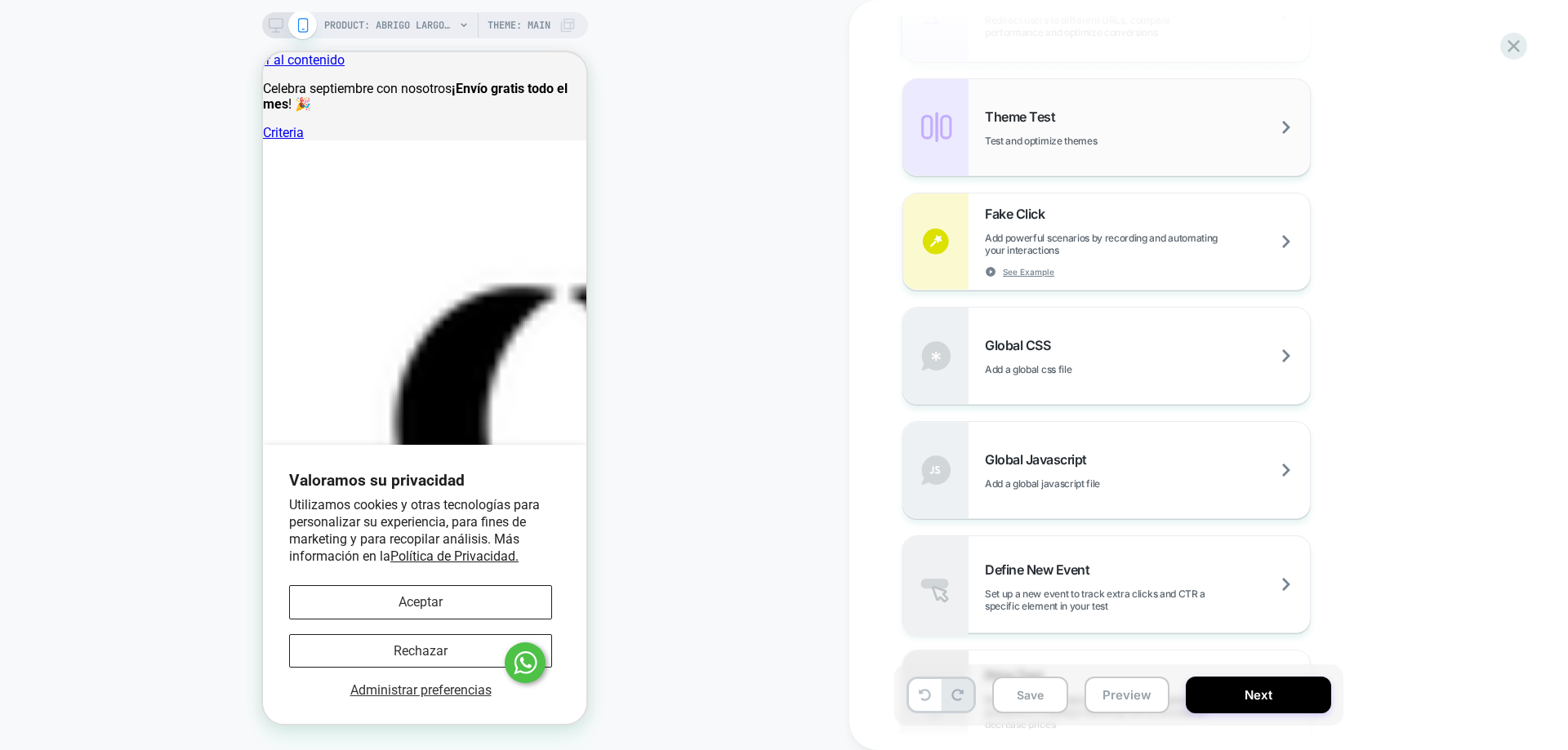
scroll to position [815, 0]
click at [1087, 168] on div "Theme Test Test and optimize themes" at bounding box center [1106, 127] width 407 height 96
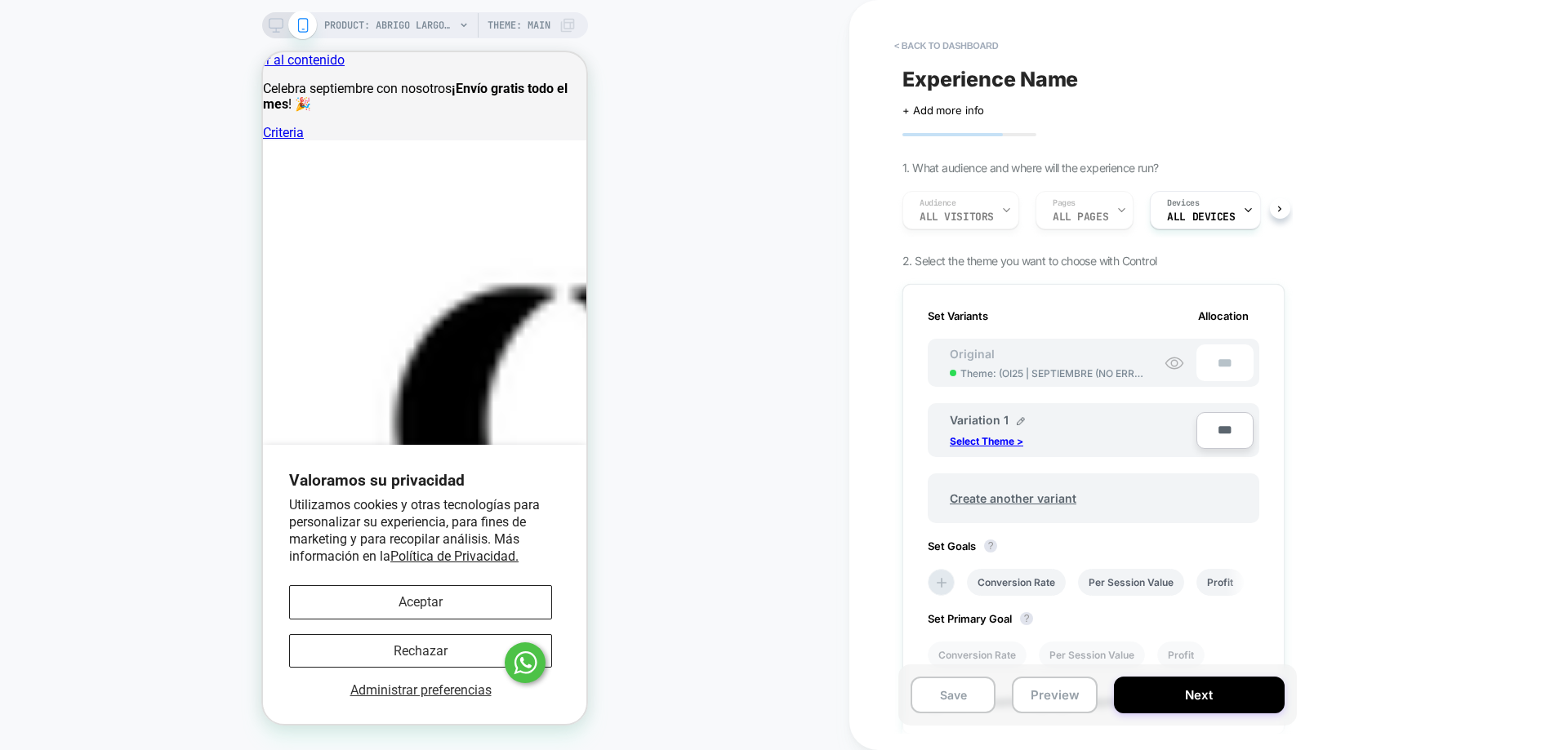
scroll to position [0, 2]
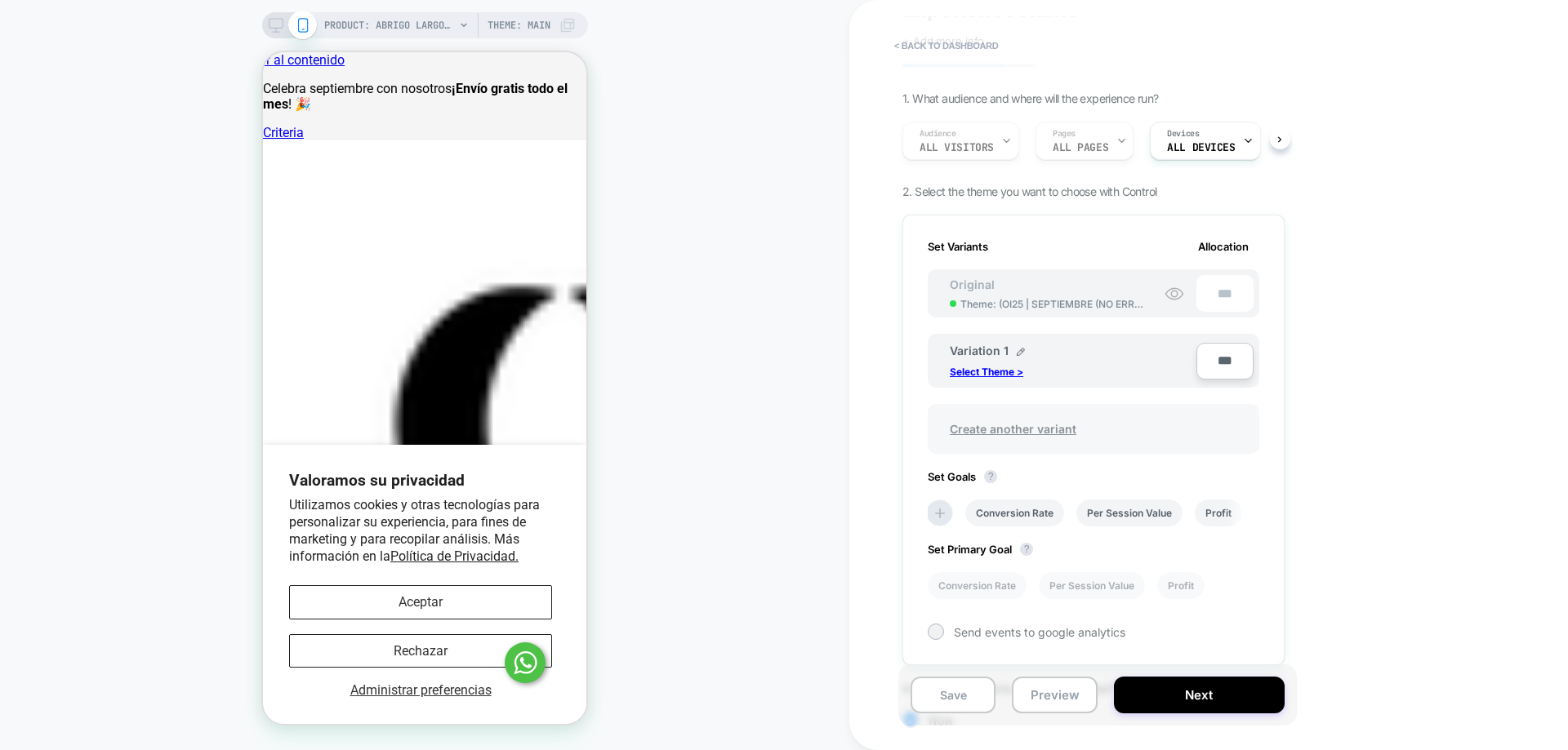
click at [1024, 437] on span "Create another variant" at bounding box center [1013, 429] width 159 height 38
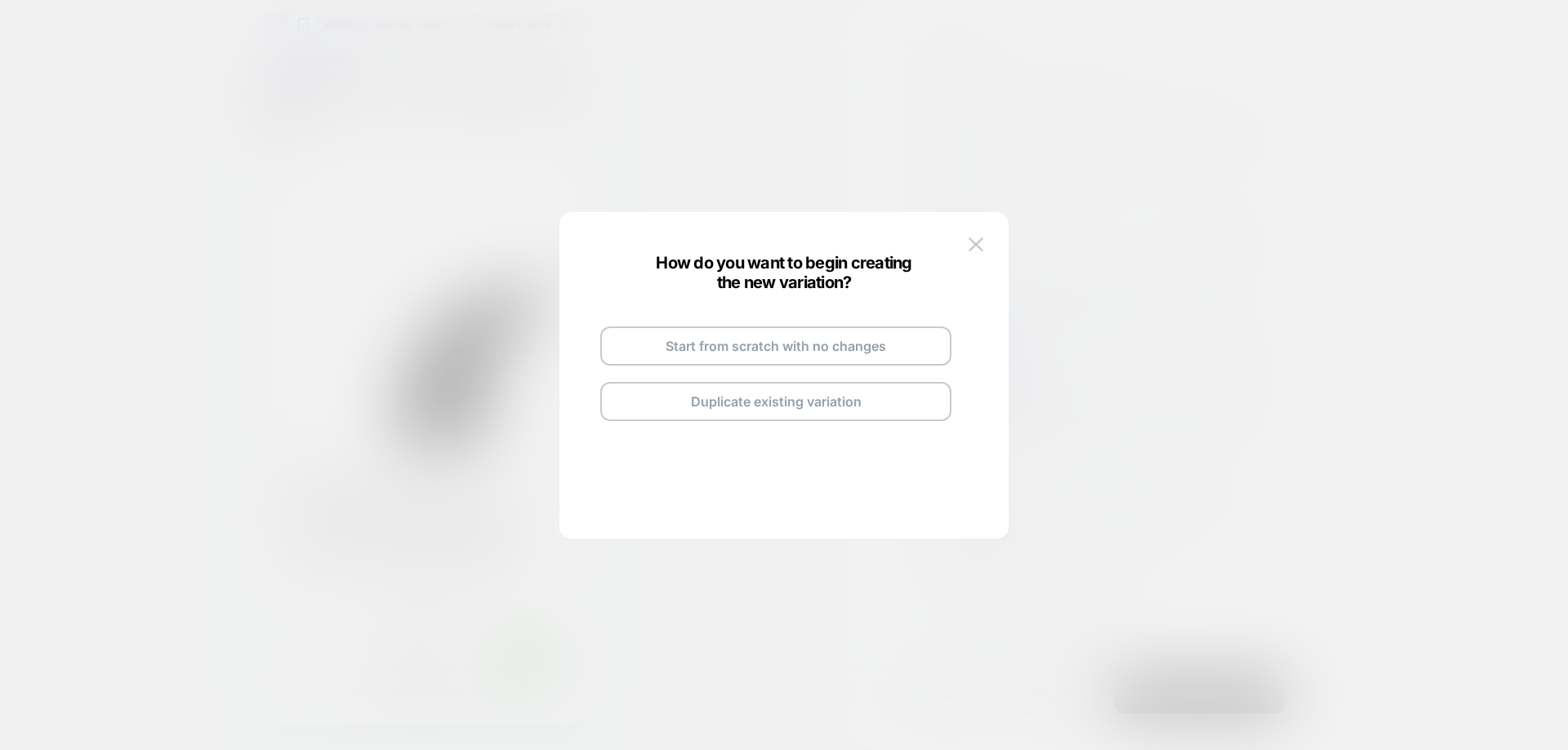
scroll to position [81, 0]
click at [788, 398] on button "Duplicate existing variation" at bounding box center [775, 401] width 351 height 39
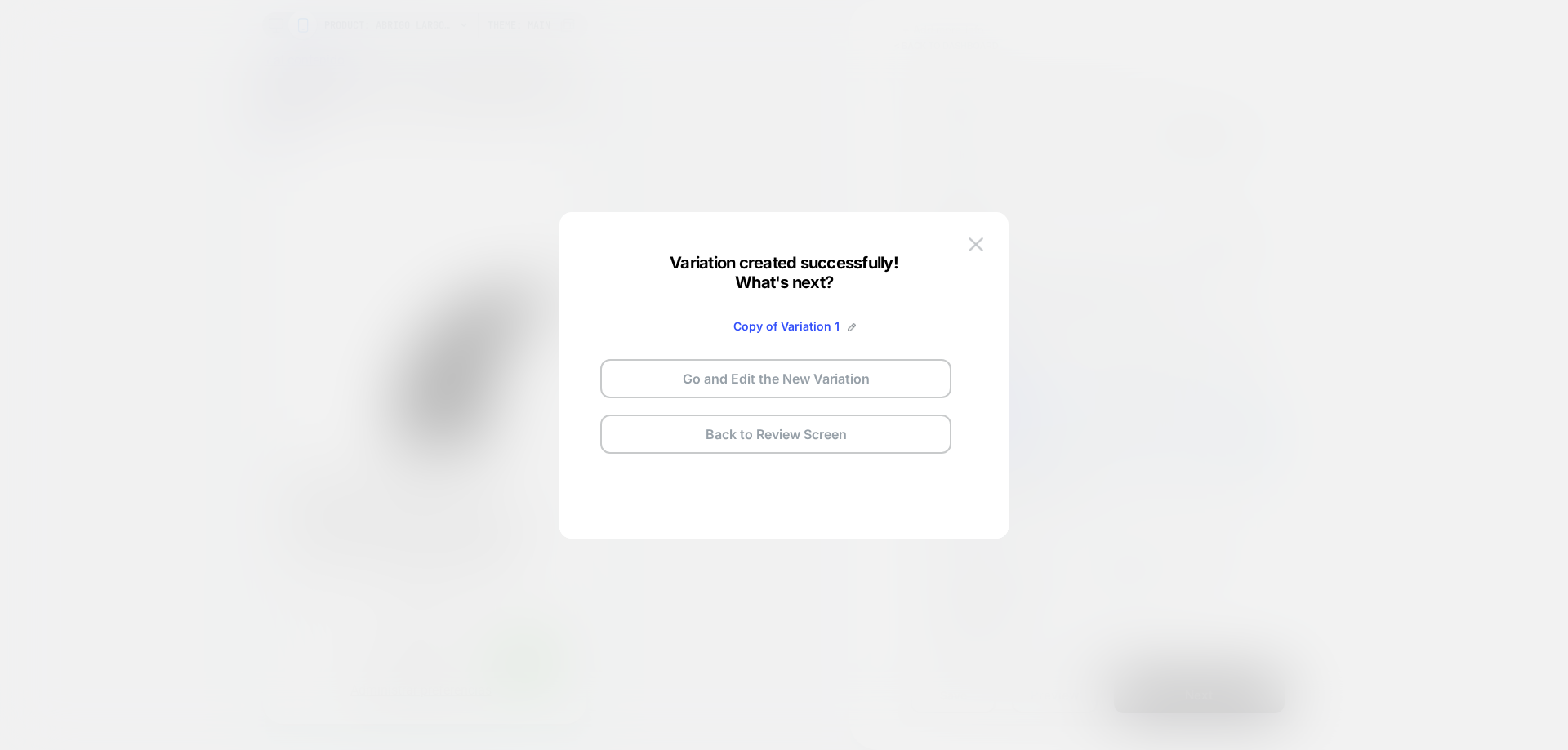
click at [834, 391] on button "Go and Edit the New Variation" at bounding box center [775, 378] width 351 height 39
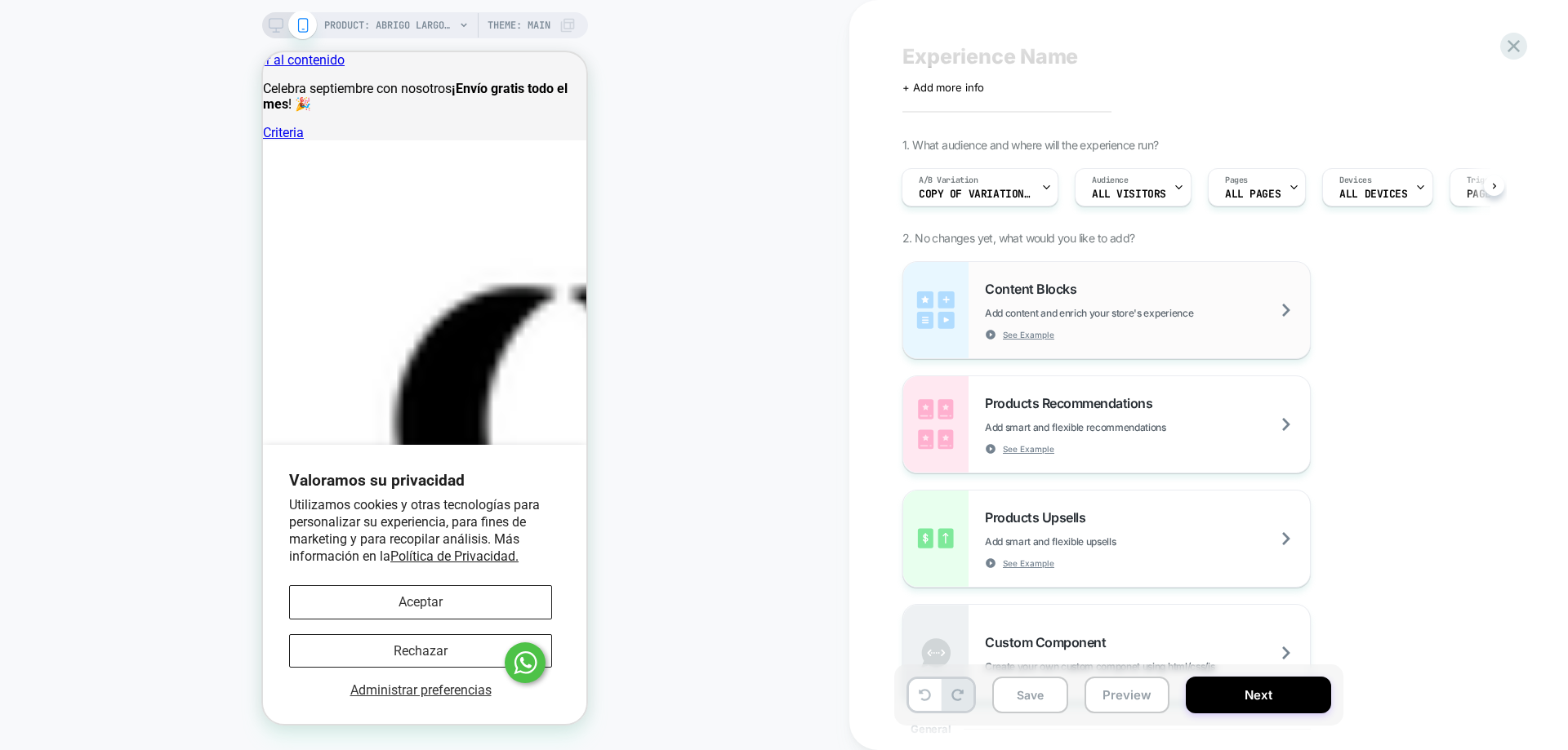
scroll to position [0, 0]
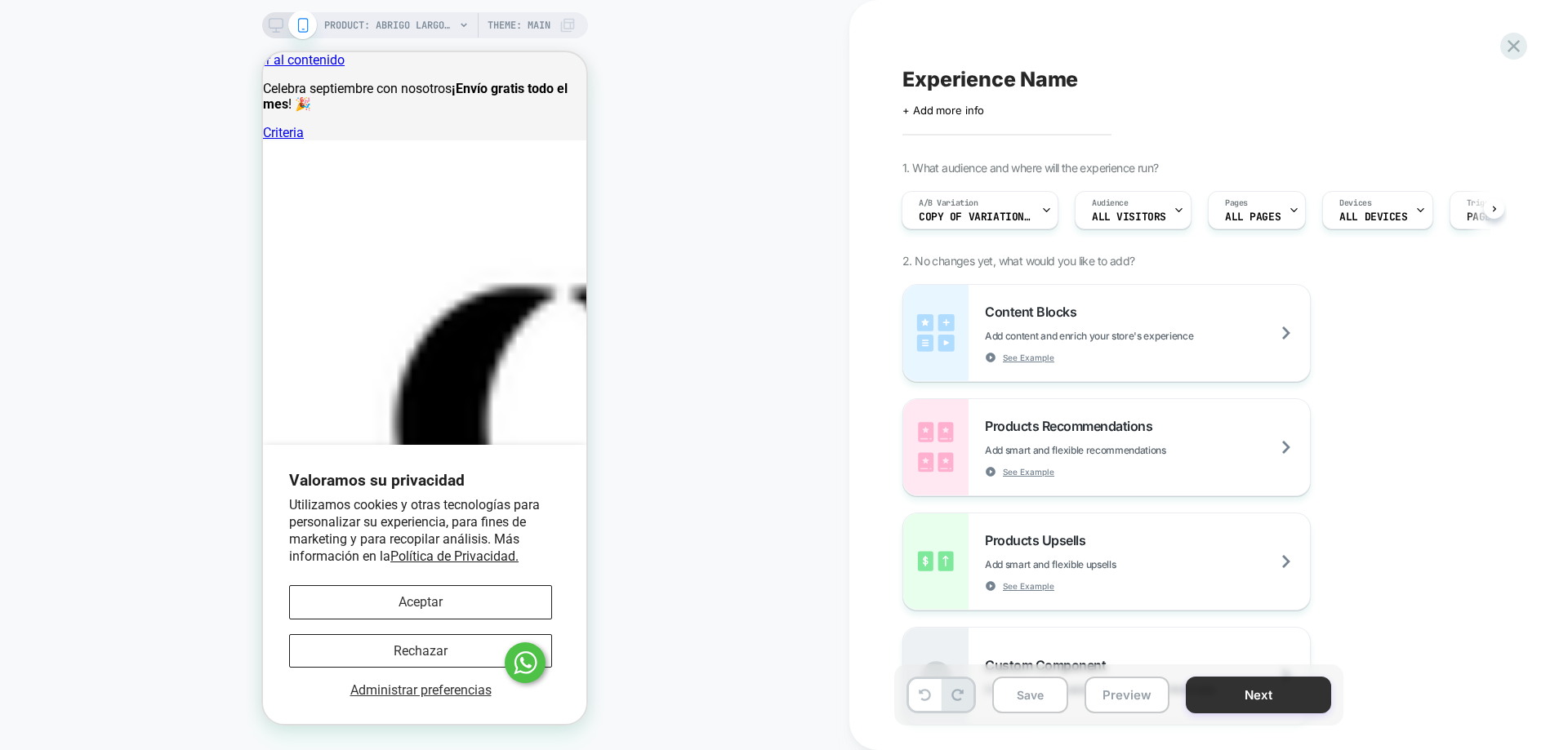
click at [1228, 698] on button "Next" at bounding box center [1258, 694] width 145 height 36
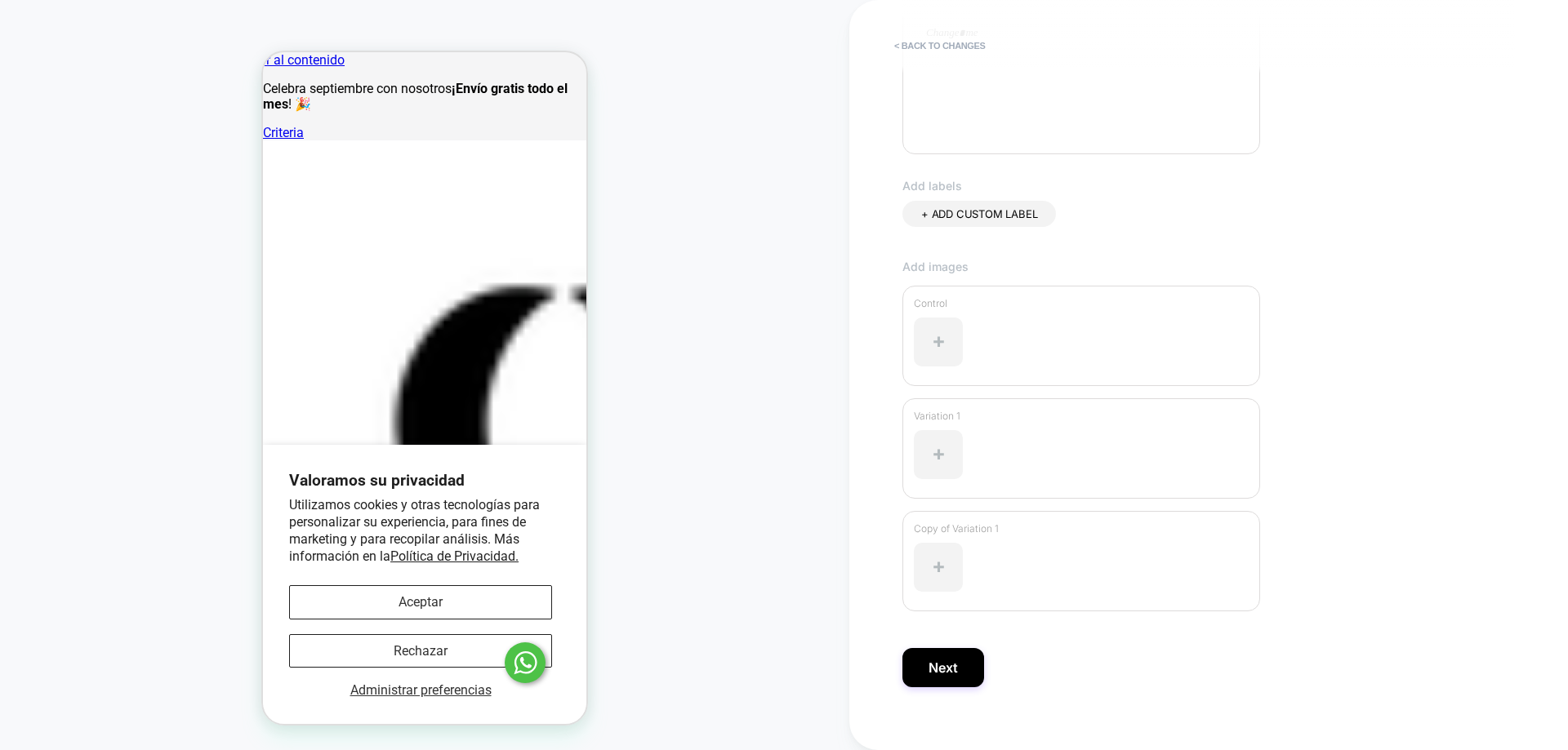
scroll to position [405, 0]
type input "*********"
click at [955, 658] on button "Next" at bounding box center [942, 648] width 82 height 39
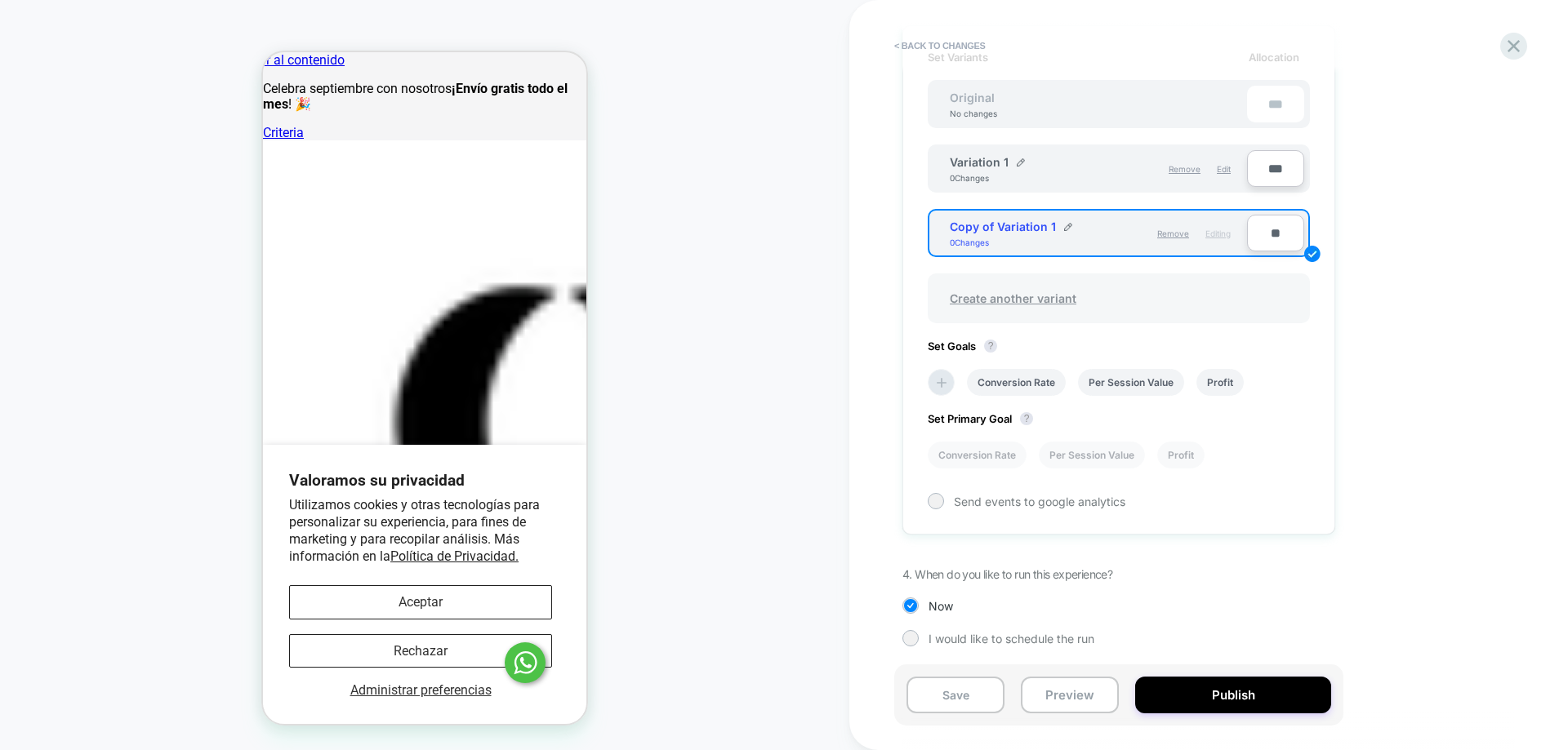
scroll to position [490, 0]
click at [1189, 170] on span "Remove" at bounding box center [1184, 167] width 32 height 10
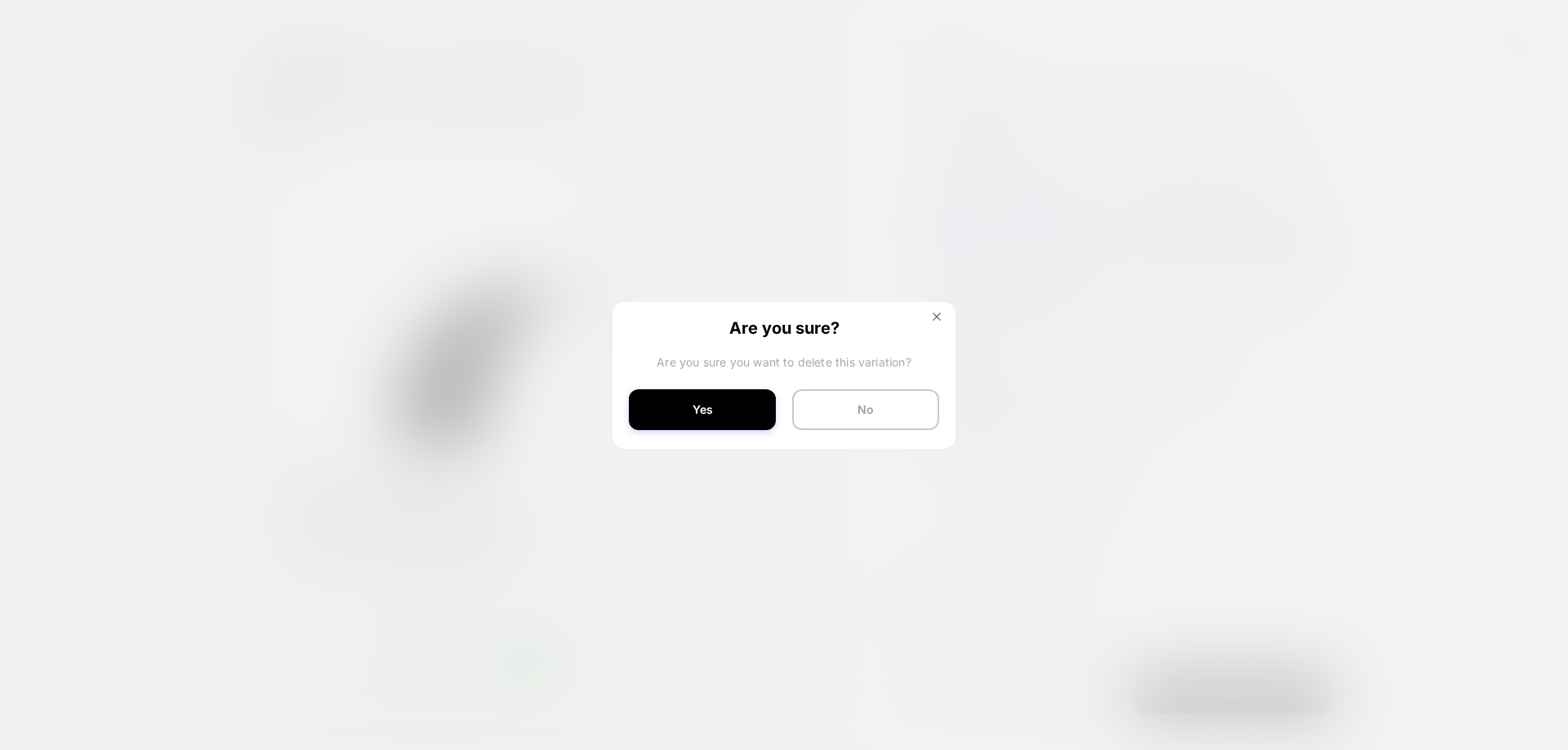
click at [746, 424] on button "Yes" at bounding box center [701, 410] width 147 height 41
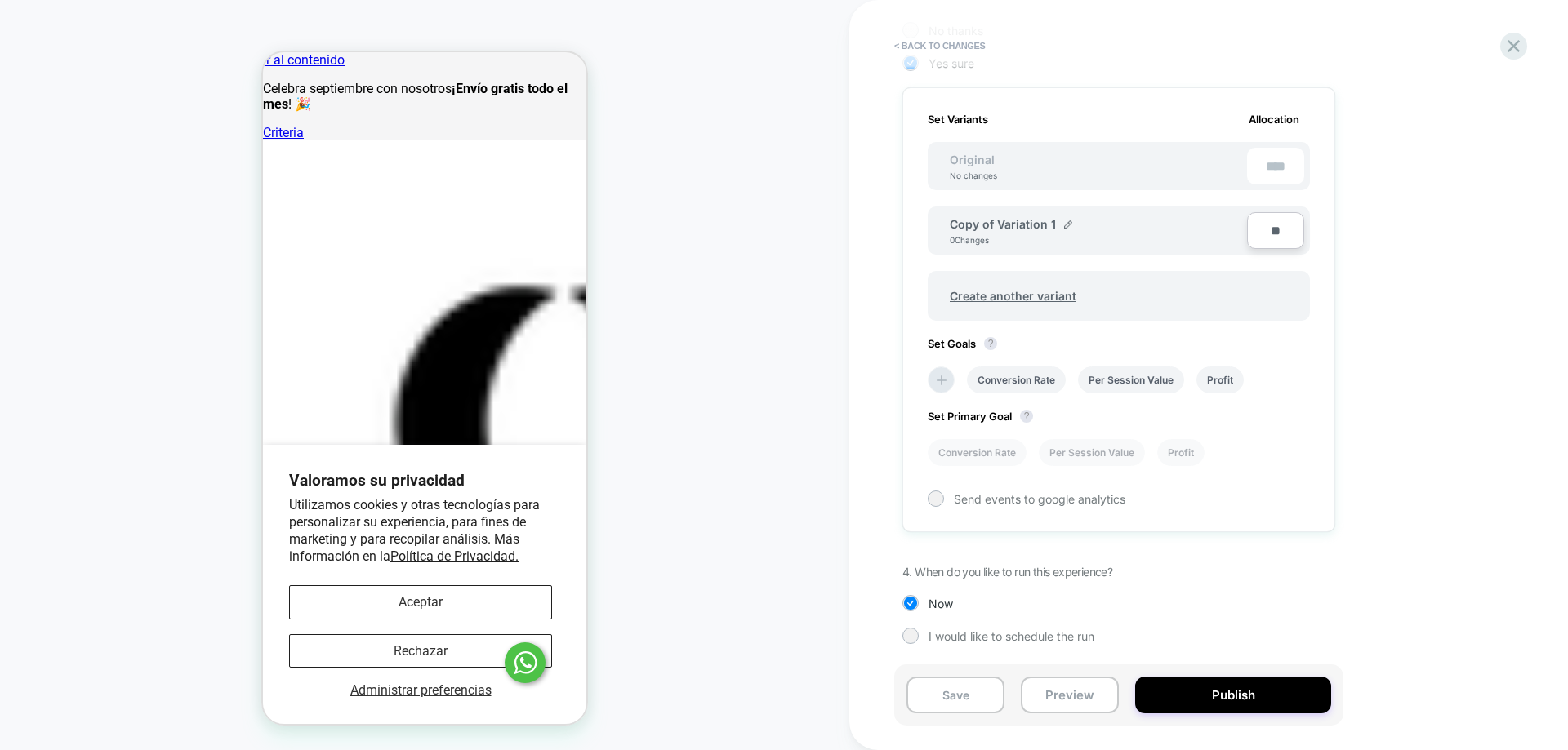
scroll to position [426, 0]
click at [1287, 227] on input "**" at bounding box center [1275, 230] width 58 height 36
type input "***"
type input "**"
type input "***"
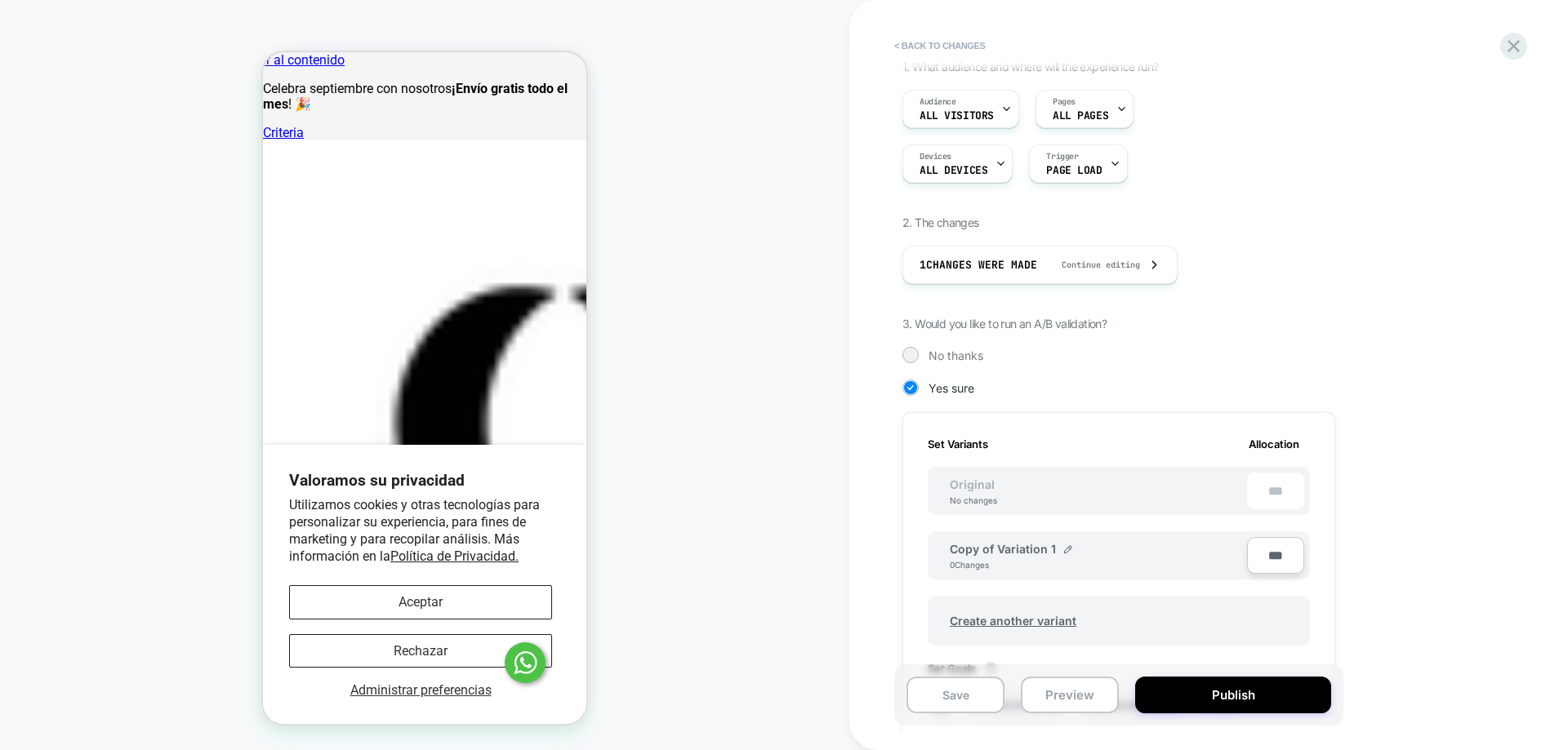
scroll to position [101, 0]
type input "***"
click at [1086, 136] on div "Audience All Visitors Pages ALL PAGES Devices ALL DEVICES Trigger Page Load" at bounding box center [1118, 136] width 433 height 93
click at [1104, 107] on div "Pages ALL PAGES" at bounding box center [1081, 109] width 88 height 36
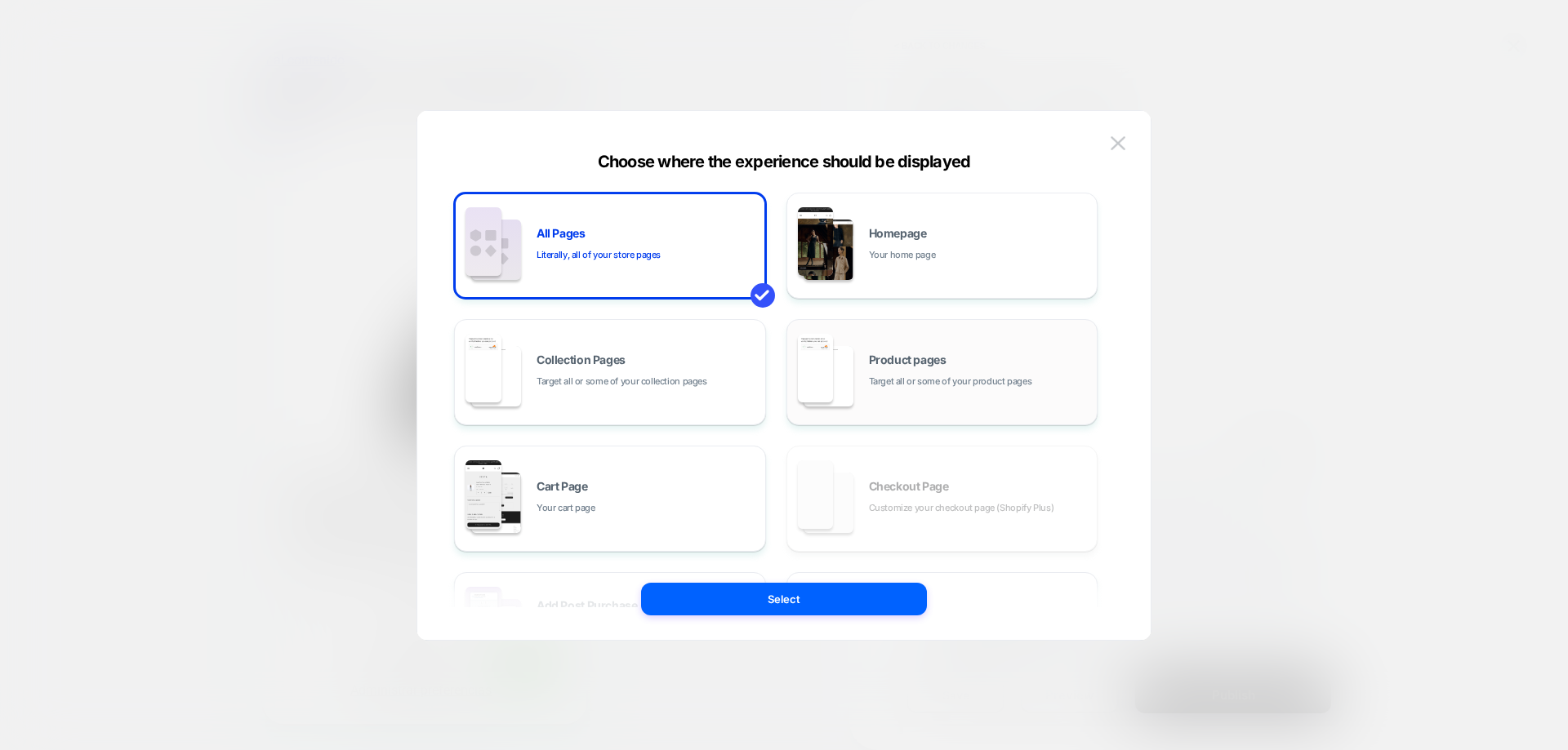
click at [1031, 383] on div "Product pages Target all or some of your product pages" at bounding box center [979, 371] width 221 height 35
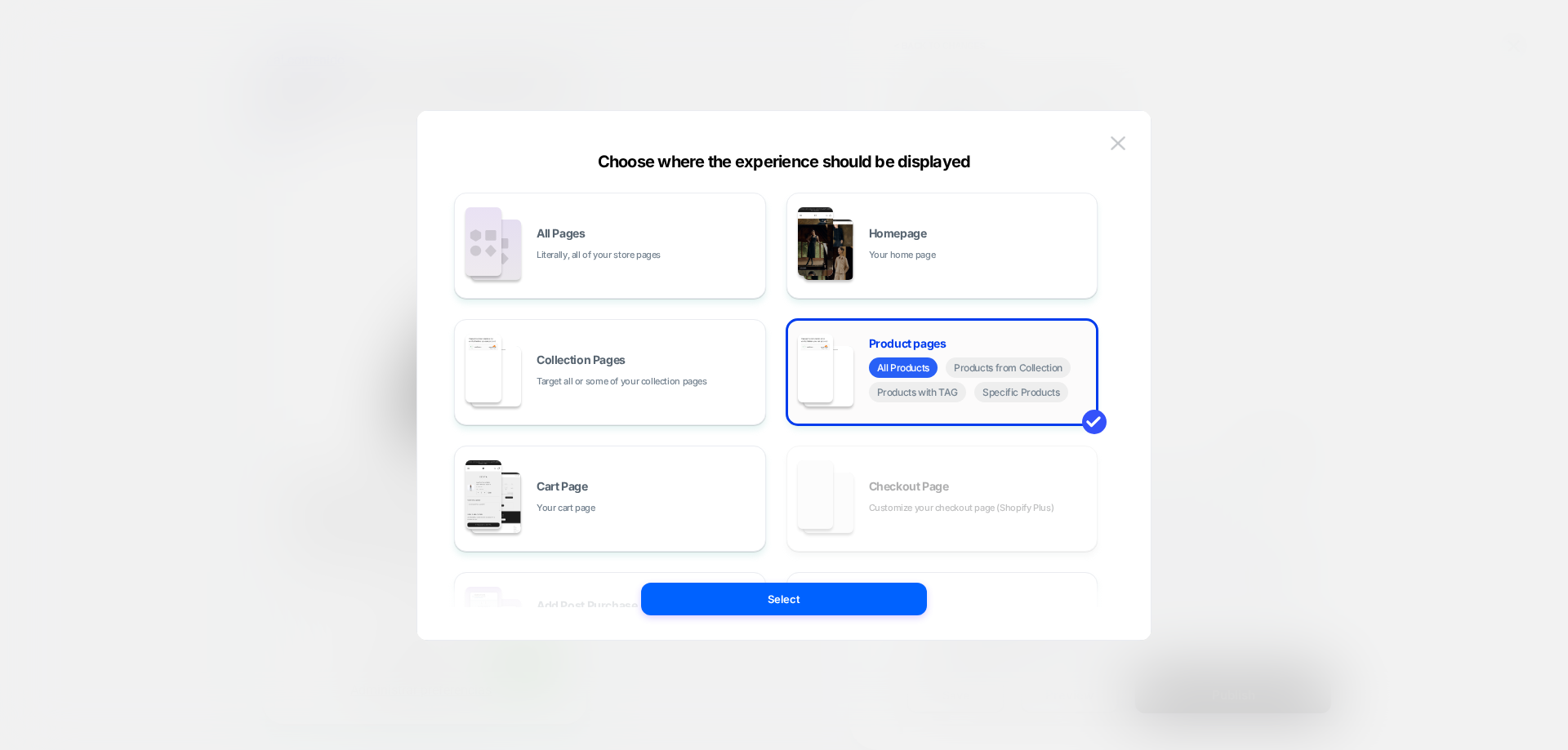
click at [1027, 403] on div "All Products Products from Collection Products with TAG Specific Products" at bounding box center [979, 382] width 221 height 49
click at [1026, 403] on div "All Products Products from Collection Products with TAG Specific Products" at bounding box center [979, 382] width 221 height 49
click at [1031, 392] on span "Specific Products" at bounding box center [1021, 391] width 94 height 20
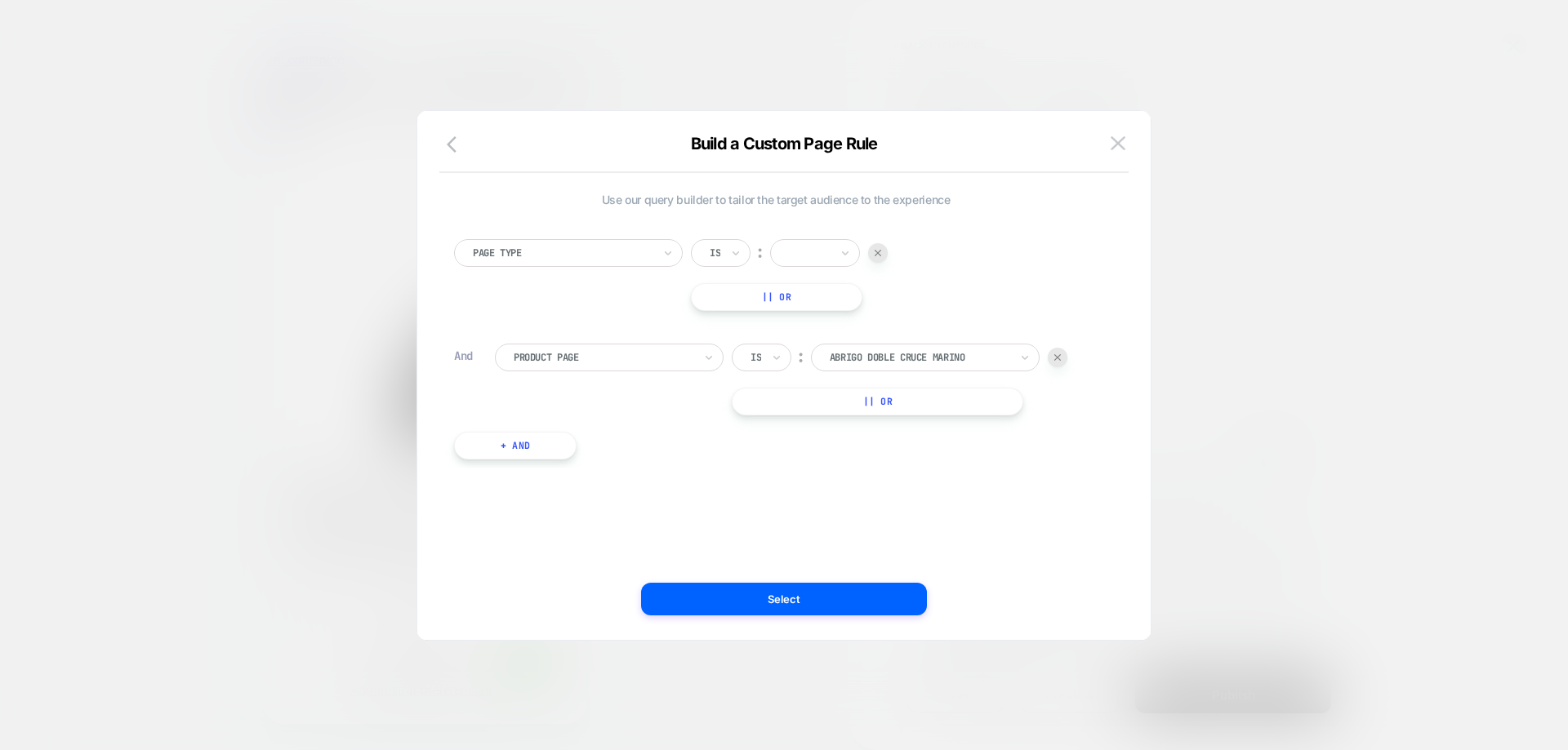
click at [1057, 360] on div at bounding box center [1057, 357] width 19 height 19
drag, startPoint x: 556, startPoint y: 241, endPoint x: 553, endPoint y: 270, distance: 29.2
click at [556, 242] on div "Page Type" at bounding box center [568, 252] width 228 height 28
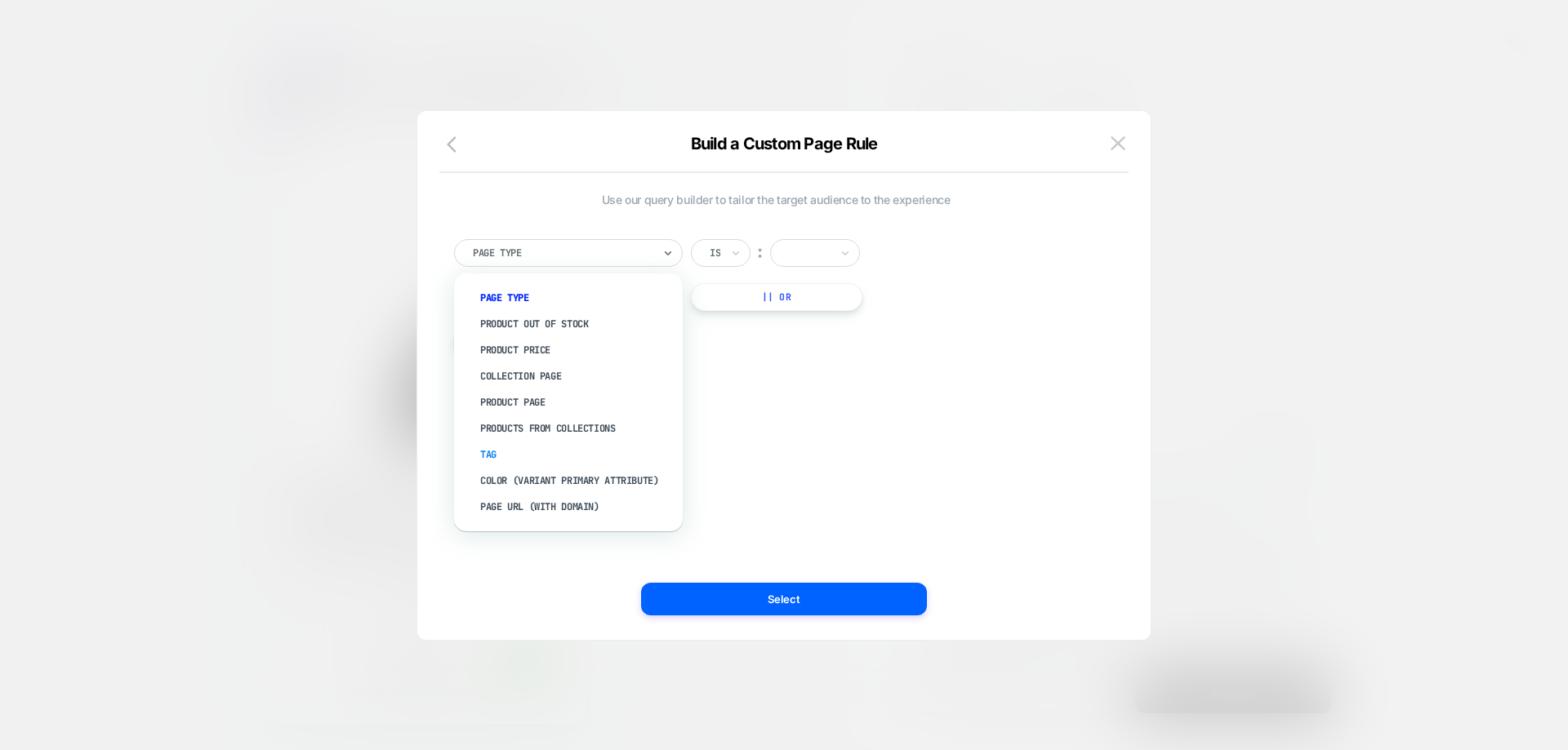
click at [491, 452] on div "Tag" at bounding box center [576, 454] width 212 height 26
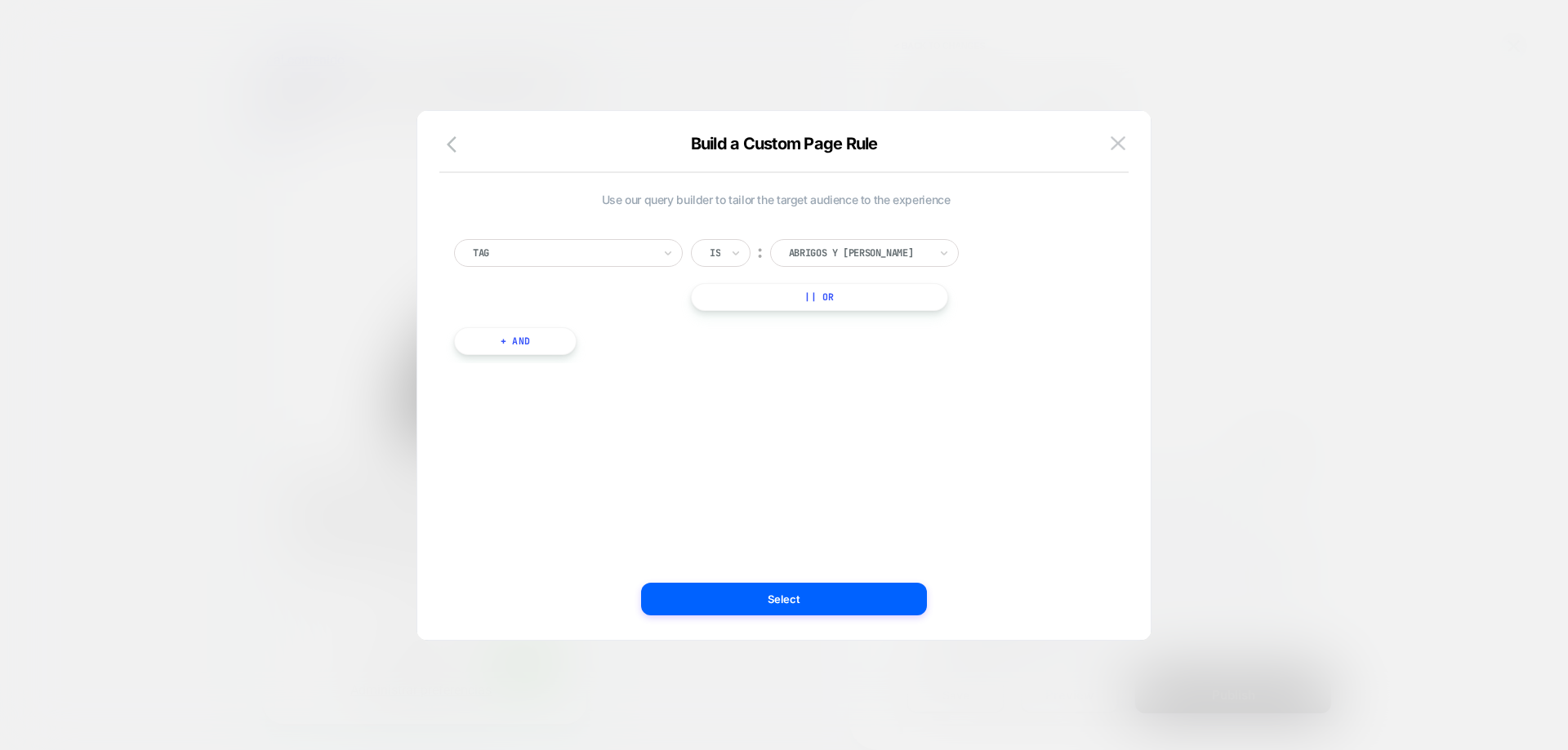
click at [803, 254] on div at bounding box center [859, 252] width 140 height 14
click at [809, 508] on div "testAB" at bounding box center [873, 509] width 173 height 26
drag, startPoint x: 762, startPoint y: 596, endPoint x: 733, endPoint y: 568, distance: 40.3
click at [762, 596] on button "Select" at bounding box center [784, 599] width 286 height 33
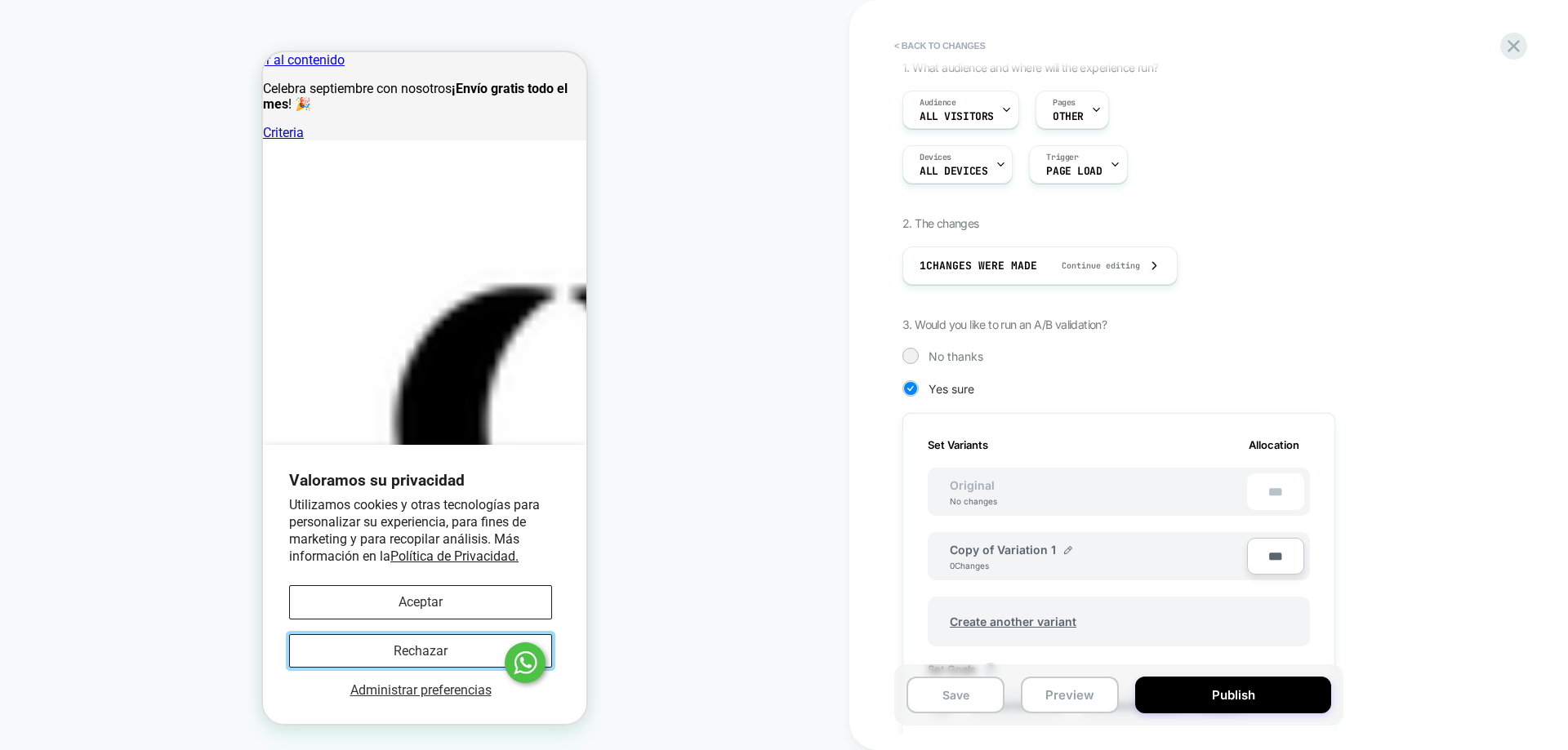
click at [390, 647] on button "Rechazar" at bounding box center [420, 650] width 263 height 34
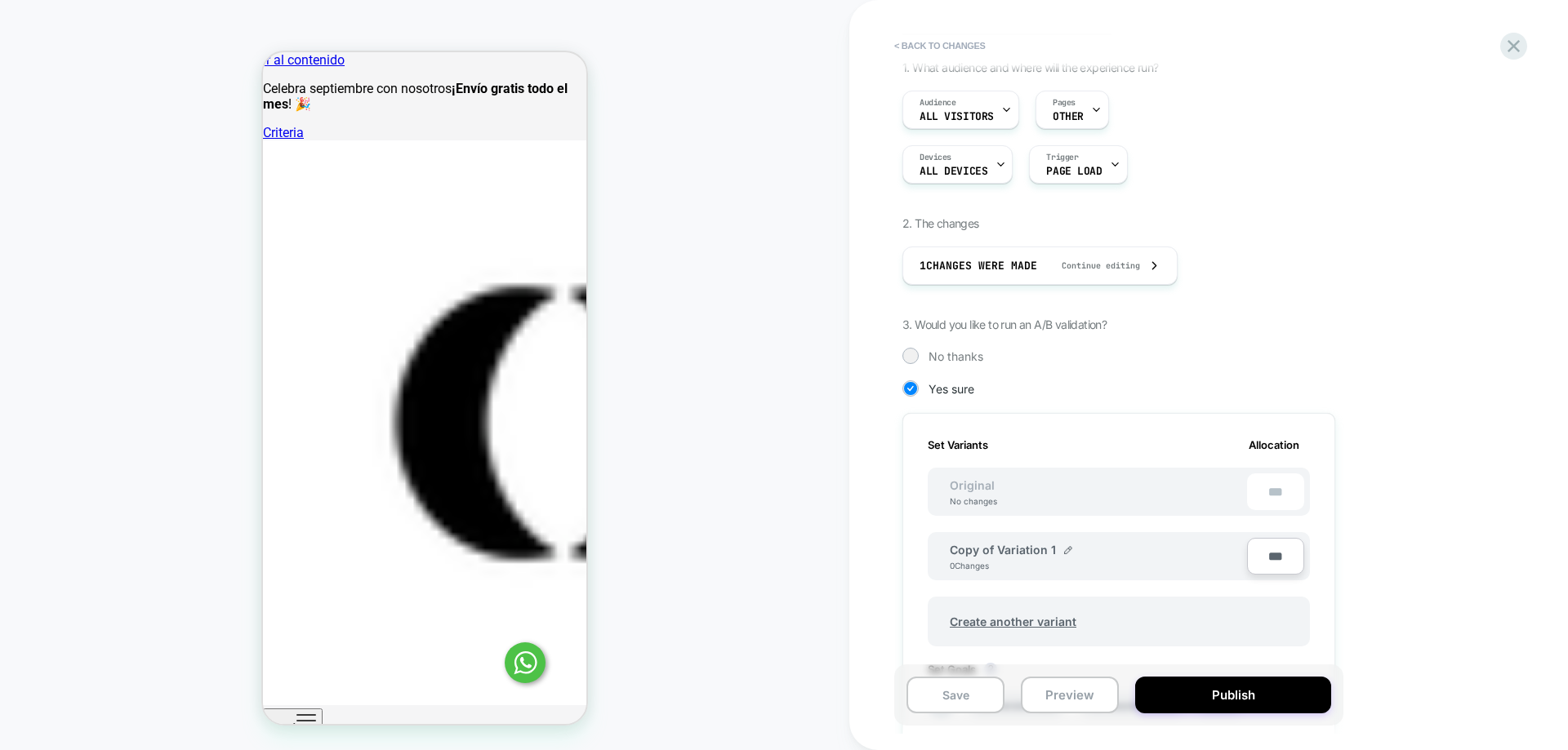
scroll to position [100, 0]
click at [955, 47] on button "< Back to changes" at bounding box center [939, 45] width 107 height 26
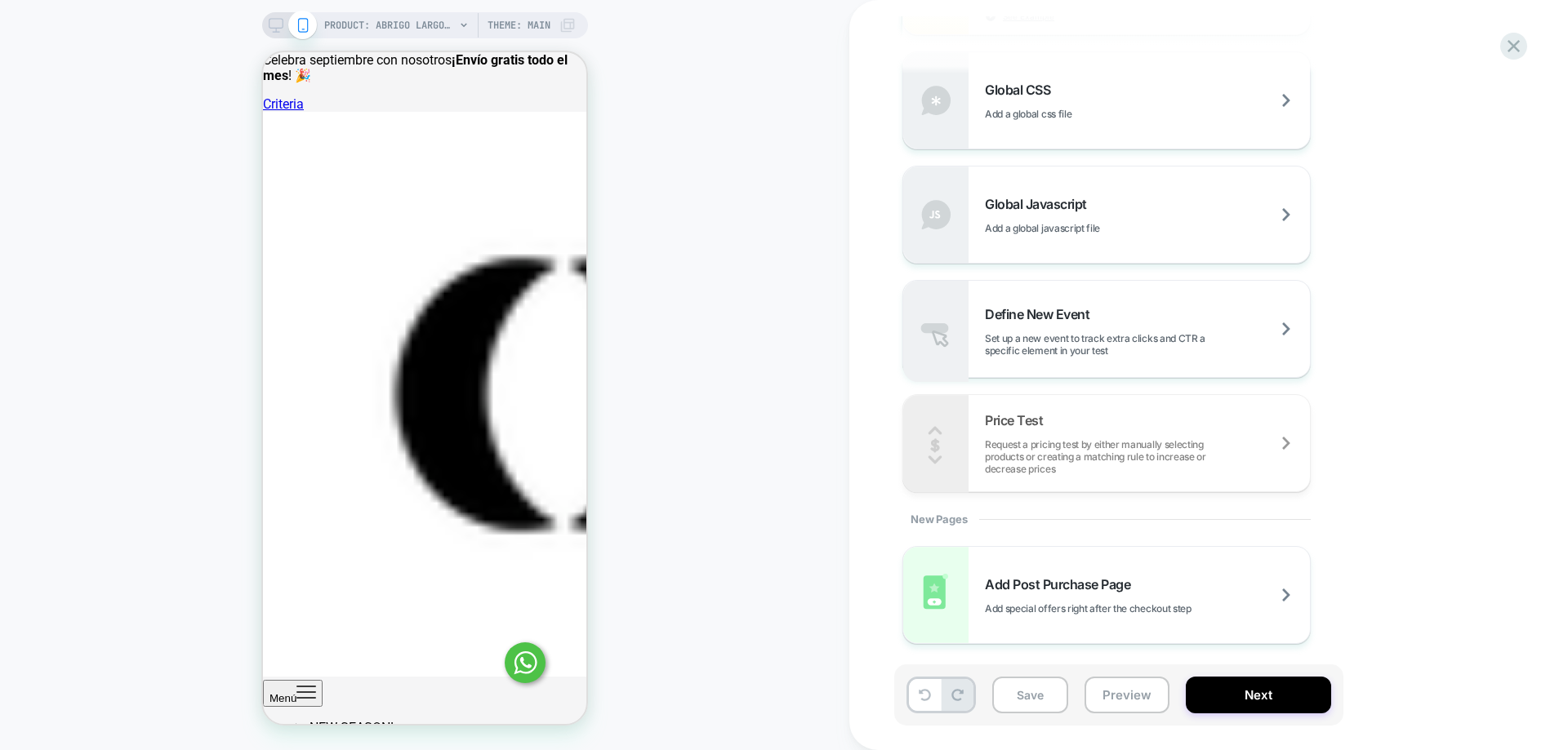
scroll to position [0, 0]
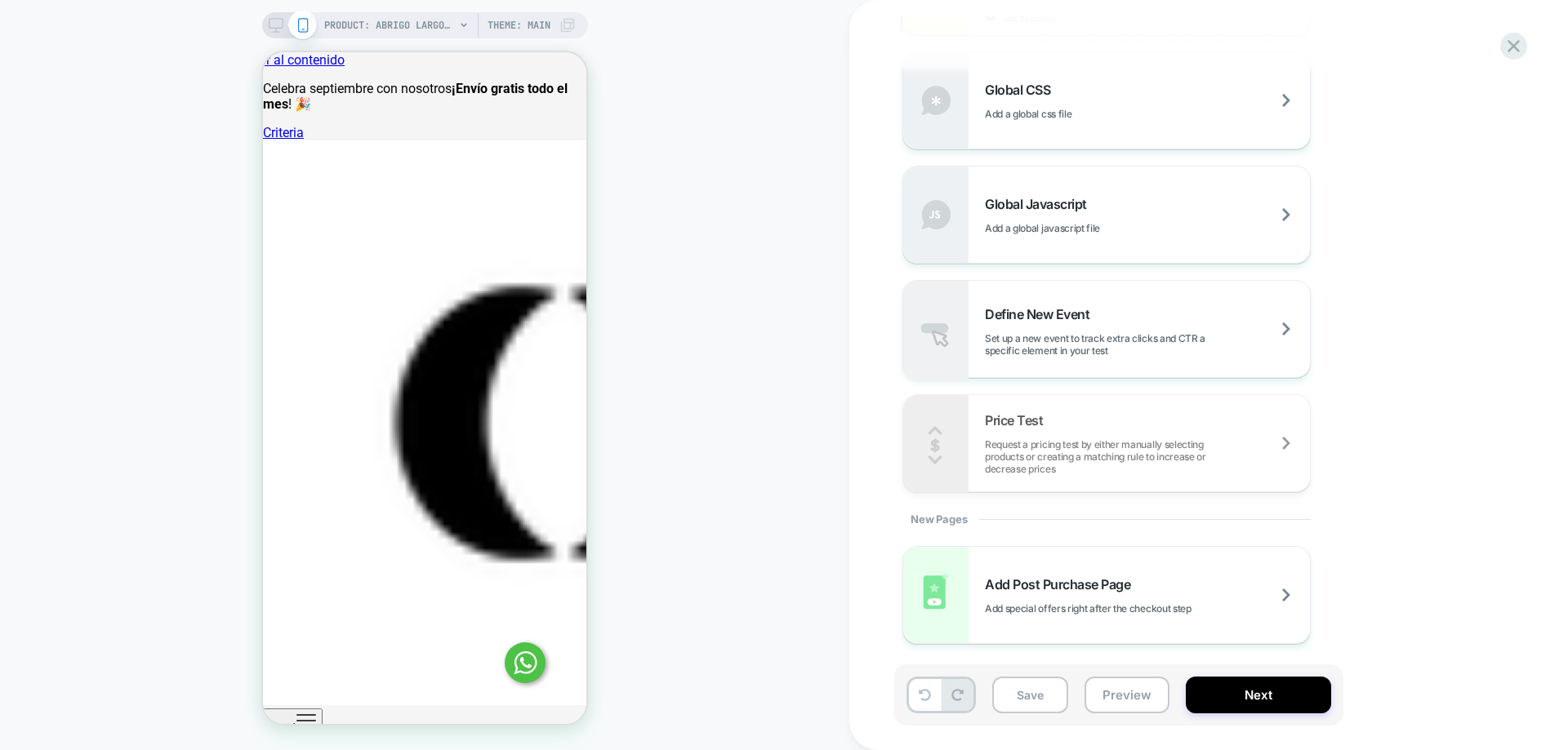
drag, startPoint x: 273, startPoint y: 25, endPoint x: 292, endPoint y: 13, distance: 22.5
click at [274, 21] on icon at bounding box center [275, 25] width 14 height 14
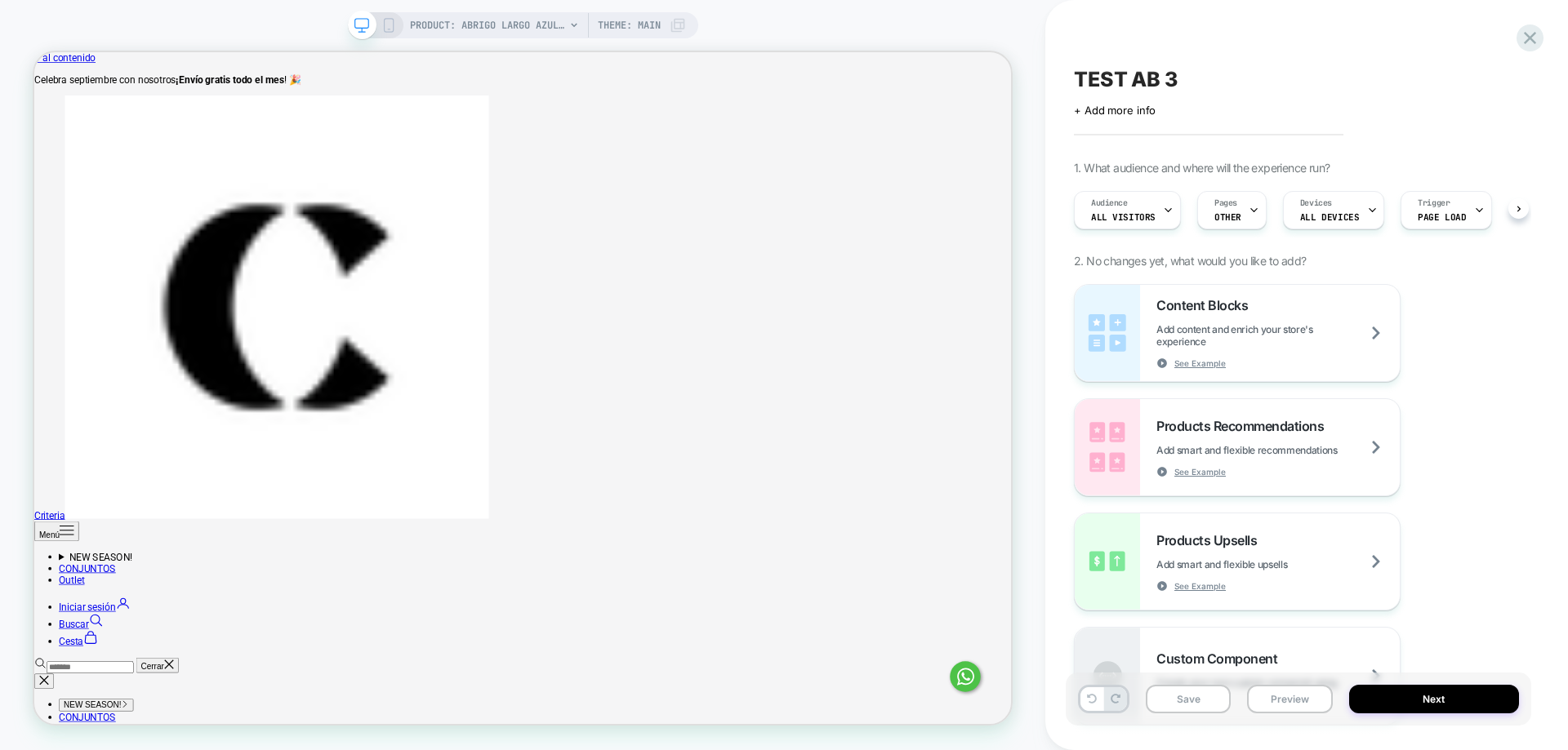
scroll to position [0, 1]
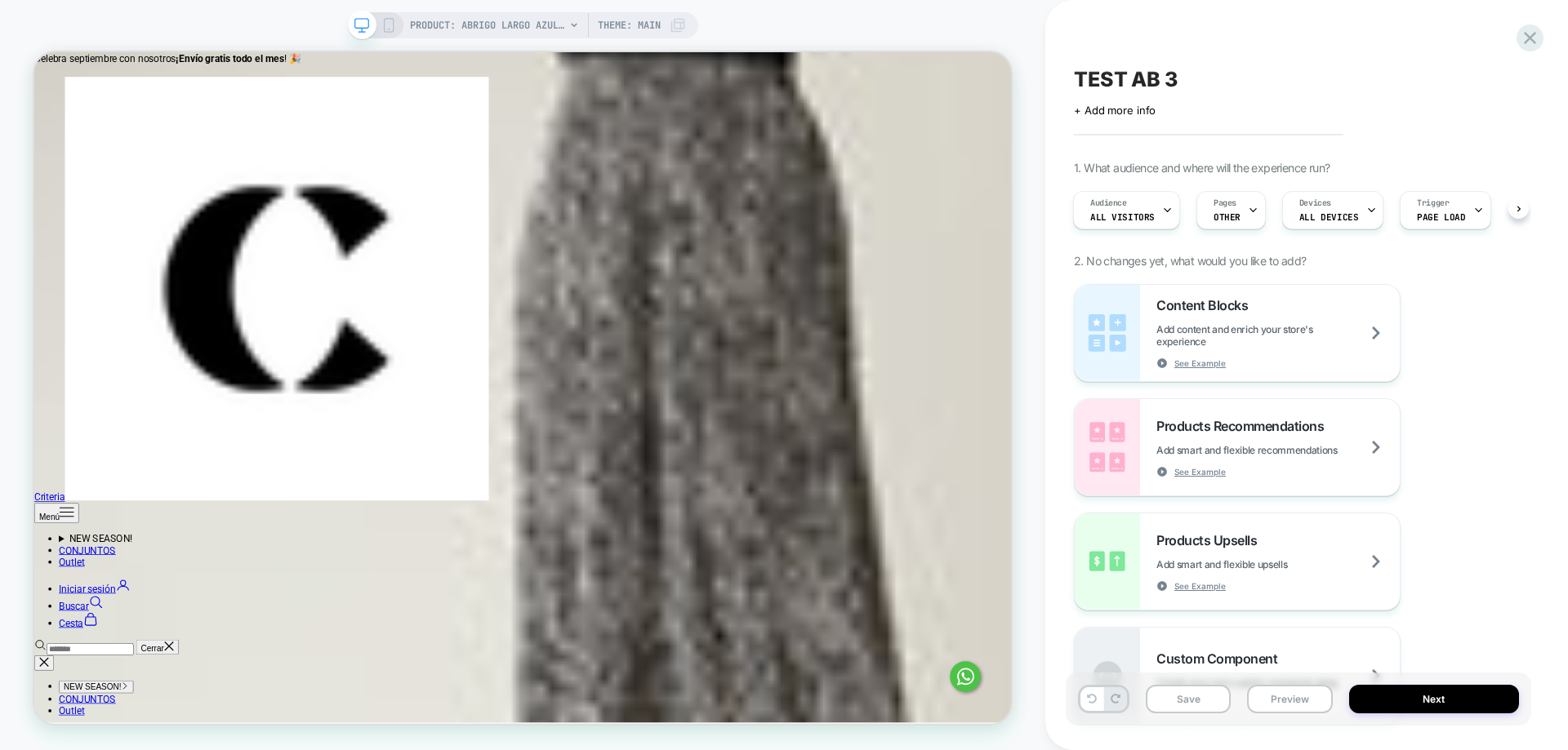
scroll to position [1102, 0]
click at [202, 320] on div at bounding box center [196, 343] width 46 height 80
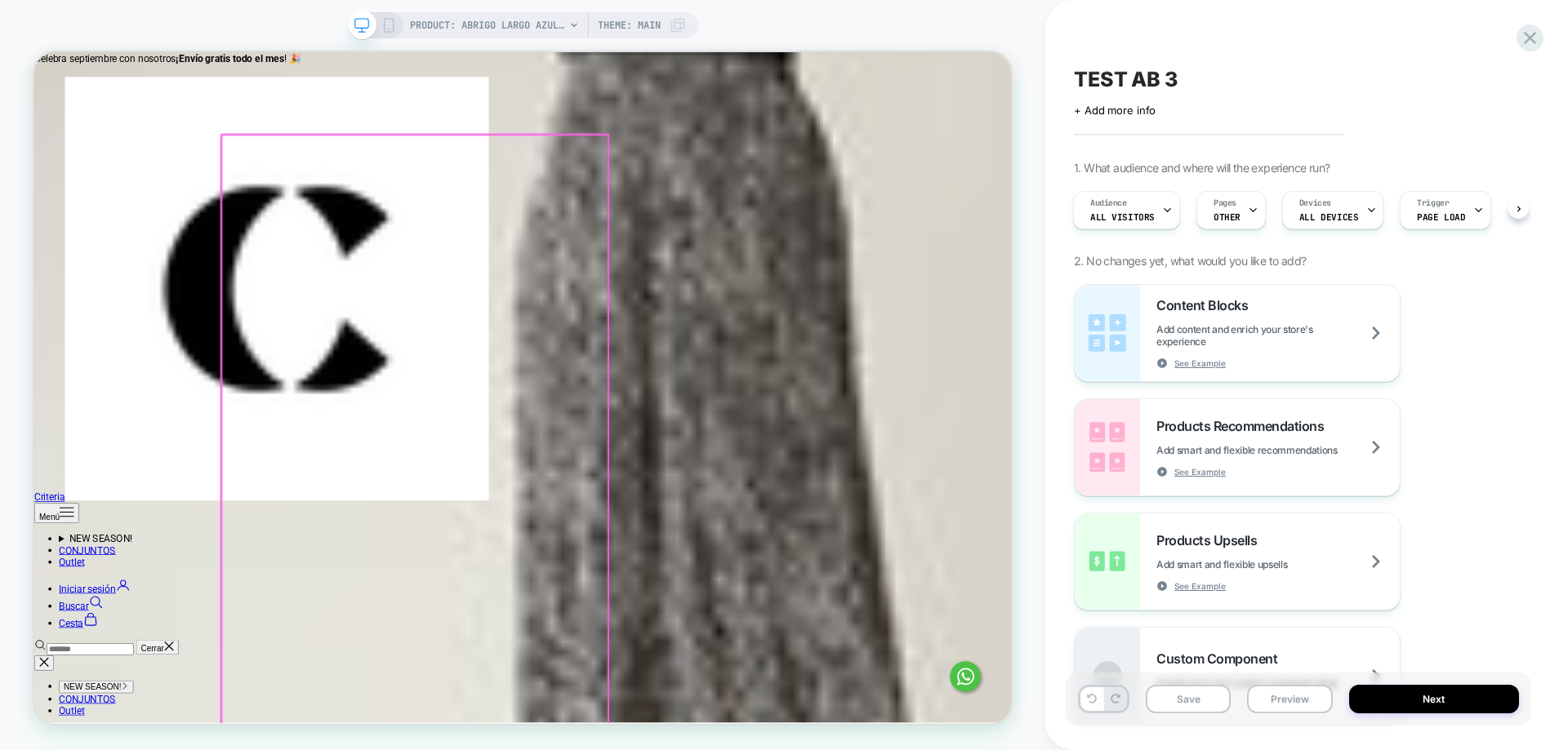
click at [661, 367] on div at bounding box center [541, 621] width 515 height 915
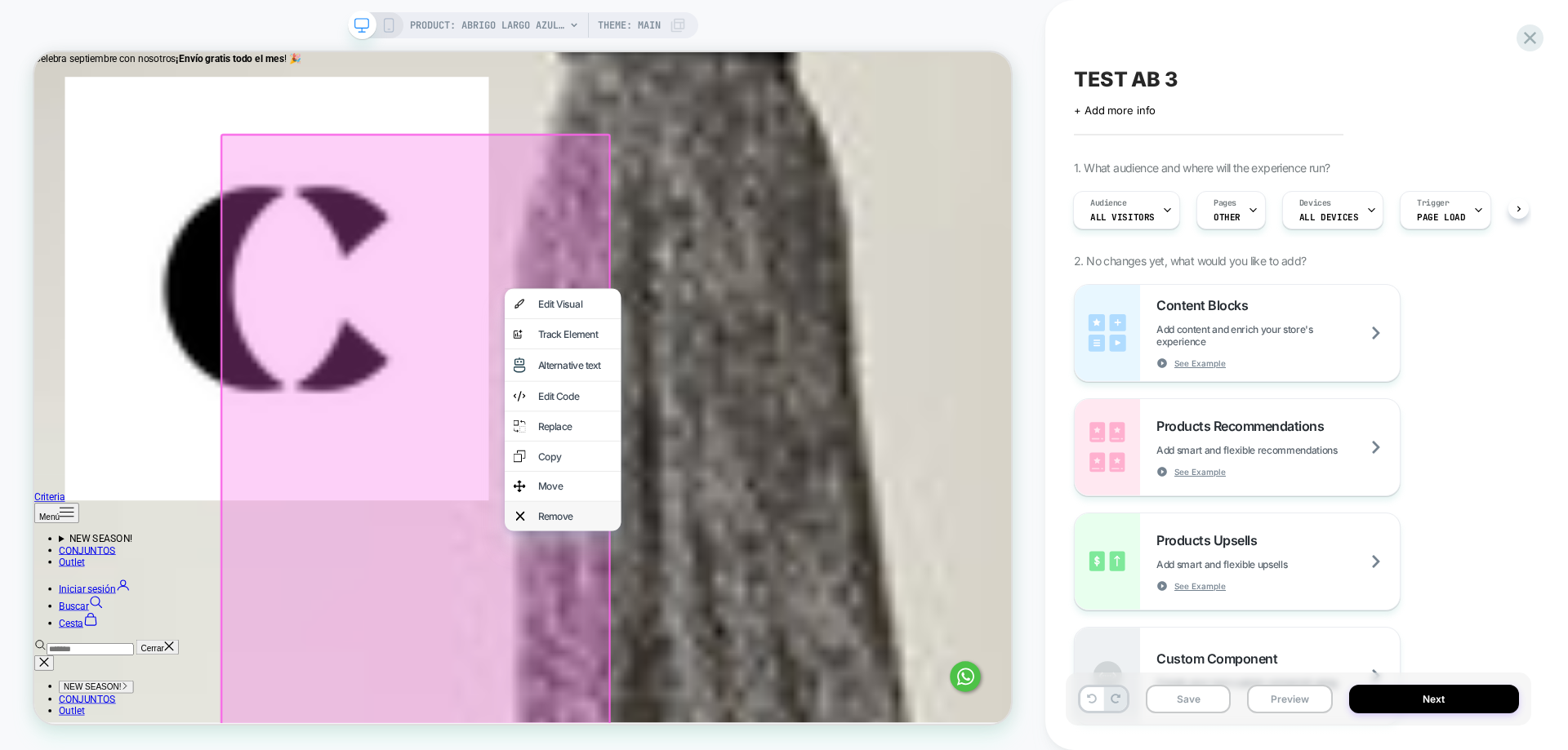
click at [731, 679] on div "Remove" at bounding box center [755, 670] width 100 height 16
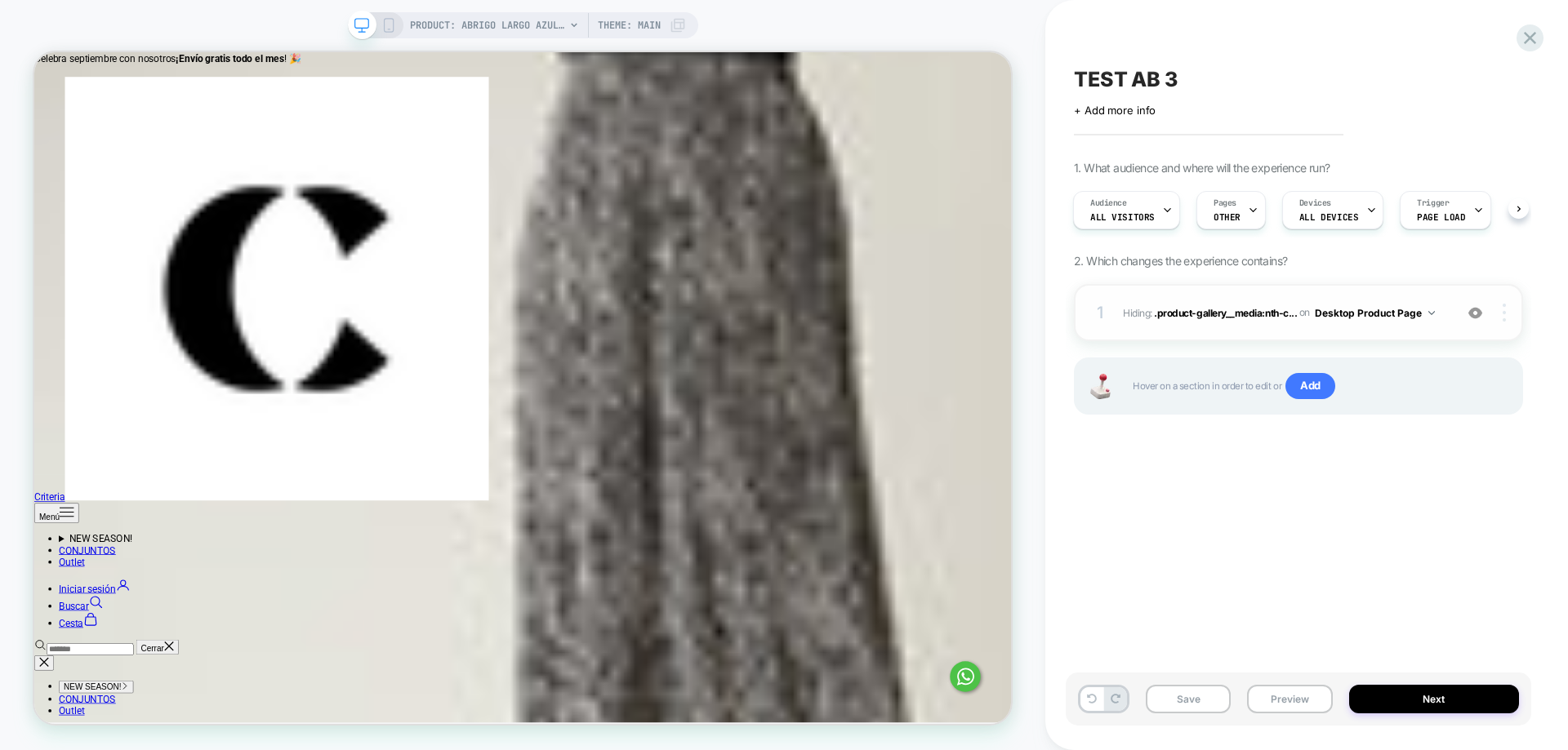
click at [1504, 313] on img at bounding box center [1504, 313] width 3 height 18
click at [1508, 326] on div "1 Hiding : .product-gallery__media:nth-c... .product-gallery__media:nth-child(3…" at bounding box center [1298, 313] width 449 height 58
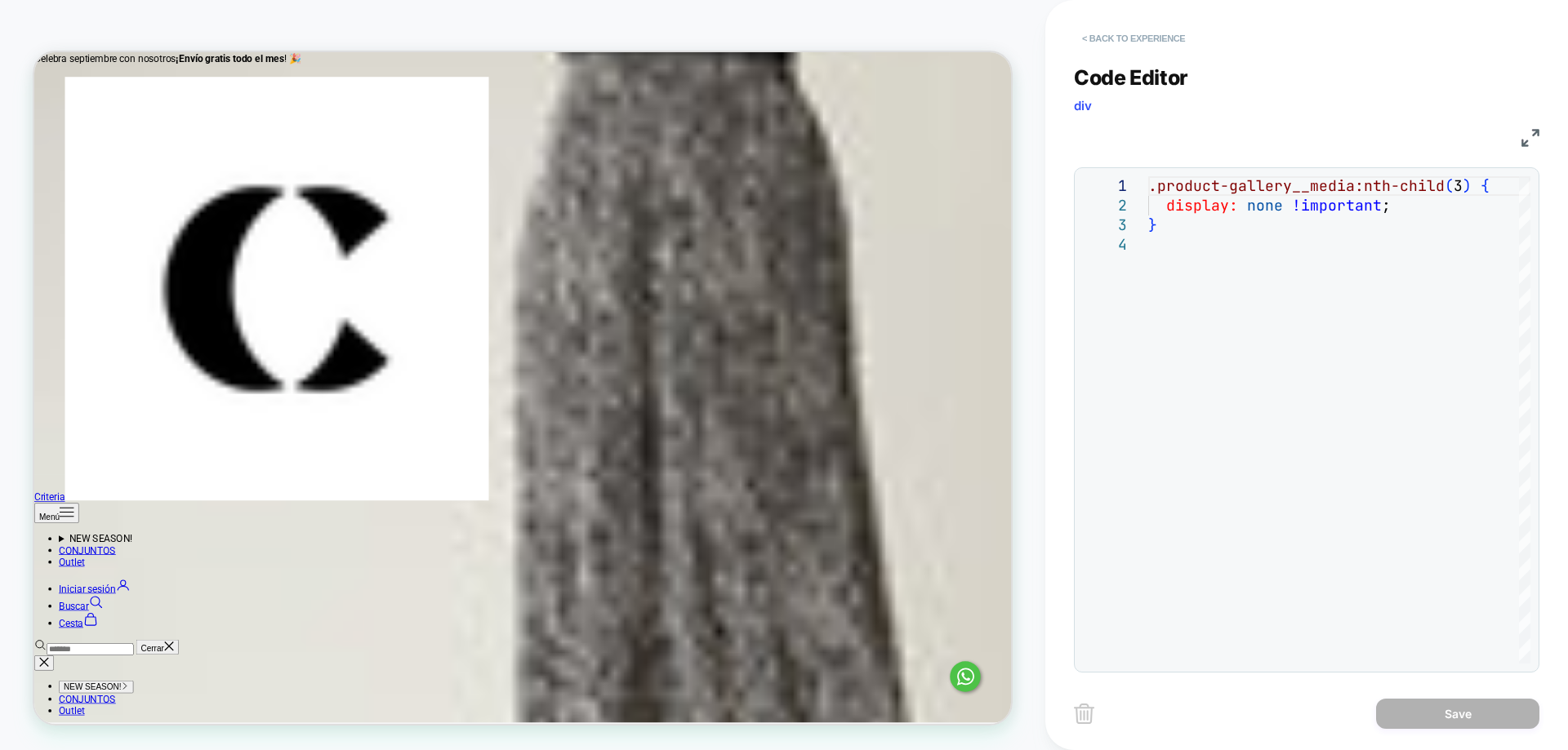
click at [1117, 40] on button "< Back to experience" at bounding box center [1133, 37] width 119 height 26
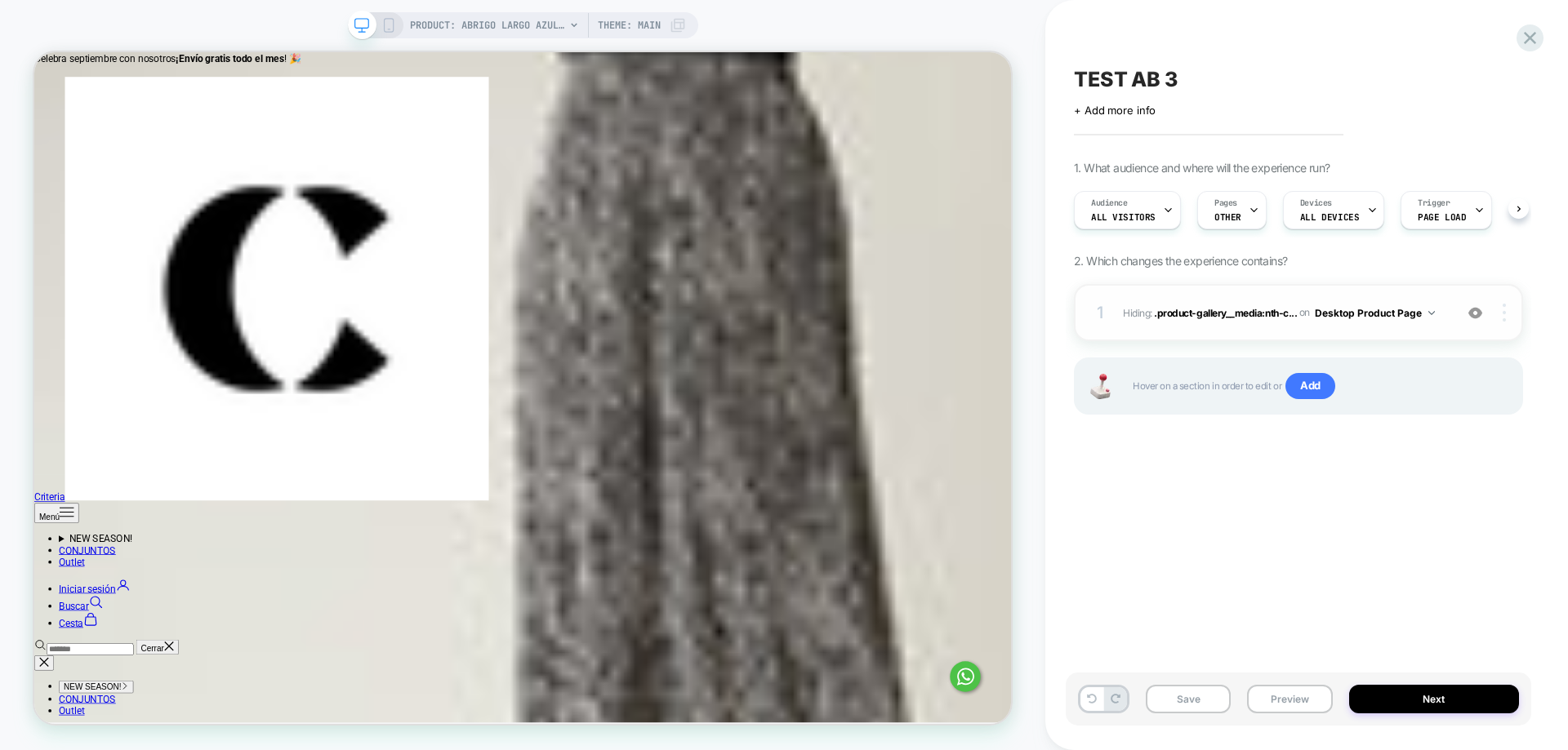
scroll to position [0, 1]
click at [1501, 312] on div at bounding box center [1507, 313] width 31 height 18
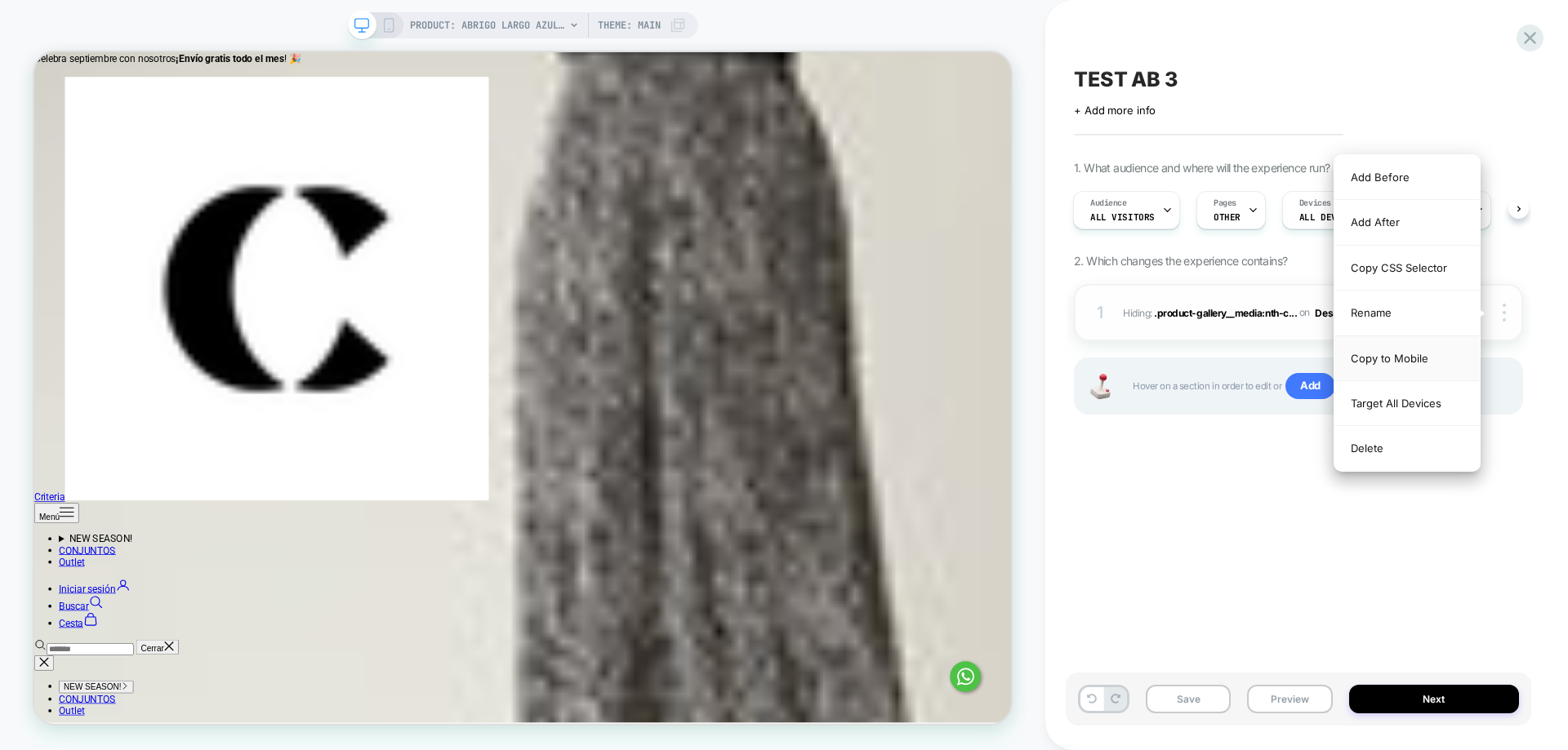
click at [1429, 358] on div "Copy to Mobile" at bounding box center [1406, 359] width 145 height 45
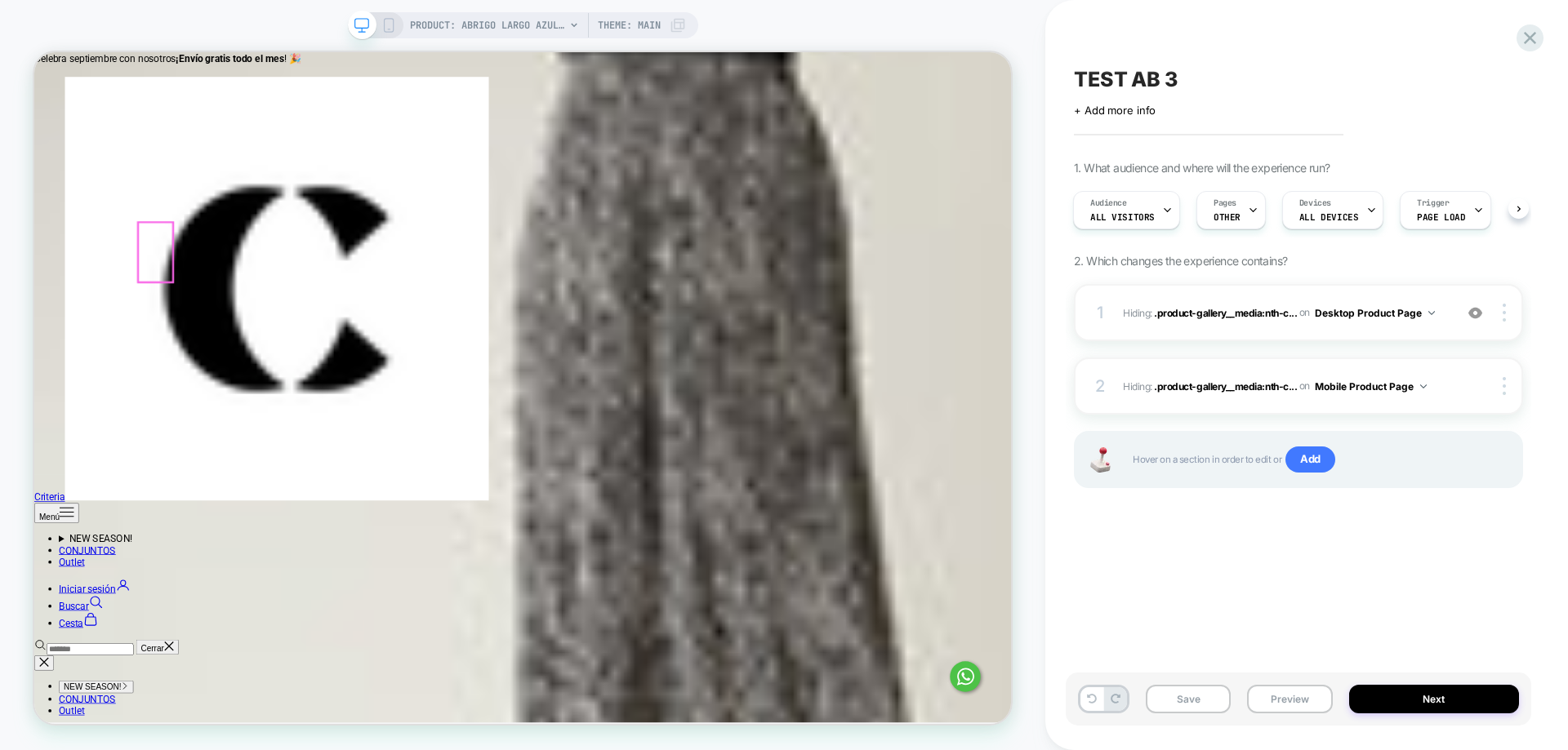
click at [202, 317] on div at bounding box center [196, 319] width 46 height 80
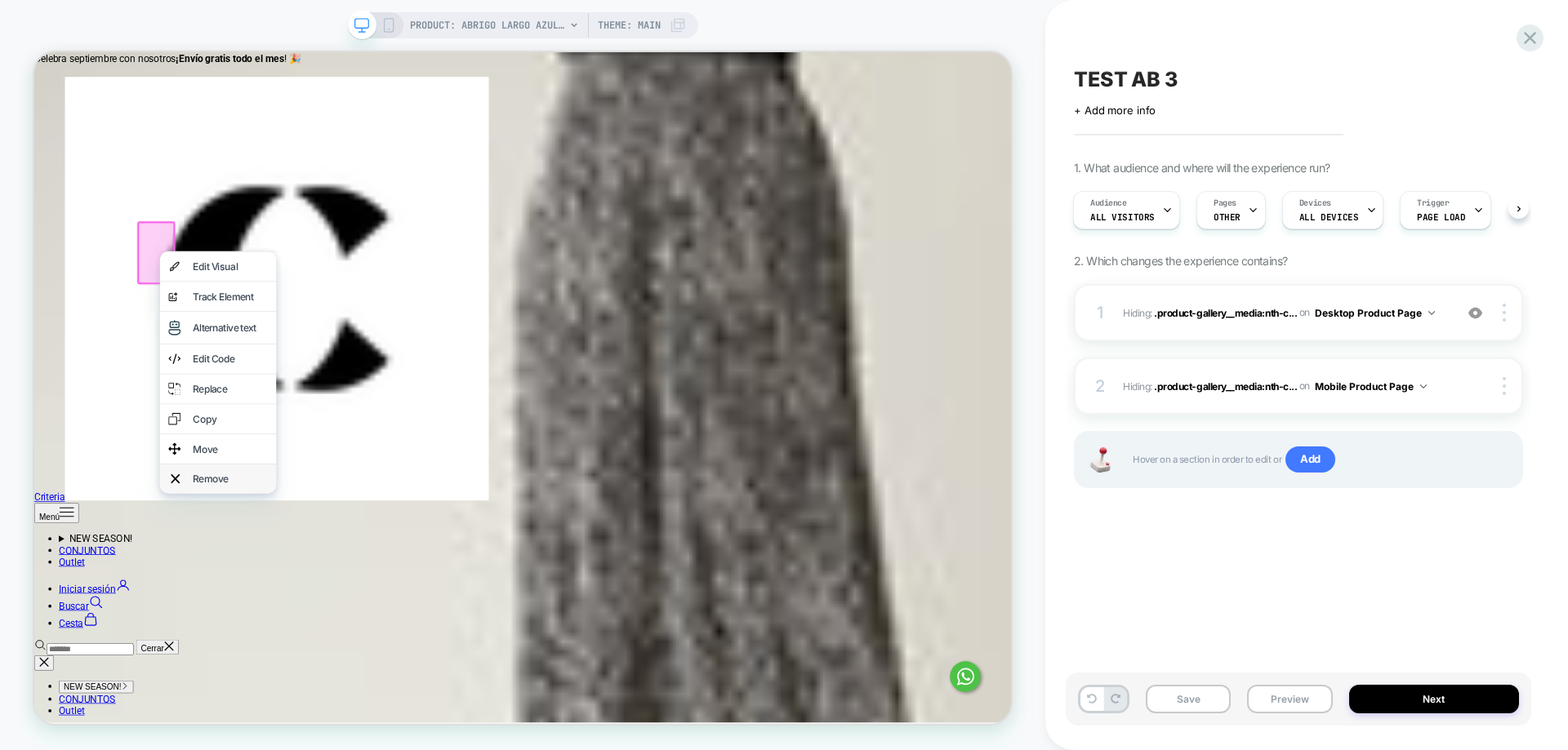
click at [282, 629] on div "Remove" at bounding box center [296, 621] width 100 height 16
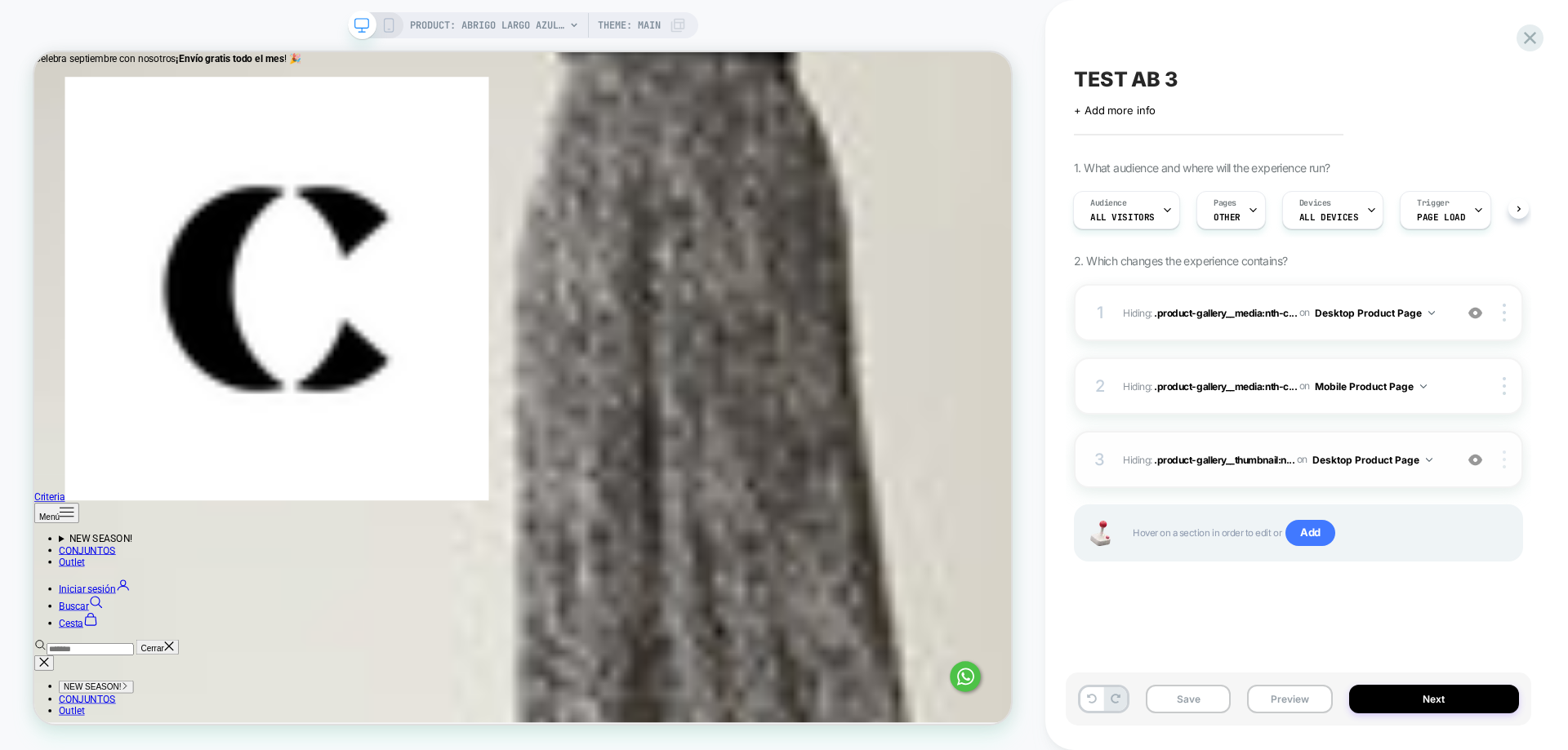
click at [1507, 461] on div at bounding box center [1507, 459] width 31 height 18
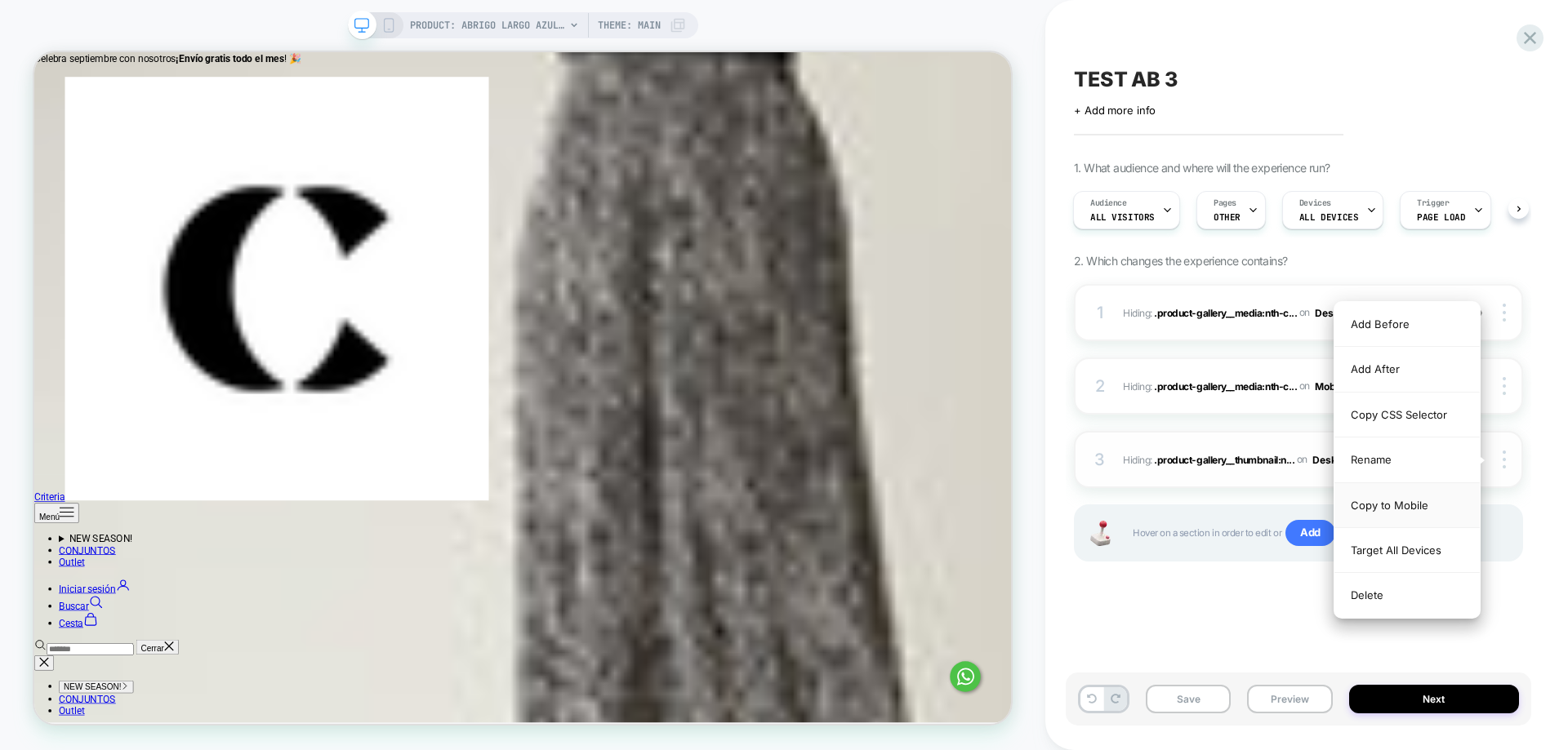
click at [1456, 509] on div "Copy to Mobile" at bounding box center [1406, 505] width 145 height 45
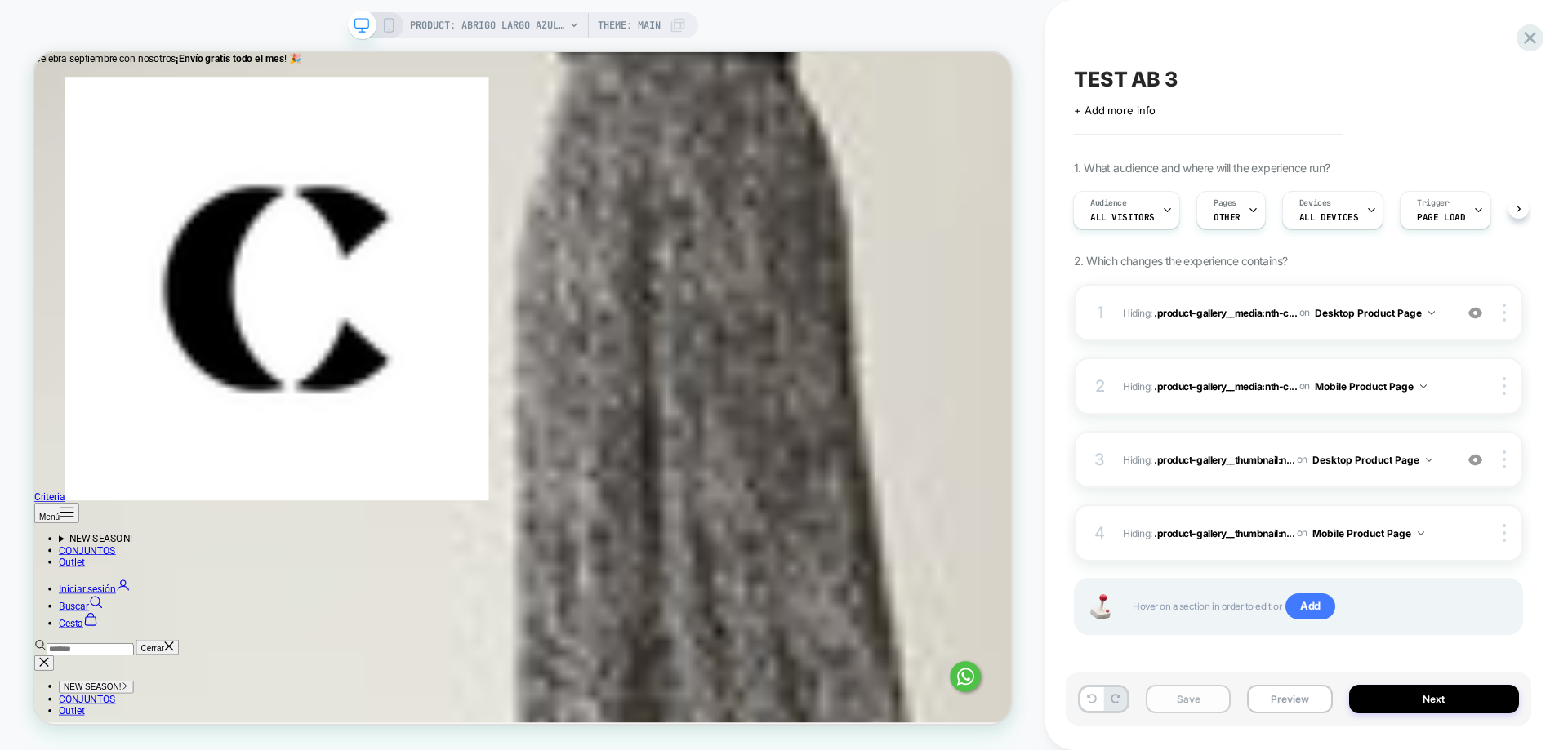
click at [1202, 700] on button "Save" at bounding box center [1188, 699] width 84 height 29
click at [1399, 704] on button "Next" at bounding box center [1435, 699] width 171 height 29
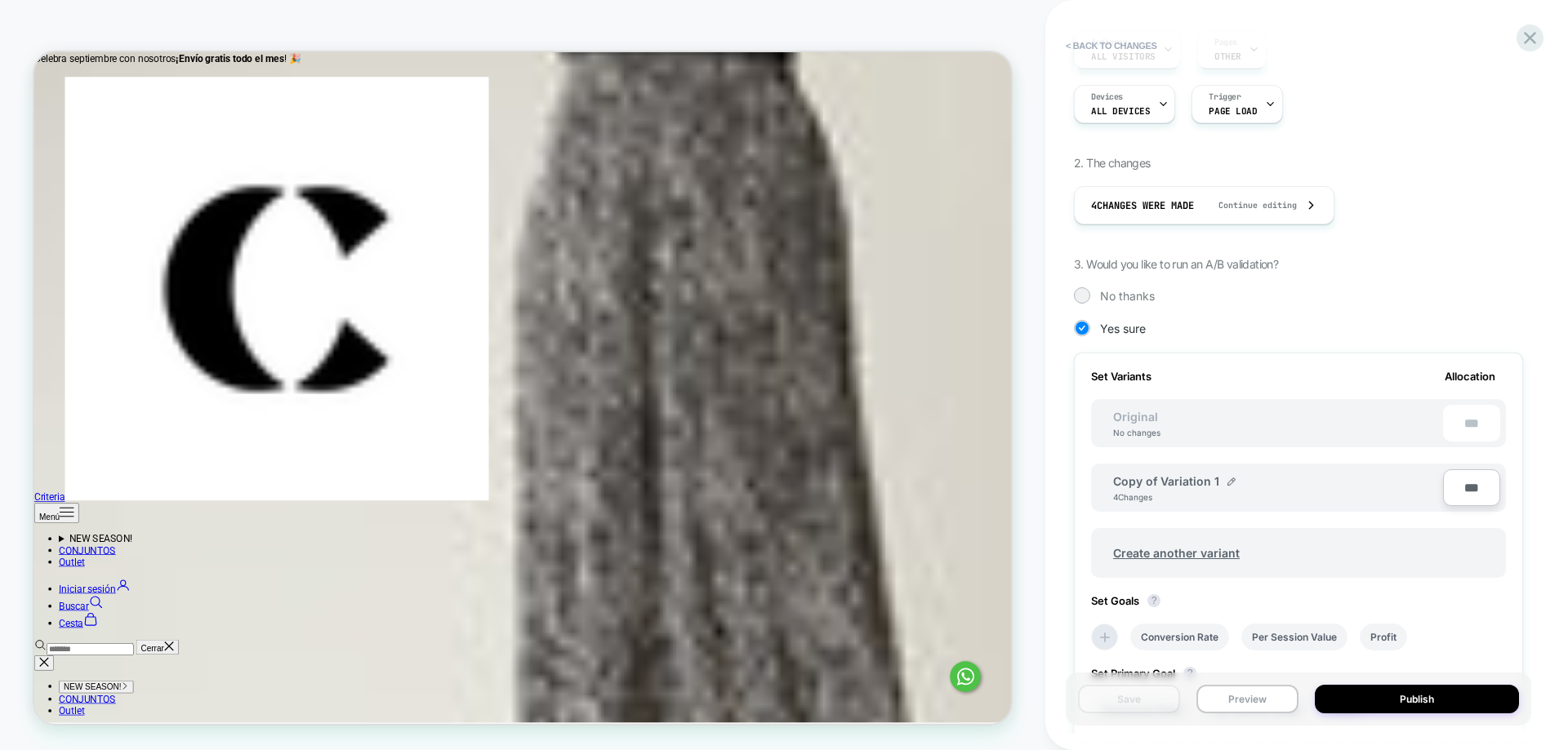
scroll to position [161, 0]
click at [1467, 698] on button "Publish" at bounding box center [1416, 699] width 204 height 29
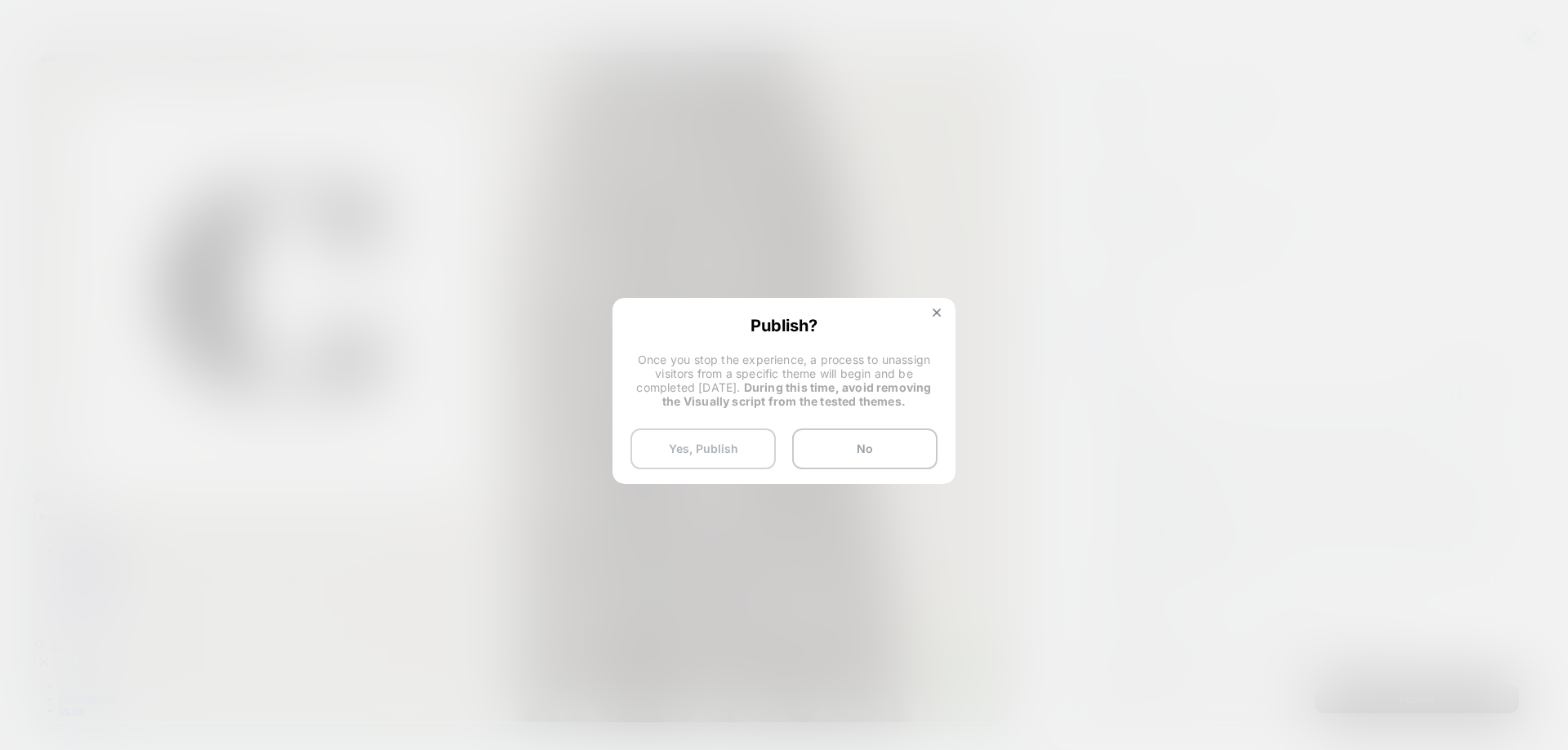
click at [702, 462] on button "Yes, Publish" at bounding box center [702, 449] width 145 height 41
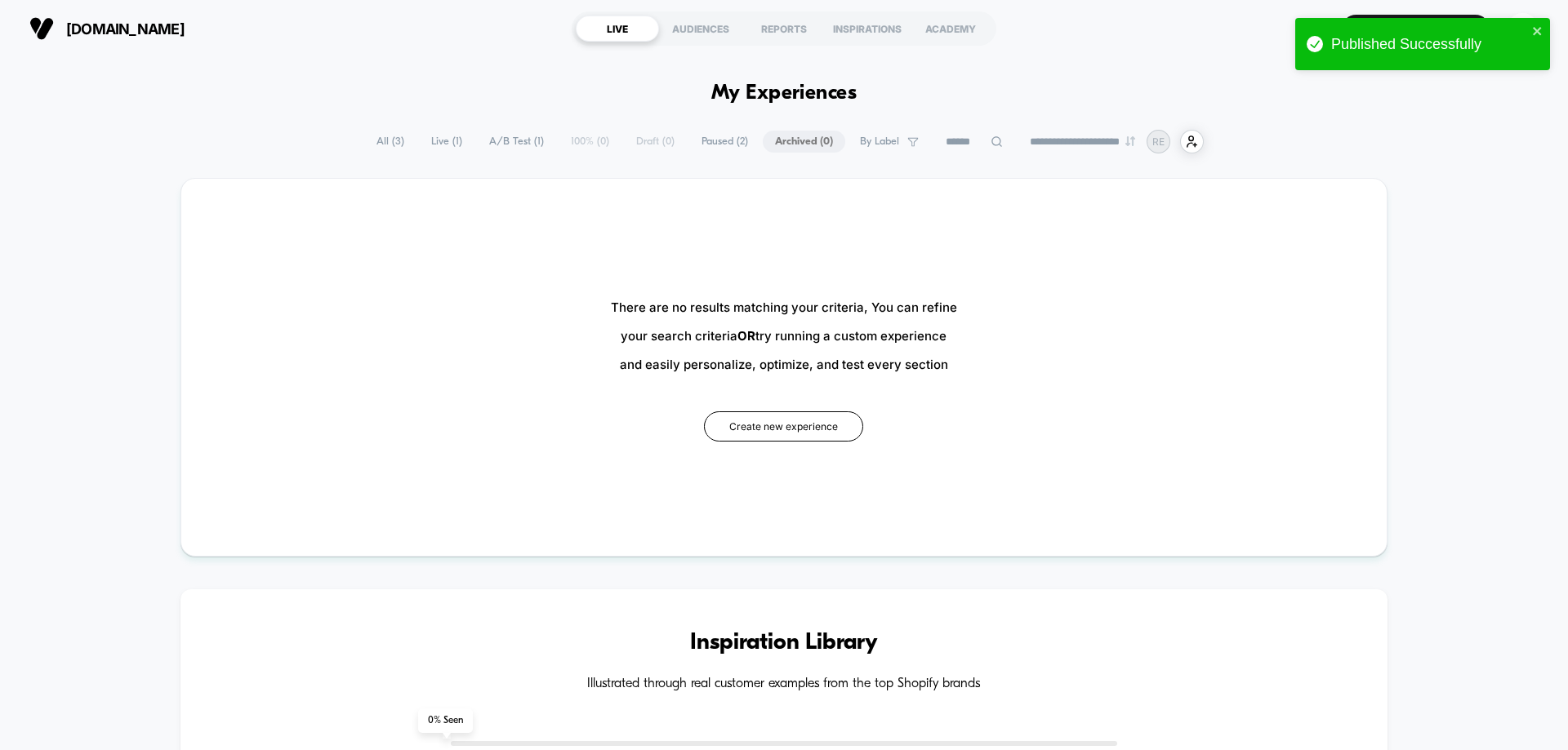
click at [395, 147] on span "All ( 3 )" at bounding box center [391, 141] width 52 height 22
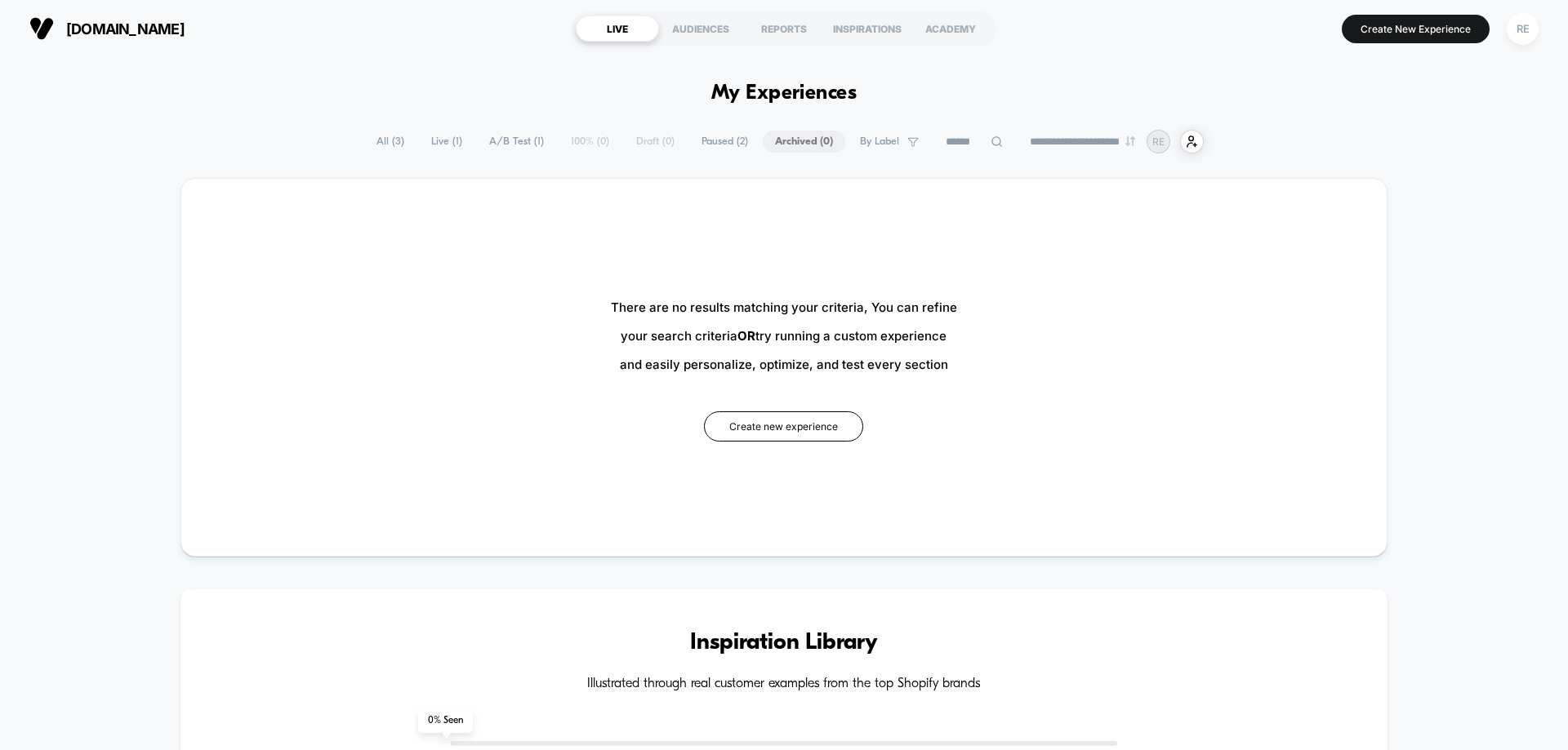
click at [374, 144] on span "All ( 3 )" at bounding box center [391, 141] width 52 height 22
click at [375, 144] on span "All ( 3 )" at bounding box center [391, 141] width 52 height 22
click at [403, 134] on span "All ( 3 )" at bounding box center [391, 141] width 52 height 22
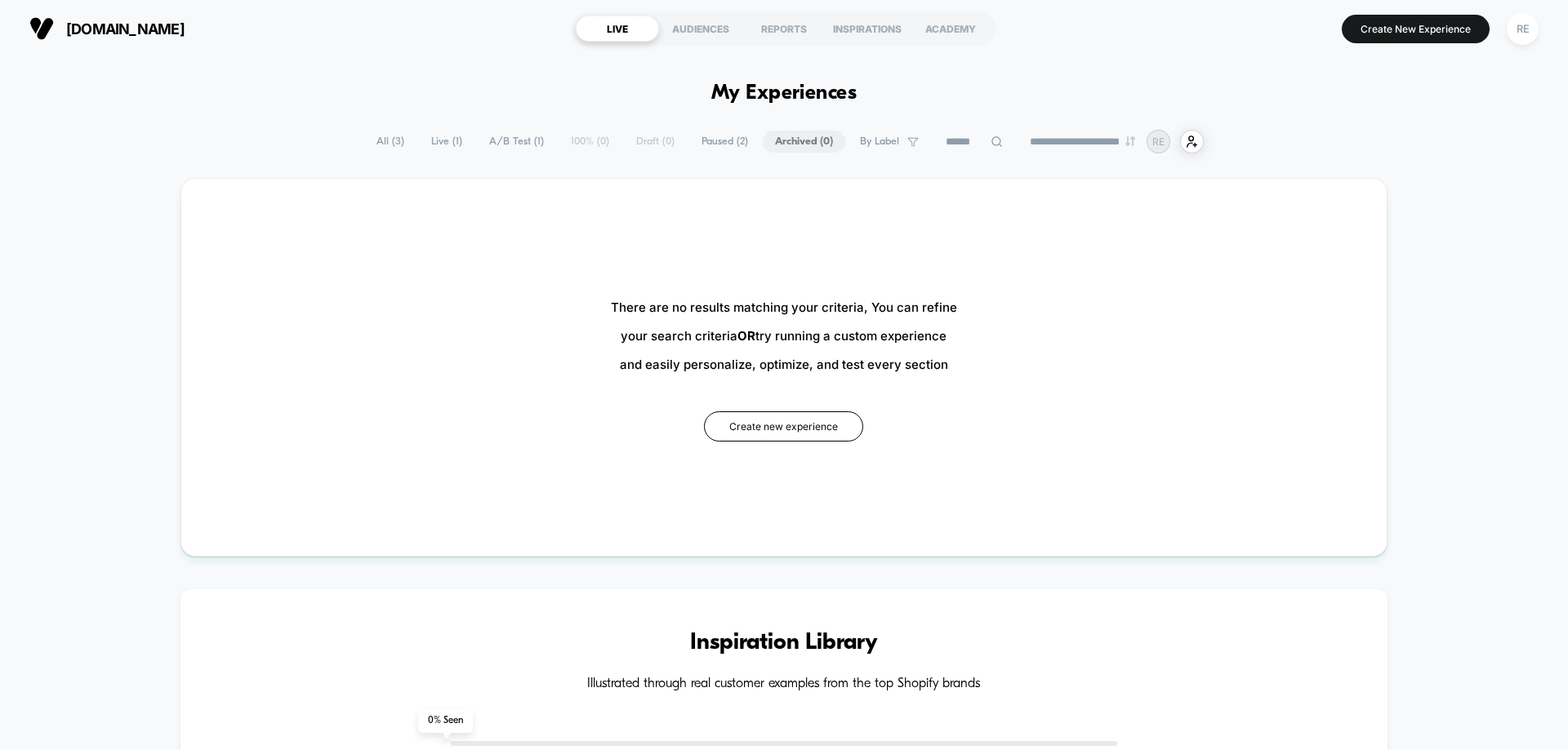
click at [386, 139] on span "All ( 3 )" at bounding box center [391, 141] width 52 height 22
click at [435, 140] on span "Live ( 1 )" at bounding box center [447, 141] width 56 height 22
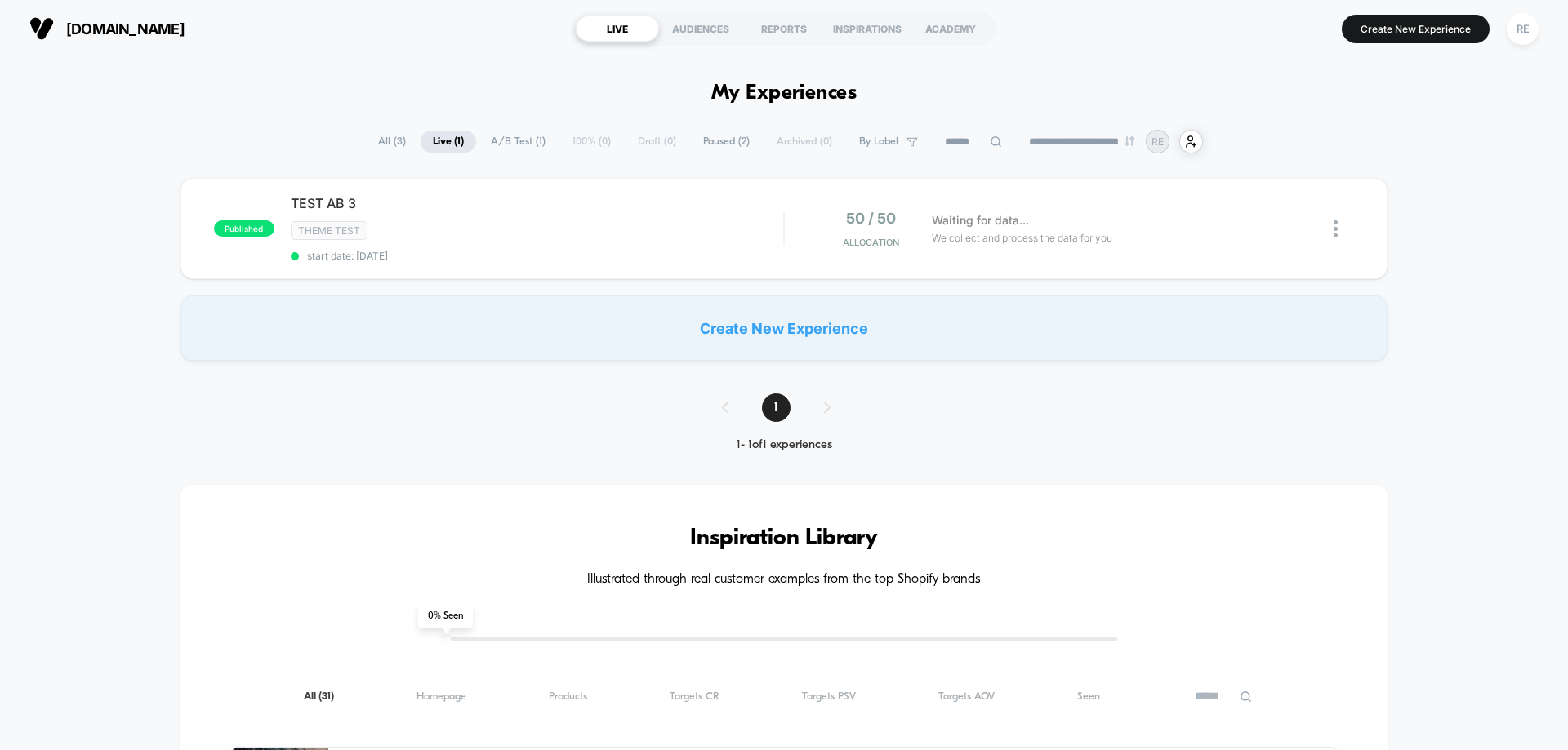
click at [1336, 227] on img at bounding box center [1336, 229] width 4 height 17
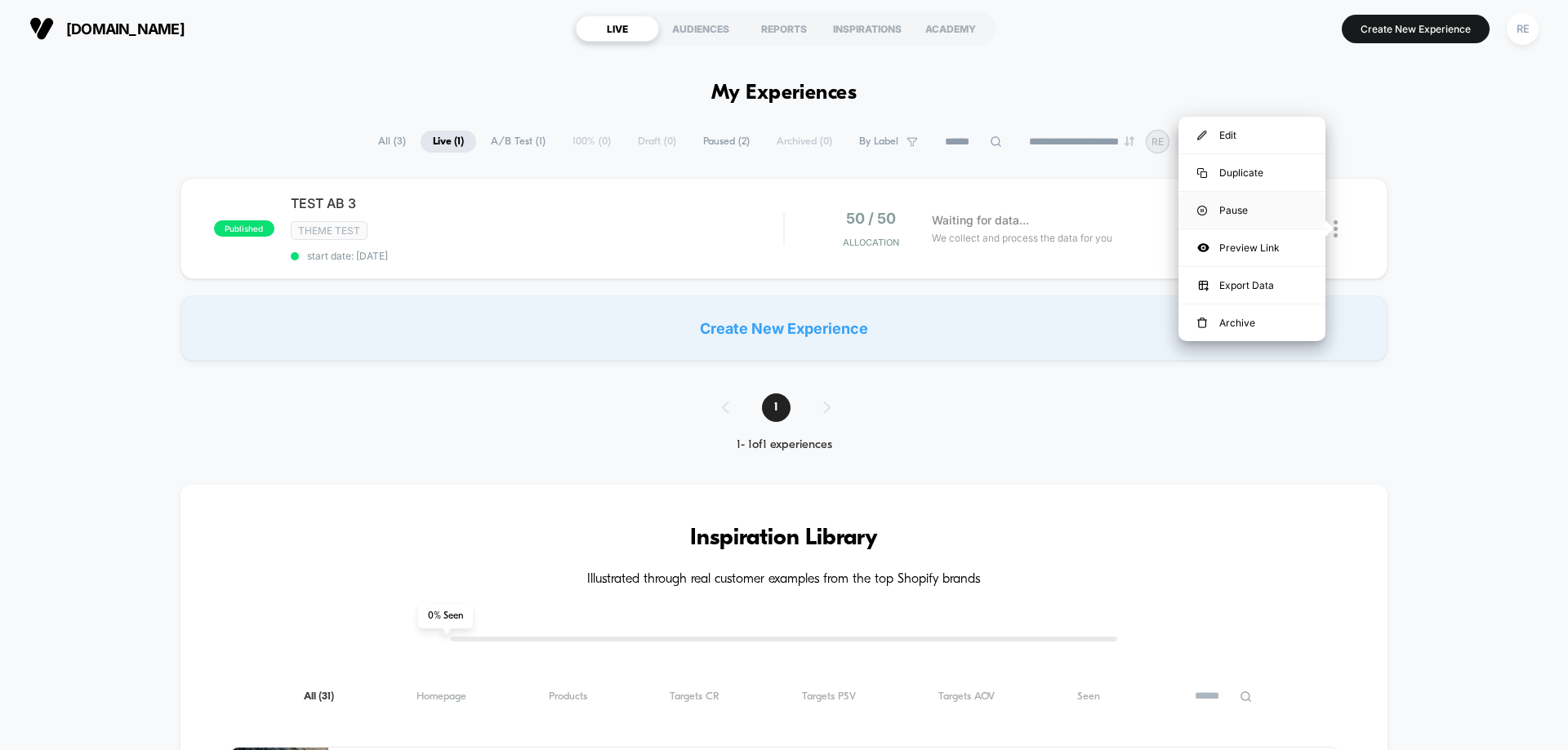
click at [1261, 220] on div "Pause" at bounding box center [1251, 210] width 147 height 36
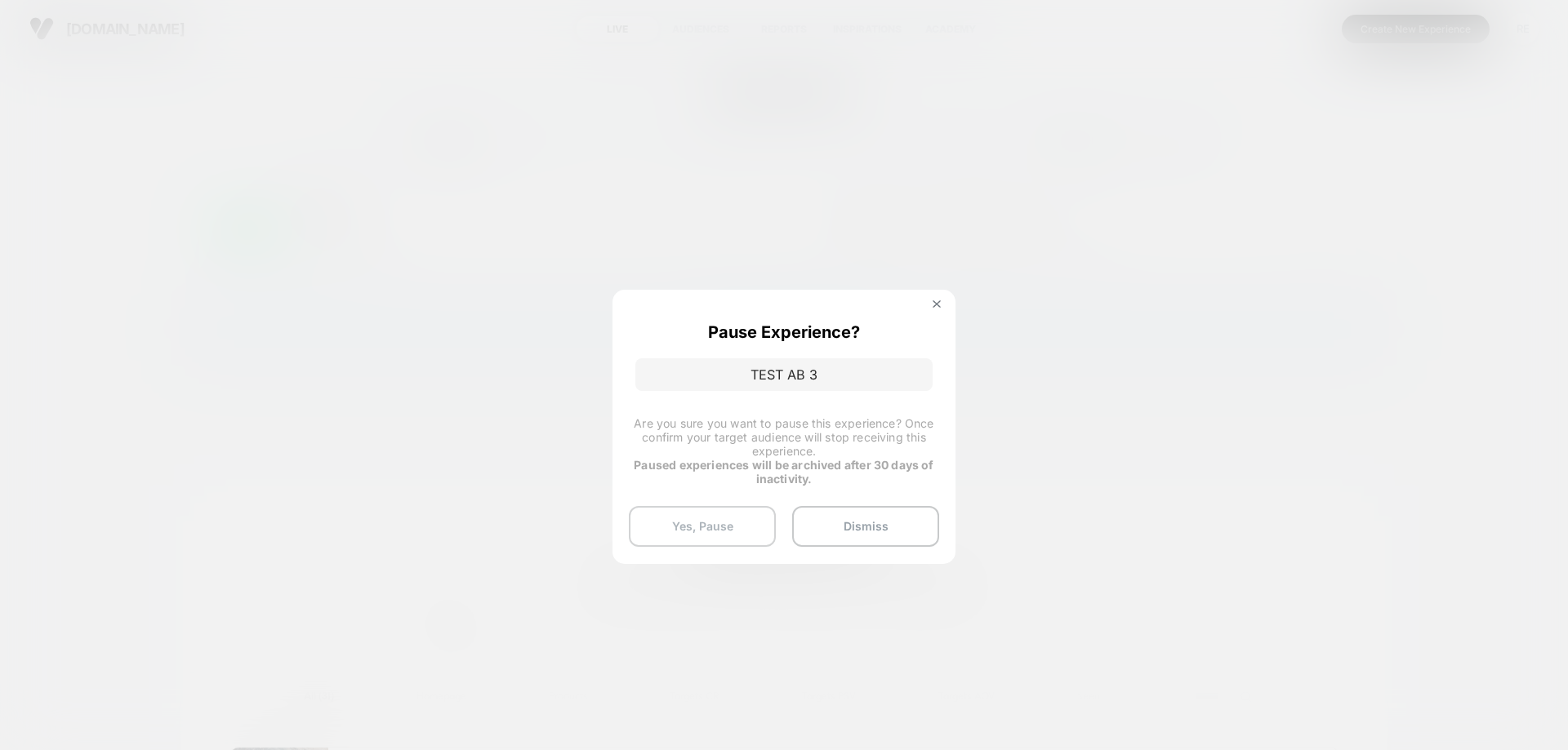
click at [679, 530] on button "Yes, Pause" at bounding box center [701, 527] width 147 height 41
